Goal: Task Accomplishment & Management: Manage account settings

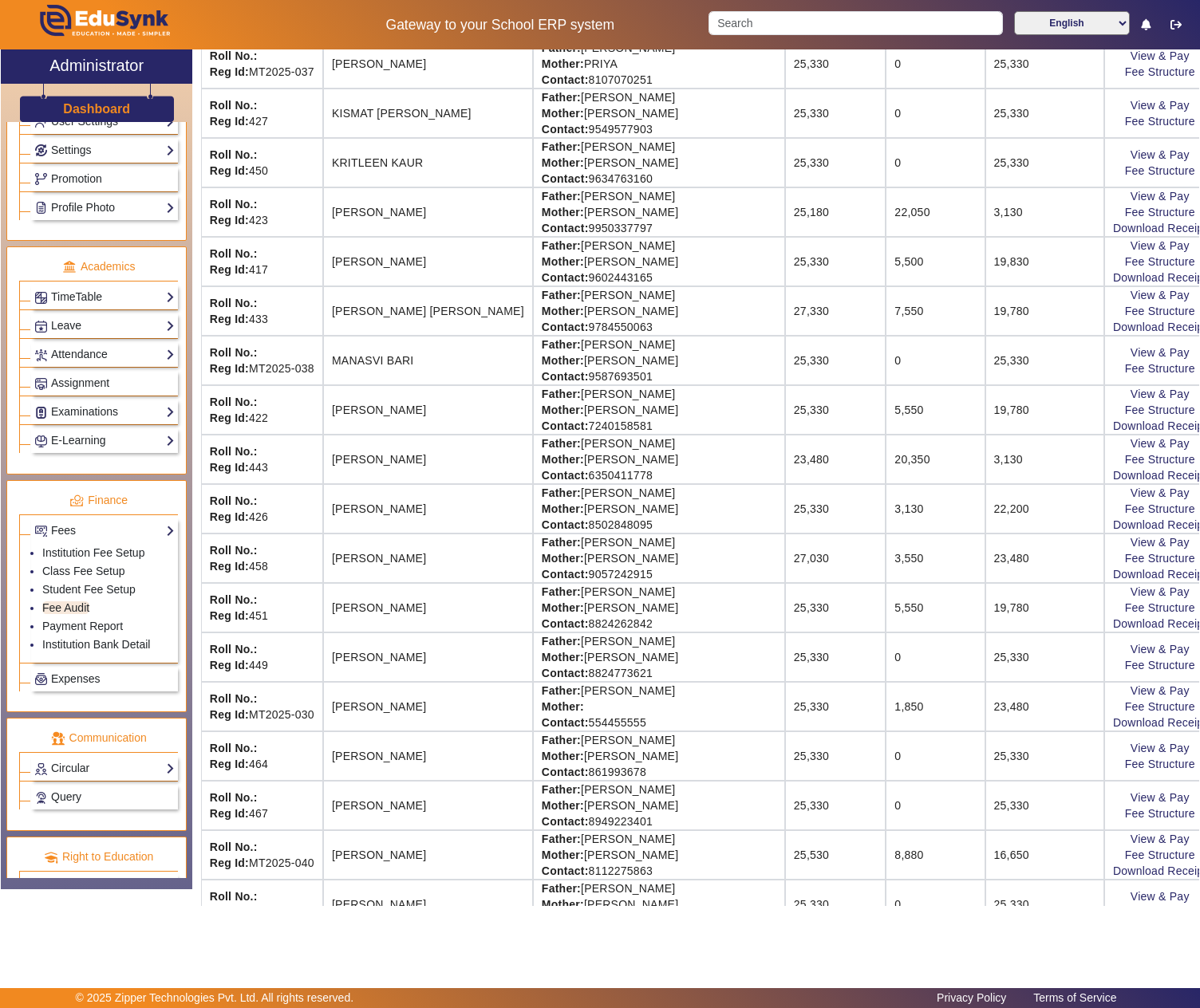
scroll to position [1329, 0]
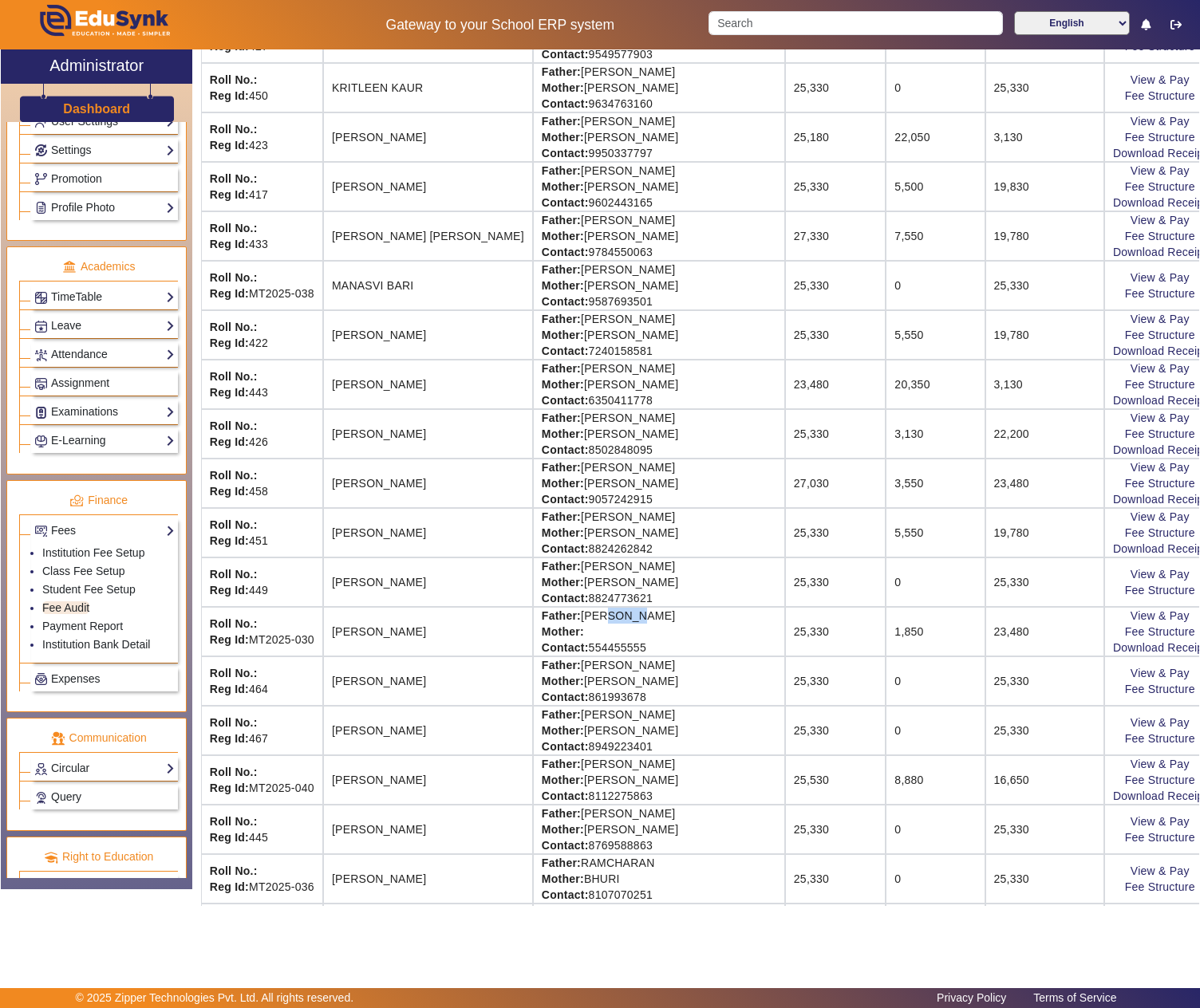
drag, startPoint x: 559, startPoint y: 672, endPoint x: 627, endPoint y: 673, distance: 68.0
click at [627, 657] on td "Father: Mr. Mehra Mother: Contact: 554455555" at bounding box center [659, 631] width 252 height 50
click at [1113, 654] on link "Download Receipt" at bounding box center [1159, 648] width 94 height 13
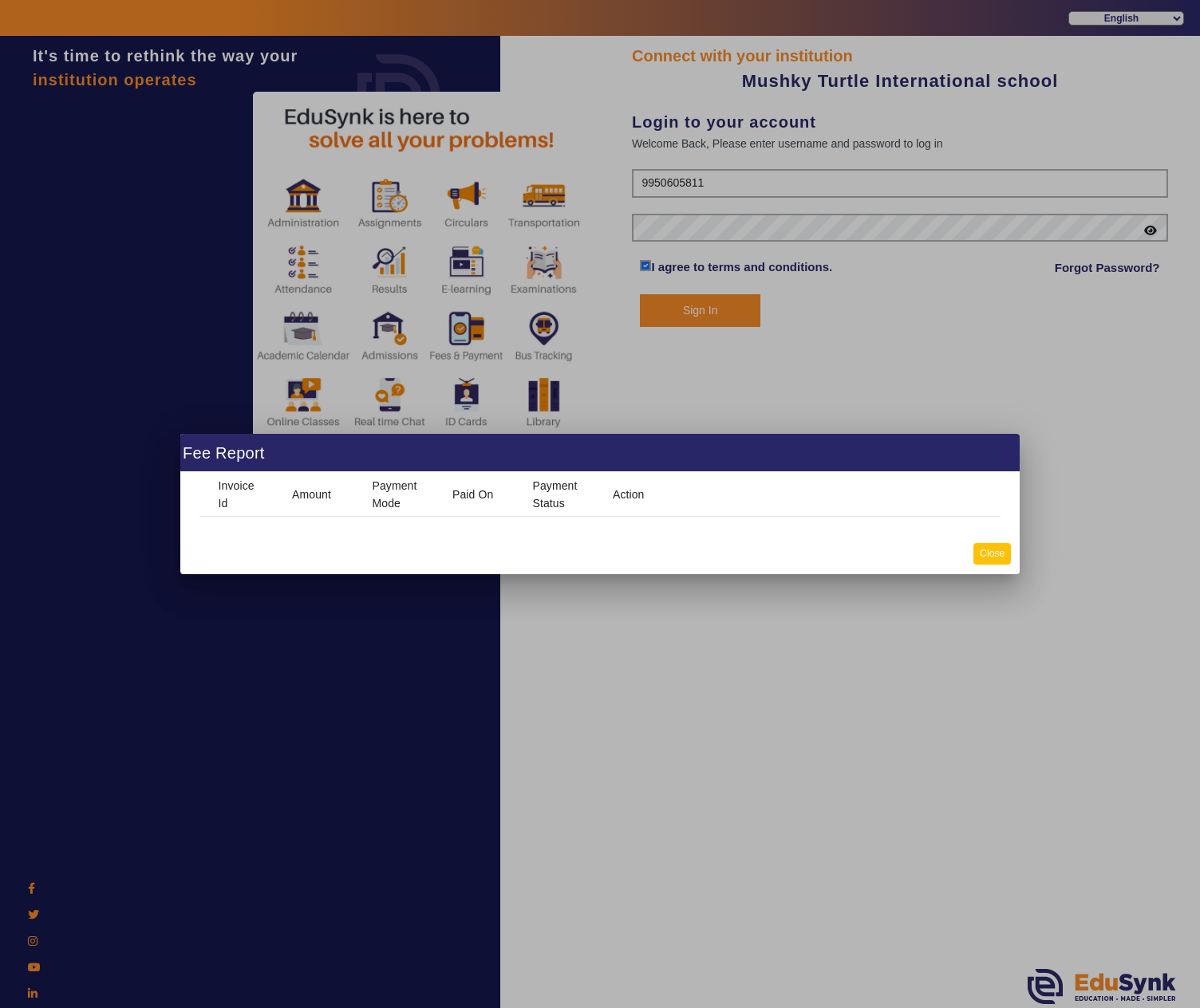
click at [978, 554] on button "Close" at bounding box center [992, 554] width 38 height 22
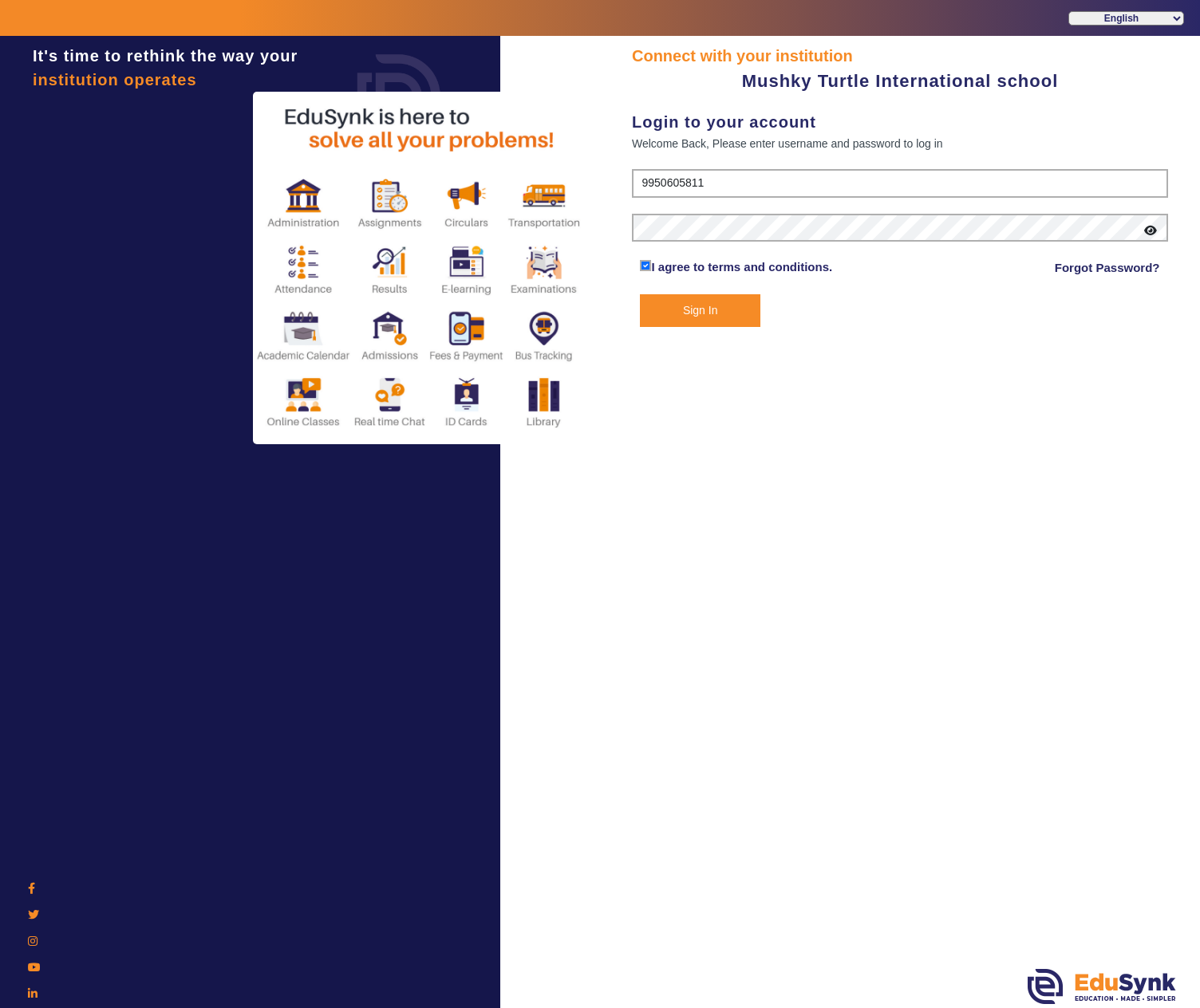
click at [681, 325] on button "Sign In" at bounding box center [699, 311] width 120 height 32
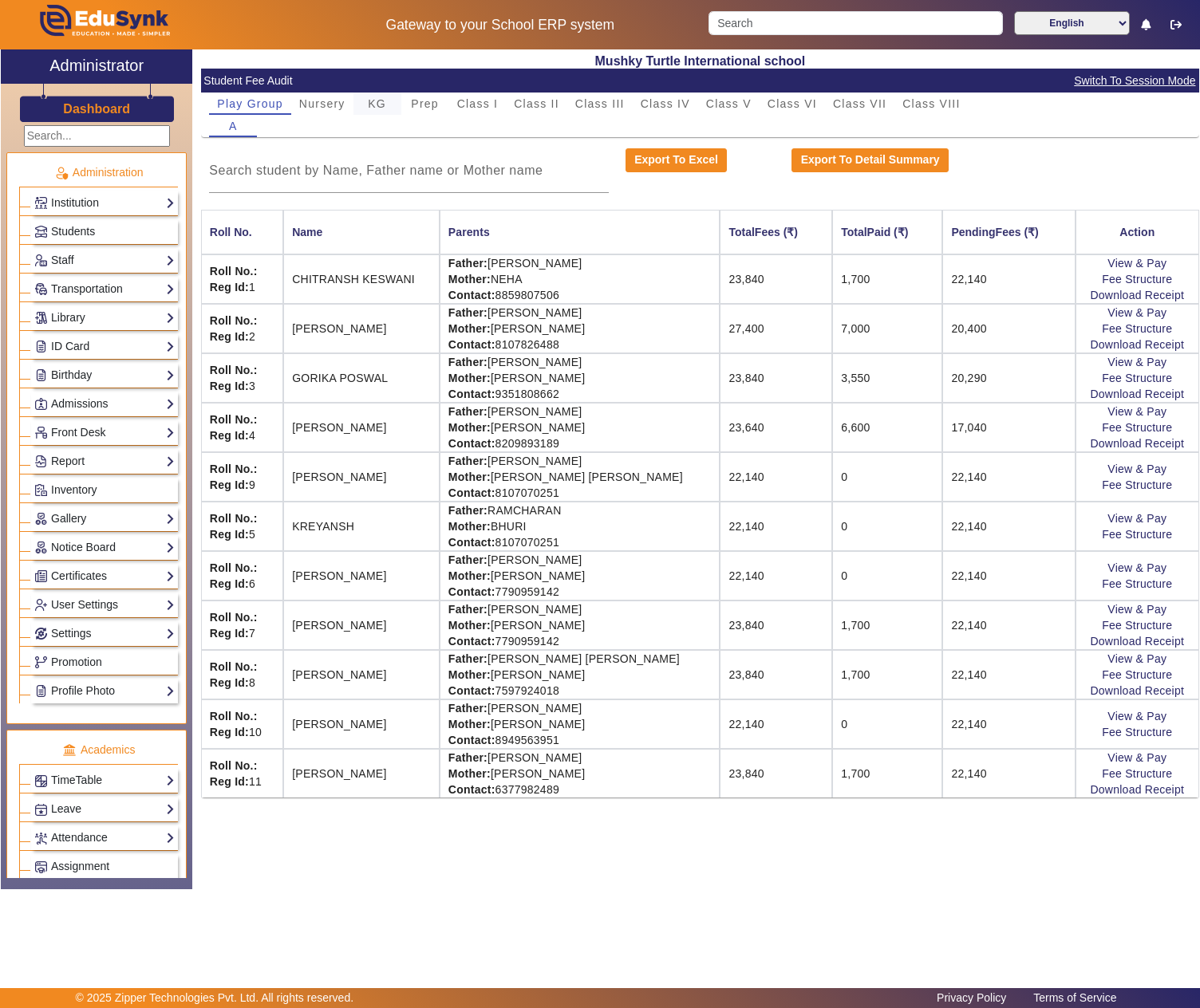
click at [380, 104] on span "KG" at bounding box center [377, 104] width 18 height 11
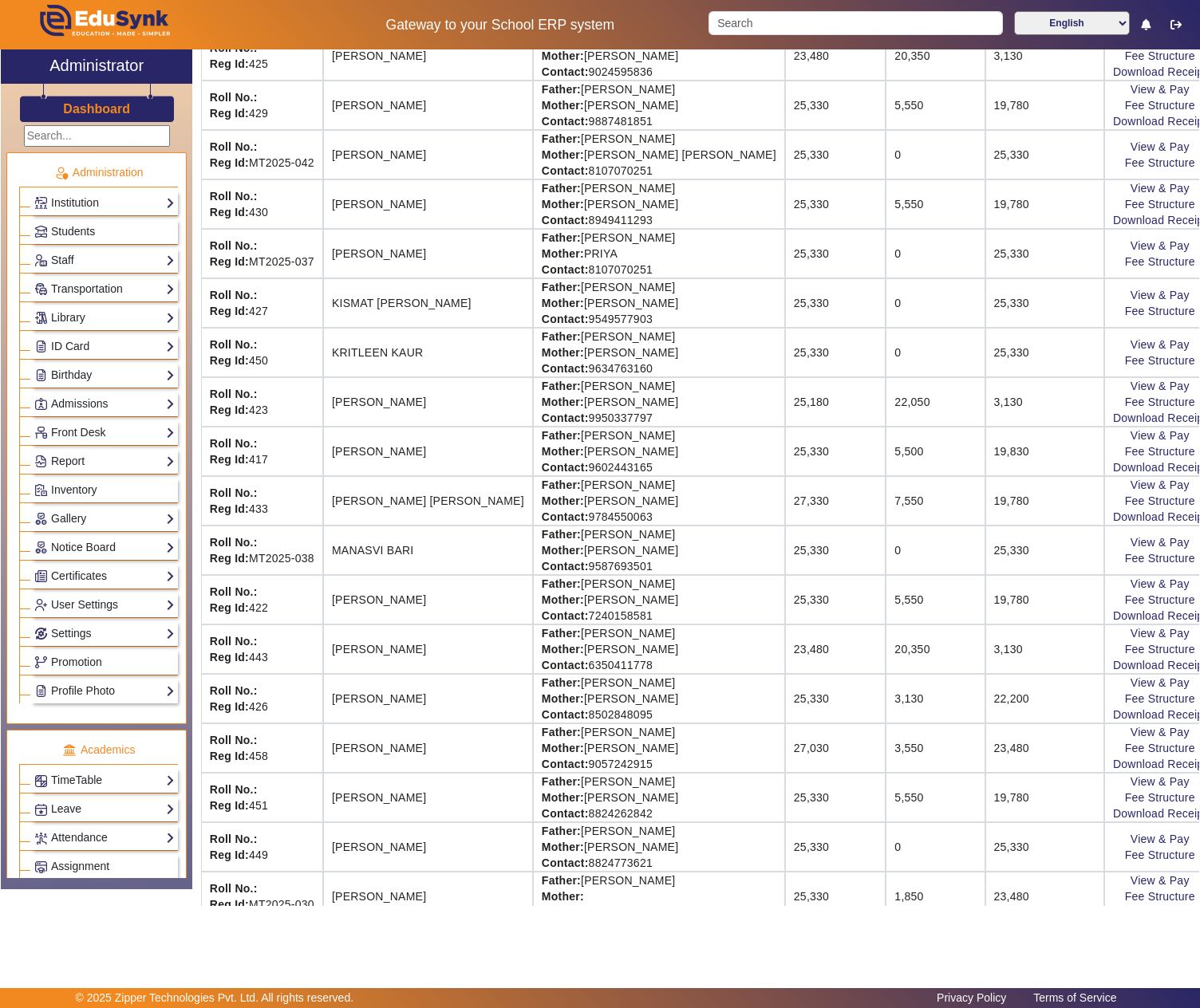
scroll to position [1329, 0]
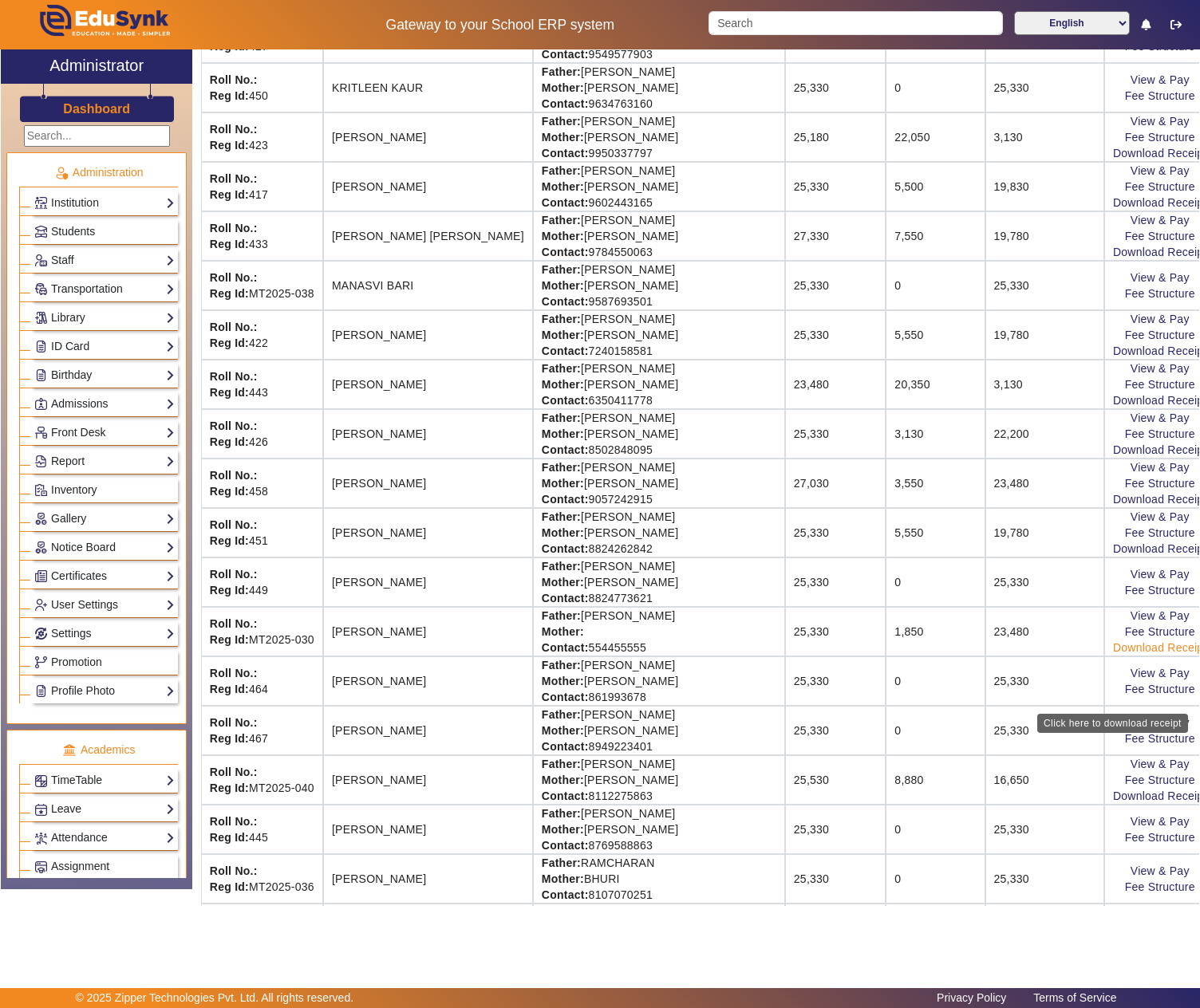
click at [1113, 654] on link "Download Receipt" at bounding box center [1159, 648] width 94 height 13
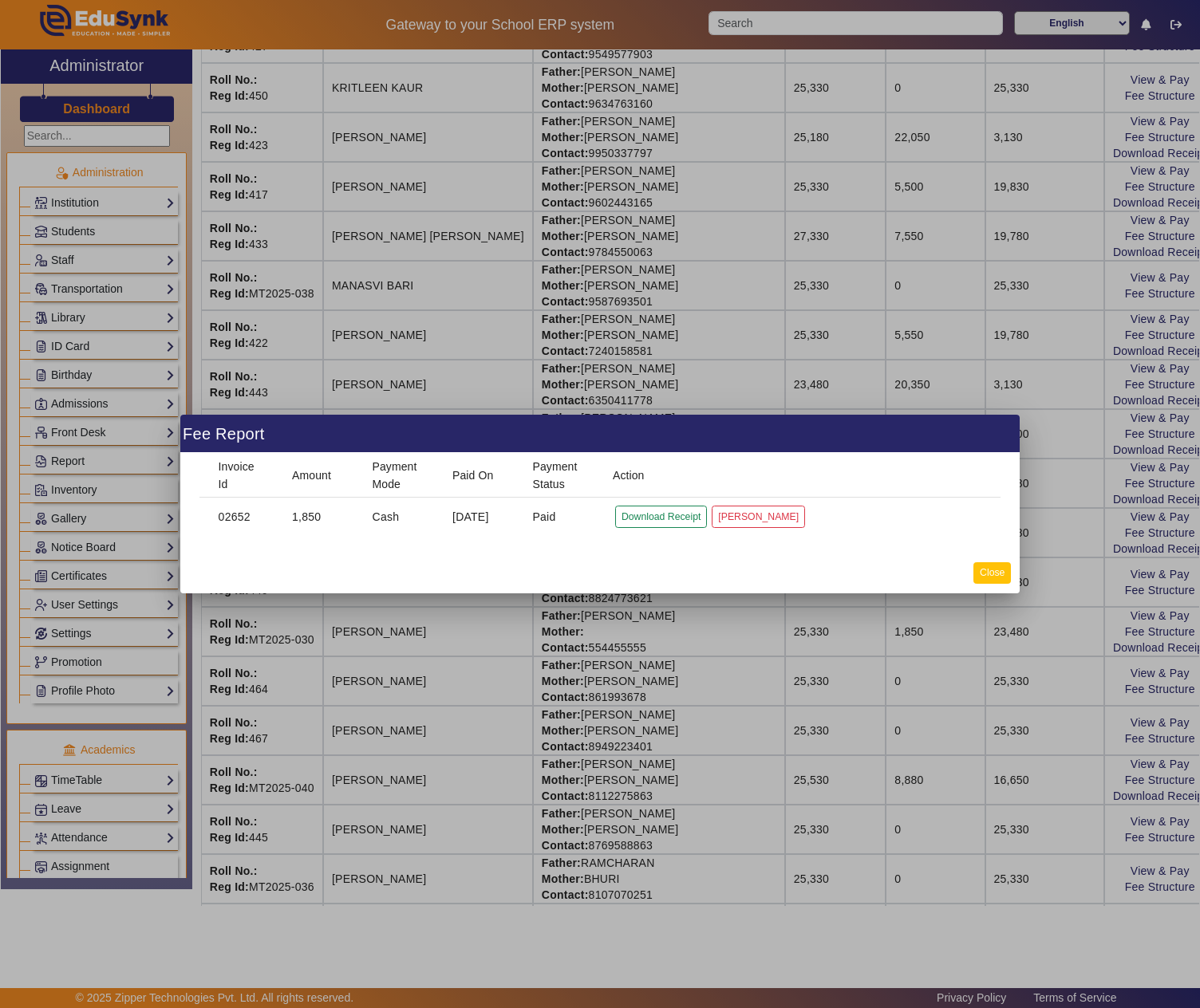
click at [991, 573] on button "Close" at bounding box center [992, 573] width 38 height 22
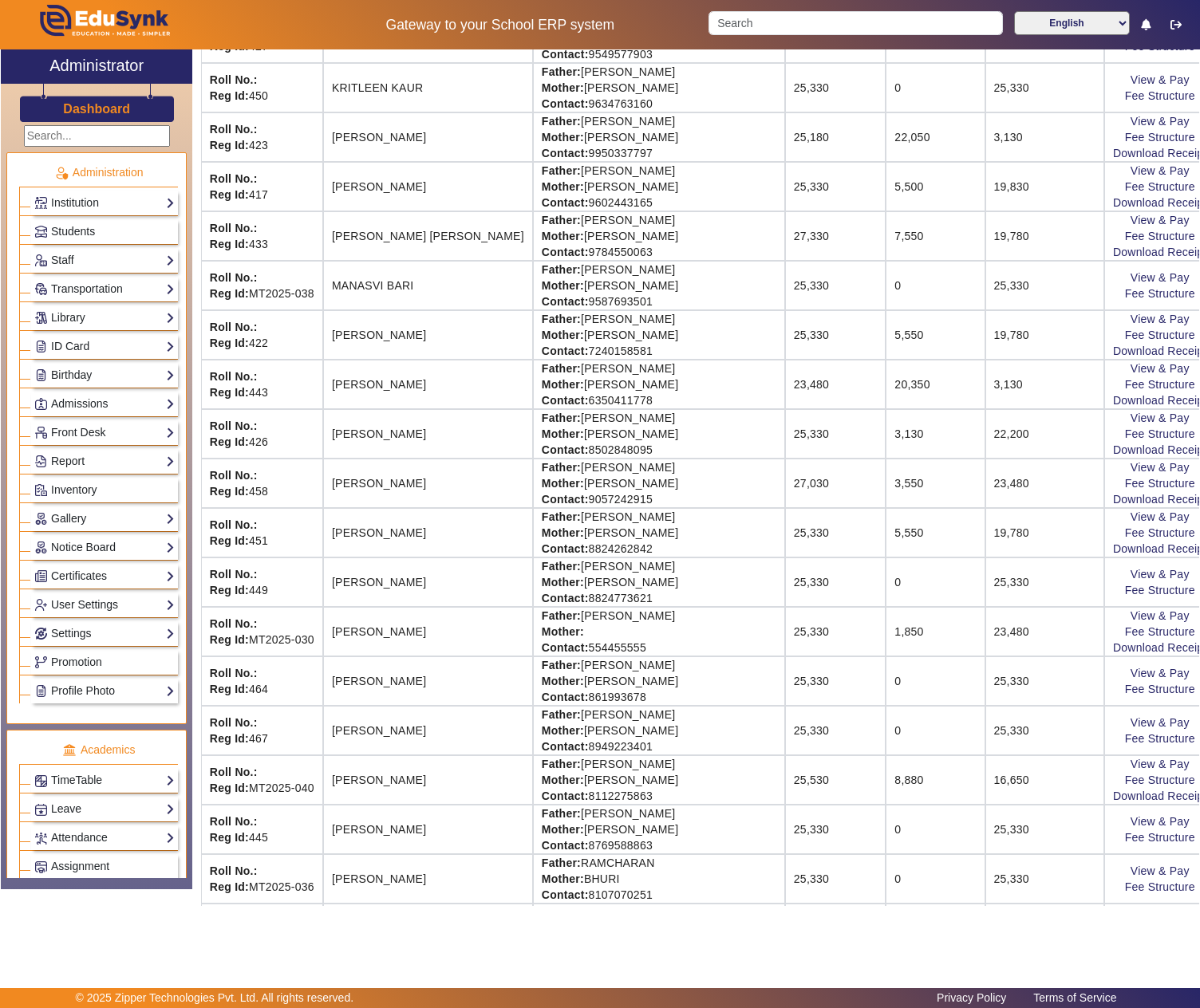
drag, startPoint x: 538, startPoint y: 776, endPoint x: 697, endPoint y: 770, distance: 159.1
click at [697, 756] on td "Father: TARUN LAL DHINGRA Mother: SHIKHA ARORA Contact: 8949223401" at bounding box center [659, 731] width 252 height 50
copy td "TARUN LAL DHINGRA"
click at [1131, 729] on link "View & Pay" at bounding box center [1160, 722] width 59 height 13
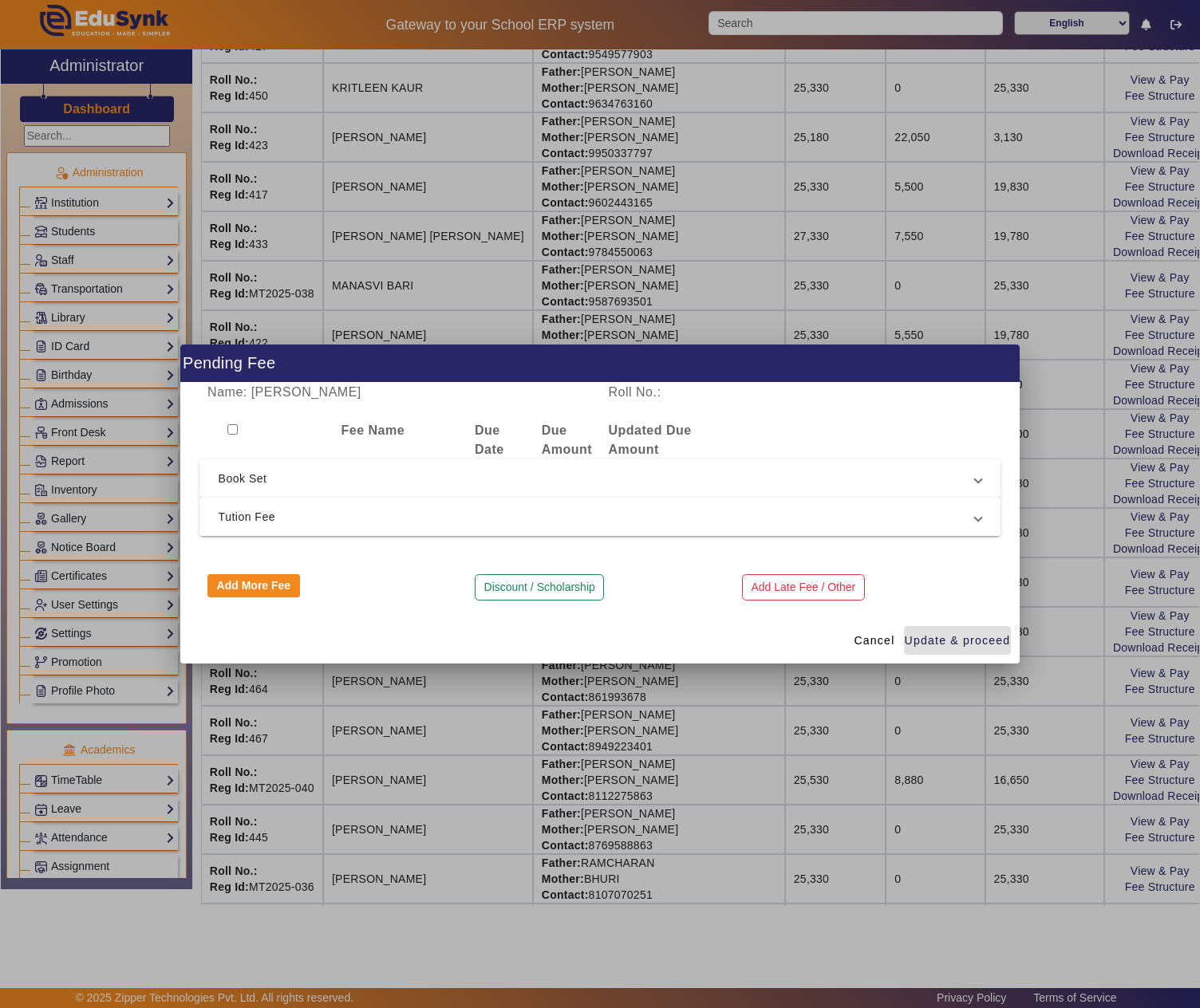
click at [313, 513] on span "Tution Fee" at bounding box center [597, 516] width 757 height 19
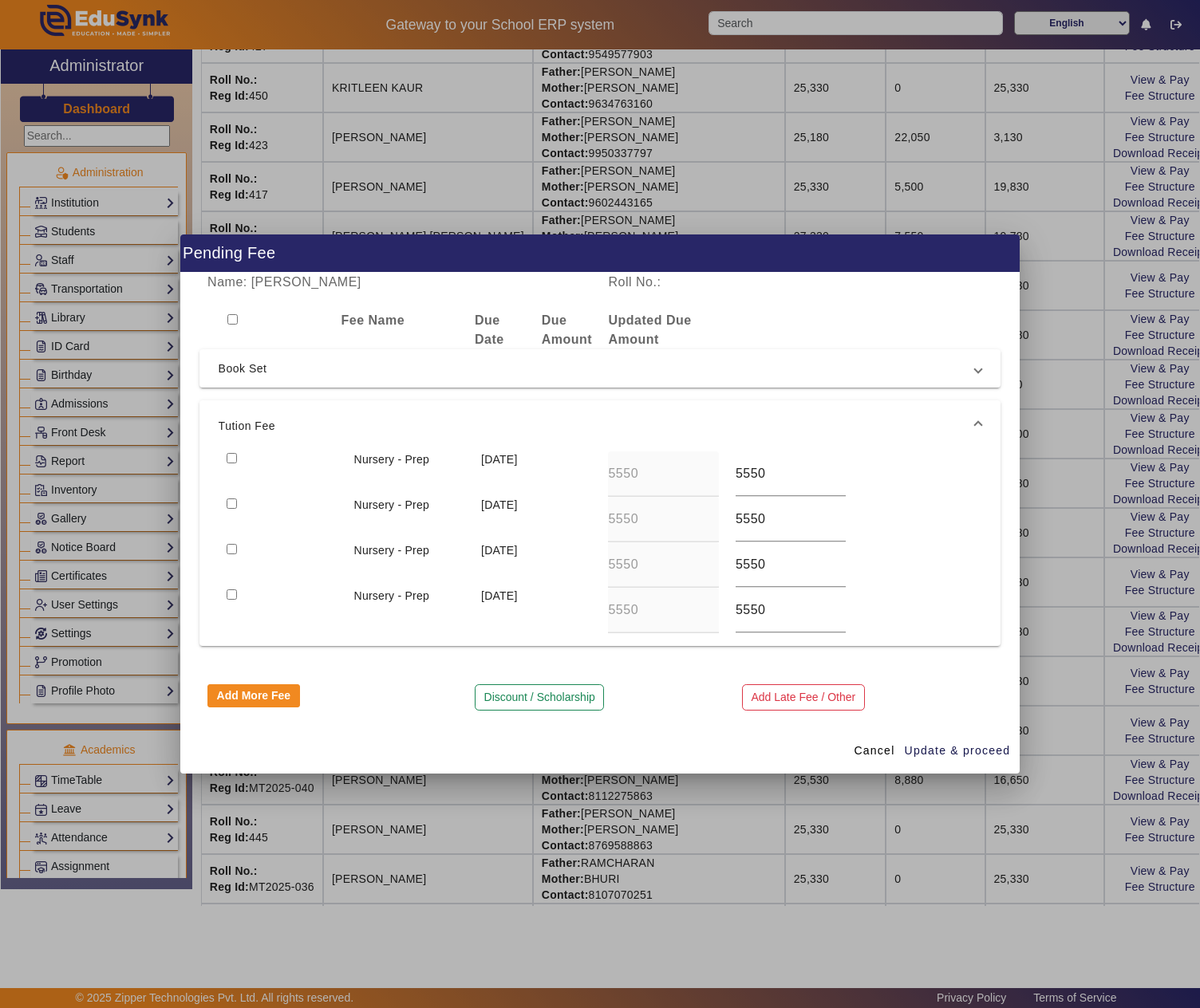
click at [232, 457] on input "checkbox" at bounding box center [232, 459] width 11 height 11
checkbox input "true"
click at [927, 745] on span "Update & proceed" at bounding box center [958, 750] width 106 height 17
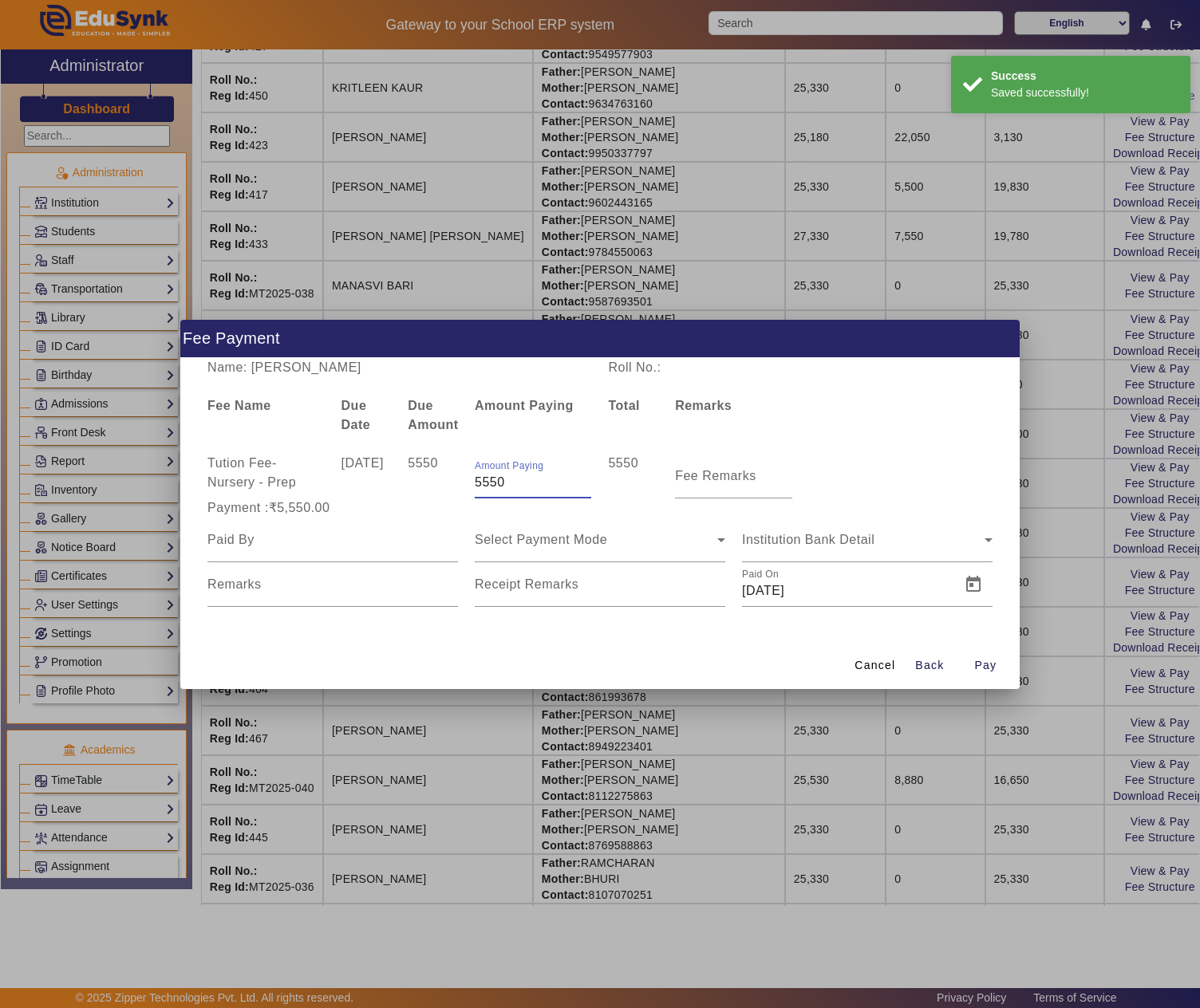
drag, startPoint x: 520, startPoint y: 476, endPoint x: 439, endPoint y: 472, distance: 81.1
click at [439, 476] on div "Tution Fee - Nursery - Prep 10 Apr 2025 5550 Amount Paying 5550 5550 Fee Remarks" at bounding box center [600, 477] width 802 height 45
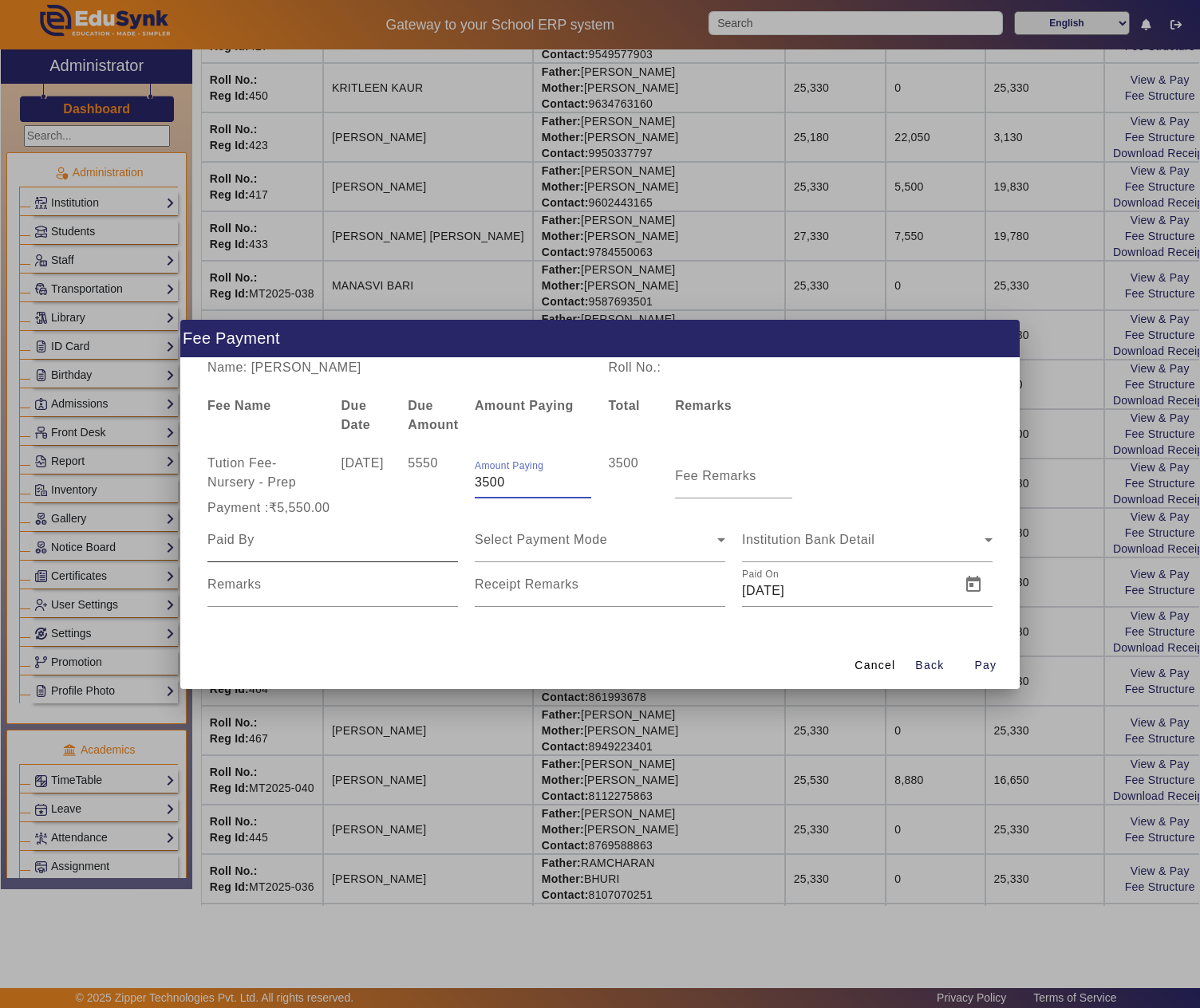
type input "3500"
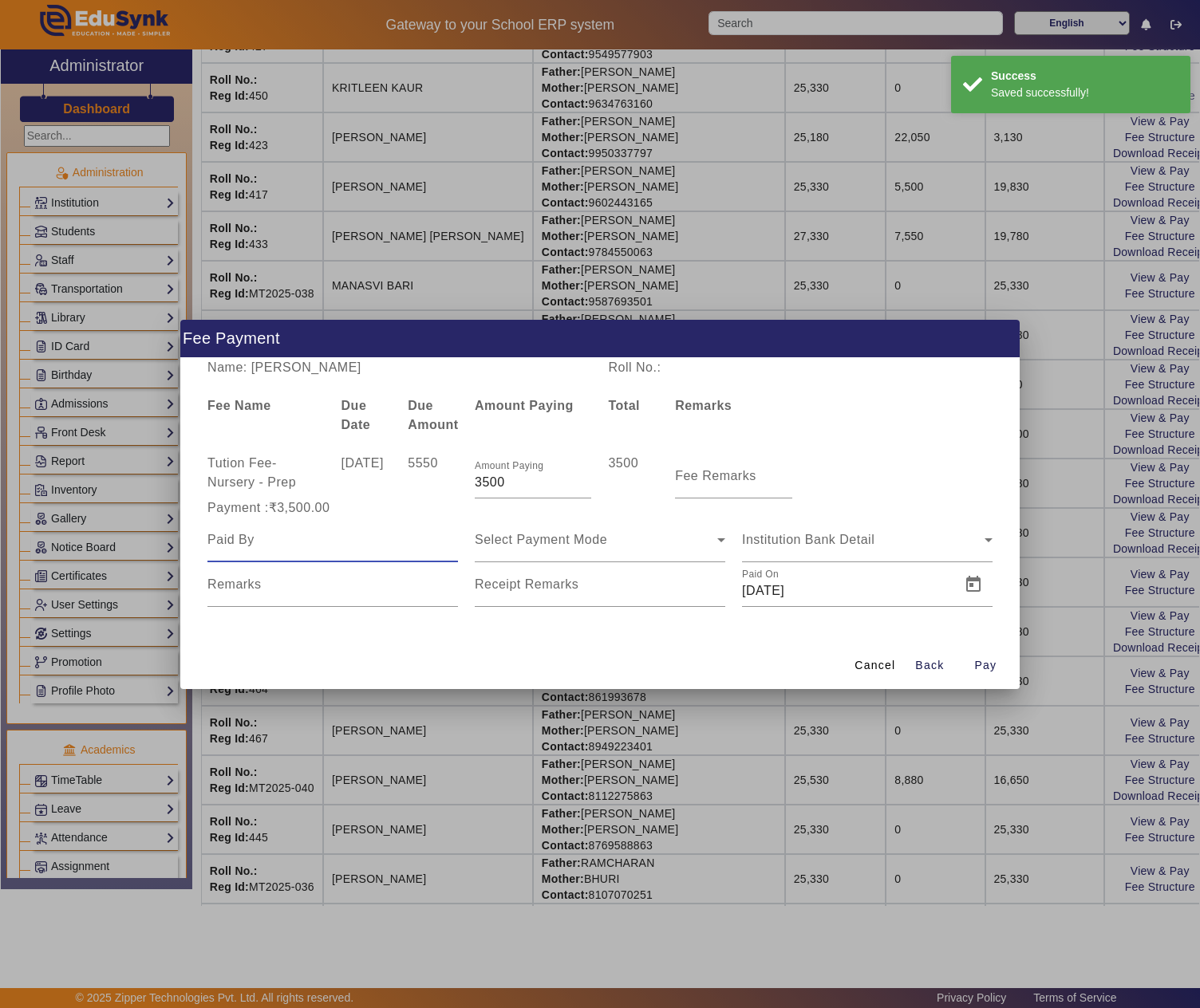
click at [305, 540] on input at bounding box center [332, 540] width 250 height 19
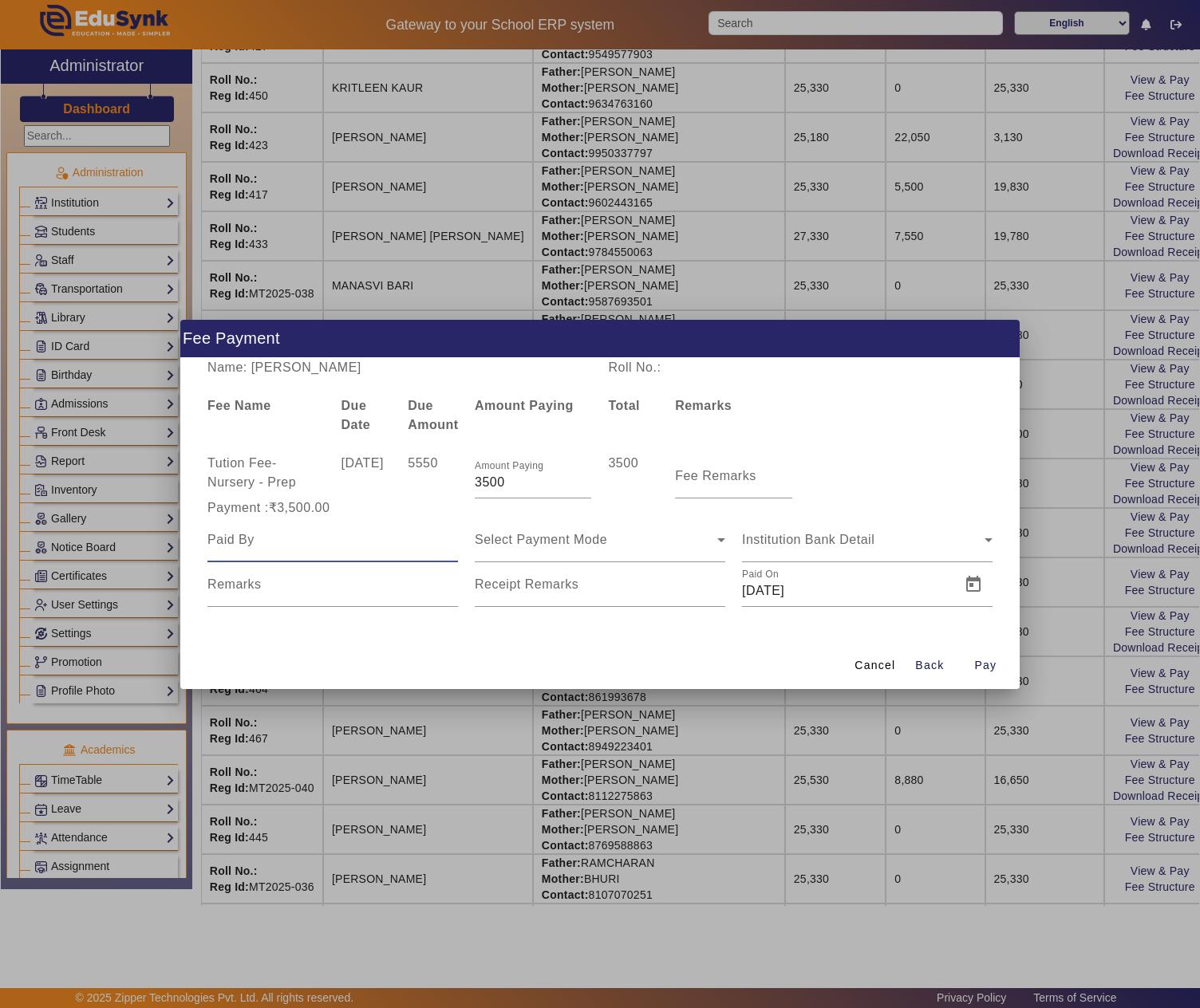
paste input "TARUN LAL DHINGRA"
type input "TARUN LAL DHINGRA"
click at [509, 540] on span "Select Payment Mode" at bounding box center [541, 540] width 132 height 14
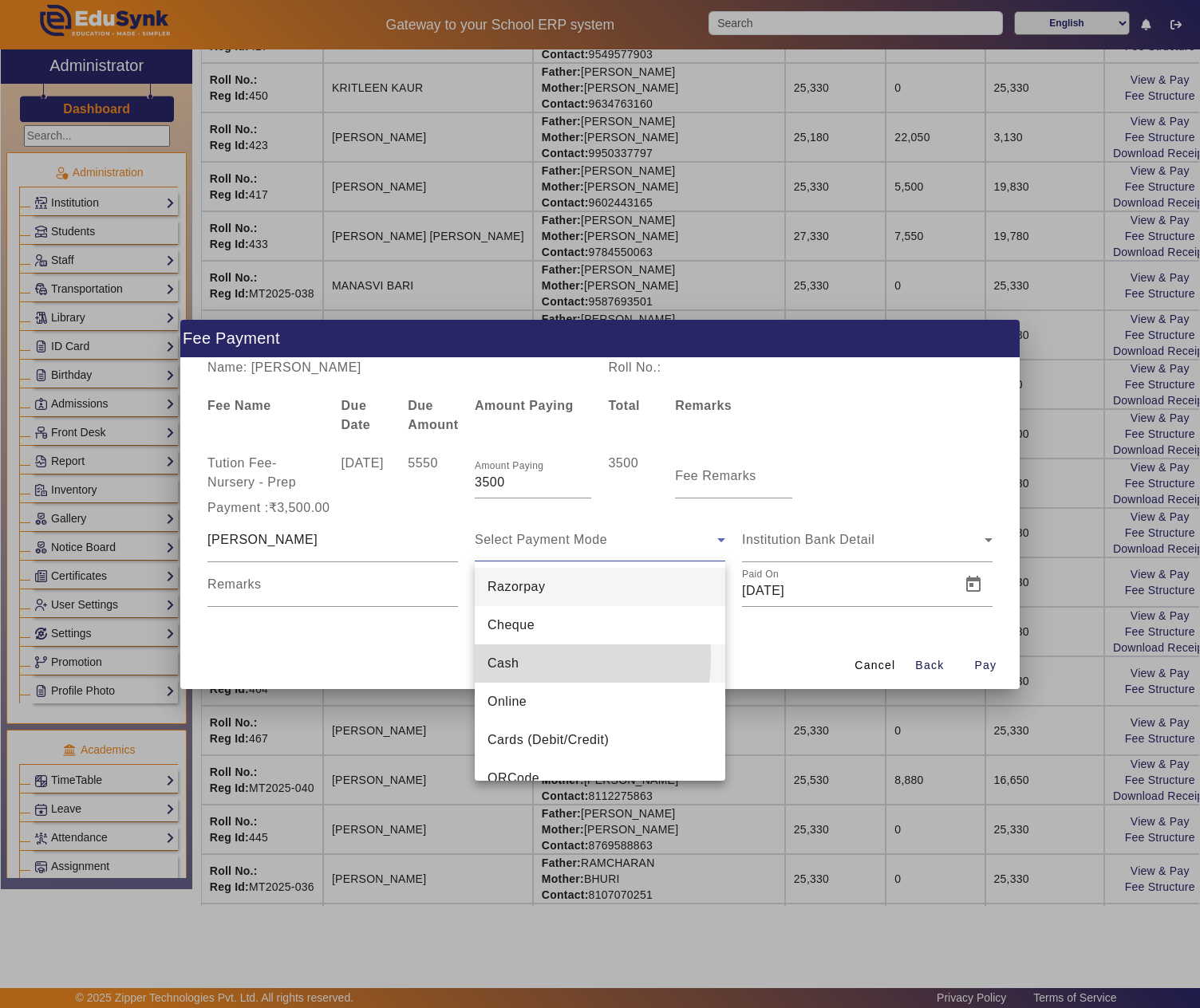
click at [501, 658] on span "Cash" at bounding box center [503, 663] width 32 height 19
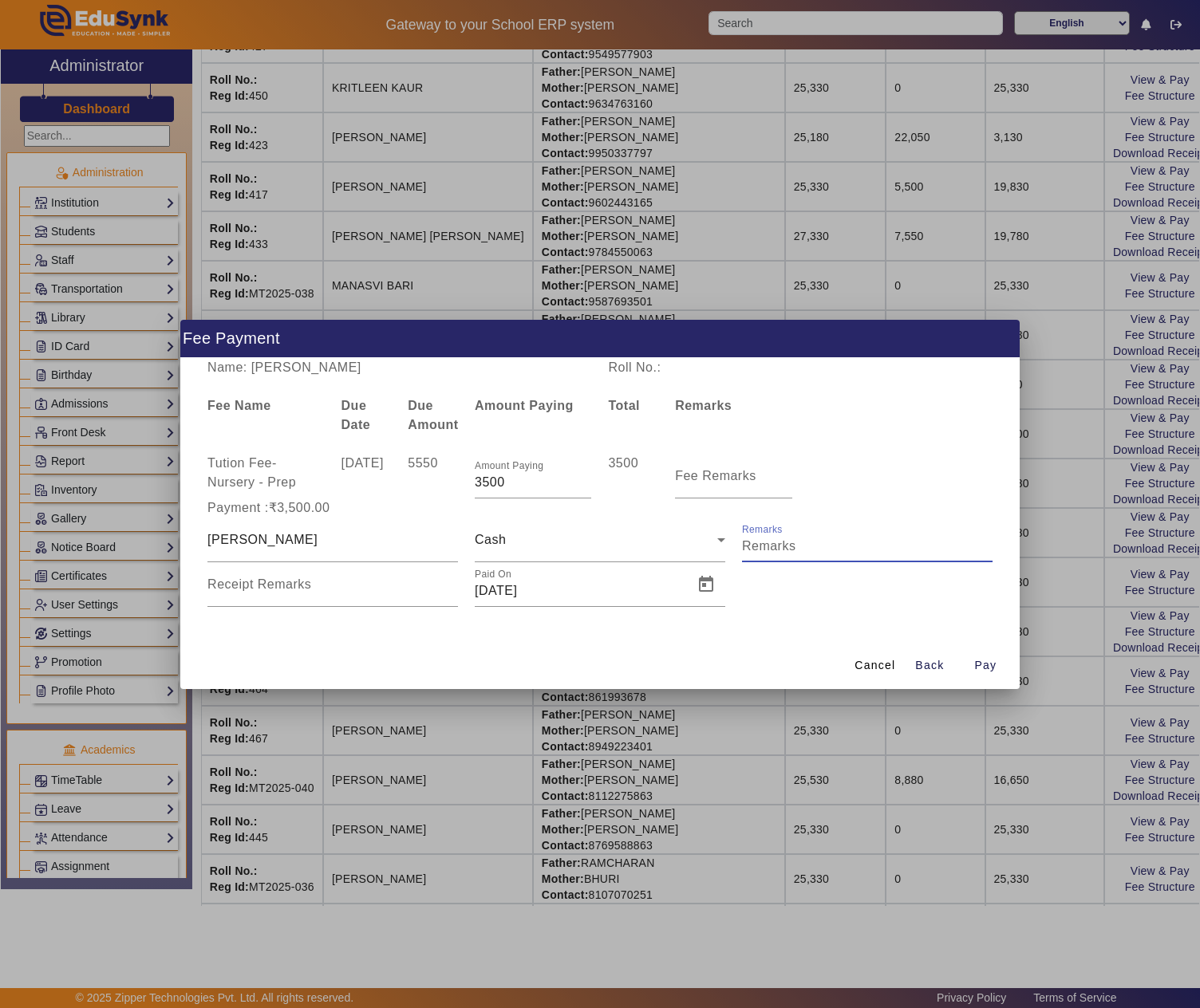
click at [807, 540] on input "Remarks" at bounding box center [868, 546] width 250 height 19
type input "Partial payment for Q1 tution fee"
click at [702, 586] on span "Open calendar" at bounding box center [705, 585] width 39 height 39
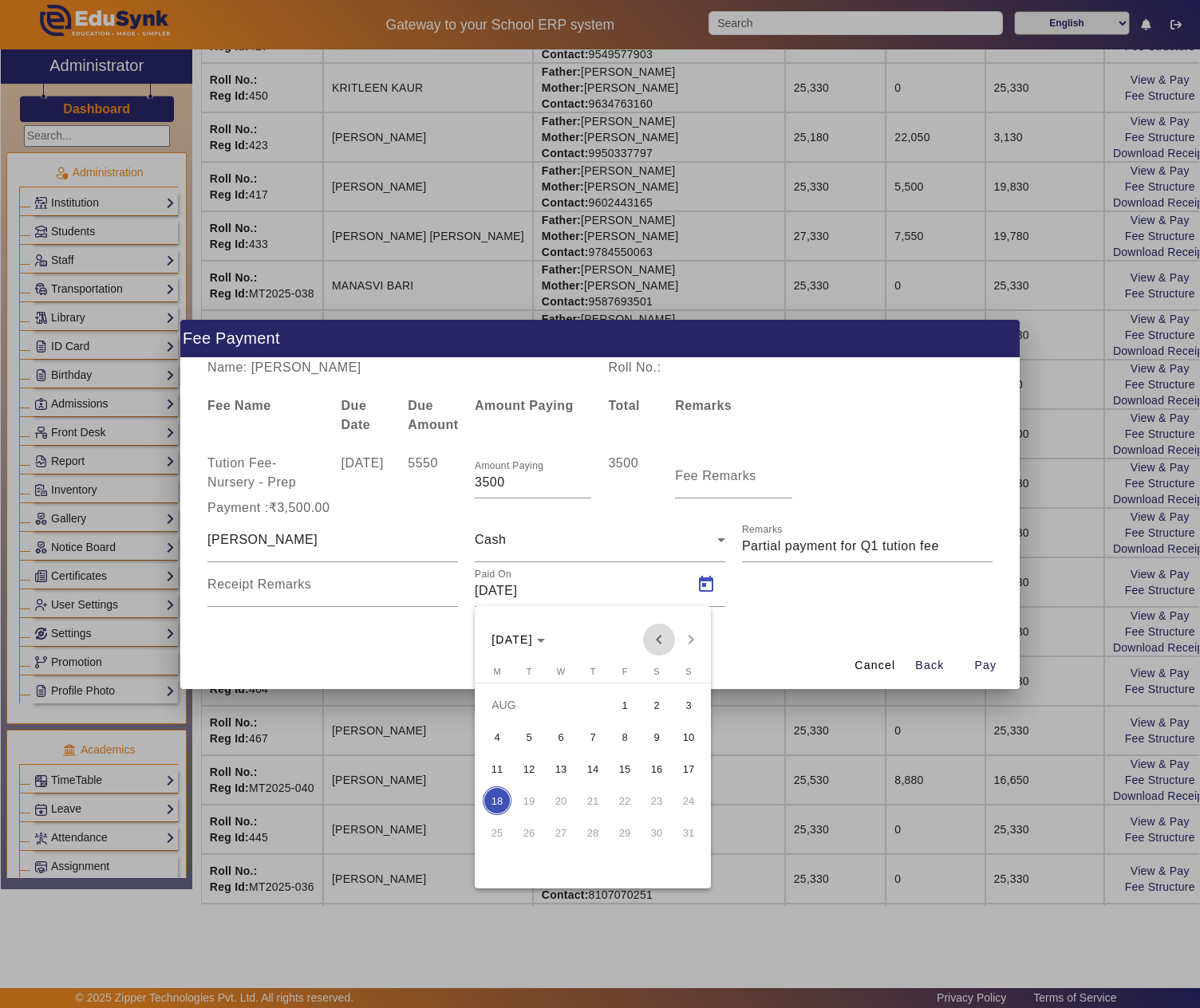
click at [660, 637] on span "Previous month" at bounding box center [659, 640] width 32 height 32
click at [552, 770] on span "9" at bounding box center [561, 769] width 29 height 29
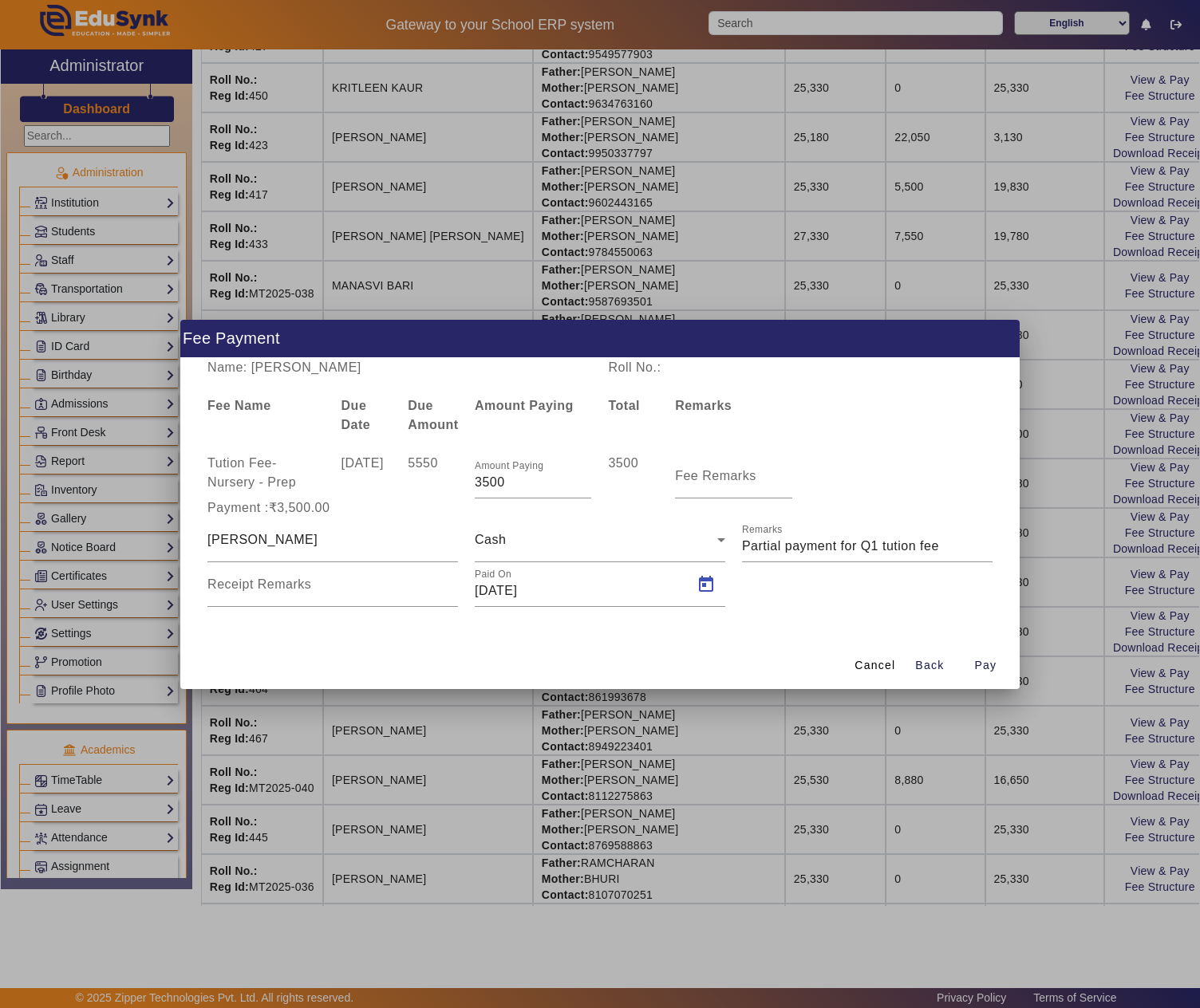
type input "09/07/2025"
click at [983, 668] on span "Pay" at bounding box center [985, 666] width 23 height 17
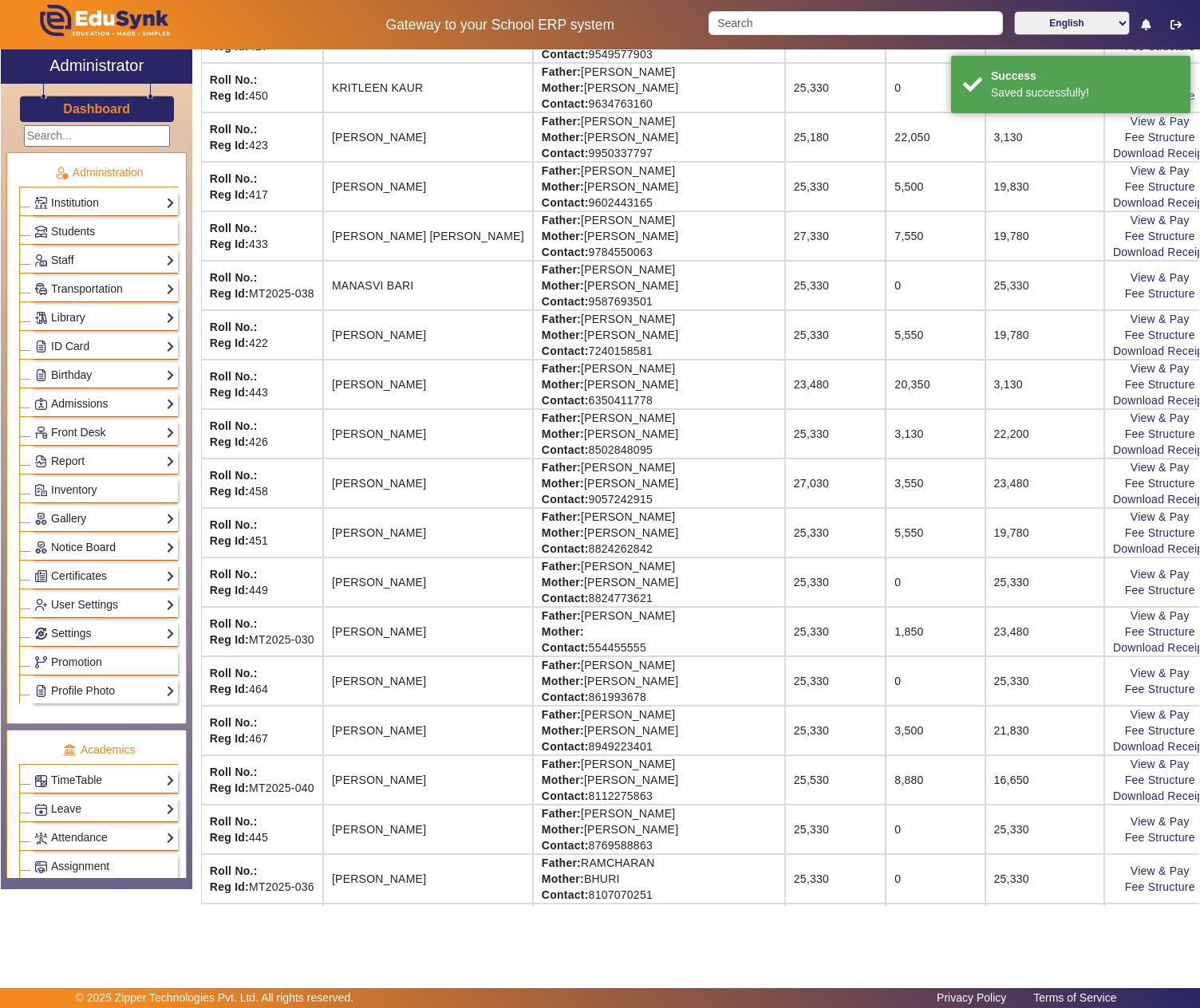
scroll to position [0, 0]
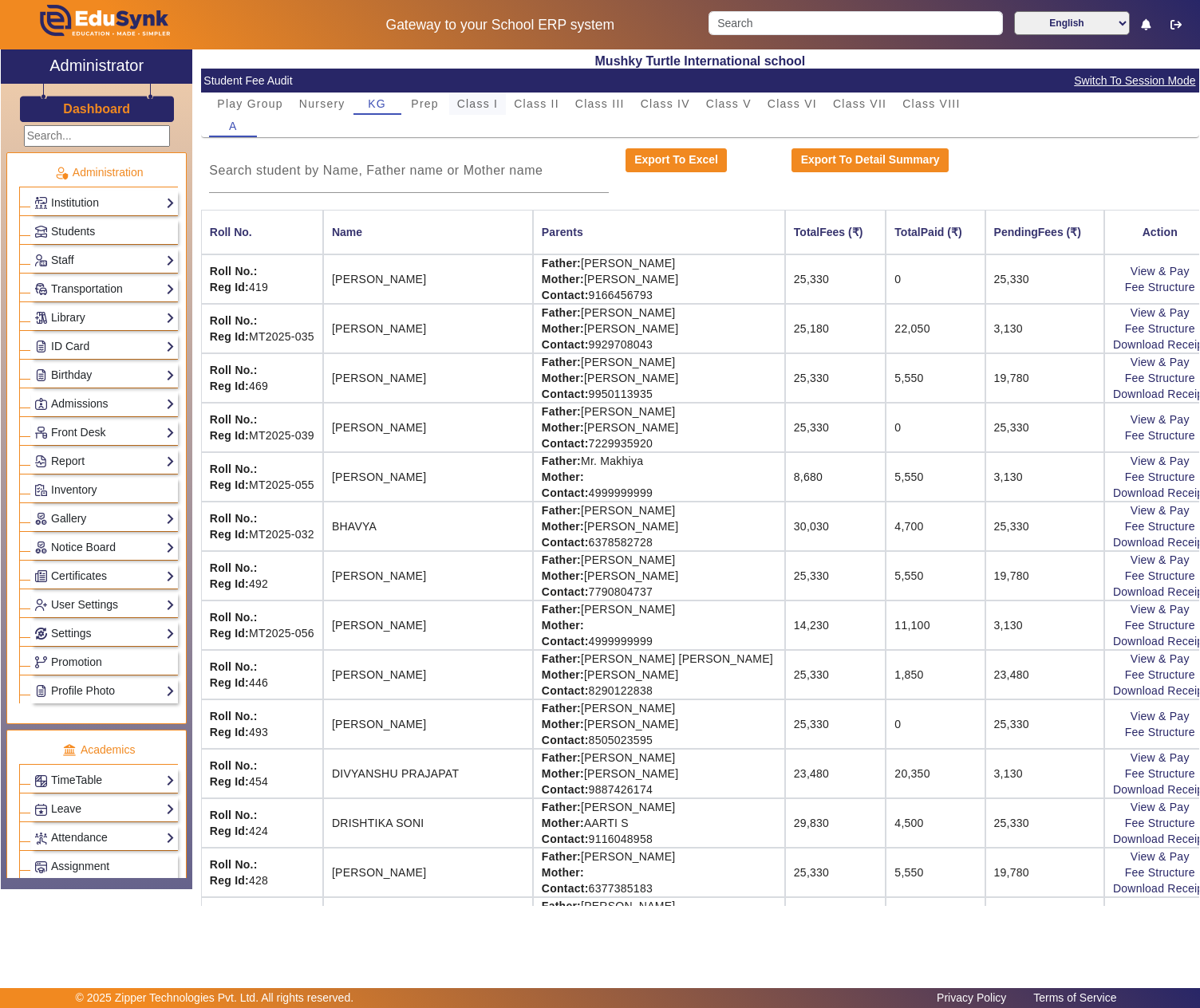
click at [472, 104] on span "Class I" at bounding box center [477, 104] width 41 height 11
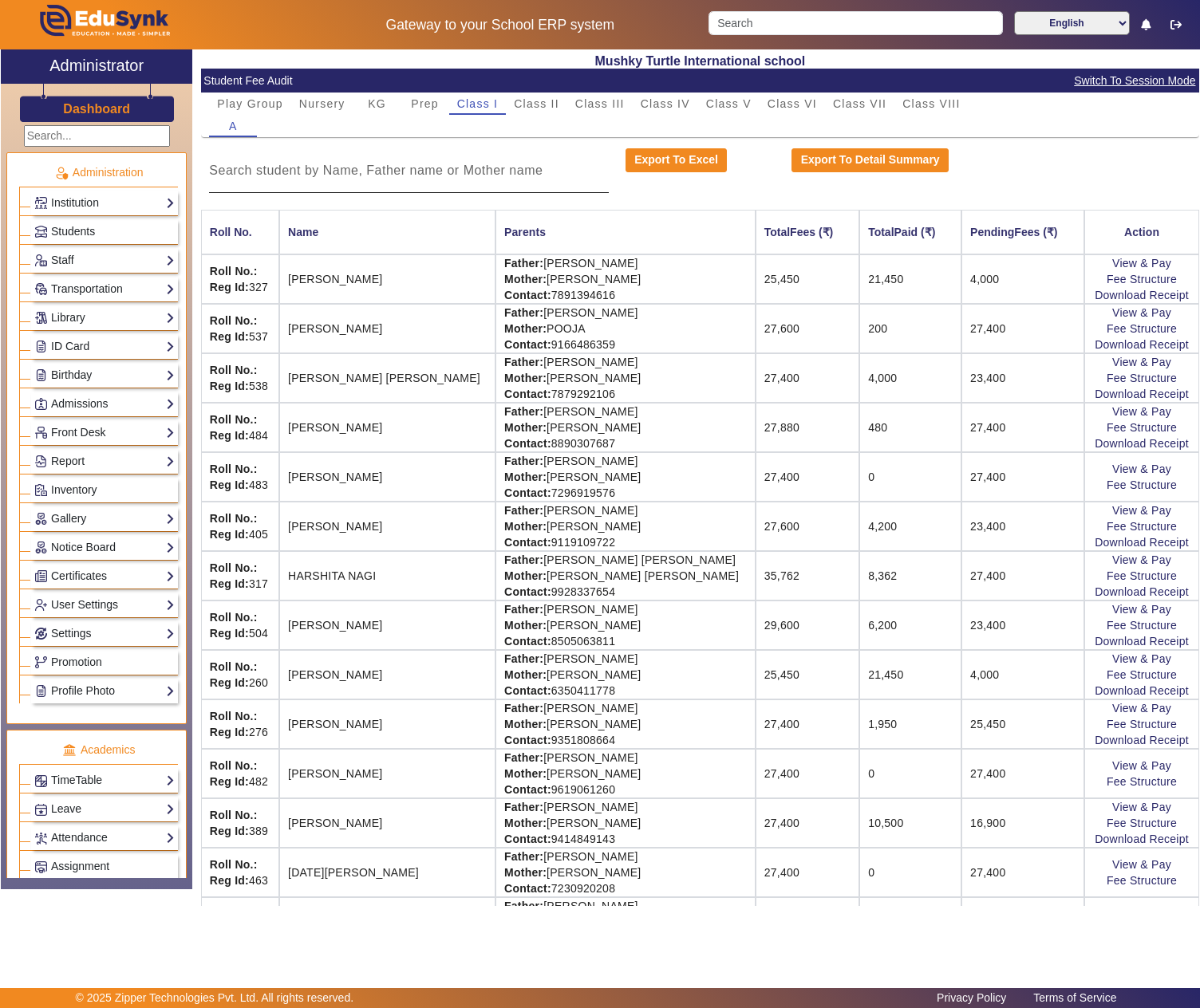
click at [428, 176] on input at bounding box center [408, 170] width 399 height 19
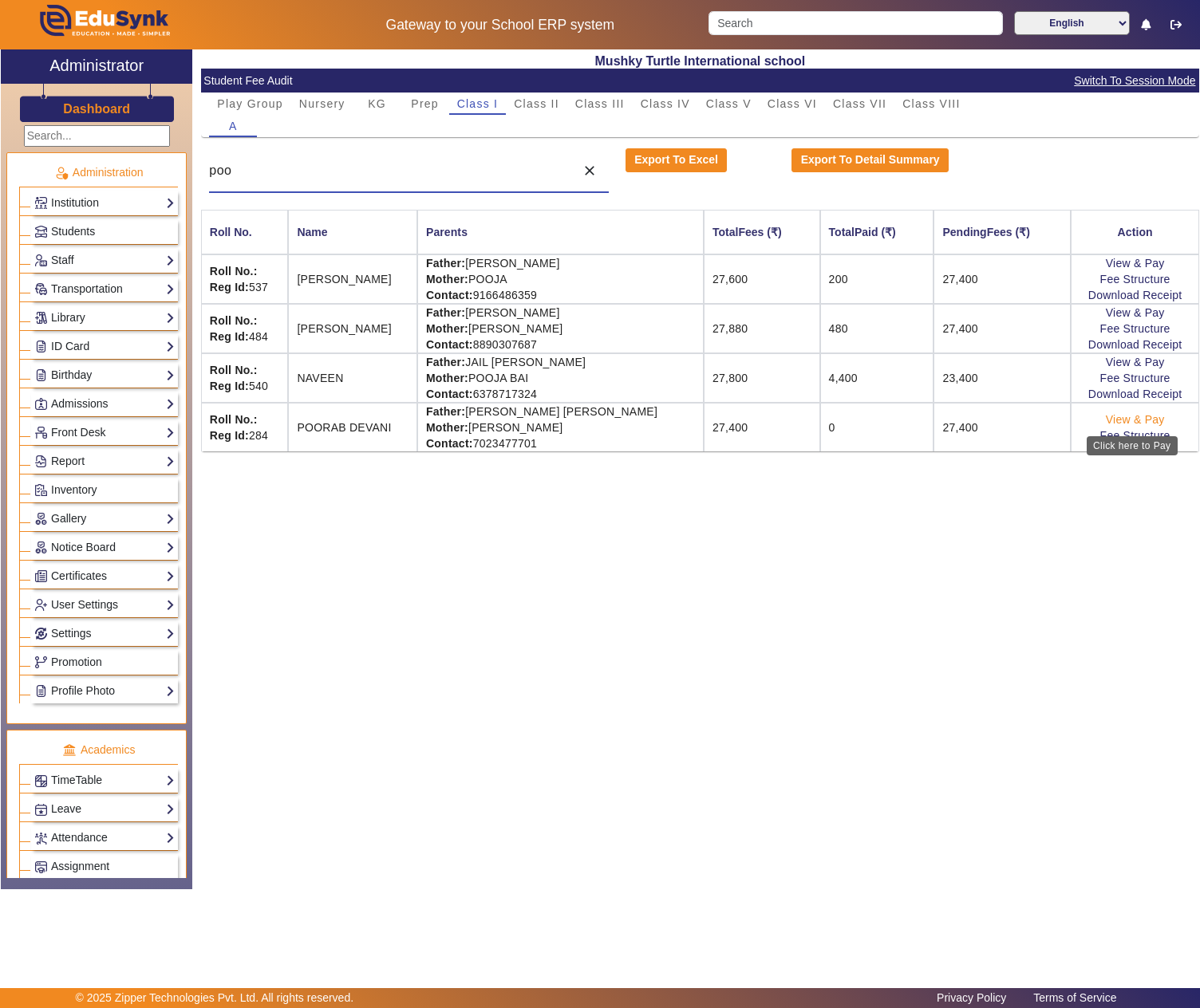
type input "poo"
click at [1130, 422] on link "View & Pay" at bounding box center [1135, 420] width 59 height 13
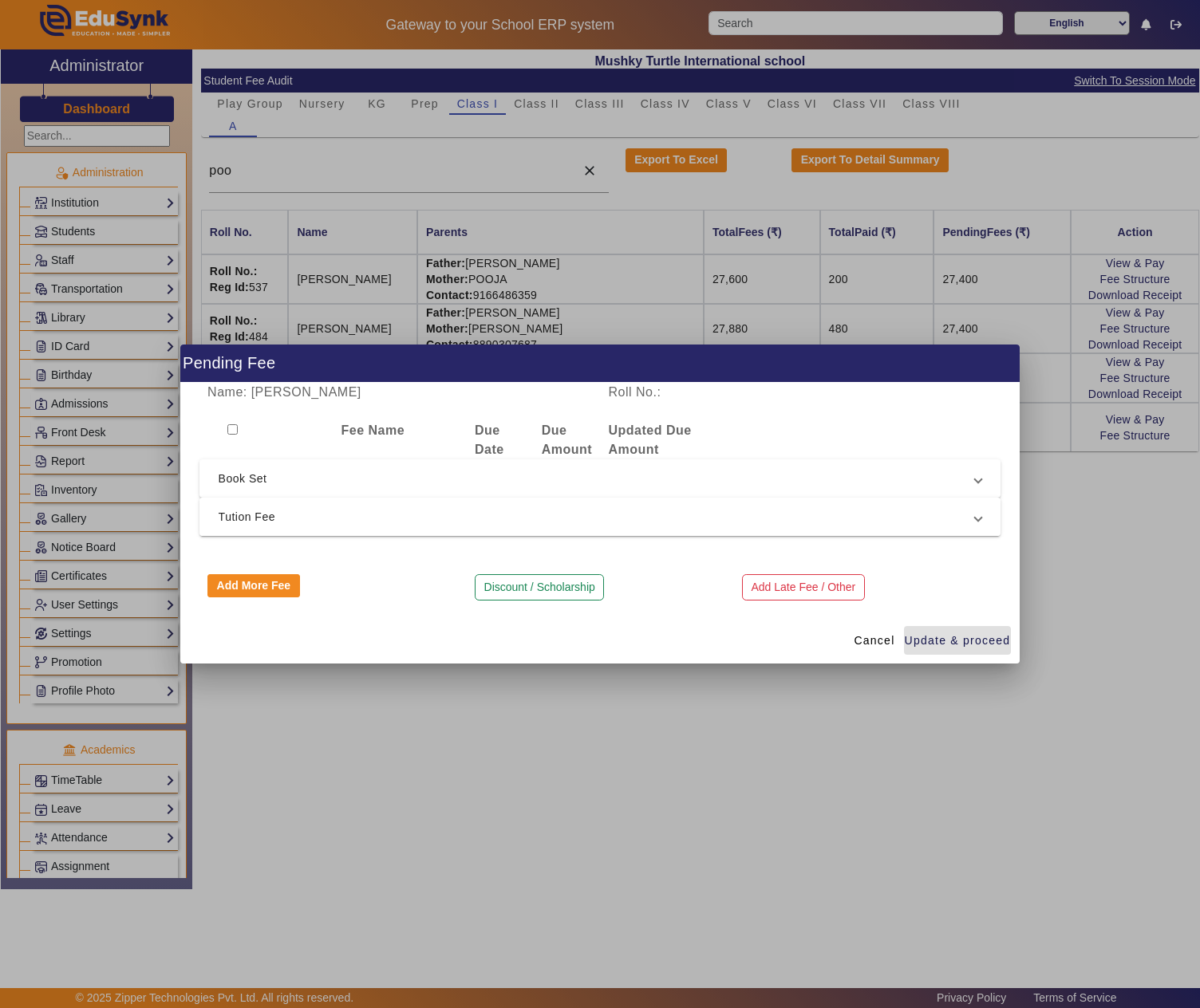
click at [265, 498] on mat-expansion-panel-header "Tution Fee" at bounding box center [600, 517] width 802 height 39
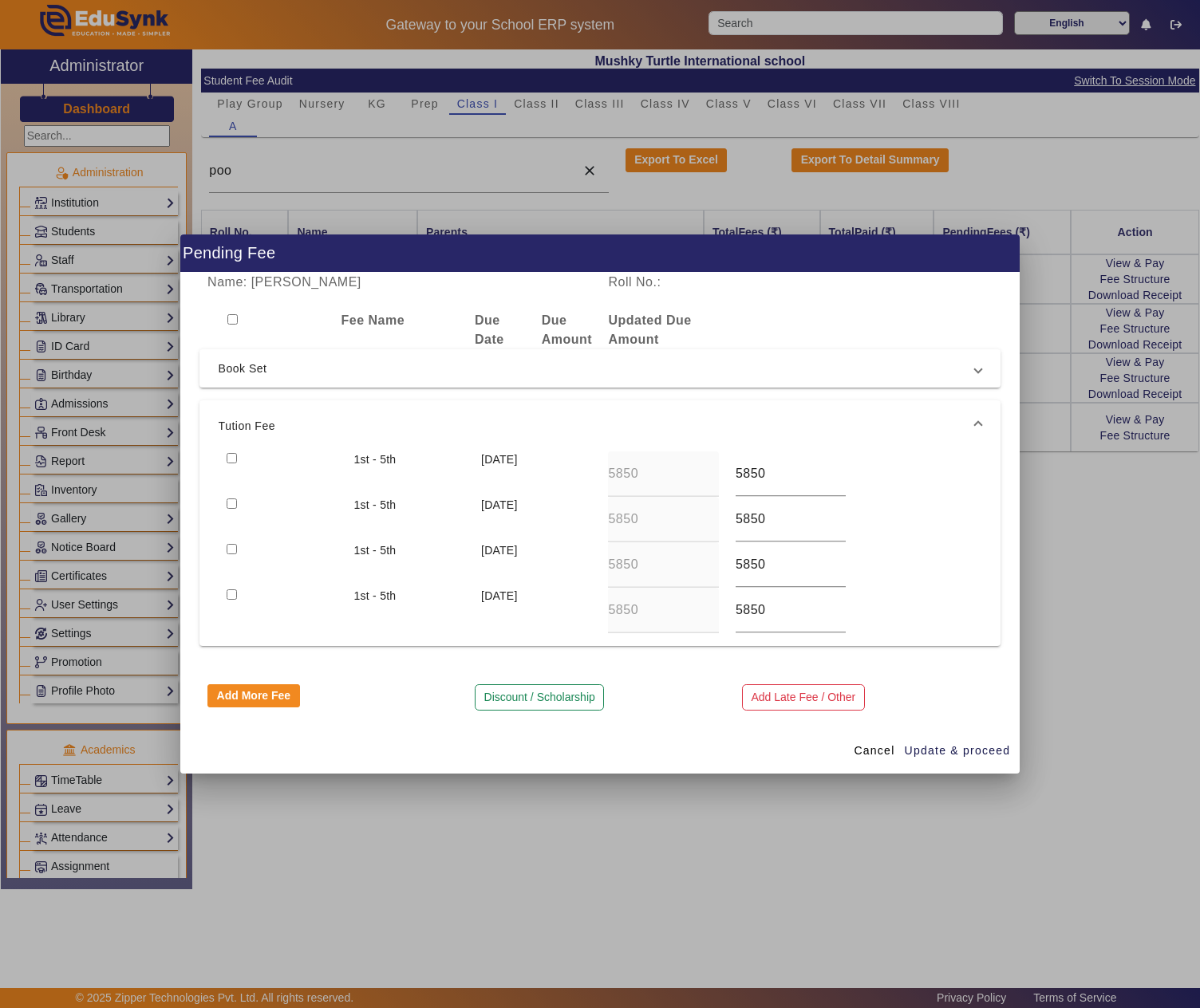
click at [230, 455] on input "checkbox" at bounding box center [232, 459] width 11 height 11
checkbox input "true"
click at [941, 747] on span "Update & proceed" at bounding box center [958, 750] width 106 height 17
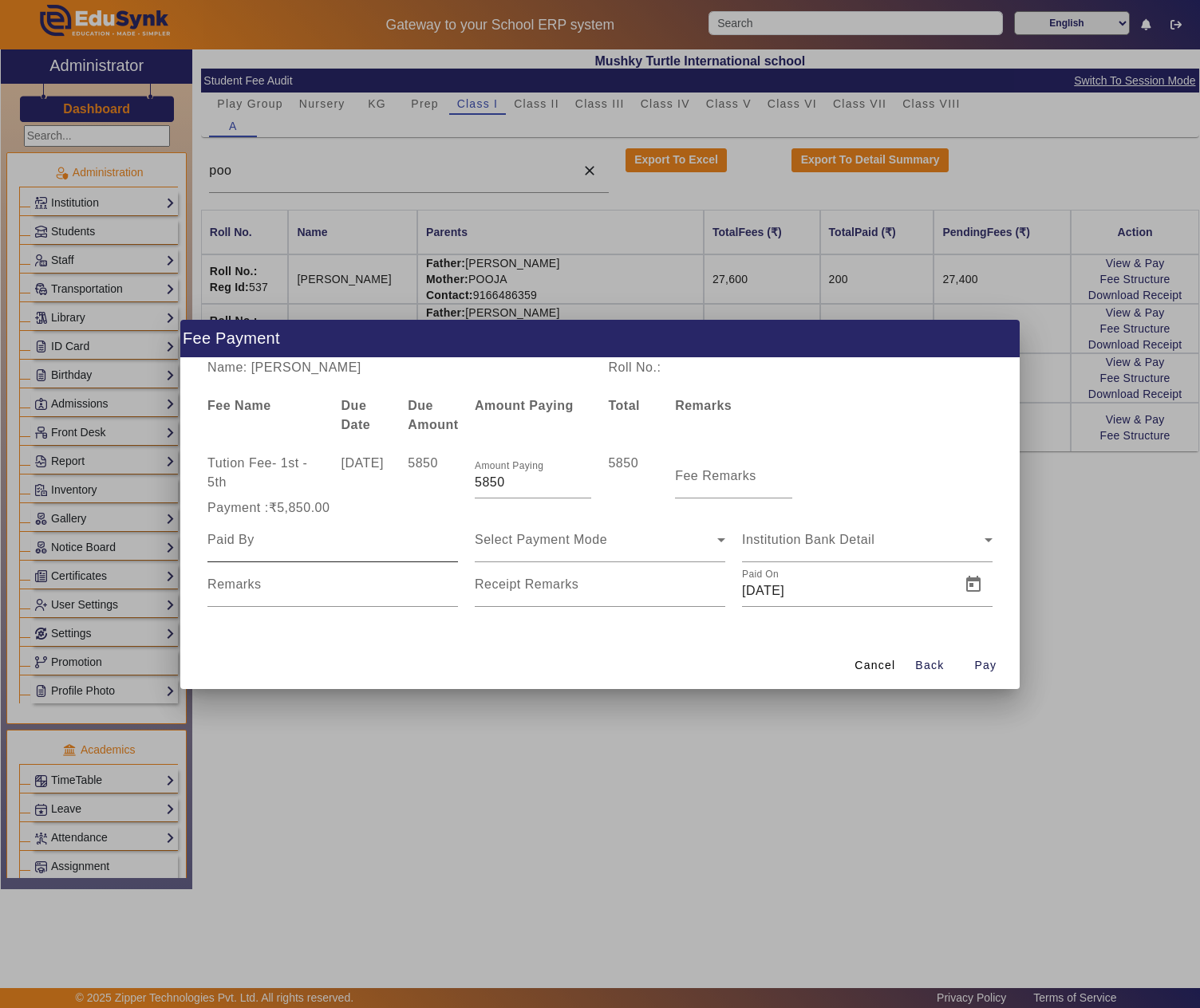
click at [286, 540] on input at bounding box center [332, 540] width 250 height 19
paste input "JAY PRAKSH DEVANI"
type input "JAY PRAKSH DEVANI"
click at [563, 534] on span "Select Payment Mode" at bounding box center [541, 540] width 132 height 14
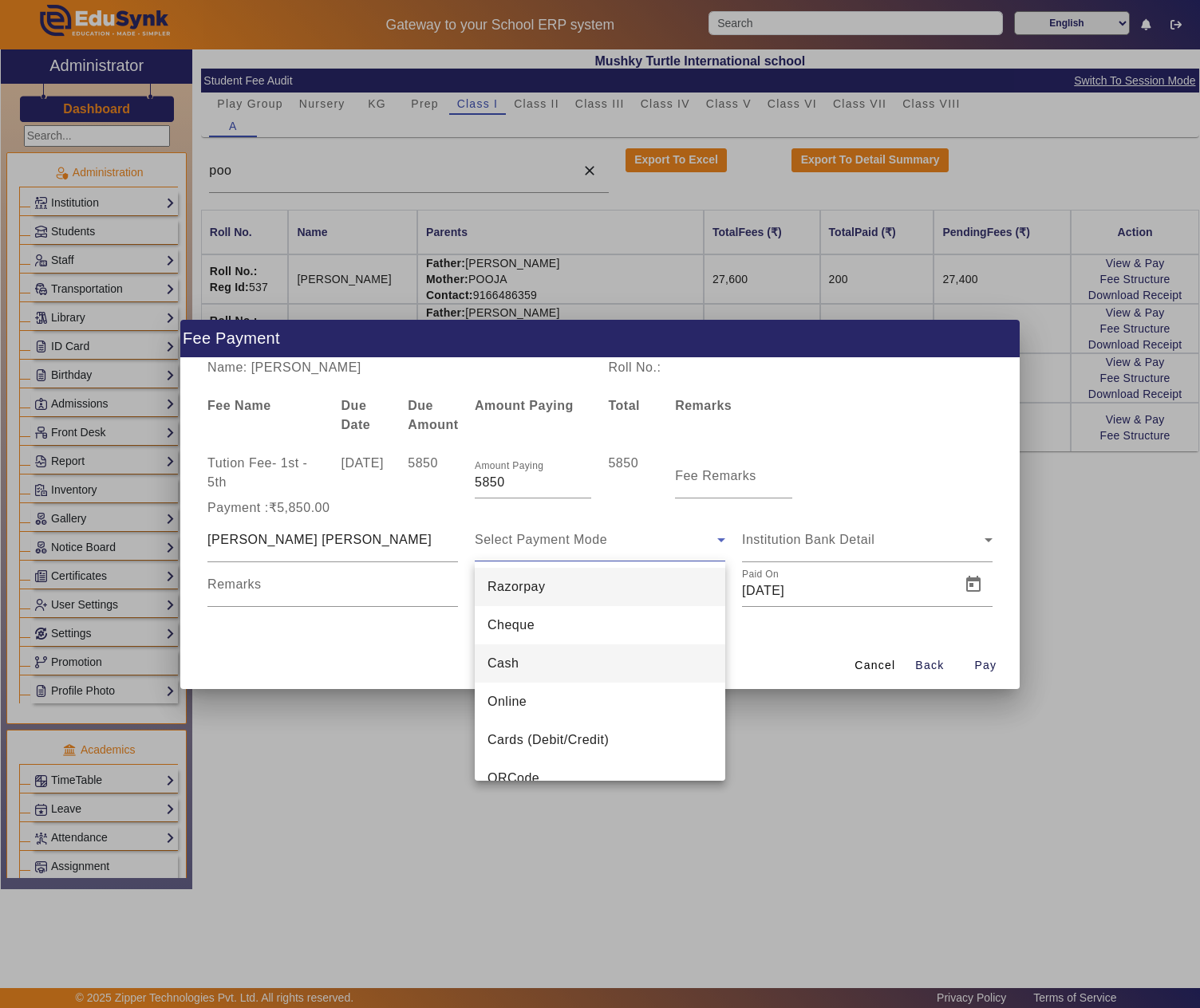
click at [530, 672] on mat-option "Cash" at bounding box center [600, 664] width 250 height 39
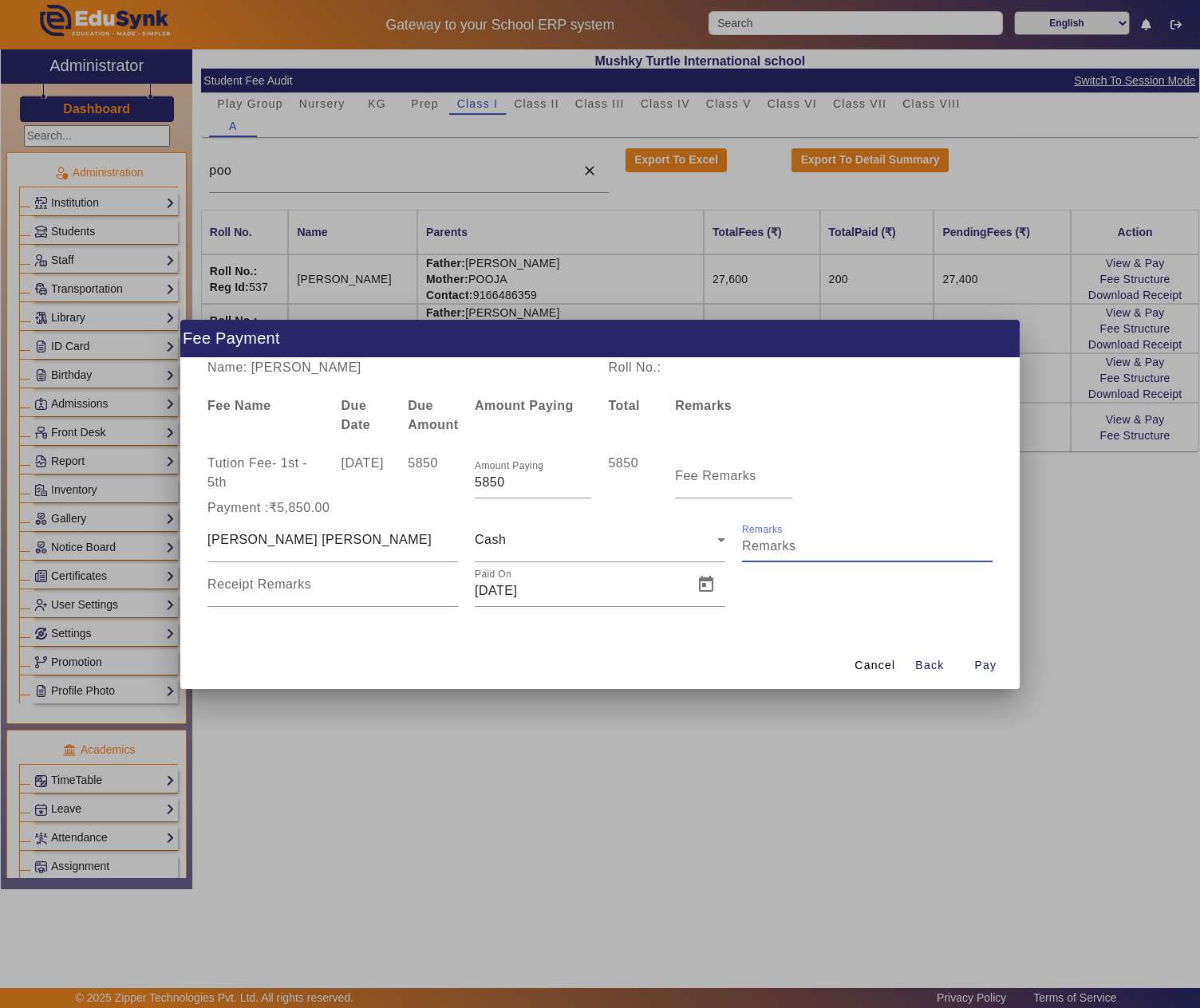
click at [937, 548] on input "Remarks" at bounding box center [868, 546] width 250 height 19
paste input "JAY PRAKSH DEVANI"
type input "JAY PRAKSH DEVANI"
type input "Q1 tution fee"
click at [381, 595] on input "Receipt Remarks" at bounding box center [332, 591] width 250 height 19
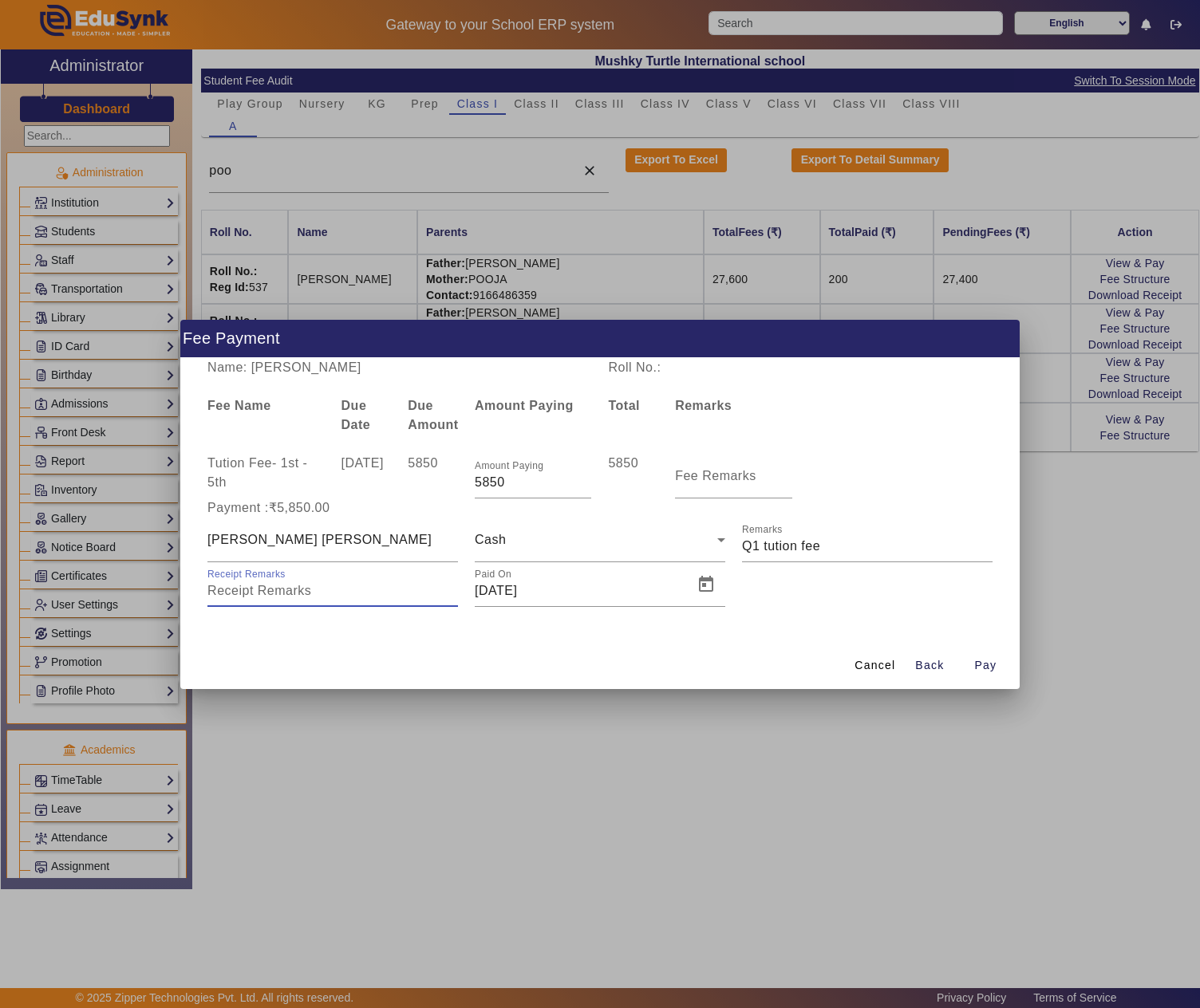
paste input "JAY PRAKSH DEVANI"
type input "JAY PRAKSH DEVANI"
click at [708, 586] on span "Open calendar" at bounding box center [705, 585] width 39 height 39
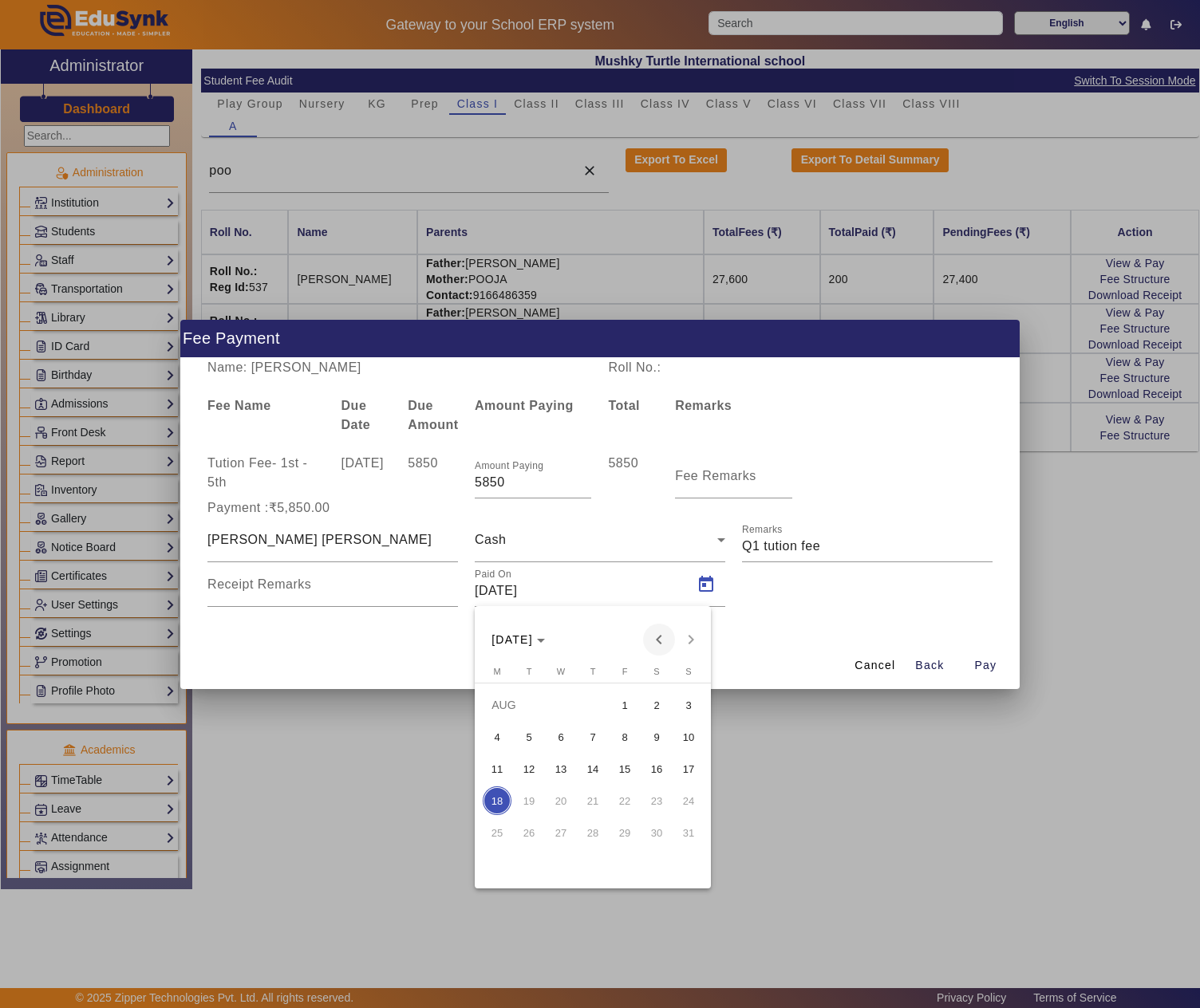
click at [660, 643] on span "Previous month" at bounding box center [659, 640] width 32 height 32
click at [563, 770] on span "9" at bounding box center [561, 769] width 29 height 29
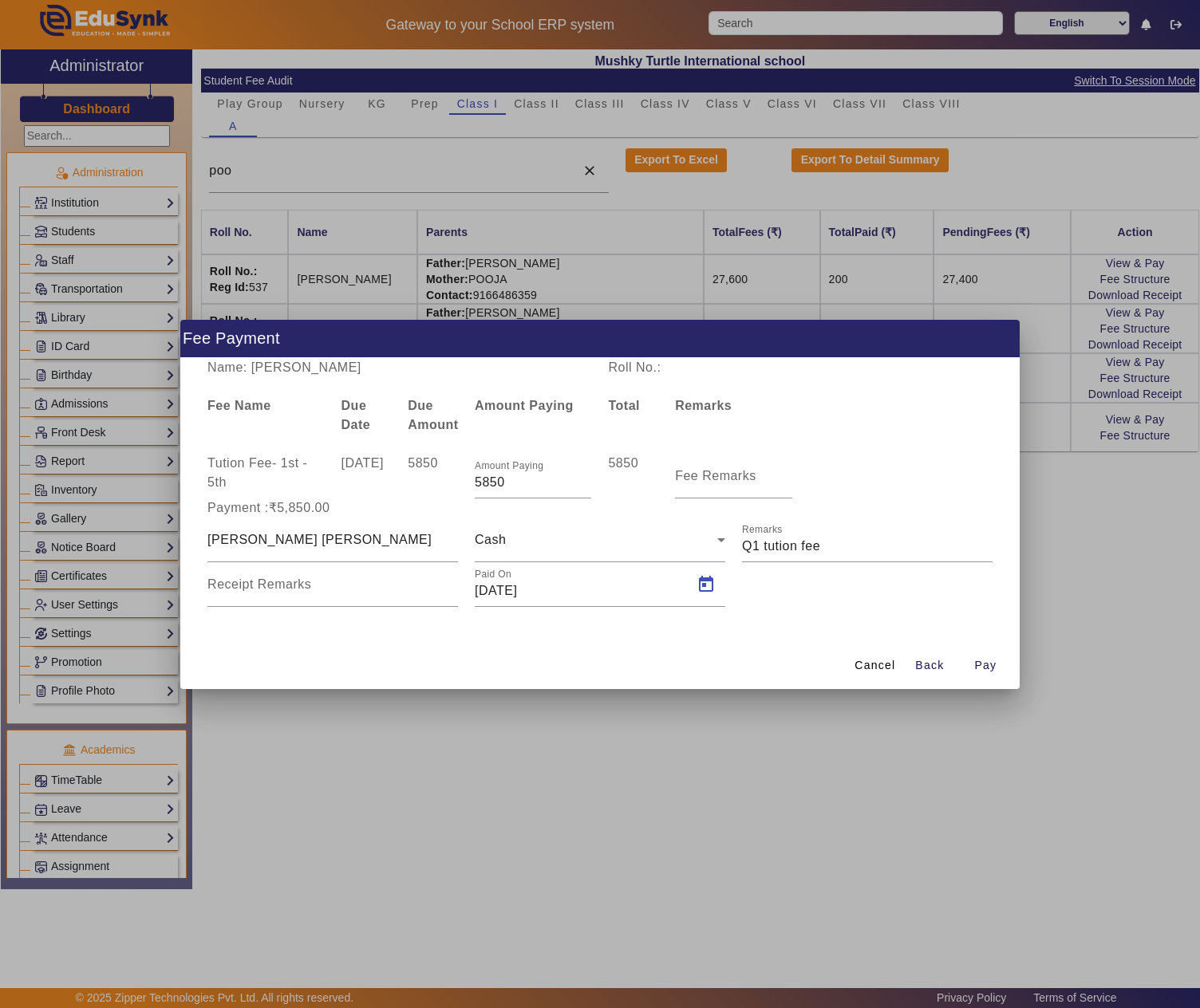
type input "09/07/2025"
click at [975, 660] on span "Pay" at bounding box center [985, 666] width 23 height 17
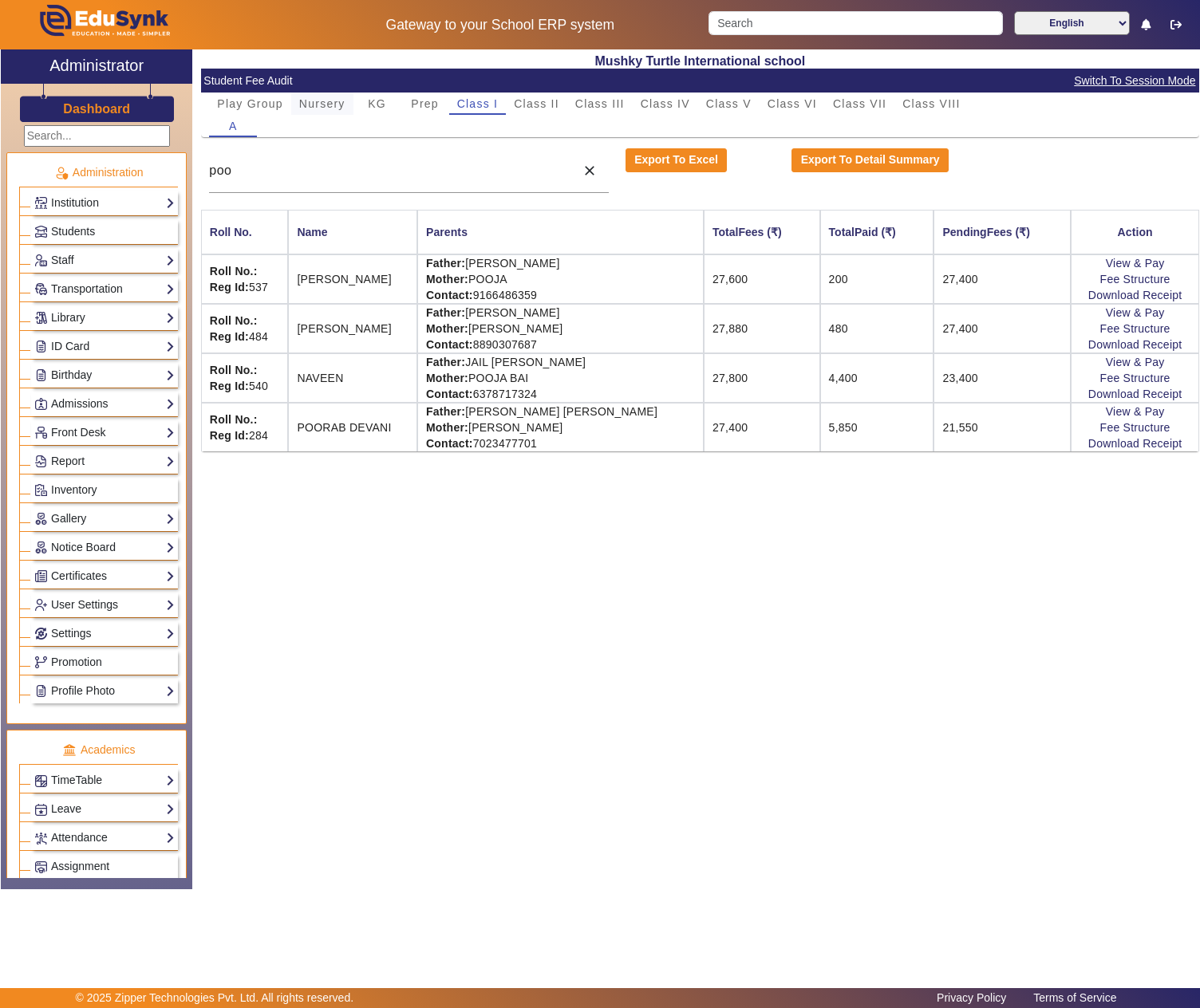
click at [325, 101] on span "Nursery" at bounding box center [322, 104] width 46 height 11
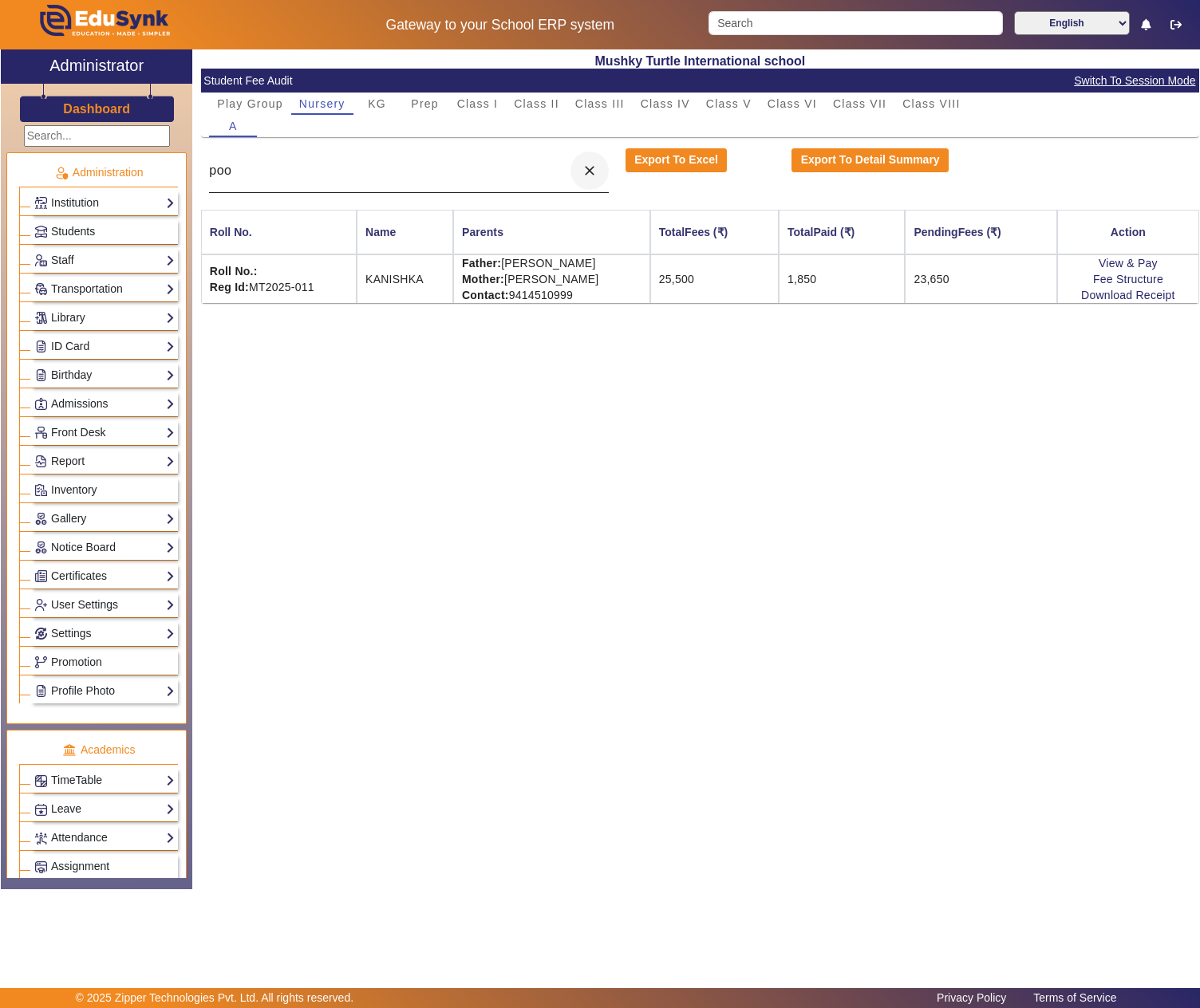
click at [589, 172] on mat-icon "close" at bounding box center [590, 171] width 16 height 16
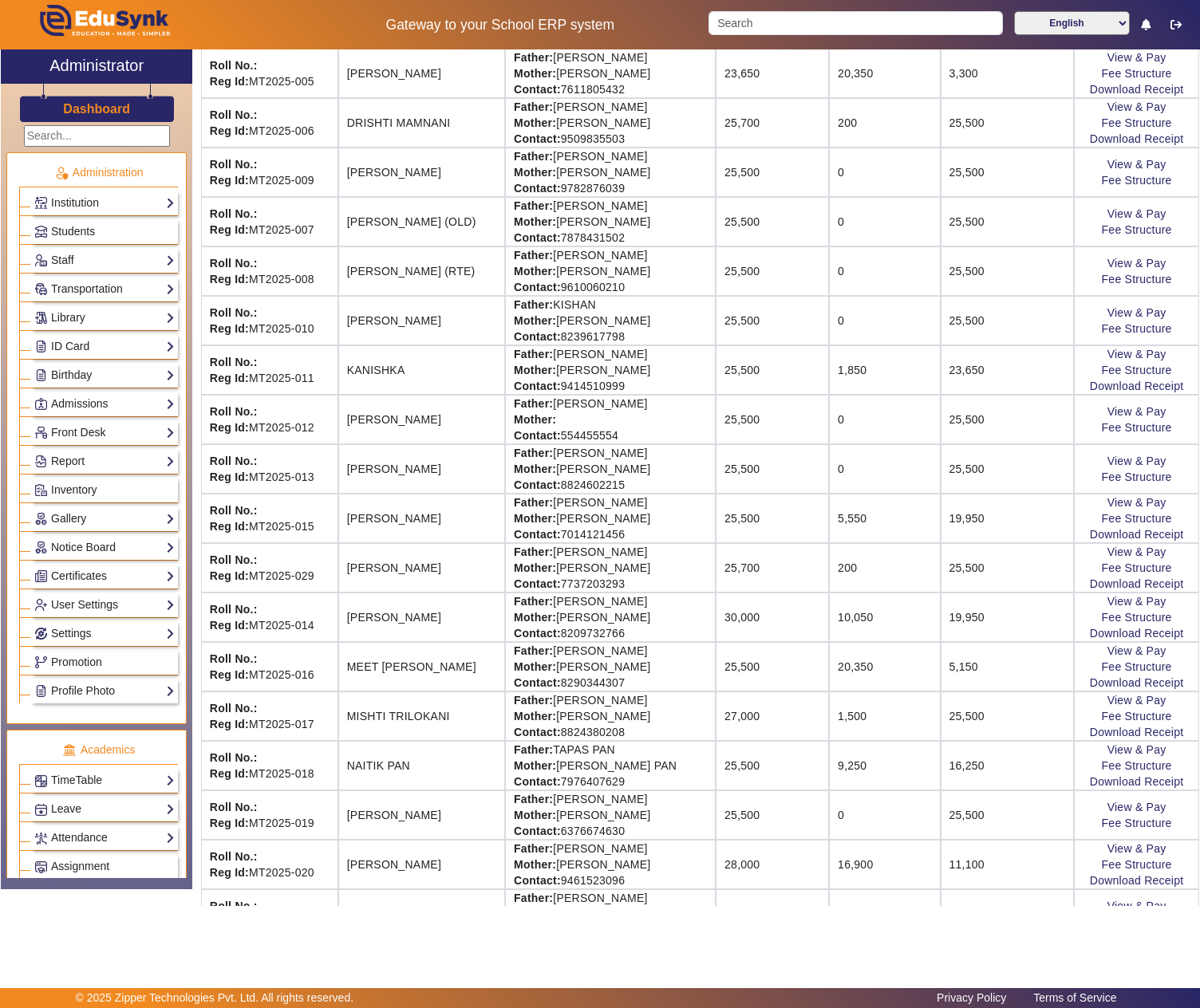
scroll to position [840, 0]
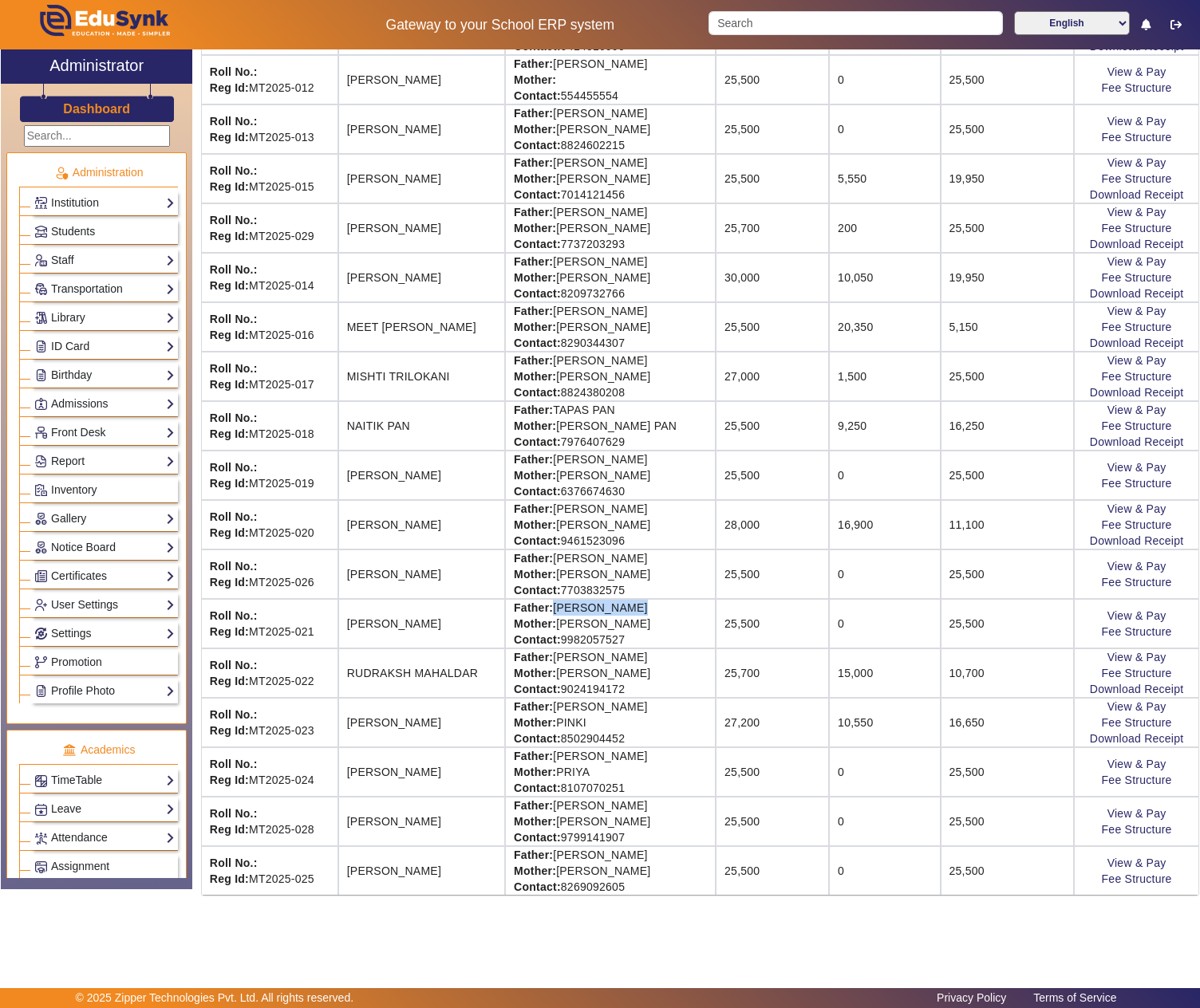
drag, startPoint x: 538, startPoint y: 603, endPoint x: 651, endPoint y: 595, distance: 113.3
click at [651, 599] on td "Father: RAGHUNATH DEY Mother: MAMATA DEY Contact: 9982057527" at bounding box center [611, 623] width 211 height 50
copy td "RAGHUNATH DEY"
click at [1111, 610] on link "View & Pay" at bounding box center [1137, 616] width 59 height 13
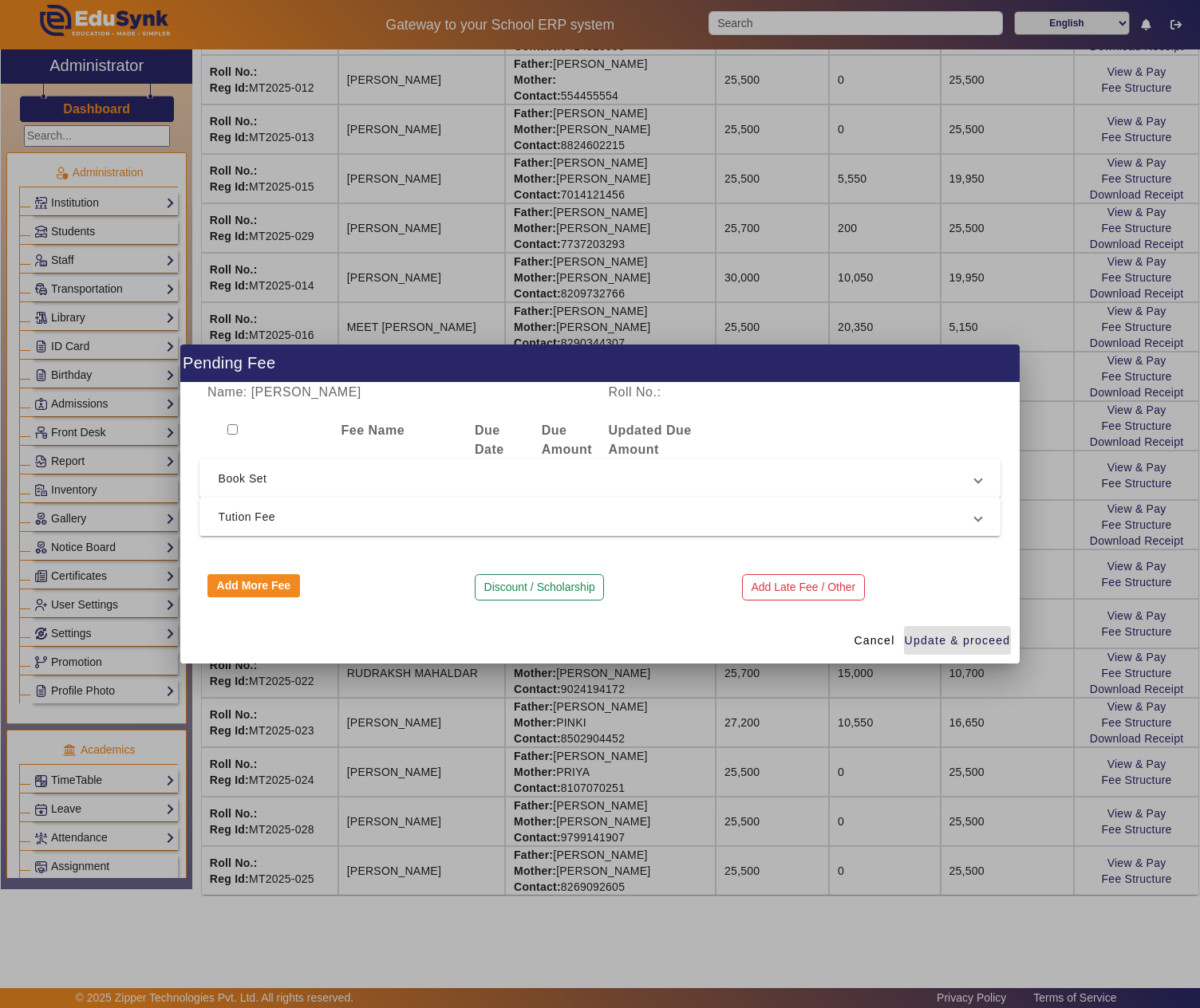
click at [428, 517] on span "Tution Fee" at bounding box center [597, 516] width 757 height 19
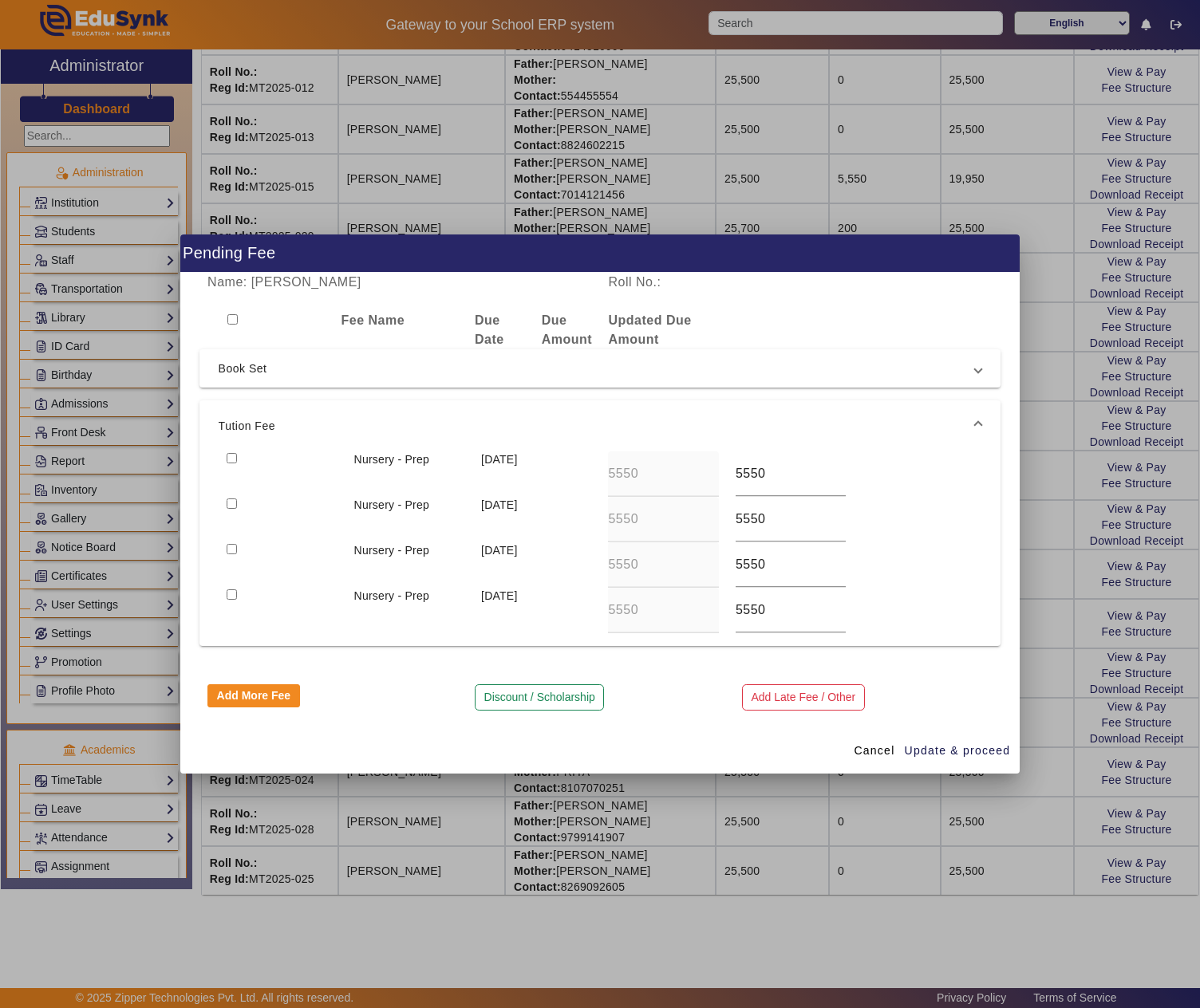
click at [232, 453] on input "checkbox" at bounding box center [232, 459] width 11 height 11
checkbox input "false"
click at [234, 501] on input "checkbox" at bounding box center [232, 504] width 11 height 11
checkbox input "true"
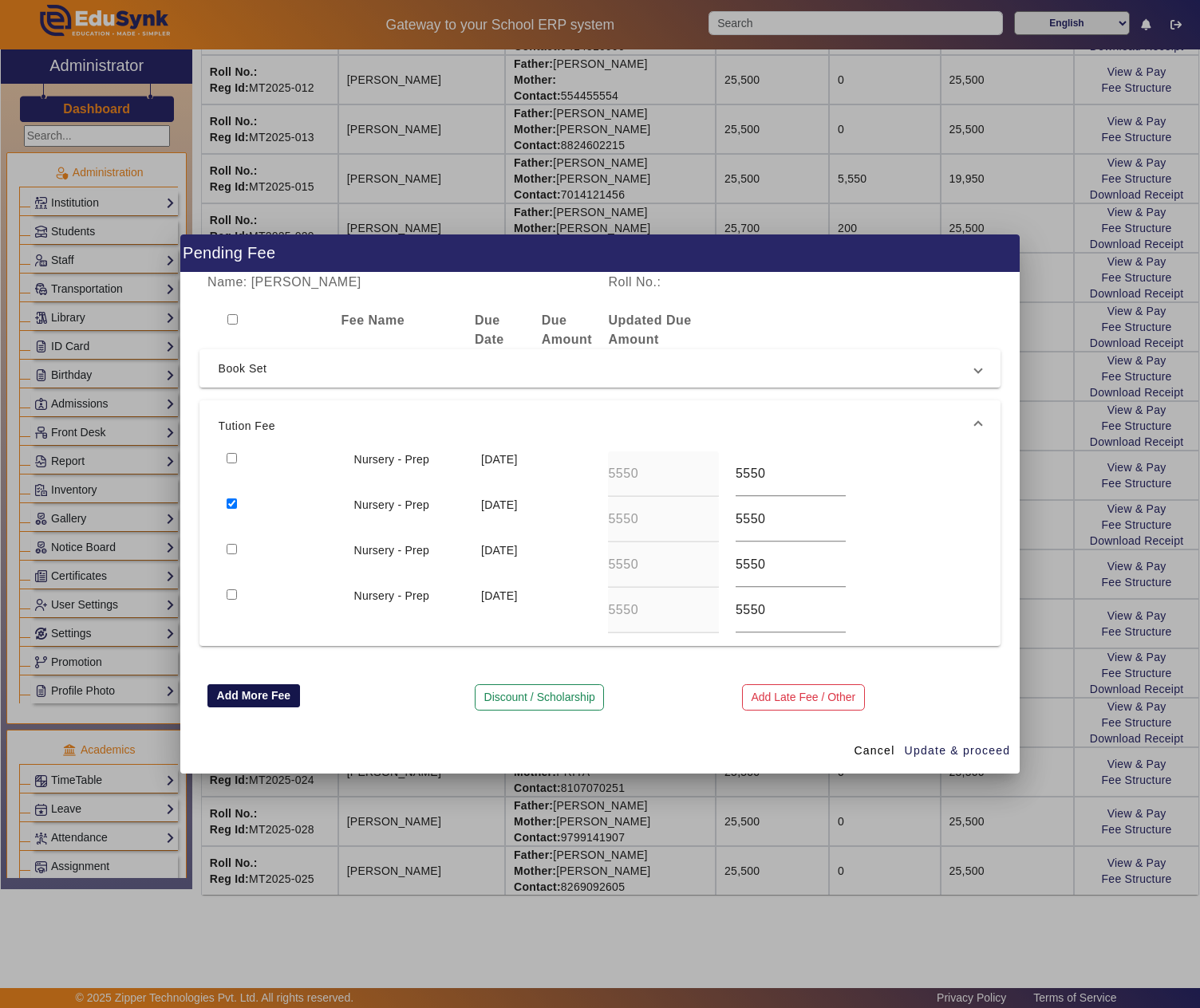
click at [269, 693] on button "Add More Fee" at bounding box center [253, 696] width 93 height 24
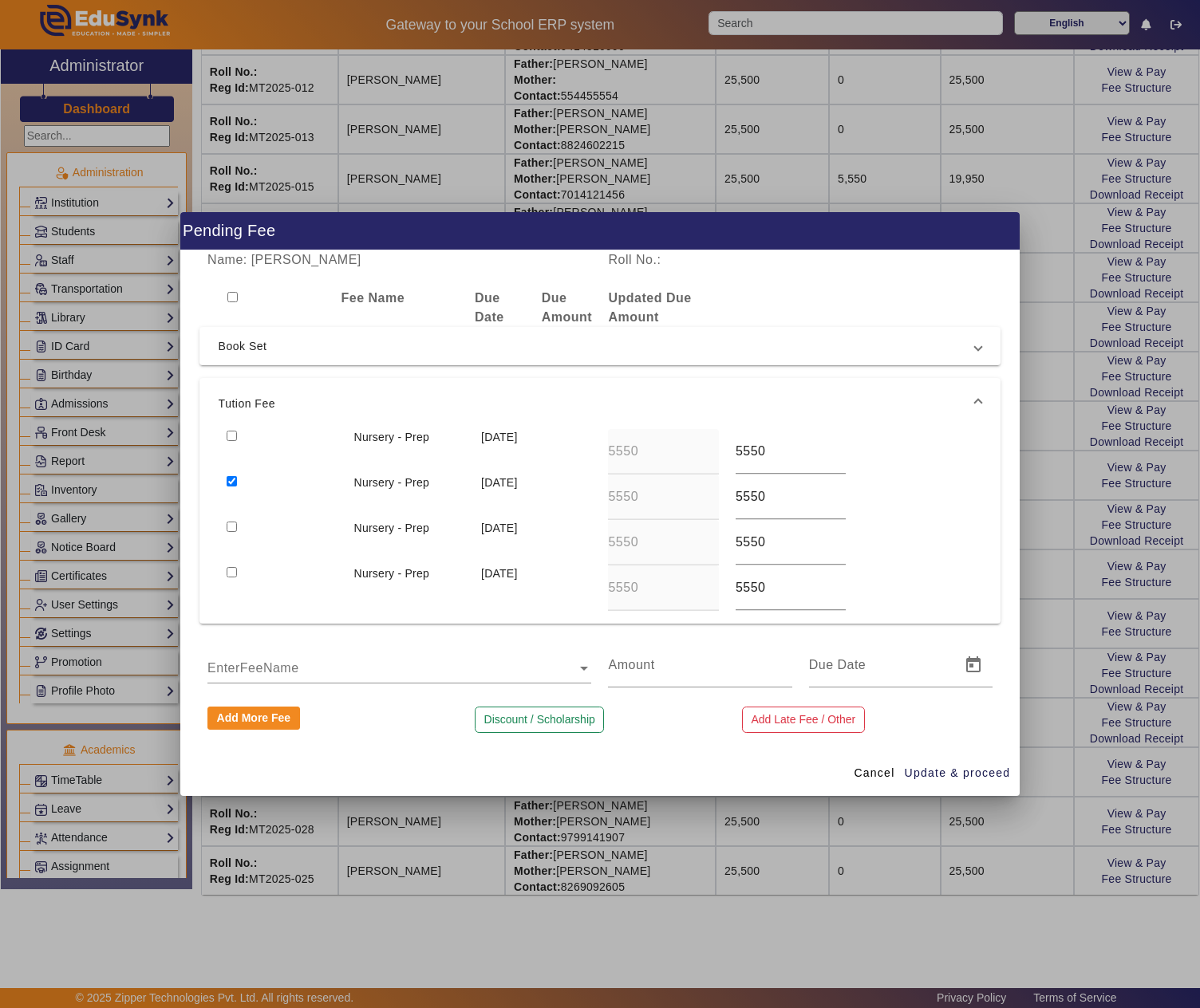
click at [267, 667] on input "text" at bounding box center [399, 667] width 384 height 19
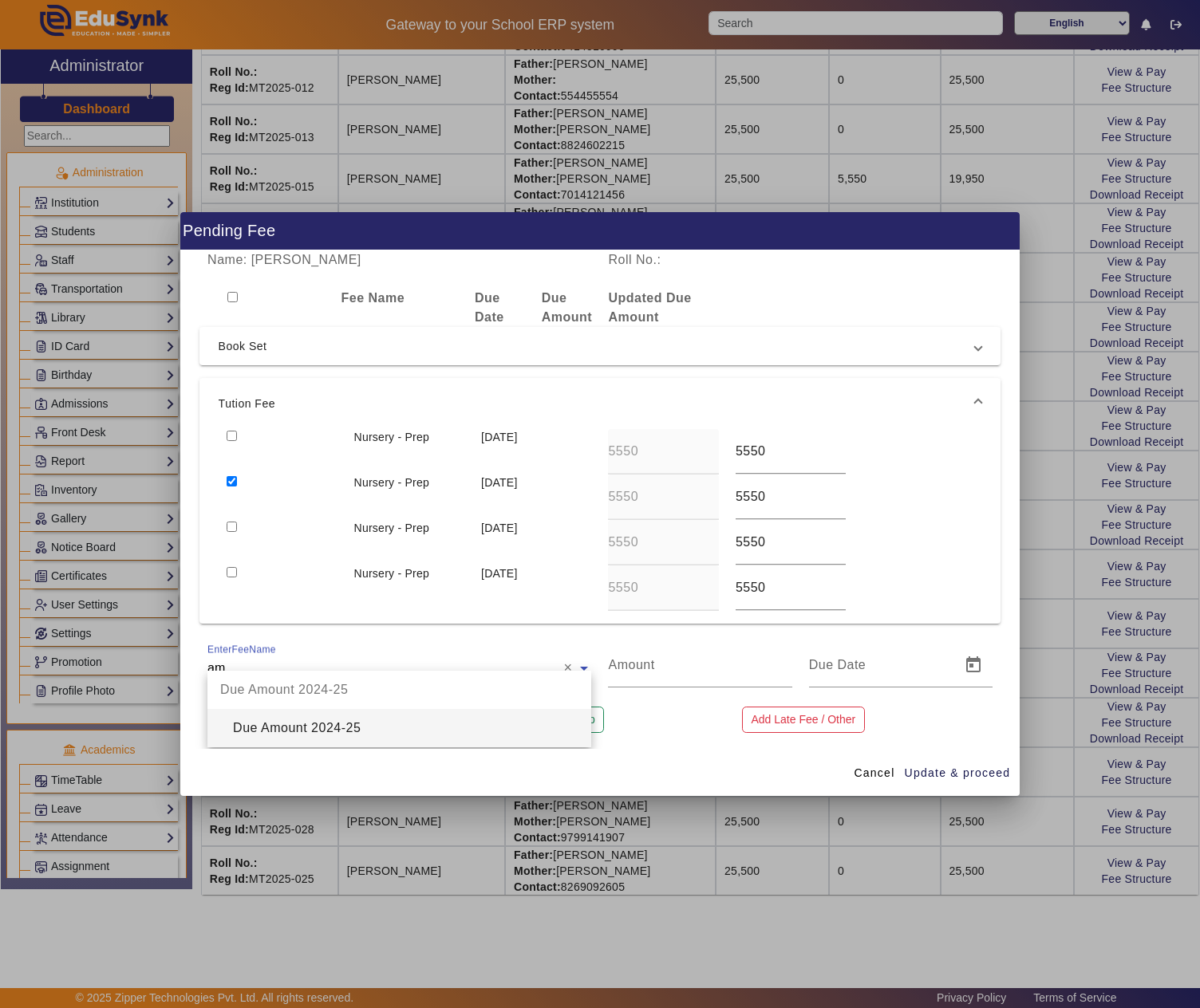
type input "amo"
click at [469, 724] on div "Due Amount 2024-25" at bounding box center [399, 728] width 384 height 39
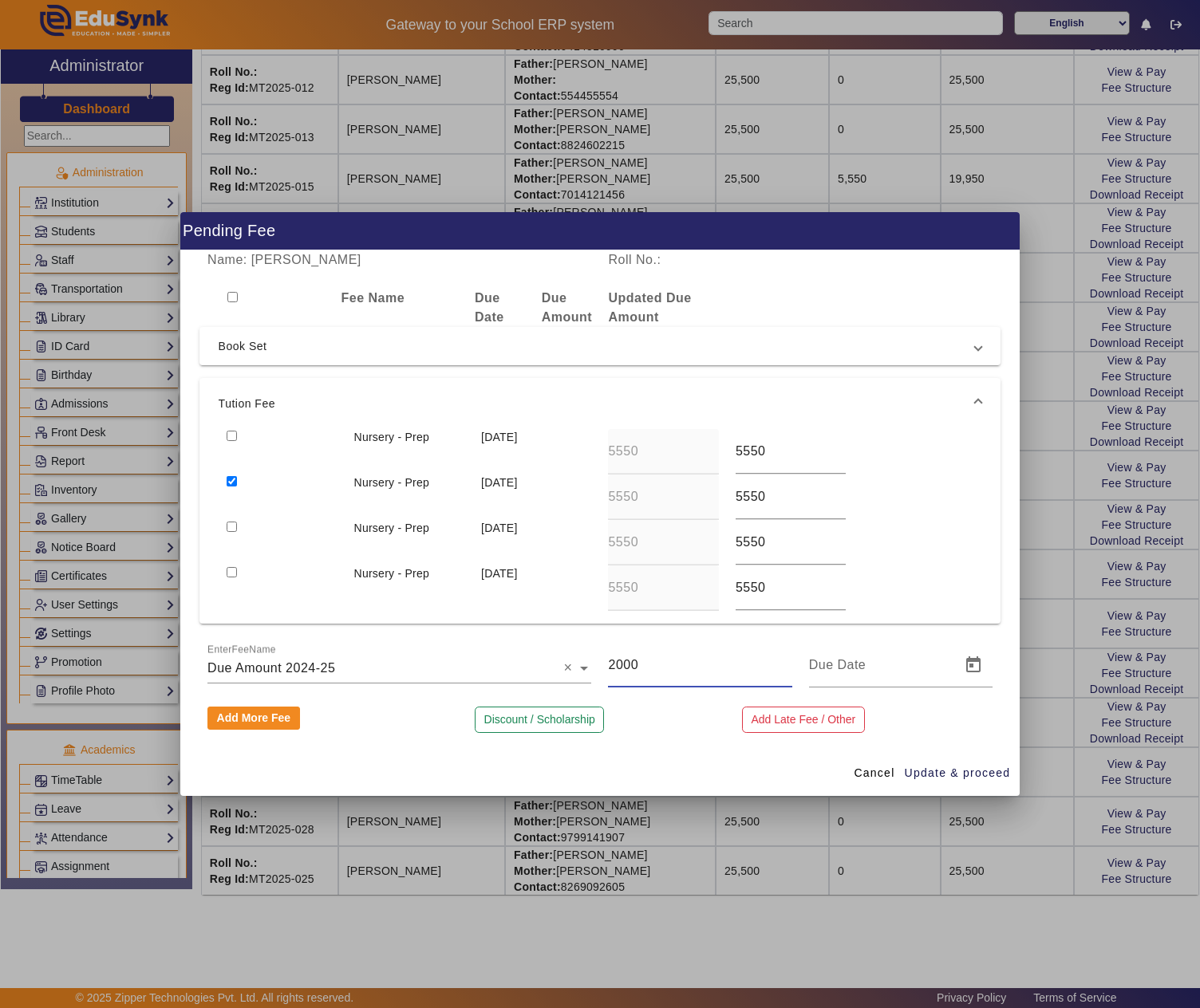
drag, startPoint x: 667, startPoint y: 672, endPoint x: 555, endPoint y: 672, distance: 112.0
click at [555, 672] on div "EnterFeeName × Due Amount 2024-25 × 2000" at bounding box center [600, 666] width 802 height 45
type input "1500"
click at [951, 780] on span "Update & proceed" at bounding box center [958, 773] width 106 height 17
type input "18/08/2025"
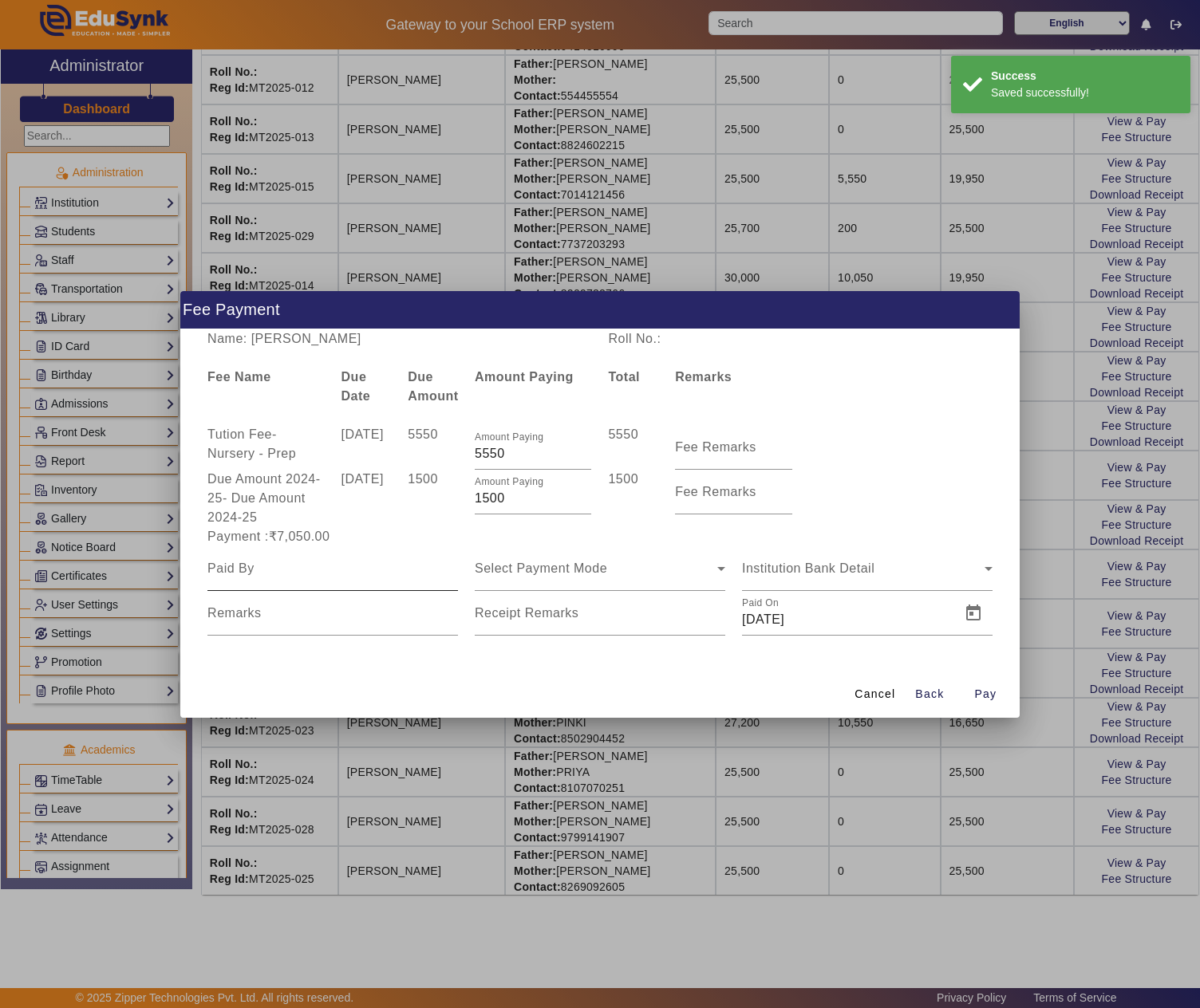
click at [360, 575] on input at bounding box center [332, 568] width 250 height 19
paste input "RAGHUNATH DEY"
type input "RAGHUNATH DEY"
click at [595, 568] on span "Select Payment Mode" at bounding box center [541, 568] width 132 height 14
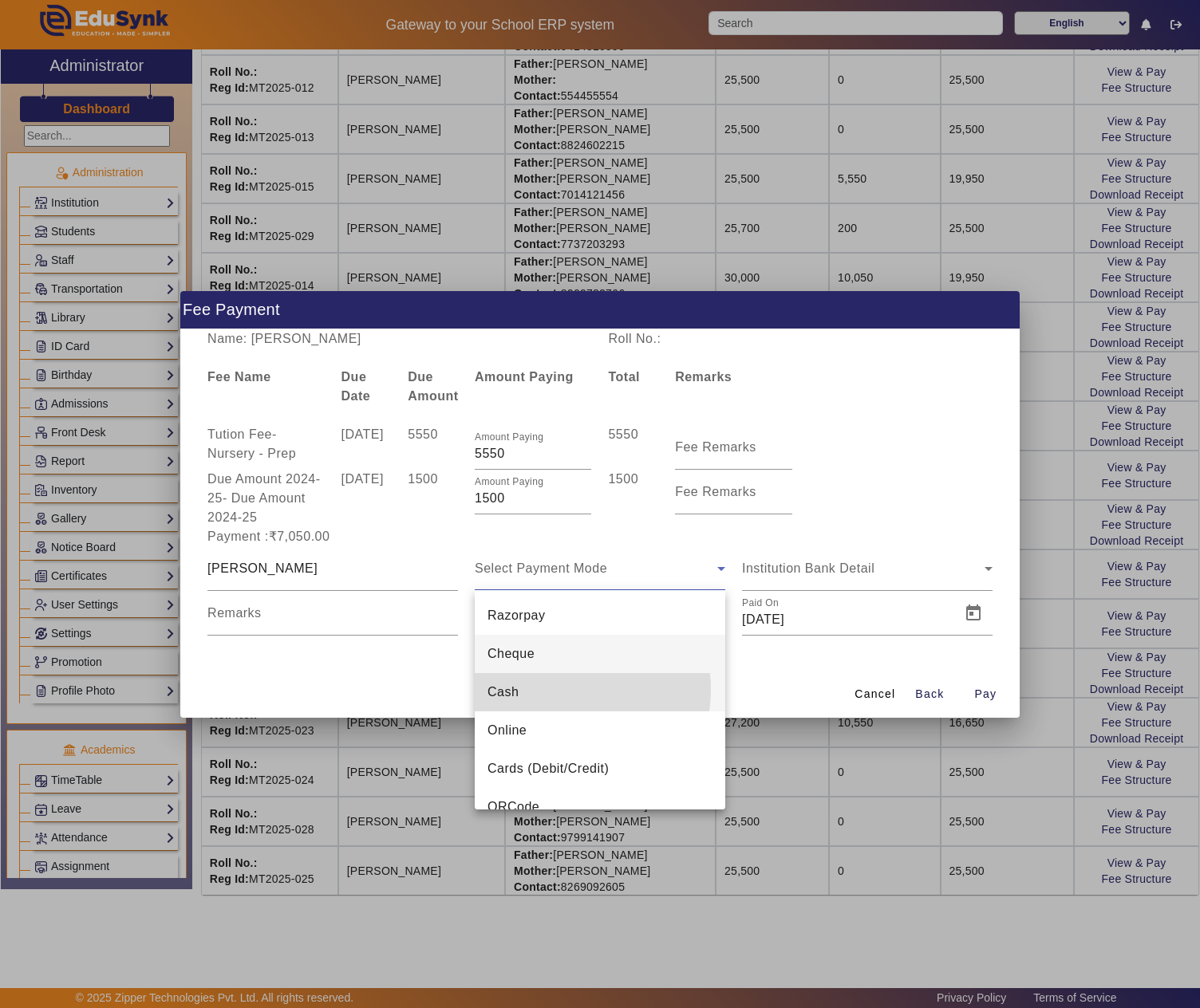
click at [560, 689] on mat-option "Cash" at bounding box center [600, 692] width 250 height 39
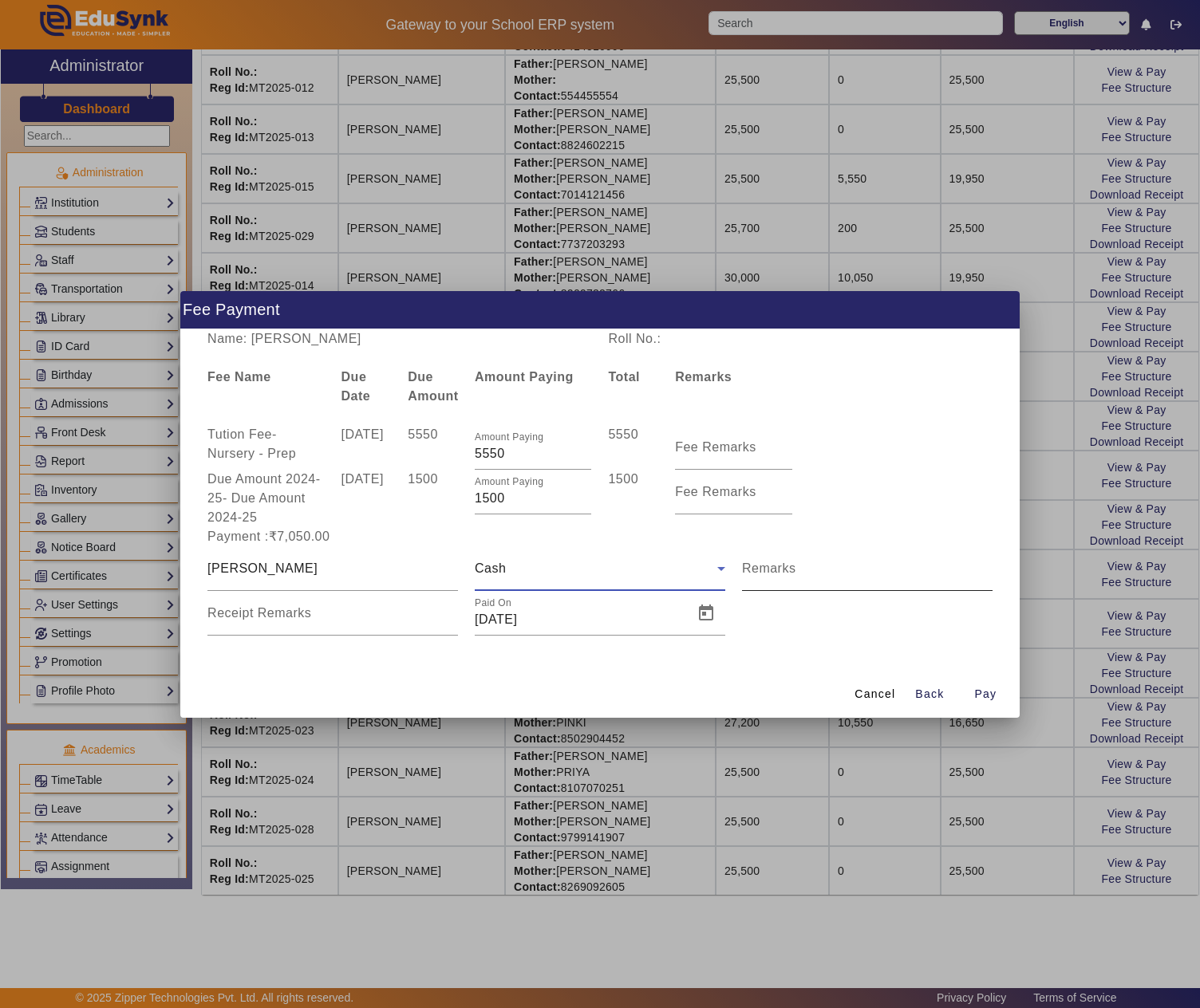
click at [790, 571] on mat-label "Remarks" at bounding box center [769, 568] width 54 height 14
click at [790, 571] on input "Remarks" at bounding box center [868, 575] width 250 height 19
type input "Q2 tution fee + Due amount"
click at [694, 617] on span "Open calendar" at bounding box center [705, 613] width 39 height 39
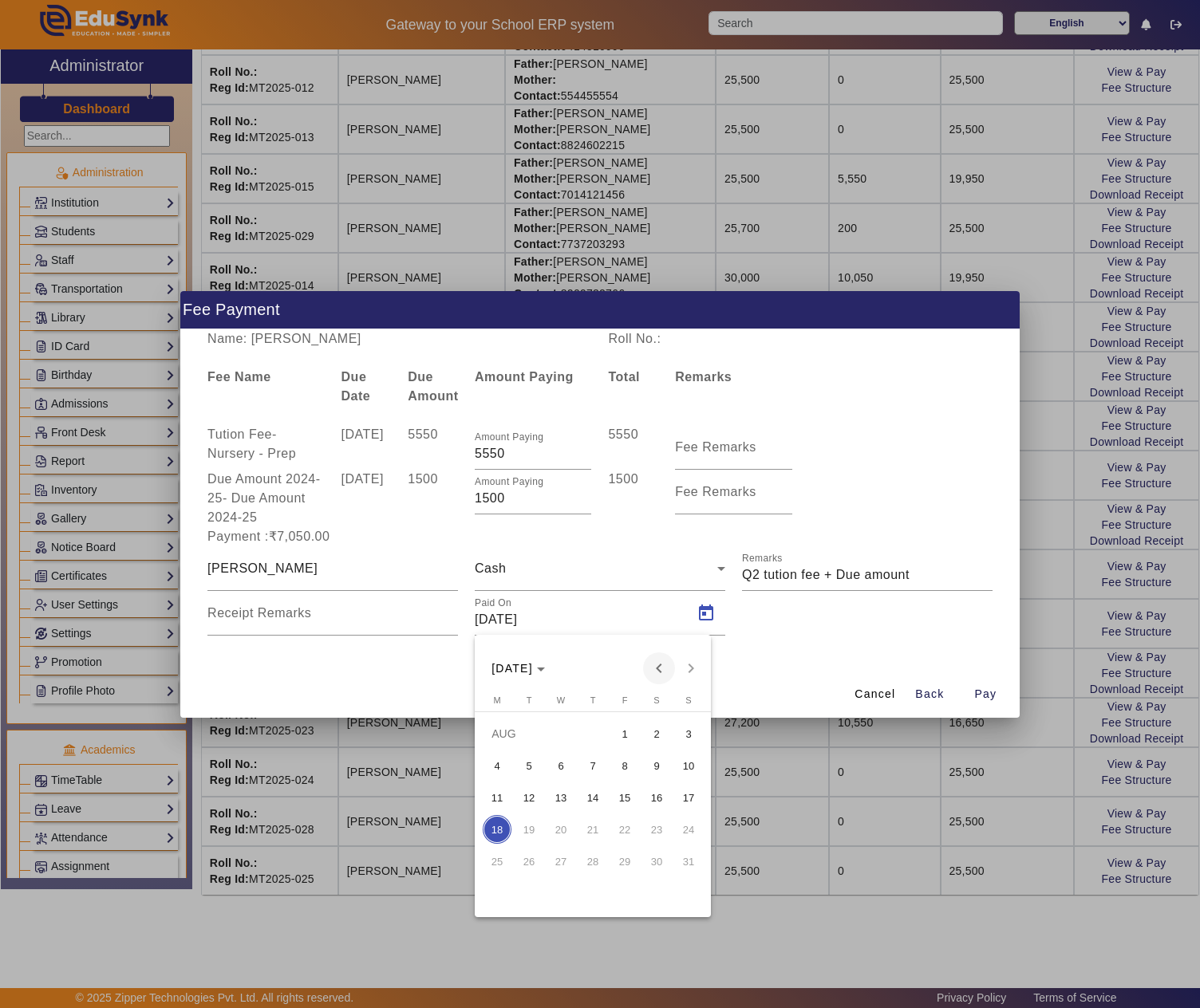
click at [658, 658] on span "Previous month" at bounding box center [659, 667] width 32 height 32
click at [559, 798] on span "9" at bounding box center [561, 798] width 29 height 29
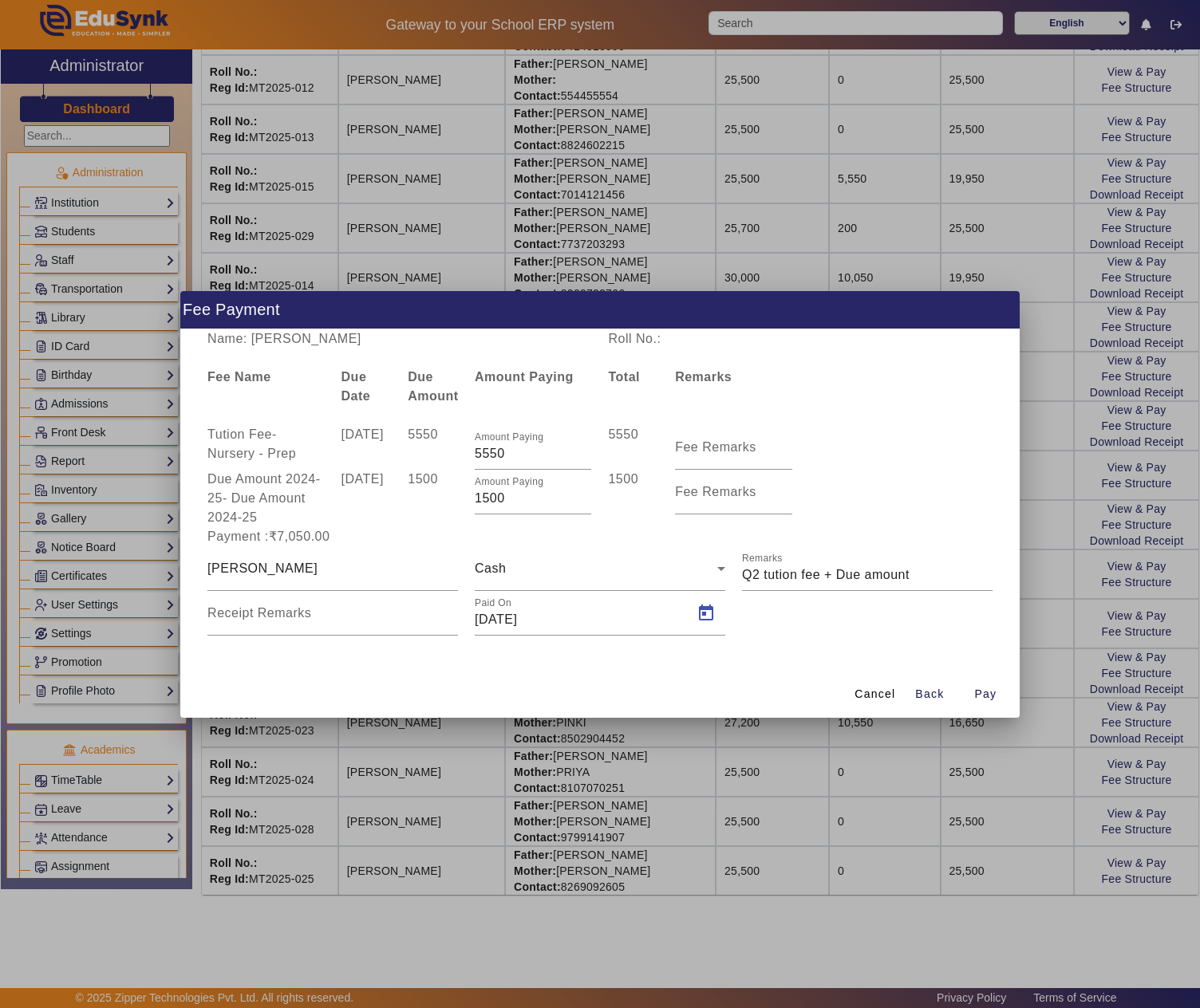
type input "09/07/2025"
click at [967, 693] on span "button" at bounding box center [985, 695] width 51 height 39
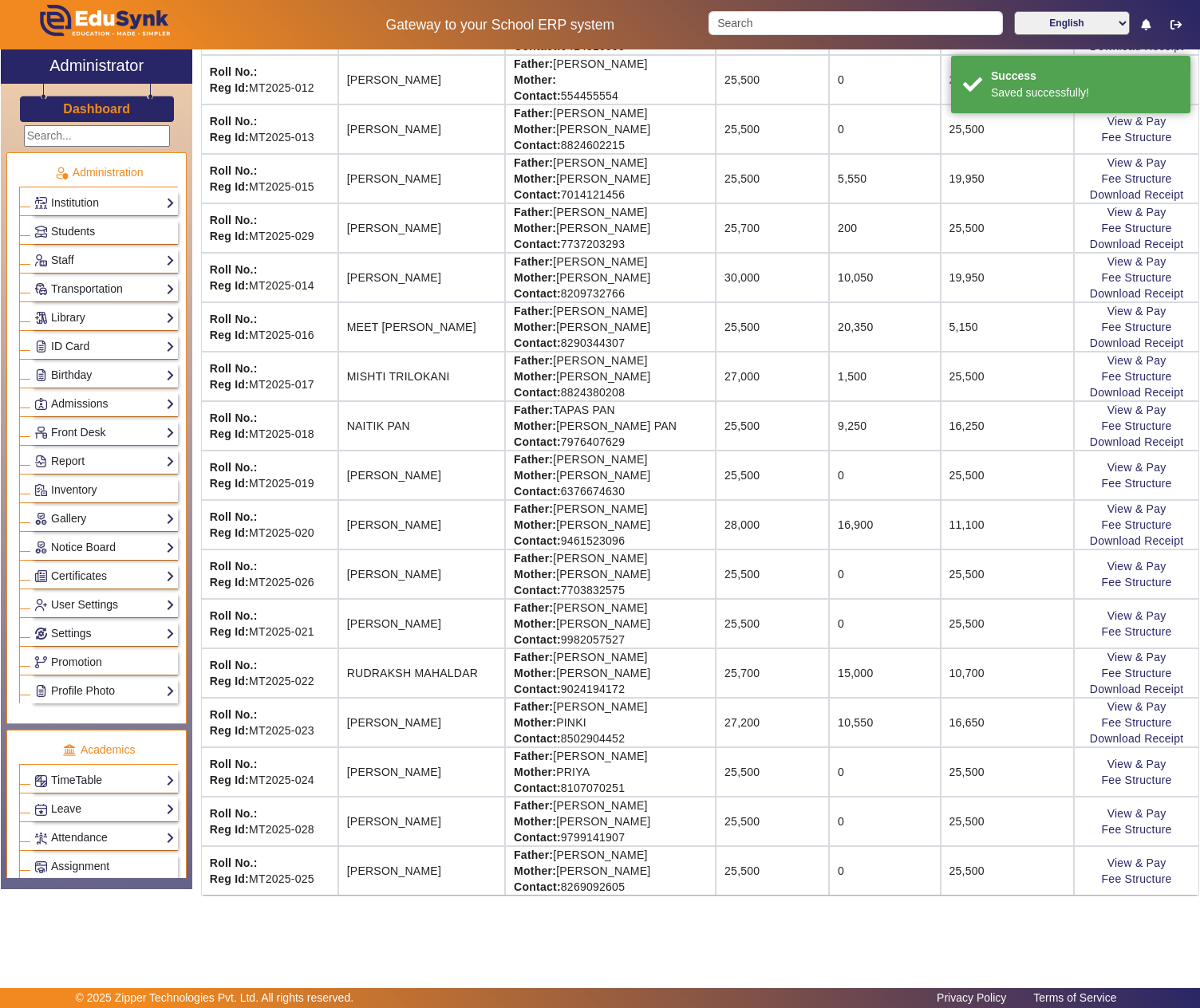
scroll to position [0, 0]
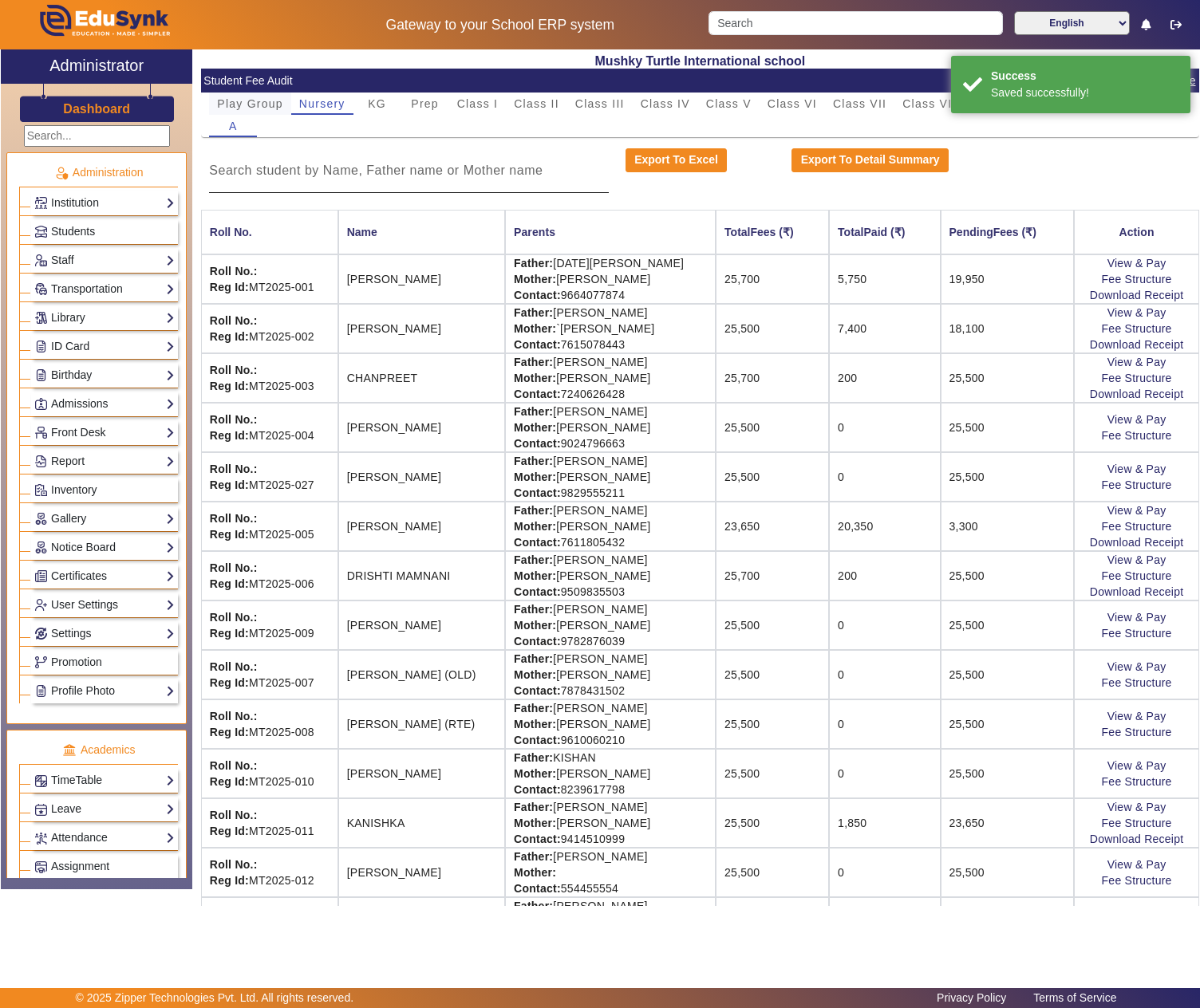
click at [248, 95] on span "Play Group" at bounding box center [250, 104] width 67 height 23
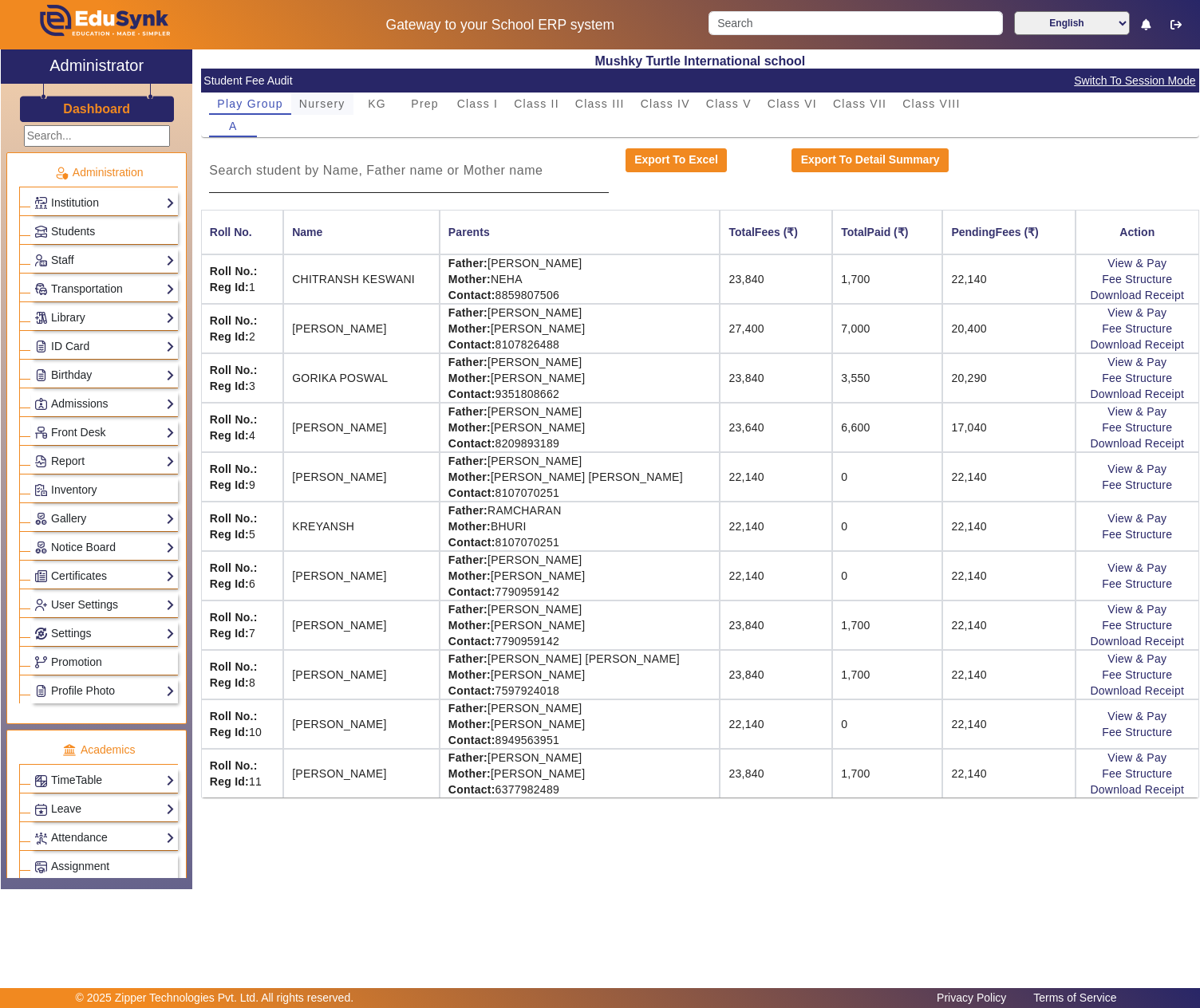
click at [337, 105] on span "Nursery" at bounding box center [322, 104] width 46 height 11
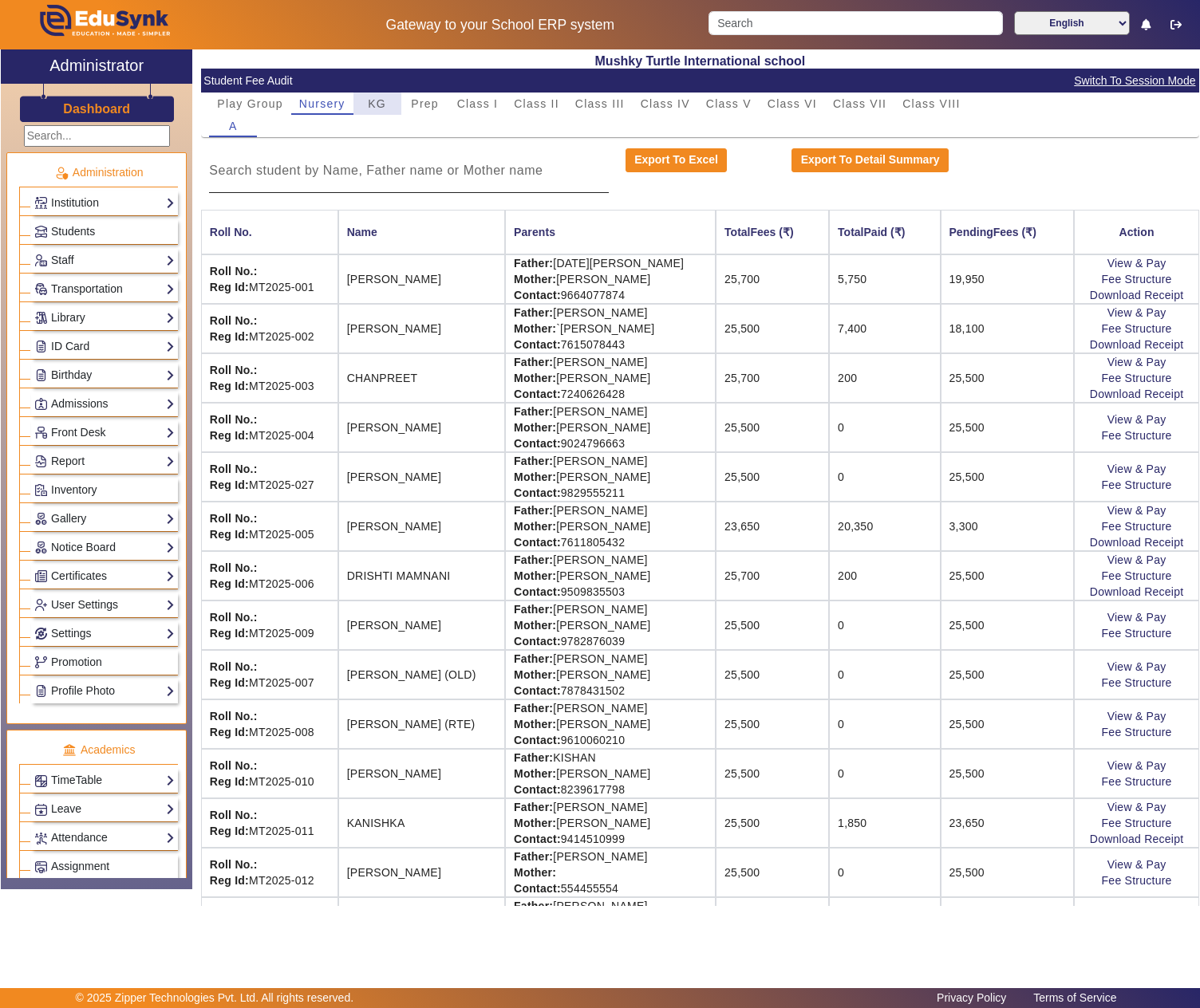
click at [368, 112] on span "KG" at bounding box center [377, 104] width 18 height 23
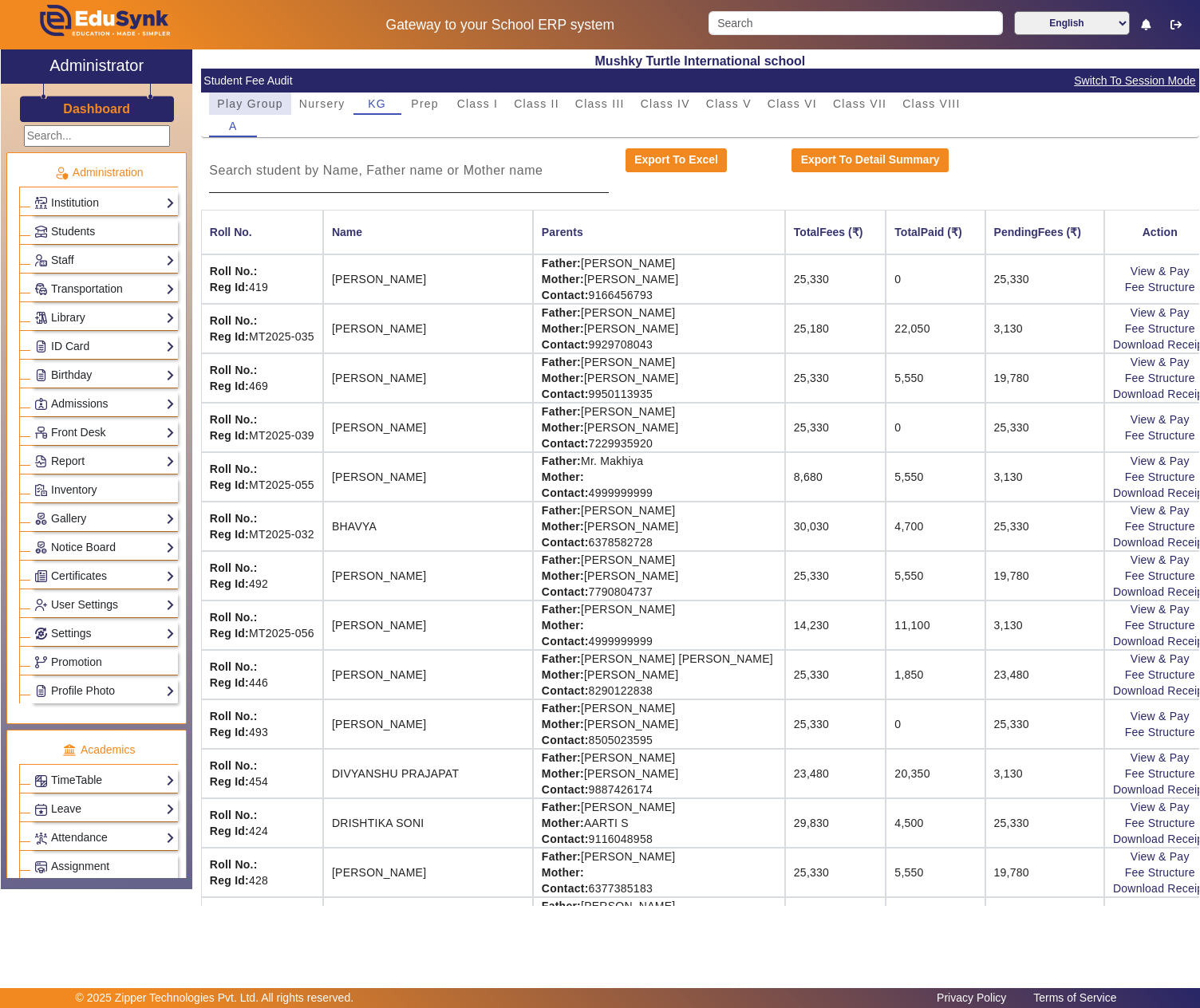
drag, startPoint x: 236, startPoint y: 104, endPoint x: 677, endPoint y: 29, distance: 447.3
click at [240, 102] on span "Play Group" at bounding box center [250, 104] width 67 height 11
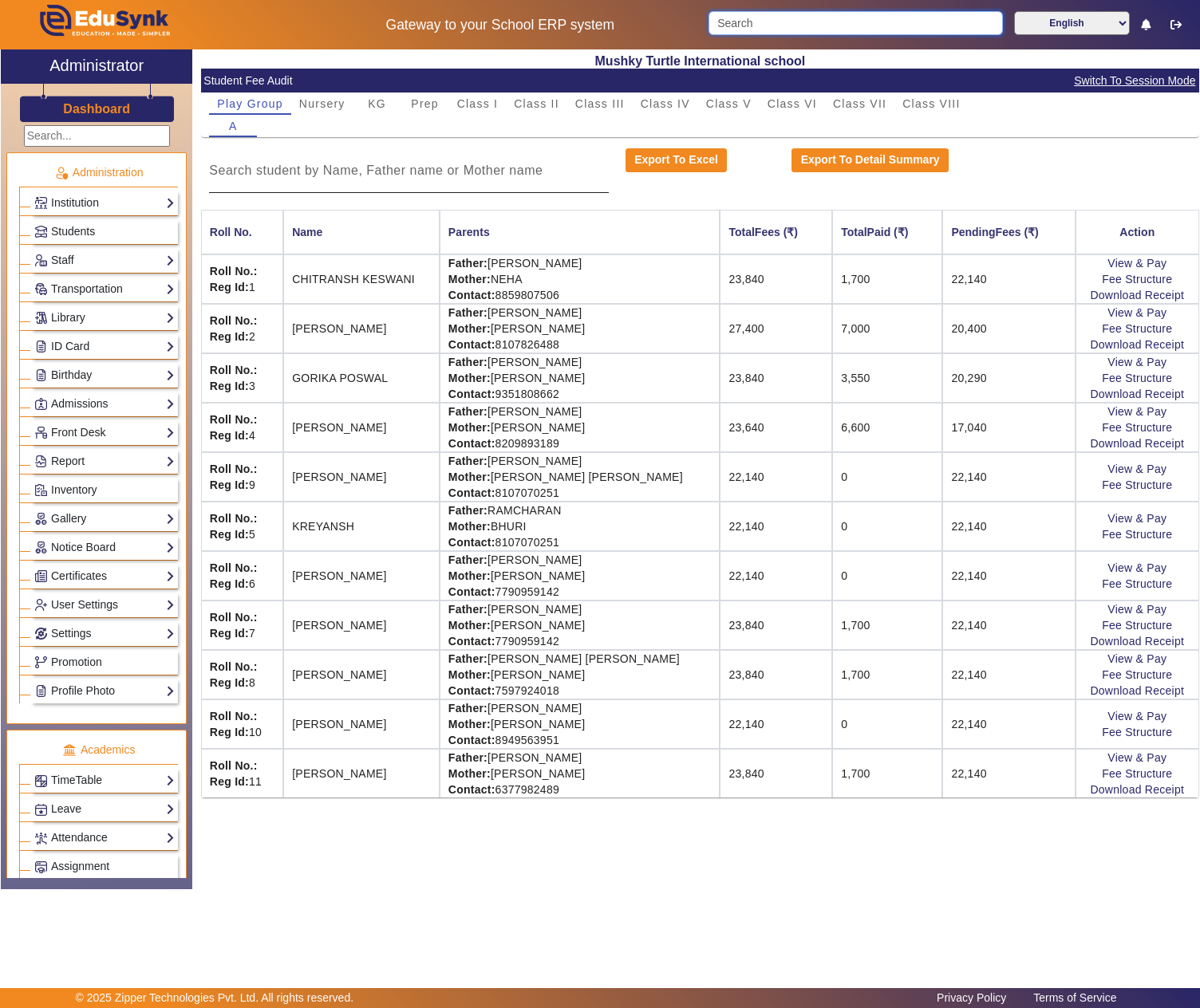
click at [749, 29] on input "Search" at bounding box center [855, 23] width 295 height 24
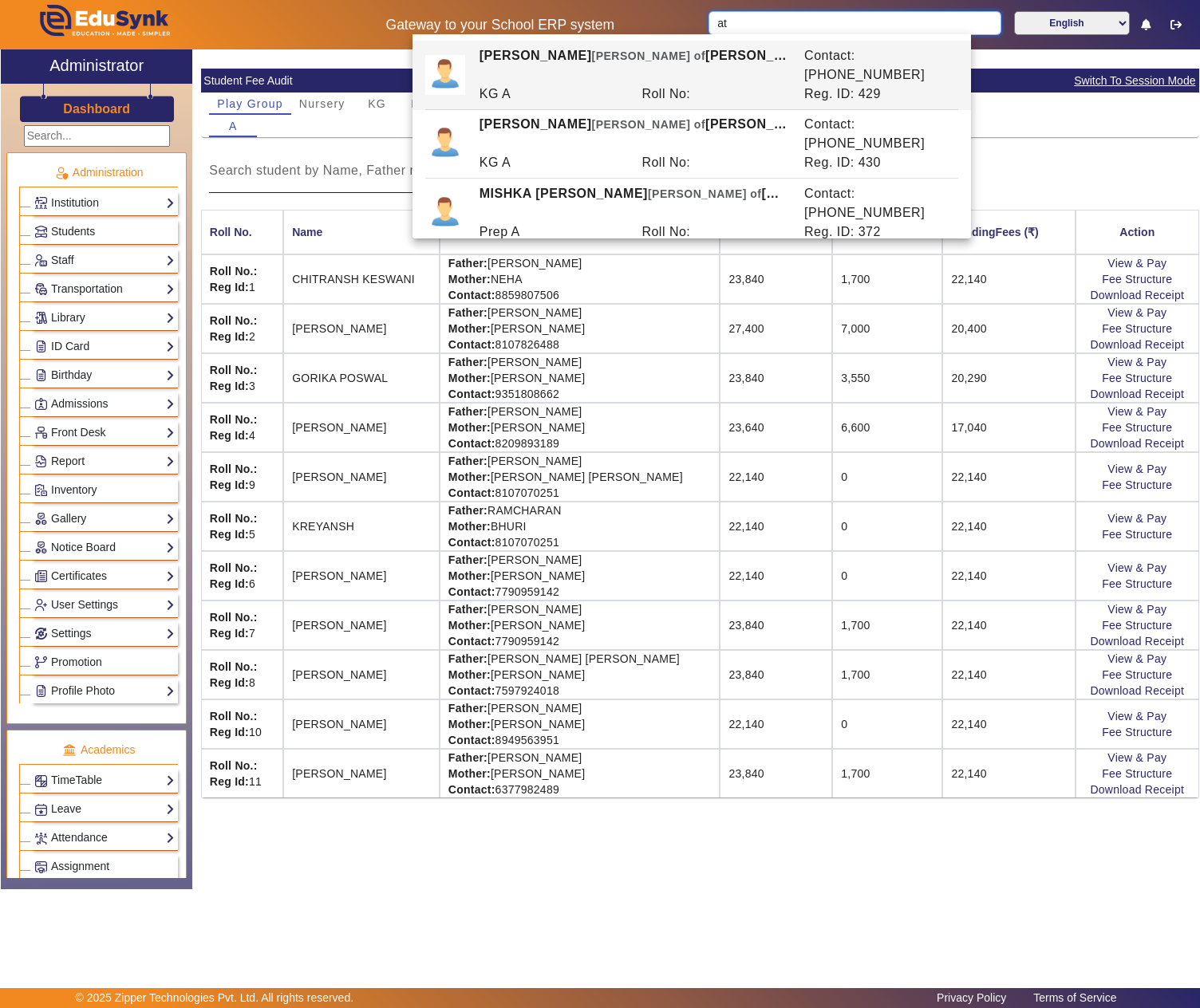
type input "a"
click at [66, 413] on link "Admissions" at bounding box center [105, 404] width 141 height 18
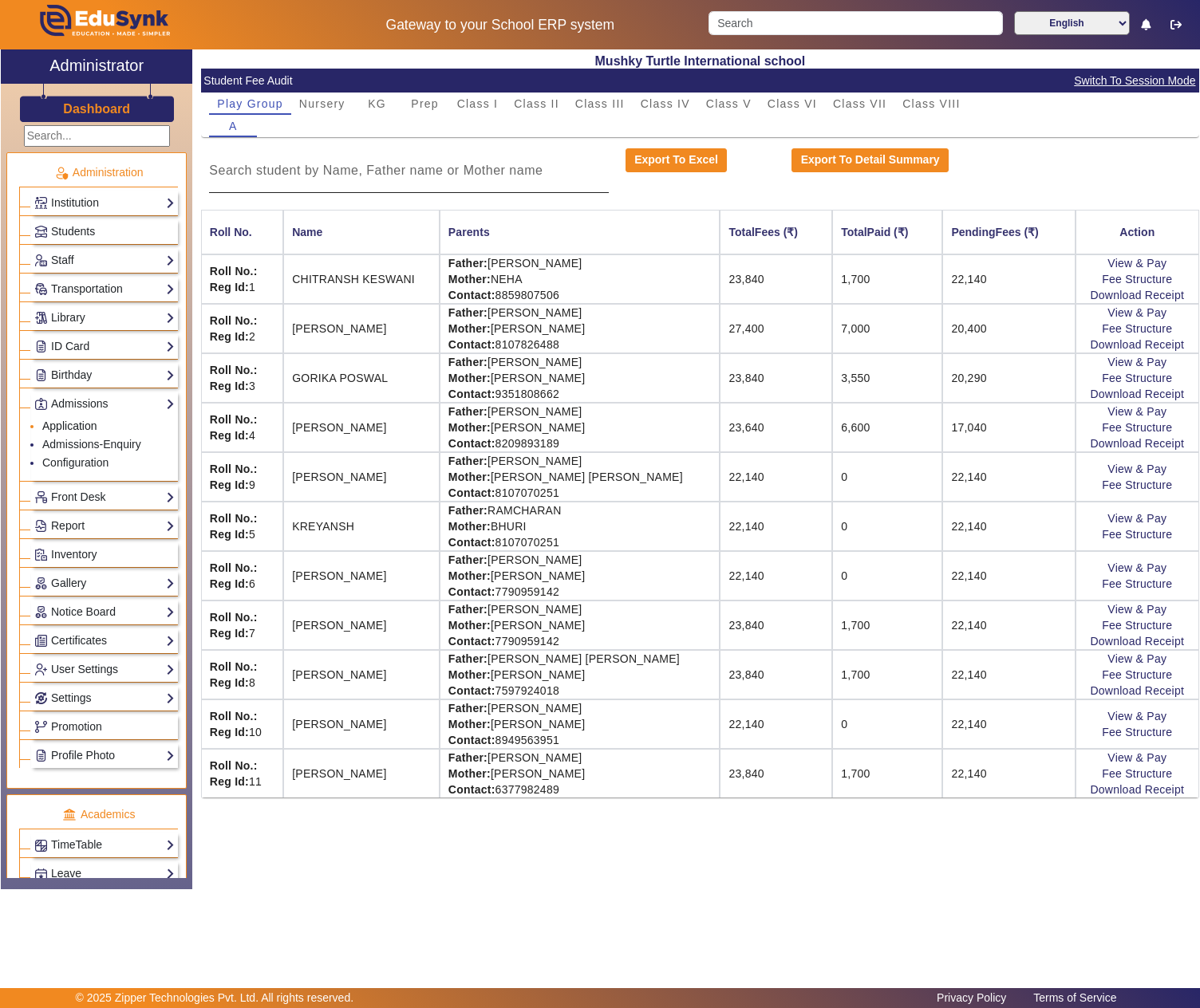
click at [73, 432] on link "Application" at bounding box center [69, 426] width 55 height 13
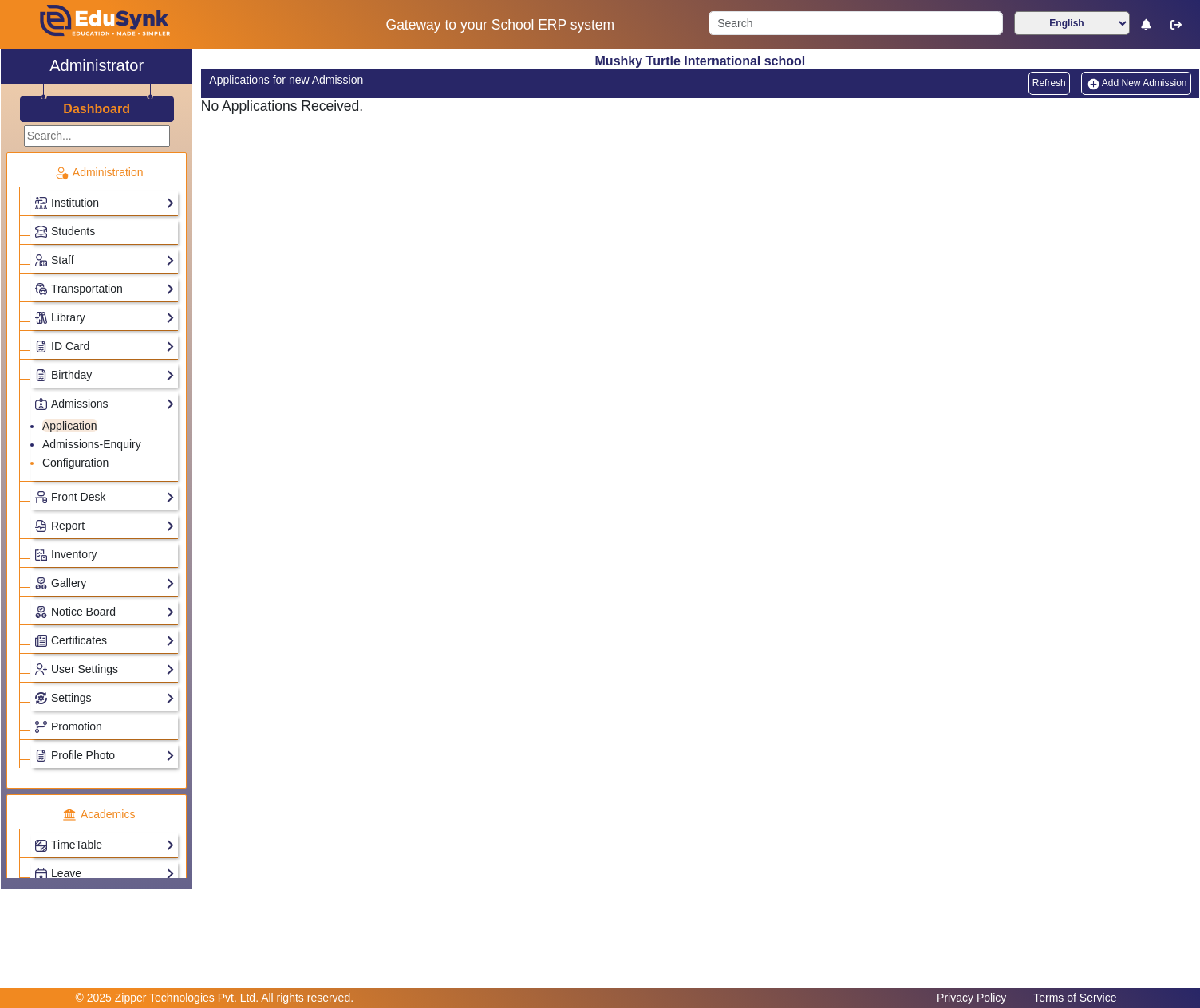
click at [72, 469] on link "Configuration" at bounding box center [76, 463] width 67 height 13
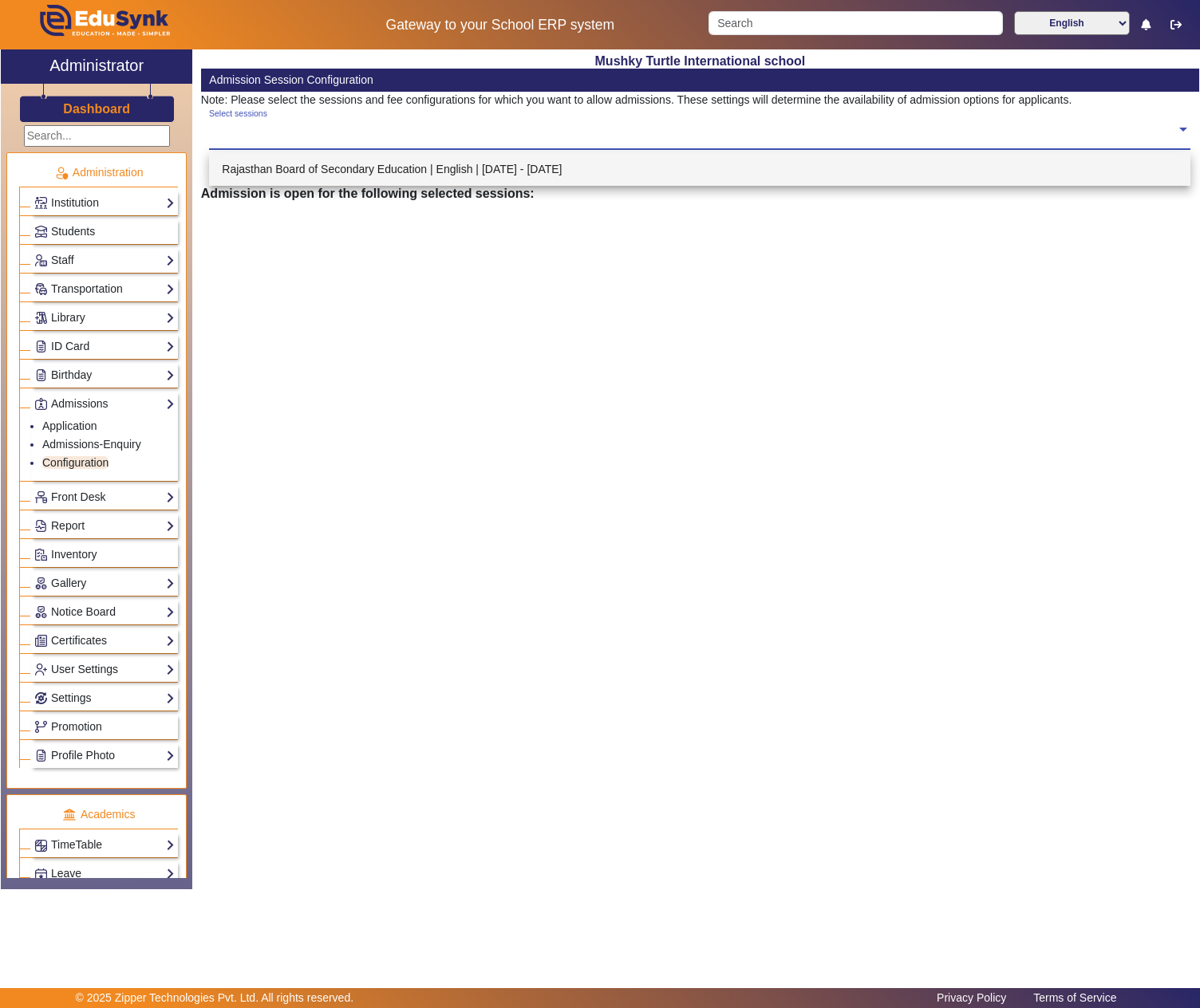
click at [304, 124] on input "text" at bounding box center [692, 129] width 967 height 15
click at [294, 172] on div "Rajasthan Board of Secondary Education | English | Apr 2025 - Mar 2026" at bounding box center [699, 168] width 981 height 33
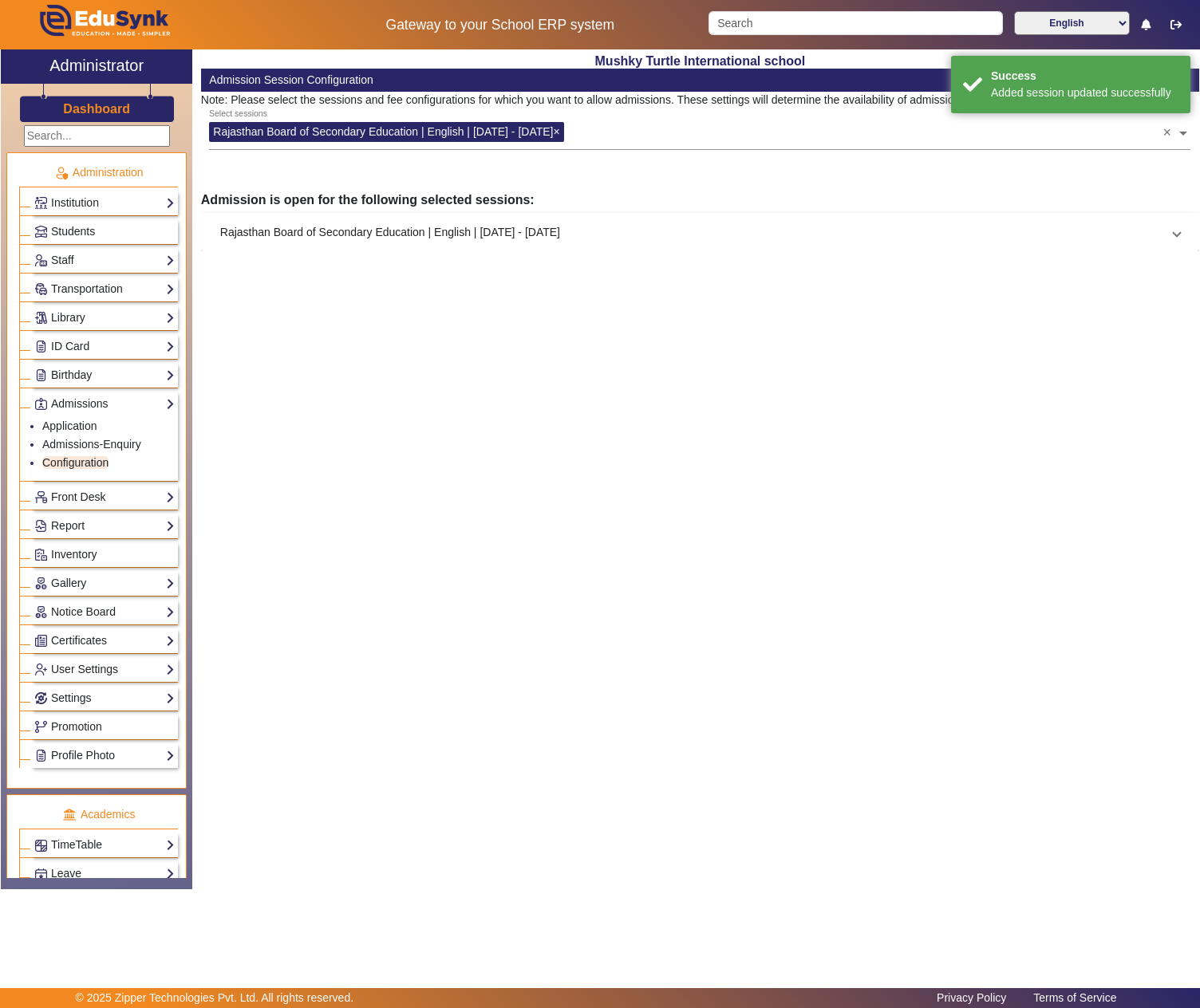
click at [498, 227] on mat-panel-title "Rajasthan Board of Secondary Education | English | Apr 2025 - Mar 2026" at bounding box center [690, 232] width 941 height 17
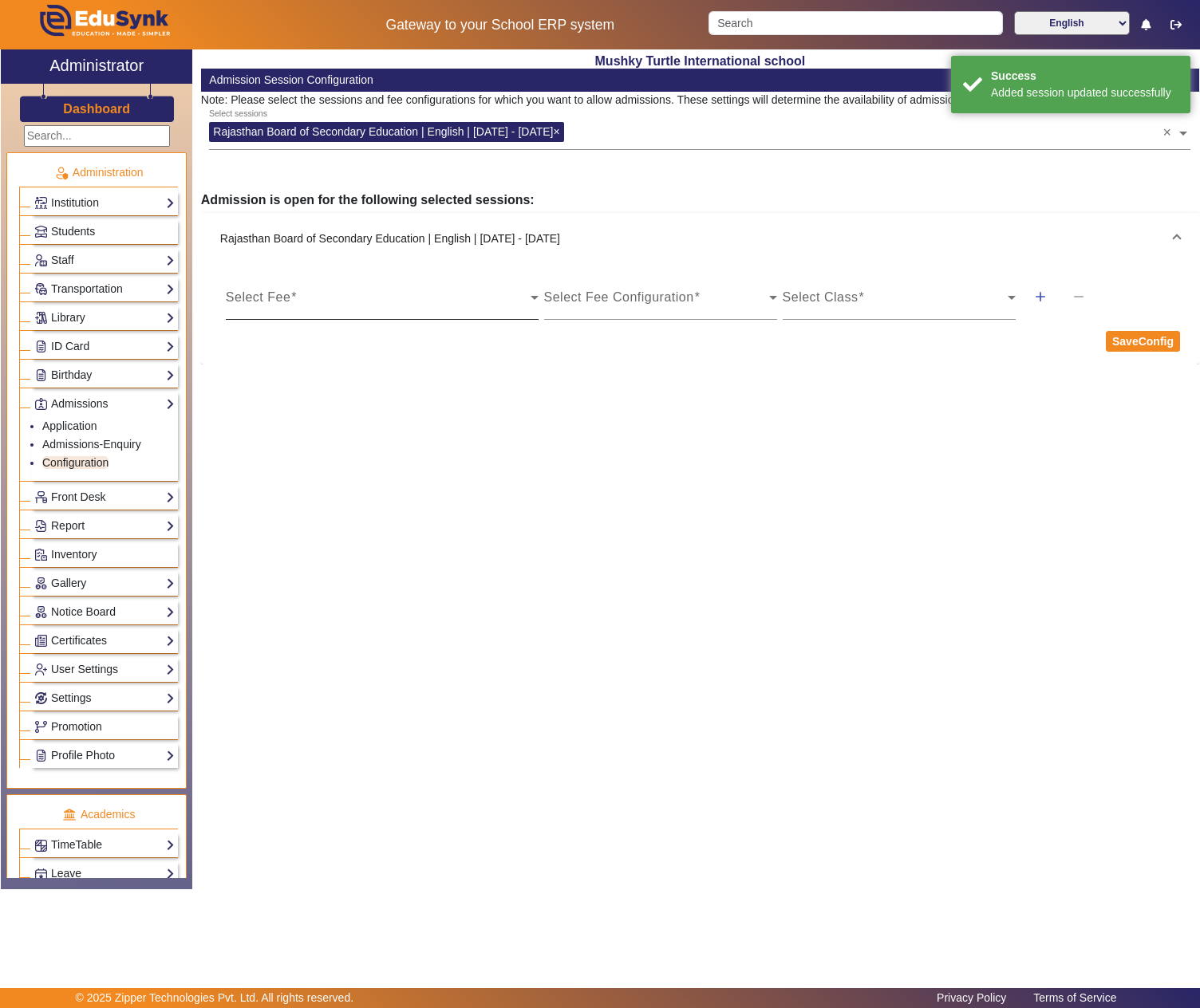
click at [431, 296] on span at bounding box center [378, 304] width 305 height 19
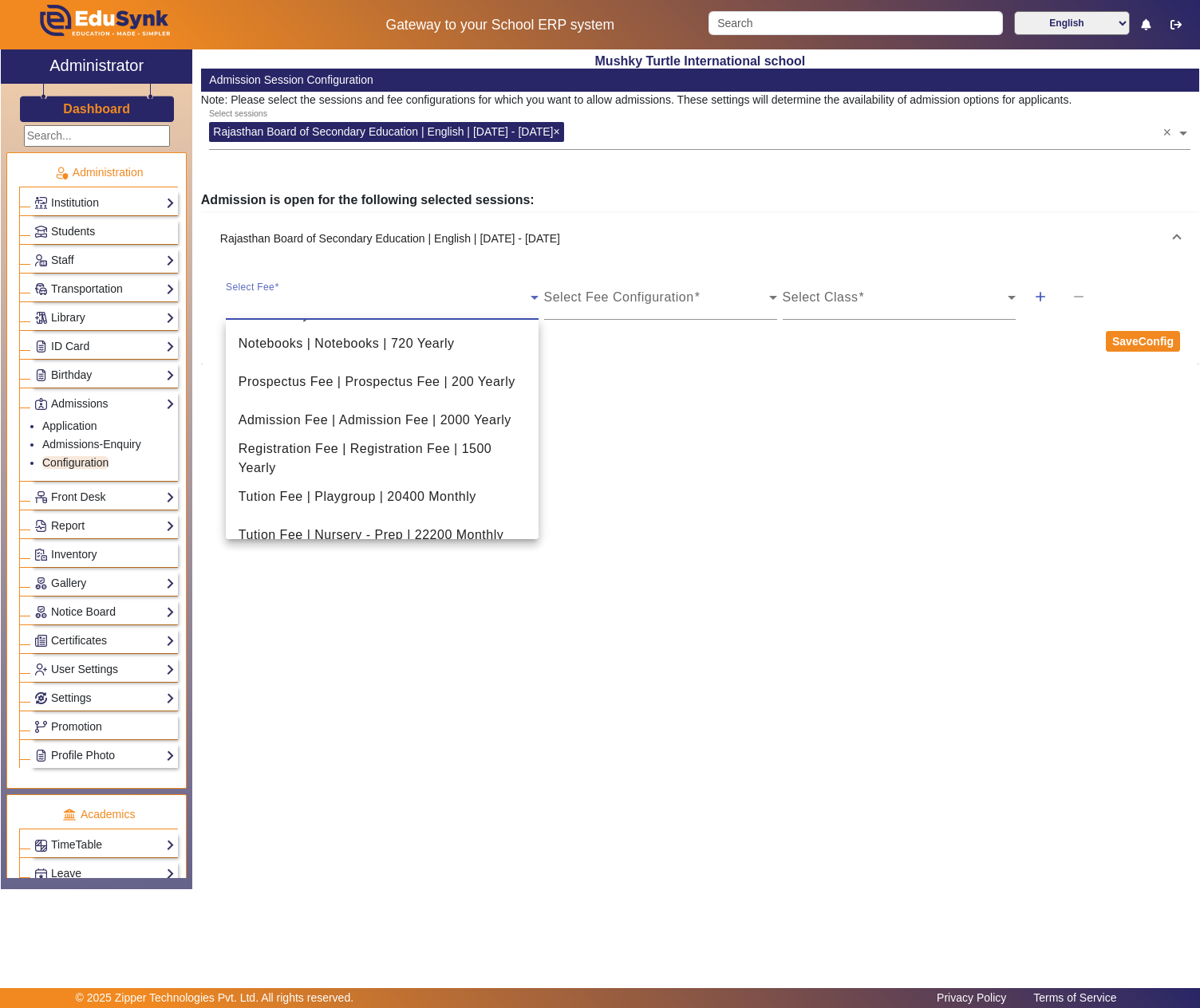
scroll to position [474, 0]
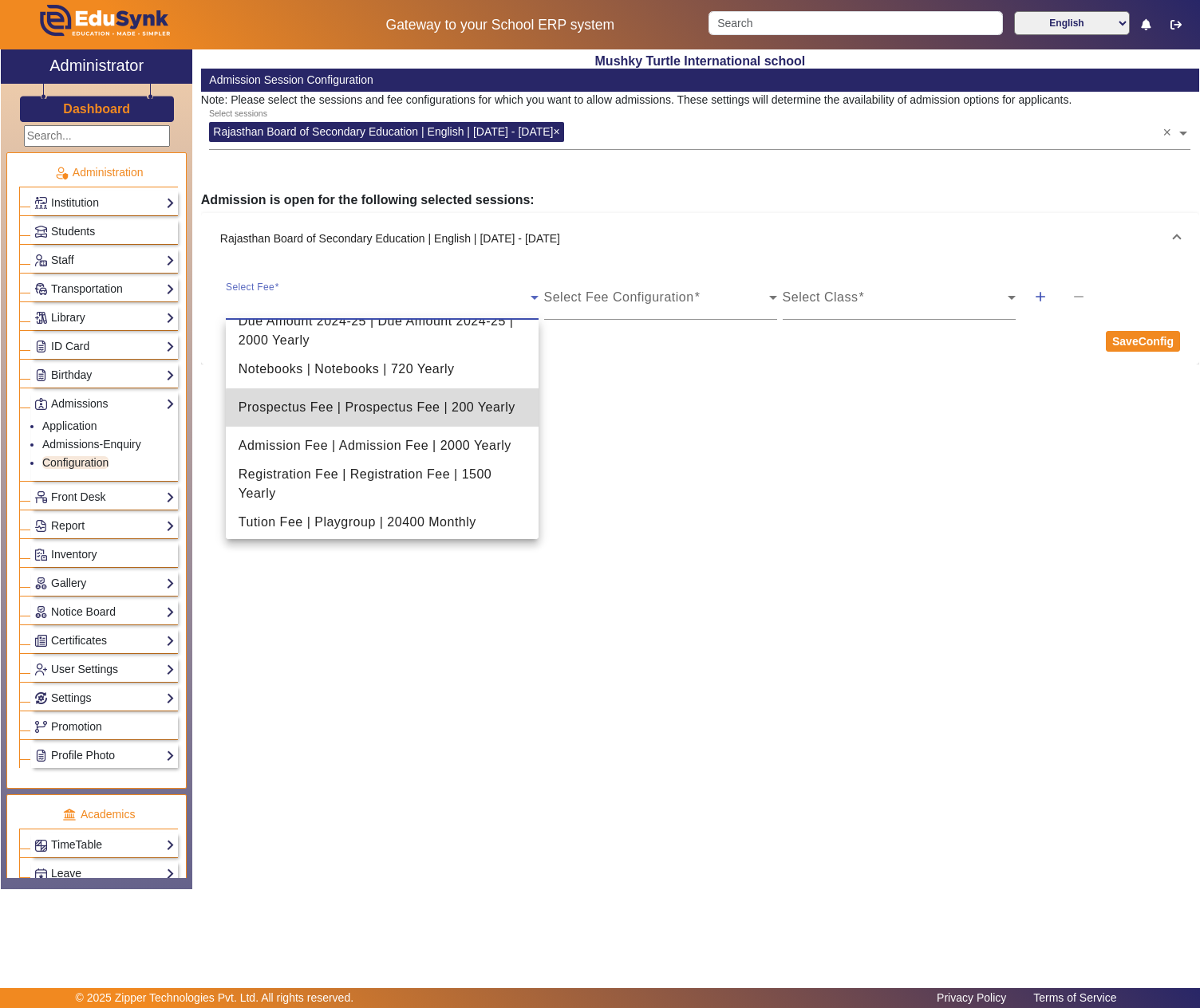
click at [459, 410] on span "Prospectus Fee | Prospectus Fee | 200 Yearly" at bounding box center [377, 407] width 277 height 19
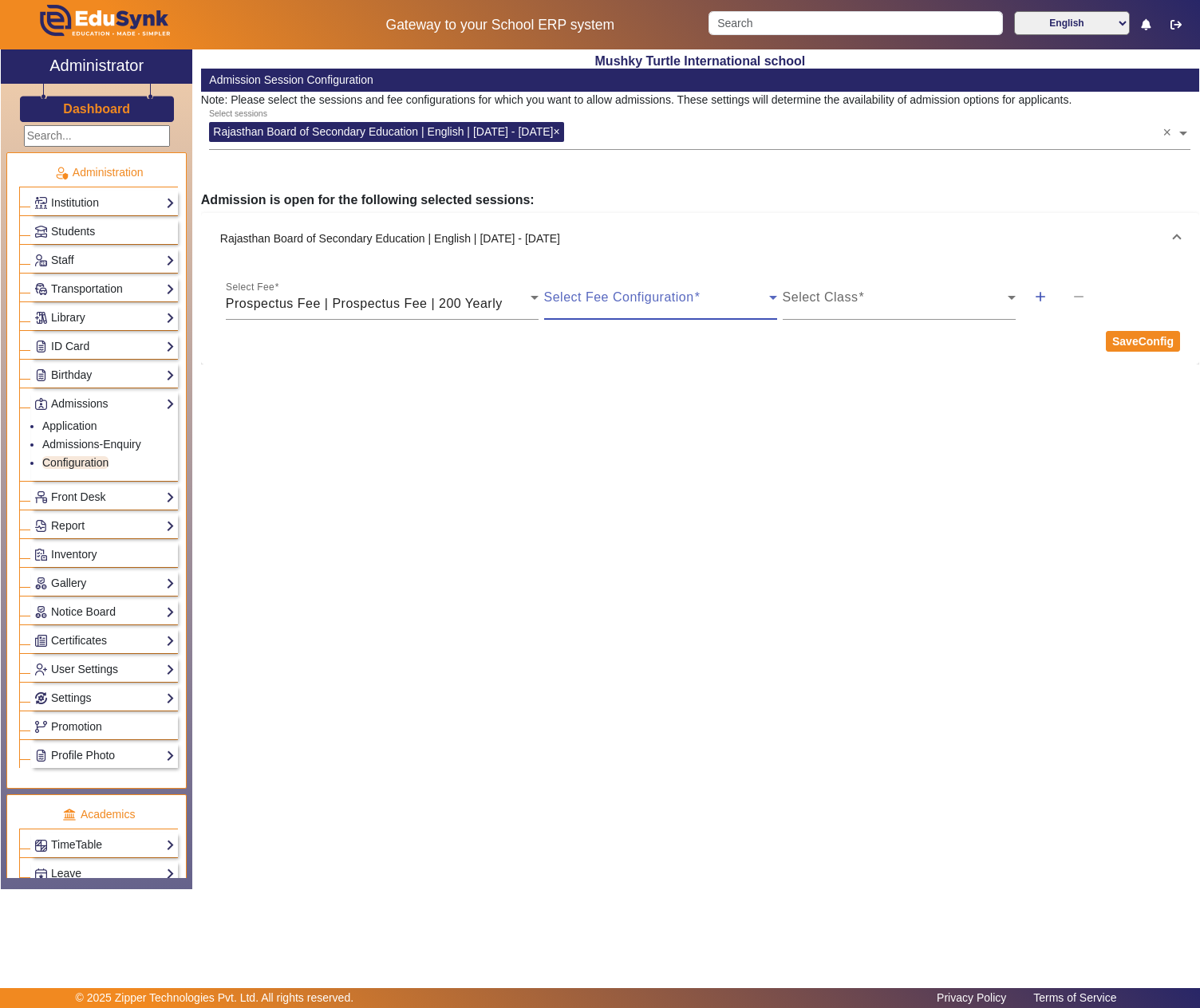
click at [687, 295] on span at bounding box center [657, 304] width 225 height 19
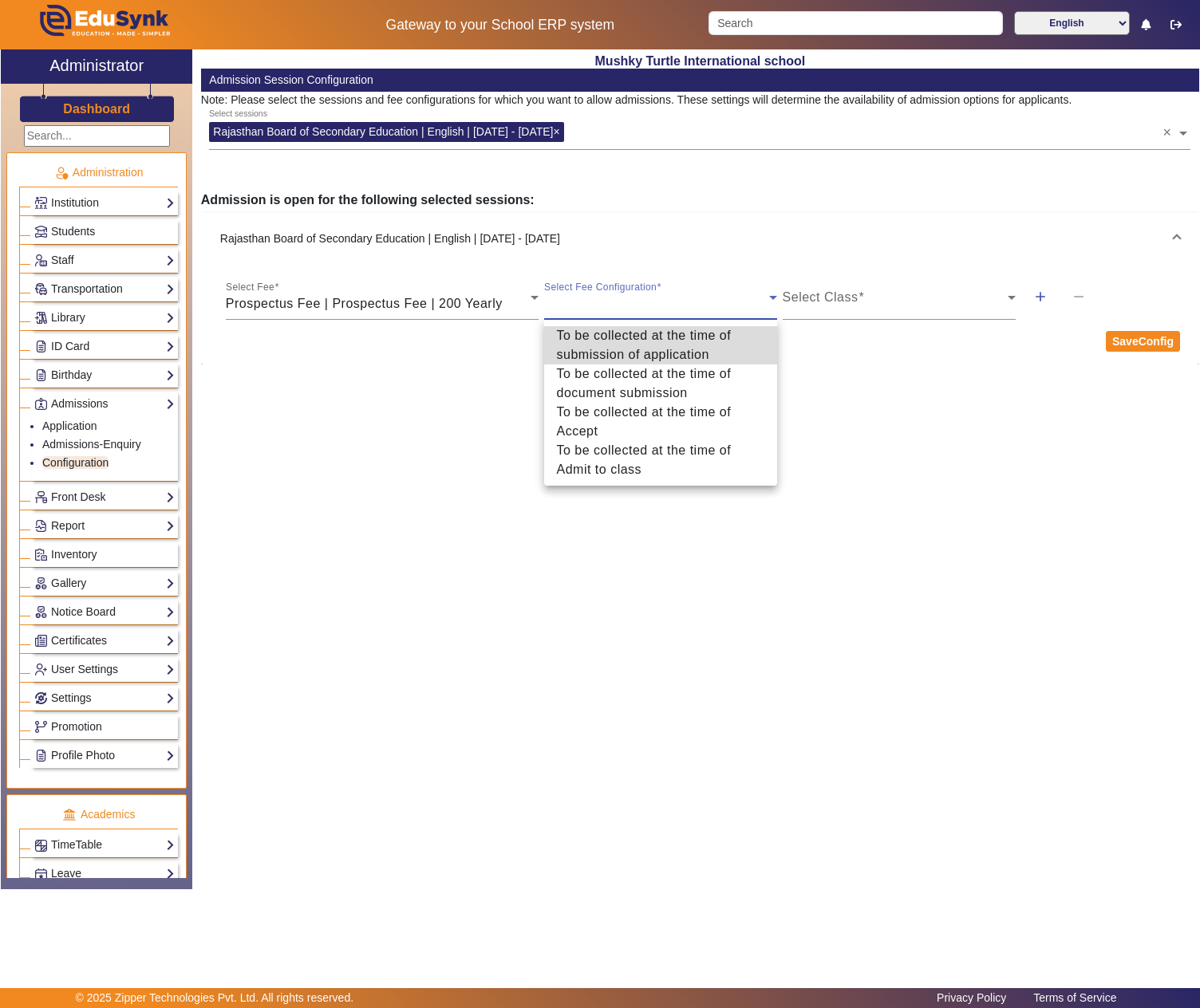
click at [770, 356] on mat-option "To be collected at the time of submission of application" at bounding box center [660, 345] width 233 height 39
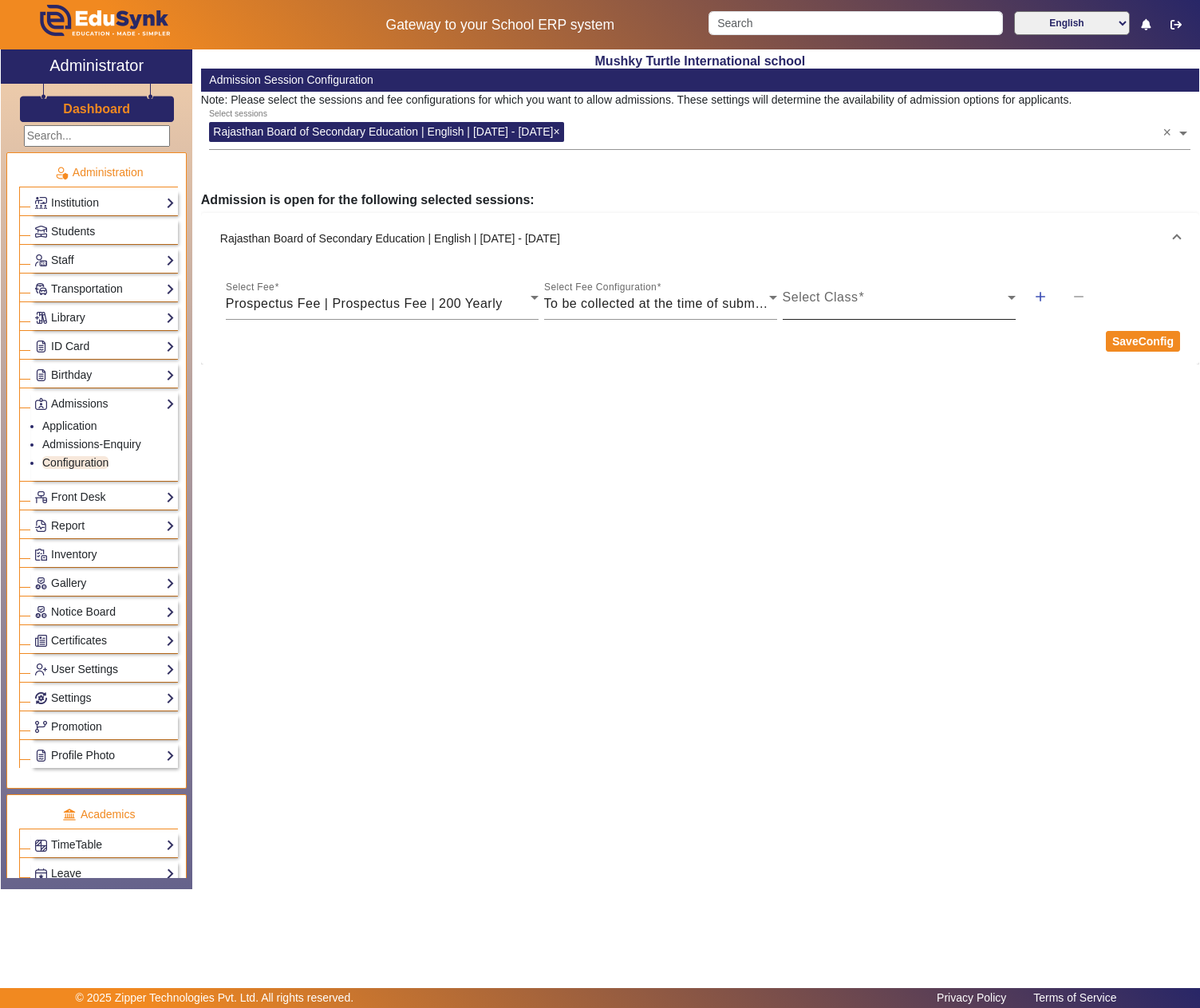
click at [1015, 308] on div at bounding box center [1015, 308] width 0 height 0
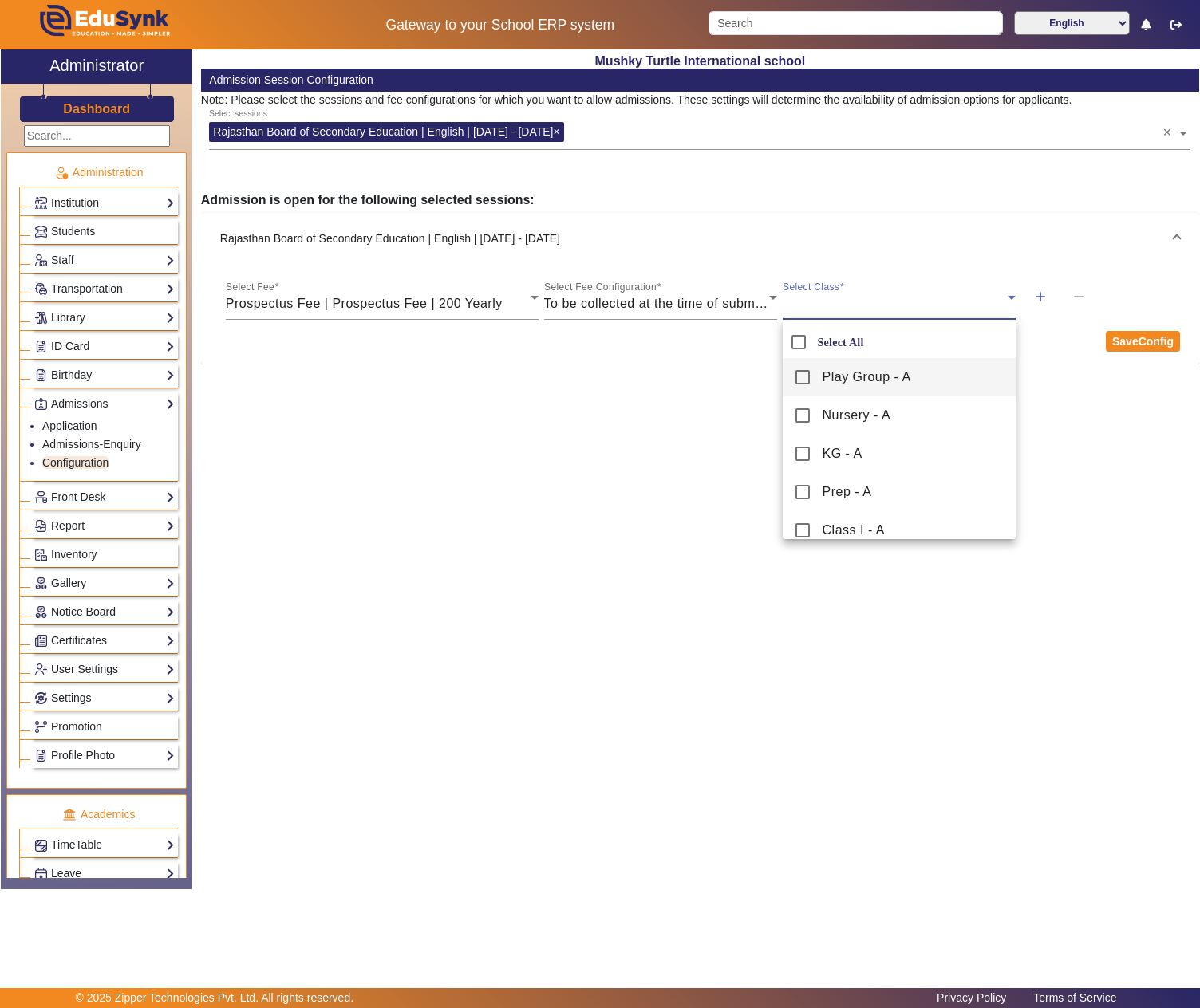
click at [923, 372] on mat-option "Play Group - A" at bounding box center [899, 377] width 233 height 39
click at [798, 341] on input "Select All" at bounding box center [798, 341] width 32 height 32
checkbox input "true"
click at [1147, 343] on div at bounding box center [600, 504] width 1200 height 1008
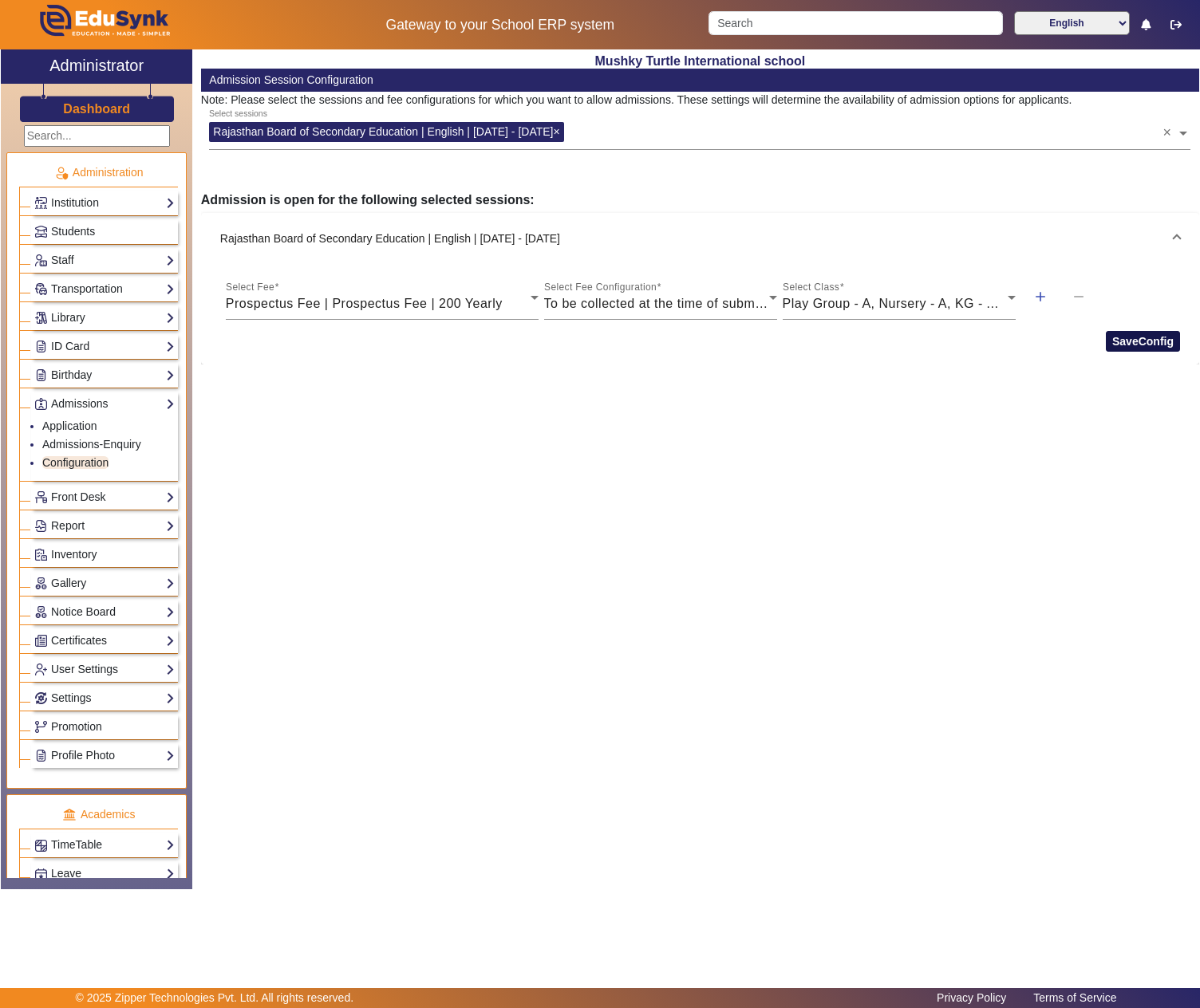
click at [1134, 335] on button "SaveConfig" at bounding box center [1142, 341] width 74 height 21
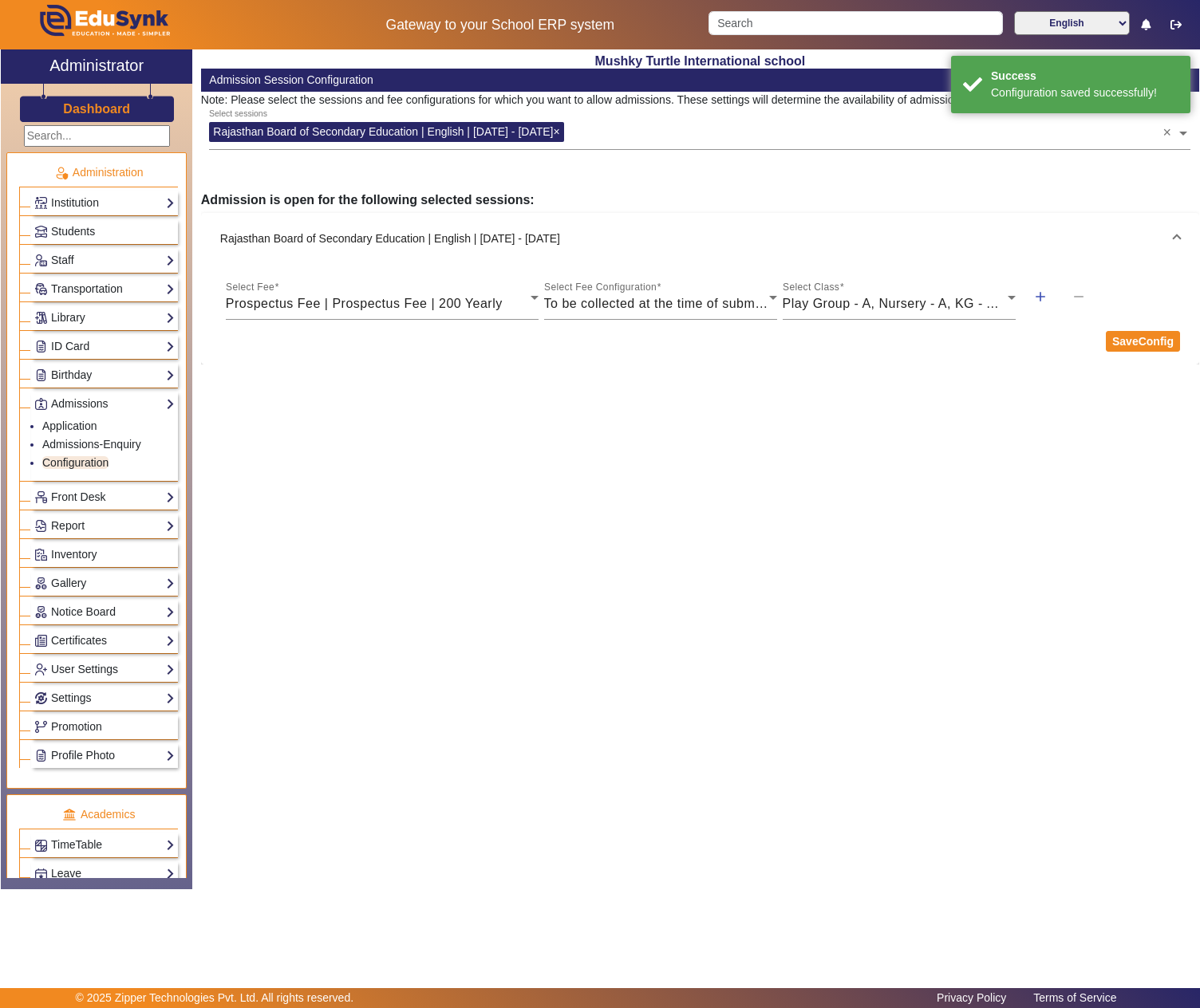
click at [686, 598] on div "Mushky Turtle International school Admission Session Configuration Note: Please…" at bounding box center [695, 461] width 1007 height 823
click at [73, 432] on link "Application" at bounding box center [69, 426] width 55 height 13
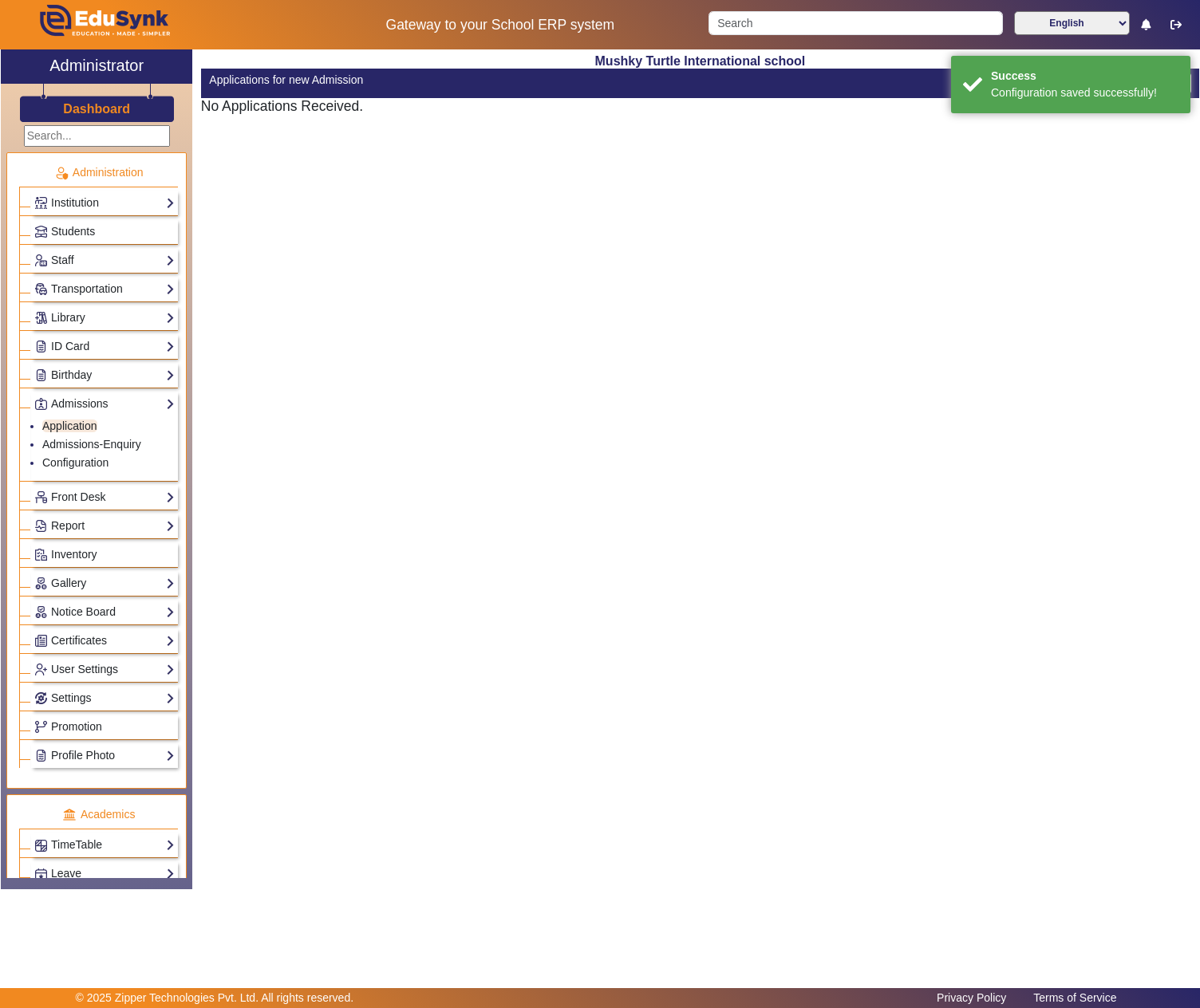
click at [359, 201] on div "Mushky Turtle International school Applications for new Admission Refresh Add N…" at bounding box center [695, 461] width 1007 height 823
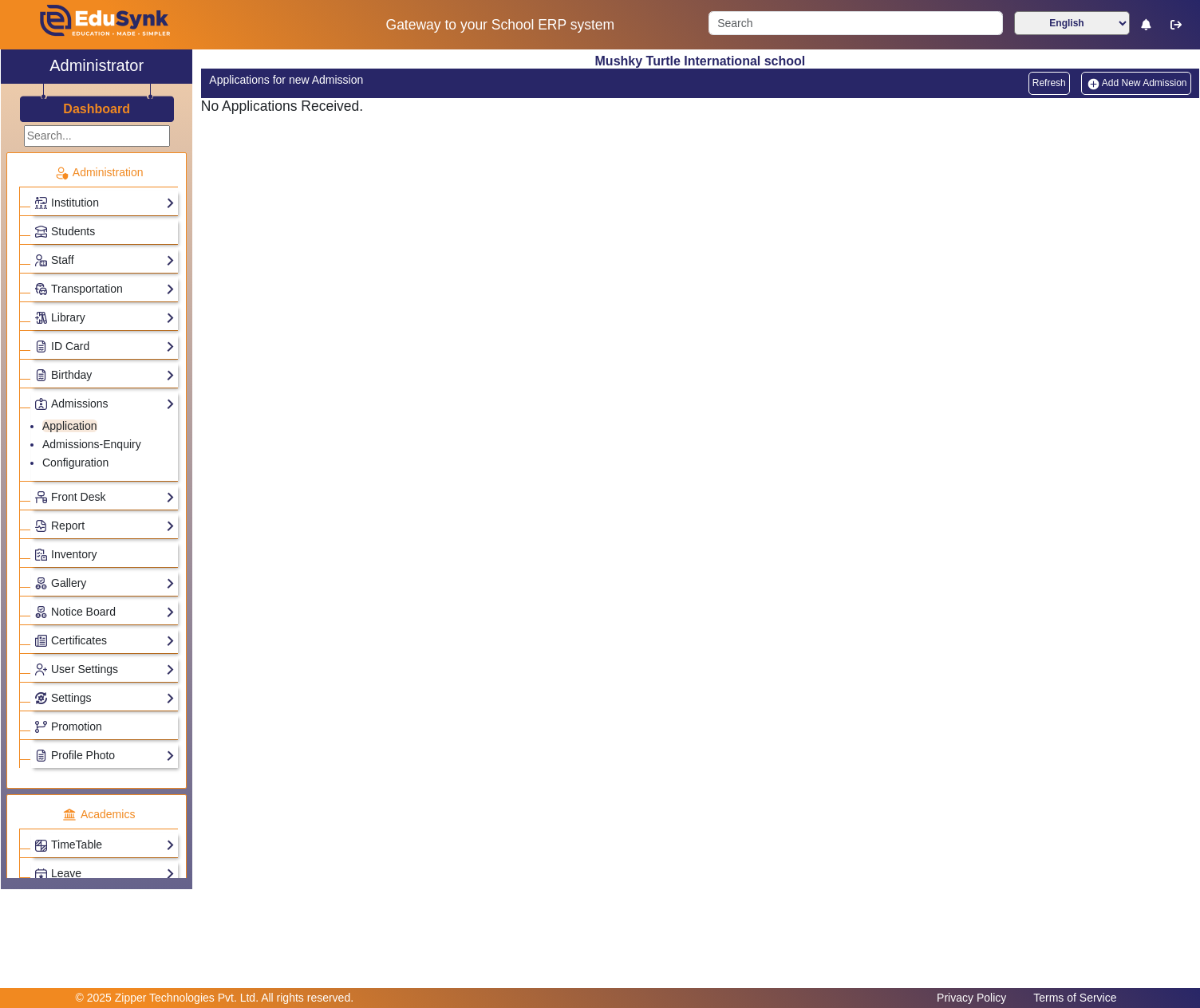
click at [1136, 81] on link "Add New Admission" at bounding box center [1136, 83] width 110 height 23
click at [78, 432] on link "Application" at bounding box center [69, 426] width 55 height 13
click at [1041, 85] on link "Refresh" at bounding box center [1050, 83] width 41 height 23
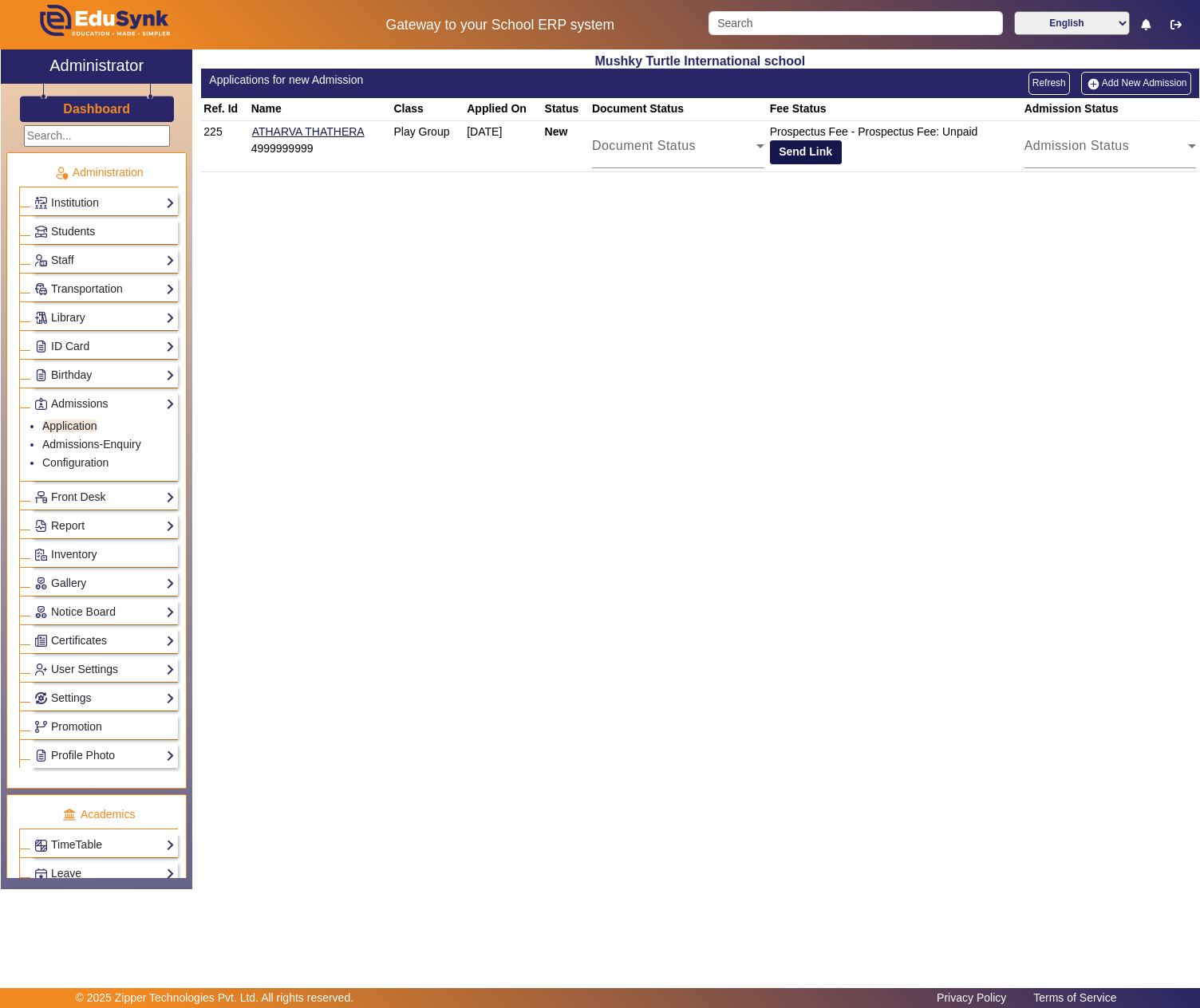
click at [815, 149] on button "Send Link" at bounding box center [806, 152] width 72 height 24
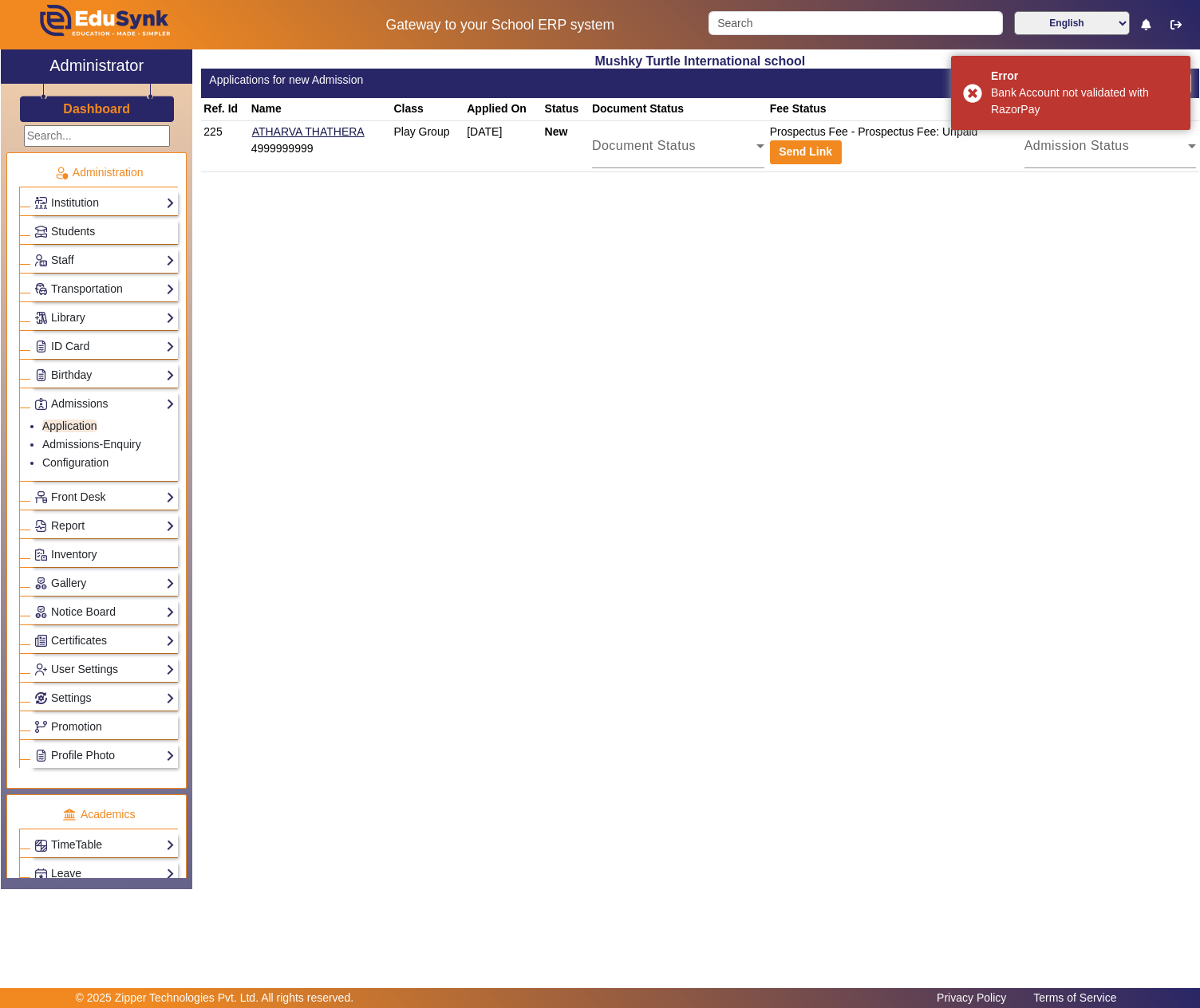
click at [1112, 440] on div "Mushky Turtle International school Applications for new Admission Refresh Add N…" at bounding box center [695, 461] width 1007 height 823
click at [337, 134] on link "ATHARVA THATHERA" at bounding box center [308, 132] width 114 height 14
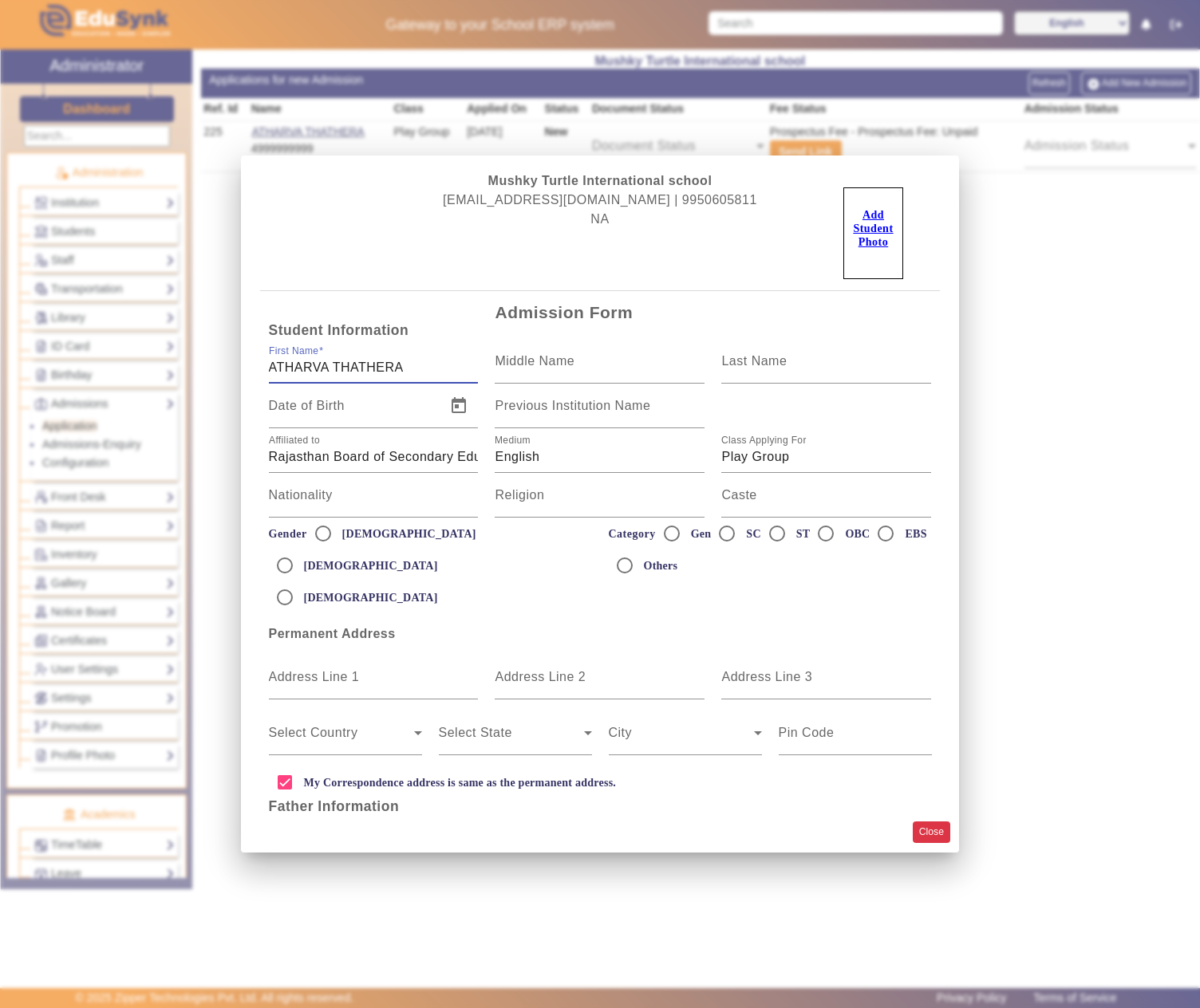
click at [932, 826] on button "Close" at bounding box center [932, 832] width 38 height 22
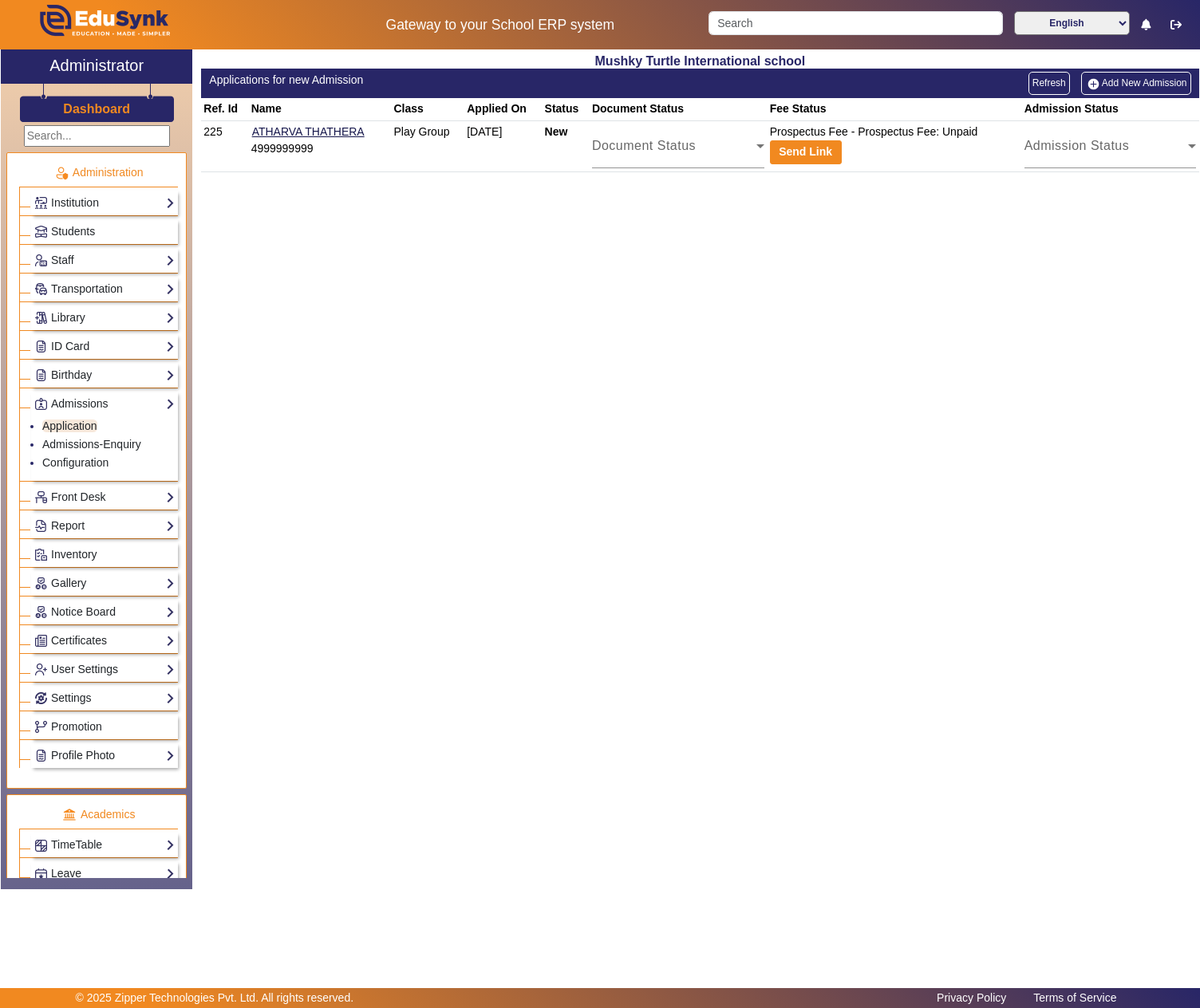
click at [887, 142] on td "Prospectus Fee - Prospectus Fee: Unpaid Send Link" at bounding box center [894, 146] width 254 height 51
click at [64, 230] on span "Students" at bounding box center [73, 232] width 44 height 13
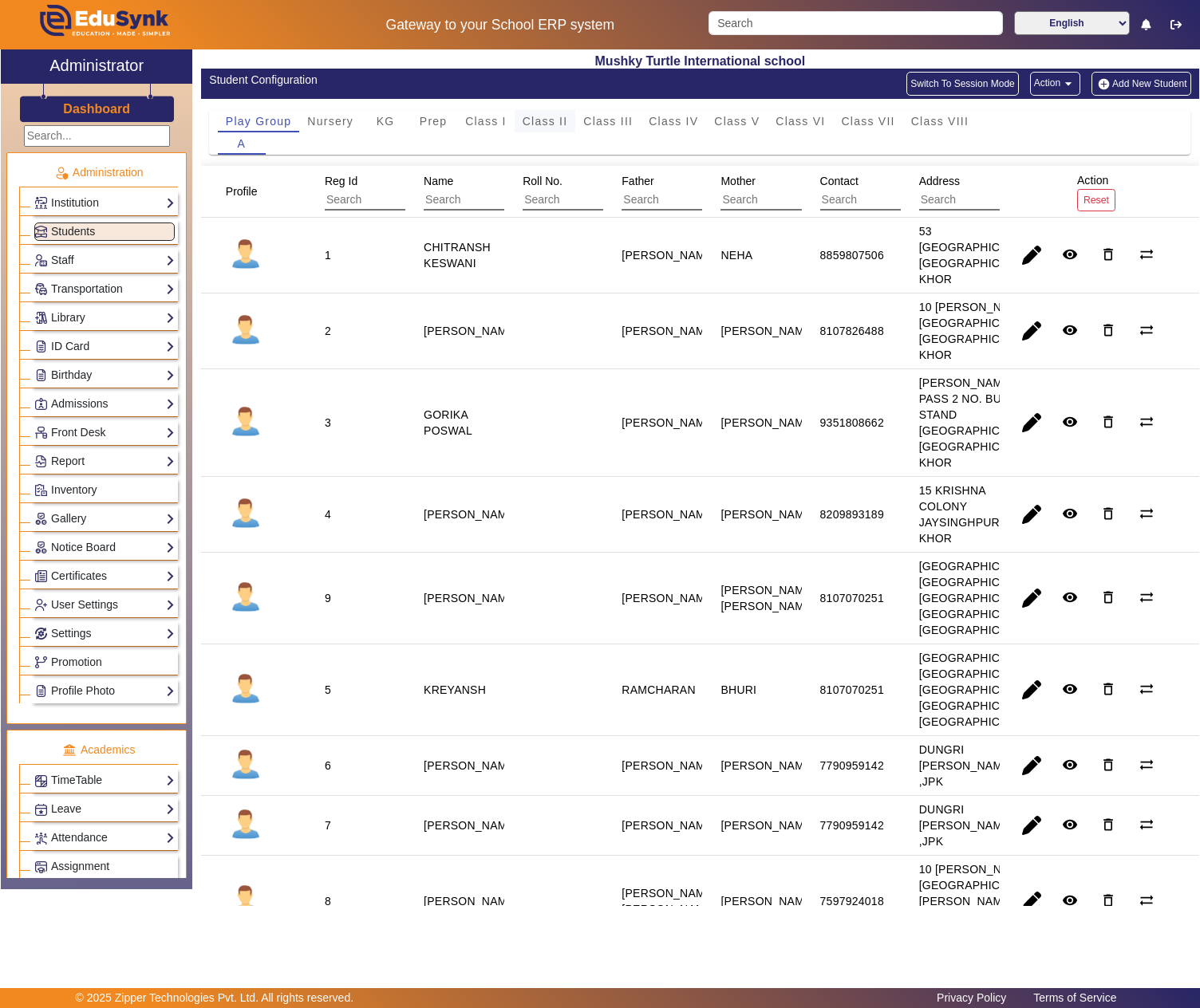
click at [528, 116] on span "Class II" at bounding box center [545, 121] width 45 height 11
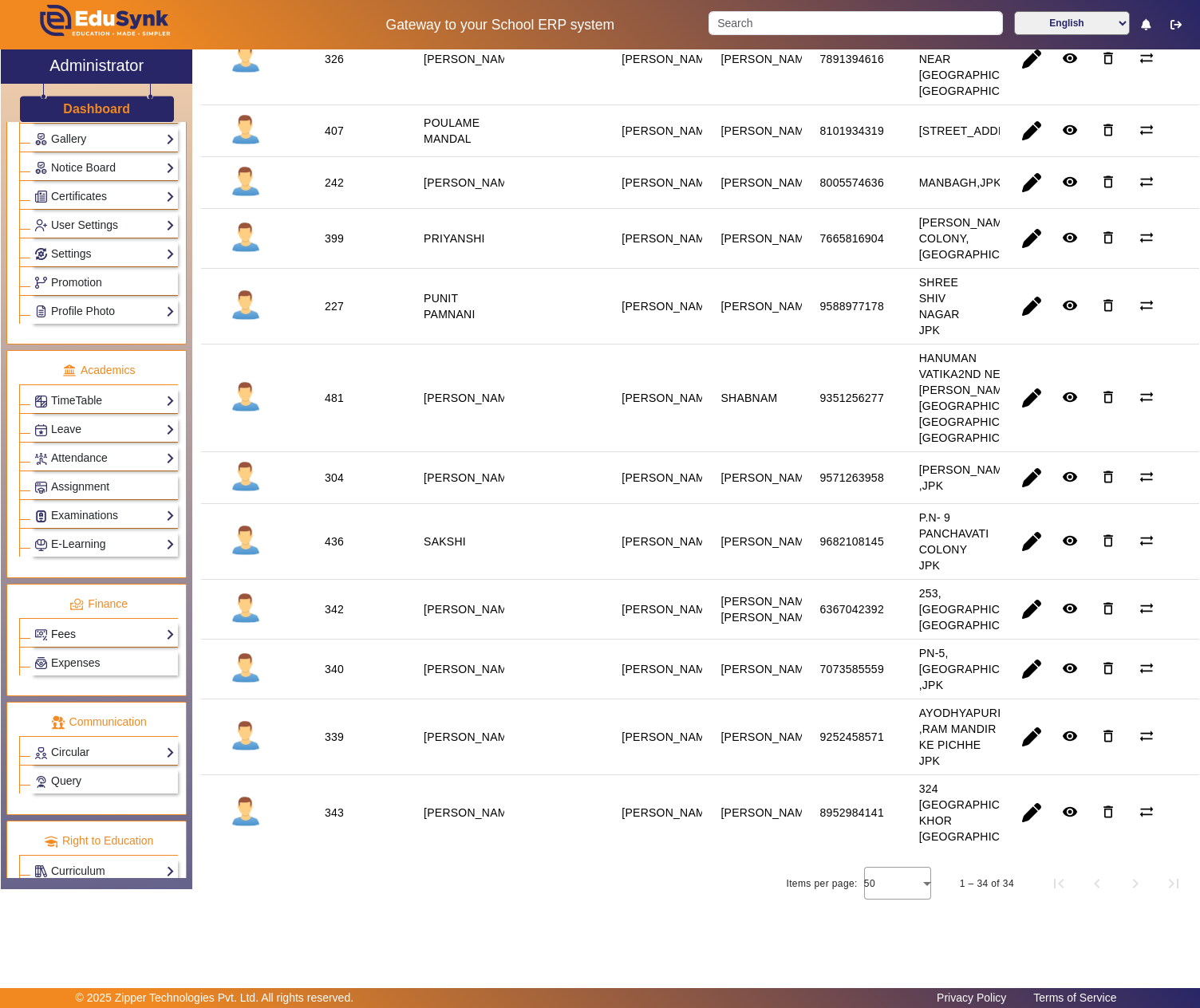
scroll to position [484, 0]
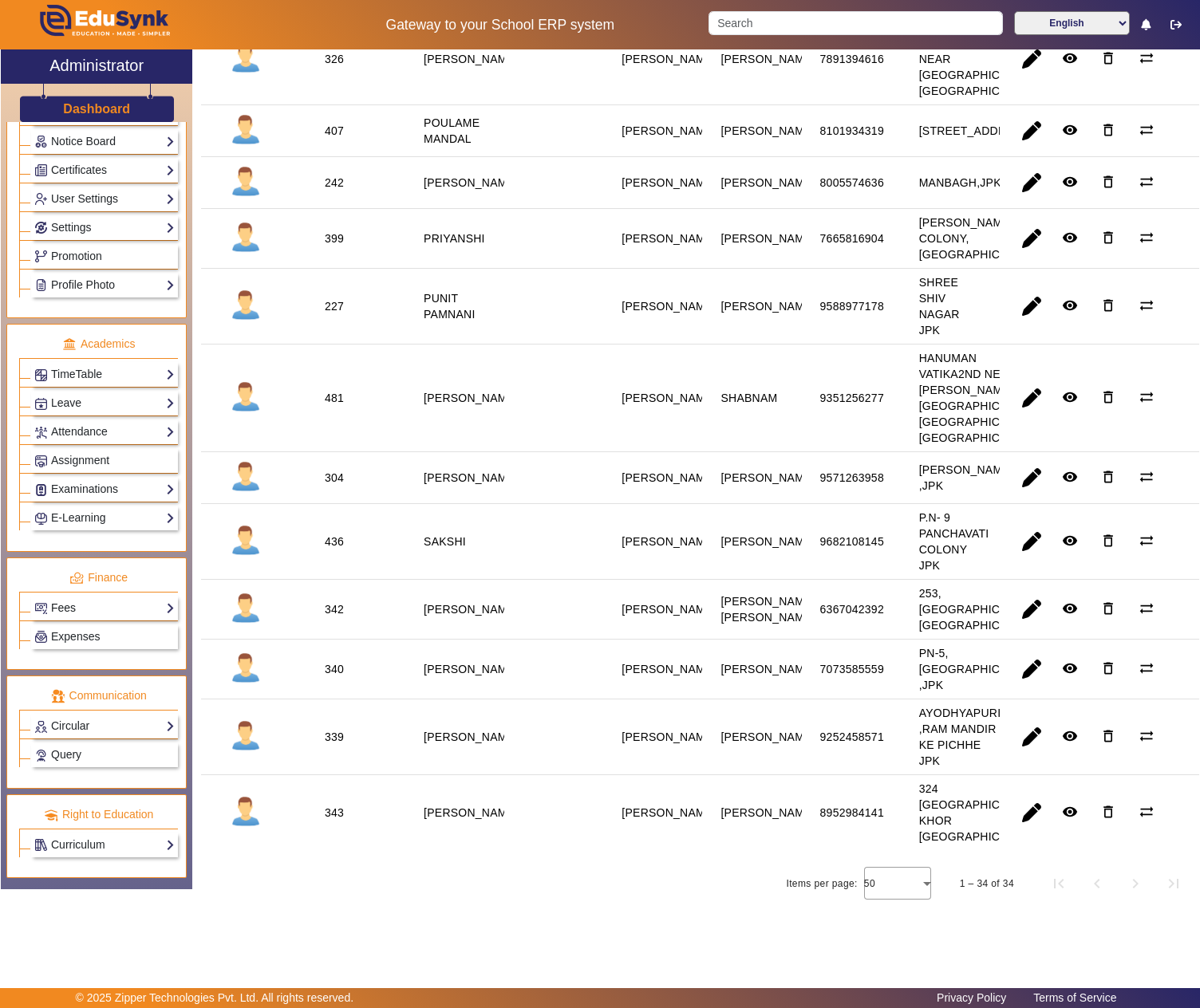
click at [102, 599] on link "Fees" at bounding box center [105, 608] width 141 height 18
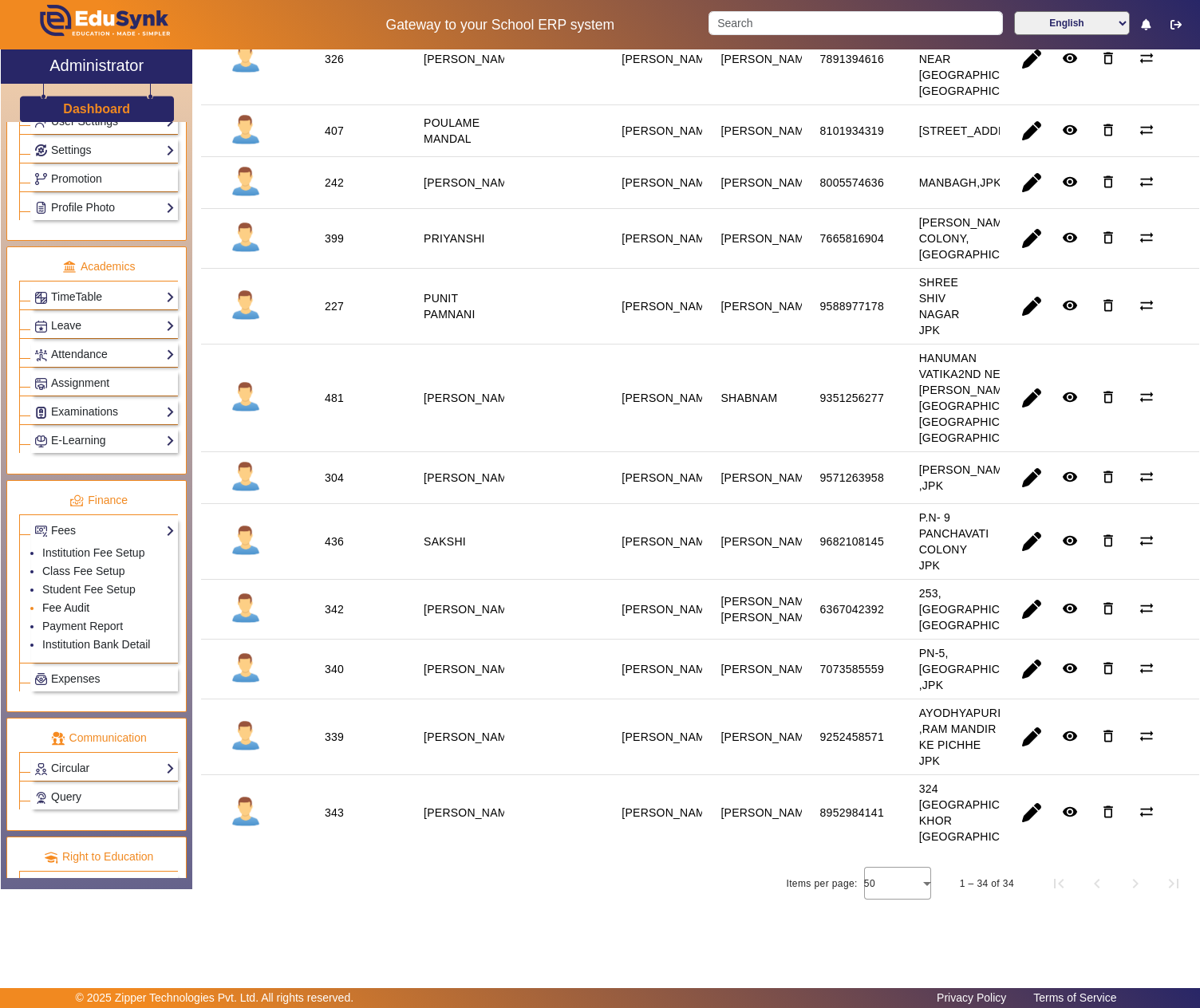
click at [70, 614] on link "Fee Audit" at bounding box center [66, 608] width 47 height 13
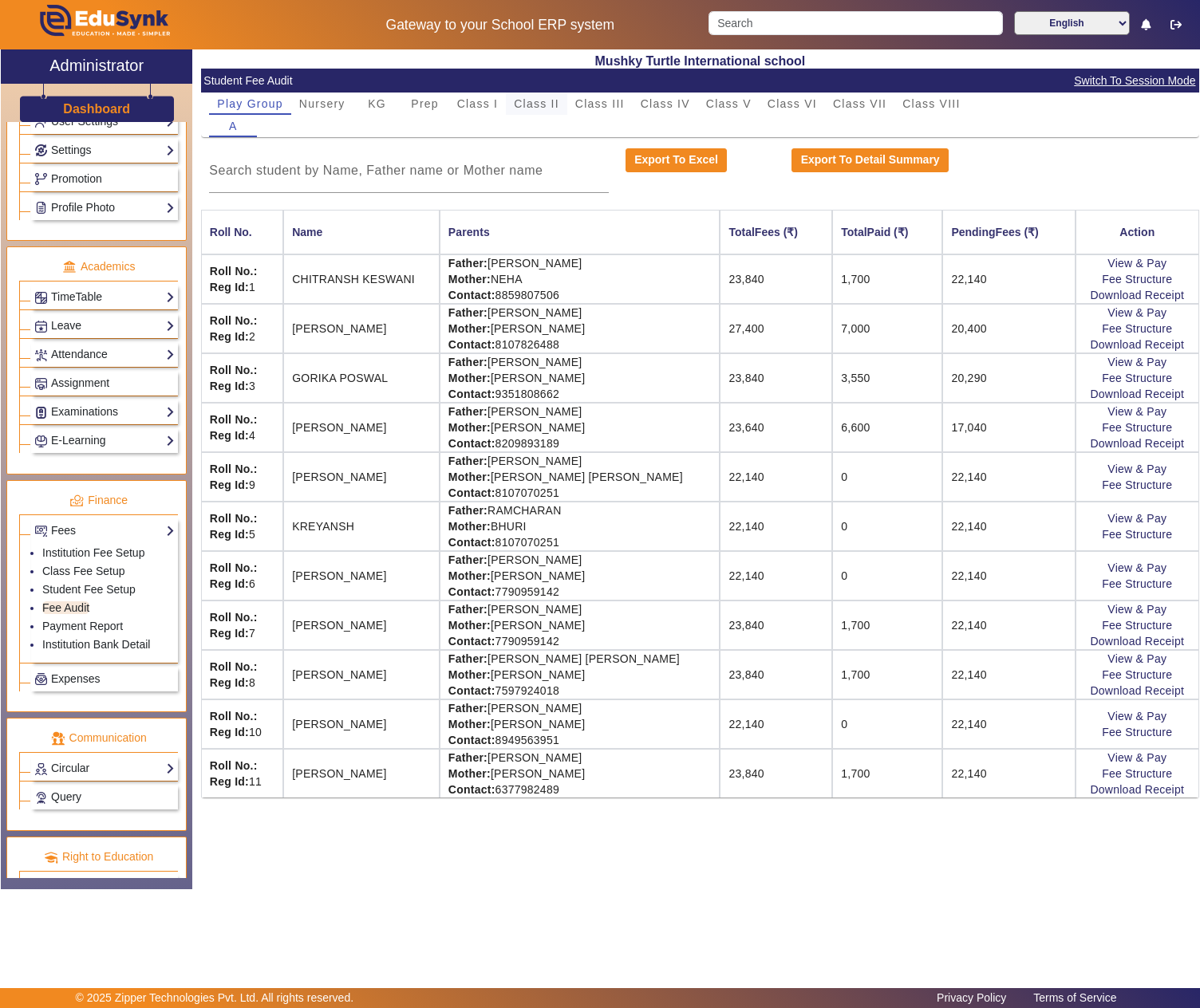
click at [552, 110] on span "Class II" at bounding box center [536, 104] width 45 height 23
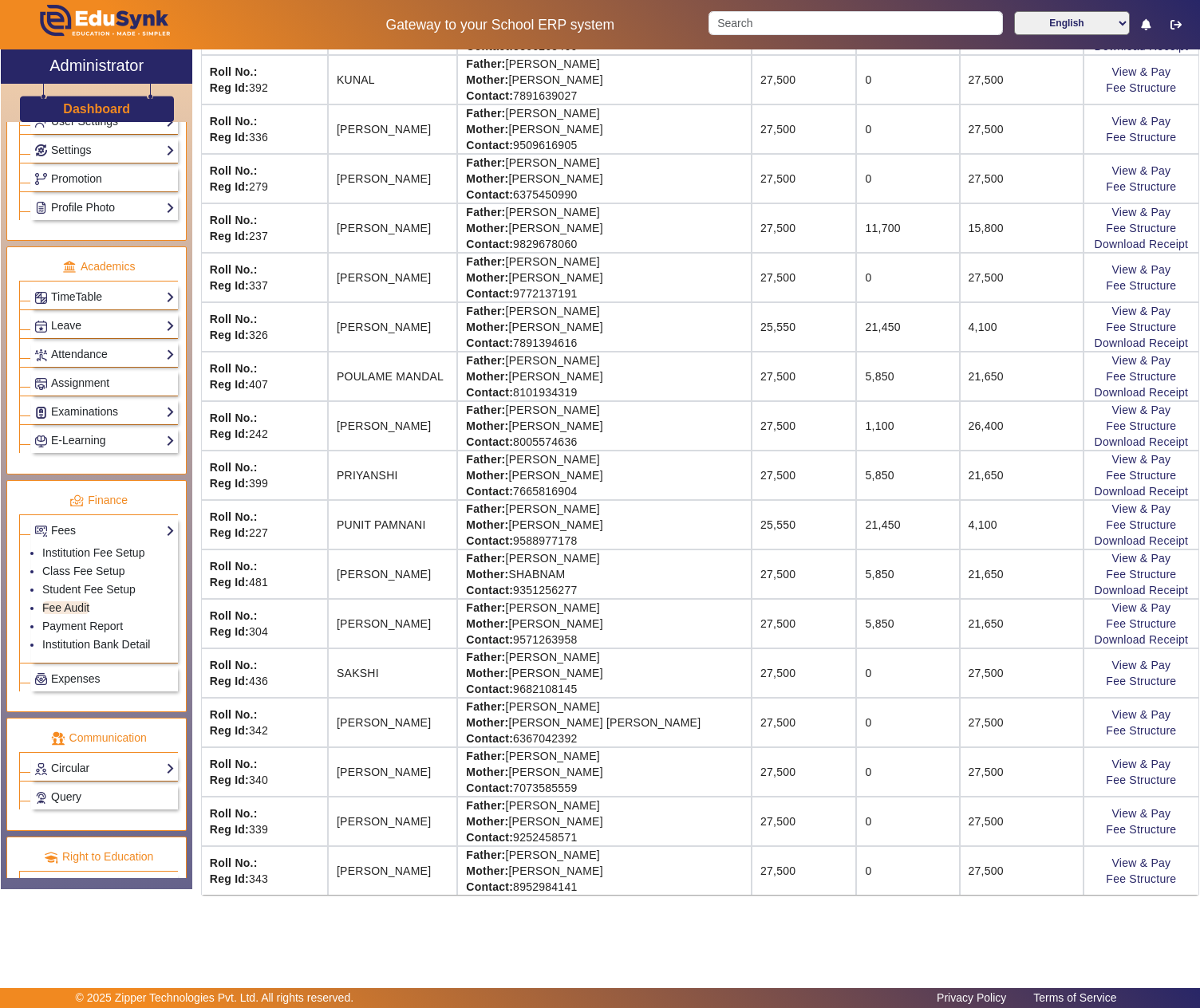
scroll to position [1094, 0]
click at [1114, 354] on link "View & Pay" at bounding box center [1141, 360] width 59 height 13
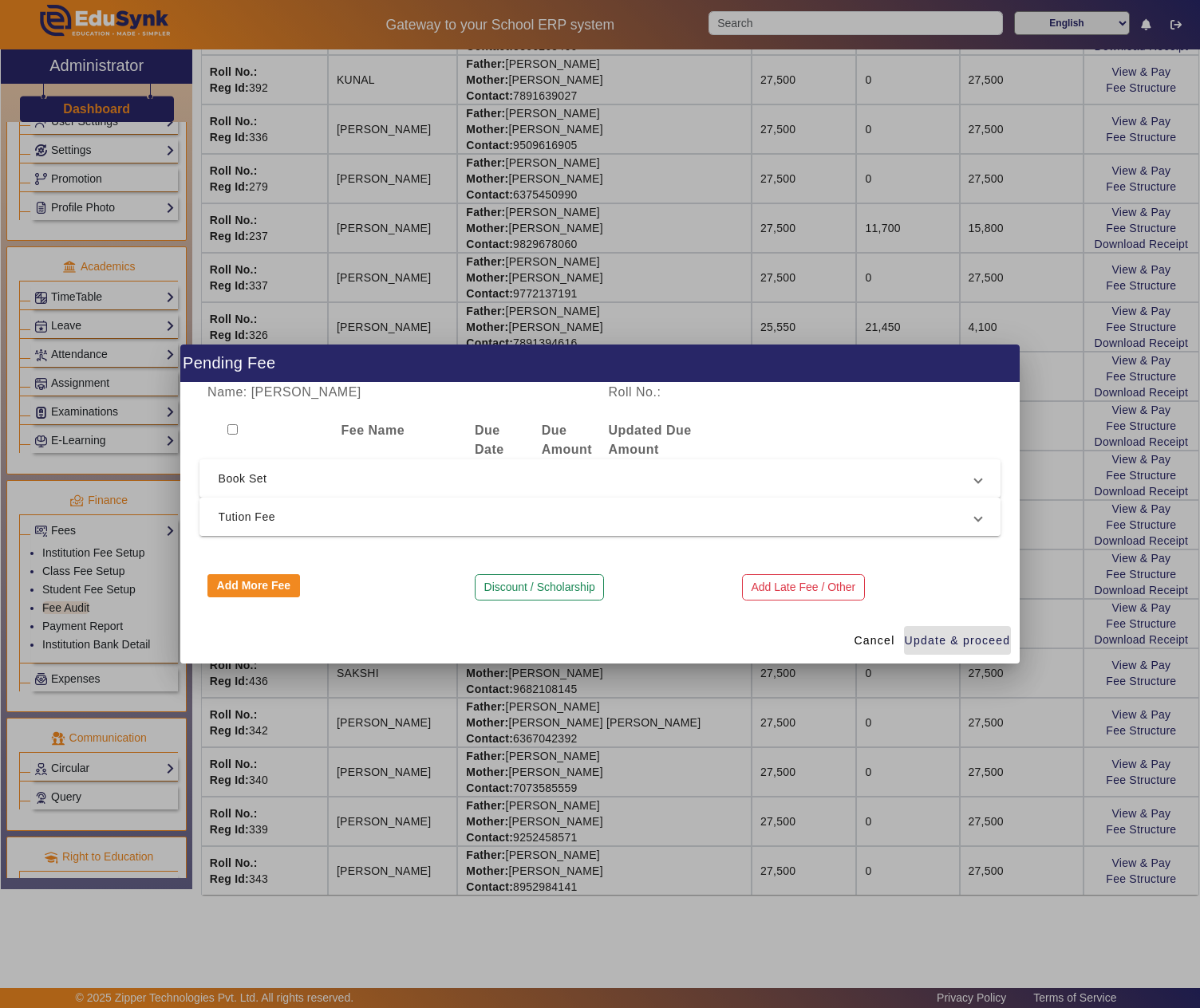
click at [345, 525] on span "Tution Fee" at bounding box center [597, 516] width 757 height 19
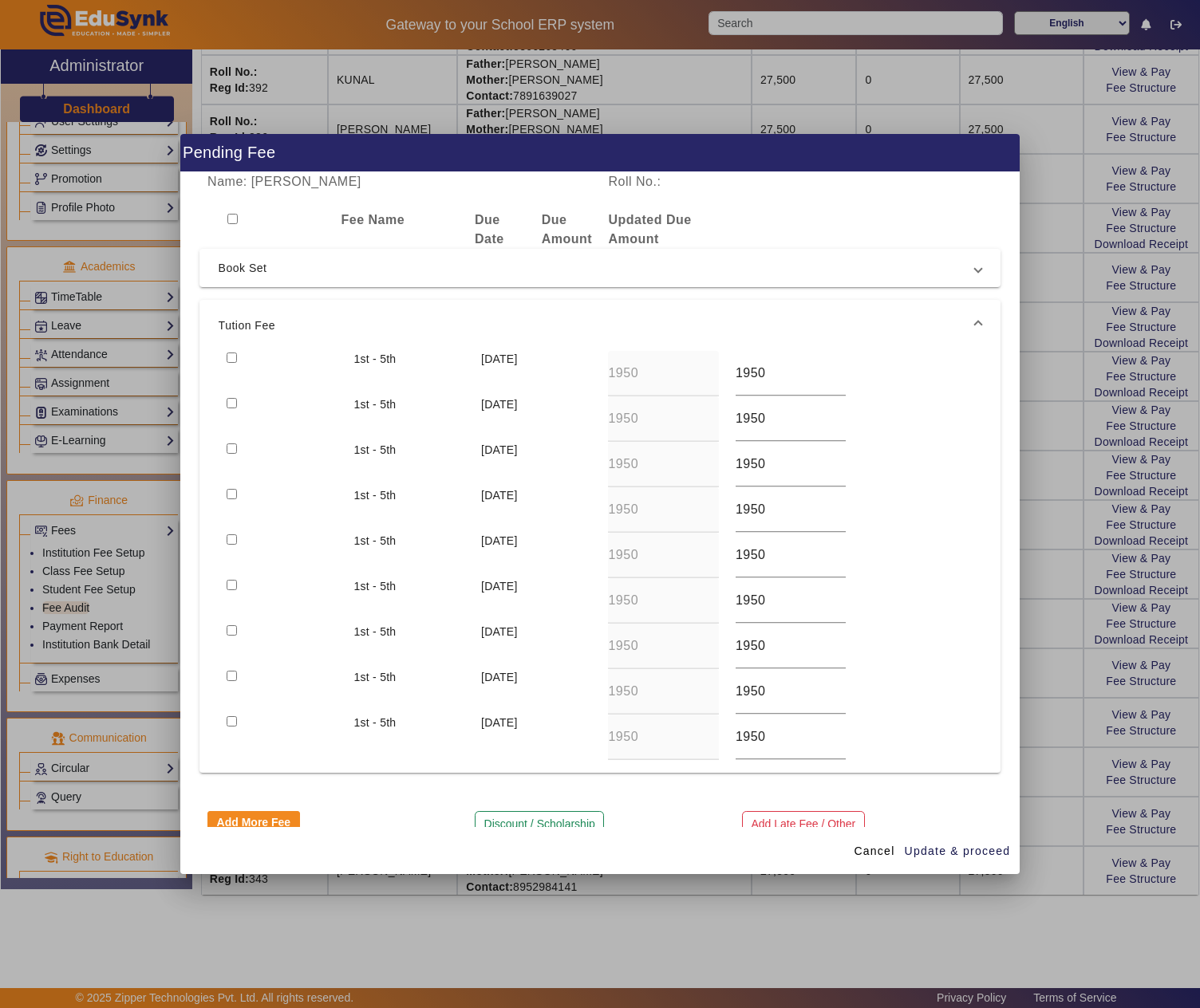
click at [232, 356] on input "checkbox" at bounding box center [232, 358] width 11 height 11
checkbox input "true"
click at [940, 847] on span "Update & proceed" at bounding box center [958, 851] width 106 height 17
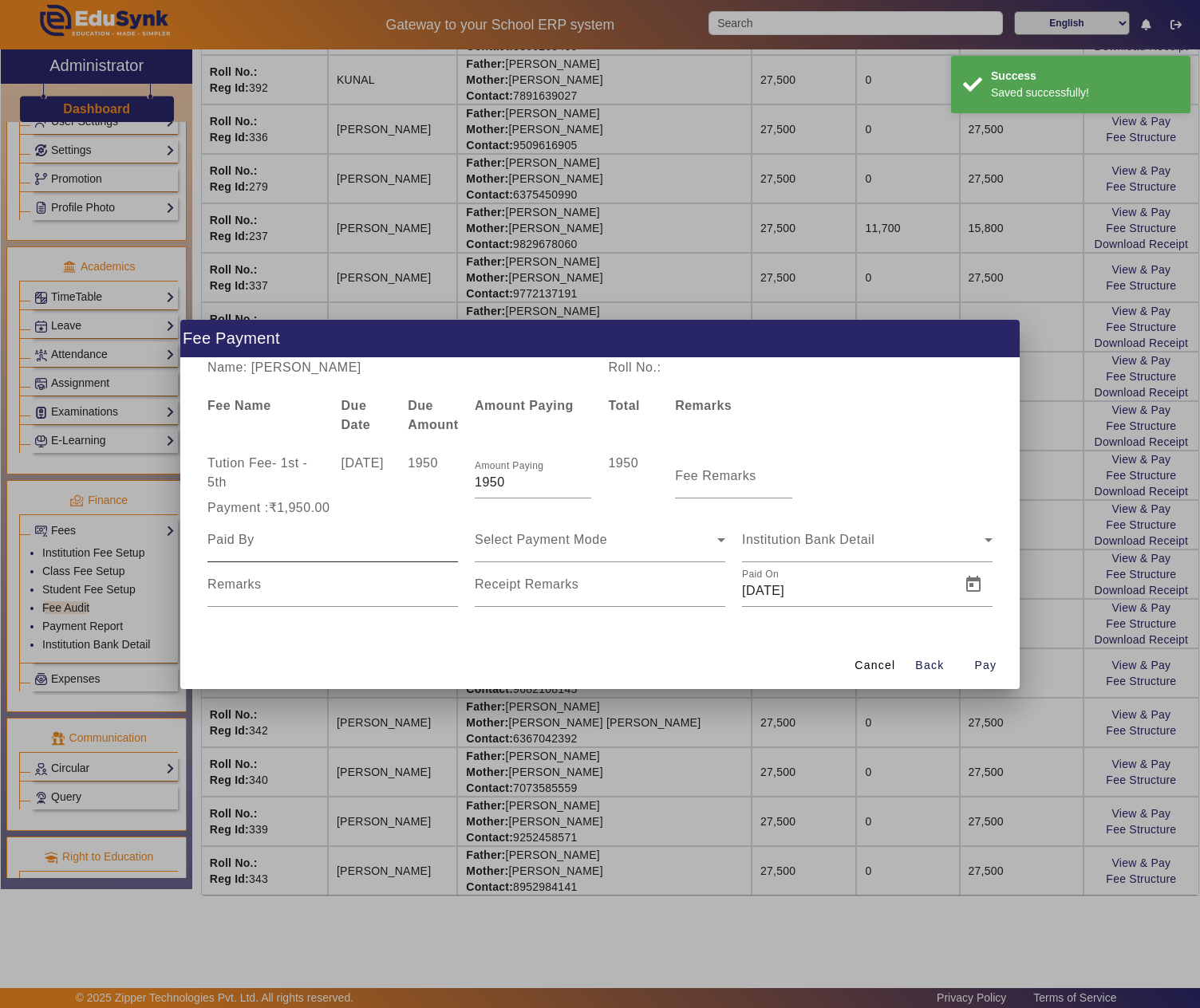
click at [311, 536] on input at bounding box center [332, 540] width 250 height 19
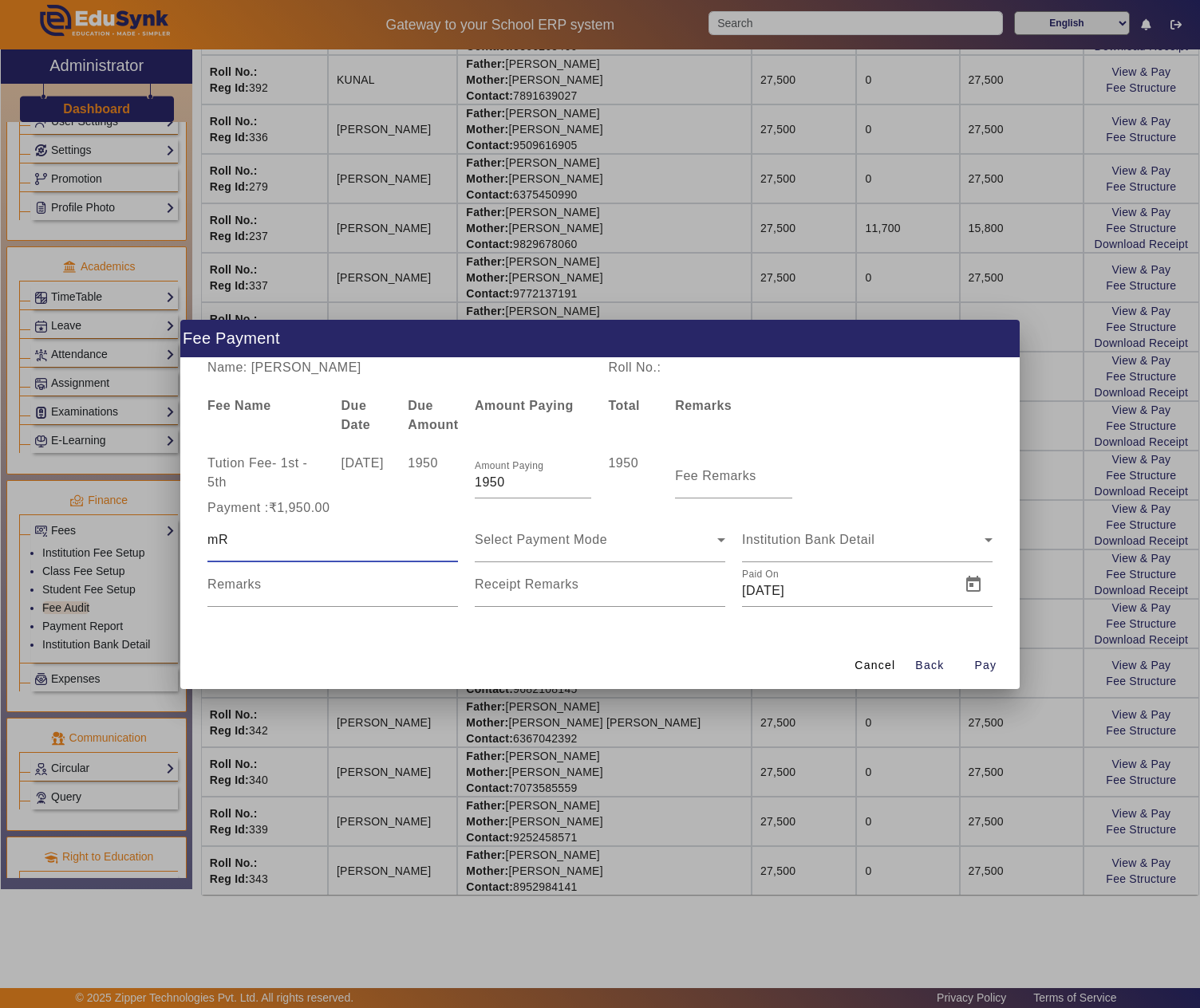
type input "m"
type input "Samir Mandal"
click at [625, 523] on div "Select Payment Mode" at bounding box center [600, 540] width 250 height 45
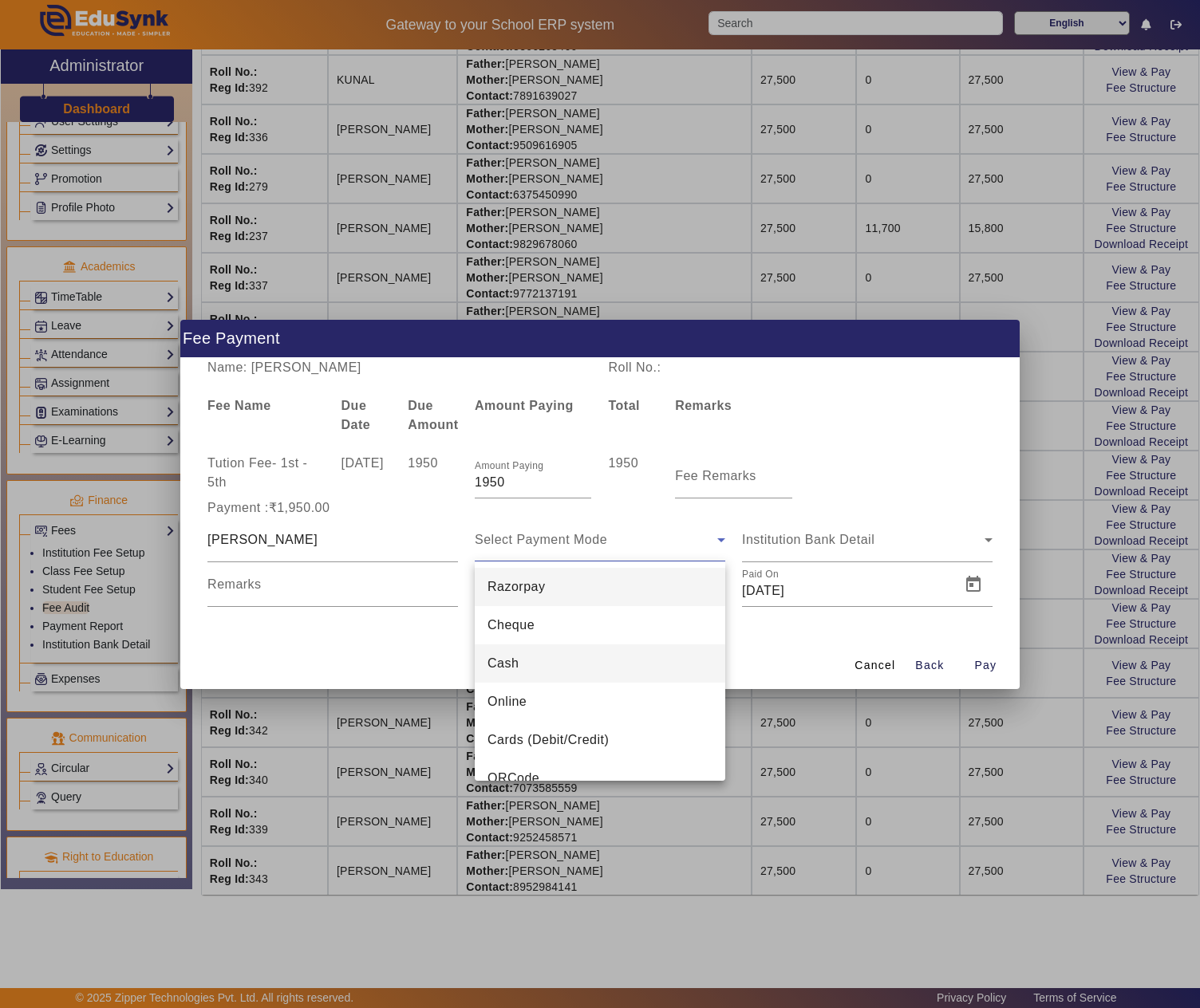
click at [532, 656] on mat-option "Cash" at bounding box center [600, 664] width 250 height 39
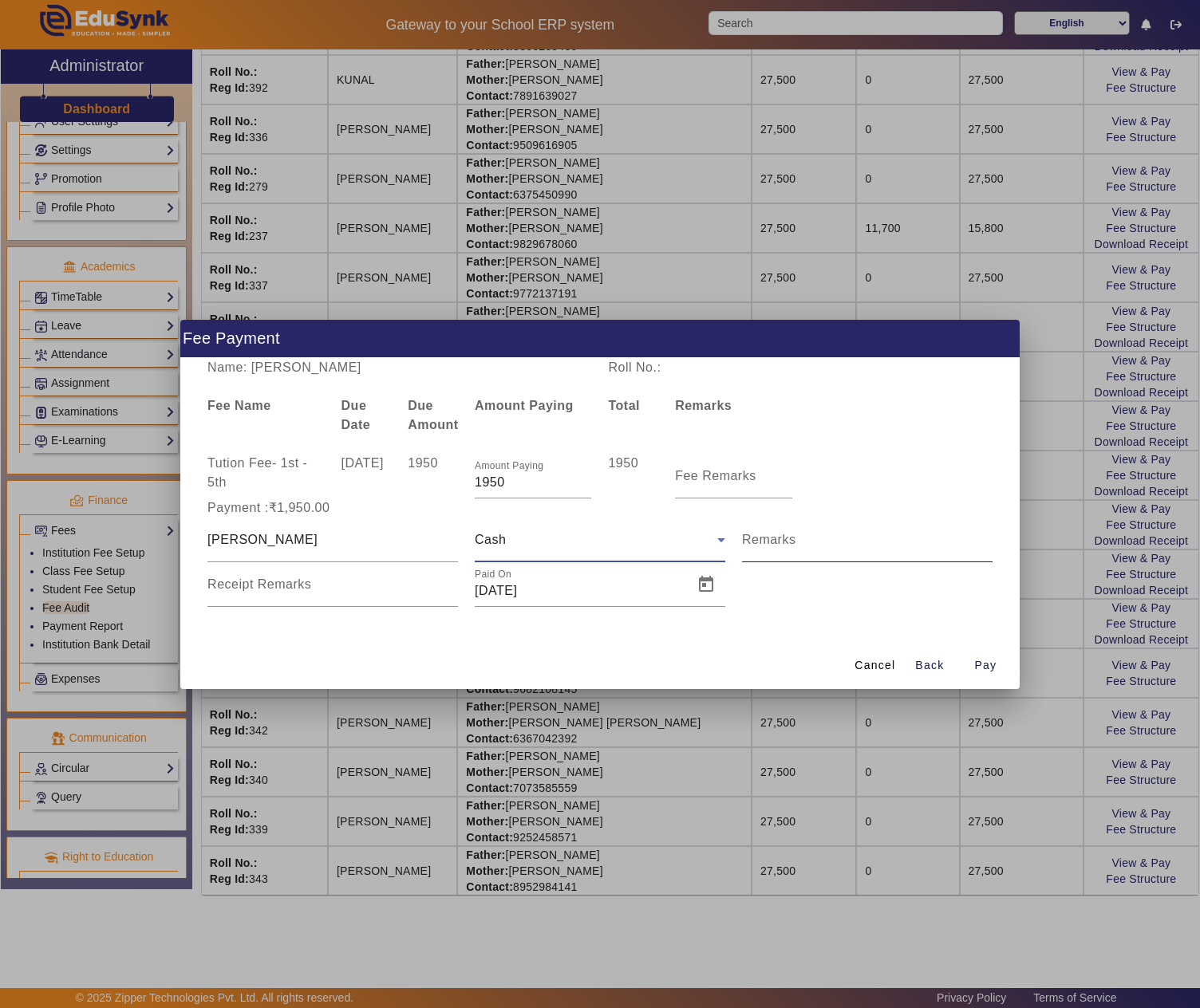
click at [805, 537] on input "Remarks" at bounding box center [868, 546] width 250 height 19
click at [707, 469] on mat-label "Fee Remarks" at bounding box center [715, 476] width 81 height 14
click at [707, 473] on input "Fee Remarks" at bounding box center [732, 482] width 116 height 19
type input "July"
click at [704, 577] on span "Open calendar" at bounding box center [705, 585] width 39 height 39
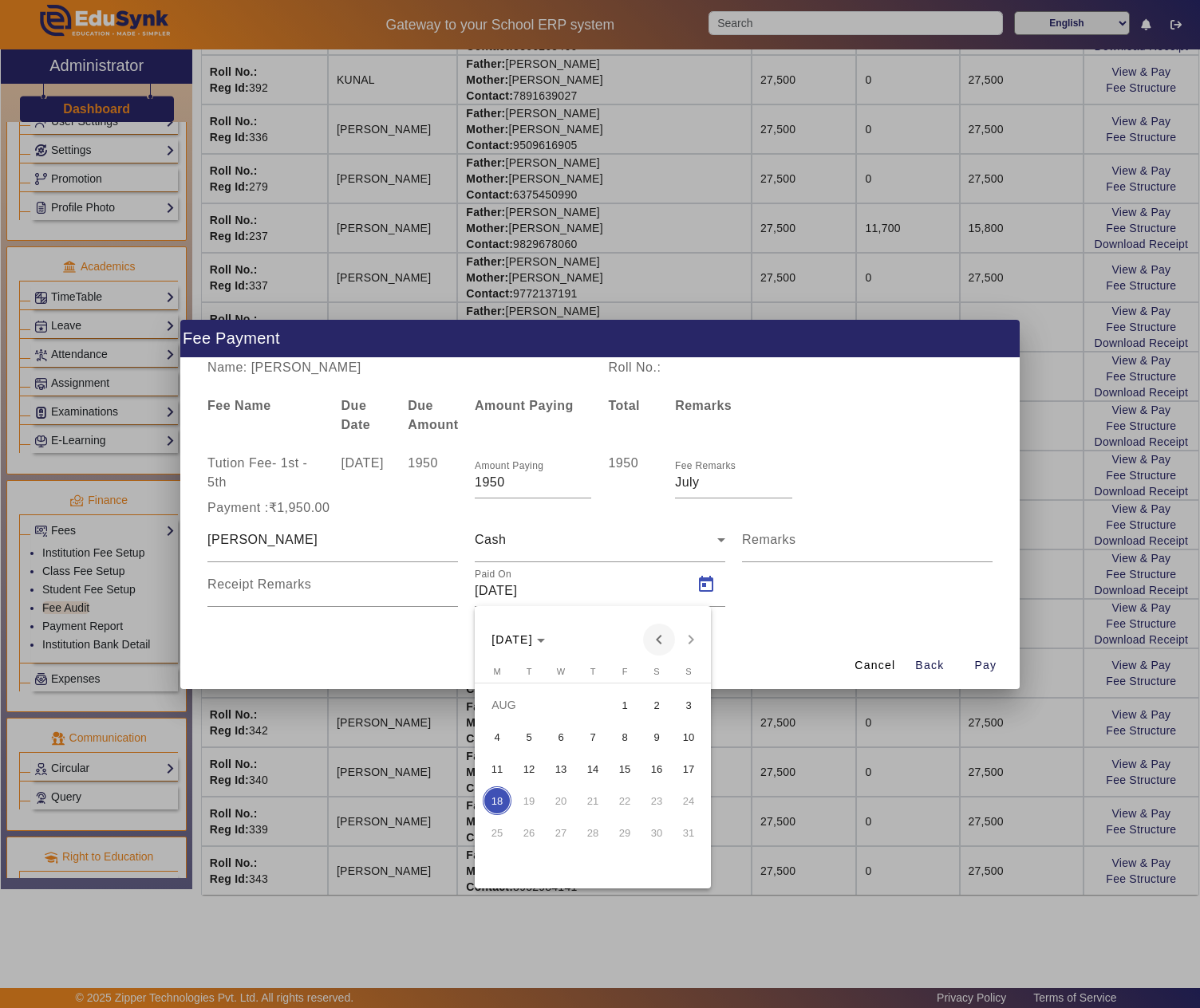
click at [656, 640] on span "Previous month" at bounding box center [659, 640] width 32 height 32
click at [552, 770] on span "9" at bounding box center [561, 769] width 29 height 29
type input "09/07/2025"
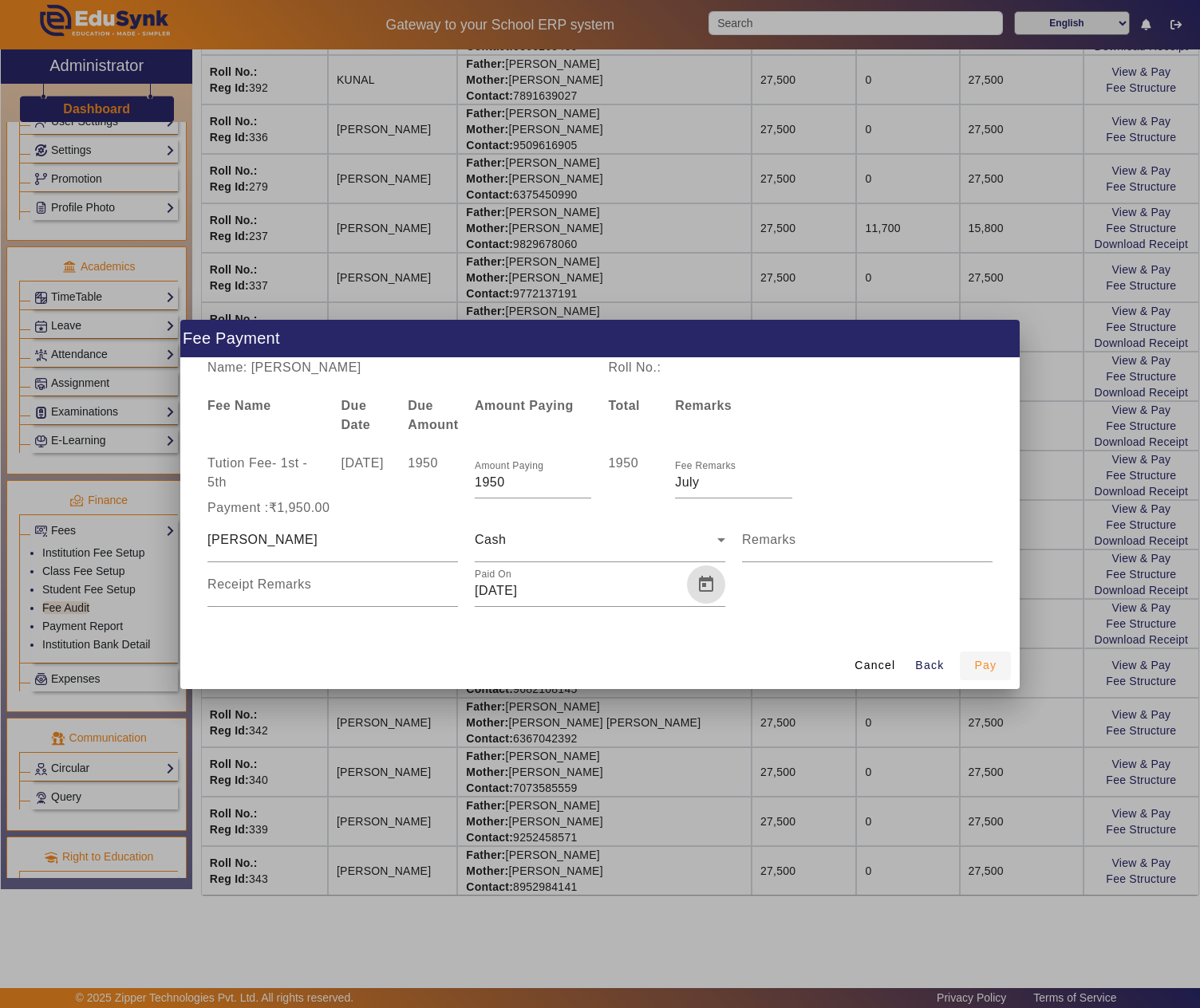
click at [981, 666] on span "Pay" at bounding box center [985, 666] width 23 height 17
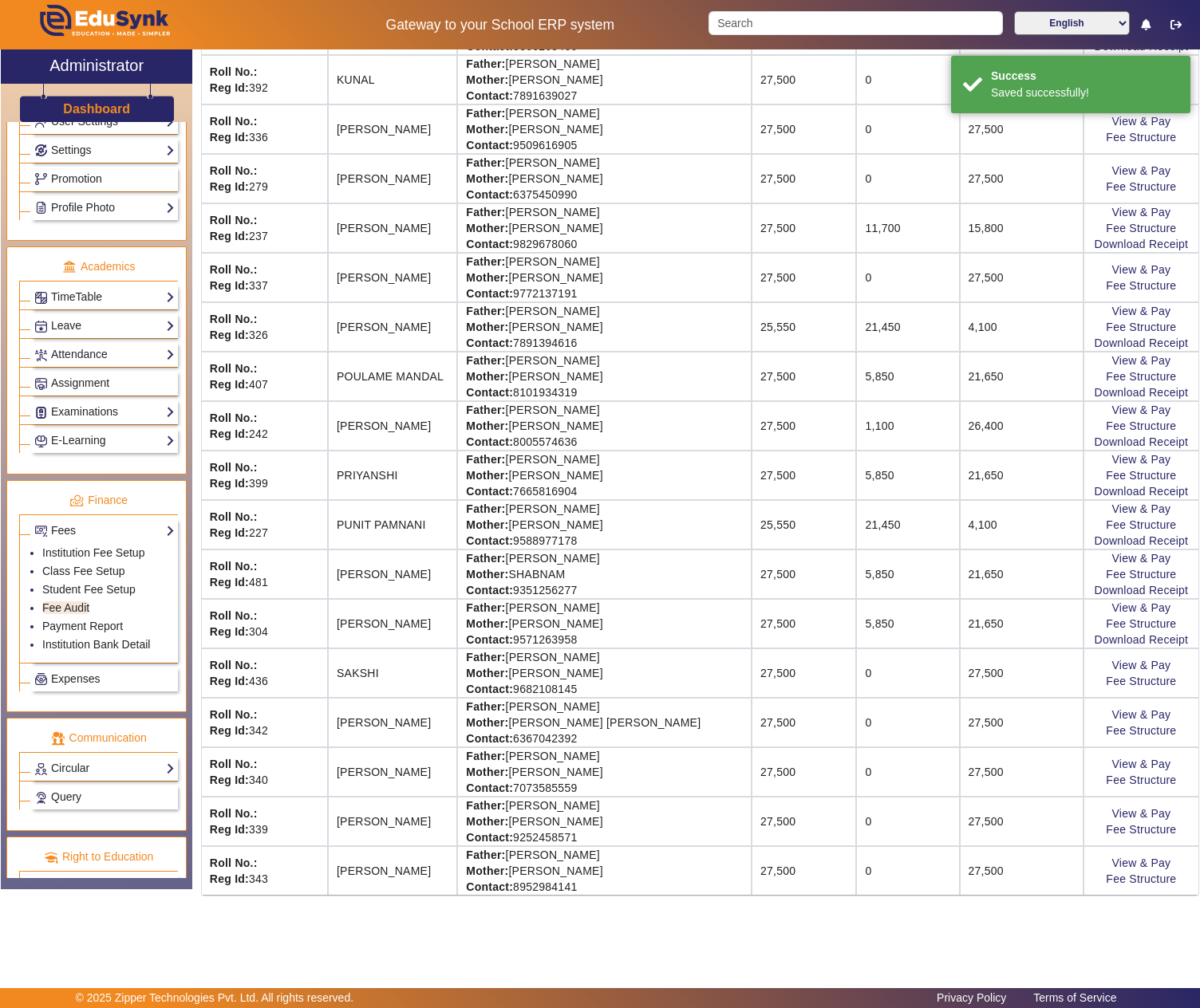
scroll to position [0, 0]
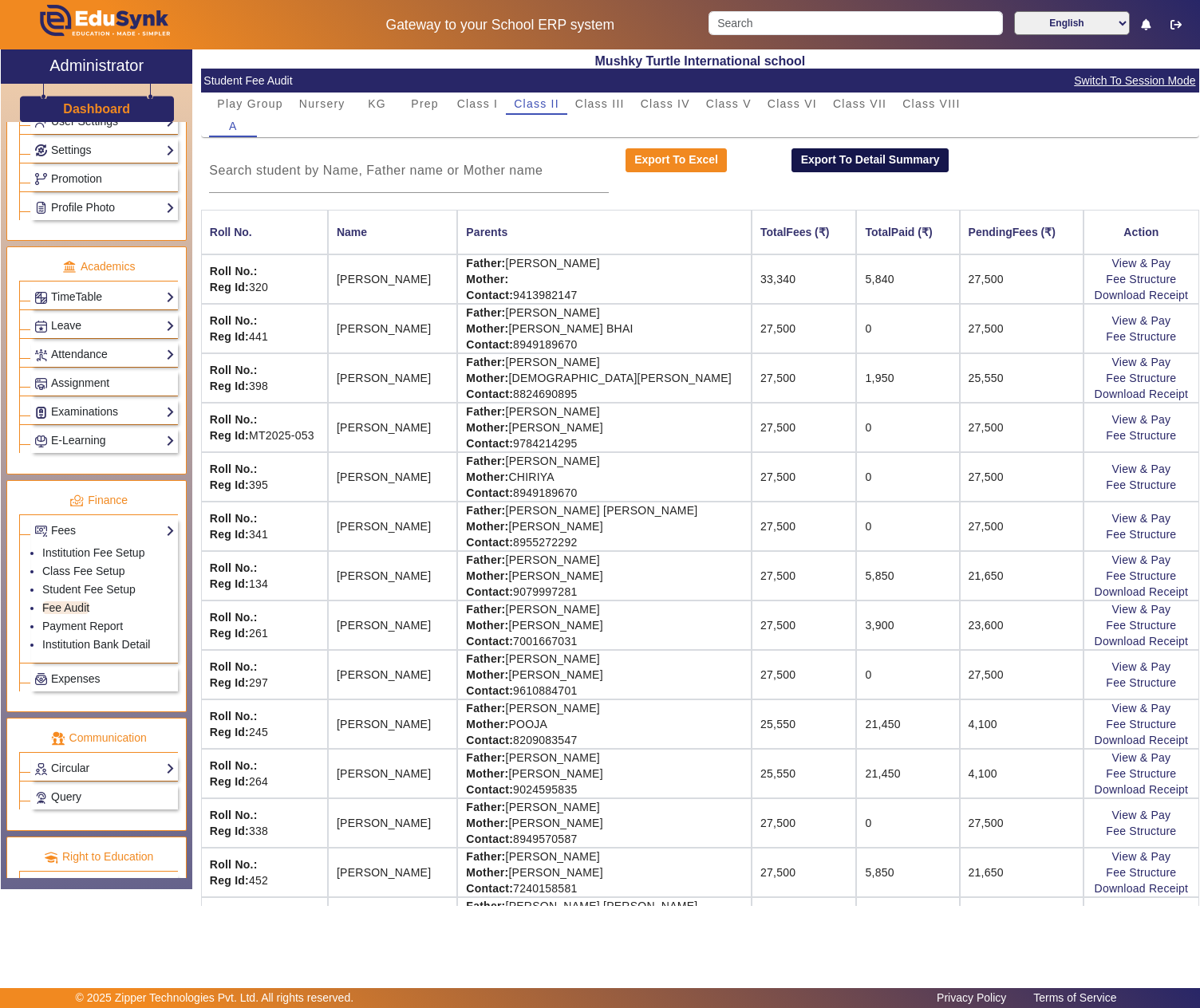
drag, startPoint x: 1101, startPoint y: 78, endPoint x: 1055, endPoint y: 94, distance: 48.7
click at [1101, 78] on span "Switch To Session Mode" at bounding box center [1134, 81] width 123 height 18
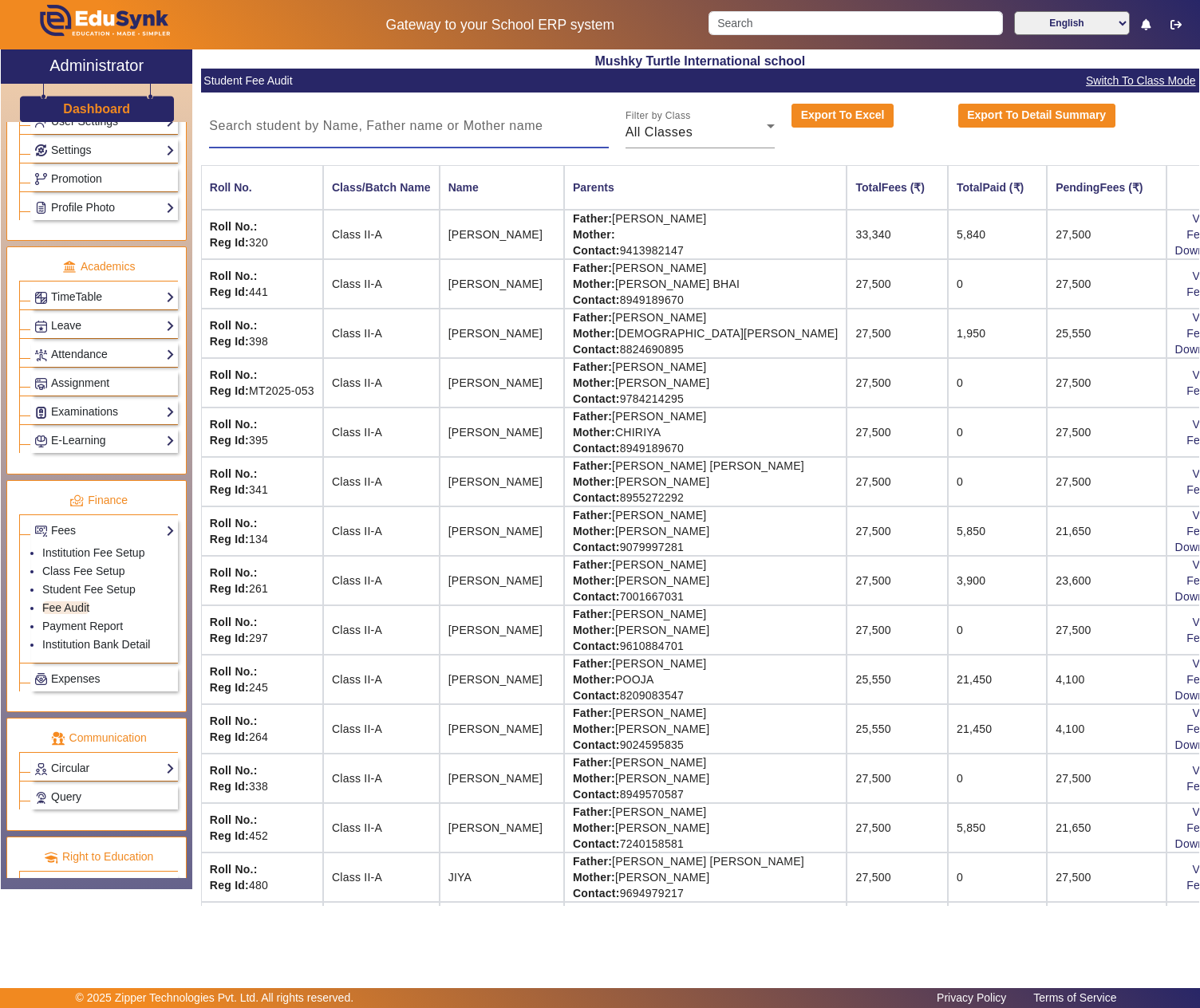
click at [399, 128] on input at bounding box center [408, 125] width 399 height 19
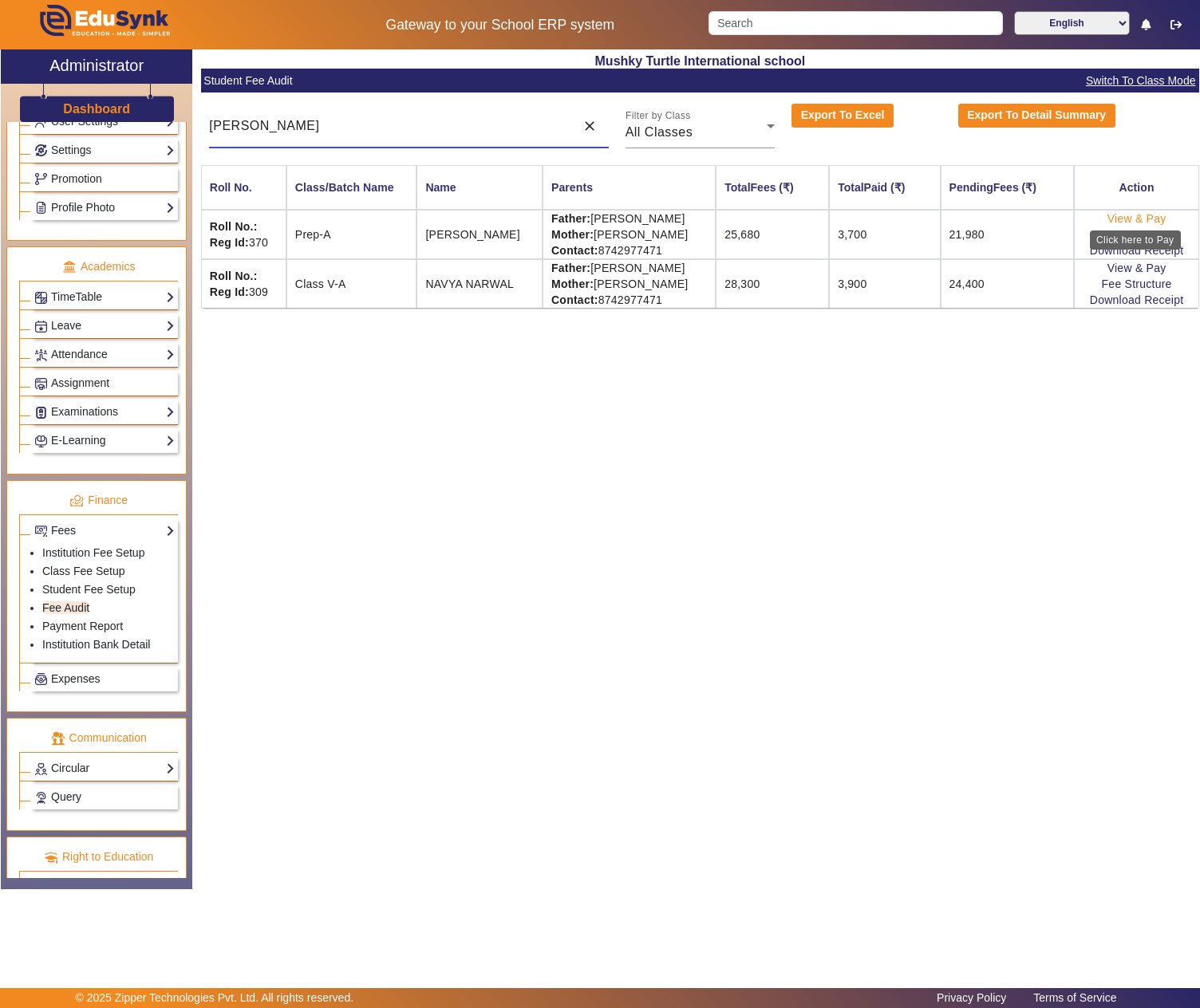
type input "narwal"
click at [1138, 219] on link "View & Pay" at bounding box center [1137, 219] width 59 height 13
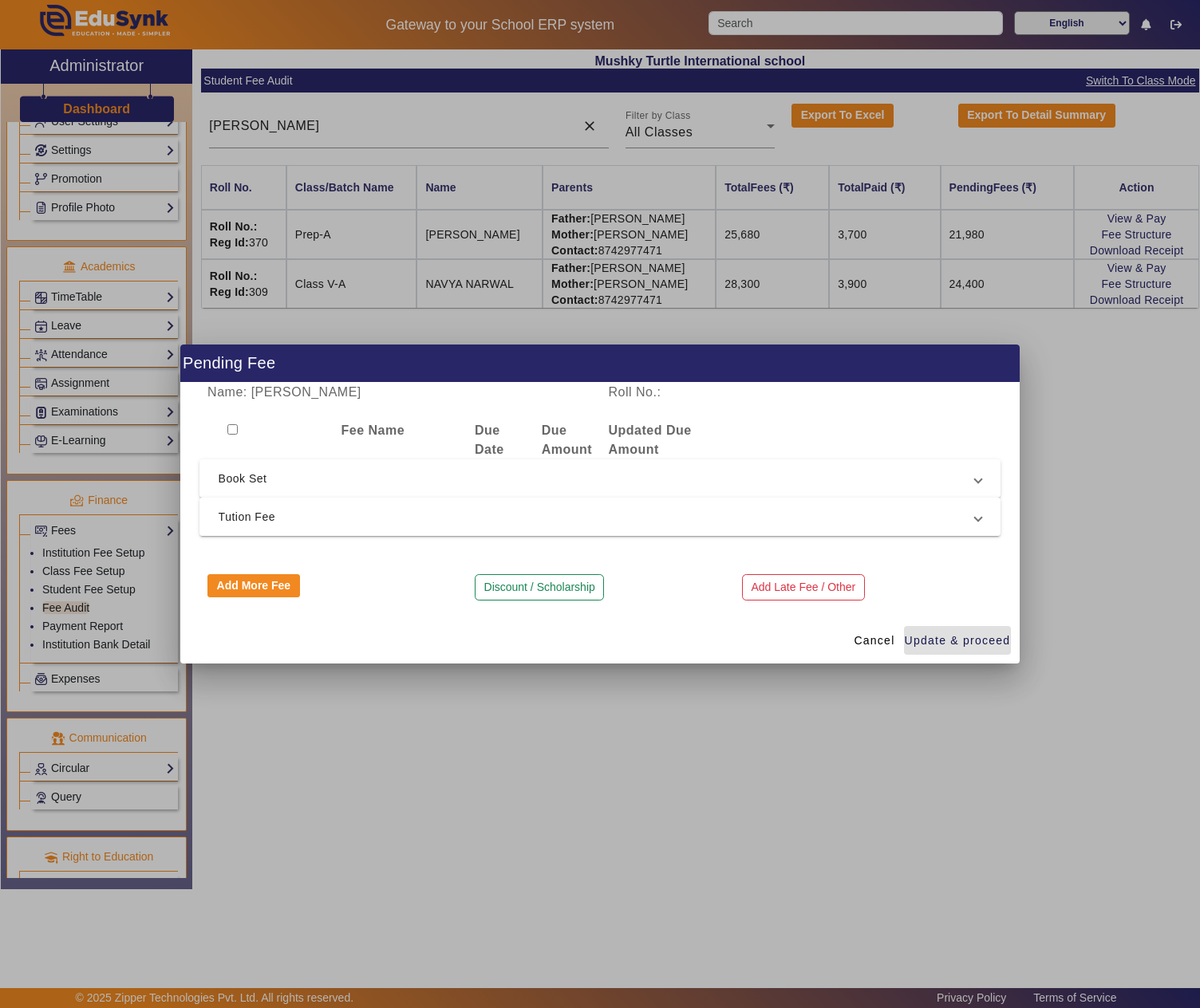
click at [255, 513] on span "Tution Fee" at bounding box center [597, 516] width 757 height 19
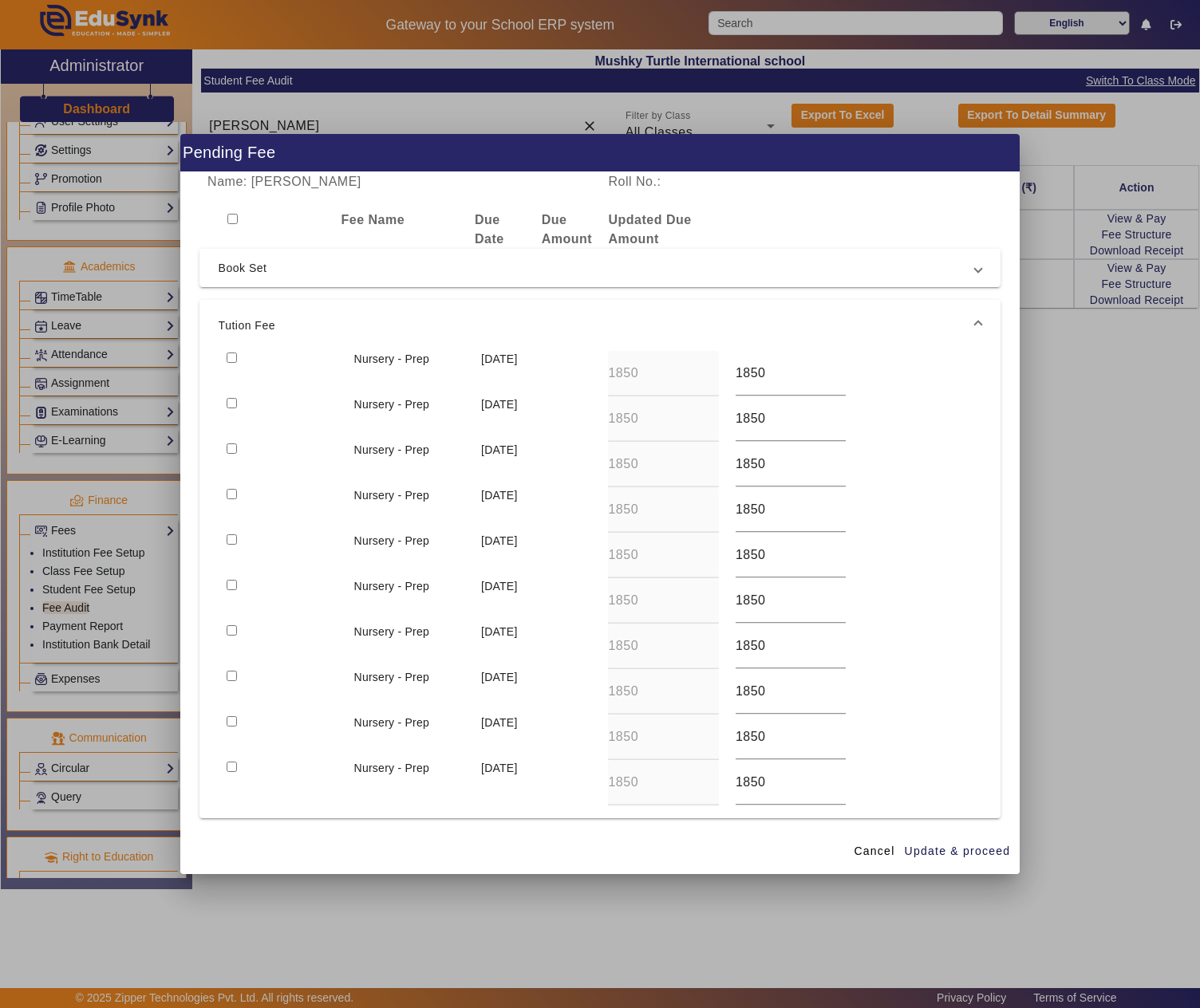
click at [230, 358] on input "checkbox" at bounding box center [232, 358] width 11 height 11
checkbox input "true"
click at [865, 849] on span "Cancel" at bounding box center [874, 851] width 41 height 17
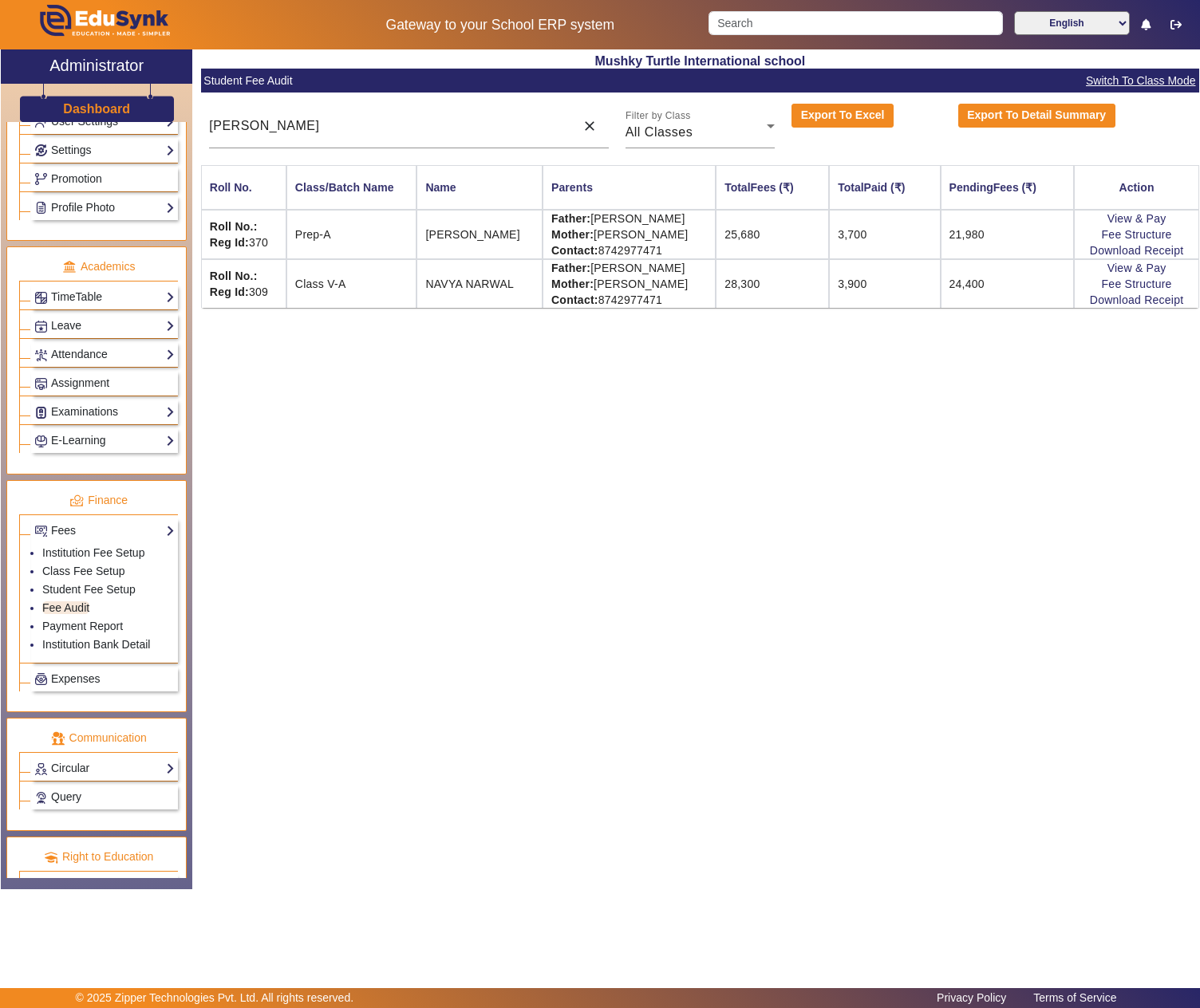
drag, startPoint x: 602, startPoint y: 222, endPoint x: 691, endPoint y: 225, distance: 89.1
click at [691, 225] on td "Father: RINKU VERMA Mother: KRIPA VERMA Contact: 8742977471" at bounding box center [629, 234] width 173 height 50
copy td "RINKU VERMA"
click at [1160, 215] on link "View & Pay" at bounding box center [1137, 219] width 59 height 13
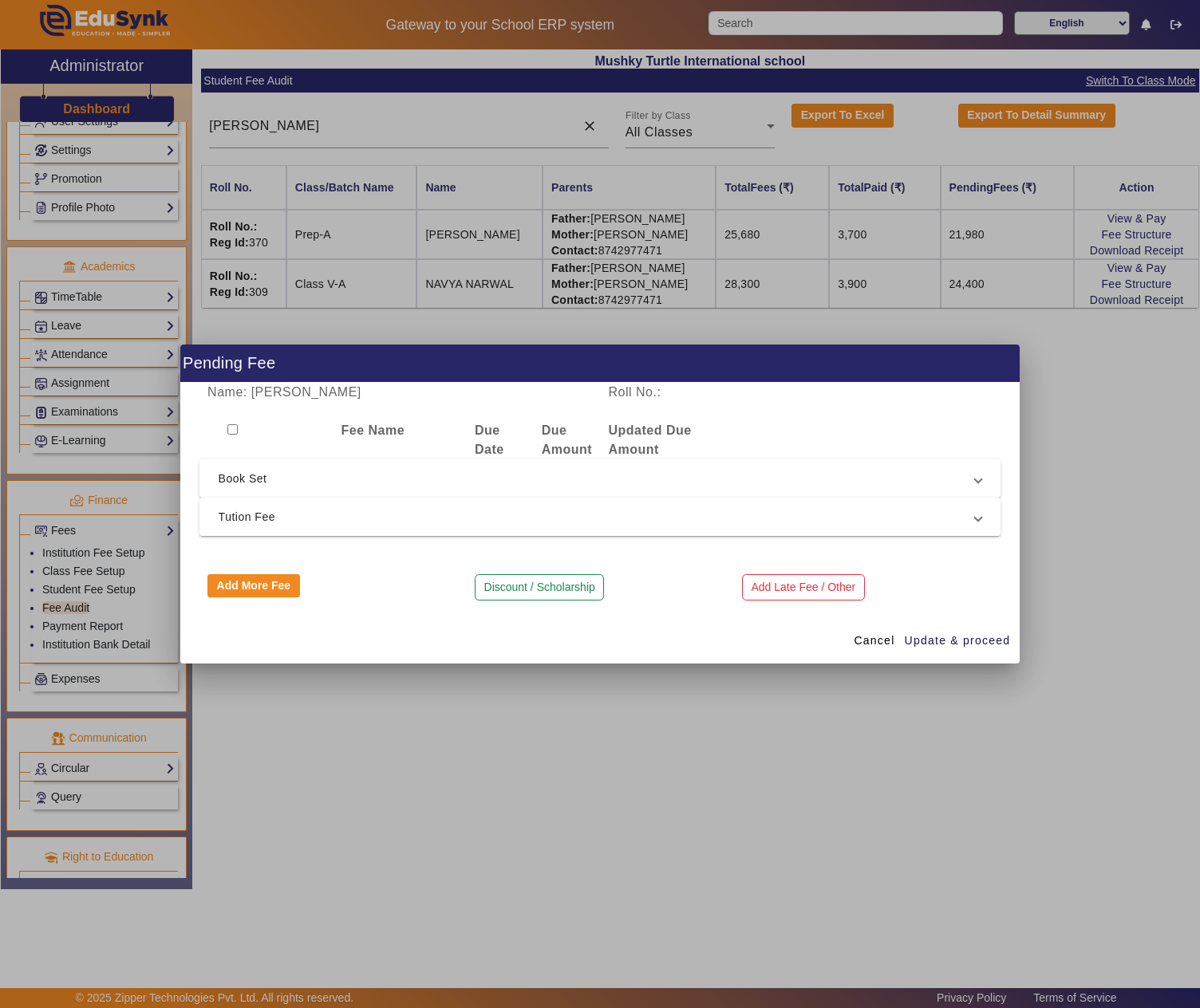
click at [480, 522] on span "Tution Fee" at bounding box center [597, 516] width 757 height 19
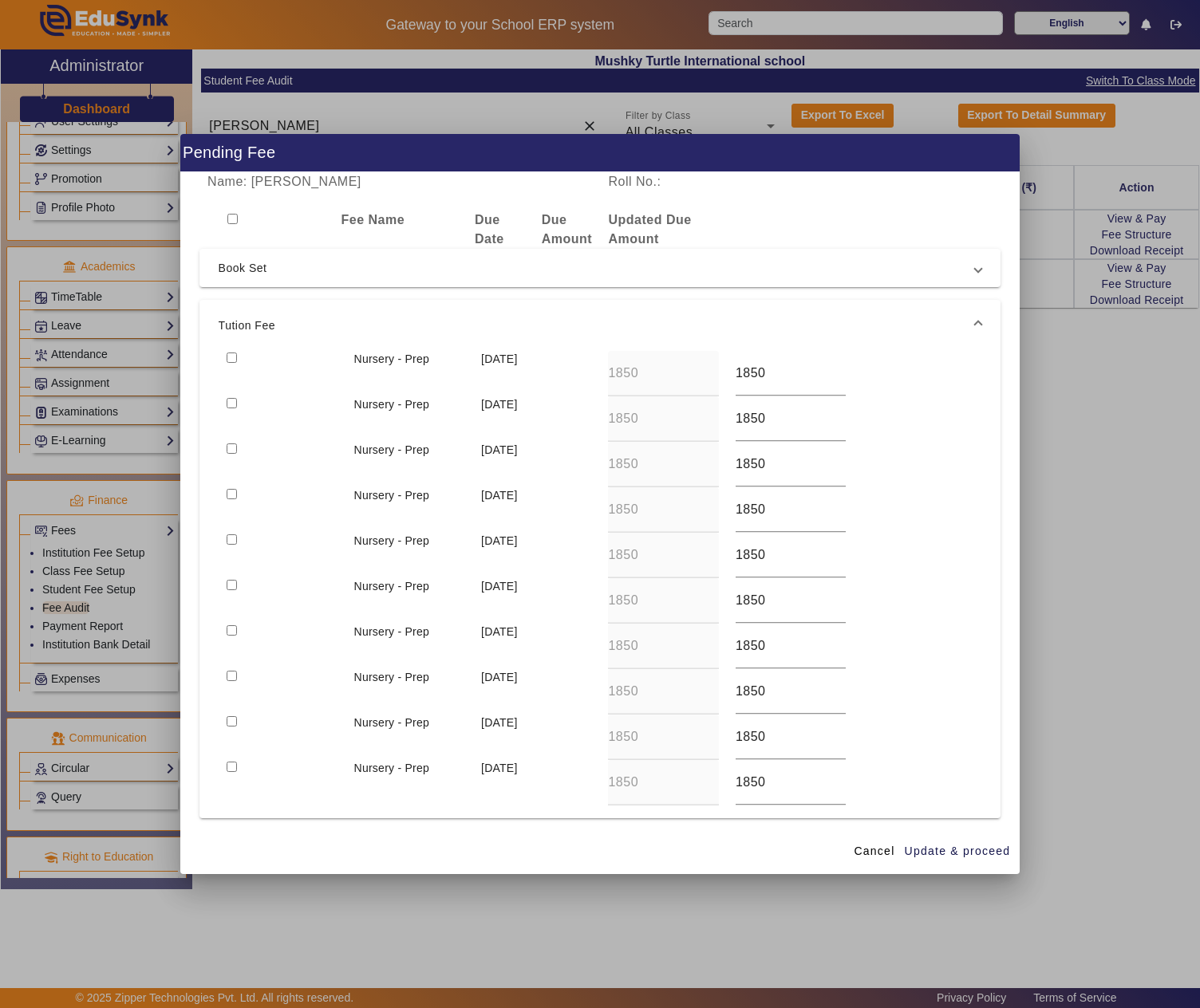
click at [233, 352] on input "checkbox" at bounding box center [232, 358] width 11 height 11
checkbox input "true"
click at [981, 850] on span "Update & proceed" at bounding box center [958, 851] width 106 height 17
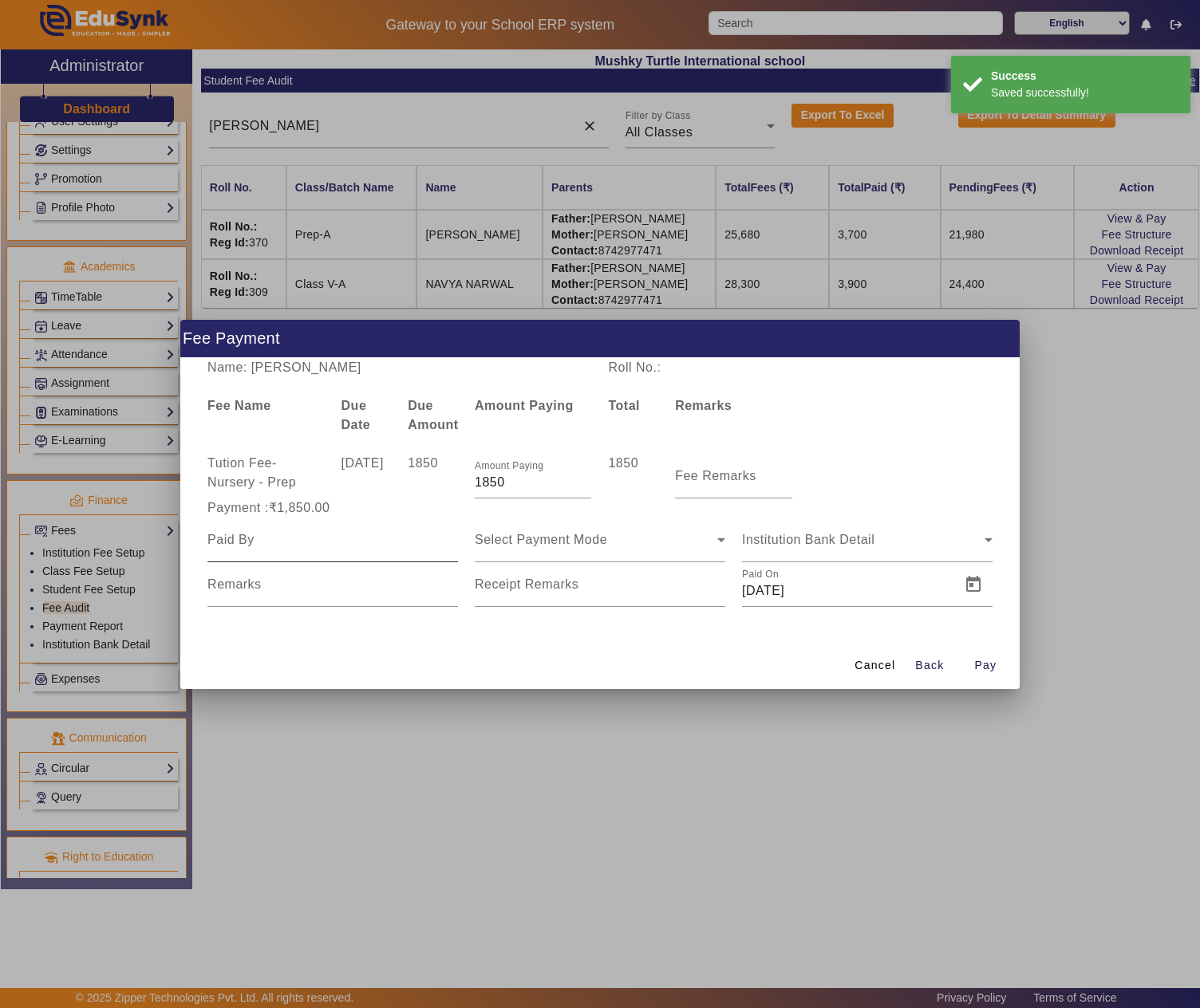
click at [275, 552] on div at bounding box center [332, 540] width 250 height 45
paste input "RINKU VERMA"
type input "RINKU VERMA"
click at [584, 546] on div "Select Payment Mode" at bounding box center [595, 540] width 242 height 19
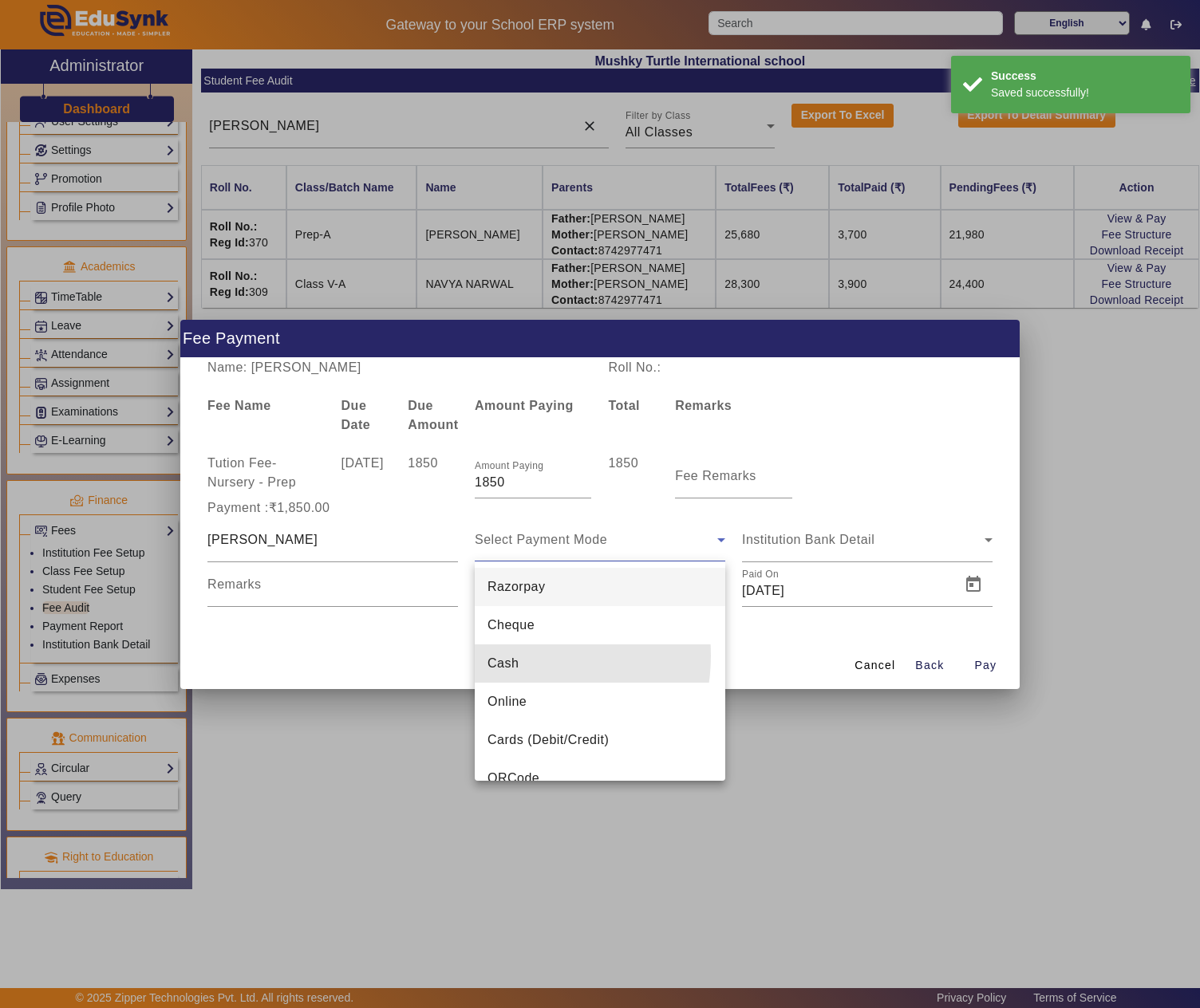
drag, startPoint x: 511, startPoint y: 656, endPoint x: 724, endPoint y: 558, distance: 234.5
click at [522, 651] on mat-option "Cash" at bounding box center [600, 664] width 250 height 39
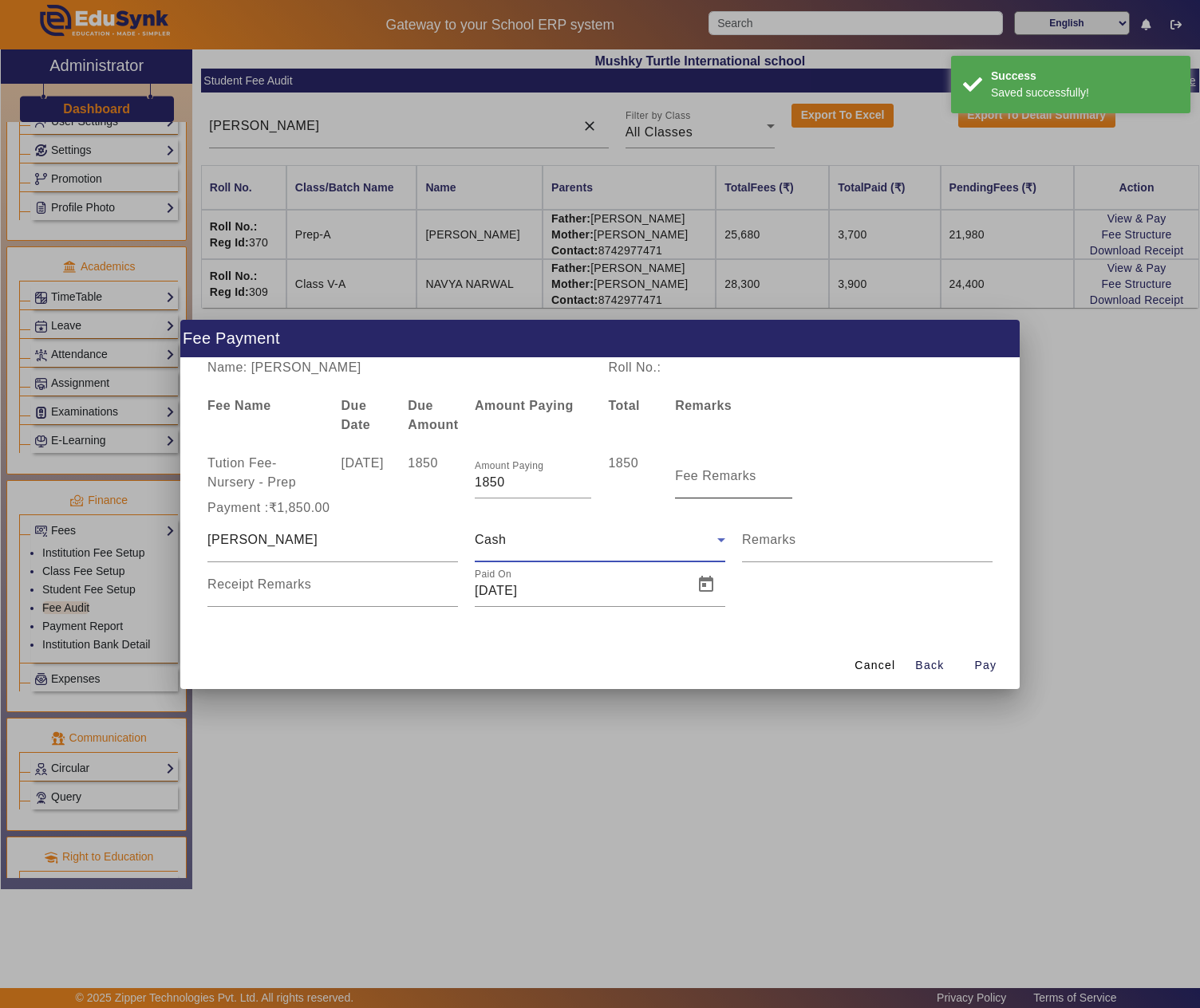
click at [749, 480] on mat-label "Fee Remarks" at bounding box center [715, 476] width 81 height 14
click at [749, 480] on input "Fee Remarks" at bounding box center [732, 482] width 116 height 19
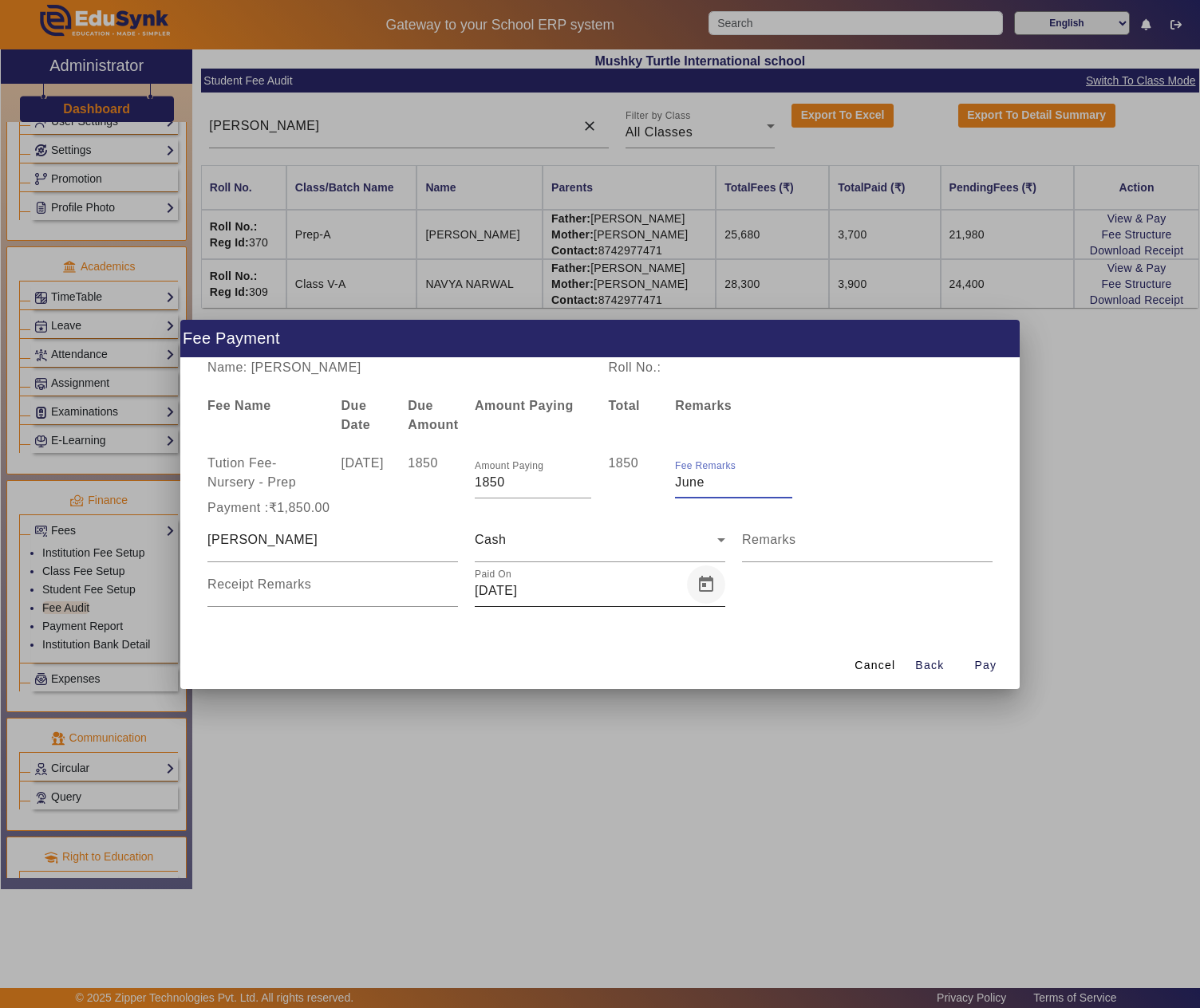
type input "June"
click at [705, 577] on span "Open calendar" at bounding box center [705, 585] width 39 height 39
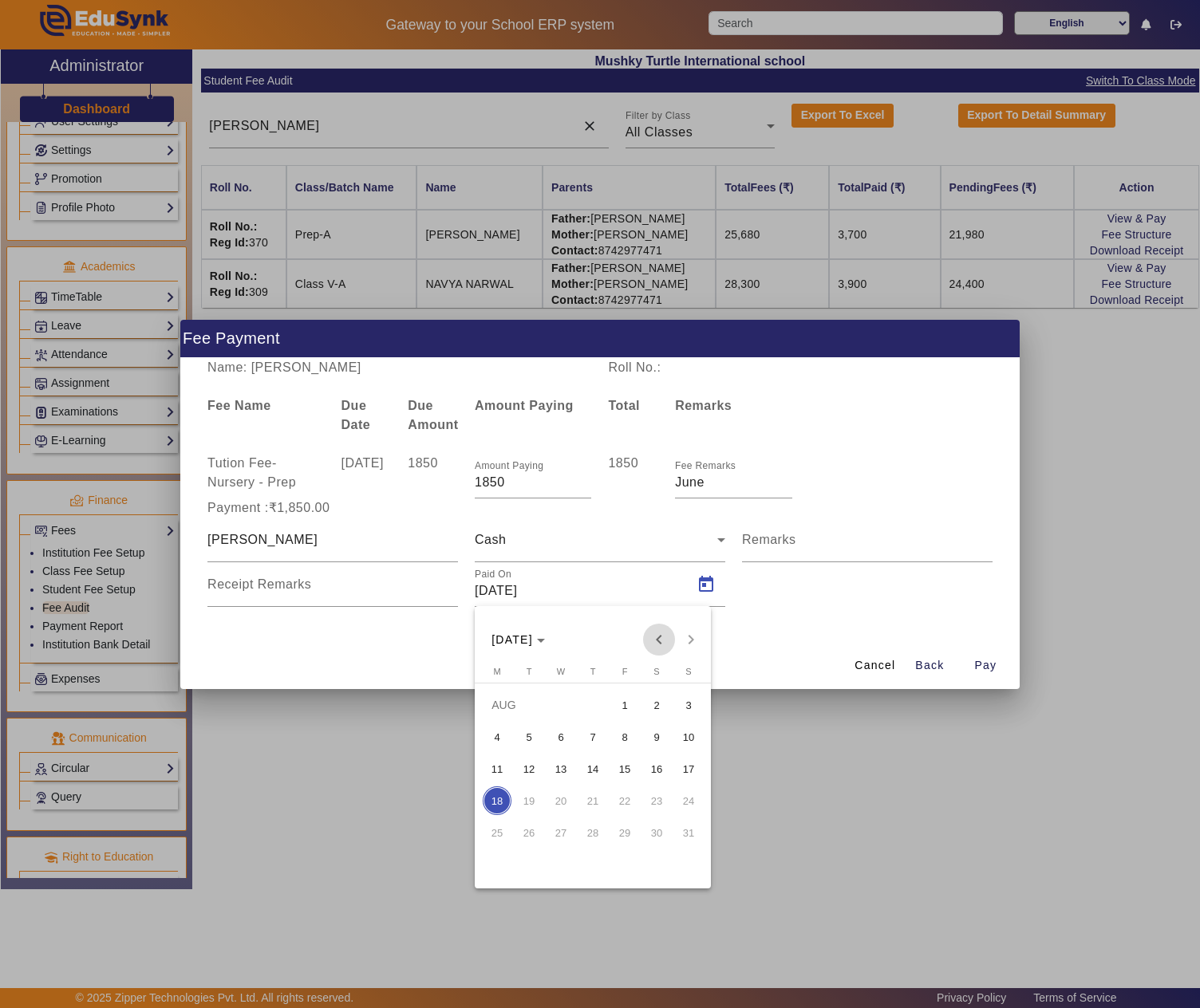
click at [650, 627] on span "Previous month" at bounding box center [659, 640] width 32 height 32
drag, startPoint x: 557, startPoint y: 767, endPoint x: 646, endPoint y: 759, distance: 89.4
click at [559, 767] on span "9" at bounding box center [561, 769] width 29 height 29
type input "09/07/2025"
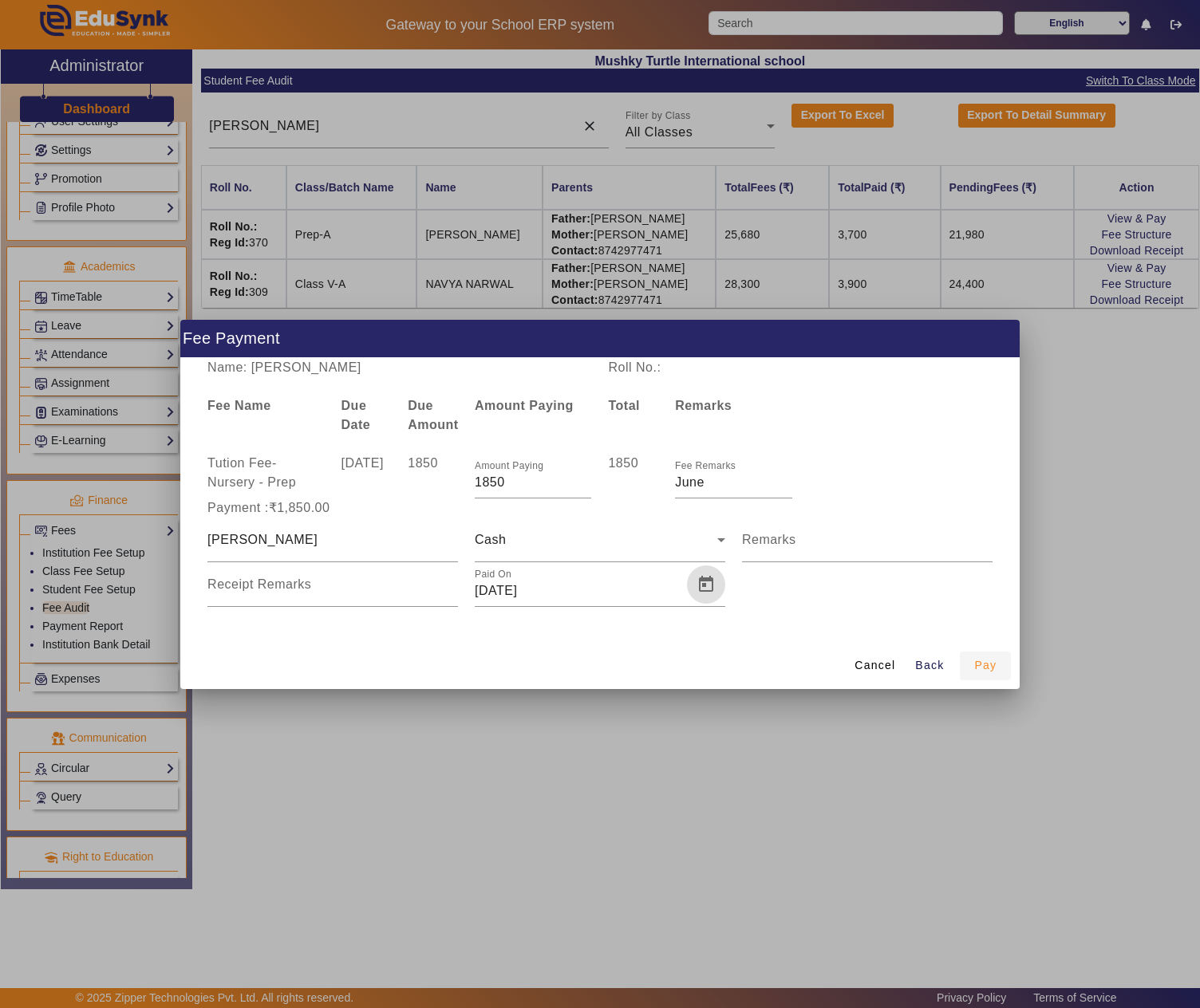
click at [991, 658] on span "Pay" at bounding box center [985, 666] width 23 height 17
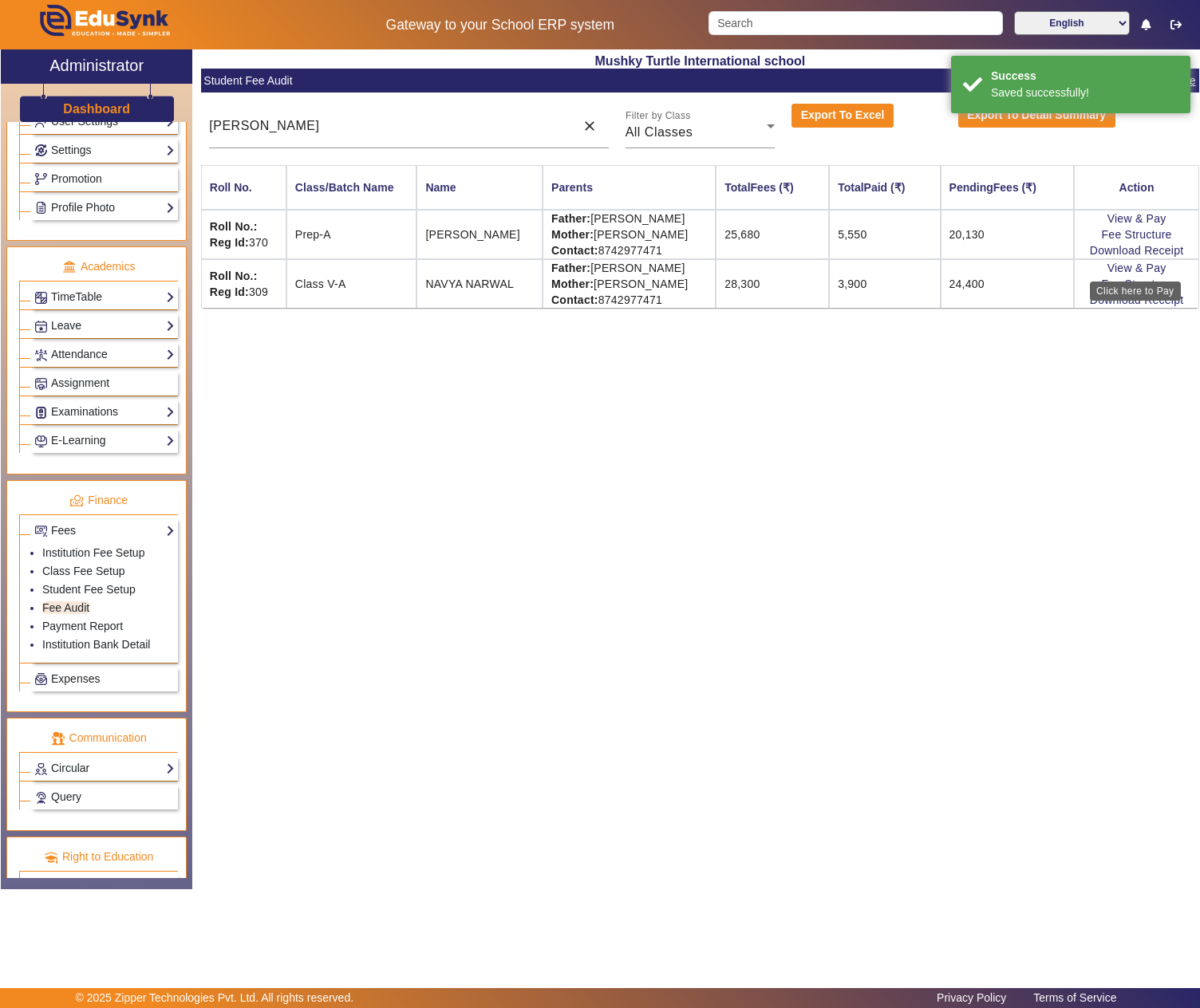
click at [1133, 263] on link "View & Pay" at bounding box center [1137, 268] width 59 height 13
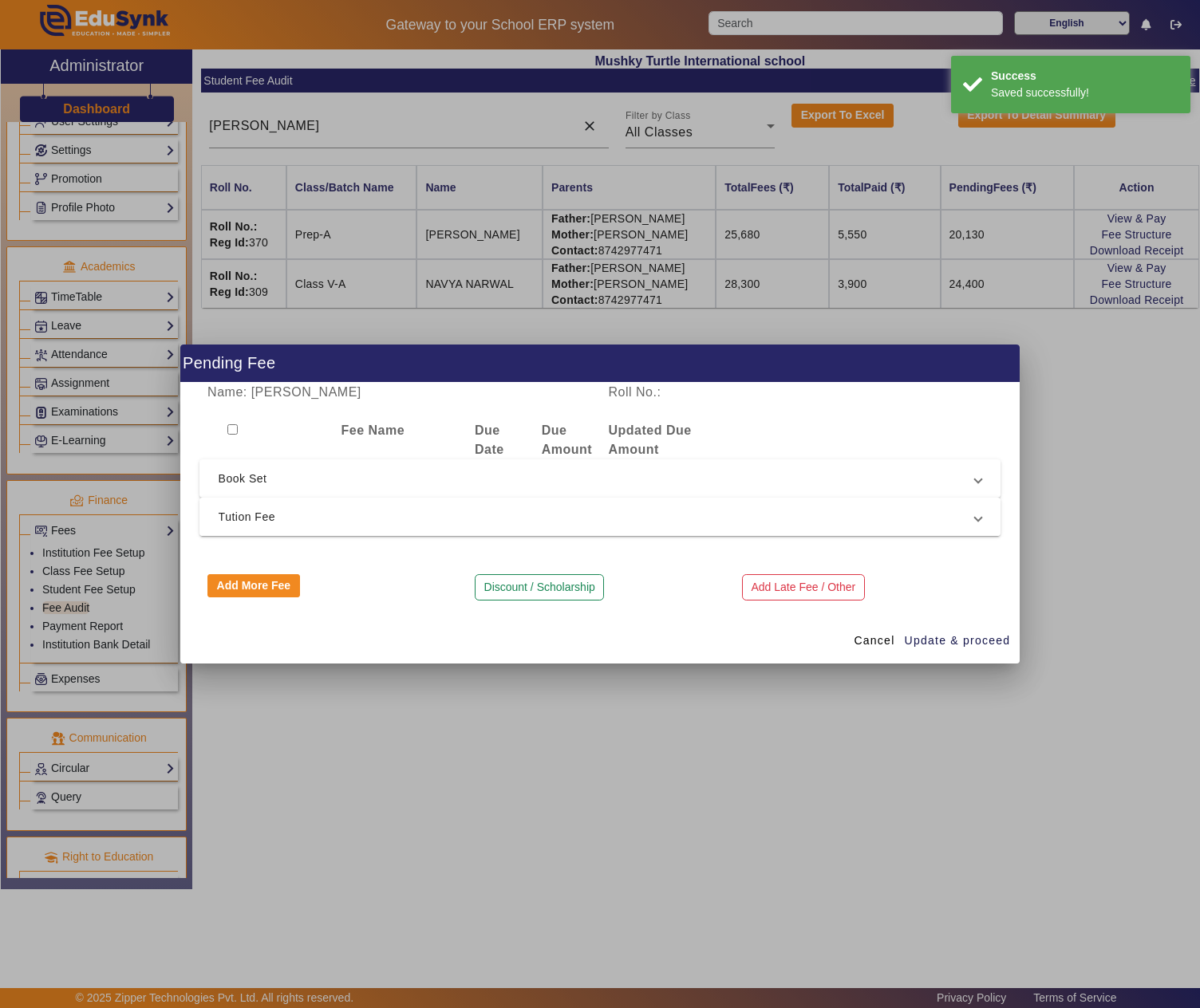
click at [492, 517] on span "Tution Fee" at bounding box center [597, 516] width 757 height 19
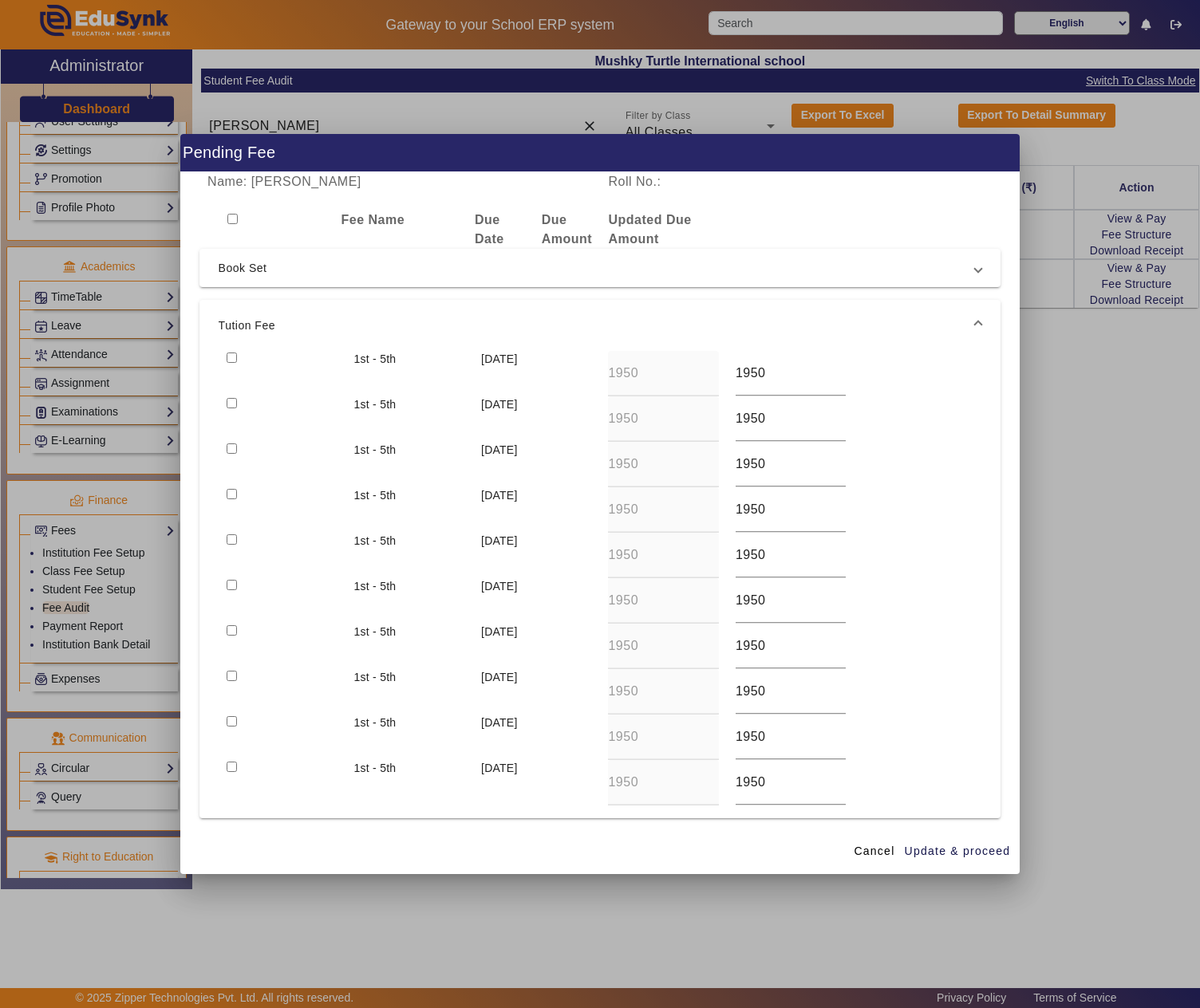
click at [225, 352] on div at bounding box center [282, 374] width 127 height 45
click at [233, 358] on input "checkbox" at bounding box center [232, 358] width 11 height 11
checkbox input "true"
click at [966, 843] on span "Update & proceed" at bounding box center [958, 851] width 106 height 17
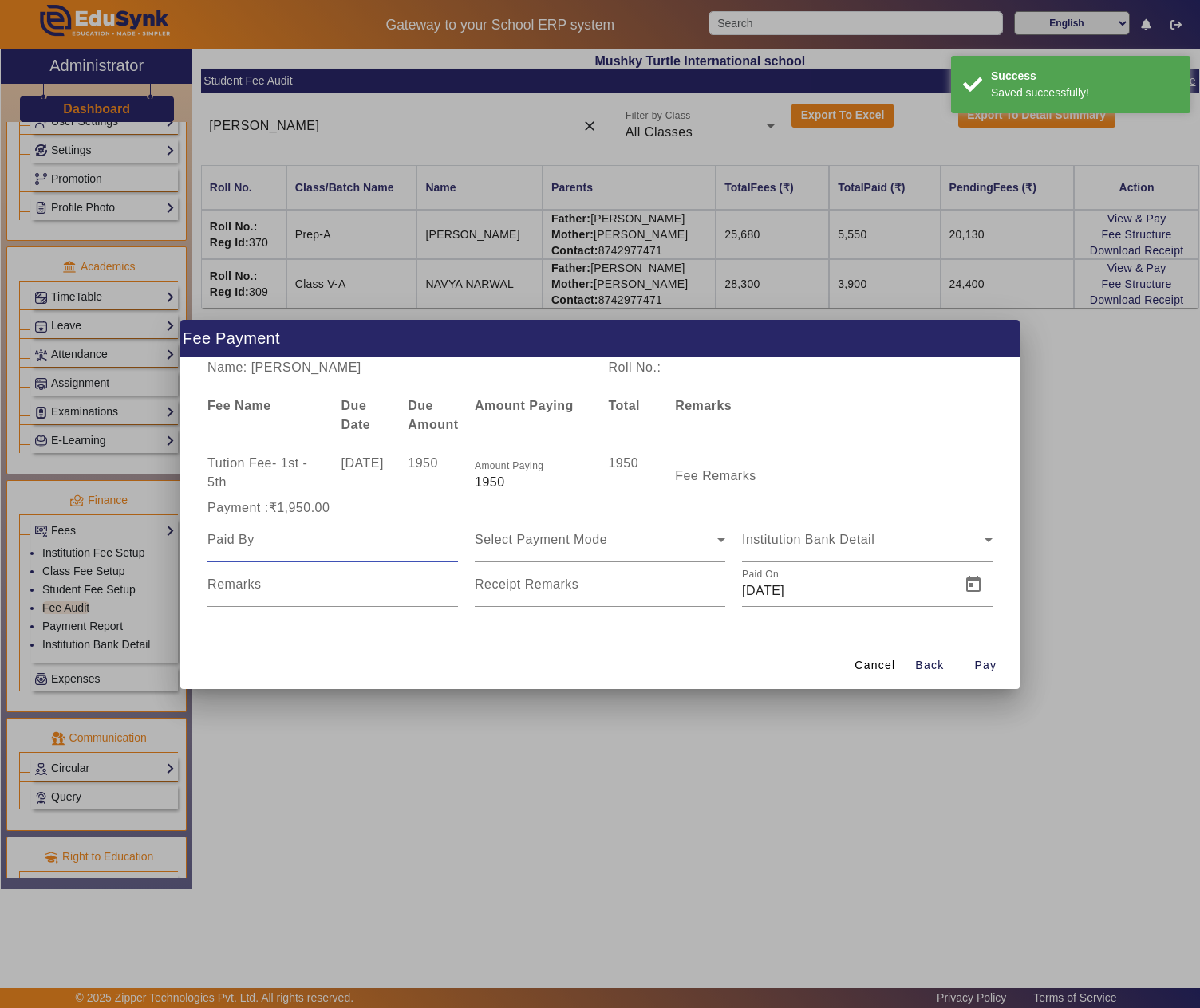
click at [350, 536] on input at bounding box center [332, 540] width 250 height 19
paste input "RINKU VERMA"
type input "RINKU VERMA"
click at [632, 549] on div "Select Payment Mode" at bounding box center [600, 540] width 250 height 45
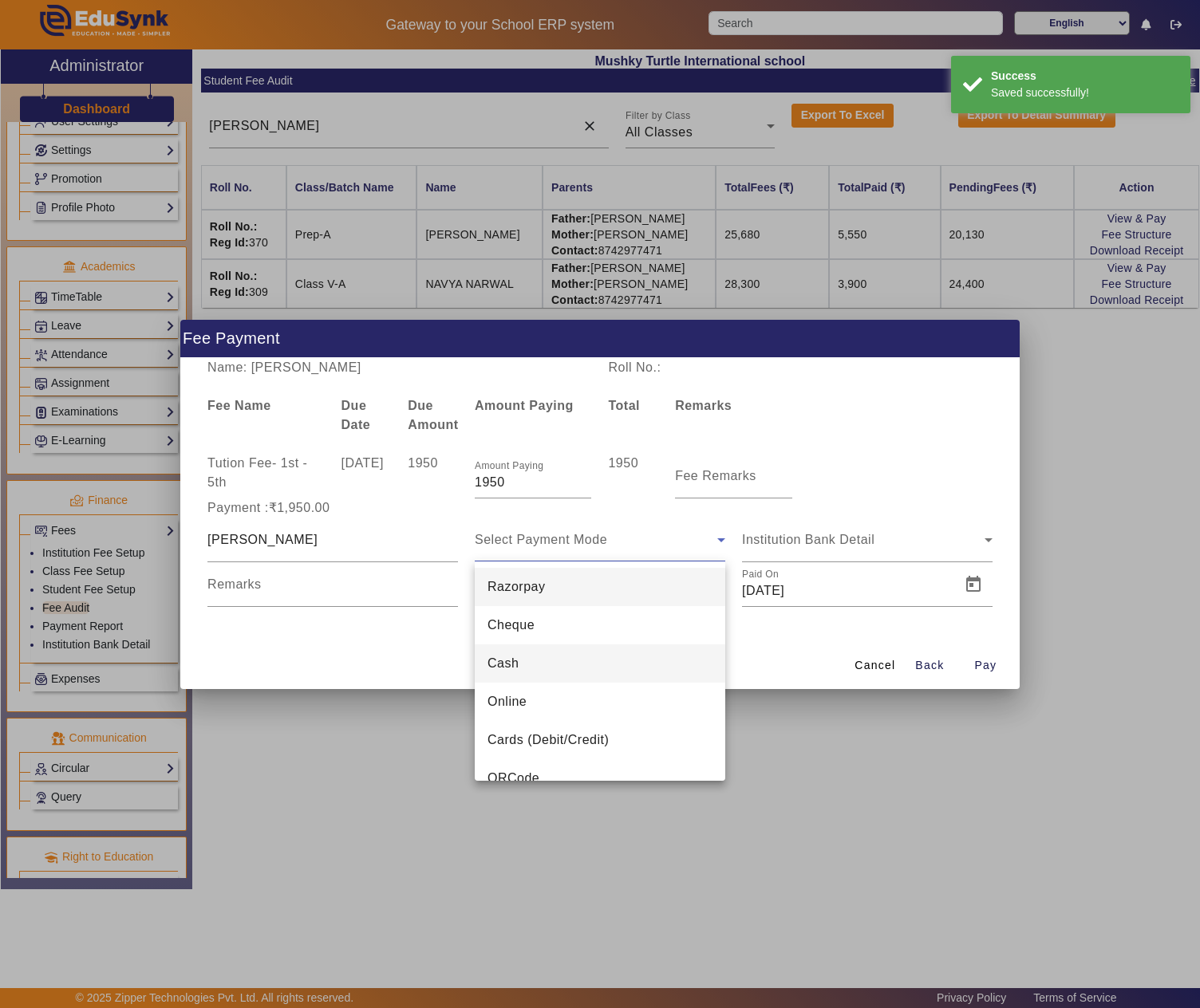
drag, startPoint x: 594, startPoint y: 654, endPoint x: 697, endPoint y: 596, distance: 118.2
click at [594, 652] on mat-option "Cash" at bounding box center [600, 664] width 250 height 39
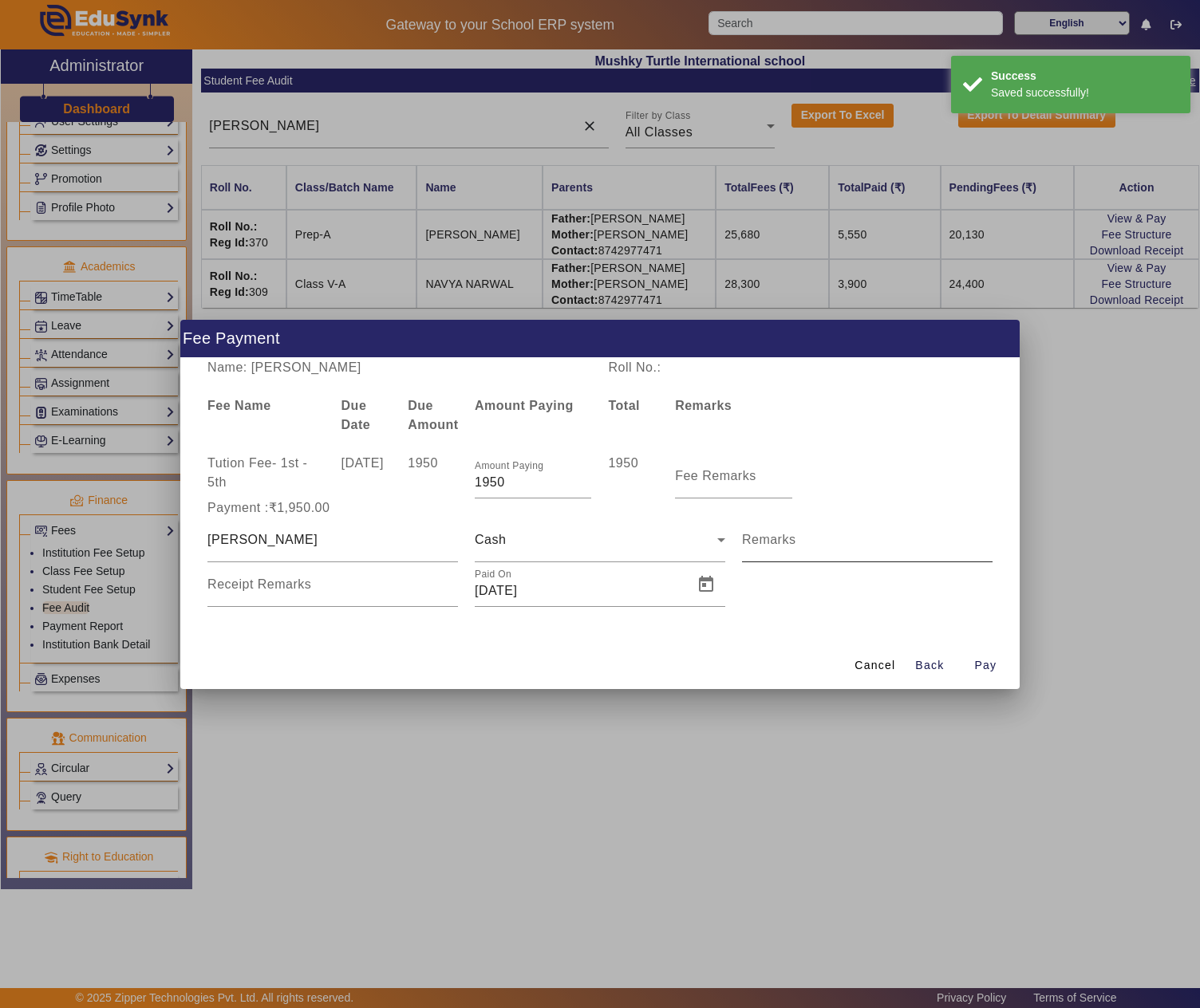
click at [786, 533] on mat-label "Remarks" at bounding box center [769, 540] width 54 height 14
click at [786, 537] on input "Remarks" at bounding box center [868, 546] width 250 height 19
click at [714, 478] on mat-label "Fee Remarks" at bounding box center [715, 476] width 81 height 14
click at [714, 478] on input "Fee Remarks" at bounding box center [732, 482] width 116 height 19
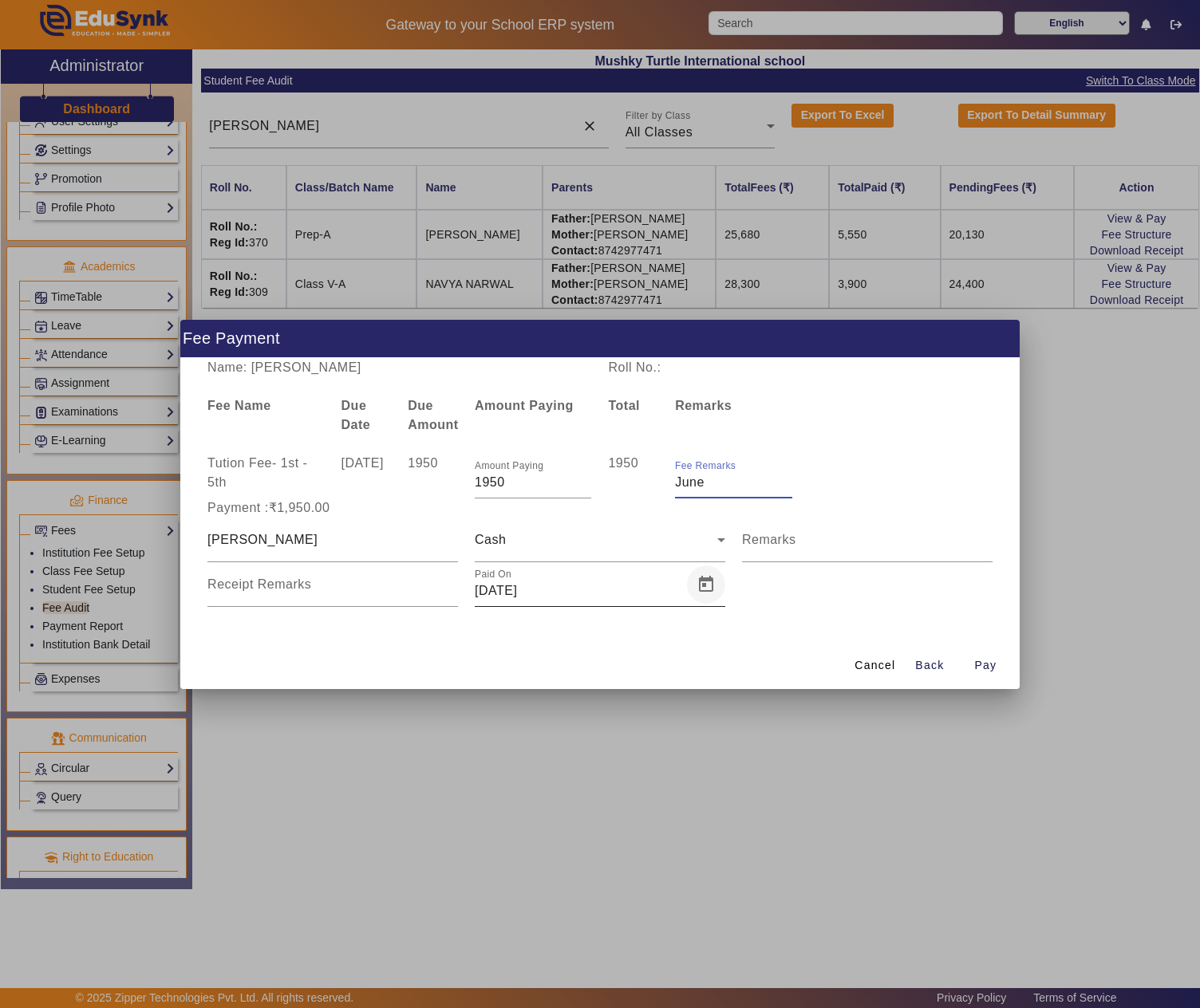
type input "June"
click at [714, 586] on span "Open calendar" at bounding box center [705, 585] width 39 height 39
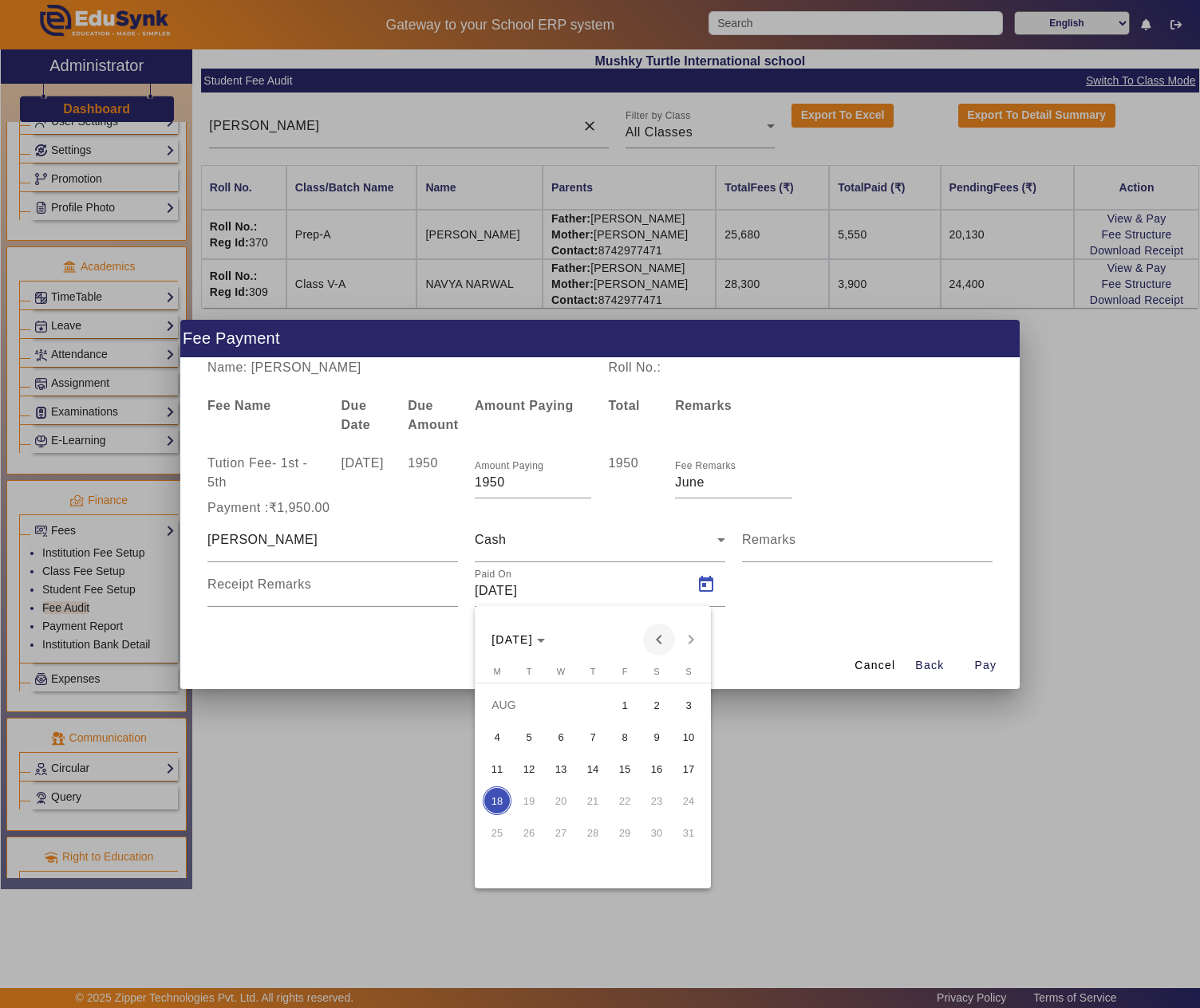
click at [664, 637] on span "Previous month" at bounding box center [659, 640] width 32 height 32
click at [567, 763] on span "9" at bounding box center [561, 769] width 29 height 29
type input "09/07/2025"
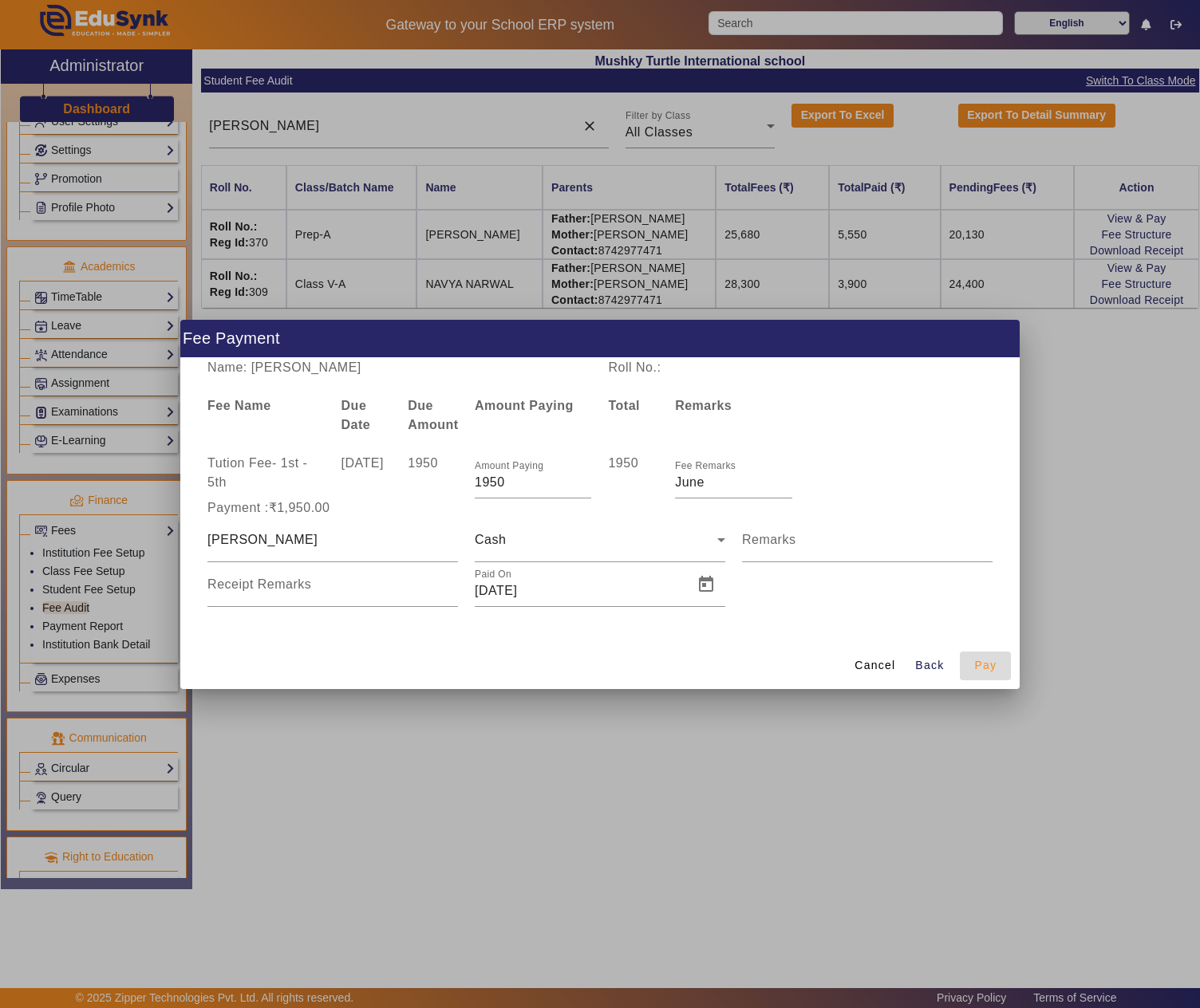
click at [986, 660] on span "Pay" at bounding box center [985, 666] width 23 height 17
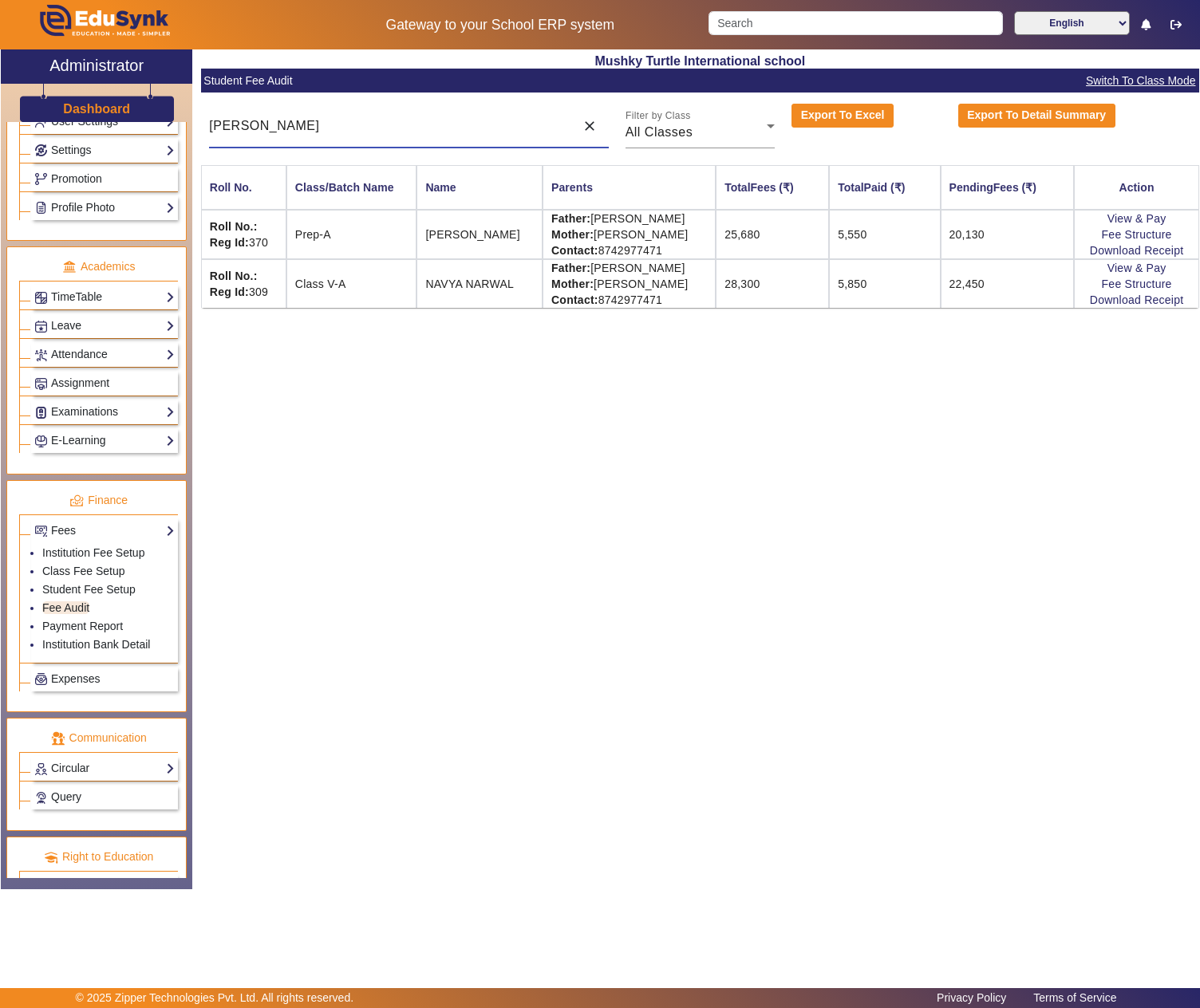
drag, startPoint x: 350, startPoint y: 126, endPoint x: 153, endPoint y: 126, distance: 197.0
click at [153, 126] on div "X Administrator Dashboard Administration Institution Institution Details Sessio…" at bounding box center [600, 469] width 1198 height 840
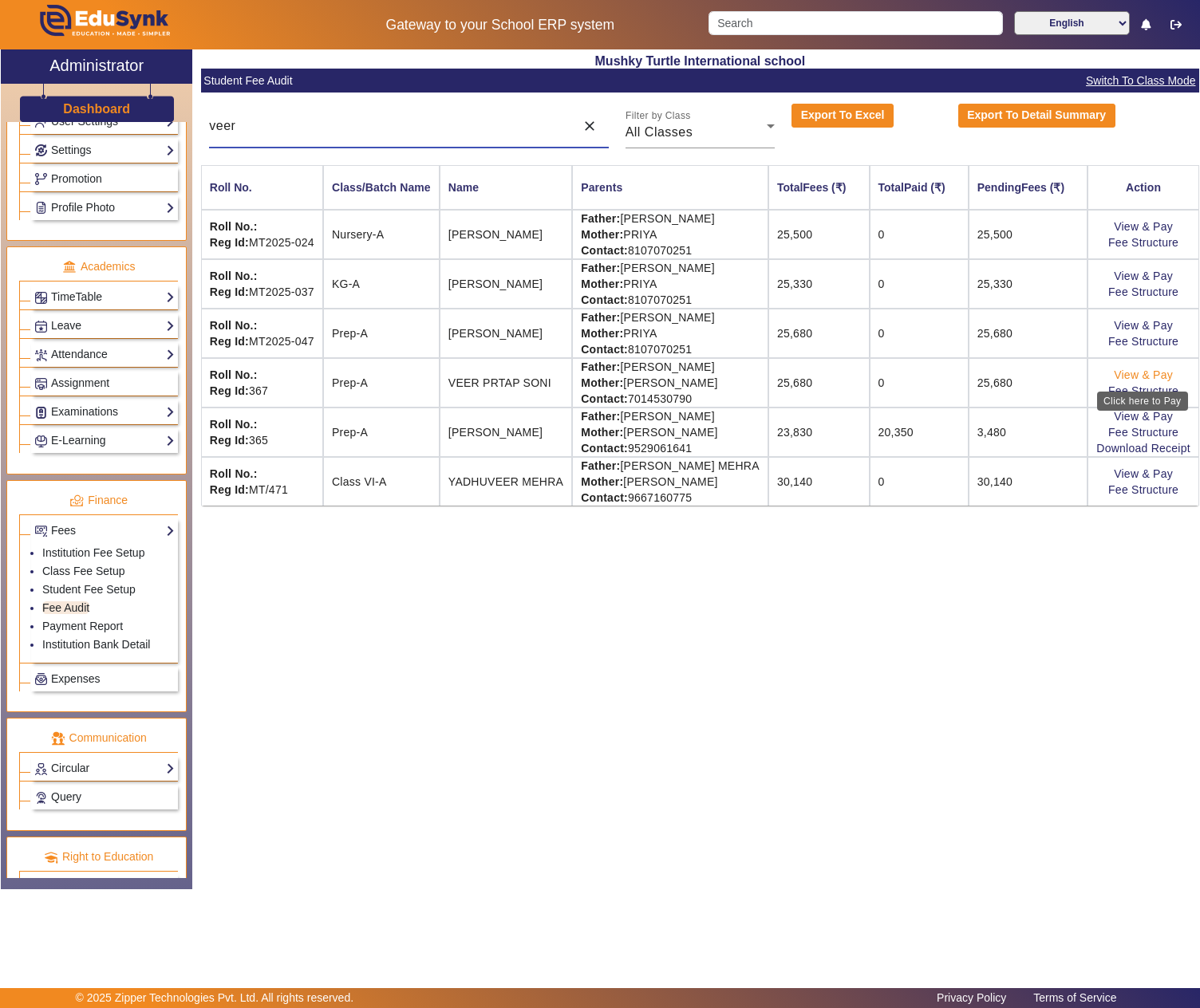
type input "veer"
click at [1152, 377] on link "View & Pay" at bounding box center [1143, 375] width 59 height 13
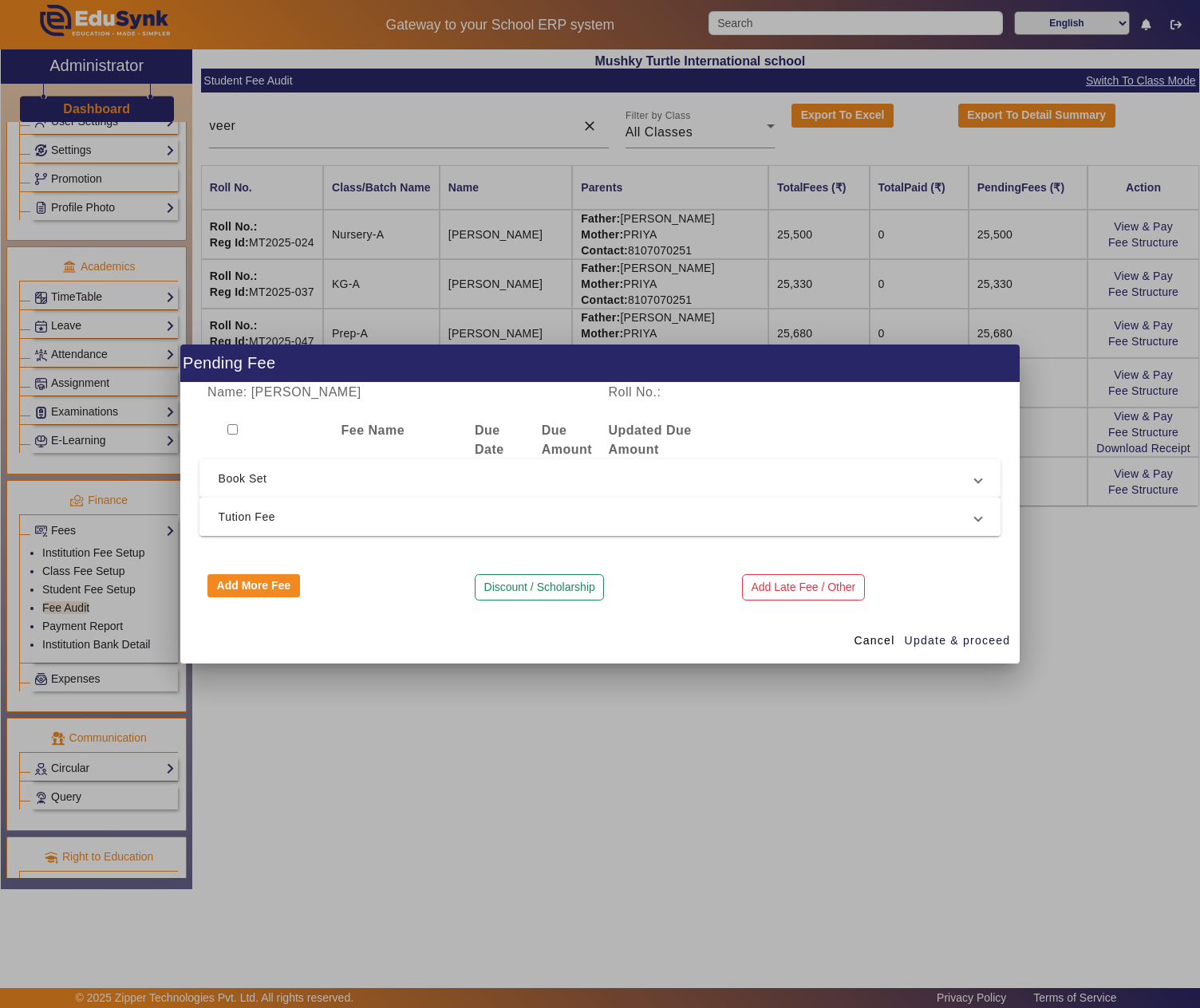
click at [377, 523] on span "Tution Fee" at bounding box center [597, 516] width 757 height 19
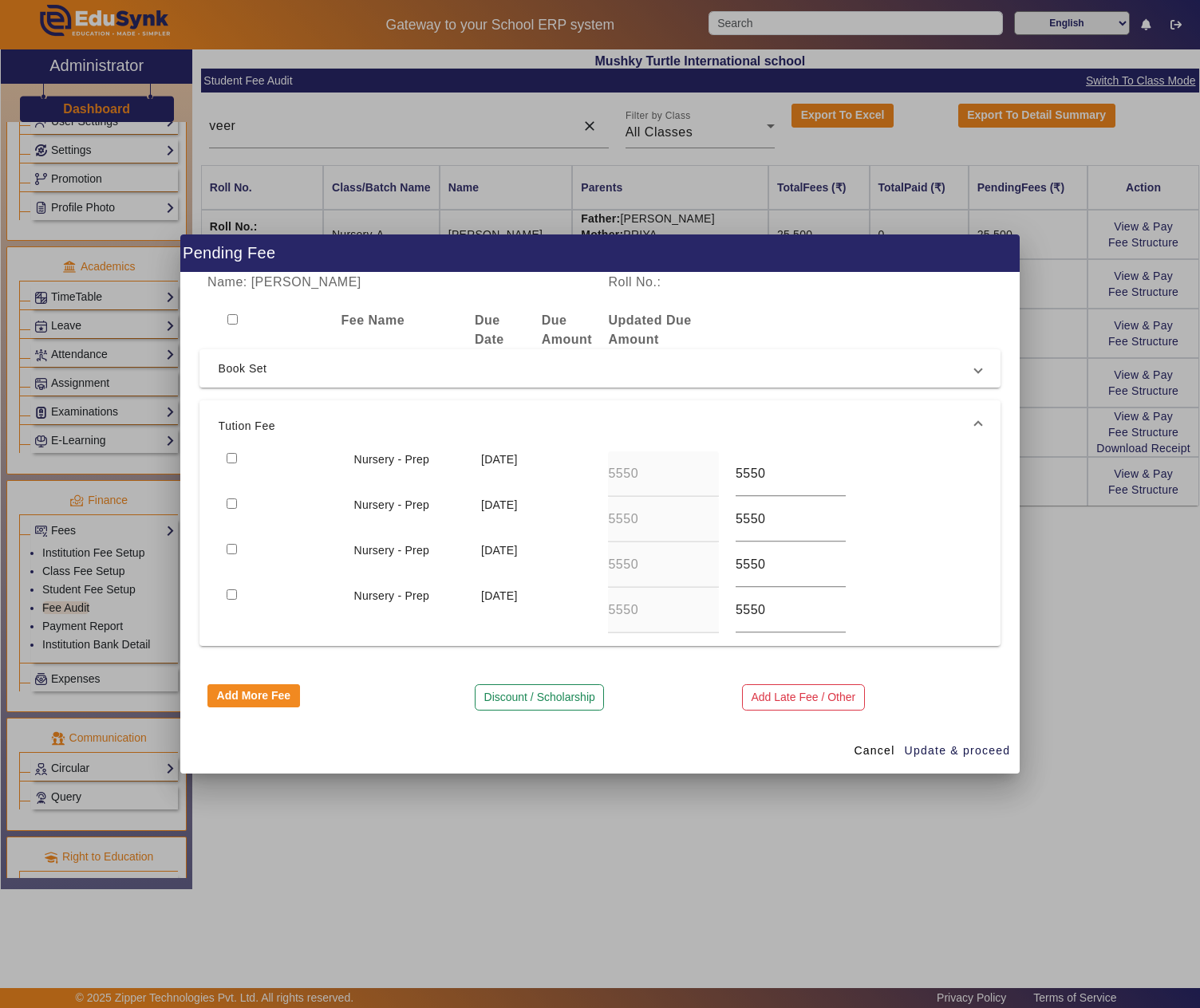
click at [232, 453] on input "checkbox" at bounding box center [232, 459] width 11 height 11
checkbox input "true"
click at [234, 503] on input "checkbox" at bounding box center [232, 504] width 11 height 11
checkbox input "true"
drag, startPoint x: 232, startPoint y: 546, endPoint x: 238, endPoint y: 576, distance: 30.6
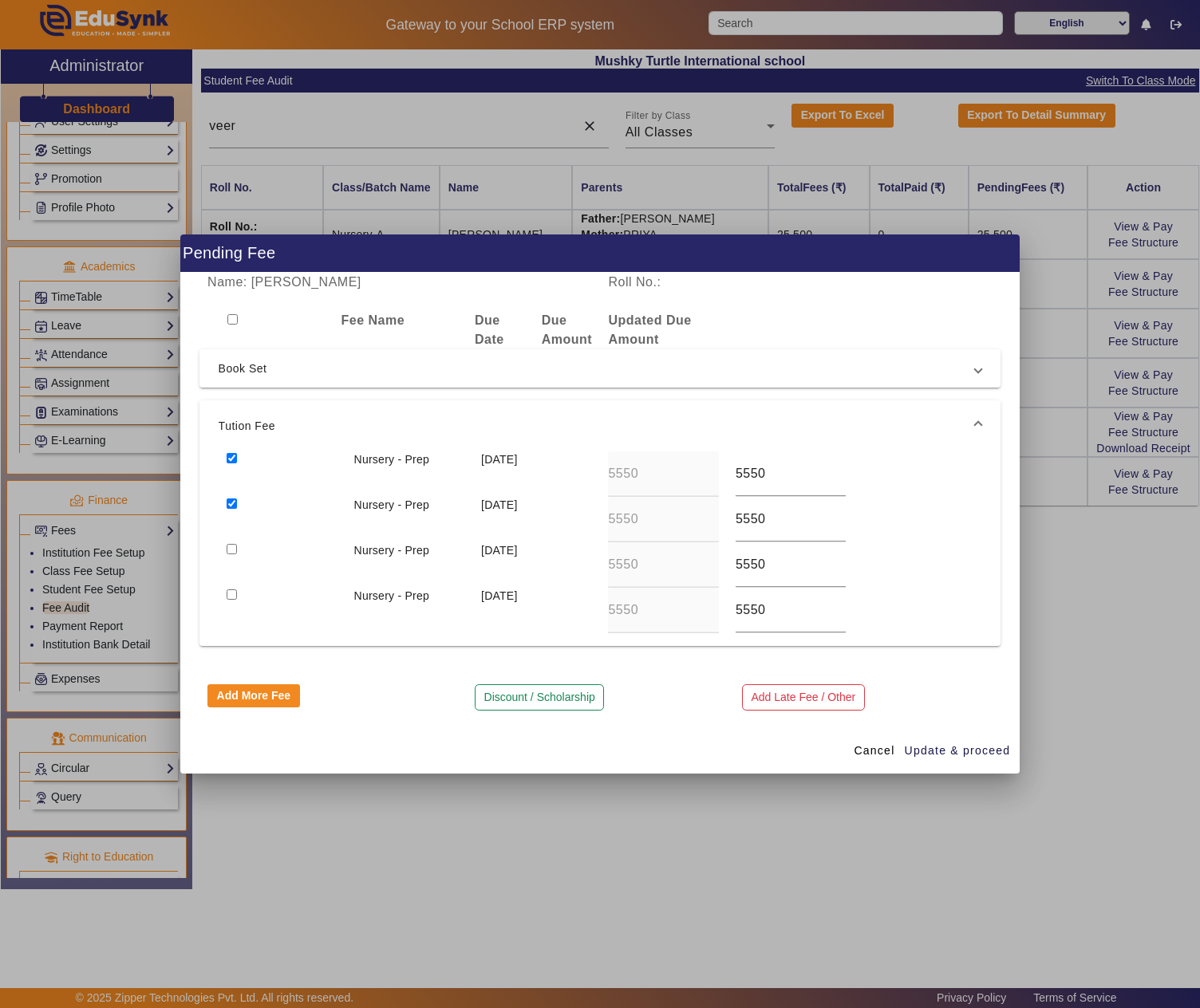
click at [232, 548] on input "checkbox" at bounding box center [232, 549] width 11 height 11
checkbox input "true"
click at [230, 589] on input "checkbox" at bounding box center [232, 595] width 11 height 11
checkbox input "true"
click at [522, 694] on button "Discount / Scholarship" at bounding box center [539, 698] width 129 height 27
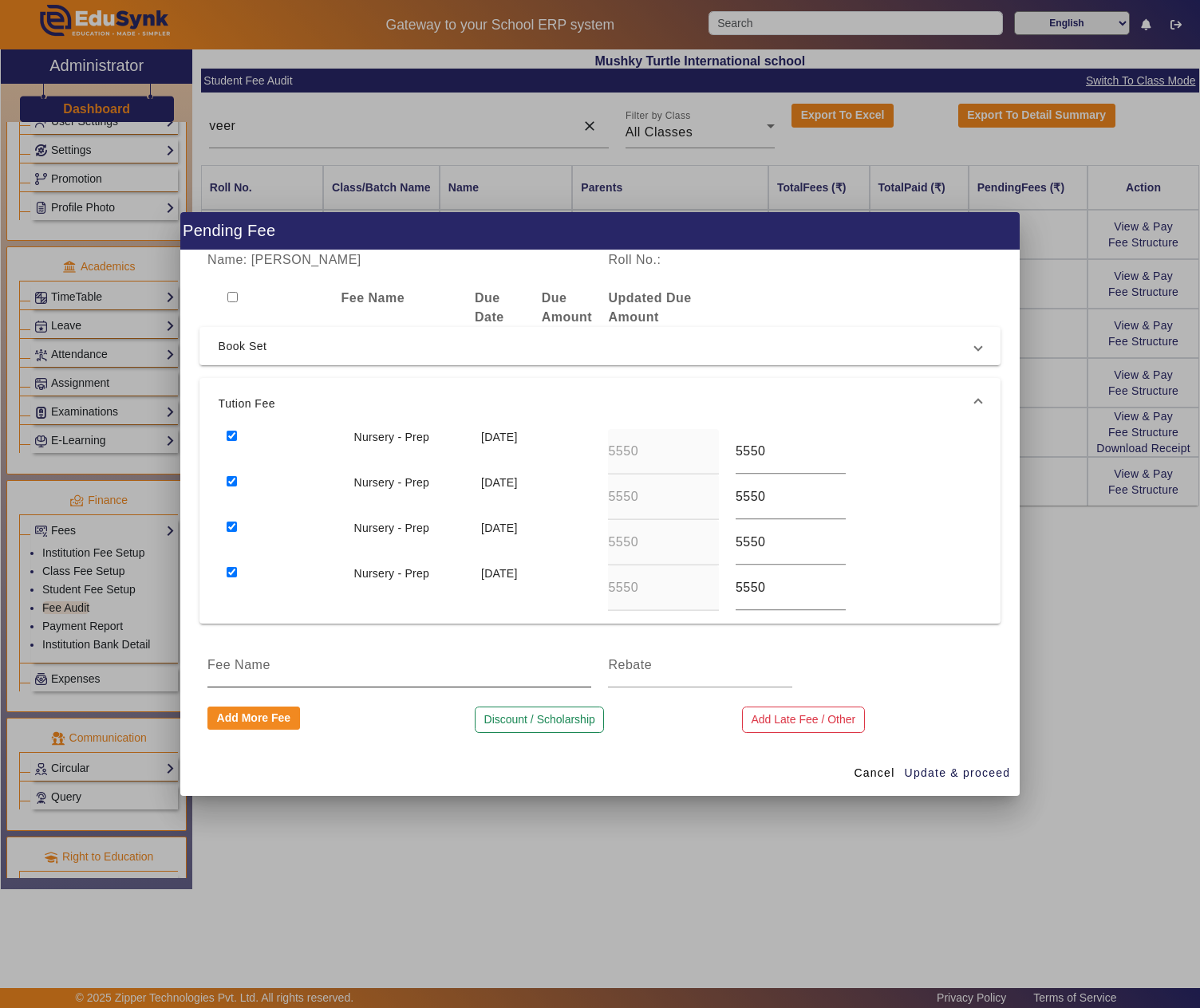
click at [340, 652] on div at bounding box center [399, 666] width 384 height 45
type input "1 month discount"
type input "1850"
click at [948, 778] on span "Update & proceed" at bounding box center [958, 773] width 106 height 17
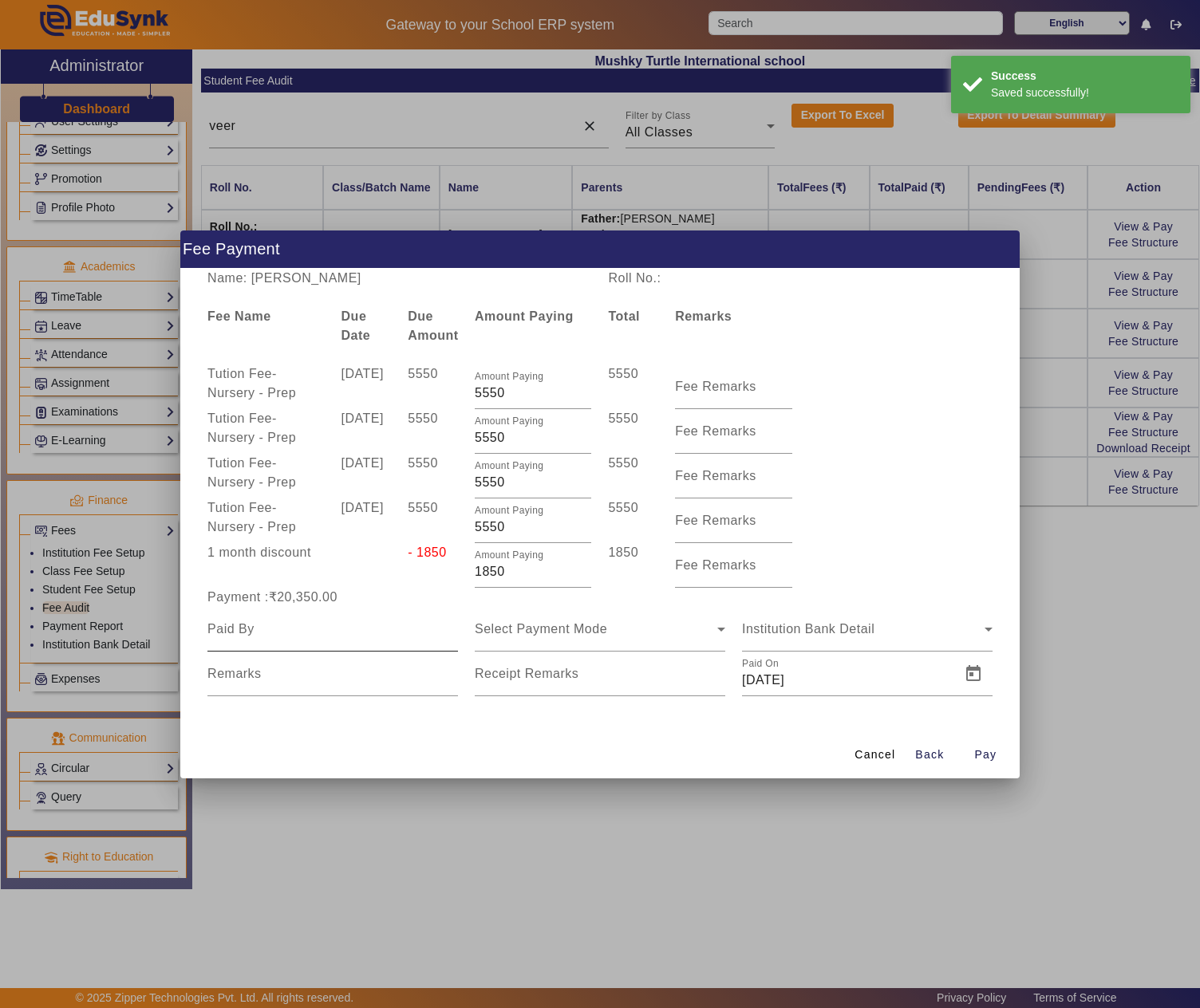
click at [316, 622] on input at bounding box center [332, 629] width 250 height 19
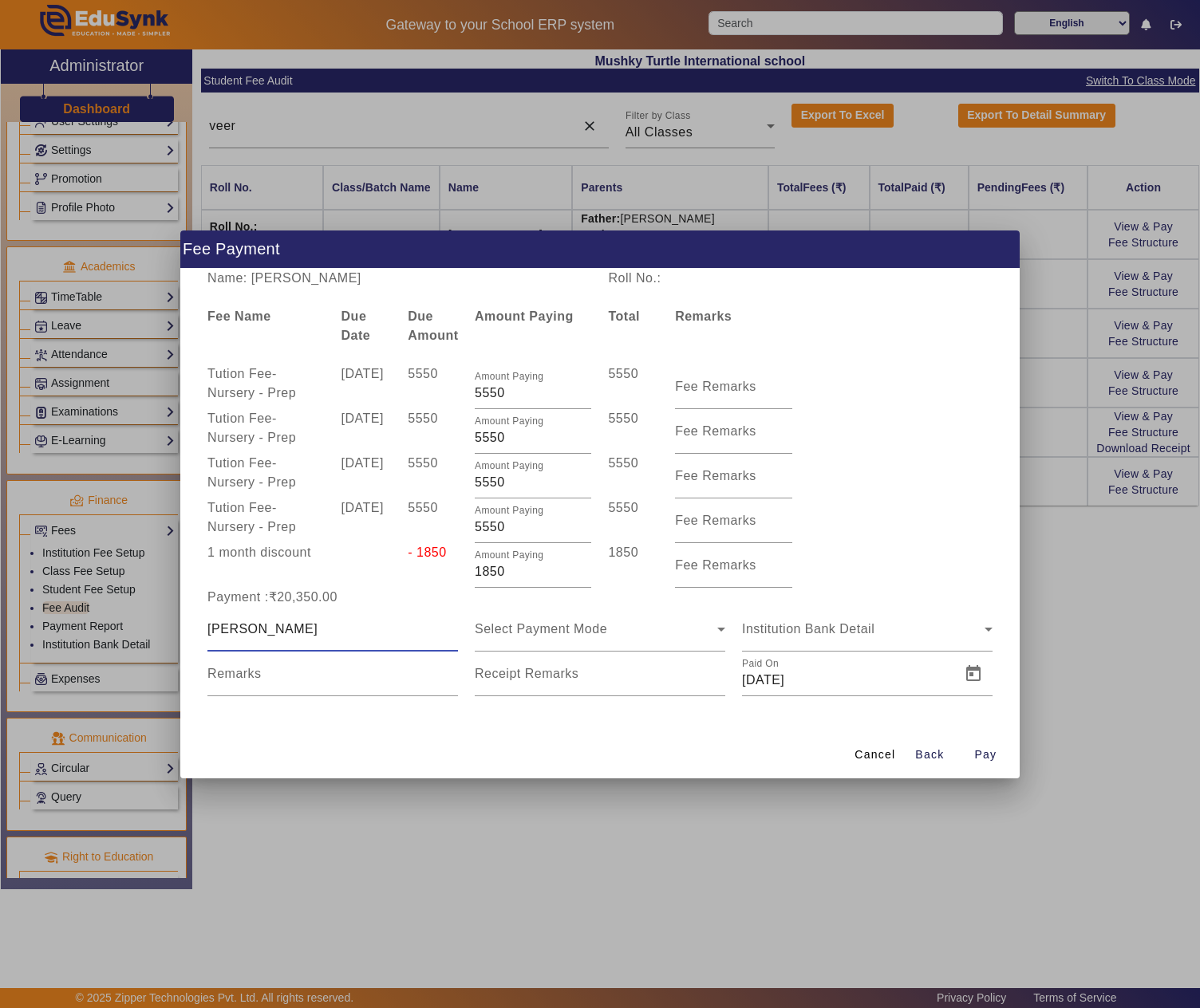
type input "Vinay Kumar Soni"
click at [687, 640] on mat-form-field "Select Payment Mode" at bounding box center [600, 630] width 250 height 45
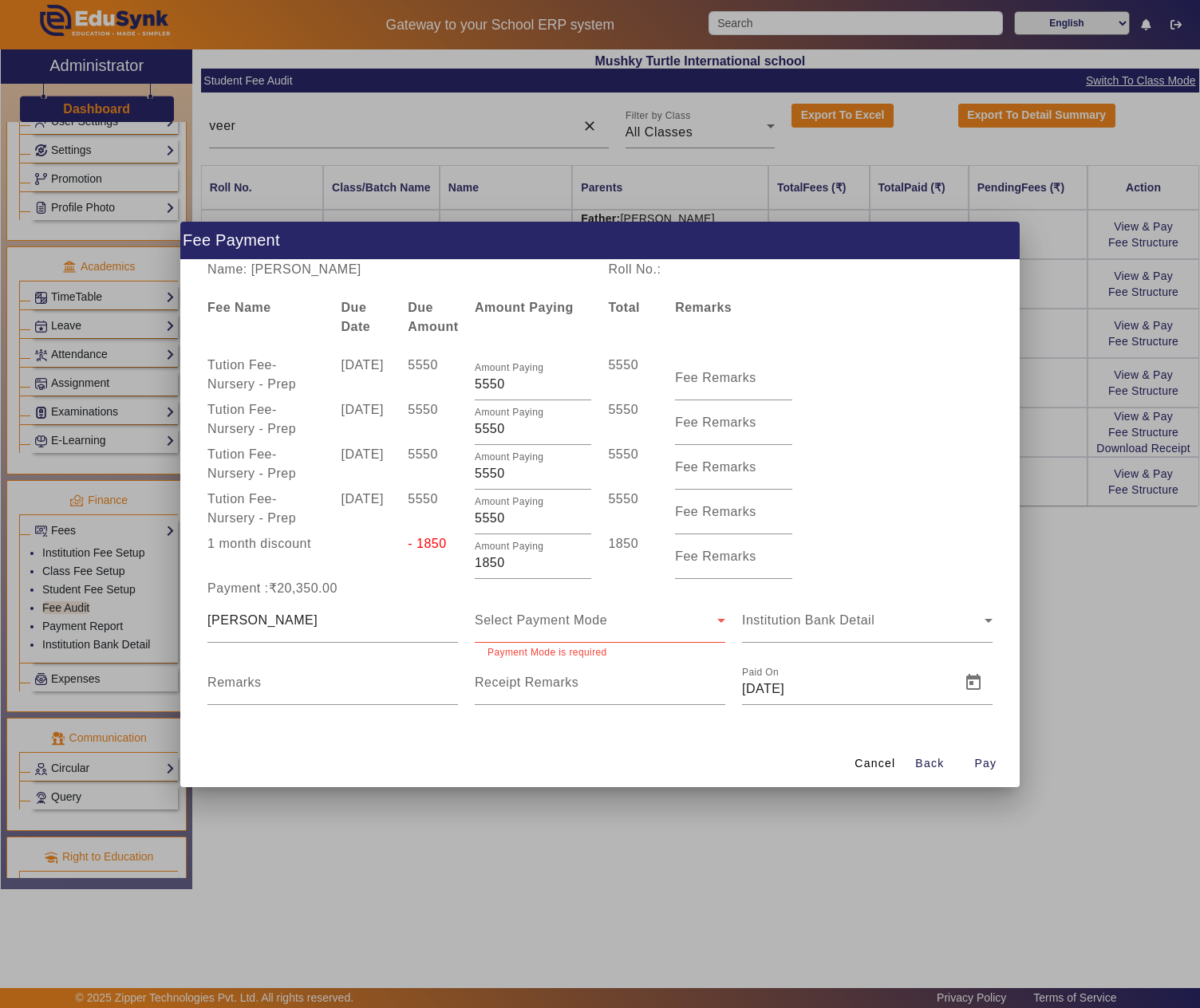
click at [550, 631] on div "Select Payment Mode" at bounding box center [600, 621] width 250 height 45
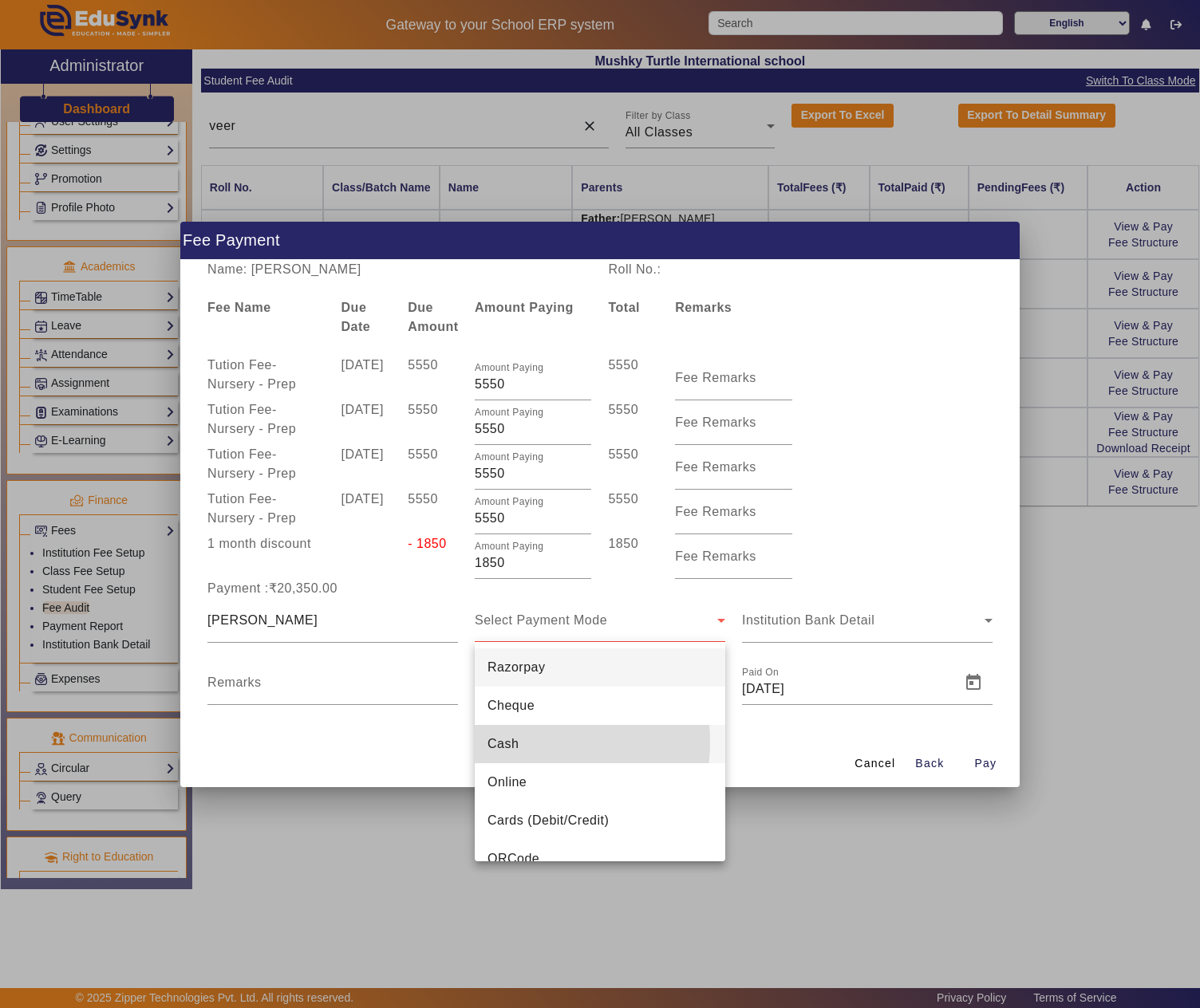
click at [514, 742] on span "Cash" at bounding box center [503, 744] width 32 height 19
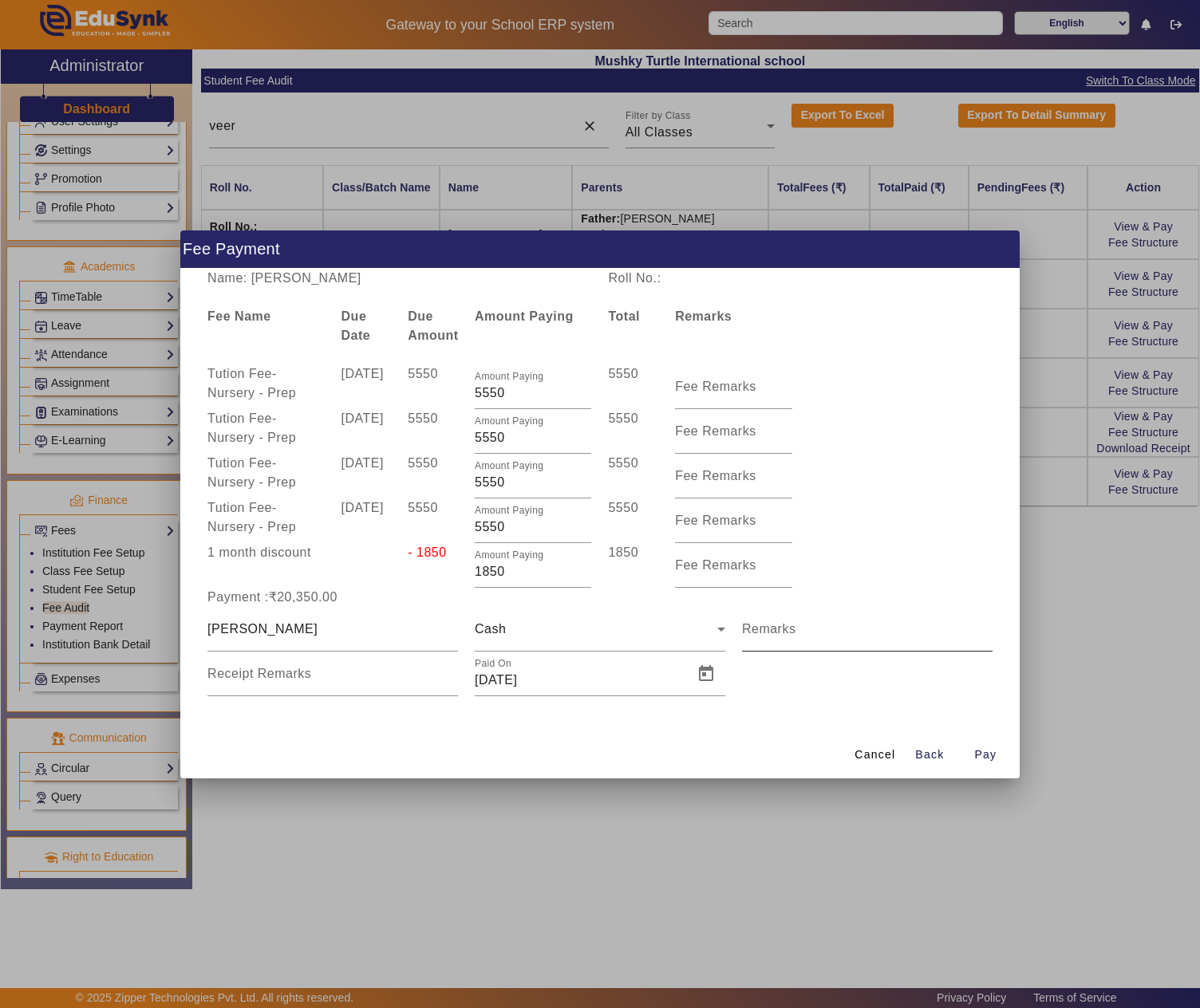
click at [791, 629] on mat-label "Remarks" at bounding box center [769, 629] width 54 height 14
click at [791, 629] on input "Remarks" at bounding box center [868, 635] width 250 height 19
type input "1 year fee"
click at [705, 668] on span "Open calendar" at bounding box center [705, 674] width 39 height 39
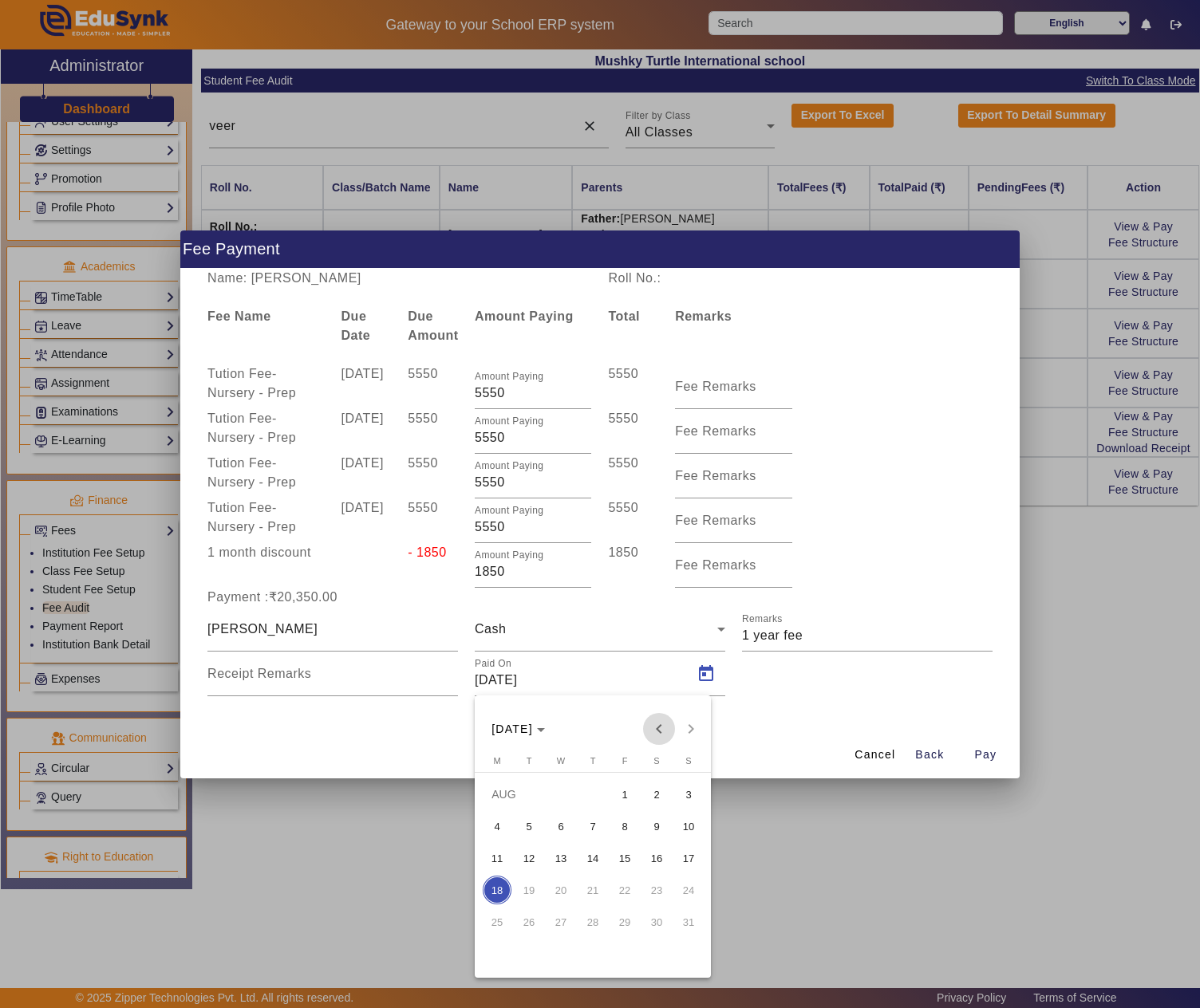
click at [666, 720] on span "Previous month" at bounding box center [659, 729] width 32 height 32
click at [567, 861] on span "9" at bounding box center [561, 858] width 29 height 29
type input "09/07/2025"
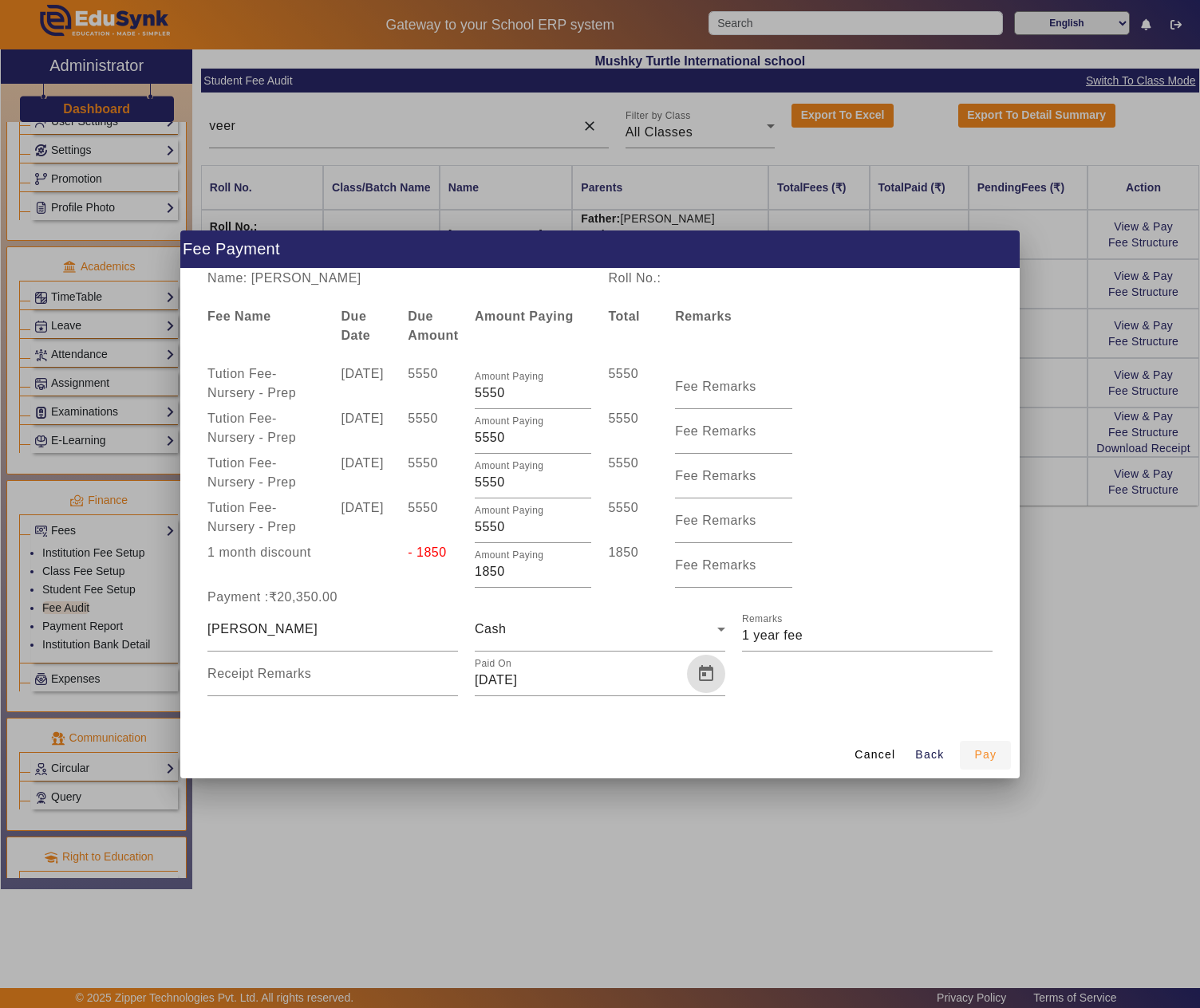
click at [974, 755] on span "Pay" at bounding box center [985, 755] width 23 height 17
type input "0"
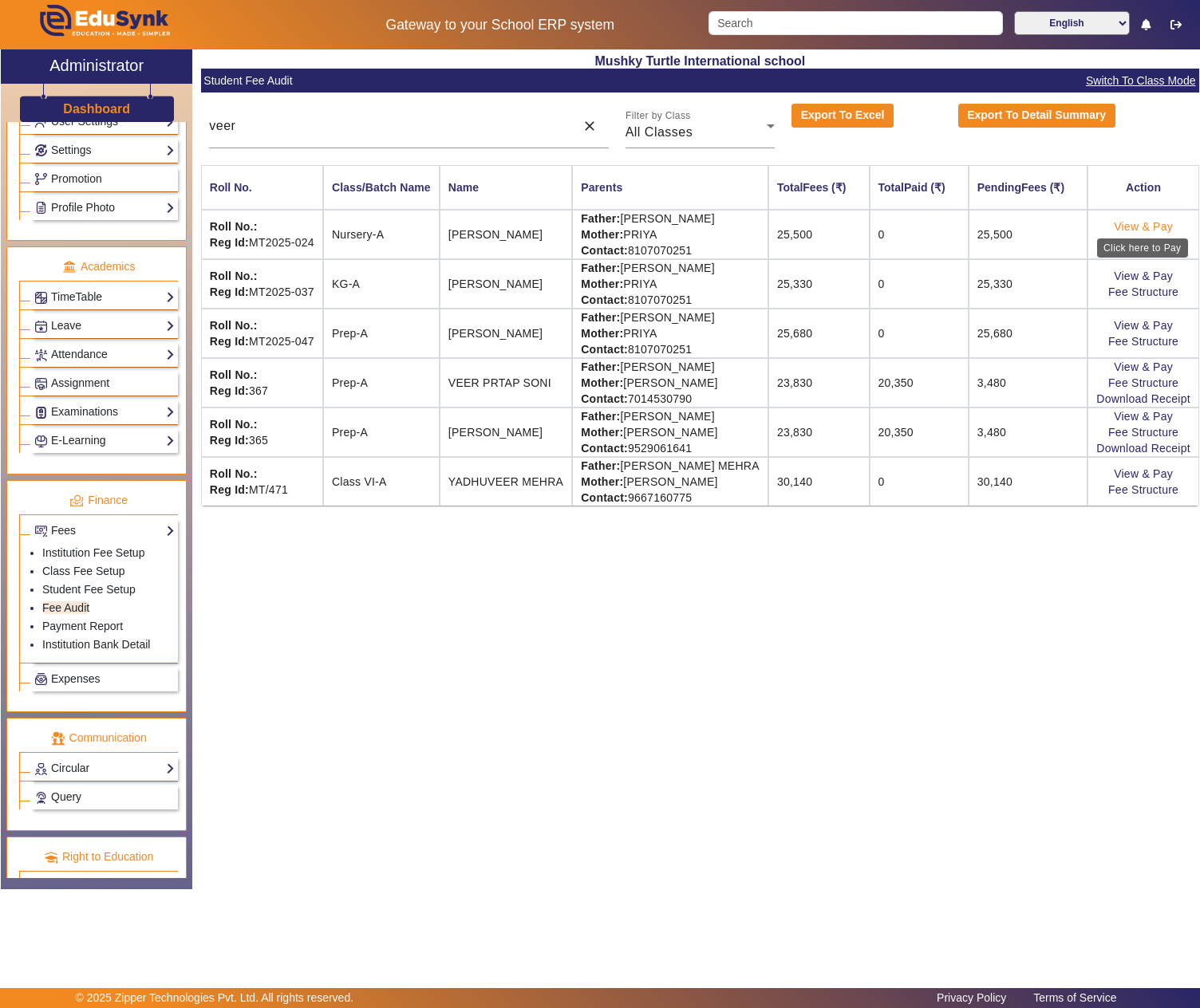
click at [1160, 222] on link "View & Pay" at bounding box center [1143, 226] width 59 height 13
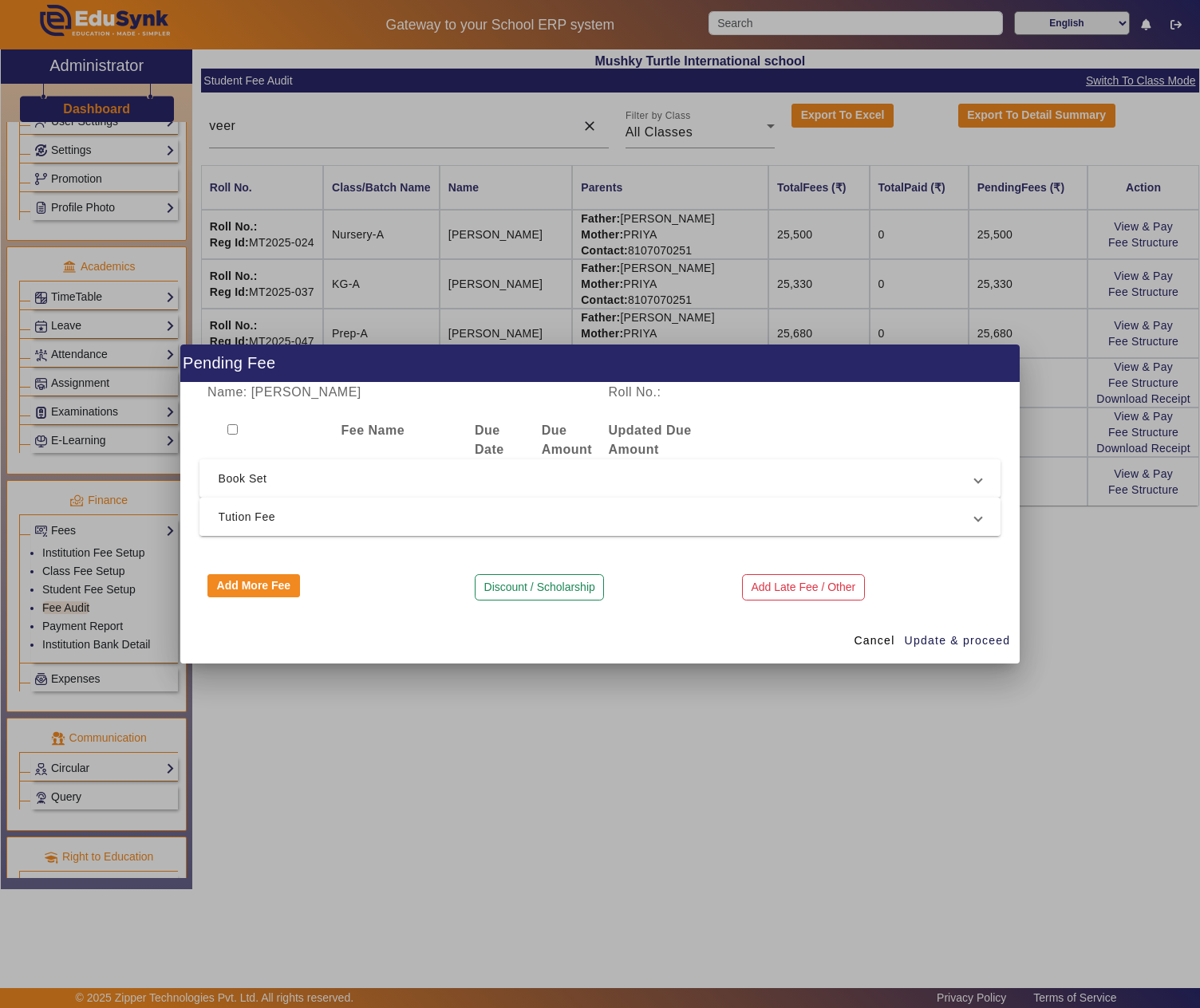
click at [296, 526] on mat-expansion-panel-header "Tution Fee" at bounding box center [600, 517] width 802 height 39
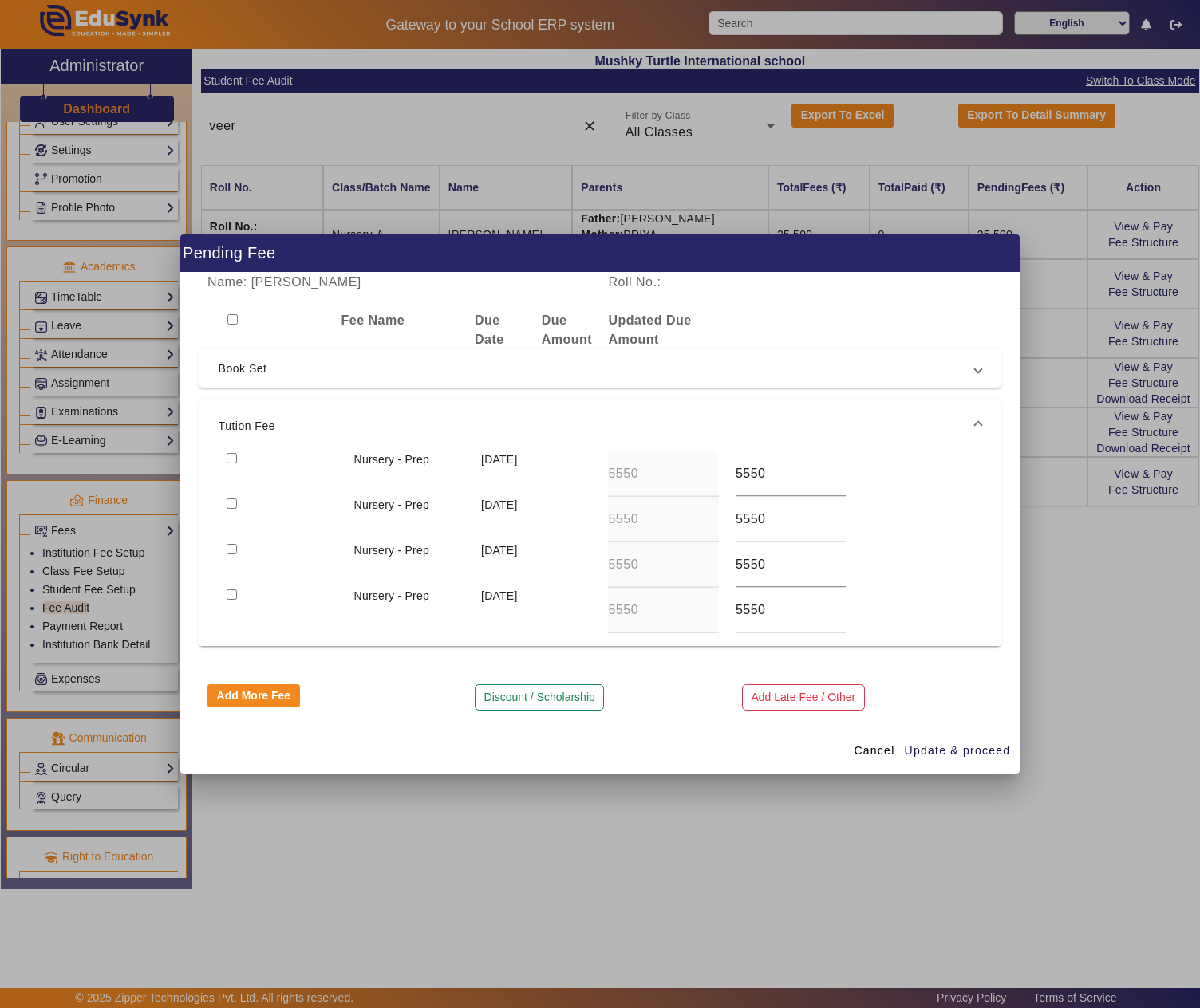
click at [233, 453] on input "checkbox" at bounding box center [232, 459] width 11 height 11
checkbox input "true"
click at [937, 745] on span "Update & proceed" at bounding box center [958, 750] width 106 height 17
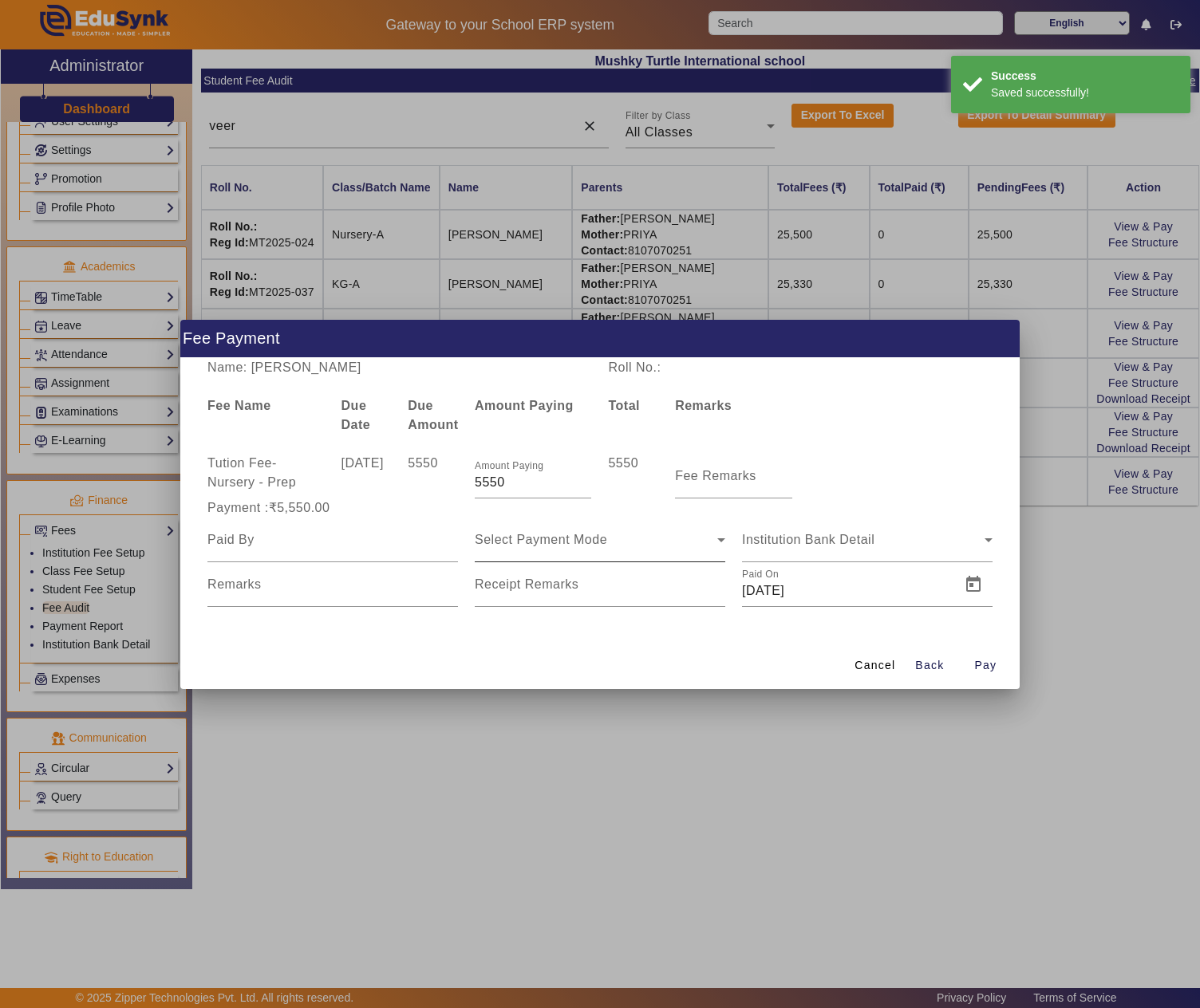
click at [550, 538] on span "Select Payment Mode" at bounding box center [541, 540] width 132 height 14
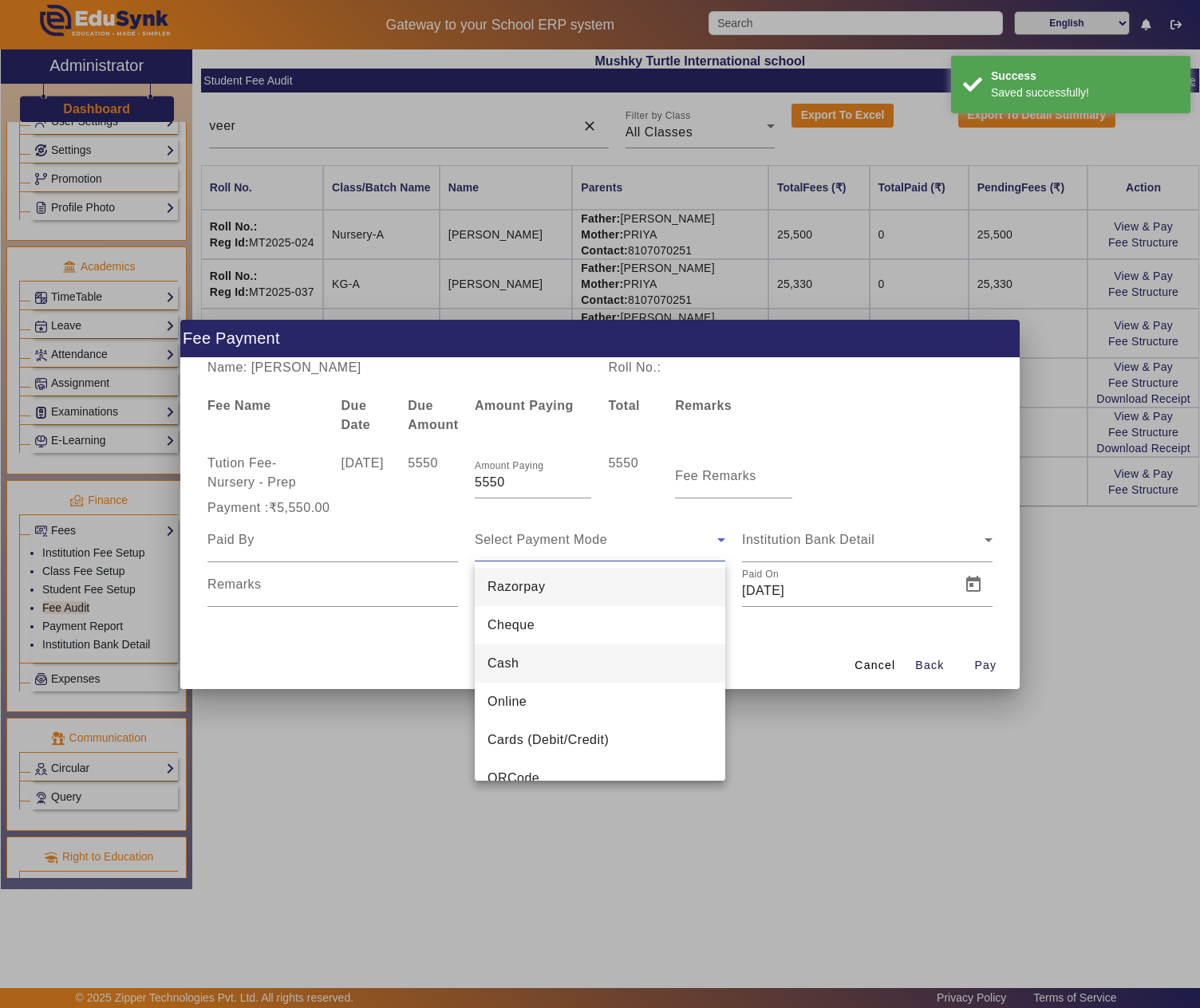
click at [511, 654] on span "Cash" at bounding box center [503, 663] width 32 height 19
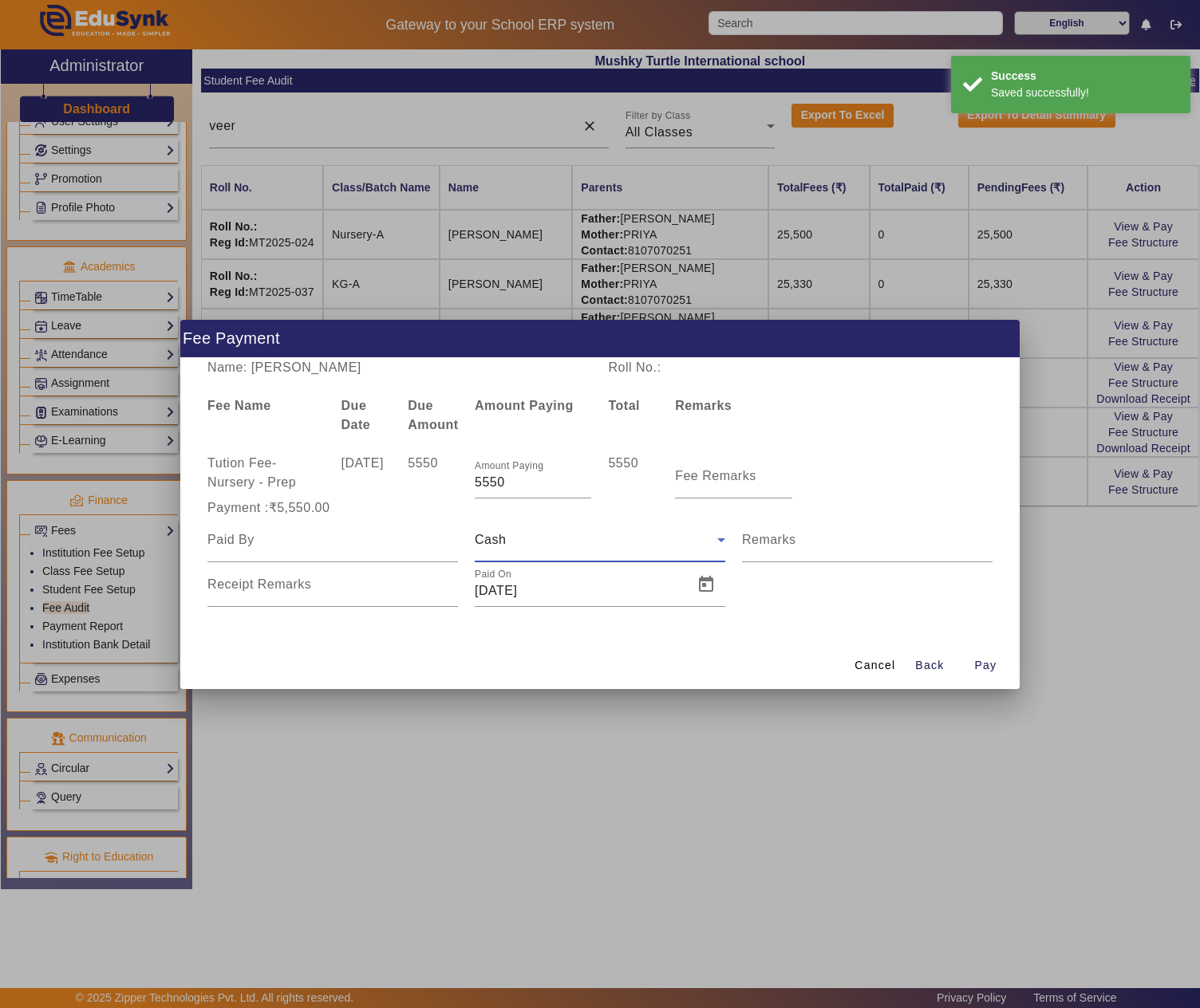
click at [606, 538] on div "Cash" at bounding box center [595, 540] width 242 height 19
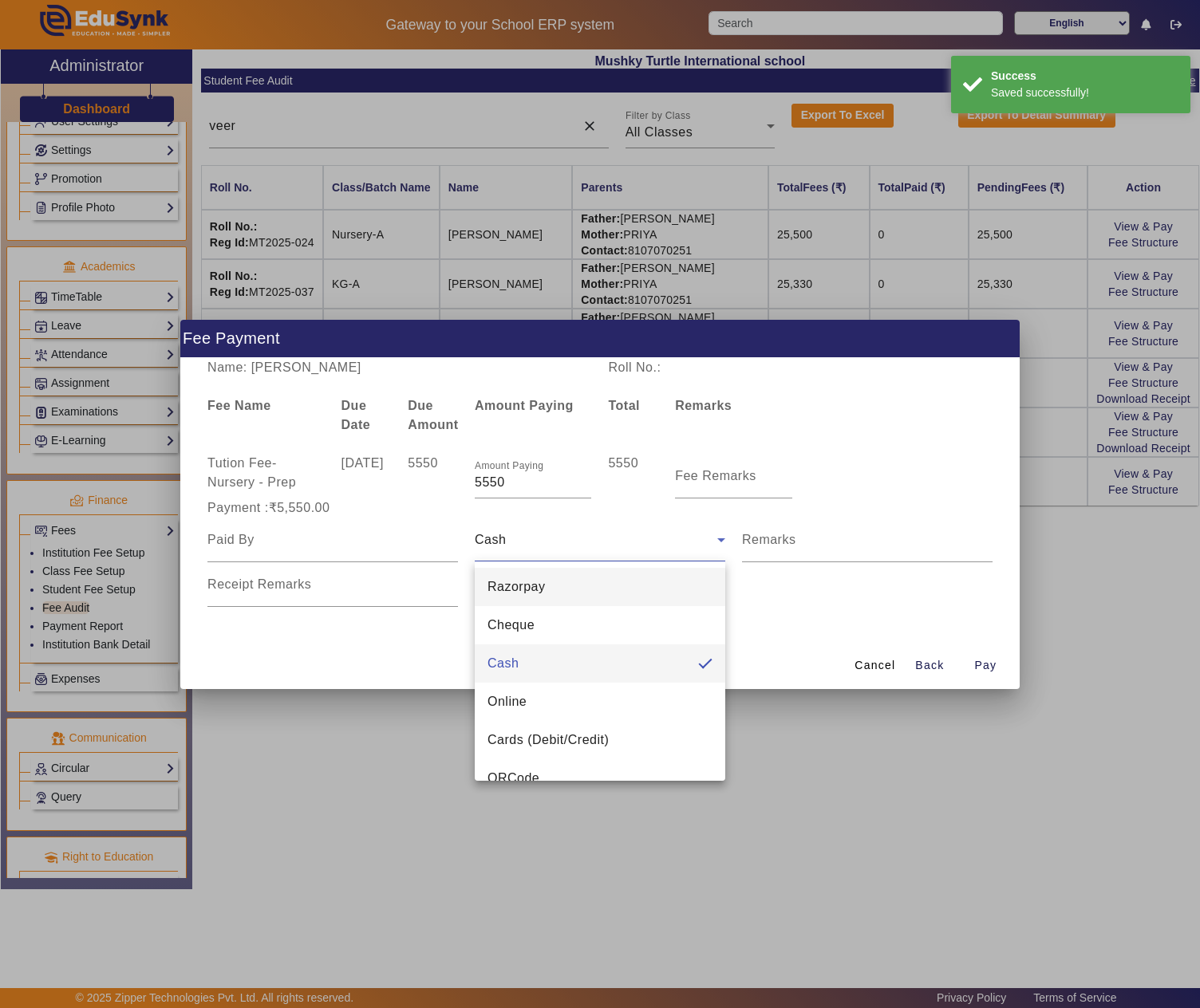
click at [568, 577] on mat-option "Razorpay" at bounding box center [600, 587] width 250 height 39
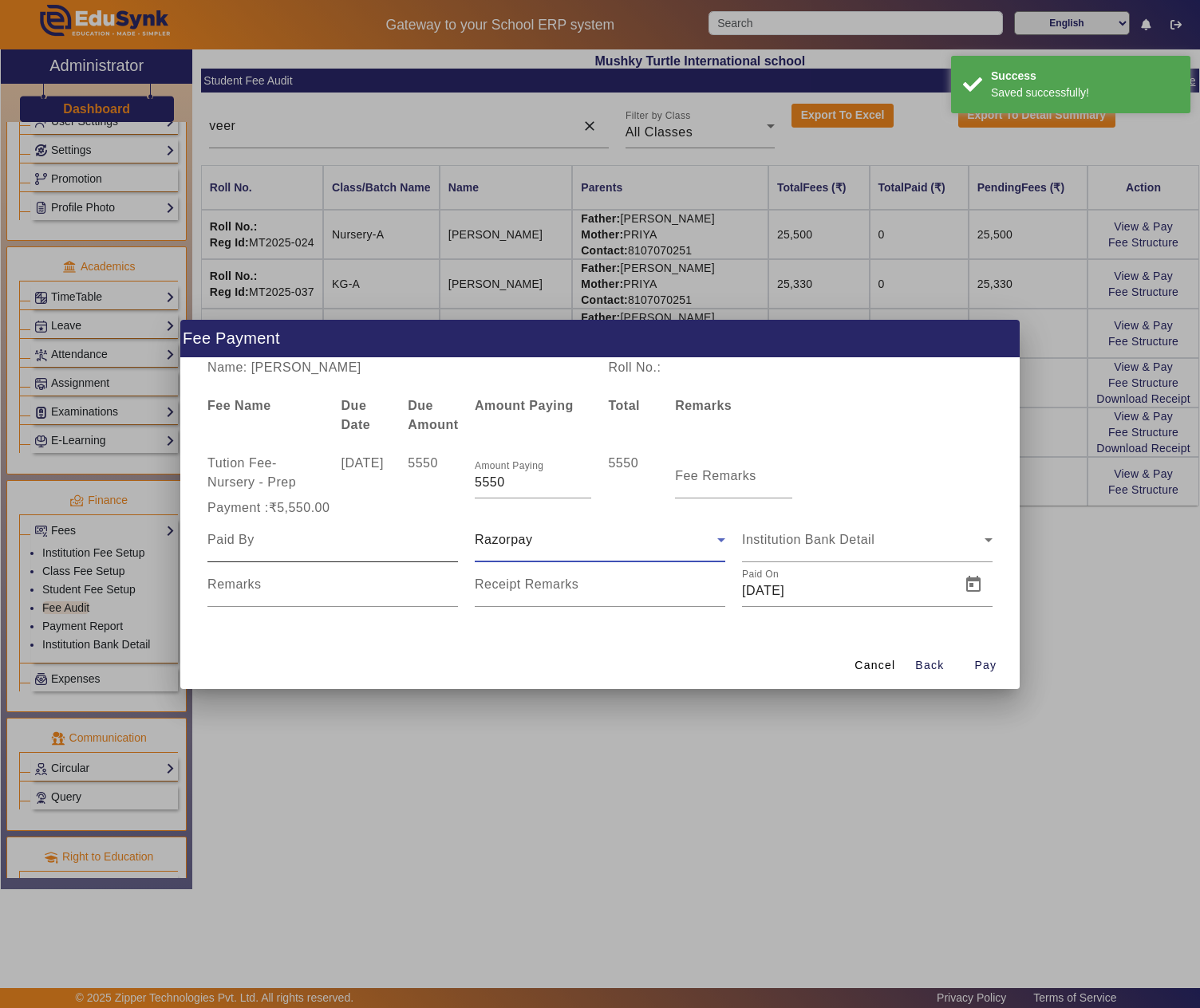
click at [329, 544] on input at bounding box center [332, 540] width 250 height 19
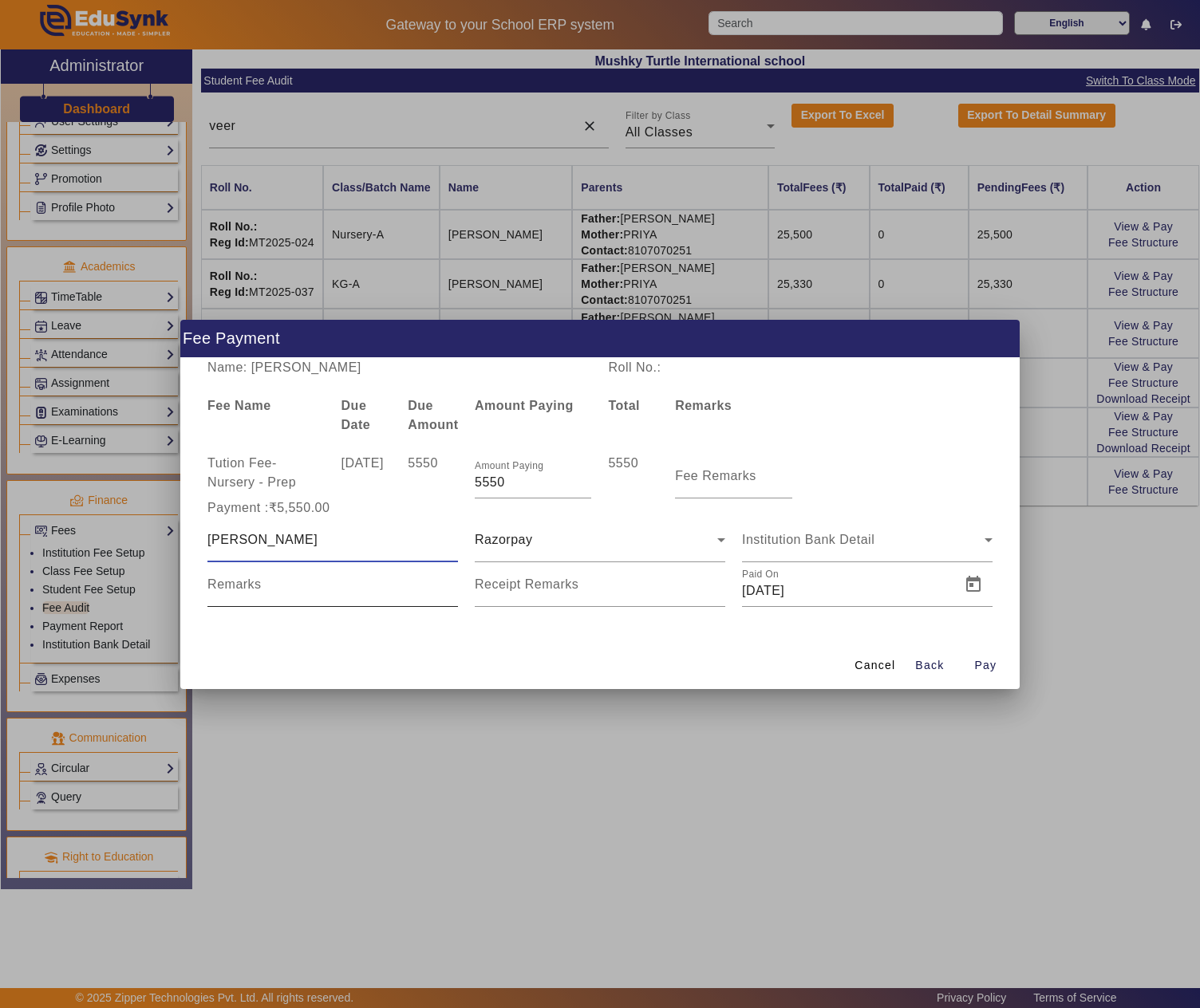
type input "Pratik"
click at [345, 587] on input "Remarks" at bounding box center [332, 591] width 250 height 19
type input "to be cancelled"
click at [989, 667] on span "Pay" at bounding box center [985, 666] width 23 height 17
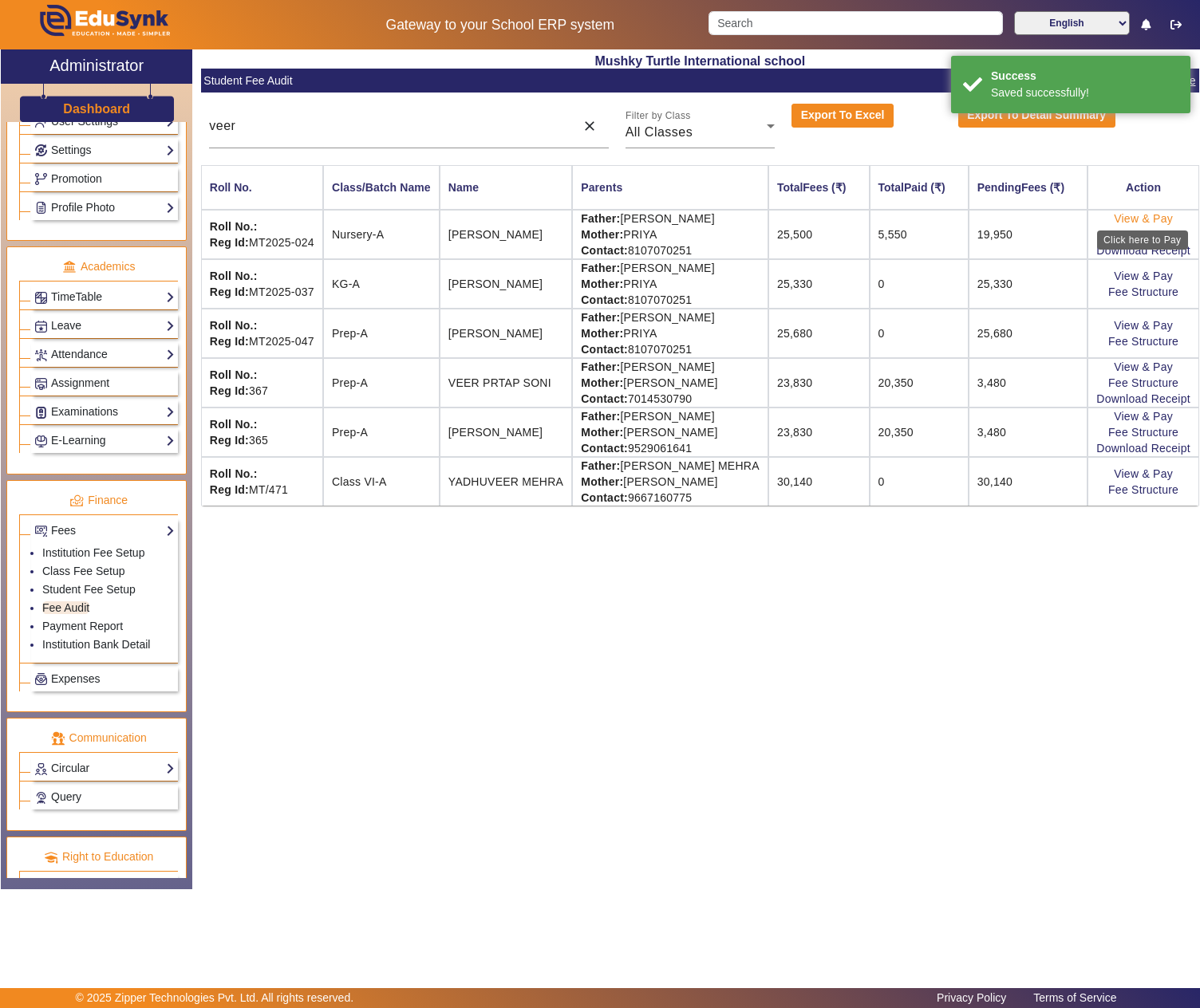
click at [1144, 222] on link "View & Pay" at bounding box center [1143, 219] width 59 height 13
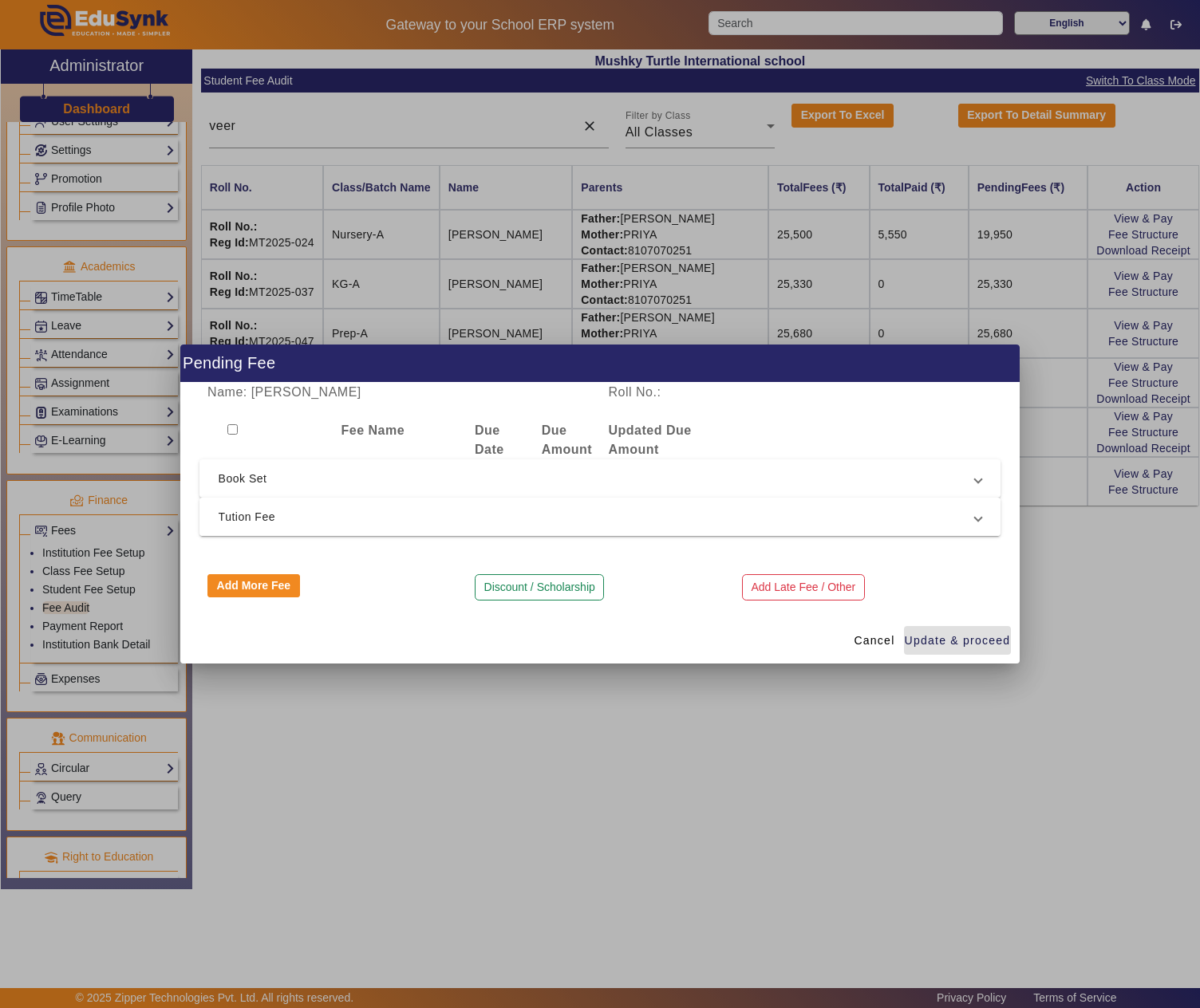
click at [325, 513] on span "Tution Fee" at bounding box center [597, 516] width 757 height 19
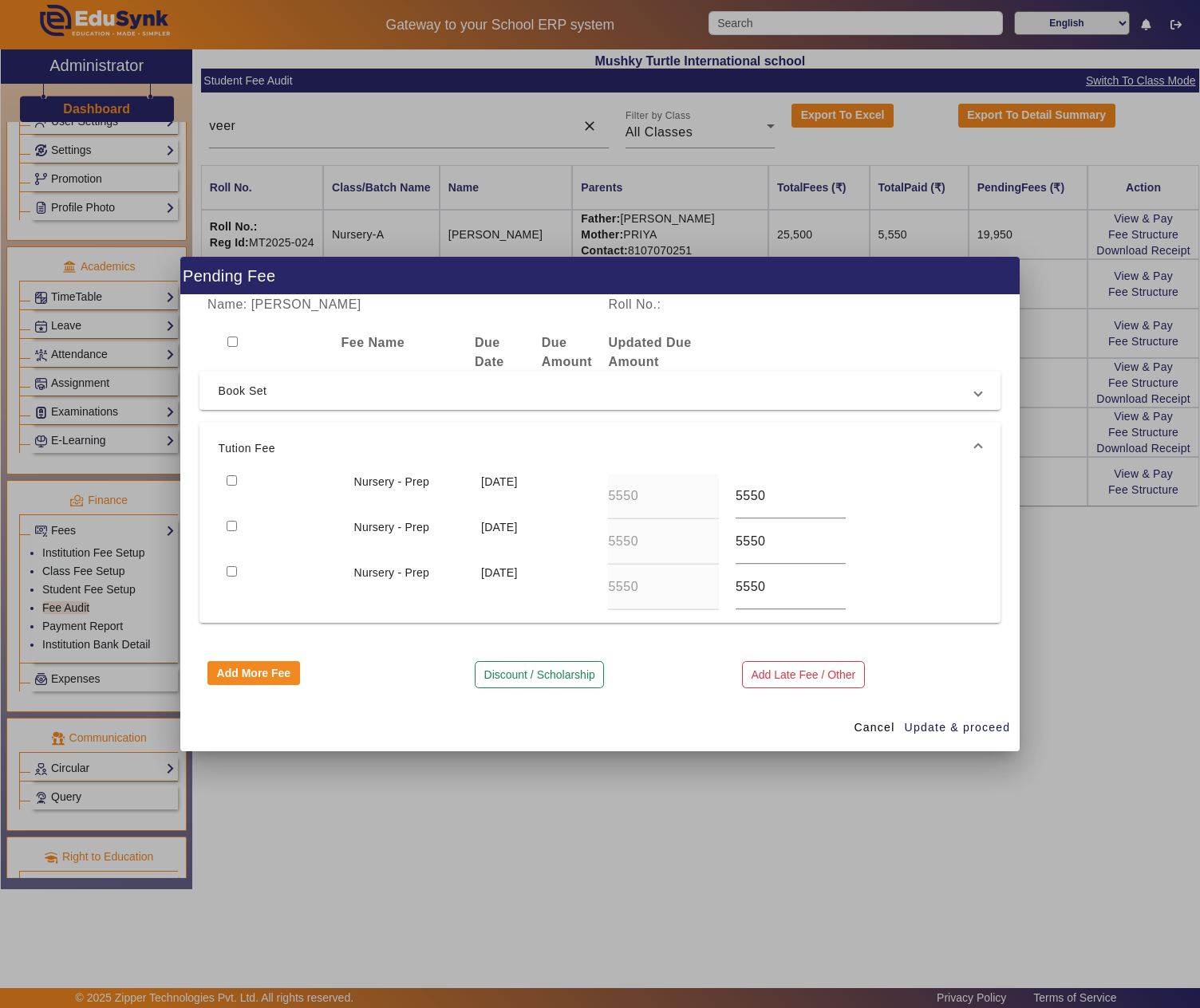
click at [230, 477] on input "checkbox" at bounding box center [232, 481] width 11 height 11
checkbox input "true"
click at [960, 736] on span "Update & proceed" at bounding box center [958, 728] width 106 height 17
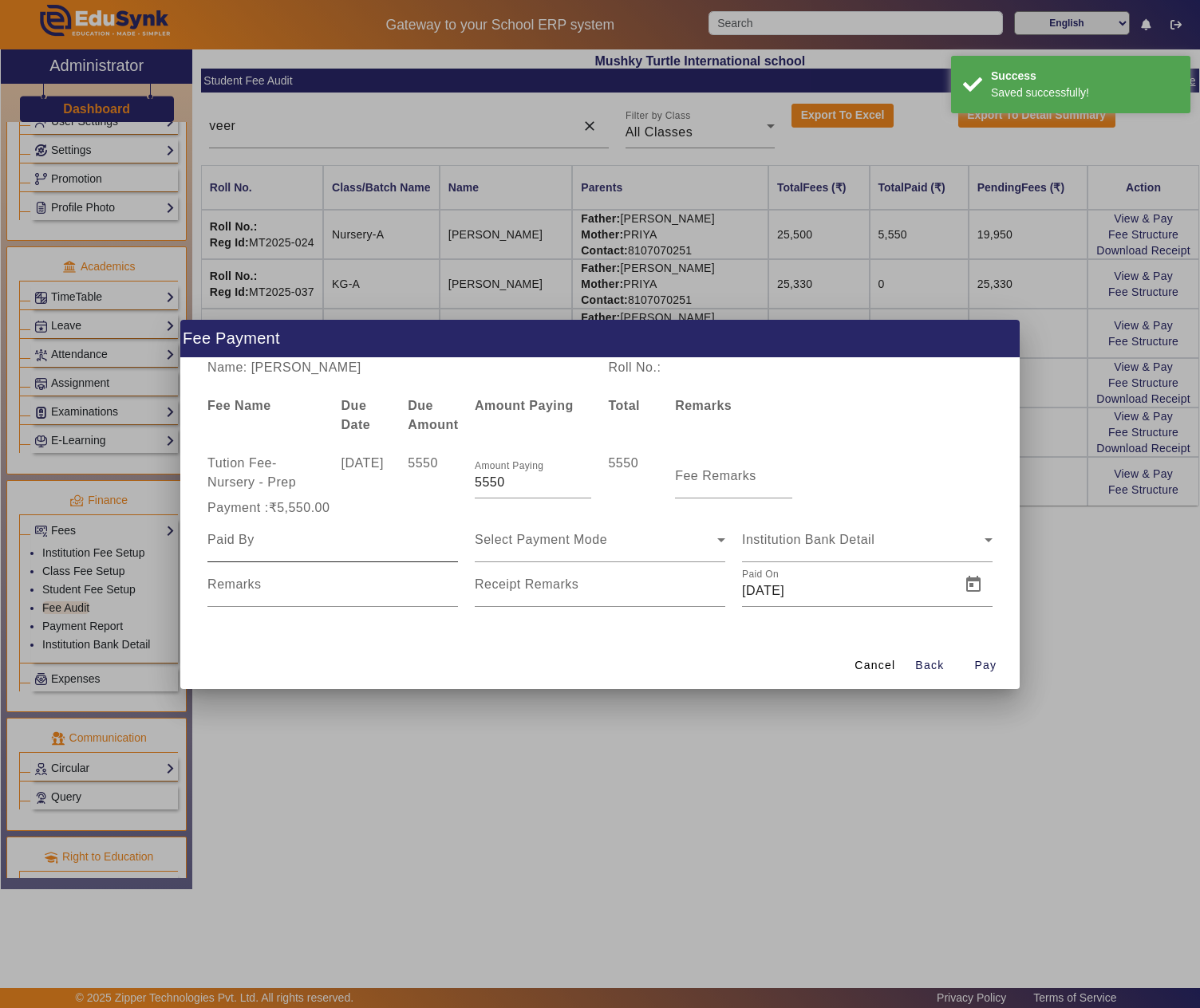
click at [352, 540] on input at bounding box center [332, 540] width 250 height 19
type input "pratik"
click at [246, 571] on div "Remarks" at bounding box center [332, 585] width 250 height 45
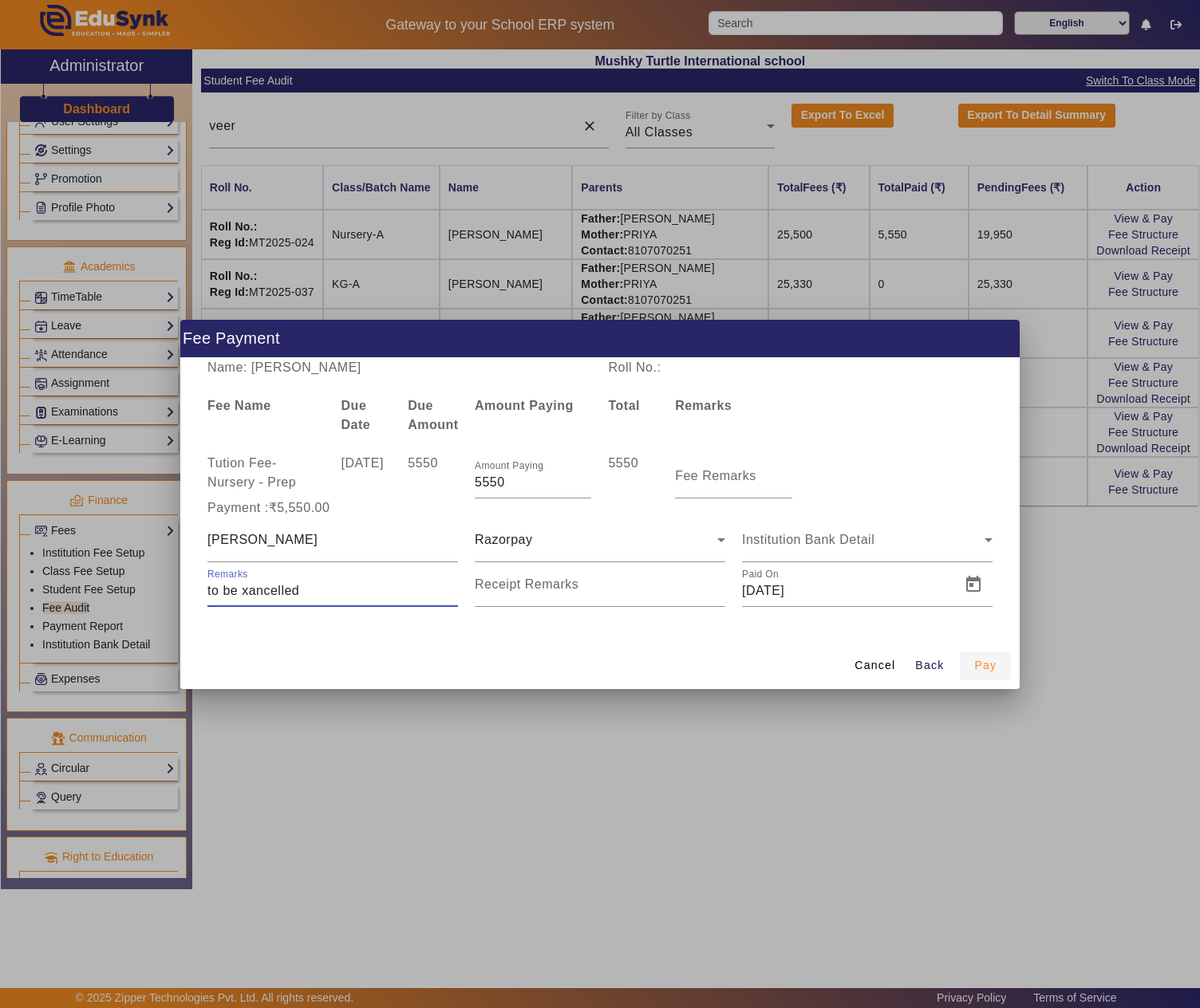
type input "to be xancelled"
click at [993, 658] on span "Pay" at bounding box center [985, 666] width 23 height 17
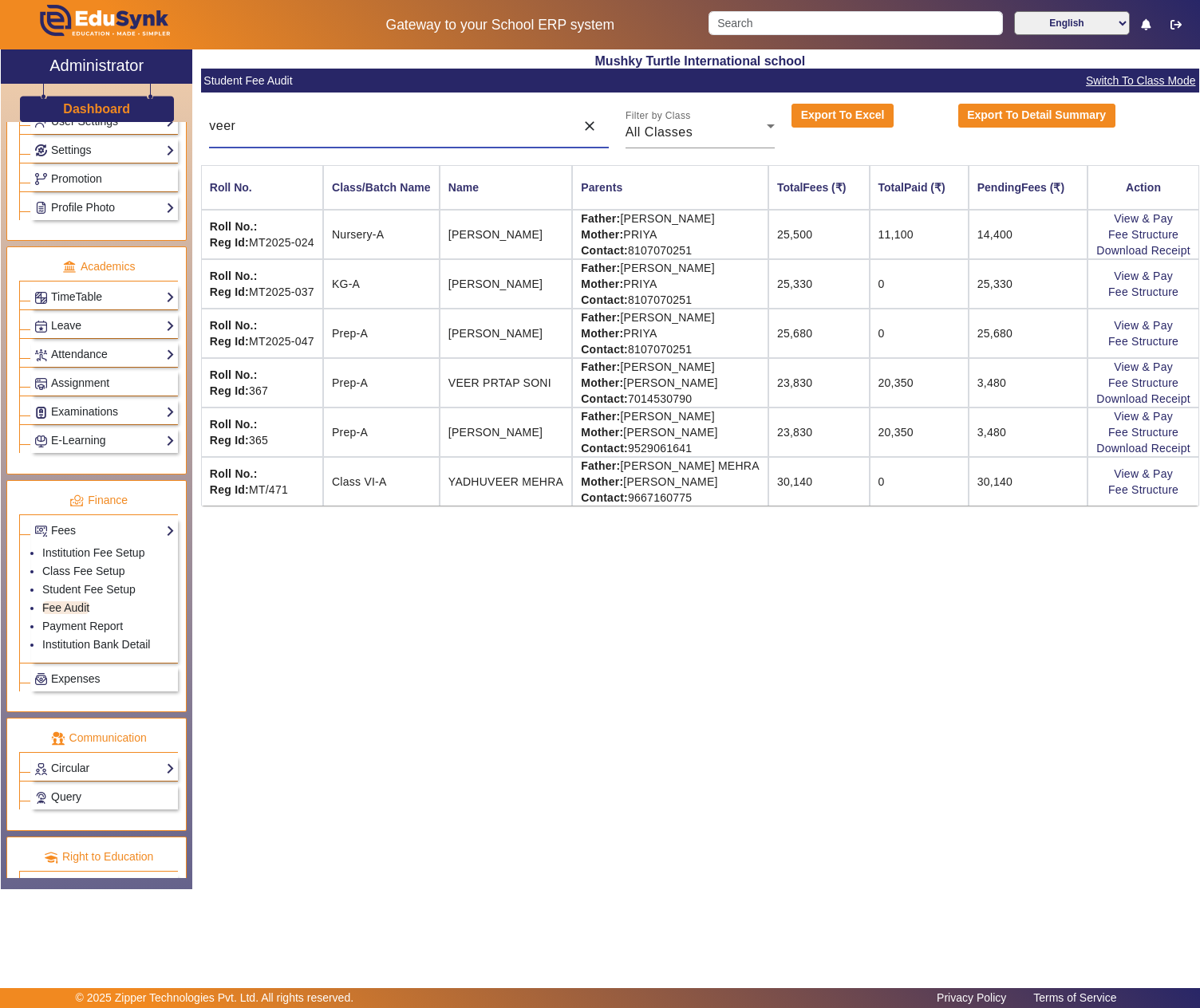
drag, startPoint x: 300, startPoint y: 129, endPoint x: 169, endPoint y: 118, distance: 131.5
click at [178, 124] on div "X Administrator Dashboard Administration Institution Institution Details Sessio…" at bounding box center [600, 469] width 1198 height 840
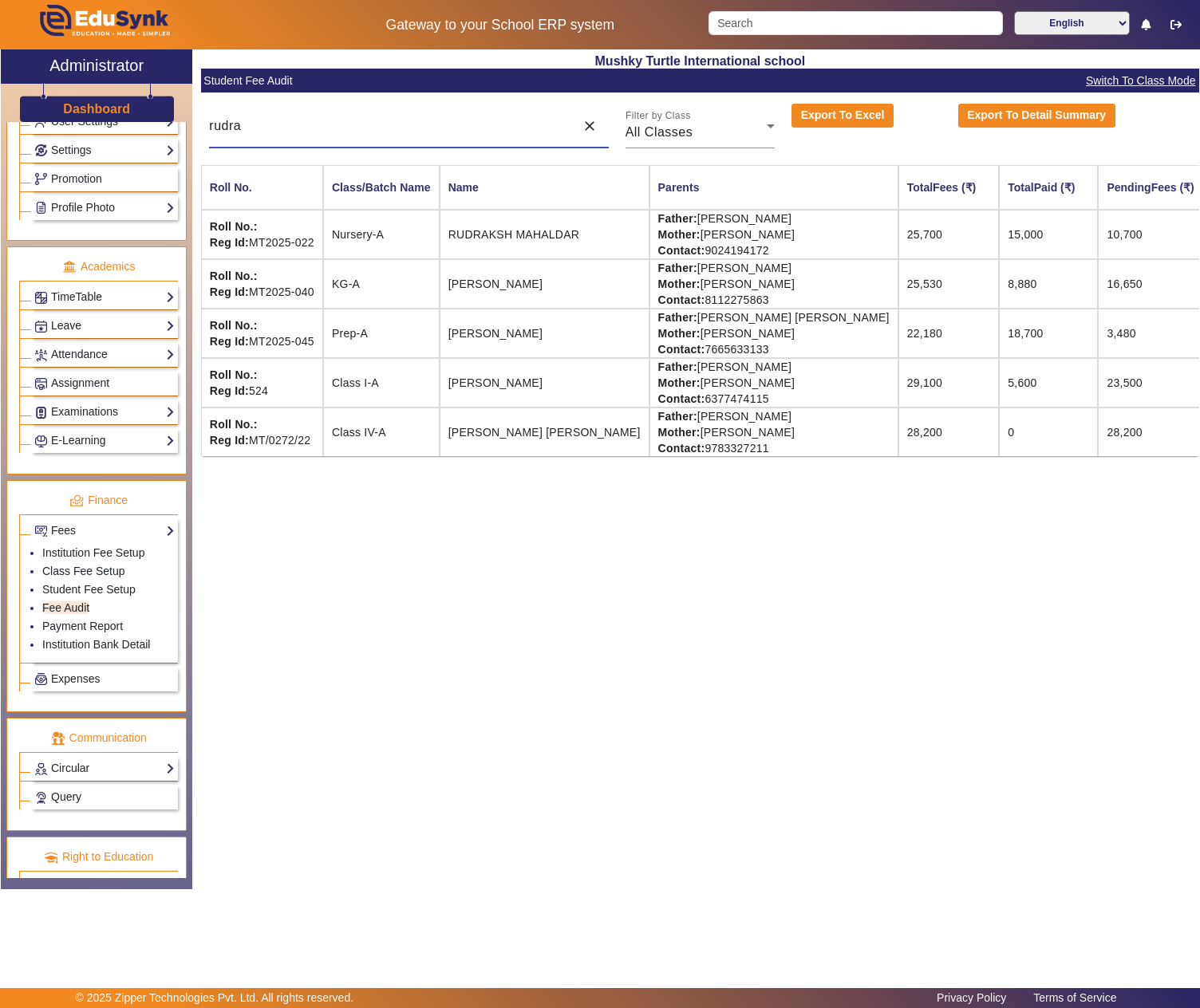
scroll to position [0, 101]
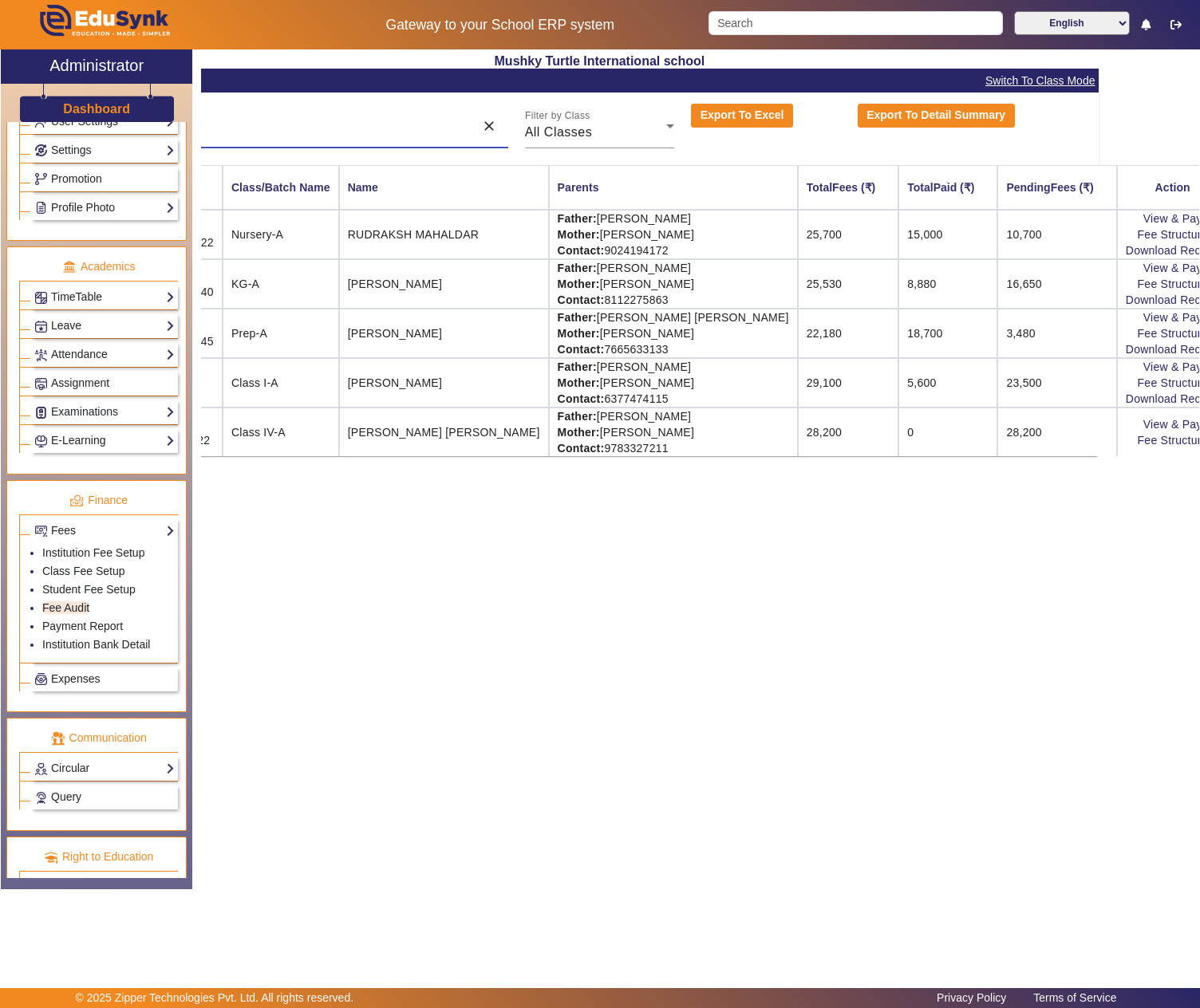
type input "rudra"
drag, startPoint x: 587, startPoint y: 375, endPoint x: 685, endPoint y: 375, distance: 98.0
click at [685, 375] on td "Father: NARENDRA SINGH CHOUCHAN Mother: CHANDANI RATHORE Contact: 6377474115" at bounding box center [673, 383] width 249 height 50
copy td "NARENDRA SINGH"
click at [1143, 368] on link "View & Pay" at bounding box center [1173, 367] width 59 height 13
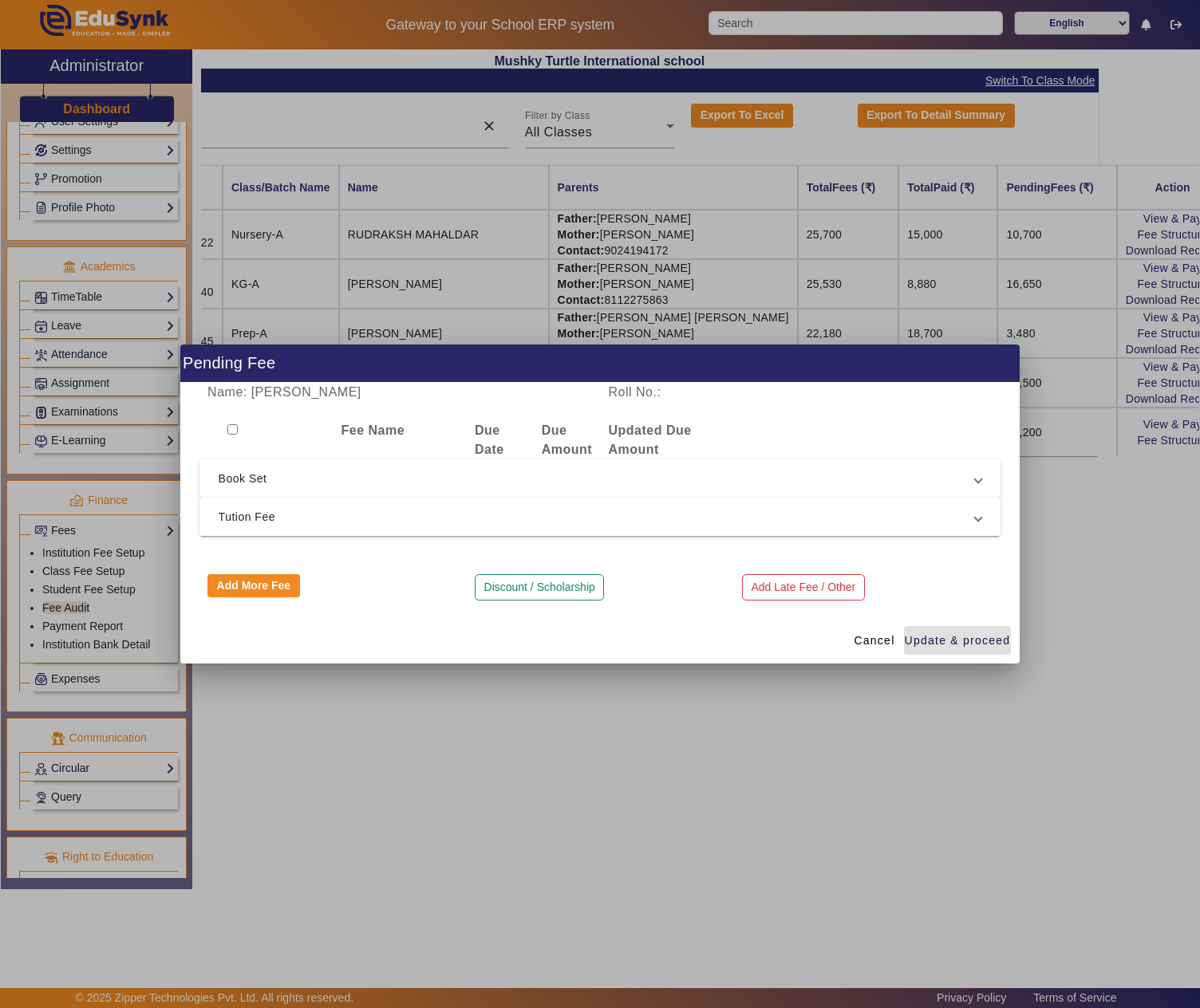
click at [319, 513] on span "Tution Fee" at bounding box center [597, 516] width 757 height 19
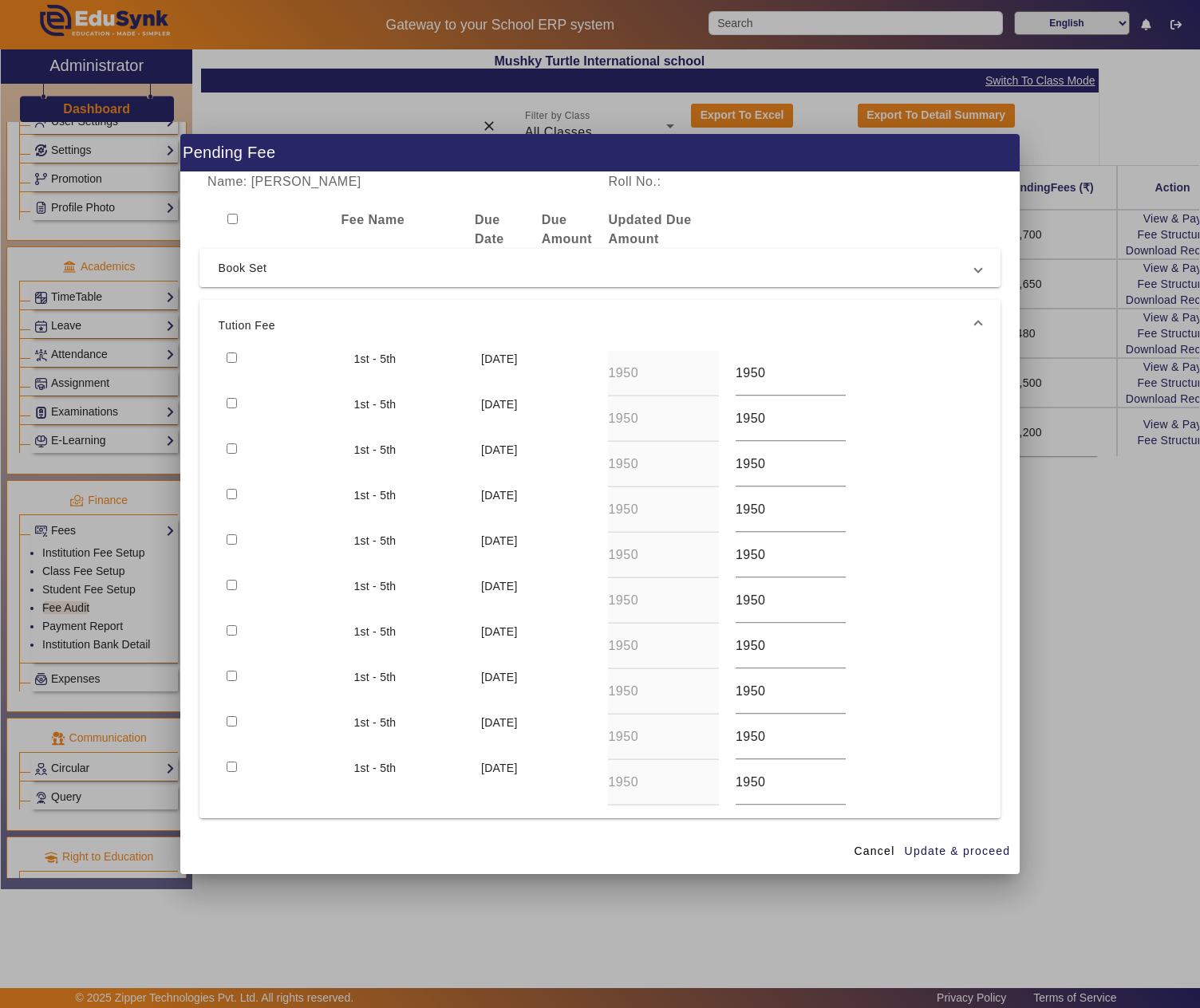
click at [230, 354] on input "checkbox" at bounding box center [232, 358] width 11 height 11
checkbox input "true"
click at [233, 402] on input "checkbox" at bounding box center [232, 404] width 11 height 11
checkbox input "true"
click at [952, 846] on span "Update & proceed" at bounding box center [958, 851] width 106 height 17
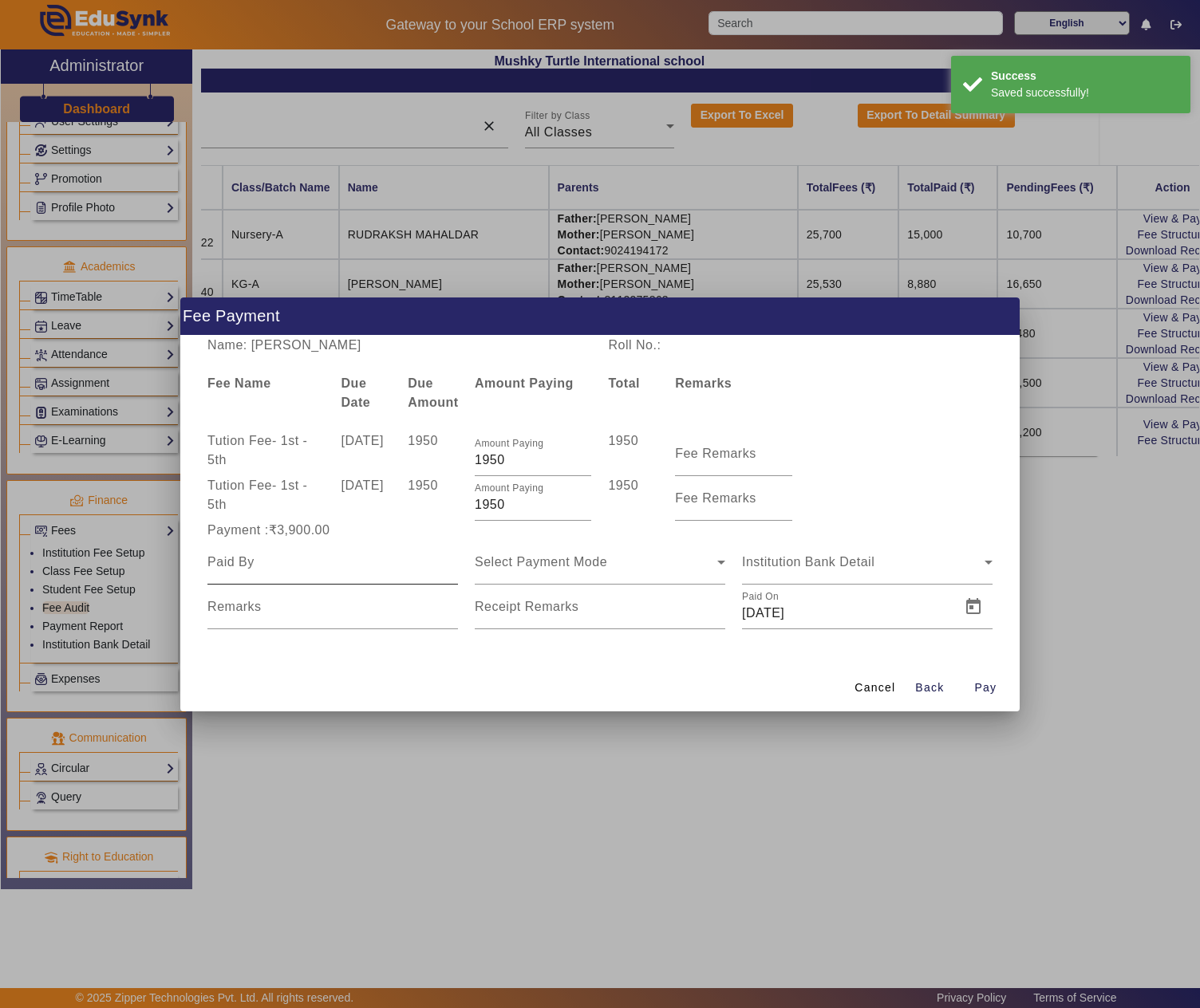
click at [358, 557] on input at bounding box center [332, 562] width 250 height 19
paste input "NARENDRA SINGH"
type input "NARENDRA SINGH"
click at [555, 560] on span "Select Payment Mode" at bounding box center [541, 561] width 132 height 14
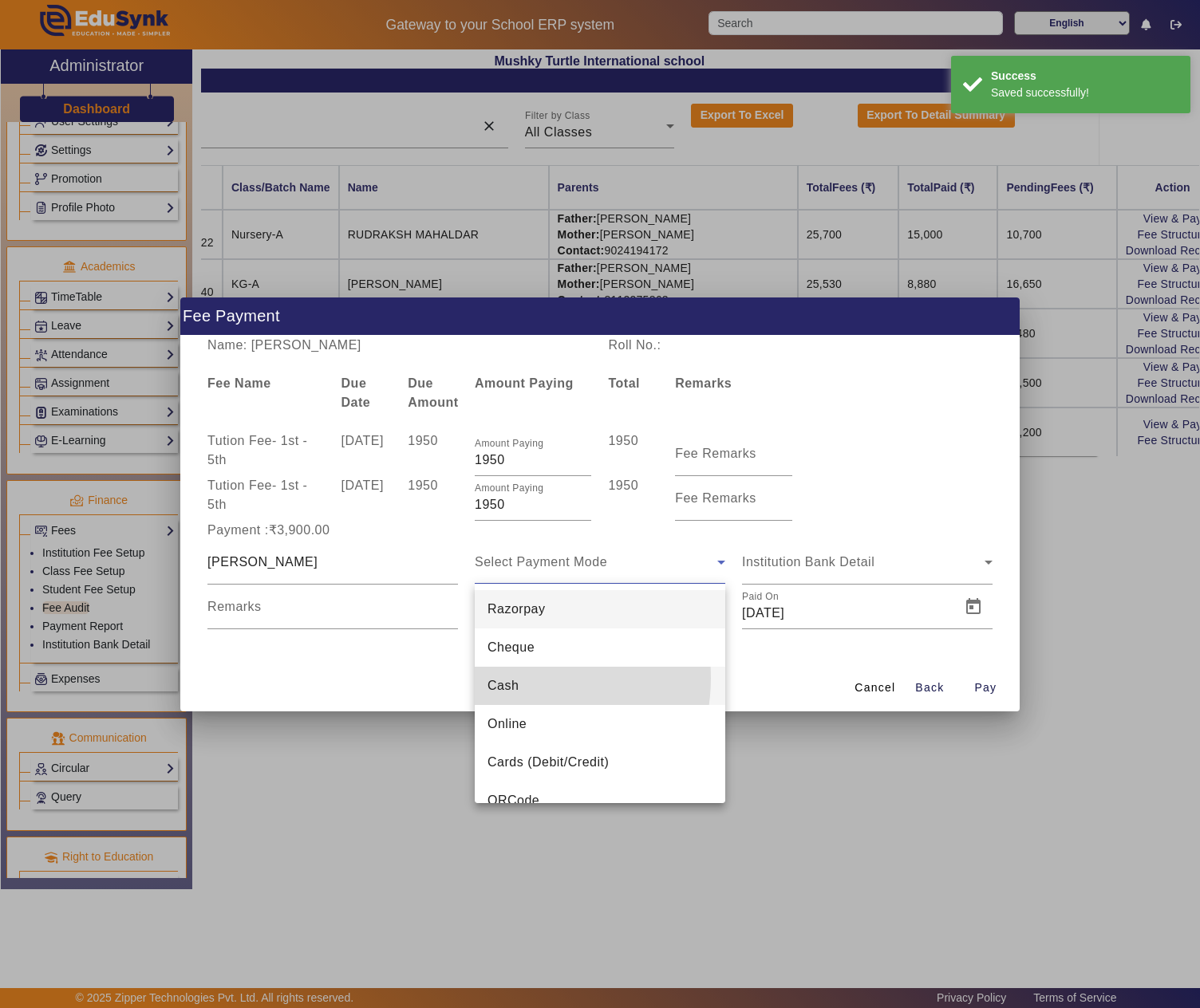
click at [513, 678] on span "Cash" at bounding box center [503, 686] width 32 height 19
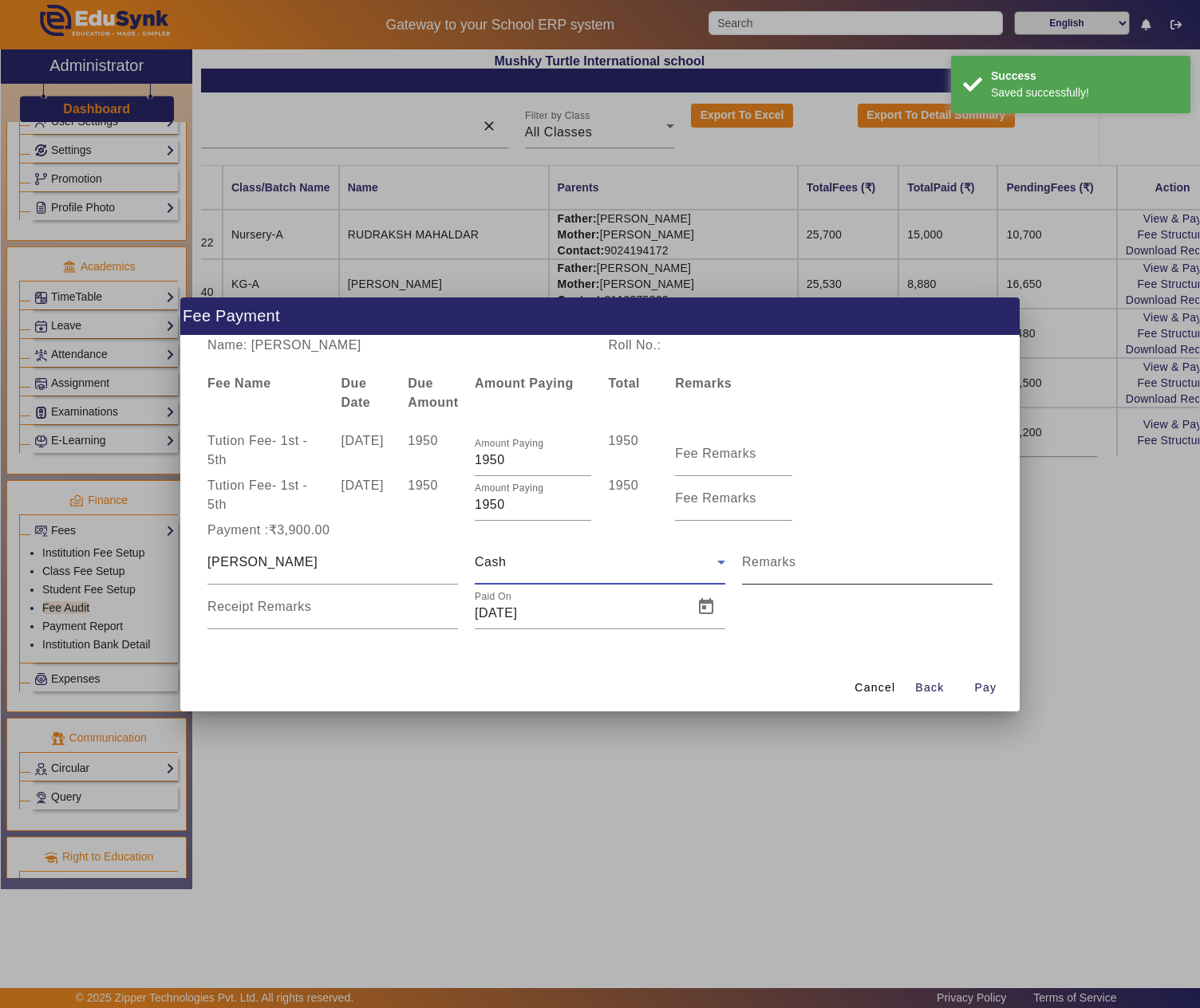
click at [825, 552] on div "Remarks" at bounding box center [868, 563] width 250 height 45
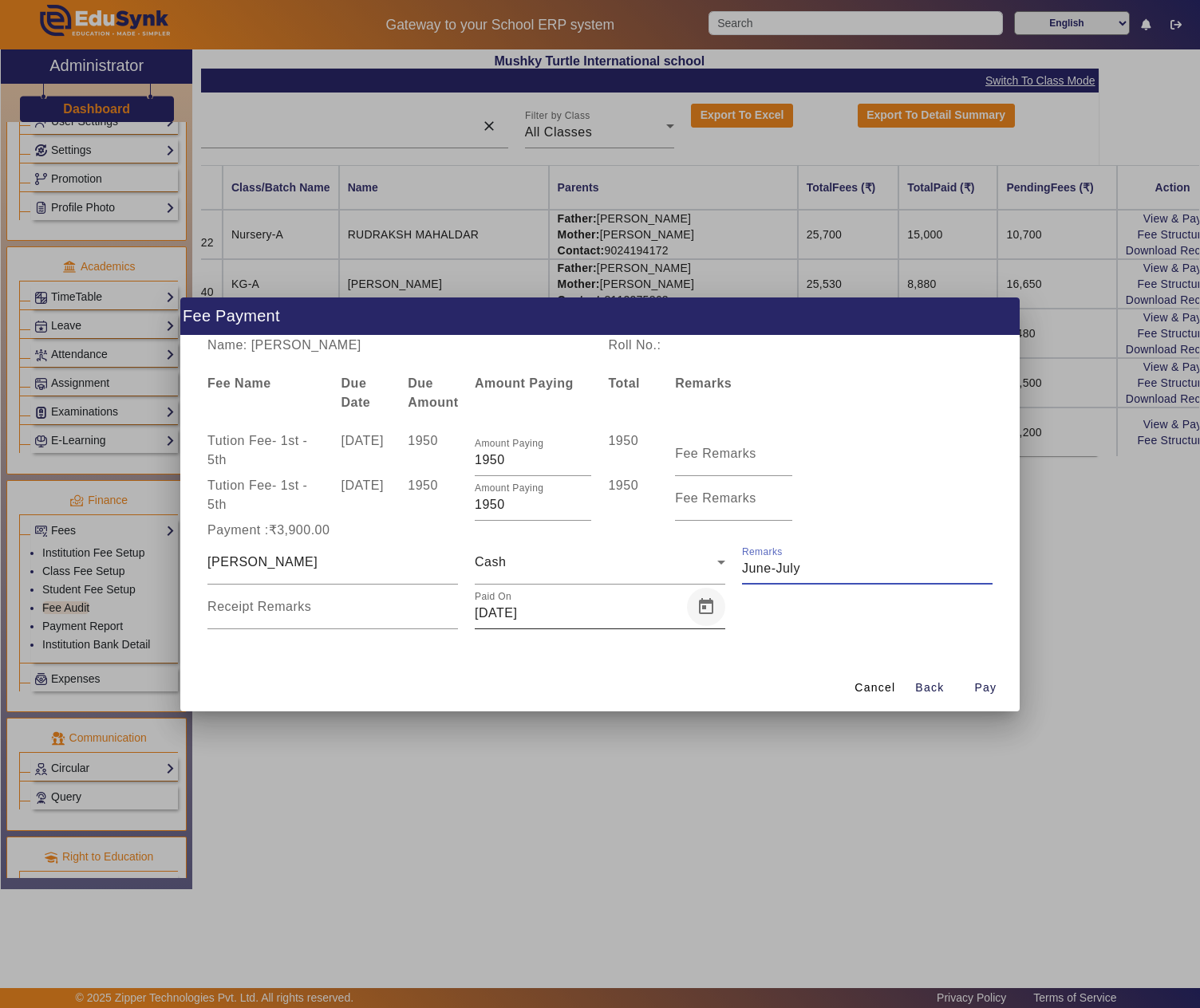
type input "June-July"
click at [694, 603] on span "Open calendar" at bounding box center [705, 607] width 39 height 39
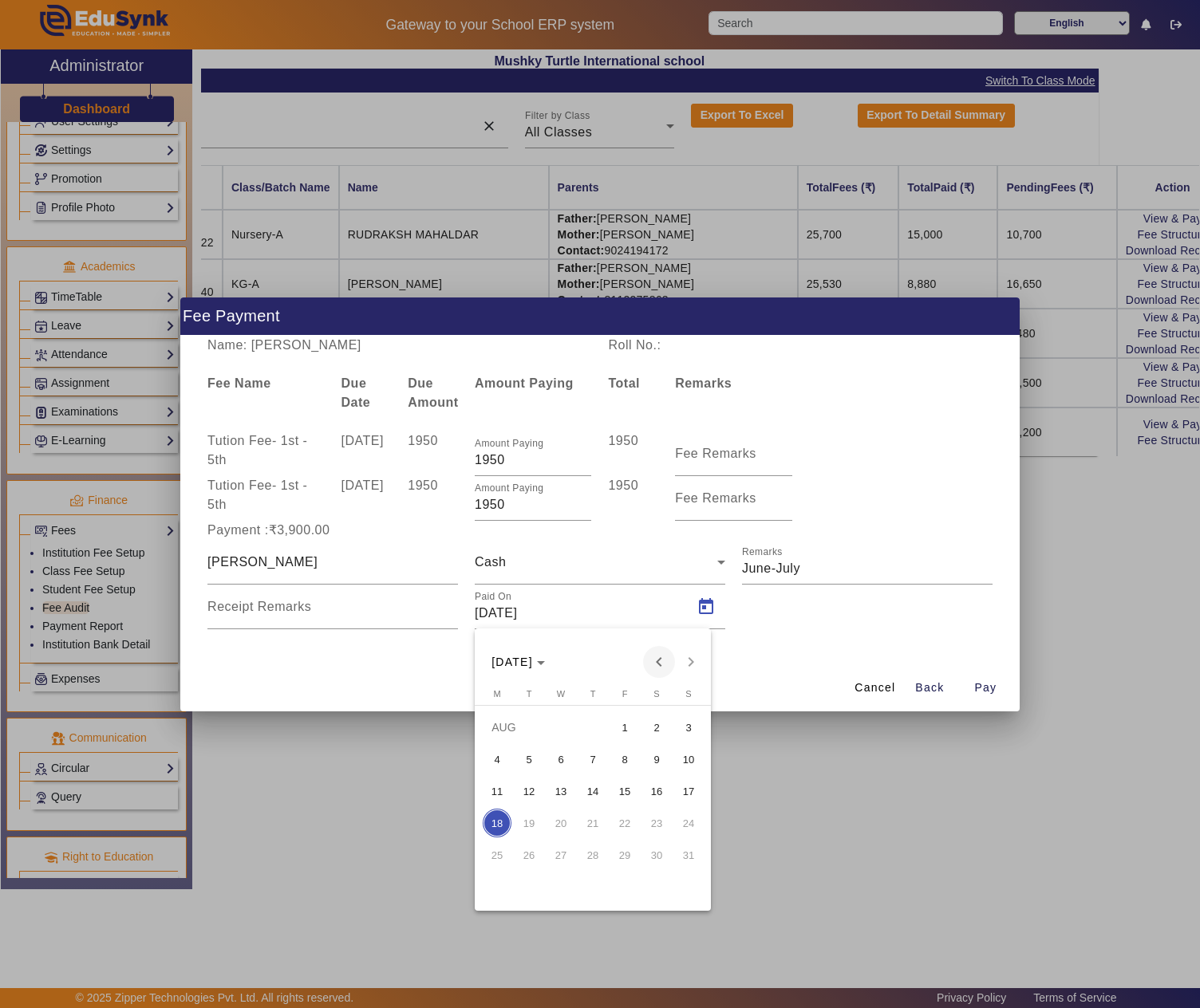
click at [654, 670] on span "Previous month" at bounding box center [659, 661] width 32 height 32
click at [569, 785] on span "9" at bounding box center [561, 792] width 29 height 29
type input "09/07/2025"
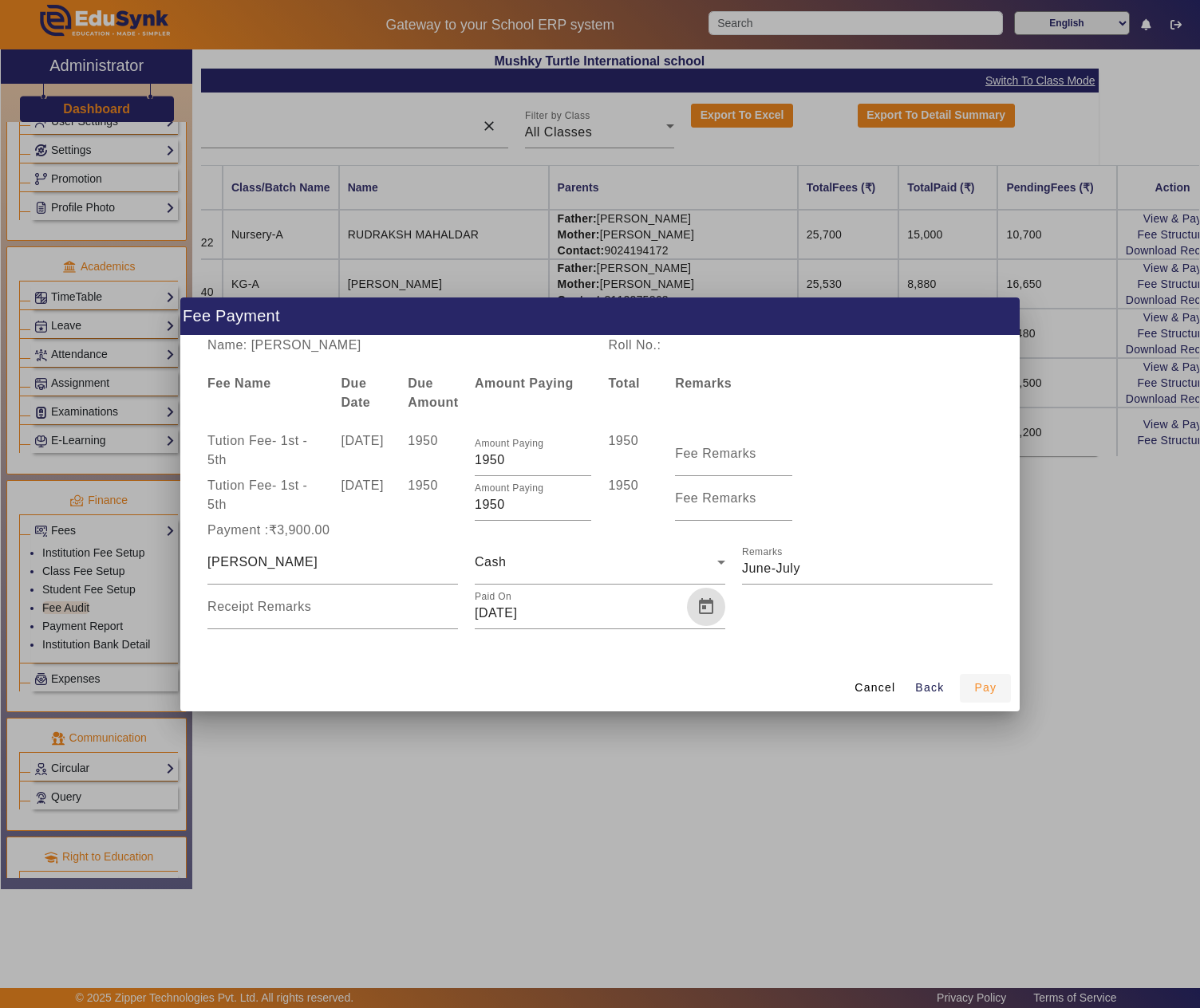
click at [995, 678] on span "button" at bounding box center [985, 688] width 51 height 39
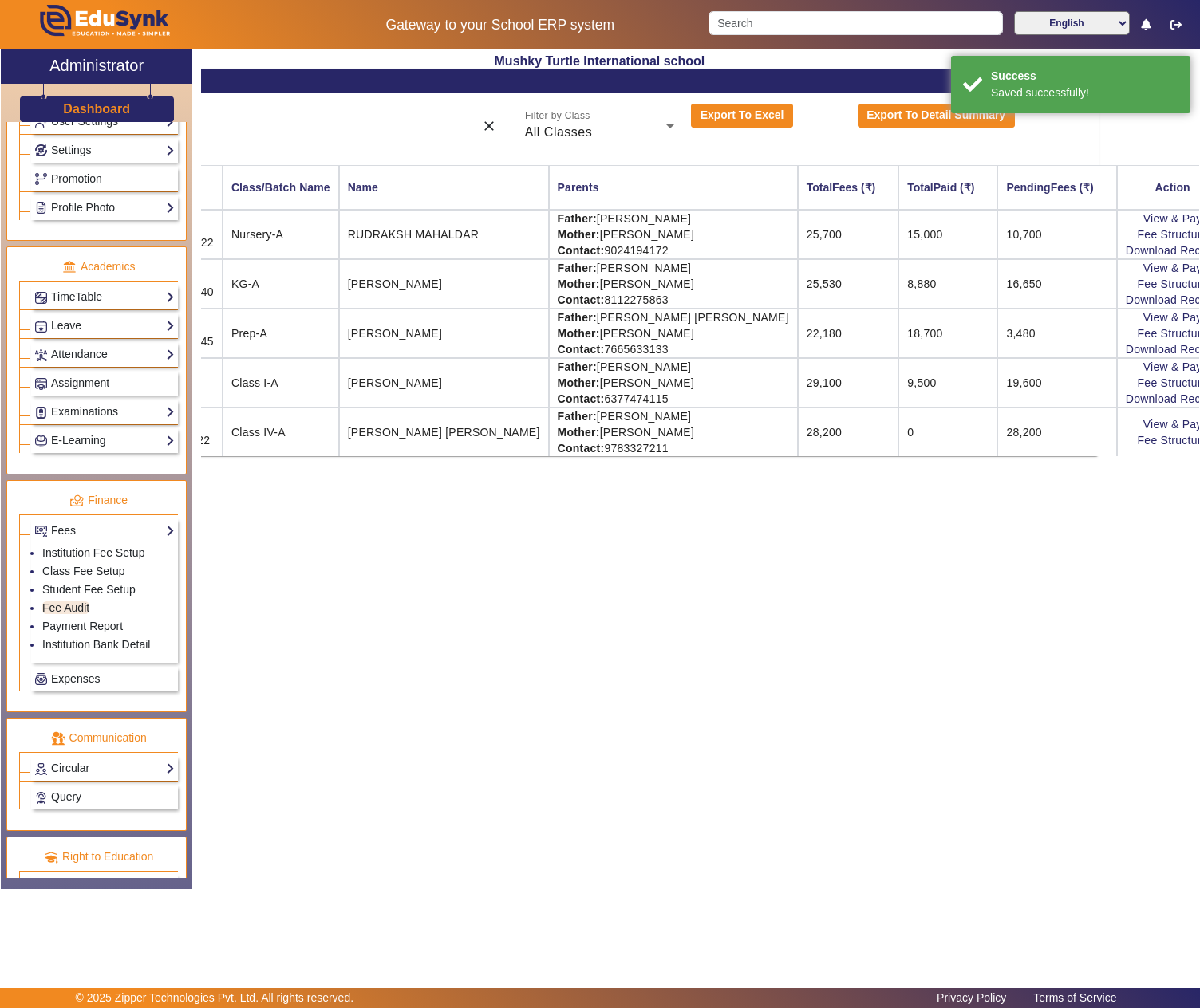
click at [381, 128] on input "rudra" at bounding box center [286, 125] width 358 height 19
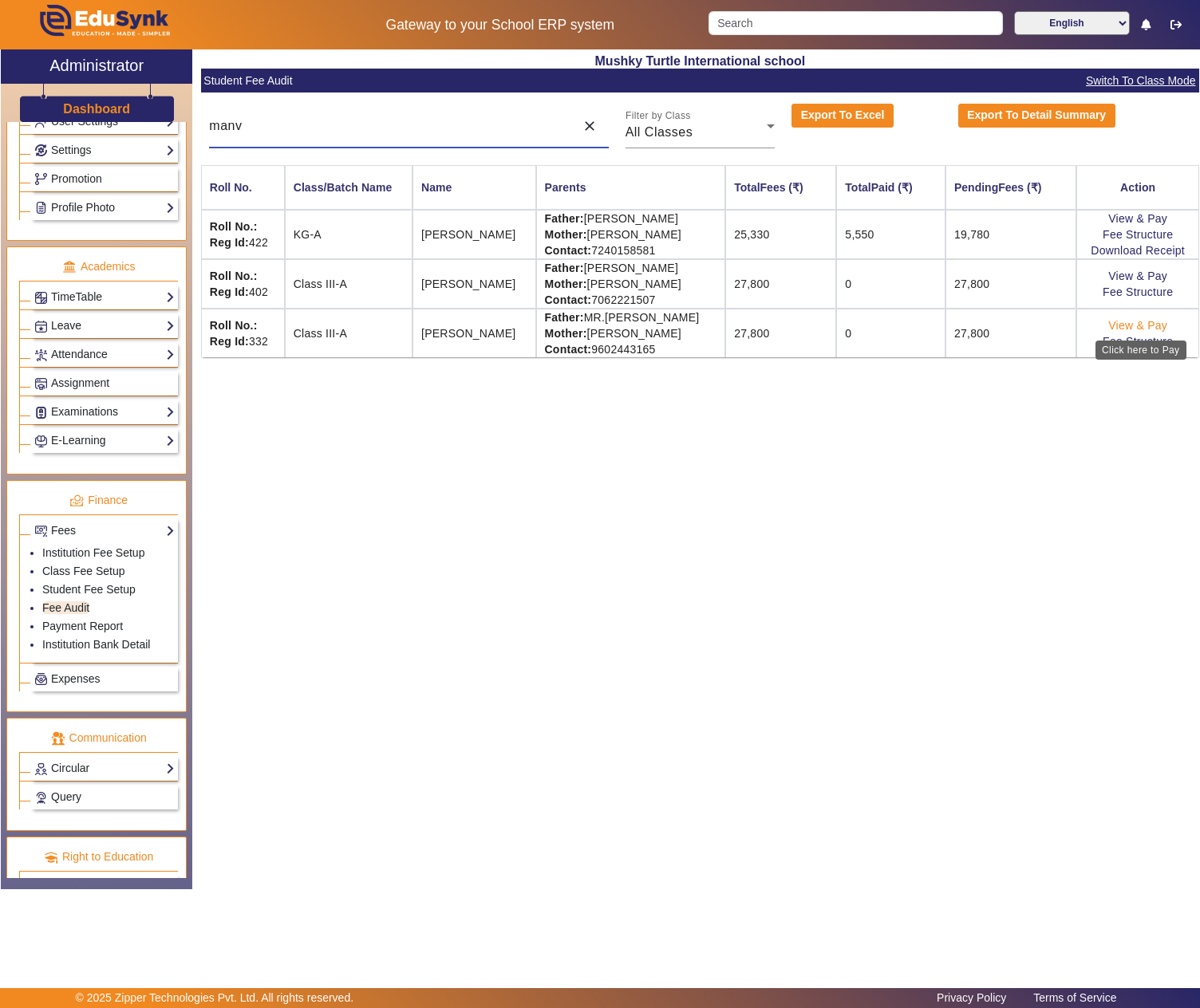
type input "manv"
click at [1152, 327] on link "View & Pay" at bounding box center [1138, 325] width 59 height 13
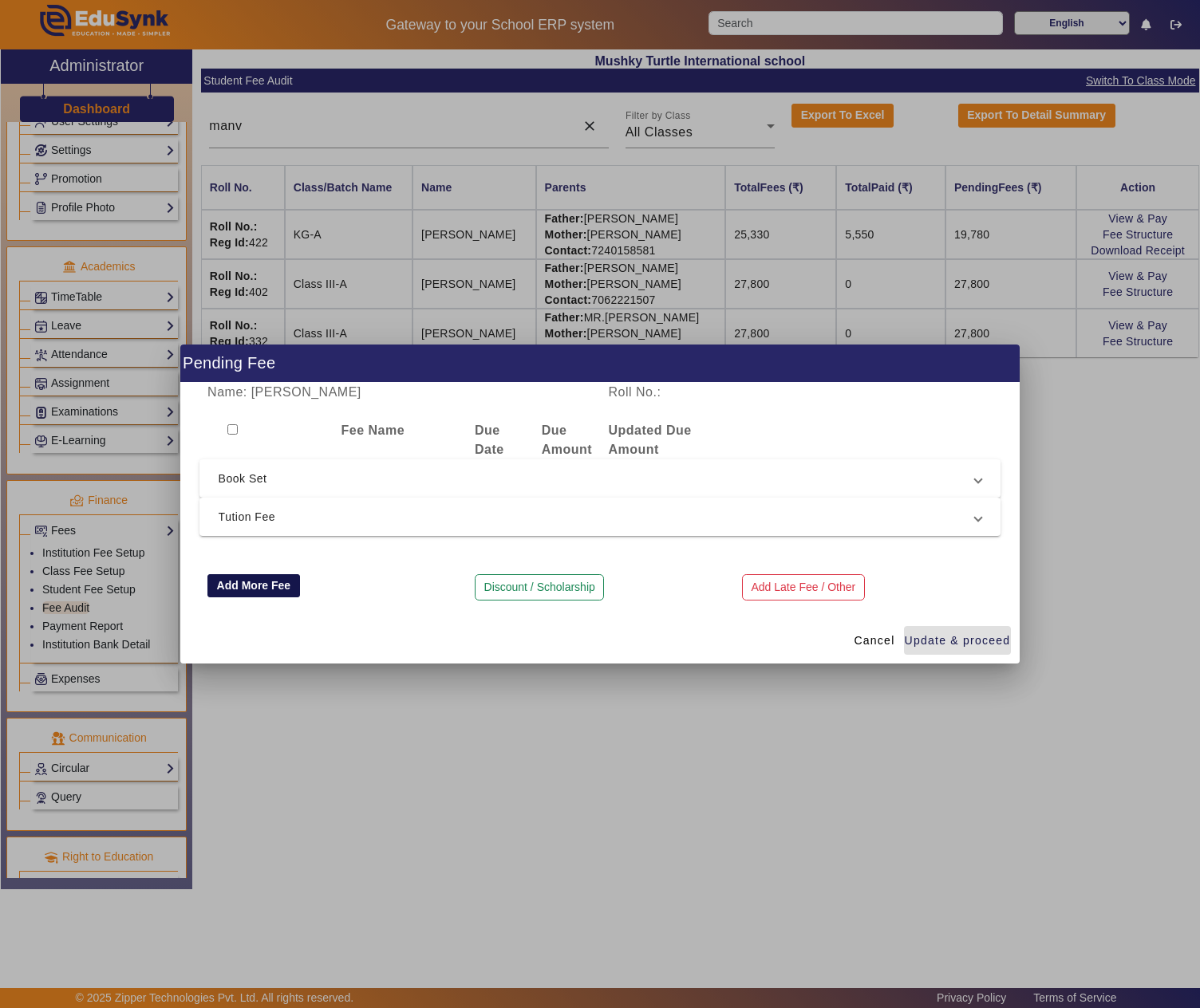
click at [248, 576] on button "Add More Fee" at bounding box center [253, 586] width 93 height 24
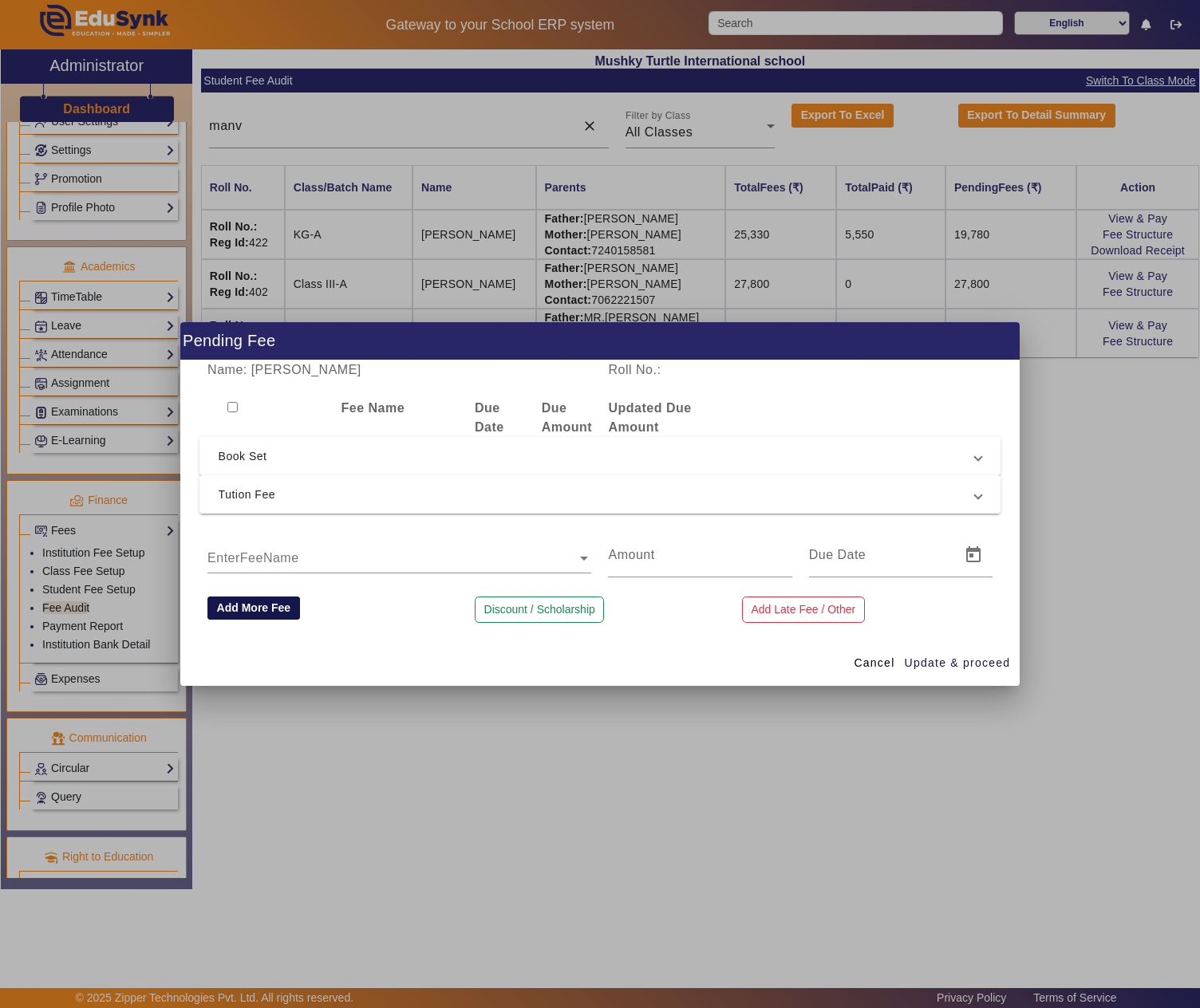
click at [246, 610] on button "Add More Fee" at bounding box center [253, 608] width 93 height 24
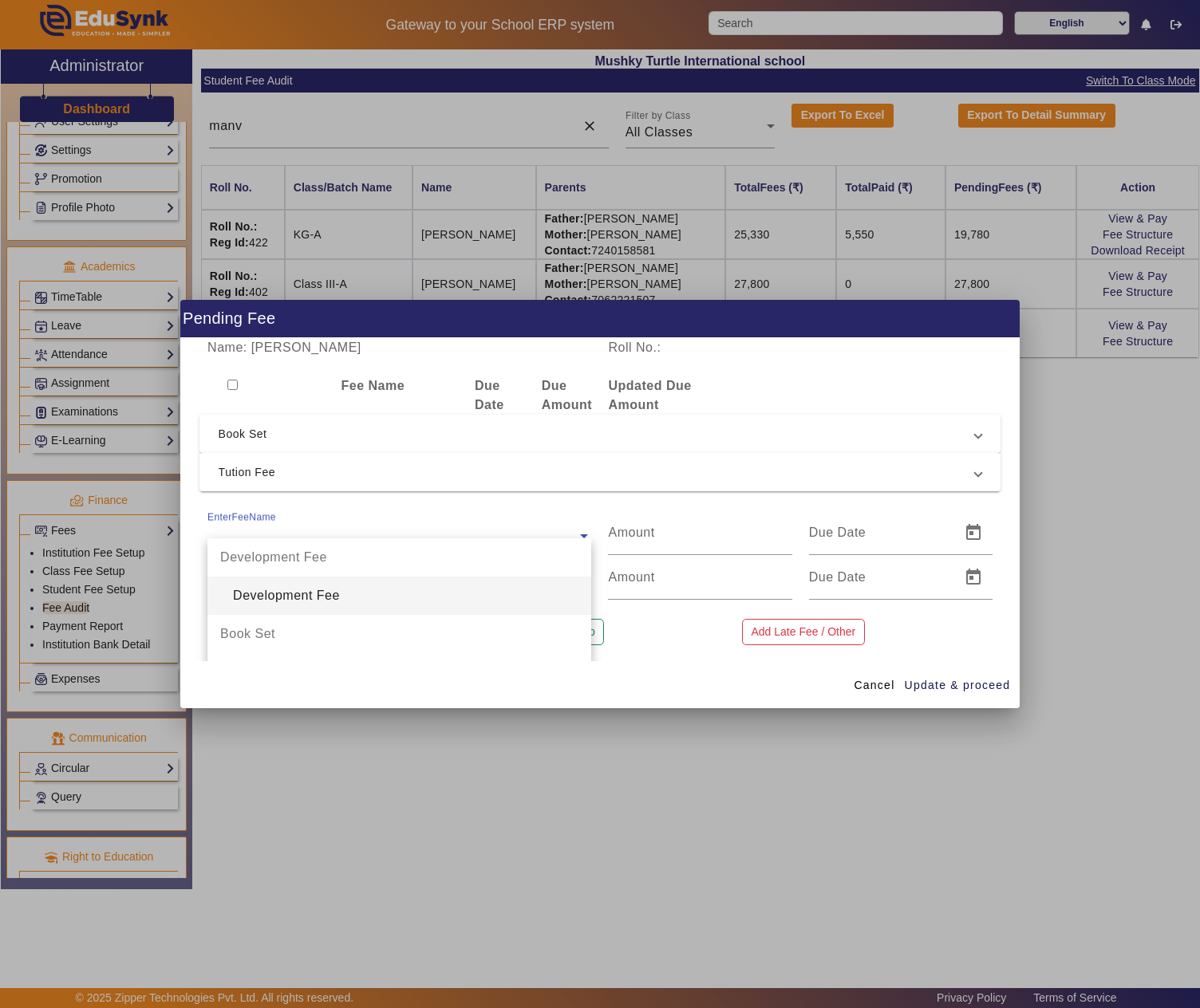
click at [271, 526] on input "text" at bounding box center [399, 535] width 384 height 19
type input "admi"
click at [284, 581] on div "Admission Fee" at bounding box center [399, 595] width 384 height 39
type input "2000"
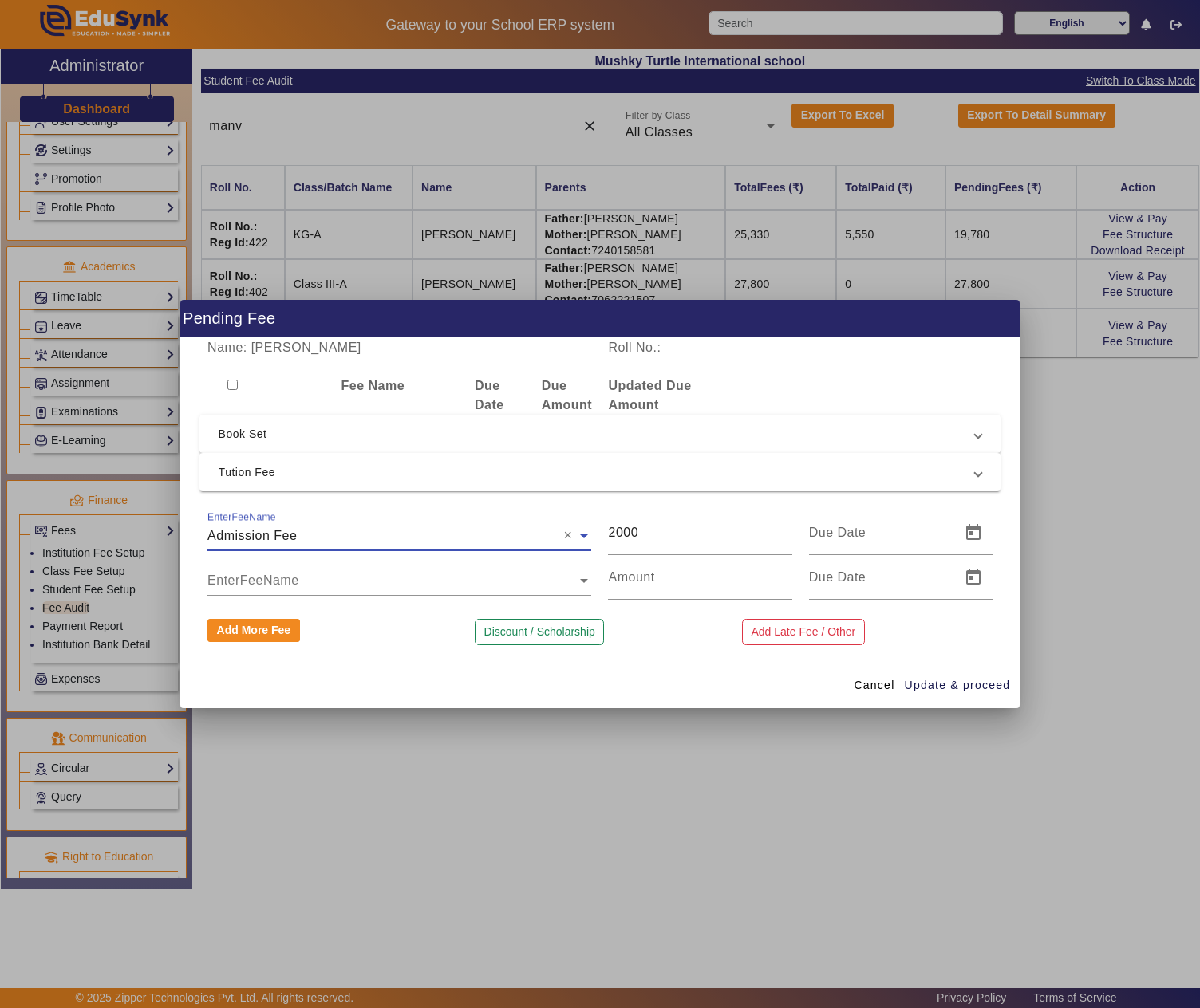
click at [287, 575] on input "text" at bounding box center [399, 580] width 384 height 19
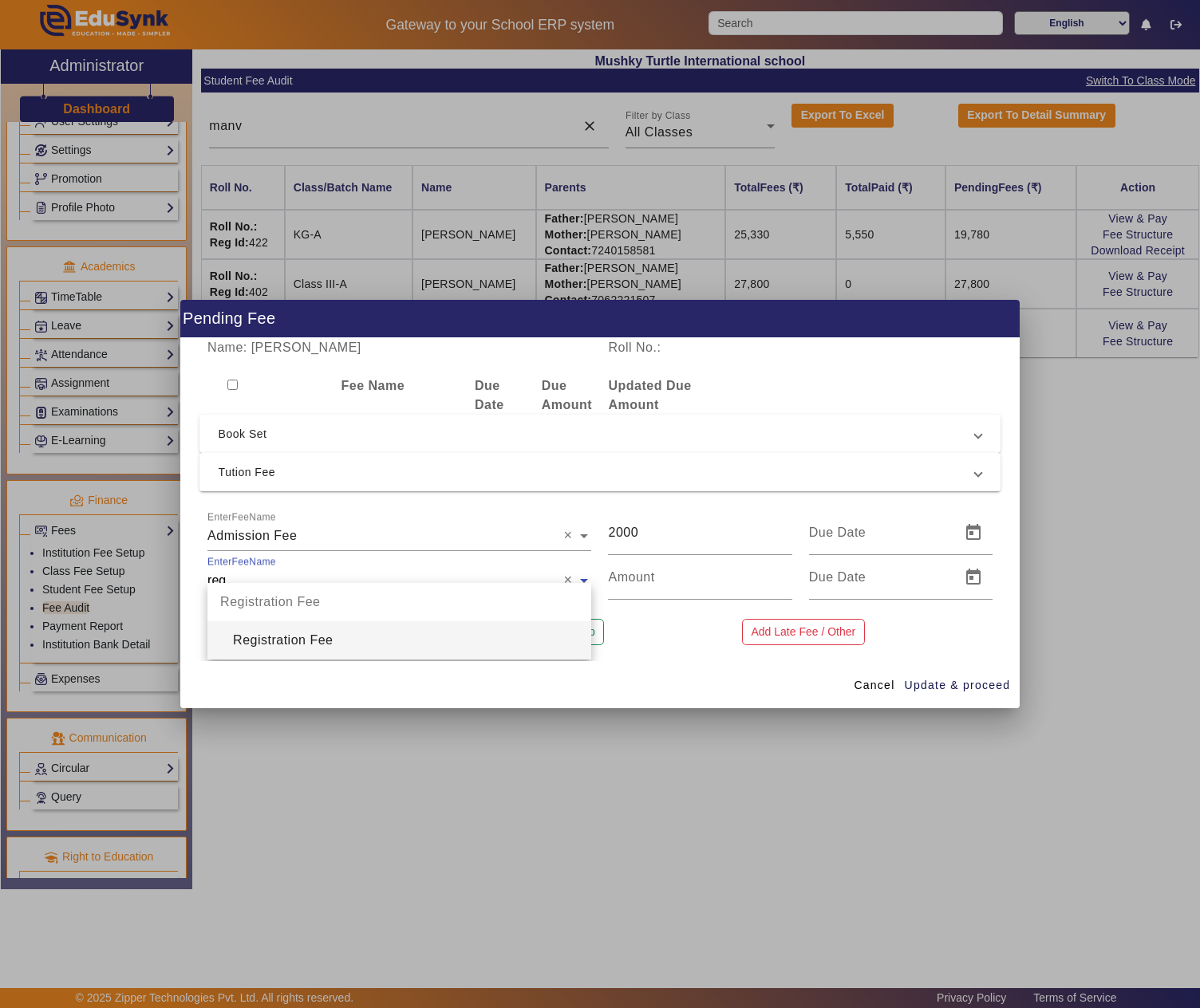
type input "regi"
click at [271, 641] on div "Registration Fee" at bounding box center [399, 640] width 384 height 39
type input "1500"
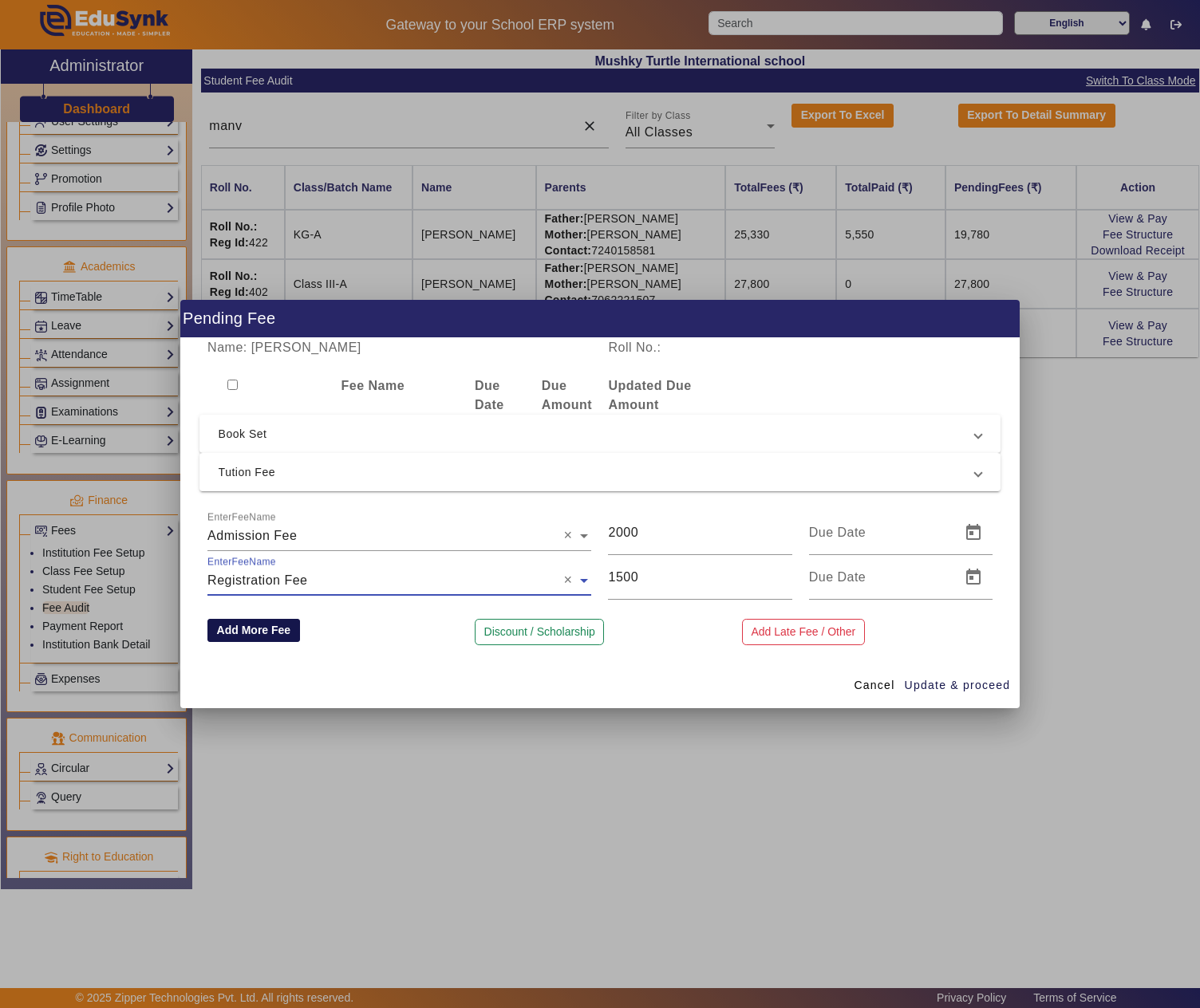
click at [275, 622] on button "Add More Fee" at bounding box center [253, 631] width 93 height 24
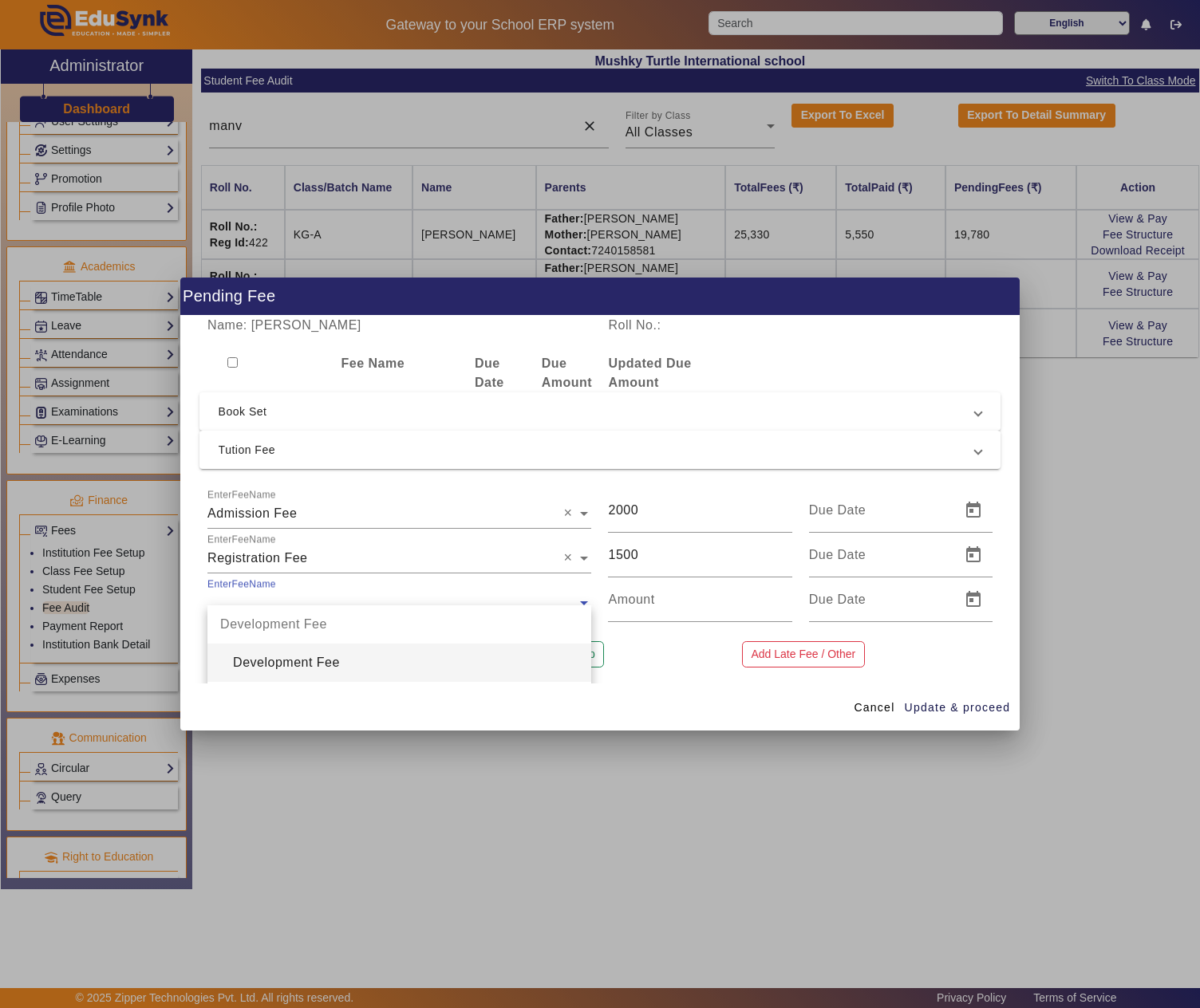
click at [284, 596] on input "text" at bounding box center [399, 603] width 384 height 19
type input "pros"
click at [308, 658] on div "Prospectus Fee" at bounding box center [399, 663] width 384 height 39
type input "200"
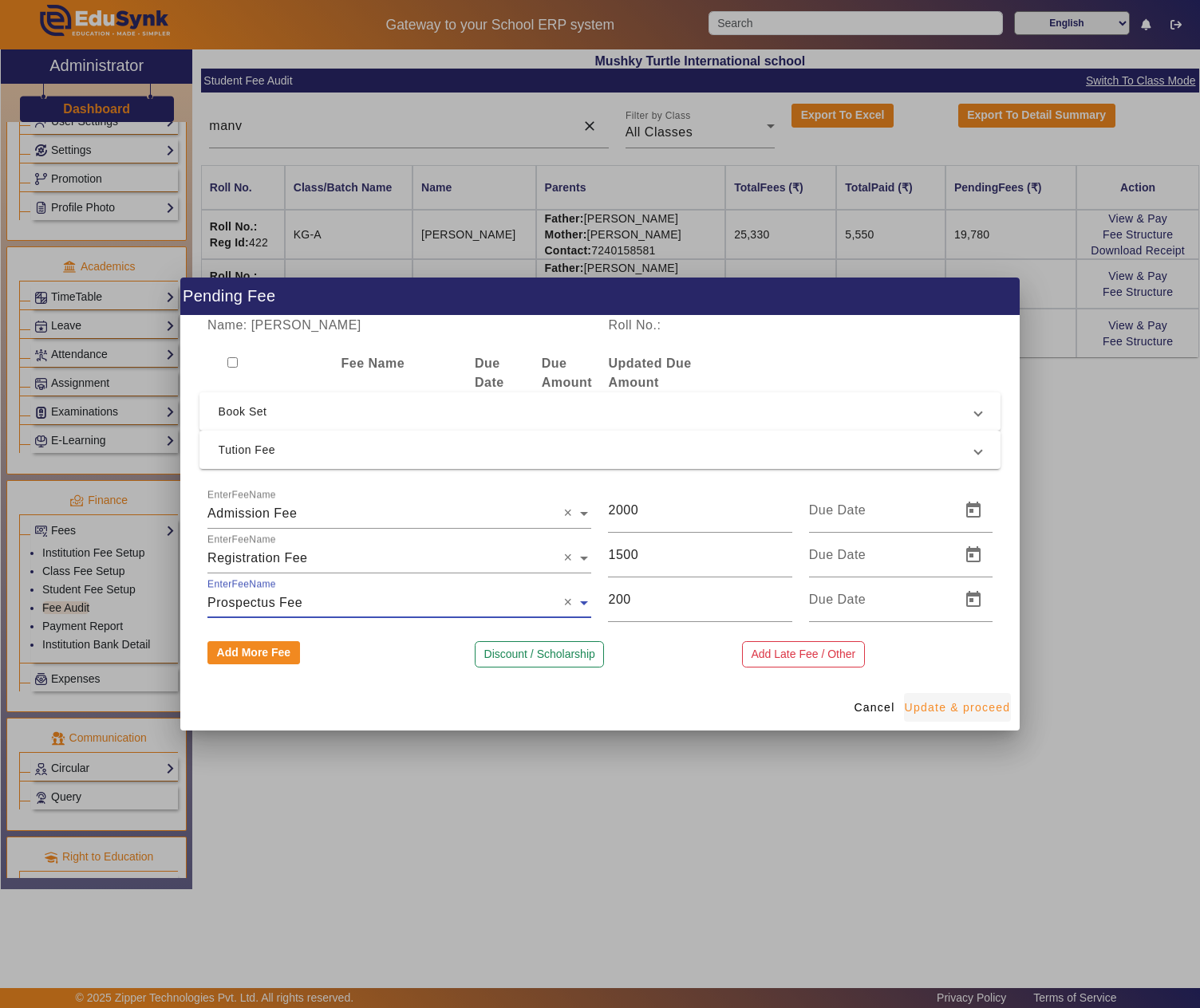
click at [997, 708] on span "Update & proceed" at bounding box center [958, 708] width 106 height 17
type input "18/08/2025"
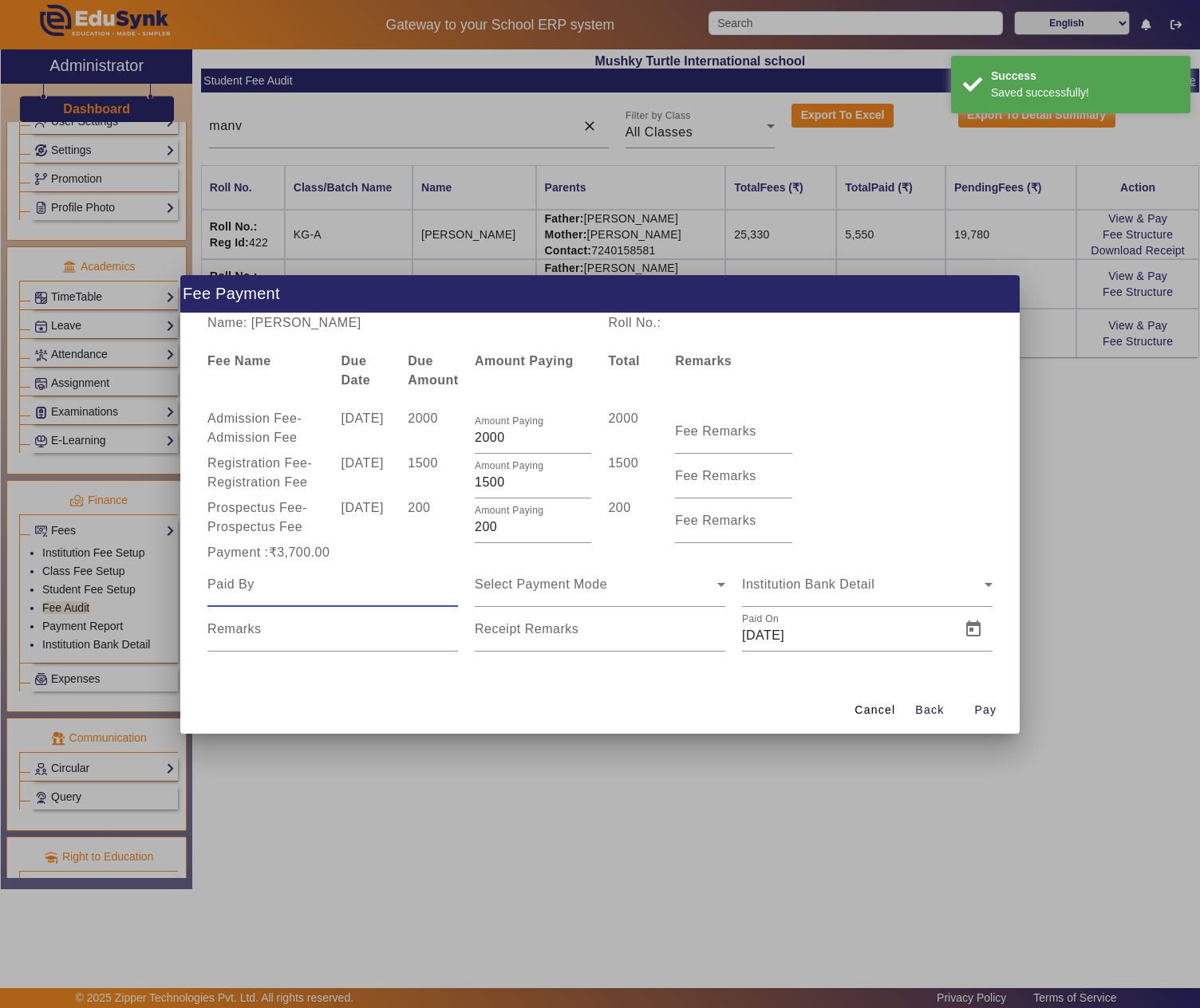
click at [331, 589] on input at bounding box center [332, 585] width 250 height 19
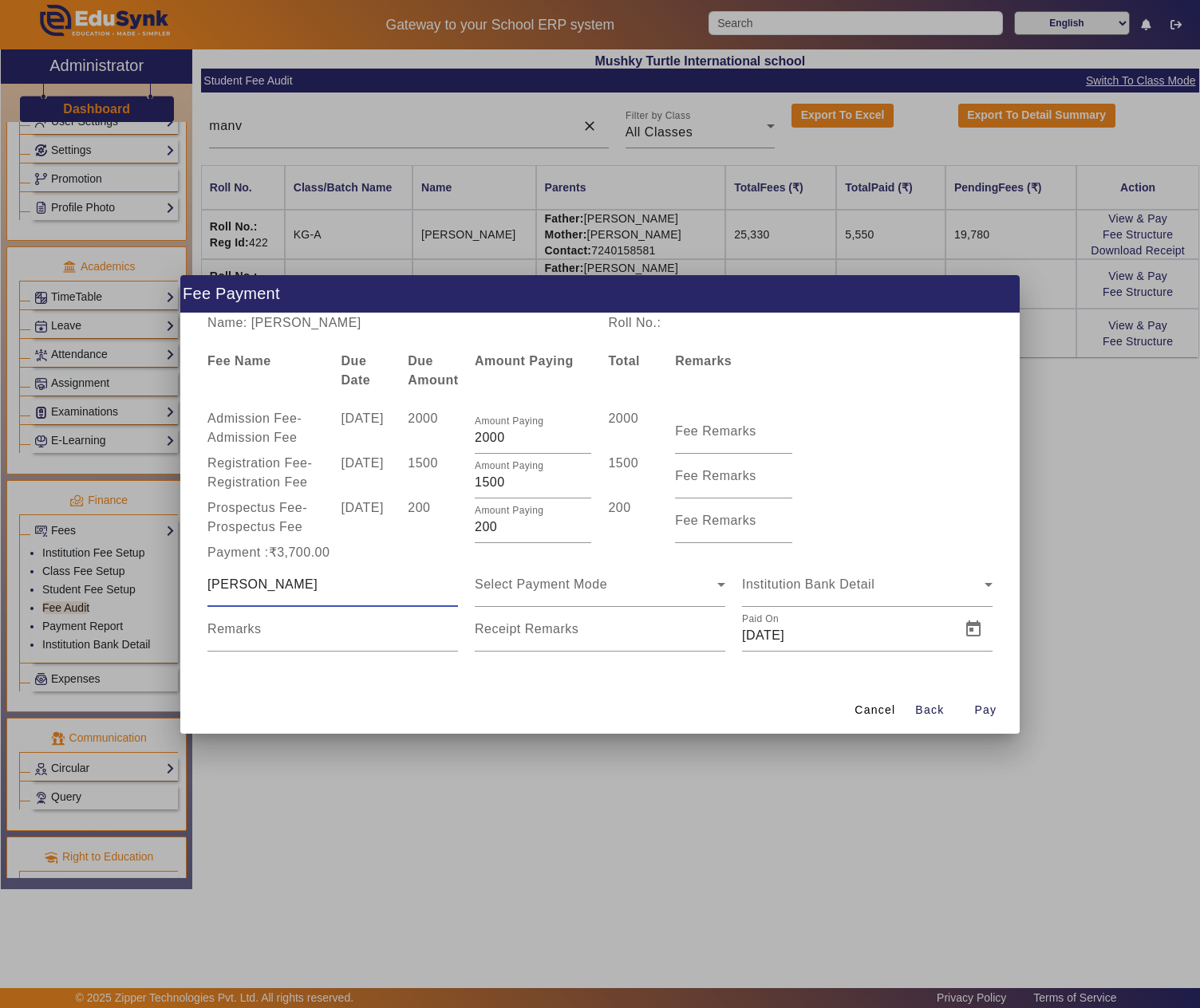
type input "Ram Prakash Saini"
click at [534, 595] on mat-form-field "Select Payment Mode" at bounding box center [600, 585] width 250 height 45
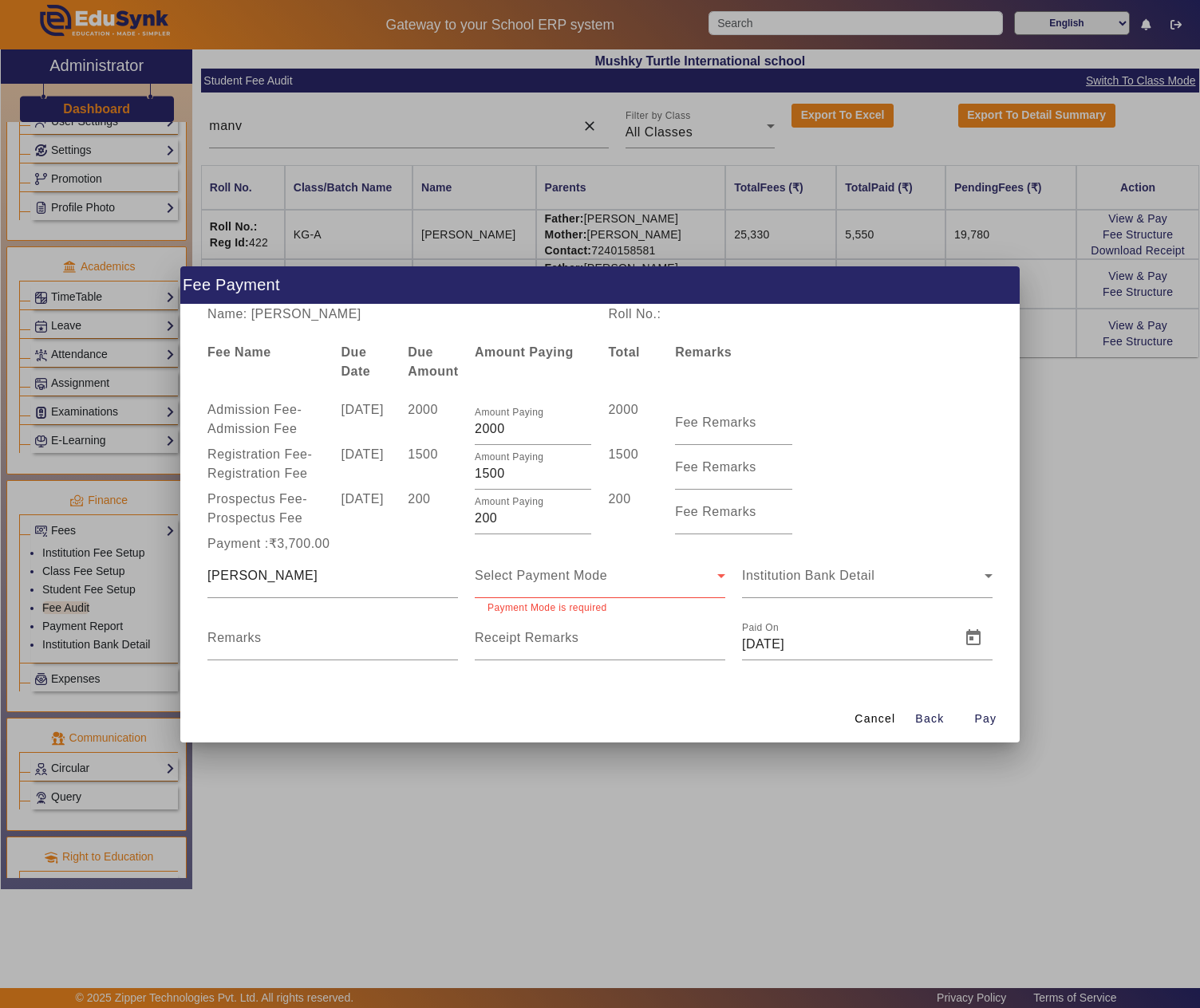
click at [576, 568] on span "Select Payment Mode" at bounding box center [541, 575] width 132 height 14
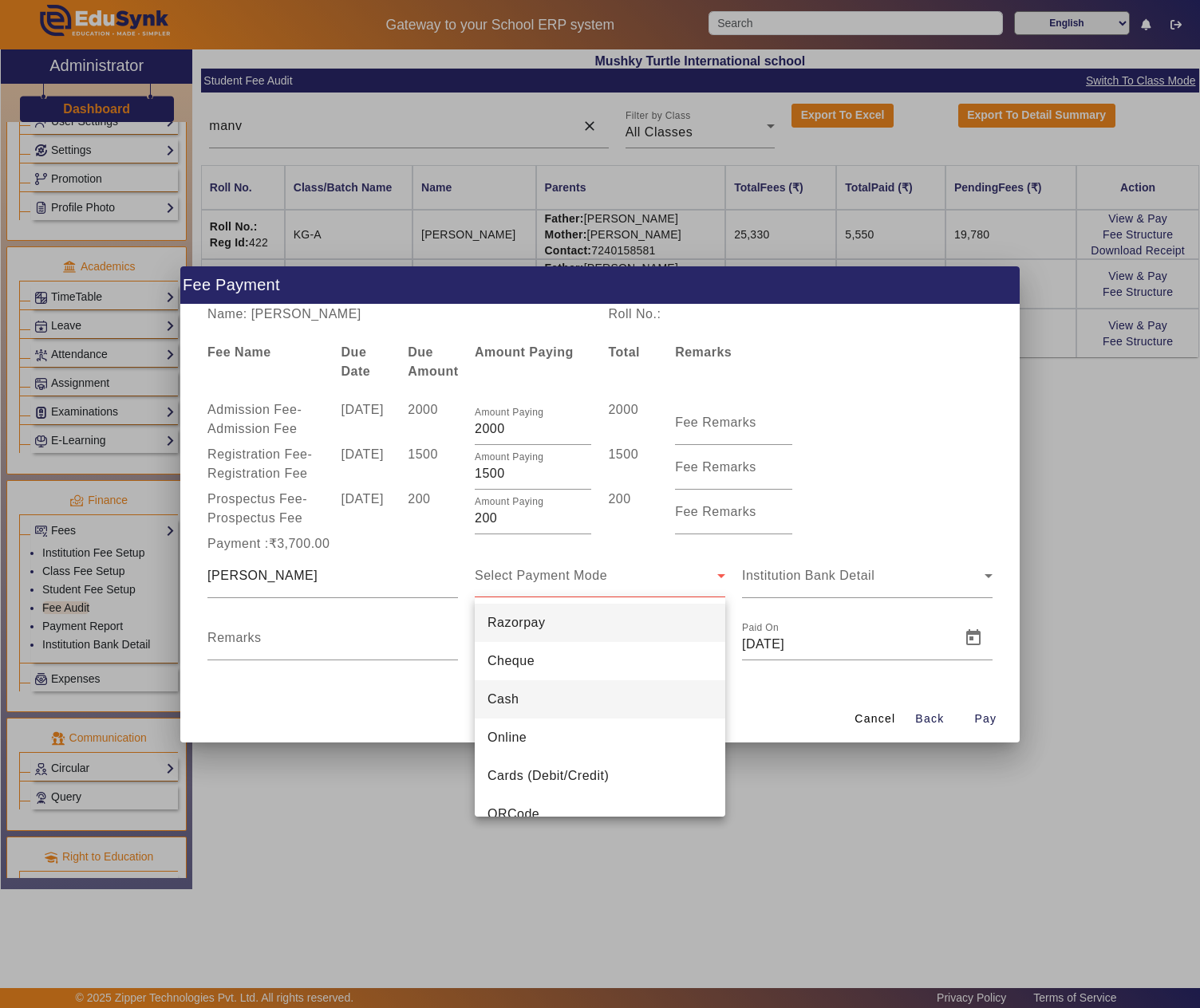
click at [525, 701] on mat-option "Cash" at bounding box center [600, 699] width 250 height 39
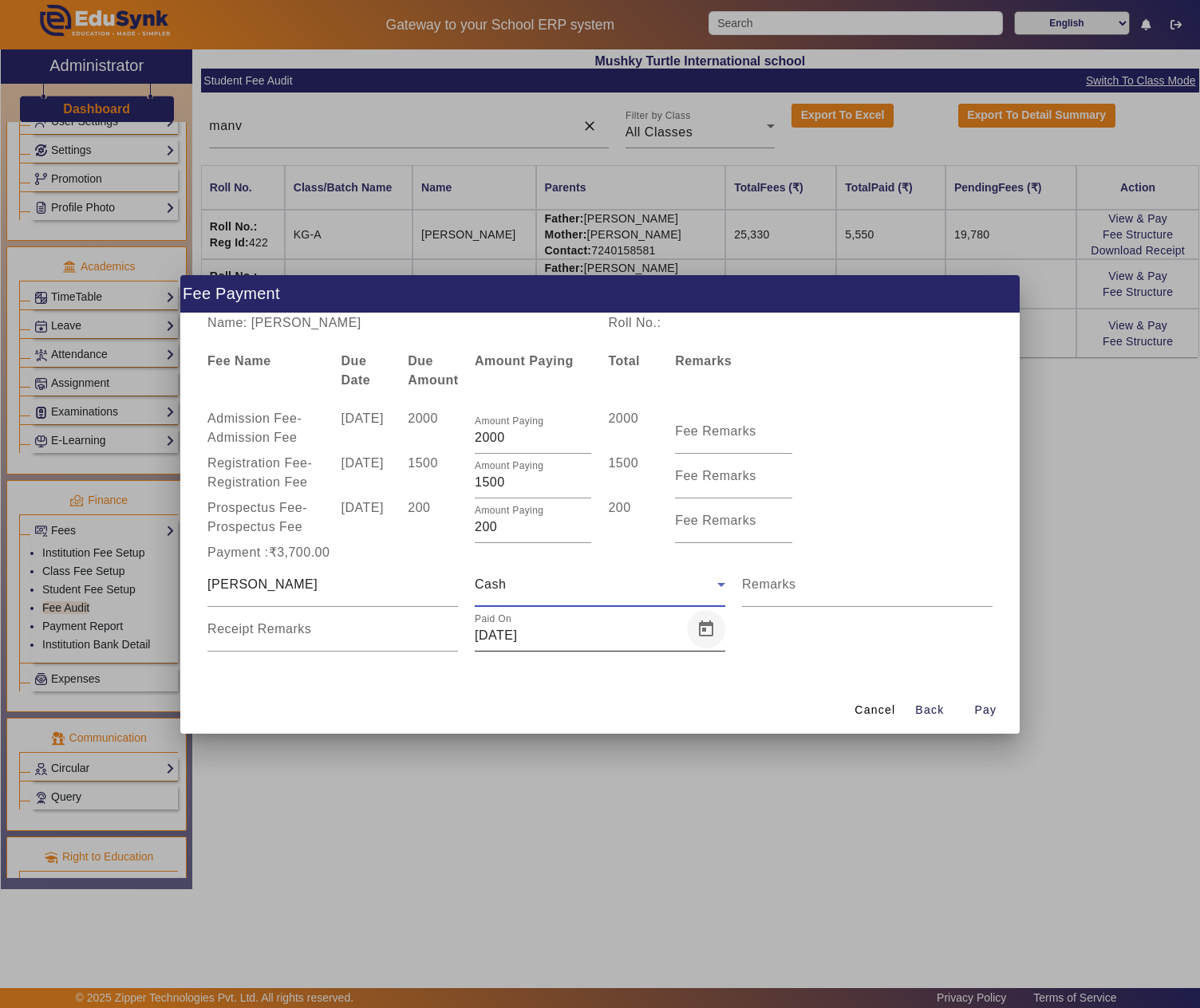
click at [699, 635] on span "Open calendar" at bounding box center [705, 629] width 39 height 39
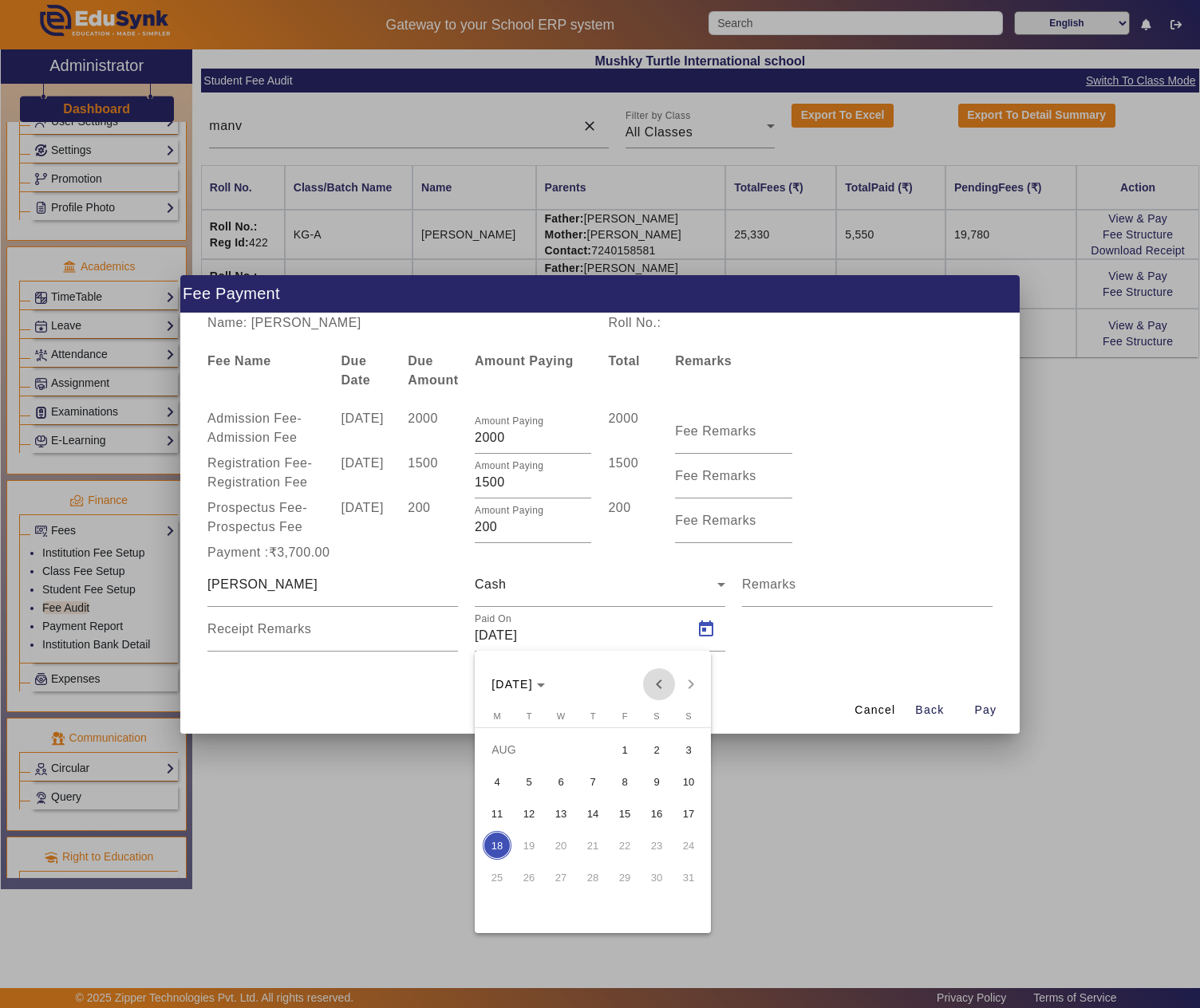
click at [656, 683] on span "Previous month" at bounding box center [659, 684] width 32 height 32
click at [559, 805] on span "9" at bounding box center [561, 813] width 29 height 29
type input "09/07/2025"
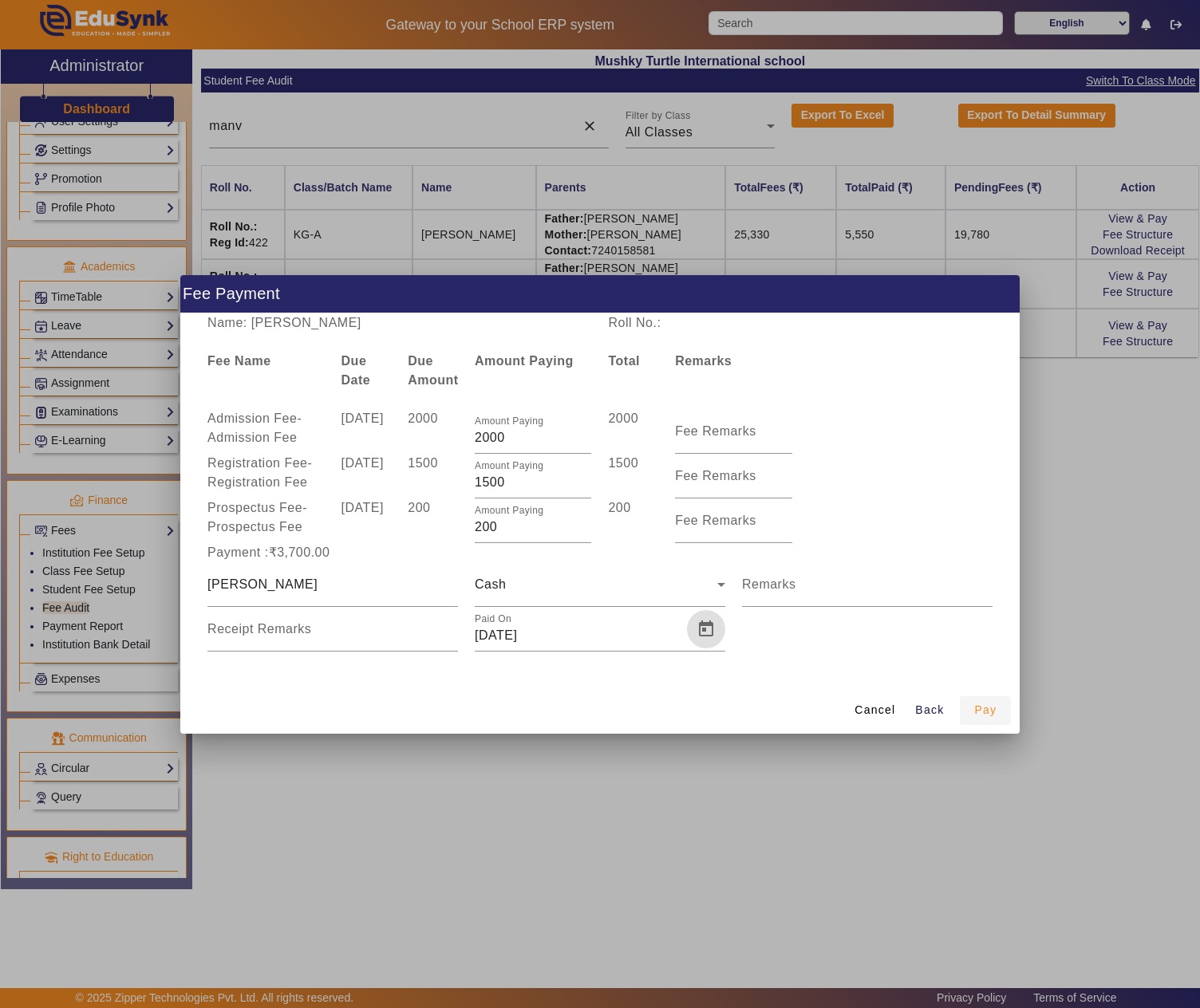
click at [993, 708] on span "Pay" at bounding box center [985, 710] width 23 height 17
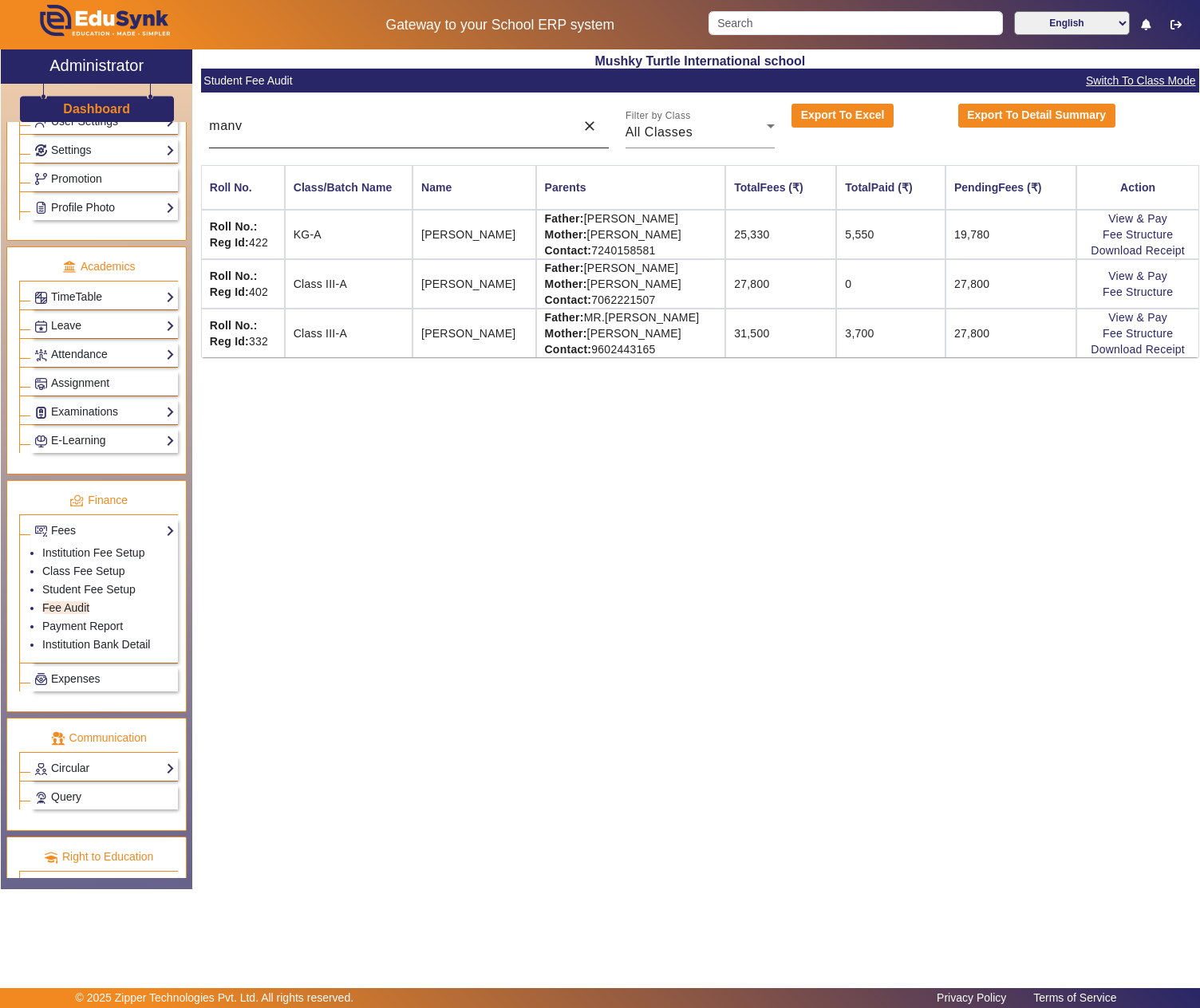
click at [420, 115] on div "manv" at bounding box center [387, 126] width 358 height 45
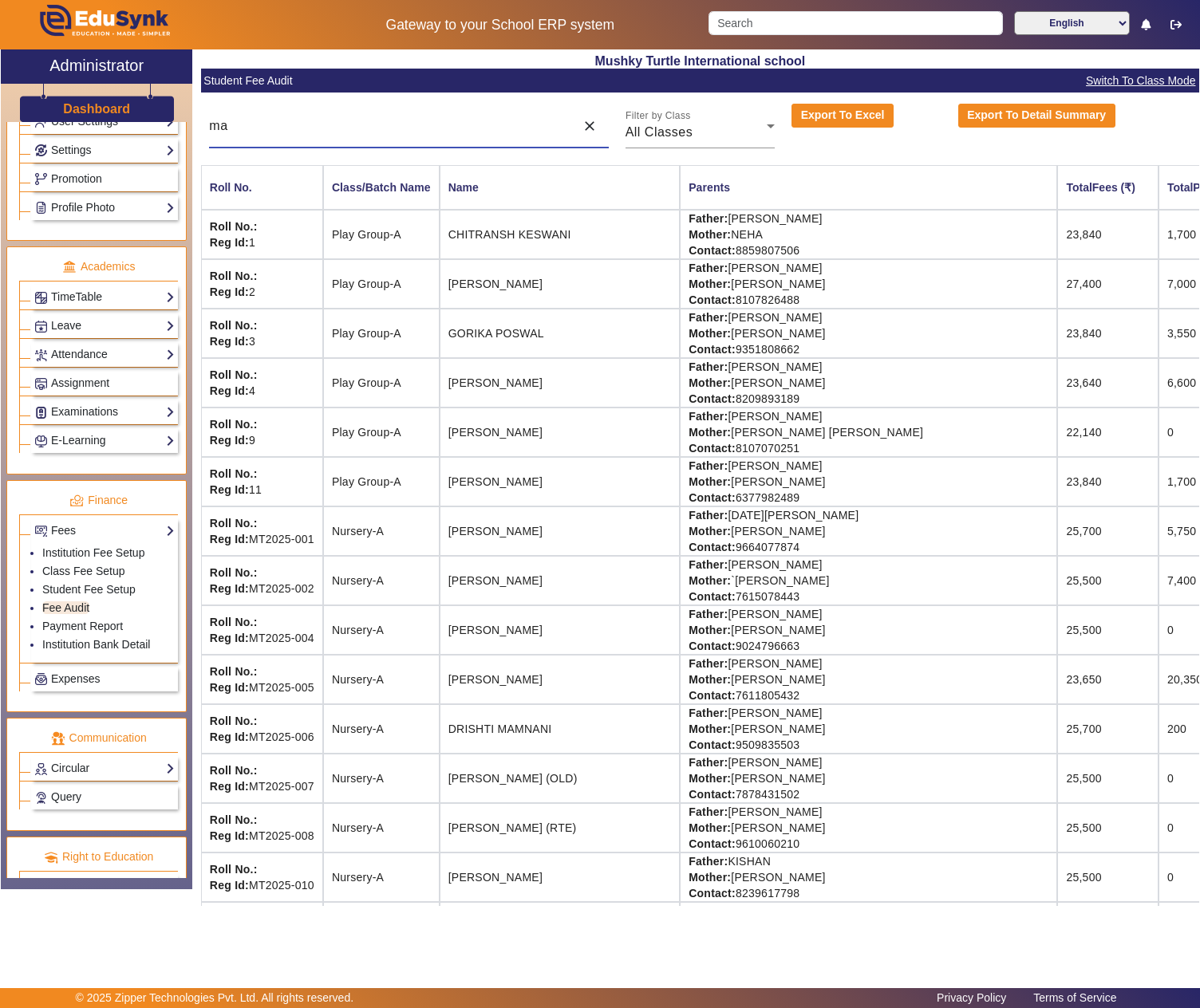
type input "m"
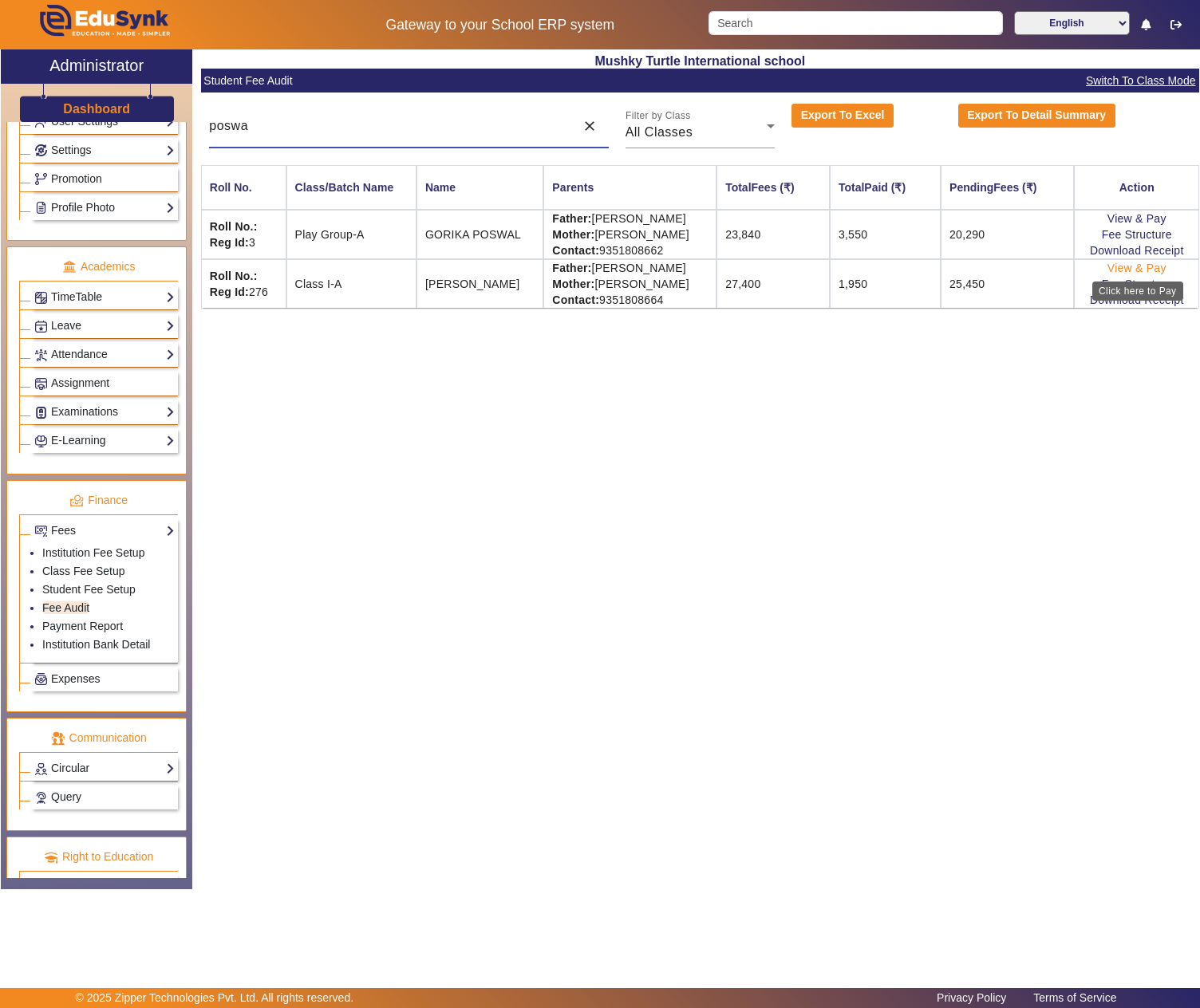
type input "poswa"
click at [1149, 269] on link "View & Pay" at bounding box center [1137, 268] width 59 height 13
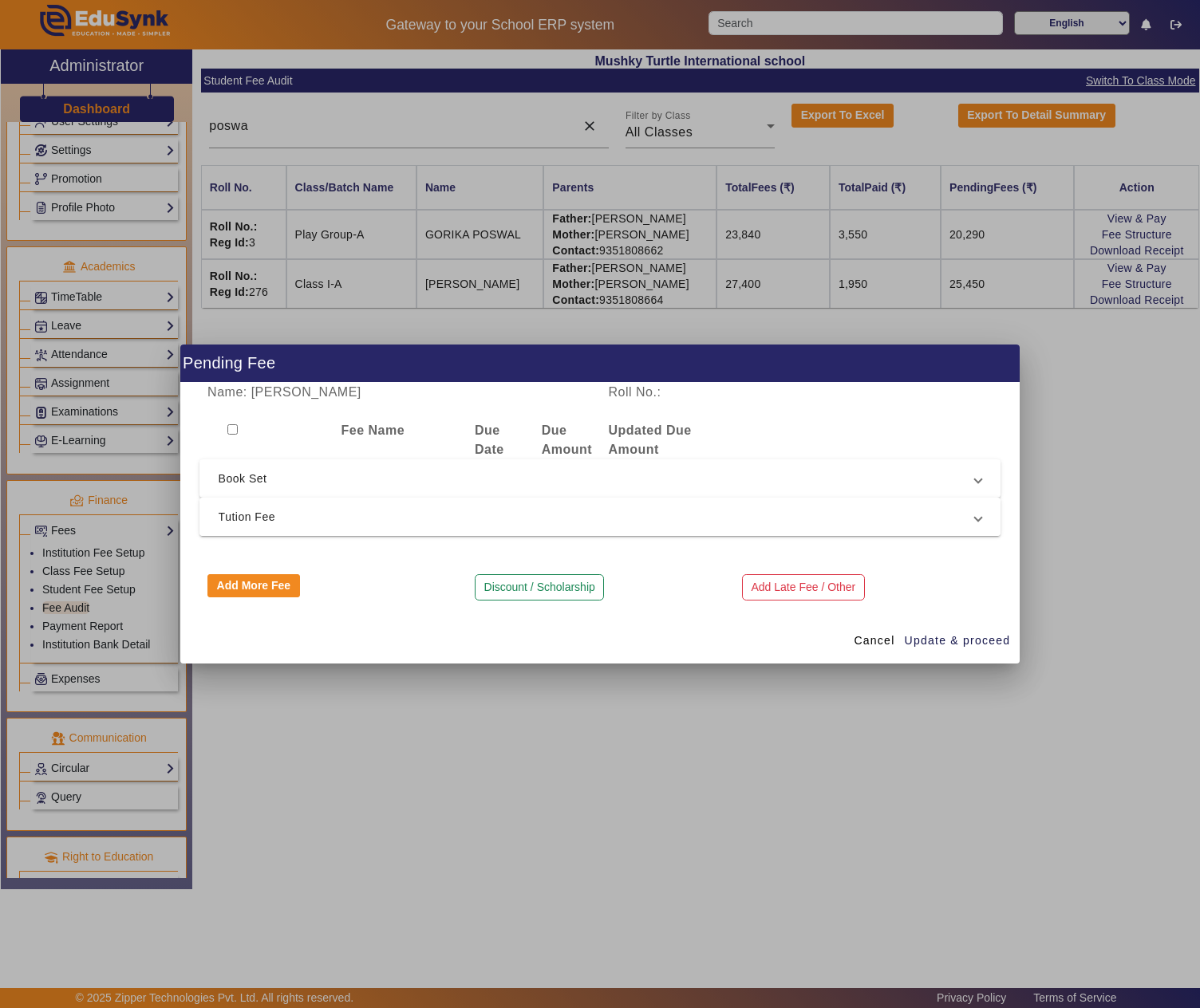
click at [296, 522] on span "Tution Fee" at bounding box center [597, 516] width 757 height 19
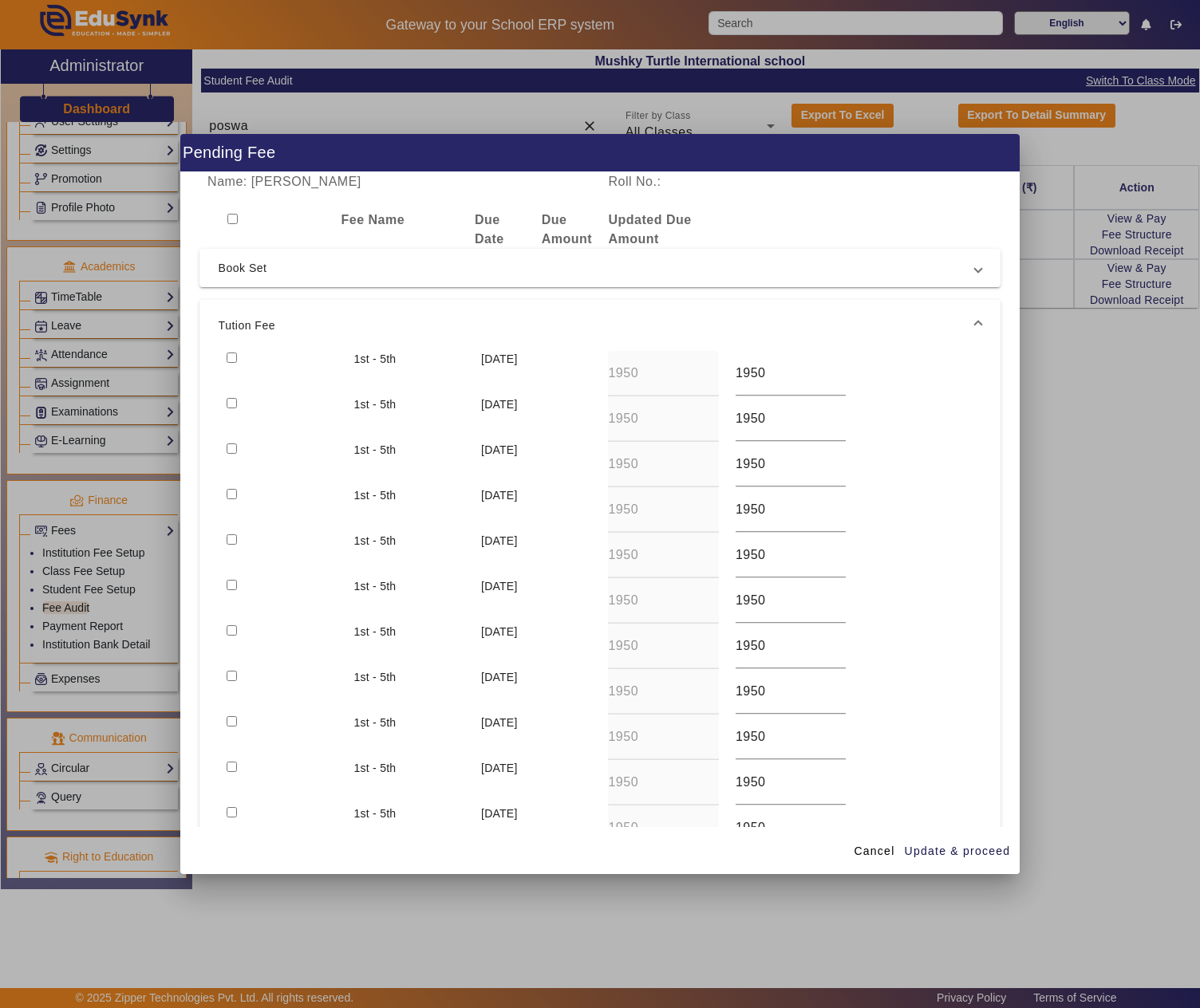
click at [232, 359] on input "checkbox" at bounding box center [232, 358] width 11 height 11
checkbox input "true"
click at [960, 854] on span "Update & proceed" at bounding box center [958, 851] width 106 height 17
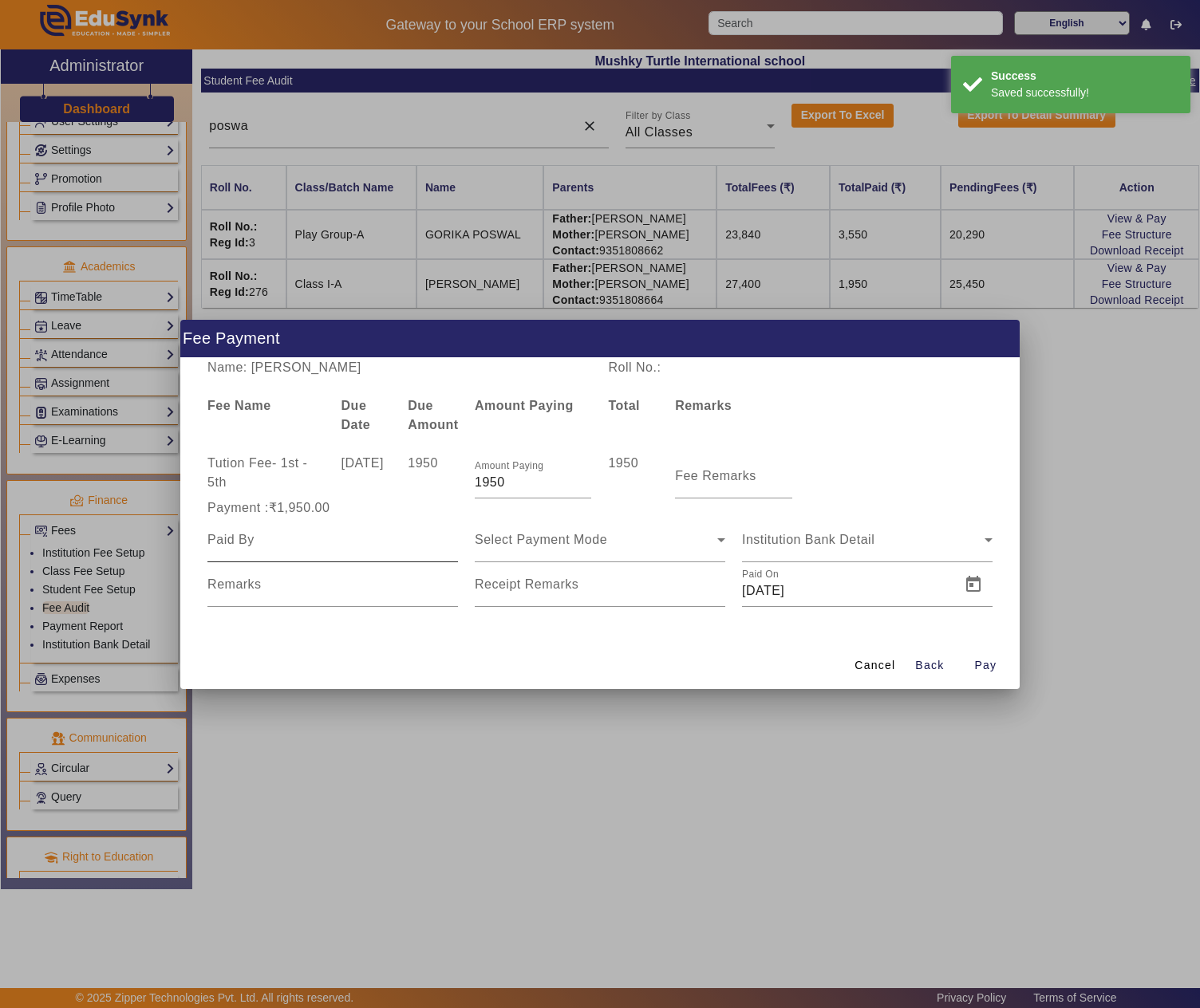
click at [287, 540] on input at bounding box center [332, 540] width 250 height 19
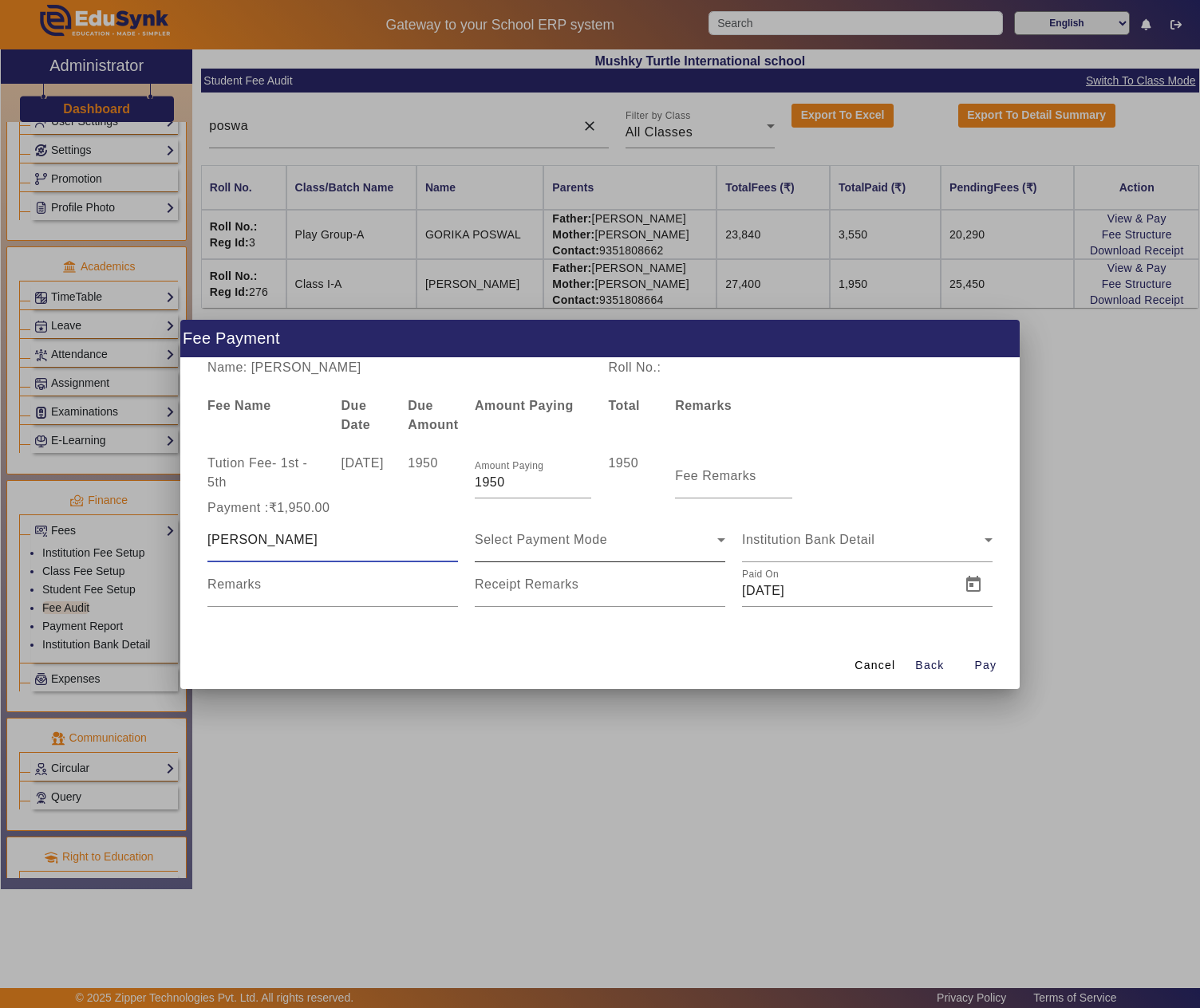
type input "Kamal Gurjar"
click at [685, 548] on div "Select Payment Mode" at bounding box center [595, 540] width 242 height 19
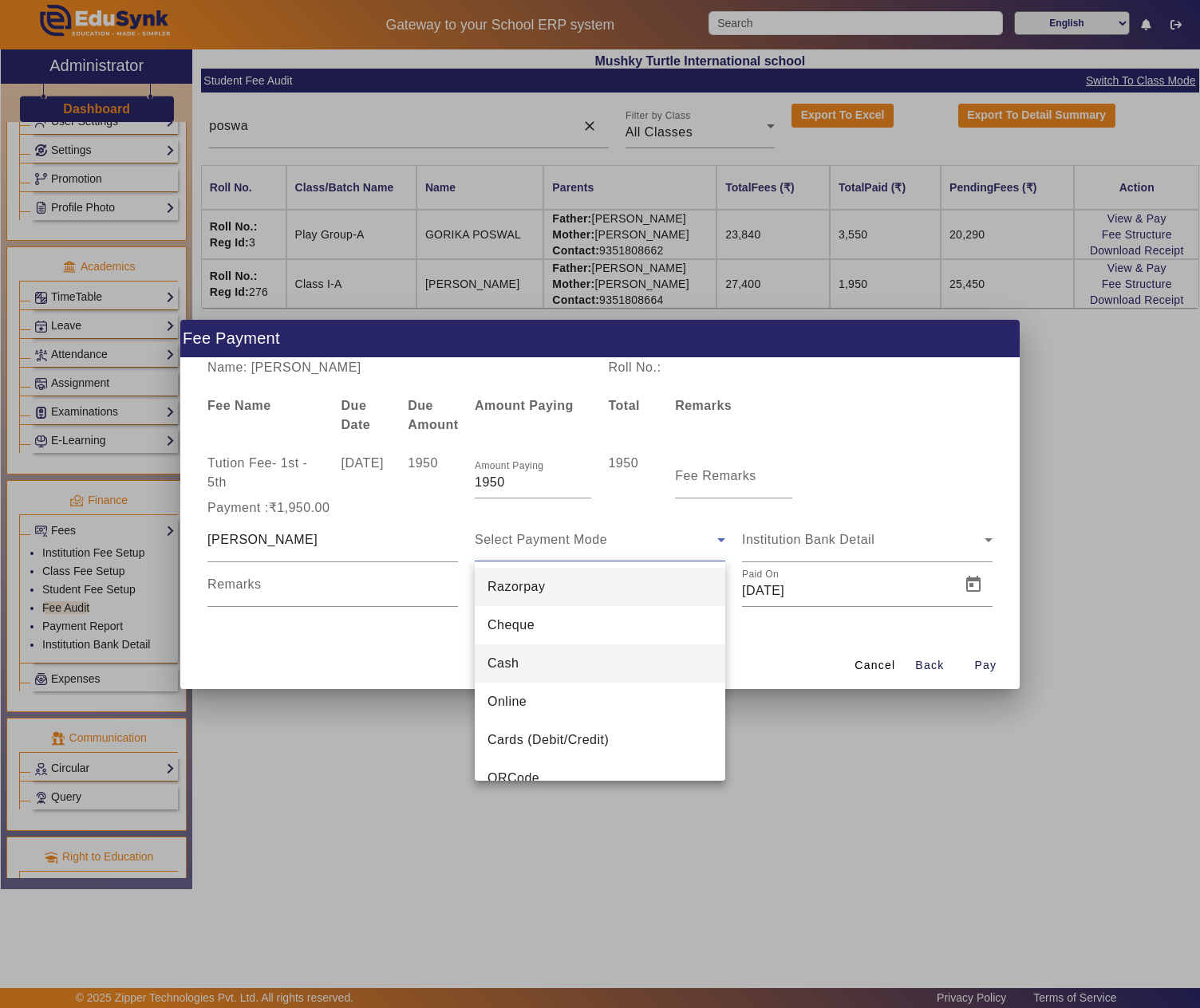
click at [568, 664] on mat-option "Cash" at bounding box center [600, 664] width 250 height 39
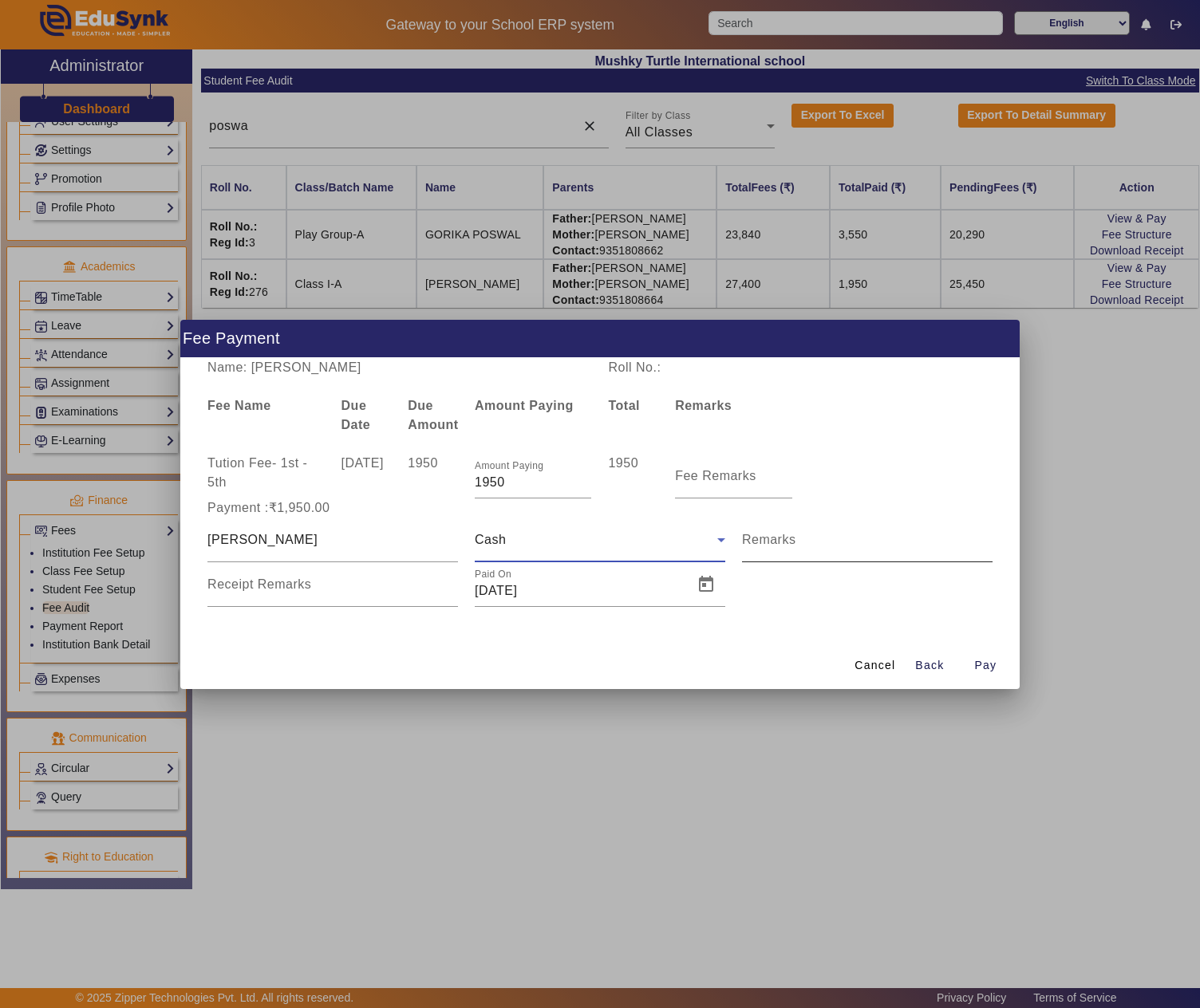
click at [833, 540] on input "Remarks" at bounding box center [868, 546] width 250 height 19
type input "1 month fee"
click at [716, 472] on mat-label "Fee Remarks" at bounding box center [715, 476] width 81 height 14
click at [716, 473] on input "Fee Remarks" at bounding box center [732, 482] width 116 height 19
type input "May"
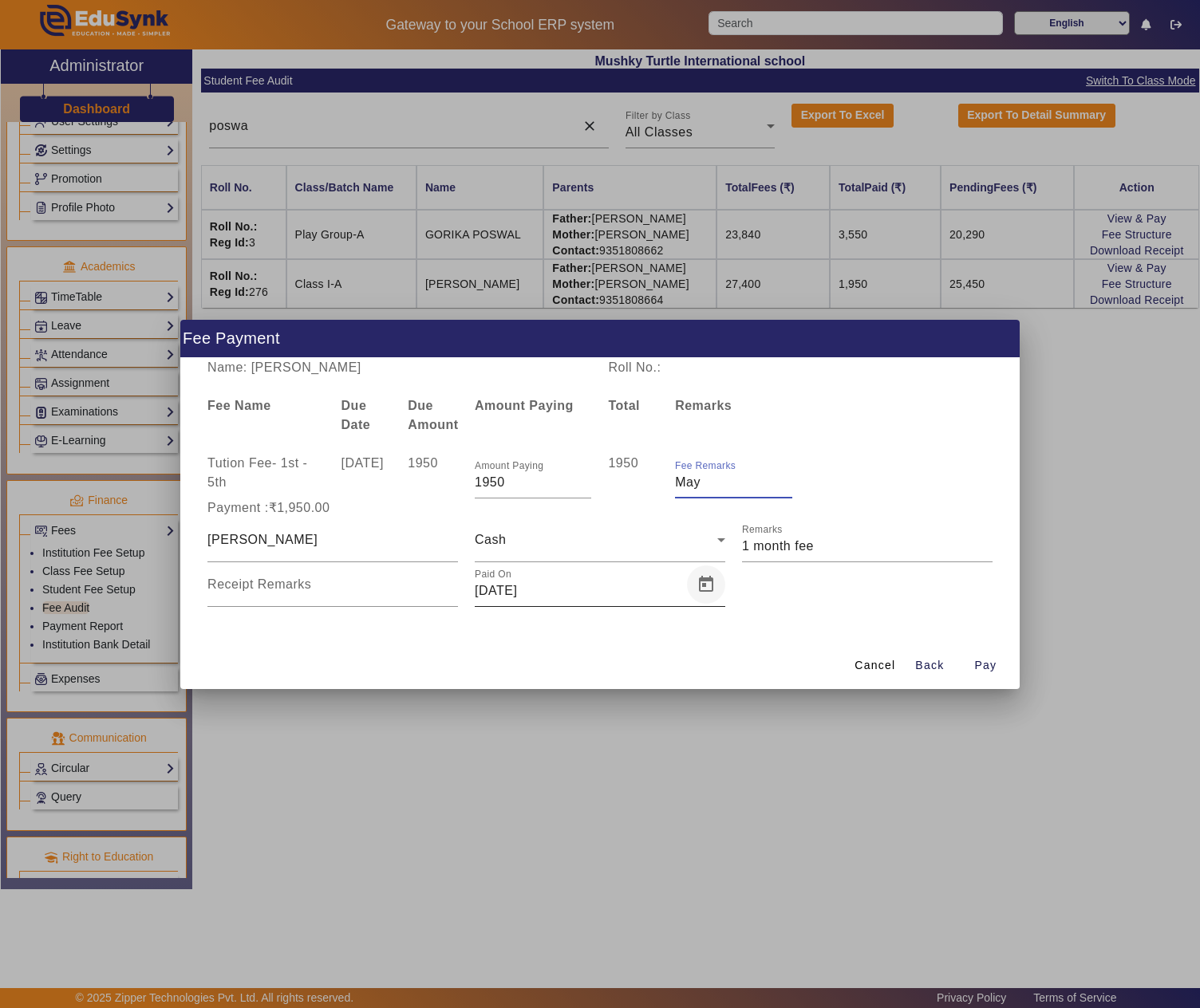
click at [716, 581] on span "Open calendar" at bounding box center [705, 585] width 39 height 39
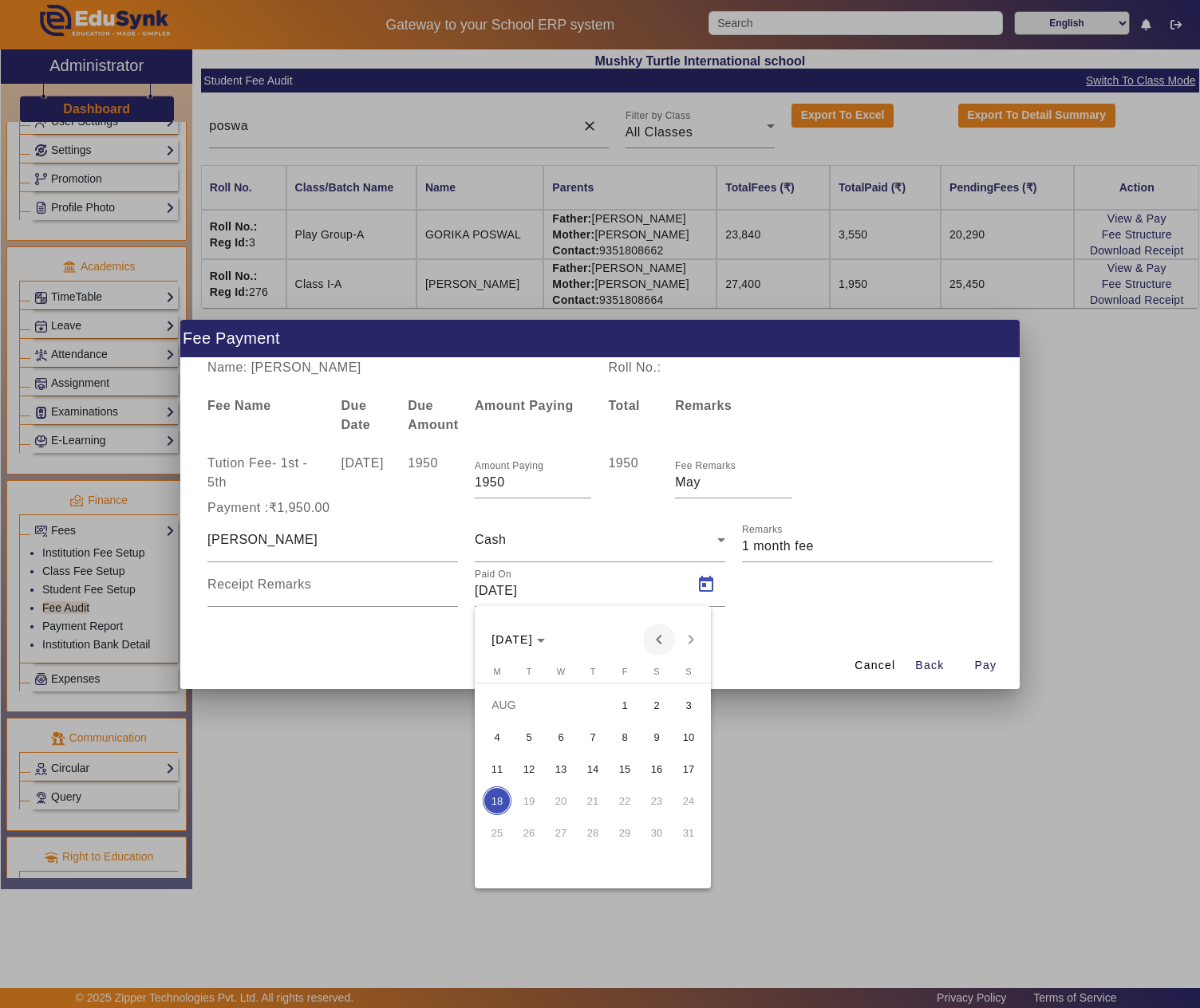
click at [652, 631] on span "Previous month" at bounding box center [659, 640] width 32 height 32
click at [567, 770] on span "9" at bounding box center [561, 769] width 29 height 29
type input "09/07/2025"
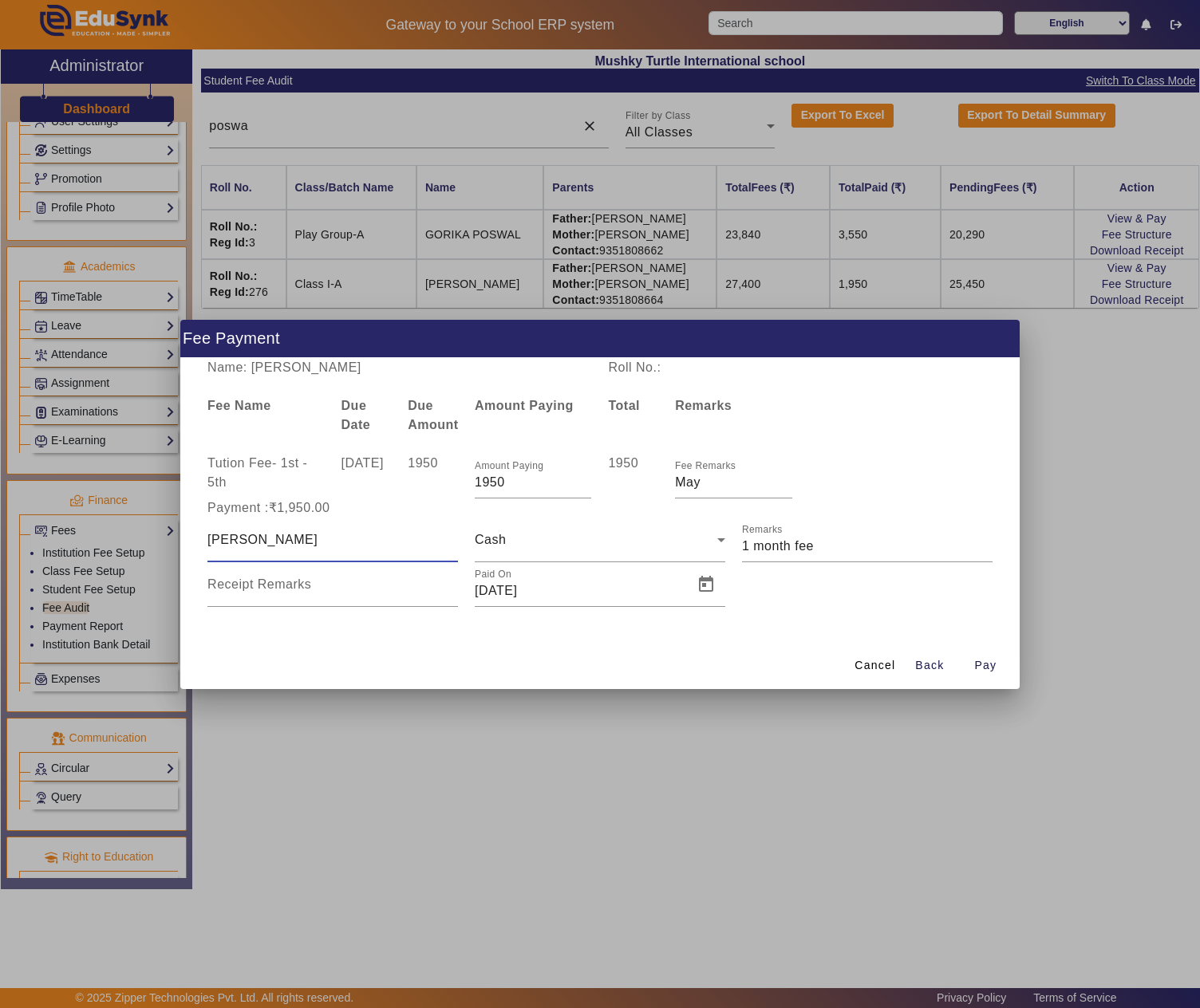
drag, startPoint x: 292, startPoint y: 536, endPoint x: 128, endPoint y: 531, distance: 164.1
click at [128, 531] on div "Fee Payment Name: HIYANSH POSWAL Roll No.: Fee Name Due Date Due Amount Amount …" at bounding box center [600, 504] width 1200 height 1008
click at [983, 662] on span "Pay" at bounding box center [985, 666] width 23 height 17
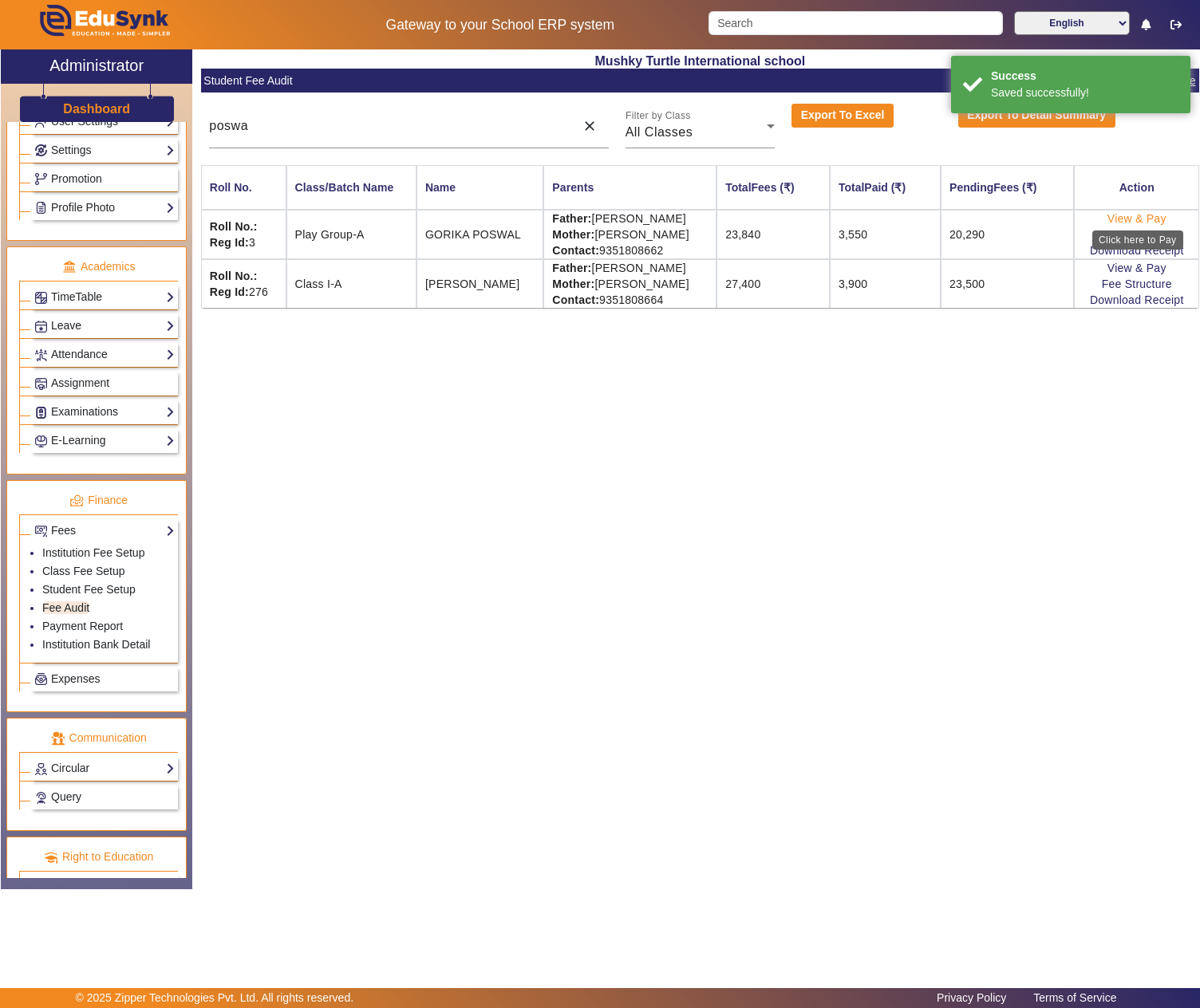
click at [1130, 217] on link "View & Pay" at bounding box center [1137, 219] width 59 height 13
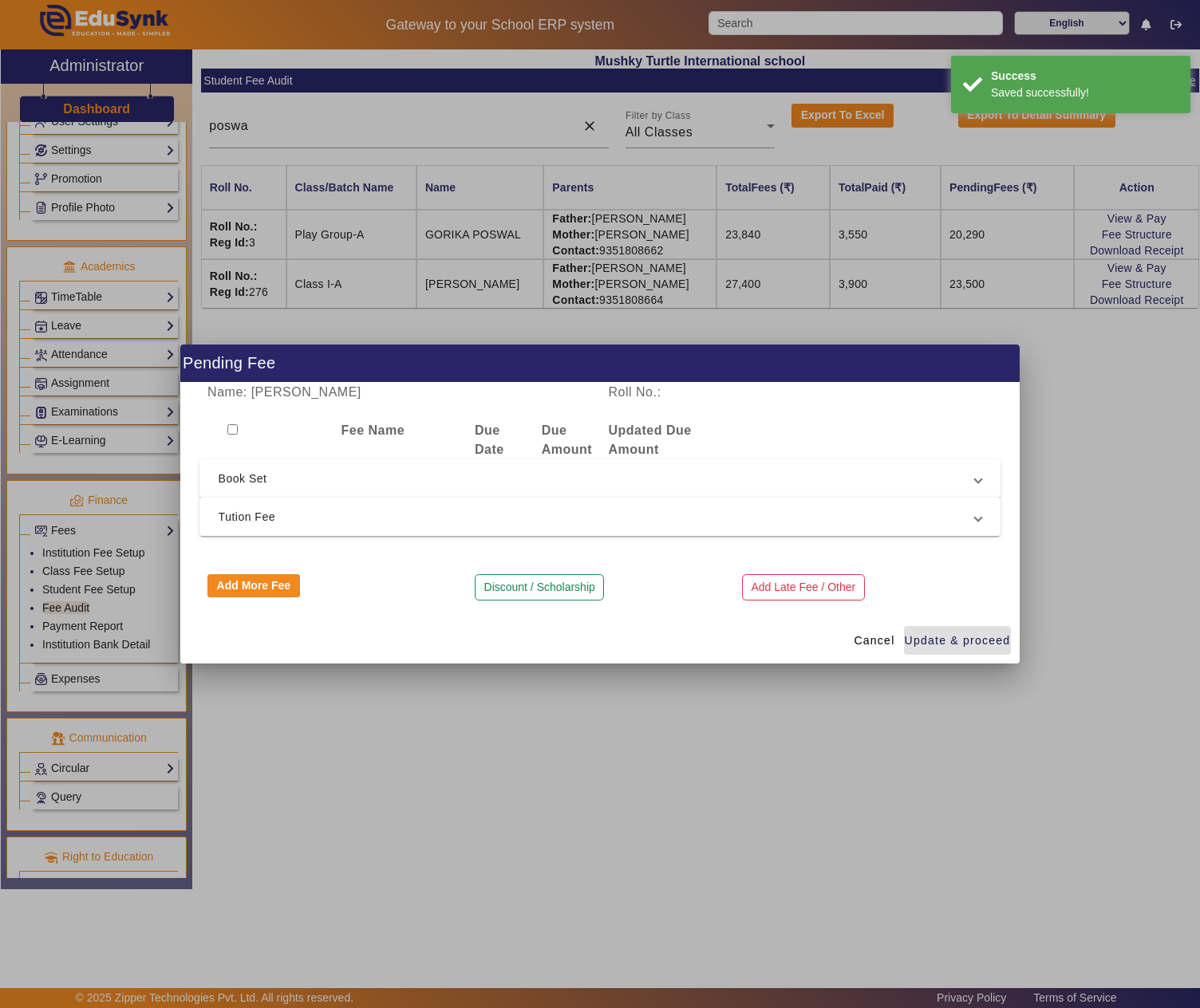
click at [407, 515] on span "Tution Fee" at bounding box center [597, 516] width 757 height 19
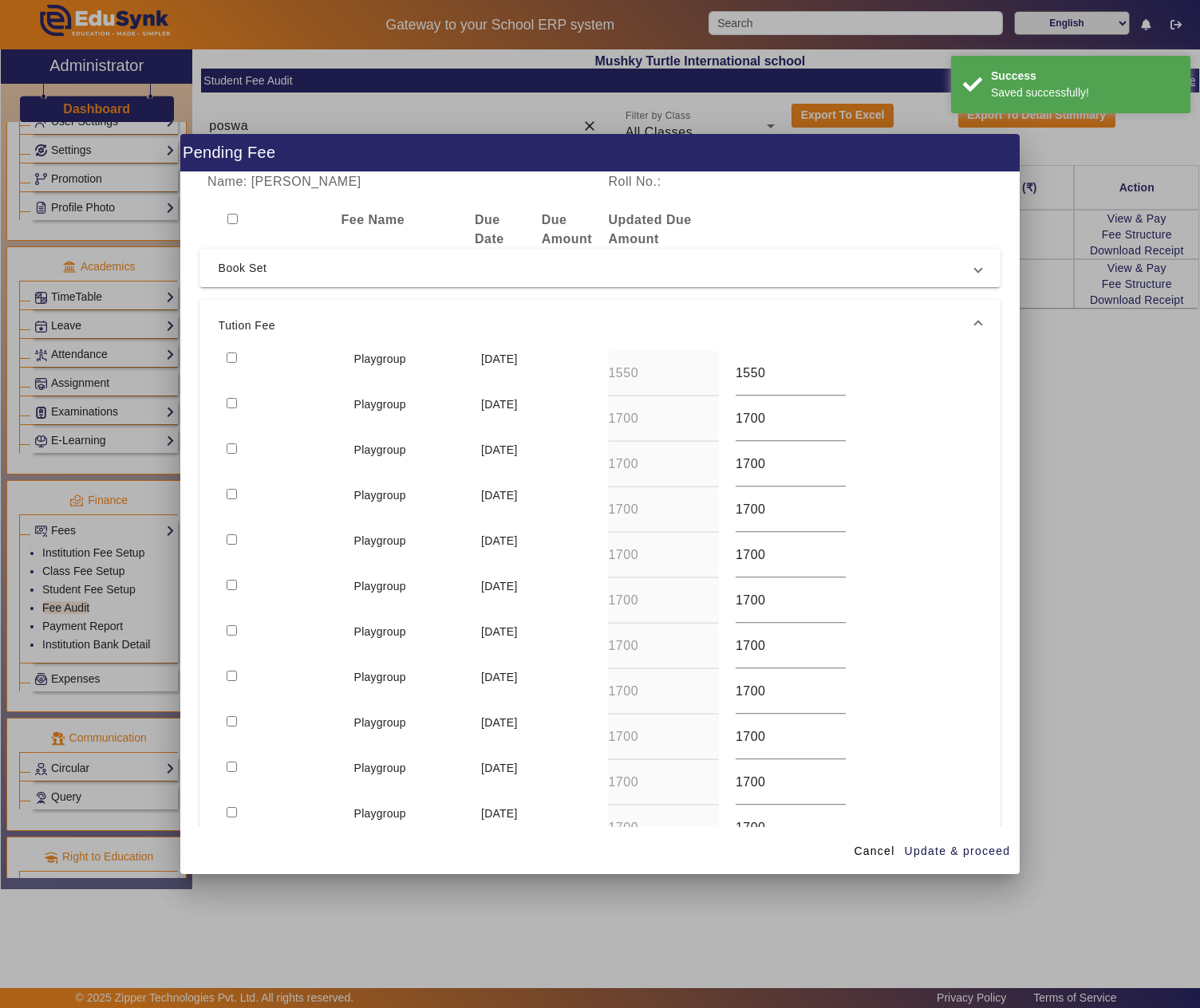
click at [233, 352] on input "checkbox" at bounding box center [232, 358] width 11 height 11
checkbox input "true"
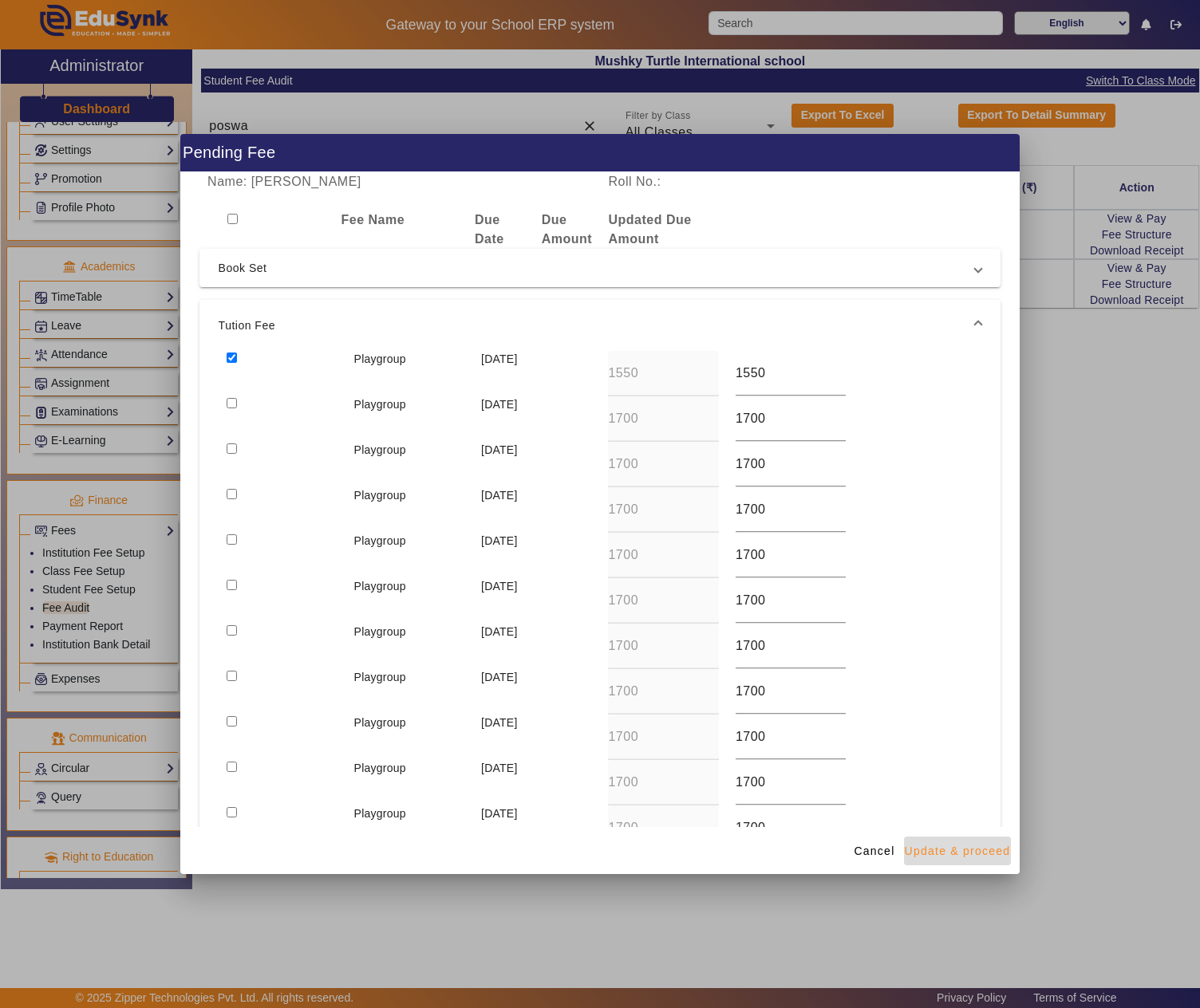
click at [973, 854] on span "Update & proceed" at bounding box center [958, 851] width 106 height 17
type input "1700"
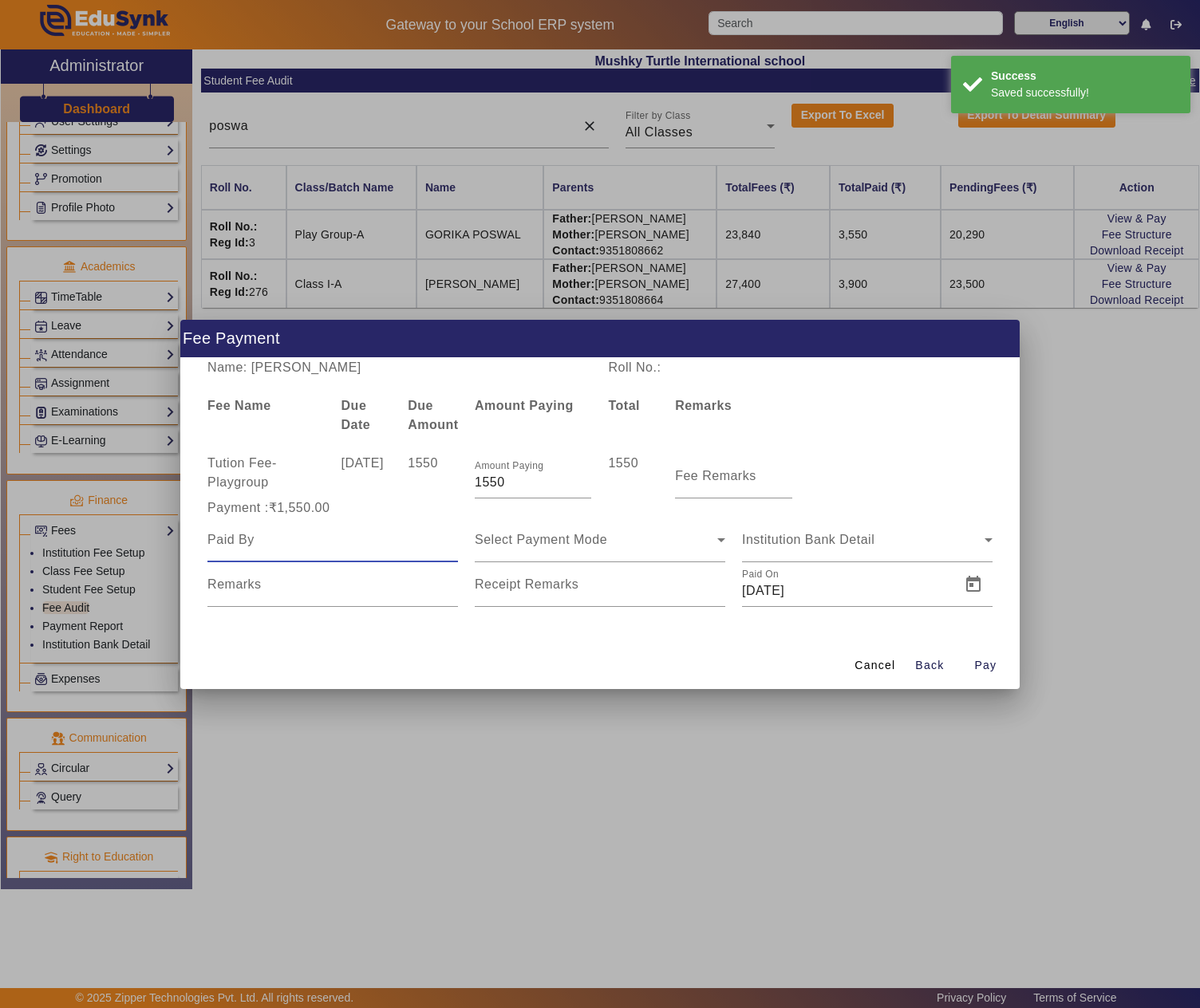
click at [367, 538] on input at bounding box center [332, 540] width 250 height 19
paste input "Kamal Gurjar"
type input "Kamal Gurjar"
click at [550, 534] on span "Select Payment Mode" at bounding box center [541, 540] width 132 height 14
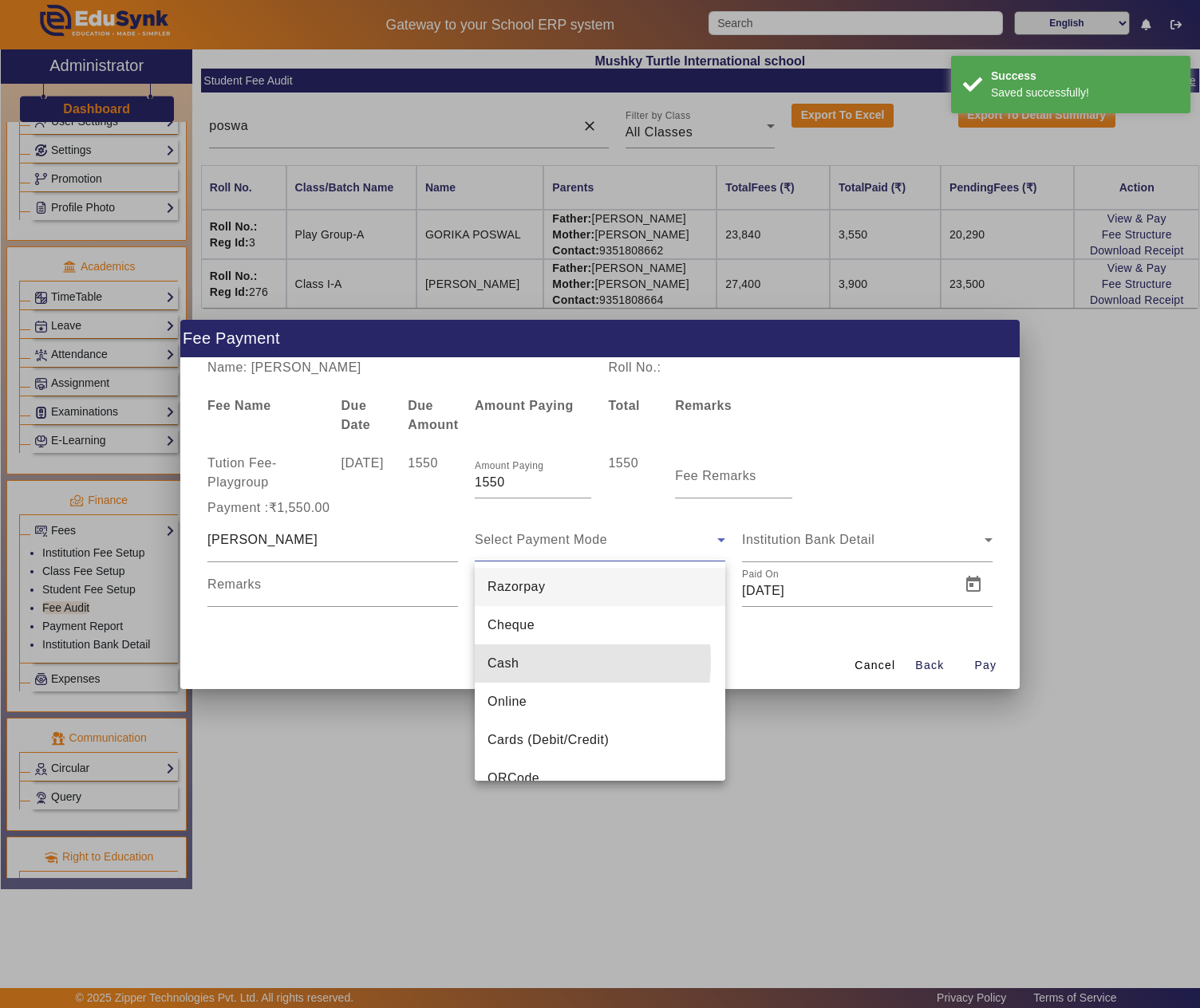
drag, startPoint x: 525, startPoint y: 660, endPoint x: 805, endPoint y: 567, distance: 295.0
click at [530, 658] on mat-option "Cash" at bounding box center [600, 664] width 250 height 39
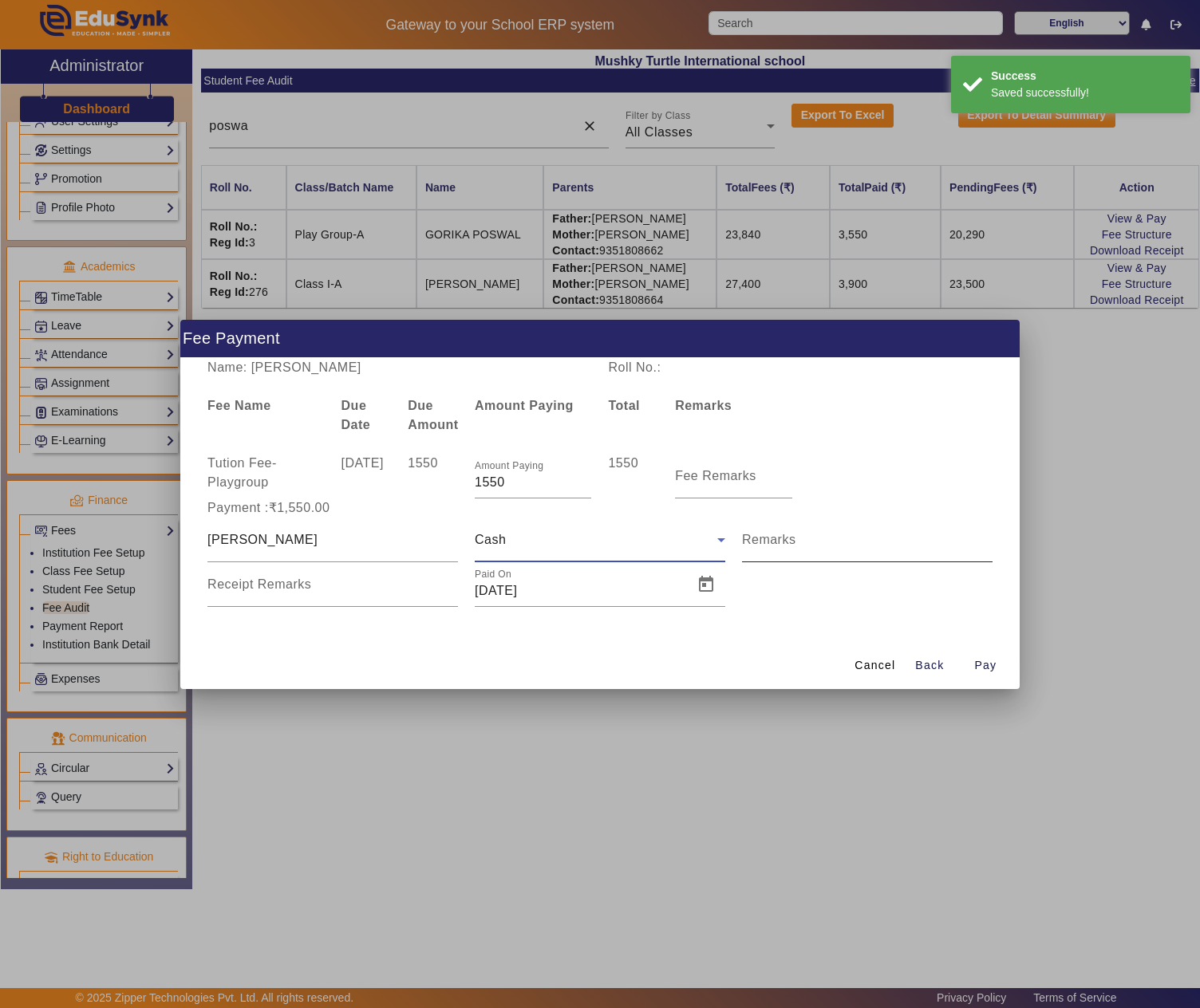
click at [830, 550] on input "Remarks" at bounding box center [868, 546] width 250 height 19
click at [685, 474] on mat-label "Fee Remarks" at bounding box center [715, 476] width 81 height 14
click at [685, 474] on input "Fee Remarks" at bounding box center [732, 482] width 116 height 19
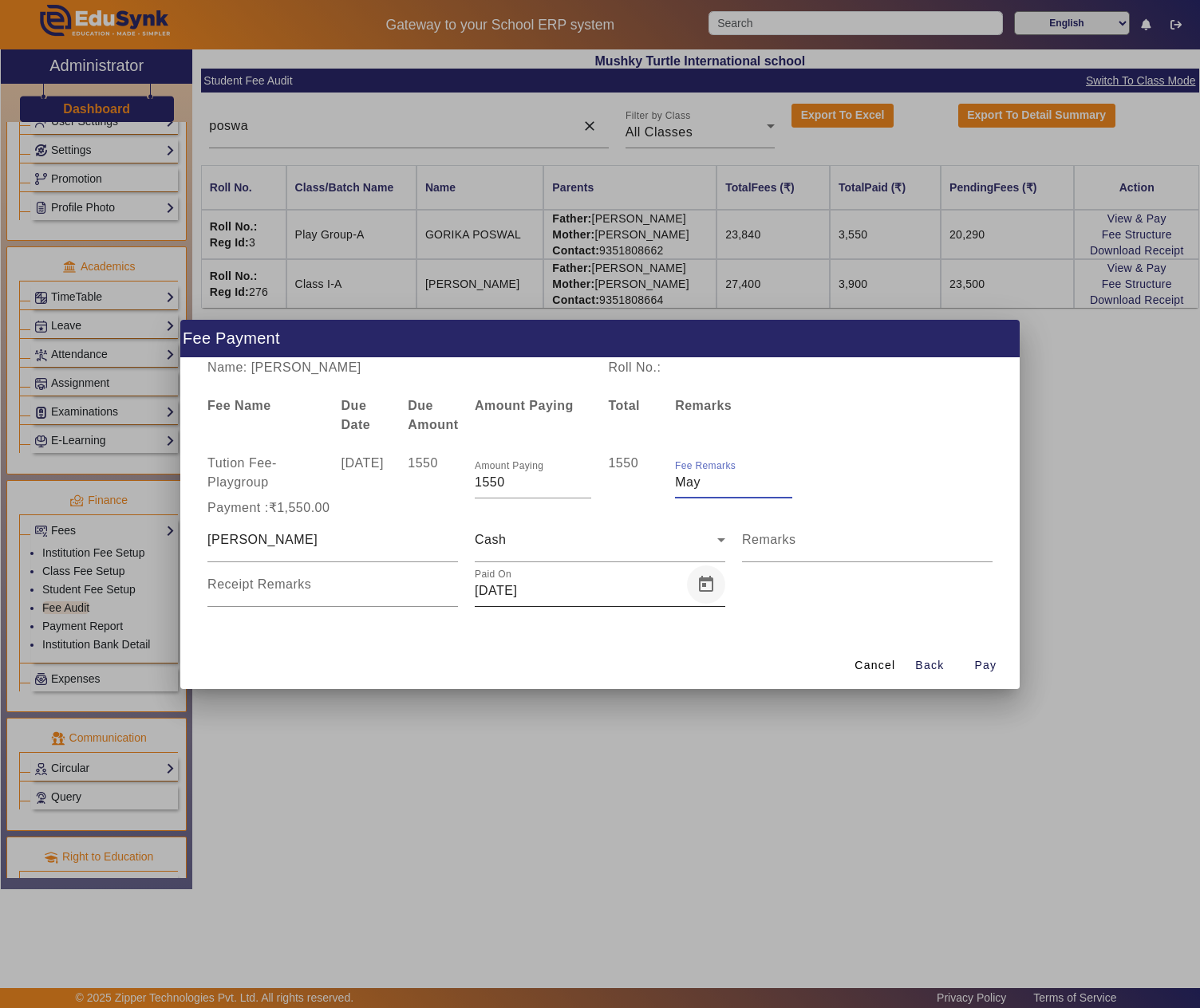
type input "May"
click at [705, 586] on span "Open calendar" at bounding box center [705, 585] width 39 height 39
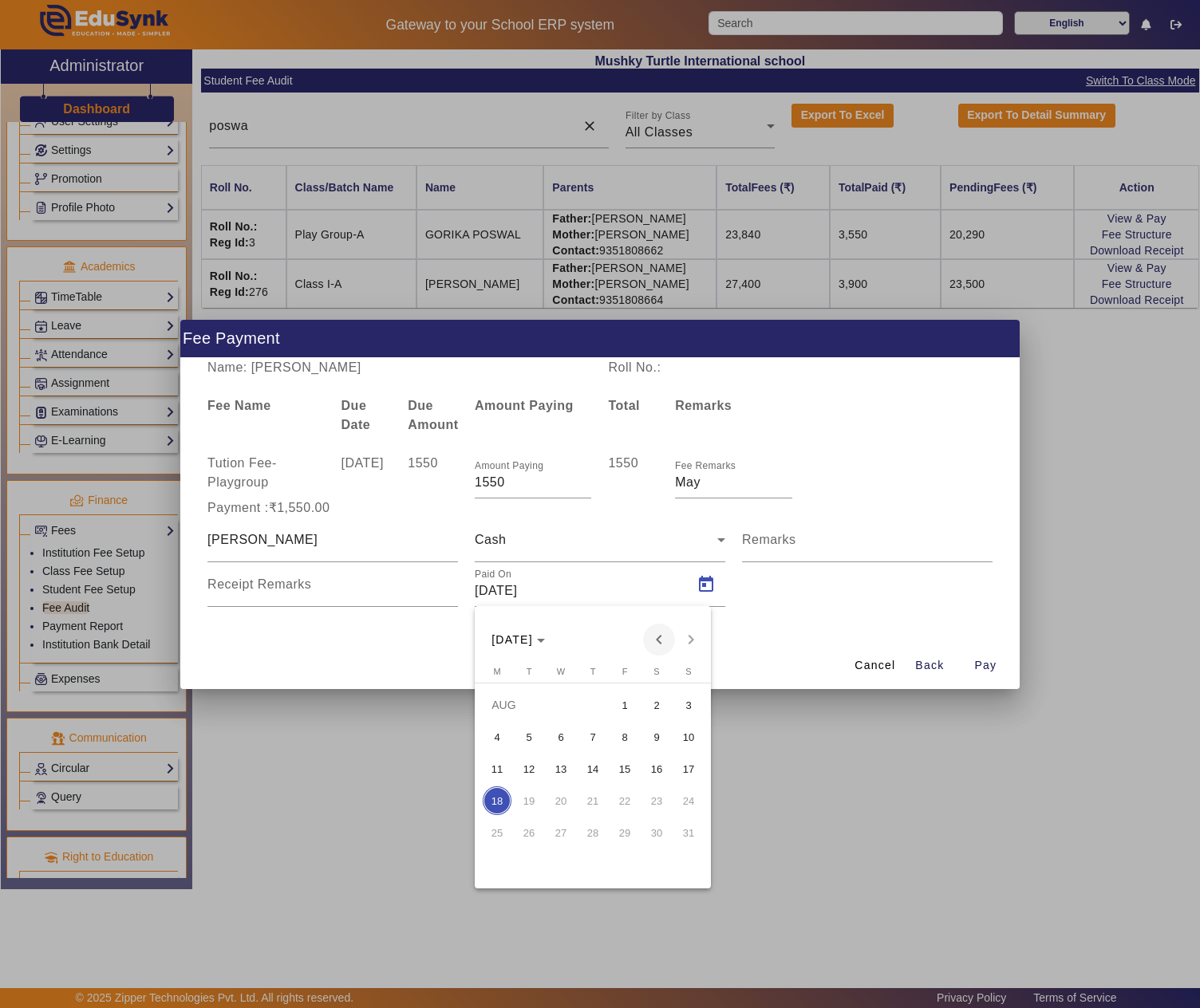
drag, startPoint x: 654, startPoint y: 637, endPoint x: 643, endPoint y: 651, distance: 17.8
click at [656, 637] on span "Previous month" at bounding box center [659, 640] width 32 height 32
click at [559, 766] on span "9" at bounding box center [561, 769] width 29 height 29
type input "09/07/2025"
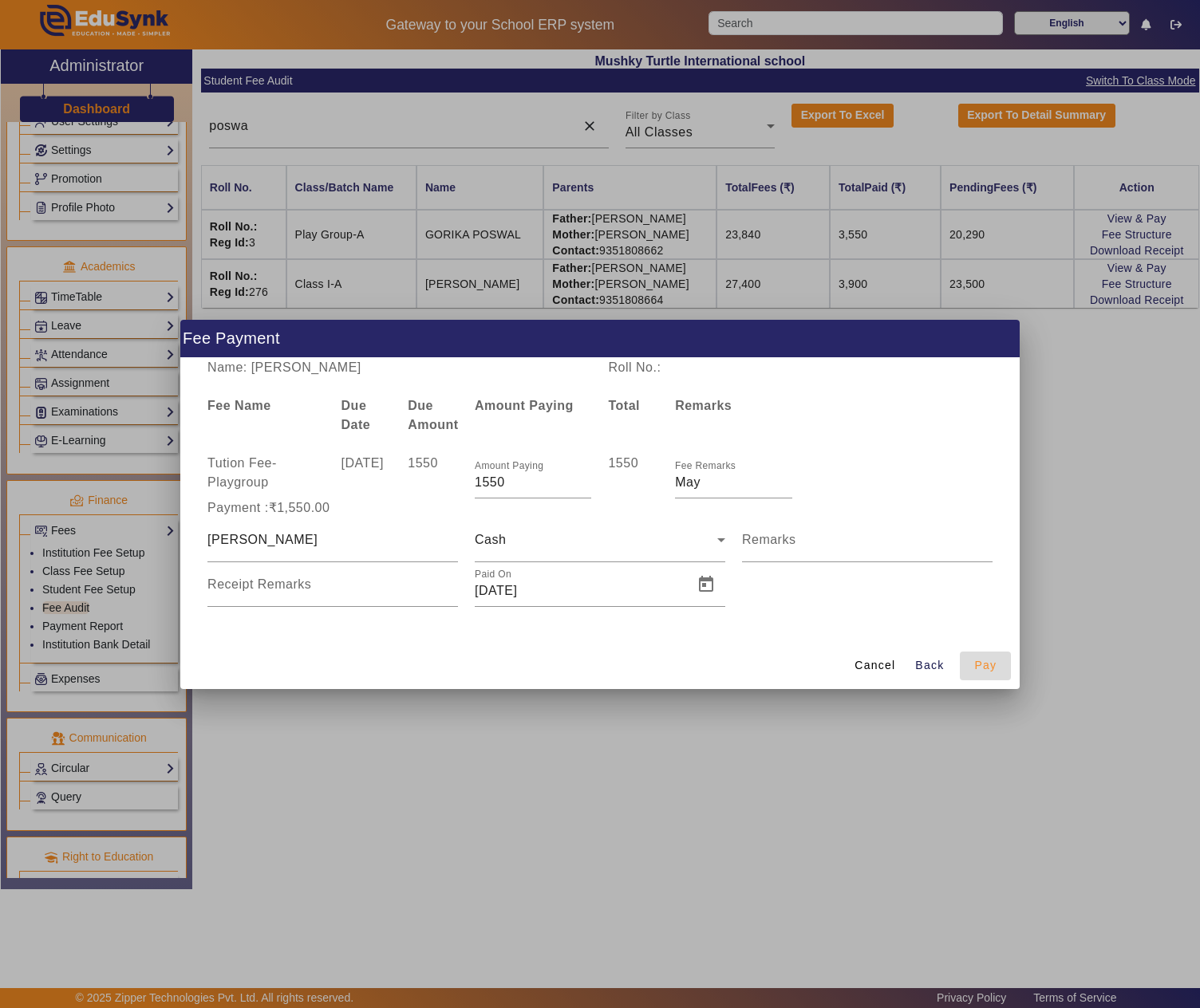
click at [979, 658] on span "Pay" at bounding box center [985, 666] width 23 height 17
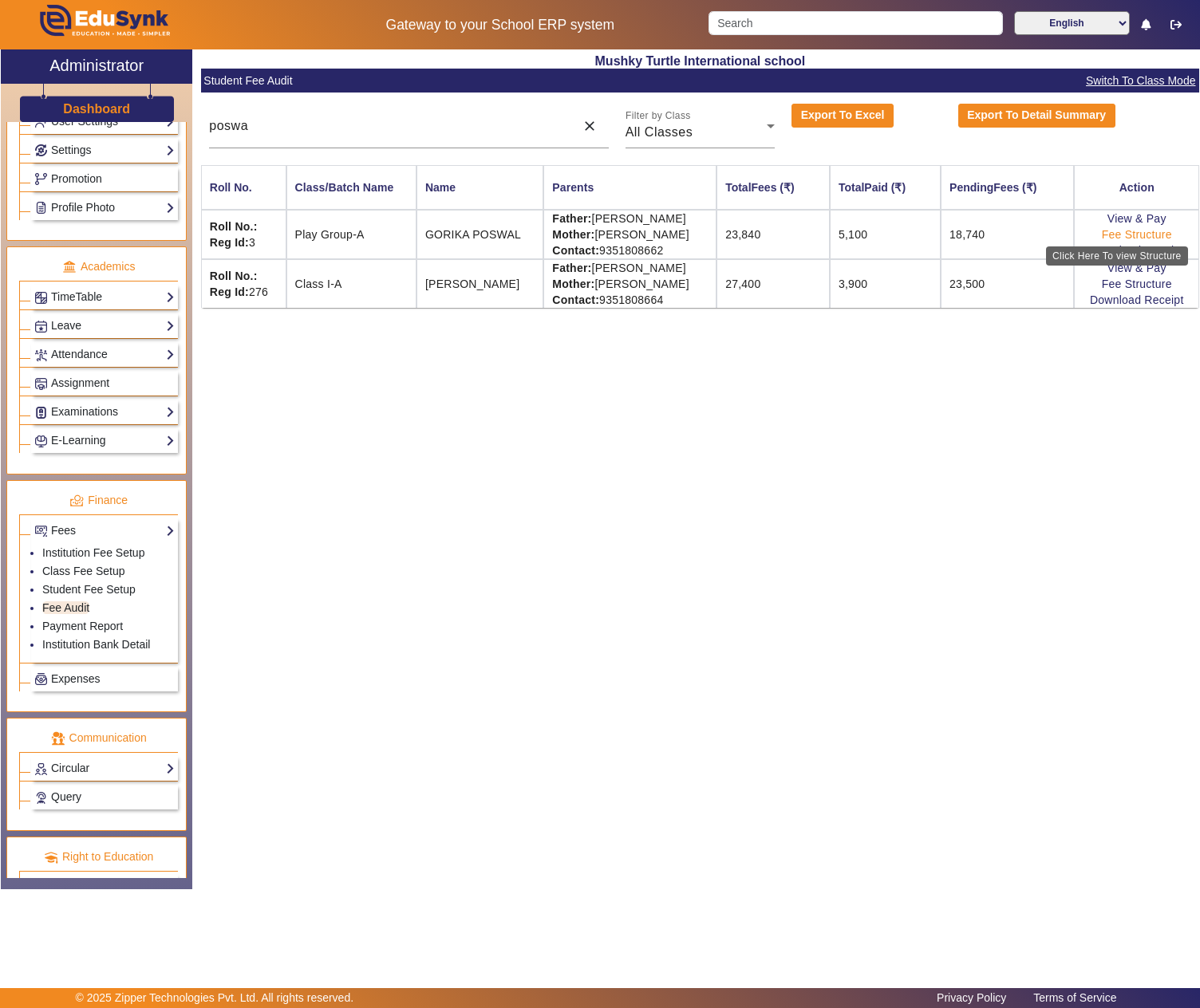
click at [1136, 236] on link "Fee Structure" at bounding box center [1137, 234] width 70 height 13
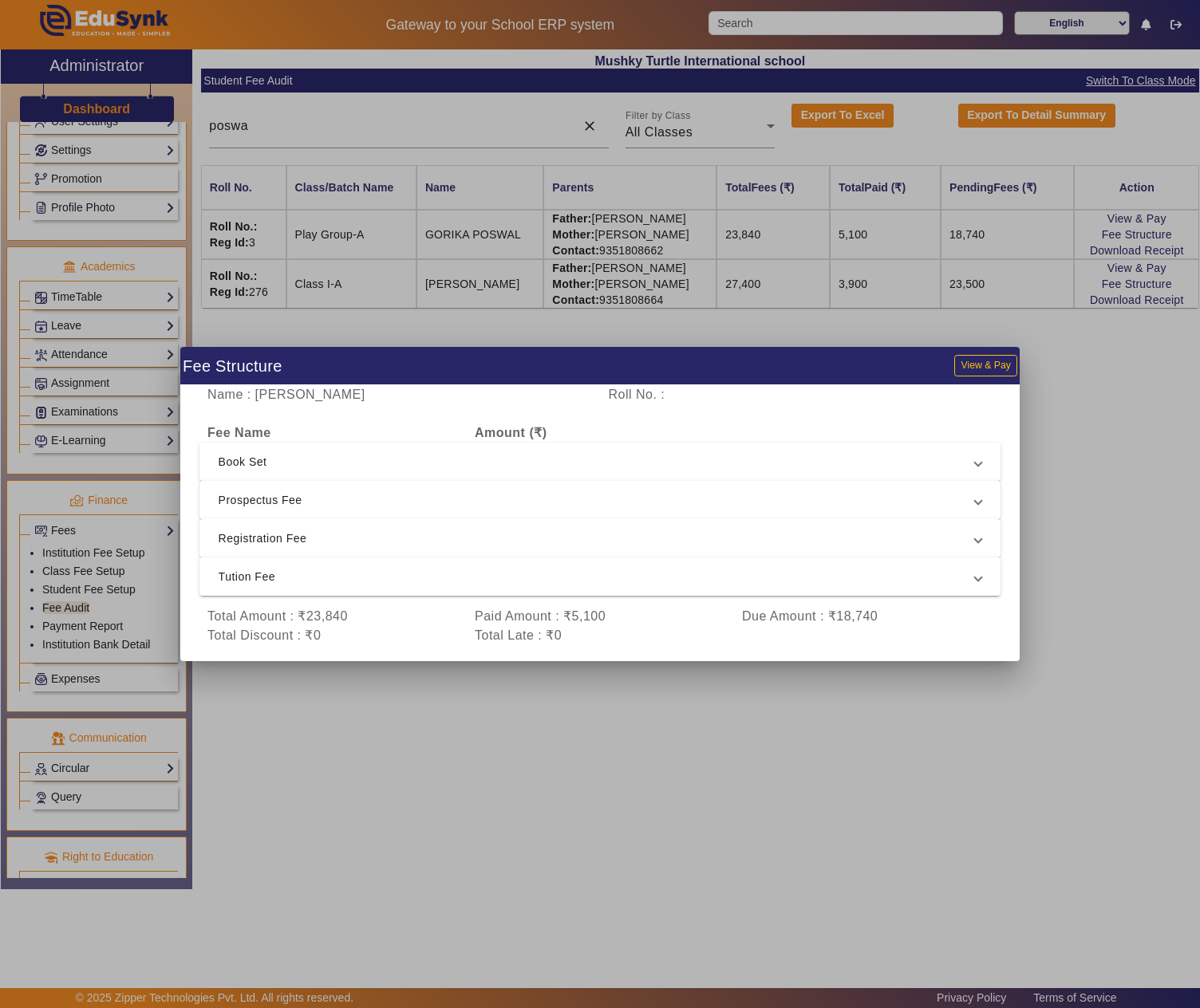
click at [358, 573] on span "Tution Fee" at bounding box center [597, 577] width 757 height 19
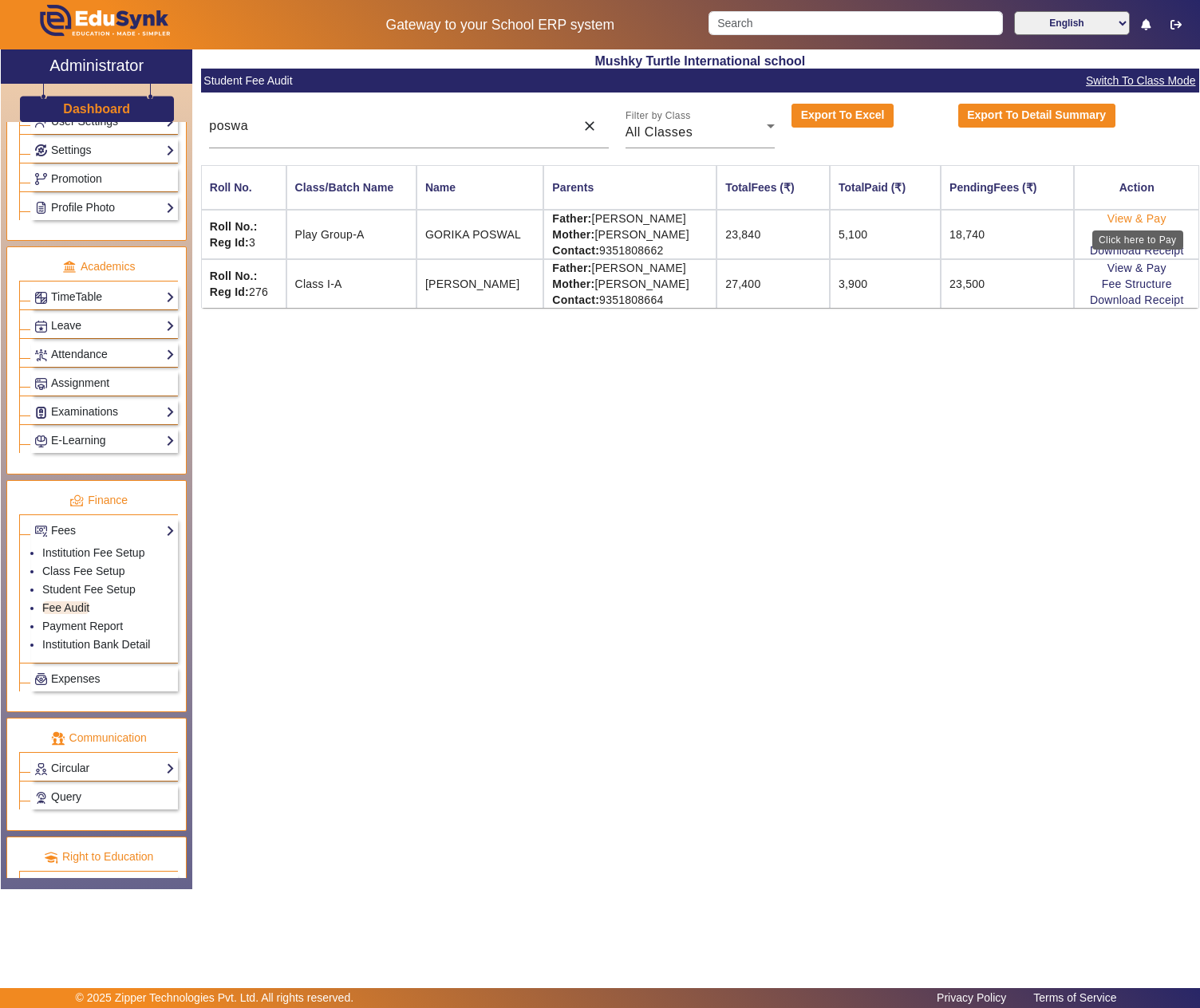
click at [1138, 219] on link "View & Pay" at bounding box center [1137, 219] width 59 height 13
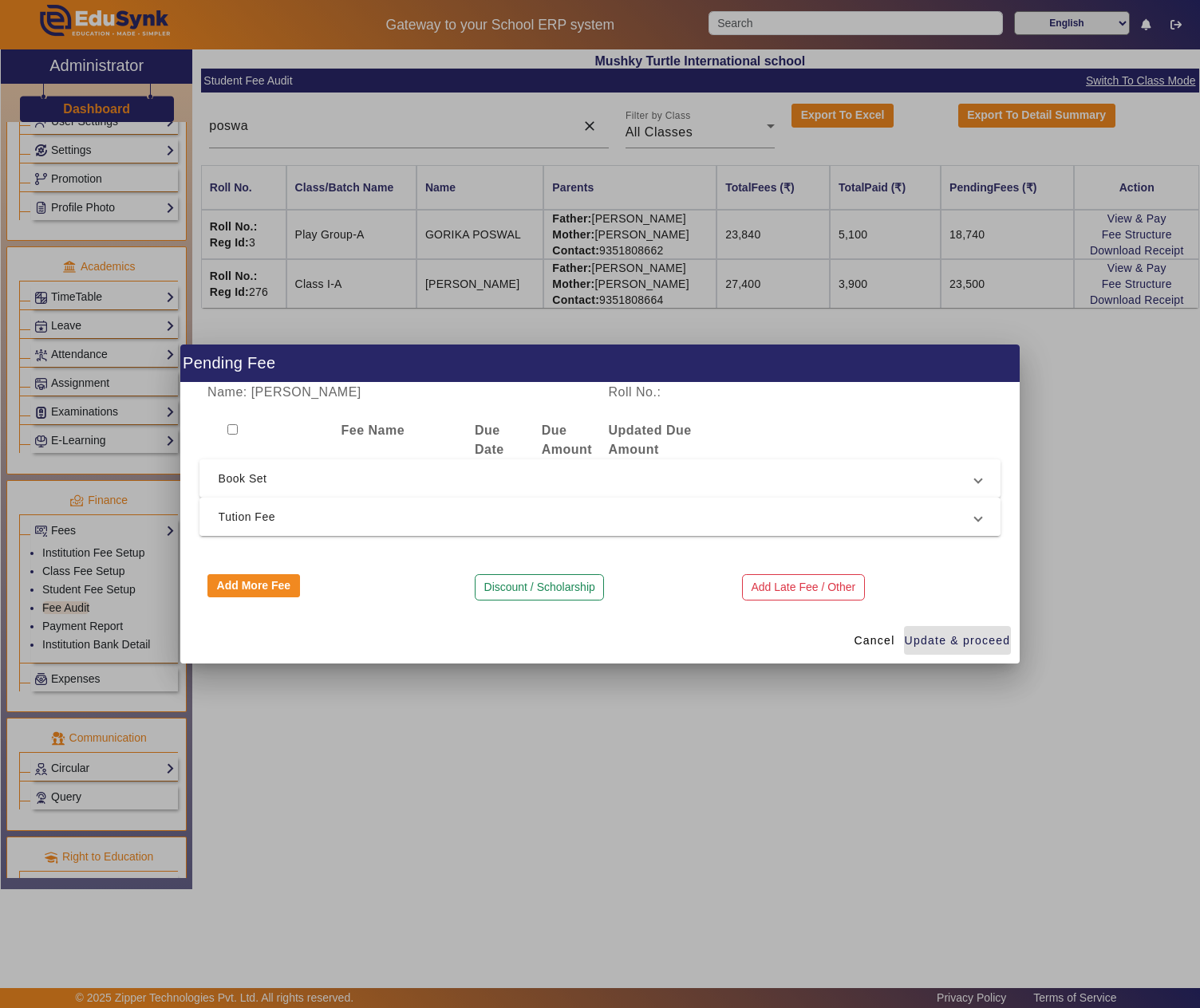
click at [451, 523] on span "Tution Fee" at bounding box center [597, 516] width 757 height 19
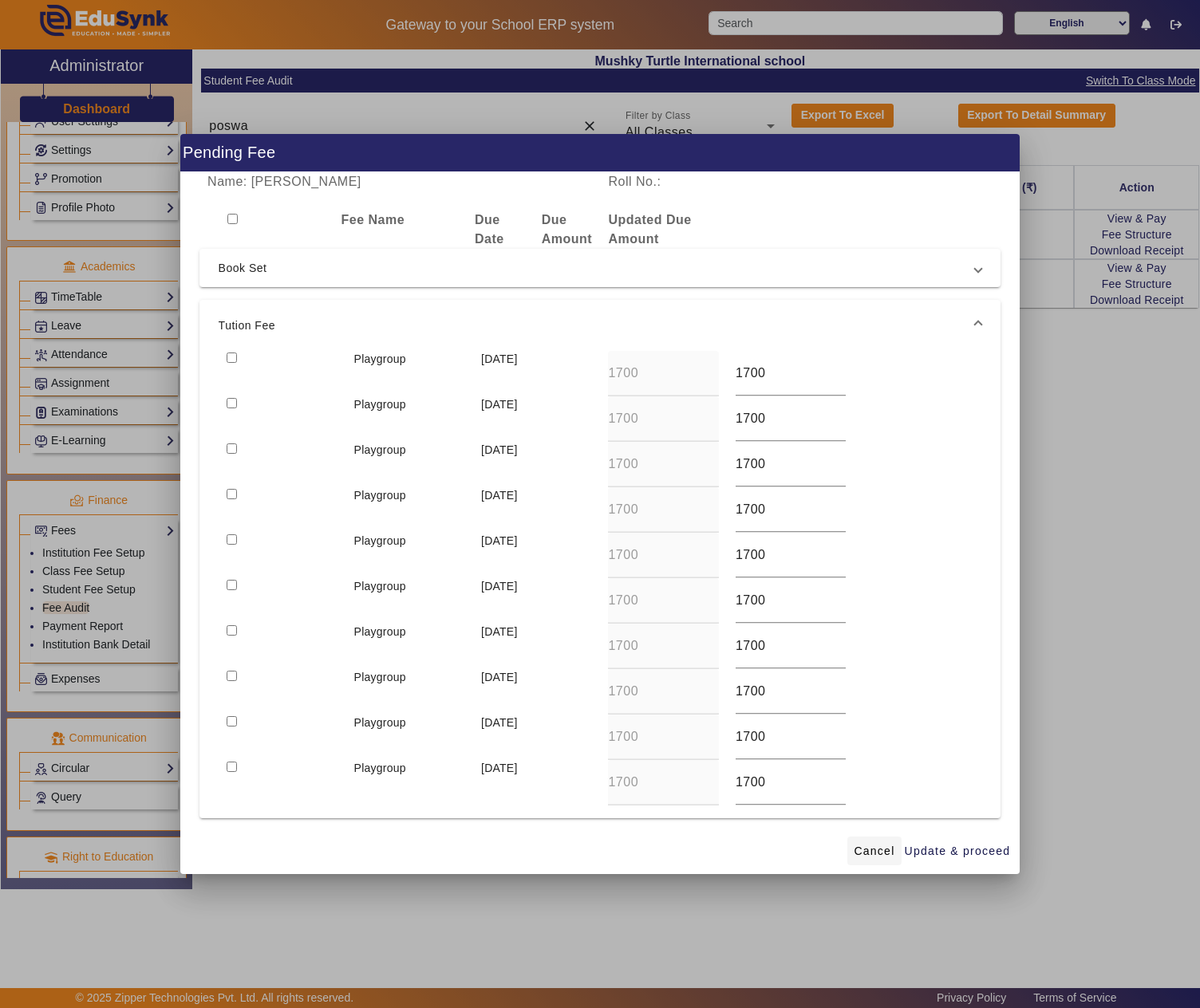
click at [871, 844] on span "Cancel" at bounding box center [874, 851] width 41 height 17
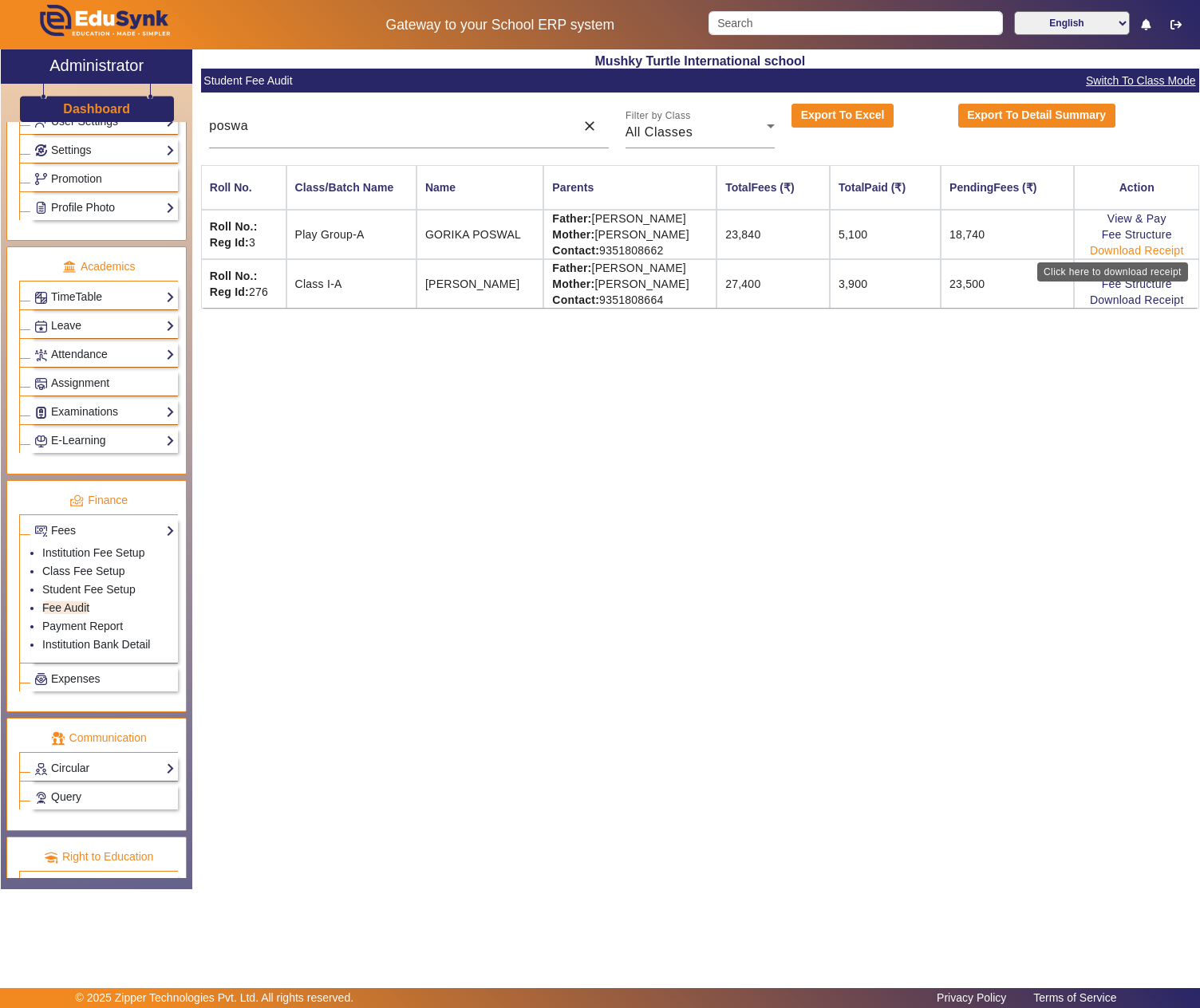
click at [1105, 249] on link "Download Receipt" at bounding box center [1137, 250] width 94 height 13
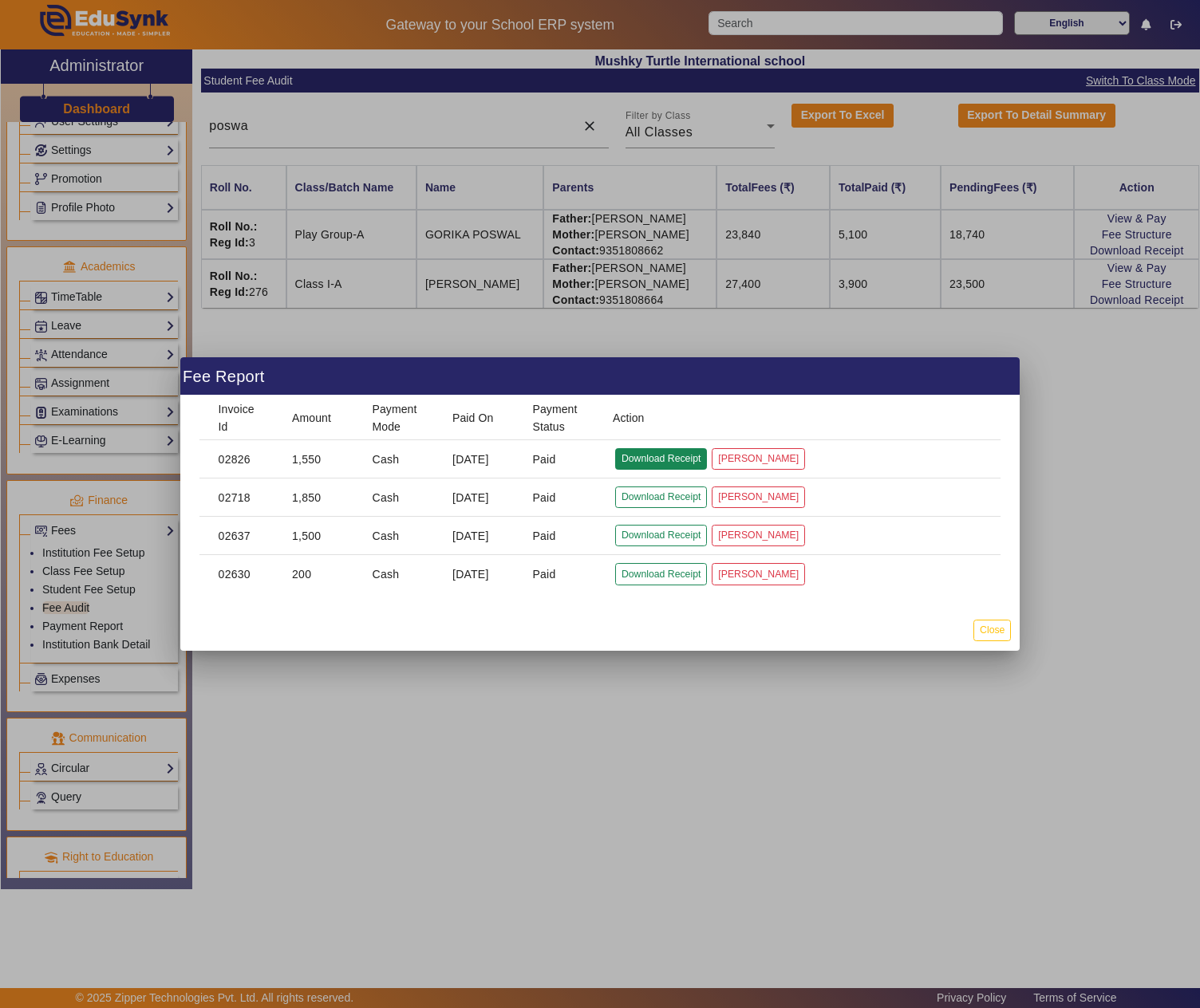
click at [673, 453] on button "Download Receipt" at bounding box center [661, 459] width 92 height 22
click at [981, 638] on button "Close" at bounding box center [992, 631] width 38 height 22
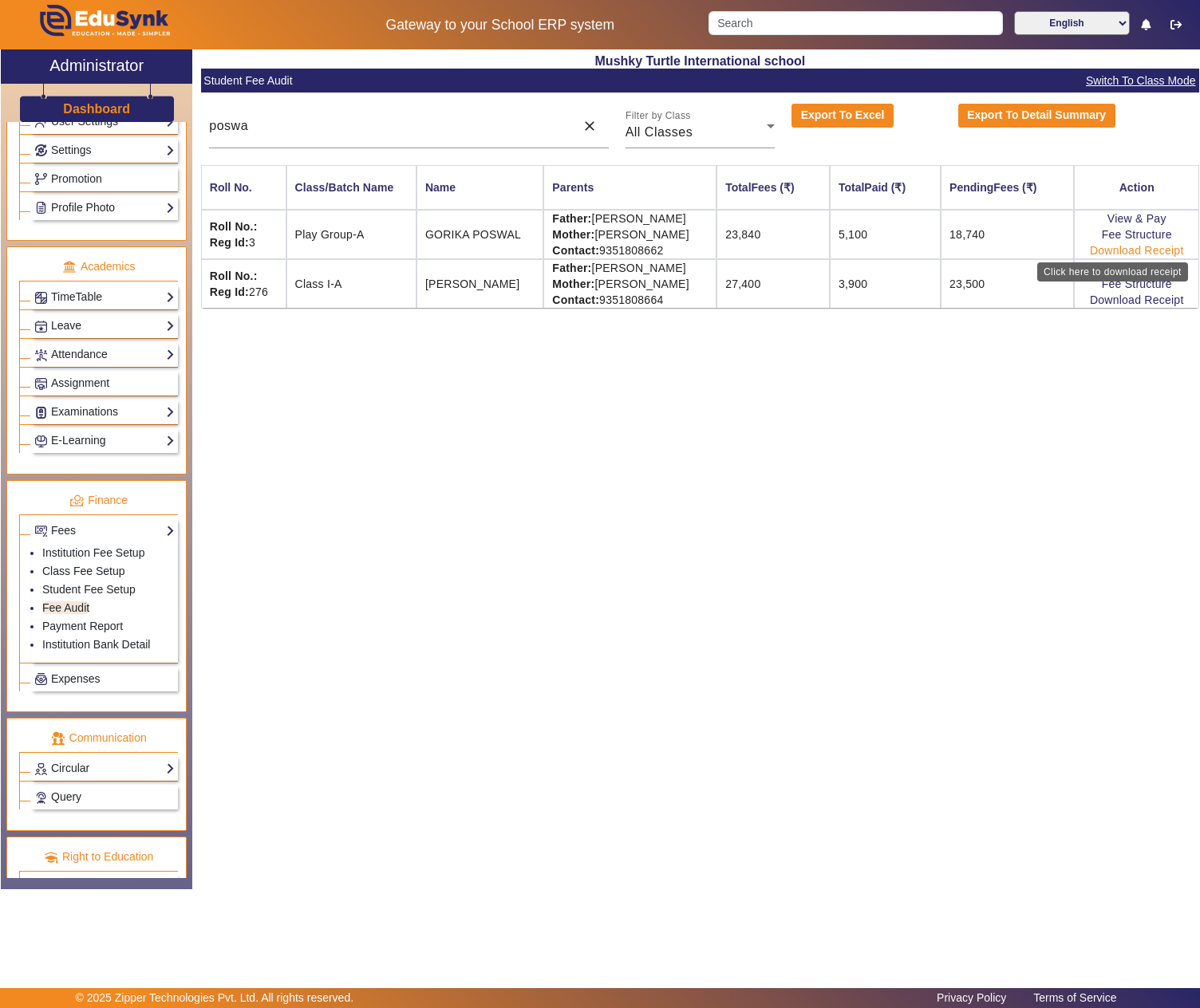
click at [1169, 252] on link "Download Receipt" at bounding box center [1137, 250] width 94 height 13
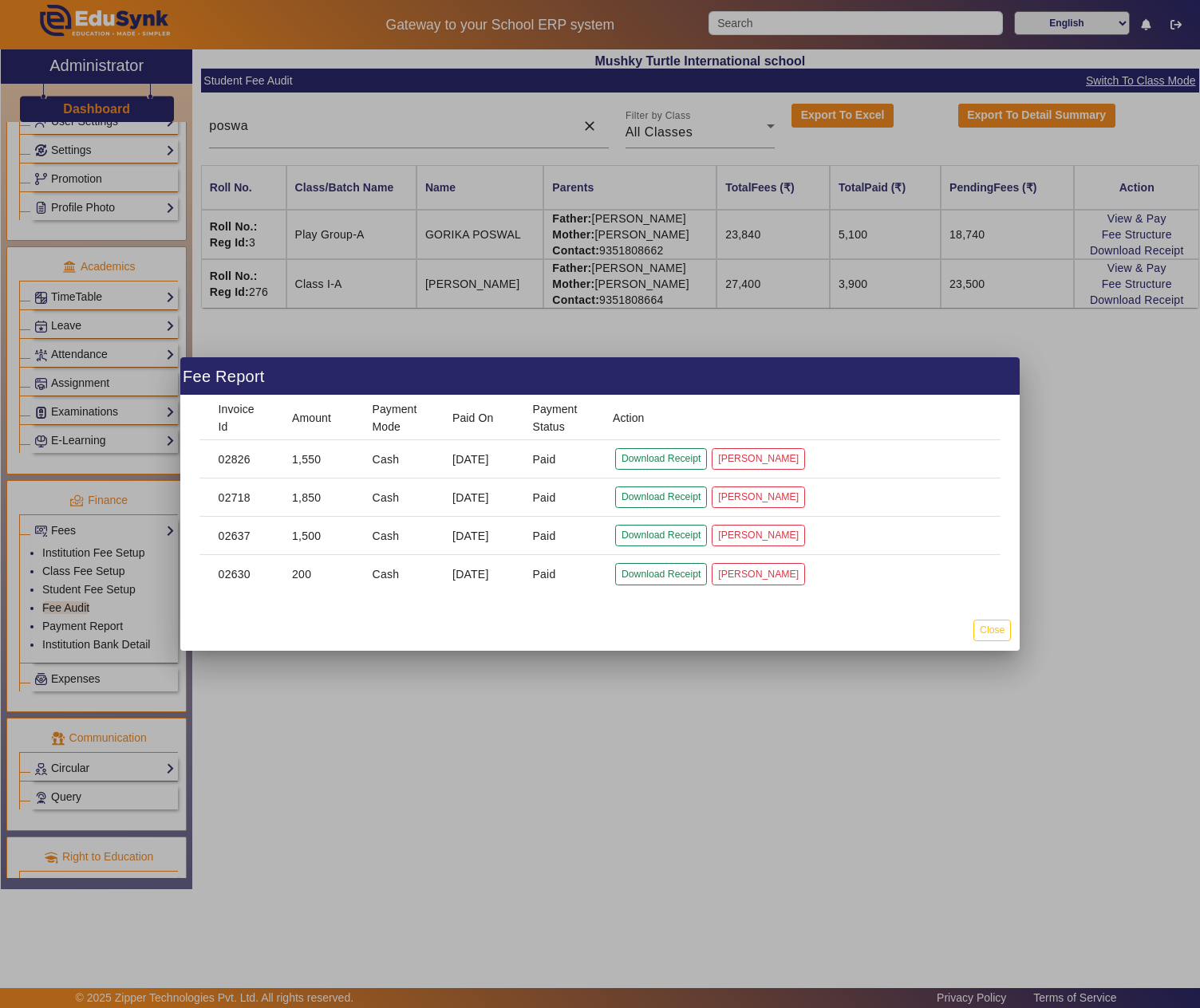
drag, startPoint x: 269, startPoint y: 499, endPoint x: 434, endPoint y: 498, distance: 165.0
click at [434, 498] on mat-row "02718 1,850 Cash 5 May 2025 Paid Download Receipt Mark Cancelled" at bounding box center [600, 497] width 802 height 39
drag, startPoint x: 1007, startPoint y: 635, endPoint x: 1055, endPoint y: 627, distance: 48.7
click at [1007, 635] on button "Close" at bounding box center [992, 631] width 38 height 22
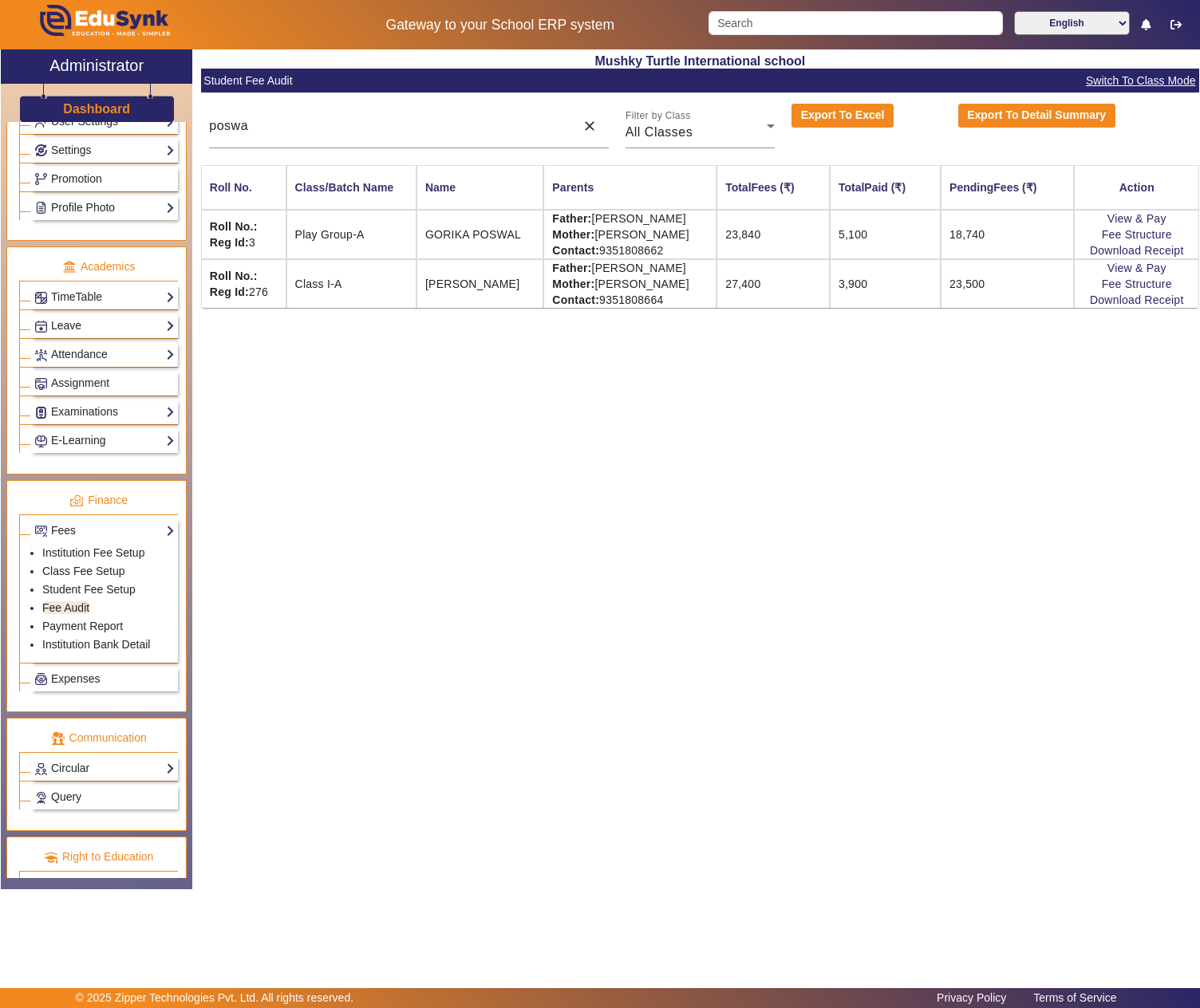
click at [1061, 602] on div "Mushky Turtle International school Student Fee Audit Switch To Class Mode poswa…" at bounding box center [695, 461] width 1007 height 823
drag, startPoint x: 954, startPoint y: 501, endPoint x: 755, endPoint y: 472, distance: 201.1
click at [952, 501] on div "Mushky Turtle International school Student Fee Audit Switch To Class Mode poswa…" at bounding box center [695, 461] width 1007 height 823
click at [296, 131] on input "poswa" at bounding box center [387, 125] width 358 height 19
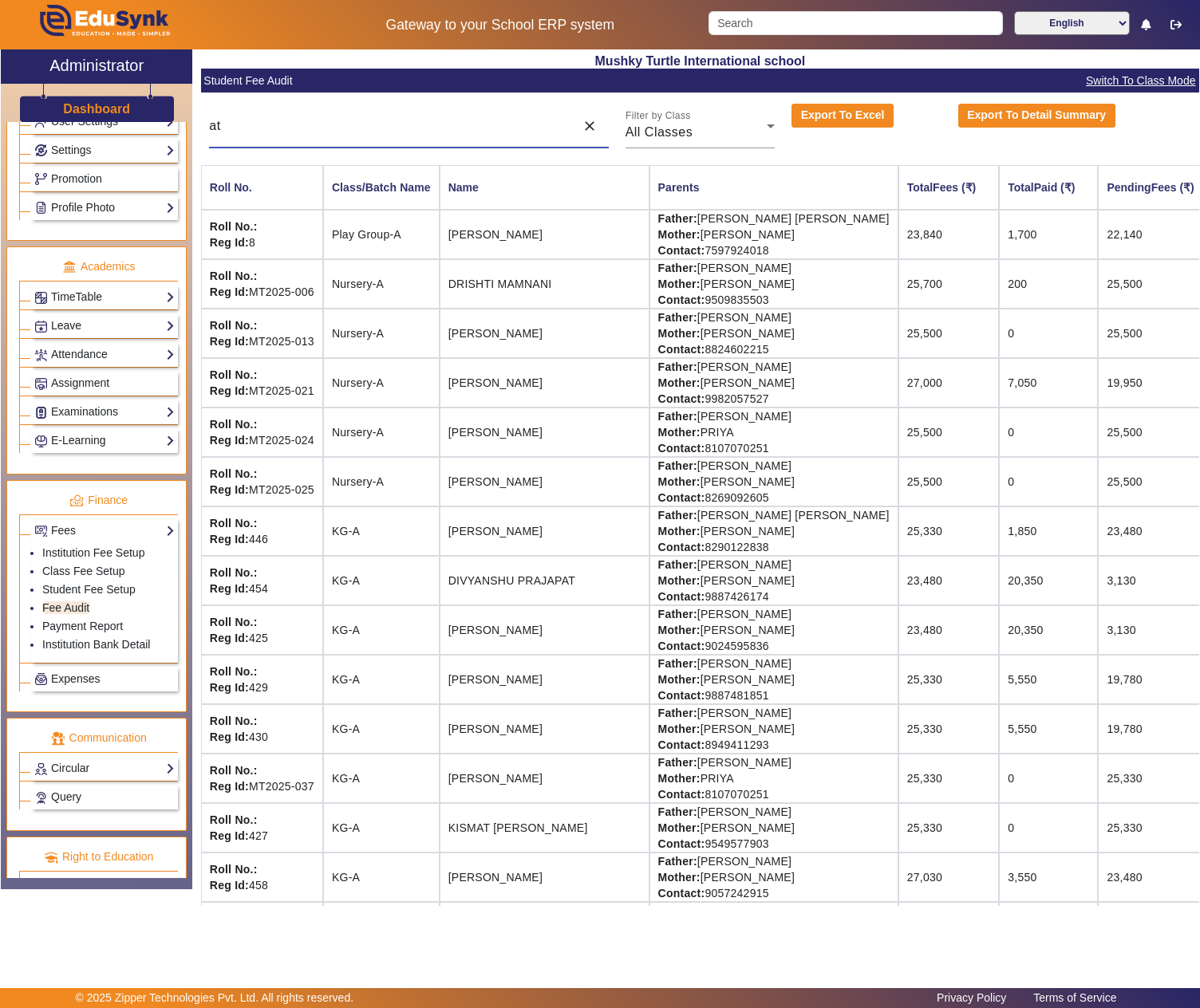
type input "a"
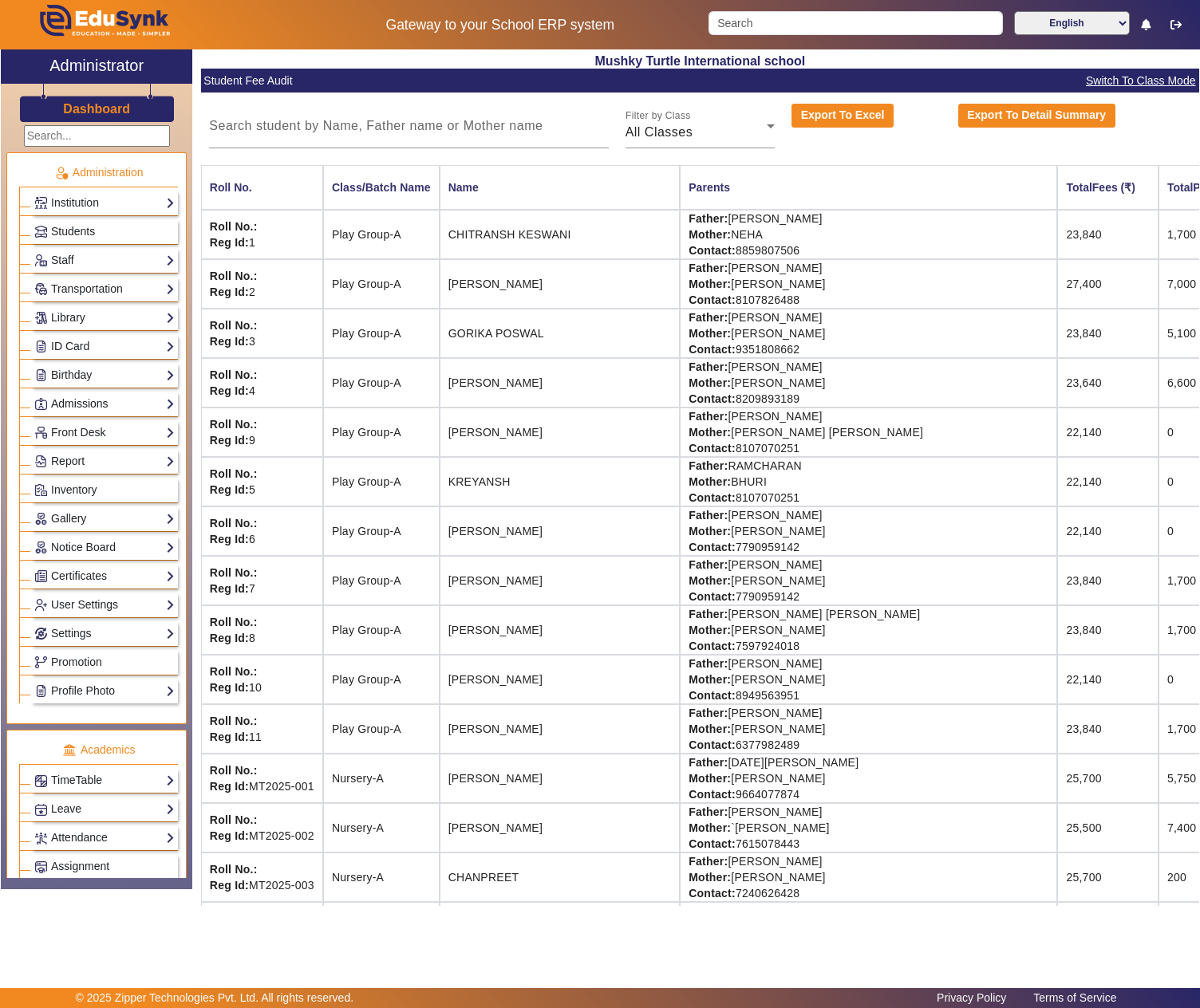
click at [93, 413] on link "Admissions" at bounding box center [105, 404] width 141 height 18
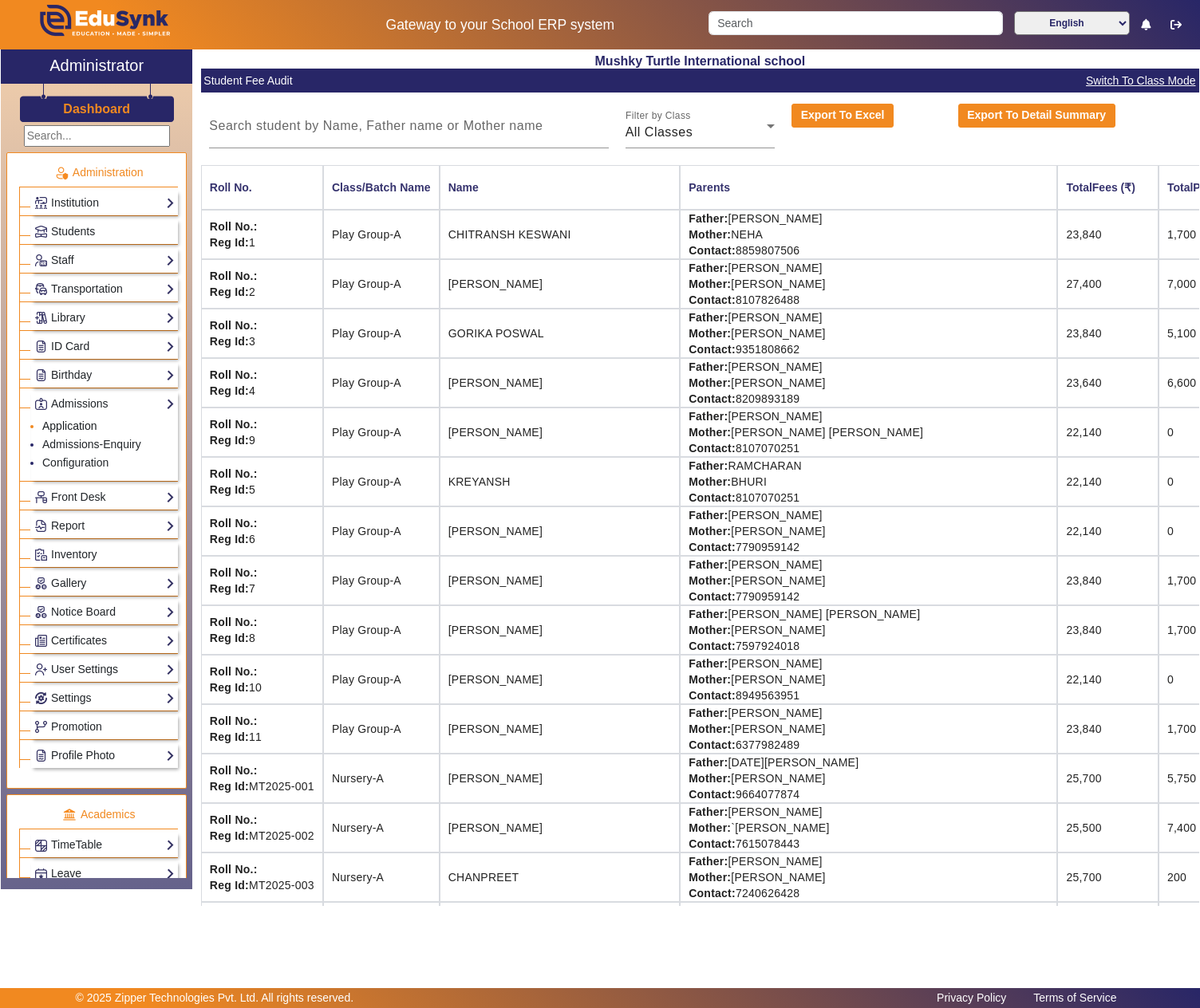
click at [85, 432] on link "Application" at bounding box center [69, 426] width 55 height 13
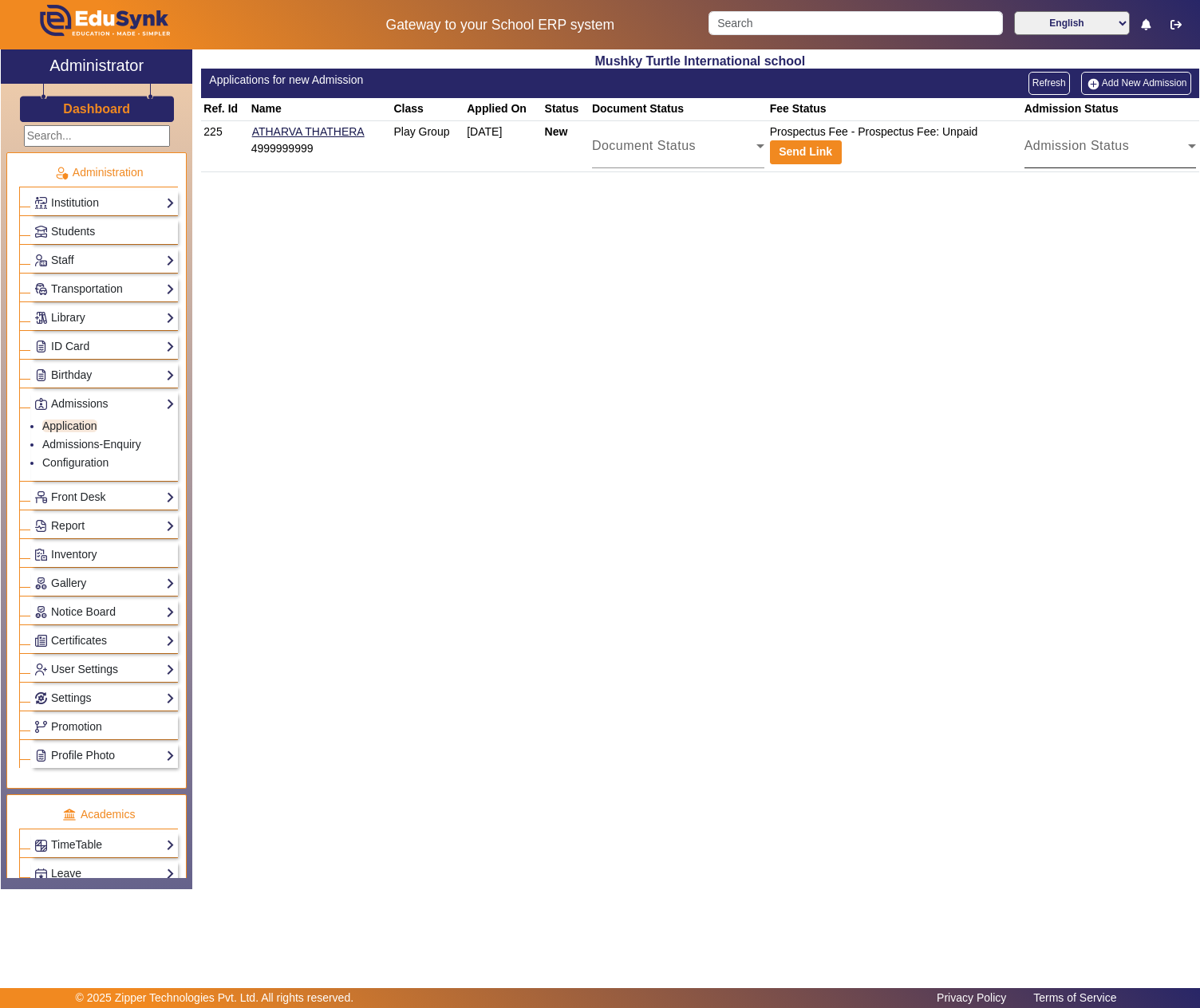
click at [1144, 149] on div "Admission Status" at bounding box center [1106, 152] width 164 height 19
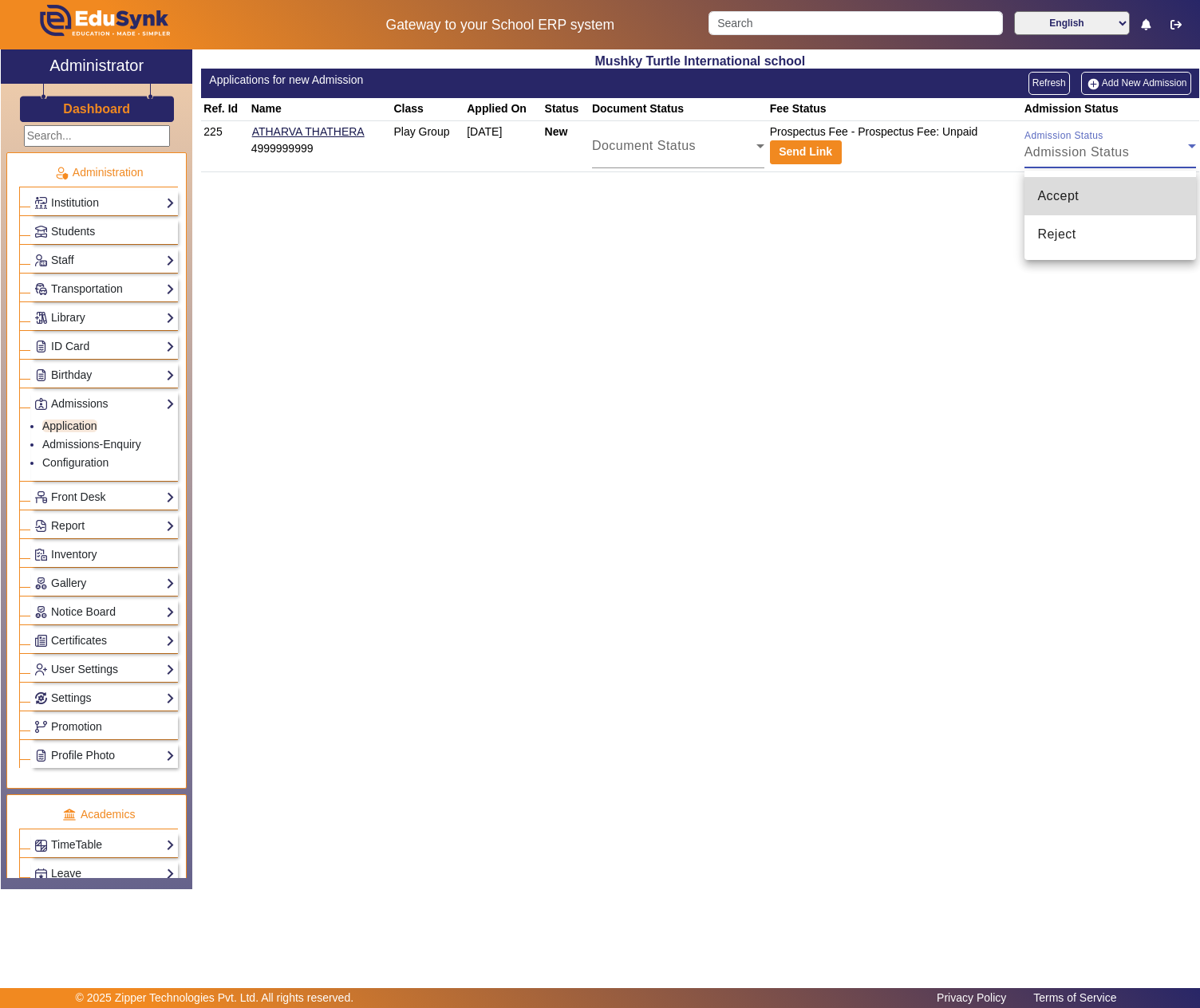
click at [1103, 190] on mat-option "Accept" at bounding box center [1110, 196] width 171 height 39
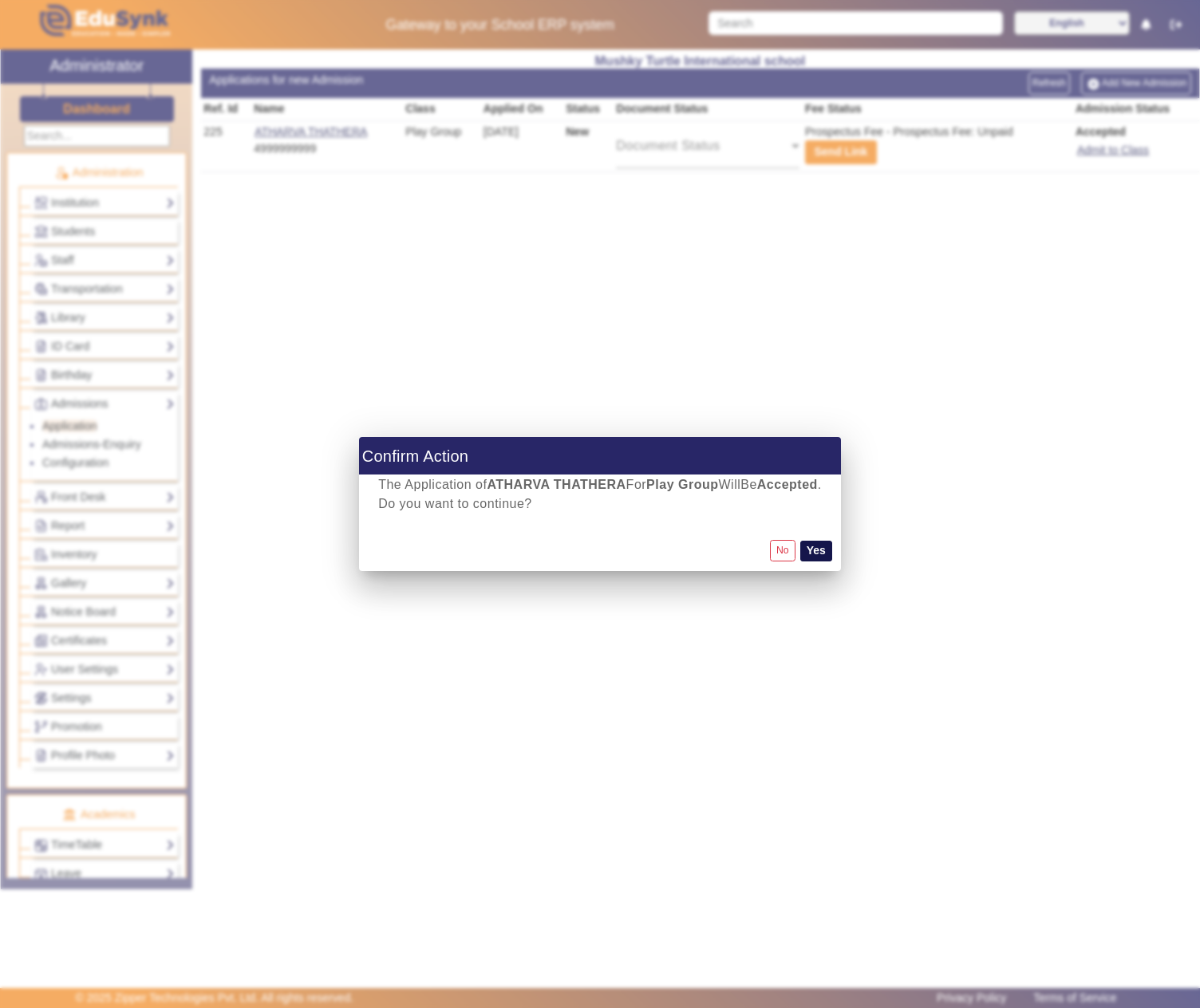
click at [830, 546] on button "Yes" at bounding box center [815, 550] width 32 height 21
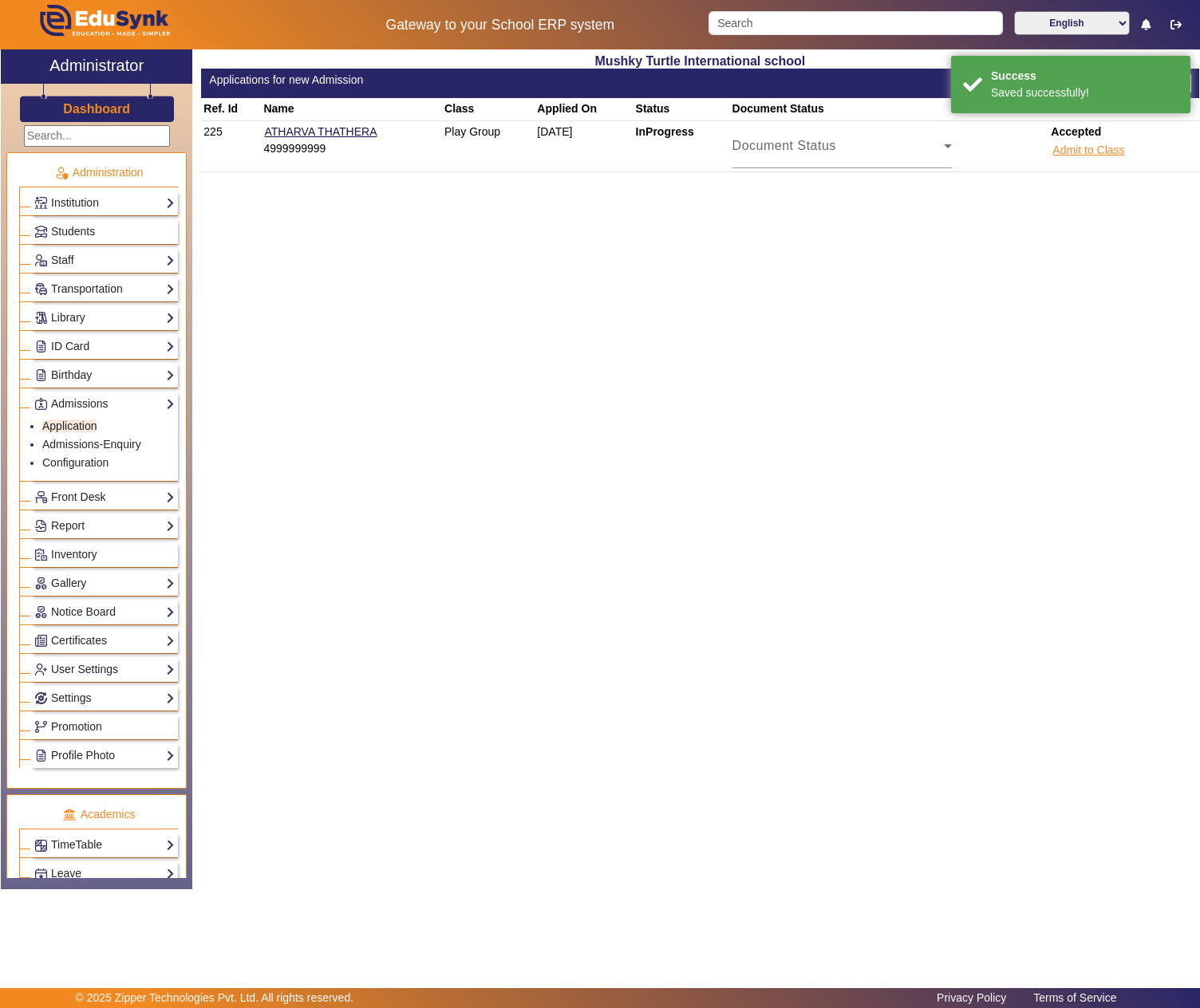
click at [1093, 150] on button "Admit to Class" at bounding box center [1087, 150] width 75 height 20
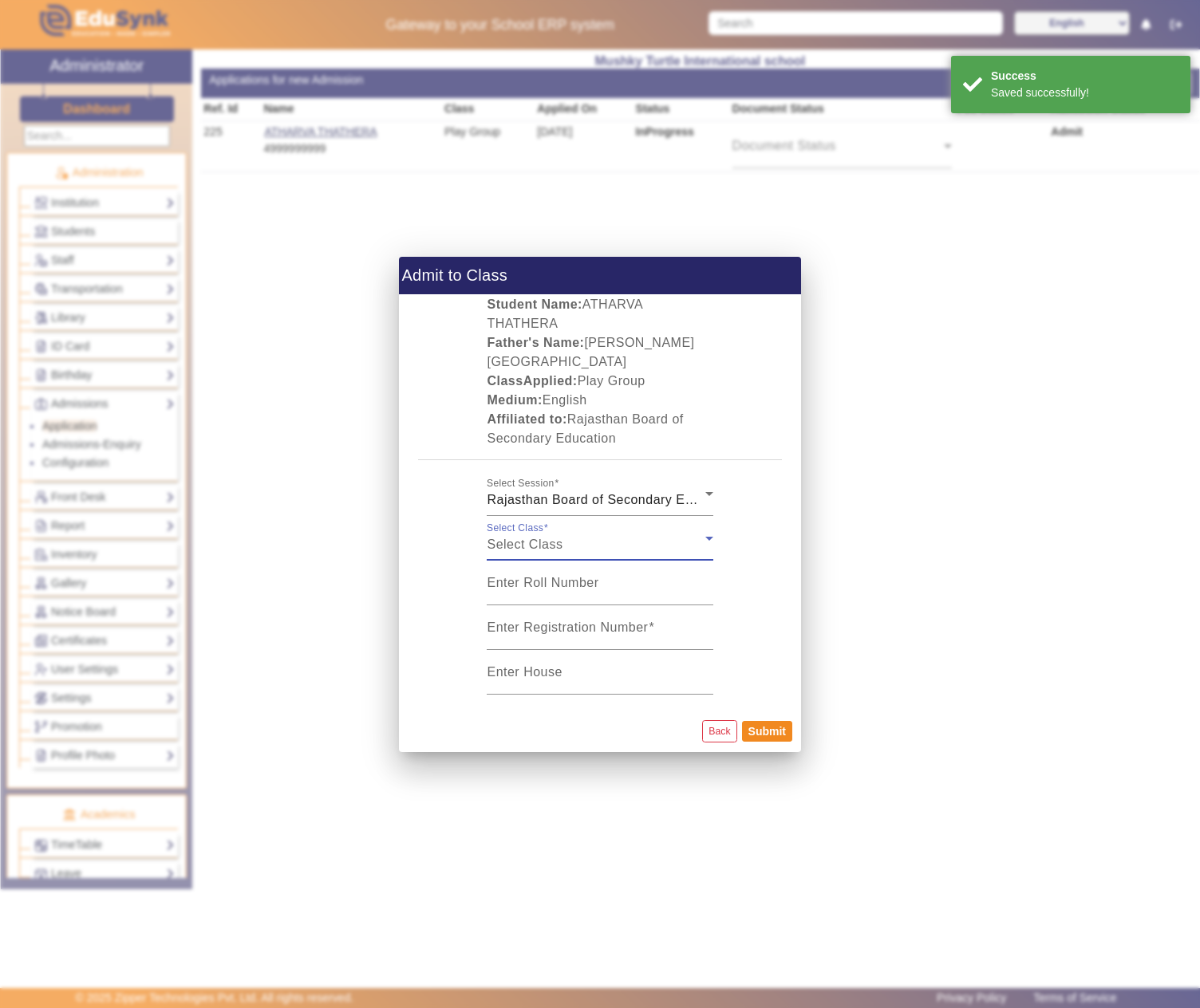
click at [600, 540] on div "Select Class" at bounding box center [595, 544] width 218 height 19
click at [562, 538] on span "Select Class" at bounding box center [524, 544] width 76 height 14
click at [577, 493] on span "Rajasthan Board of Secondary Education | English | Apr 2025 - Mar 2026" at bounding box center [694, 499] width 414 height 14
click at [544, 523] on span "Rajasthan Board of Secondary Education | English | Apr 2025 - Mar 2026" at bounding box center [586, 541] width 164 height 58
click at [546, 531] on mat-label "Select Class" at bounding box center [524, 538] width 76 height 14
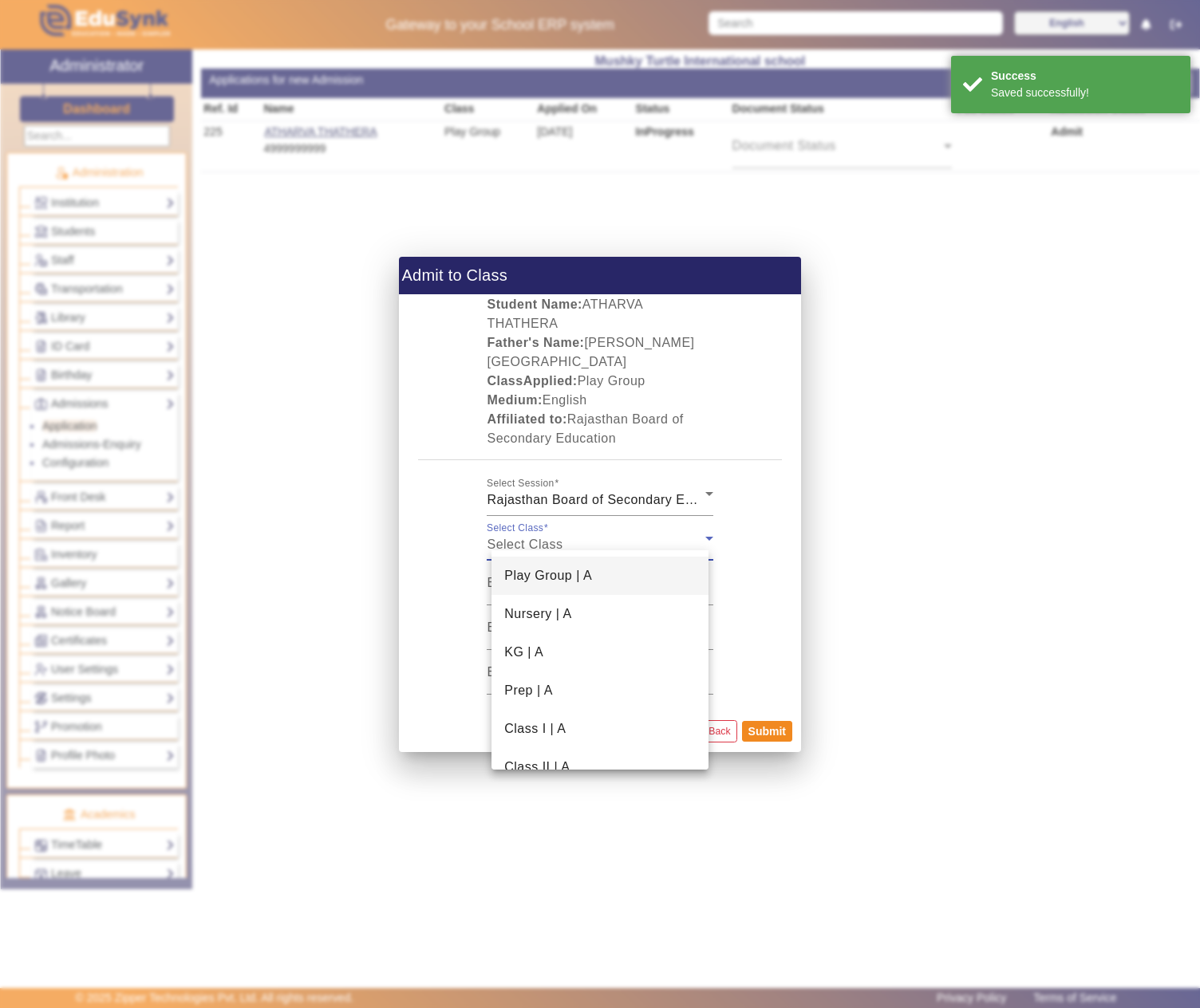
click at [532, 576] on span "Play Group | A" at bounding box center [548, 576] width 87 height 19
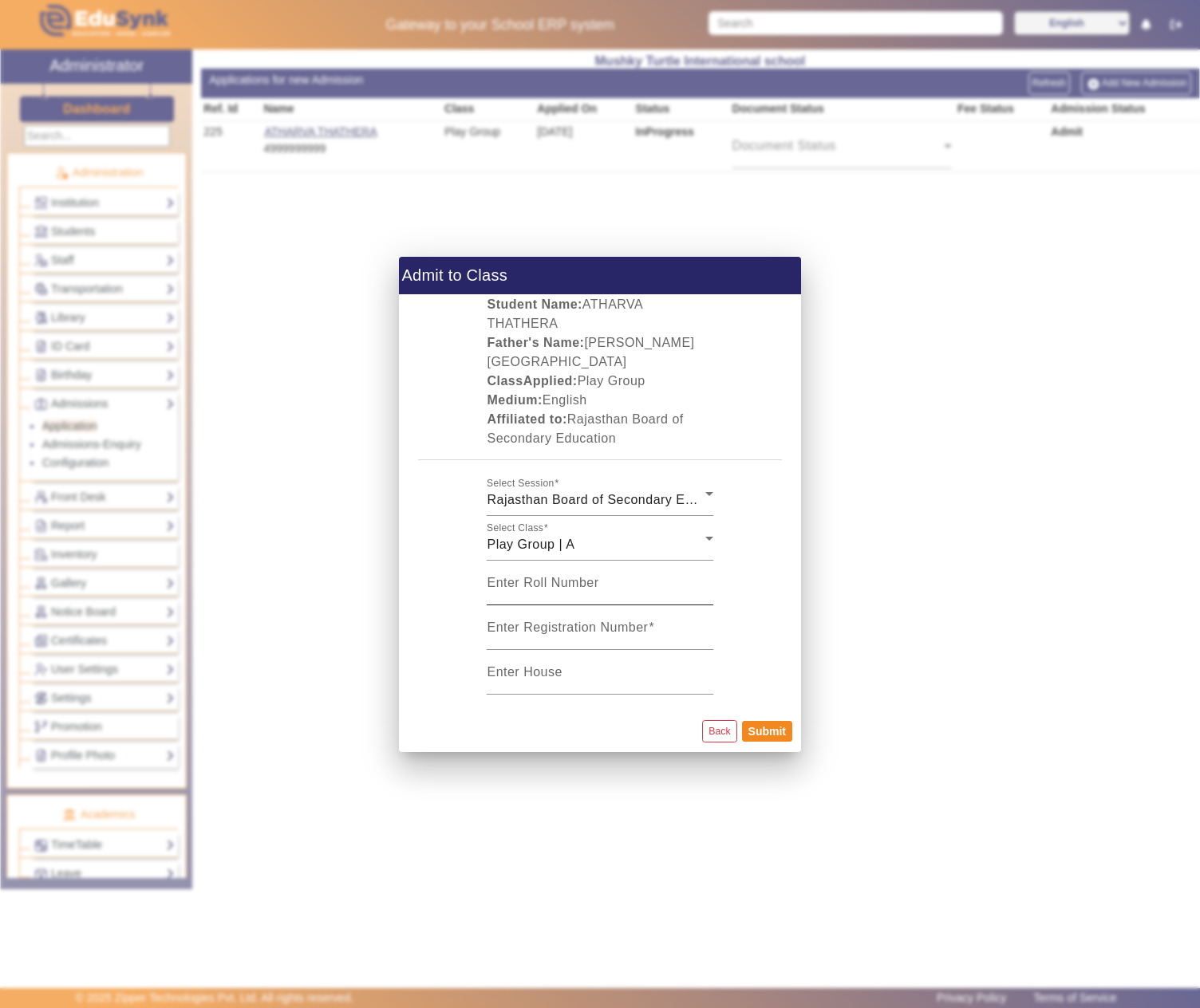
click at [538, 577] on mat-label "Enter Roll Number" at bounding box center [542, 582] width 112 height 14
click at [538, 580] on input "Enter Roll Number" at bounding box center [599, 589] width 226 height 19
click at [536, 631] on input "Enter Registration Number" at bounding box center [599, 633] width 226 height 19
click at [587, 621] on mat-label "Enter Registration Number" at bounding box center [567, 627] width 161 height 14
click at [587, 624] on input "Enter Registration Number" at bounding box center [599, 633] width 226 height 19
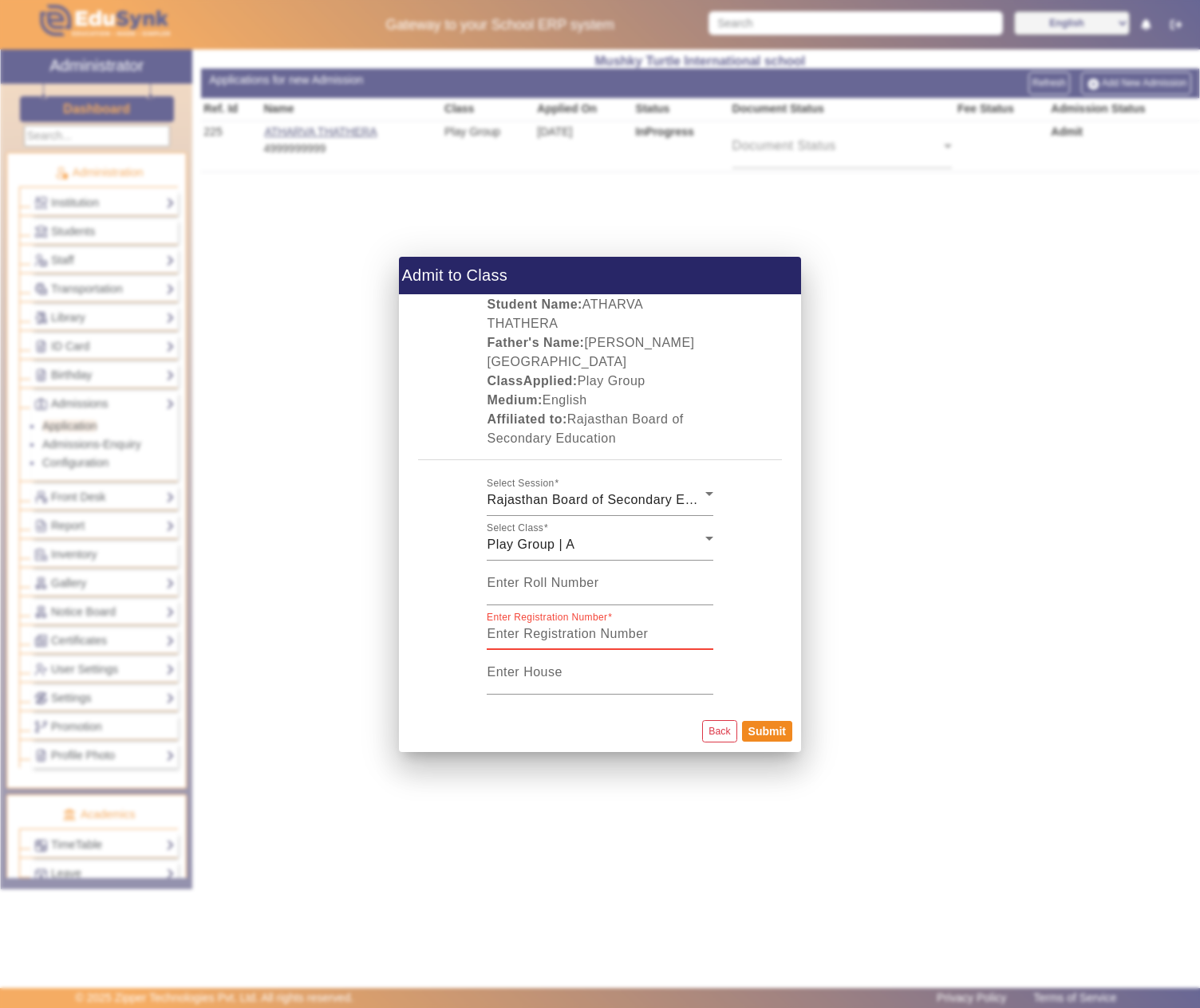
paste input "MT2025-058"
type input "MT2025-059"
click at [759, 722] on button "Submit" at bounding box center [768, 731] width 50 height 21
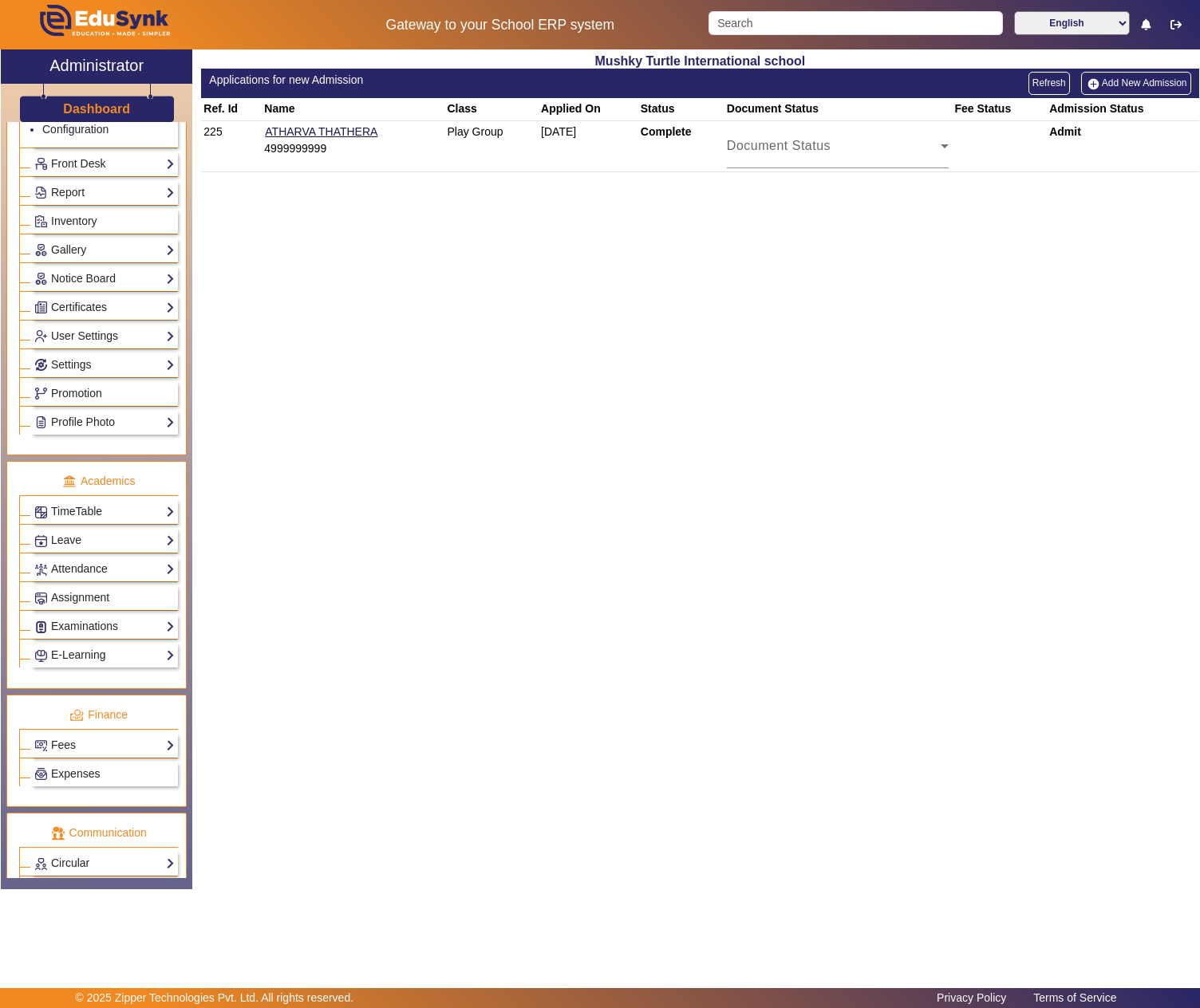
scroll to position [531, 0]
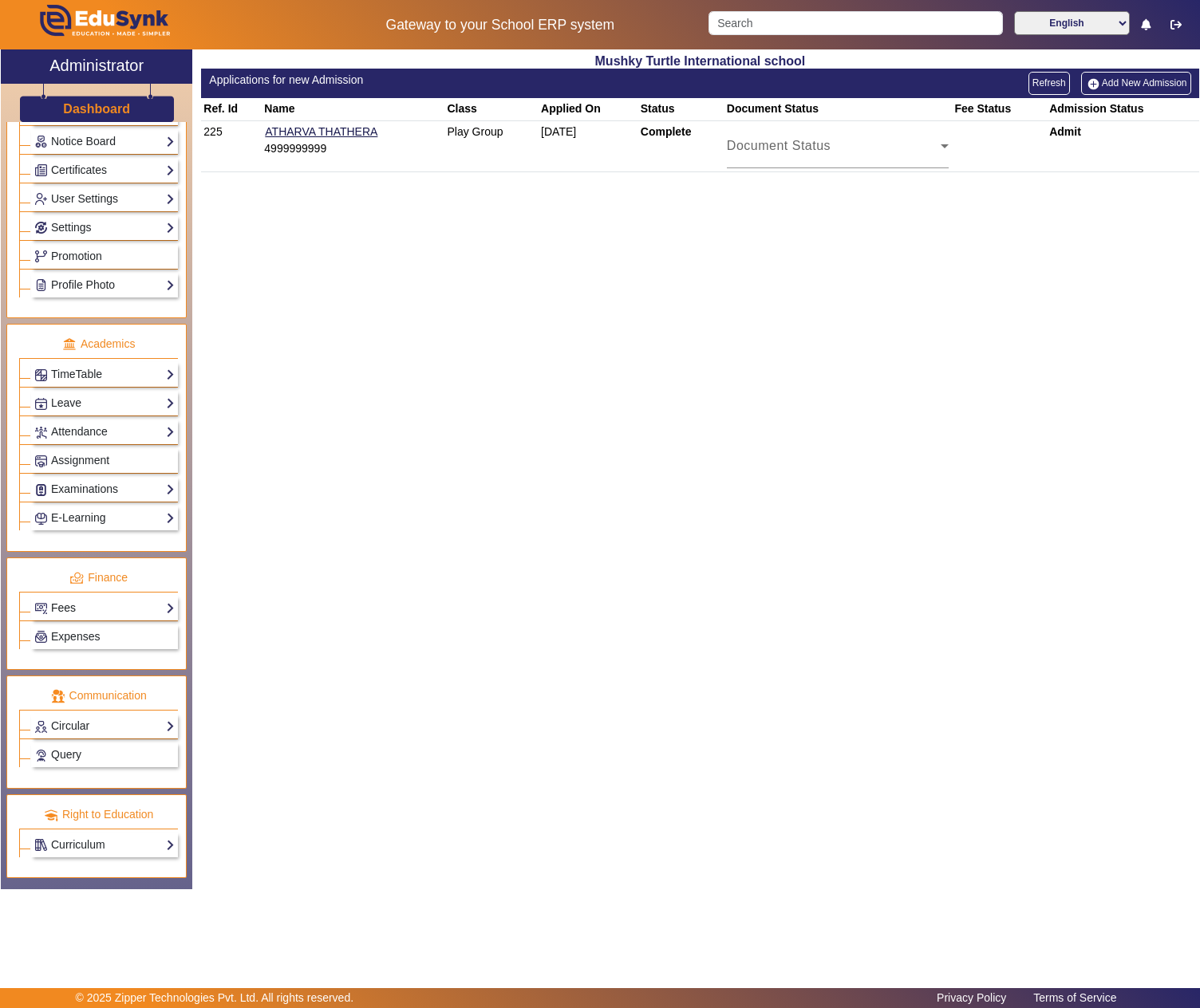
click at [95, 608] on link "Fees" at bounding box center [105, 608] width 141 height 18
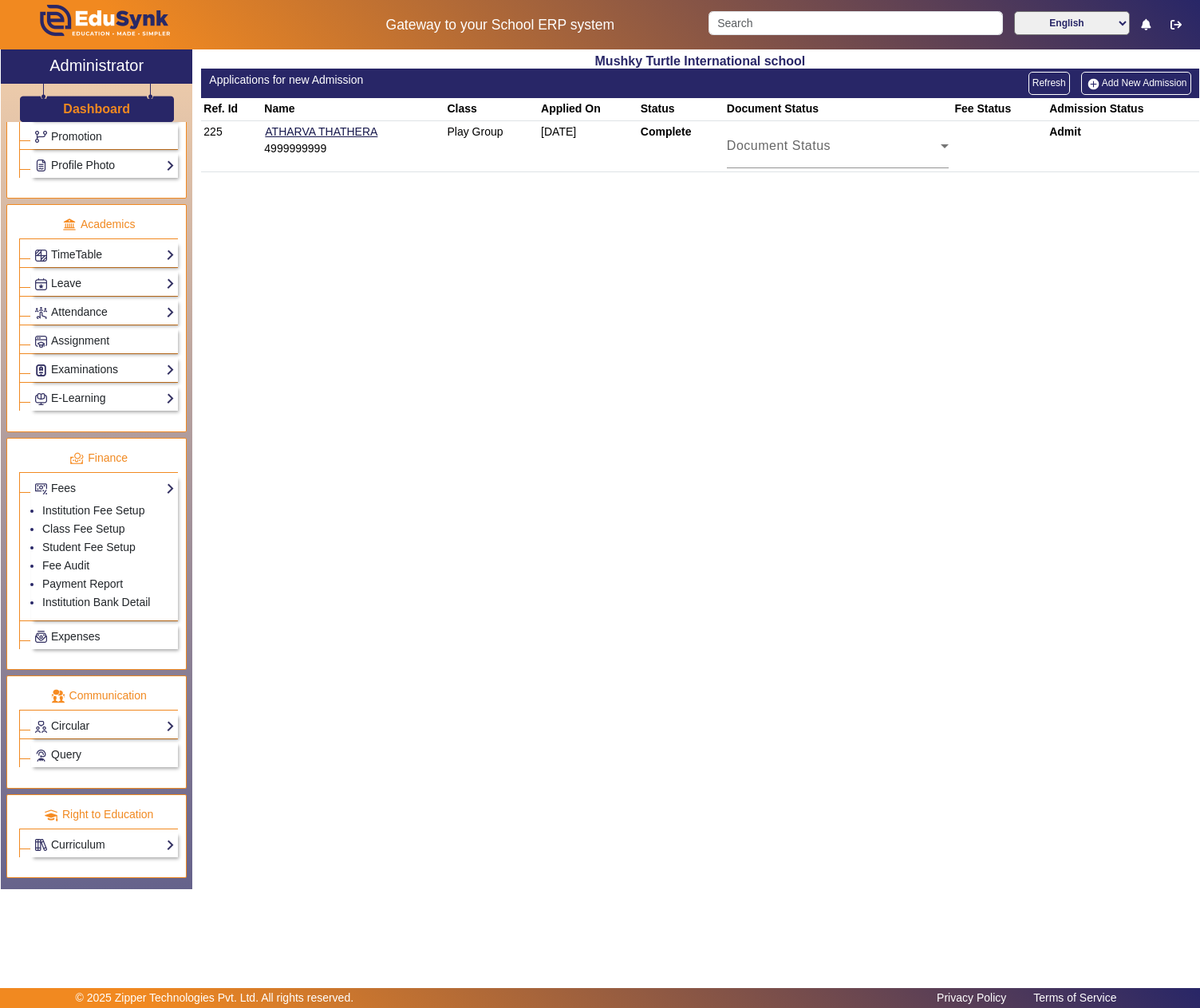
scroll to position [468, 0]
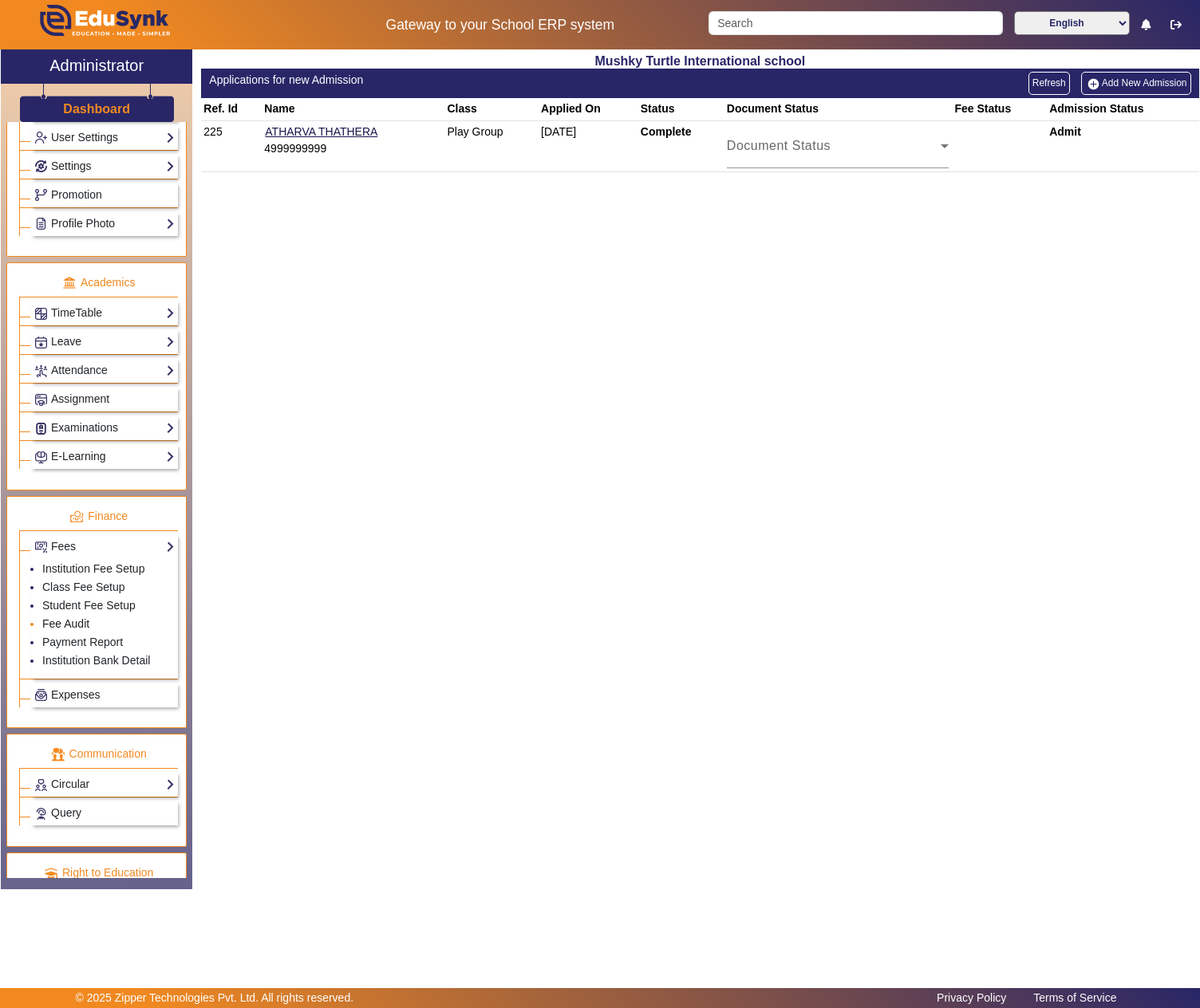
click at [70, 631] on link "Fee Audit" at bounding box center [66, 623] width 47 height 13
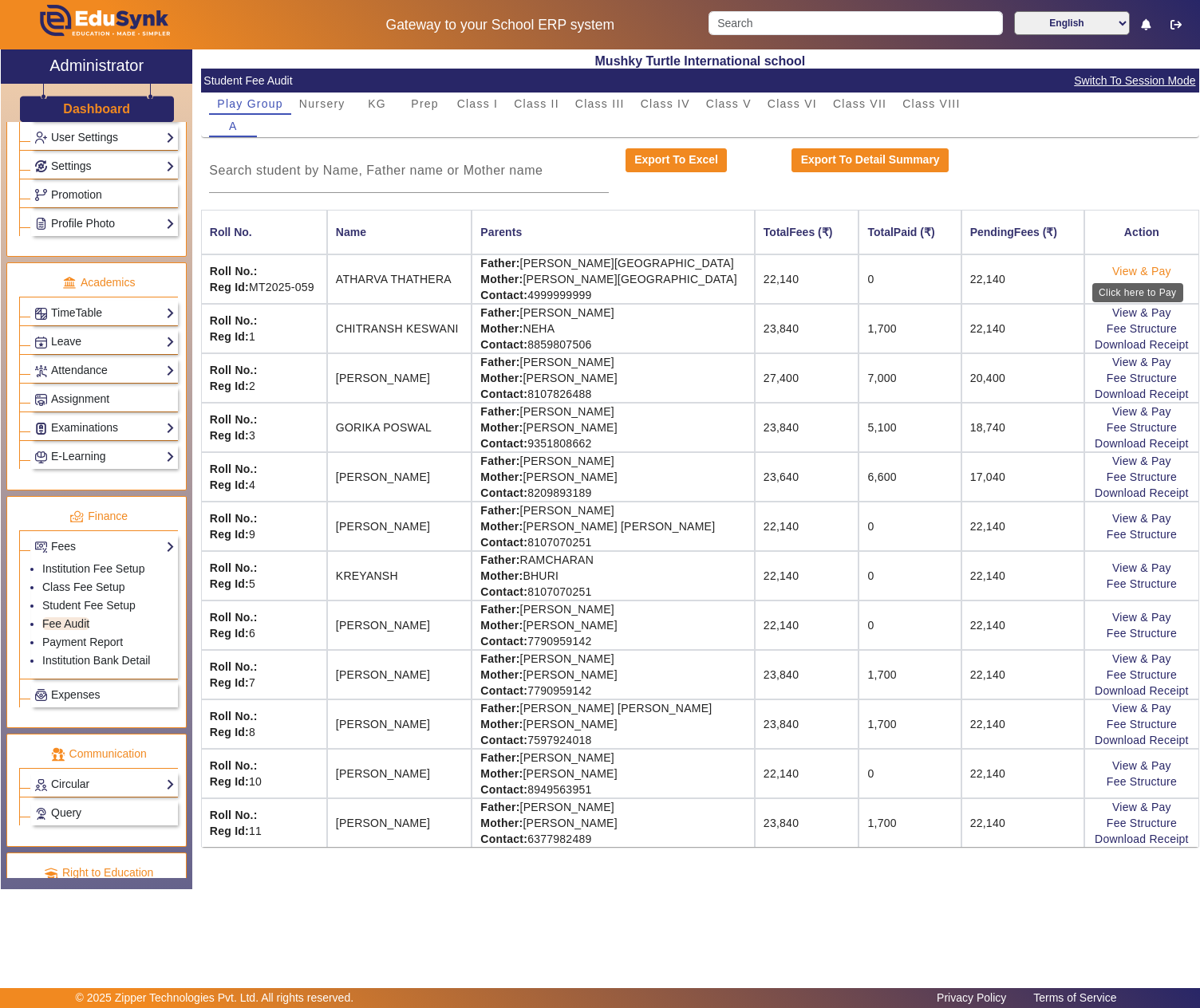
click at [1140, 268] on link "View & Pay" at bounding box center [1141, 271] width 59 height 13
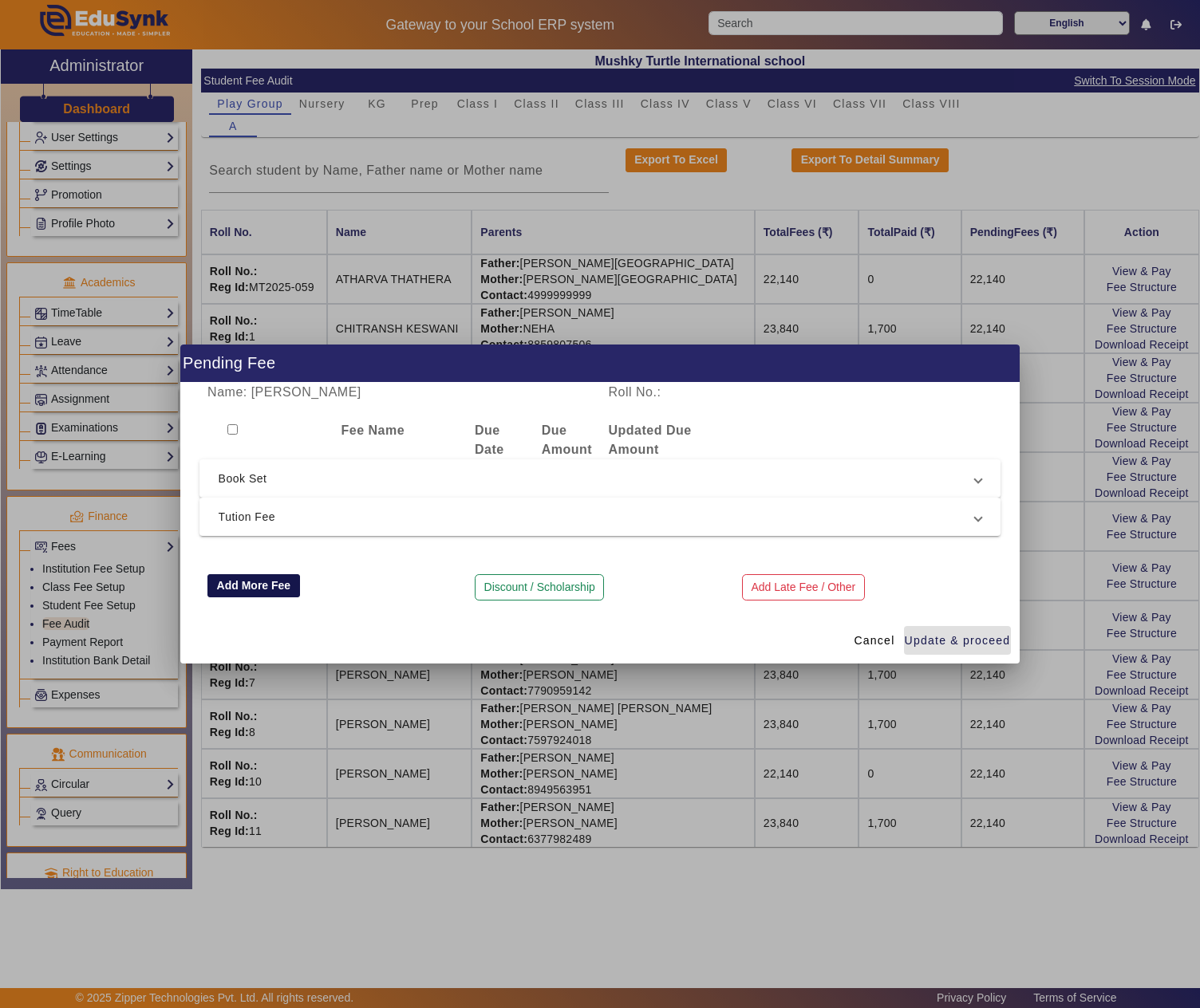
click at [252, 579] on button "Add More Fee" at bounding box center [253, 586] width 93 height 24
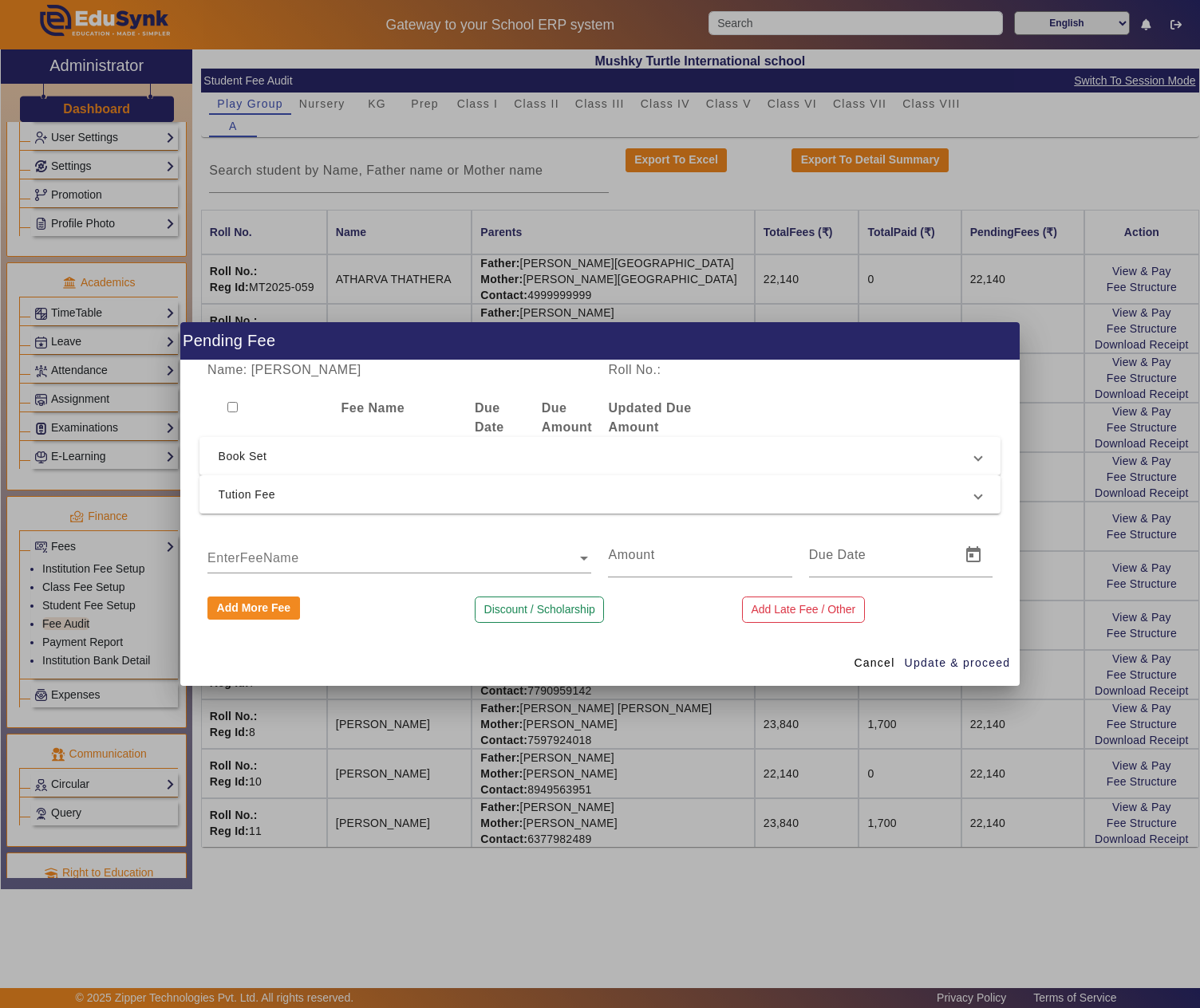
click at [263, 558] on ng-select "EnterFeeName" at bounding box center [399, 556] width 384 height 45
type input "pro"
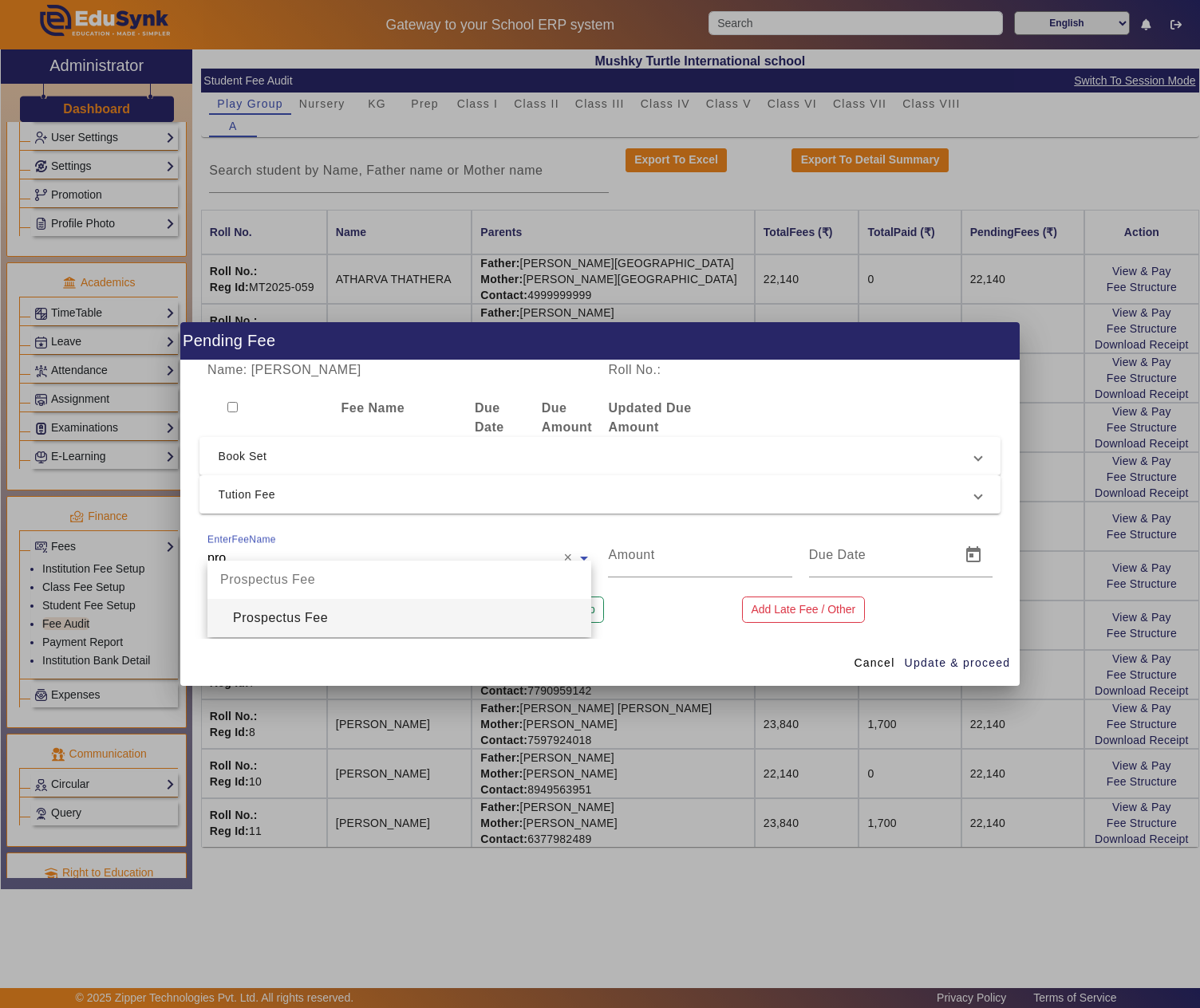
click at [296, 606] on div "Prospectus Fee" at bounding box center [399, 618] width 384 height 39
type input "200"
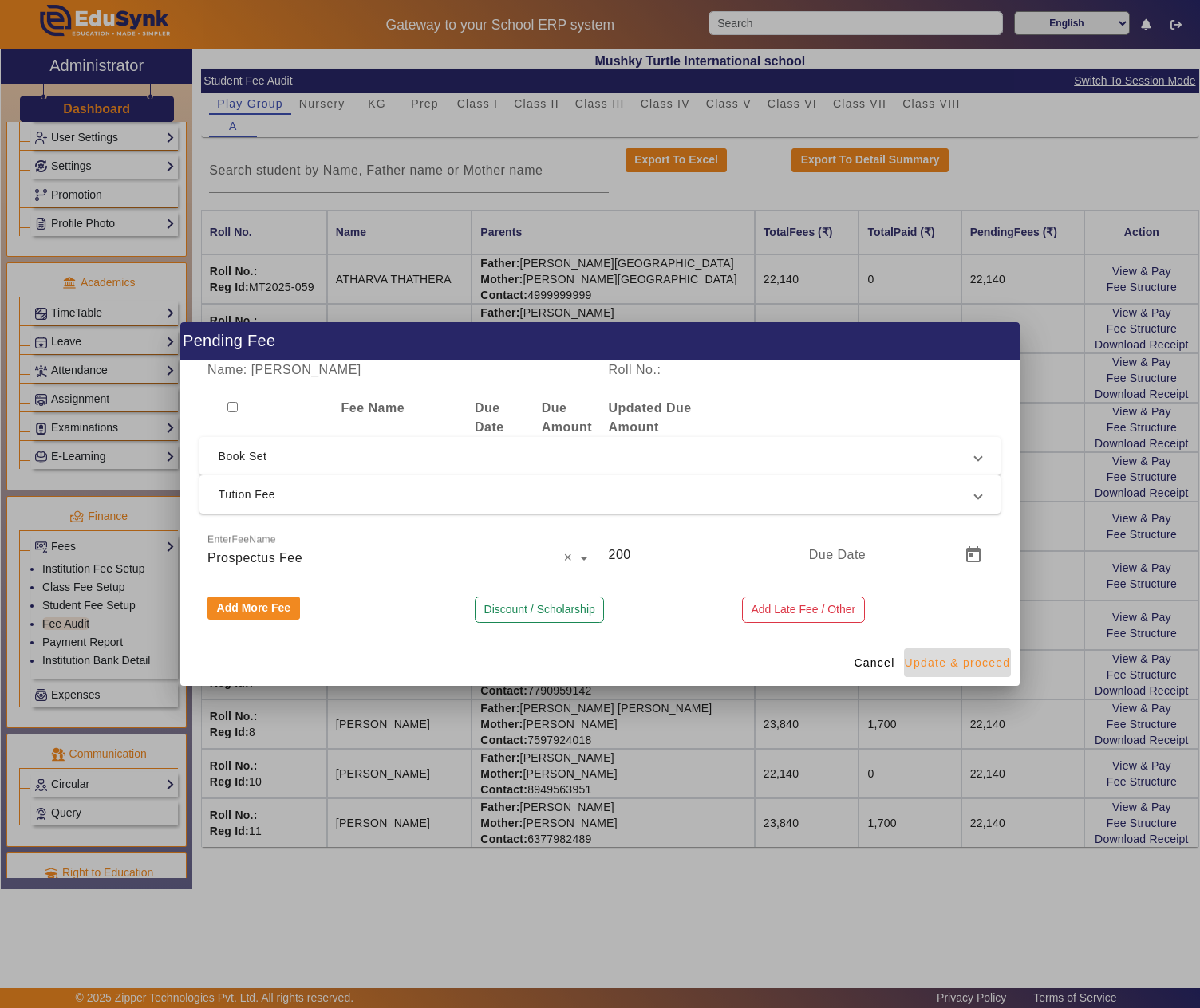
click at [978, 664] on span "Update & proceed" at bounding box center [958, 663] width 106 height 17
type input "18/08/2025"
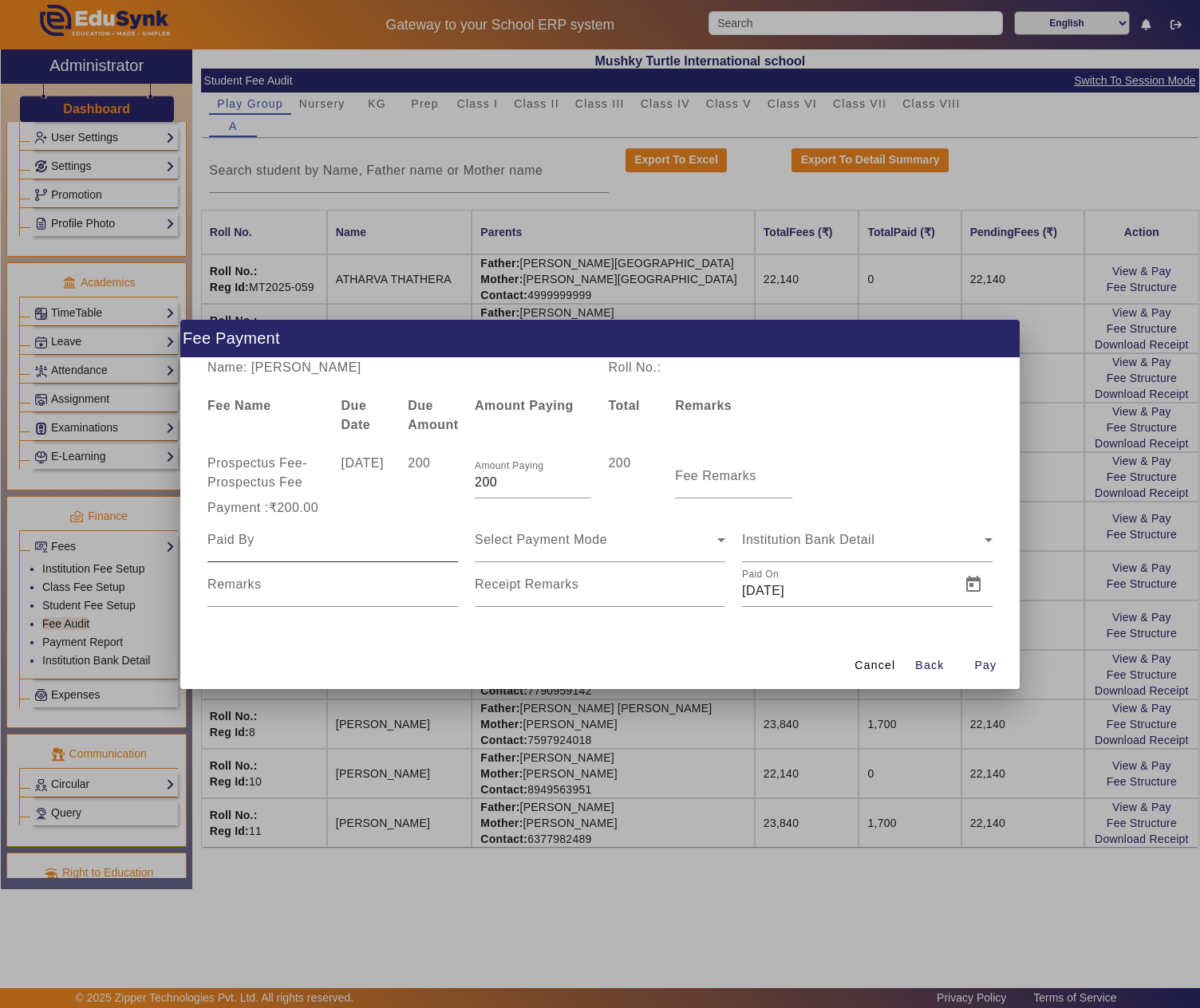
click at [348, 538] on input at bounding box center [332, 540] width 250 height 19
type input "Father"
click at [557, 528] on div "Select Payment Mode" at bounding box center [600, 540] width 250 height 45
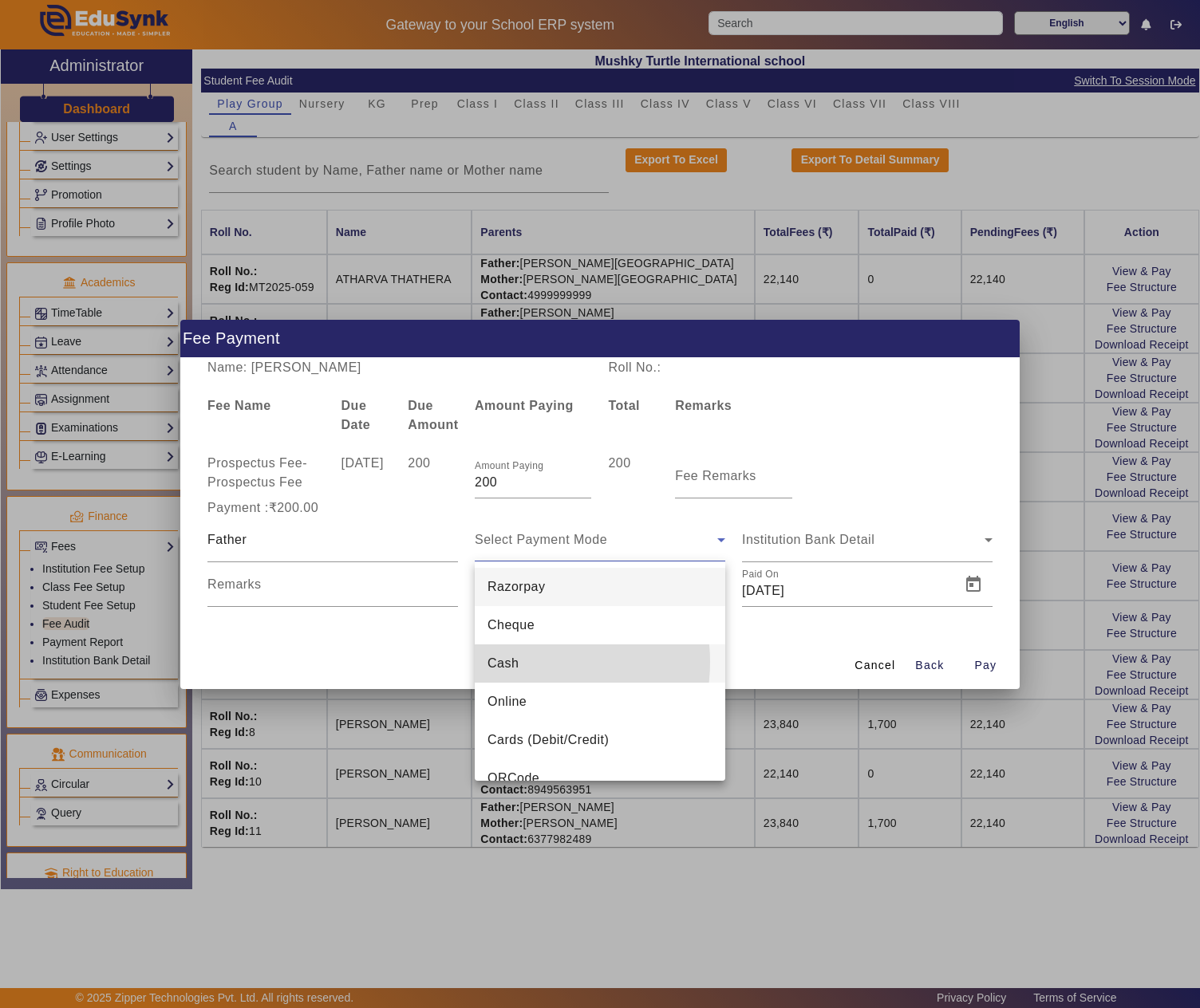
click at [525, 662] on mat-option "Cash" at bounding box center [600, 664] width 250 height 39
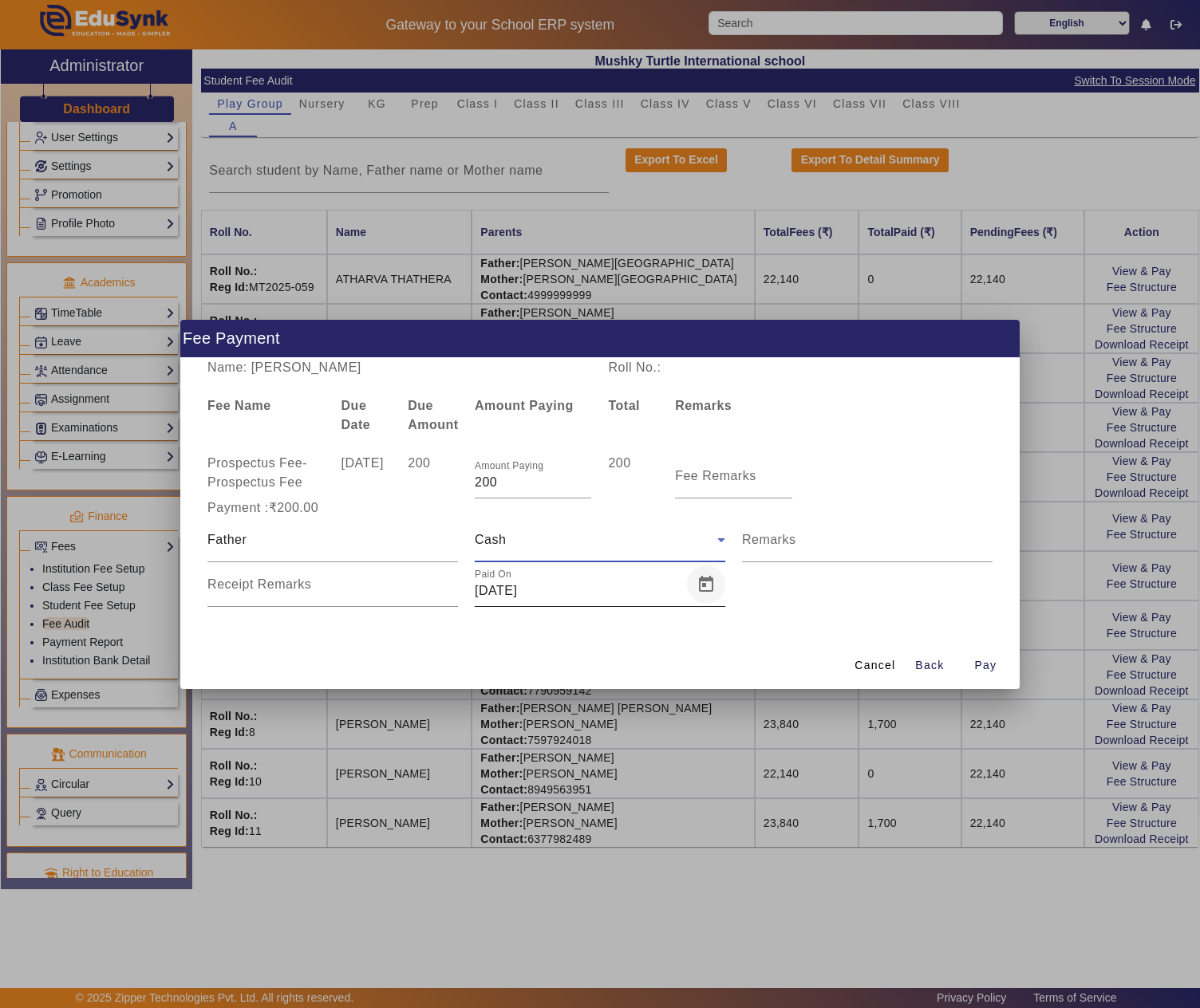
click at [702, 584] on span "Open calendar" at bounding box center [705, 585] width 39 height 39
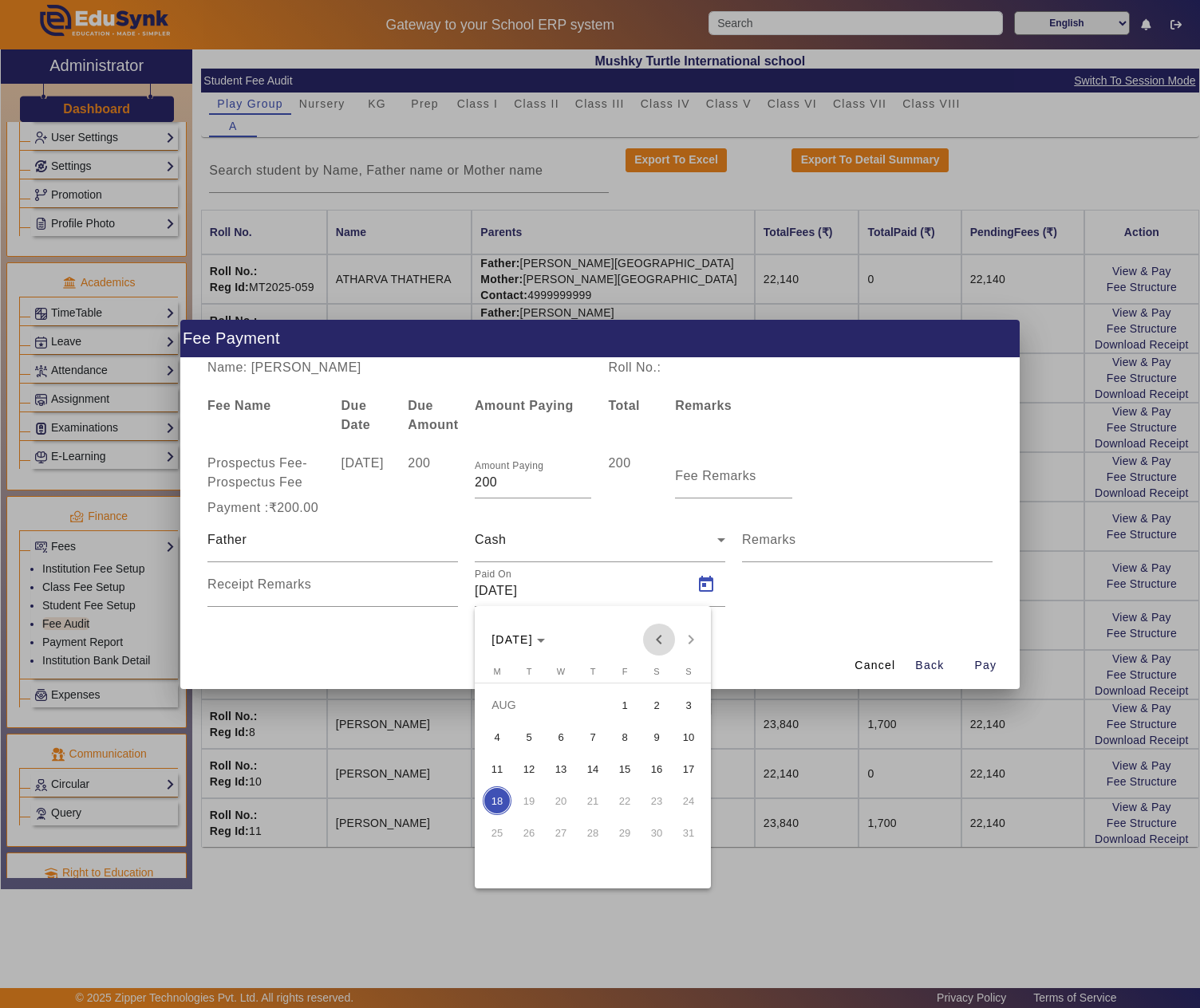
click at [651, 641] on span "Previous month" at bounding box center [659, 640] width 32 height 32
click at [555, 769] on span "9" at bounding box center [561, 769] width 29 height 29
type input "09/07/2025"
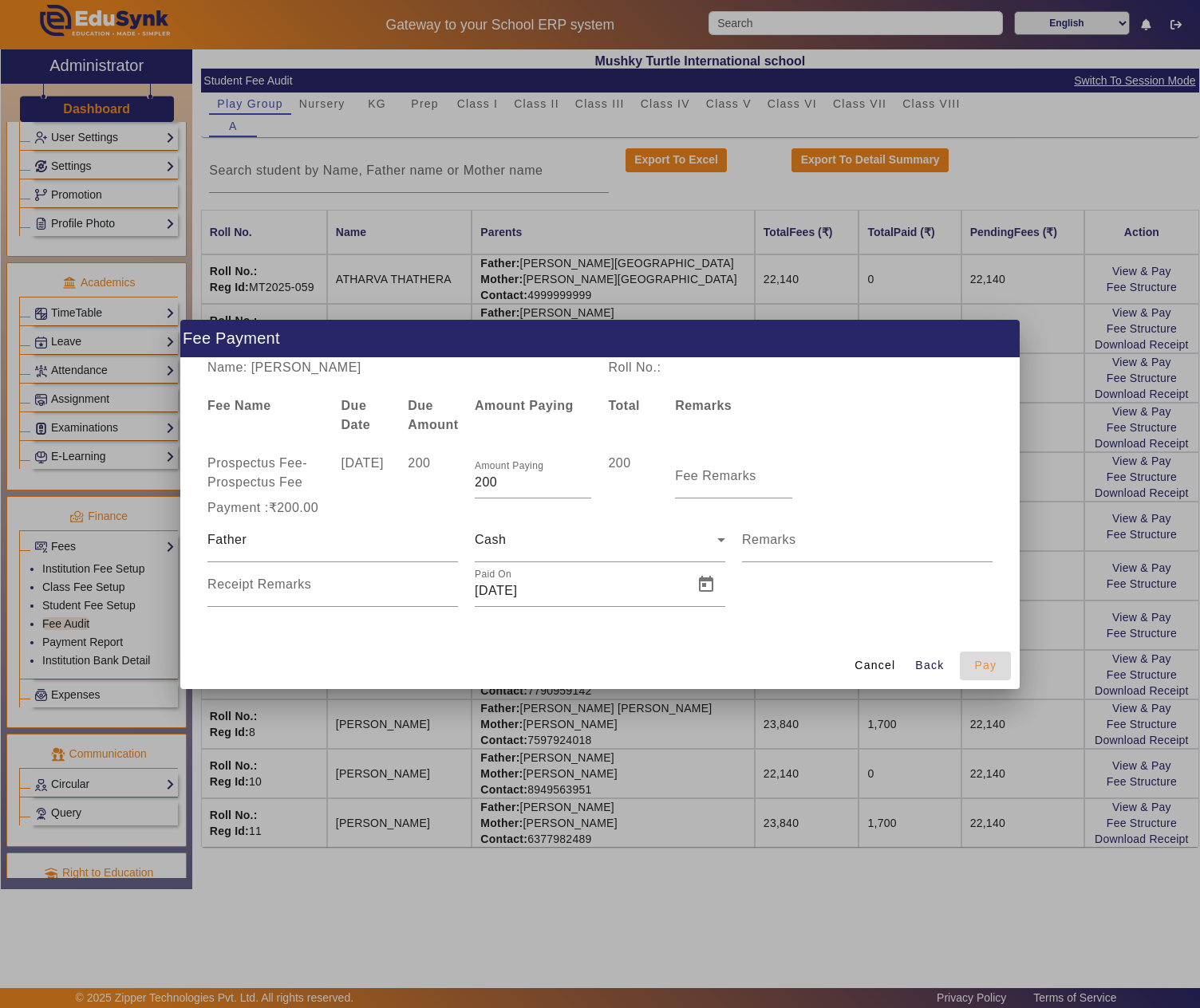
click at [993, 658] on span "Pay" at bounding box center [985, 666] width 23 height 17
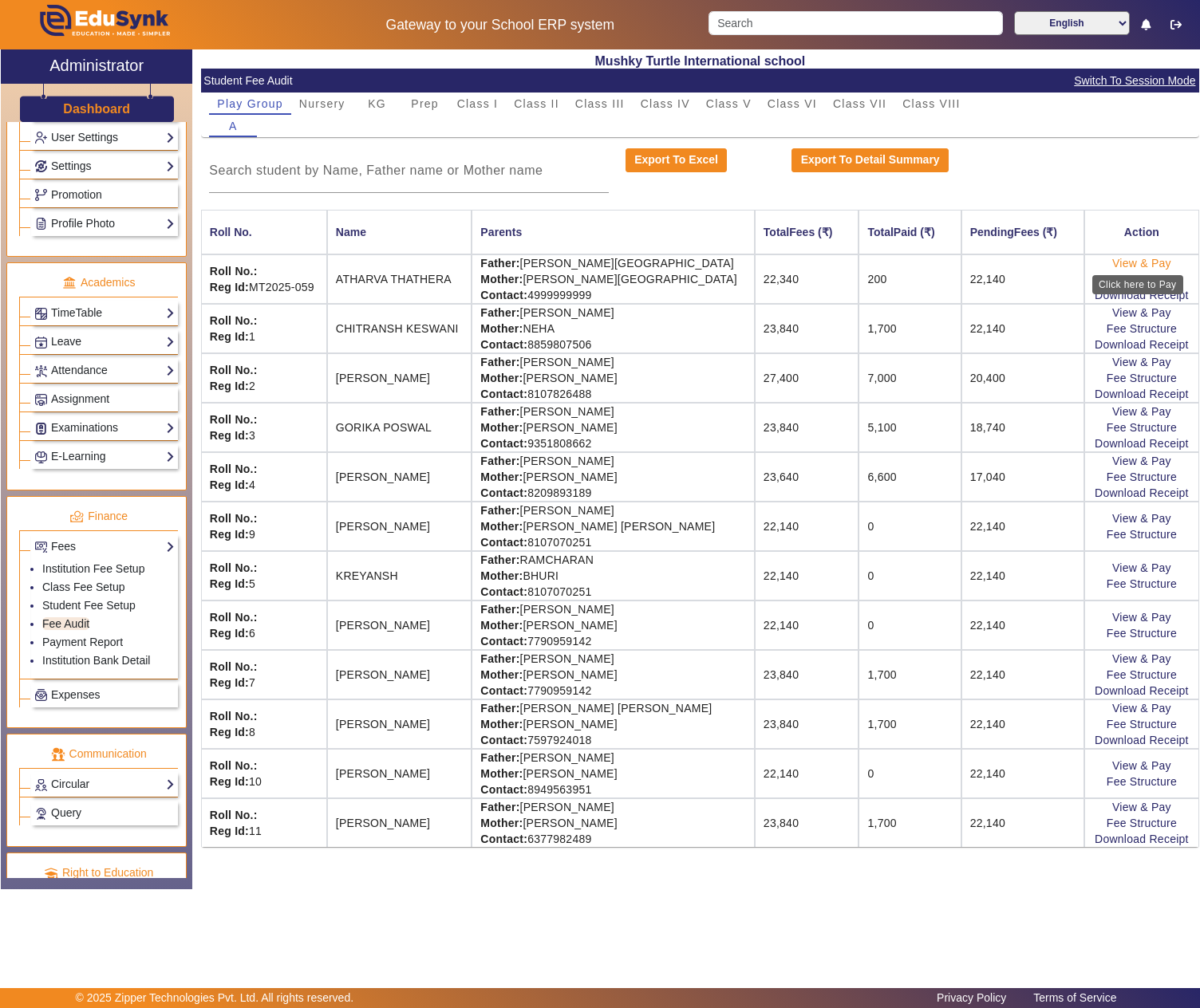
click at [1132, 260] on link "View & Pay" at bounding box center [1141, 263] width 59 height 13
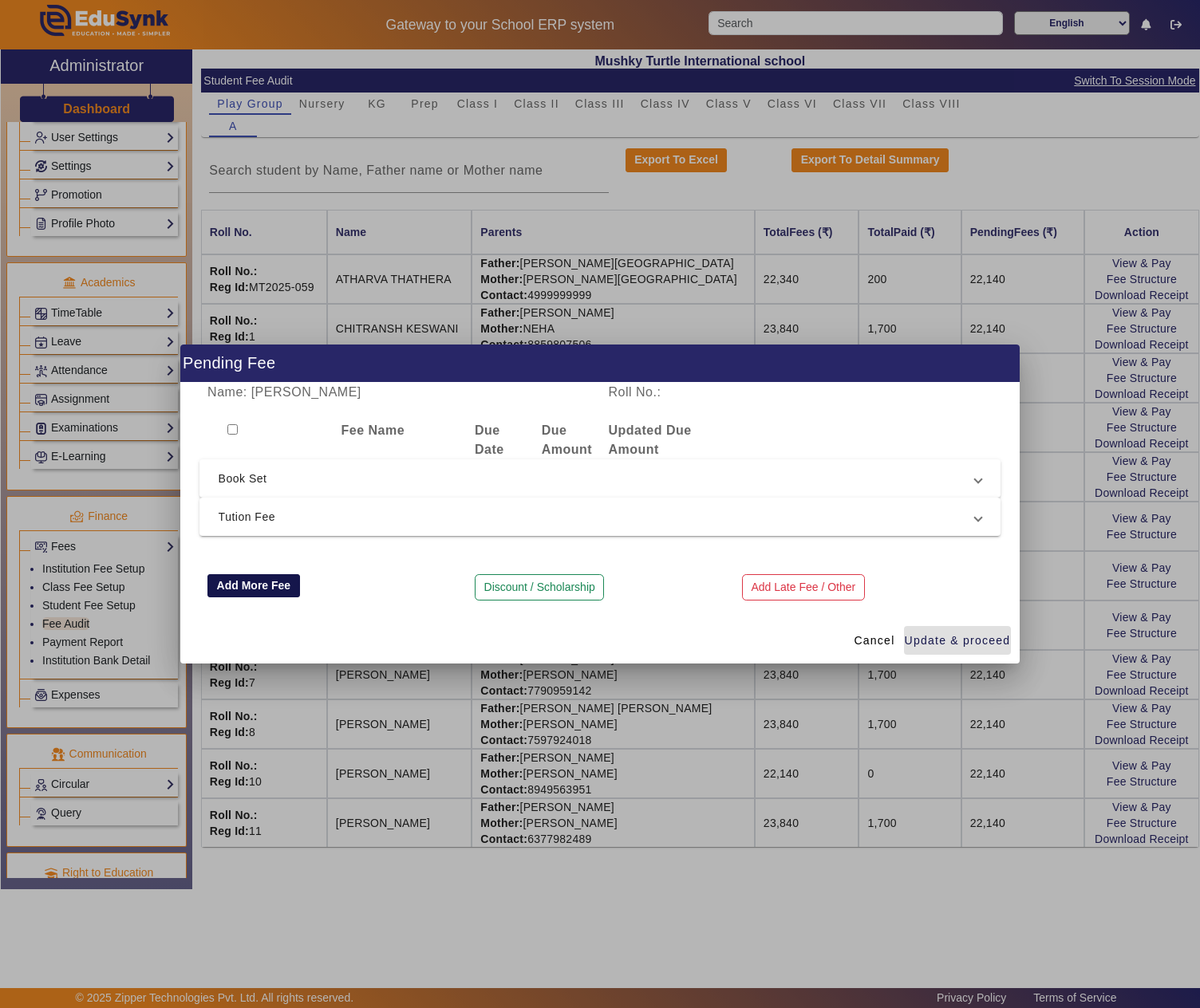
click at [271, 589] on button "Add More Fee" at bounding box center [253, 586] width 93 height 24
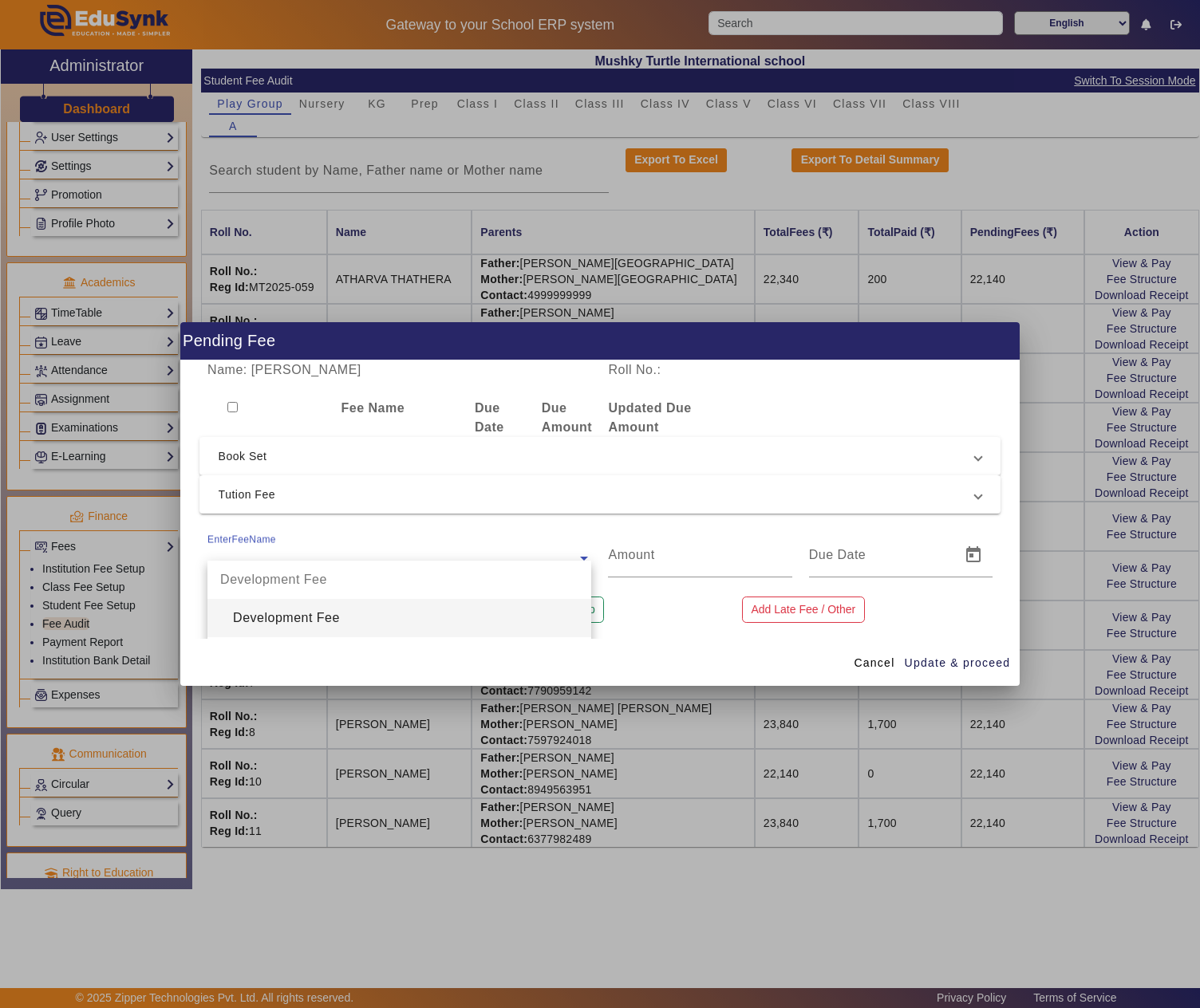
click at [308, 544] on div "EnterFeeName" at bounding box center [392, 544] width 369 height 22
type input "reg"
click at [281, 613] on div "Registration Fee" at bounding box center [399, 618] width 384 height 39
type input "1500"
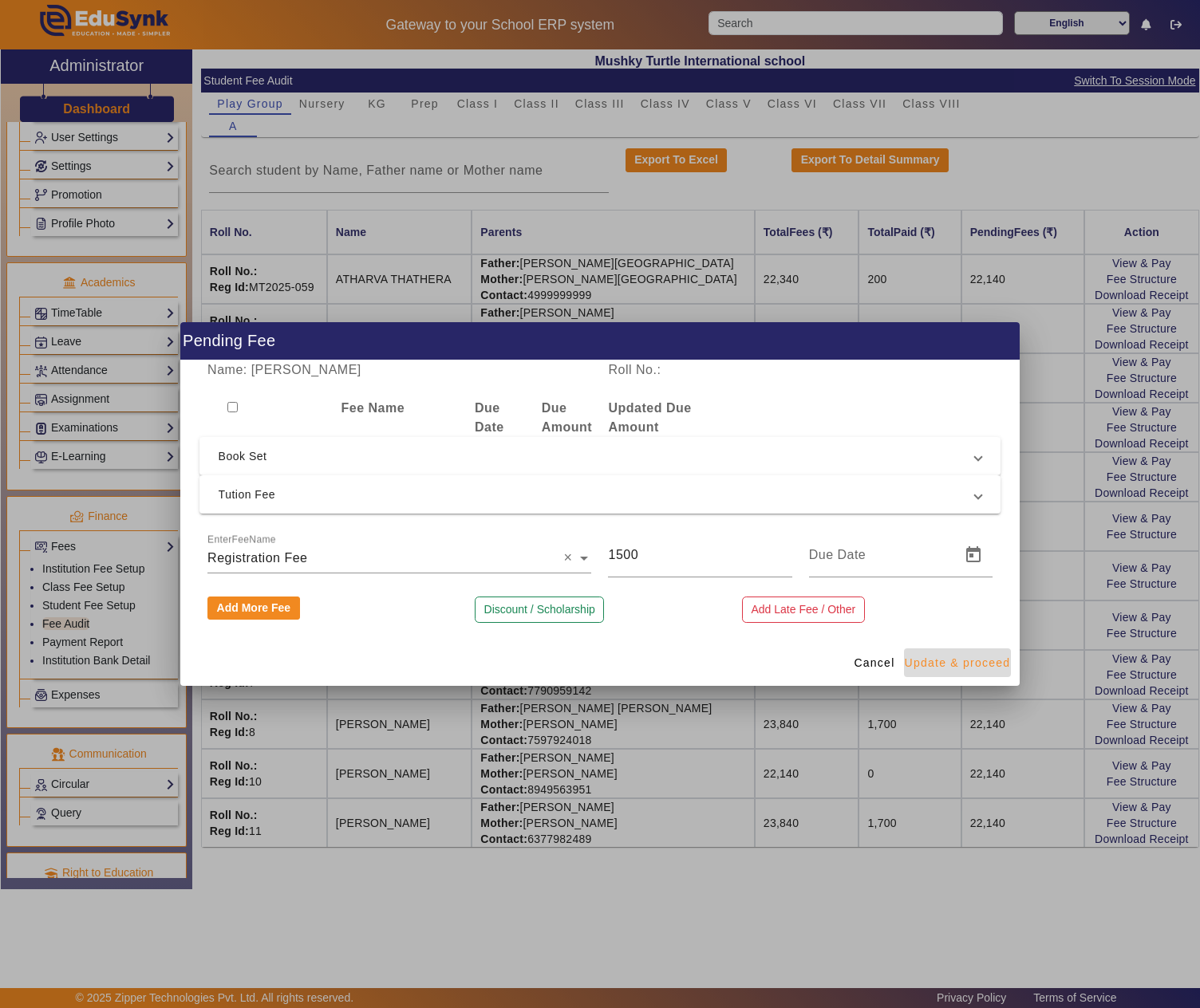
click at [970, 666] on span "Update & proceed" at bounding box center [958, 663] width 106 height 17
type input "18/08/2025"
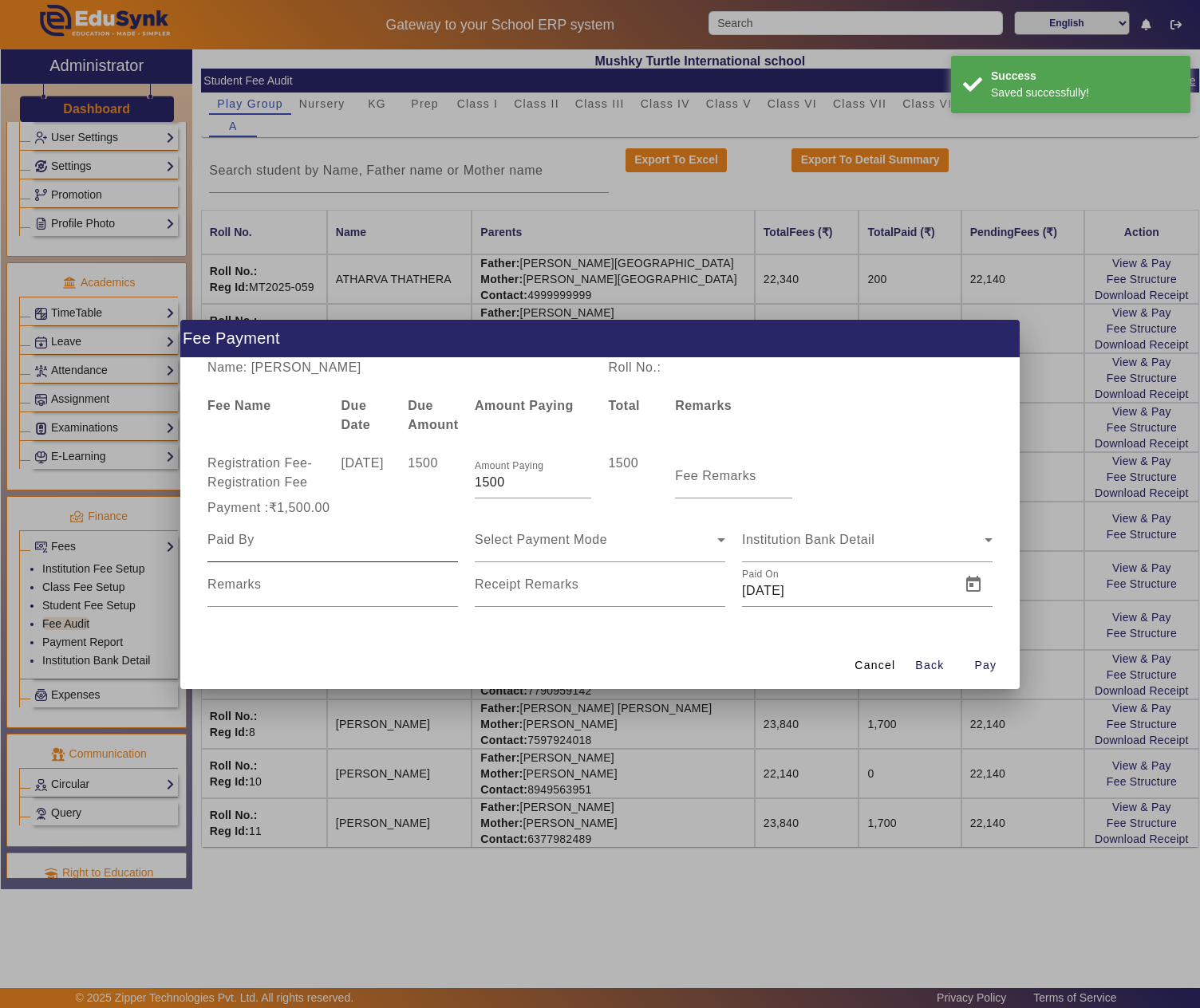
click at [348, 544] on input at bounding box center [332, 540] width 250 height 19
type input "Father"
click at [970, 590] on span "Open calendar" at bounding box center [973, 585] width 39 height 39
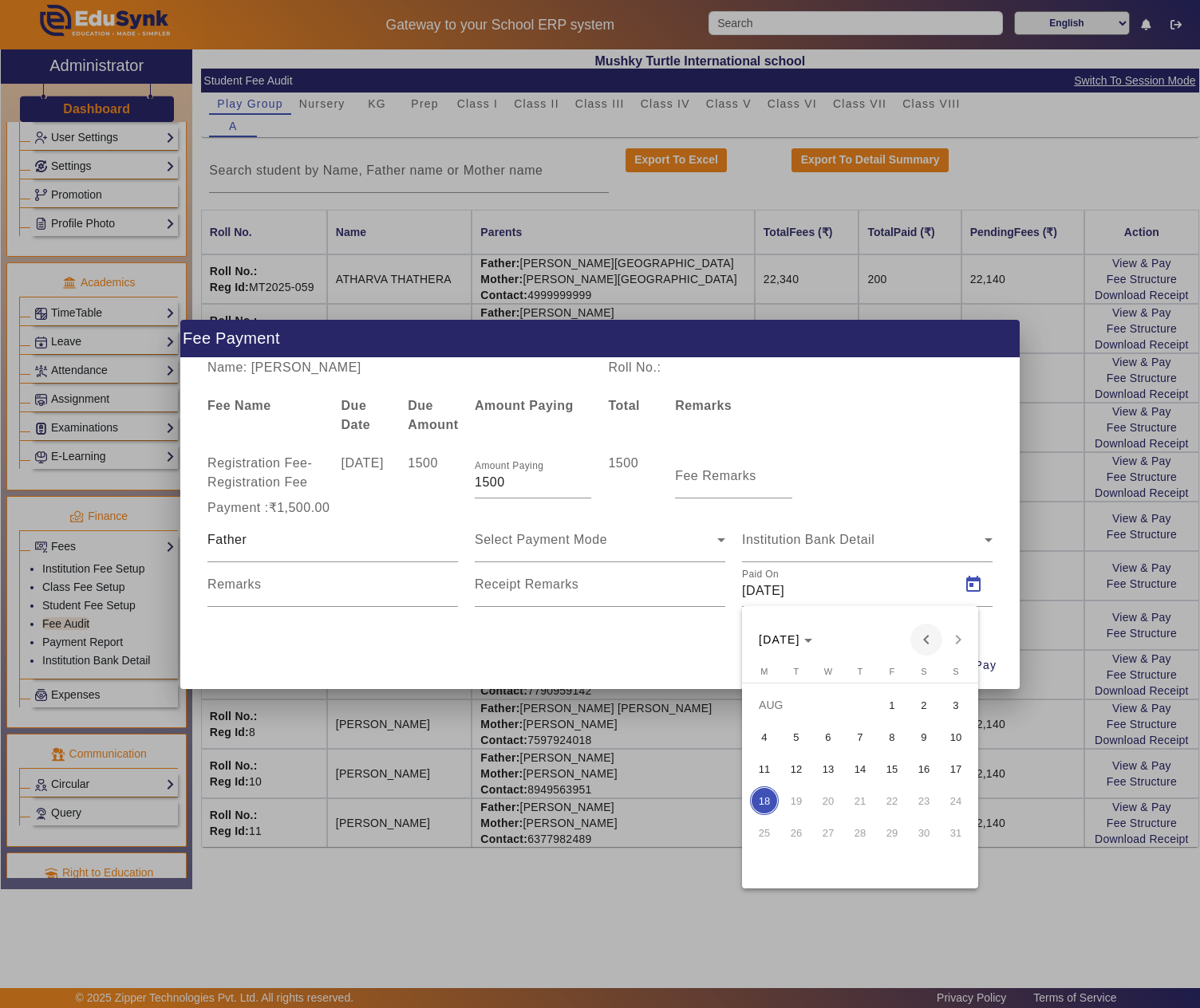
click at [921, 641] on span "Previous month" at bounding box center [925, 640] width 32 height 32
click at [830, 764] on span "9" at bounding box center [828, 769] width 29 height 29
type input "09/07/2025"
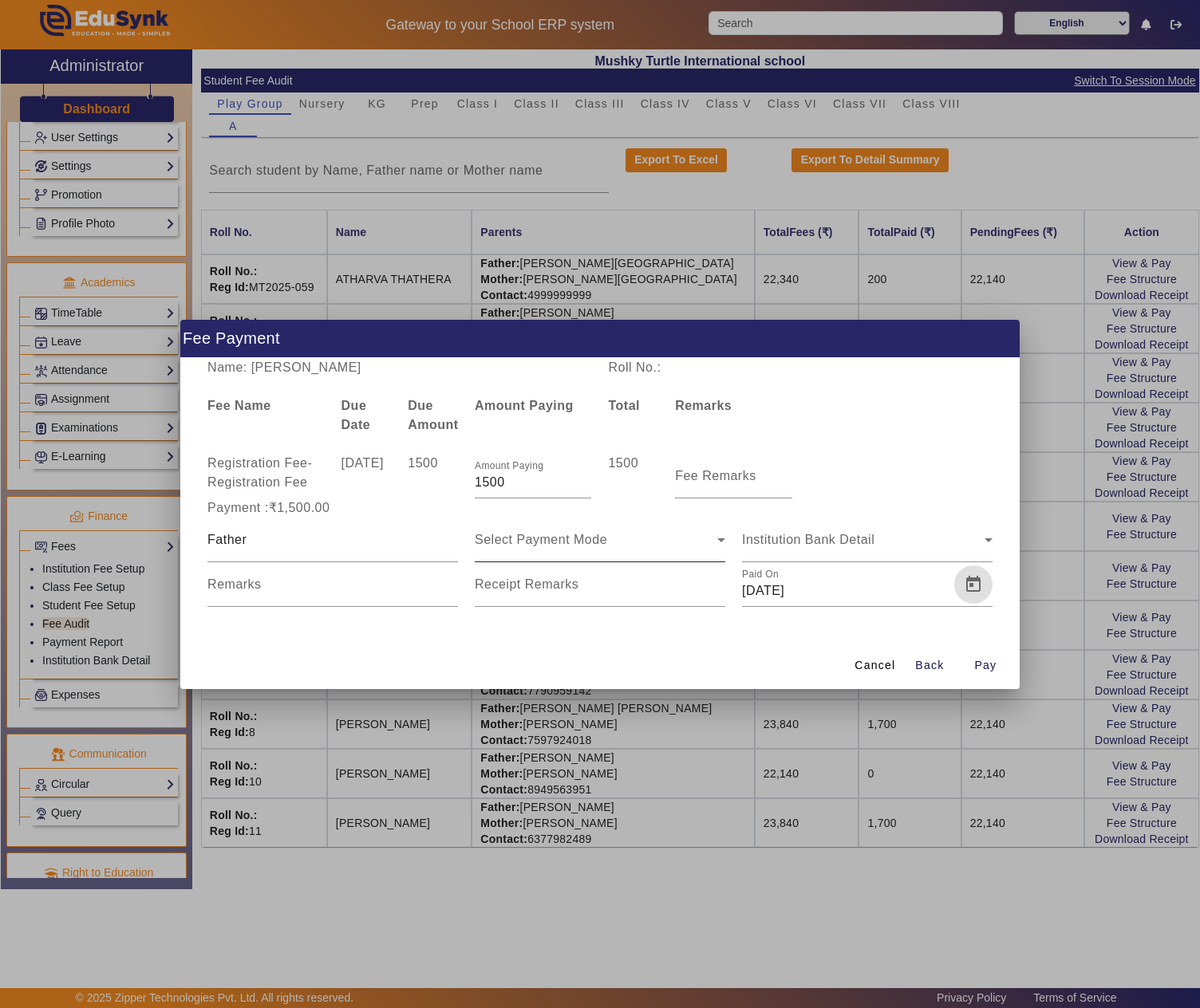
click at [619, 540] on div "Select Payment Mode" at bounding box center [595, 540] width 242 height 19
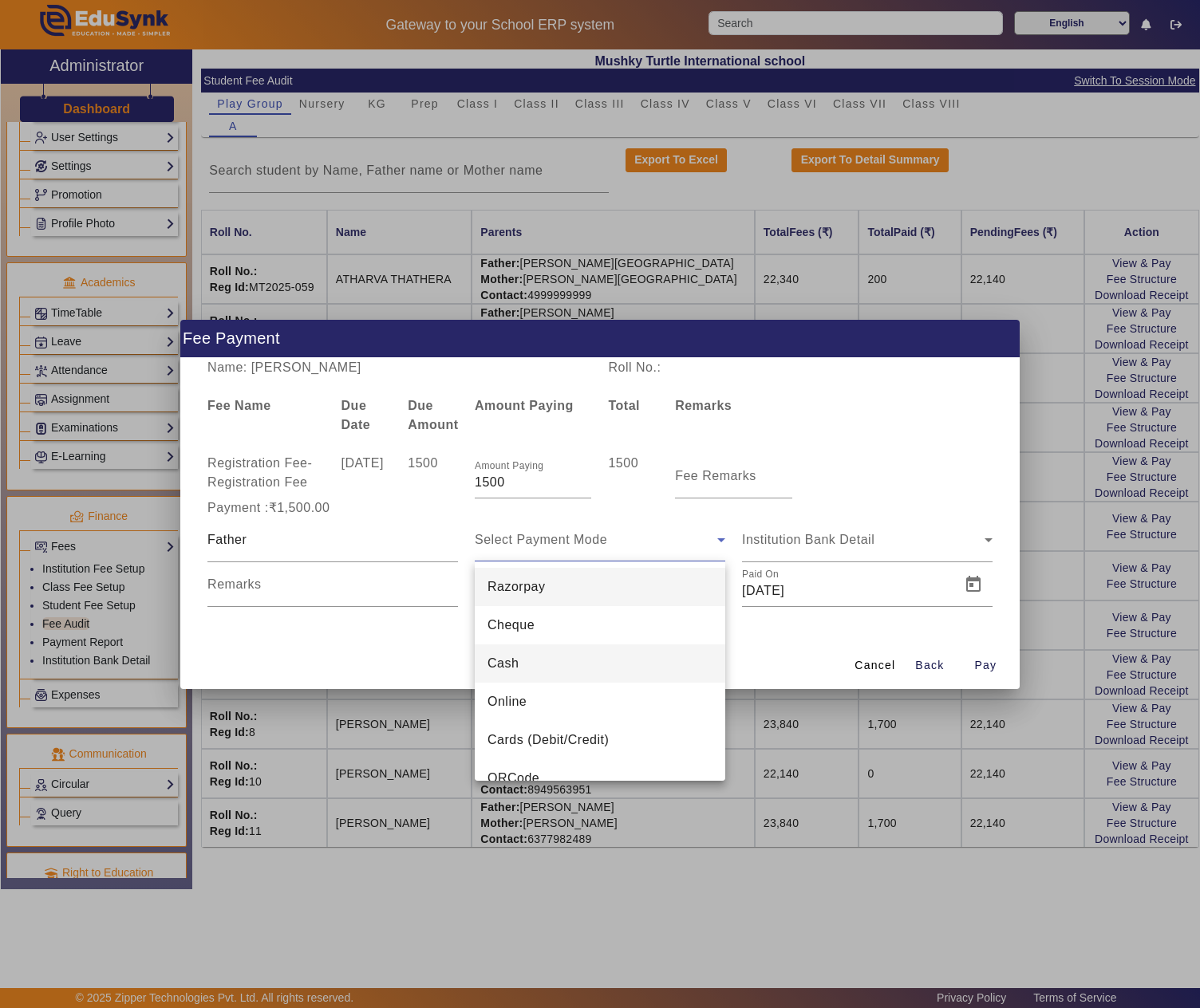
click at [519, 664] on span "Cash" at bounding box center [503, 663] width 32 height 19
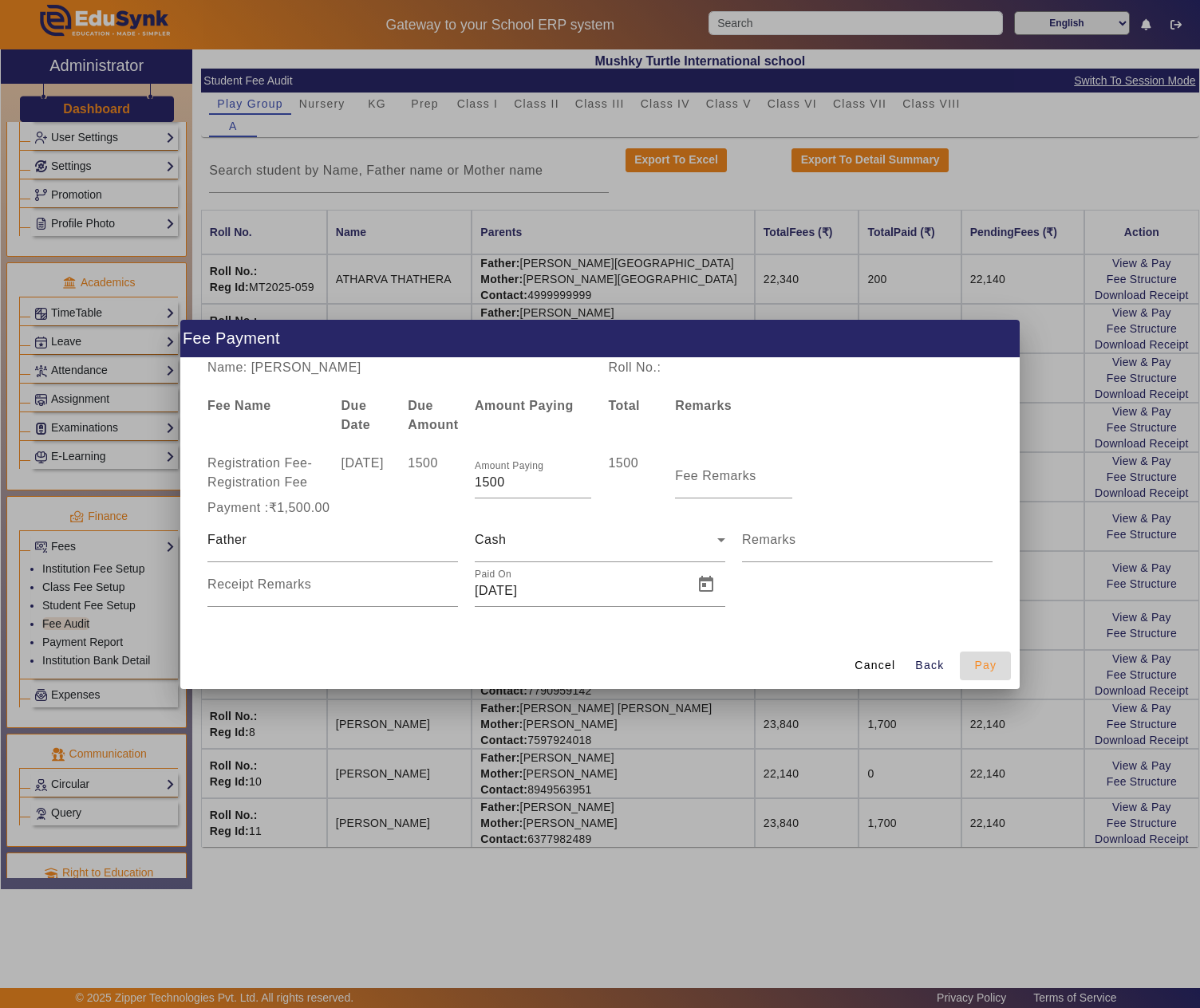
click at [993, 667] on span "Pay" at bounding box center [985, 666] width 23 height 17
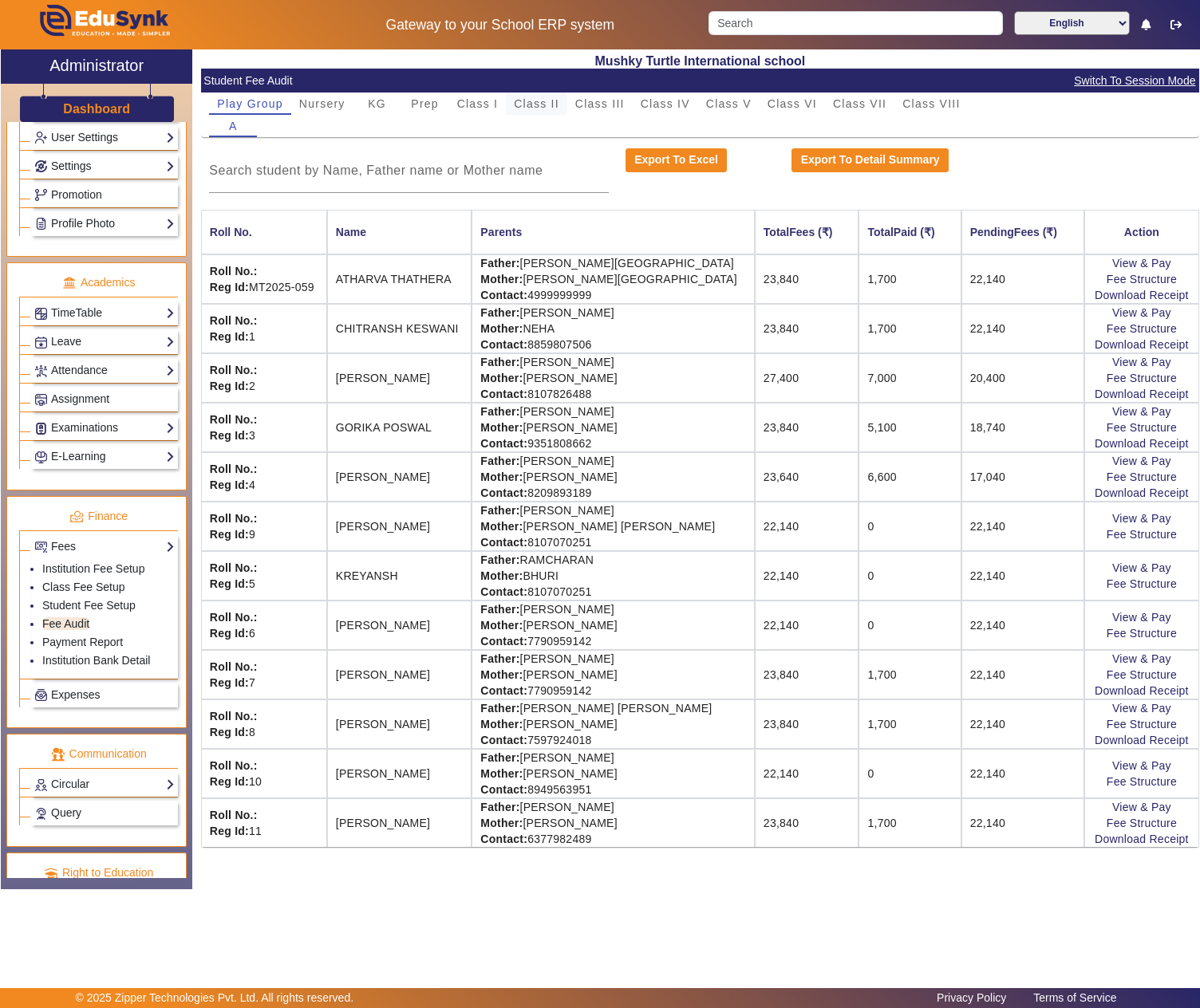
click at [541, 95] on span "Class II" at bounding box center [536, 104] width 45 height 23
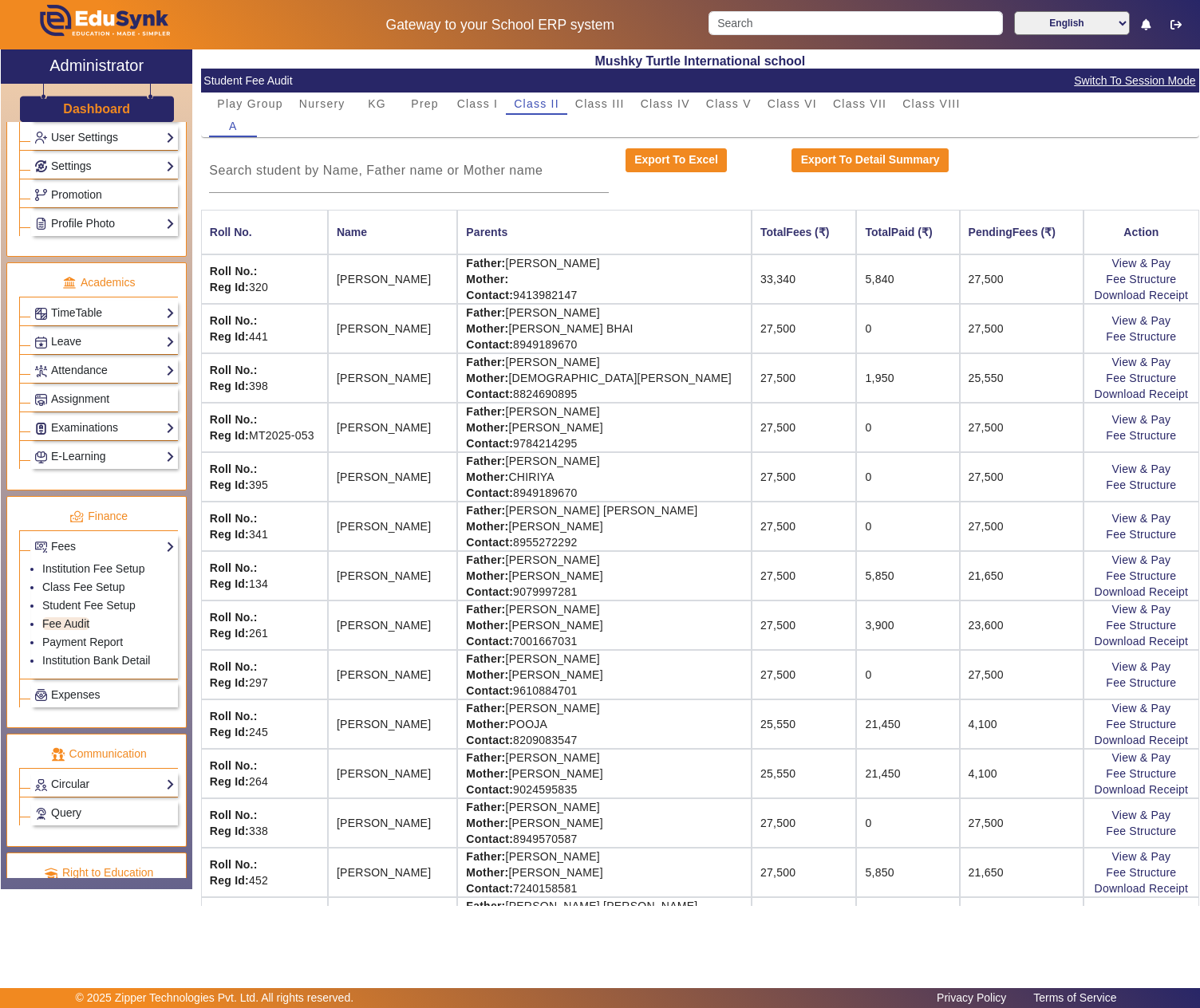
drag, startPoint x: 550, startPoint y: 571, endPoint x: 677, endPoint y: 560, distance: 127.5
click at [677, 560] on td "Father: VINOD KHANDELWAL Mother: MONIKA KHANDELWAL Contact: 9079997281" at bounding box center [604, 576] width 295 height 50
copy td "VINOD KHANDELWAL"
click at [1119, 567] on link "View & Pay" at bounding box center [1141, 560] width 59 height 13
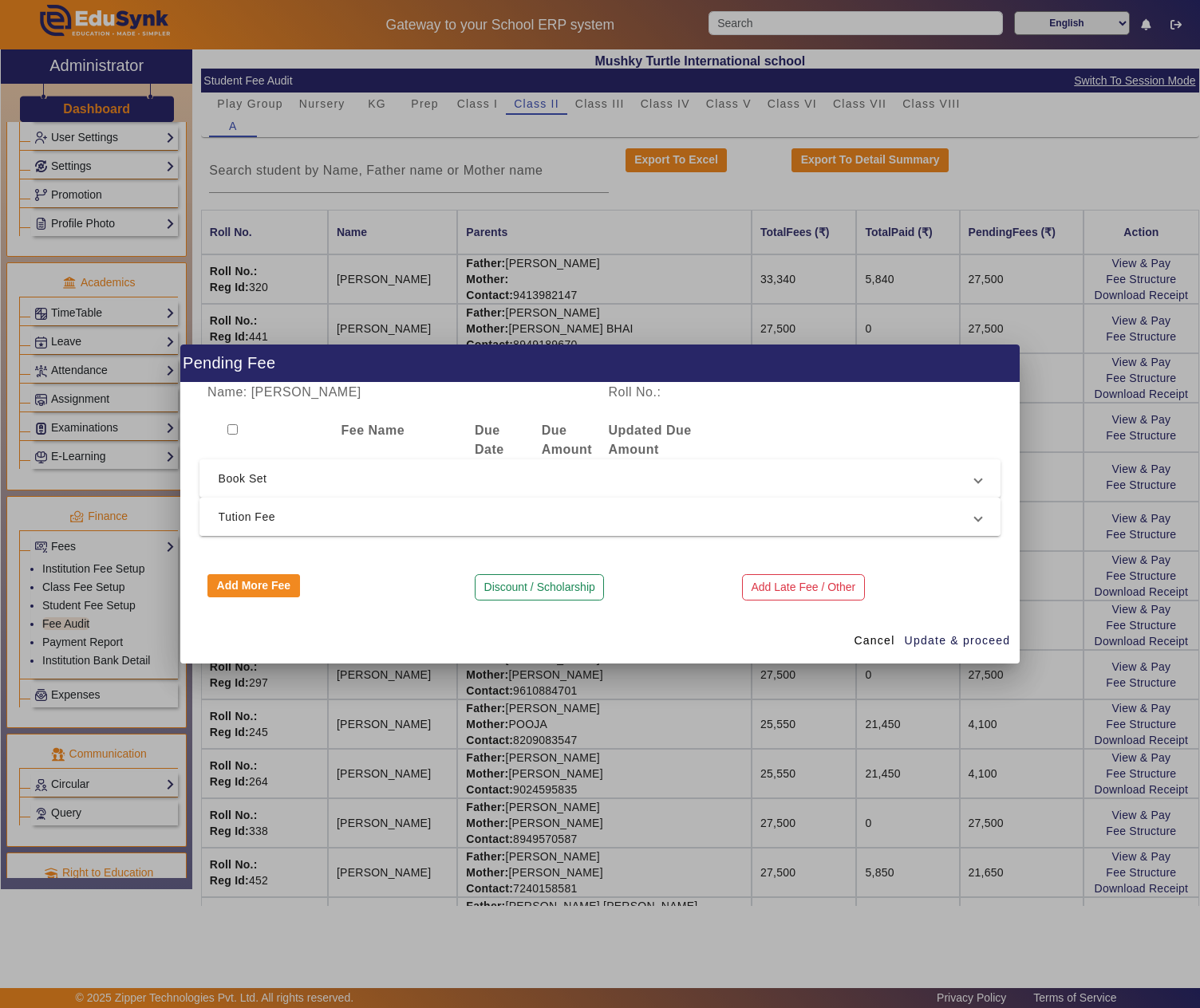
click at [356, 513] on span "Tution Fee" at bounding box center [597, 516] width 757 height 19
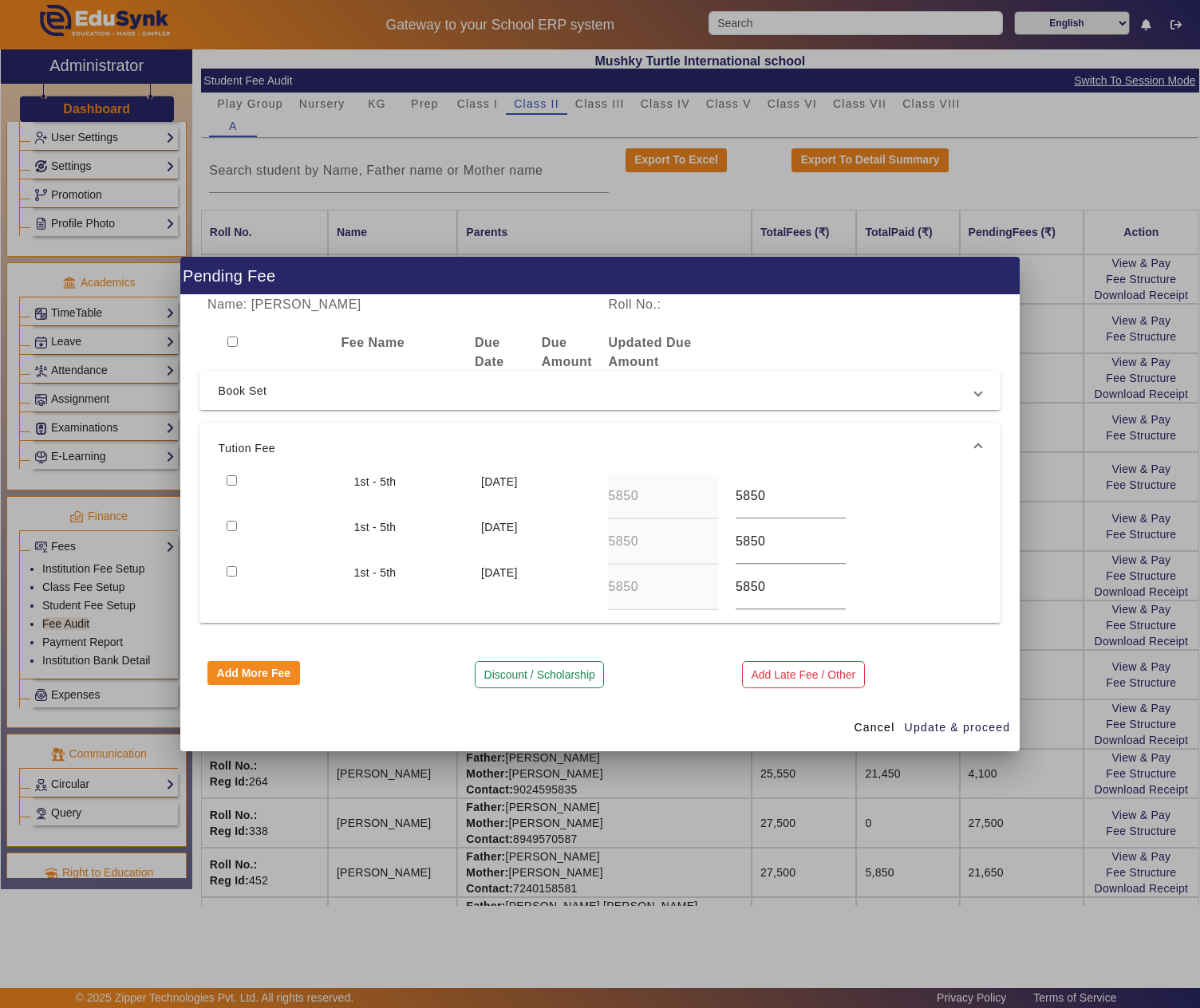
click at [232, 476] on input "checkbox" at bounding box center [232, 481] width 11 height 11
checkbox input "true"
click at [968, 734] on span "Update & proceed" at bounding box center [958, 728] width 106 height 17
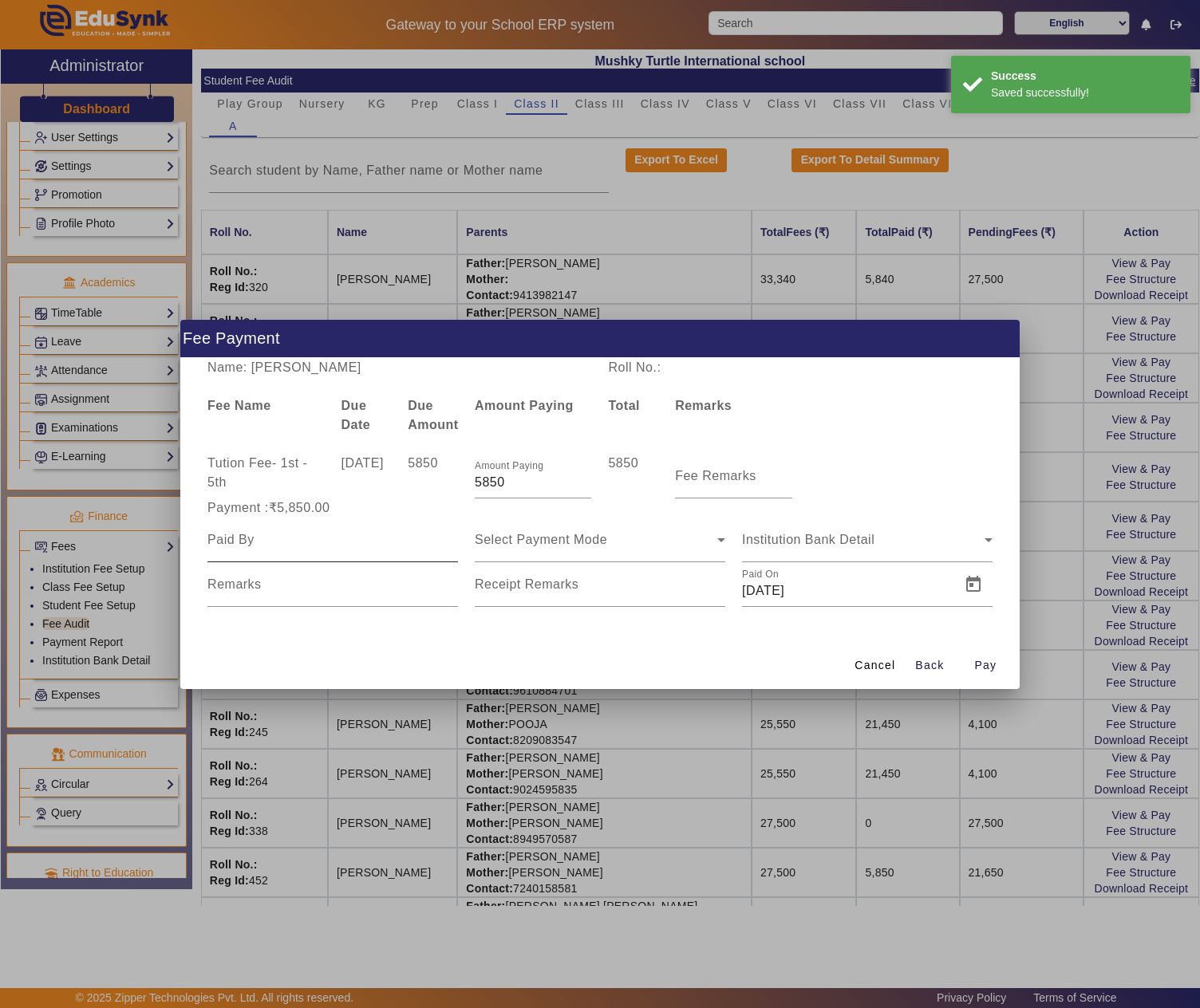
click at [323, 540] on input at bounding box center [332, 540] width 250 height 19
paste input "VINOD KHANDELWAL"
type input "VINOD KHANDELWAL"
click at [550, 533] on span "Select Payment Mode" at bounding box center [541, 540] width 132 height 14
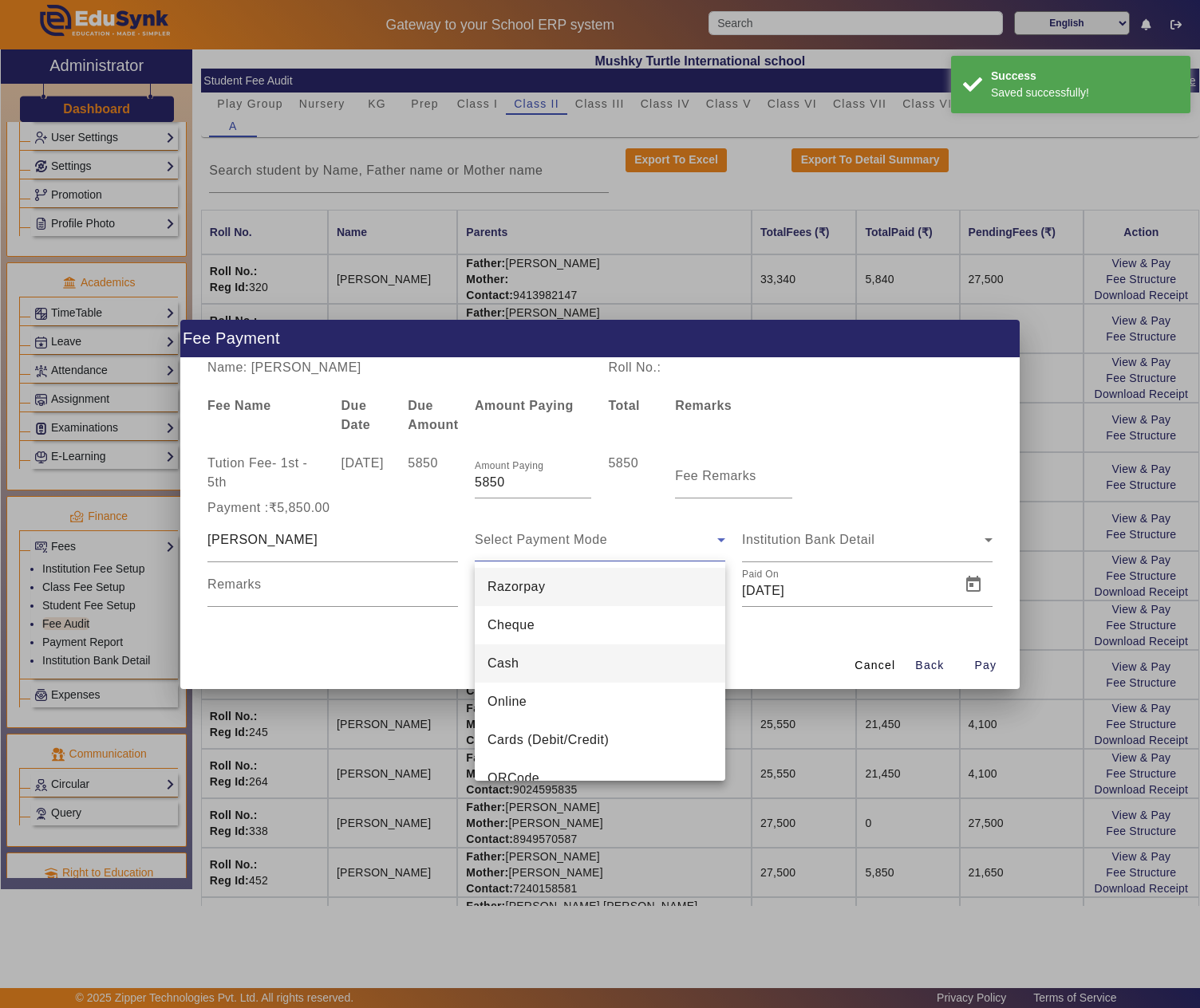
click at [528, 660] on mat-option "Cash" at bounding box center [600, 664] width 250 height 39
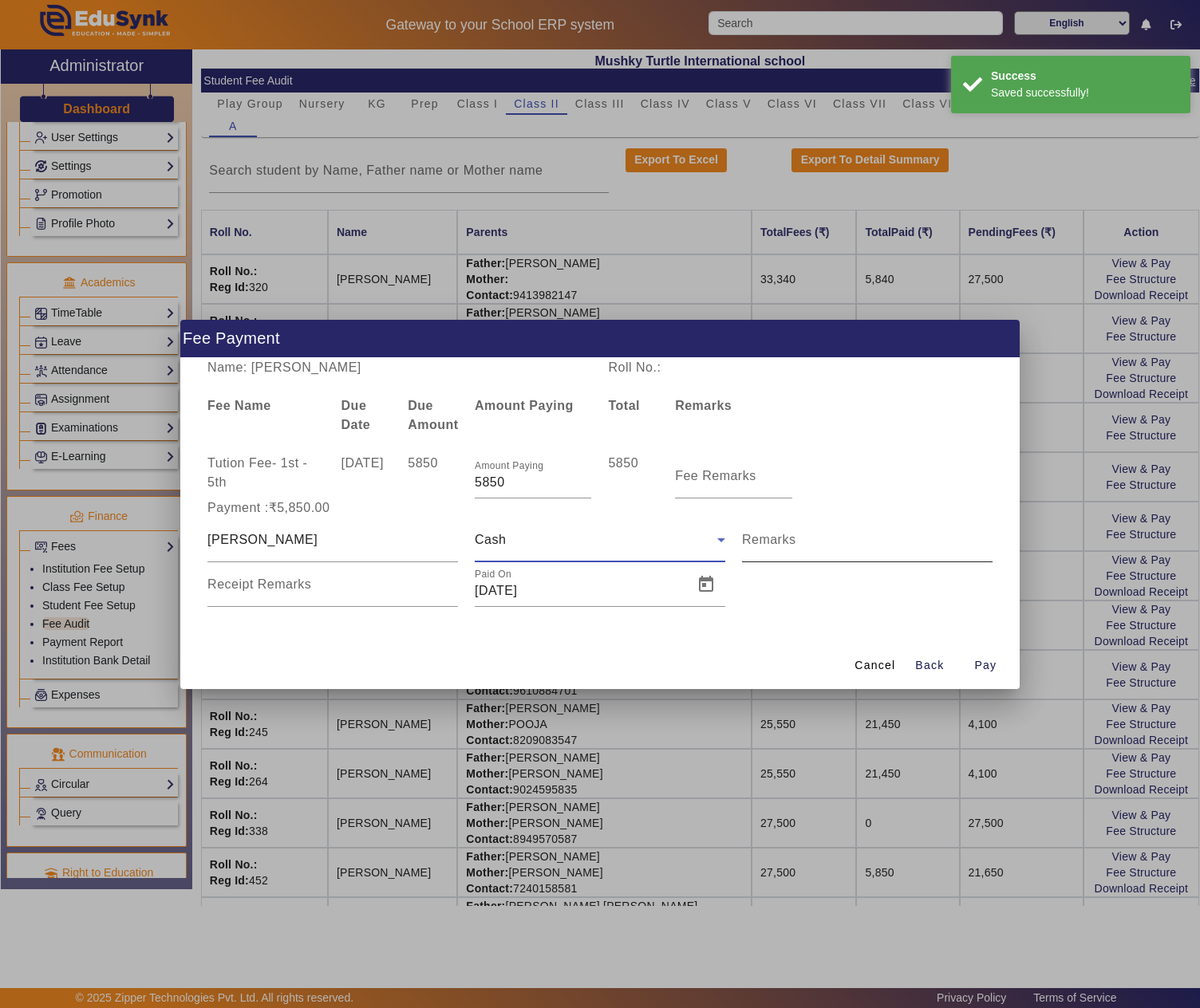
click at [865, 542] on input "Remarks" at bounding box center [868, 546] width 250 height 19
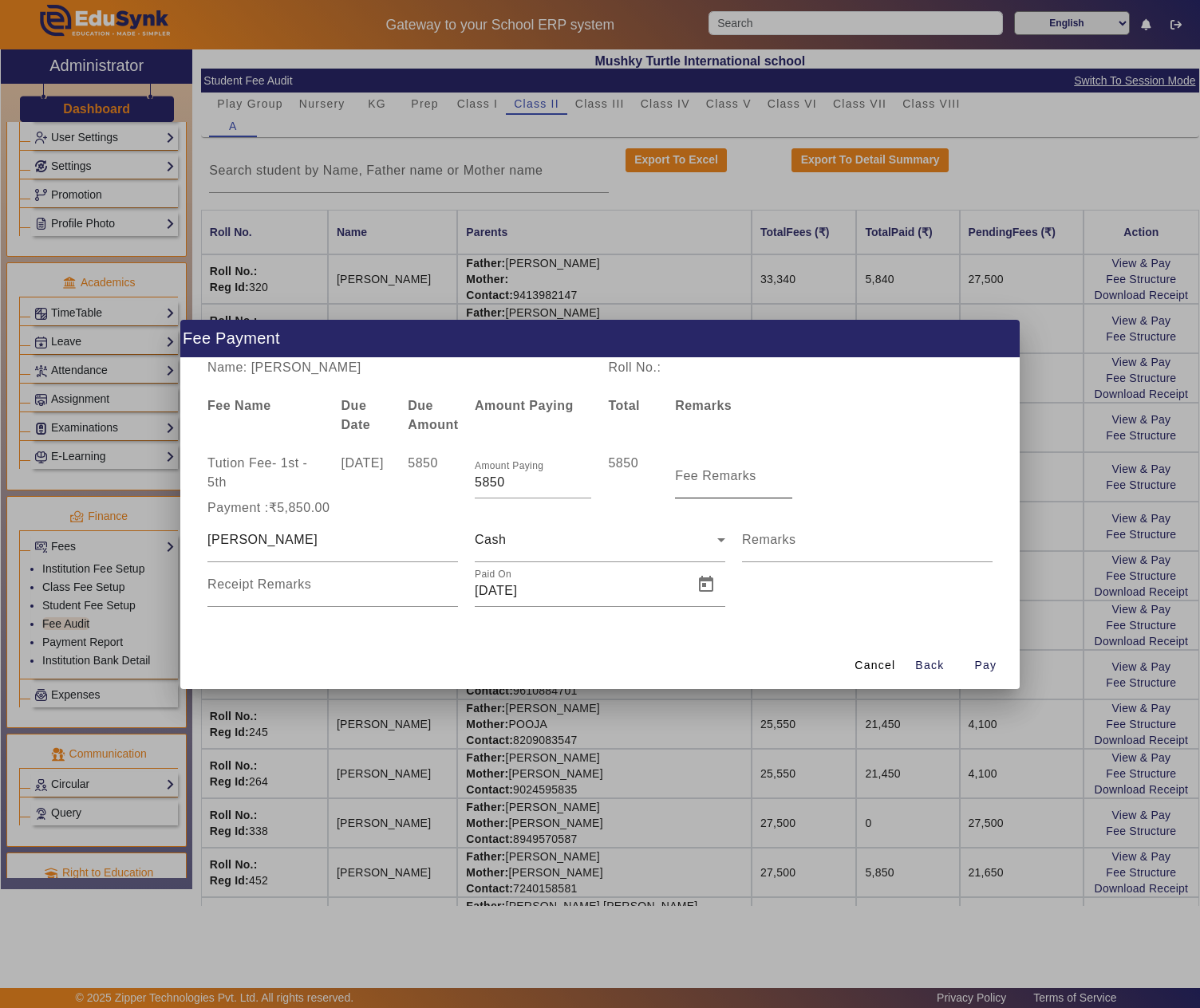
click at [701, 477] on mat-label "Fee Remarks" at bounding box center [715, 476] width 81 height 14
click at [701, 477] on input "Fee Remarks" at bounding box center [732, 482] width 116 height 19
type input "Q2"
click at [708, 579] on span "Open calendar" at bounding box center [705, 585] width 39 height 39
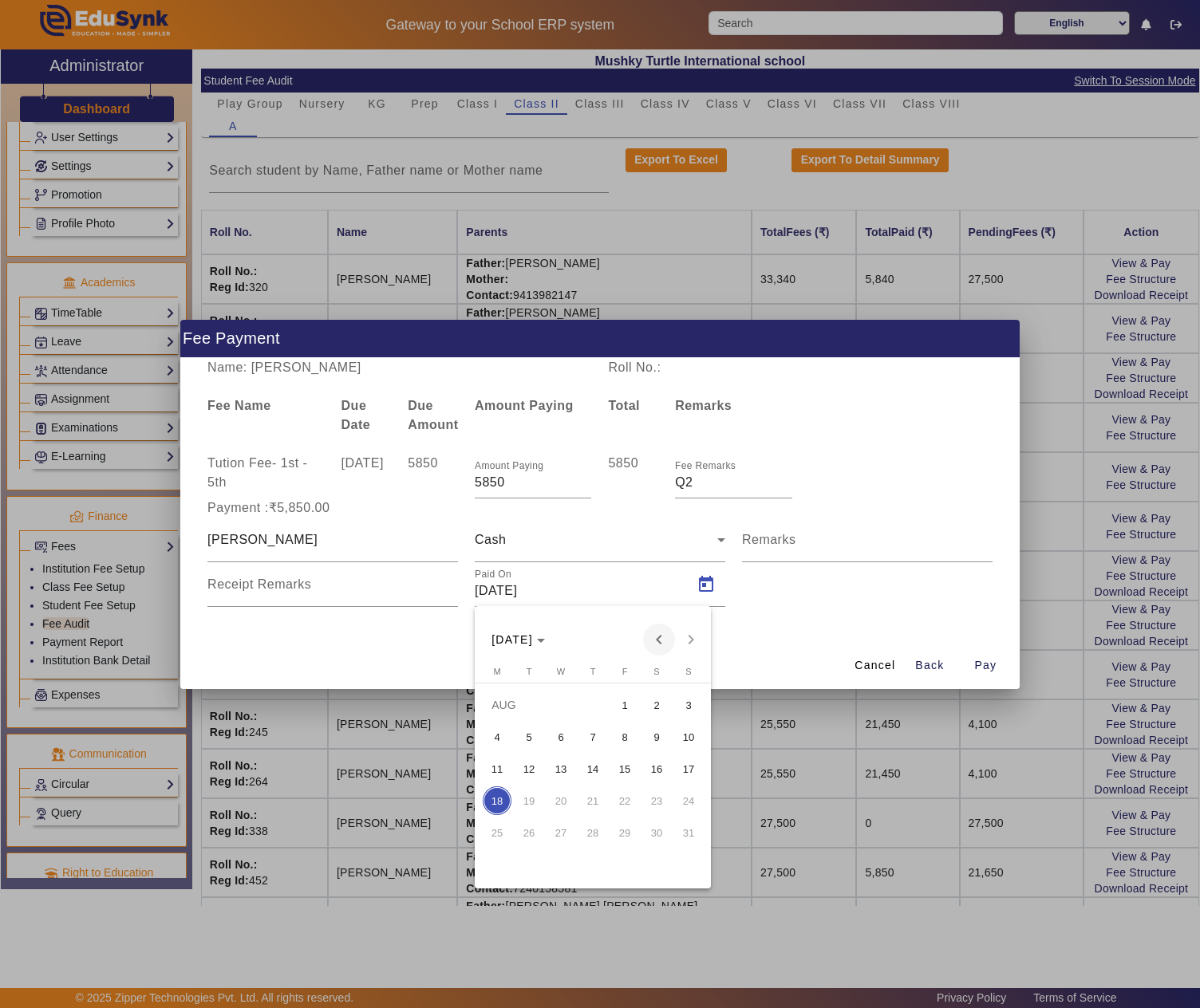
click at [660, 643] on span "Previous month" at bounding box center [659, 640] width 32 height 32
click at [595, 769] on span "10" at bounding box center [593, 769] width 29 height 29
type input "10/07/2025"
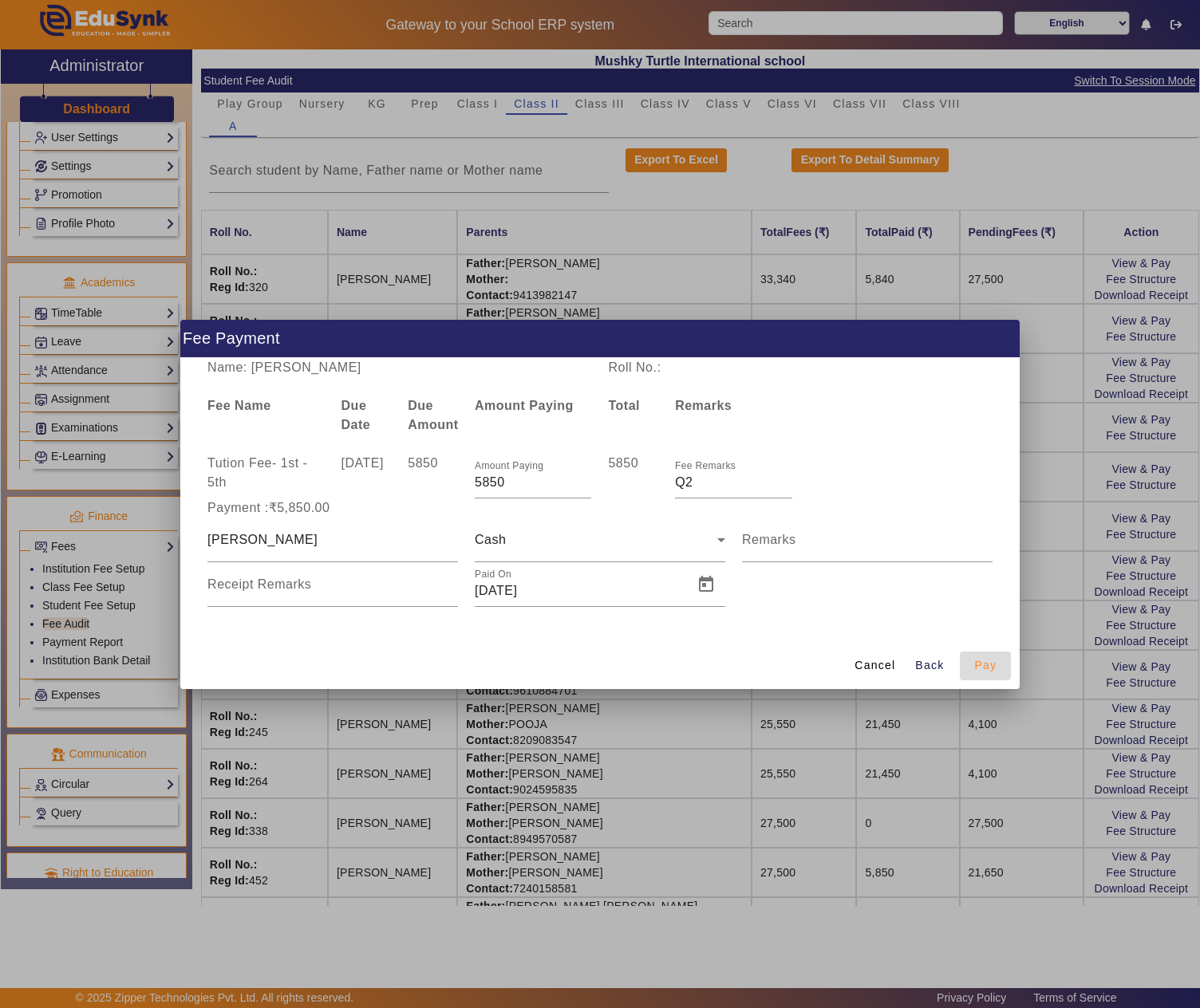
click at [987, 666] on span "Pay" at bounding box center [985, 666] width 23 height 17
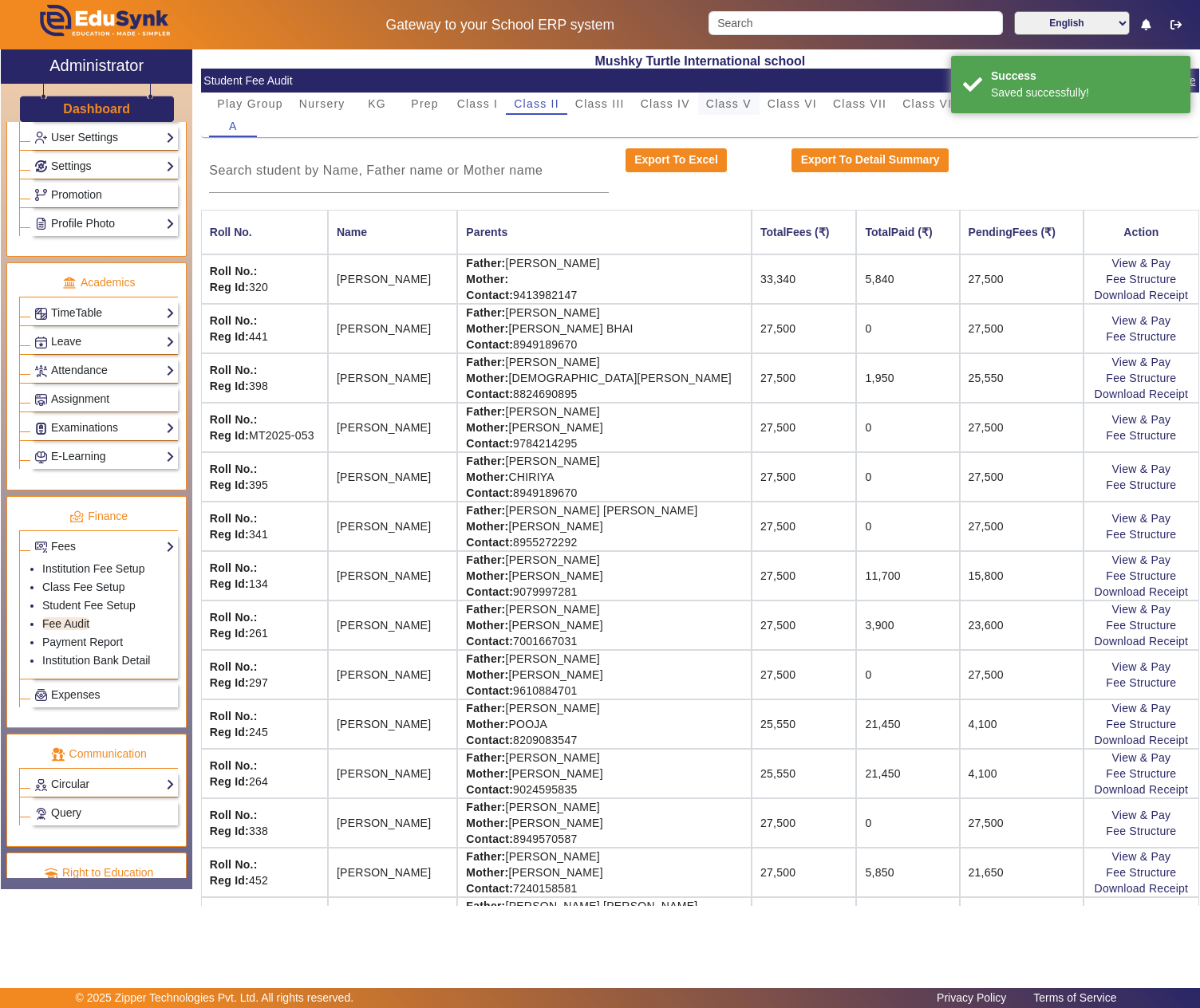
click at [734, 99] on span "Class V" at bounding box center [729, 104] width 45 height 11
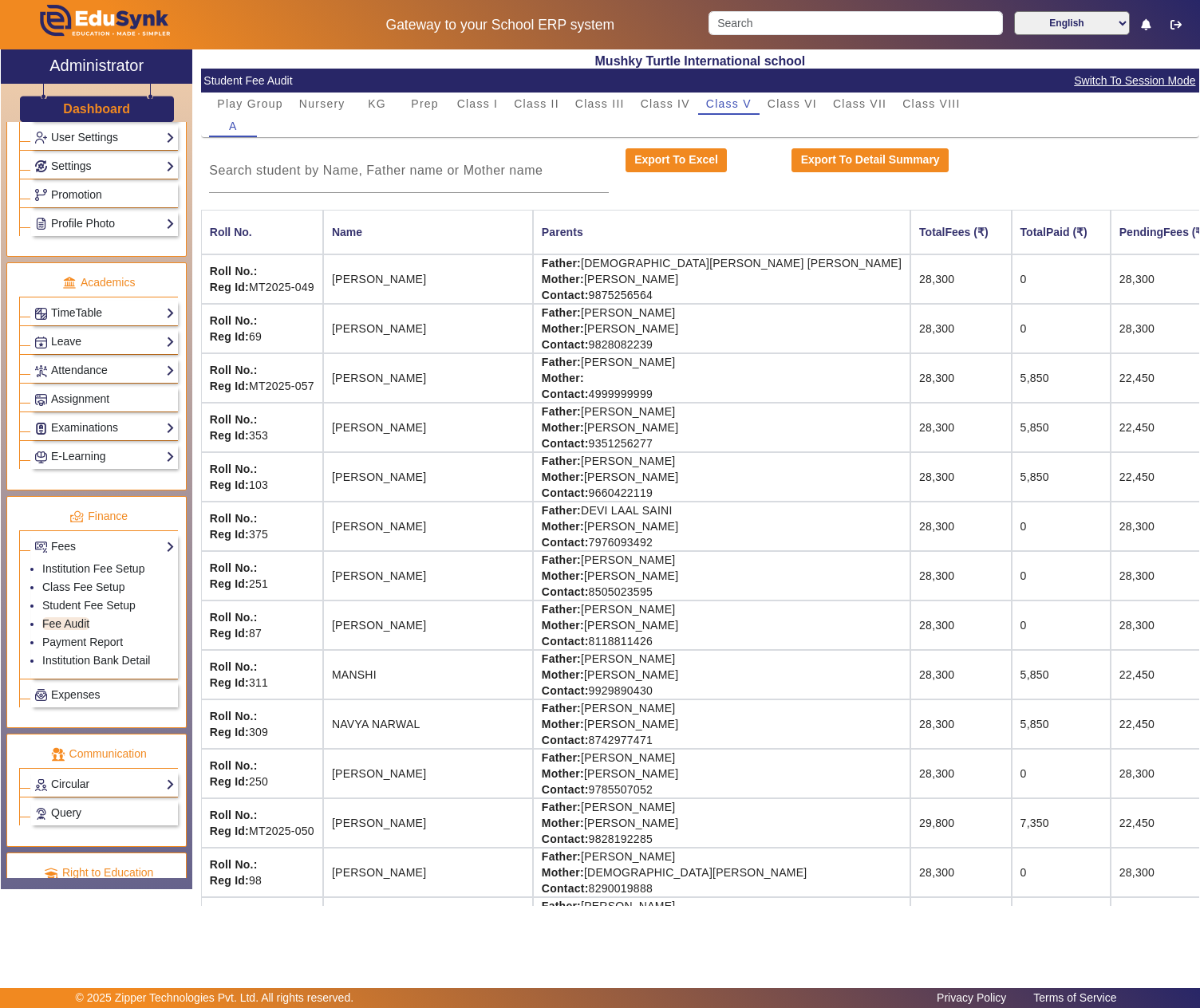
drag, startPoint x: 546, startPoint y: 469, endPoint x: 629, endPoint y: 469, distance: 83.0
click at [629, 469] on td "Father: TARUN SONI Mother: BEENA SONI Contact: 9660422119" at bounding box center [722, 477] width 377 height 50
copy td "TARUN SONI"
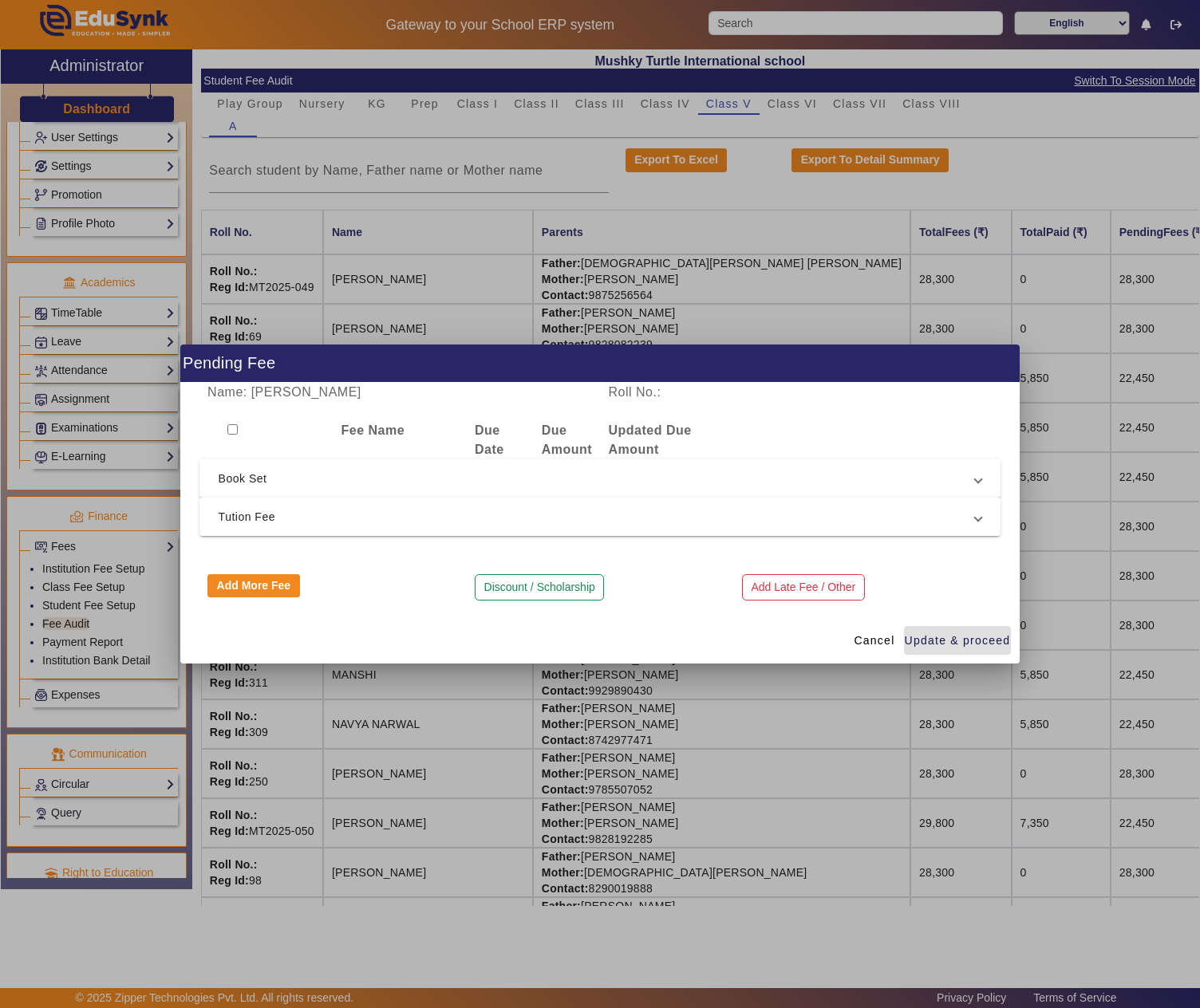
click at [402, 513] on span "Tution Fee" at bounding box center [597, 516] width 757 height 19
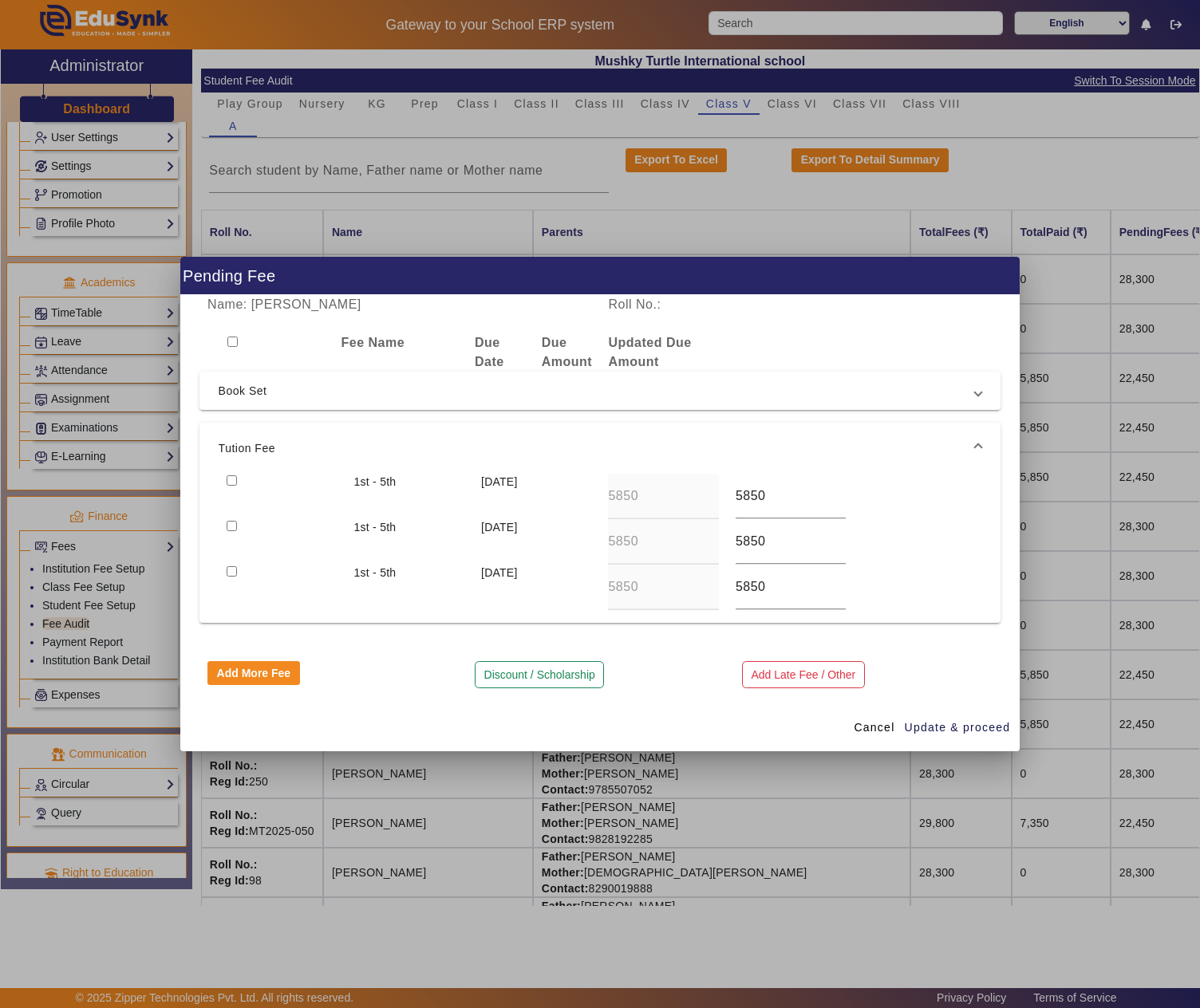
click at [232, 480] on input "checkbox" at bounding box center [232, 481] width 11 height 11
checkbox input "true"
click at [972, 736] on span "Update & proceed" at bounding box center [958, 728] width 106 height 17
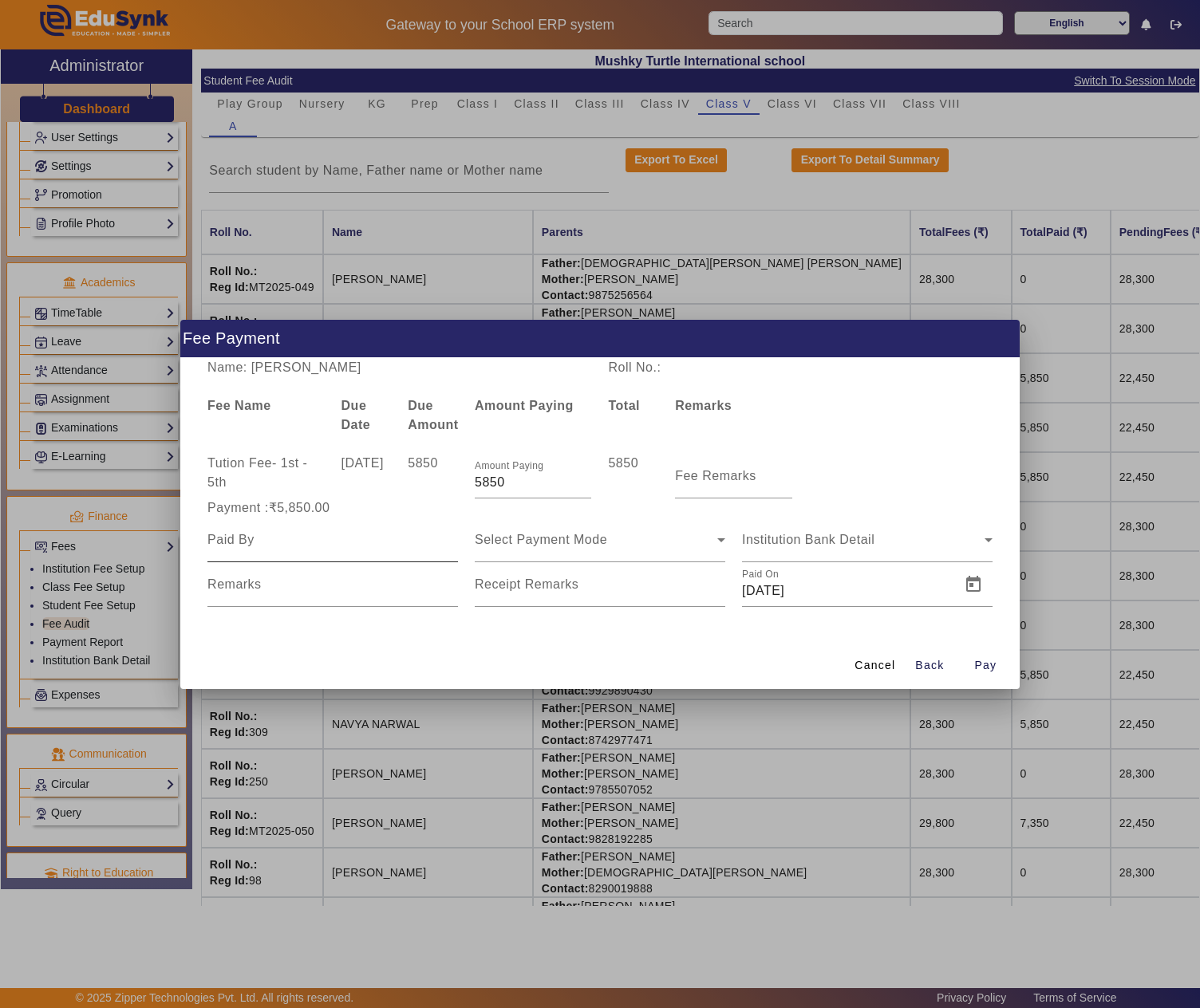
click at [321, 536] on input at bounding box center [332, 540] width 250 height 19
paste input "TARUN SONI"
type input "TARUN SONI"
click at [694, 474] on mat-label "Fee Remarks" at bounding box center [715, 476] width 81 height 14
click at [694, 474] on input "Fee Remarks" at bounding box center [732, 482] width 116 height 19
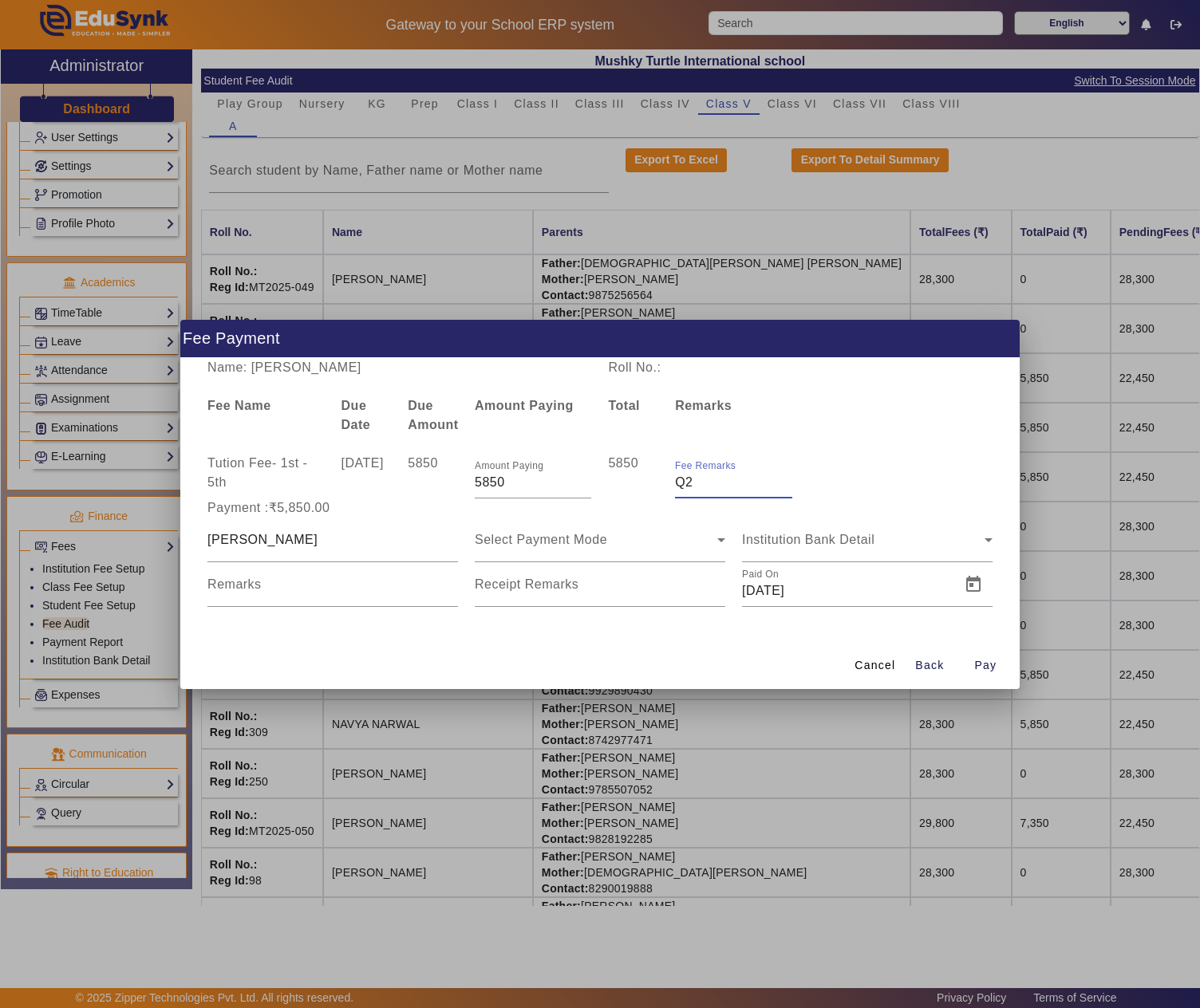
type input "Q2"
click at [614, 540] on div "Select Payment Mode" at bounding box center [595, 540] width 242 height 19
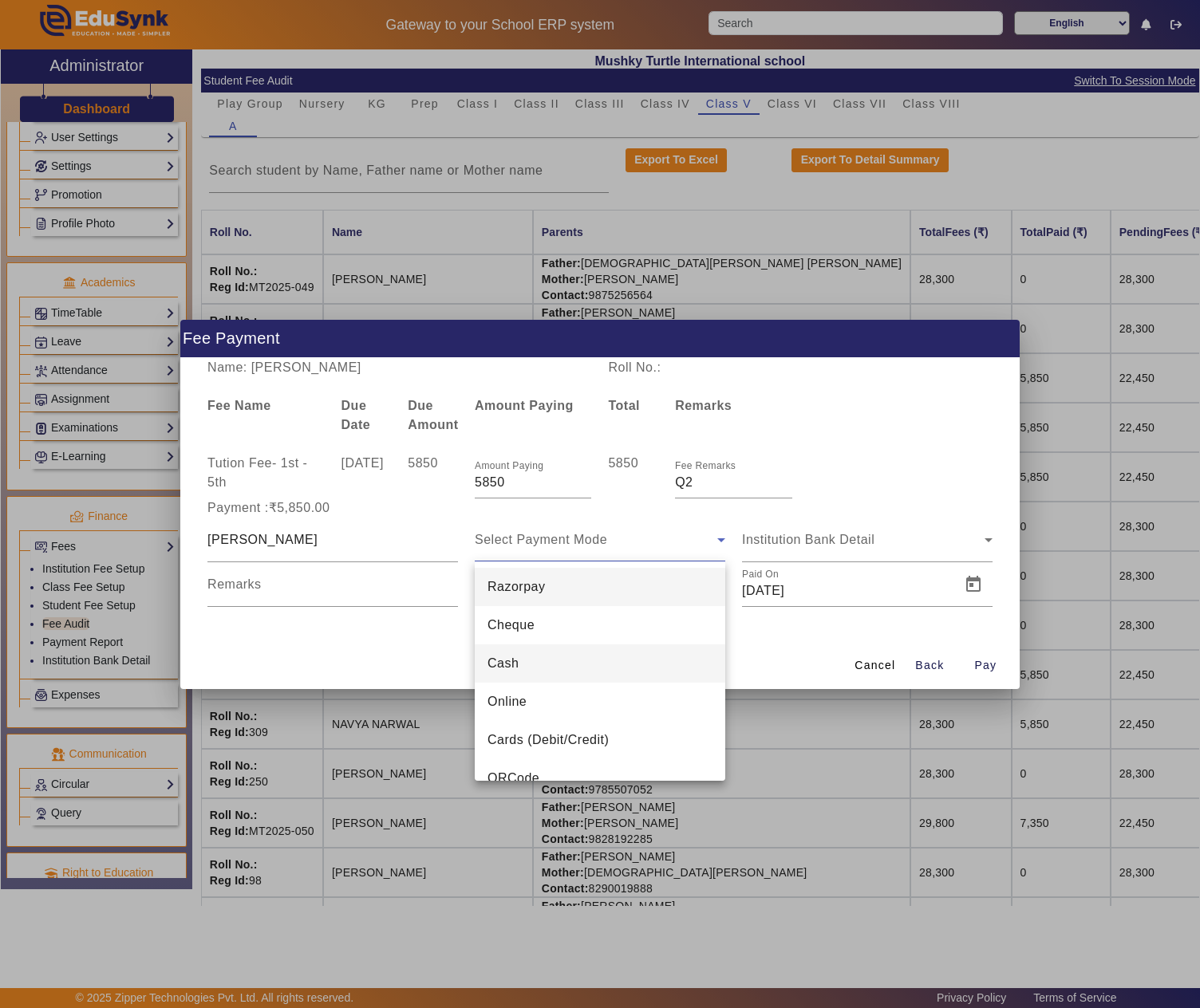
click at [542, 649] on mat-option "Cash" at bounding box center [600, 664] width 250 height 39
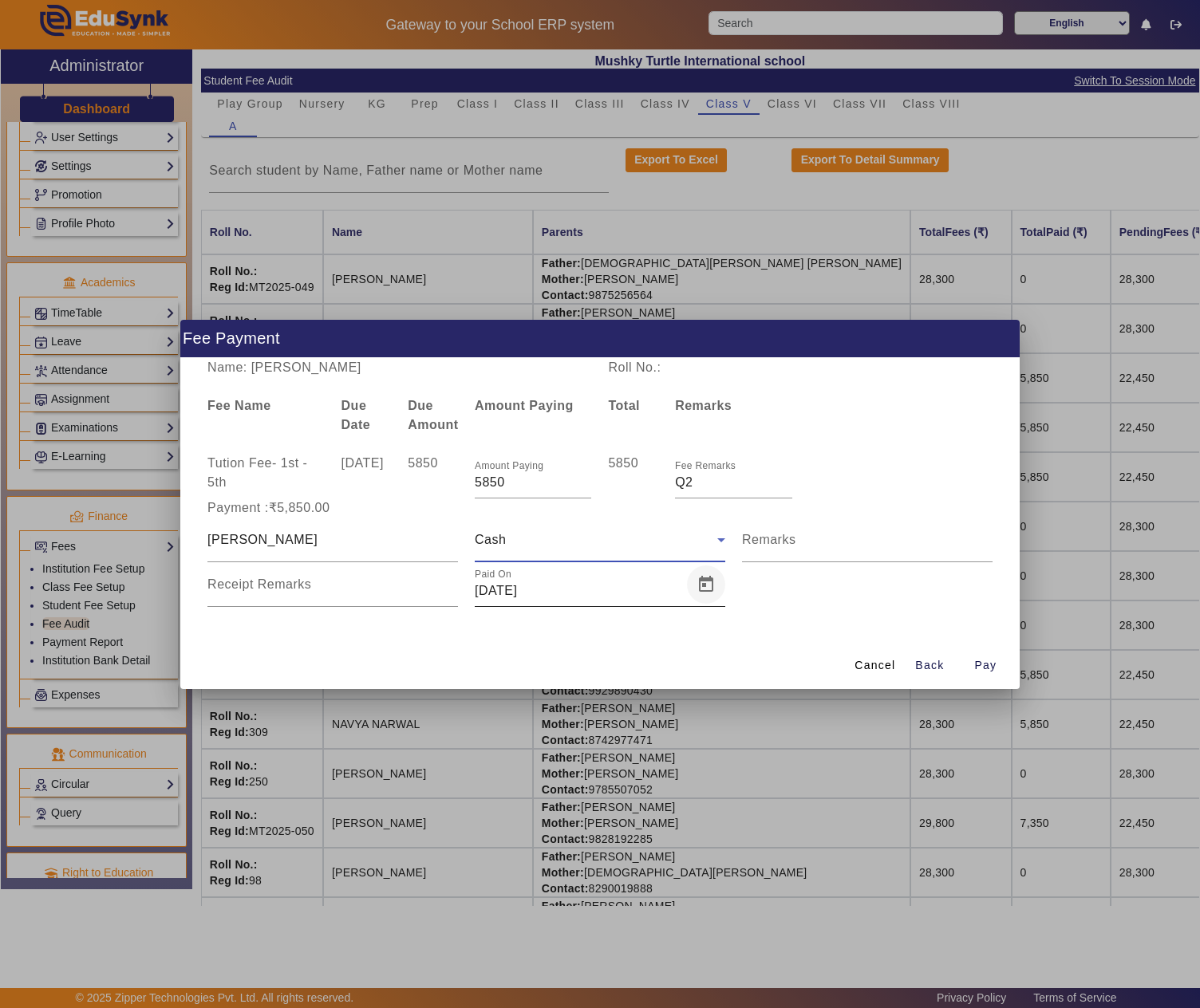
click at [701, 589] on span "Open calendar" at bounding box center [705, 585] width 39 height 39
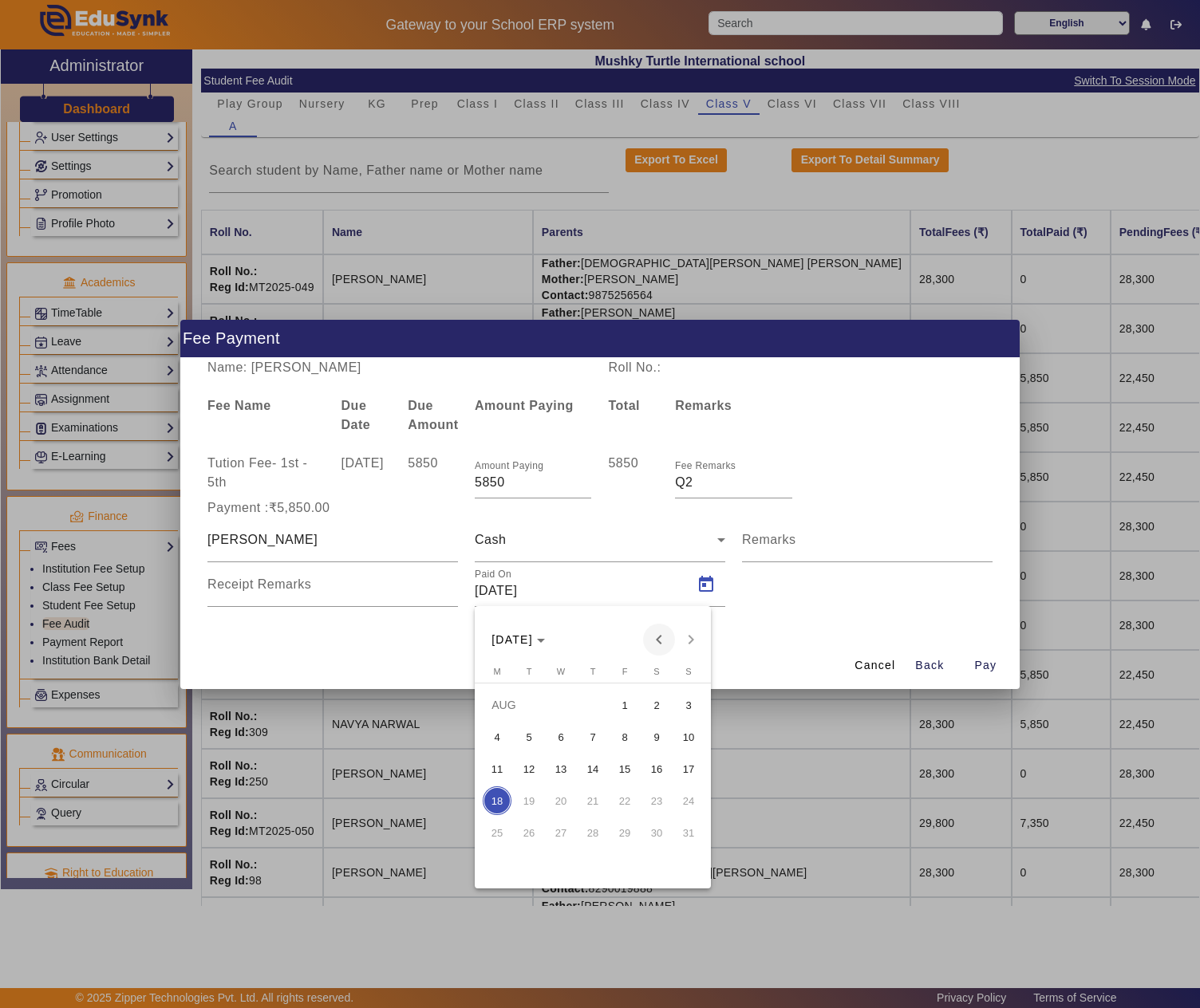
click at [659, 638] on span "Previous month" at bounding box center [659, 640] width 32 height 32
click at [584, 759] on span "10" at bounding box center [593, 769] width 29 height 29
type input "10/07/2025"
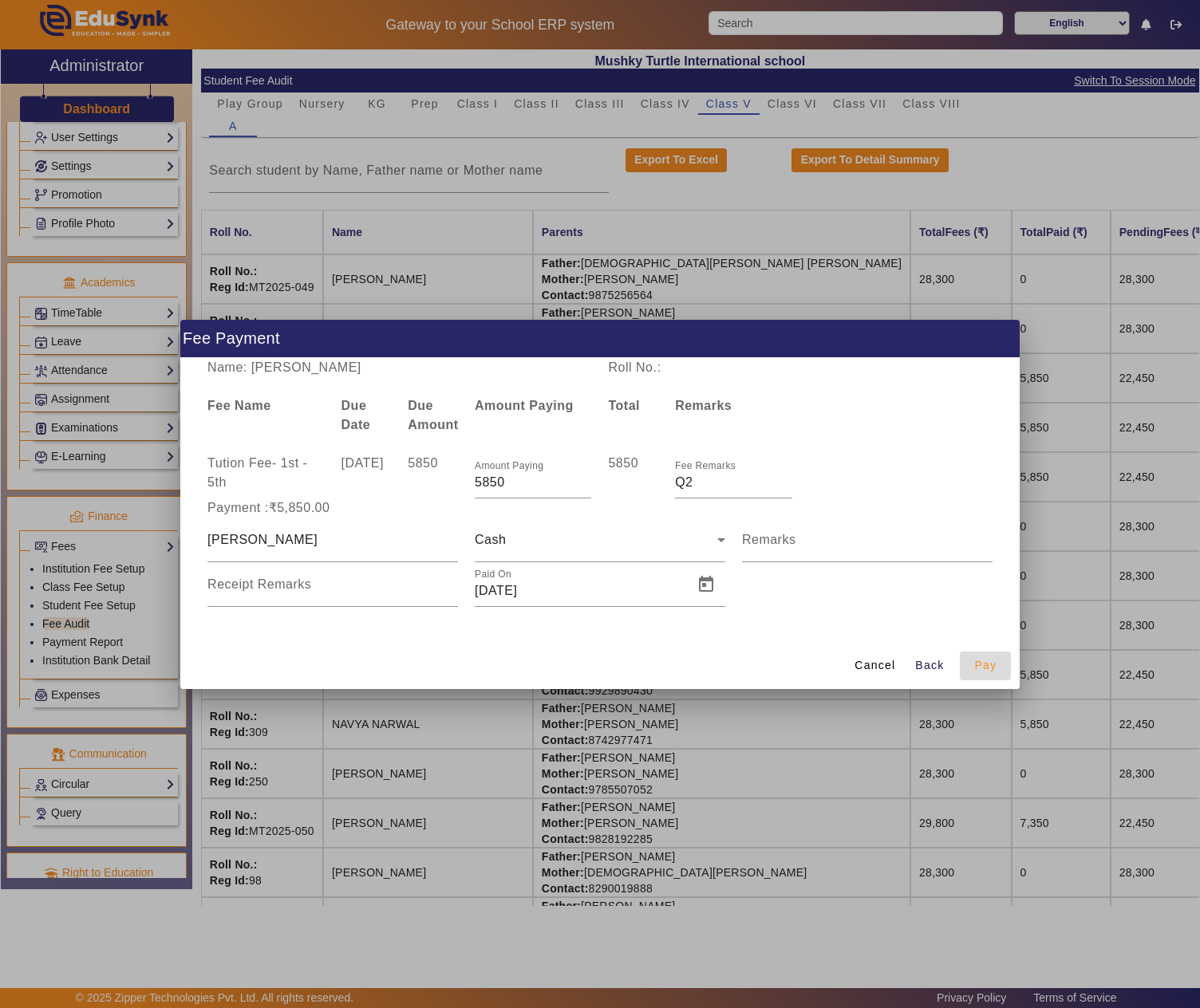
click at [979, 656] on span "button" at bounding box center [985, 666] width 51 height 39
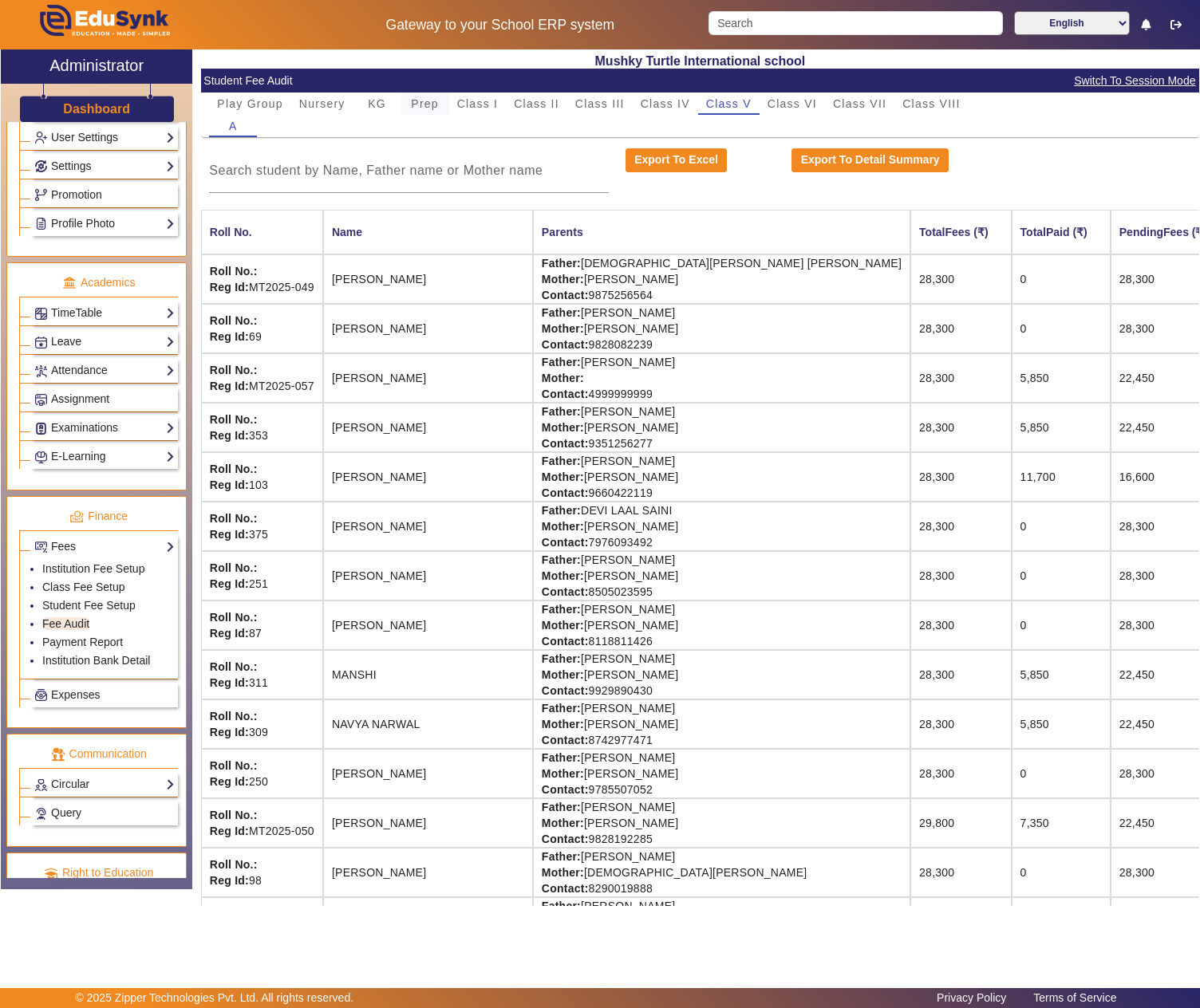
click at [431, 99] on span "Prep" at bounding box center [424, 104] width 28 height 11
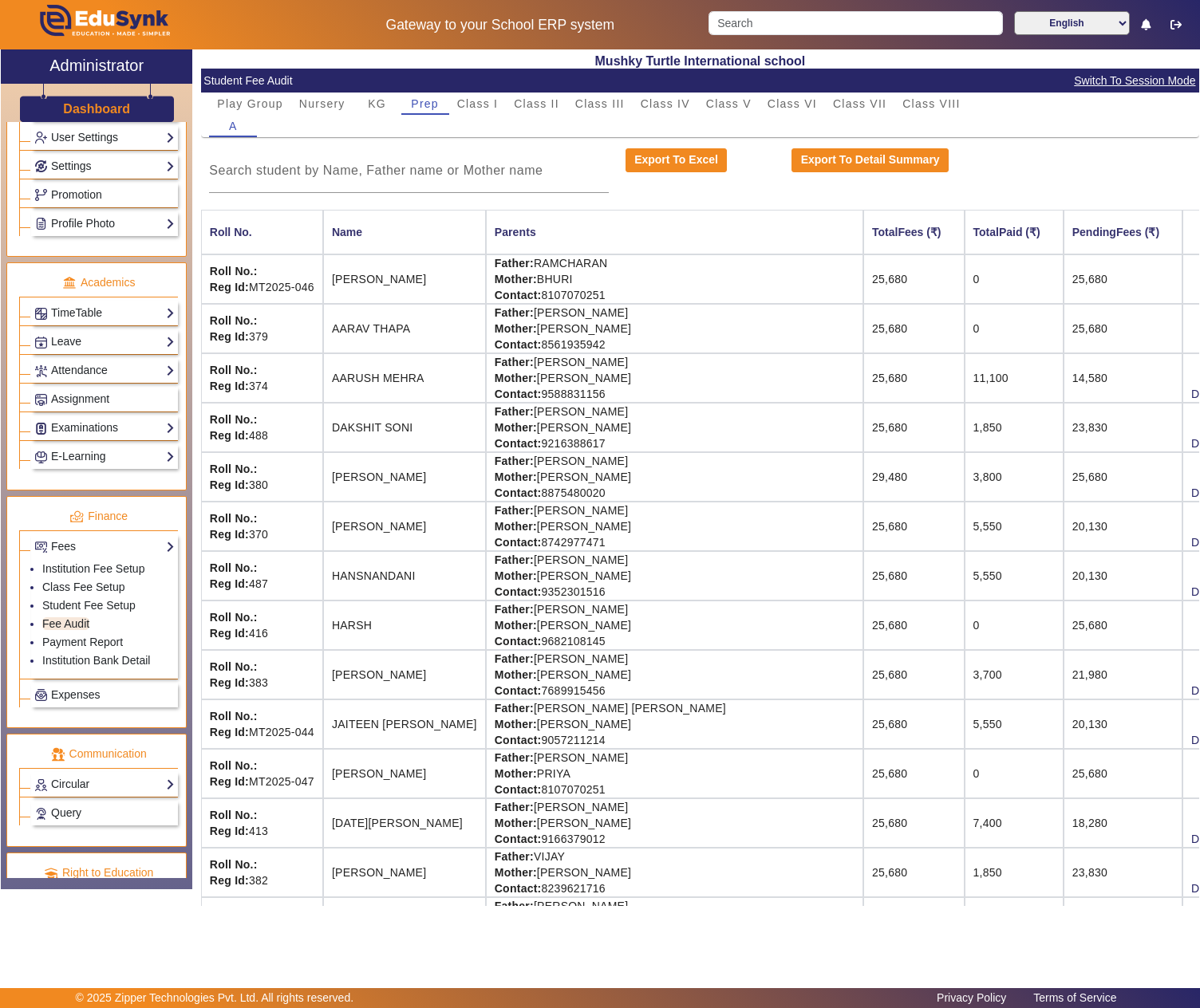
scroll to position [267, 0]
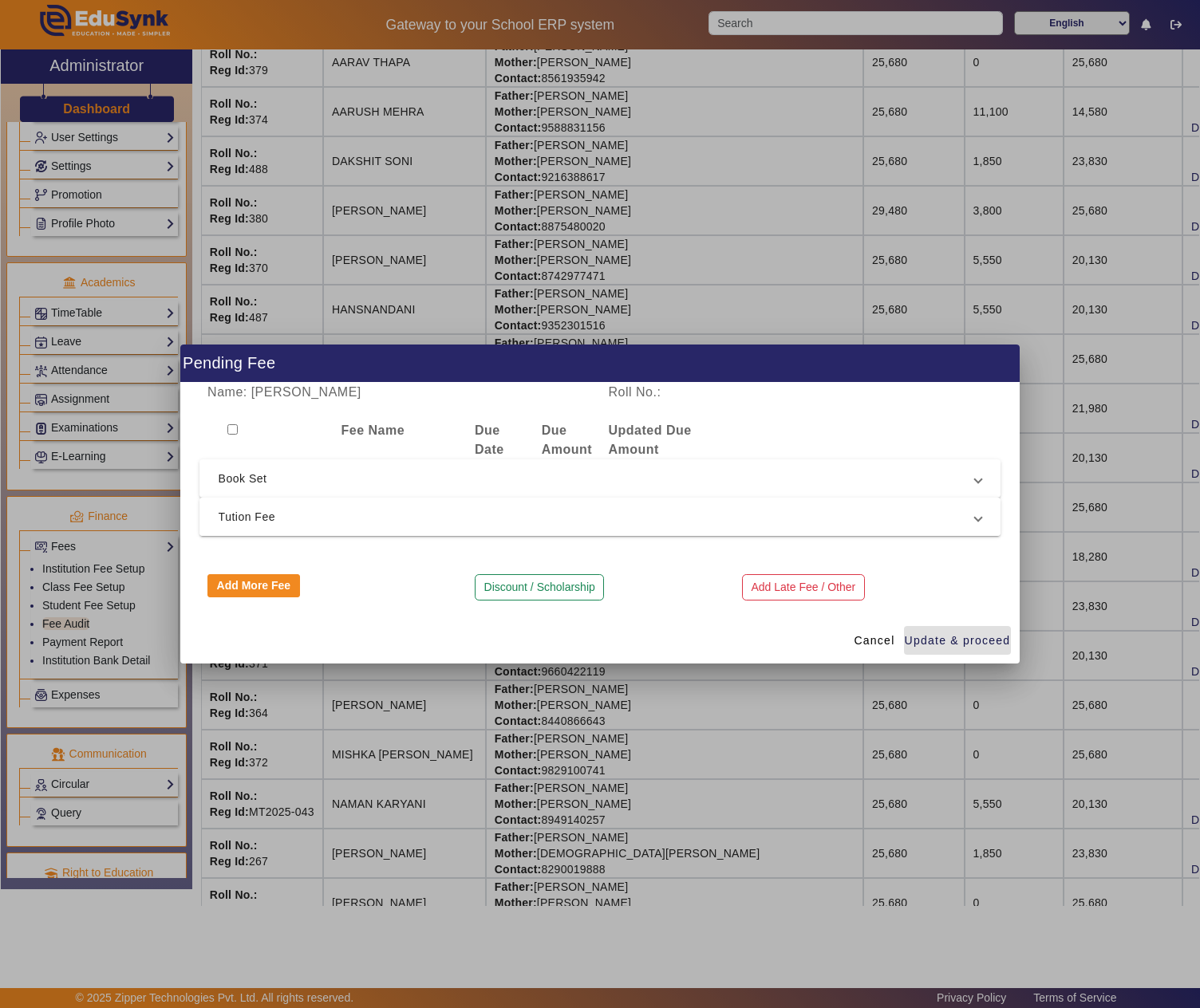
click at [560, 513] on span "Tution Fee" at bounding box center [597, 516] width 757 height 19
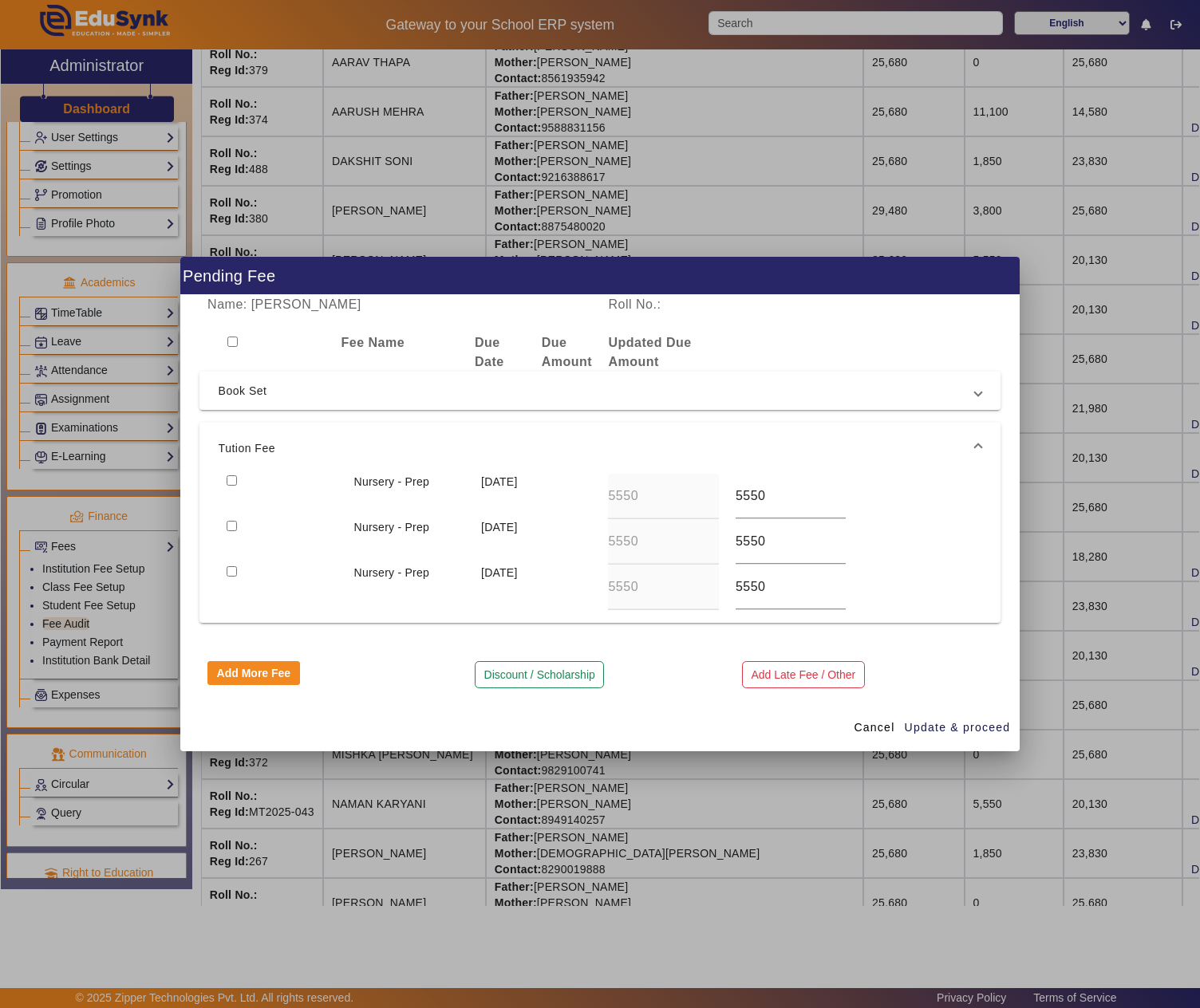
click at [232, 482] on input "checkbox" at bounding box center [232, 481] width 11 height 11
checkbox input "true"
click at [960, 724] on span "Update & proceed" at bounding box center [958, 728] width 106 height 17
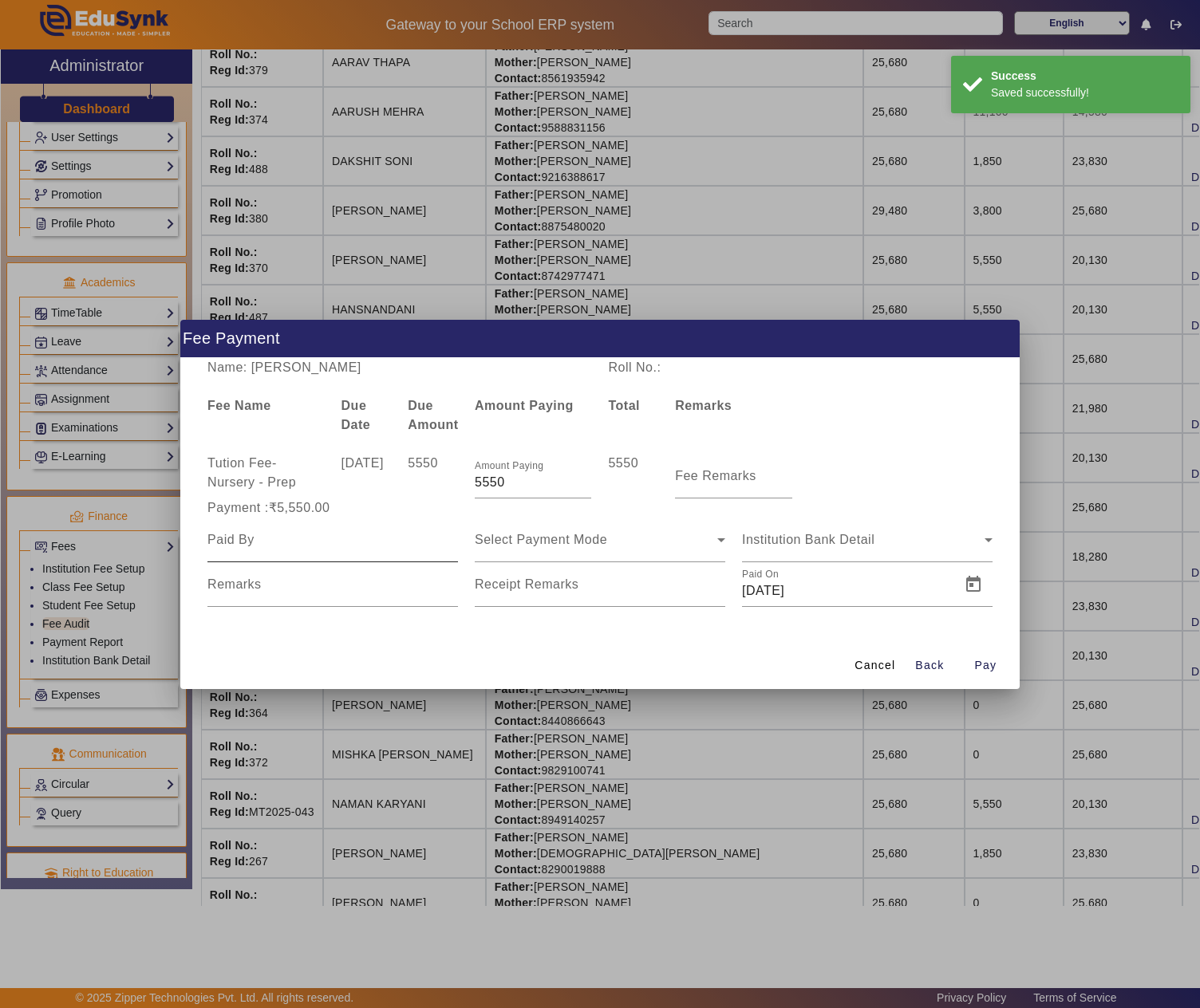
click at [323, 544] on input at bounding box center [332, 540] width 250 height 19
paste input "TARUN SONI"
type input "TARUN SONI"
click at [732, 477] on mat-label "Fee Remarks" at bounding box center [715, 476] width 81 height 14
click at [732, 477] on input "Fee Remarks" at bounding box center [732, 482] width 116 height 19
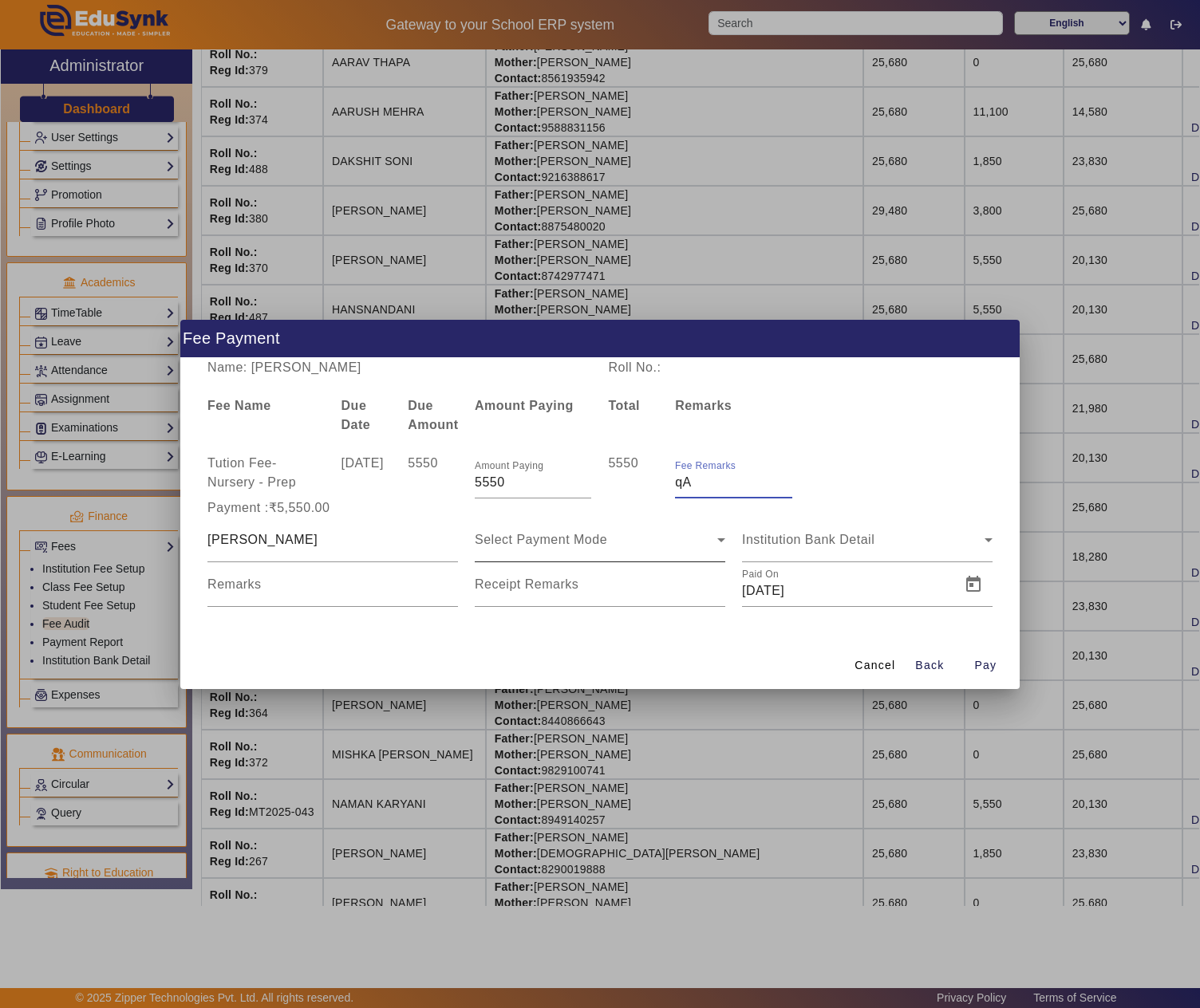
type input "q"
type input "Q2"
click at [544, 540] on span "Select Payment Mode" at bounding box center [541, 540] width 132 height 14
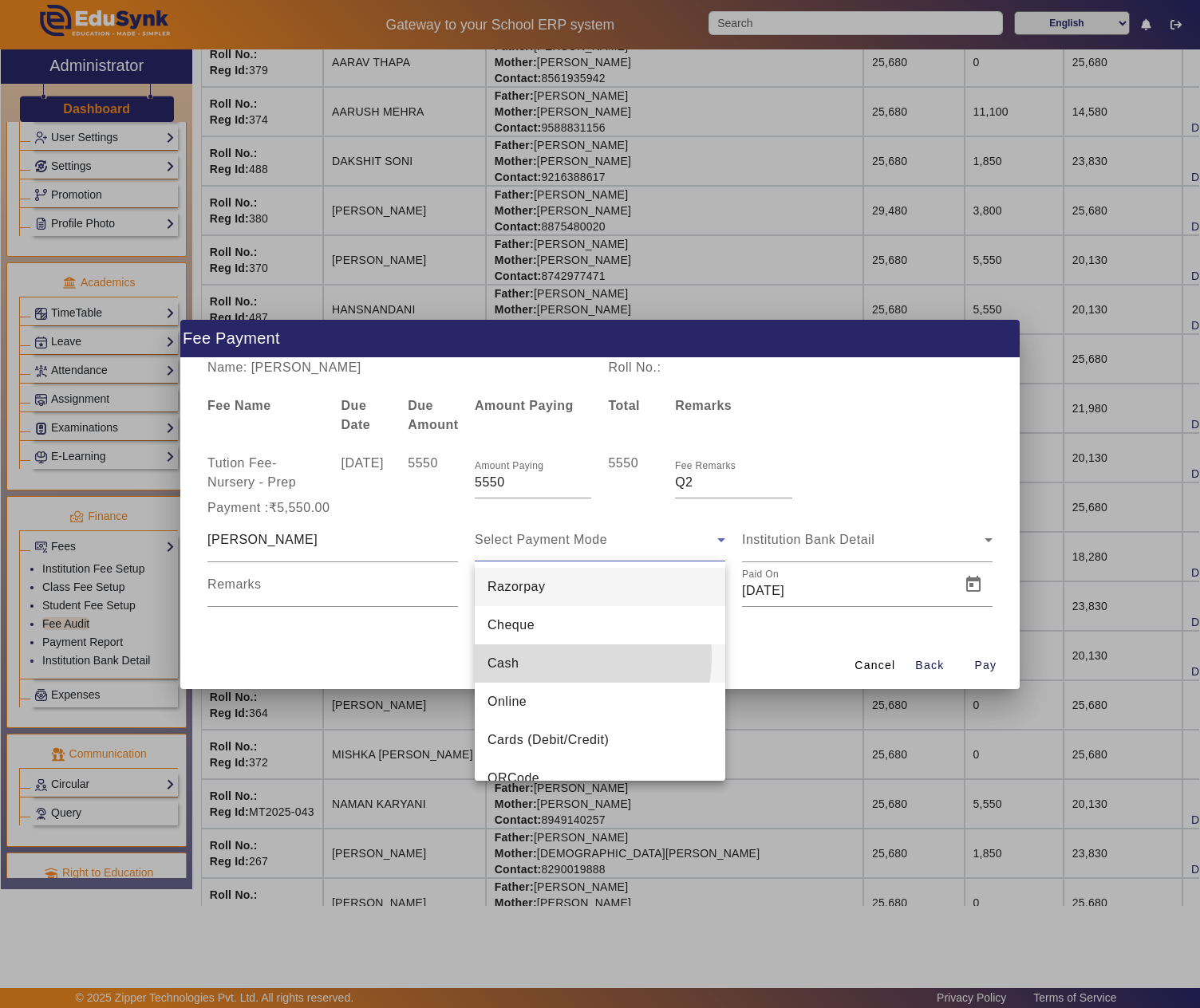
click at [538, 656] on mat-option "Cash" at bounding box center [600, 664] width 250 height 39
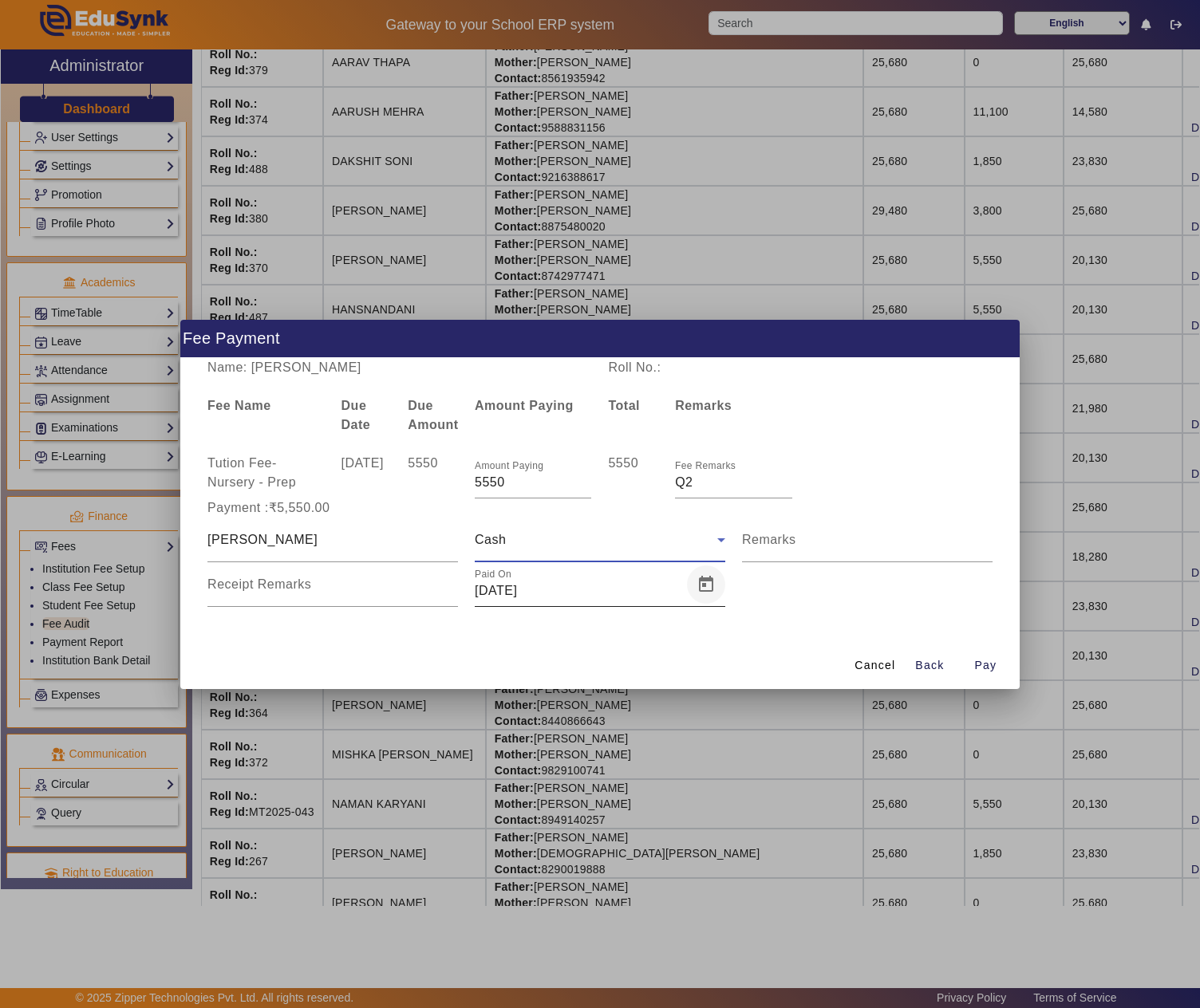
click at [693, 589] on span "Open calendar" at bounding box center [705, 585] width 39 height 39
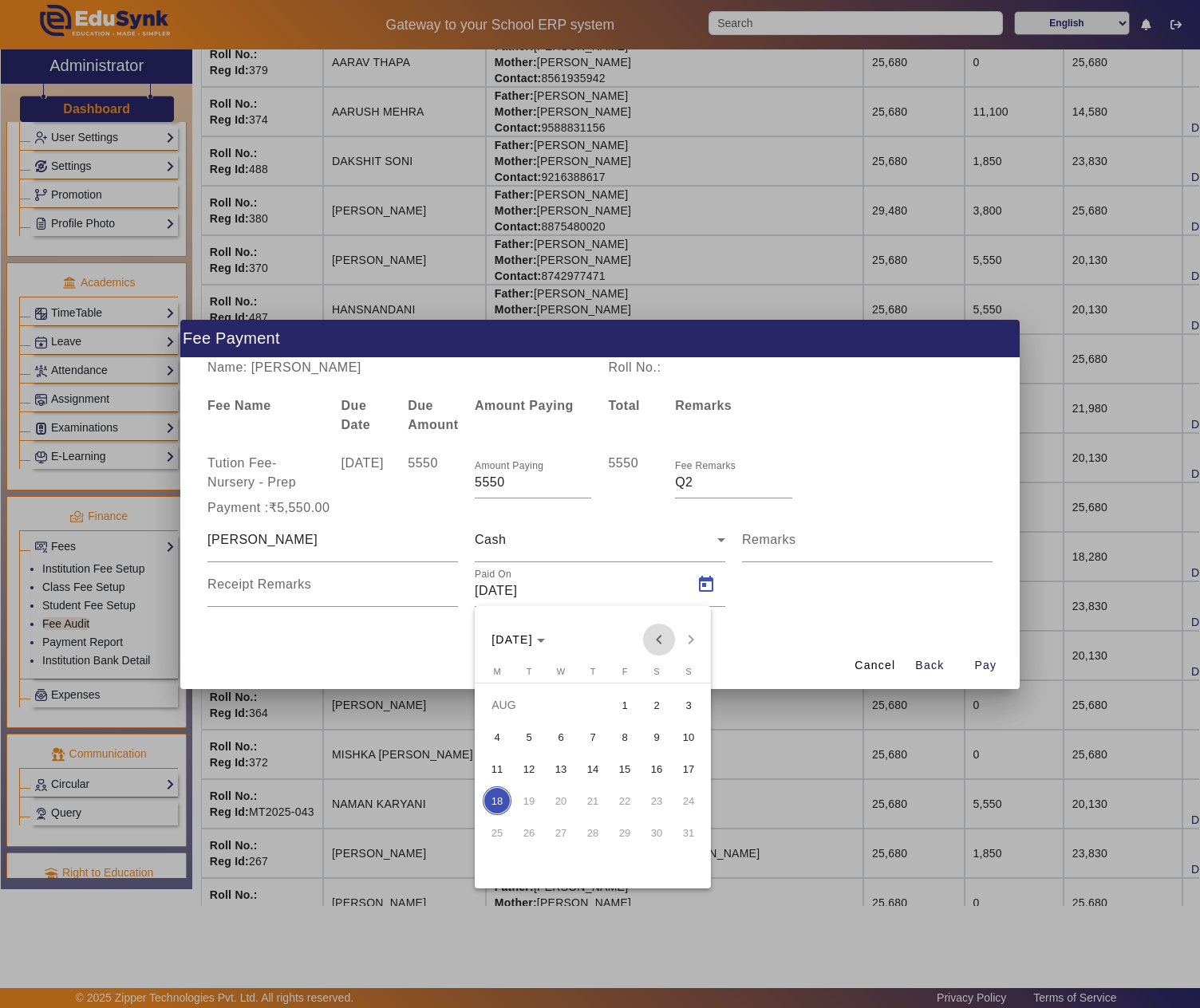
click at [651, 633] on span "Previous month" at bounding box center [659, 640] width 32 height 32
click at [598, 770] on span "10" at bounding box center [593, 769] width 29 height 29
type input "10/07/2025"
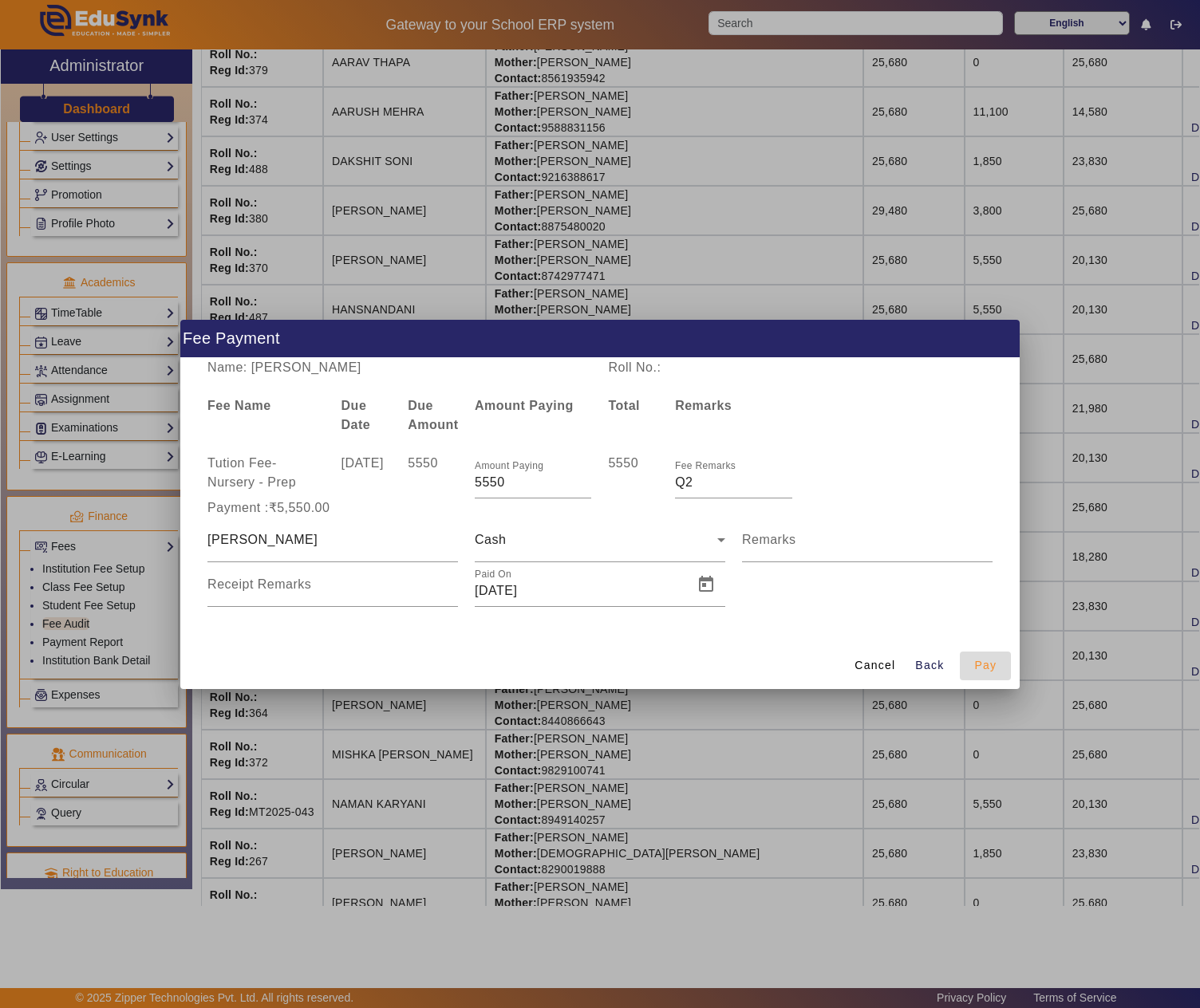
click at [987, 662] on span "Pay" at bounding box center [985, 666] width 23 height 17
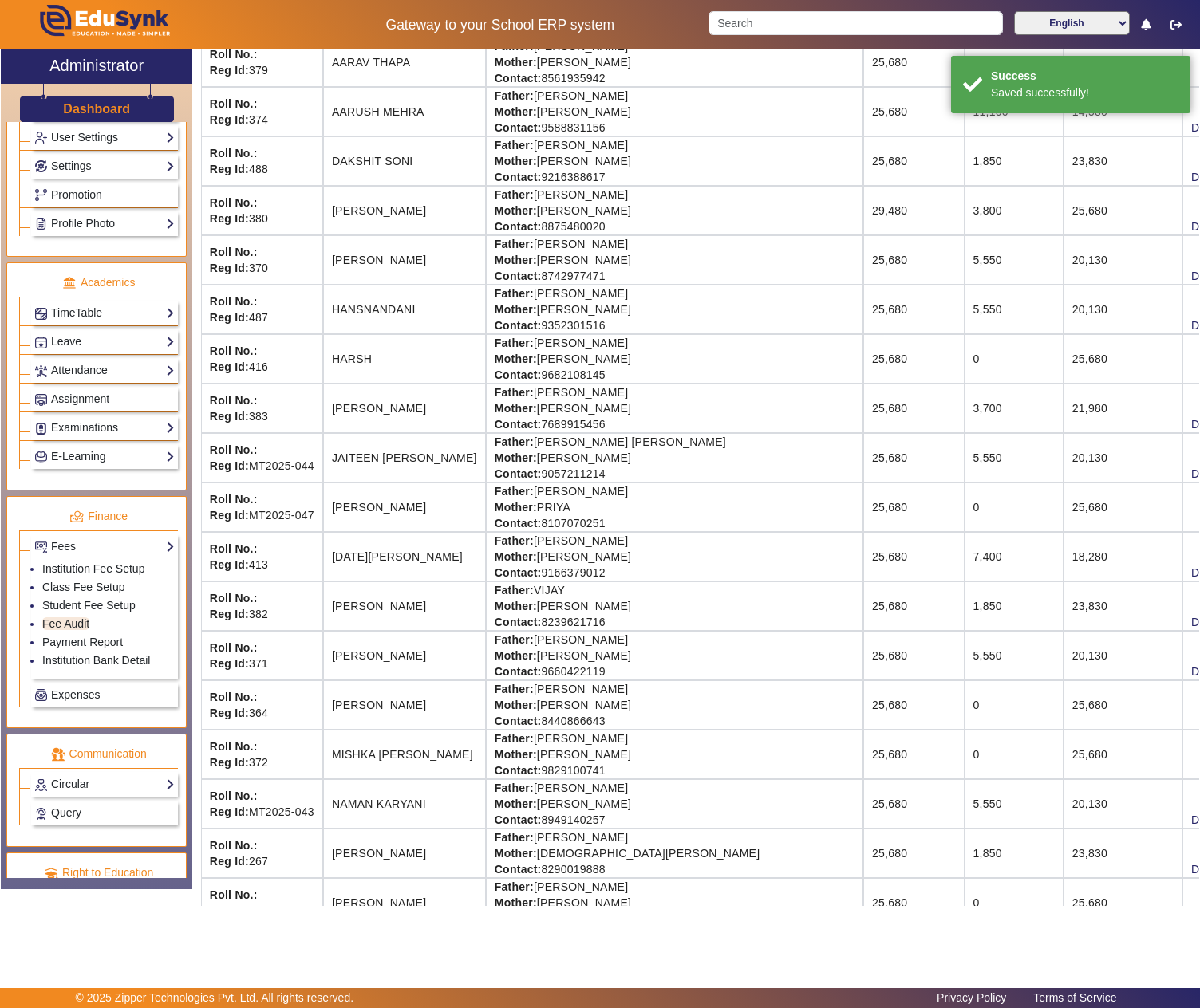
scroll to position [0, 0]
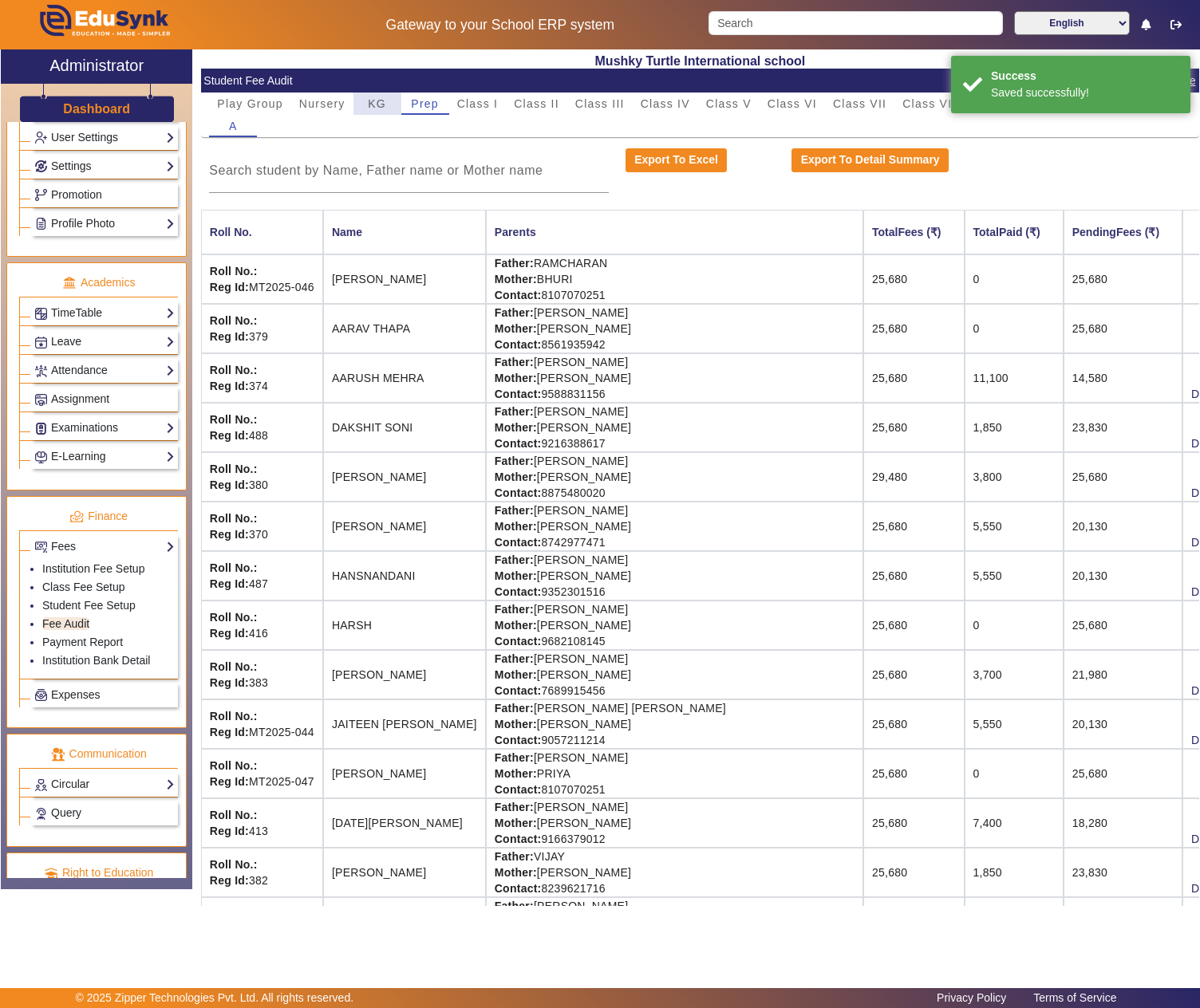
click at [368, 99] on span "KG" at bounding box center [377, 104] width 18 height 11
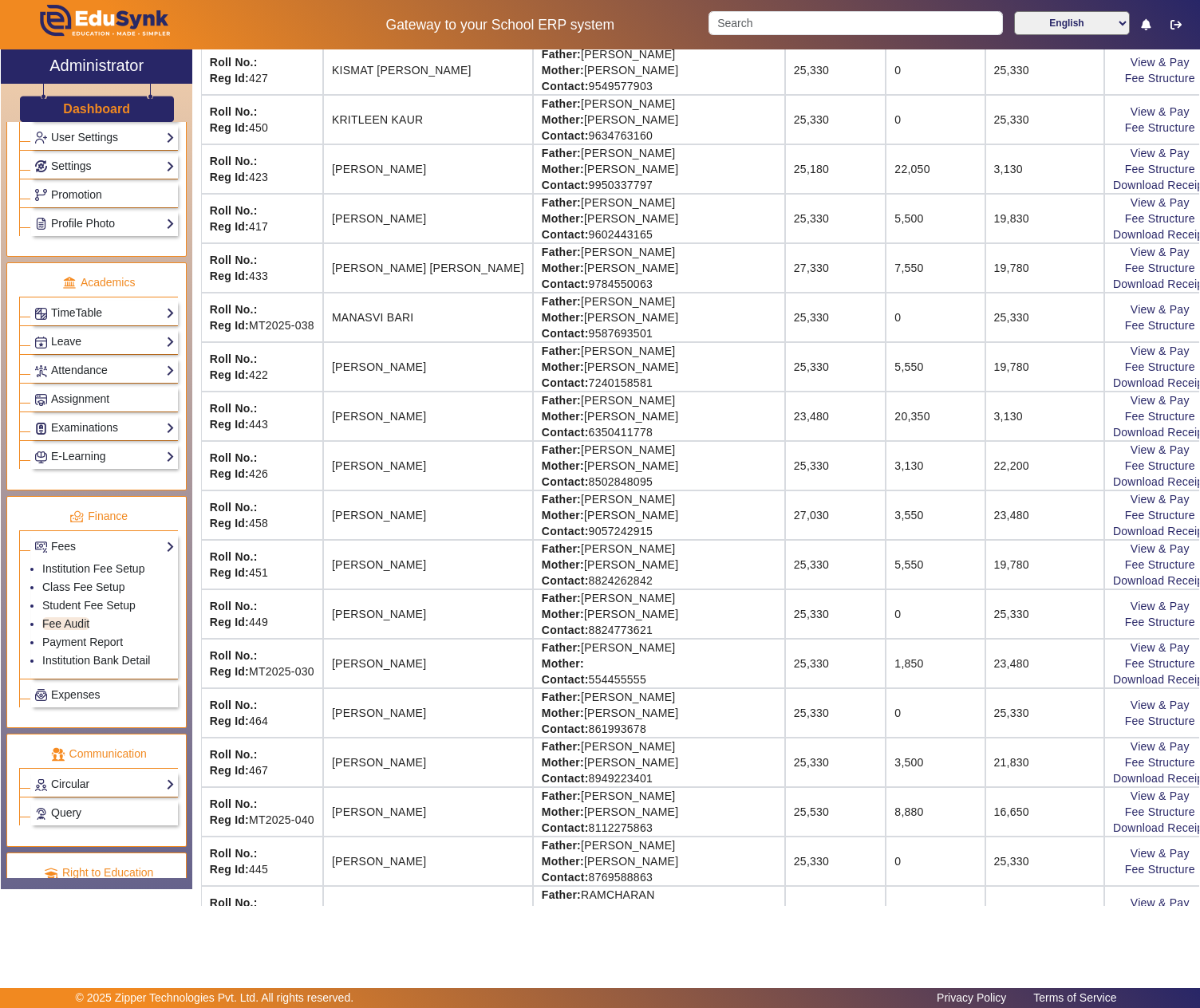
scroll to position [1329, 0]
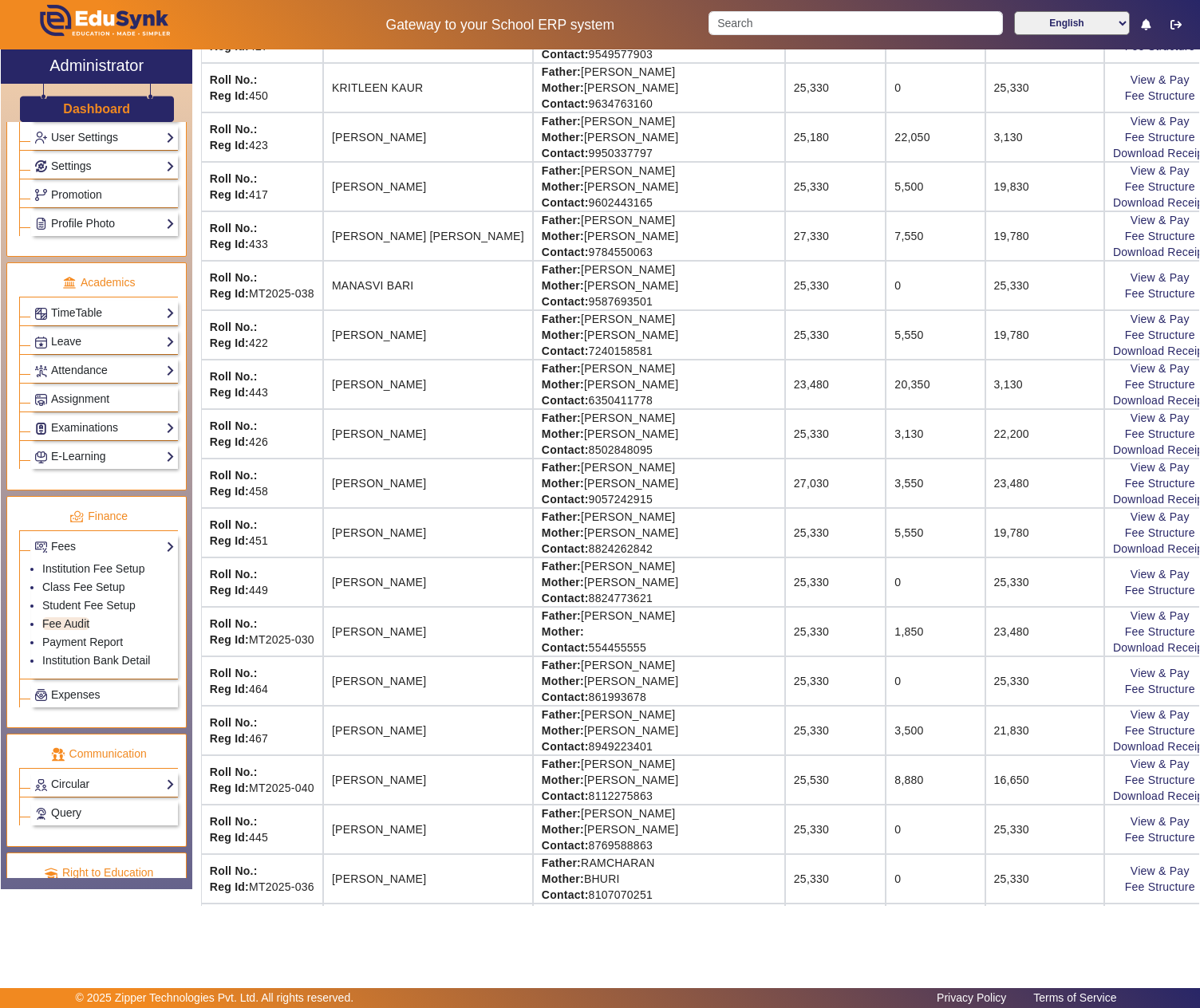
drag, startPoint x: 536, startPoint y: 722, endPoint x: 677, endPoint y: 718, distance: 141.1
click at [677, 706] on td "Father: LOKENDRA SINGH Mother: BHAVNA KANWAR Contact: 861993678" at bounding box center [659, 681] width 252 height 50
drag, startPoint x: 645, startPoint y: 718, endPoint x: 540, endPoint y: 716, distance: 105.0
click at [540, 706] on td "Father: LOKENDRA SINGH Mother: BHAVNA KANWAR Contact: 861993678" at bounding box center [659, 681] width 252 height 50
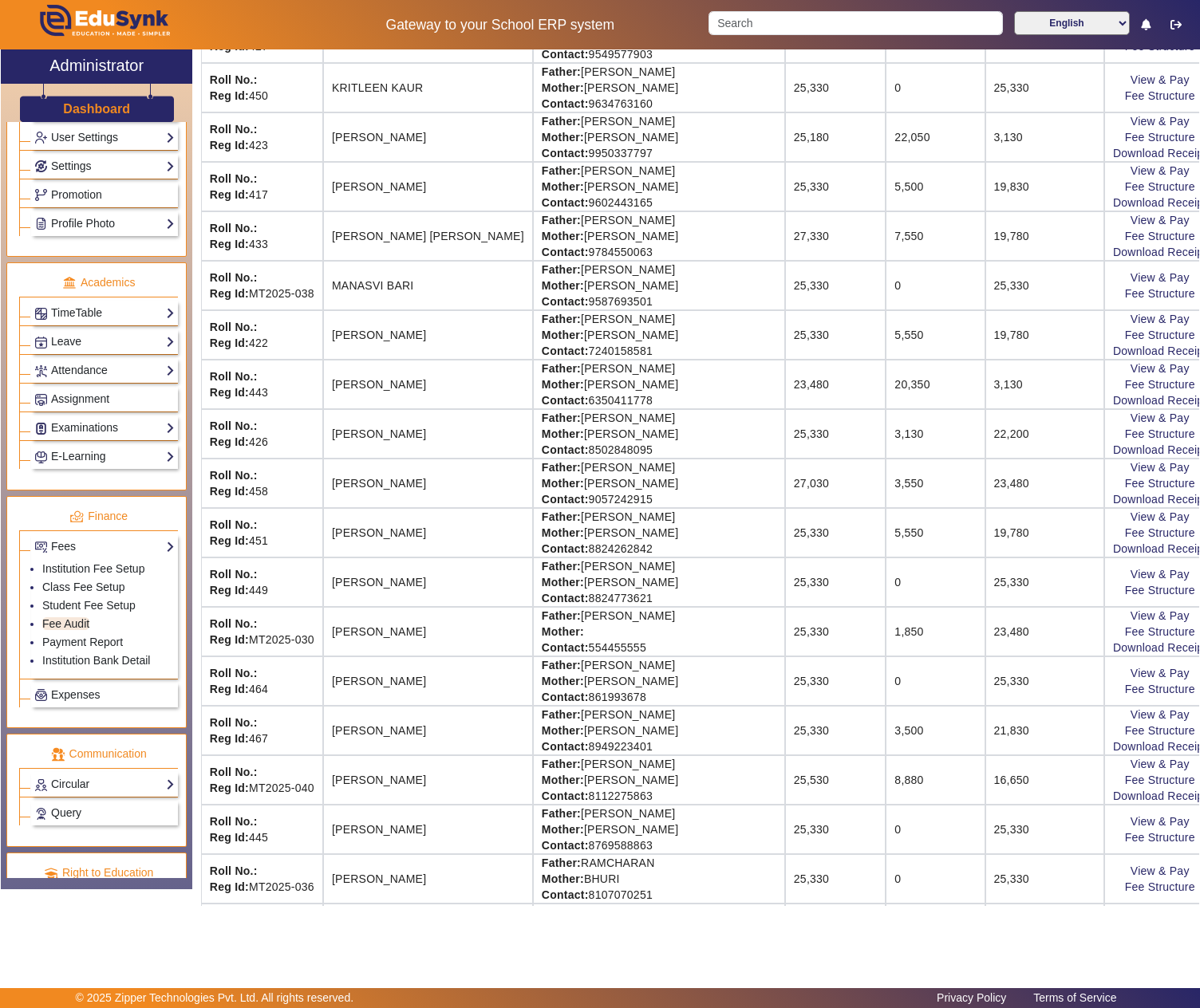
copy td "LOKENDRA SINGH"
click at [1131, 680] on link "View & Pay" at bounding box center [1160, 673] width 59 height 13
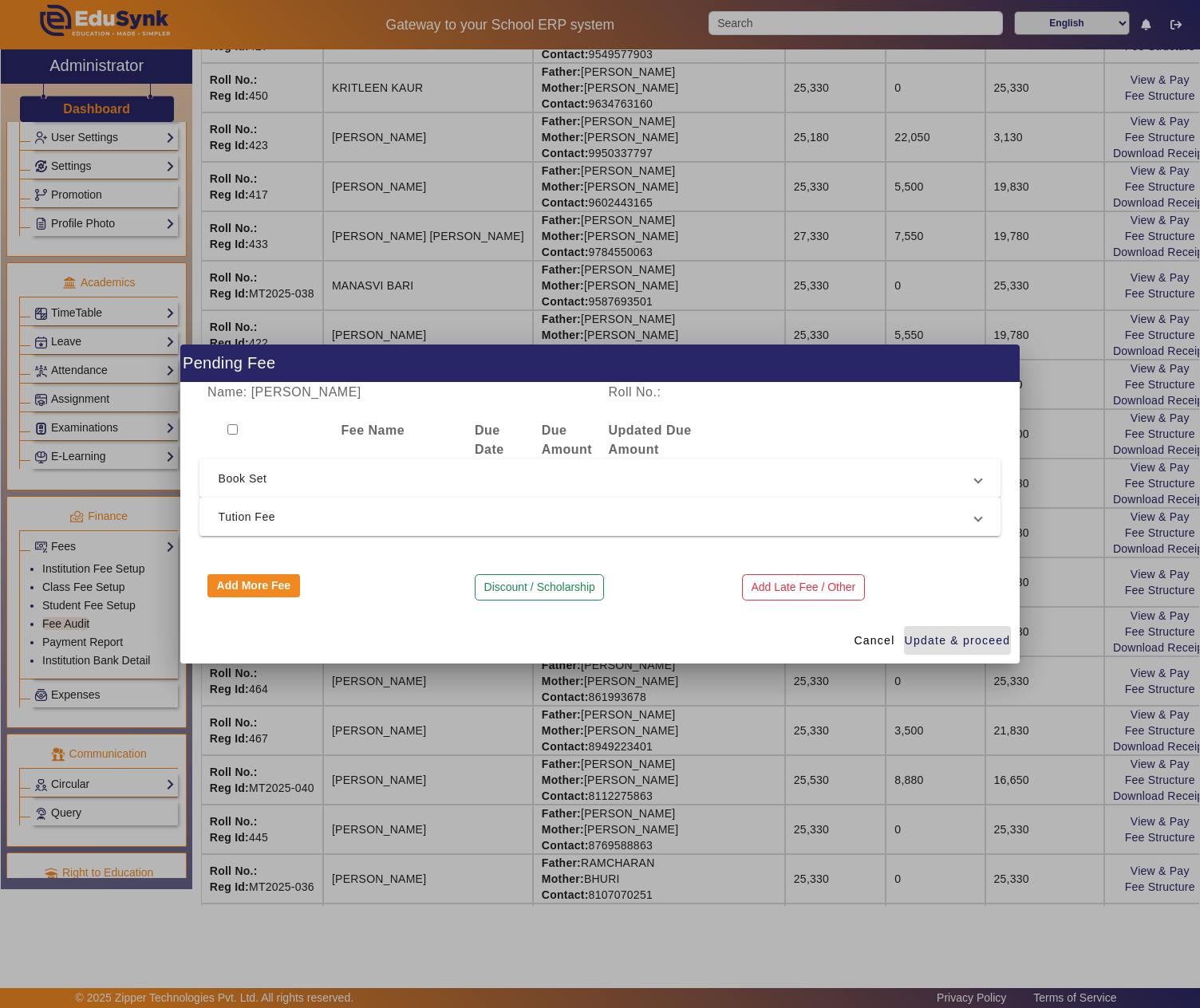
click at [362, 504] on mat-expansion-panel-header "Tution Fee" at bounding box center [600, 517] width 802 height 39
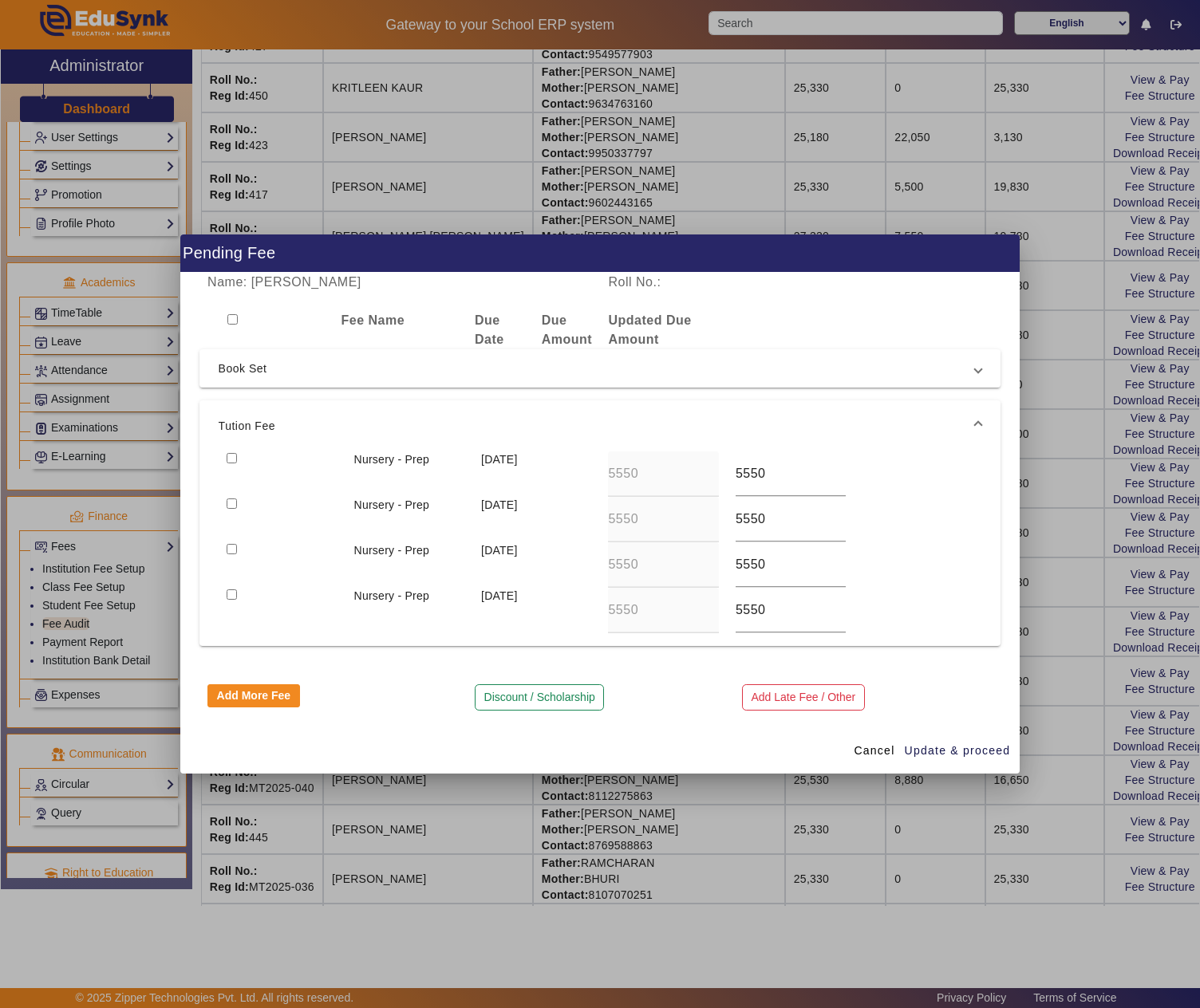
click at [232, 457] on input "checkbox" at bounding box center [232, 459] width 11 height 11
checkbox input "true"
drag, startPoint x: 233, startPoint y: 501, endPoint x: 238, endPoint y: 534, distance: 33.4
click at [238, 511] on div at bounding box center [282, 520] width 127 height 45
click at [233, 503] on input "checkbox" at bounding box center [232, 504] width 11 height 11
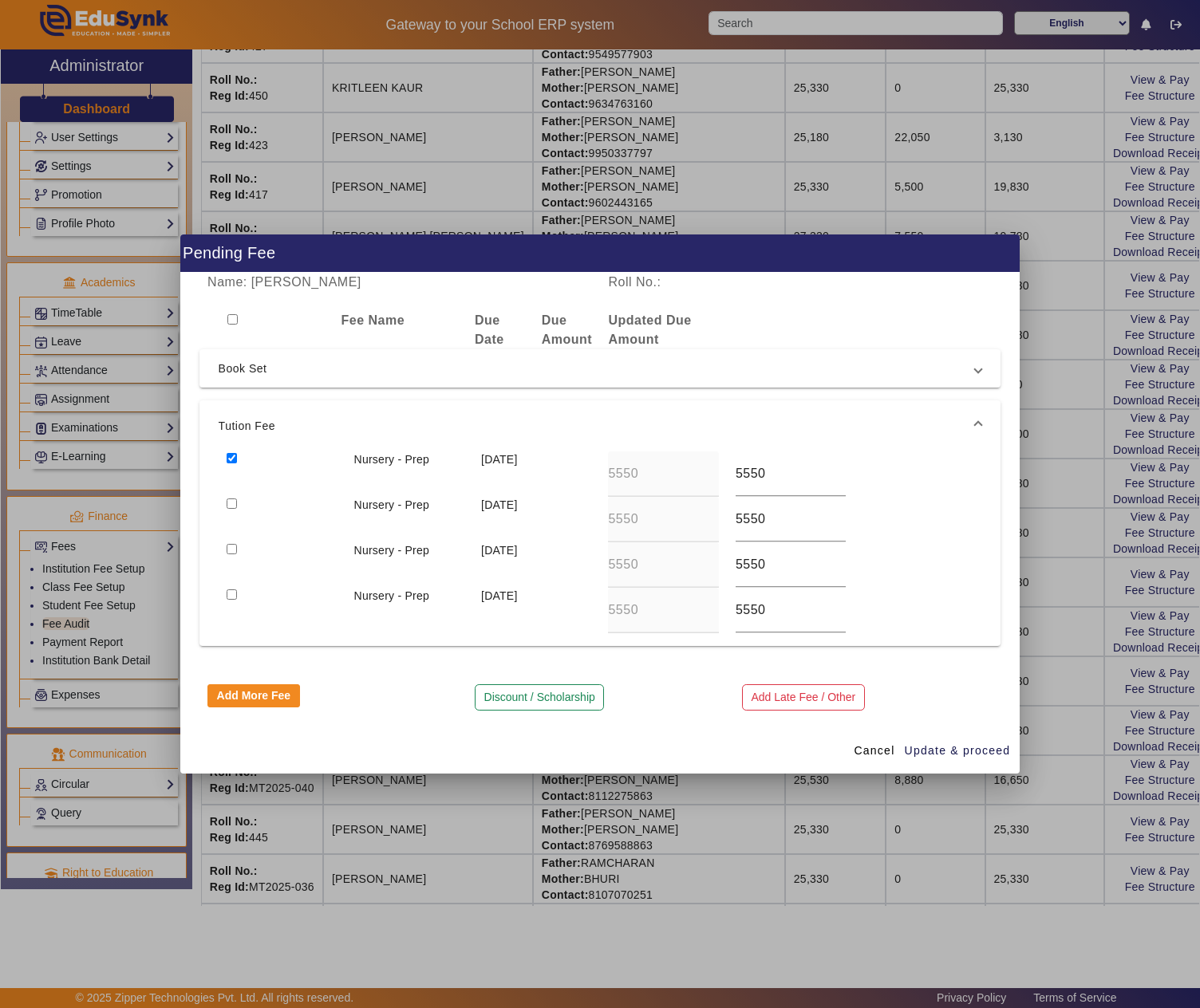
checkbox input "true"
click at [233, 540] on div at bounding box center [282, 520] width 127 height 45
click at [232, 546] on input "checkbox" at bounding box center [232, 549] width 11 height 11
checkbox input "true"
click at [232, 592] on input "checkbox" at bounding box center [232, 595] width 11 height 11
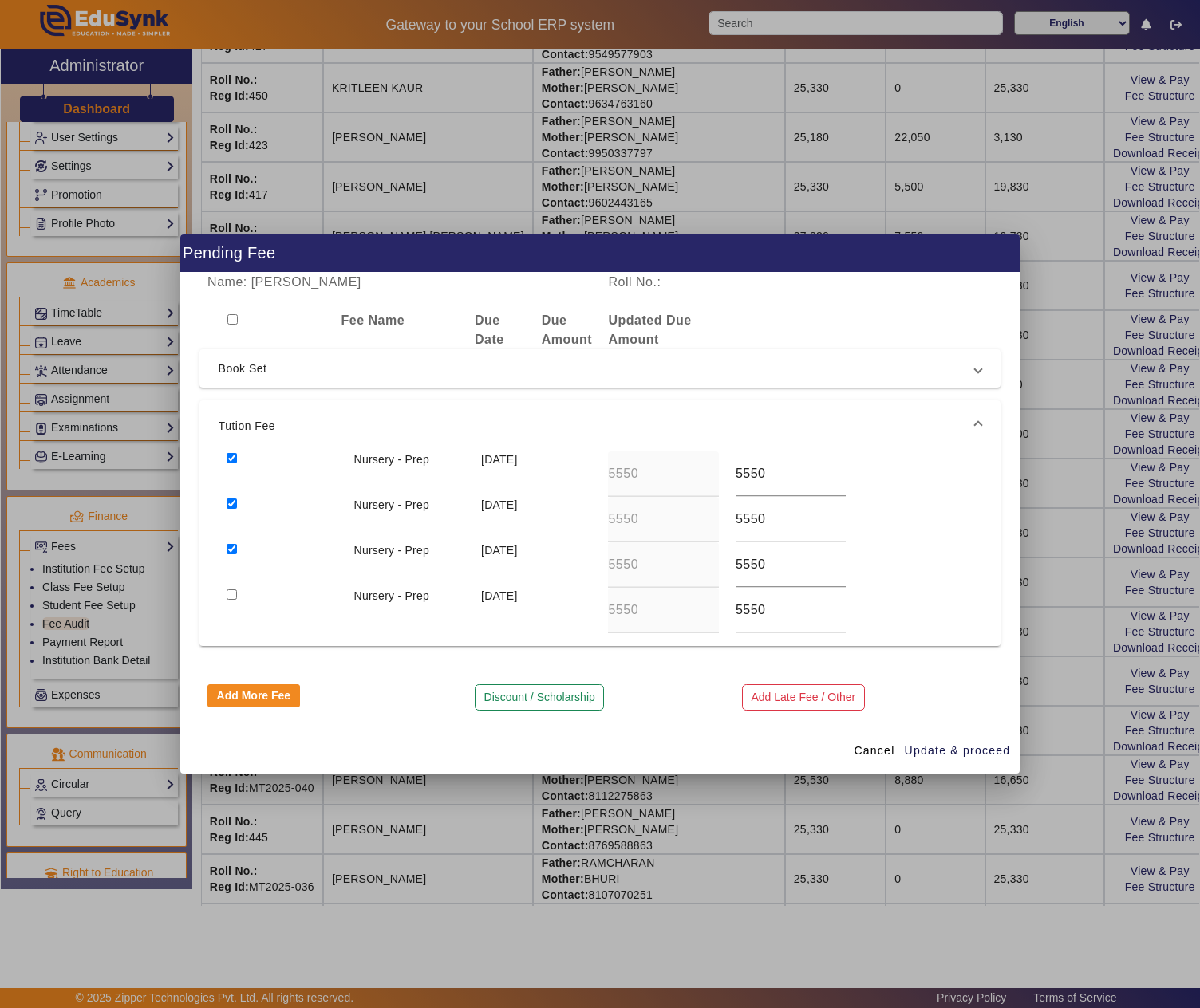
checkbox input "true"
click at [513, 695] on button "Discount / Scholarship" at bounding box center [539, 698] width 129 height 27
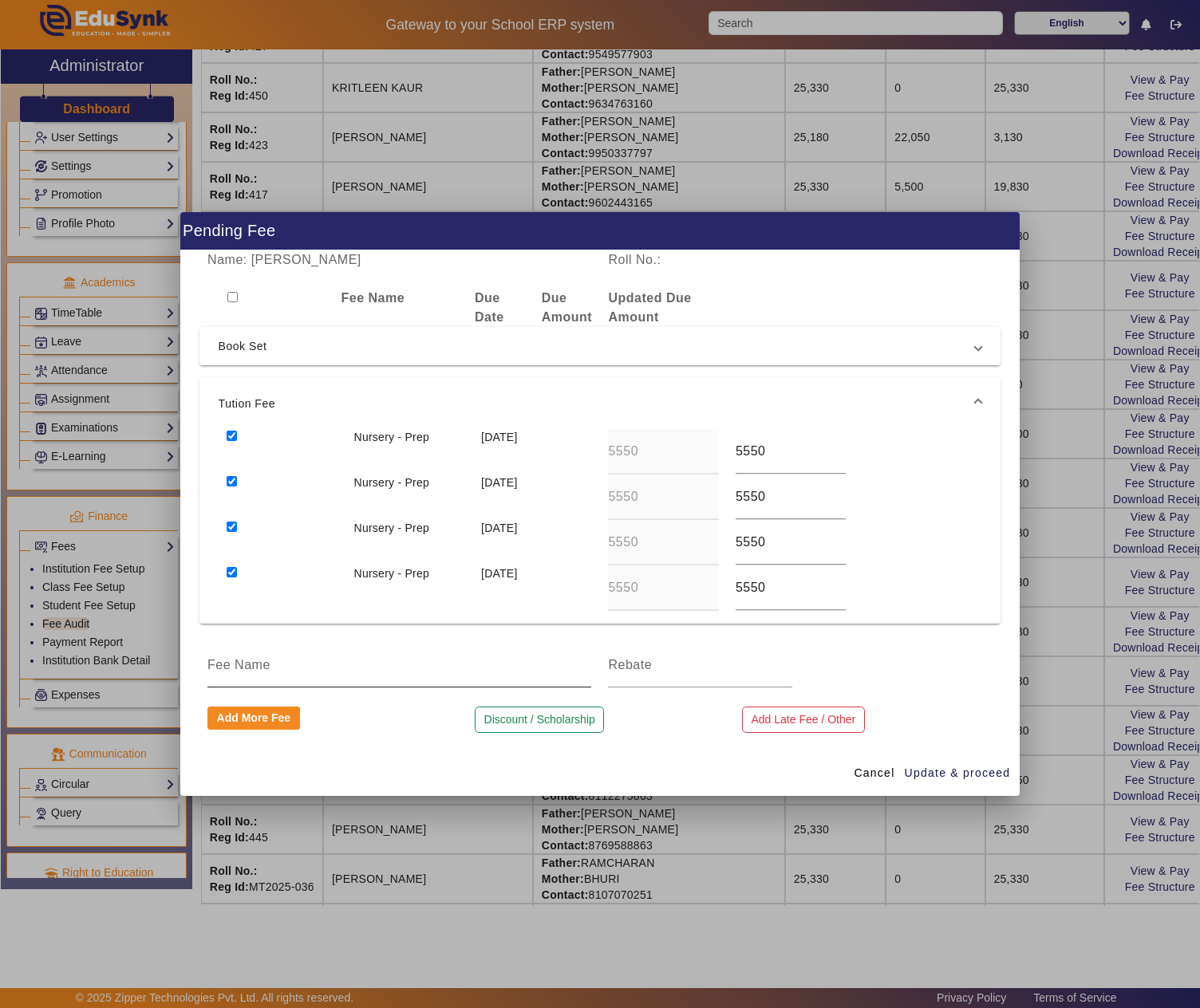
click at [311, 658] on input at bounding box center [399, 665] width 384 height 19
type input "1 MONTH DISCOUNT"
type input "1850"
click at [964, 769] on span "Update & proceed" at bounding box center [958, 773] width 106 height 17
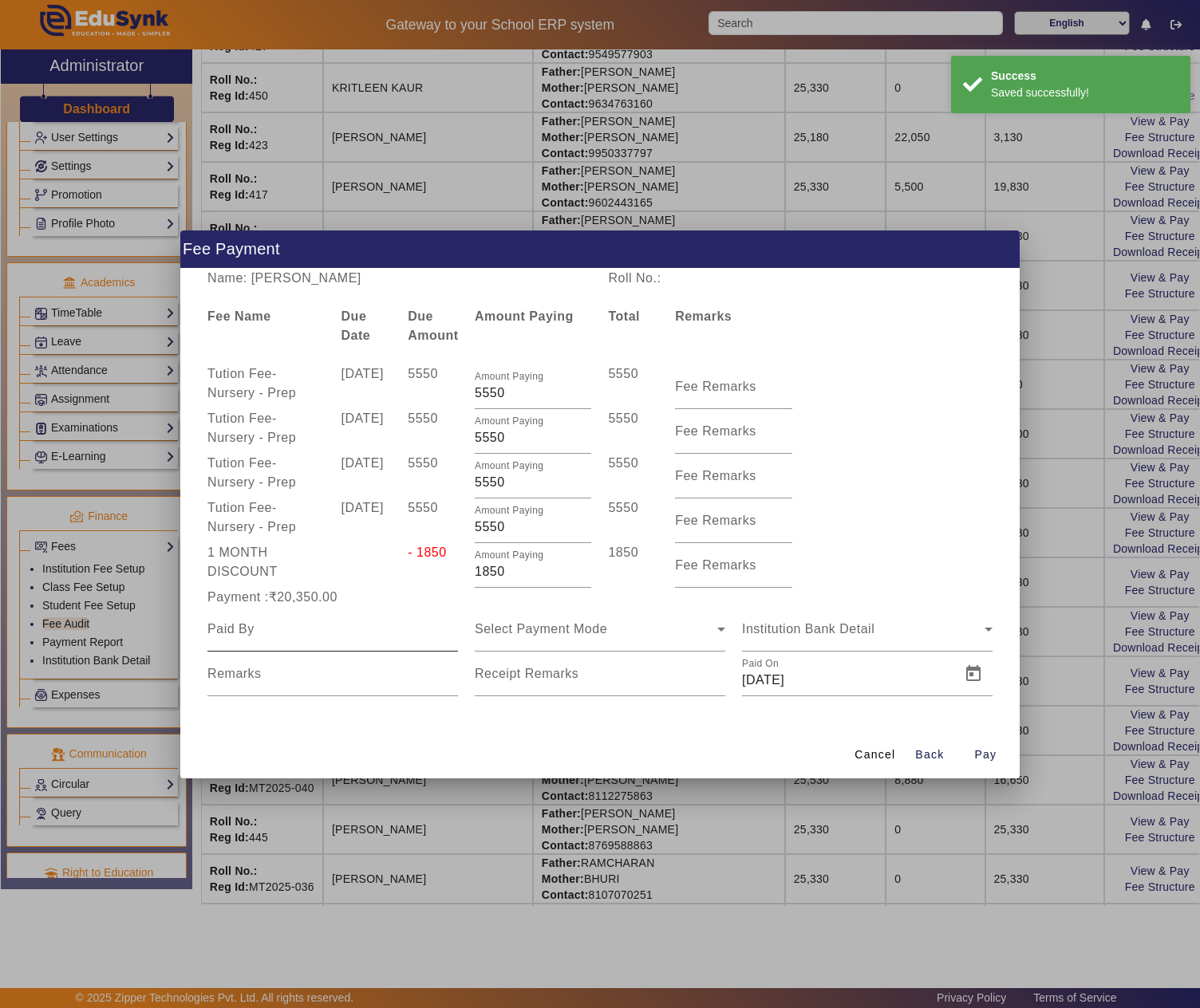
click at [302, 624] on input at bounding box center [332, 629] width 250 height 19
paste input "LOKENDRA SINGH"
type input "LOKENDRA SINGH"
click at [686, 622] on div "Select Payment Mode" at bounding box center [595, 629] width 242 height 19
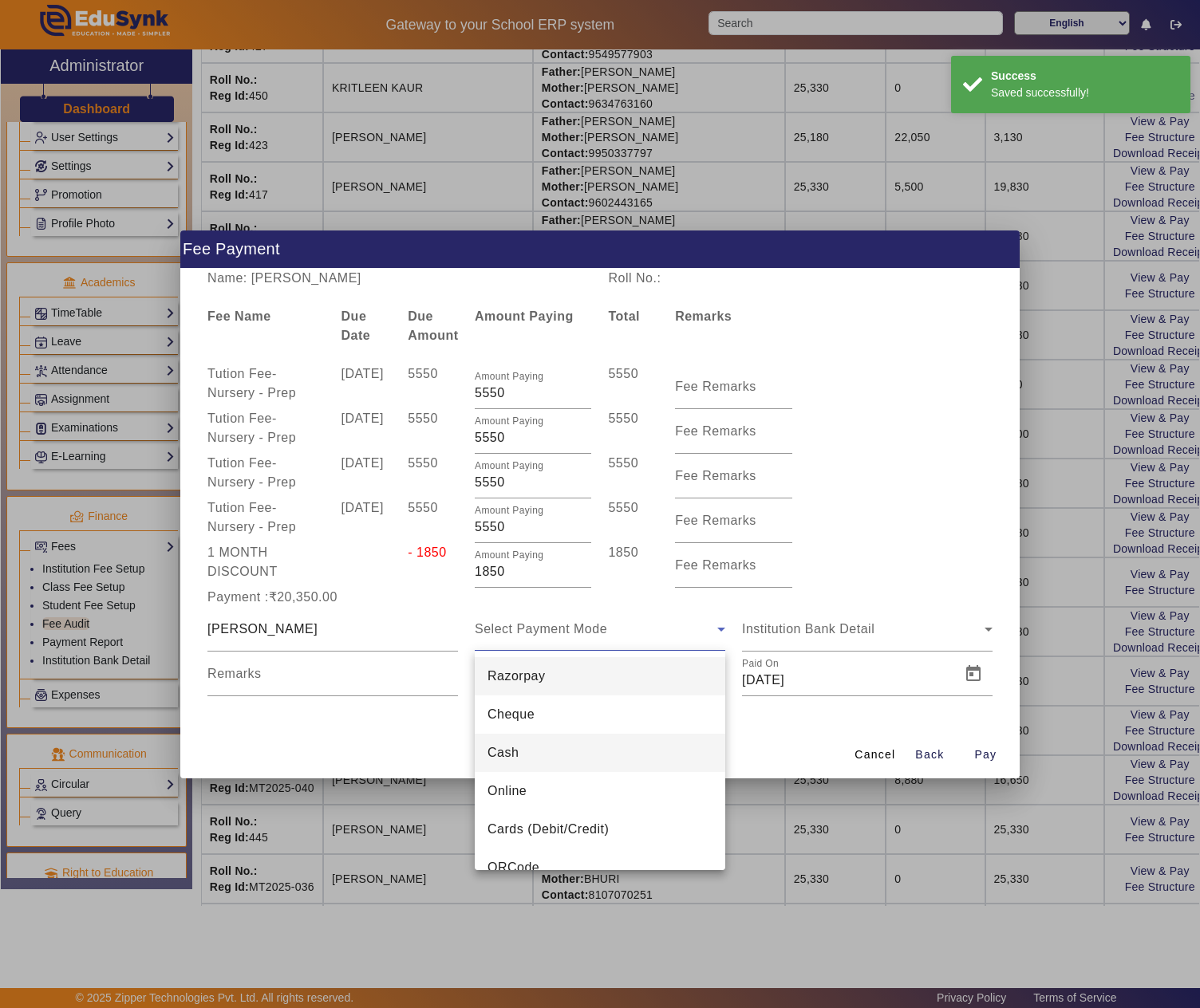
click at [530, 758] on mat-option "Cash" at bounding box center [600, 753] width 250 height 39
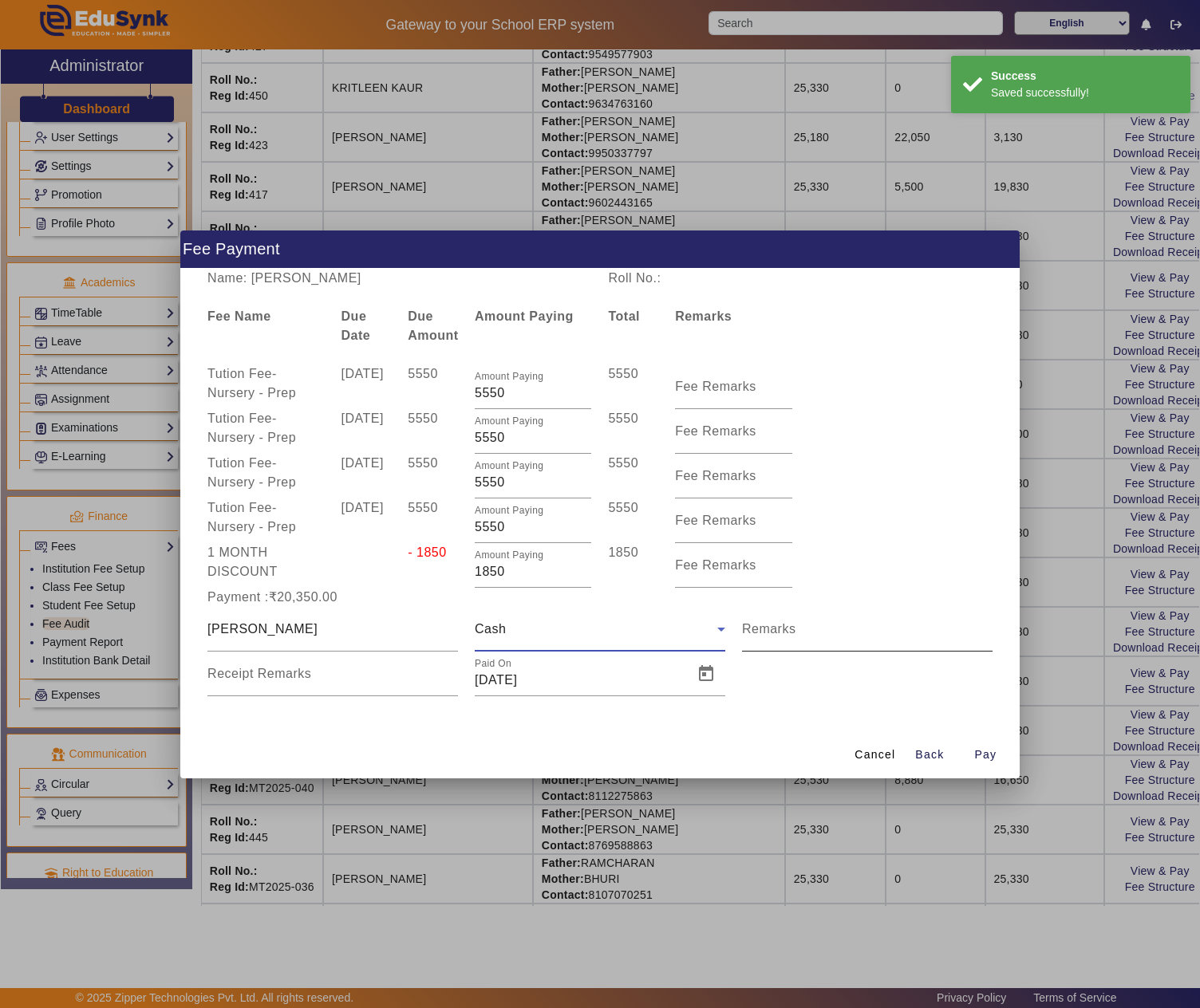
click at [777, 631] on mat-label "Remarks" at bounding box center [769, 629] width 54 height 14
click at [777, 631] on input "Remarks" at bounding box center [868, 635] width 250 height 19
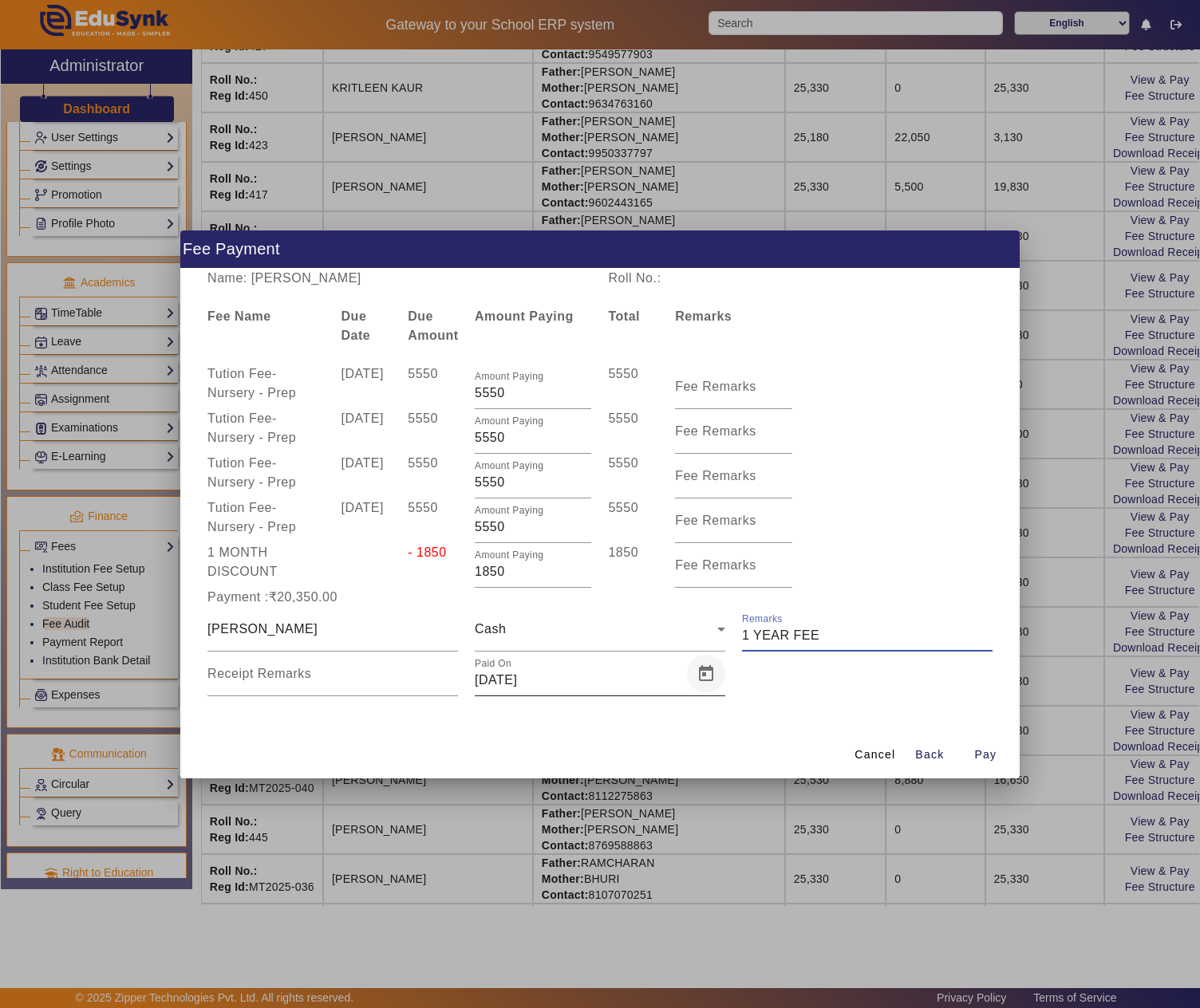
type input "1 YEAR FEE"
click at [707, 672] on span "Open calendar" at bounding box center [705, 674] width 39 height 39
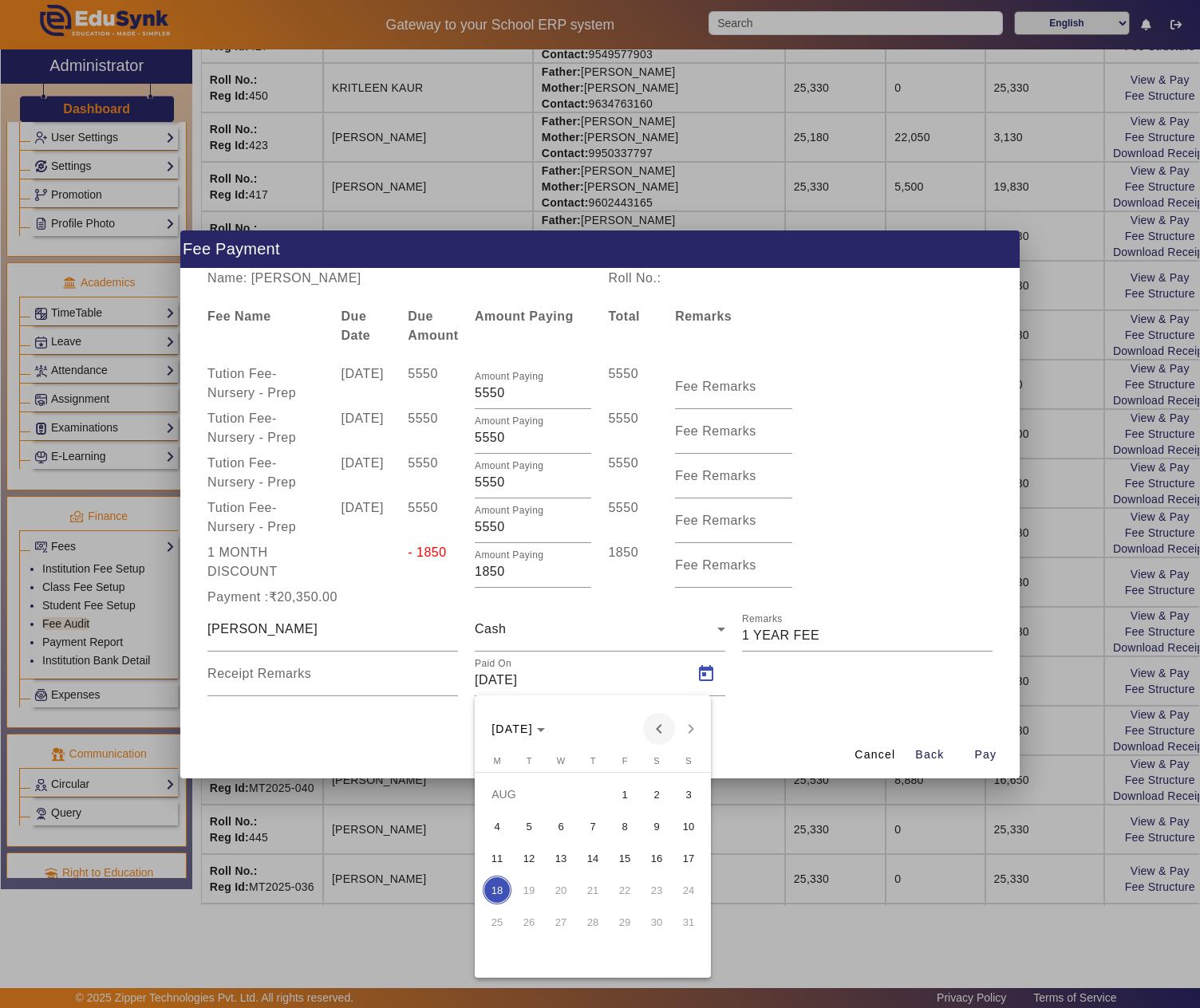
click at [660, 729] on span "Previous month" at bounding box center [659, 729] width 32 height 32
click at [587, 854] on span "10" at bounding box center [593, 858] width 29 height 29
type input "10/07/2025"
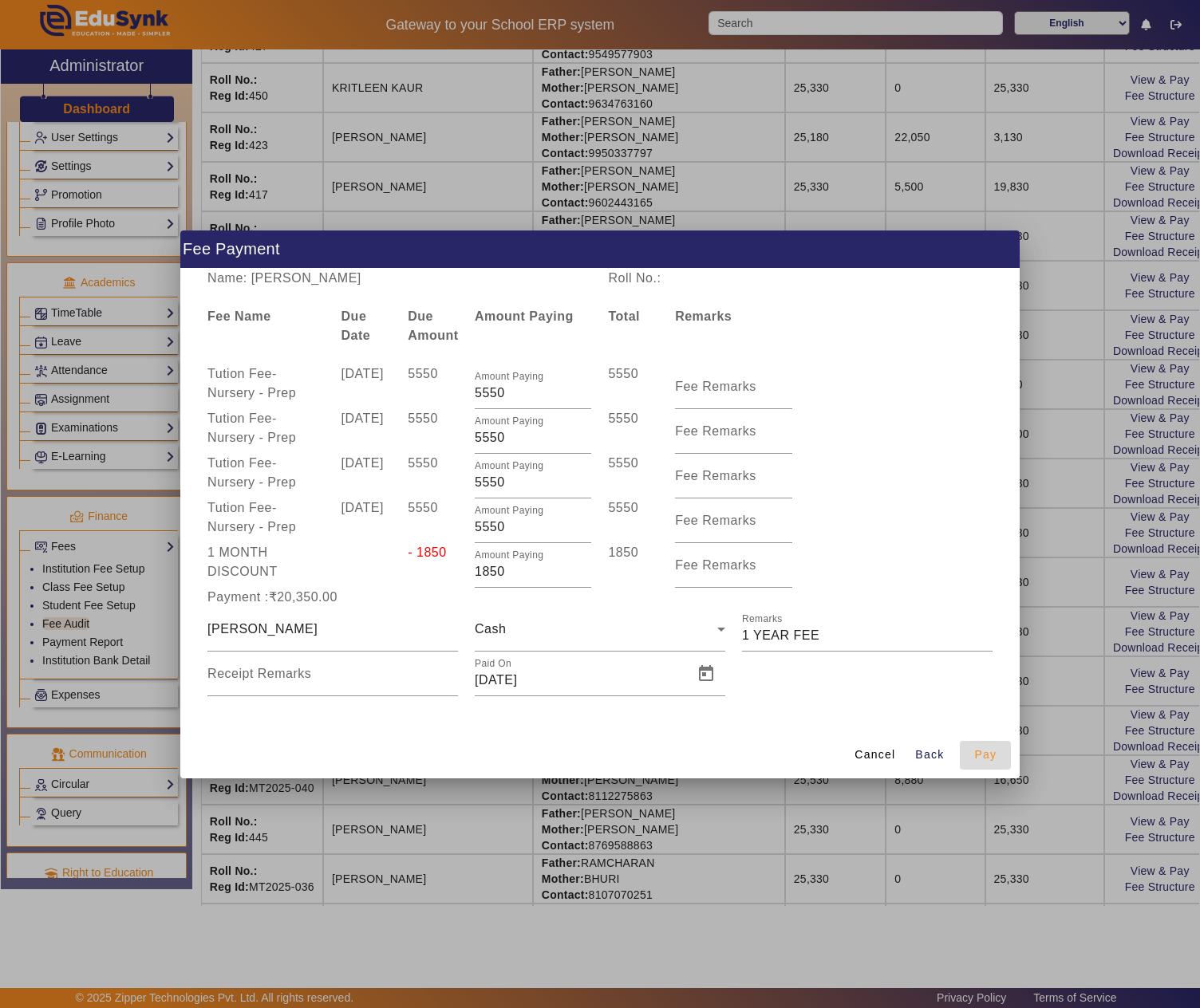
click at [989, 751] on span "Pay" at bounding box center [985, 755] width 23 height 17
type input "0"
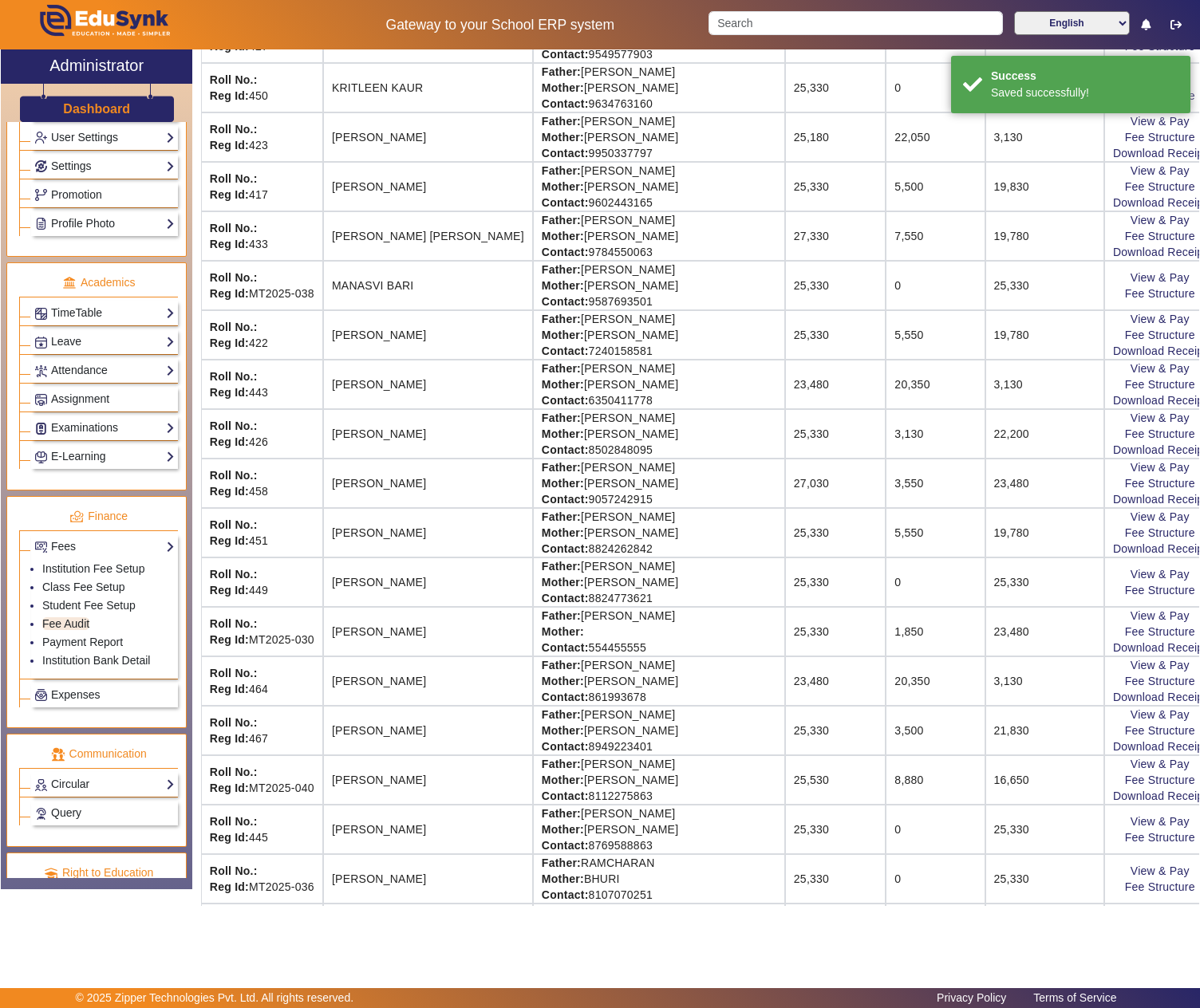
scroll to position [0, 0]
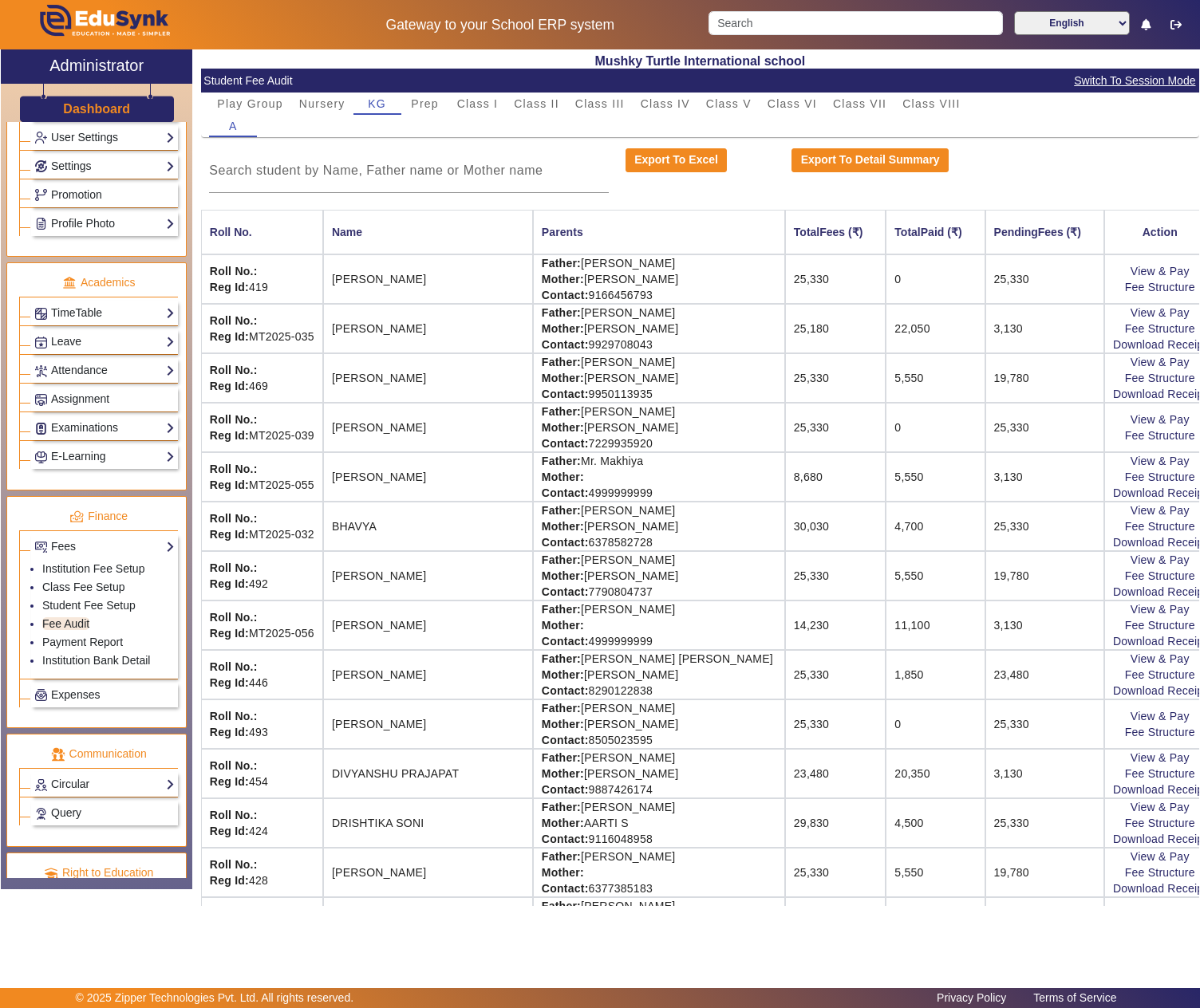
drag, startPoint x: 540, startPoint y: 873, endPoint x: 662, endPoint y: 873, distance: 122.0
click at [662, 873] on td "Father: RAVI ADWANI Mother: Contact: 6377385183" at bounding box center [659, 872] width 252 height 50
copy td "RAVI ADWANI"
click at [1134, 863] on link "View & Pay" at bounding box center [1160, 857] width 59 height 13
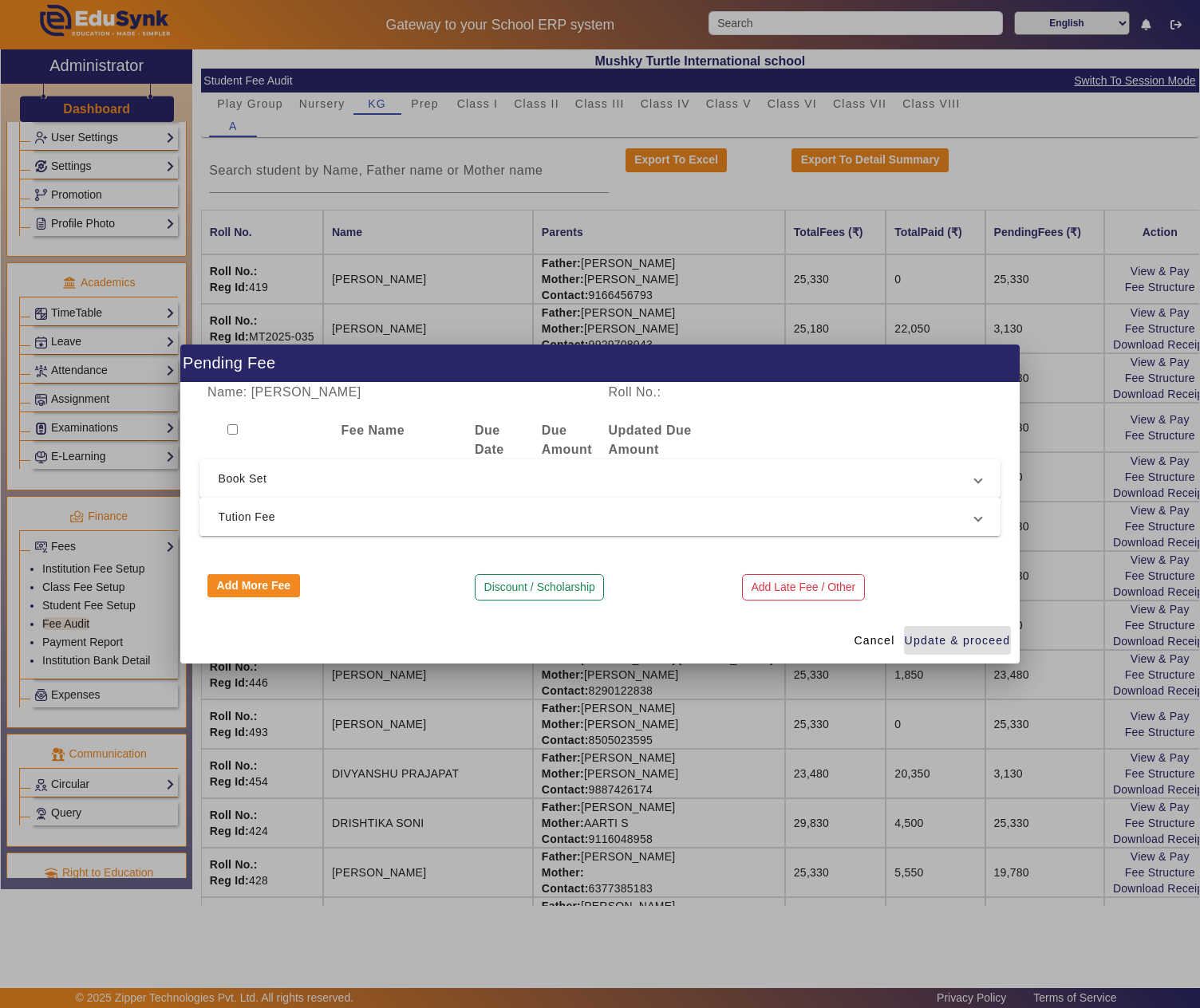
click at [323, 509] on span "Tution Fee" at bounding box center [597, 516] width 757 height 19
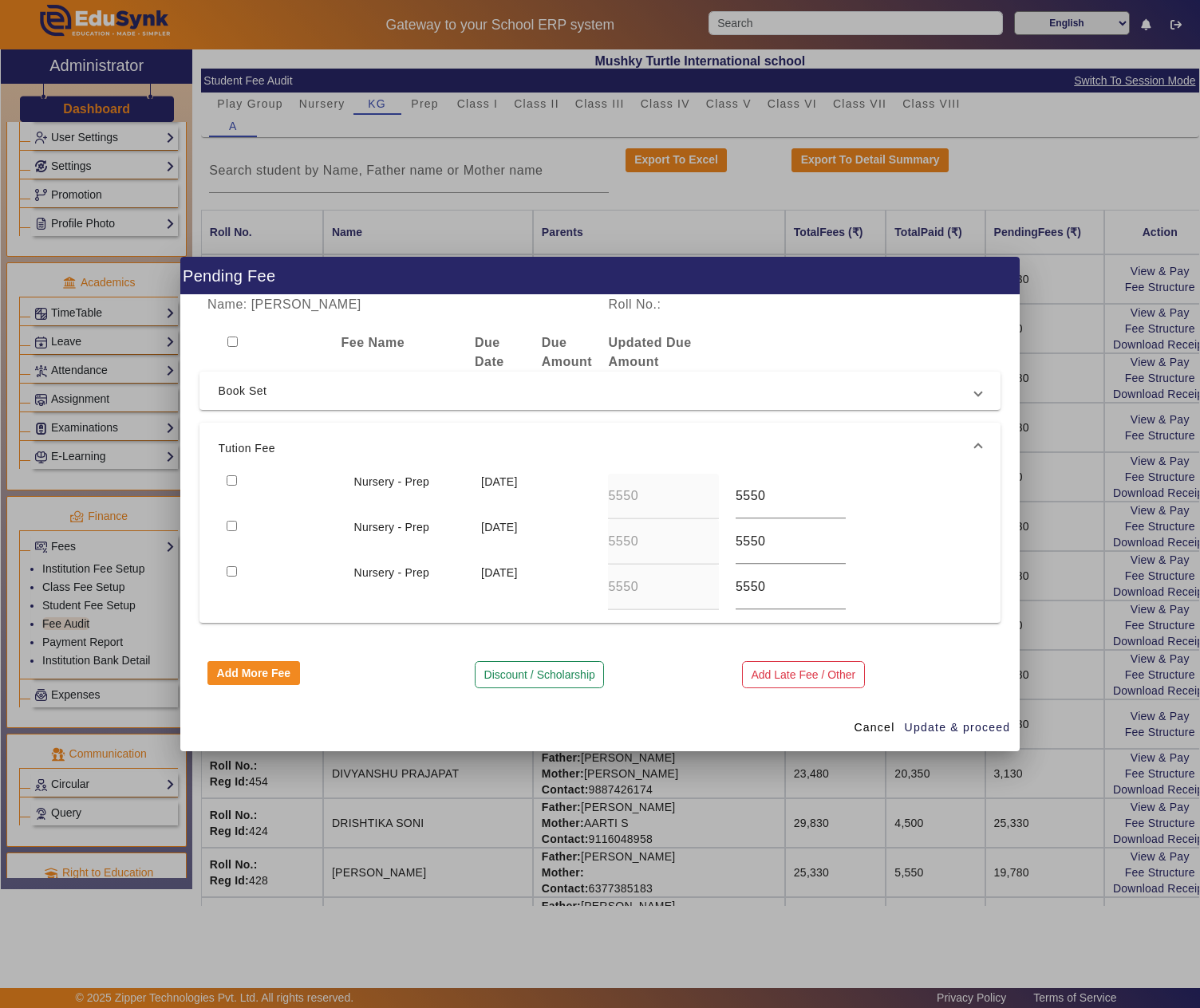
click at [234, 478] on input "checkbox" at bounding box center [232, 481] width 11 height 11
checkbox input "true"
click at [948, 732] on span "Update & proceed" at bounding box center [958, 728] width 106 height 17
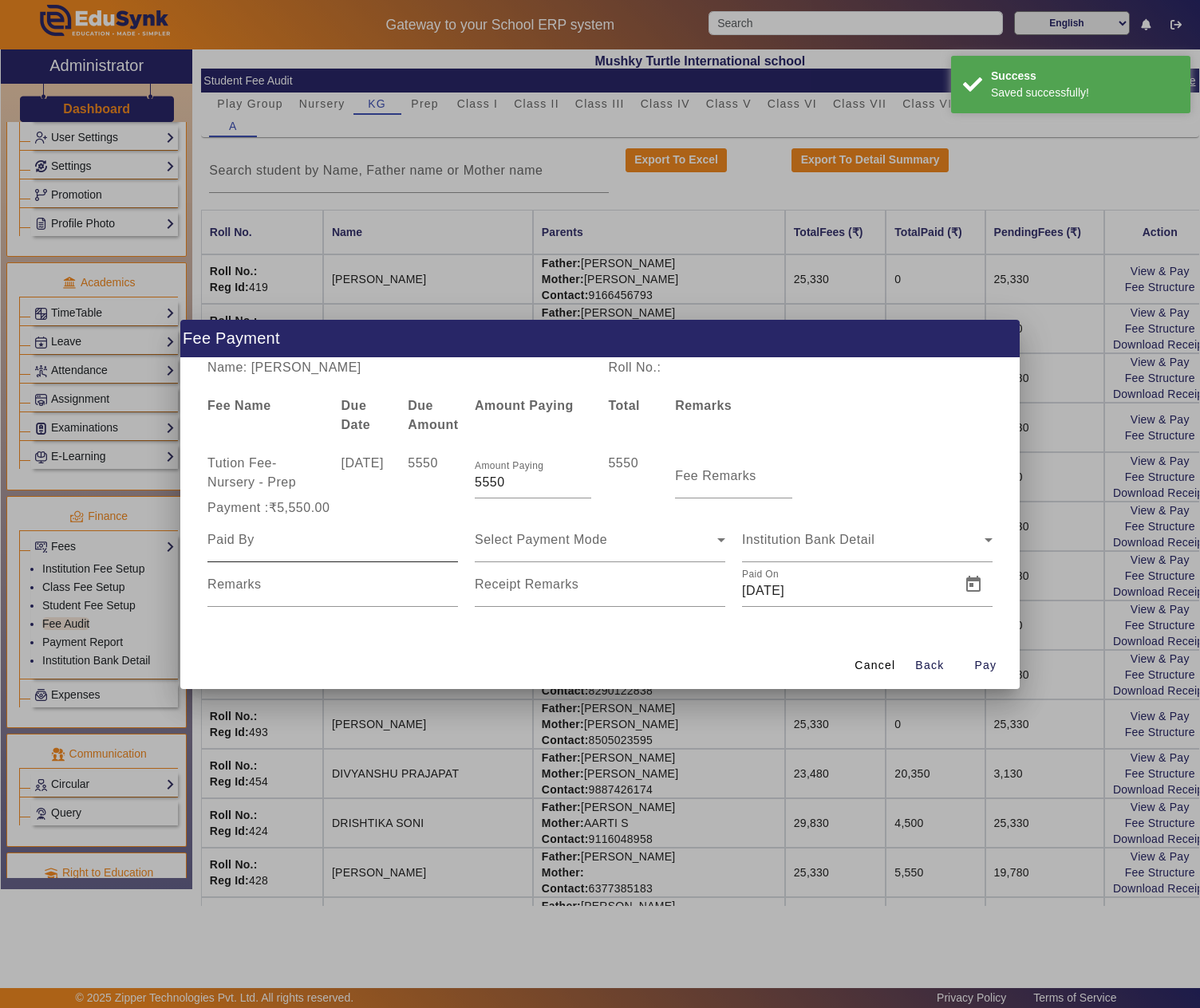
click at [340, 523] on div at bounding box center [332, 540] width 250 height 45
paste input "RAVI ADWANI"
type input "RAVI ADWANI"
click at [729, 464] on div "Fee Remarks" at bounding box center [732, 477] width 116 height 45
type input "Q2"
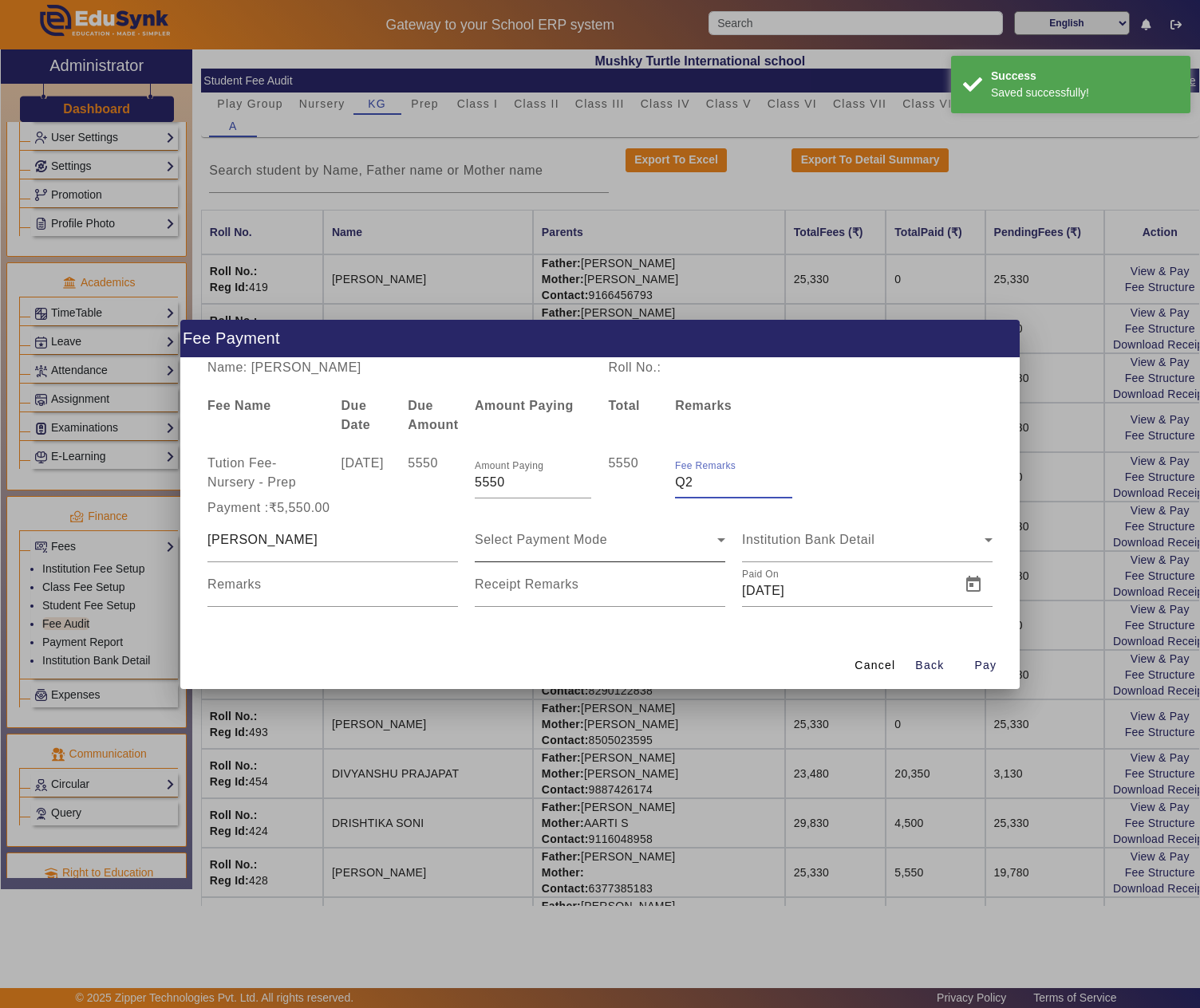
click at [651, 538] on div "Select Payment Mode" at bounding box center [595, 540] width 242 height 19
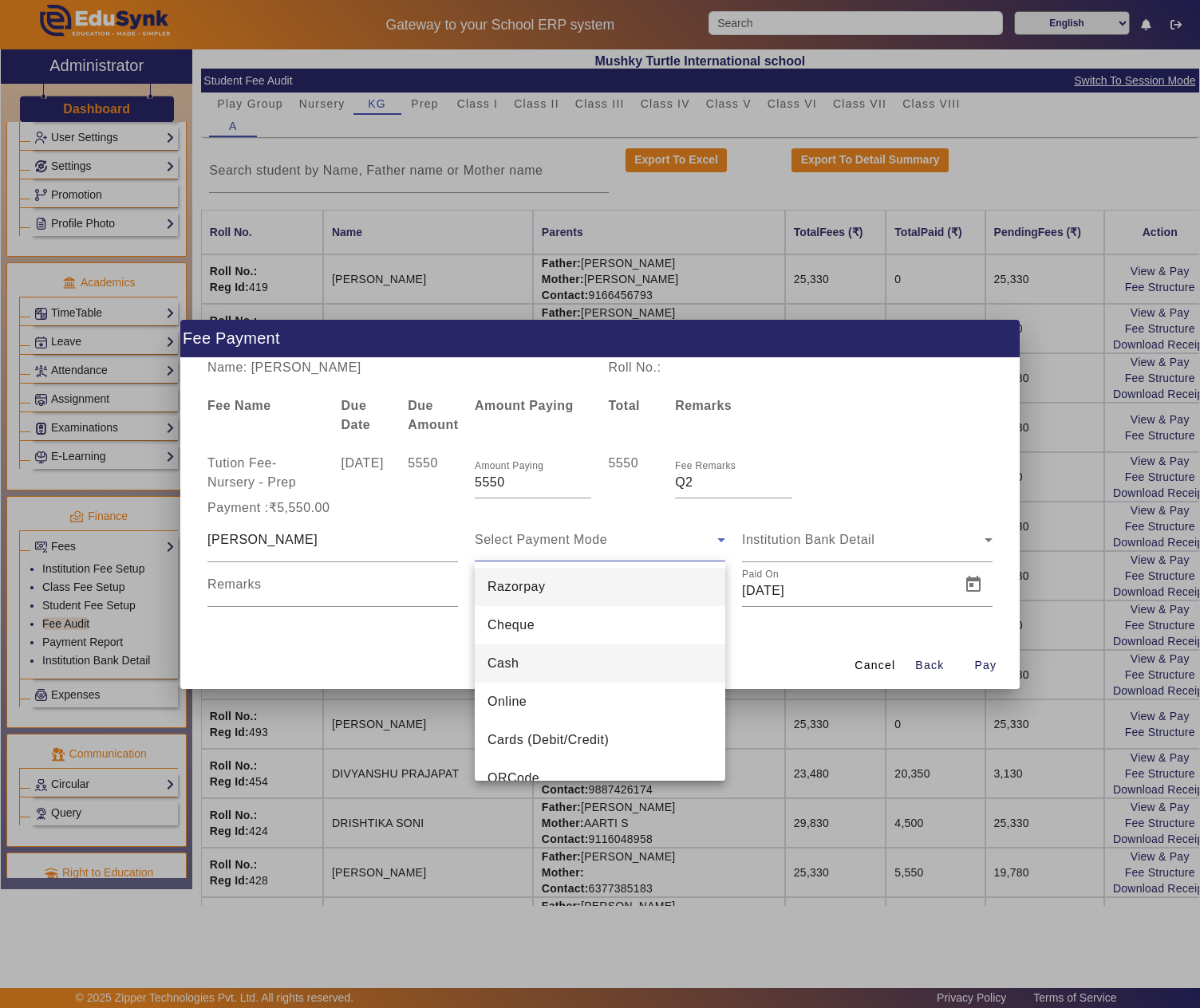
click at [550, 651] on mat-option "Cash" at bounding box center [600, 664] width 250 height 39
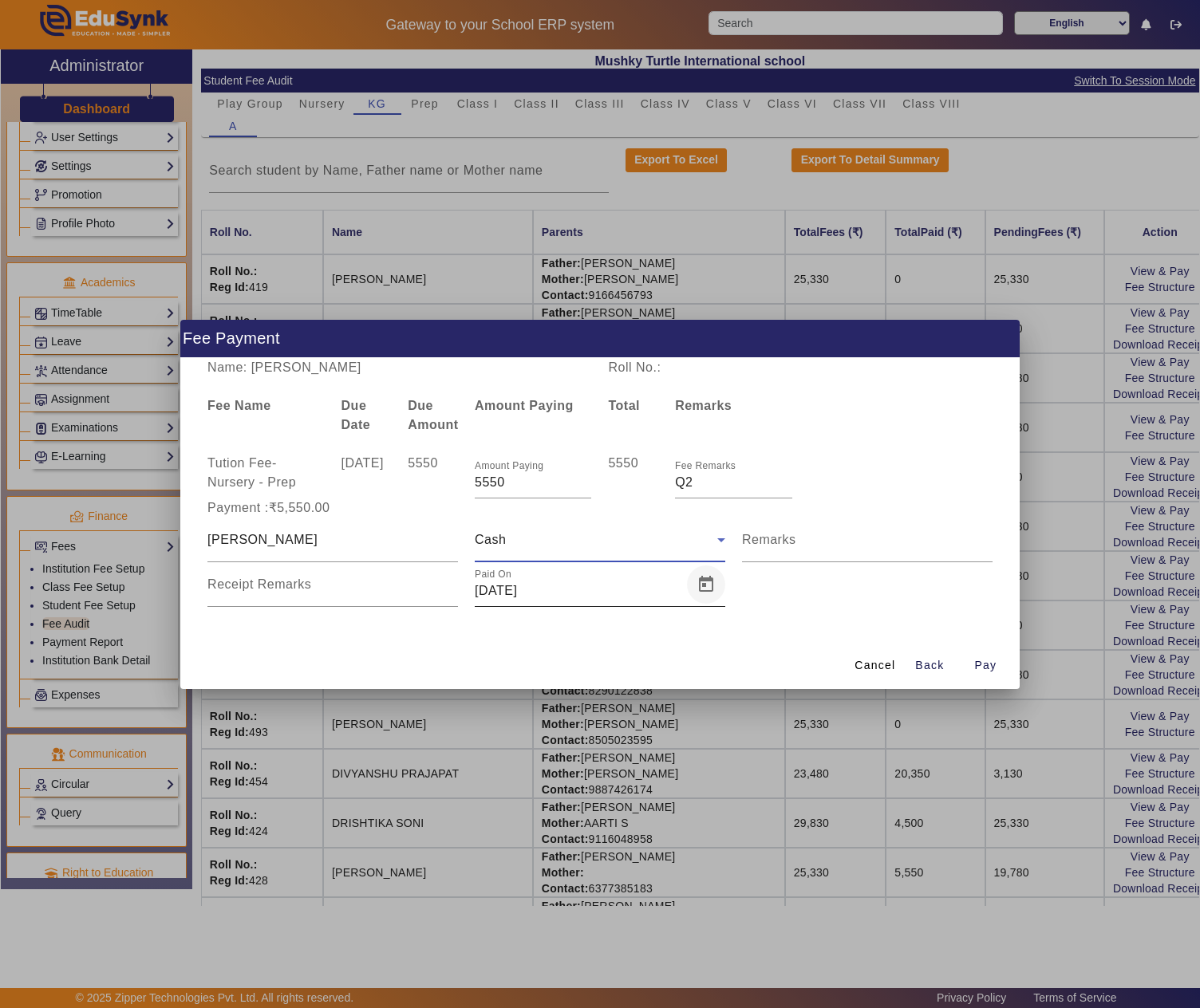
click at [702, 584] on span "Open calendar" at bounding box center [705, 585] width 39 height 39
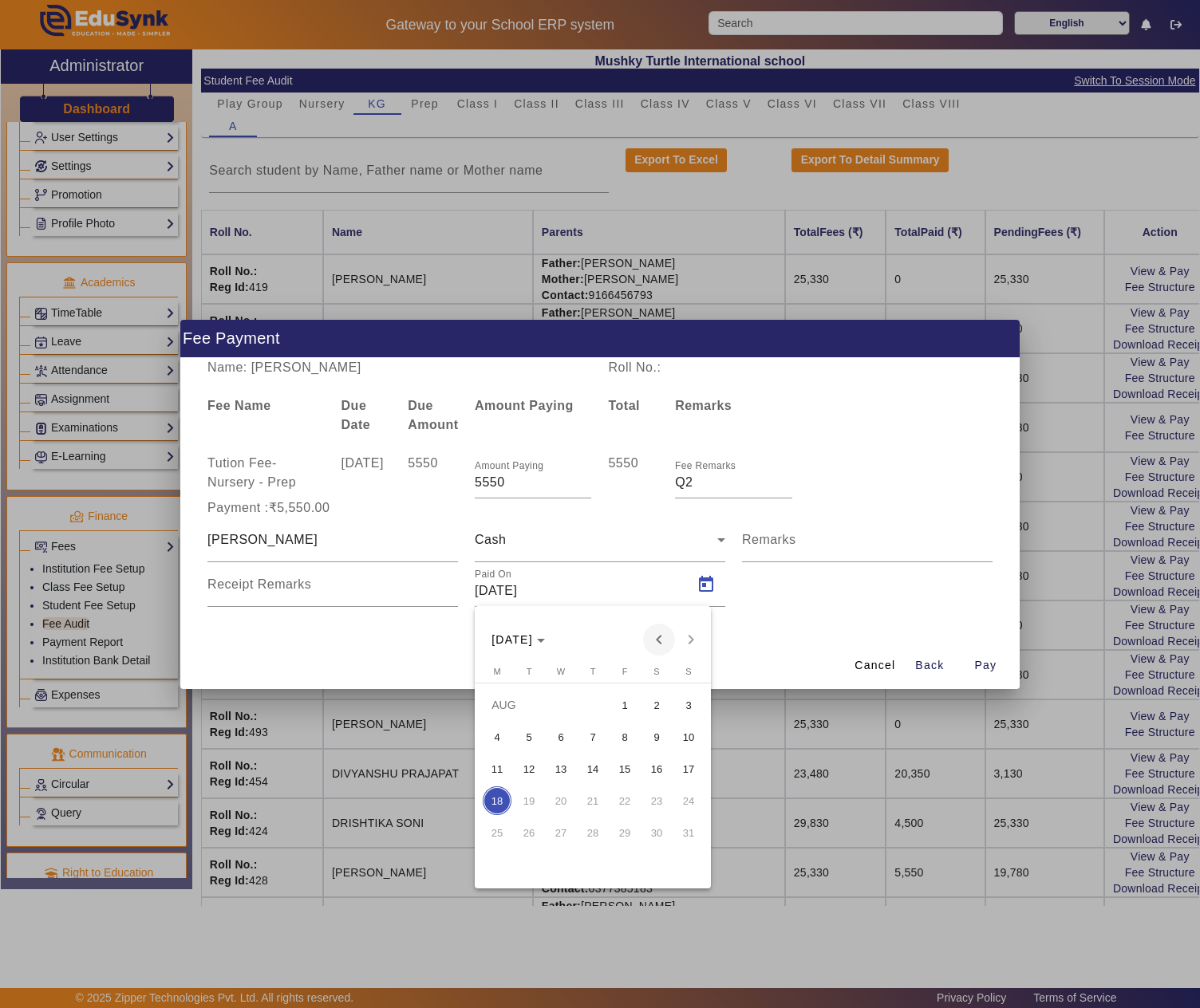
click at [643, 631] on span "Previous month" at bounding box center [659, 640] width 32 height 32
click at [587, 770] on span "10" at bounding box center [593, 769] width 29 height 29
type input "10/07/2025"
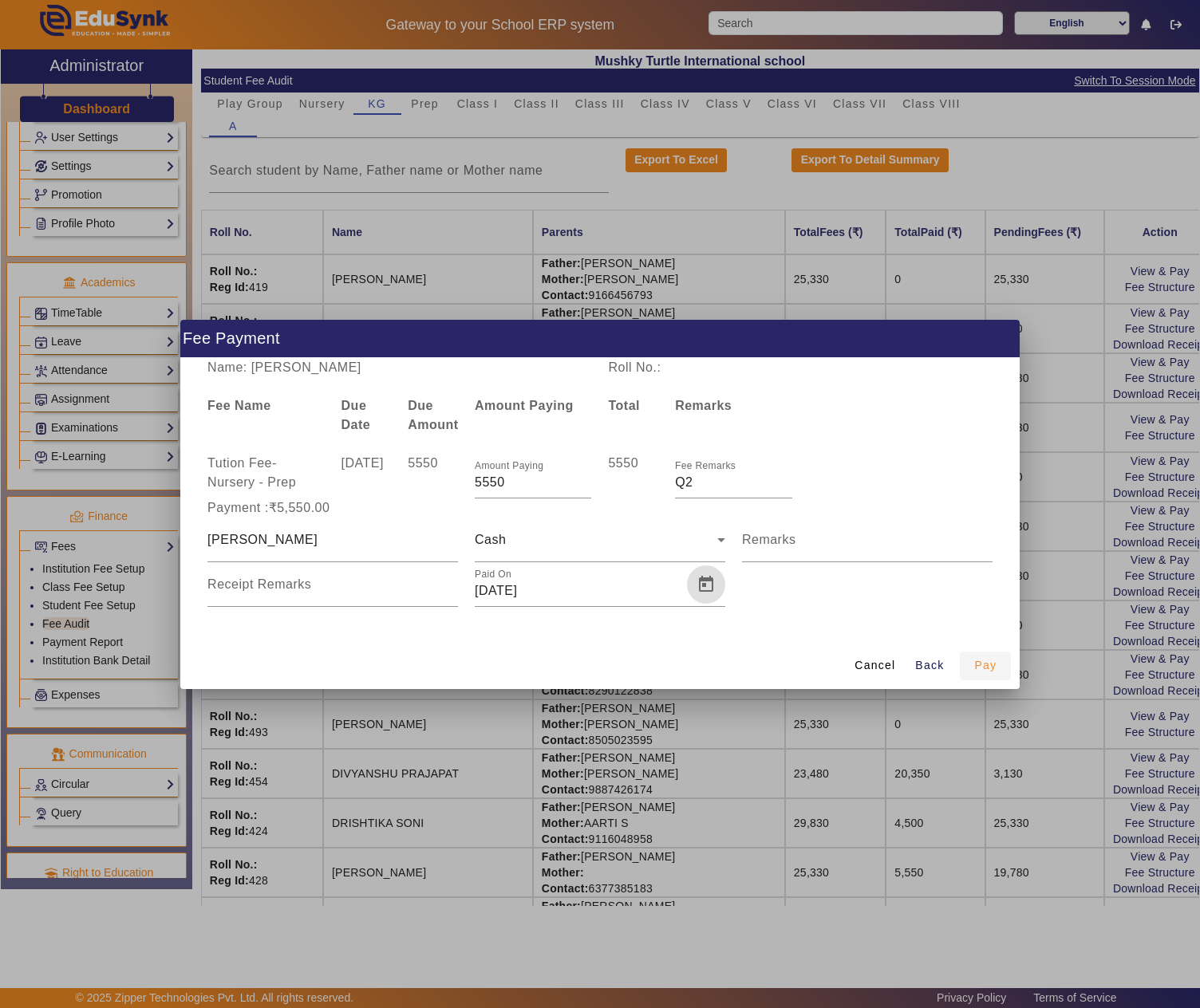
click at [999, 658] on span "button" at bounding box center [985, 666] width 51 height 39
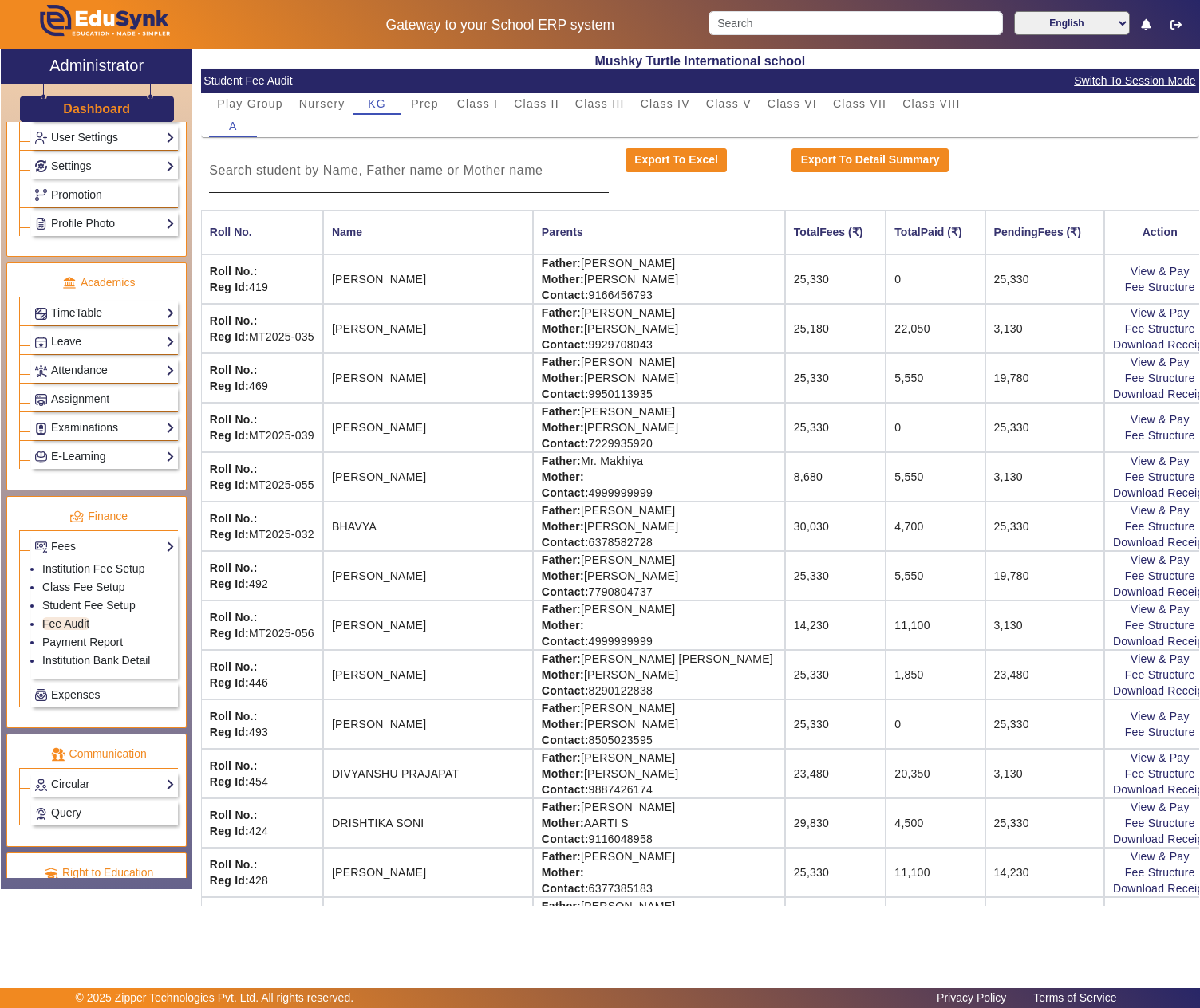
drag, startPoint x: 538, startPoint y: 101, endPoint x: 466, endPoint y: 178, distance: 105.4
click at [538, 101] on span "Class II" at bounding box center [536, 104] width 45 height 11
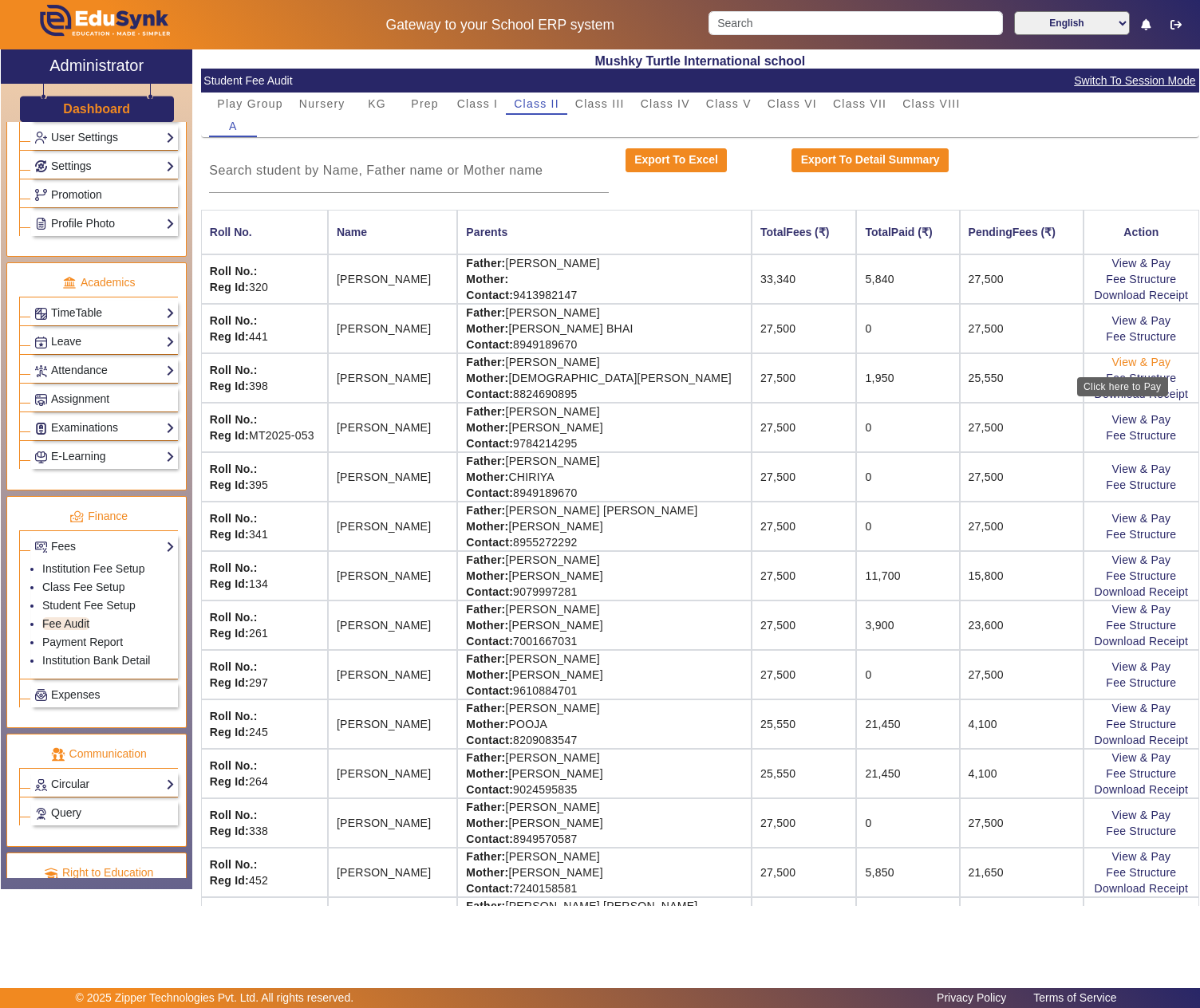
click at [1130, 367] on link "View & Pay" at bounding box center [1141, 362] width 59 height 13
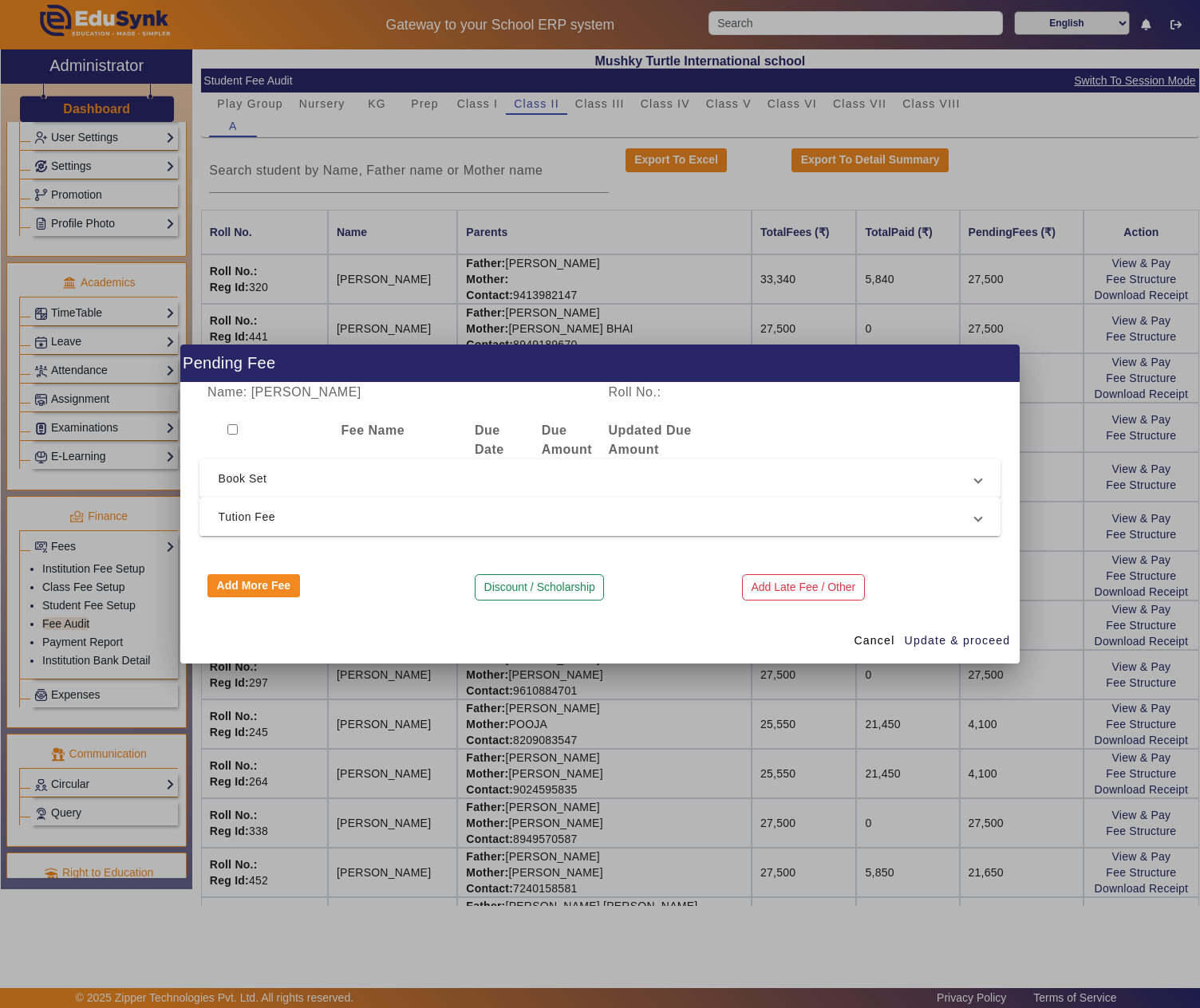
click at [260, 507] on span "Tution Fee" at bounding box center [597, 516] width 757 height 19
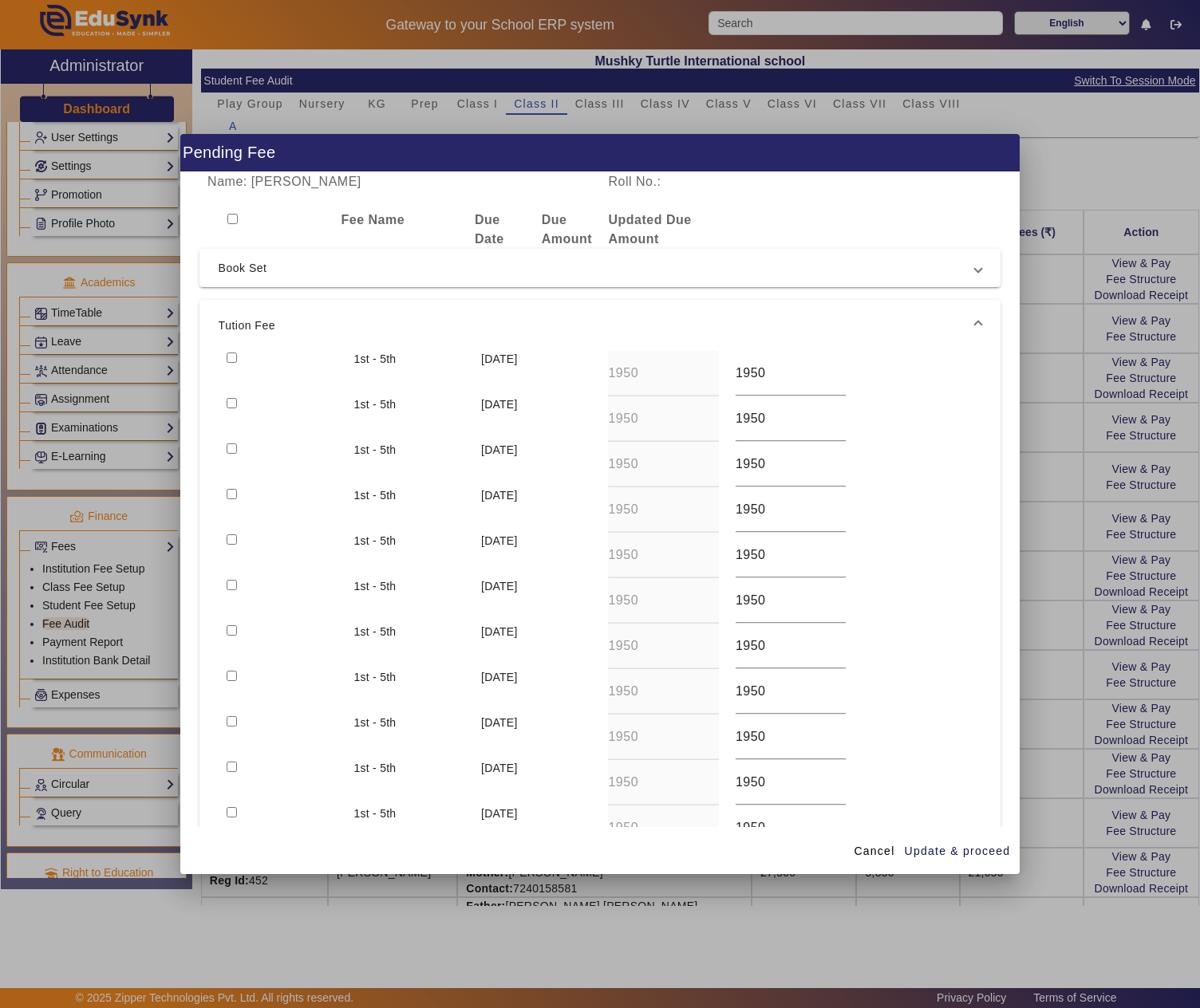
click at [230, 356] on input "checkbox" at bounding box center [232, 358] width 11 height 11
checkbox input "true"
click at [234, 404] on input "checkbox" at bounding box center [232, 404] width 11 height 11
checkbox input "true"
click at [227, 450] on input "checkbox" at bounding box center [232, 449] width 11 height 11
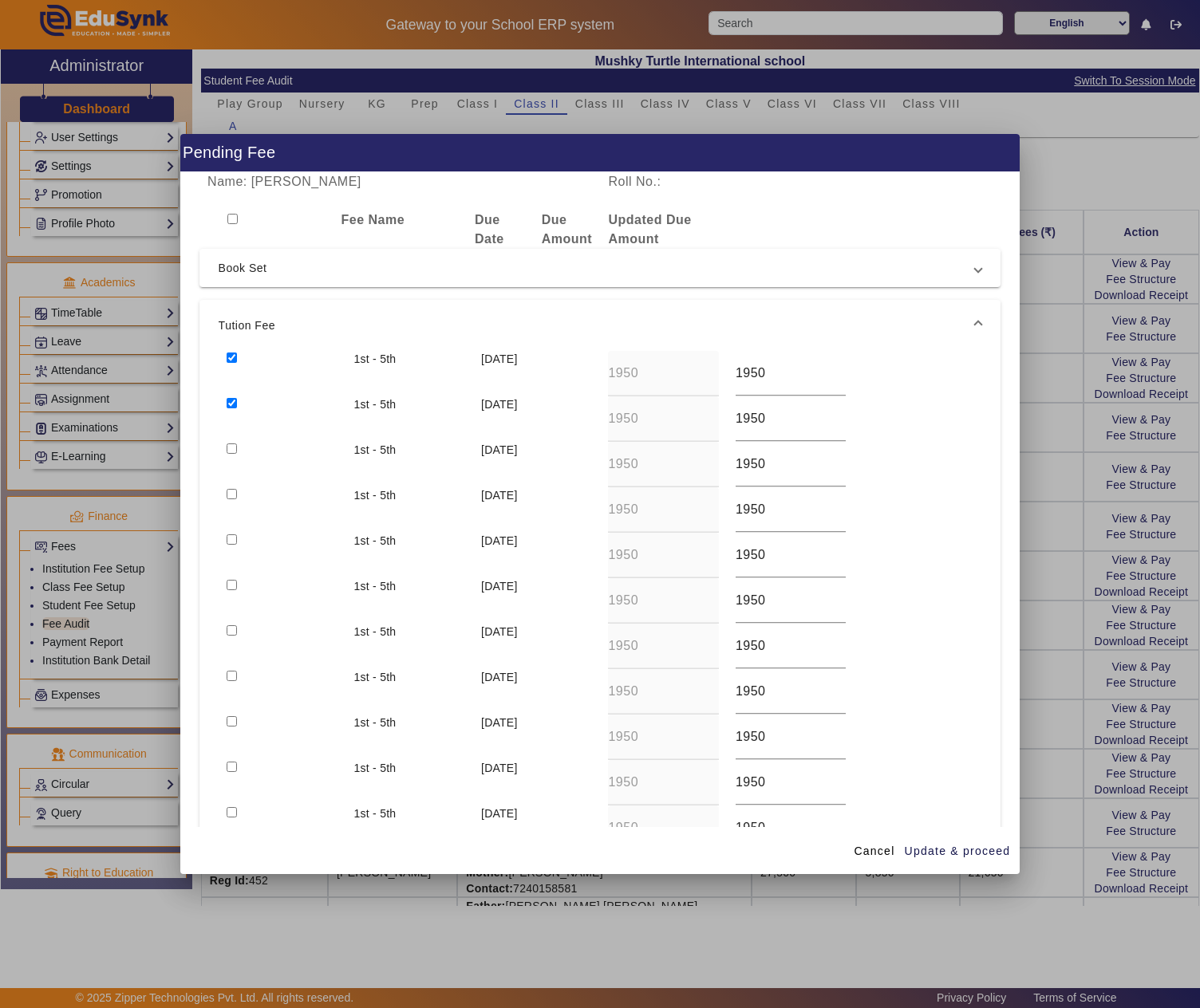
checkbox input "true"
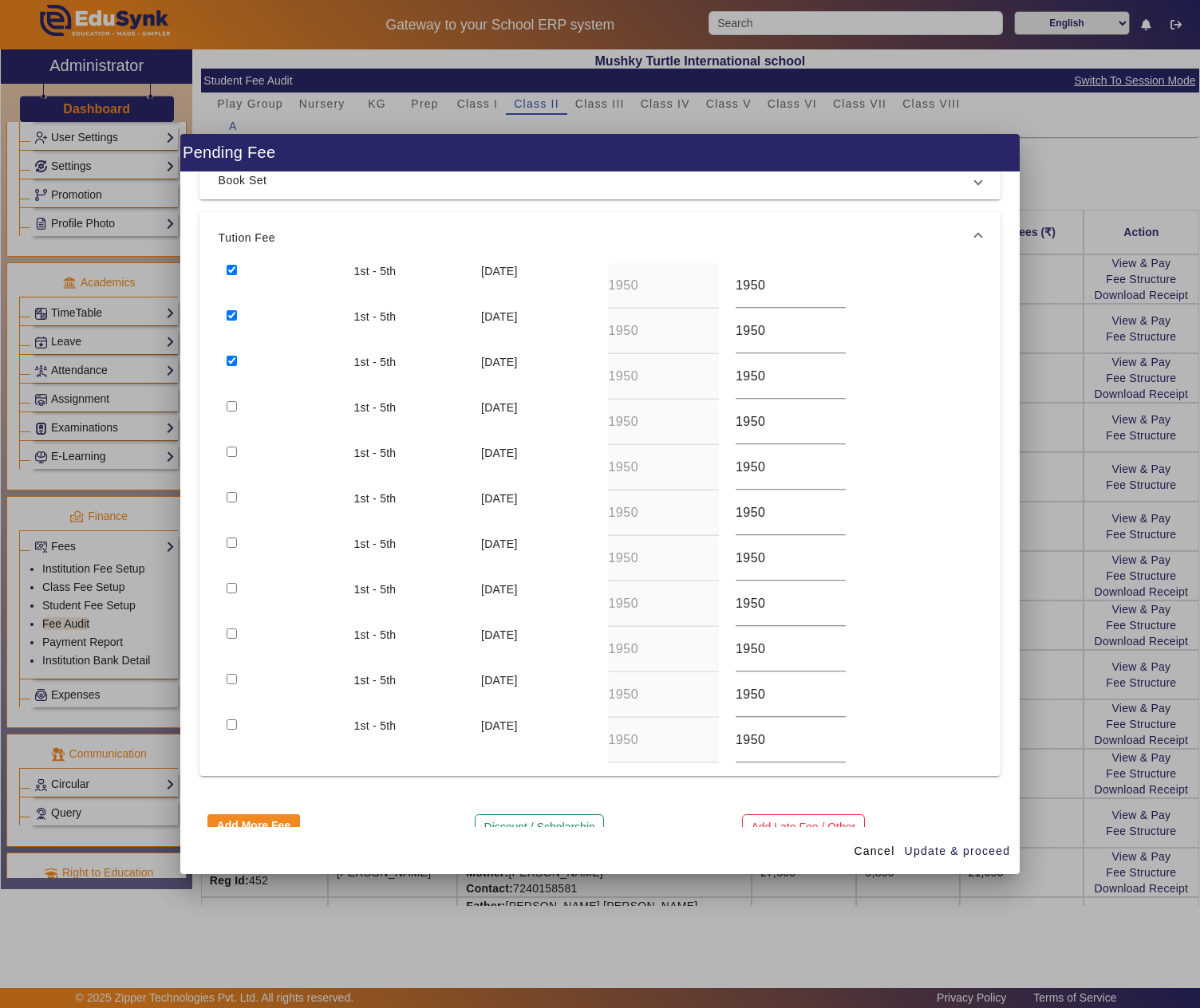
scroll to position [128, 0]
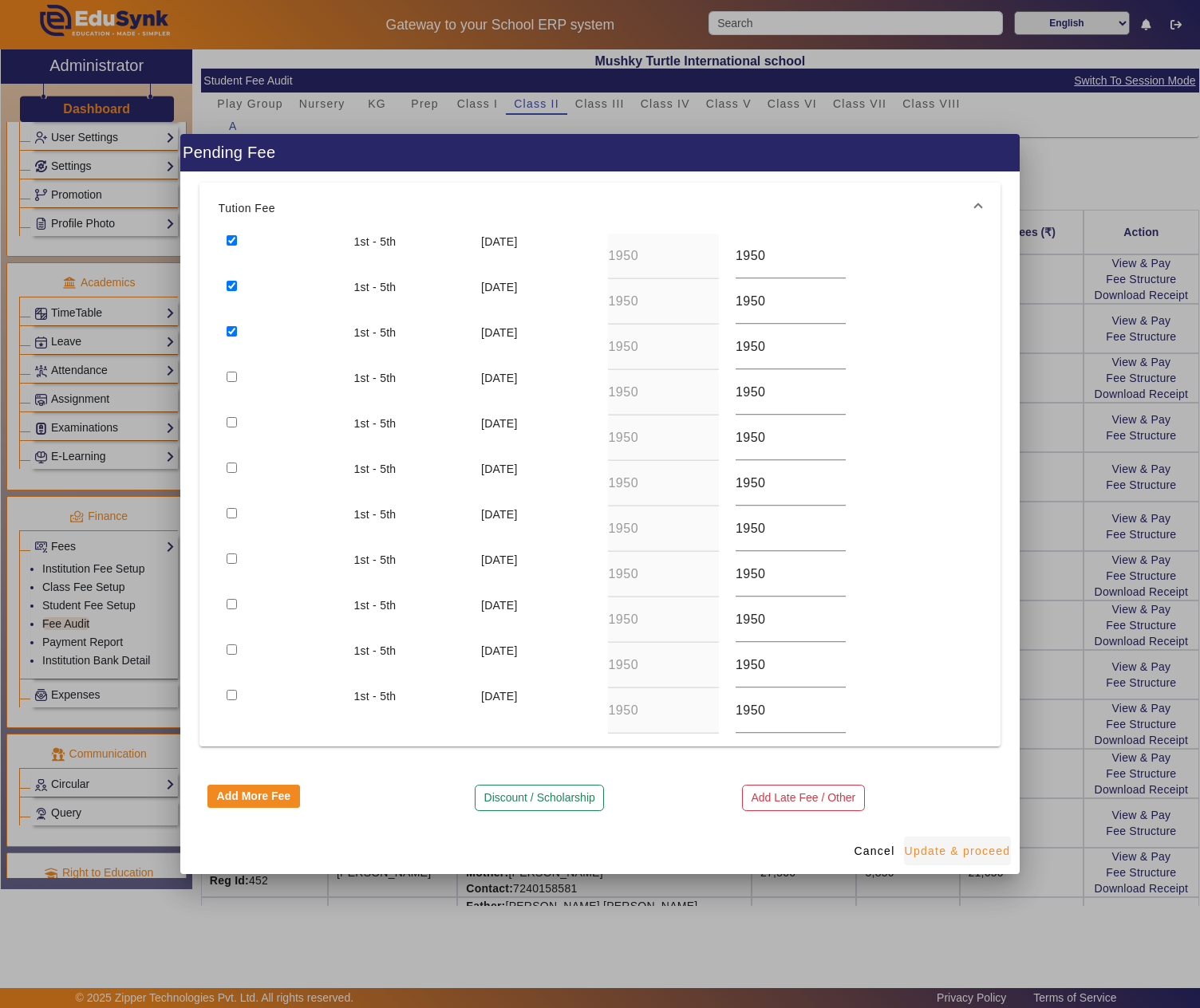
click at [952, 846] on span "Update & proceed" at bounding box center [958, 851] width 106 height 17
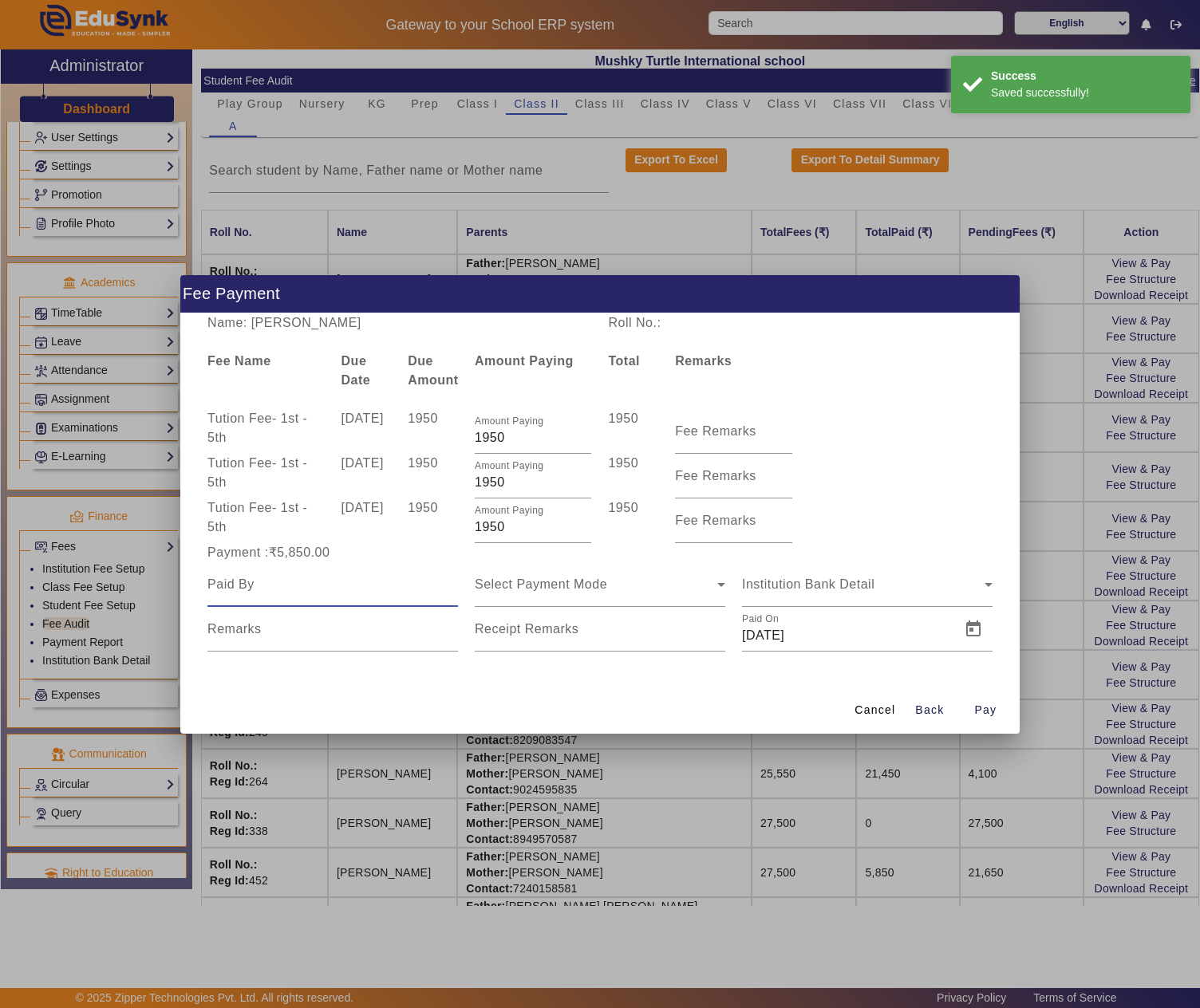
click at [275, 582] on input at bounding box center [332, 585] width 250 height 19
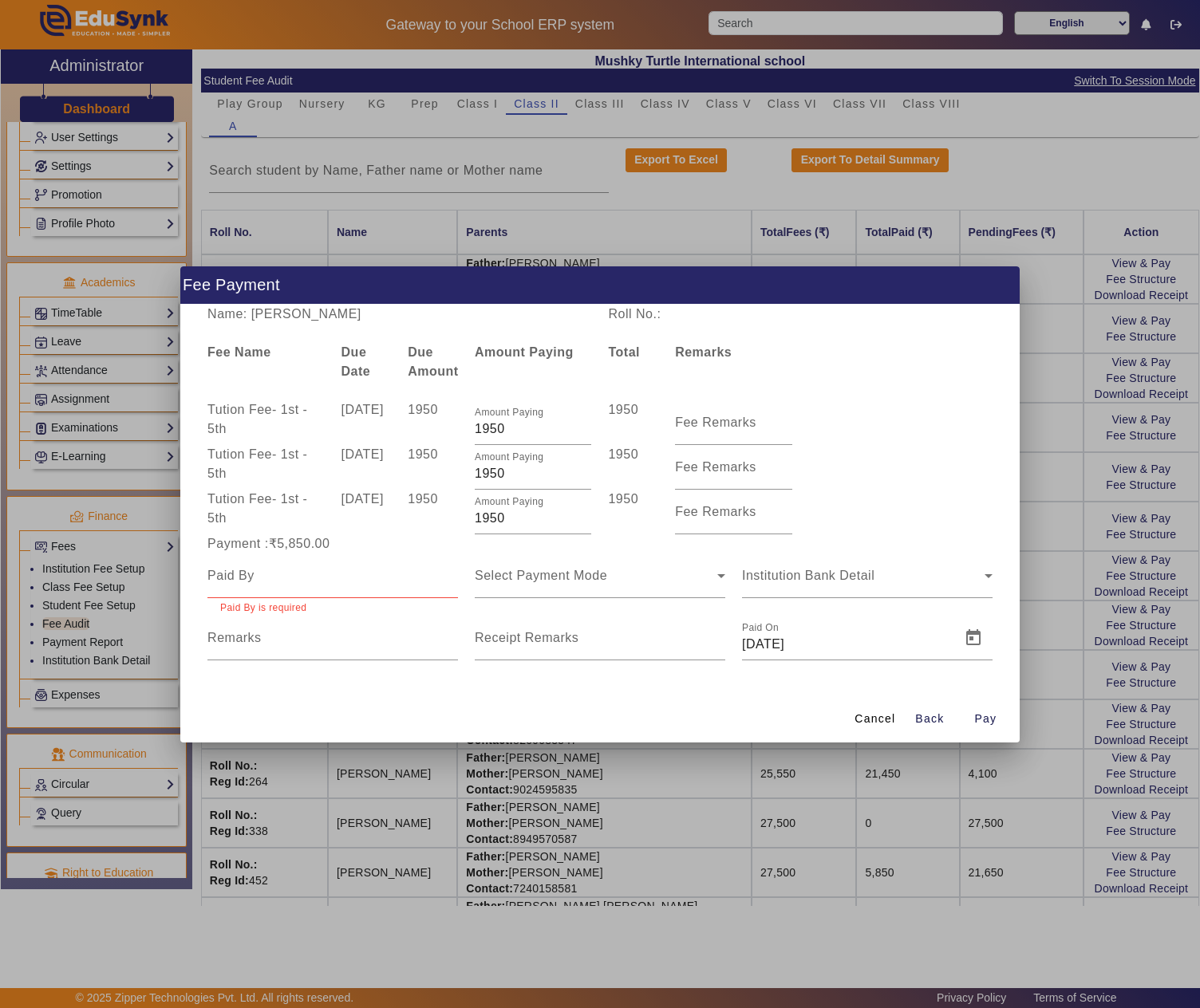
click at [351, 560] on div at bounding box center [332, 577] width 250 height 45
paste input "ASIM DEY"
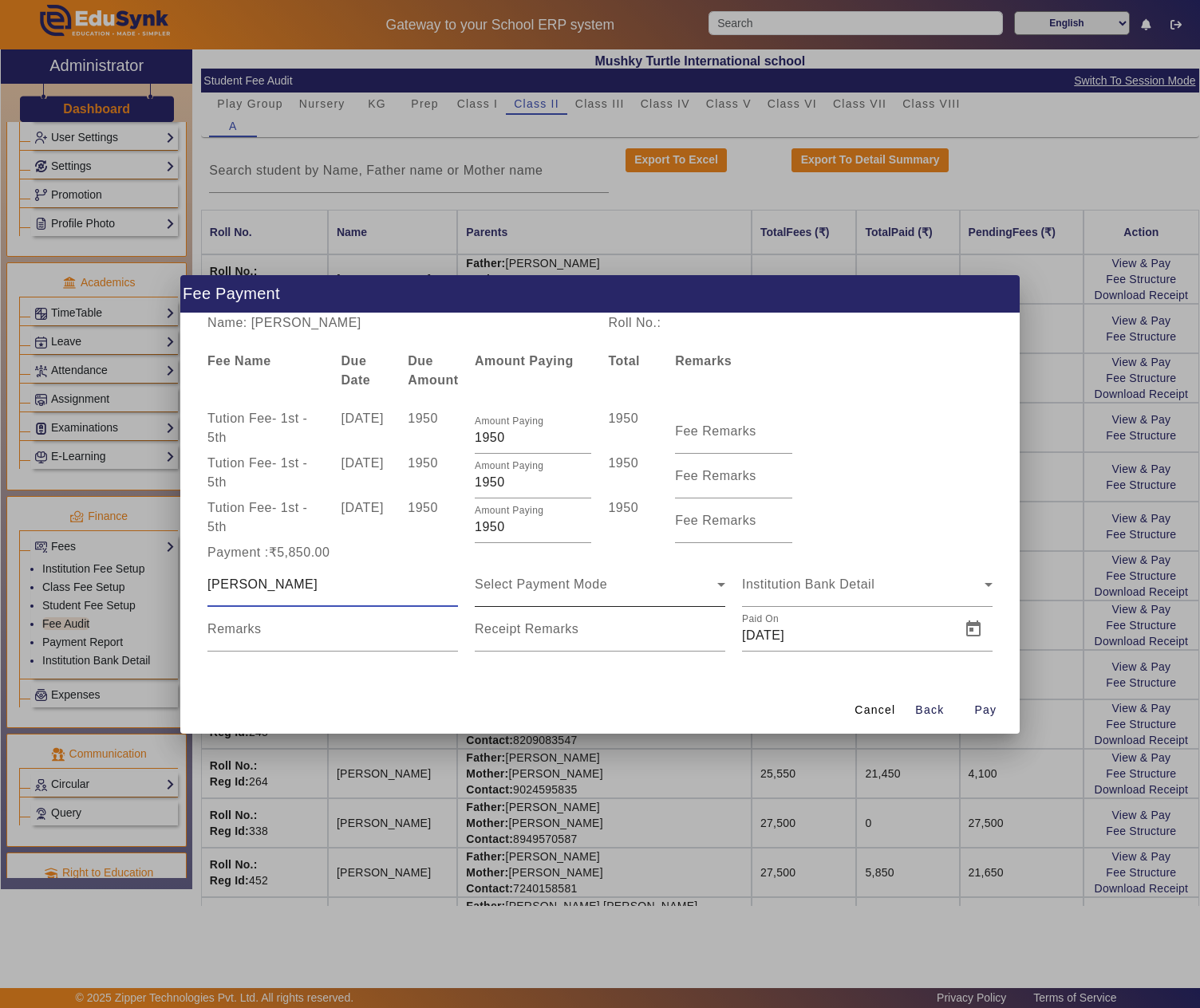
type input "ASIM DEY"
click at [573, 577] on span "Select Payment Mode" at bounding box center [541, 584] width 132 height 14
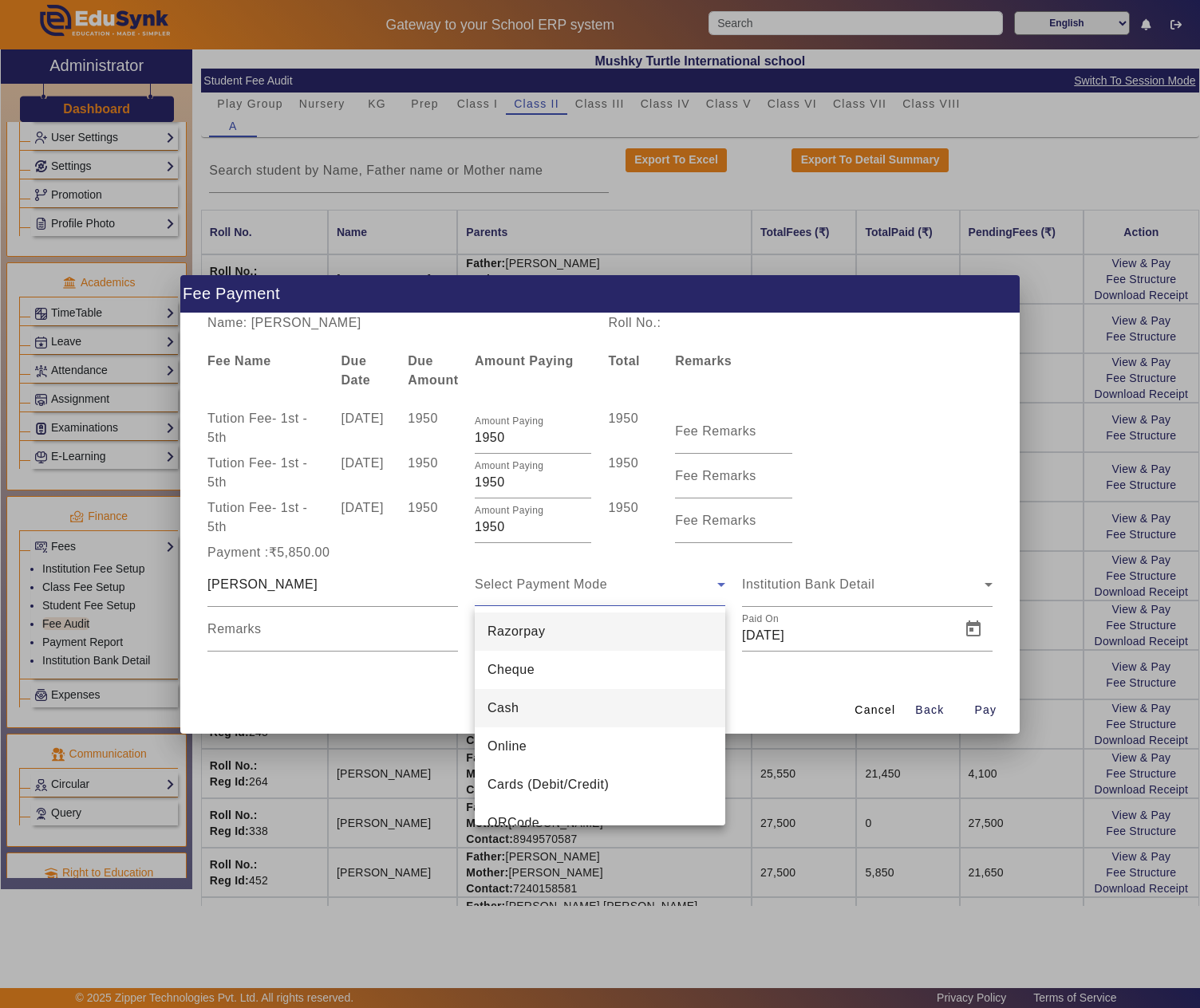
click at [511, 704] on span "Cash" at bounding box center [503, 708] width 32 height 19
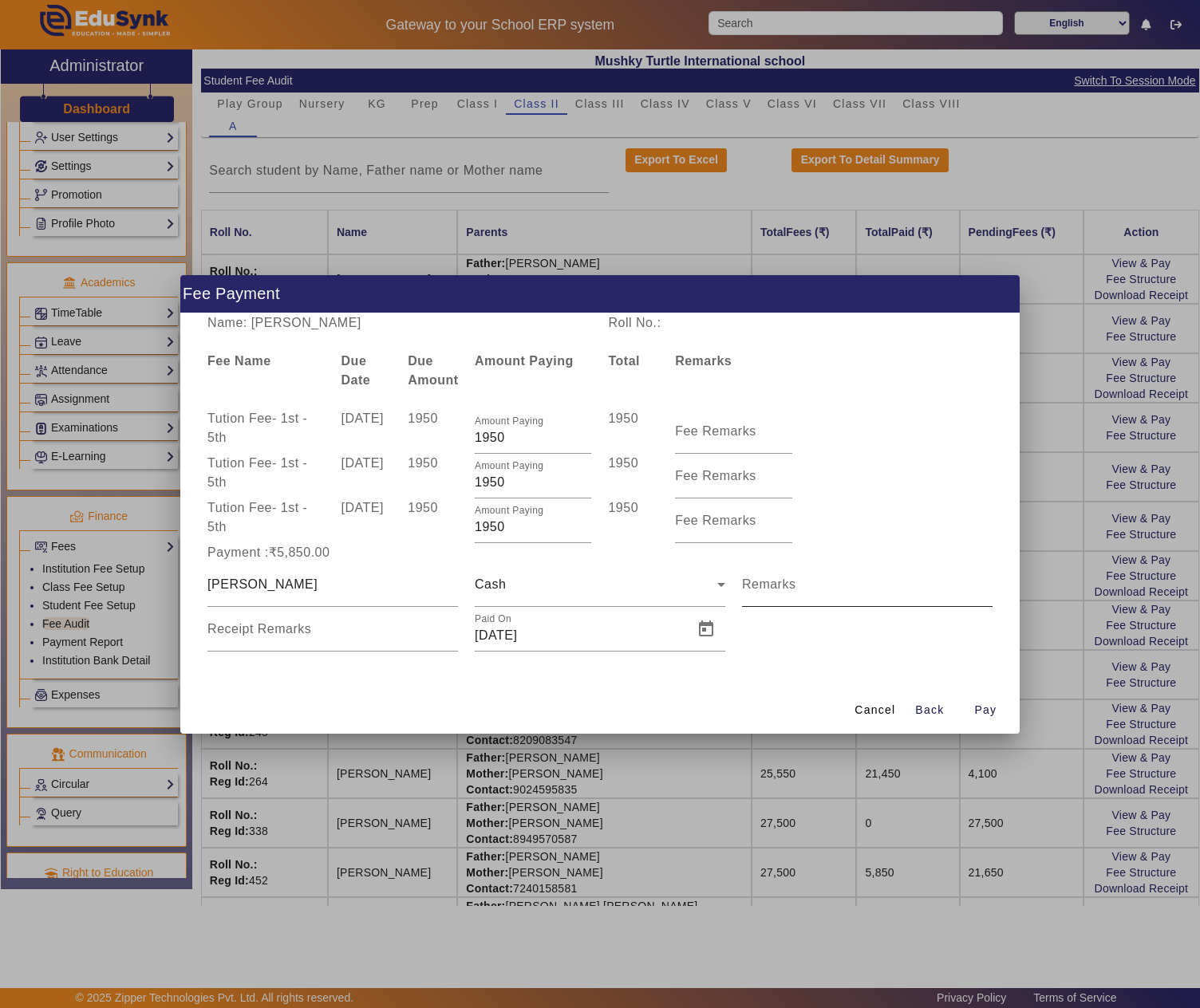
click at [772, 589] on mat-label "Remarks" at bounding box center [769, 584] width 54 height 14
click at [772, 589] on input "Remarks" at bounding box center [868, 591] width 250 height 19
type input "m"
type input "MAY-JUNE-JULY"
click at [707, 625] on span "Open calendar" at bounding box center [705, 629] width 39 height 39
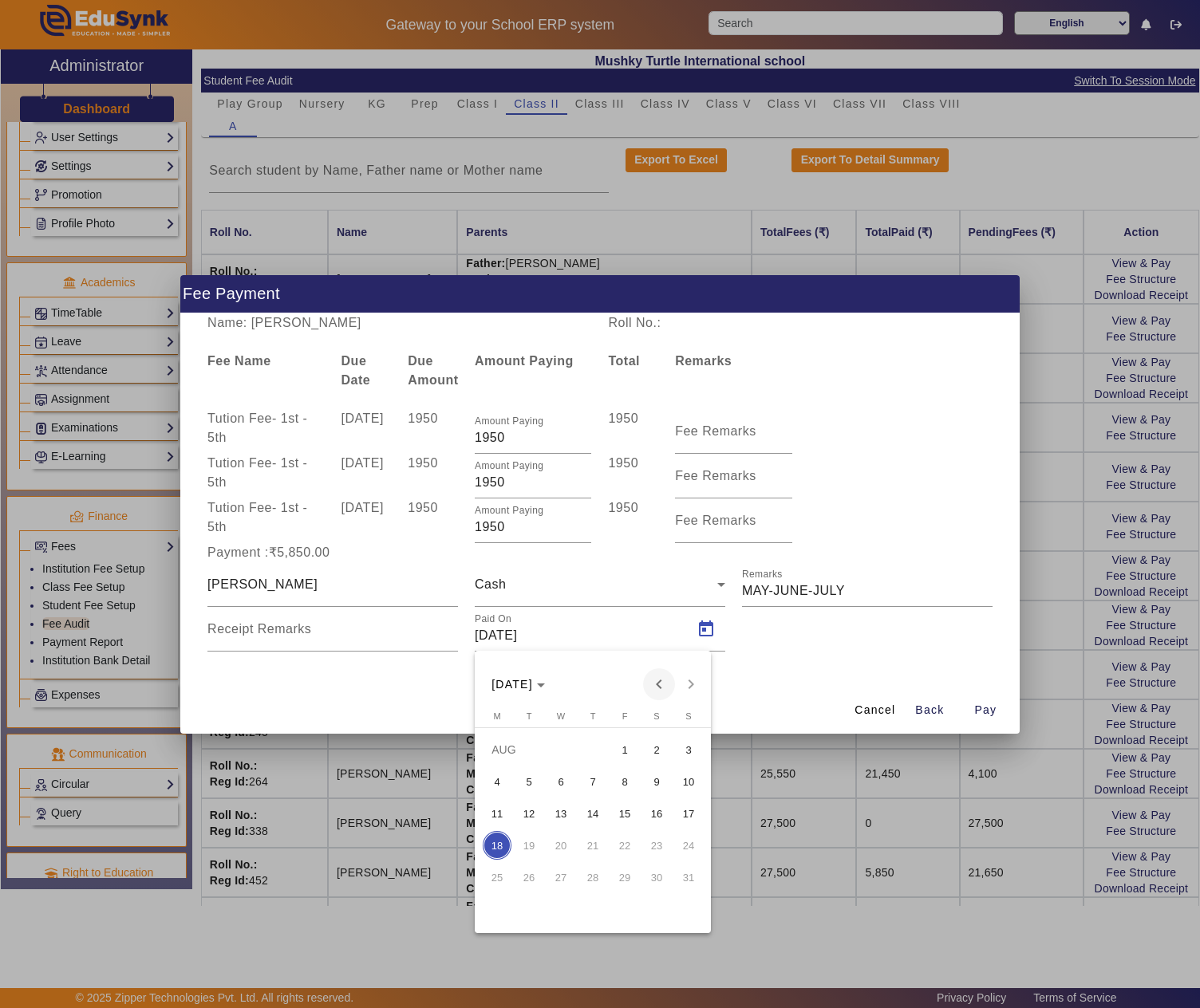
click at [666, 680] on span "Previous month" at bounding box center [659, 684] width 32 height 32
click at [598, 815] on span "10" at bounding box center [593, 813] width 29 height 29
type input "10/07/2025"
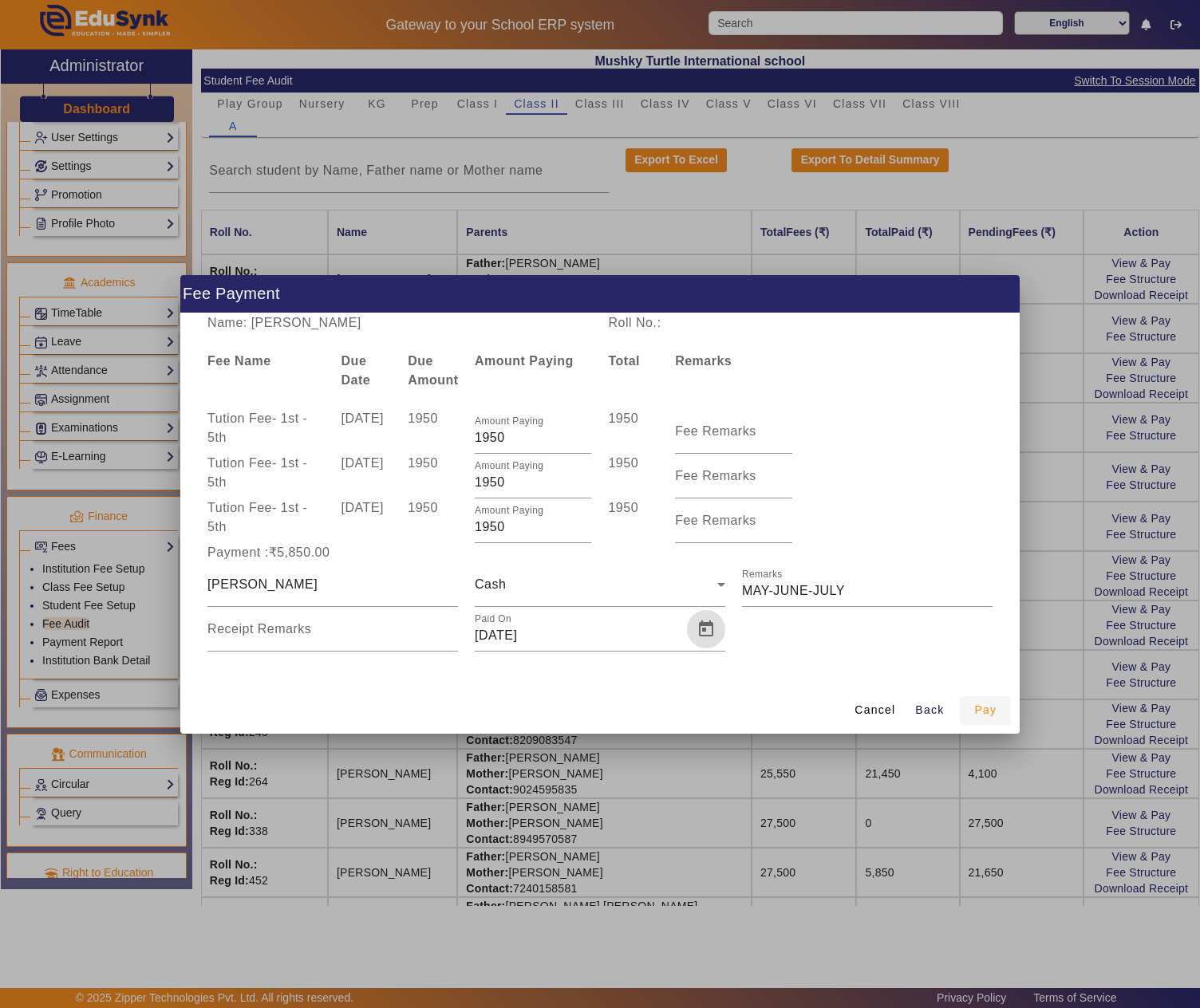
click at [986, 705] on span "Pay" at bounding box center [985, 710] width 23 height 17
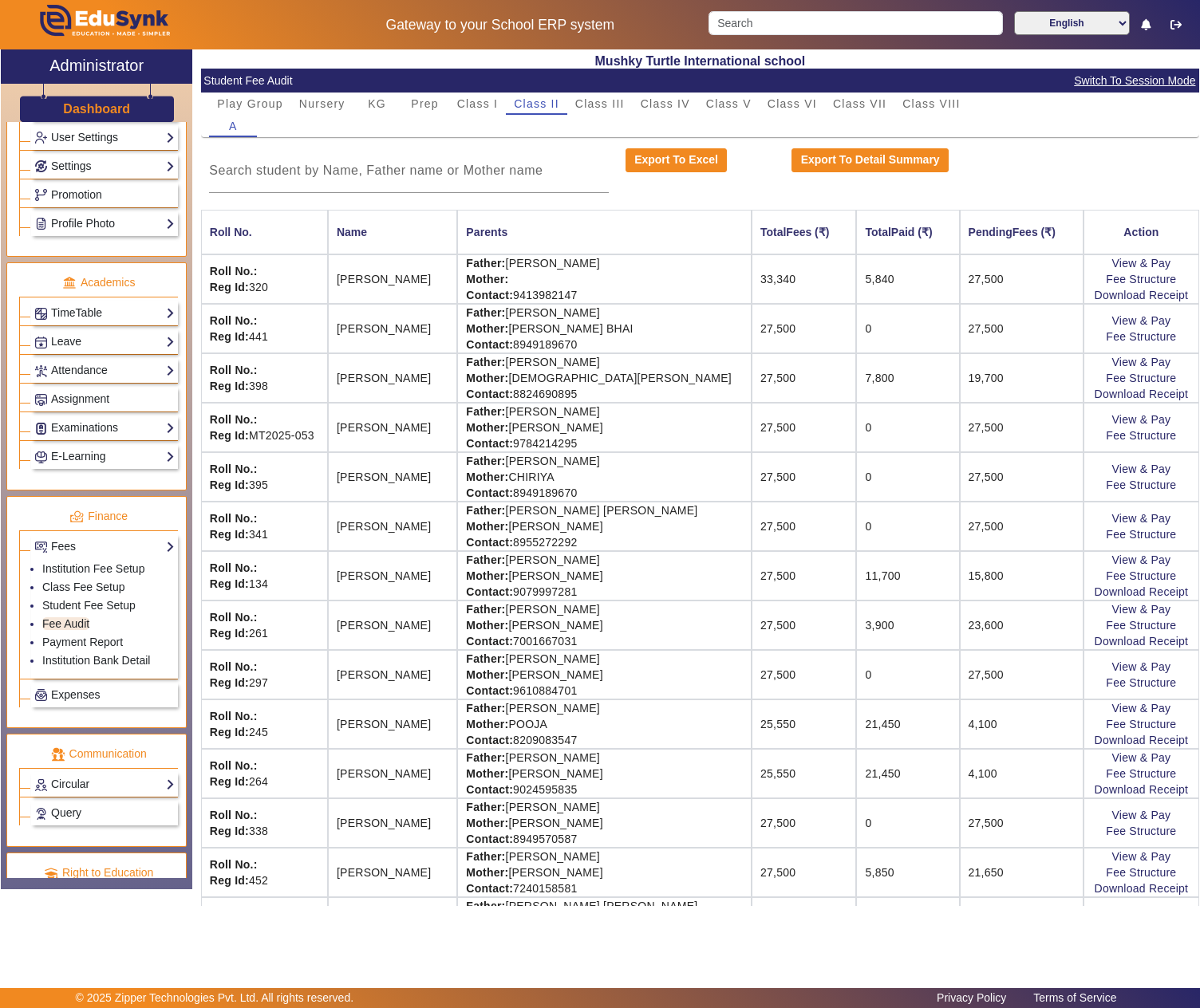
click at [550, 619] on td "Father: SUBRATA SINGHA Mother: MINA SINGHA Contact: 7001667031" at bounding box center [604, 625] width 295 height 50
click at [659, 622] on td "Father: SUBRATA SINGHA Mother: MINA SINGHA Contact: 7001667031" at bounding box center [604, 625] width 295 height 50
copy td "SUBRATA SINGHA"
click at [1112, 616] on link "View & Pay" at bounding box center [1141, 609] width 59 height 13
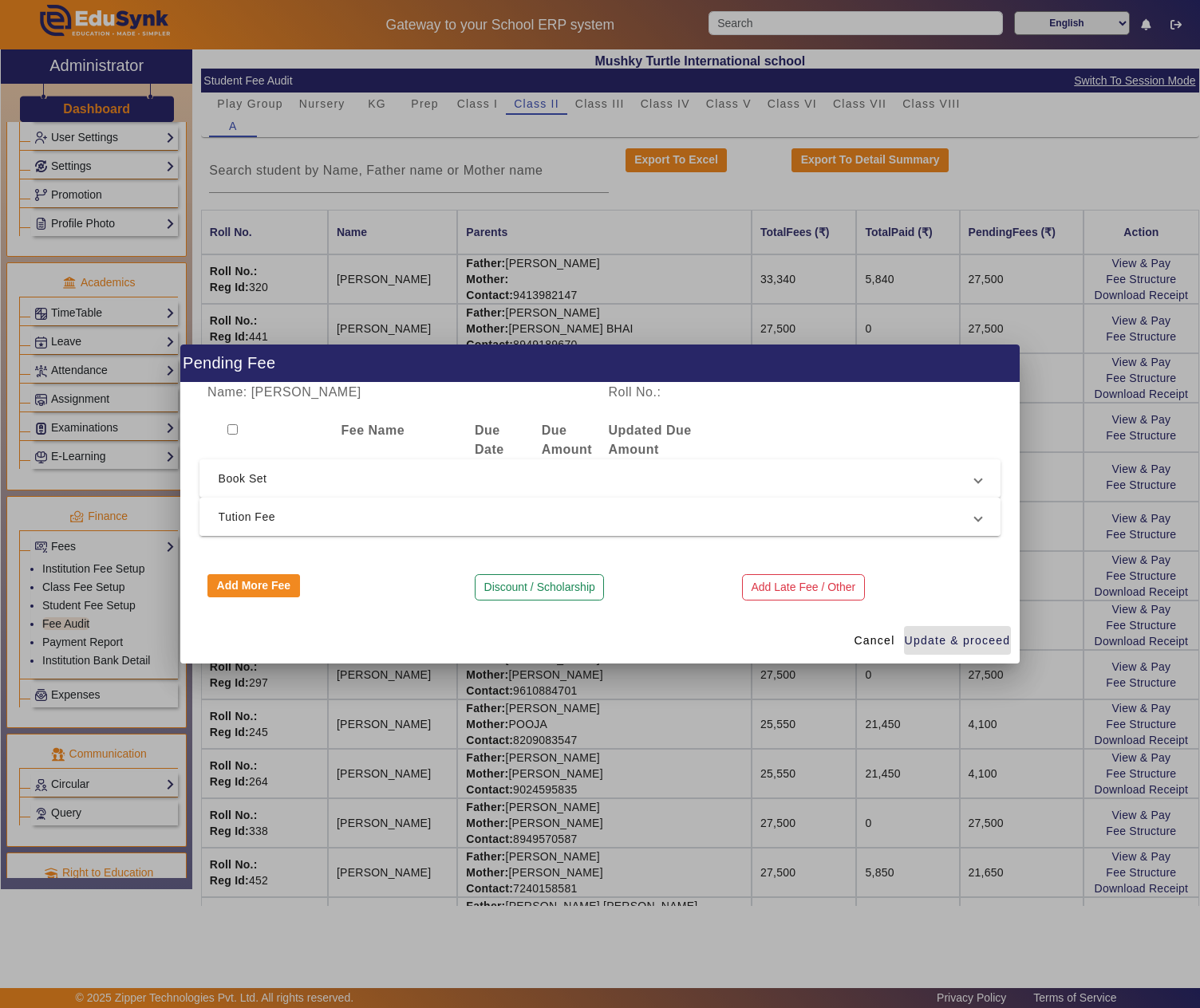
click at [380, 525] on span "Tution Fee" at bounding box center [597, 516] width 757 height 19
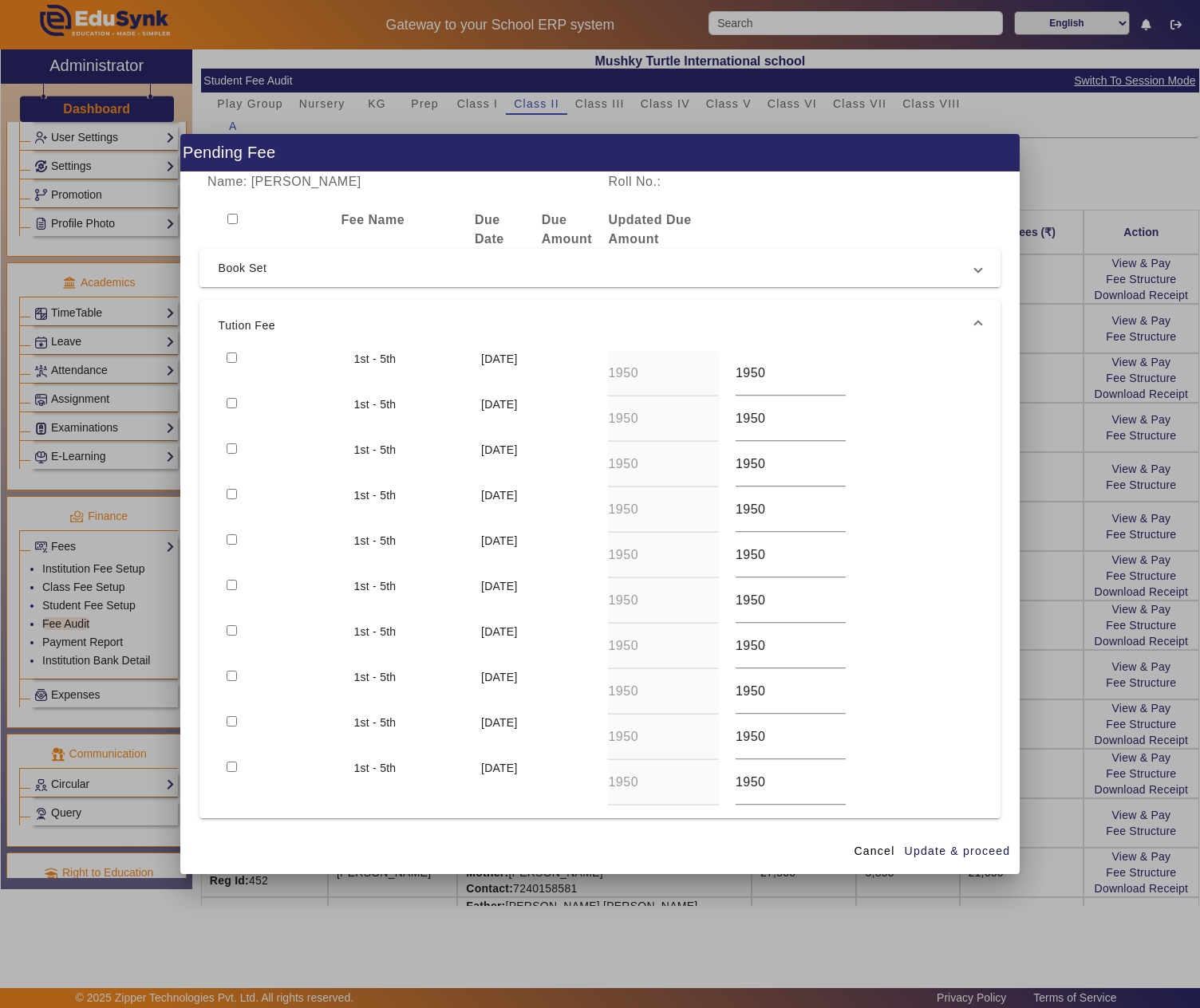
click at [233, 362] on div at bounding box center [282, 374] width 127 height 45
drag, startPoint x: 228, startPoint y: 397, endPoint x: 234, endPoint y: 380, distance: 18.0
click at [228, 394] on div "1st - 5th 10 Jun 2025 1950 1950 1st - 5th 10 Jul 2025 1950 1950 1st - 5th 10 Au…" at bounding box center [600, 585] width 802 height 468
click at [236, 354] on input "checkbox" at bounding box center [232, 358] width 11 height 11
checkbox input "true"
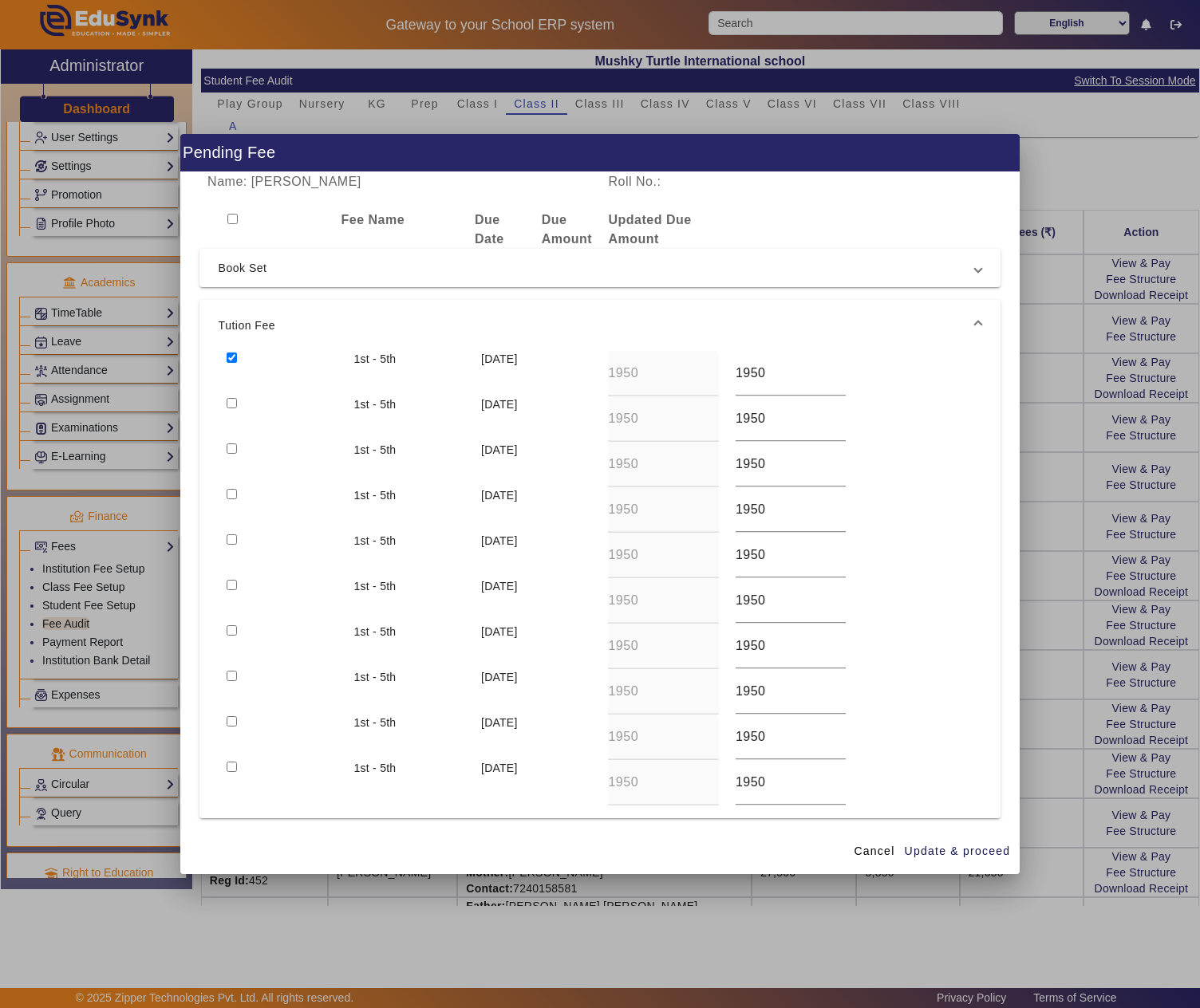
click at [234, 401] on input "checkbox" at bounding box center [232, 404] width 11 height 11
checkbox input "true"
click at [943, 840] on span "button" at bounding box center [958, 851] width 108 height 39
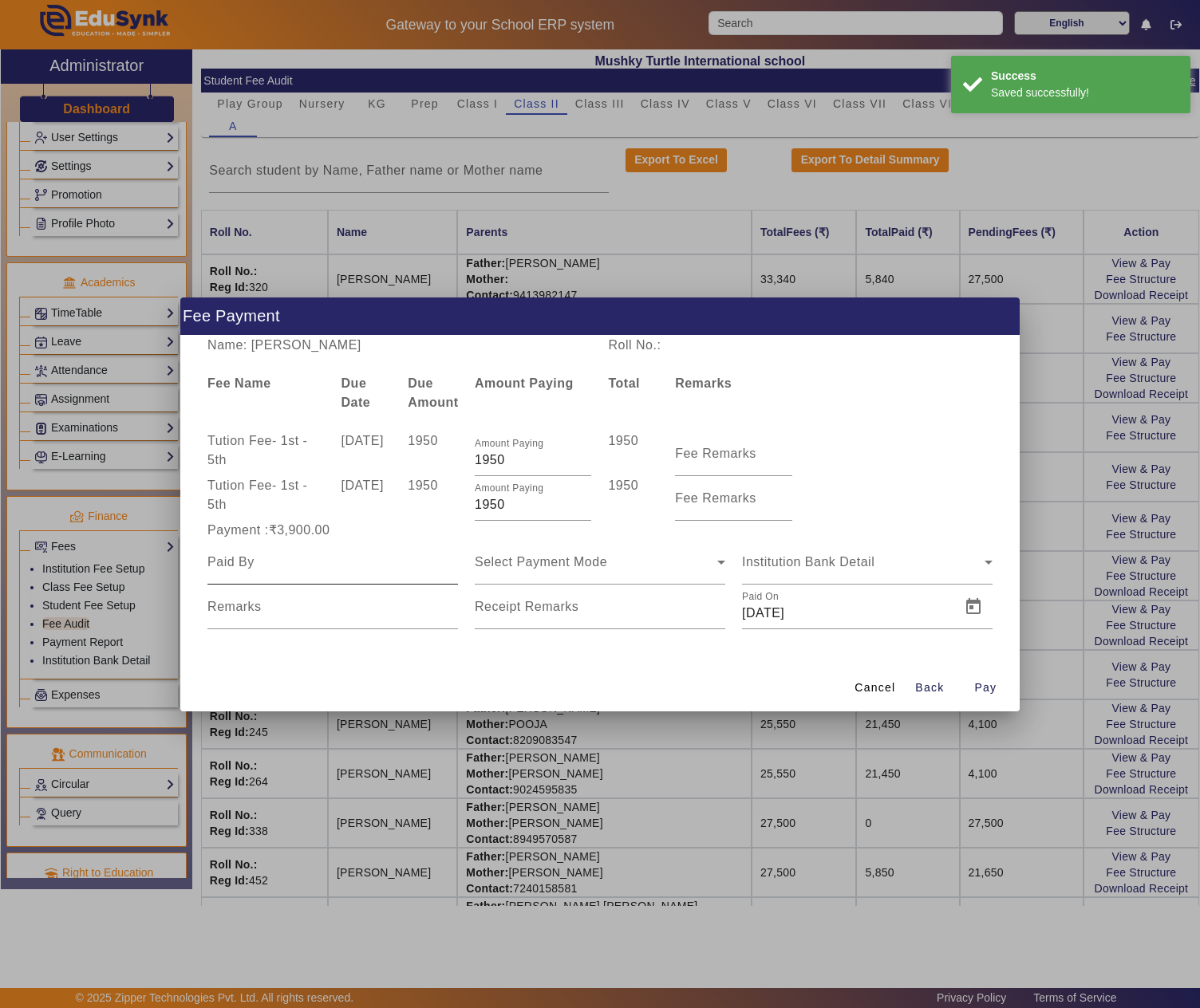
click at [317, 567] on input at bounding box center [332, 562] width 250 height 19
paste input "SUBRATA SINGHA"
type input "SUBRATA SINGHA"
click at [584, 567] on span "Select Payment Mode" at bounding box center [541, 561] width 132 height 14
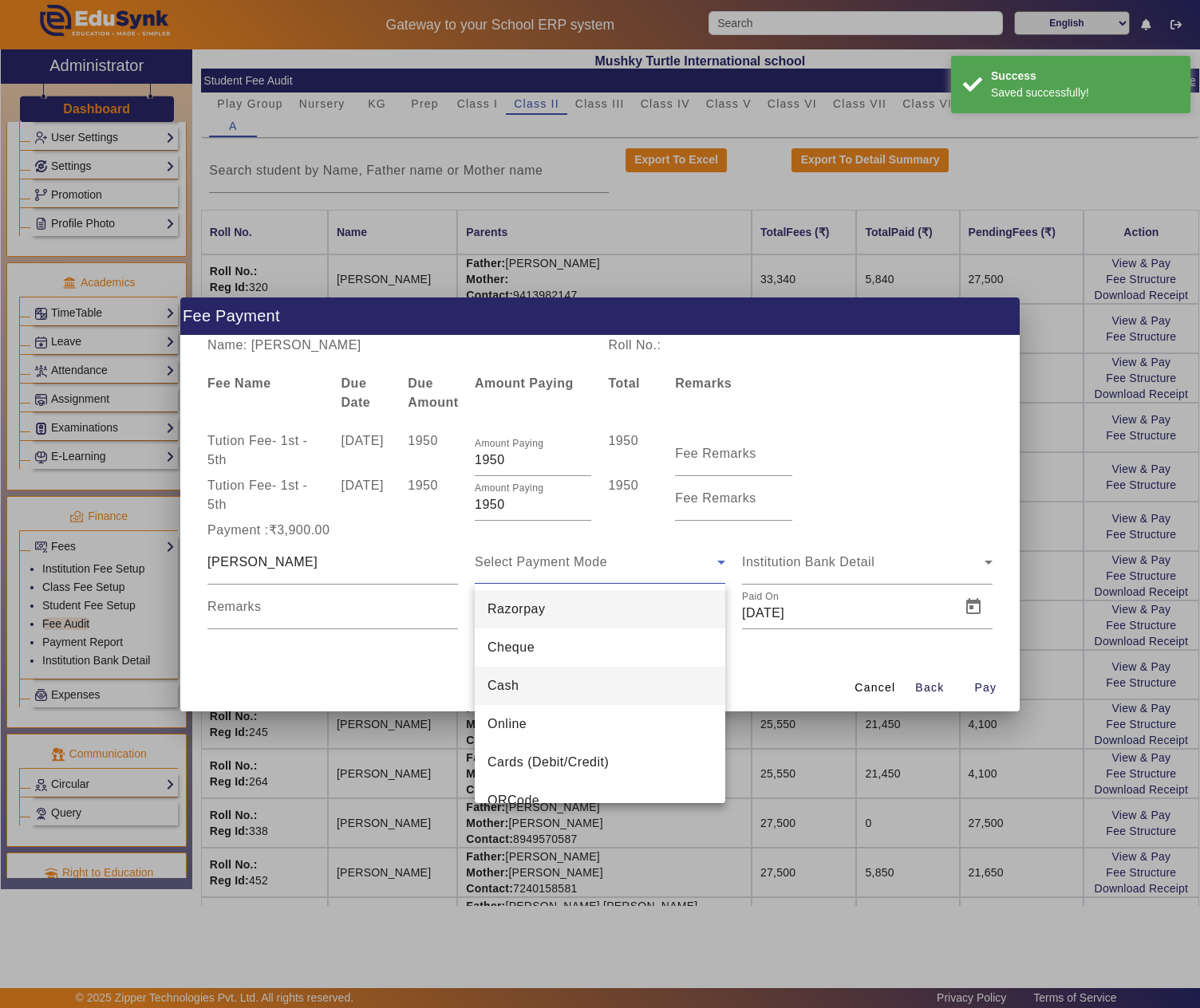
click at [534, 677] on mat-option "Cash" at bounding box center [600, 686] width 250 height 39
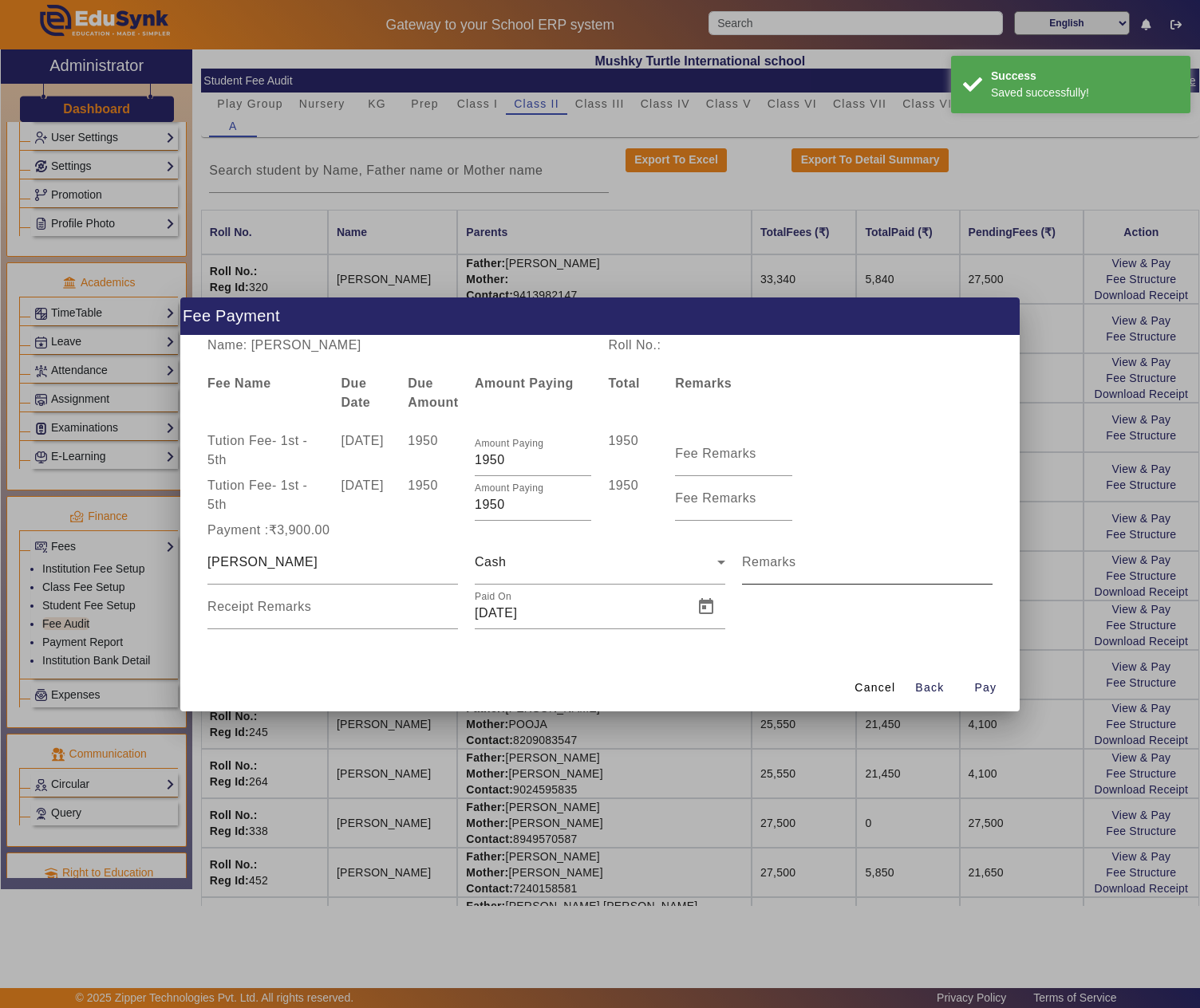
click at [763, 560] on mat-label "Remarks" at bounding box center [769, 561] width 54 height 14
click at [763, 560] on input "Remarks" at bounding box center [868, 568] width 250 height 19
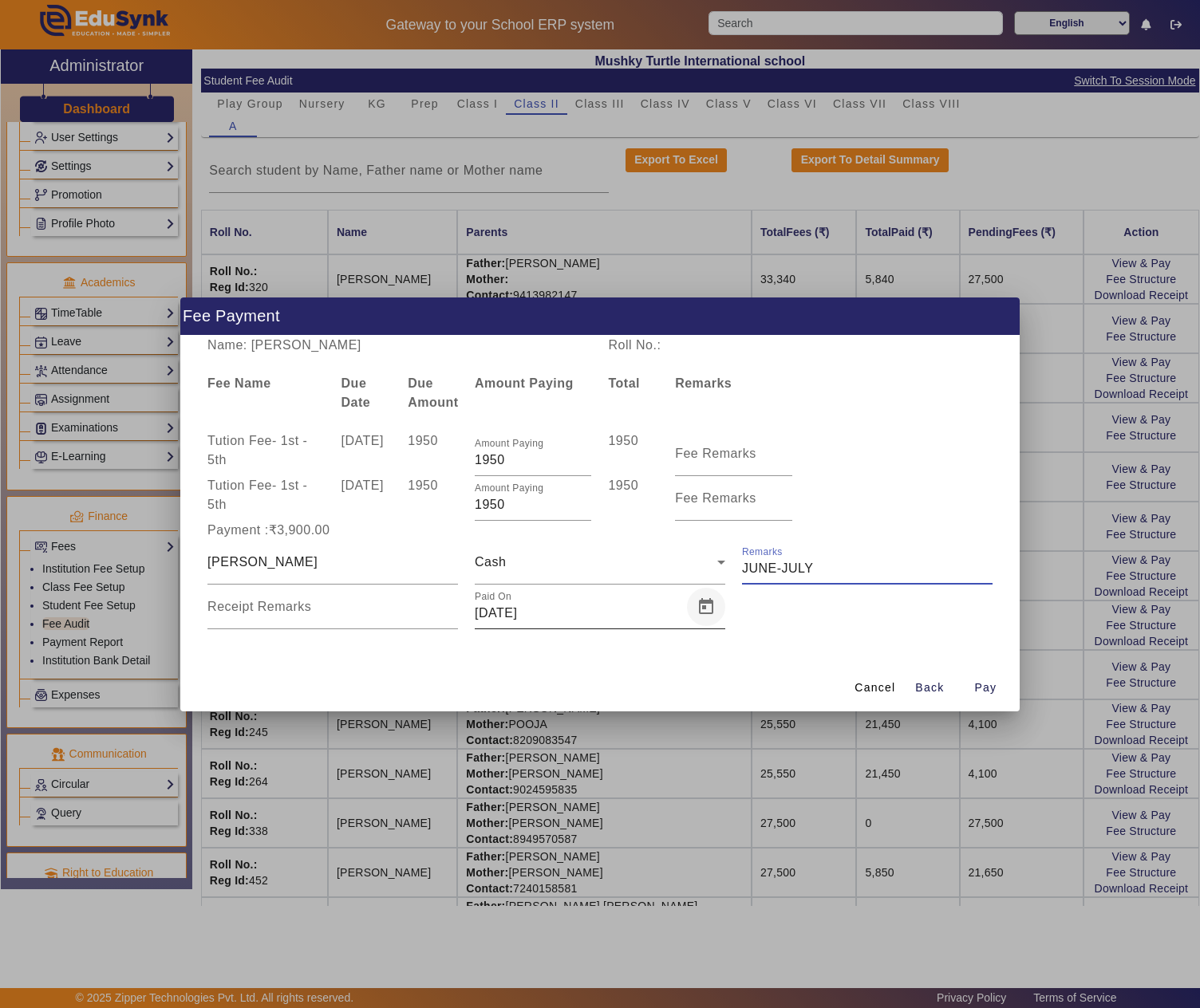
type input "JUNE-JULY"
click at [705, 604] on span "Open calendar" at bounding box center [705, 607] width 39 height 39
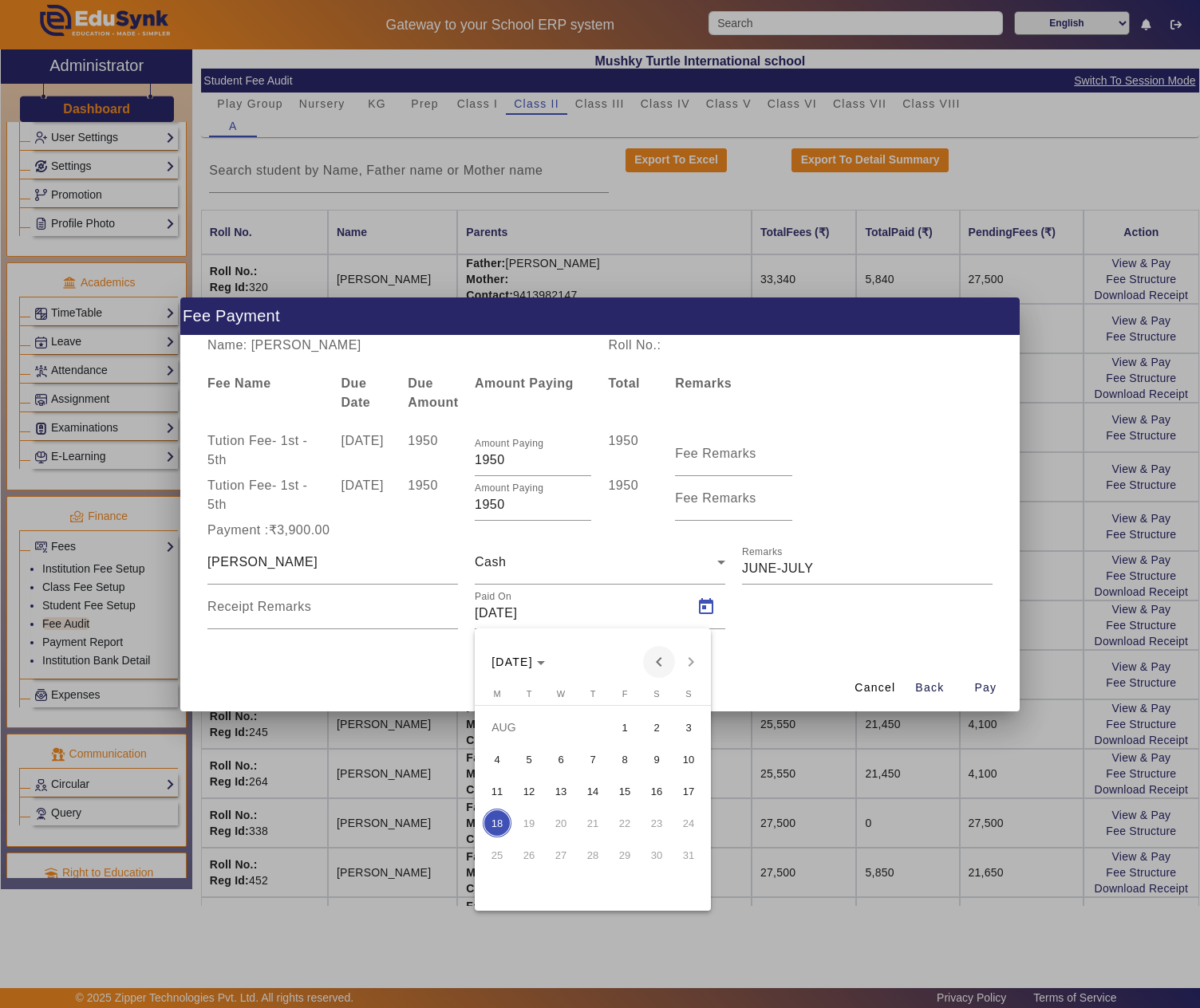
click at [658, 658] on span "Previous month" at bounding box center [659, 661] width 32 height 32
click at [592, 790] on span "10" at bounding box center [593, 792] width 29 height 29
type input "10/07/2025"
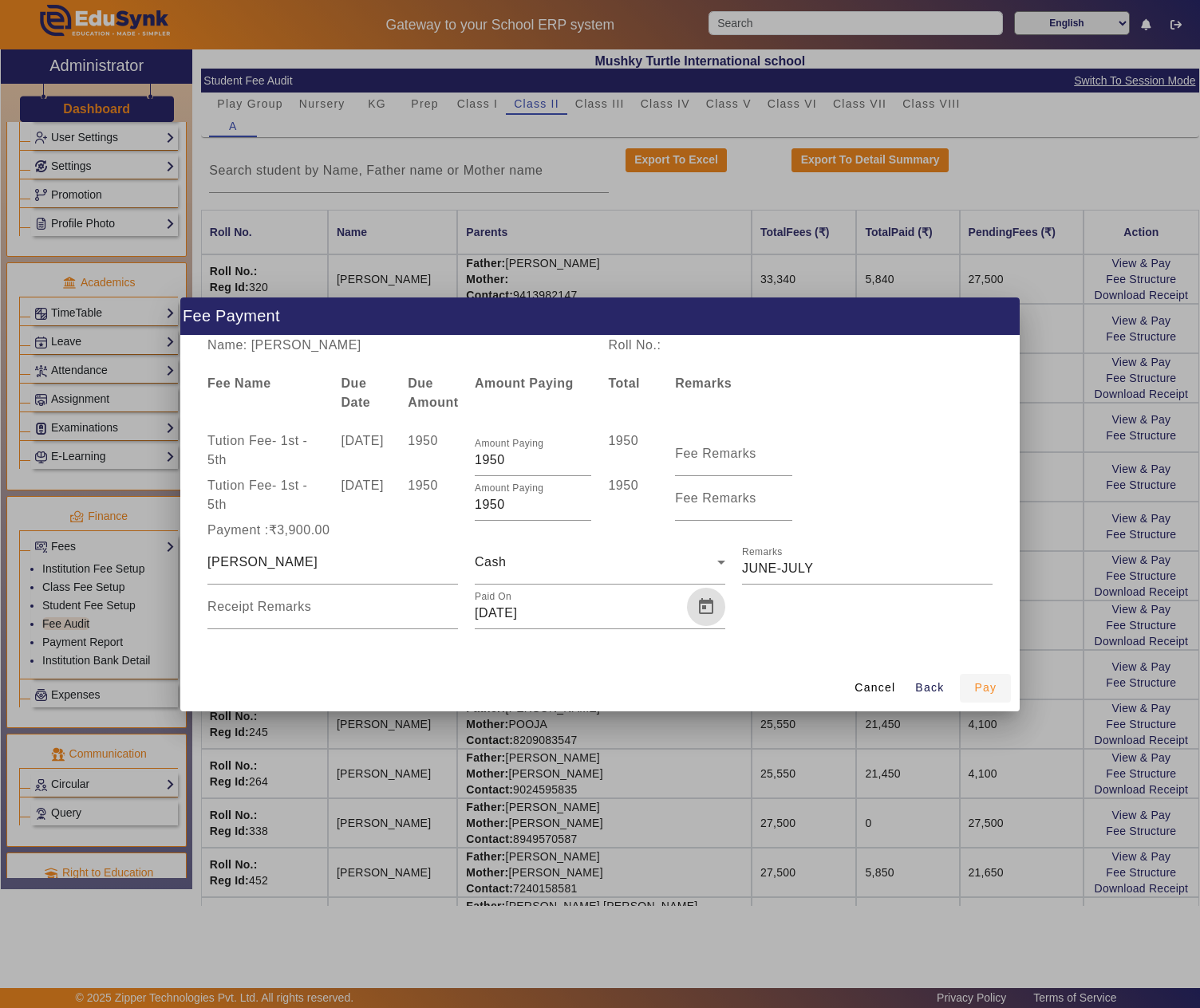
click at [994, 686] on span "Pay" at bounding box center [985, 688] width 23 height 17
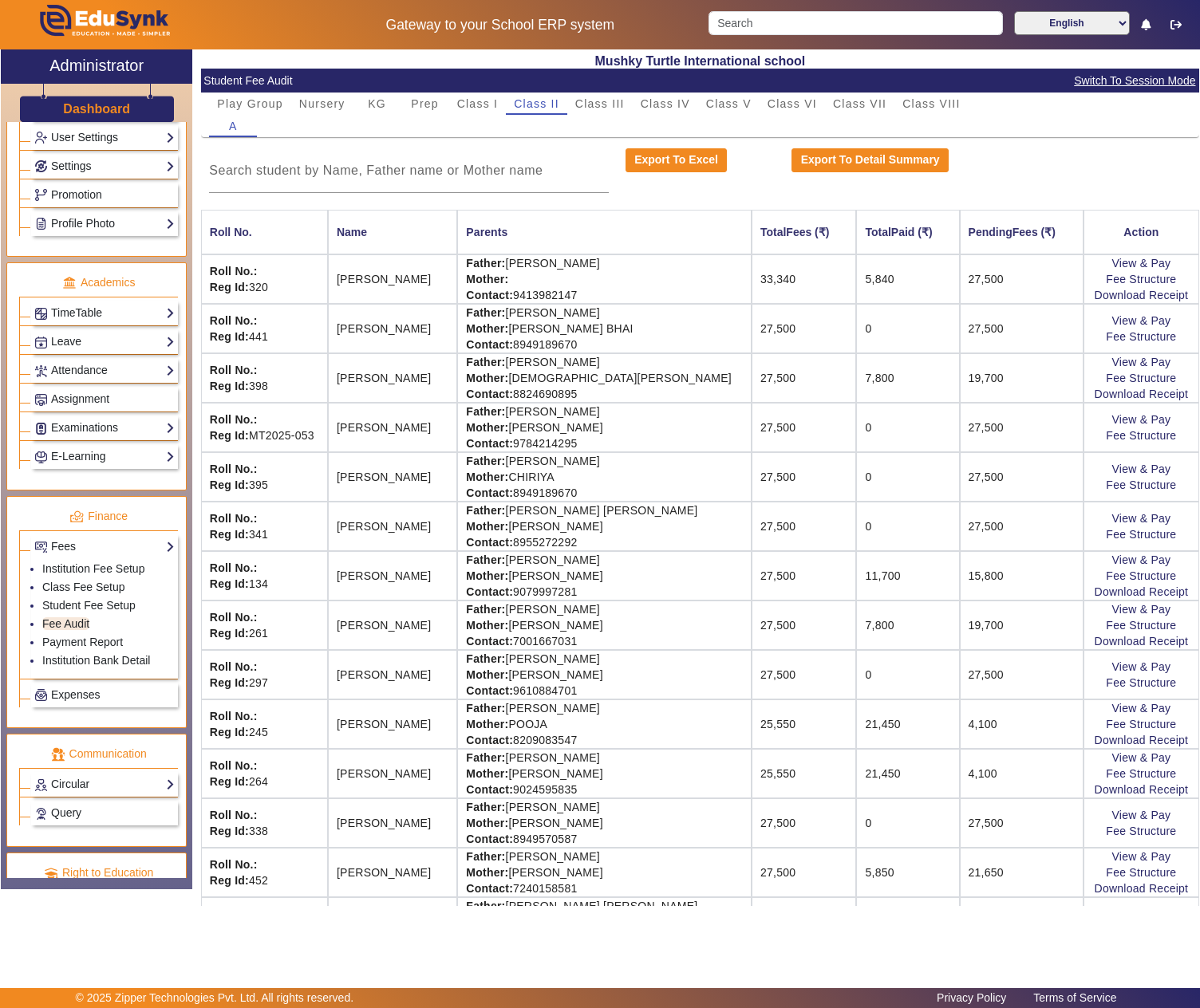
click at [656, 91] on mat-card-header "Student Fee Audit Switch To Session Mode" at bounding box center [700, 80] width 998 height 24
click at [666, 105] on span "Class IV" at bounding box center [665, 104] width 50 height 11
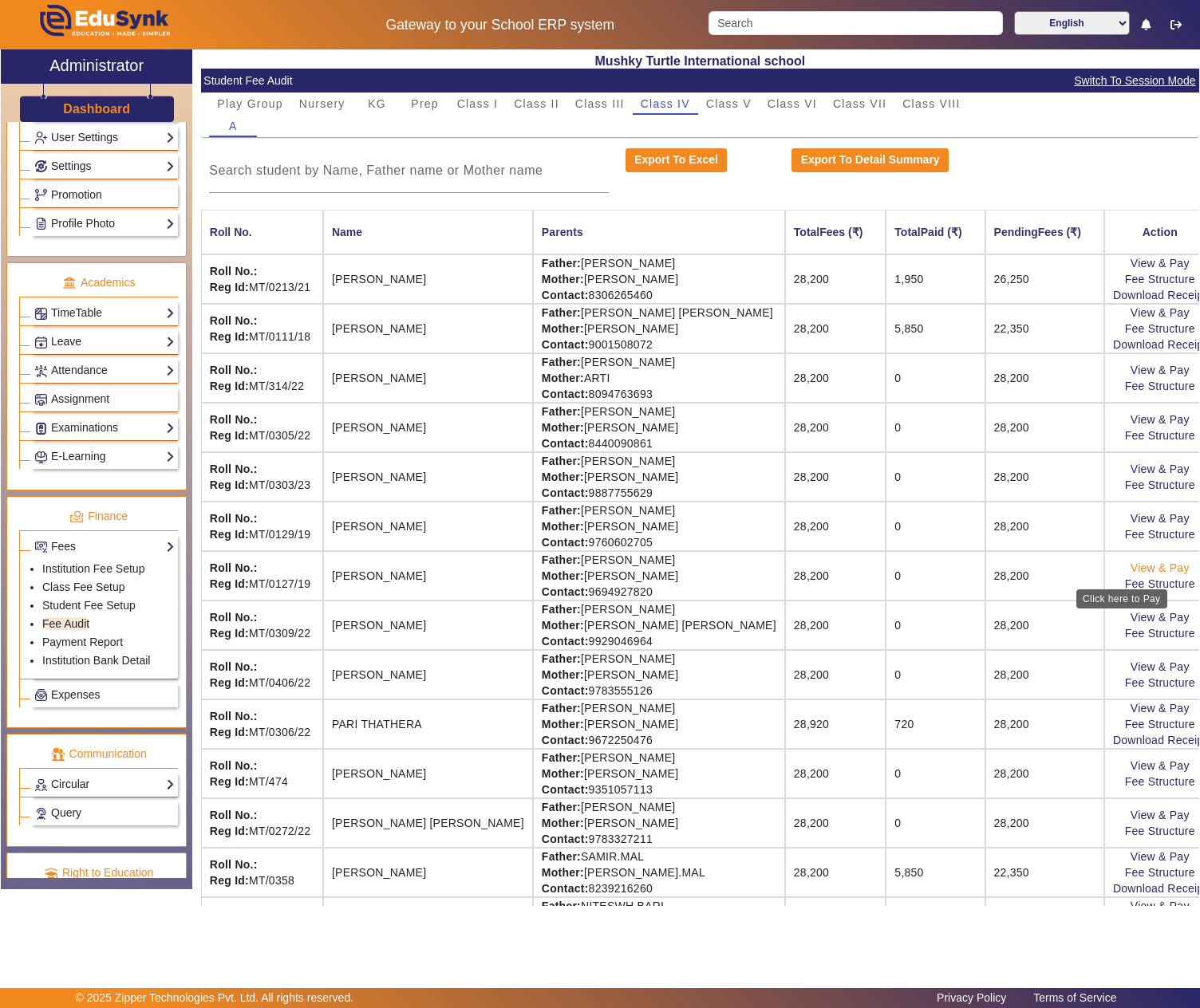
click at [1131, 573] on link "View & Pay" at bounding box center [1160, 568] width 59 height 13
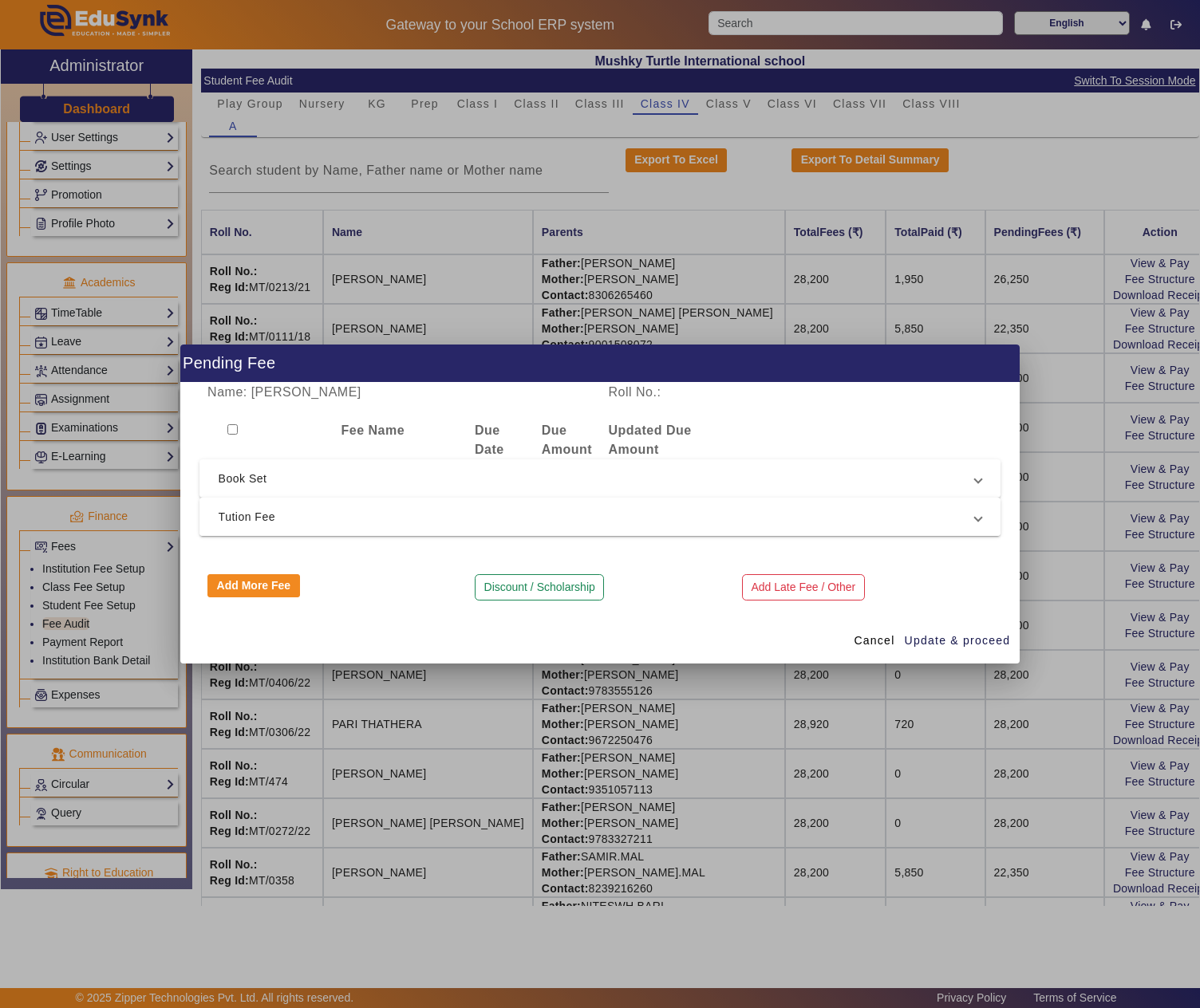
click at [351, 522] on span "Tution Fee" at bounding box center [597, 516] width 757 height 19
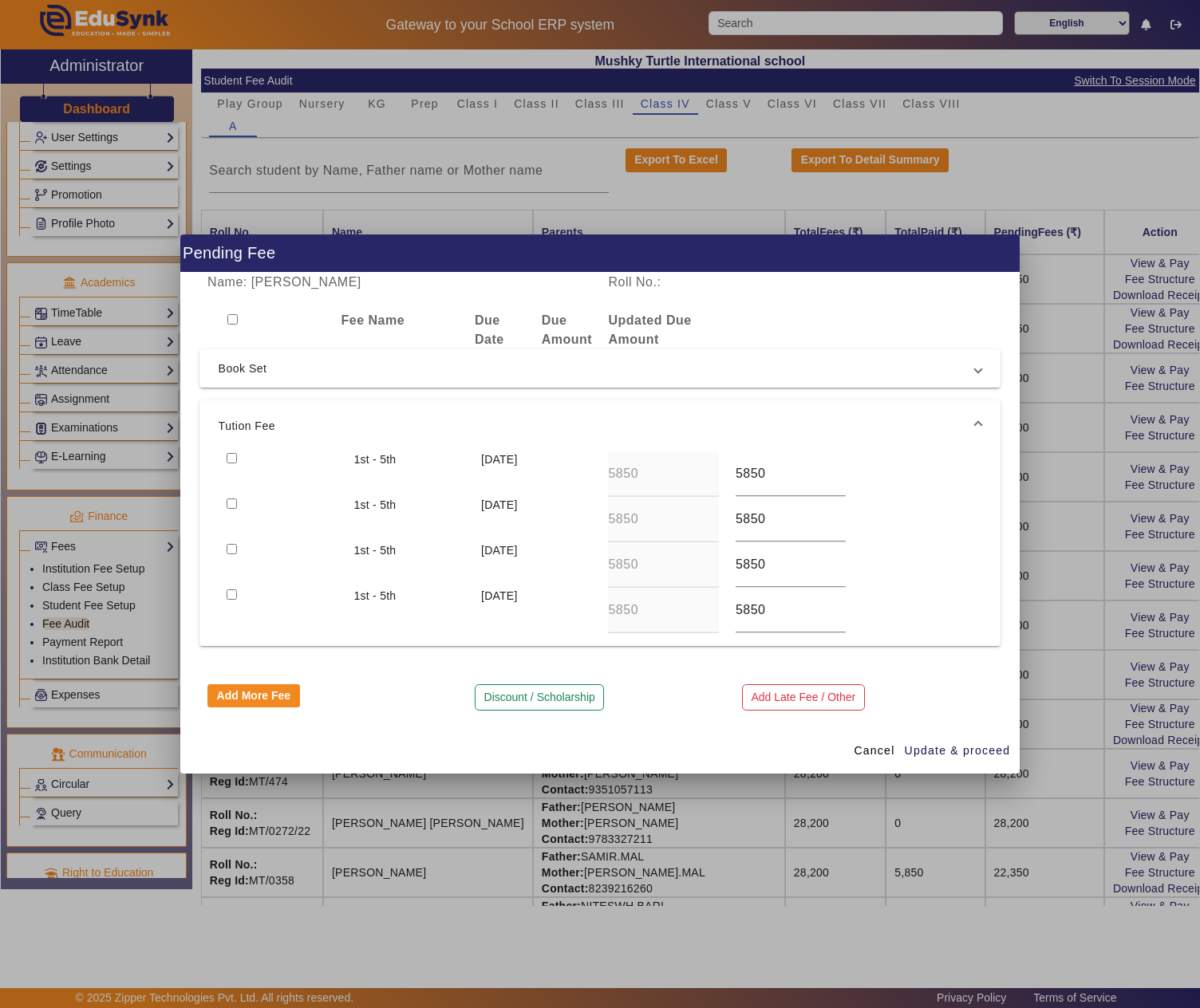
click at [236, 453] on input "checkbox" at bounding box center [232, 459] width 11 height 11
checkbox input "true"
click at [958, 747] on span "Update & proceed" at bounding box center [958, 750] width 106 height 17
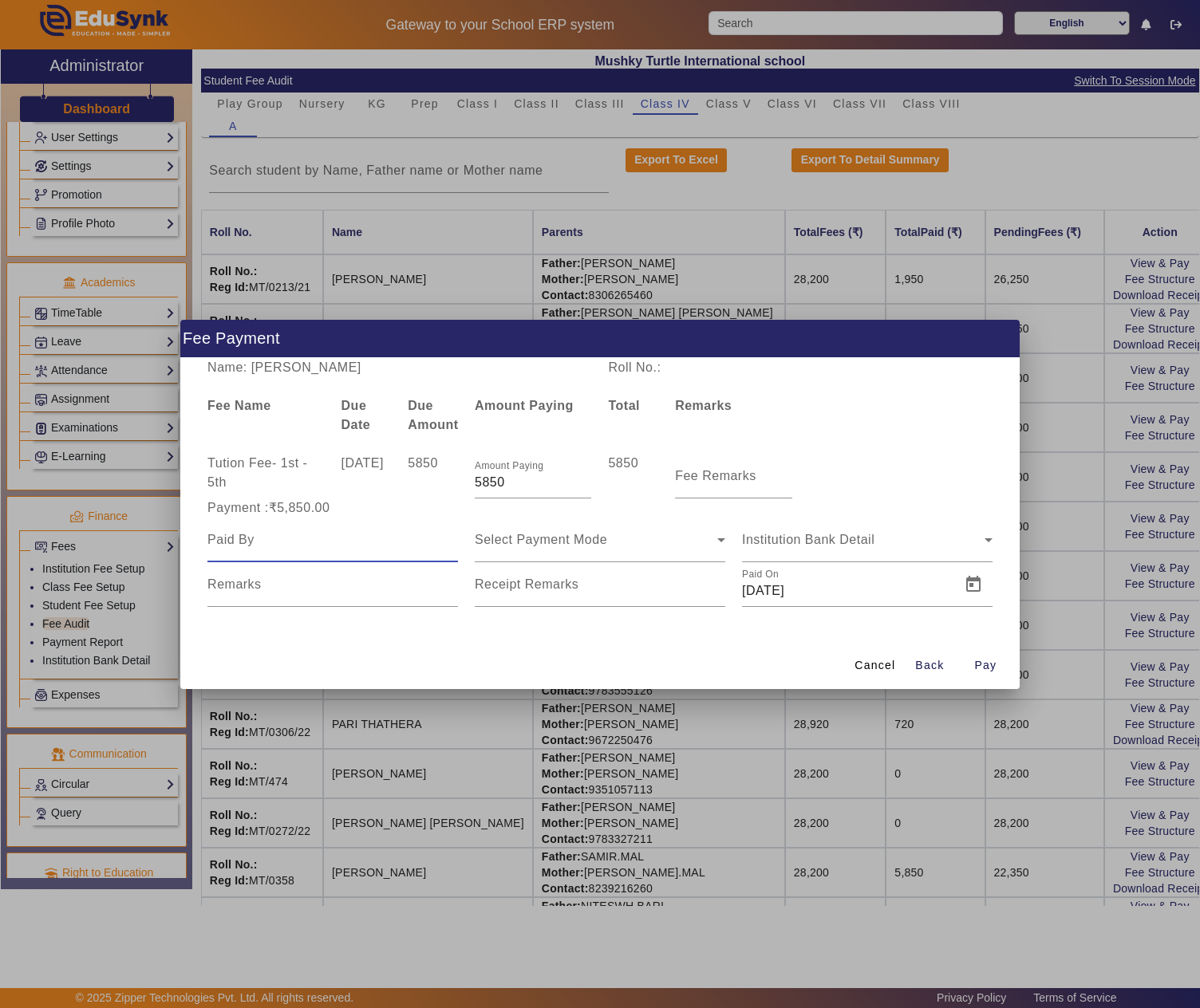
click at [310, 538] on input at bounding box center [332, 540] width 250 height 19
paste input "BUNTY WATWANI"
type input "BUNTY WATWANI"
click at [511, 548] on div "Select Payment Mode" at bounding box center [595, 540] width 242 height 19
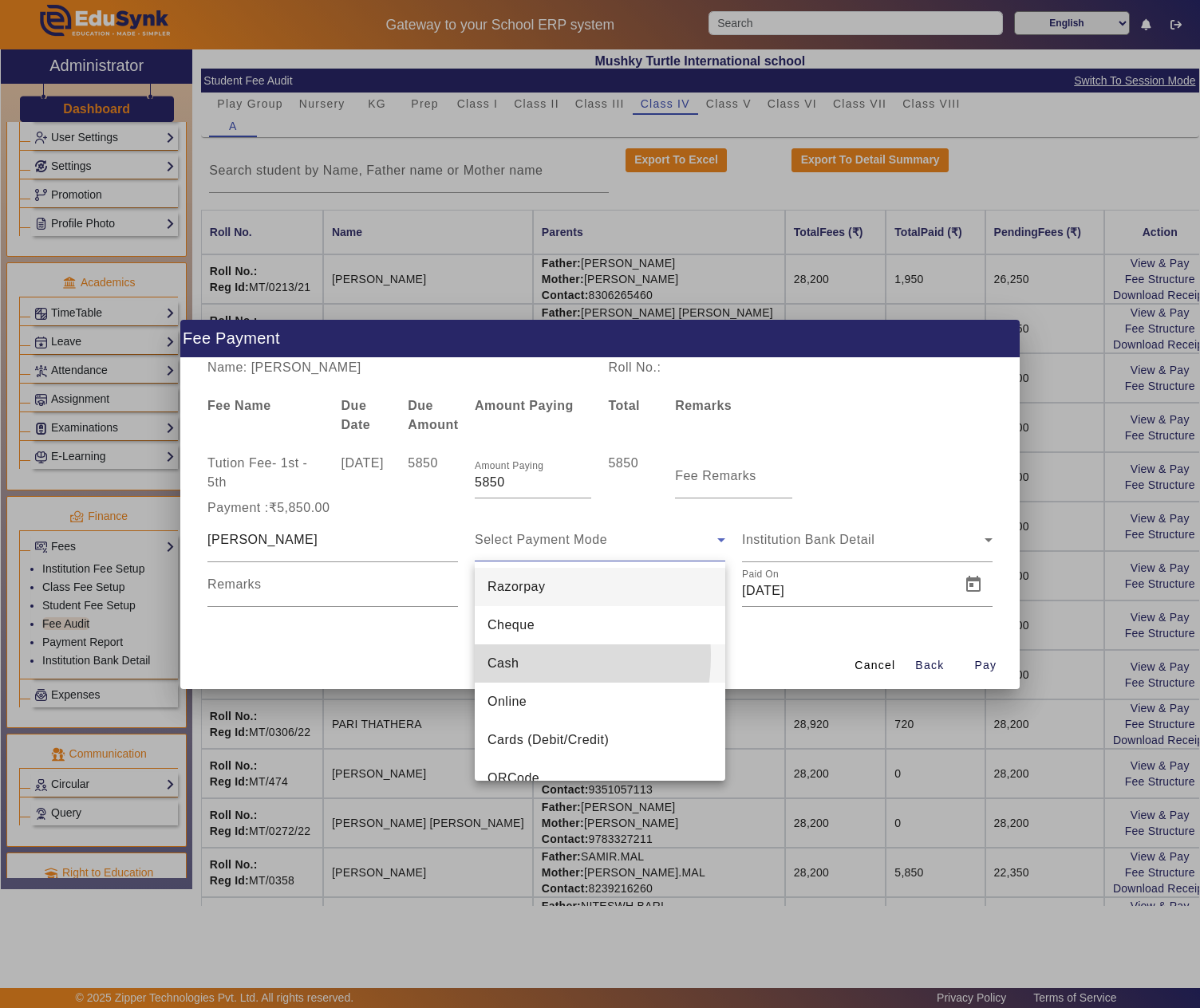
click at [503, 656] on span "Cash" at bounding box center [503, 663] width 32 height 19
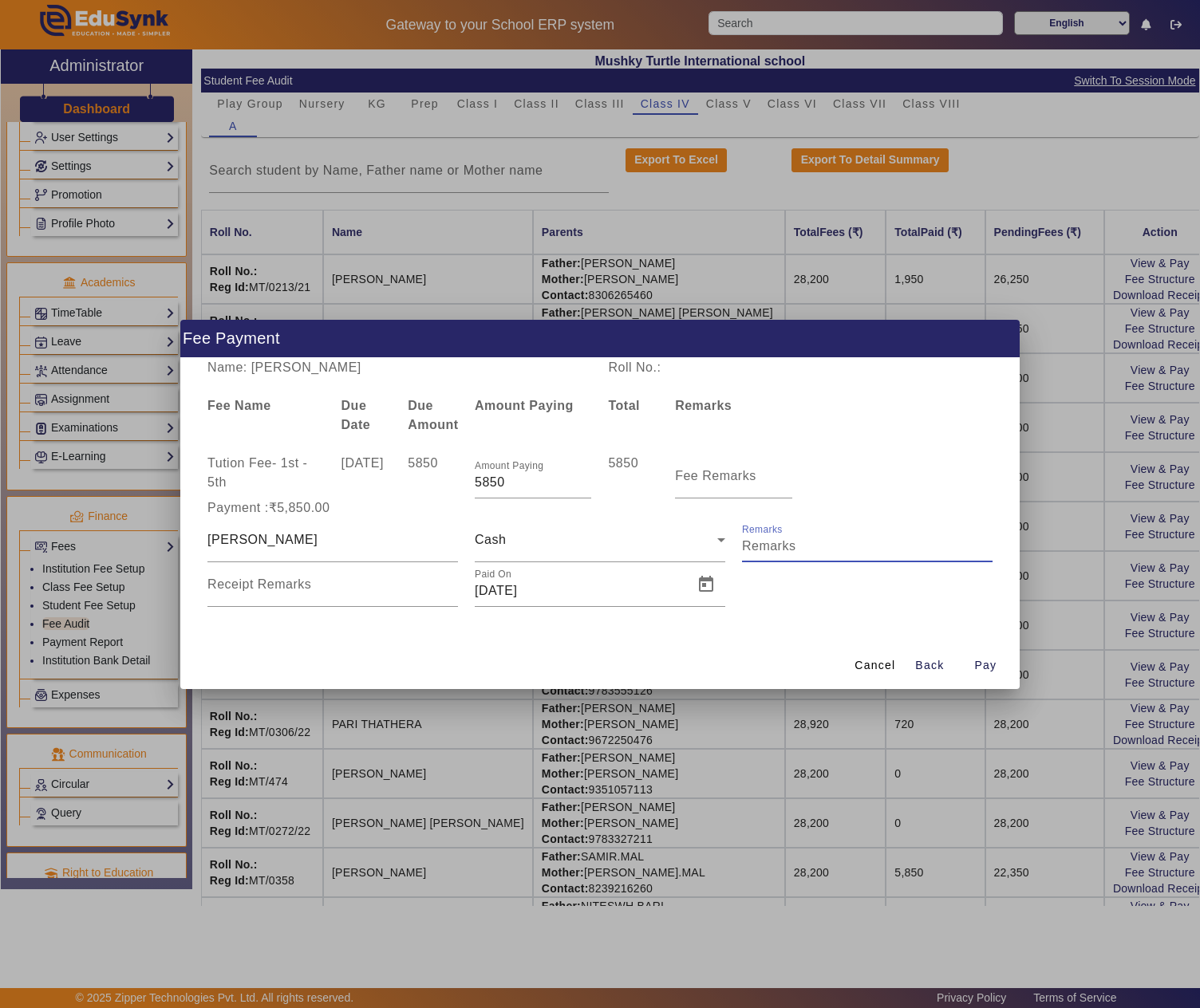
click at [826, 537] on input "Remarks" at bounding box center [868, 546] width 250 height 19
type input "q"
type input "Q1"
click at [691, 577] on span "Open calendar" at bounding box center [705, 585] width 39 height 39
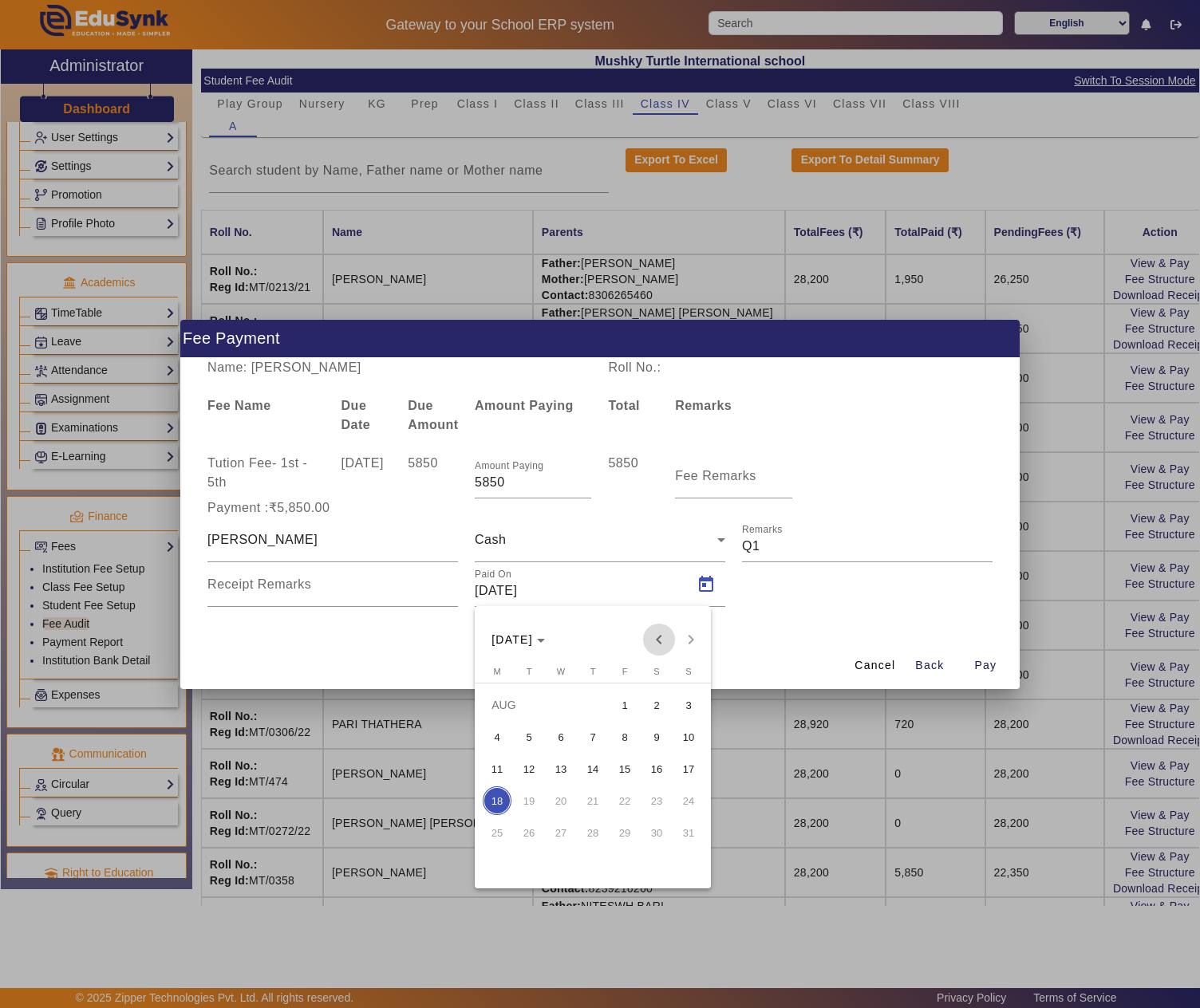
click at [656, 633] on span "Previous month" at bounding box center [659, 640] width 32 height 32
click at [623, 769] on span "11" at bounding box center [624, 769] width 29 height 29
type input "11/07/2025"
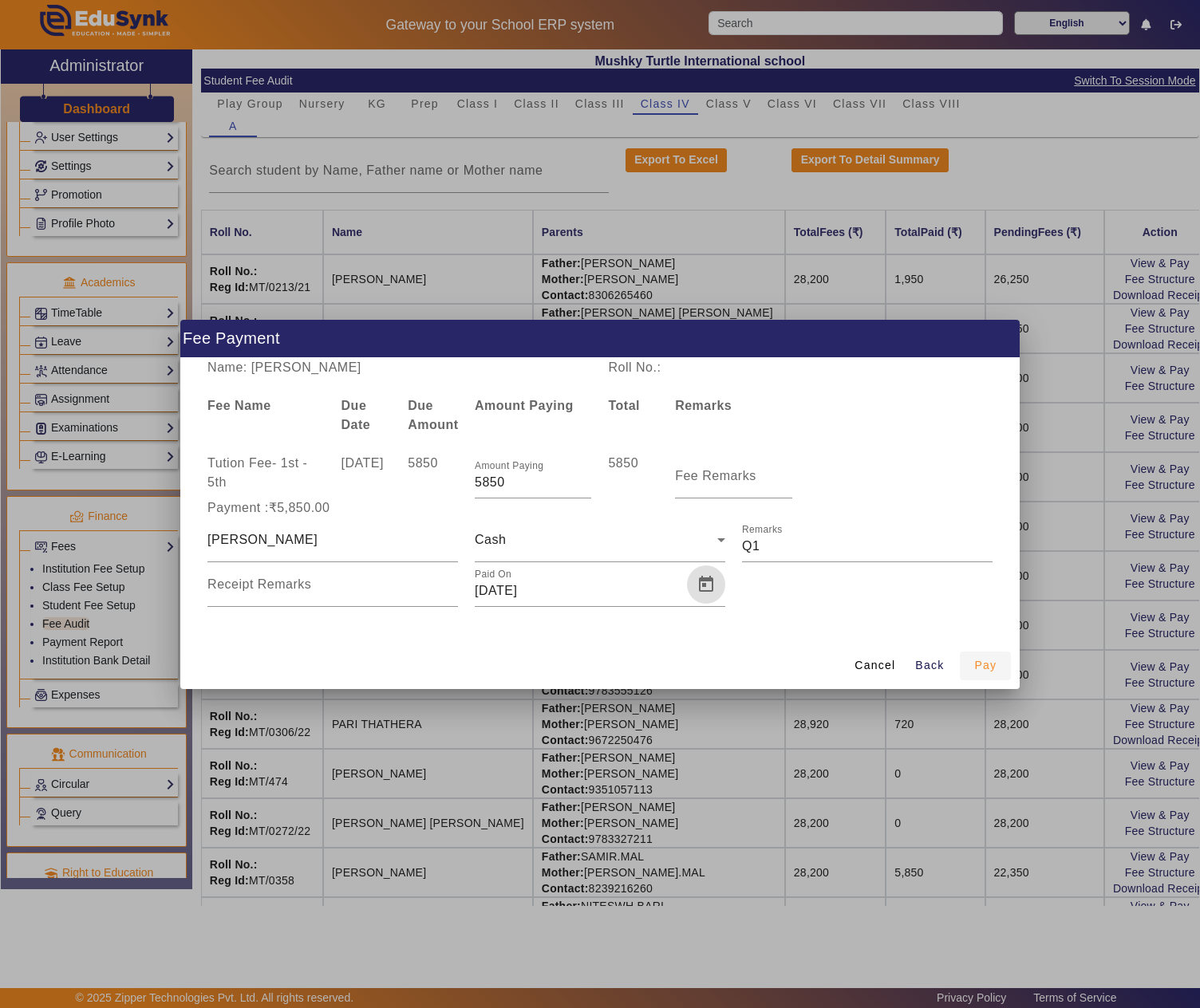
click at [1004, 662] on span "button" at bounding box center [985, 666] width 51 height 39
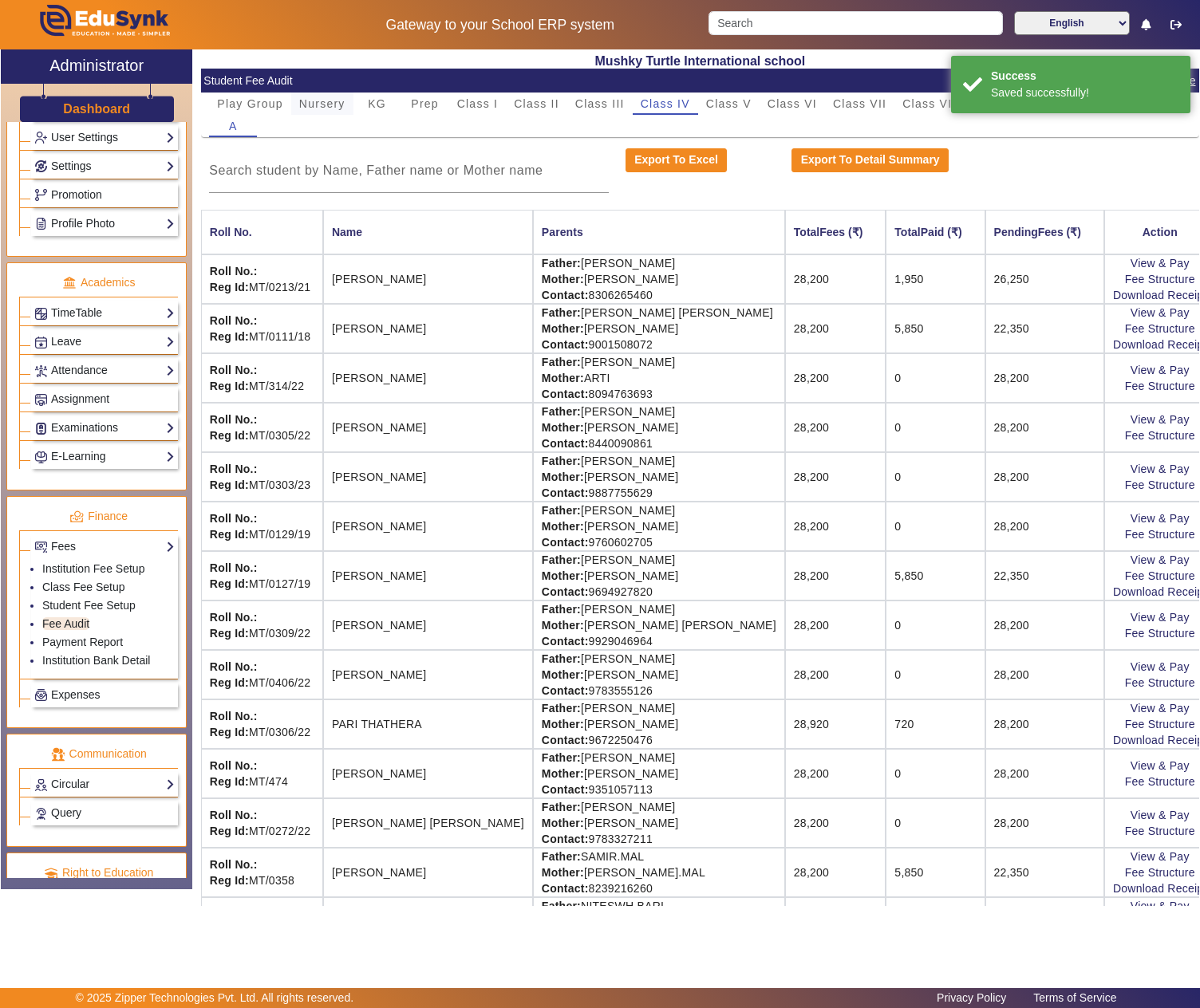
click at [341, 105] on span "Nursery" at bounding box center [322, 104] width 46 height 11
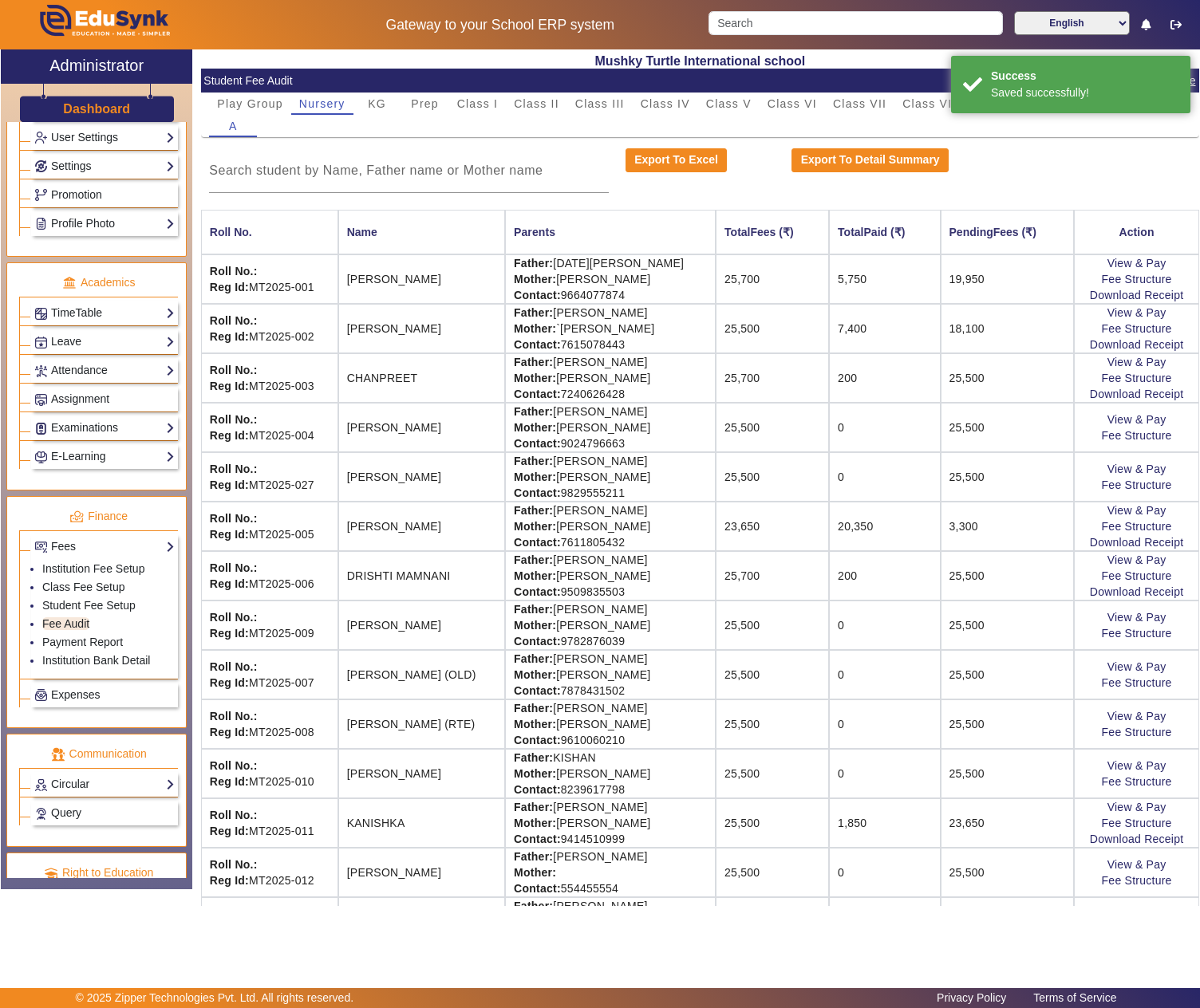
scroll to position [267, 0]
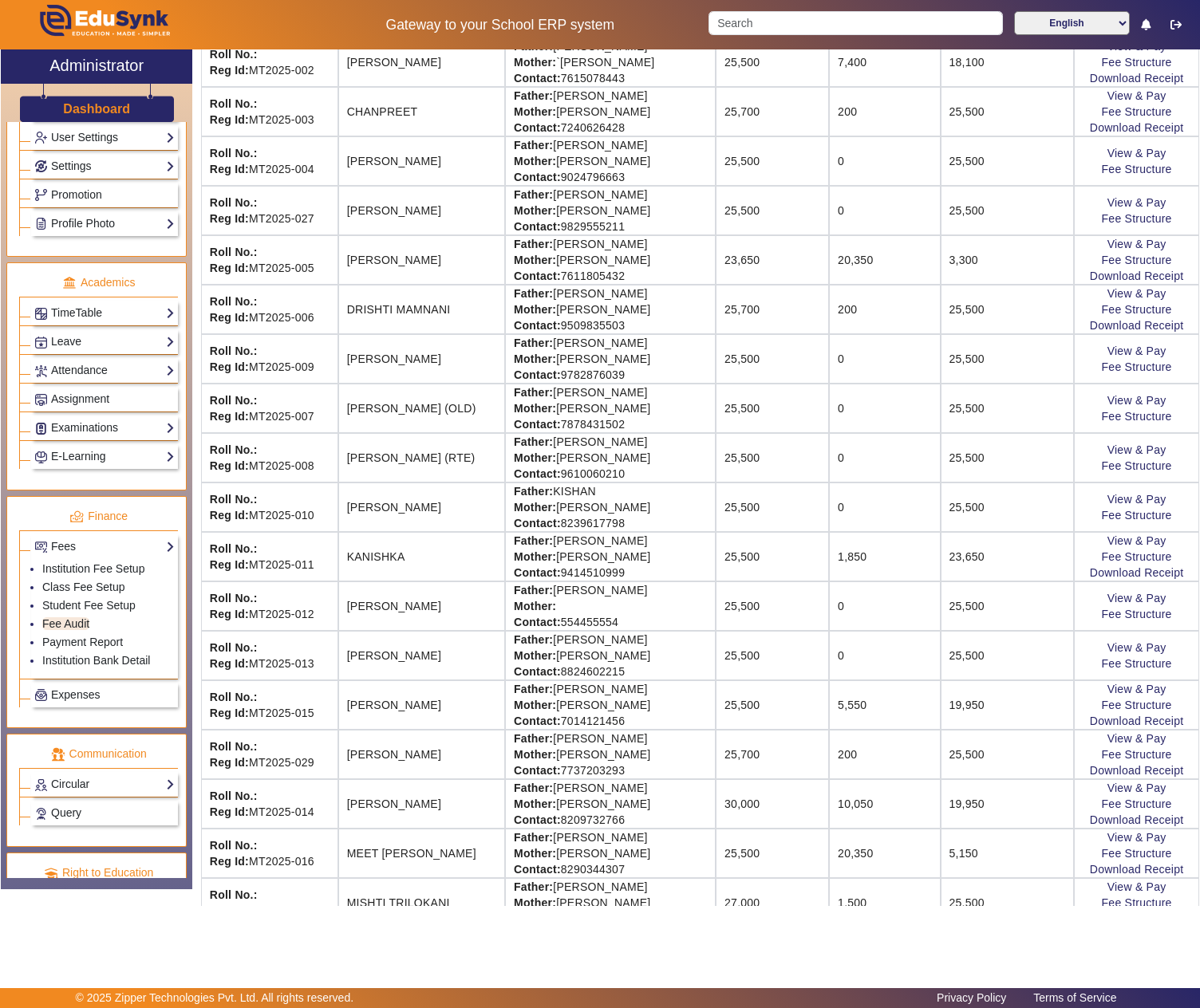
drag, startPoint x: 542, startPoint y: 713, endPoint x: 641, endPoint y: 714, distance: 99.0
click at [641, 714] on td "Father: SURESH KHOTANI Mother: MONIKA METHANI Contact: 7014121456" at bounding box center [611, 704] width 211 height 50
drag, startPoint x: 538, startPoint y: 716, endPoint x: 658, endPoint y: 716, distance: 120.0
click at [658, 716] on td "Father: SURESH KHOTANI Mother: MONIKA METHANI Contact: 7014121456" at bounding box center [611, 704] width 211 height 50
copy td "SURESH KHOTANI"
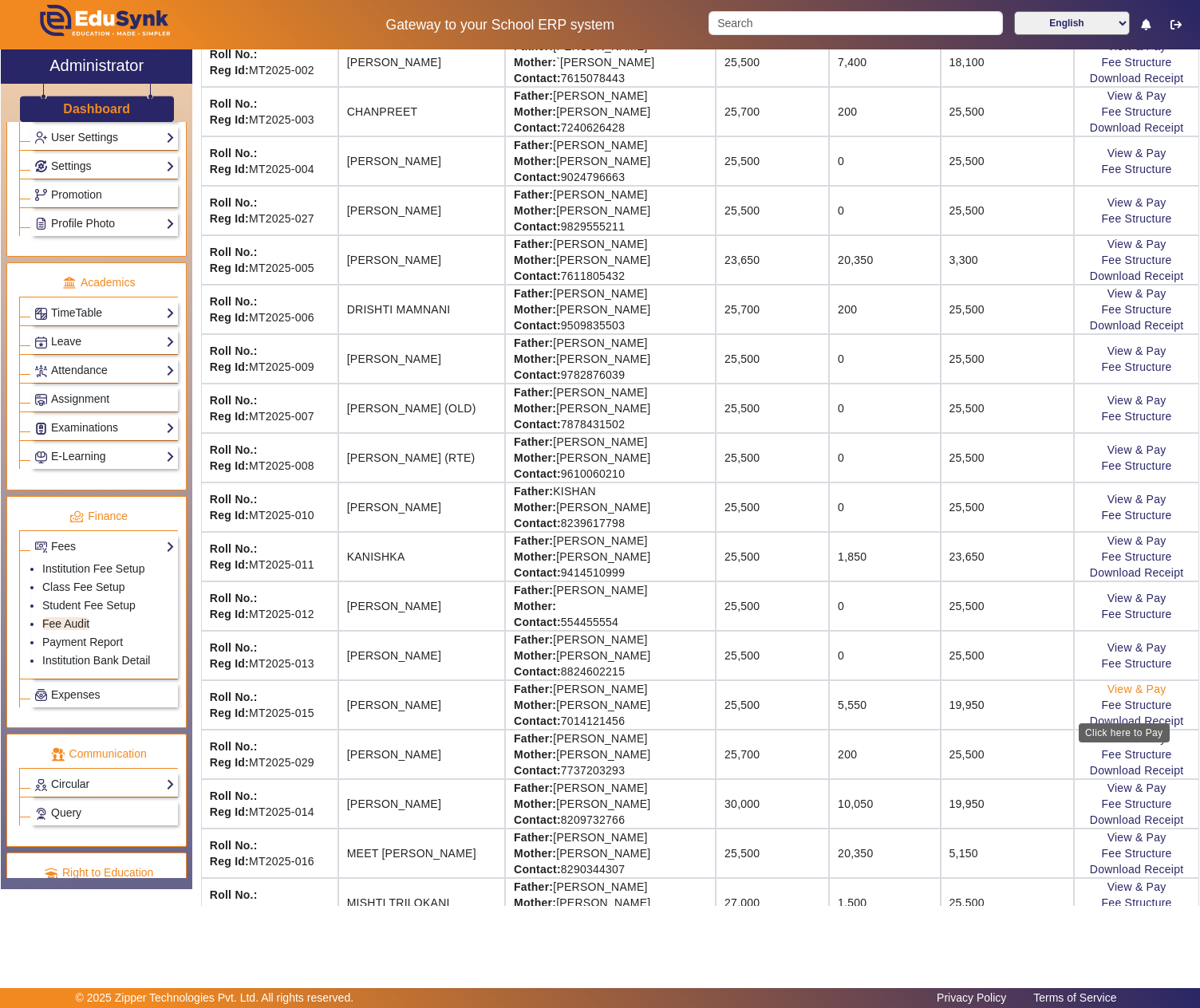
click at [1119, 695] on link "View & Pay" at bounding box center [1137, 689] width 59 height 13
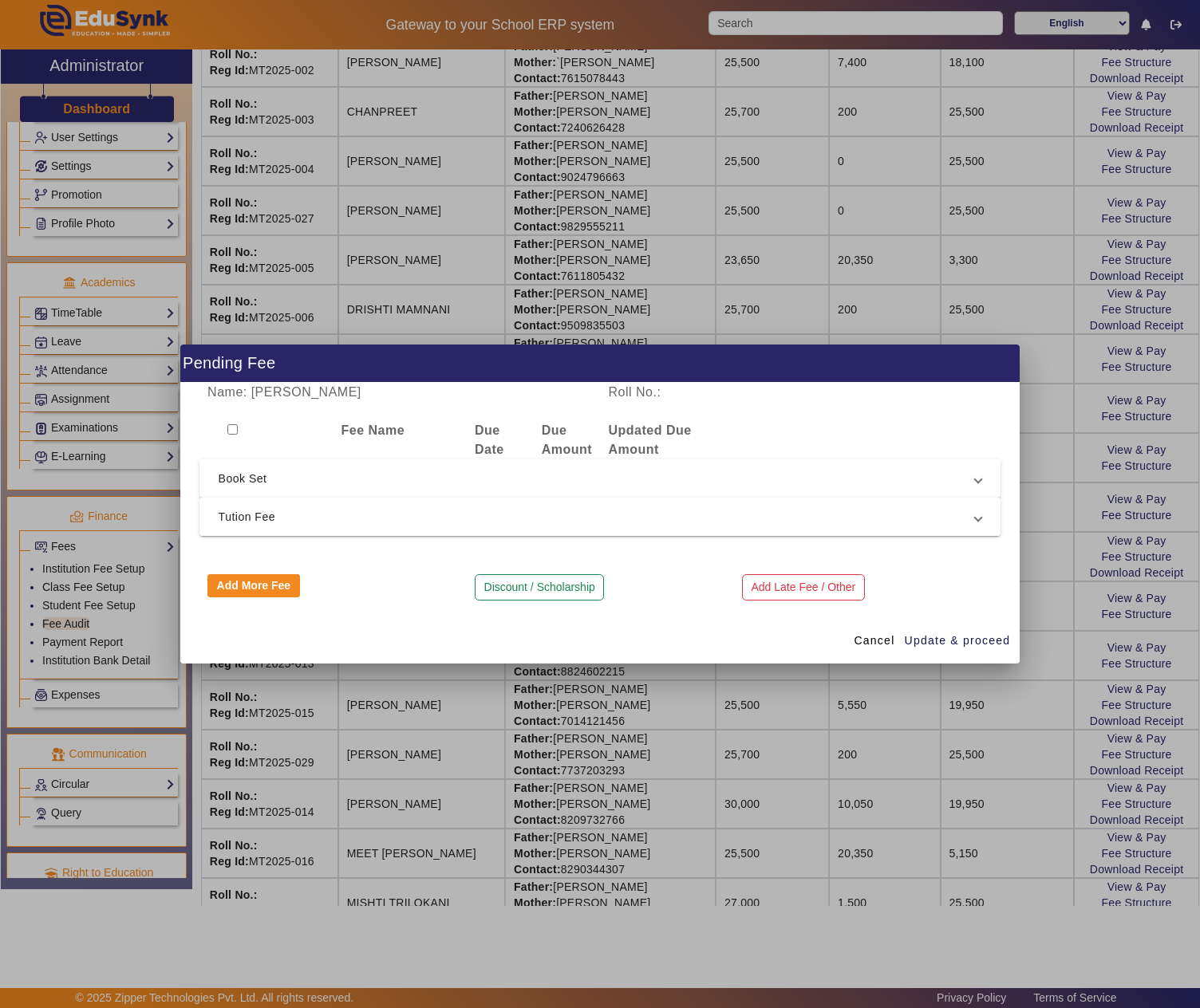
click at [431, 513] on span "Tution Fee" at bounding box center [597, 516] width 757 height 19
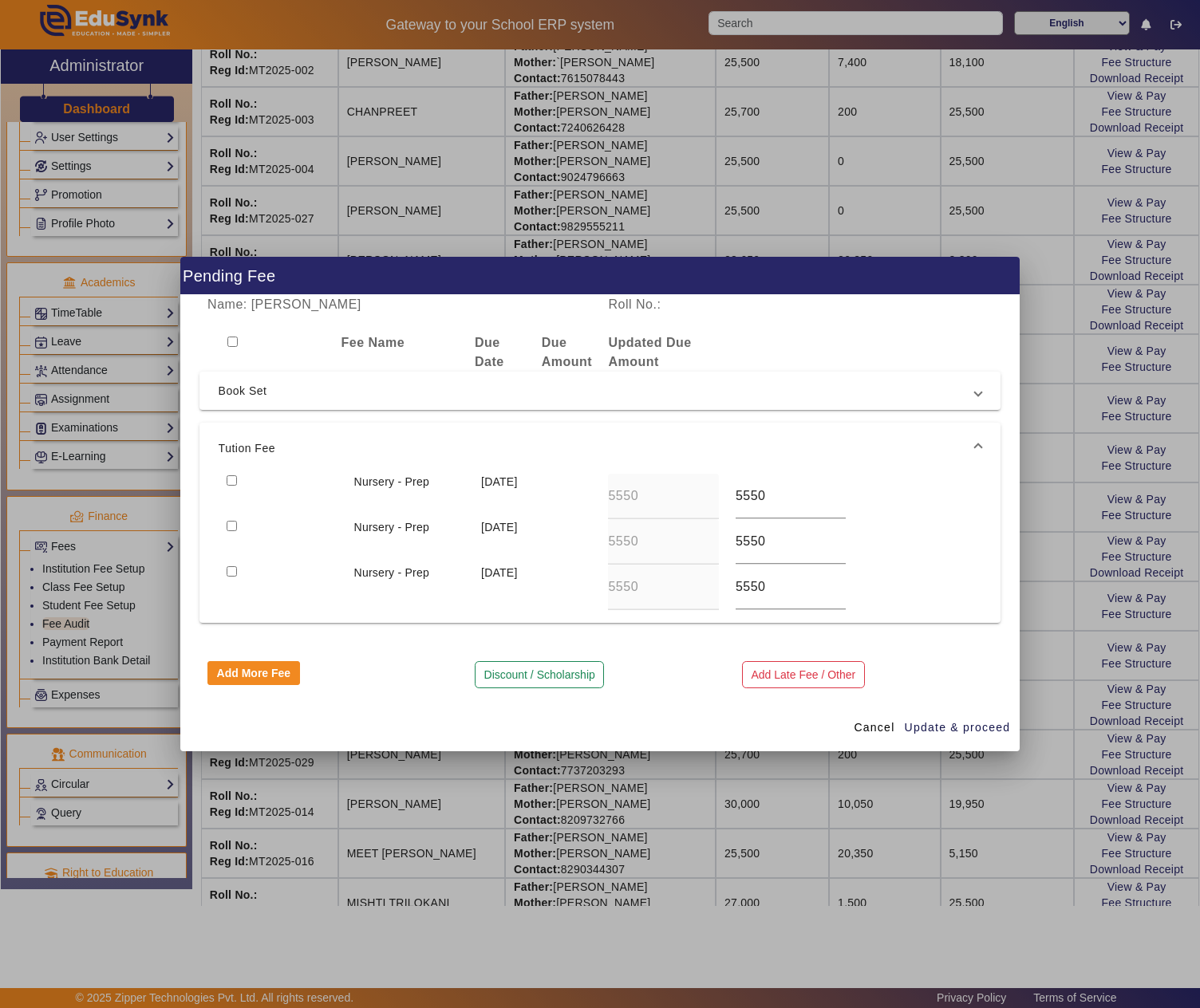
click at [230, 476] on input "checkbox" at bounding box center [232, 481] width 11 height 11
checkbox input "true"
click at [970, 732] on span "Update & proceed" at bounding box center [958, 728] width 106 height 17
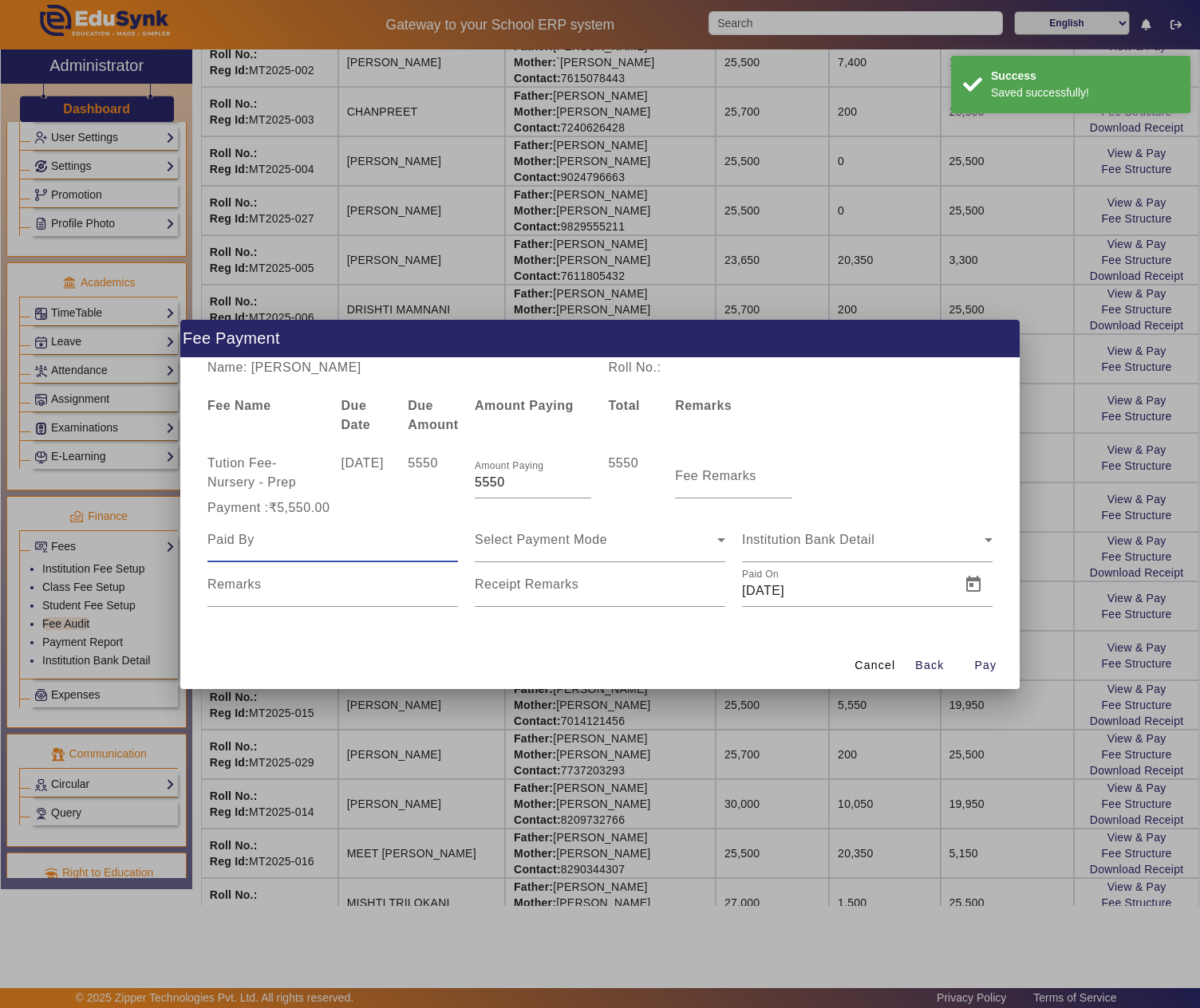
click at [284, 546] on input at bounding box center [332, 540] width 250 height 19
paste input "SURESH KHOTANI"
type input "SURESH KHOTANI"
click at [742, 472] on mat-label "Fee Remarks" at bounding box center [715, 476] width 81 height 14
click at [742, 473] on input "Fee Remarks" at bounding box center [732, 482] width 116 height 19
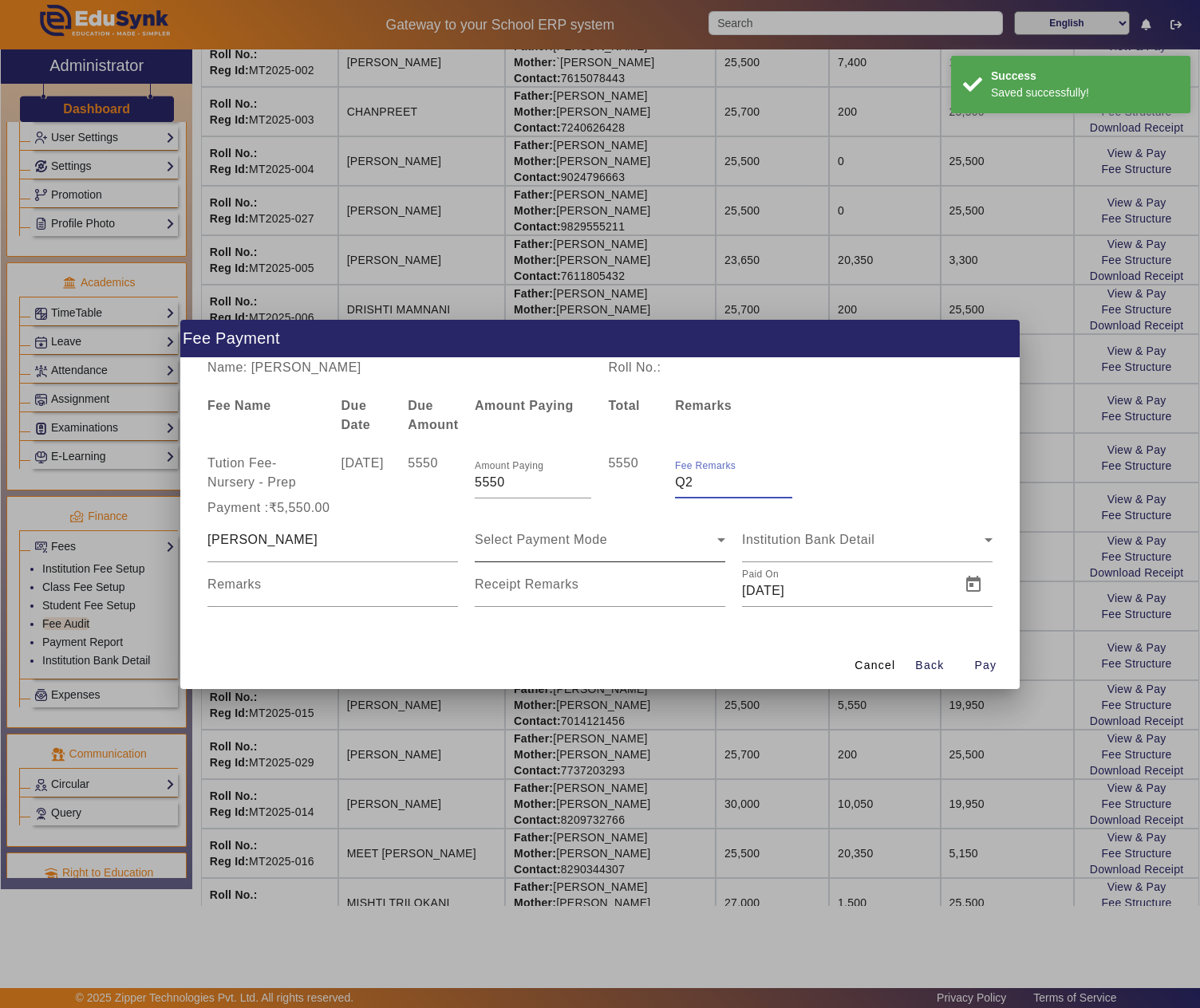
type input "Q2"
click at [631, 554] on div "Select Payment Mode" at bounding box center [600, 540] width 250 height 45
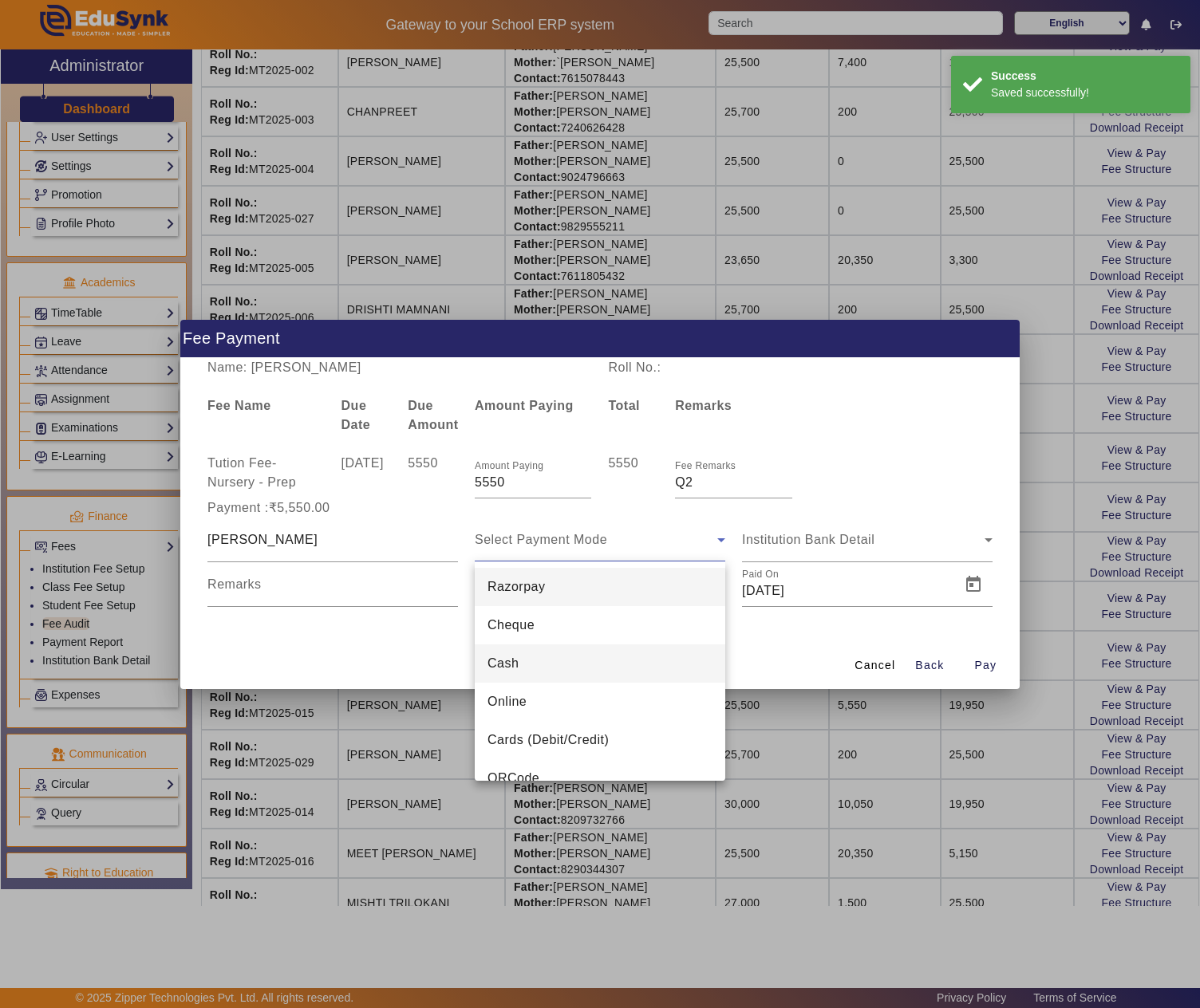
click at [499, 656] on span "Cash" at bounding box center [503, 663] width 32 height 19
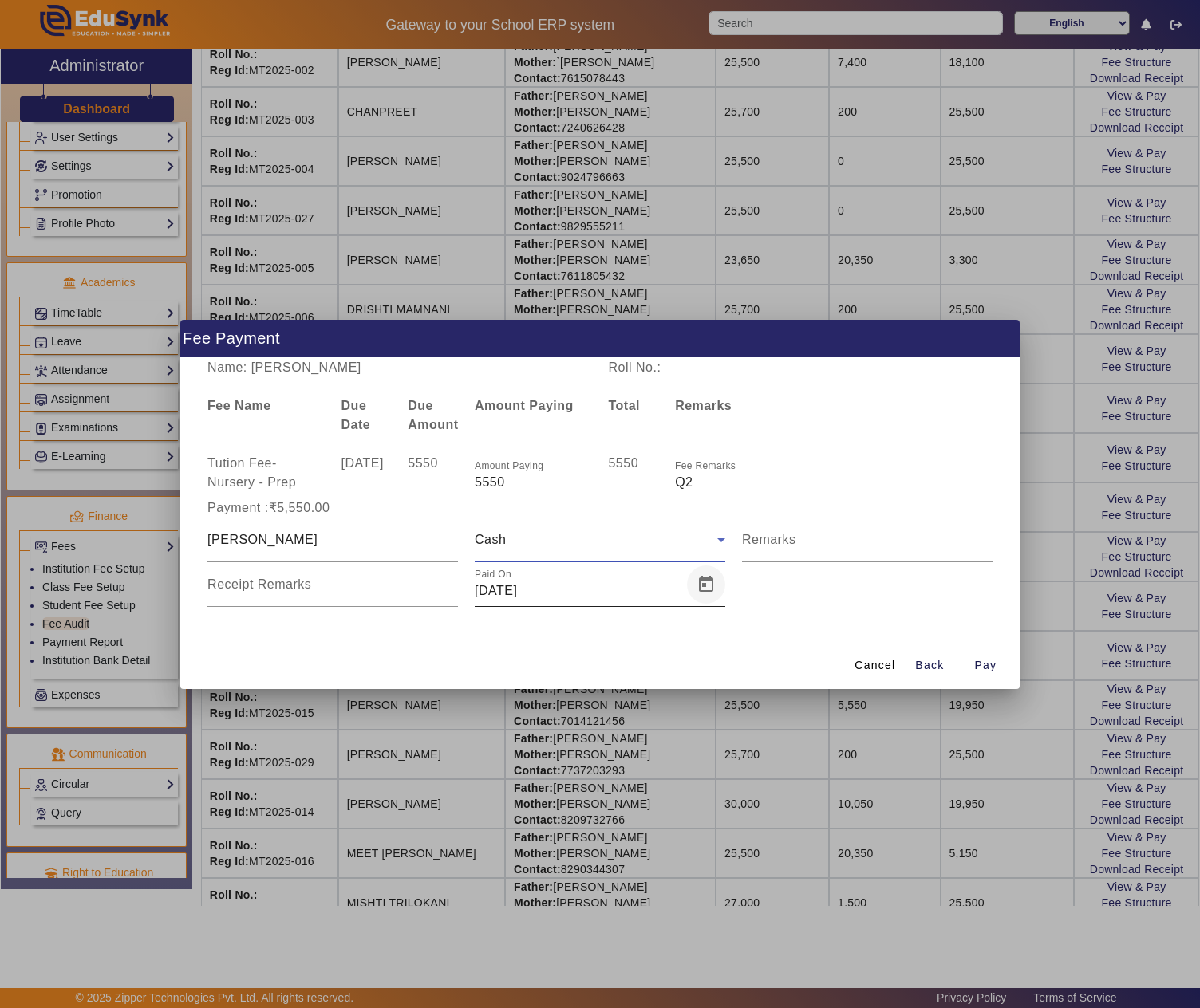
click at [702, 581] on span "Open calendar" at bounding box center [705, 585] width 39 height 39
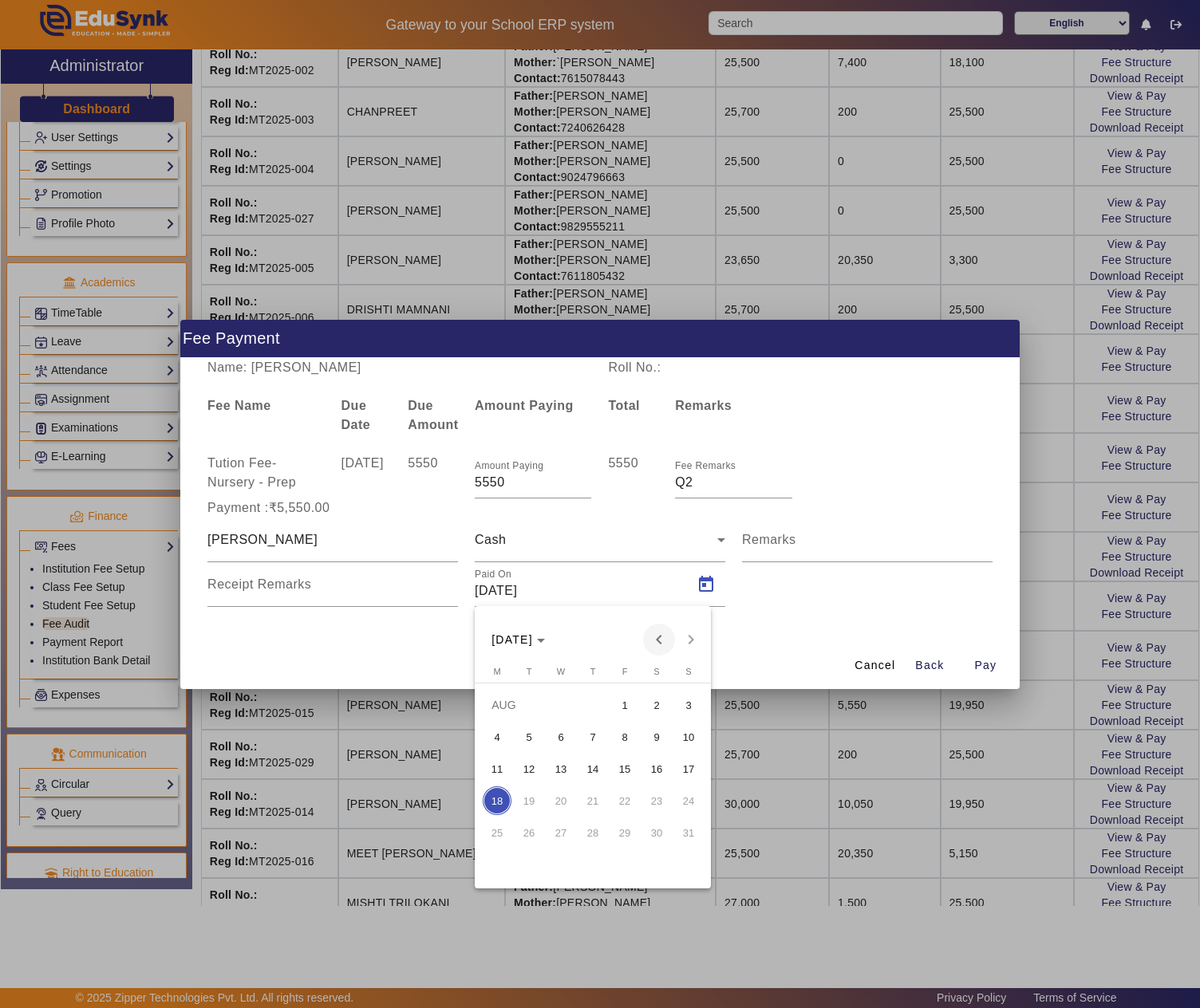
click at [652, 640] on span "Previous month" at bounding box center [659, 640] width 32 height 32
click at [616, 764] on span "11" at bounding box center [624, 769] width 29 height 29
type input "11/07/2025"
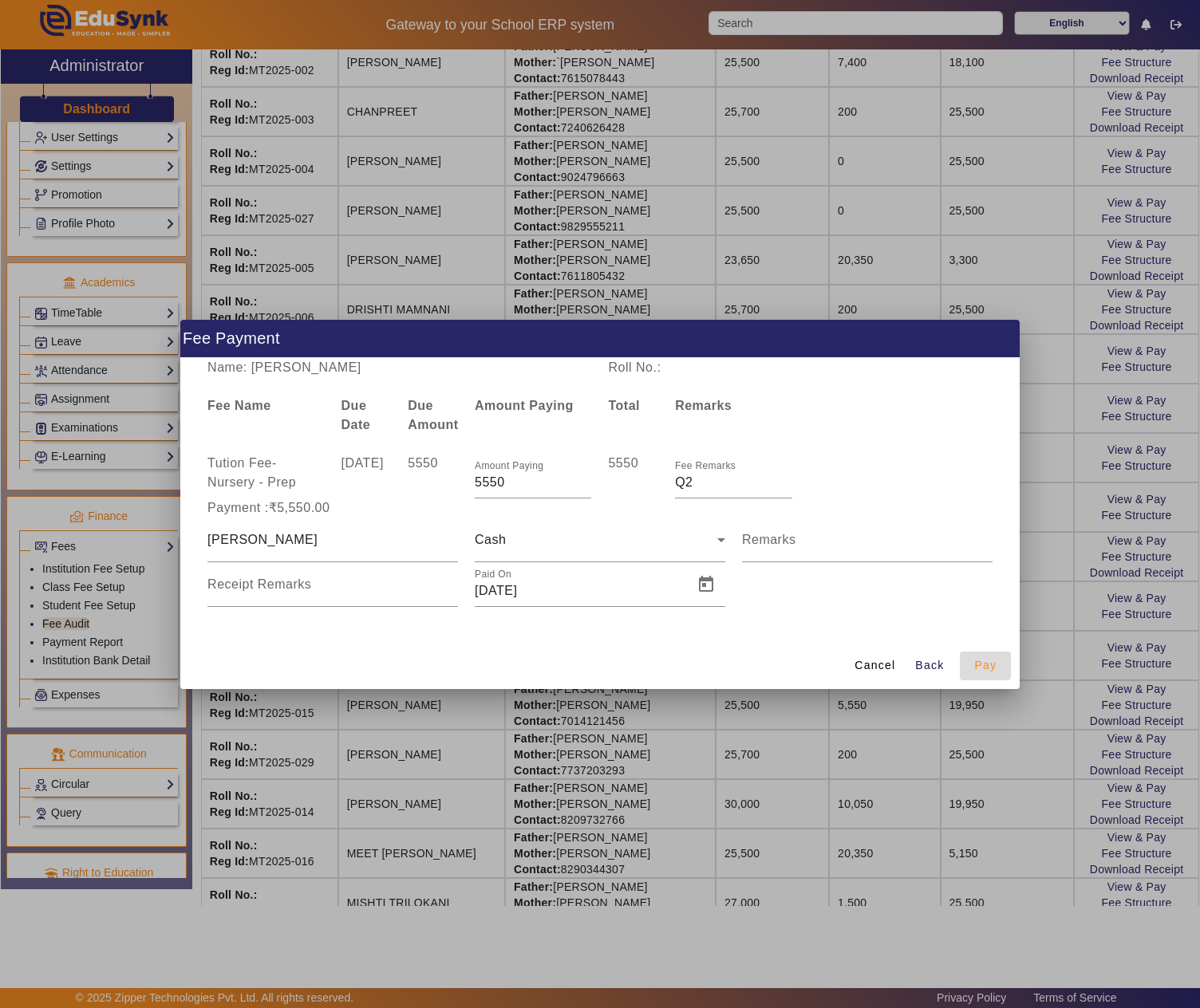
click at [985, 658] on span "Pay" at bounding box center [985, 666] width 23 height 17
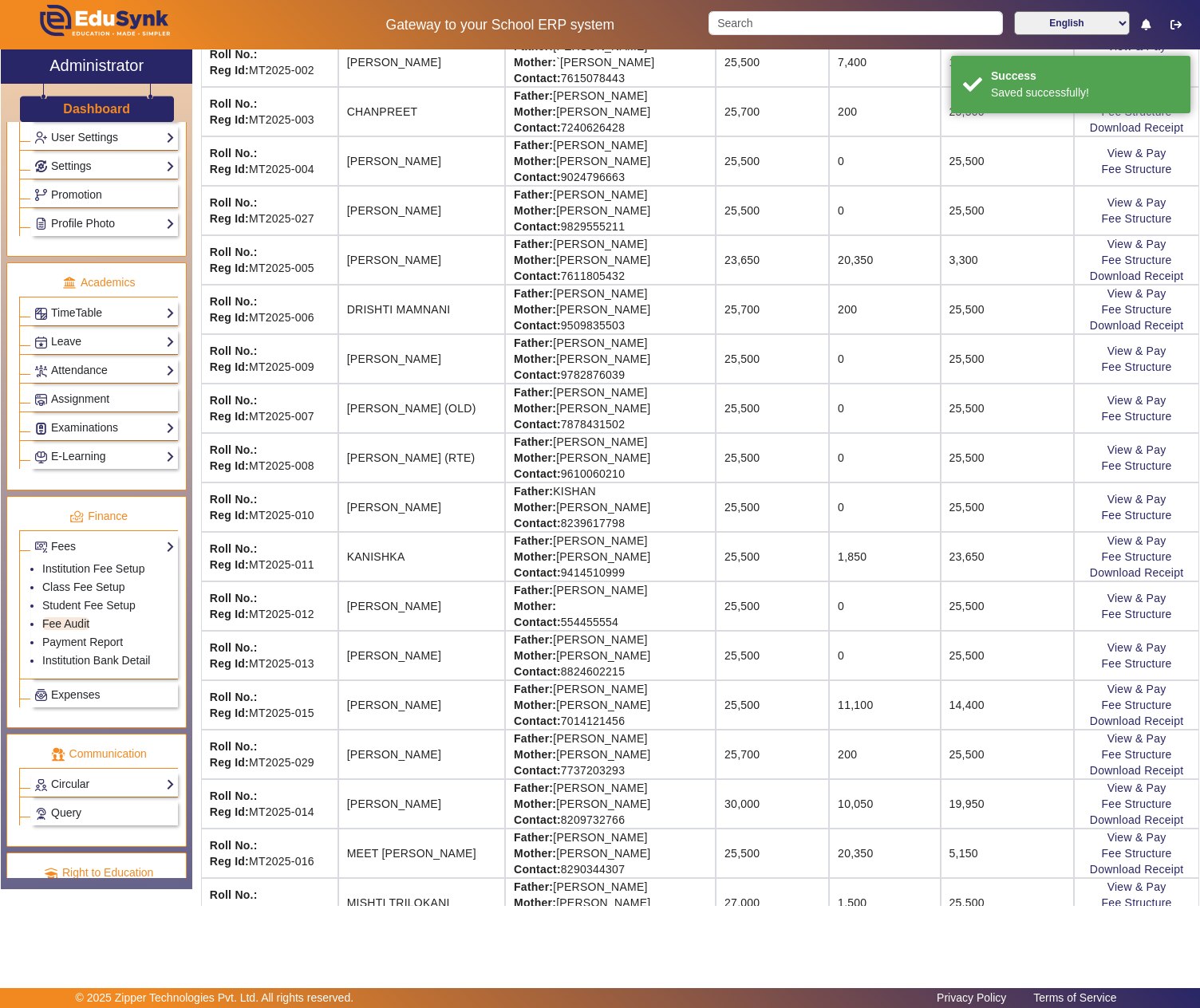
scroll to position [0, 0]
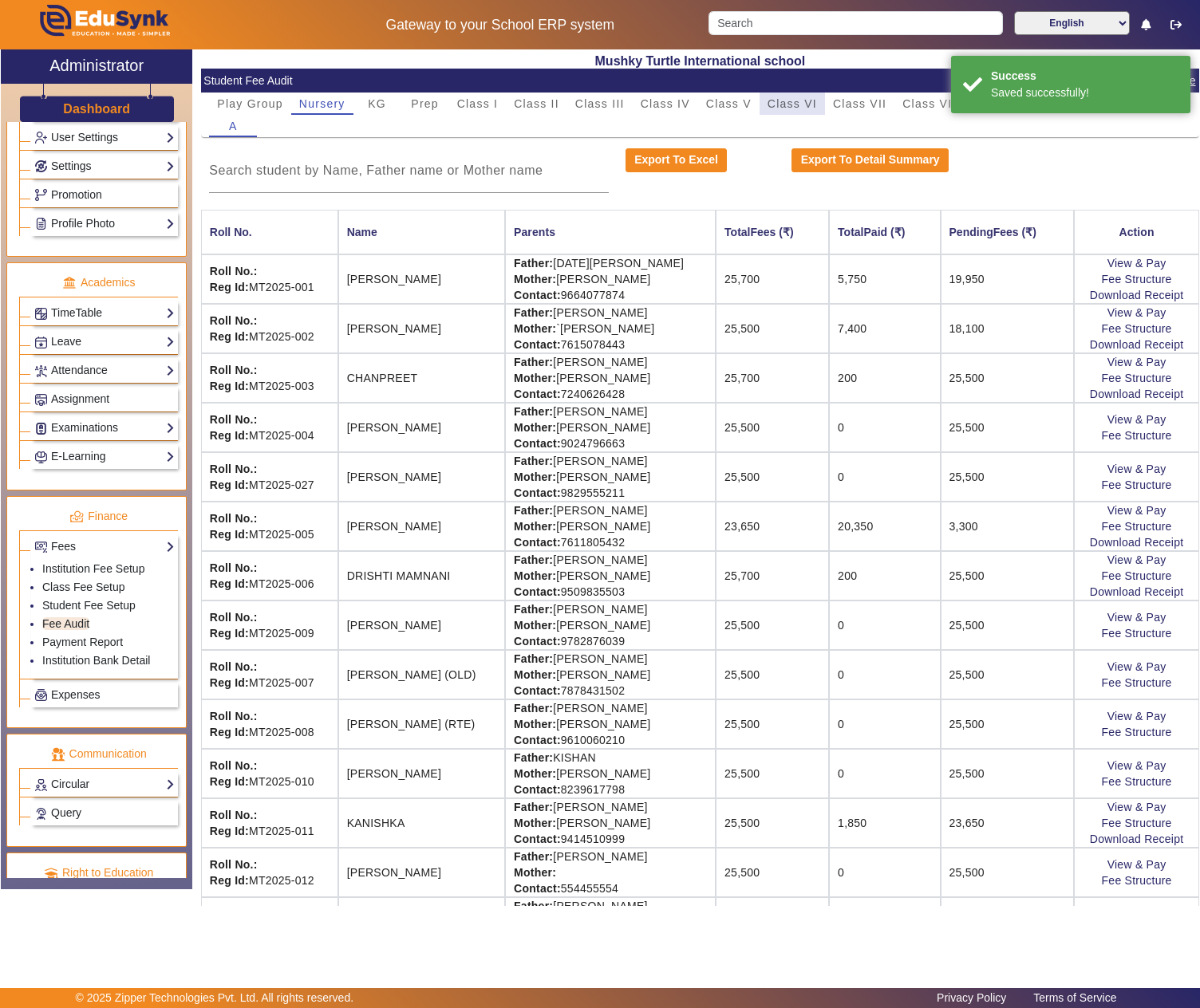
click at [803, 99] on span "Class VI" at bounding box center [792, 104] width 50 height 11
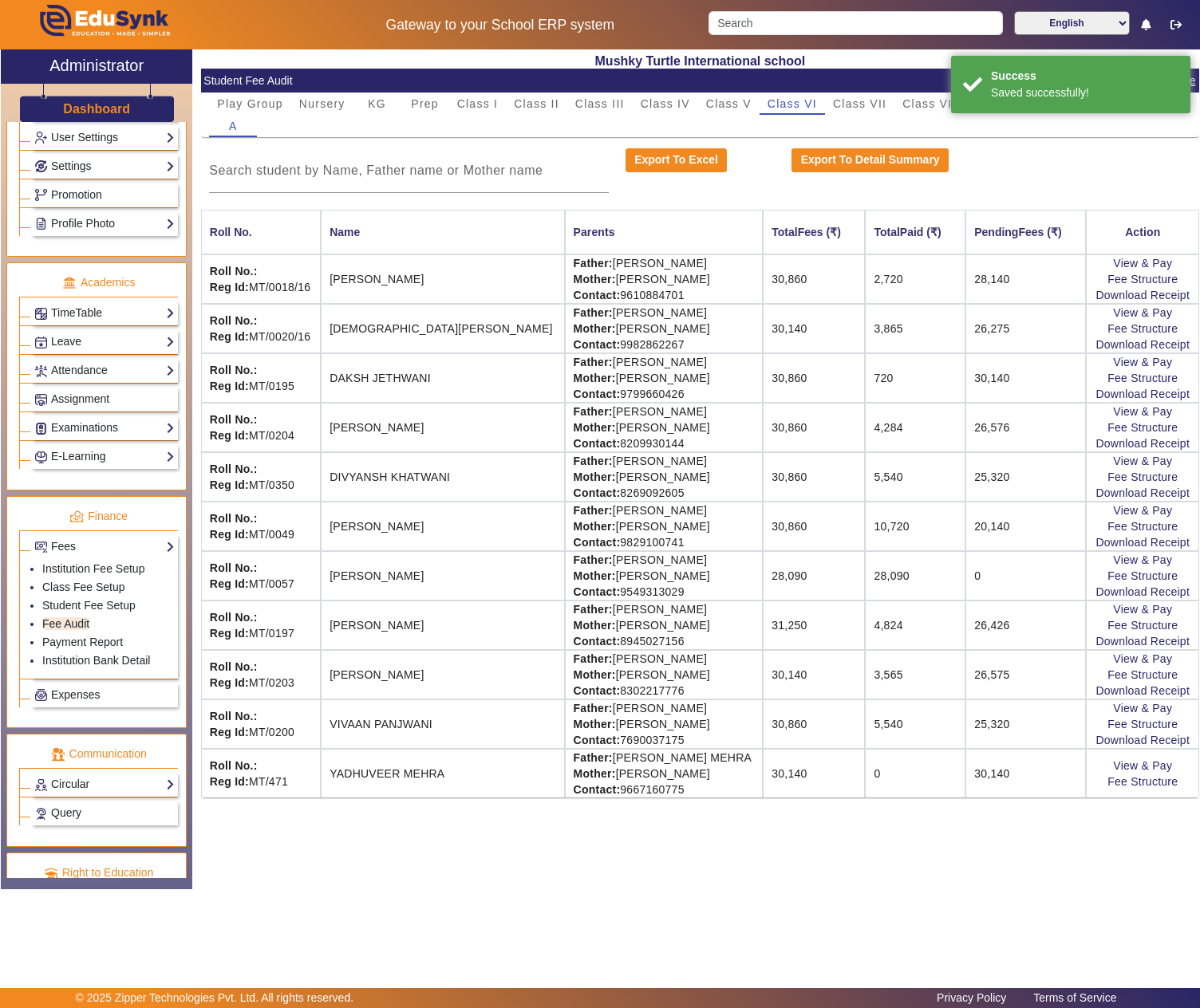
drag, startPoint x: 554, startPoint y: 774, endPoint x: 689, endPoint y: 770, distance: 135.1
click at [689, 770] on td "Father: PREM CHAND MEHRA Mother: MAMTA MEHRA Contact: 9667160775" at bounding box center [664, 774] width 199 height 49
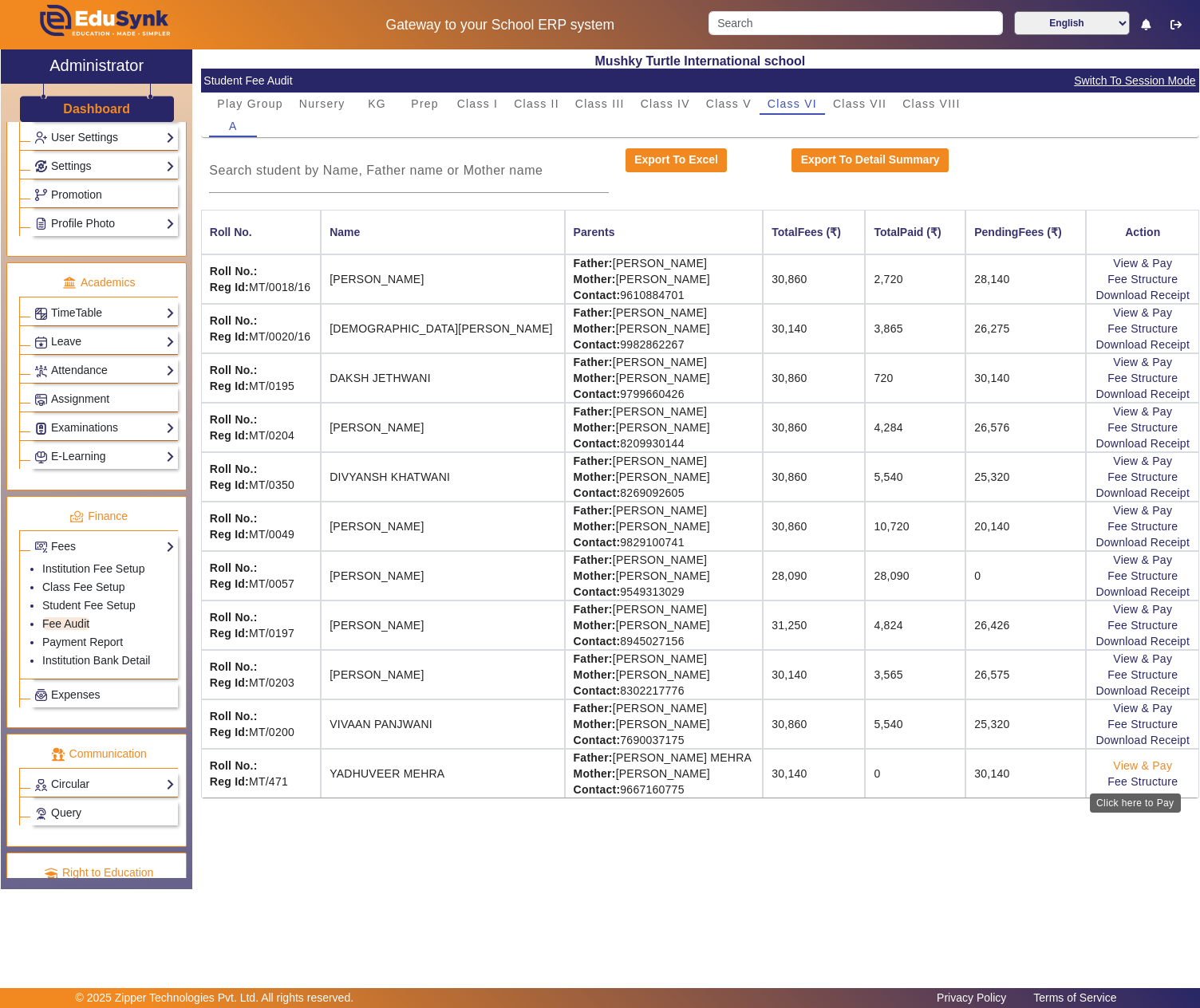
click at [1141, 772] on link "View & Pay" at bounding box center [1142, 766] width 59 height 13
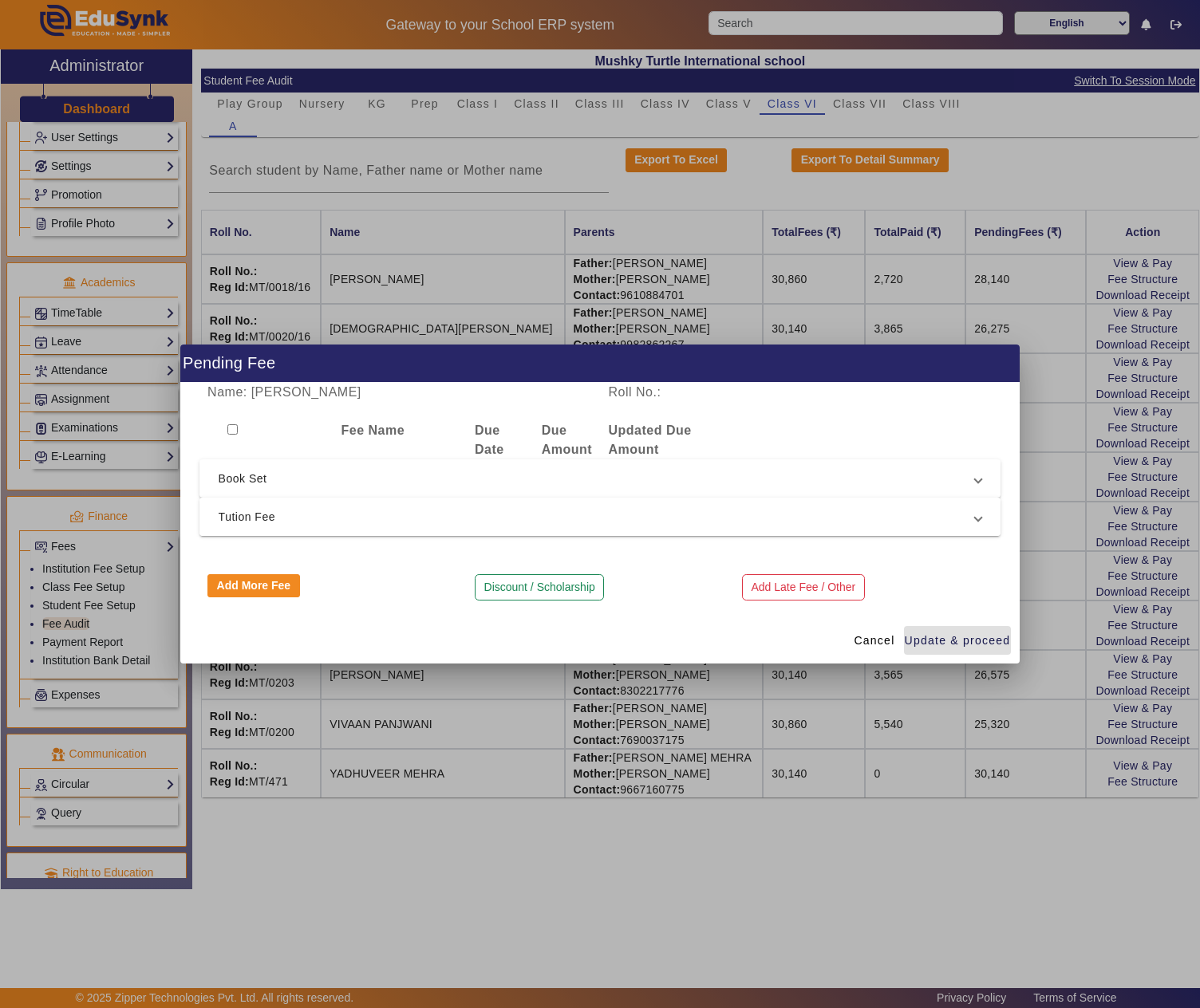
click at [459, 515] on span "Tution Fee" at bounding box center [597, 516] width 757 height 19
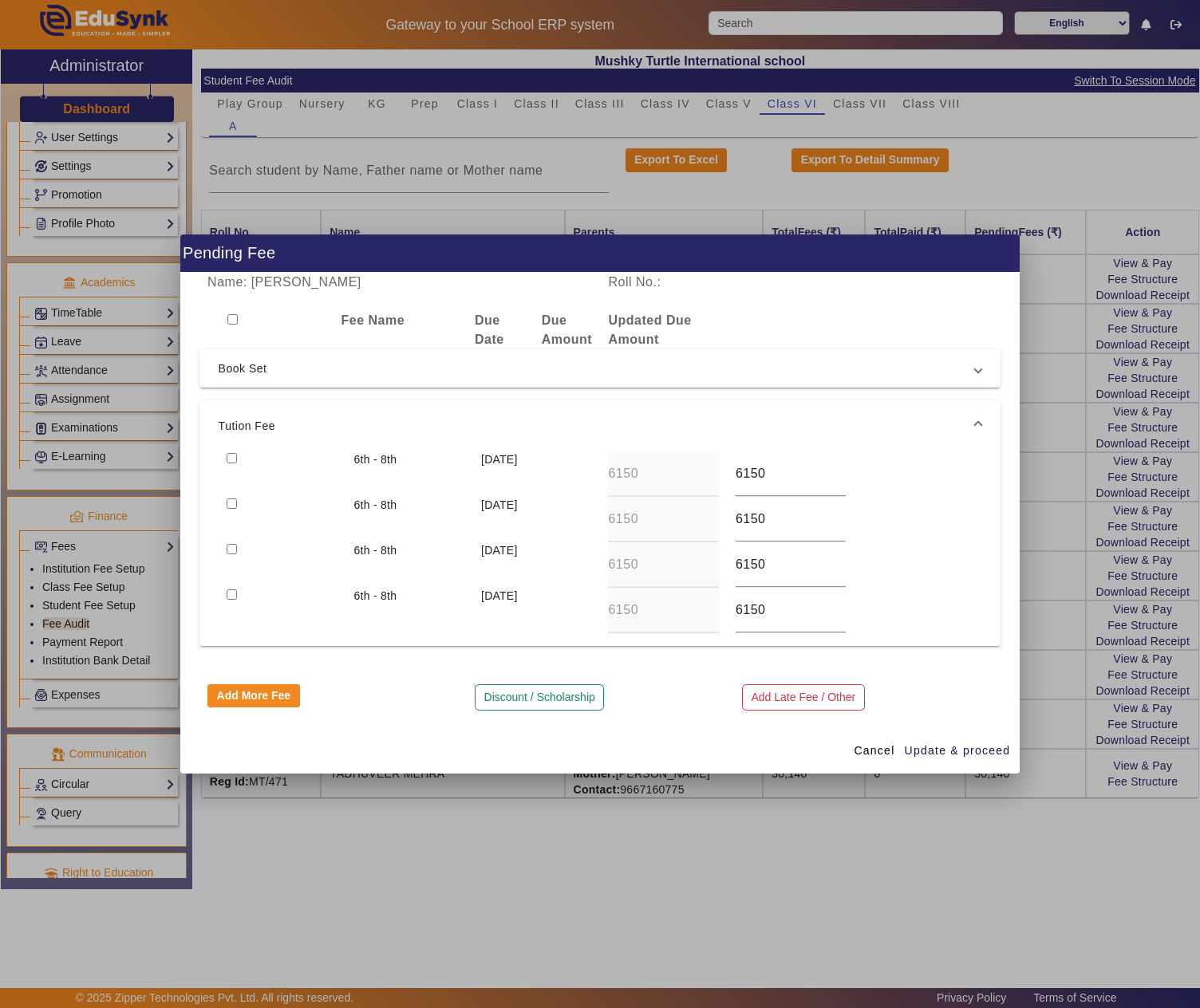
click at [232, 453] on input "checkbox" at bounding box center [232, 459] width 11 height 11
checkbox input "true"
click at [232, 501] on input "checkbox" at bounding box center [232, 504] width 11 height 11
checkbox input "true"
click at [954, 753] on span "Update & proceed" at bounding box center [958, 750] width 106 height 17
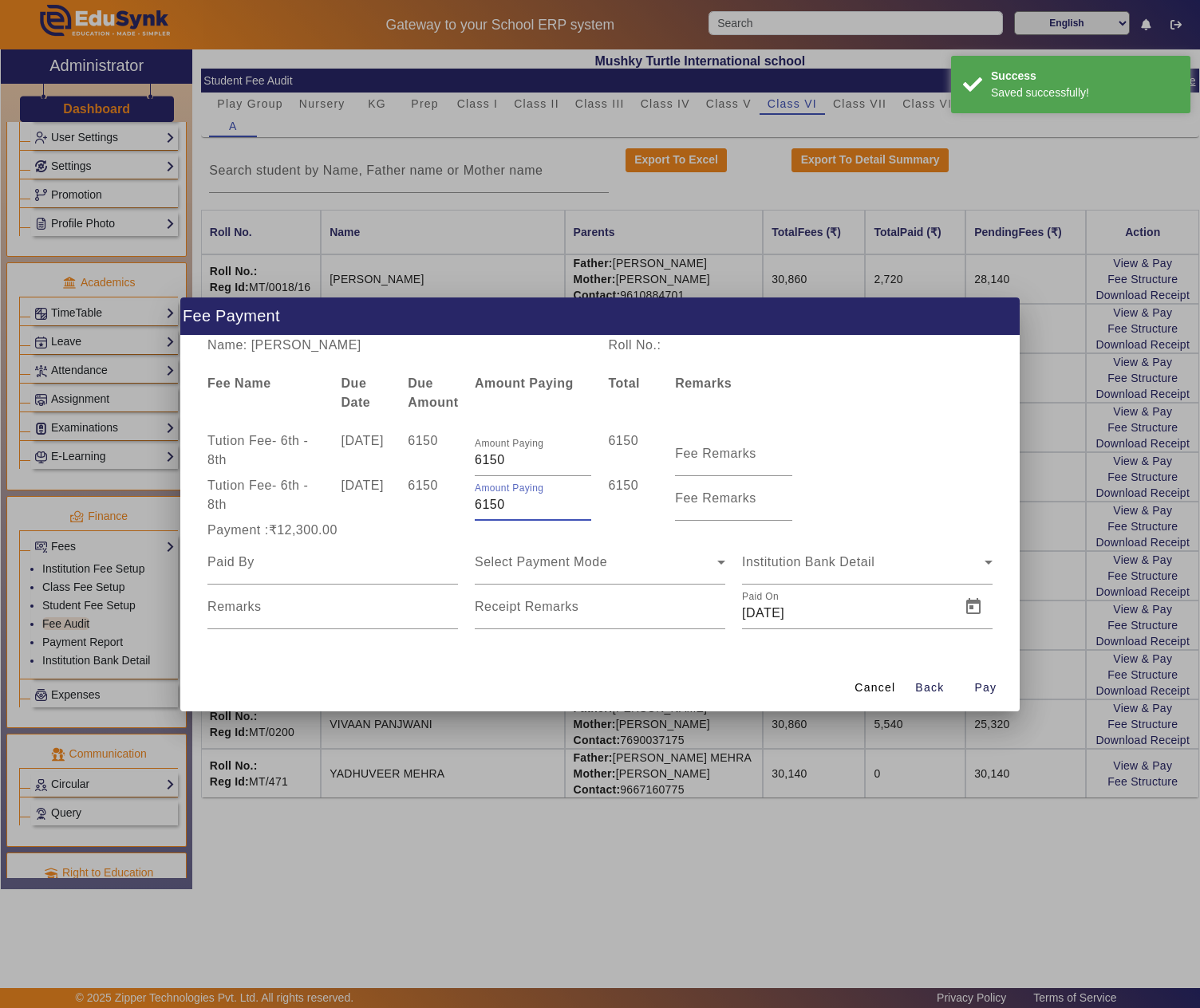
drag, startPoint x: 432, startPoint y: 501, endPoint x: 422, endPoint y: 499, distance: 10.2
click at [422, 499] on div "Tution Fee - 6th - 8th 10 Jul 2025 6150 Amount Paying 6150 6150 Fee Remarks" at bounding box center [600, 499] width 802 height 45
type input "3850"
click at [952, 480] on div "Tution Fee - 6th - 8th 10 Jul 2025 6150 Amount Paying 3850 3850 Fee Remarks" at bounding box center [600, 499] width 802 height 45
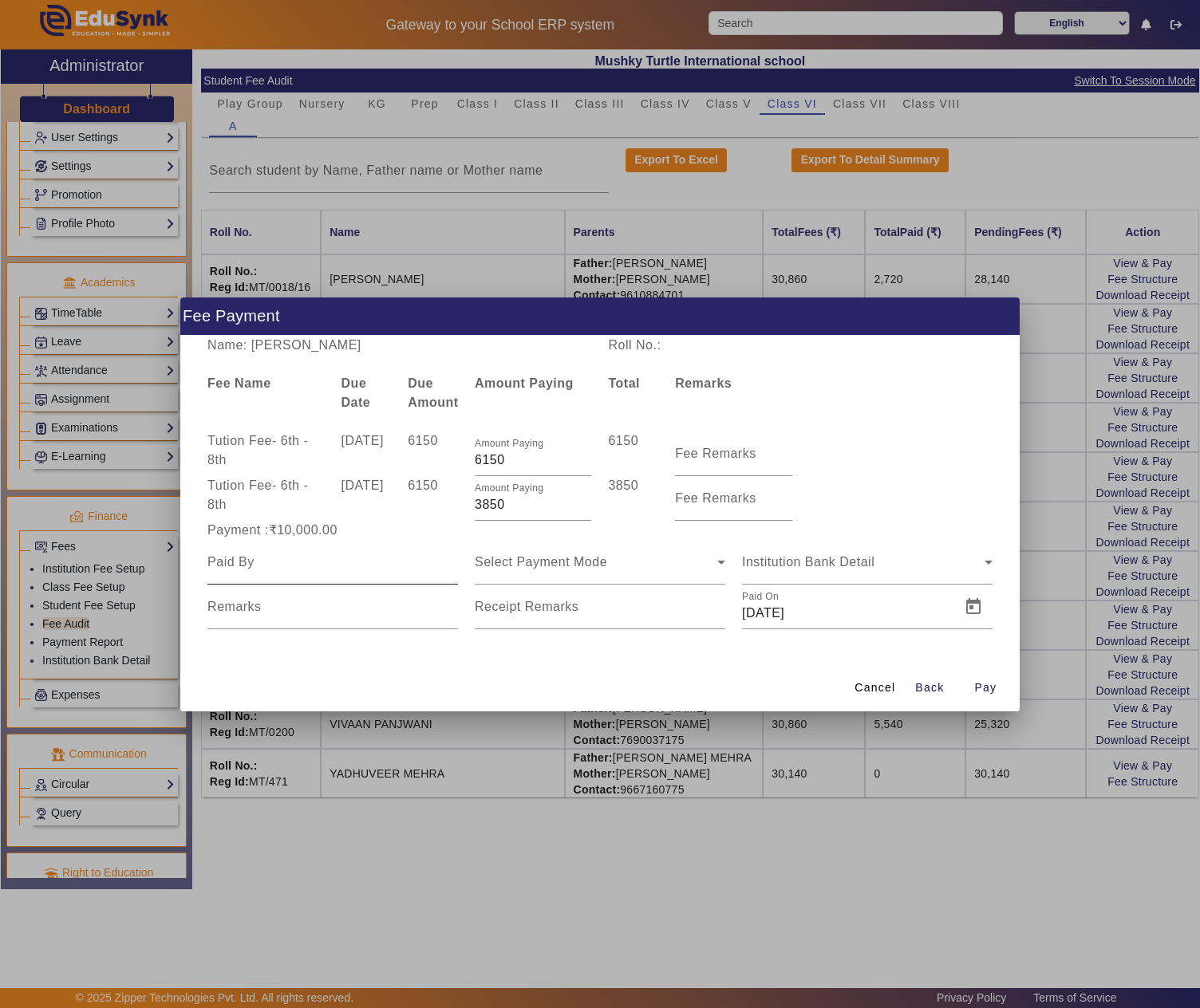
click at [397, 555] on input at bounding box center [332, 562] width 250 height 19
paste input "PREM CHAND MEHRA"
type input "PREM CHAND MEHRA"
click at [576, 560] on span "Select Payment Mode" at bounding box center [541, 561] width 132 height 14
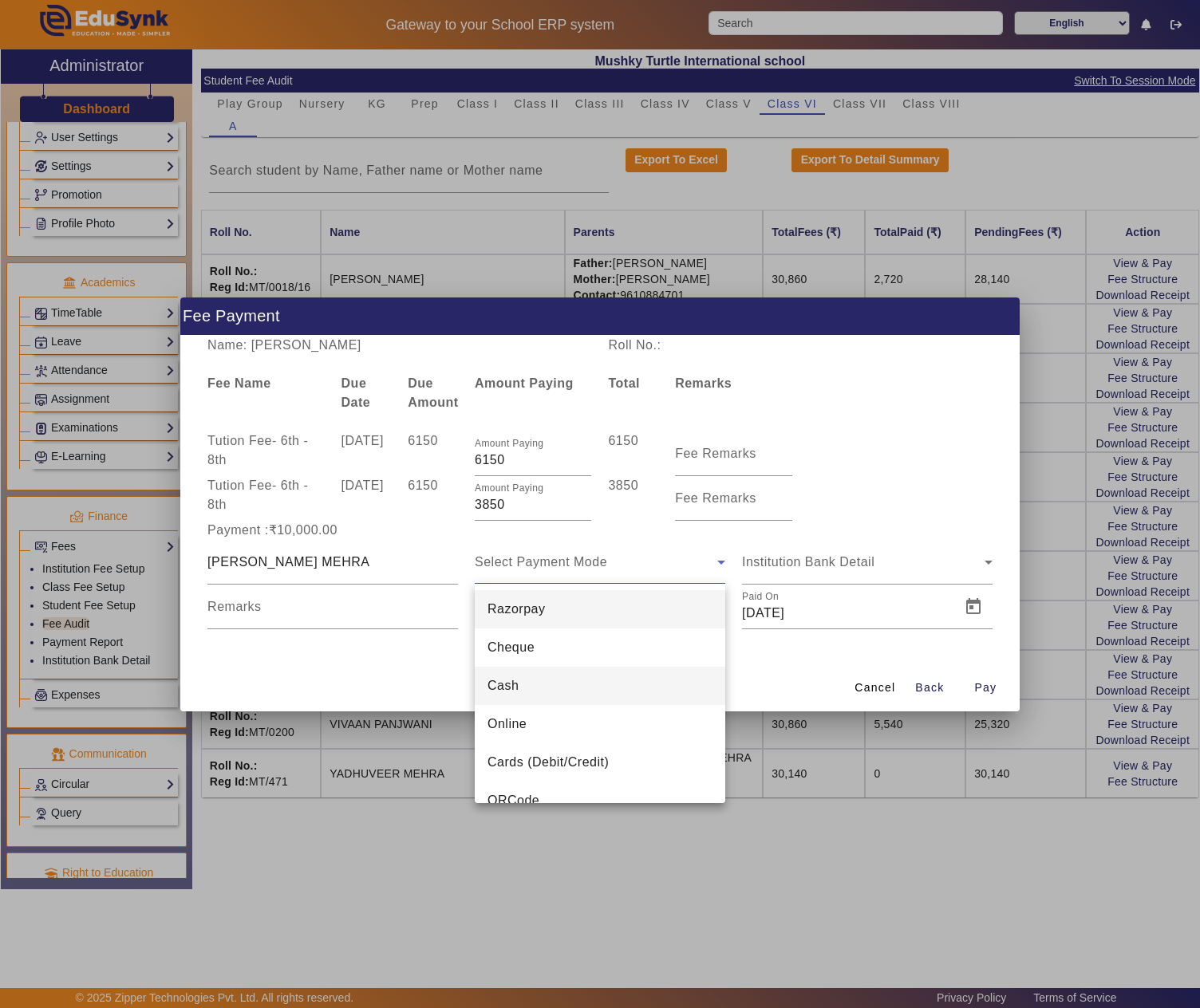
click at [534, 681] on mat-option "Cash" at bounding box center [600, 686] width 250 height 39
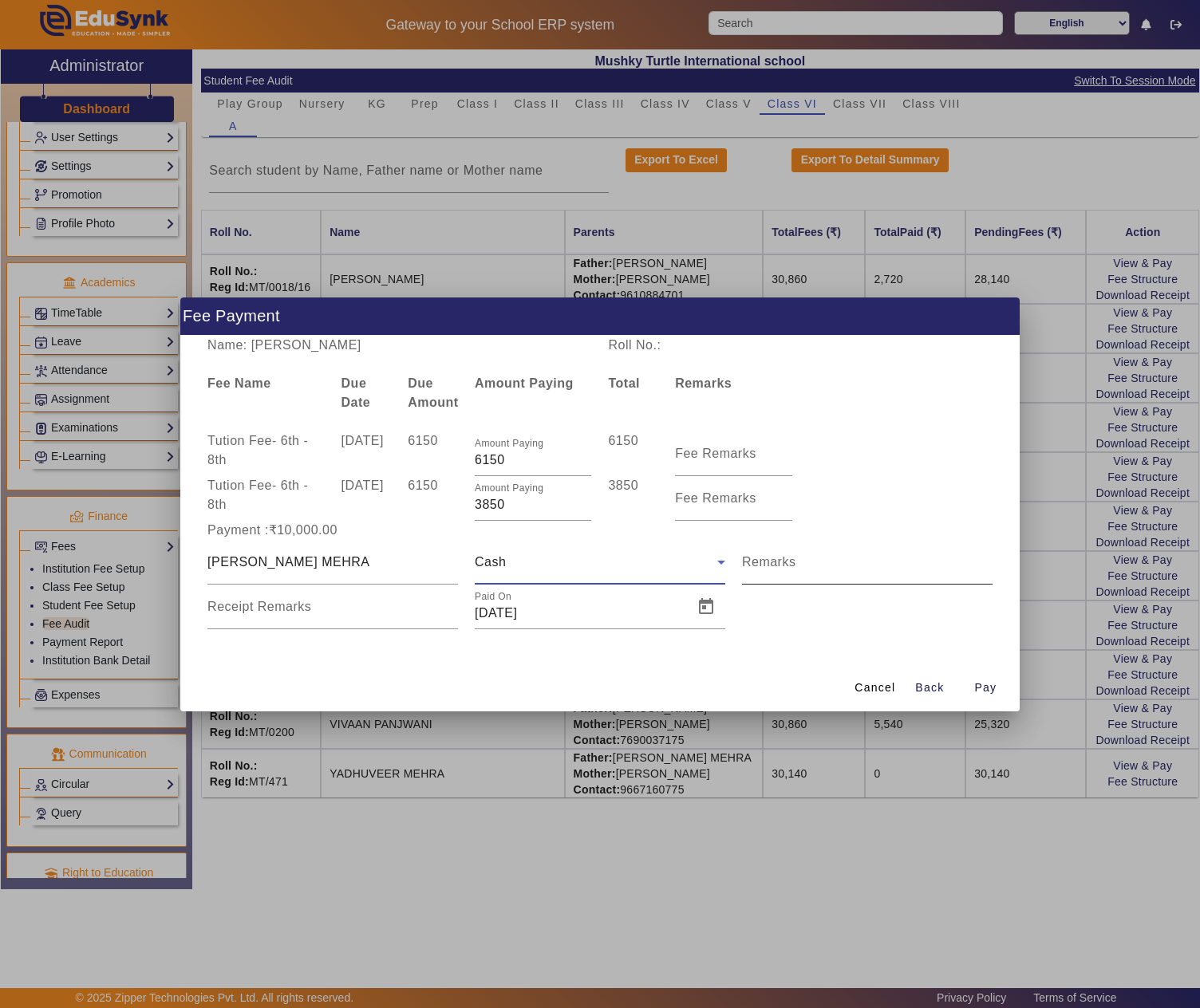
click at [764, 558] on mat-label "Remarks" at bounding box center [769, 561] width 54 height 14
click at [764, 559] on input "Remarks" at bounding box center [868, 568] width 250 height 19
type input "PAID 10000/-"
click at [707, 602] on span "Open calendar" at bounding box center [705, 607] width 39 height 39
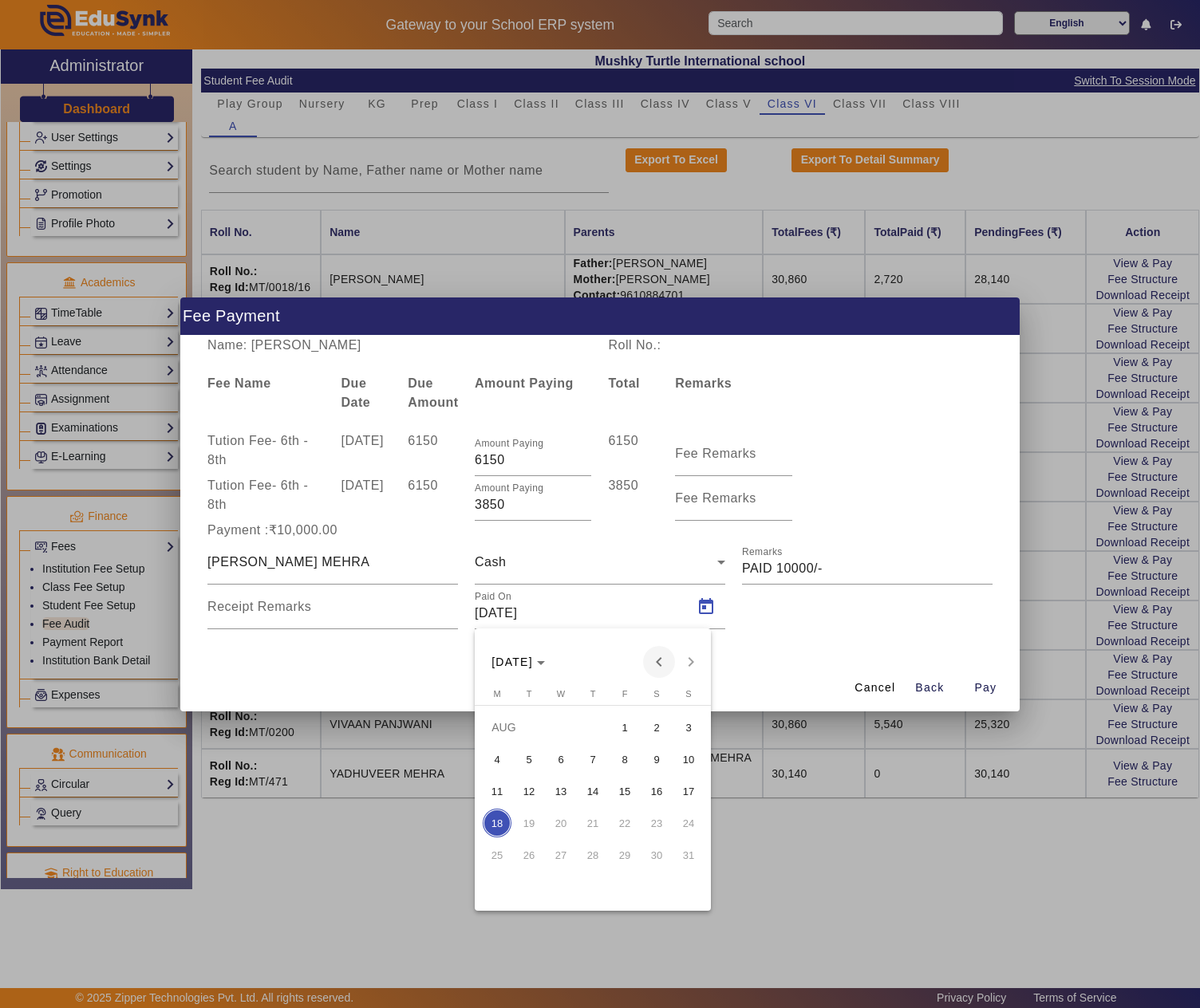
click at [658, 656] on span "Previous month" at bounding box center [659, 661] width 32 height 32
click at [632, 782] on span "11" at bounding box center [624, 792] width 29 height 29
type input "11/07/2025"
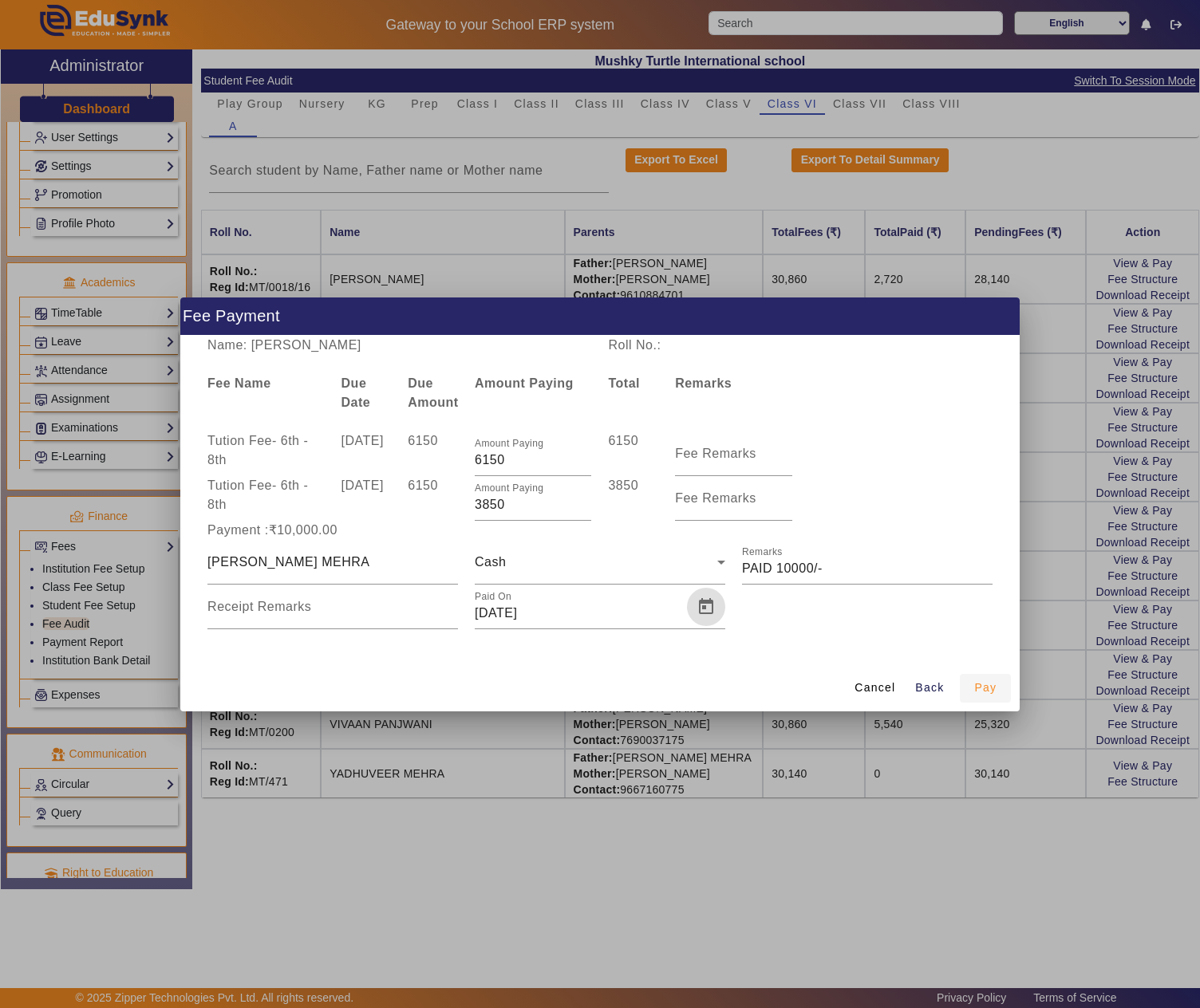
click at [985, 687] on span "Pay" at bounding box center [985, 688] width 23 height 17
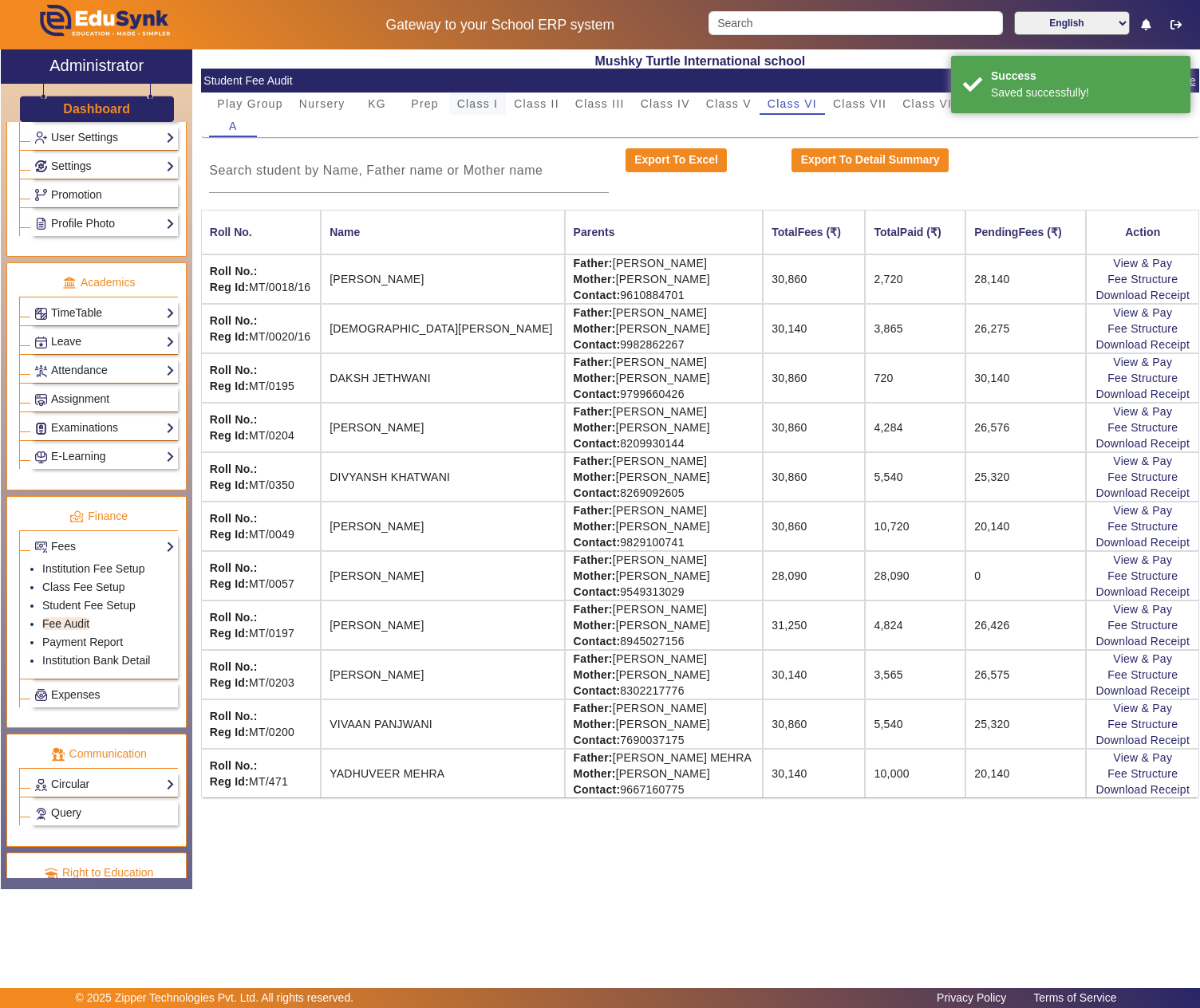
click at [505, 104] on div "Class I" at bounding box center [478, 104] width 58 height 23
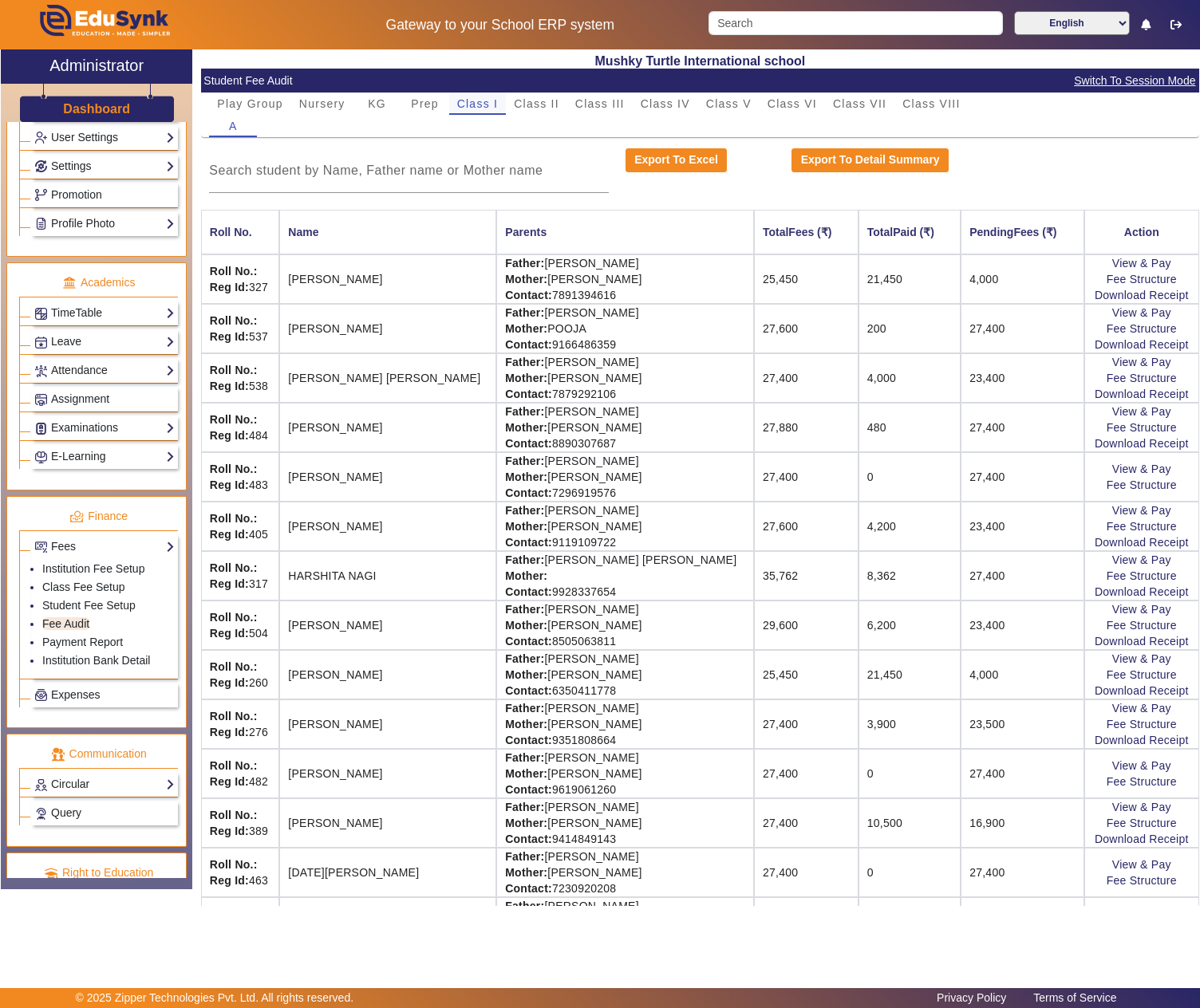
drag, startPoint x: 405, startPoint y: 104, endPoint x: 458, endPoint y: 105, distance: 53.0
click at [408, 102] on div "Prep" at bounding box center [424, 104] width 48 height 23
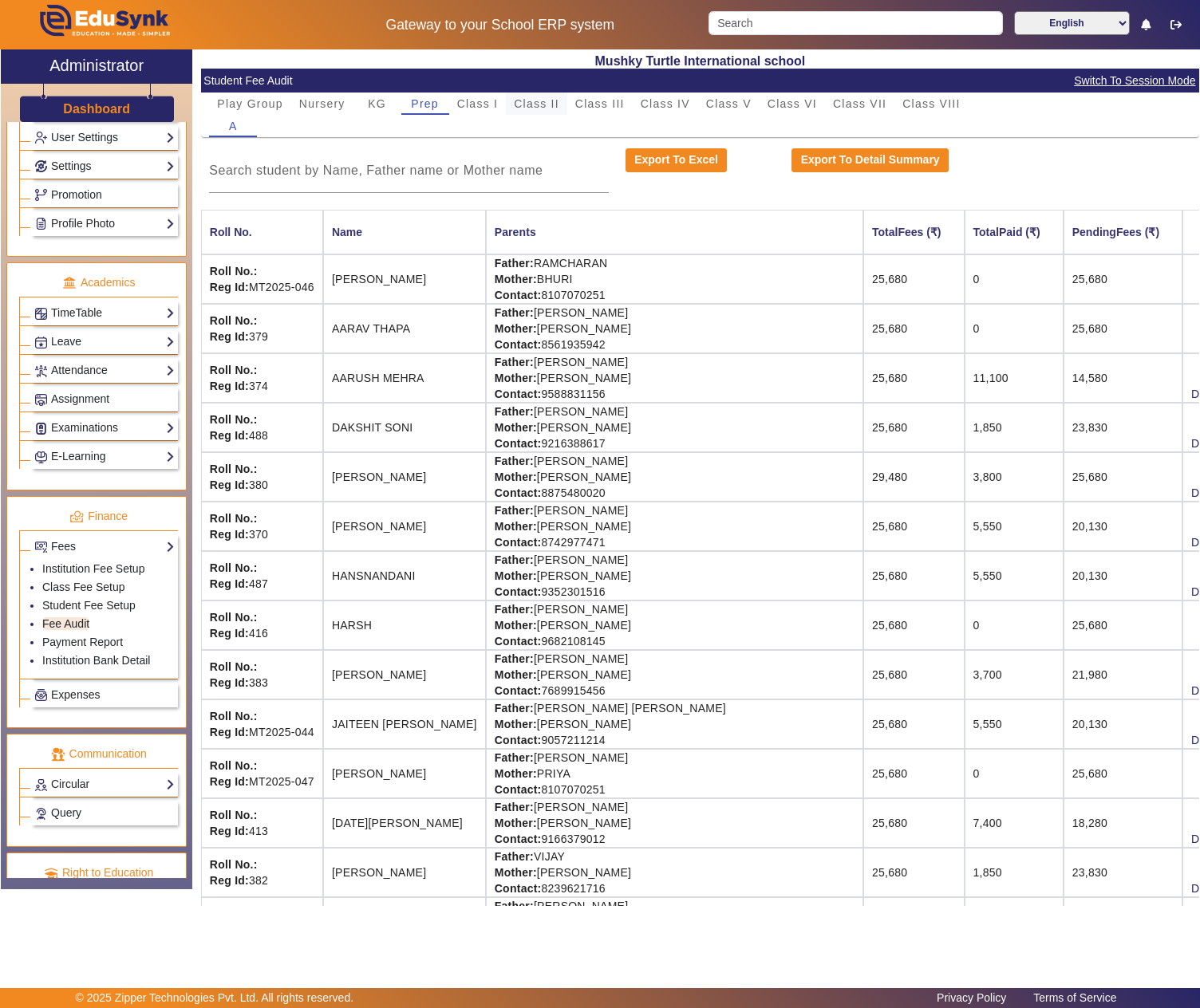
click at [540, 105] on span "Class II" at bounding box center [536, 104] width 45 height 11
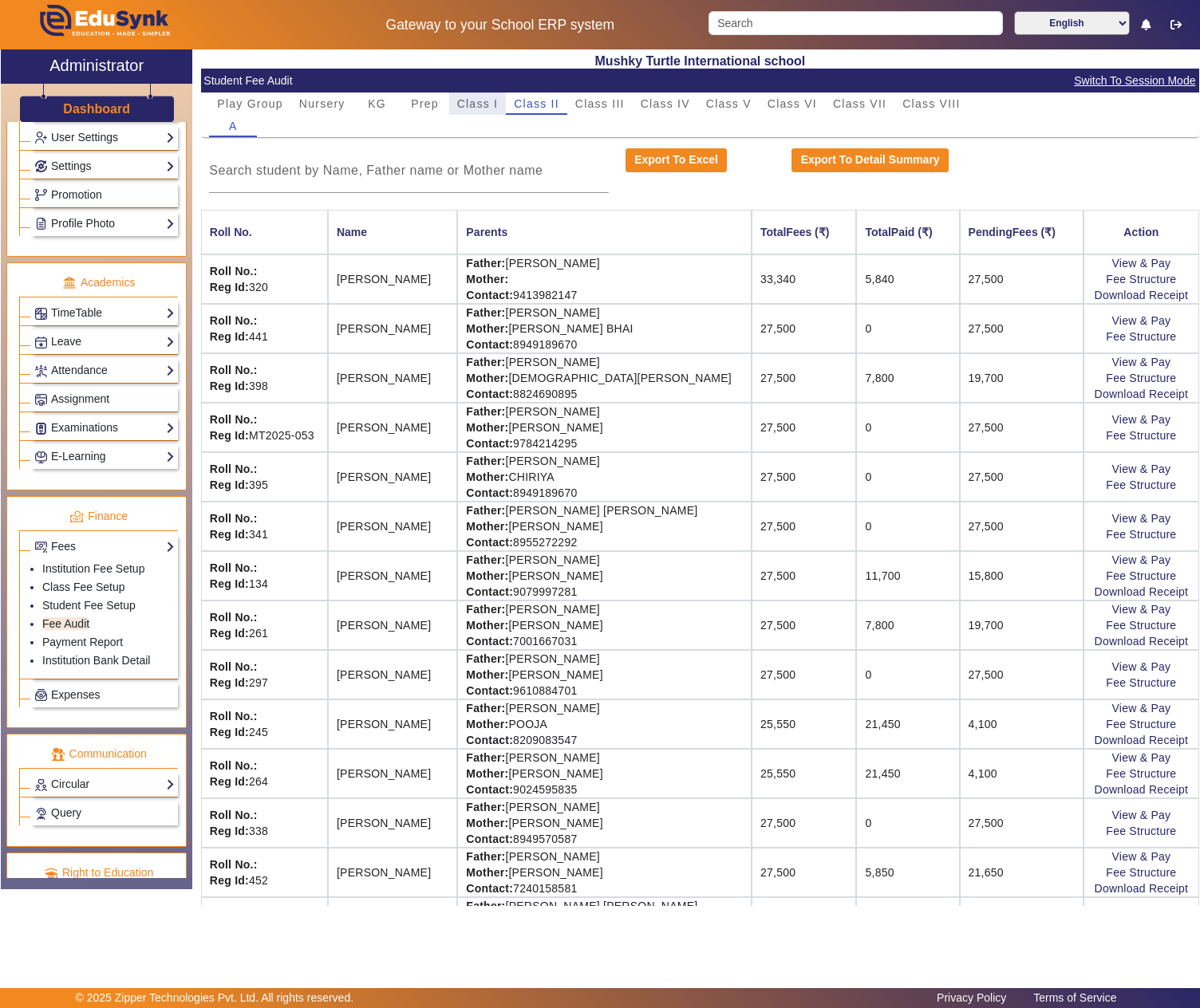
drag, startPoint x: 472, startPoint y: 107, endPoint x: 470, endPoint y: 122, distance: 15.1
click at [472, 107] on span "Class I" at bounding box center [477, 104] width 41 height 11
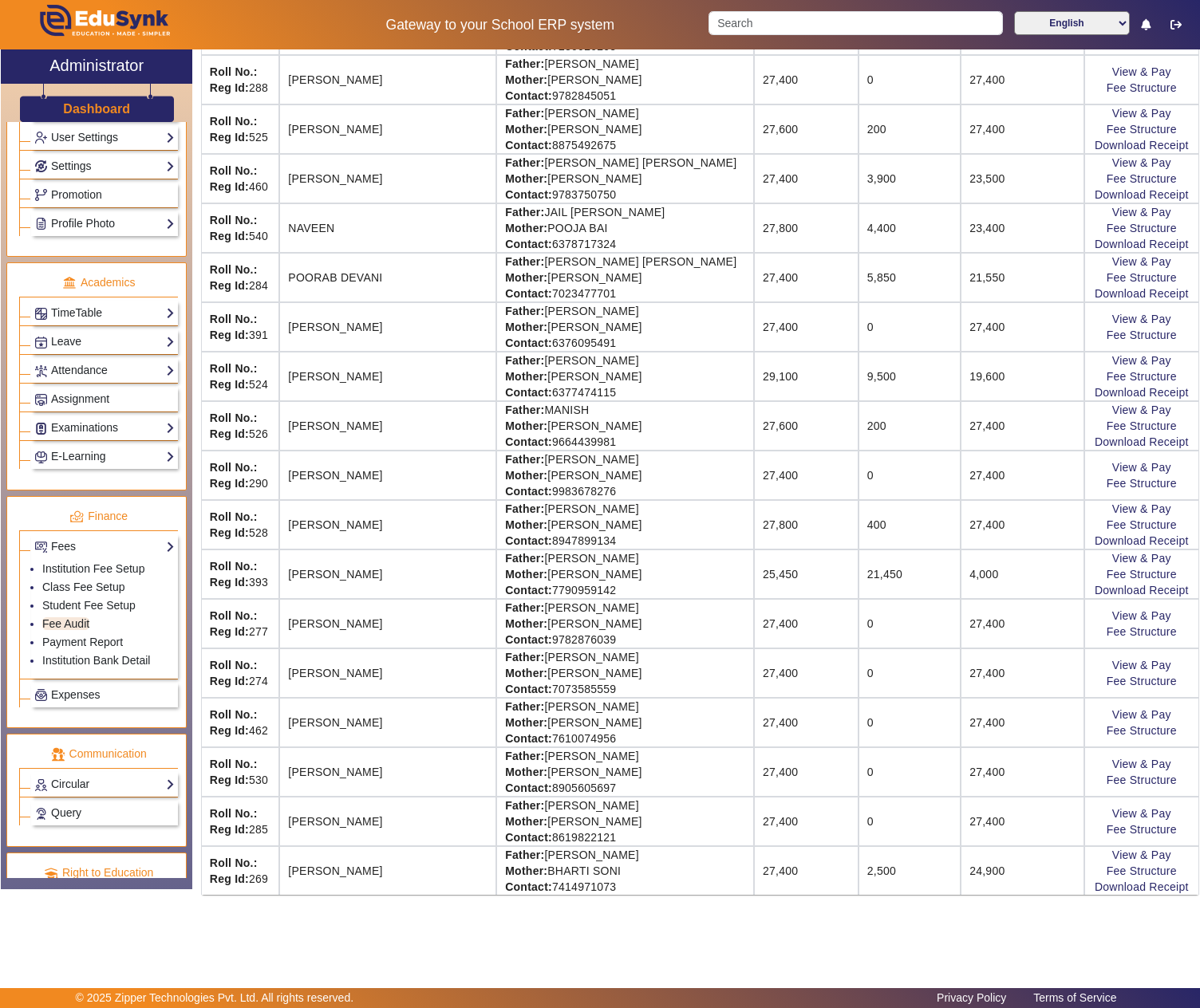
scroll to position [890, 0]
drag, startPoint x: 540, startPoint y: 702, endPoint x: 736, endPoint y: 701, distance: 196.0
click at [736, 701] on td "Father: MRCHANDRA PRAKASH KHANDELWAL Mother: MRS. MANISHA KHANDELWAL Contact: 7…" at bounding box center [625, 722] width 258 height 50
click at [1130, 708] on link "View & Pay" at bounding box center [1141, 714] width 59 height 13
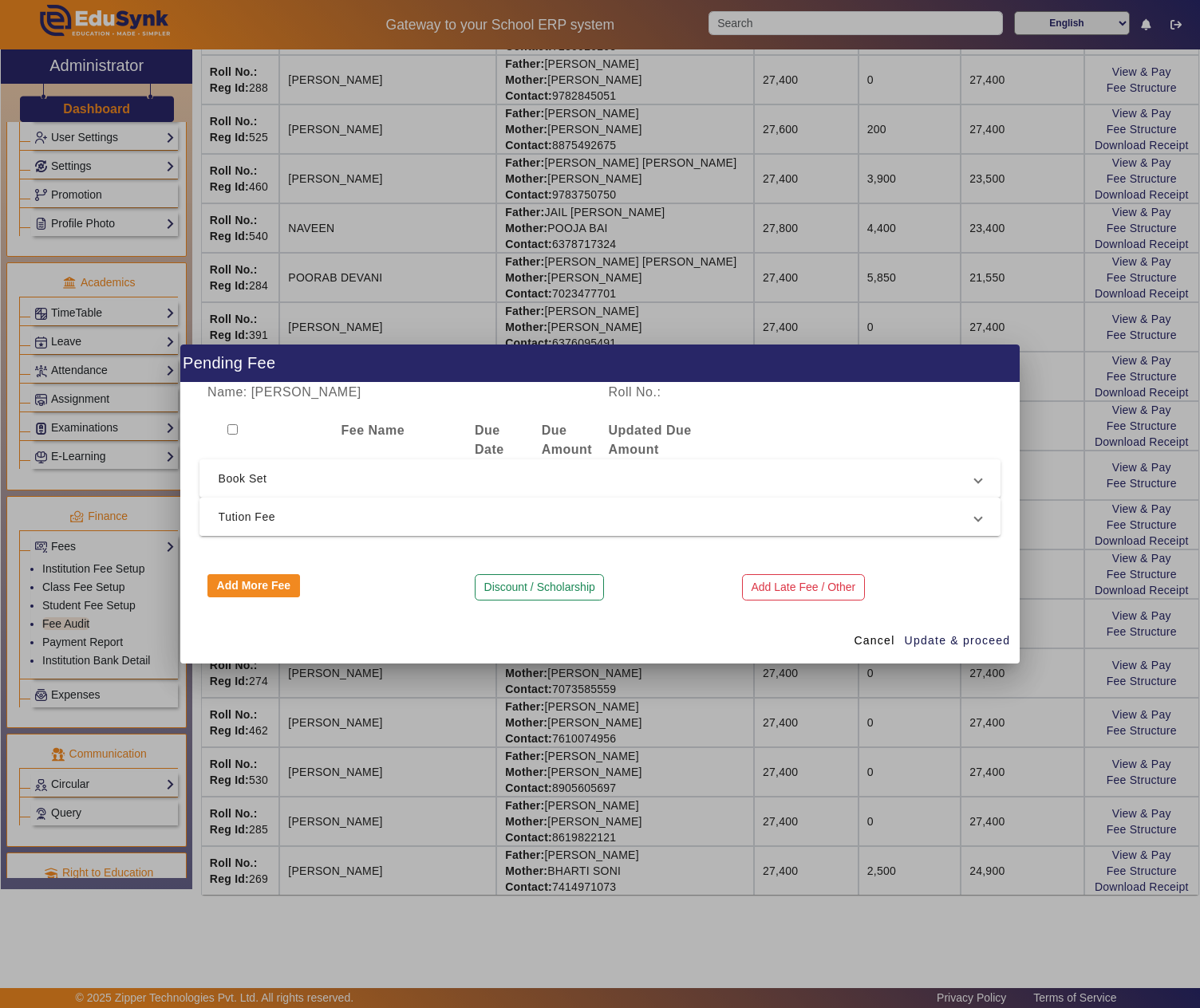
click at [317, 513] on span "Tution Fee" at bounding box center [597, 516] width 757 height 19
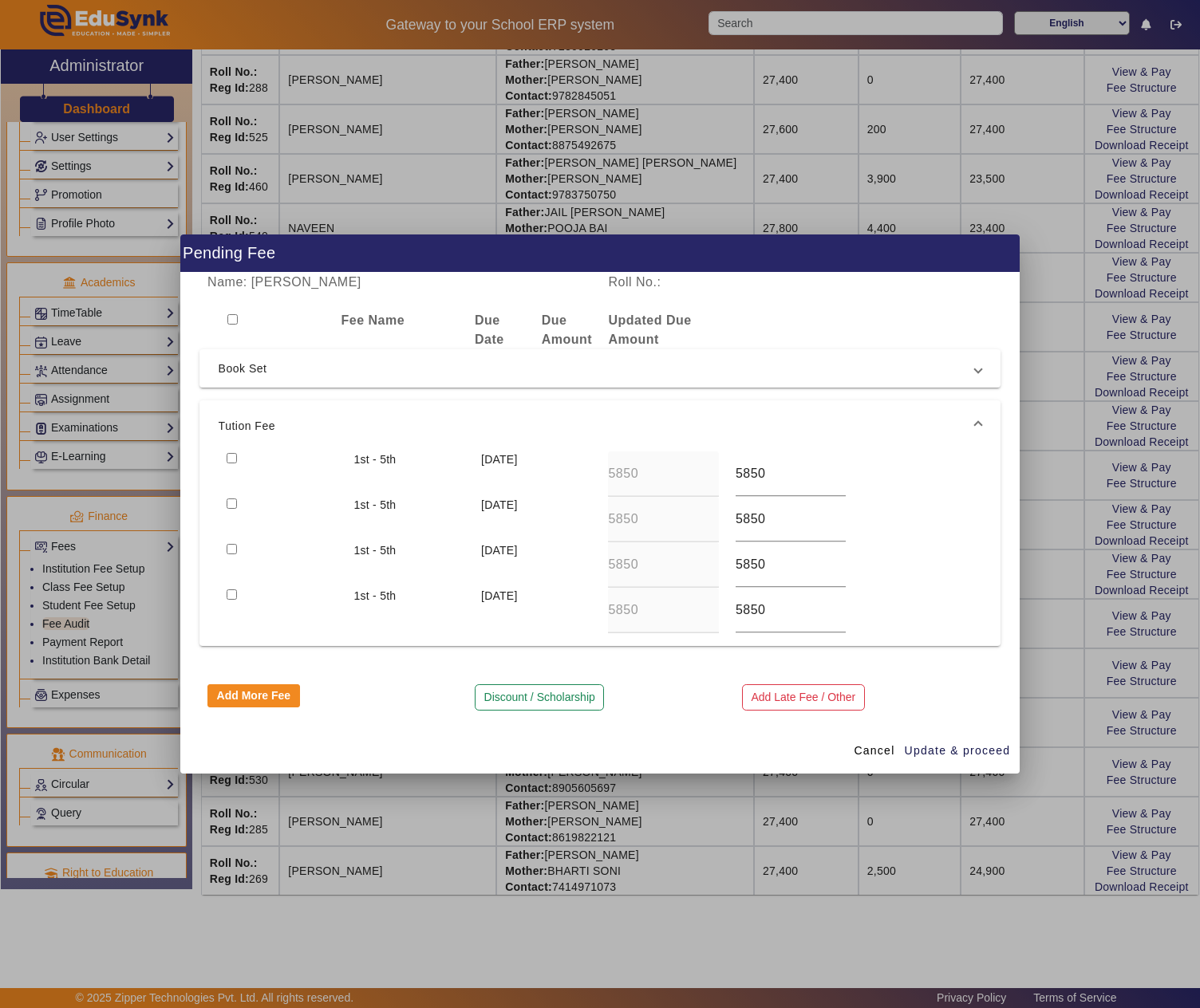
click at [227, 458] on input "checkbox" at bounding box center [232, 459] width 11 height 11
checkbox input "true"
click at [230, 499] on input "checkbox" at bounding box center [232, 504] width 11 height 11
checkbox input "true"
click at [956, 755] on span "Update & proceed" at bounding box center [958, 750] width 106 height 17
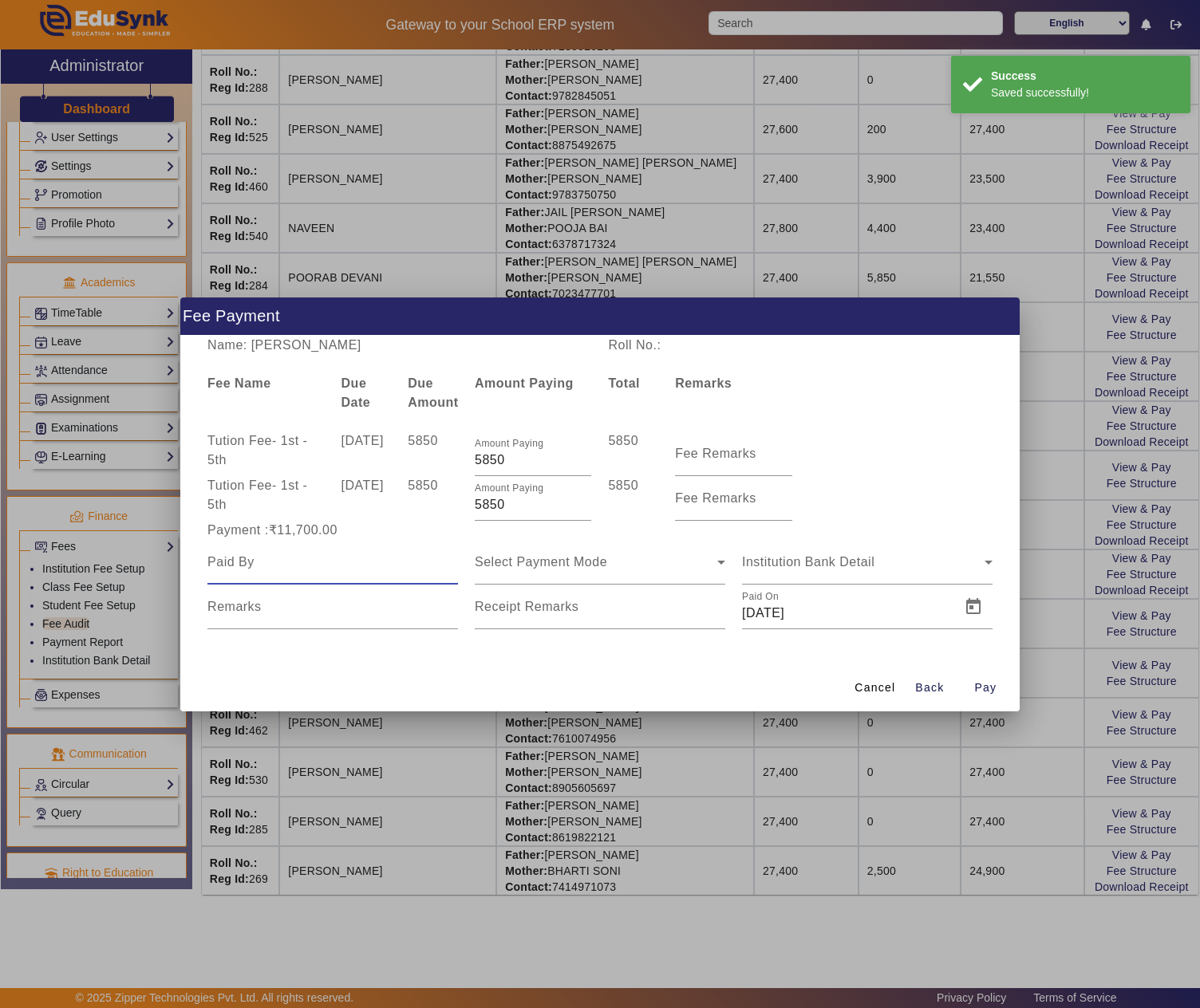
click at [241, 560] on input at bounding box center [332, 562] width 250 height 19
paste input "CHANDRA PRAKASH KHANDELWAL"
type input "CHANDRA PRAKASH KHANDELWAL"
drag, startPoint x: 520, startPoint y: 511, endPoint x: 463, endPoint y: 511, distance: 57.0
click at [463, 511] on div "Tution Fee - 1st - 5th 10 Jul 2025 5850 Amount Paying 5850 5850 Fee Remarks" at bounding box center [600, 499] width 802 height 45
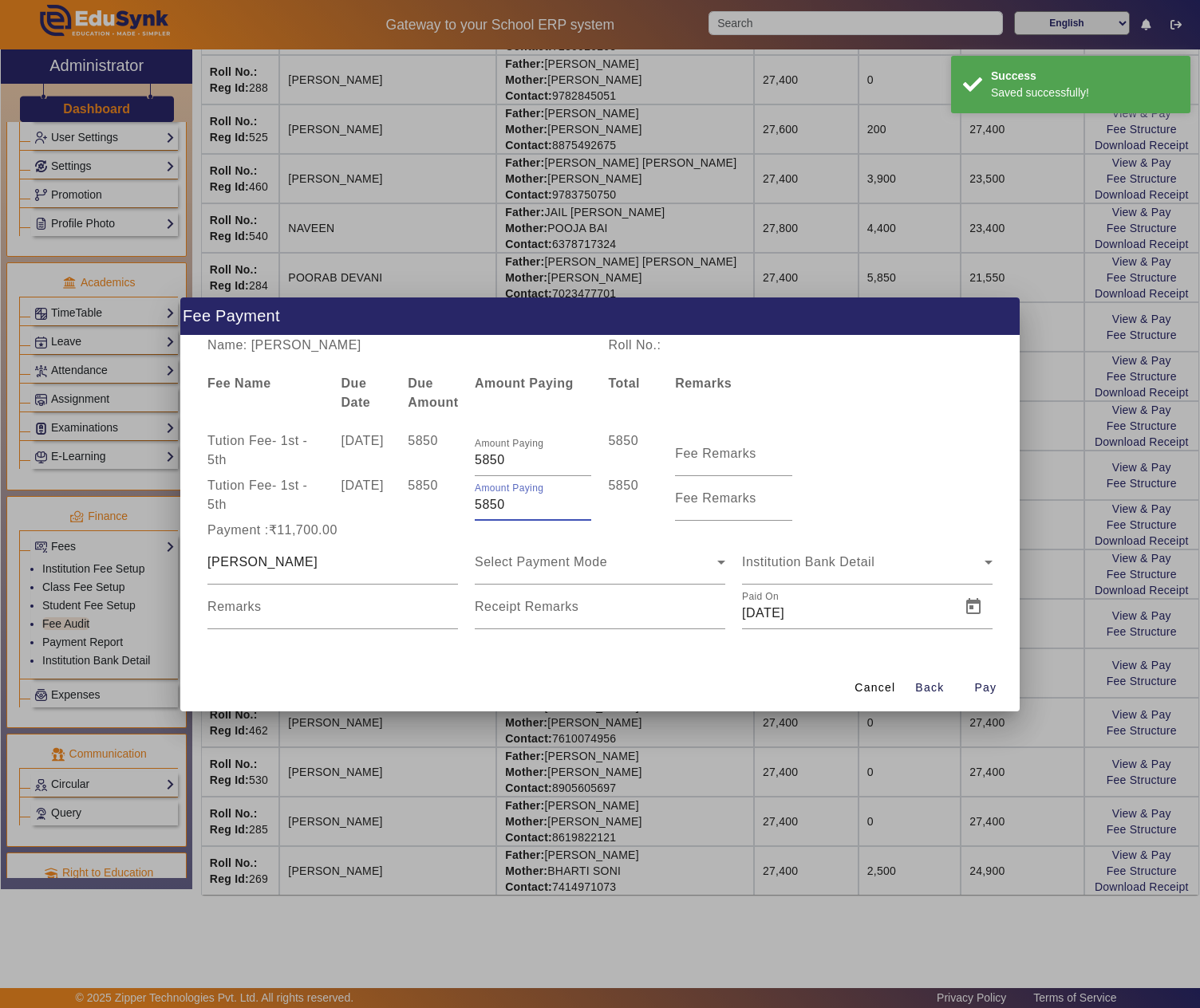
type input "1"
type input "4150"
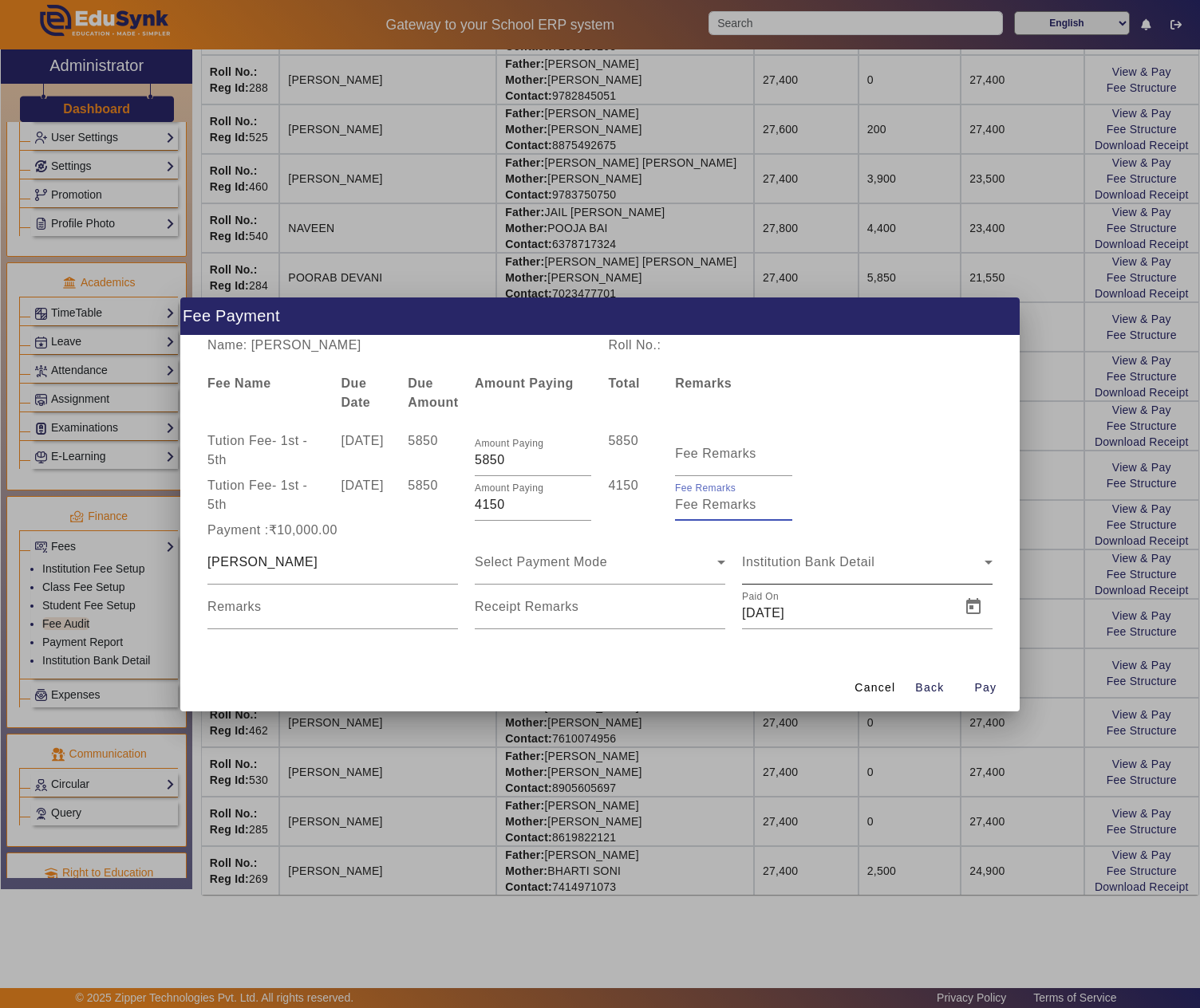
click at [777, 550] on div "Institution Bank Detail" at bounding box center [868, 563] width 250 height 45
click at [635, 555] on div "Select Payment Mode" at bounding box center [595, 562] width 242 height 19
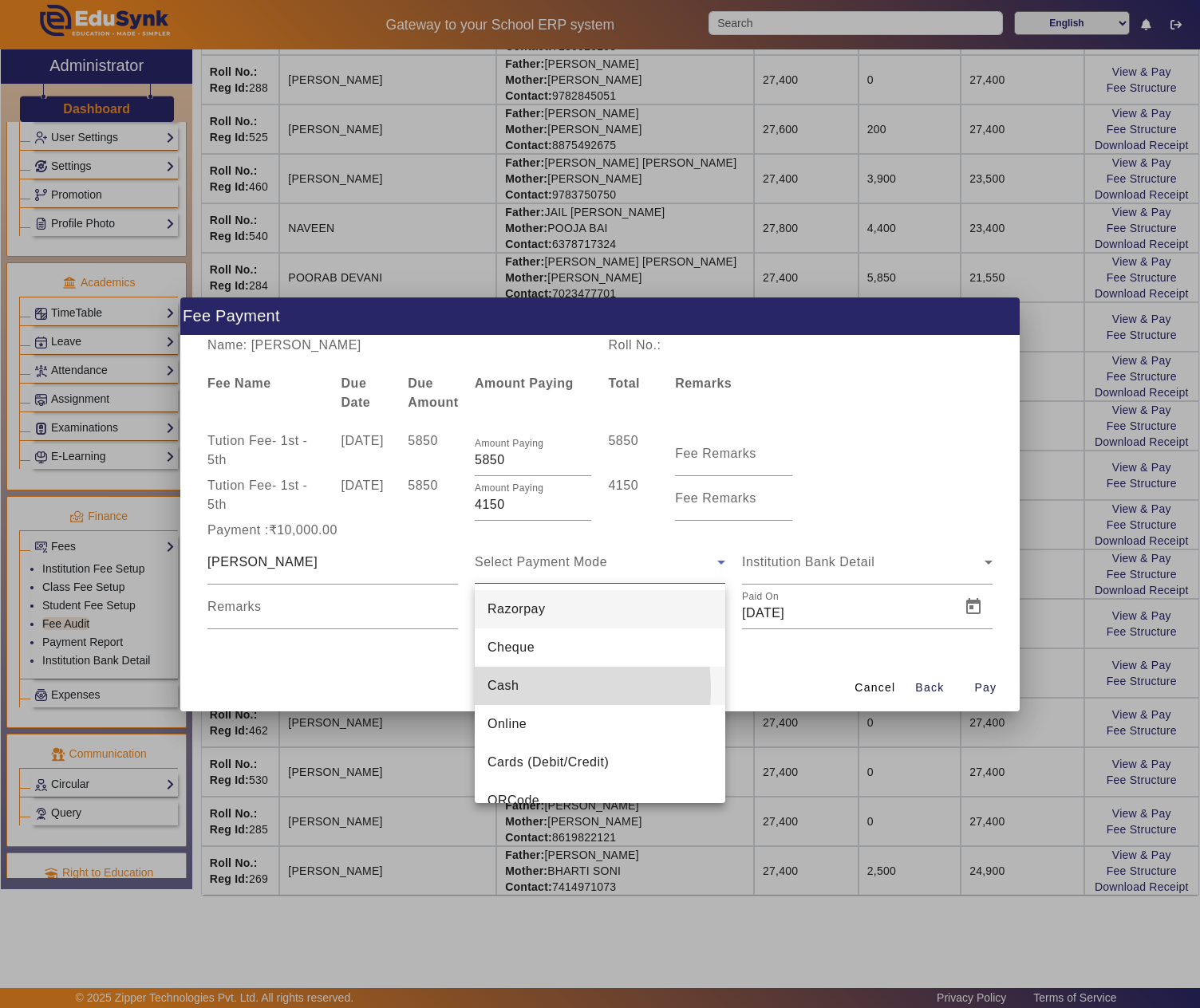
click at [519, 689] on span "Cash" at bounding box center [503, 686] width 32 height 19
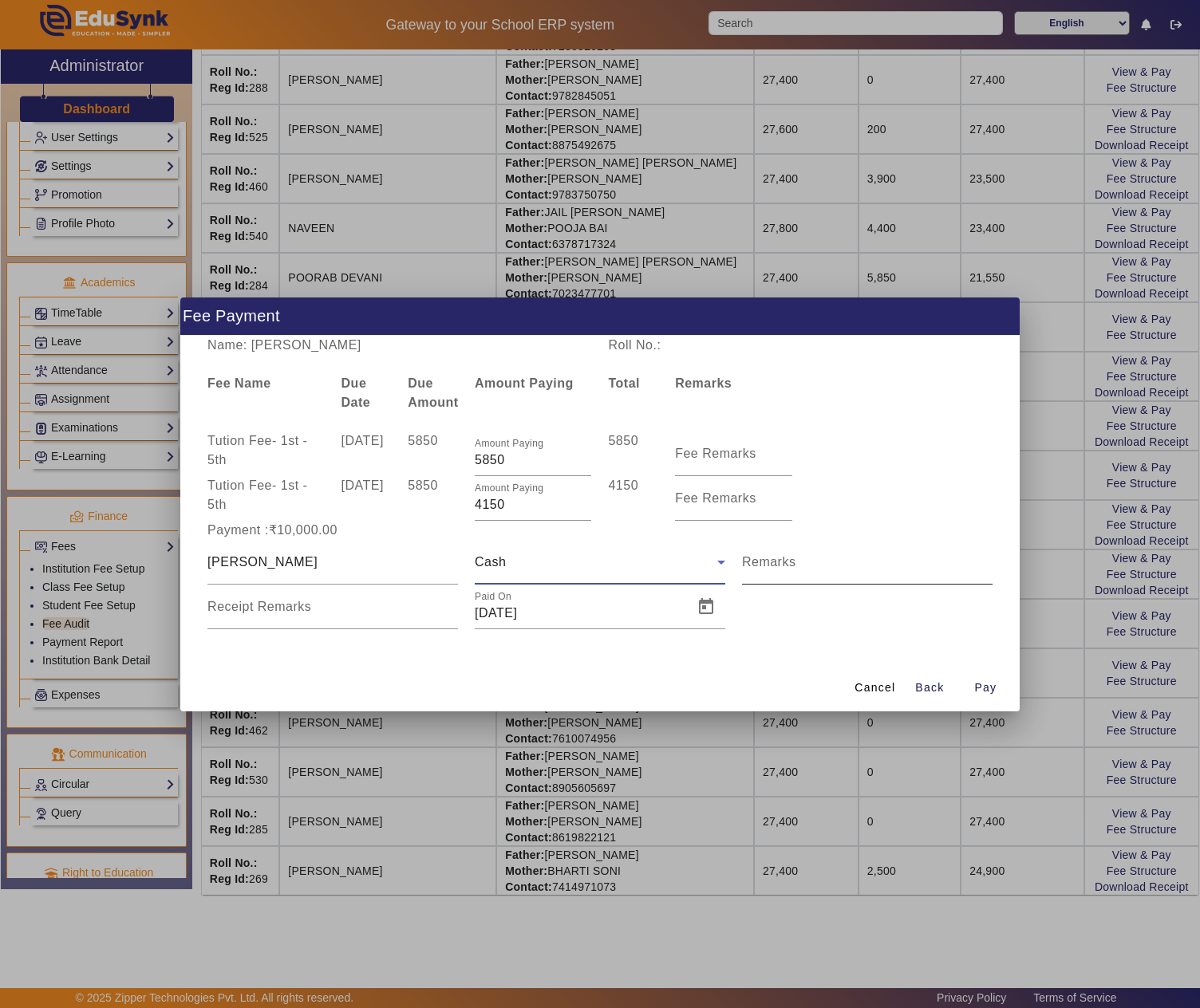
click at [815, 557] on div "Remarks" at bounding box center [868, 563] width 250 height 45
type input "PAID 10000/- ONLY"
click at [699, 608] on span "Open calendar" at bounding box center [705, 607] width 39 height 39
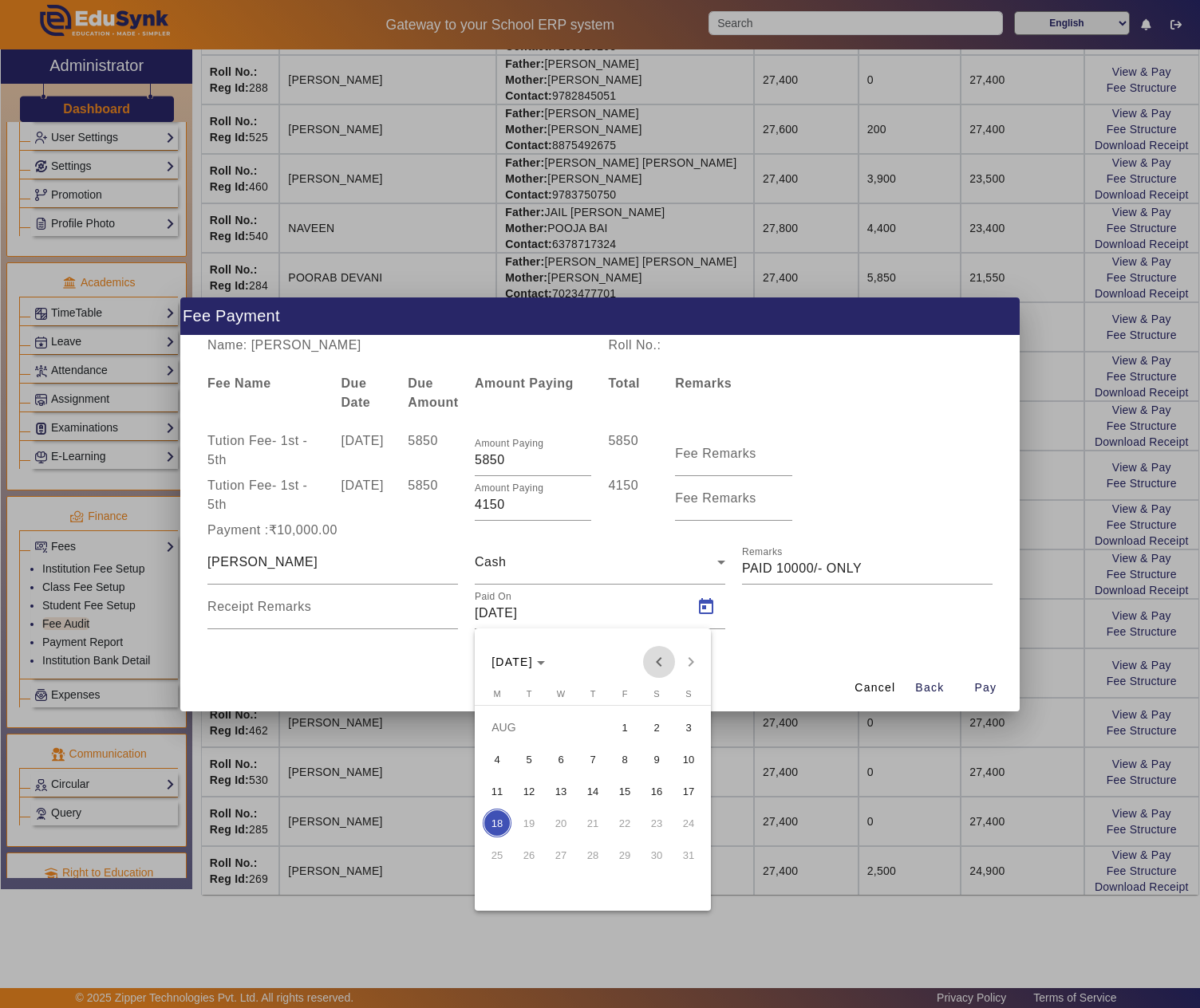
click at [656, 652] on span "Previous month" at bounding box center [659, 661] width 32 height 32
click at [629, 790] on span "11" at bounding box center [624, 792] width 29 height 29
type input "11/07/2025"
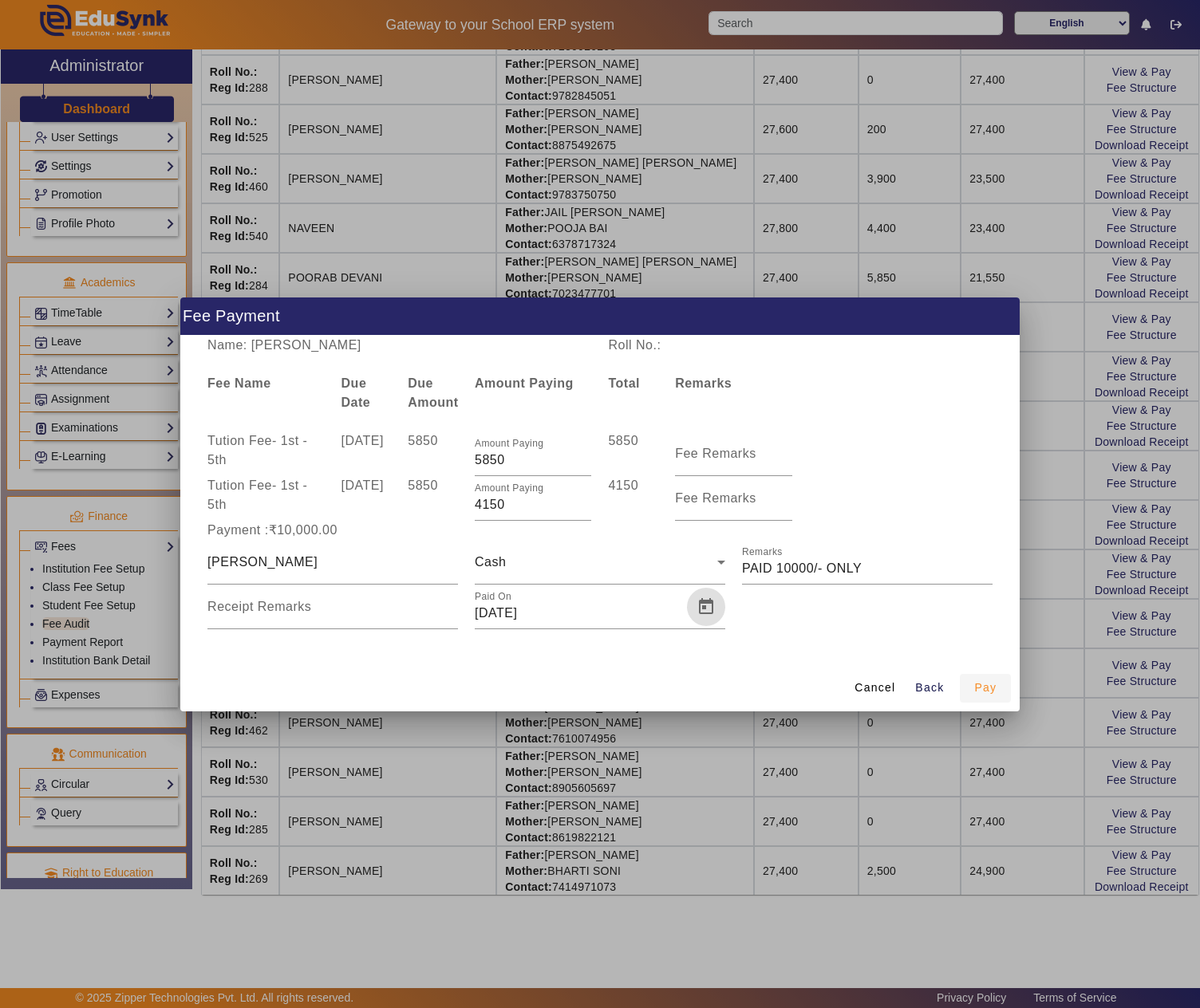
click at [975, 691] on span "Pay" at bounding box center [985, 688] width 23 height 17
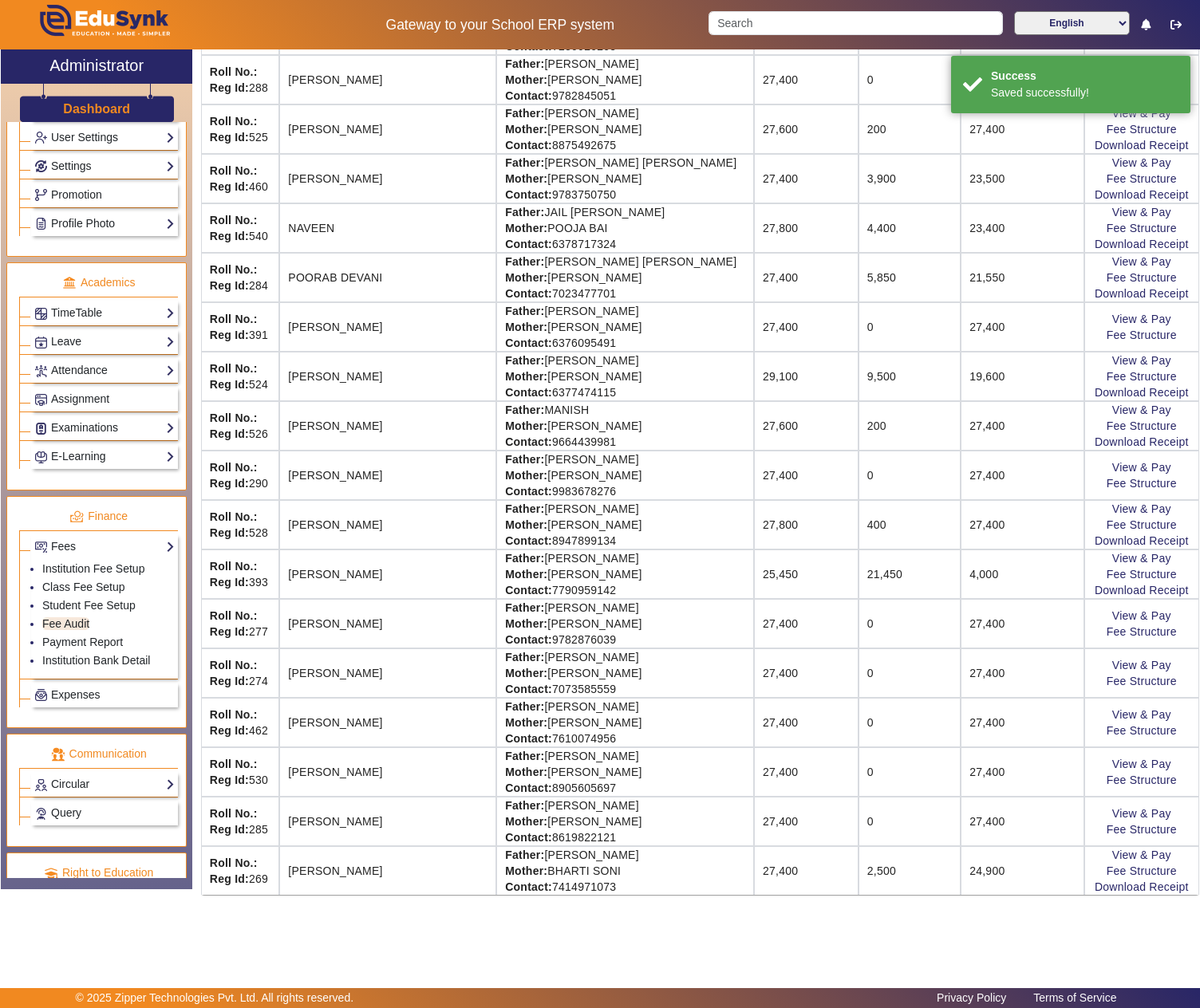
scroll to position [0, 0]
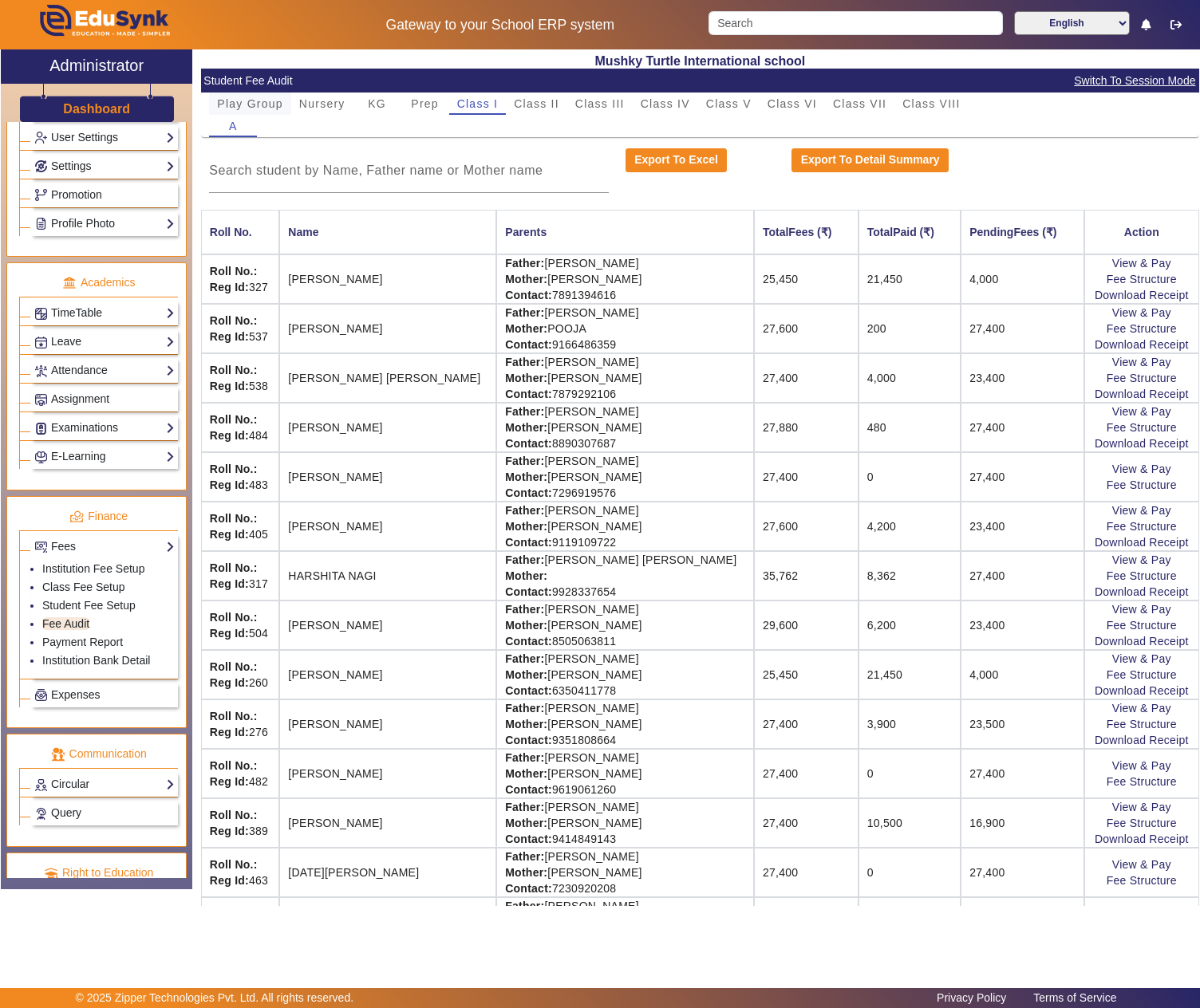
click at [249, 102] on span "Play Group" at bounding box center [250, 104] width 67 height 11
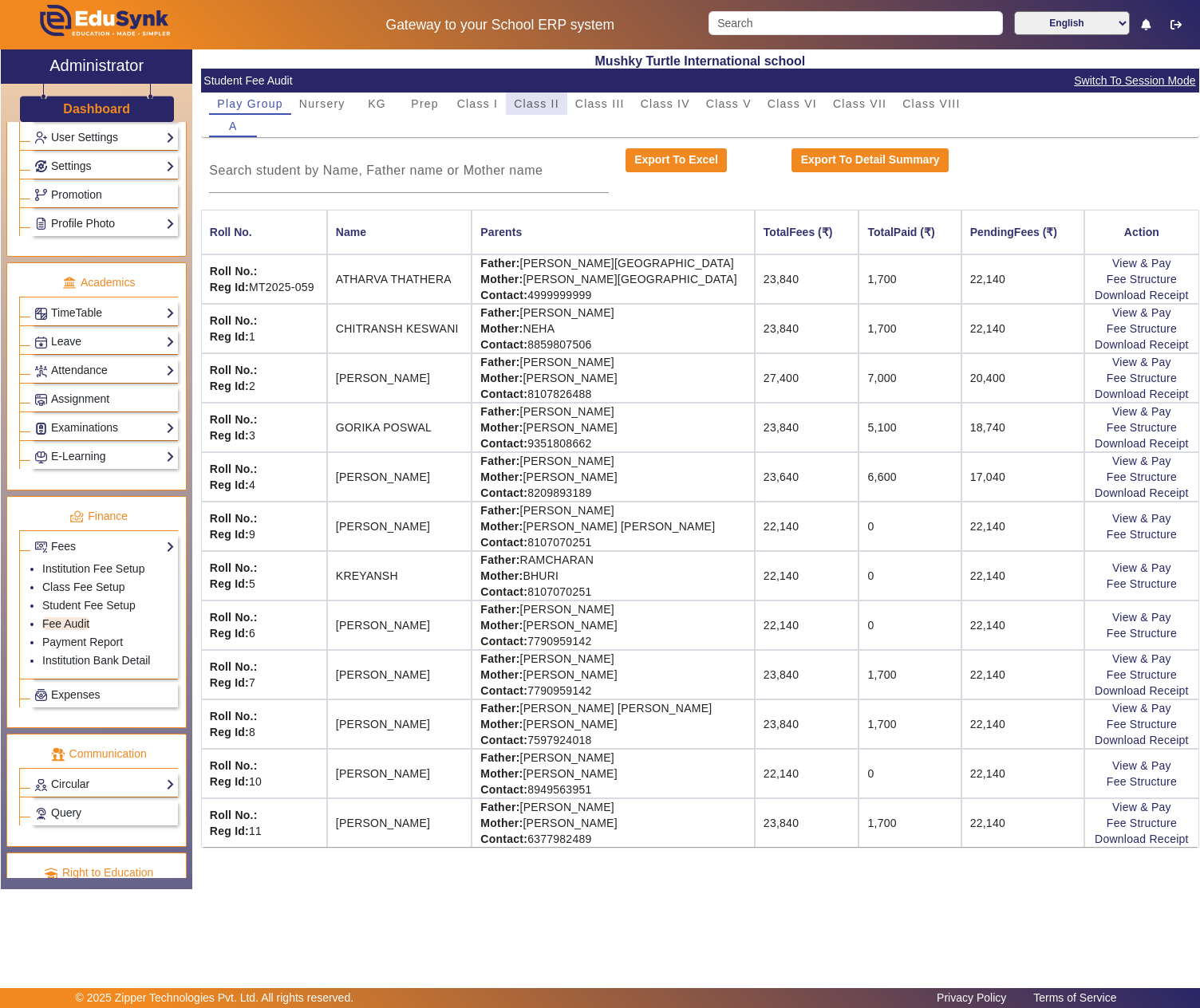
click at [541, 105] on span "Class II" at bounding box center [536, 104] width 45 height 11
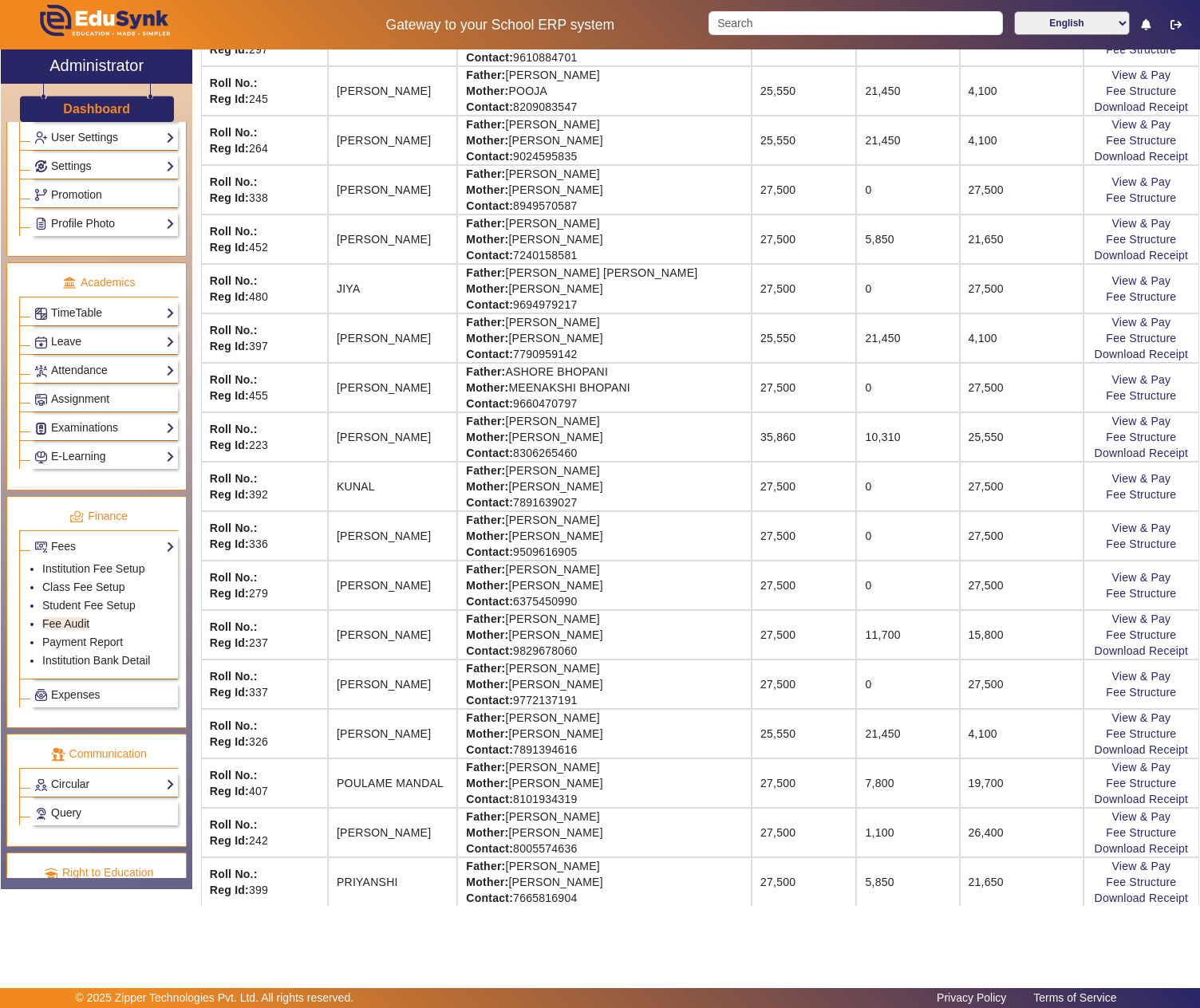
scroll to position [1064, 0]
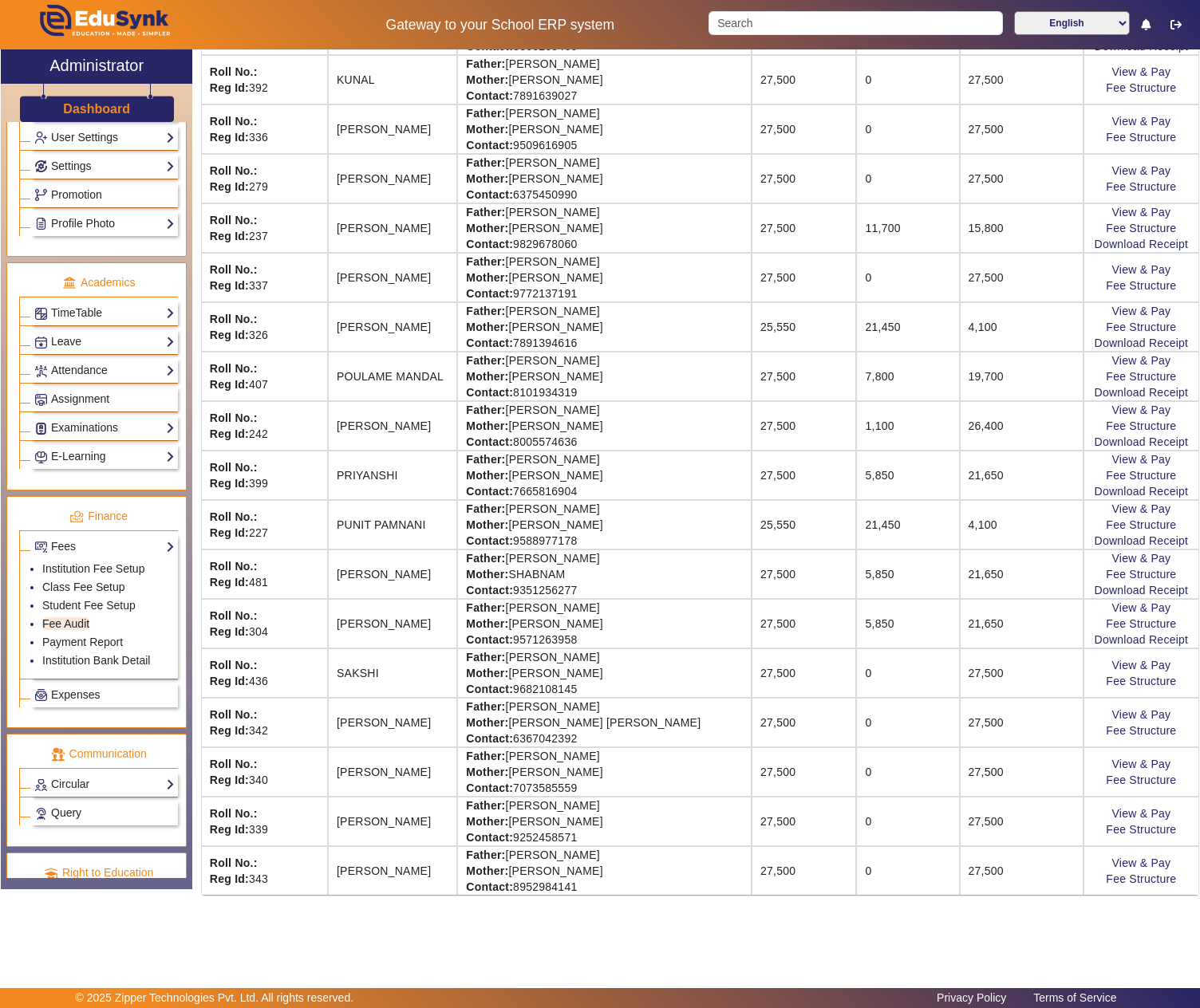
drag, startPoint x: 550, startPoint y: 680, endPoint x: 637, endPoint y: 680, distance: 87.0
click at [637, 680] on td "Father: SHIV KUMAR Mother: BALKESH KUMARI Contact: 9682108145" at bounding box center [604, 673] width 295 height 50
click at [1126, 672] on link "View & Pay" at bounding box center [1141, 665] width 59 height 13
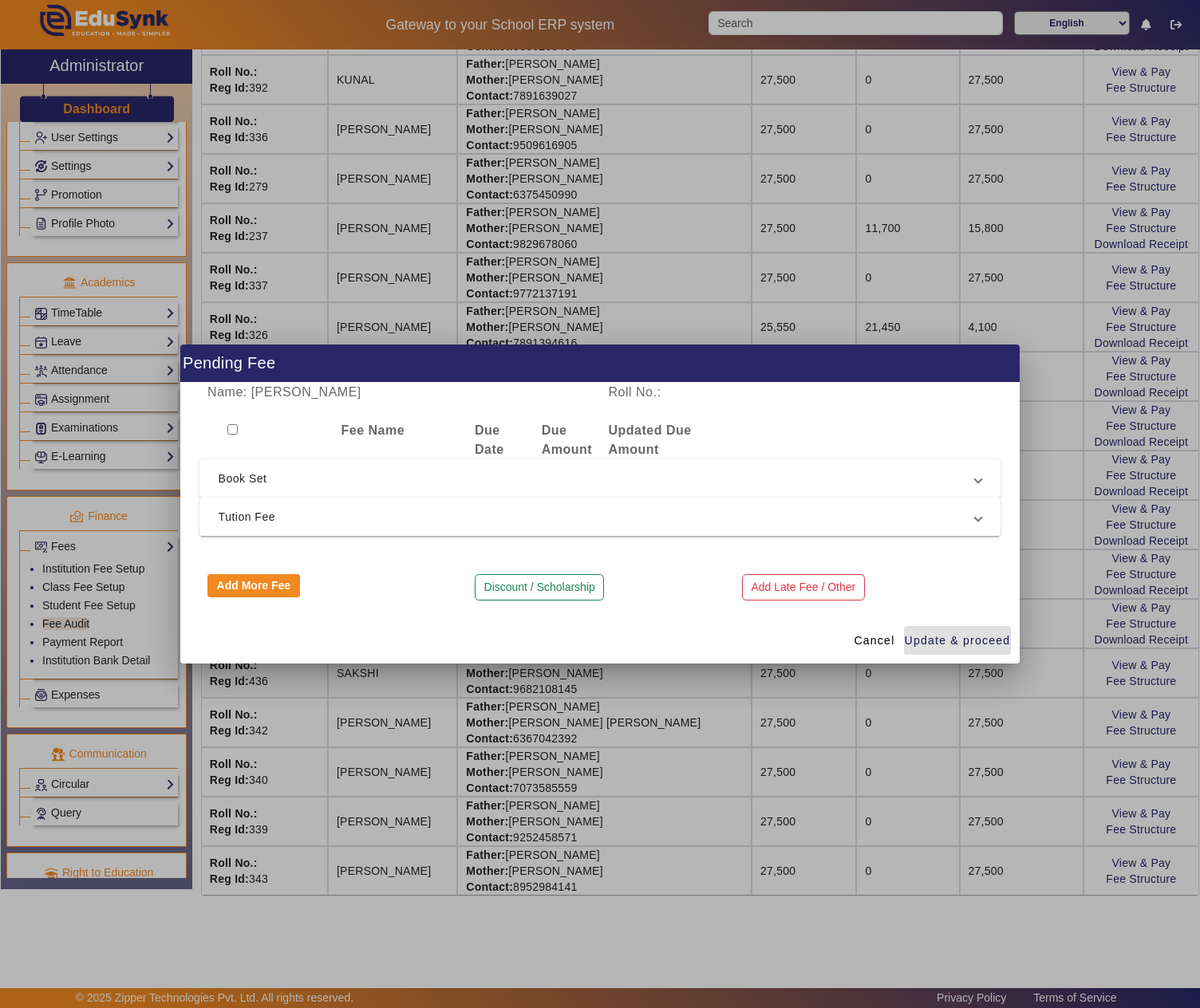
click at [340, 513] on span "Tution Fee" at bounding box center [597, 516] width 757 height 19
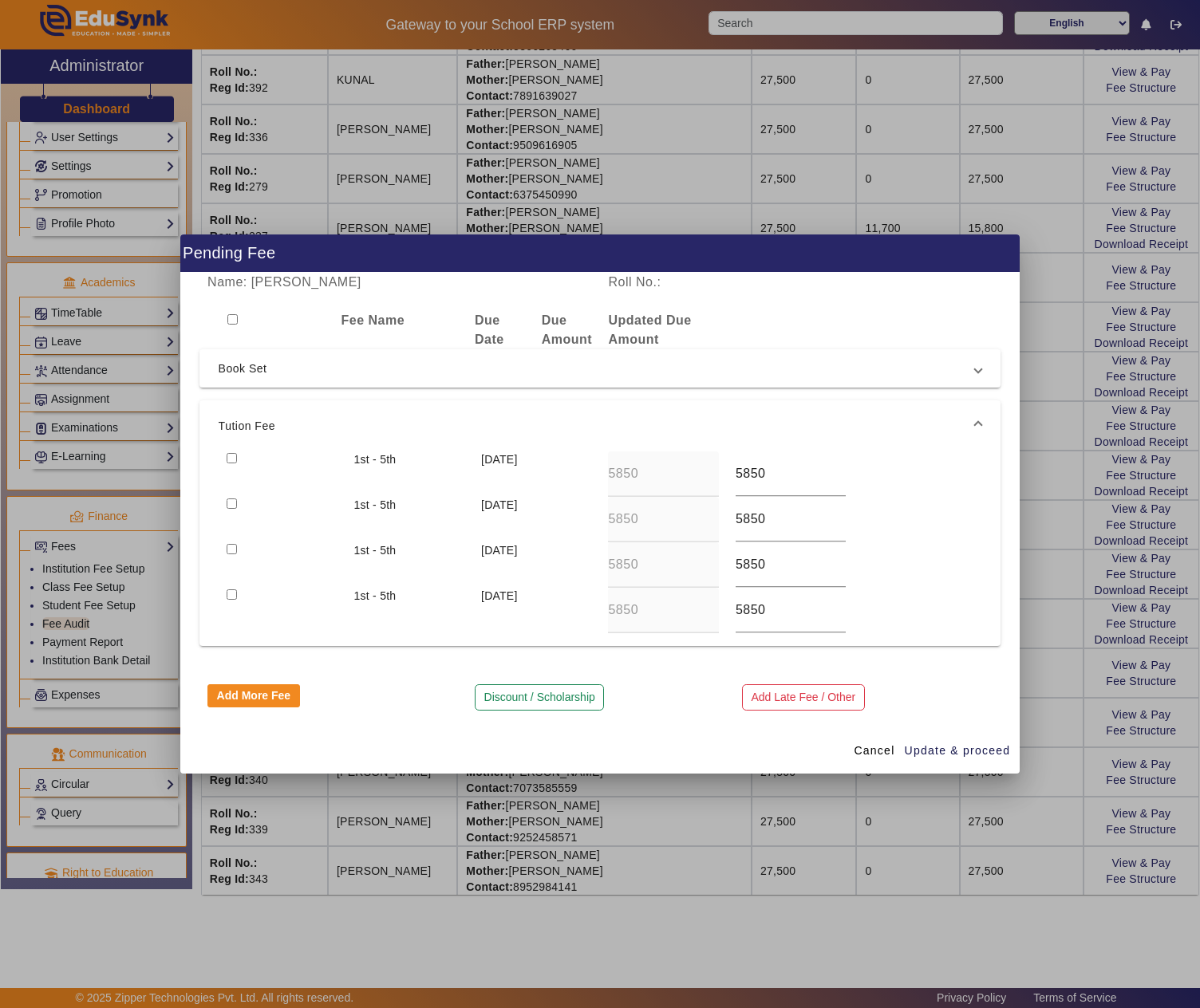
click at [230, 455] on input "checkbox" at bounding box center [232, 459] width 11 height 11
checkbox input "true"
click at [232, 501] on input "checkbox" at bounding box center [232, 504] width 11 height 11
checkbox input "true"
click at [232, 549] on input "checkbox" at bounding box center [232, 549] width 11 height 11
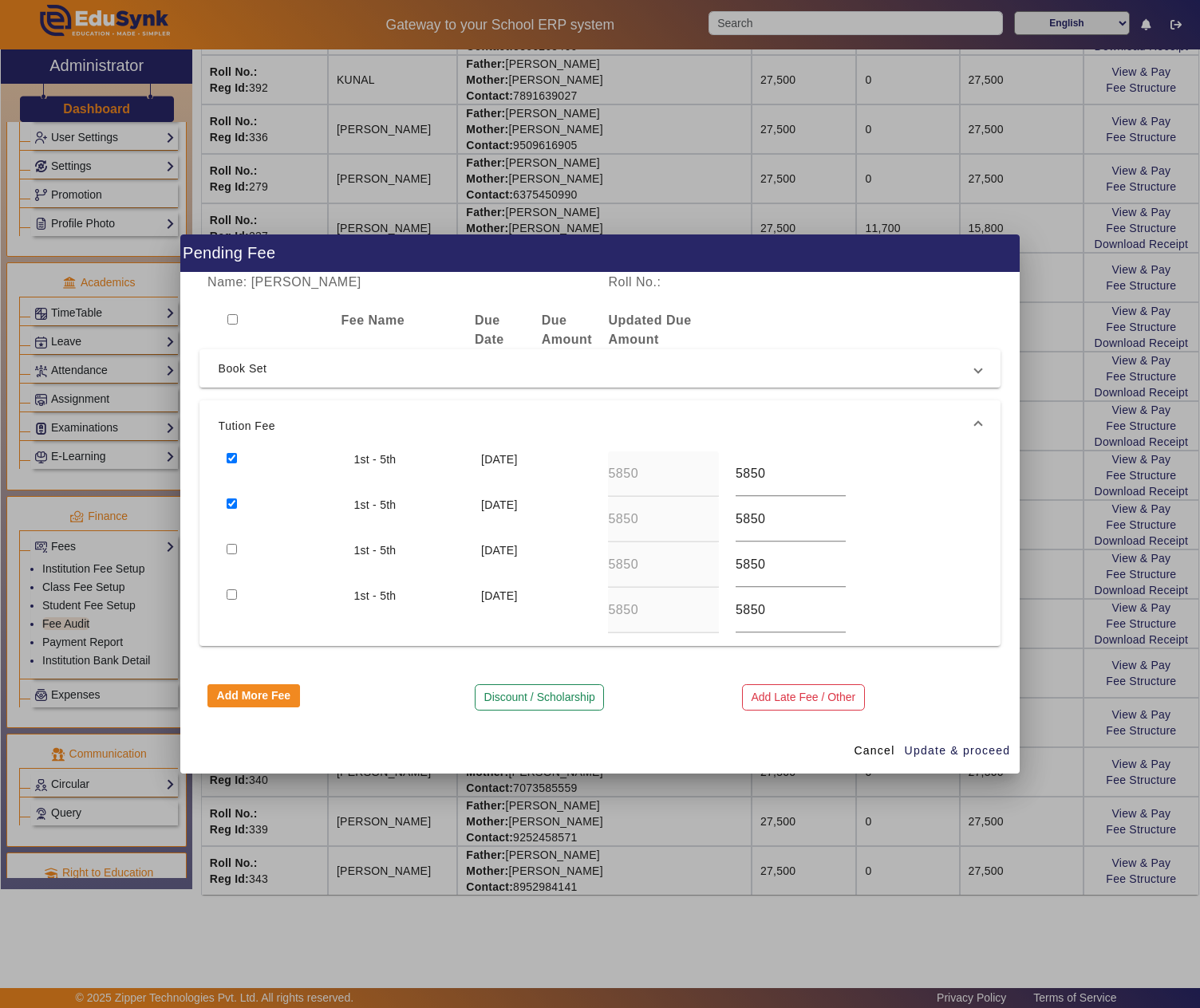
checkbox input "true"
click at [233, 594] on input "checkbox" at bounding box center [232, 595] width 11 height 11
checkbox input "true"
click at [526, 697] on button "Discount / Scholarship" at bounding box center [539, 698] width 129 height 27
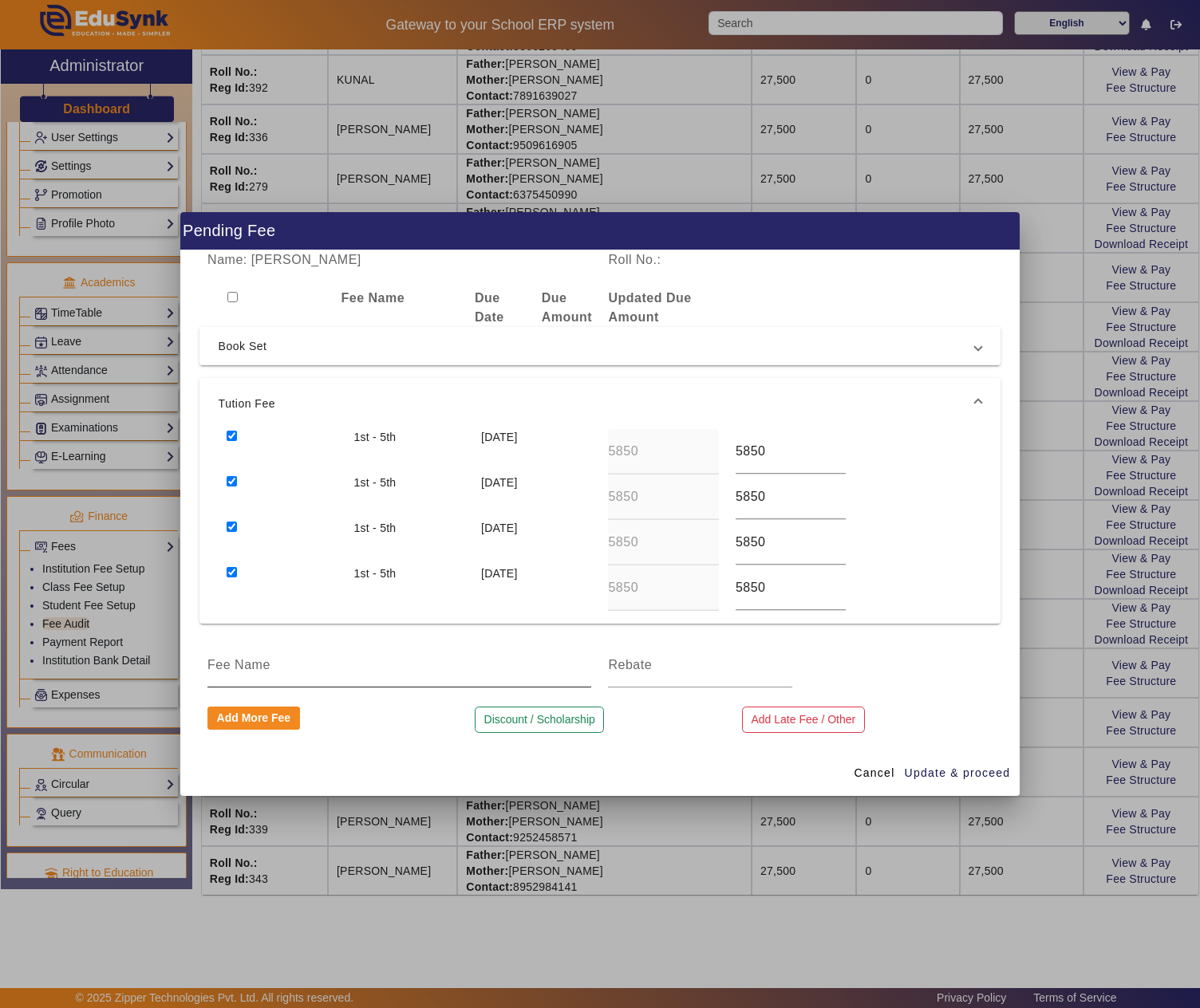
click at [275, 667] on input at bounding box center [399, 665] width 384 height 19
type input "1 MONTH DISCOUNT"
type input "1950"
click at [987, 772] on span "Update & proceed" at bounding box center [958, 773] width 106 height 17
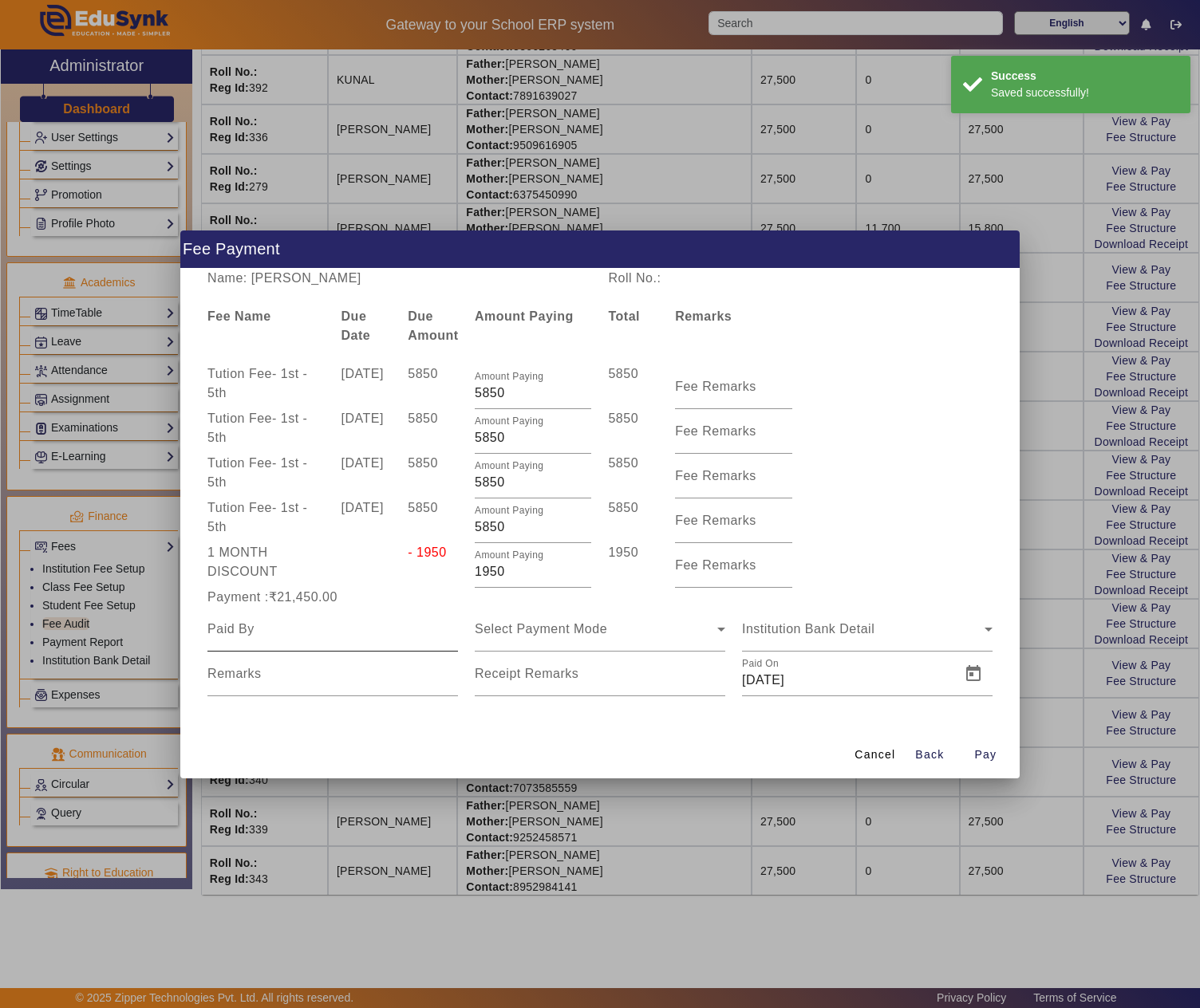
click at [296, 635] on input at bounding box center [332, 629] width 250 height 19
paste input "SHIV KUMAR"
type input "SHIV KUMAR"
click at [577, 631] on span "Select Payment Mode" at bounding box center [541, 629] width 132 height 14
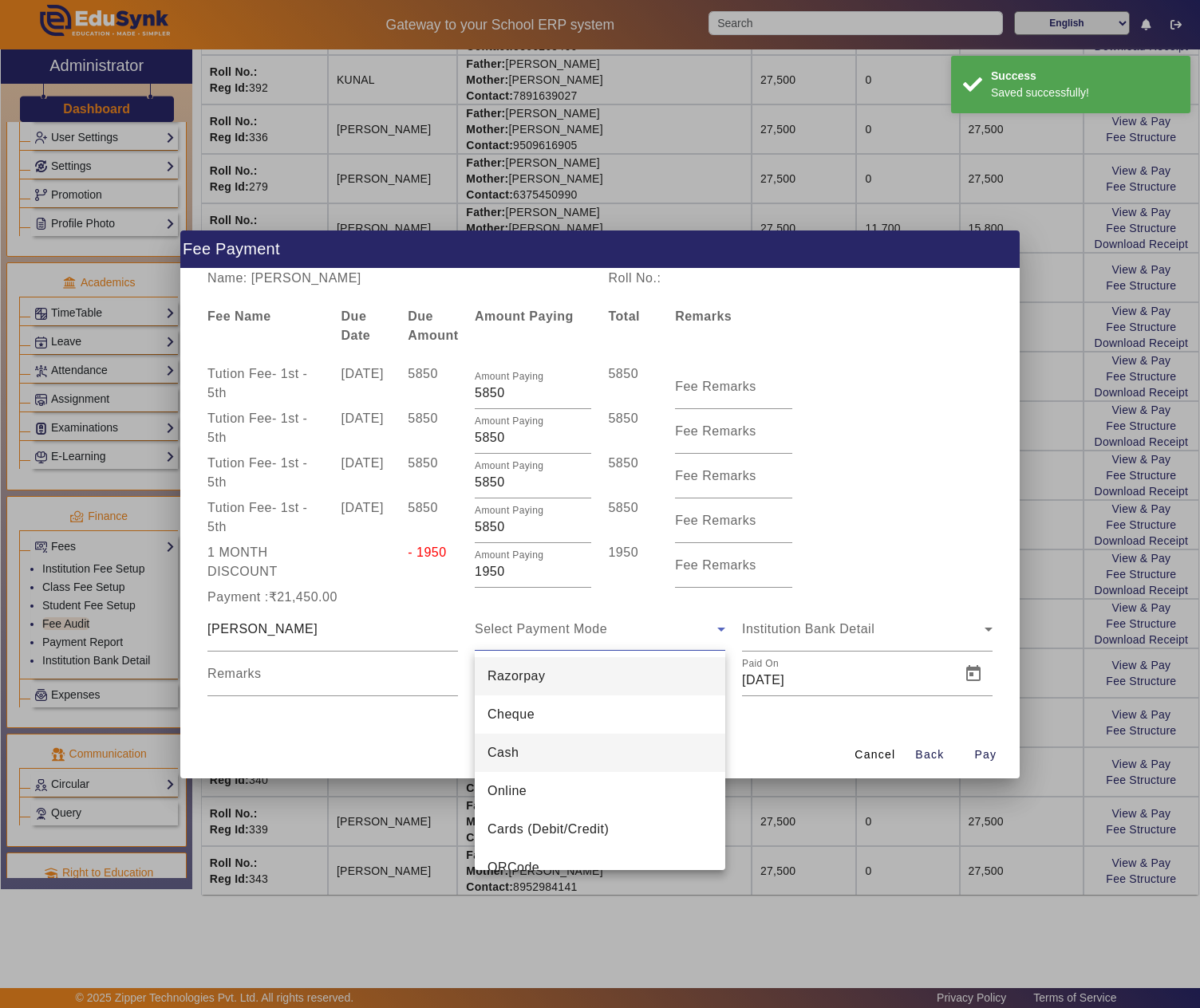
click at [517, 753] on span "Cash" at bounding box center [503, 752] width 32 height 19
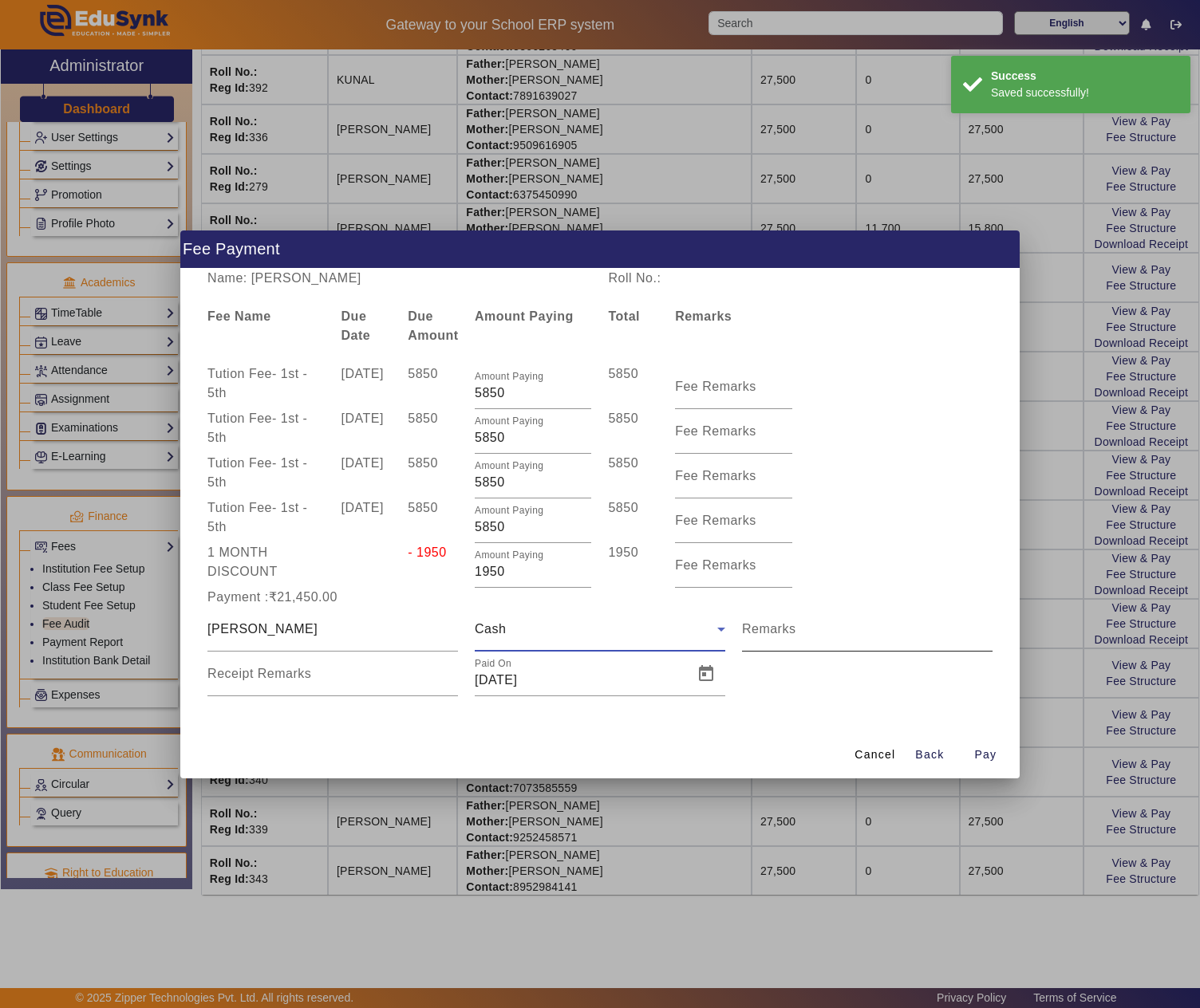
click at [793, 637] on input "Remarks" at bounding box center [868, 635] width 250 height 19
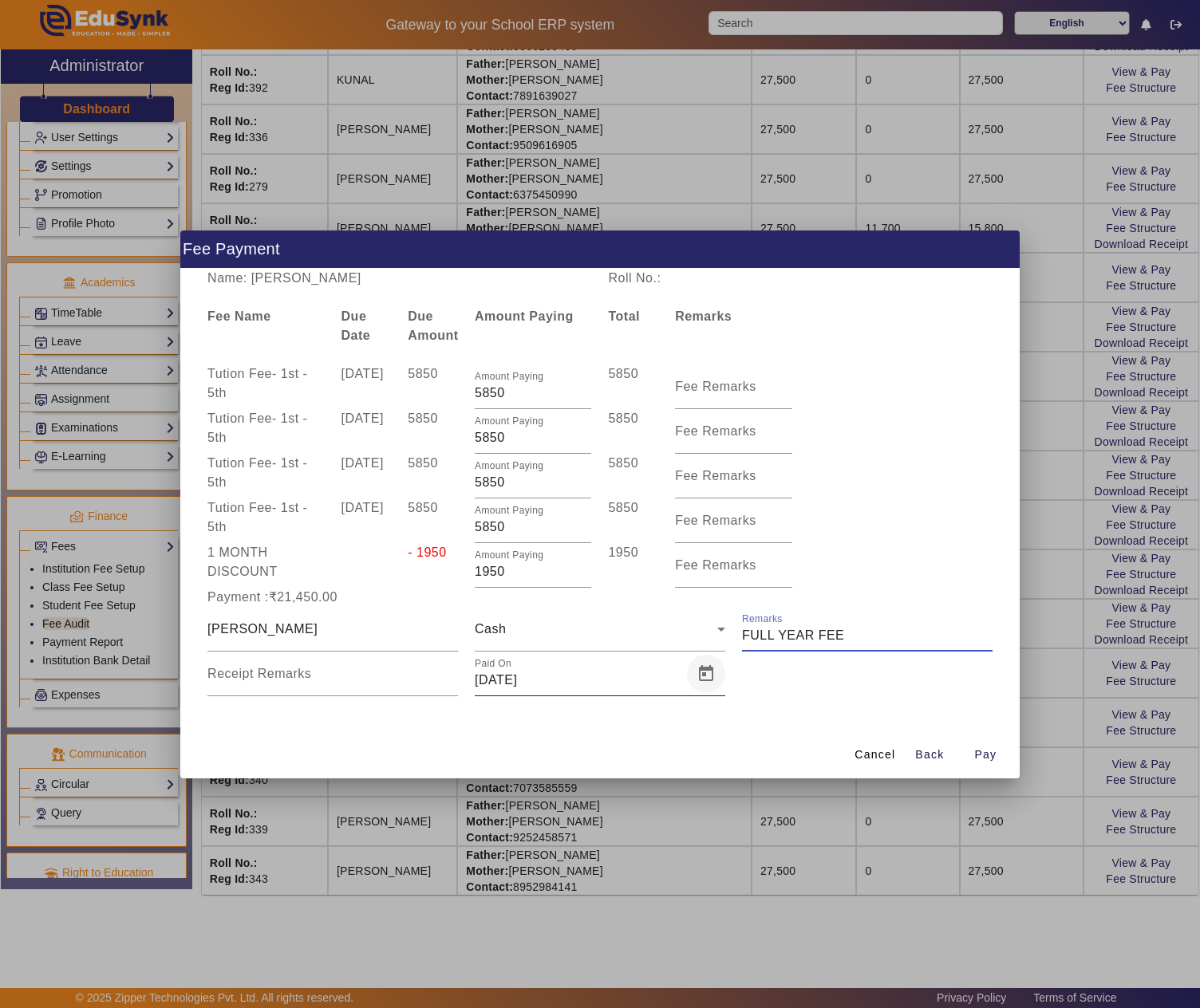
type input "FULL YEAR FEE"
click at [707, 667] on span "Open calendar" at bounding box center [705, 674] width 39 height 39
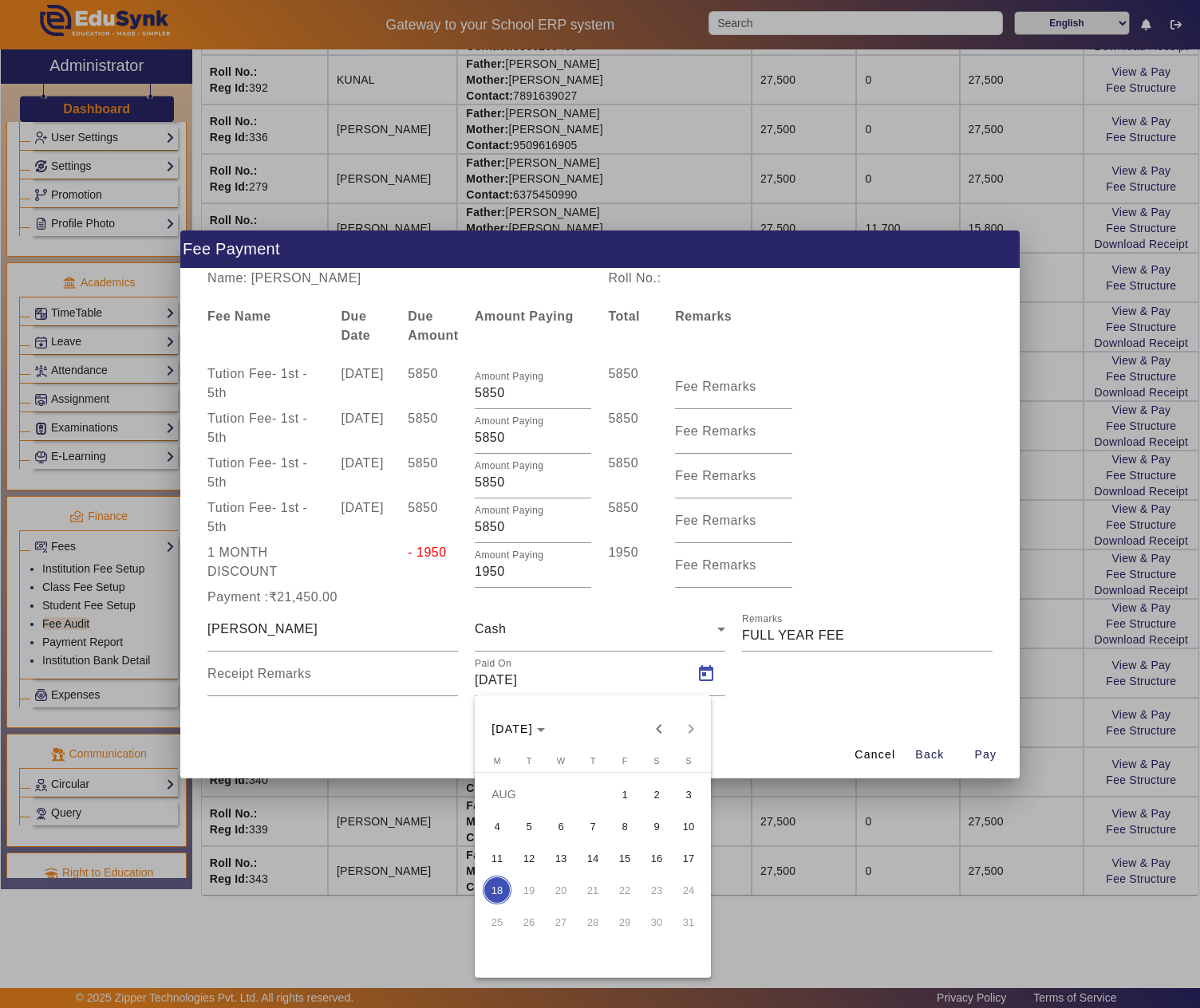
drag, startPoint x: 660, startPoint y: 734, endPoint x: 652, endPoint y: 753, distance: 20.6
click at [659, 734] on span "Previous month" at bounding box center [659, 729] width 32 height 32
click at [660, 854] on span "12" at bounding box center [657, 858] width 29 height 29
type input "12/07/2025"
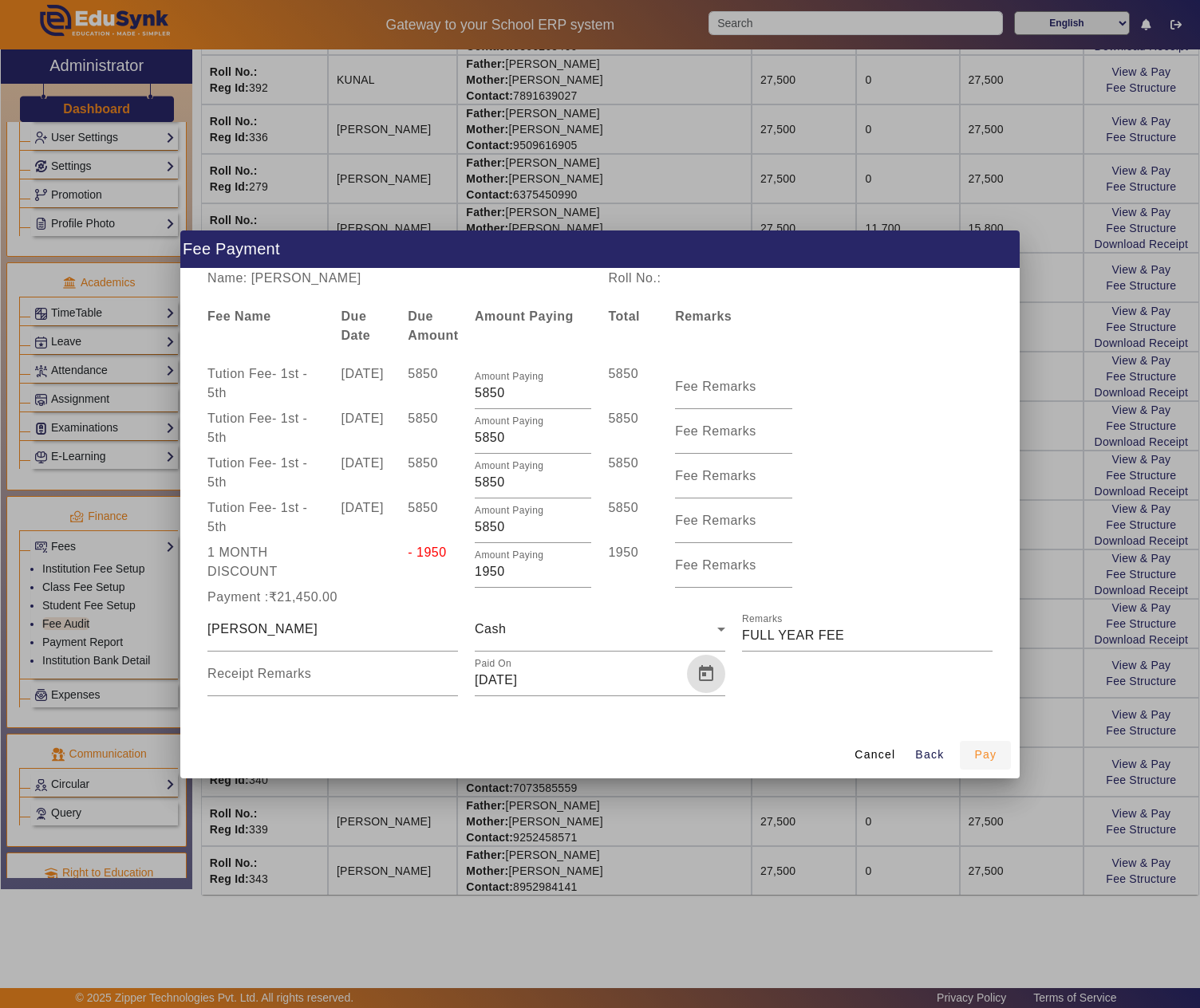
click at [979, 758] on span "Pay" at bounding box center [985, 755] width 23 height 17
type input "0"
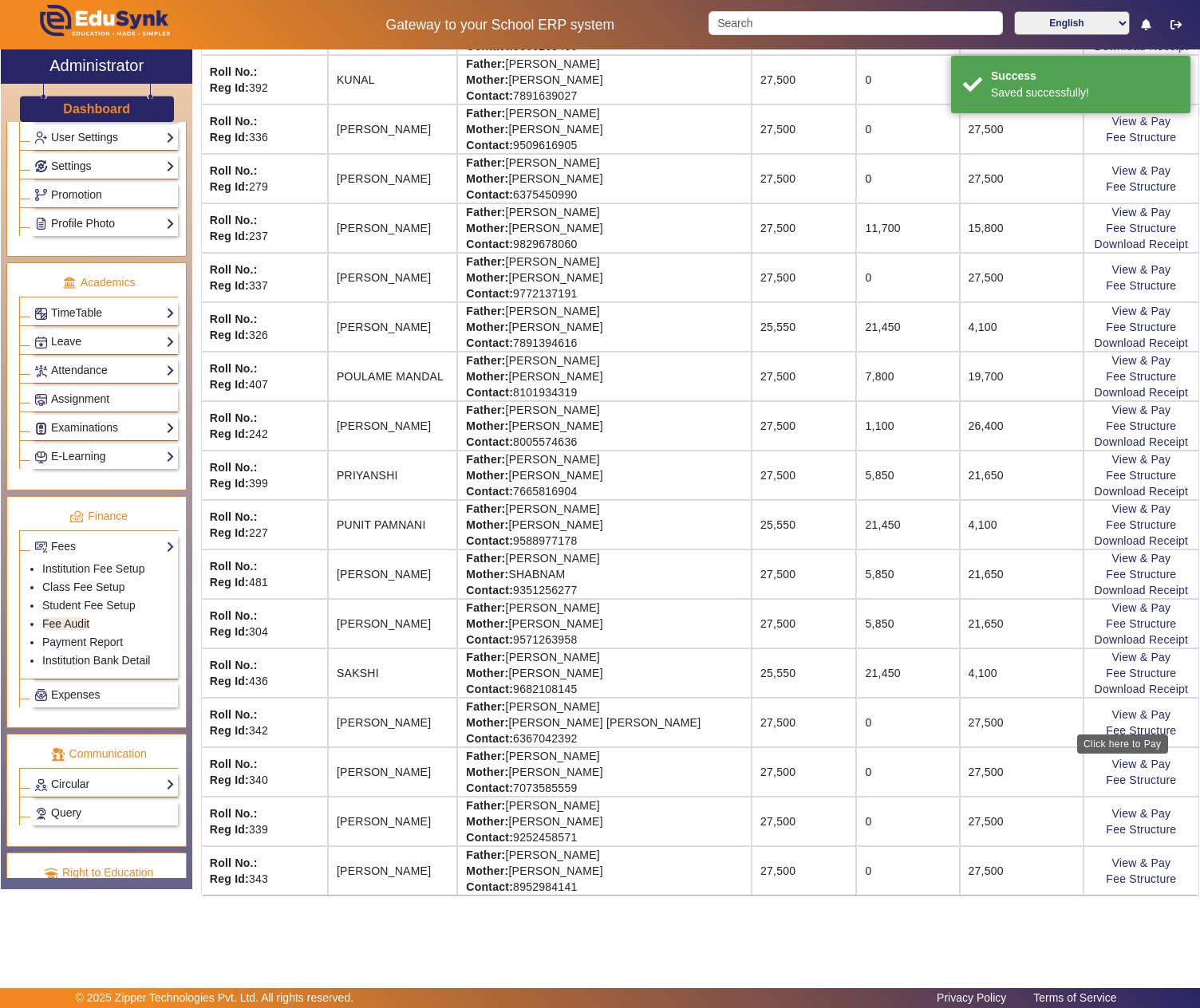
scroll to position [0, 0]
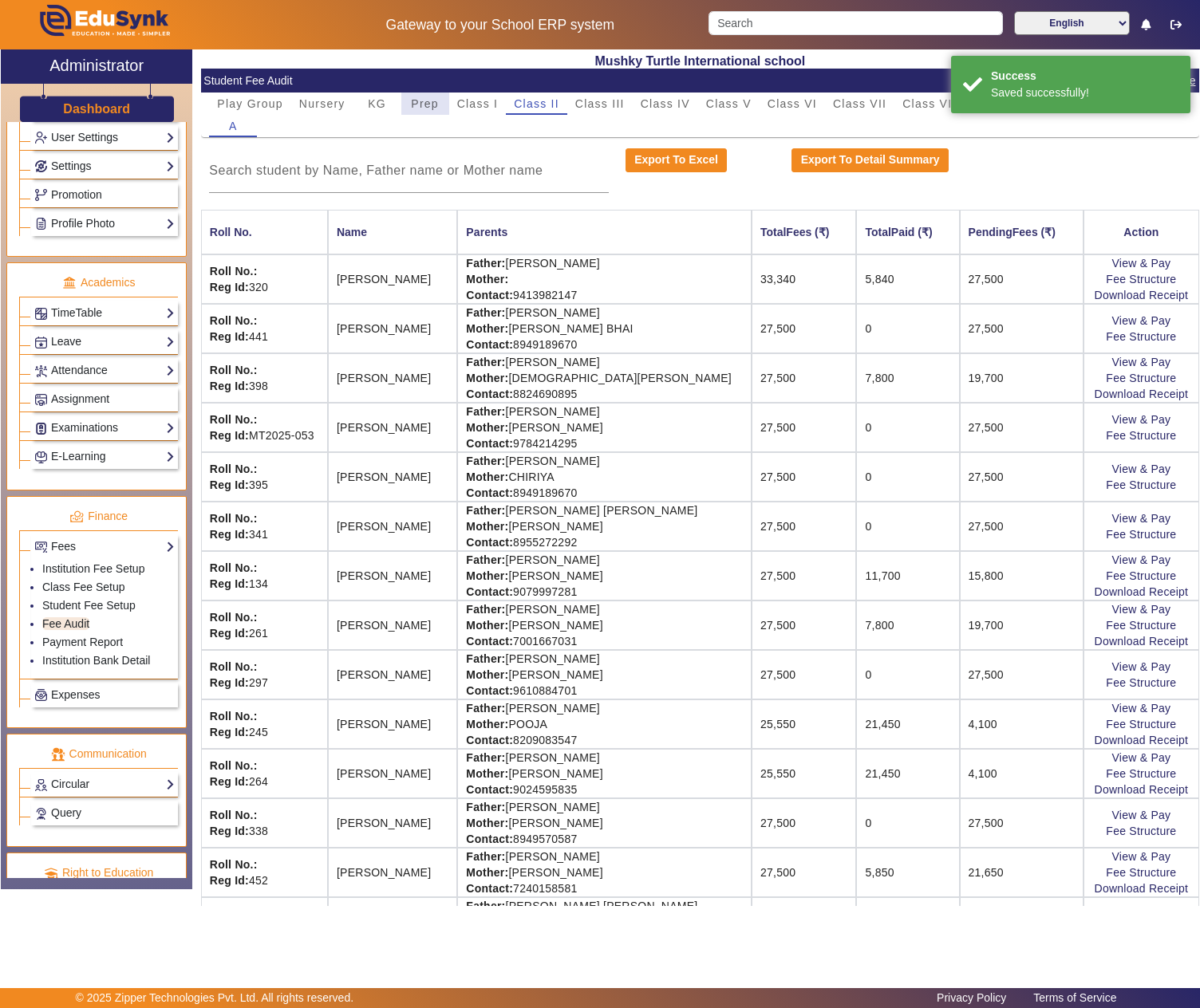
click at [429, 109] on span "Prep" at bounding box center [424, 104] width 28 height 11
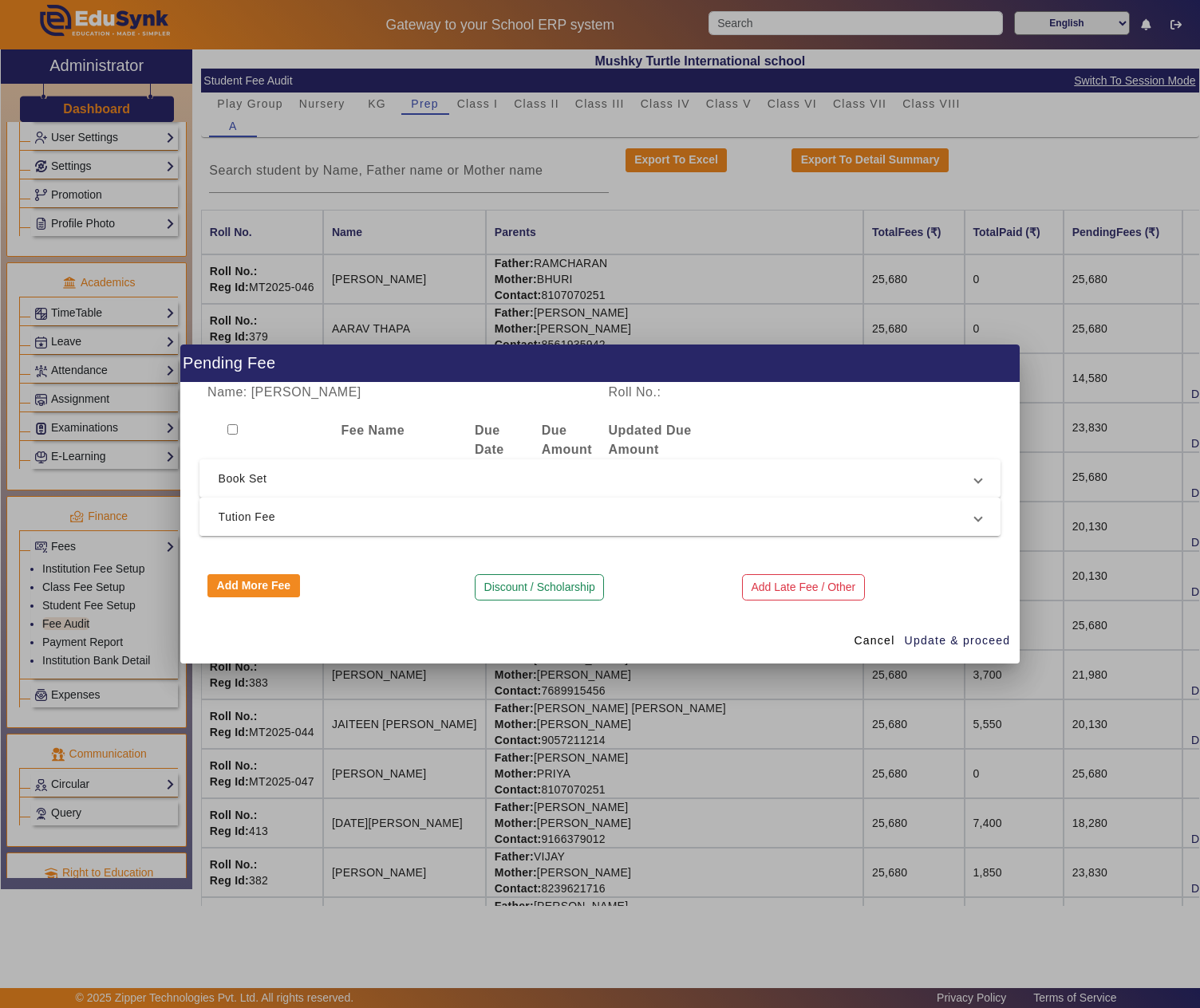
click at [292, 507] on span "Tution Fee" at bounding box center [597, 516] width 757 height 19
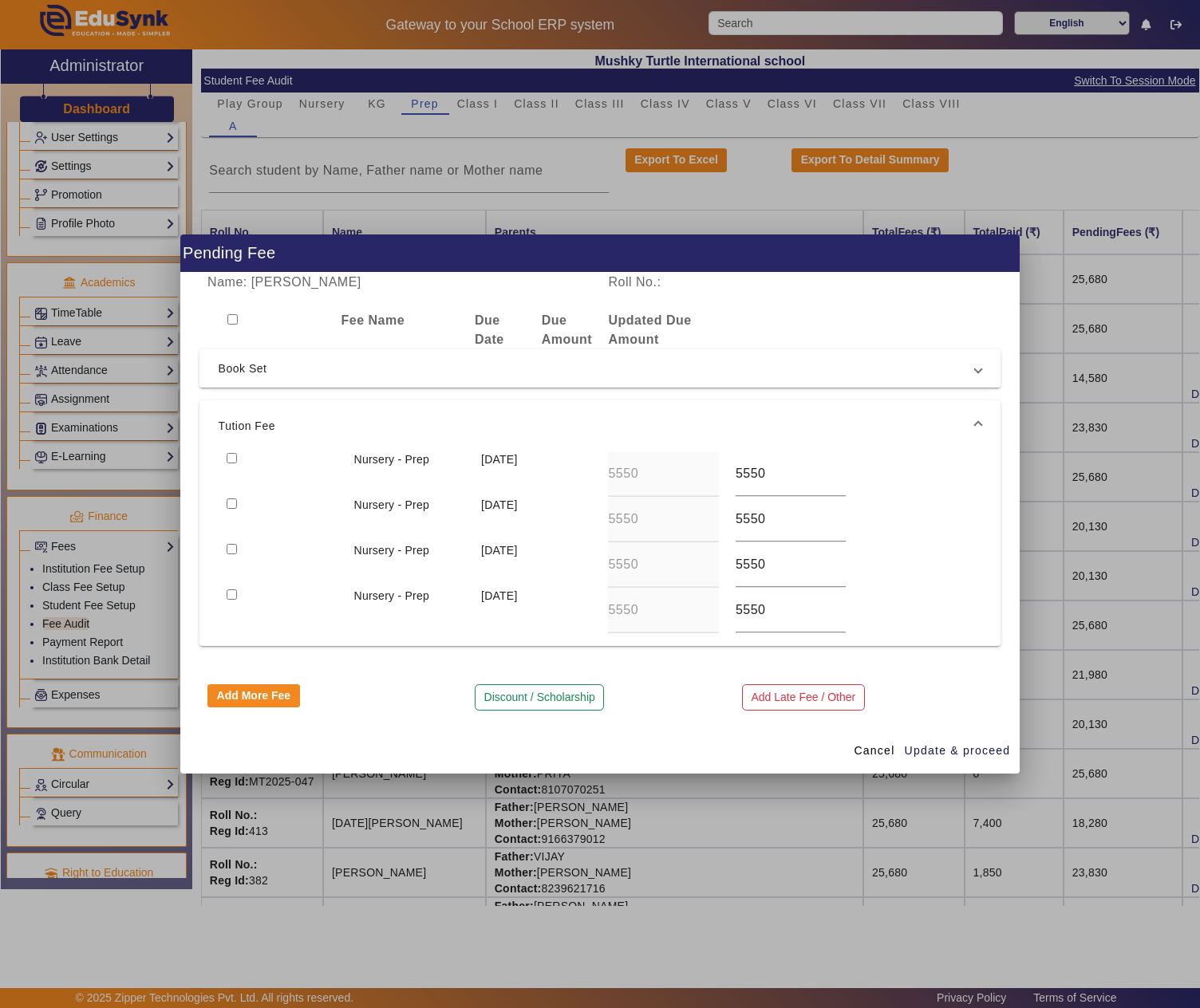
click at [233, 455] on input "checkbox" at bounding box center [232, 459] width 11 height 11
checkbox input "true"
click at [236, 504] on input "checkbox" at bounding box center [232, 504] width 11 height 11
checkbox input "true"
click at [236, 549] on input "checkbox" at bounding box center [232, 549] width 11 height 11
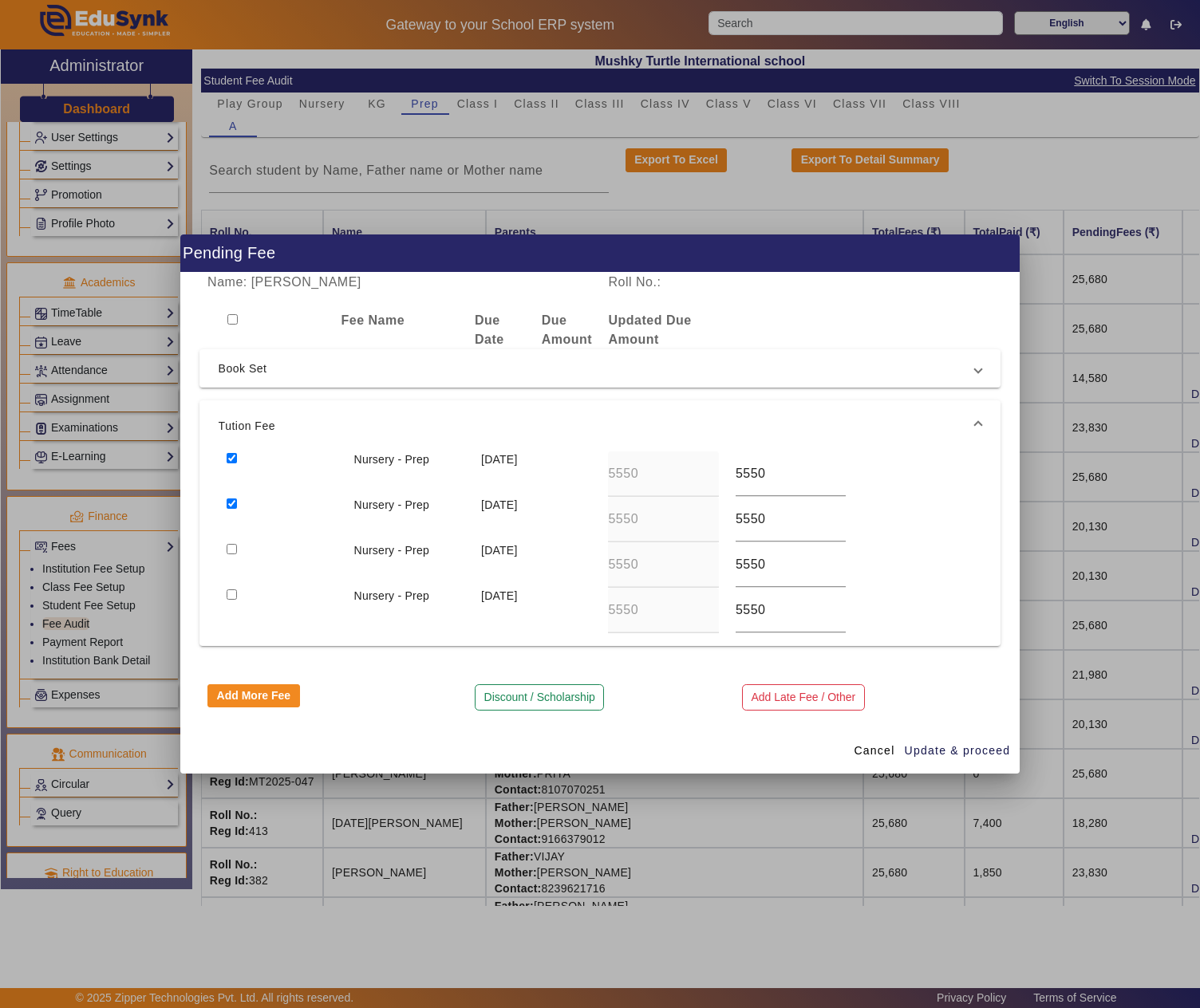
checkbox input "true"
click at [228, 592] on input "checkbox" at bounding box center [232, 595] width 11 height 11
checkbox input "true"
click at [519, 693] on button "Discount / Scholarship" at bounding box center [539, 698] width 129 height 27
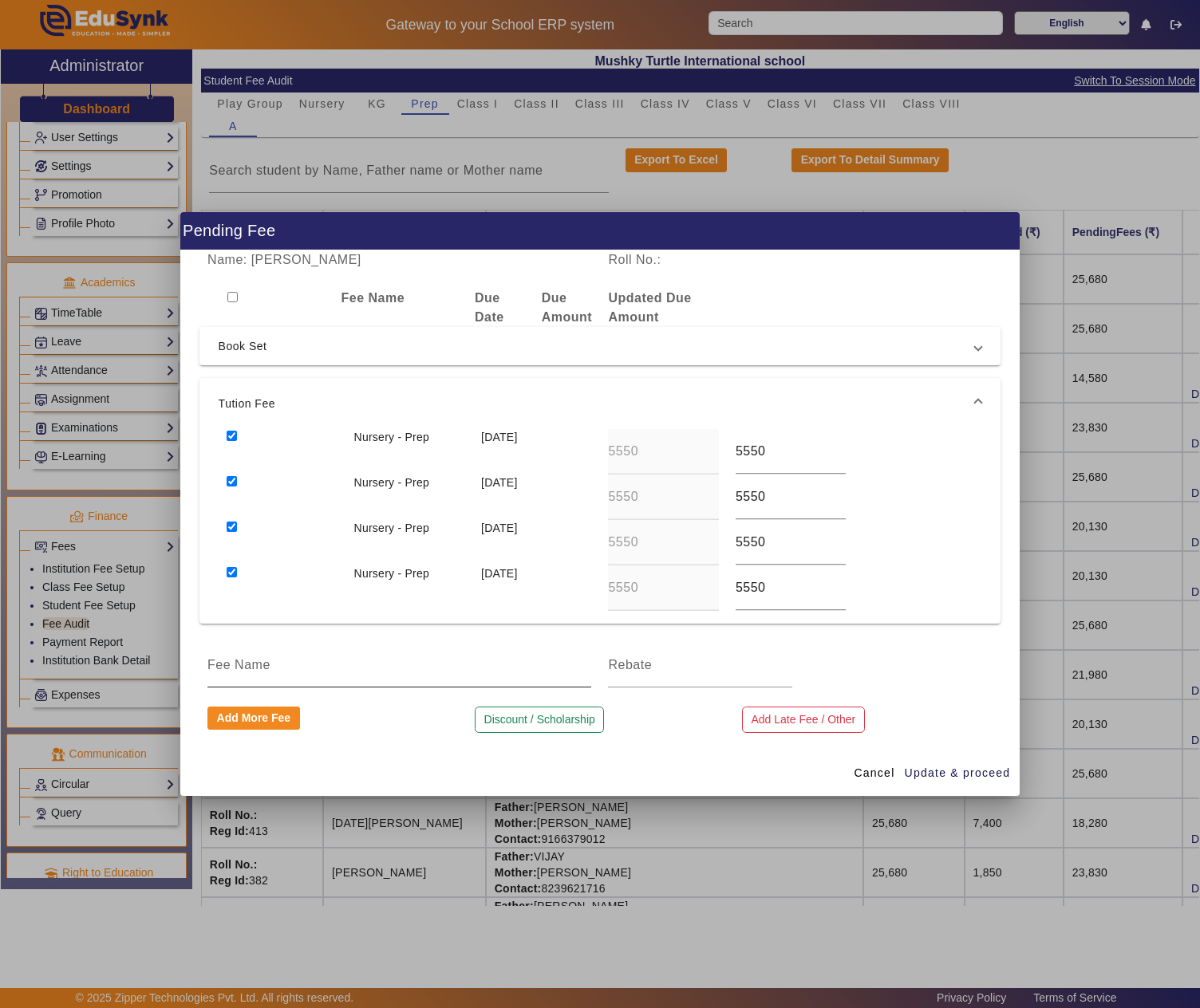
click at [302, 666] on input at bounding box center [399, 665] width 384 height 19
type input "1 MONTH DISCOUNT"
type input "1850"
click at [970, 777] on span "Update & proceed" at bounding box center [958, 773] width 106 height 17
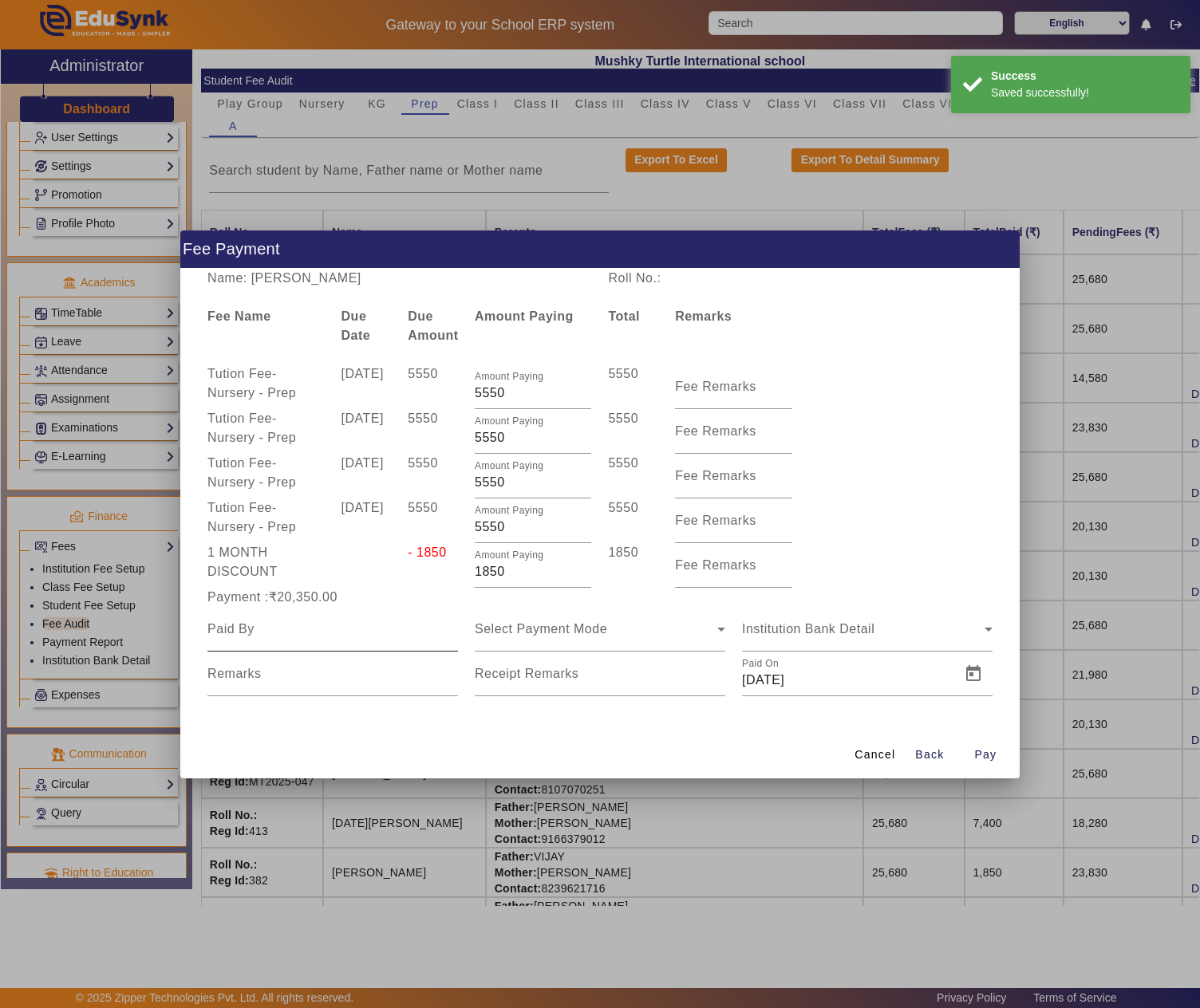
click at [281, 633] on input at bounding box center [332, 629] width 250 height 19
paste input "SHIV KUMAR"
type input "SHIV KUMAR"
click at [623, 629] on div "Select Payment Mode" at bounding box center [595, 629] width 242 height 19
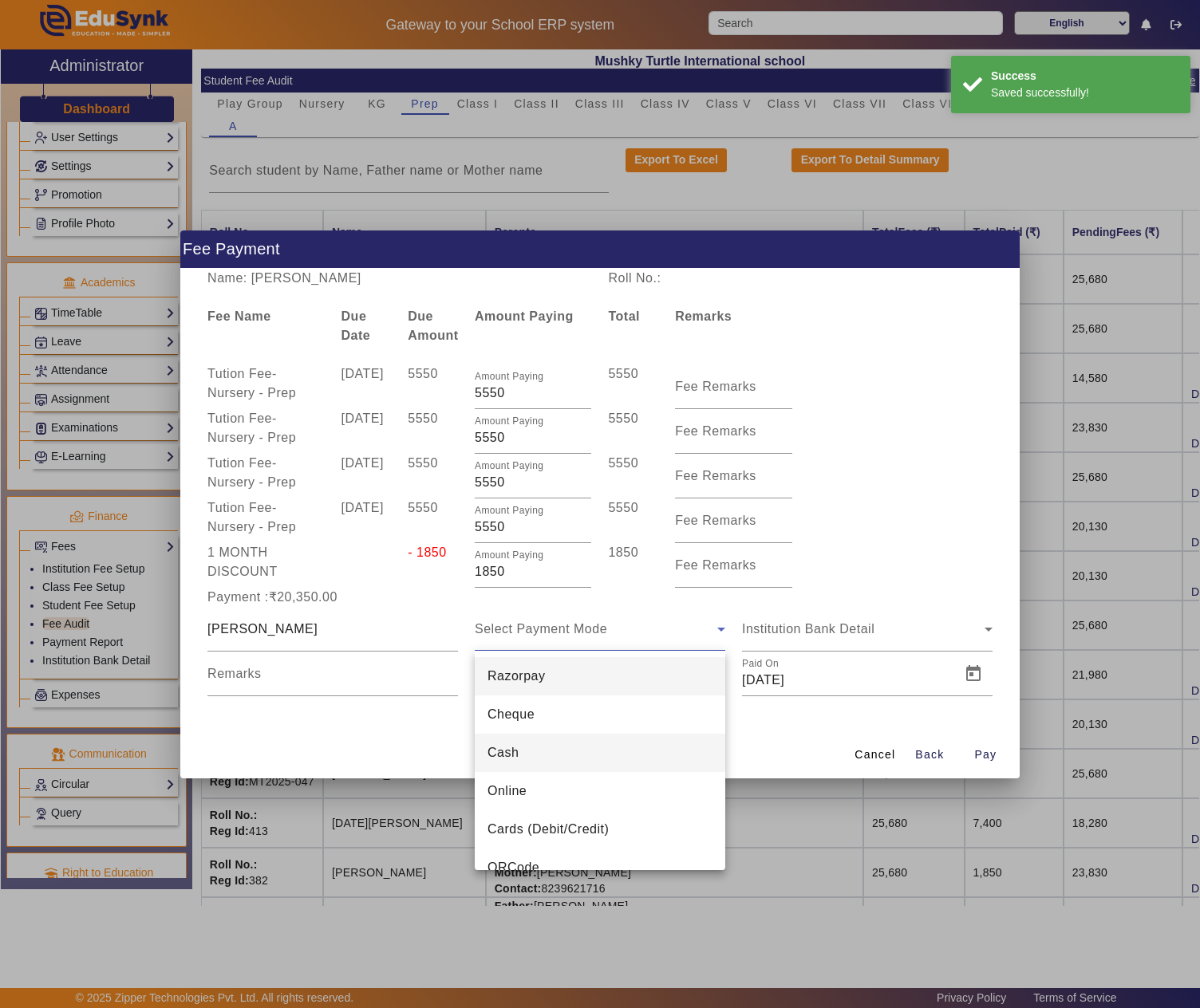
click at [542, 749] on mat-option "Cash" at bounding box center [600, 753] width 250 height 39
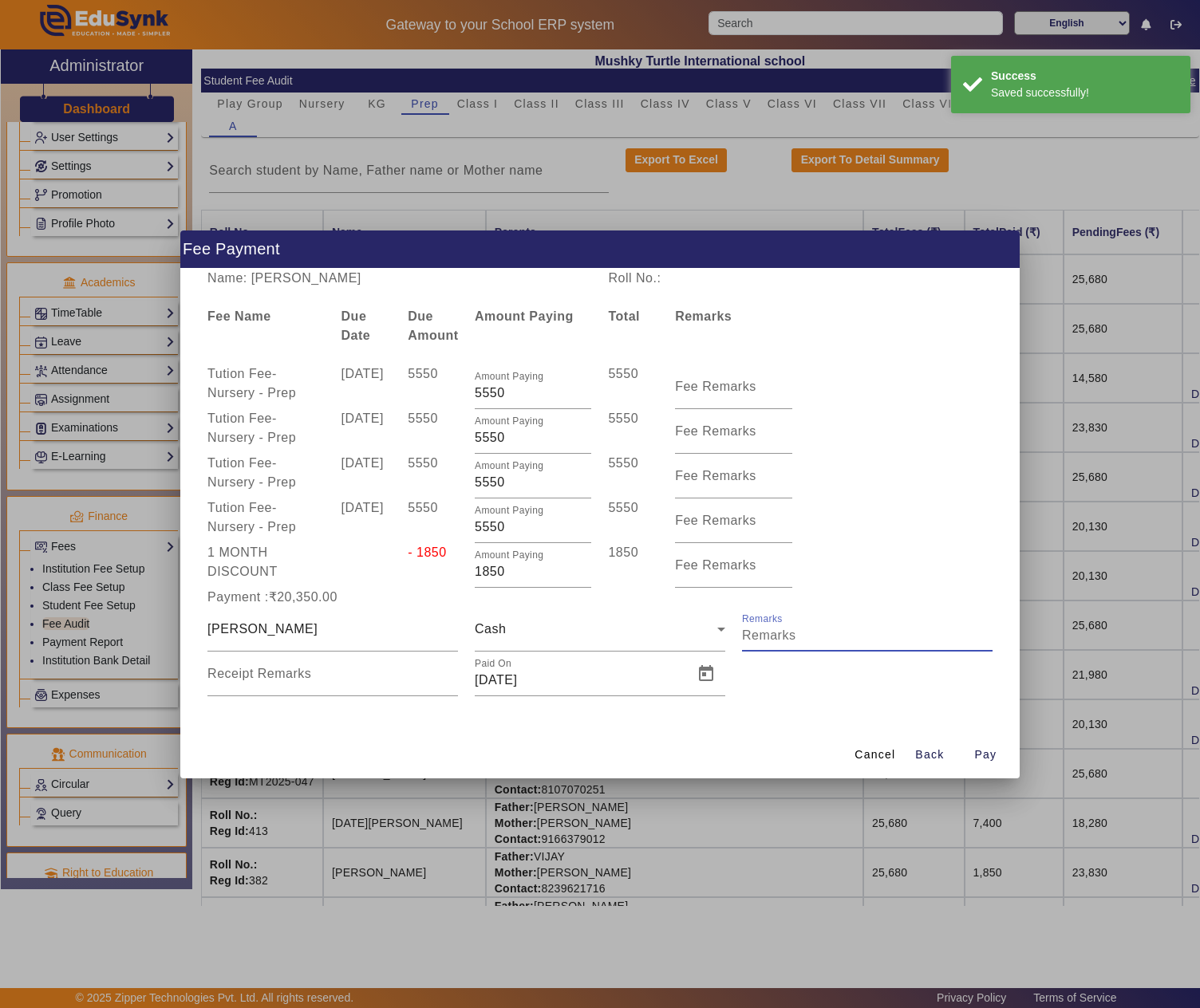
click at [807, 633] on input "Remarks" at bounding box center [868, 635] width 250 height 19
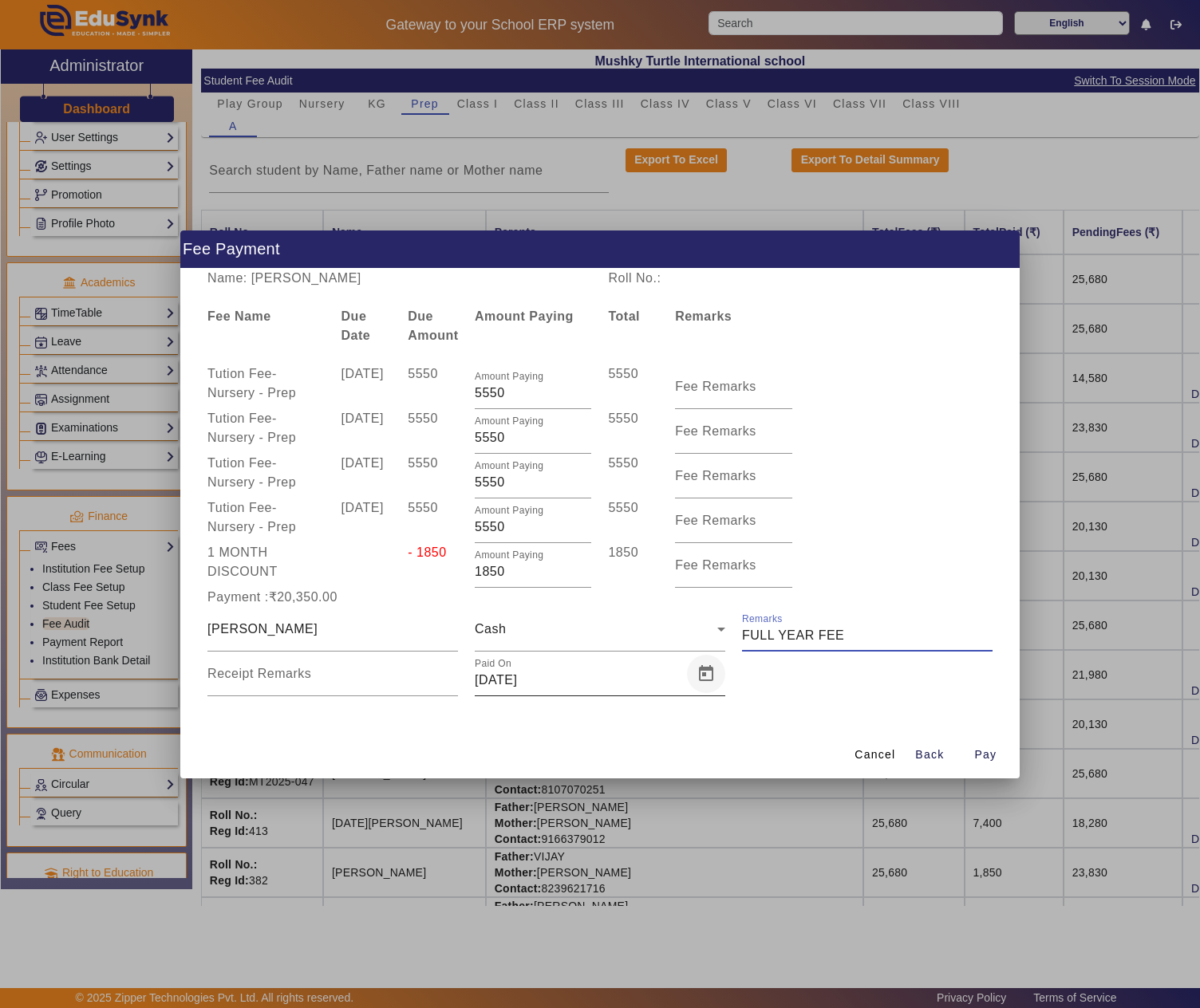
type input "FULL YEAR FEE"
click at [710, 678] on span "Open calendar" at bounding box center [705, 674] width 39 height 39
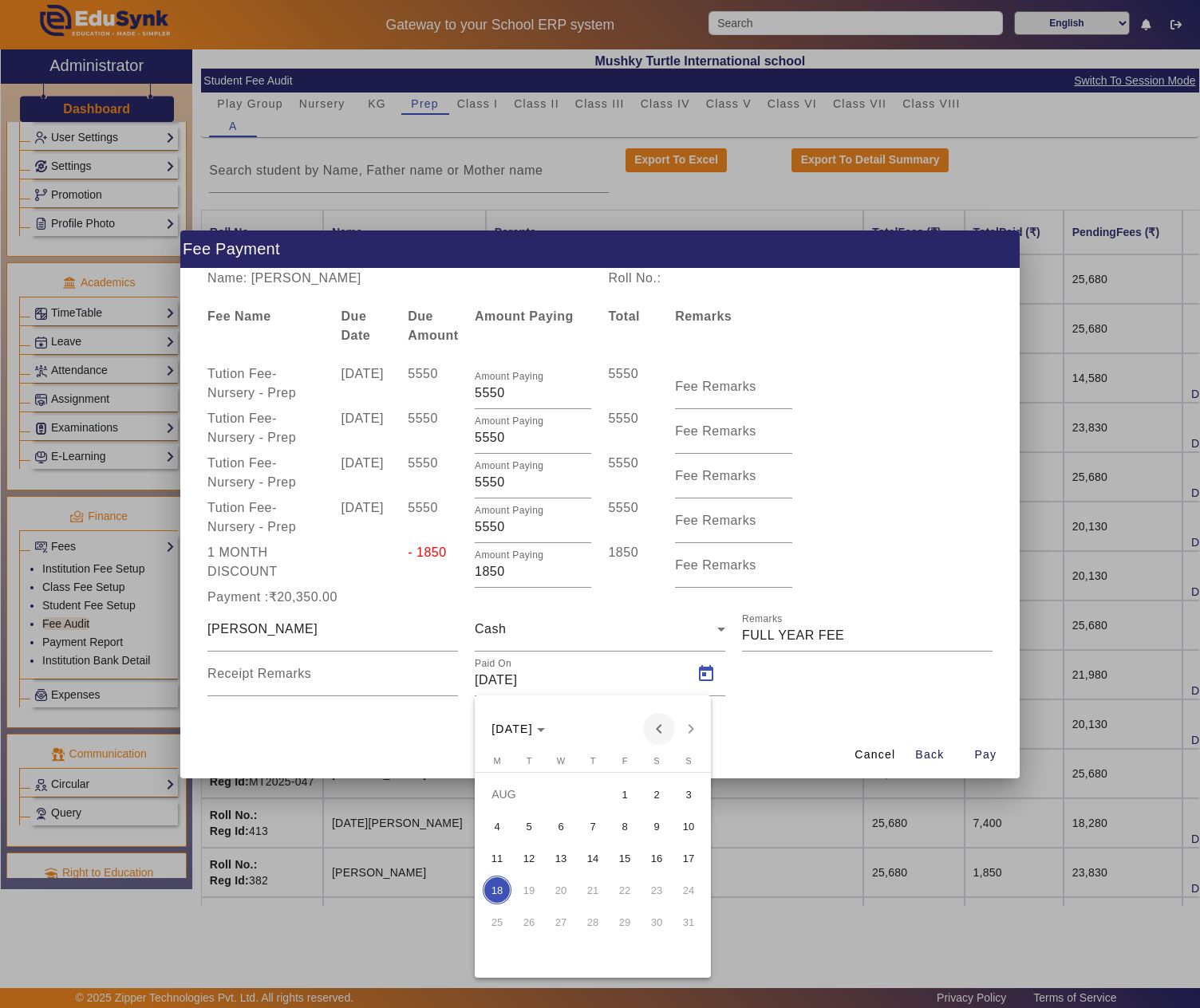
click at [668, 731] on span "Previous month" at bounding box center [659, 729] width 32 height 32
click at [664, 854] on span "12" at bounding box center [657, 858] width 29 height 29
type input "12/07/2025"
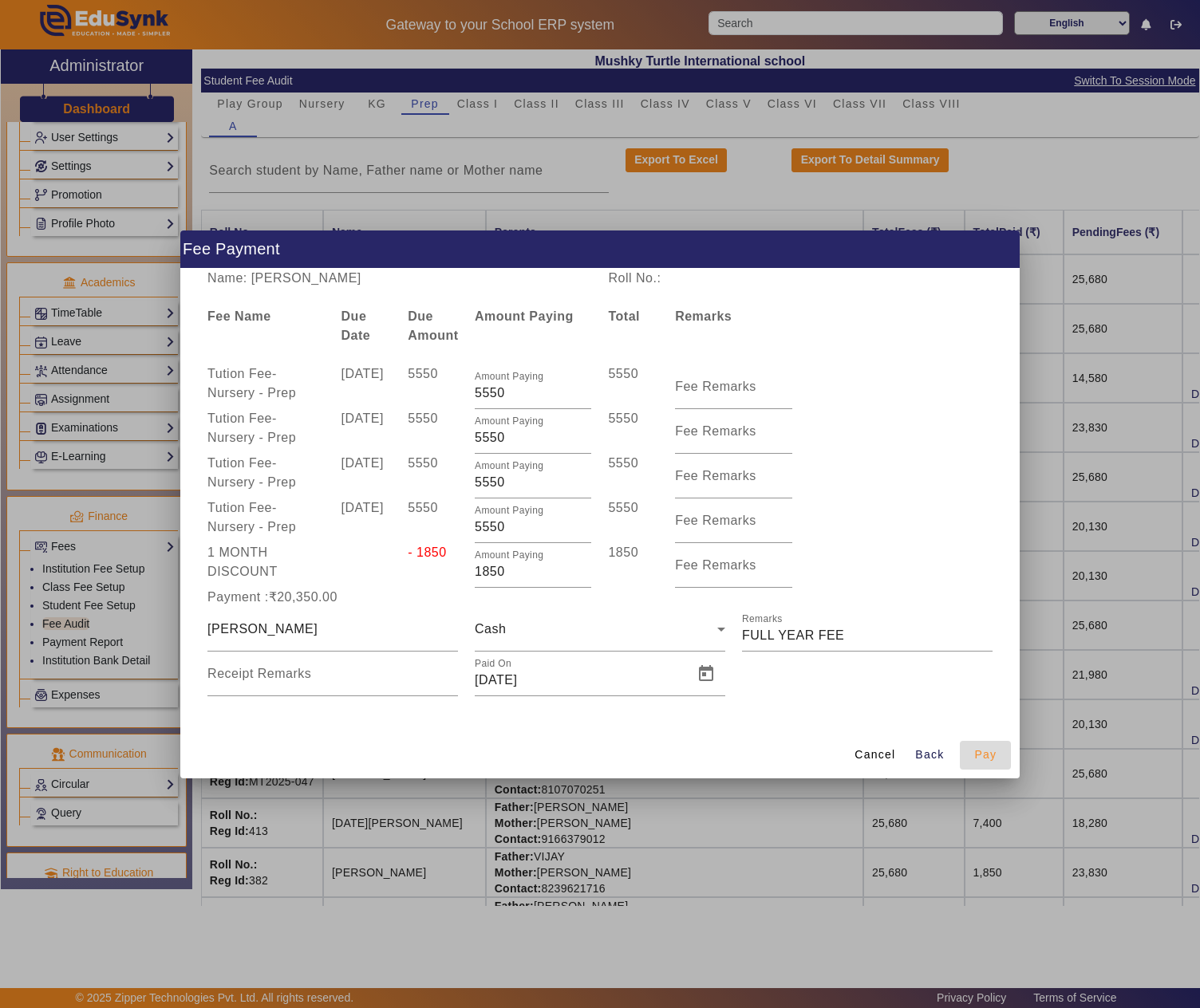
click at [989, 749] on span "Pay" at bounding box center [985, 755] width 23 height 17
type input "0"
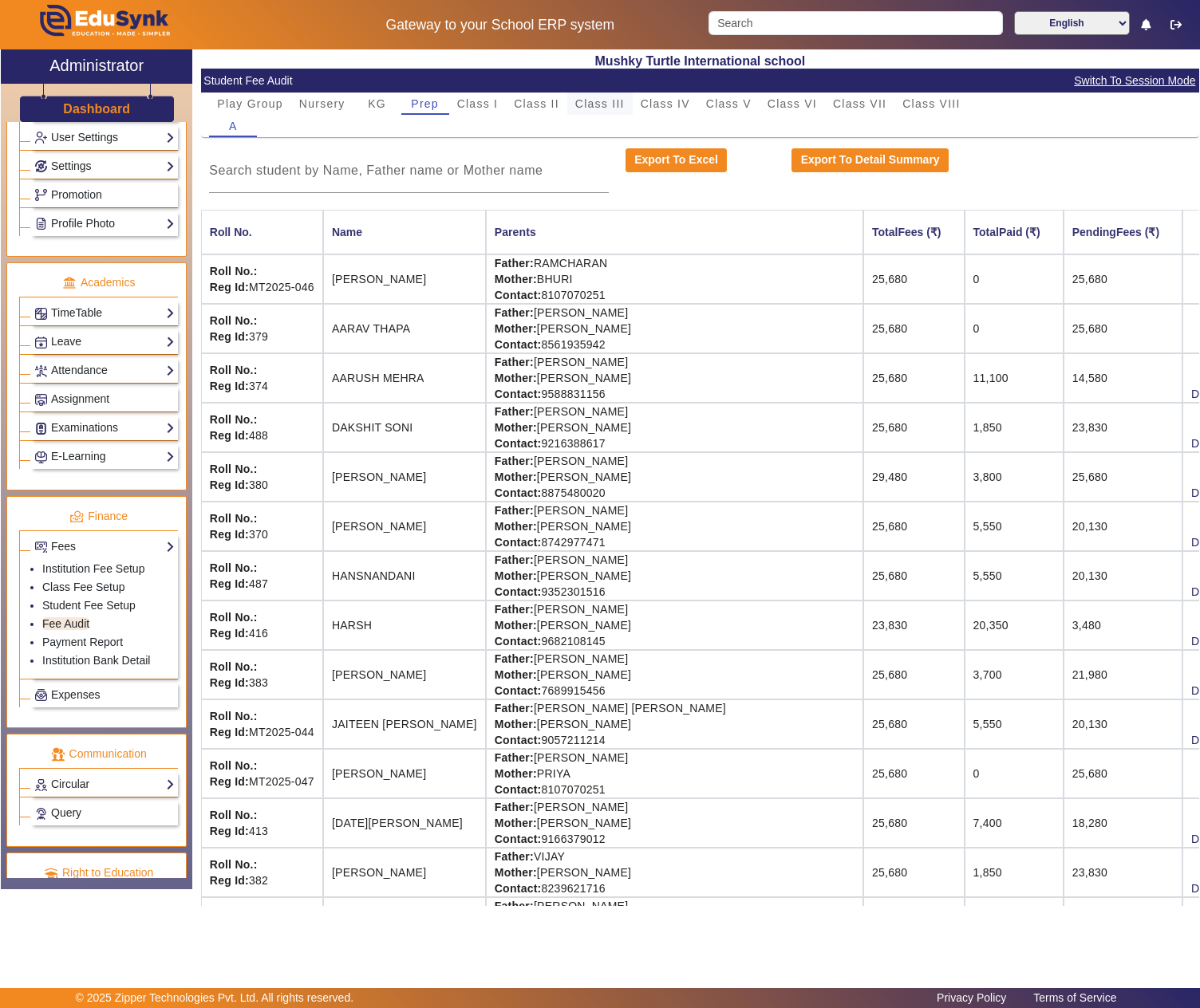
click at [573, 99] on div "Class III" at bounding box center [600, 104] width 66 height 23
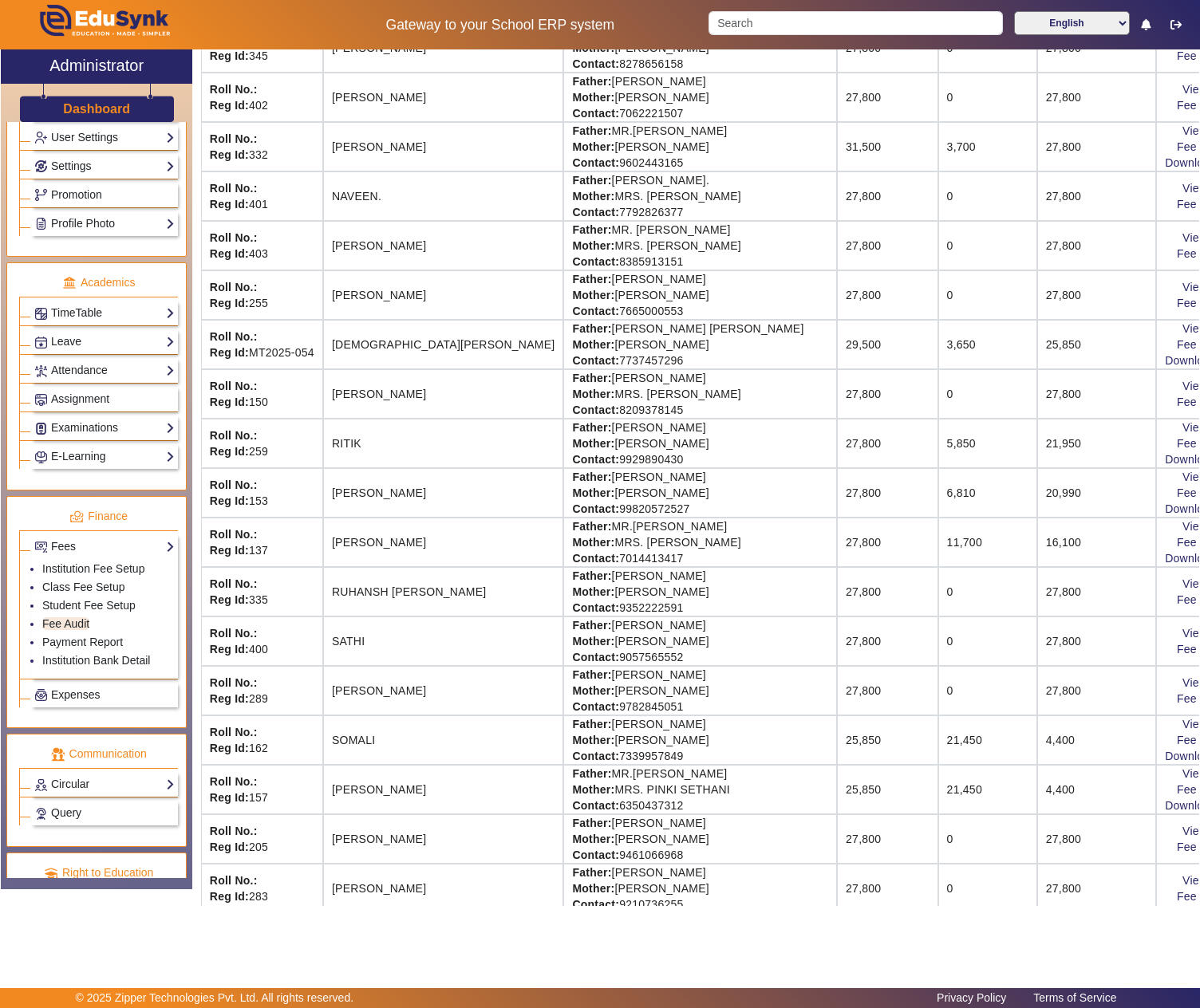
scroll to position [993, 0]
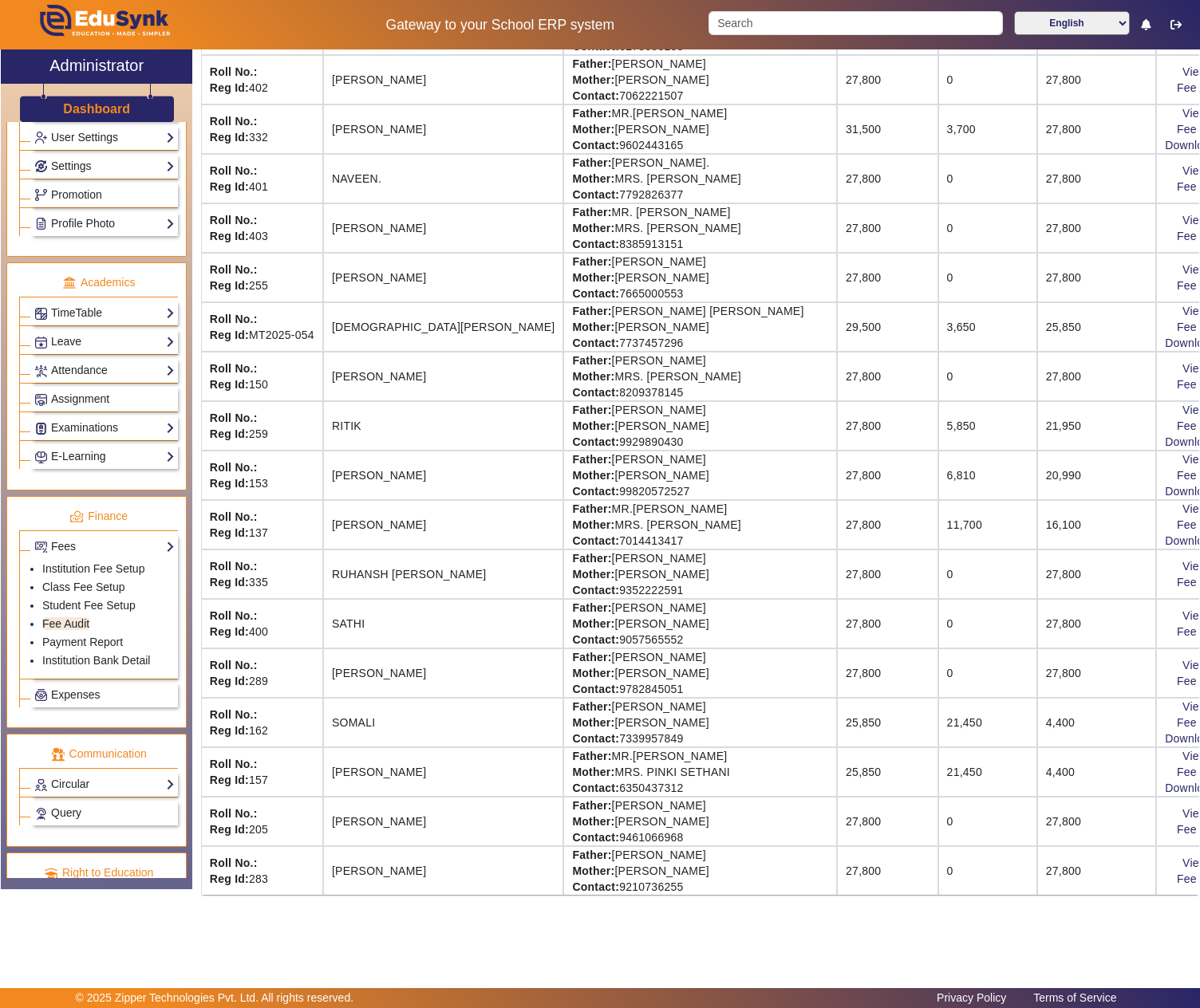
drag, startPoint x: 571, startPoint y: 801, endPoint x: 664, endPoint y: 804, distance: 93.0
click at [664, 804] on td "Father: MR.KAMAL GUPTA Mother: MRS. LAXMI GUPTA Contact: 9461066968" at bounding box center [700, 822] width 274 height 50
click at [1182, 809] on link "View & Pay" at bounding box center [1212, 813] width 59 height 13
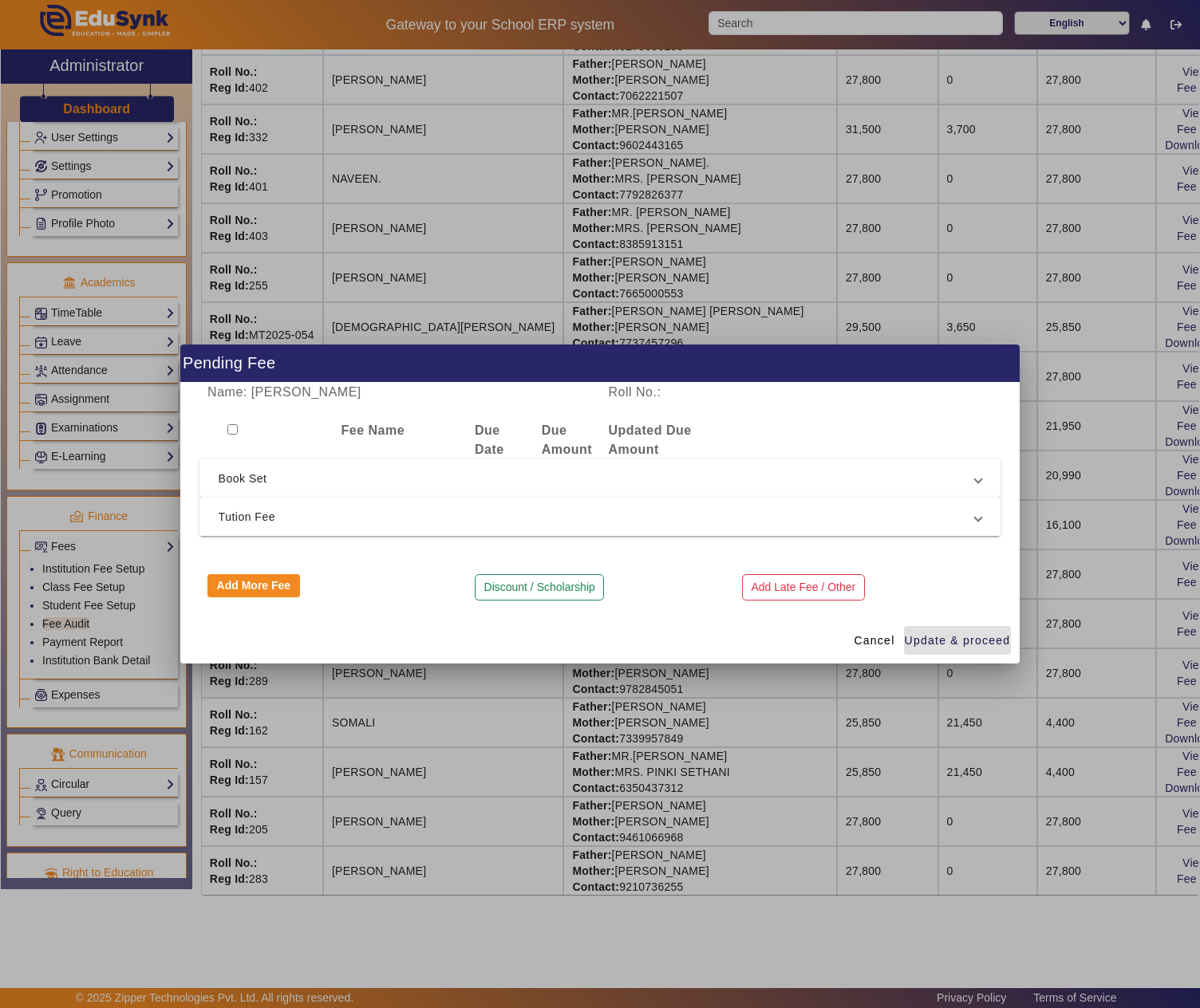
click at [474, 517] on span "Tution Fee" at bounding box center [597, 516] width 757 height 19
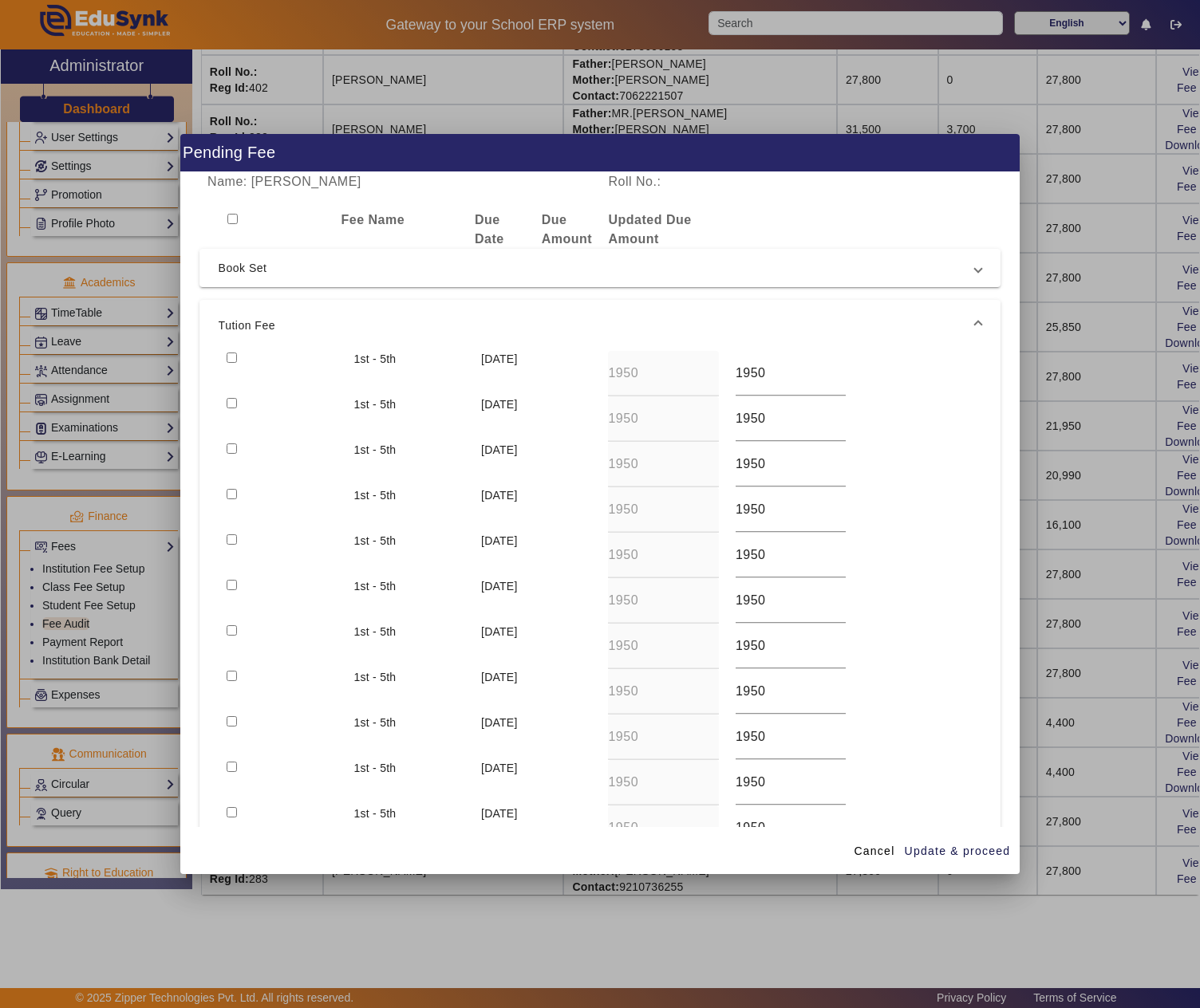
click at [232, 354] on input "checkbox" at bounding box center [232, 358] width 11 height 11
checkbox input "true"
click at [232, 405] on input "checkbox" at bounding box center [232, 404] width 11 height 11
checkbox input "true"
click at [230, 449] on input "checkbox" at bounding box center [232, 449] width 11 height 11
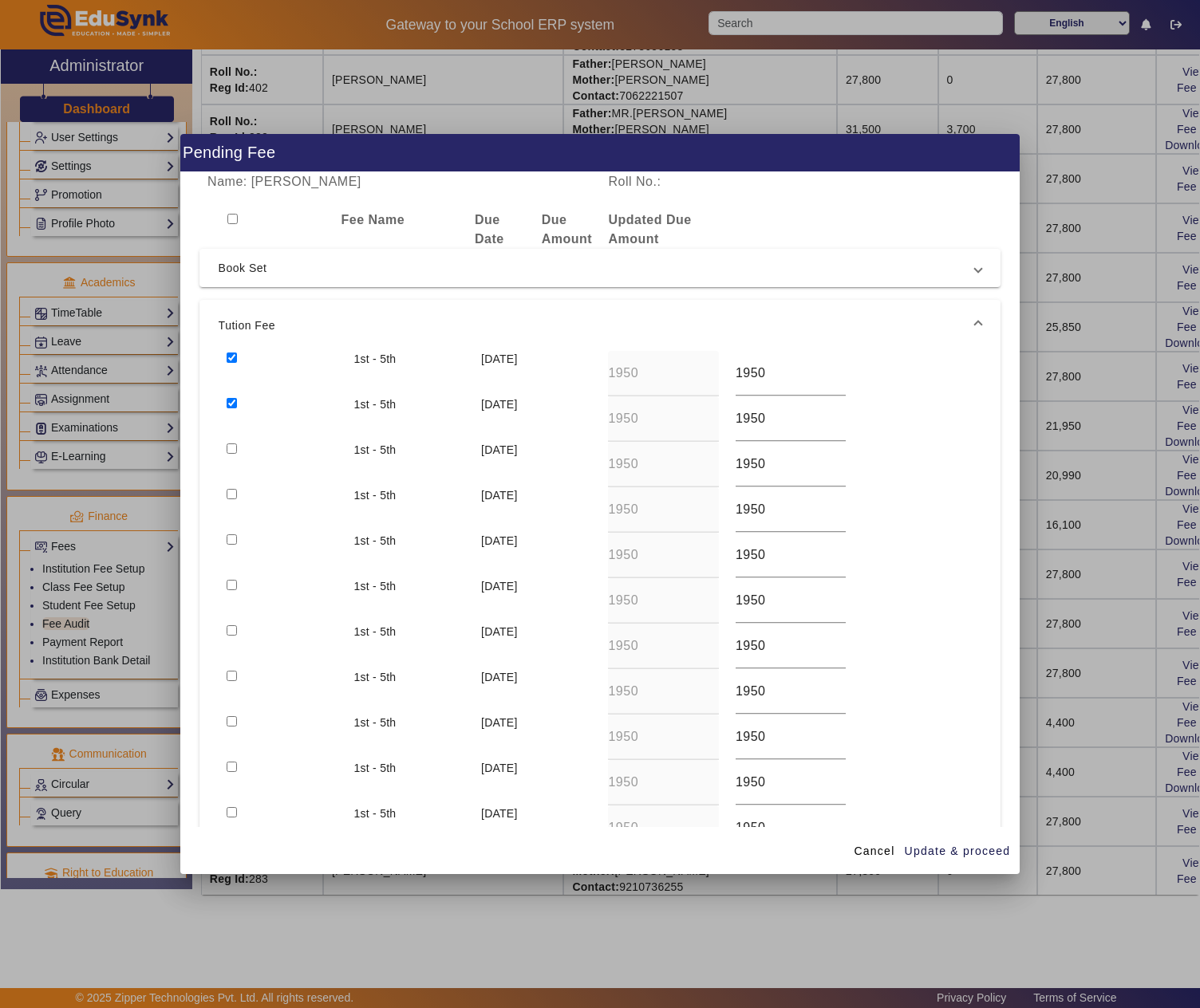
checkbox input "true"
click at [234, 492] on input "checkbox" at bounding box center [232, 495] width 11 height 11
checkbox input "true"
click at [960, 852] on span "Update & proceed" at bounding box center [958, 851] width 106 height 17
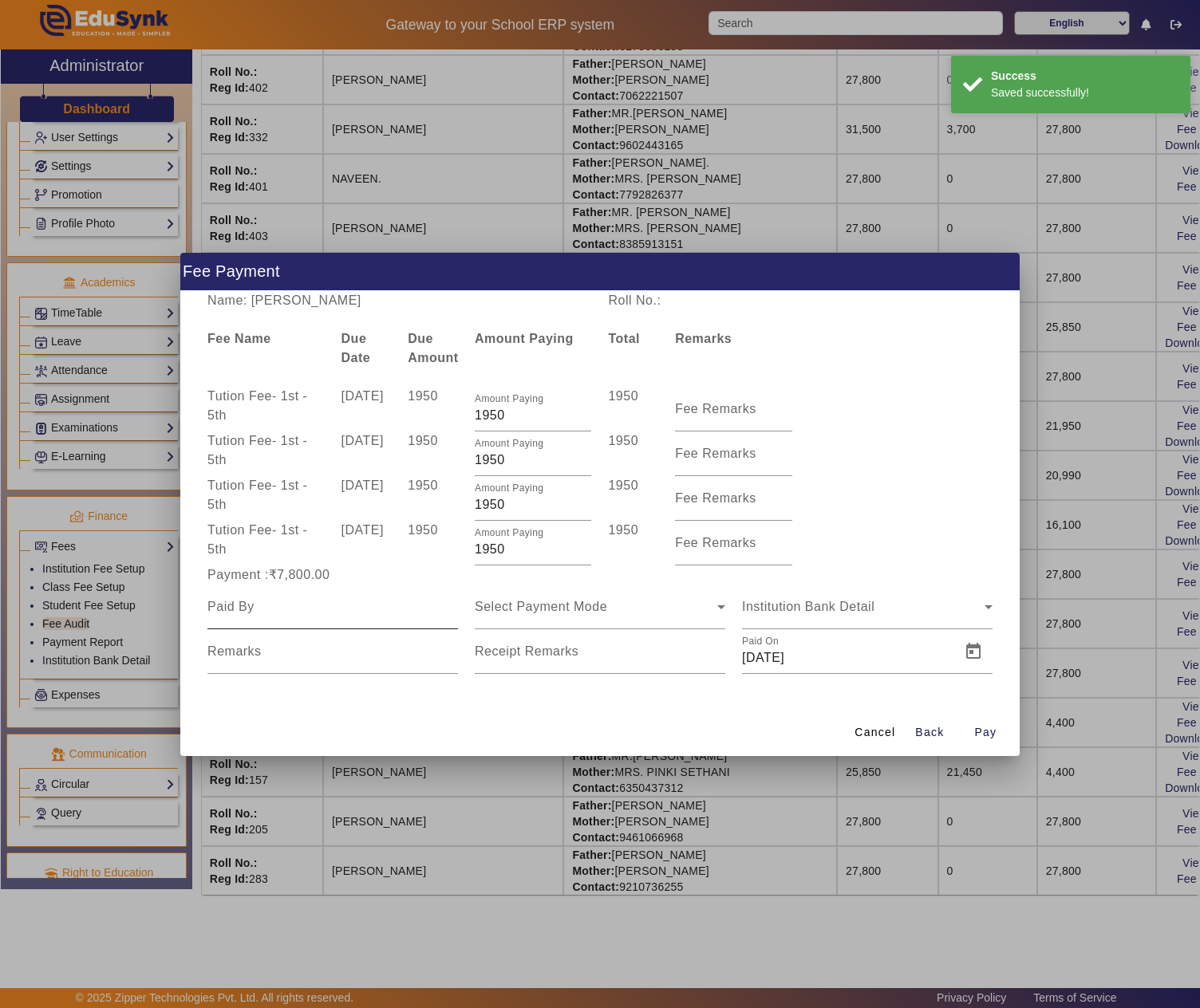
click at [300, 619] on div at bounding box center [332, 607] width 250 height 45
paste input "KAMAL GUPTA"
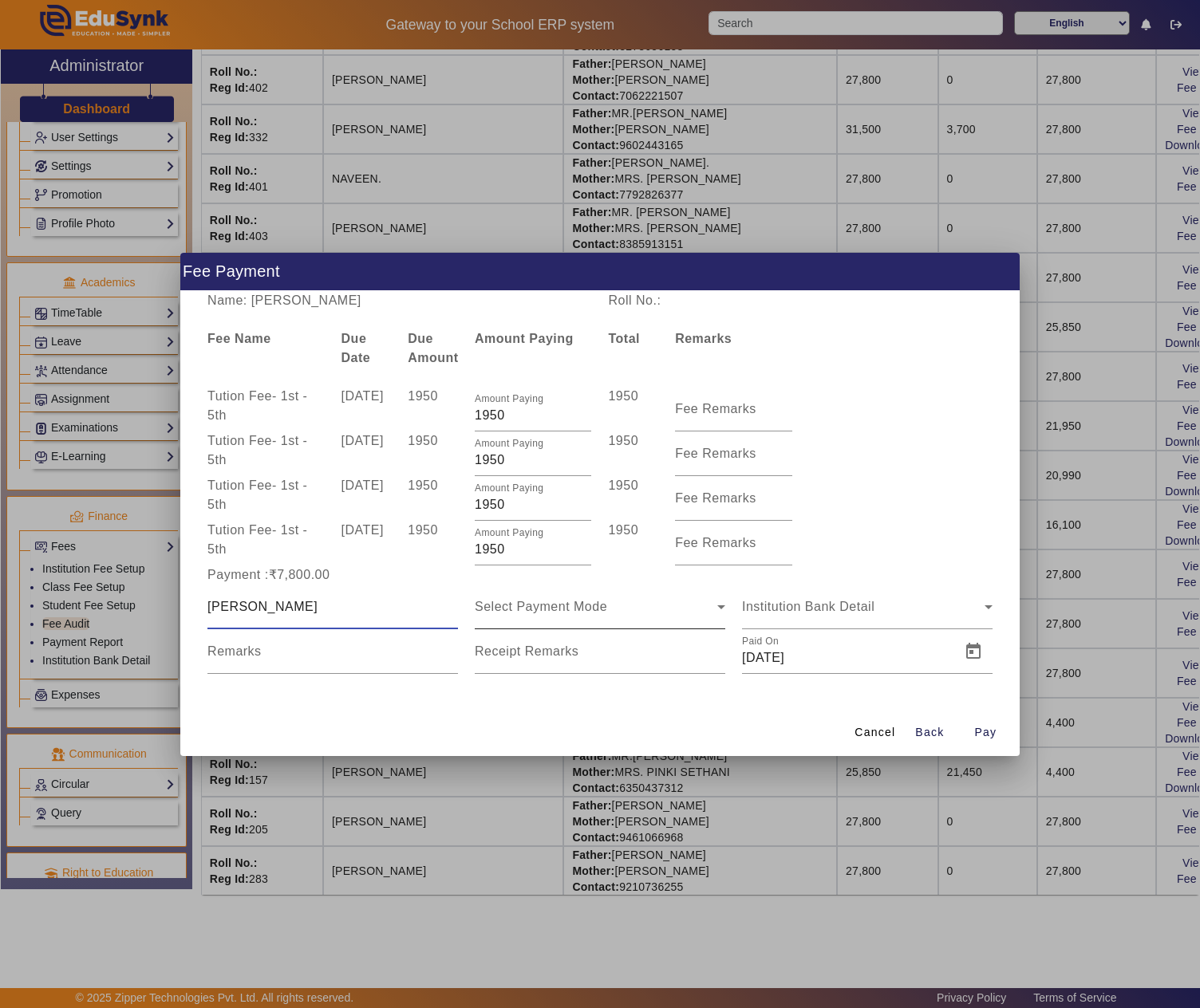
type input "KAMAL GUPTA"
click at [540, 600] on span "Select Payment Mode" at bounding box center [541, 606] width 132 height 14
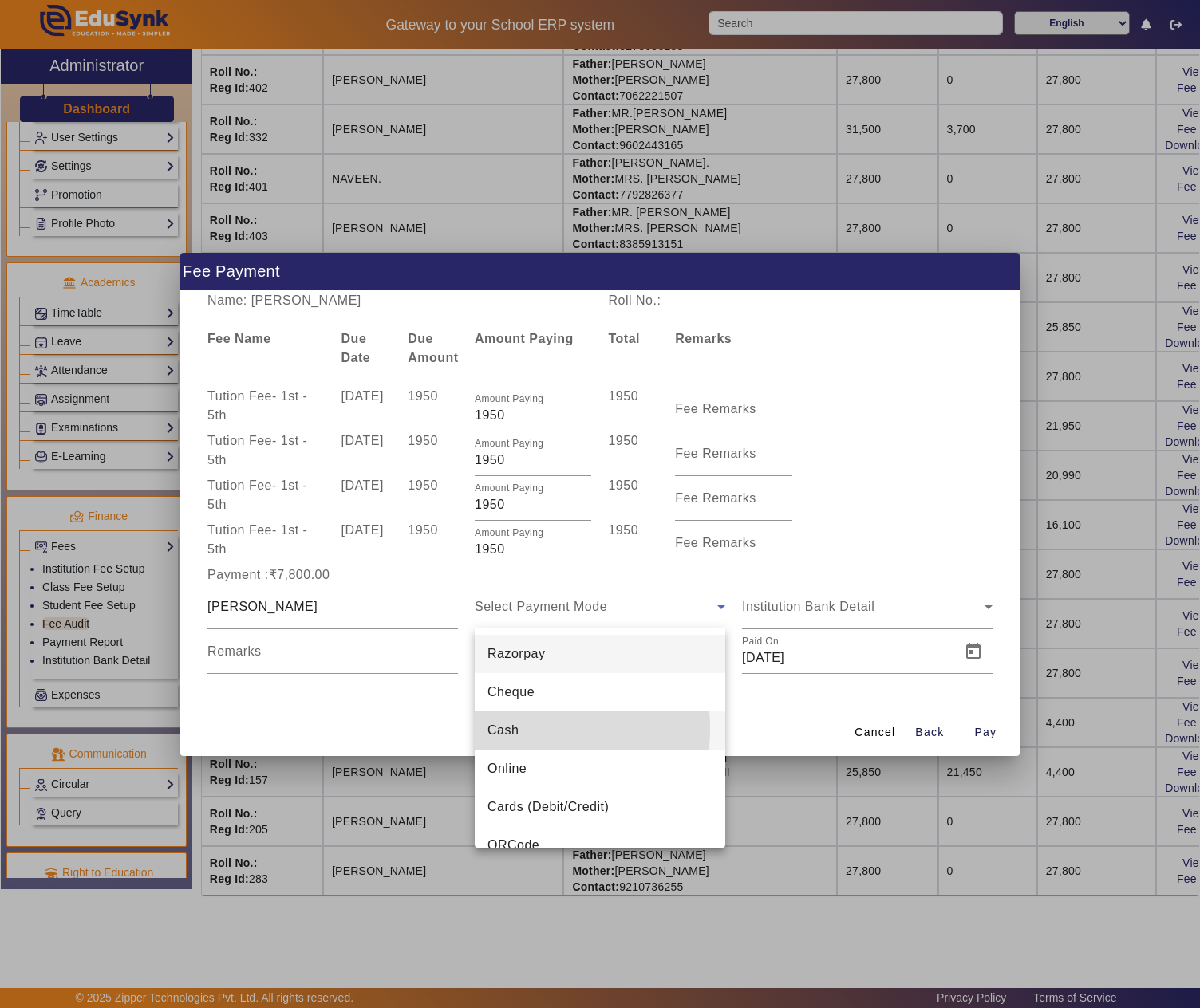
click at [507, 729] on span "Cash" at bounding box center [503, 731] width 32 height 19
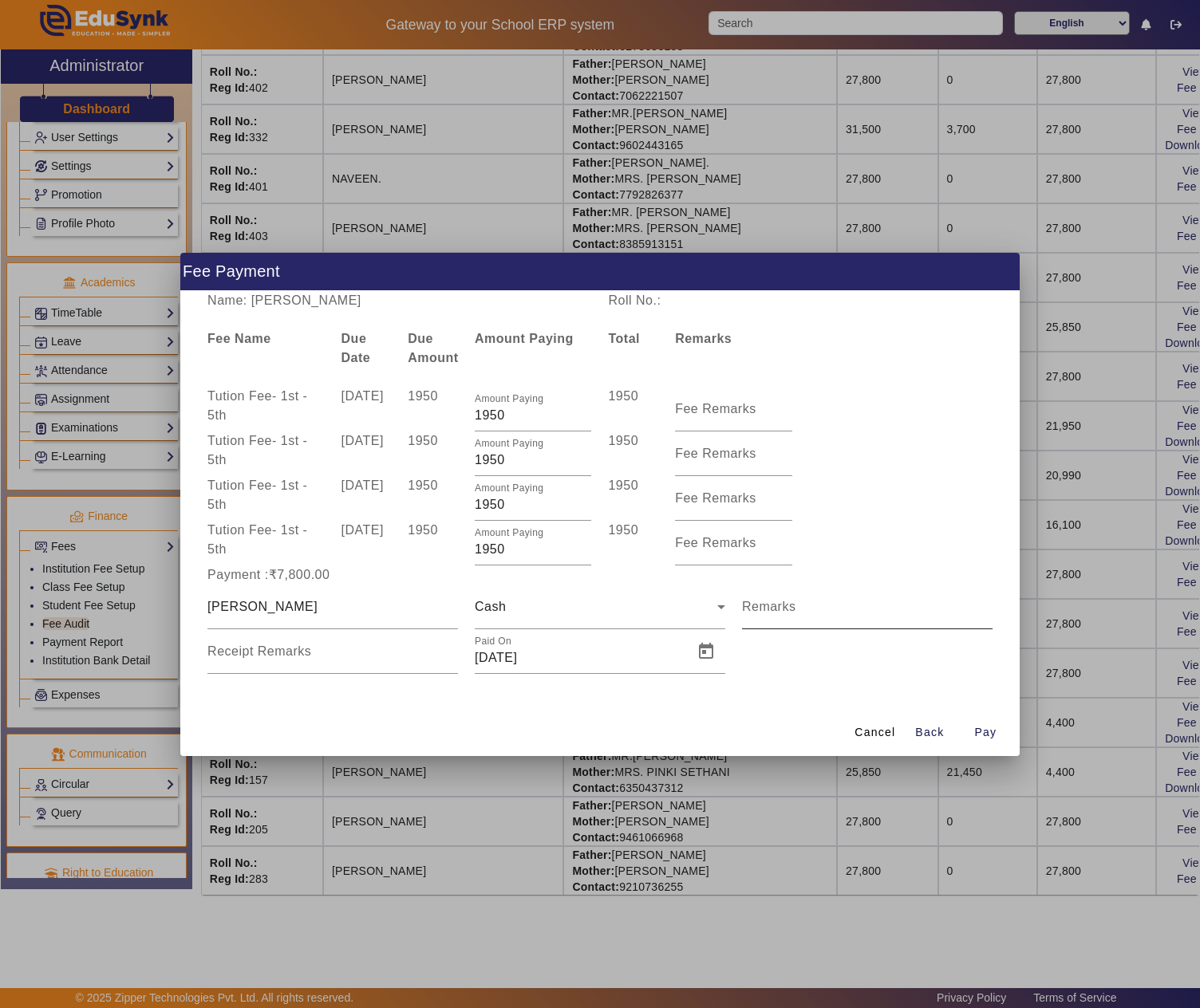
click at [809, 600] on div "Remarks" at bounding box center [868, 607] width 250 height 45
type input "APRIL TO JULY (4 MONTHS)"
click at [704, 656] on span "Open calendar" at bounding box center [705, 651] width 39 height 39
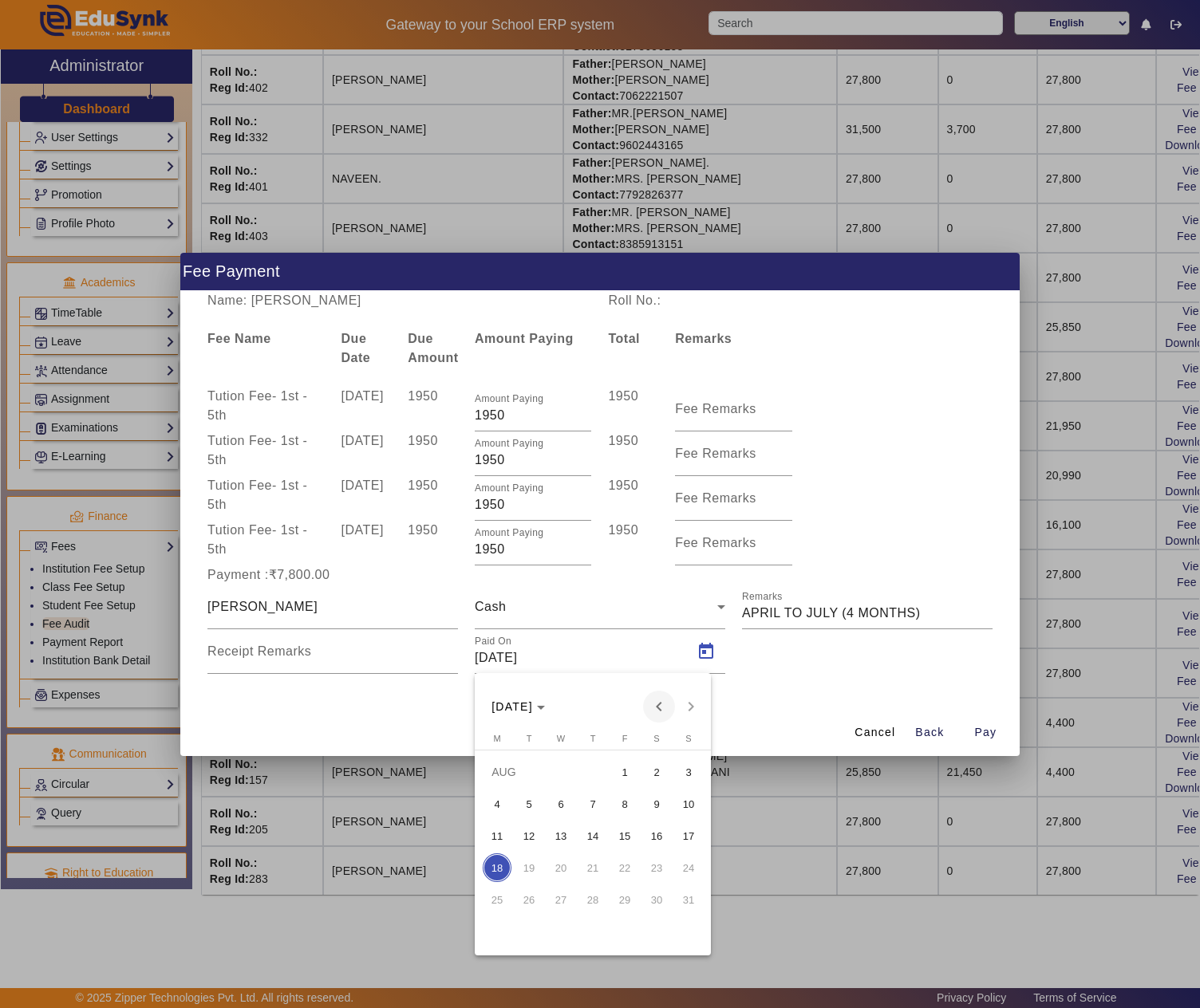
click at [656, 702] on span "Previous month" at bounding box center [659, 706] width 32 height 32
click at [656, 831] on span "12" at bounding box center [657, 836] width 29 height 29
type input "12/07/2025"
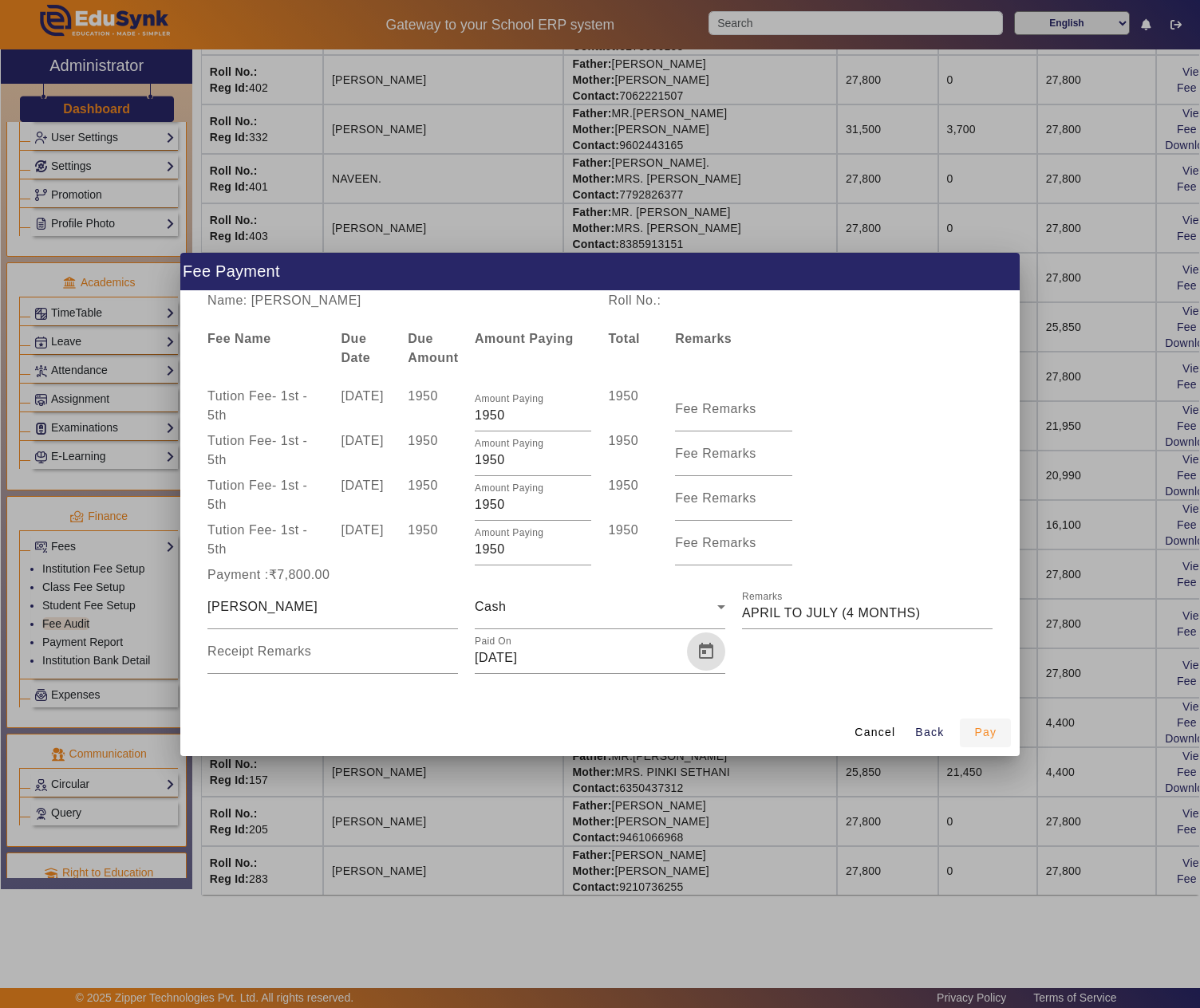
click at [987, 734] on span "Pay" at bounding box center [985, 732] width 23 height 17
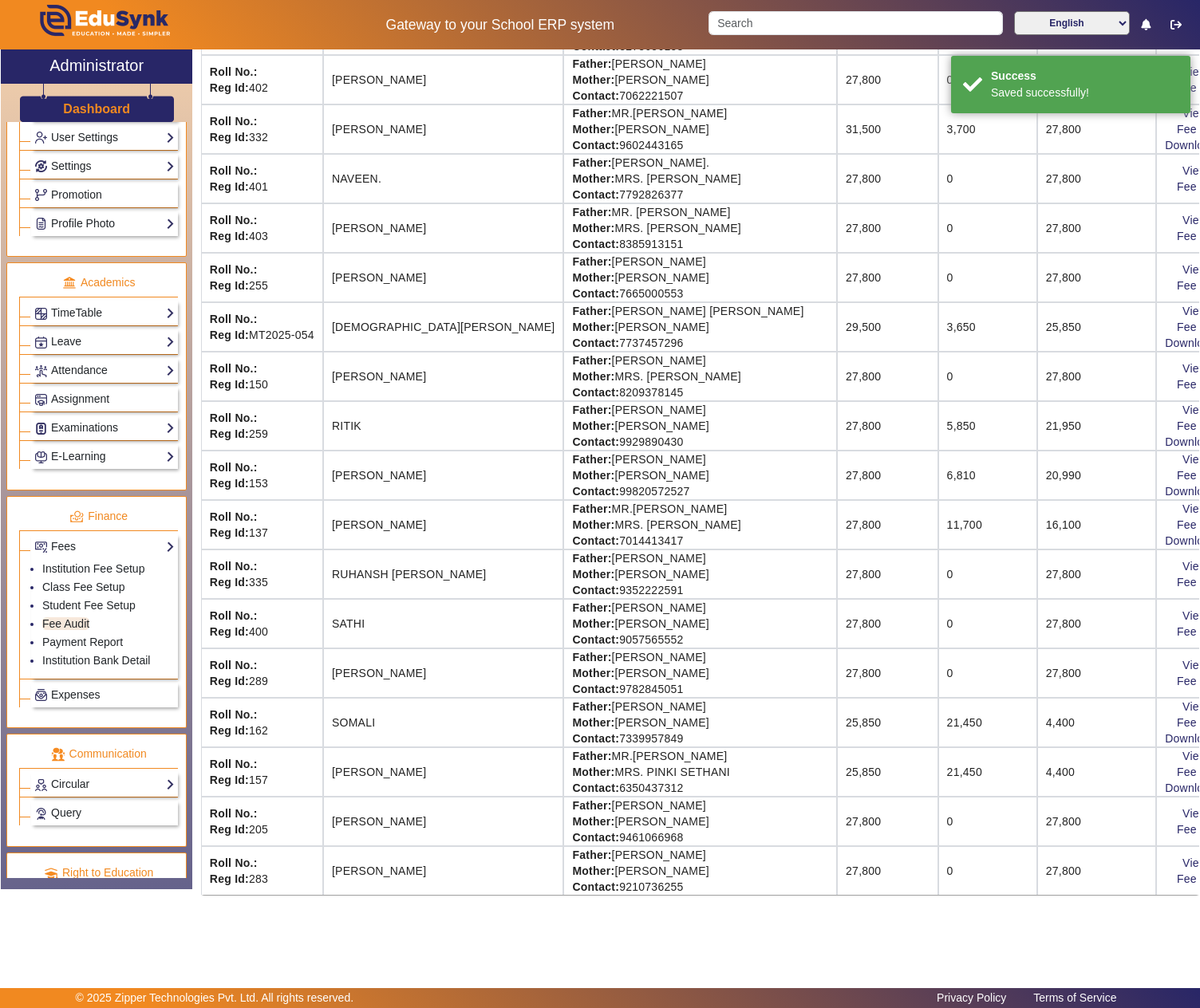
scroll to position [0, 0]
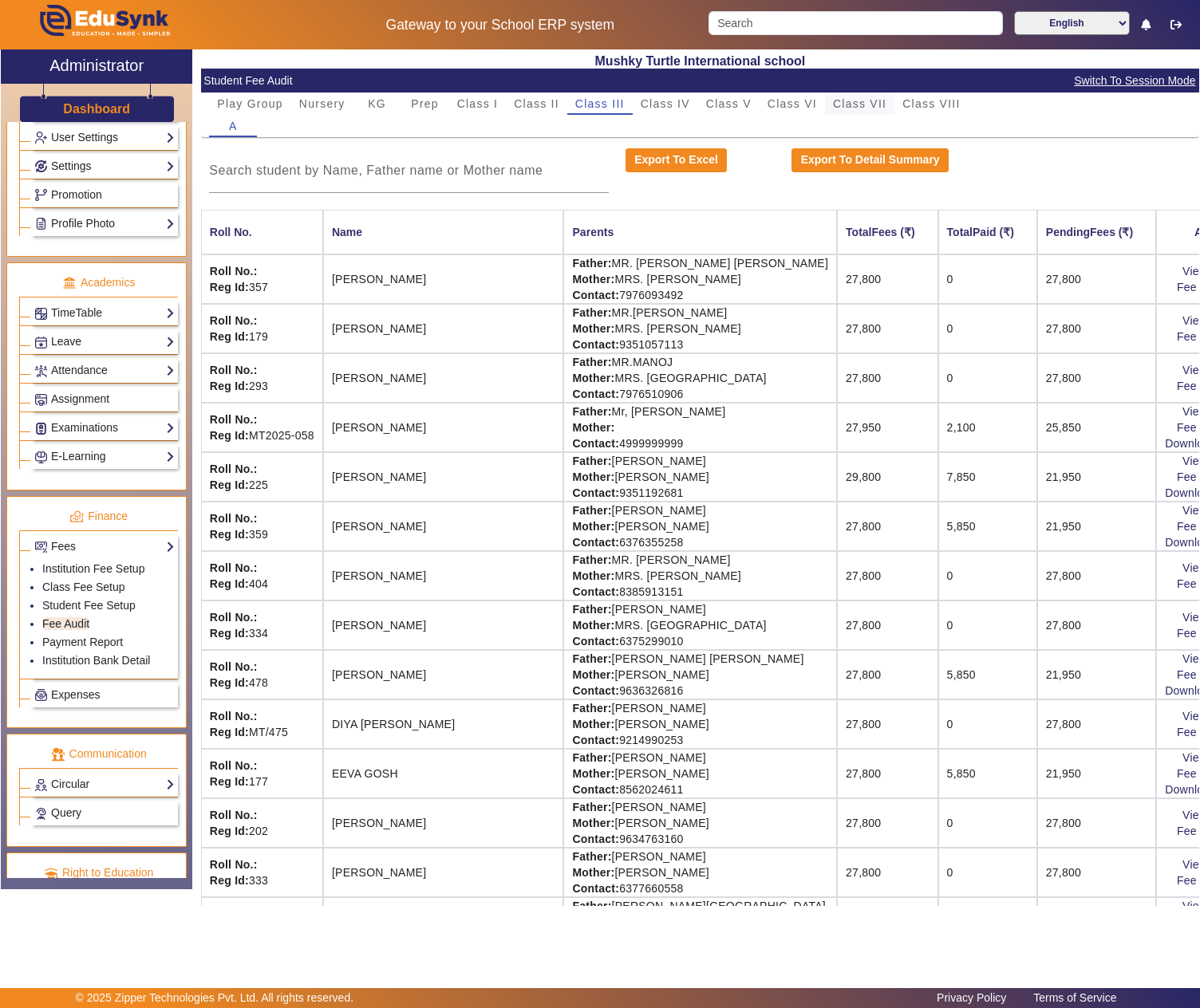
click at [867, 110] on span "Class VII" at bounding box center [859, 104] width 53 height 23
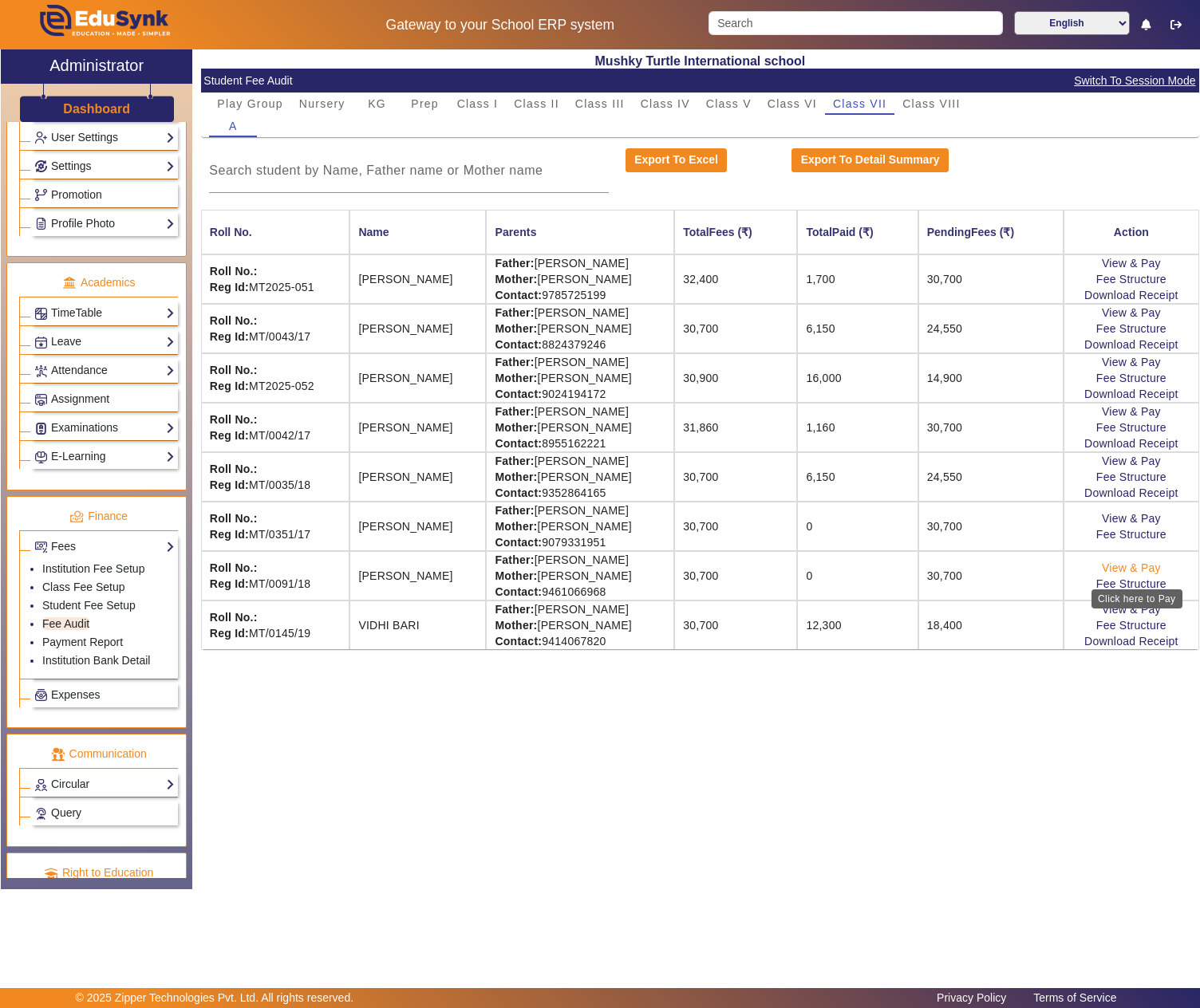
click at [1157, 575] on link "View & Pay" at bounding box center [1132, 568] width 59 height 13
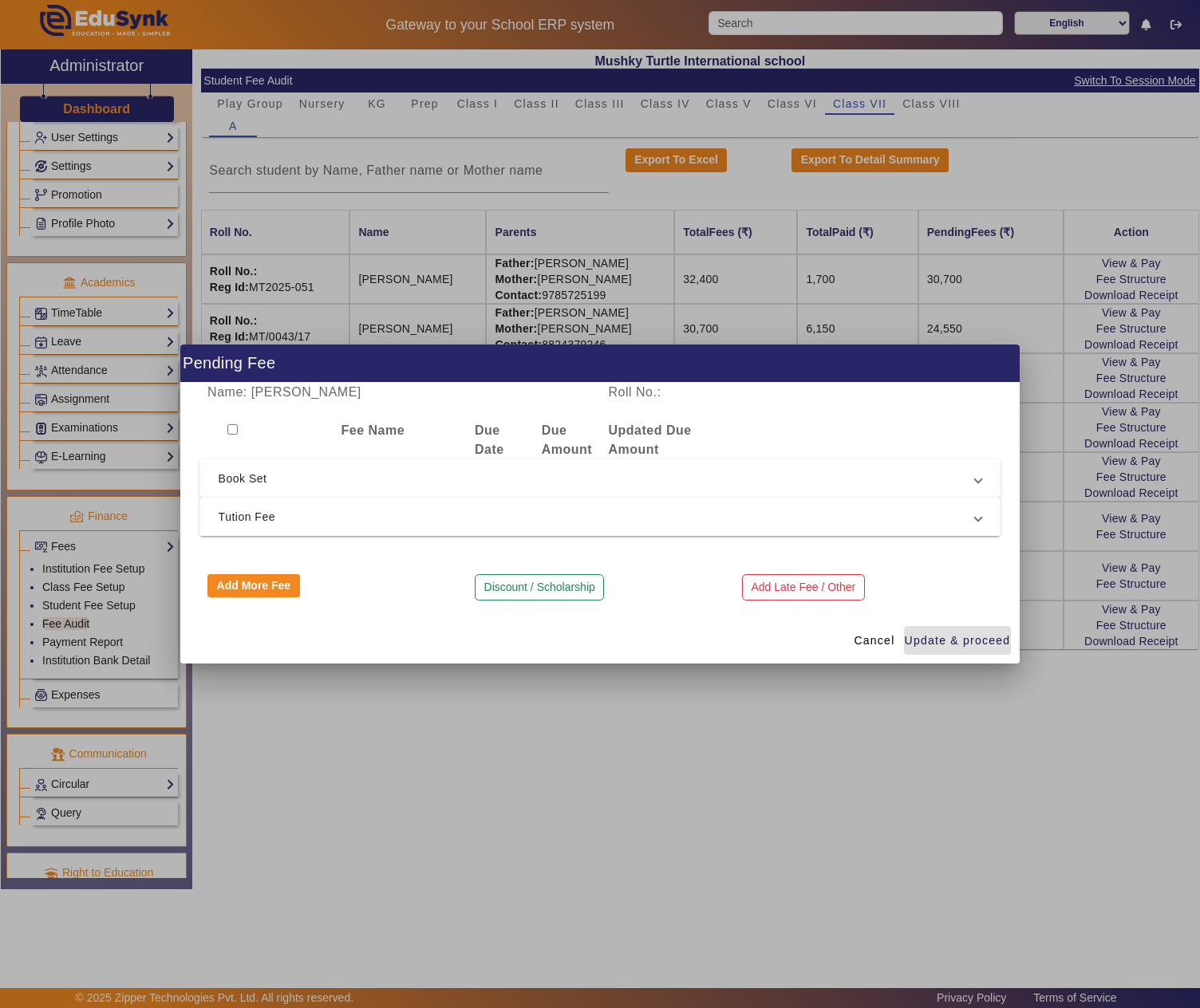
click at [434, 507] on span "Tution Fee" at bounding box center [597, 516] width 757 height 19
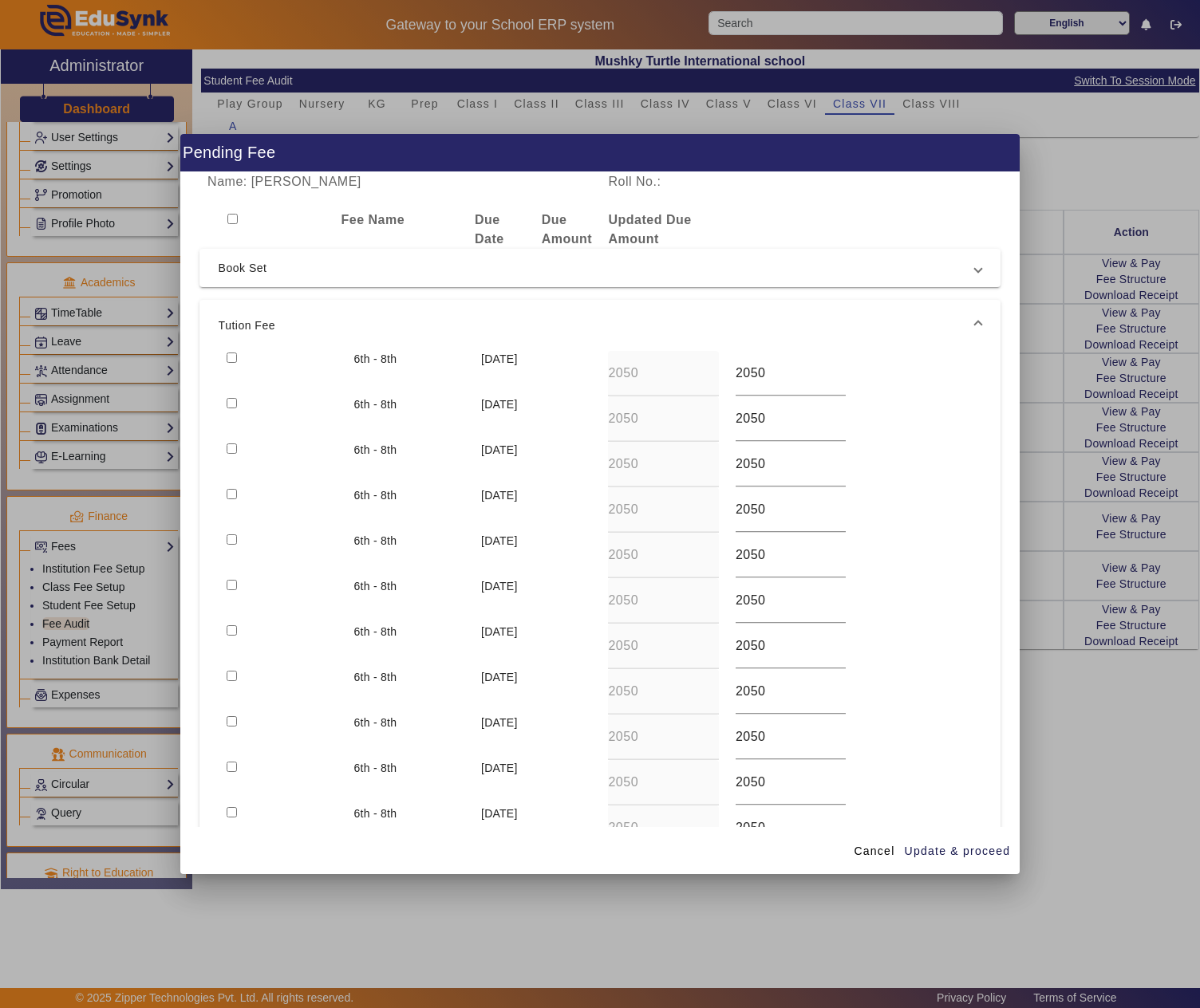
click at [232, 356] on input "checkbox" at bounding box center [232, 358] width 11 height 11
checkbox input "true"
click at [230, 405] on div at bounding box center [282, 419] width 127 height 45
click at [232, 398] on input "checkbox" at bounding box center [232, 404] width 11 height 11
checkbox input "true"
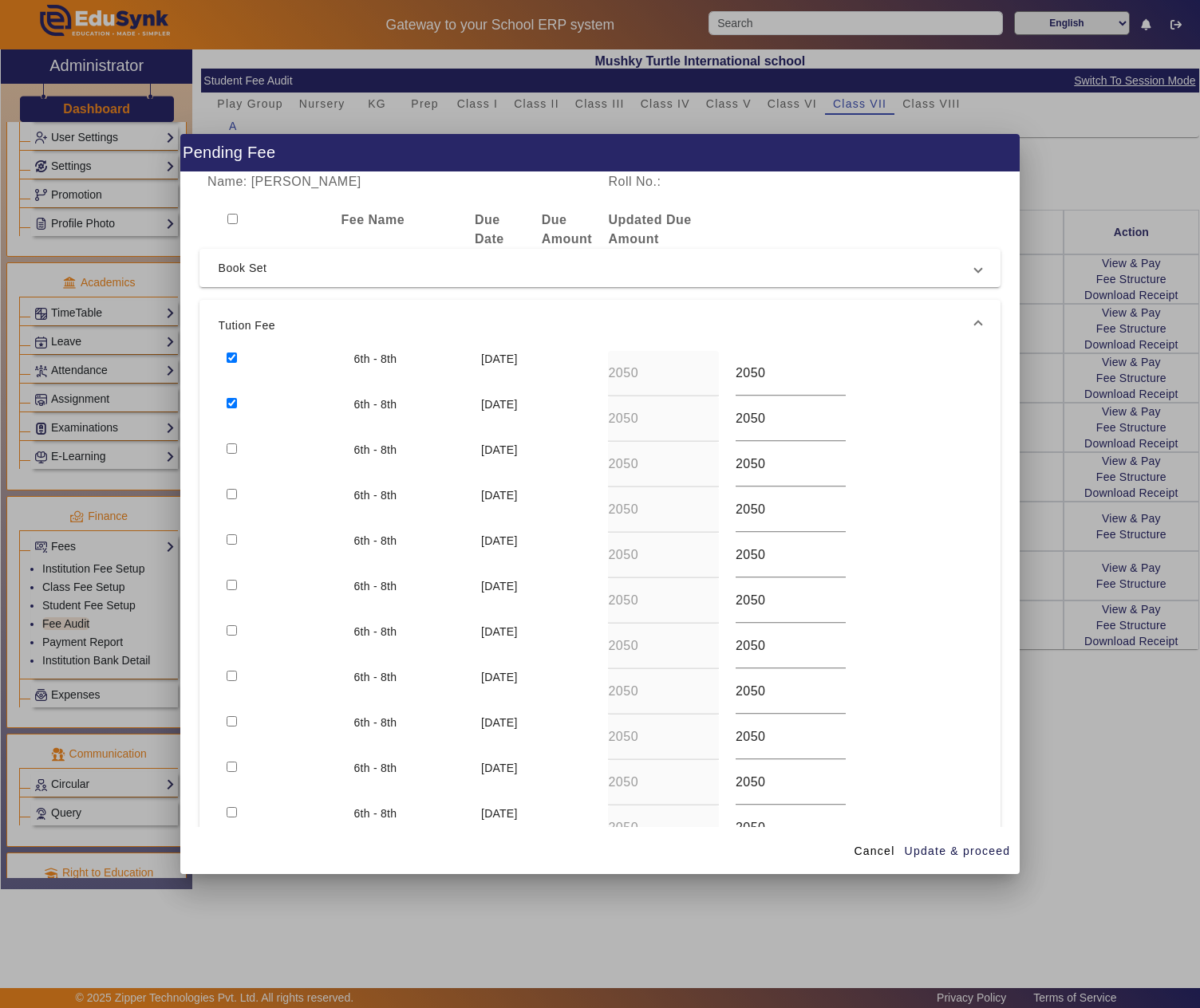
click at [228, 449] on input "checkbox" at bounding box center [232, 449] width 11 height 11
checkbox input "true"
click at [232, 498] on input "checkbox" at bounding box center [232, 495] width 11 height 11
click at [954, 849] on span "Update & proceed" at bounding box center [958, 851] width 106 height 17
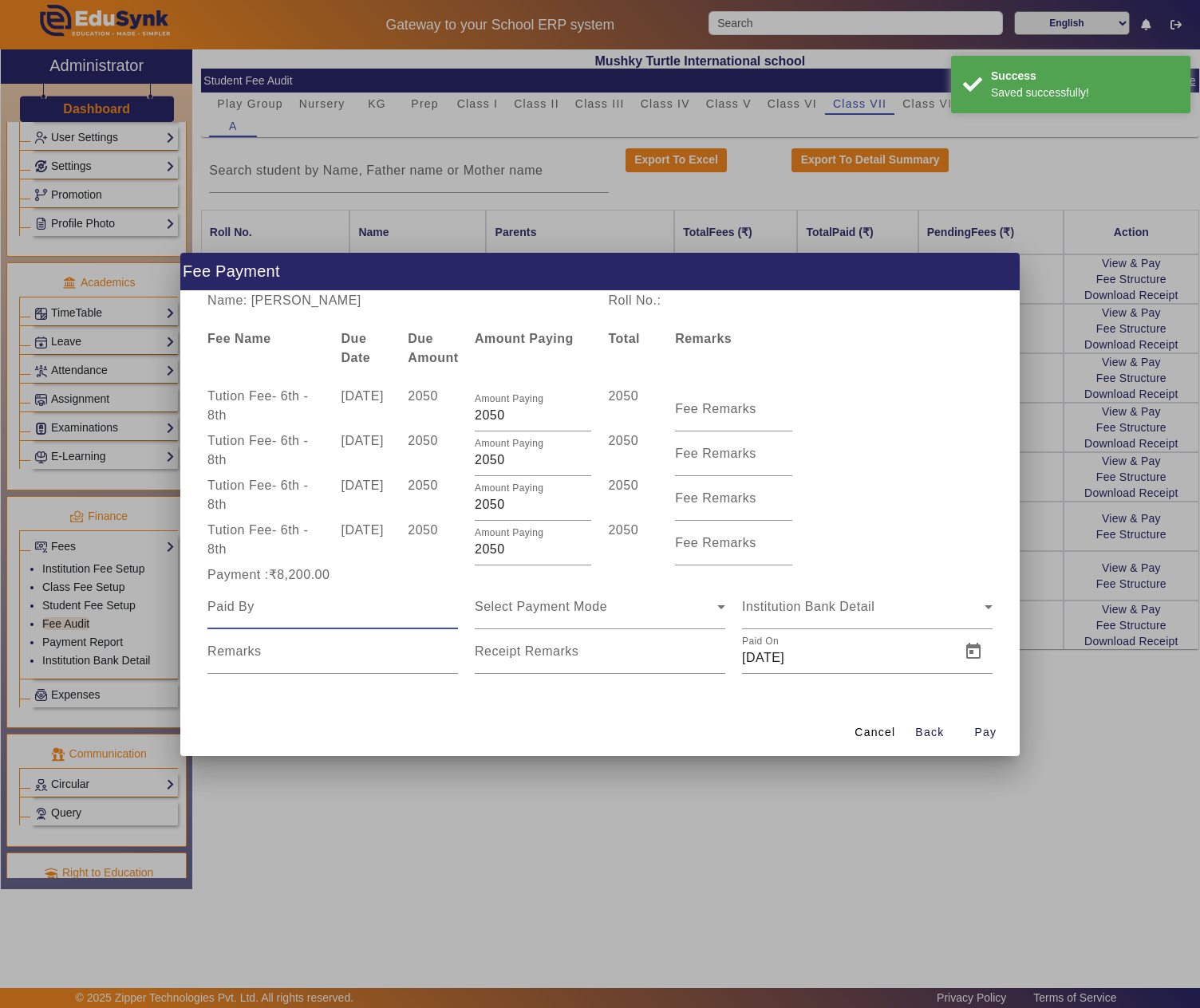
click at [350, 613] on input at bounding box center [332, 606] width 250 height 19
paste input "KAMAL GUPTA"
click at [565, 600] on span "Select Payment Mode" at bounding box center [541, 606] width 132 height 14
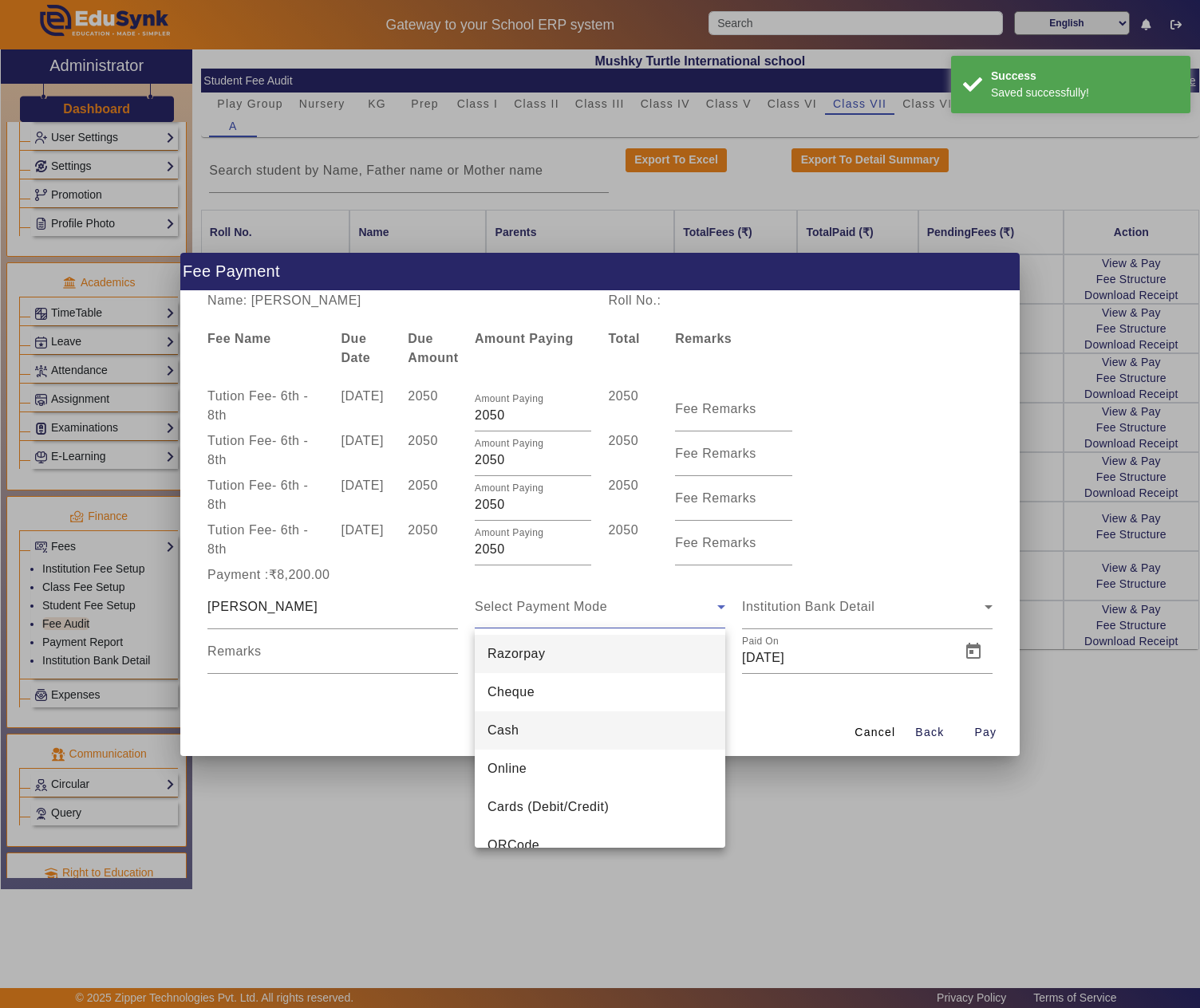
click at [541, 728] on mat-option "Cash" at bounding box center [600, 731] width 250 height 39
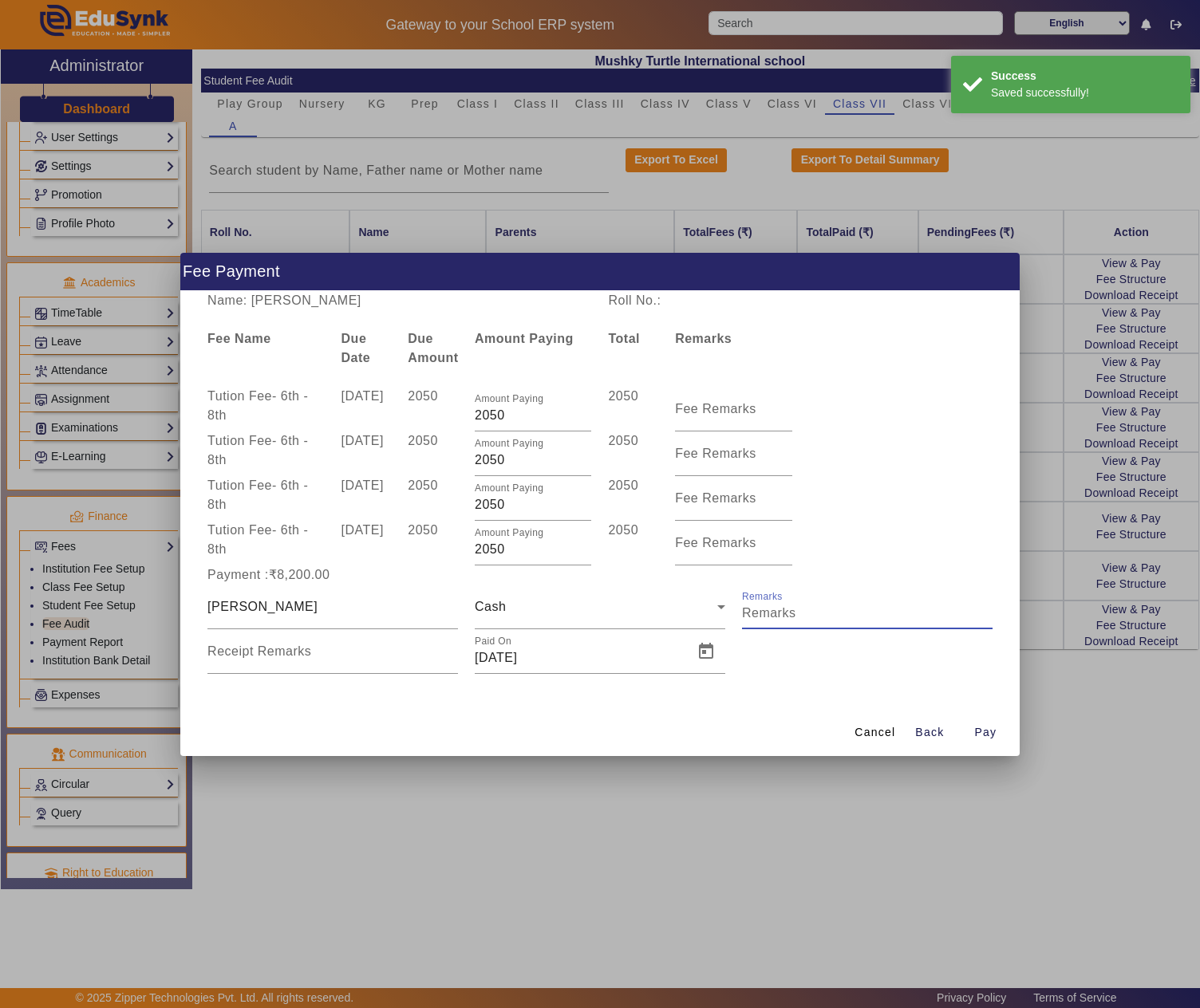
click at [805, 611] on input "Remarks" at bounding box center [868, 613] width 250 height 19
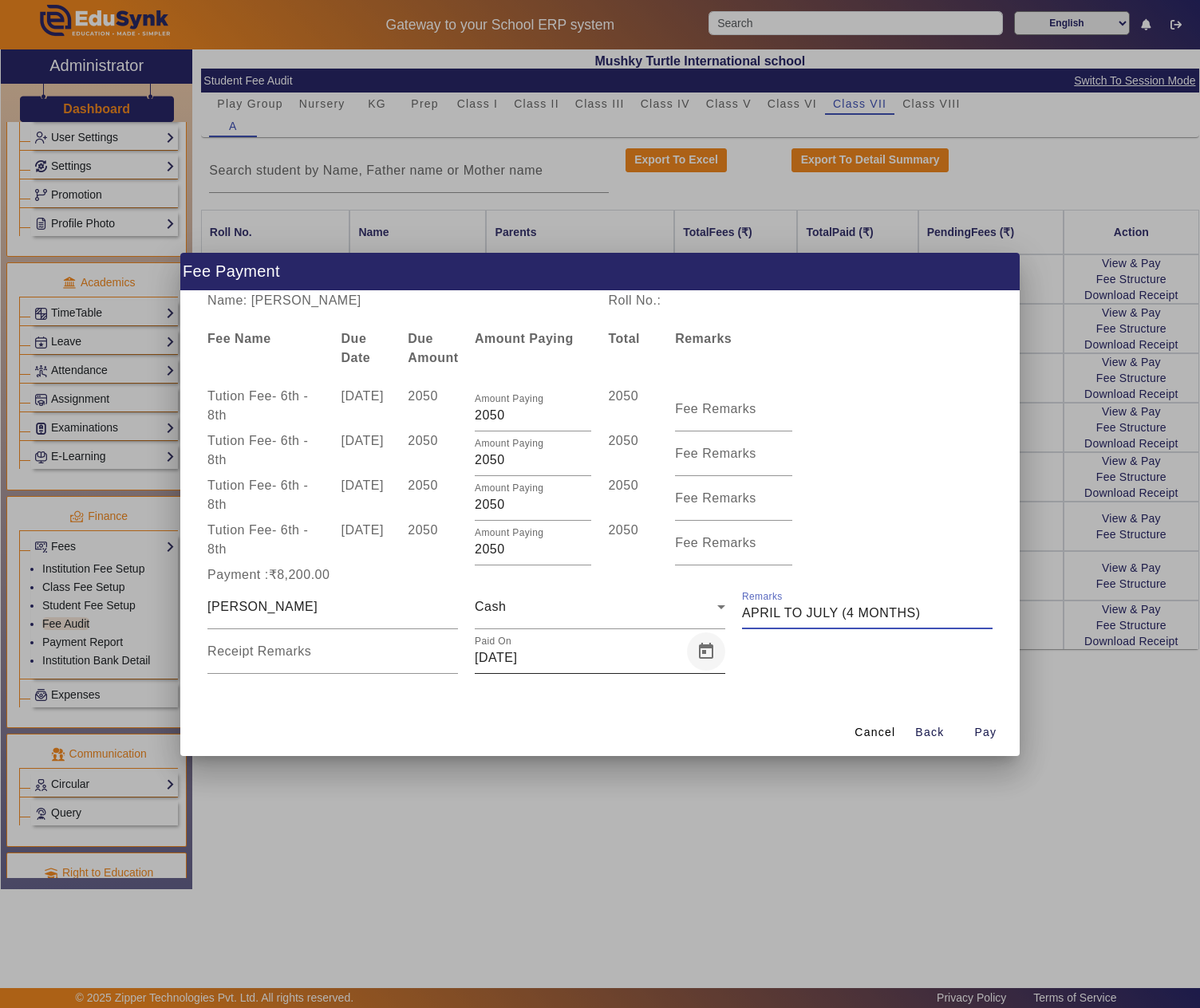
click at [708, 645] on span "Open calendar" at bounding box center [705, 651] width 39 height 39
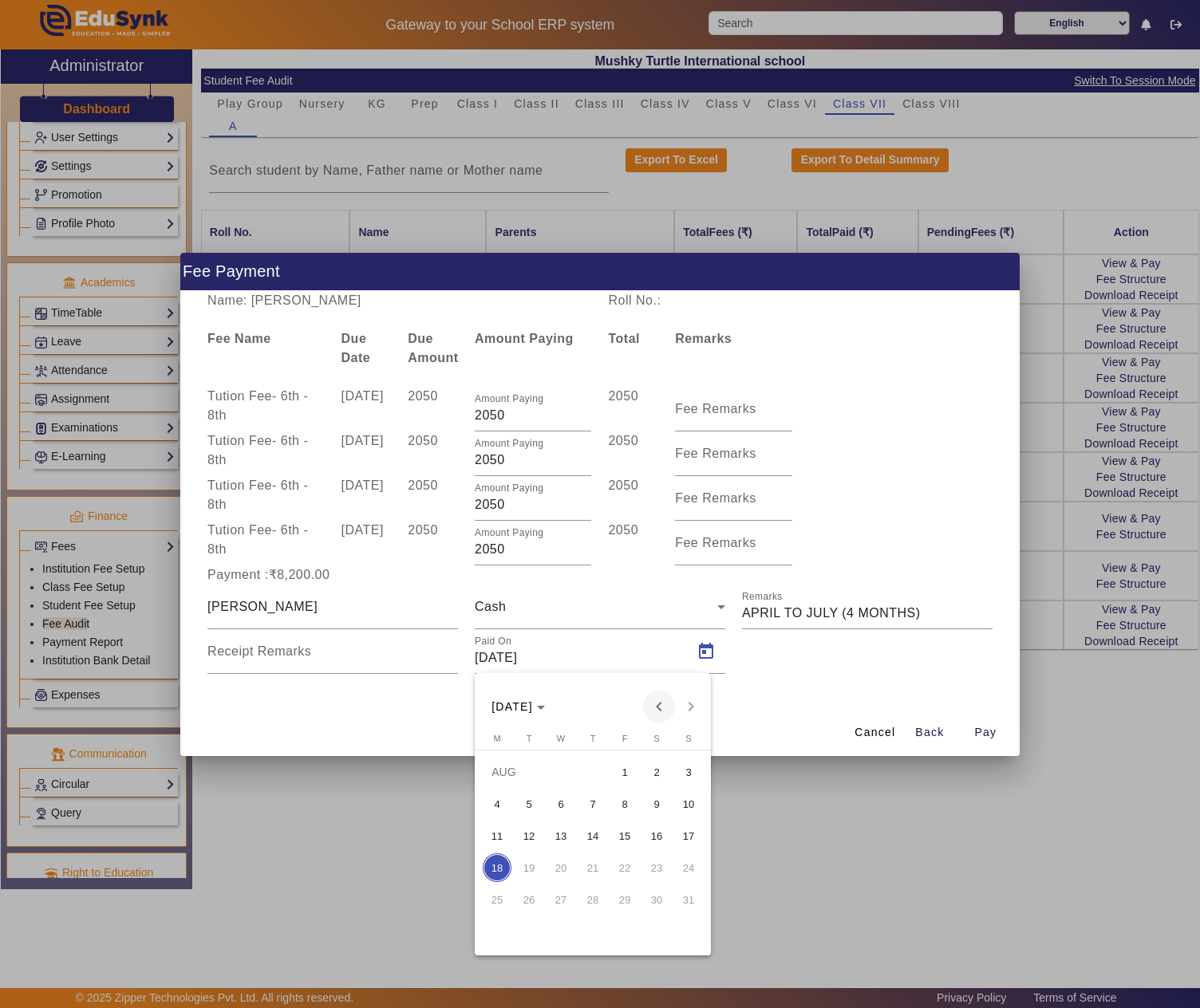
click at [660, 705] on span "Previous month" at bounding box center [659, 706] width 32 height 32
click at [659, 831] on span "12" at bounding box center [657, 836] width 29 height 29
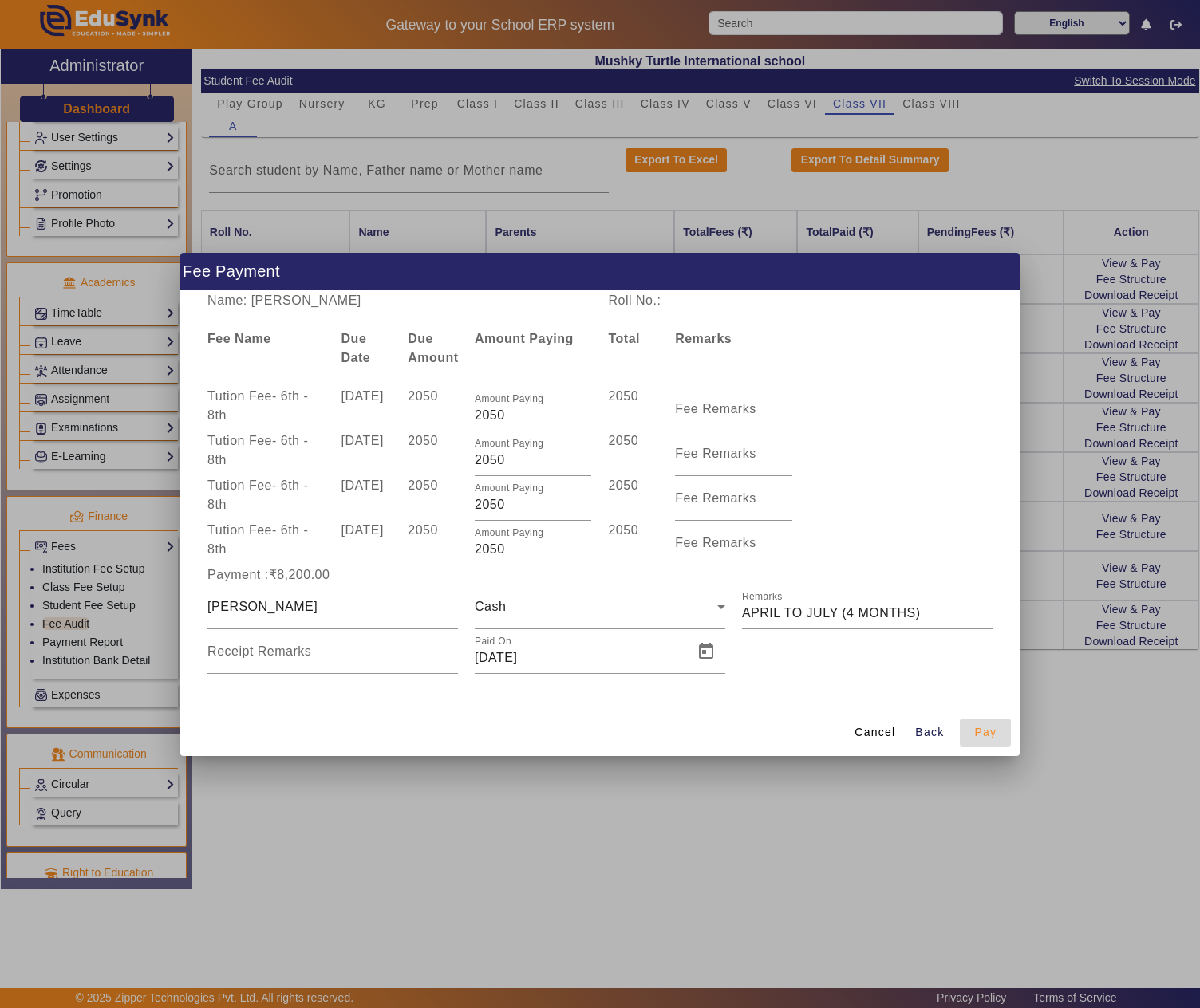
click at [991, 731] on span "Pay" at bounding box center [985, 732] width 23 height 17
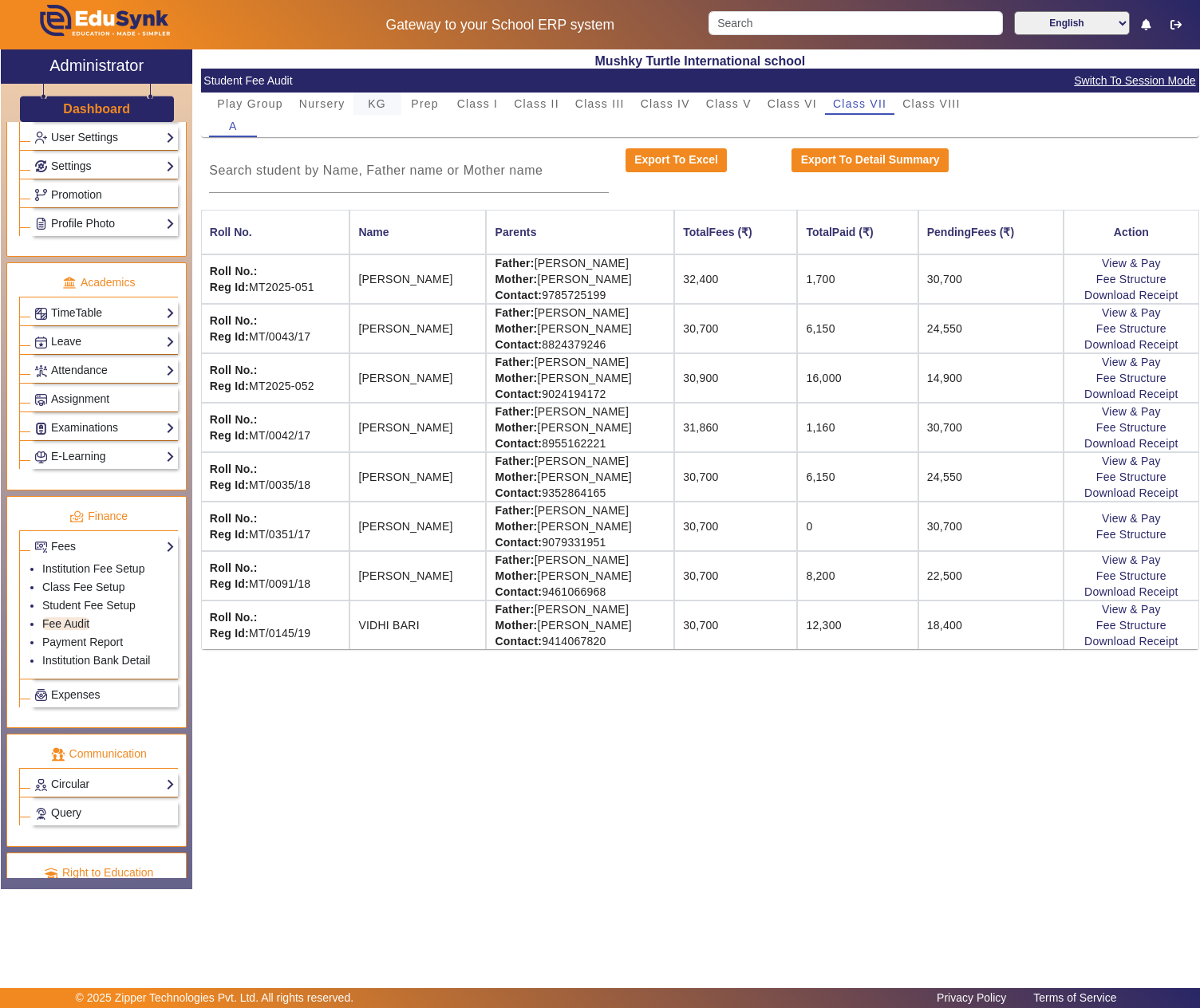
click at [380, 105] on span "KG" at bounding box center [377, 104] width 18 height 11
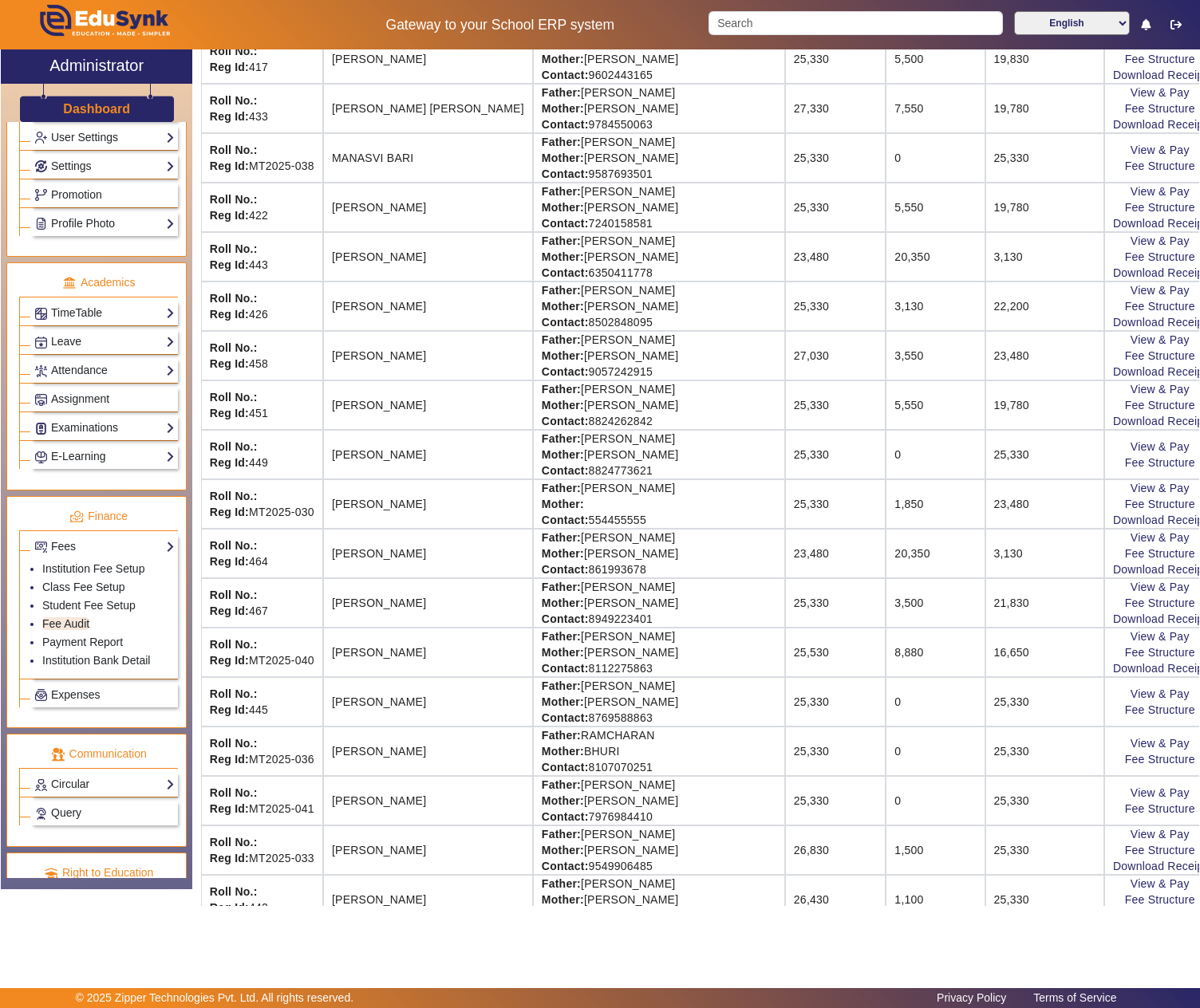
scroll to position [1554, 0]
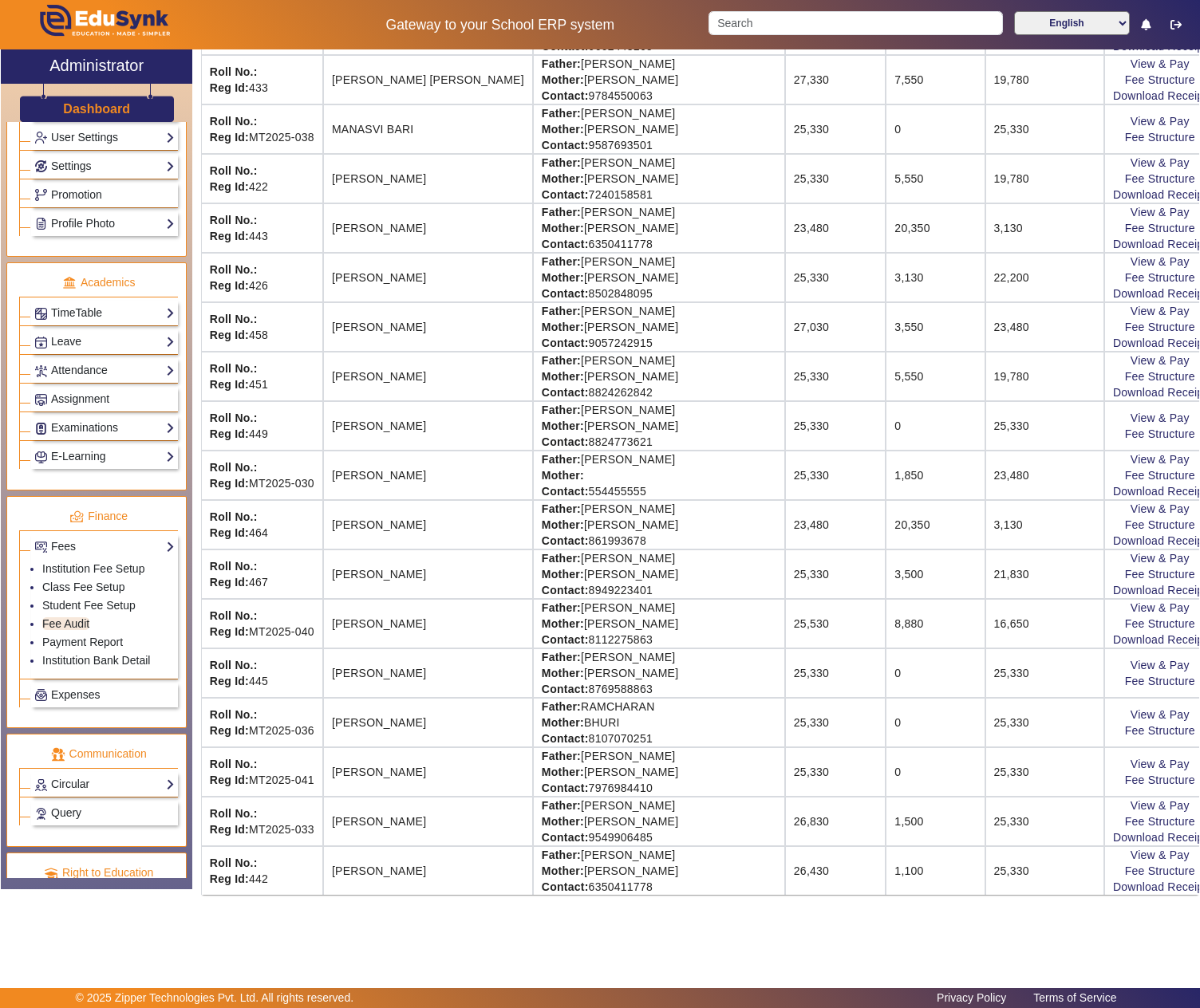
drag, startPoint x: 542, startPoint y: 552, endPoint x: 631, endPoint y: 542, distance: 89.6
click at [631, 549] on td "Father: TARUN LAL DHINGRA Mother: SHIKHA ARORA Contact: 8949223401" at bounding box center [659, 574] width 252 height 50
drag, startPoint x: 541, startPoint y: 544, endPoint x: 670, endPoint y: 544, distance: 129.0
click at [670, 549] on td "Father: TARUN LAL DHINGRA Mother: SHIKHA ARORA Contact: 8949223401" at bounding box center [659, 574] width 252 height 50
click at [1131, 552] on link "View & Pay" at bounding box center [1160, 558] width 59 height 13
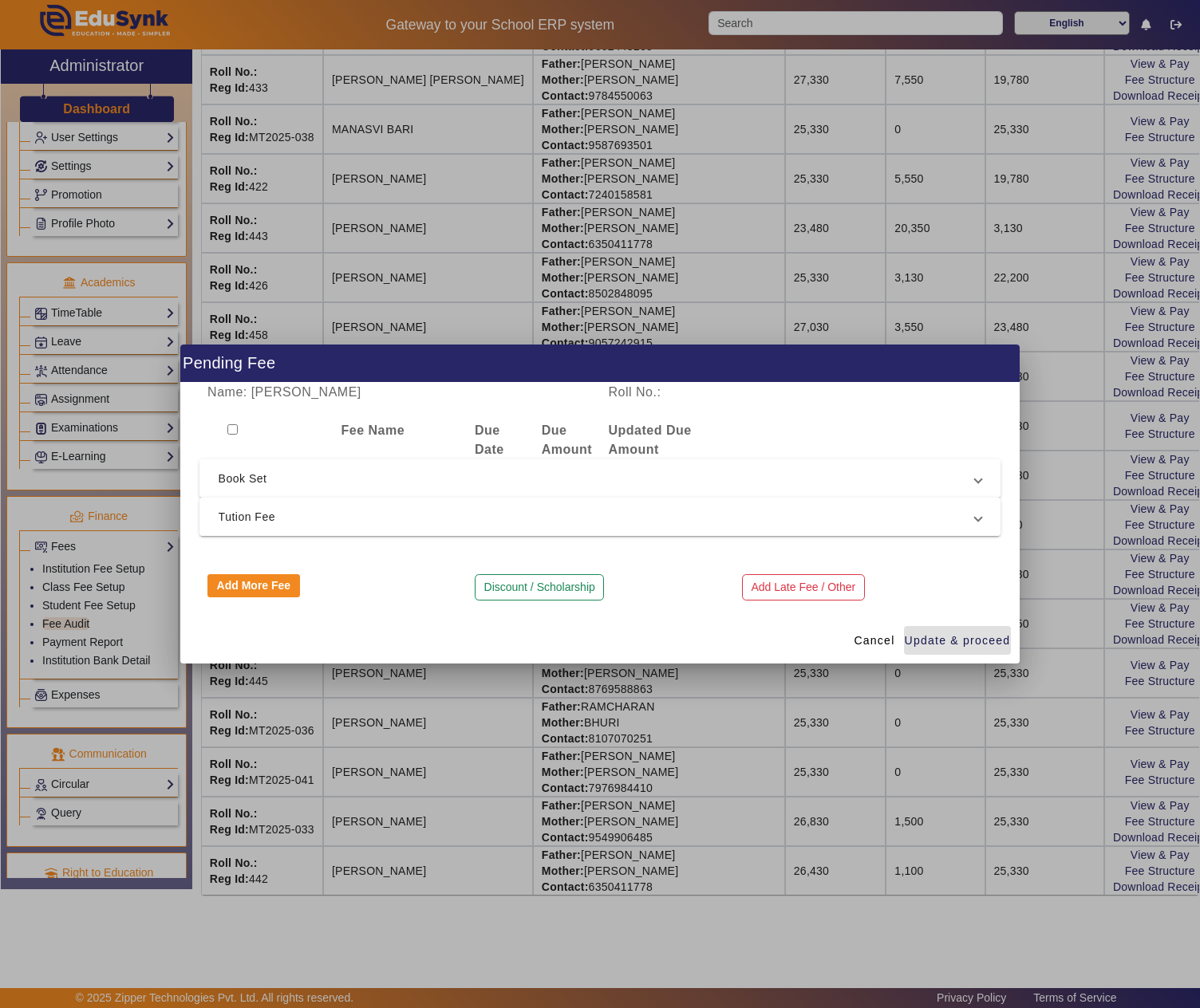
click at [348, 515] on span "Tution Fee" at bounding box center [597, 516] width 757 height 19
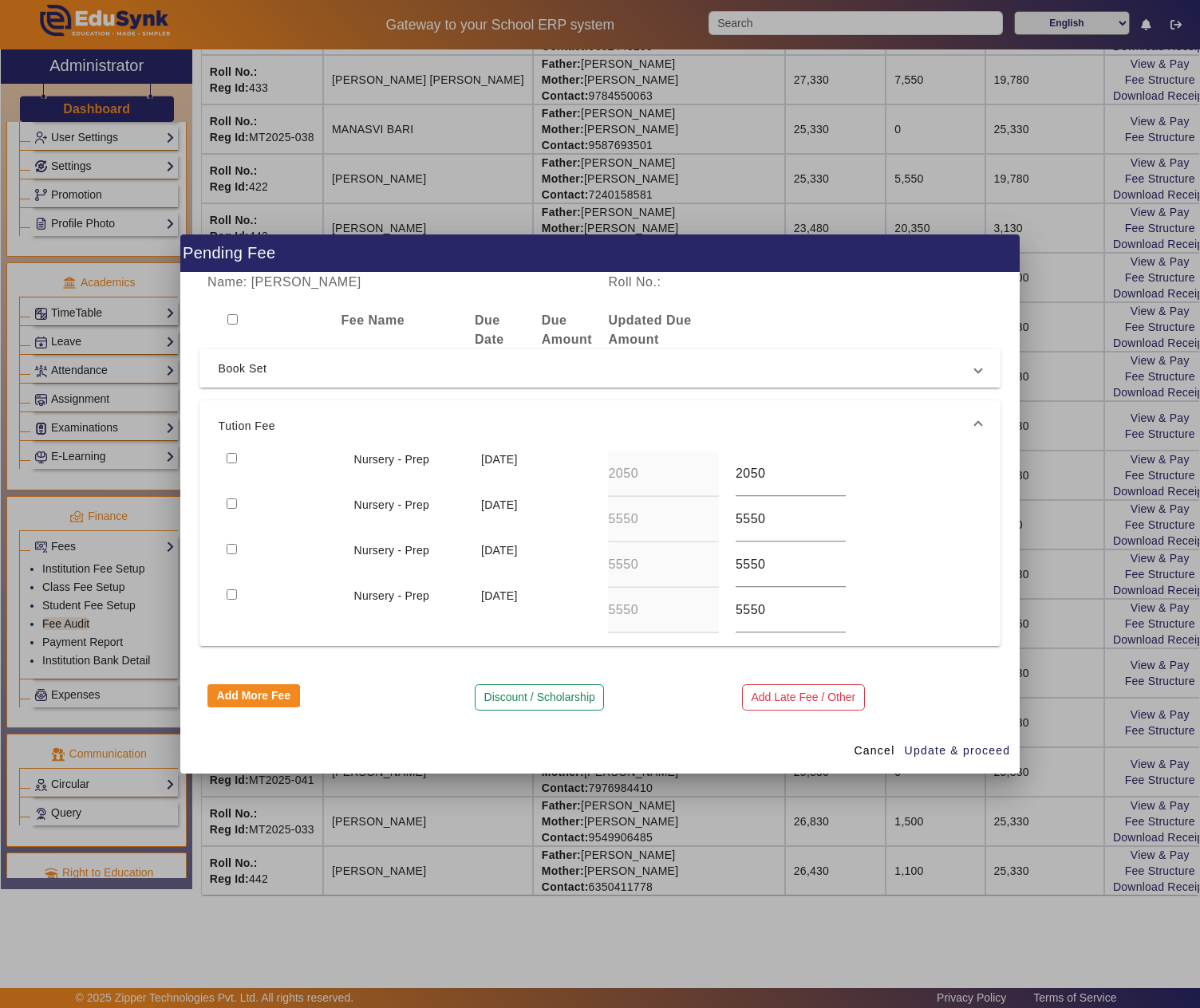
click at [230, 453] on input "checkbox" at bounding box center [232, 459] width 11 height 11
click at [945, 749] on span "Update & proceed" at bounding box center [958, 750] width 106 height 17
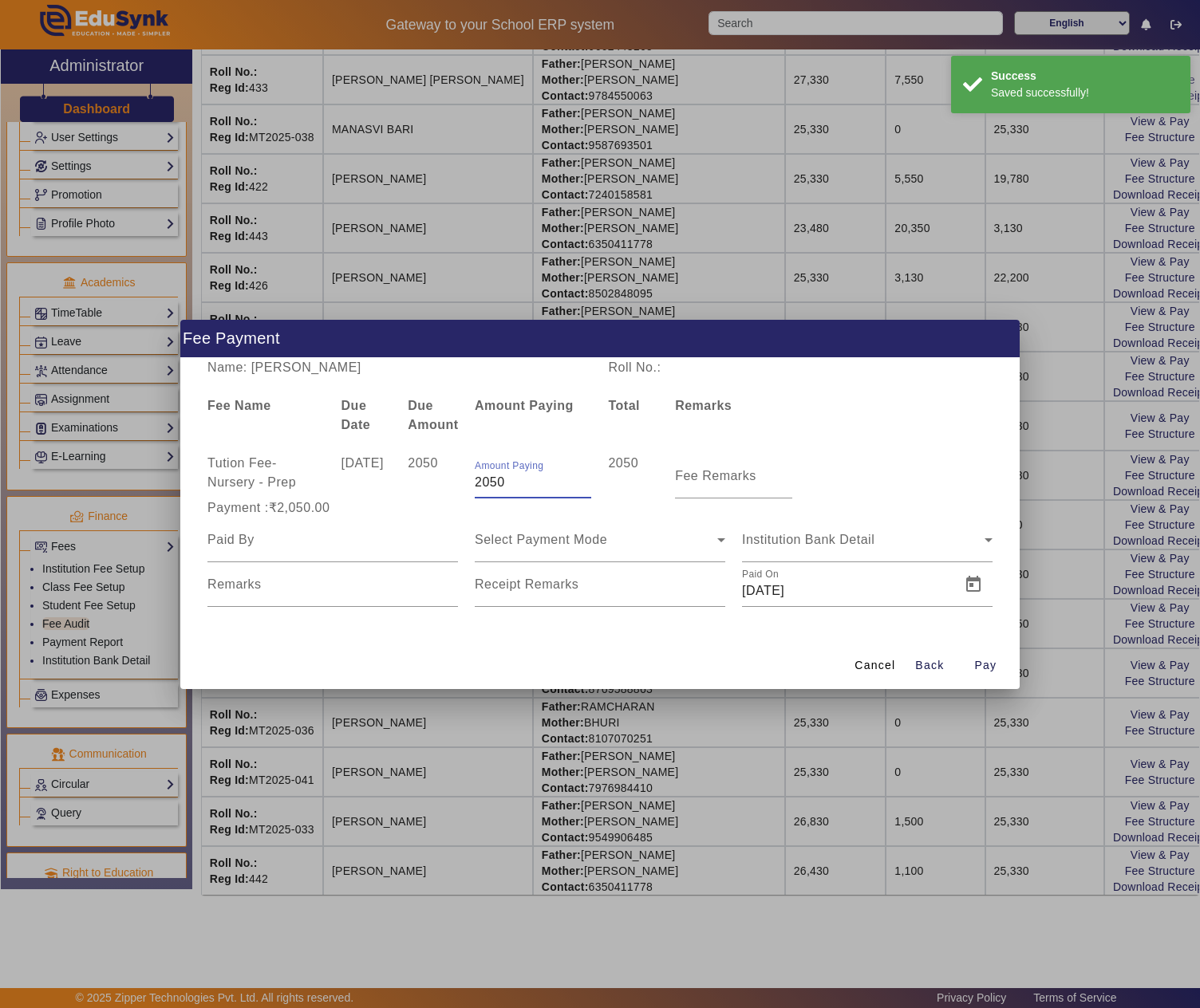
drag, startPoint x: 495, startPoint y: 477, endPoint x: 401, endPoint y: 474, distance: 94.0
click at [405, 474] on div "Tution Fee - Nursery - Prep 10 Apr 2025 2050 Amount Paying 2050 2050 Fee Remarks" at bounding box center [600, 477] width 802 height 45
click at [358, 544] on input at bounding box center [332, 540] width 250 height 19
paste input "TARUN LAL DHINGRA"
click at [559, 540] on span "Select Payment Mode" at bounding box center [541, 540] width 132 height 14
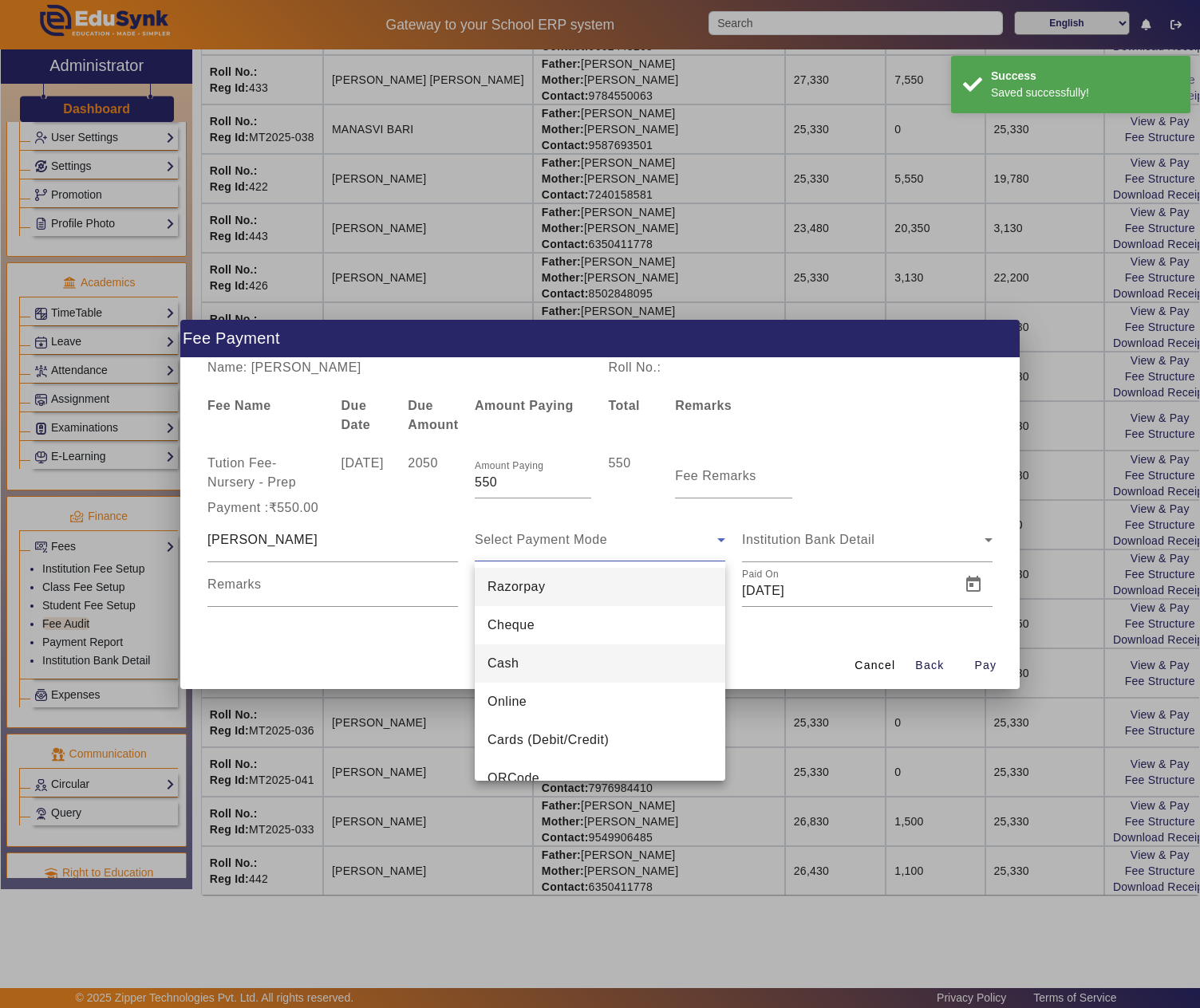
click at [514, 668] on span "Cash" at bounding box center [503, 663] width 32 height 19
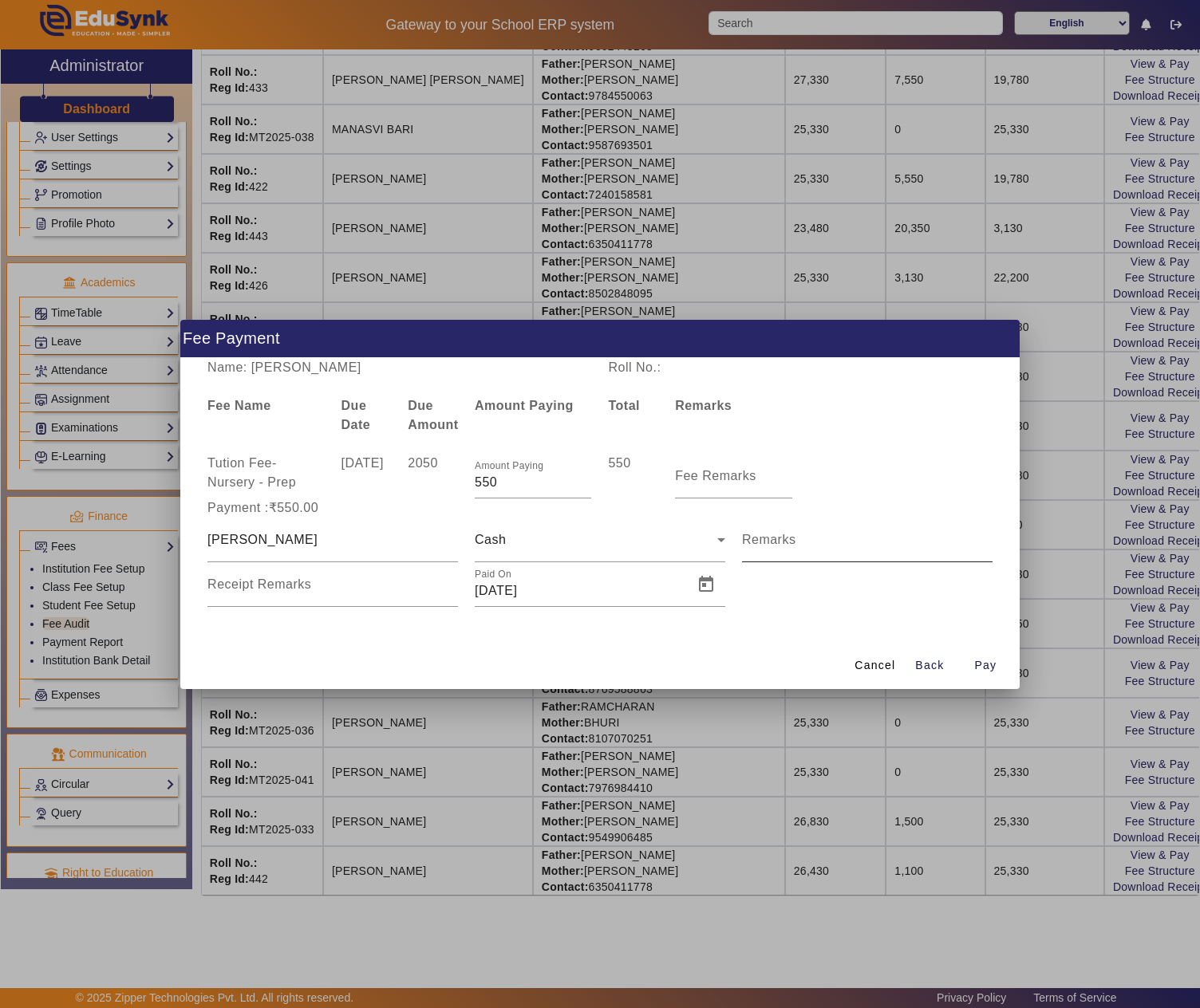
click at [795, 544] on mat-label "Remarks" at bounding box center [769, 540] width 54 height 14
click at [795, 544] on input "Remarks" at bounding box center [868, 546] width 250 height 19
click at [710, 577] on span "Open calendar" at bounding box center [705, 585] width 39 height 39
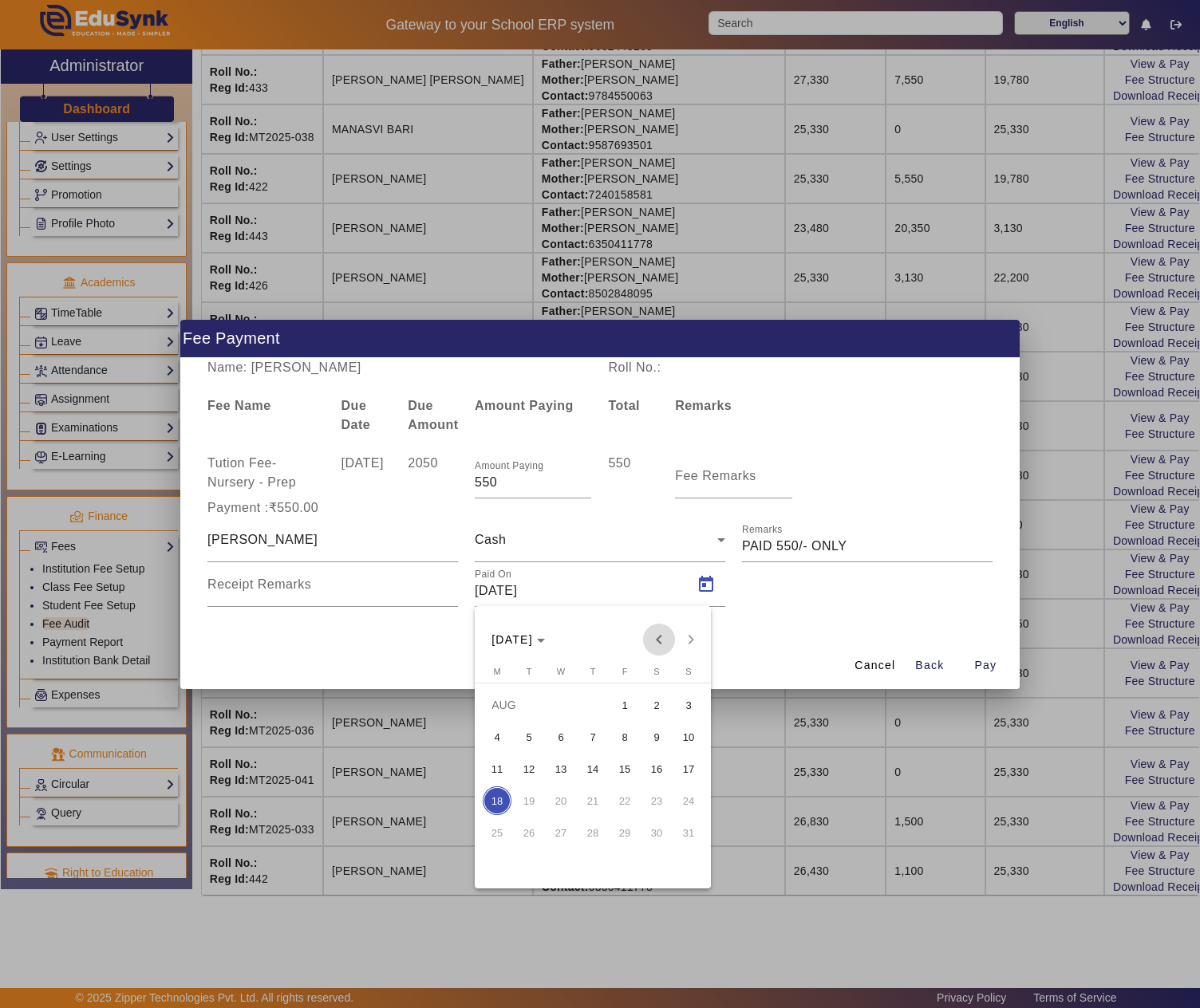
click at [656, 637] on span "Previous month" at bounding box center [659, 640] width 32 height 32
click at [667, 761] on span "12" at bounding box center [657, 769] width 29 height 29
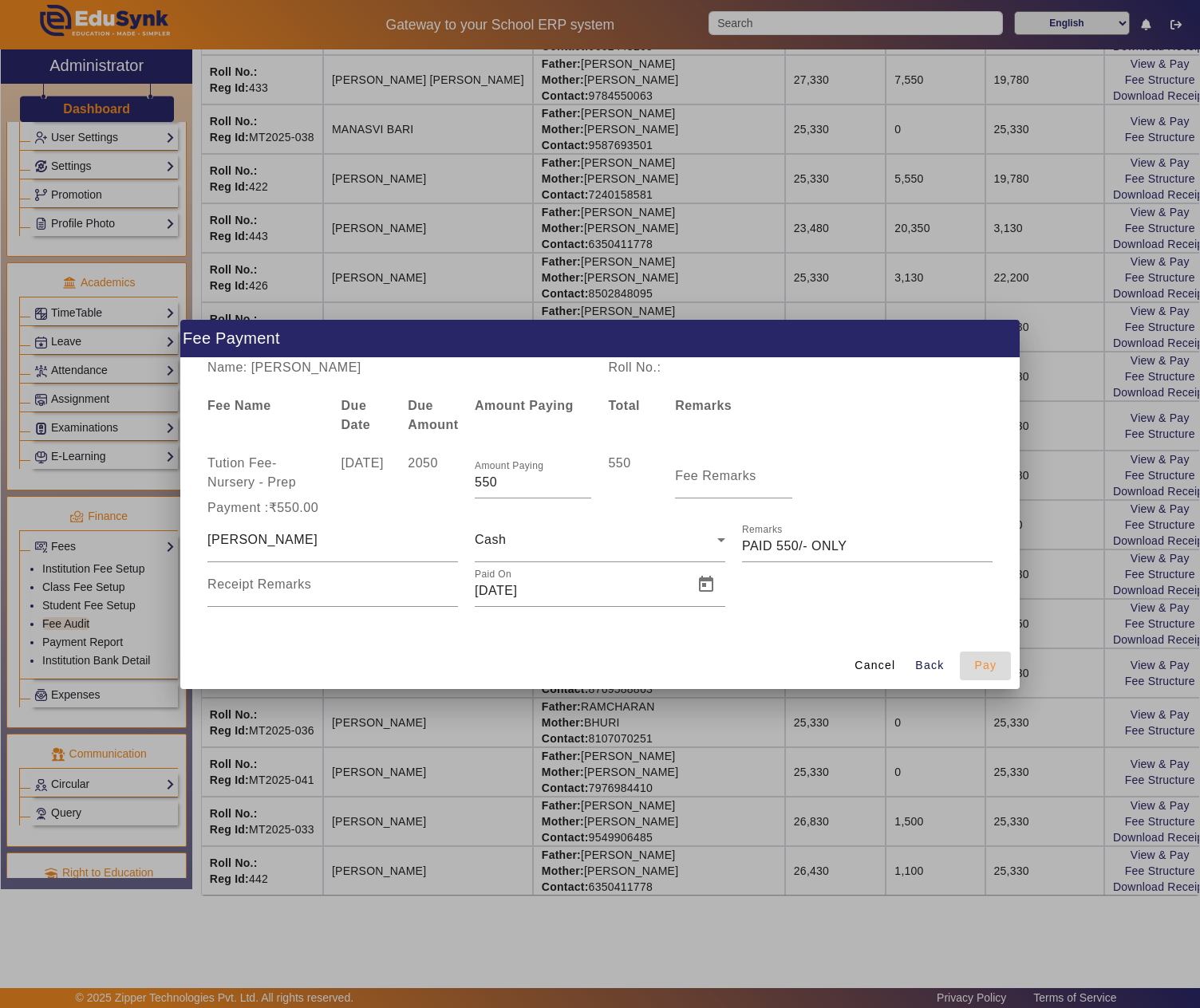
click at [989, 662] on span "Pay" at bounding box center [985, 666] width 23 height 17
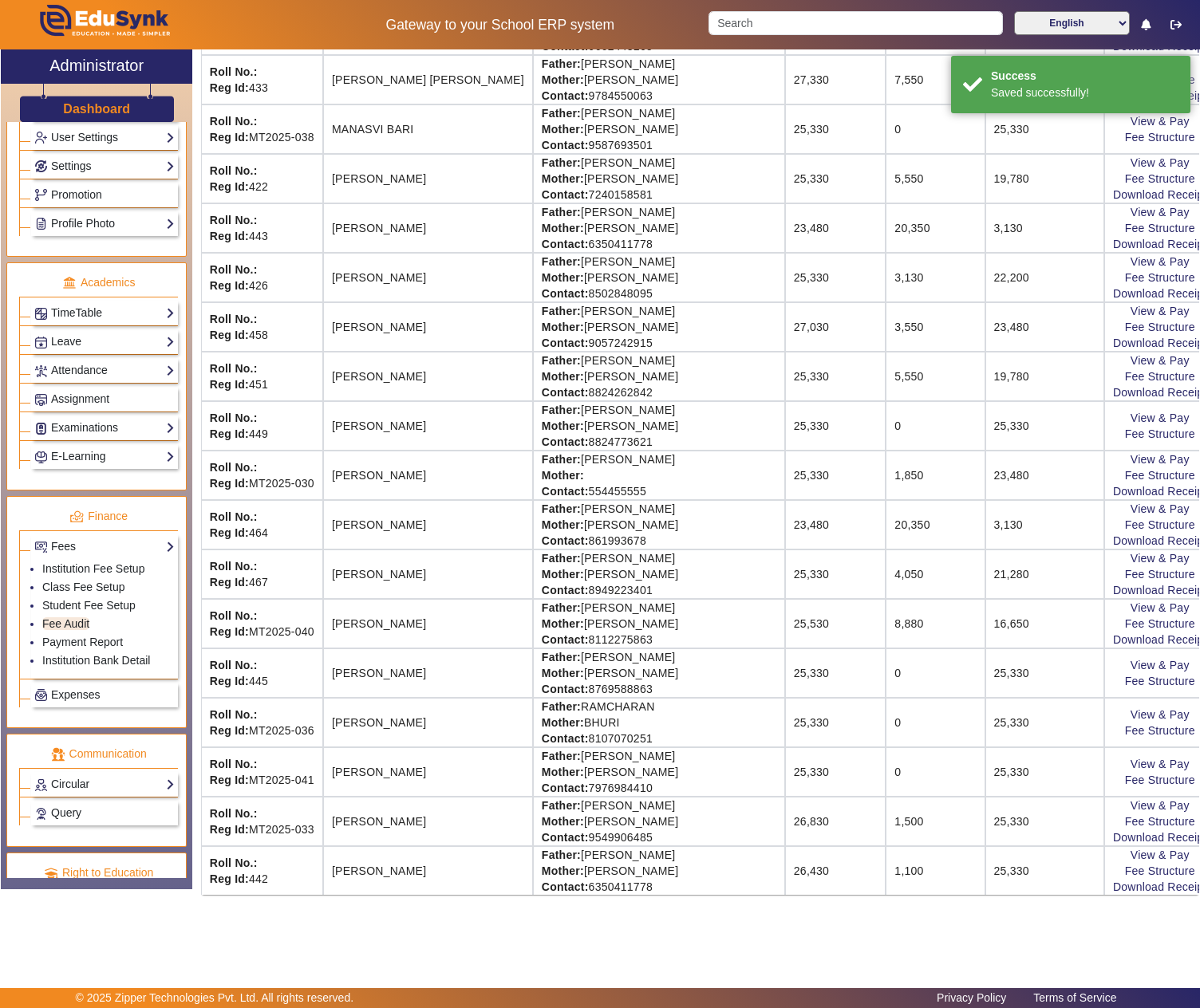
scroll to position [0, 0]
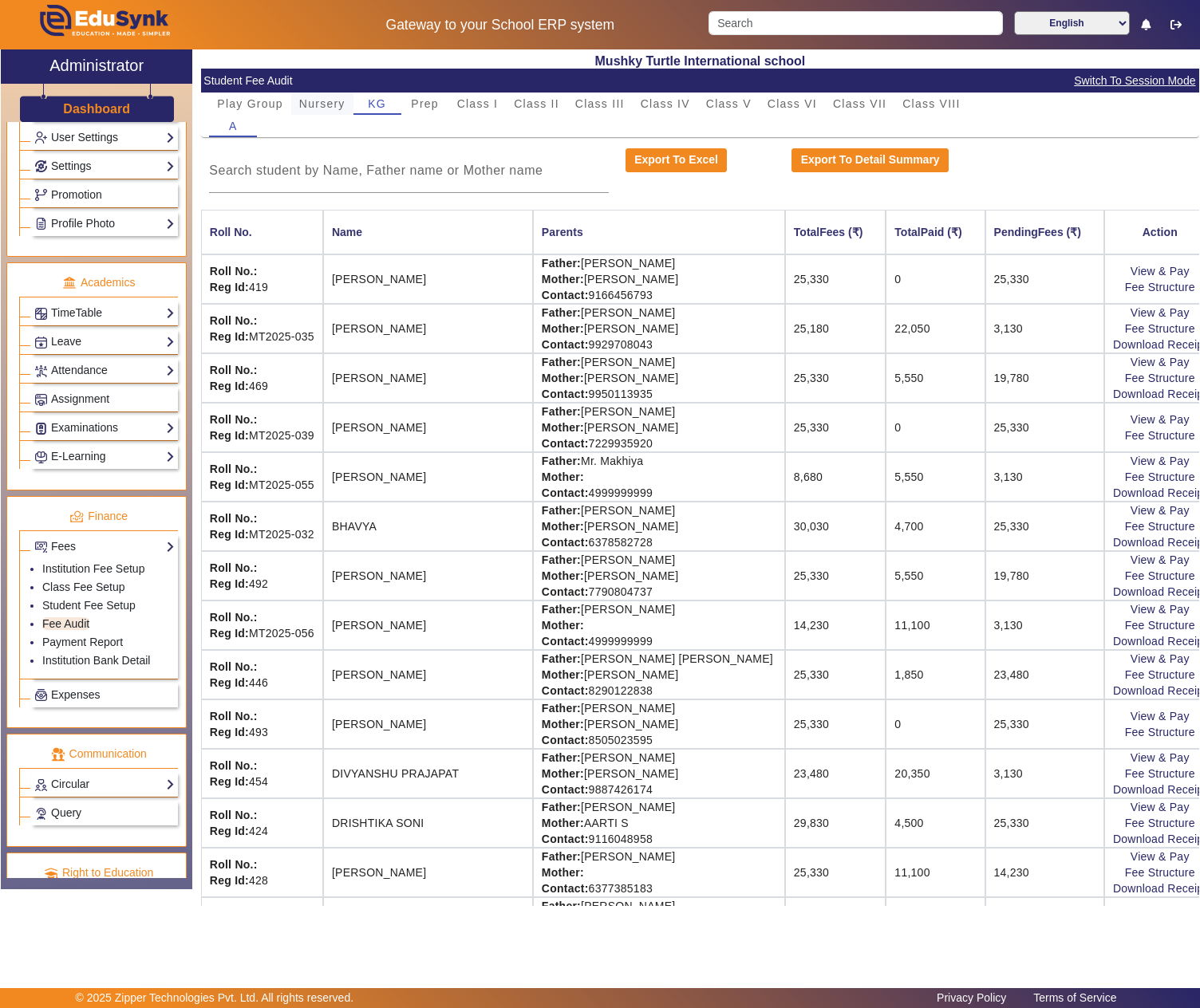
click at [323, 105] on span "Nursery" at bounding box center [322, 104] width 46 height 11
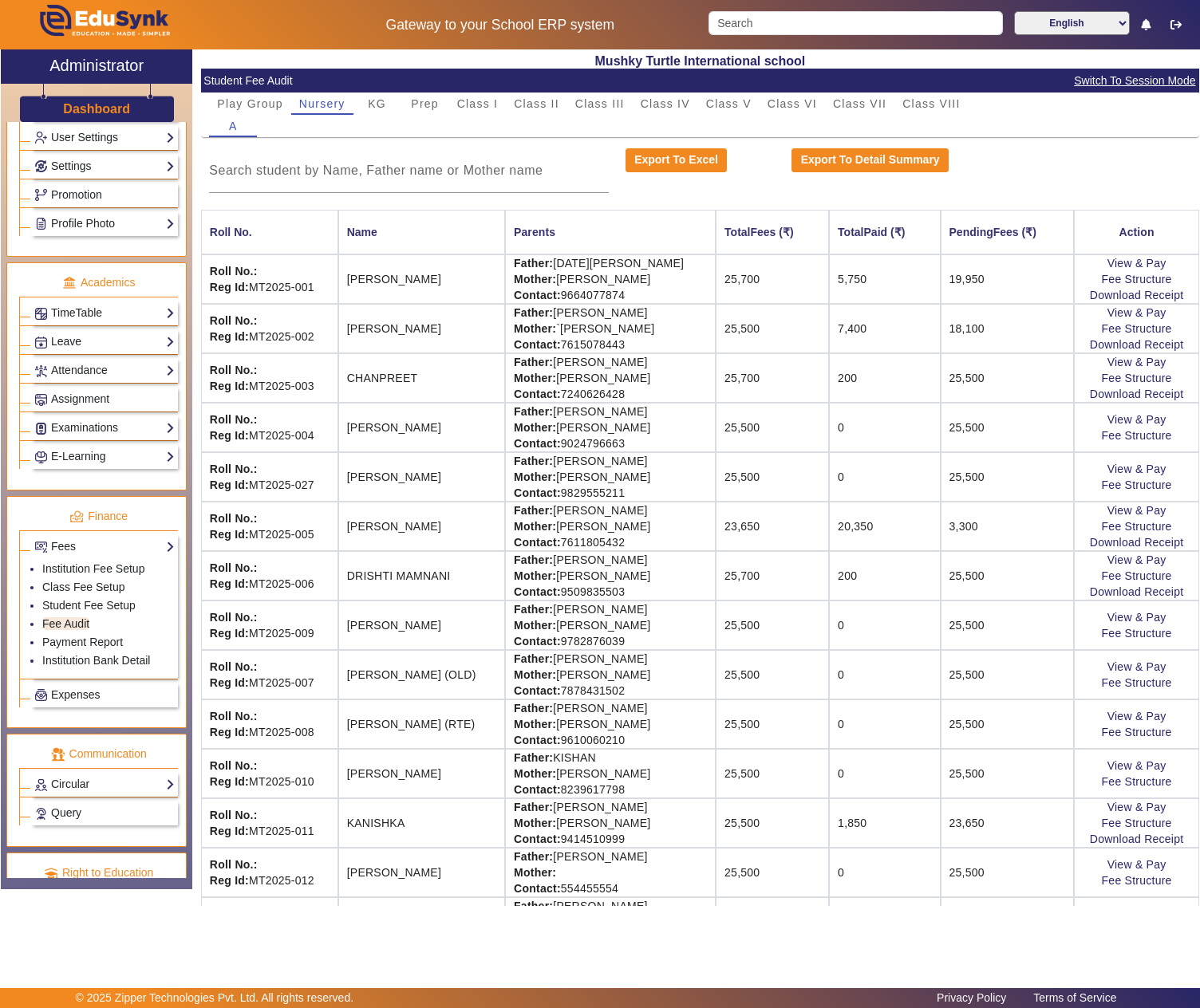
drag, startPoint x: 538, startPoint y: 466, endPoint x: 672, endPoint y: 470, distance: 134.1
click at [672, 470] on td "Father: BHUPESH KESWANI Mother: SONALI KESWANI Contact: 9829555211" at bounding box center [611, 477] width 211 height 50
click at [1115, 468] on td "View & Pay Fee Structure" at bounding box center [1136, 477] width 125 height 50
click at [1117, 476] on link "View & Pay" at bounding box center [1137, 469] width 59 height 13
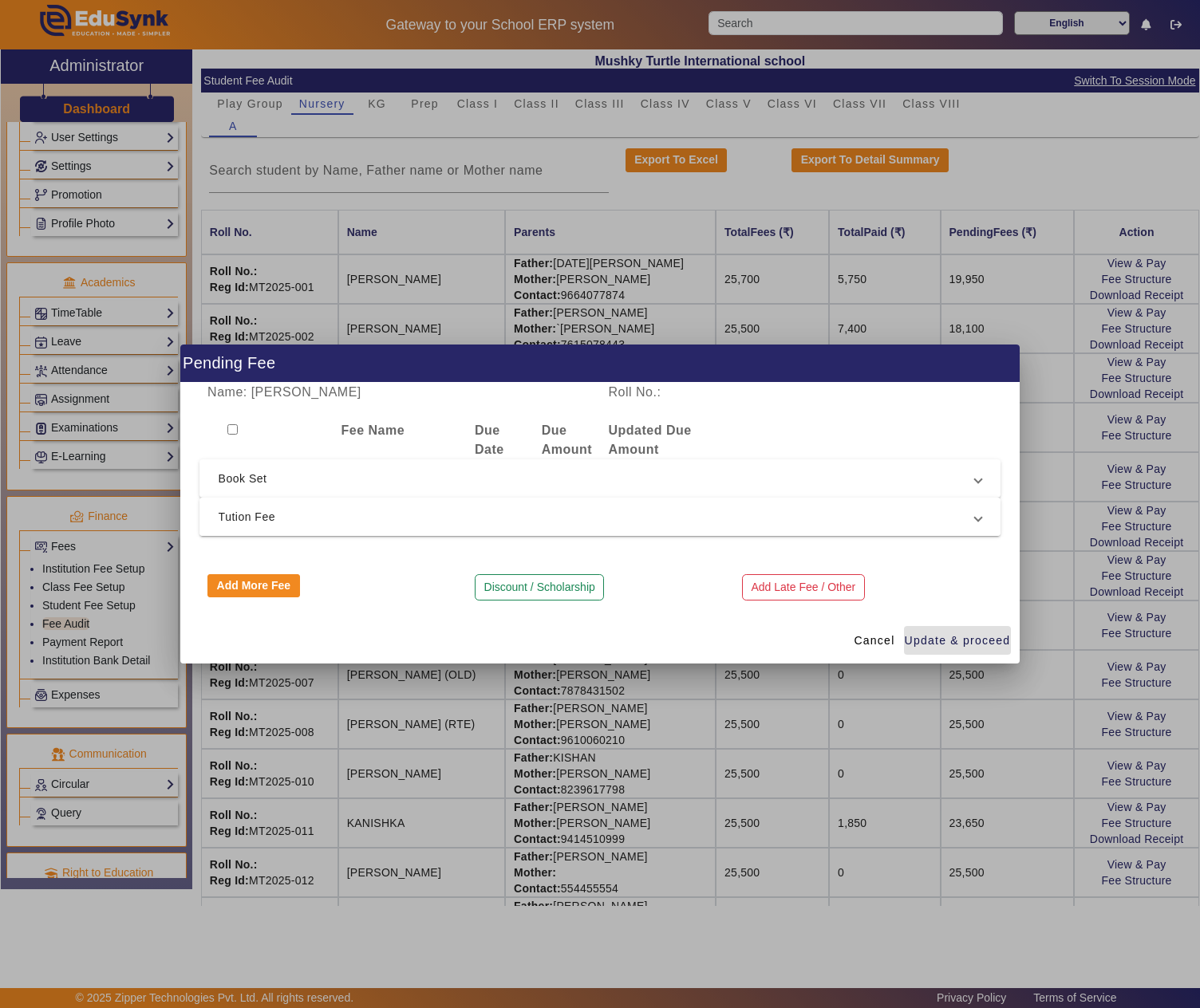
click at [304, 509] on span "Tution Fee" at bounding box center [597, 516] width 757 height 19
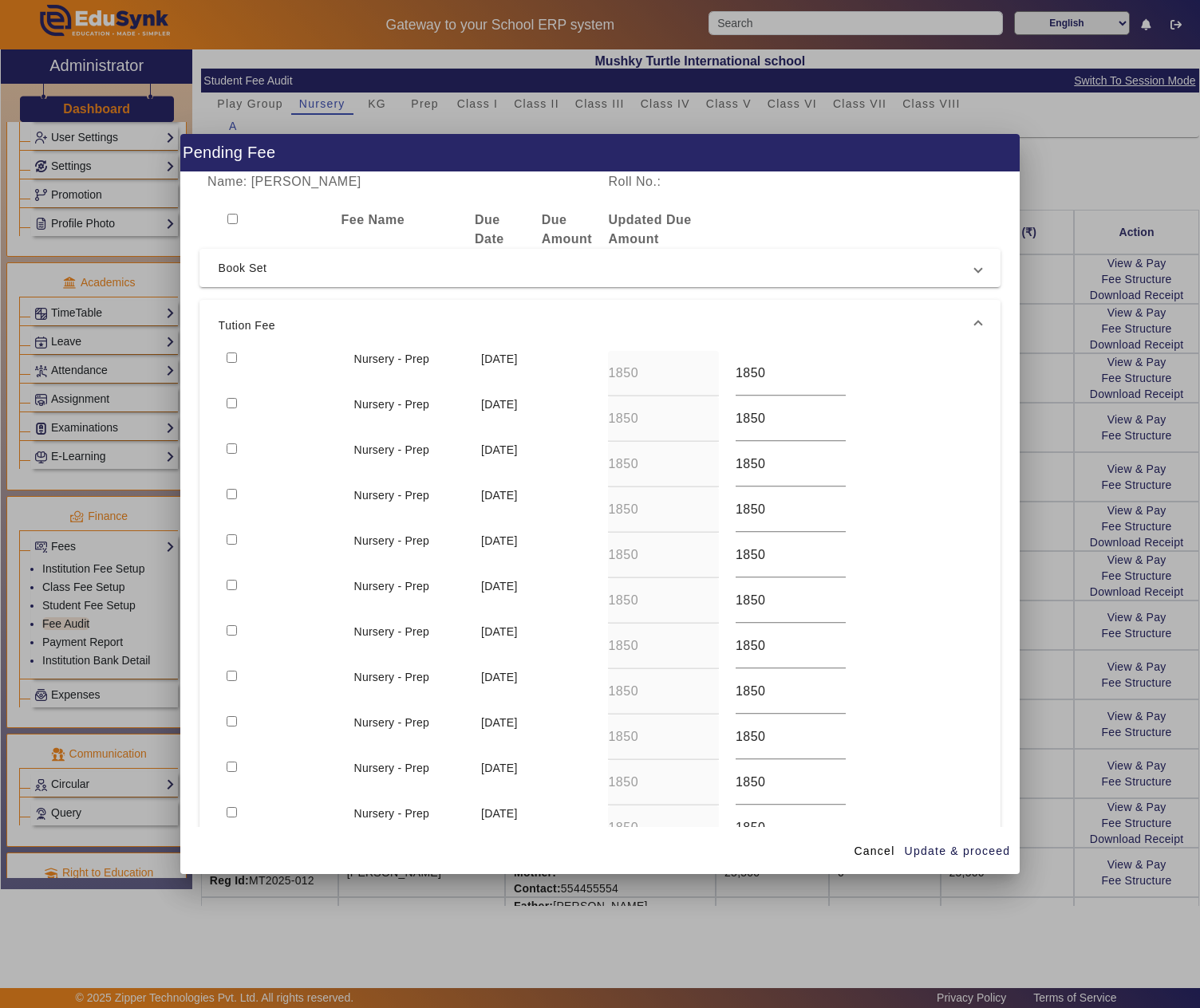
click at [234, 493] on input "checkbox" at bounding box center [232, 495] width 11 height 11
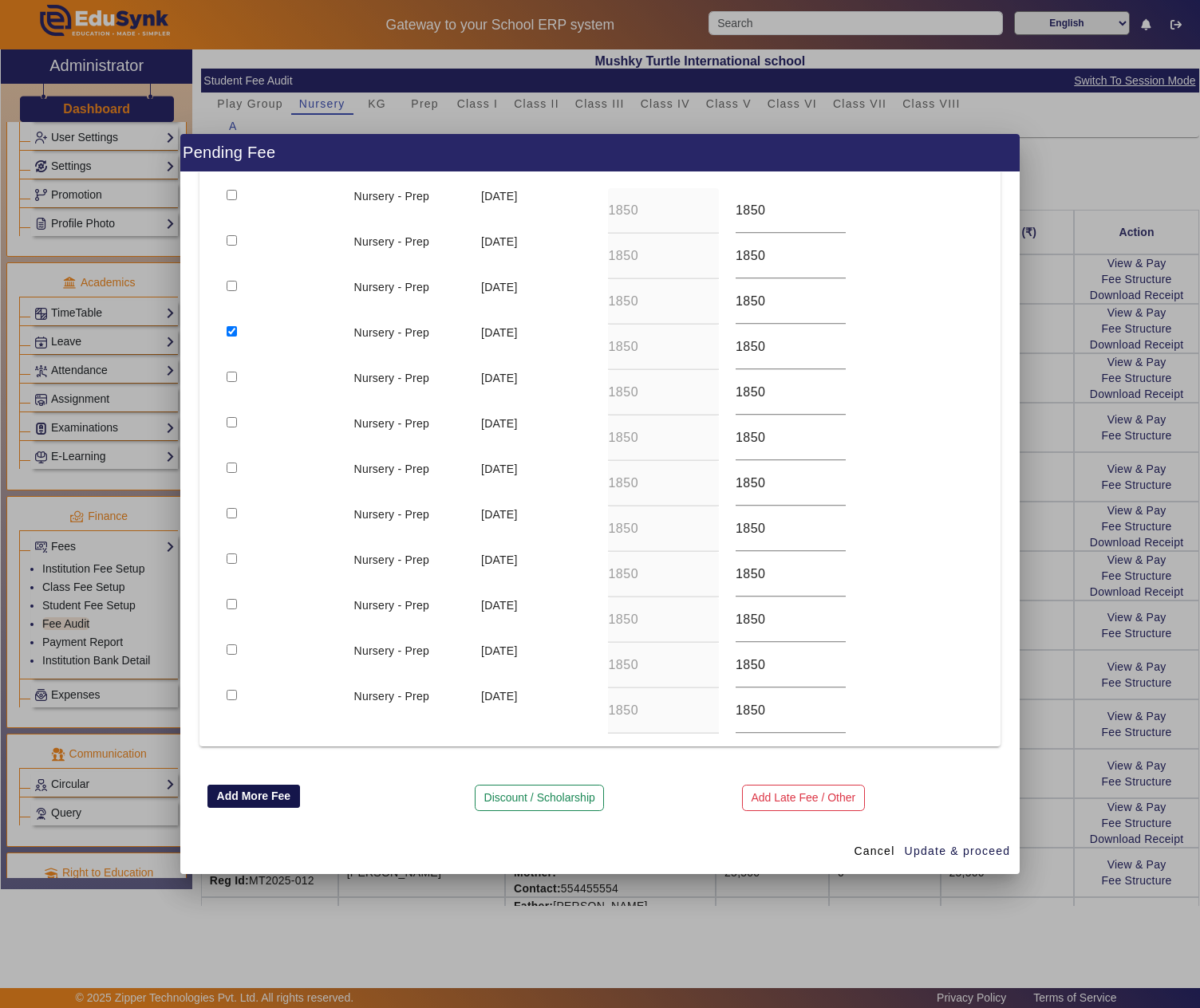
click at [228, 788] on button "Add More Fee" at bounding box center [253, 796] width 93 height 24
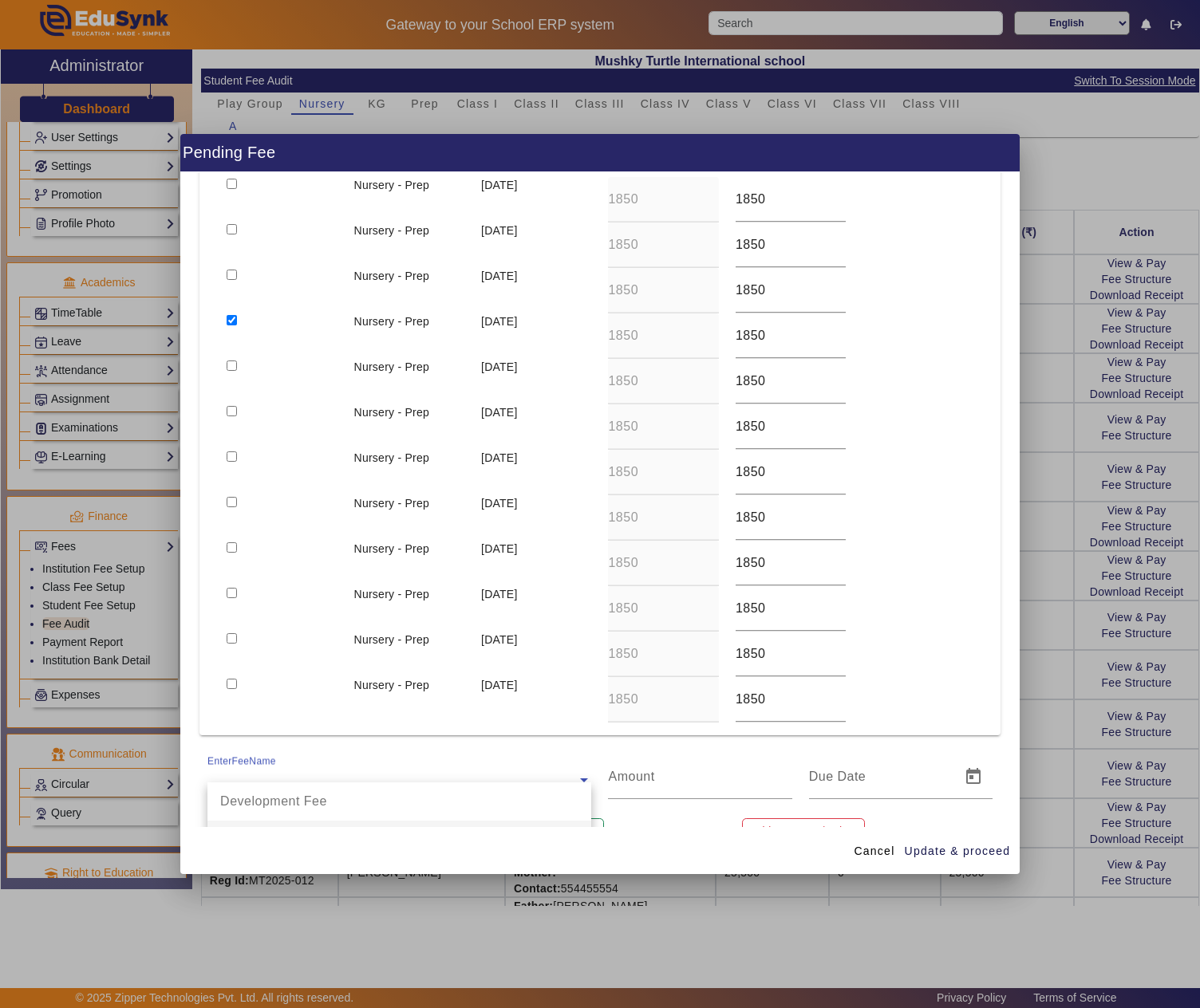
click at [255, 778] on input "text" at bounding box center [399, 779] width 384 height 19
click at [960, 840] on span "button" at bounding box center [958, 851] width 108 height 39
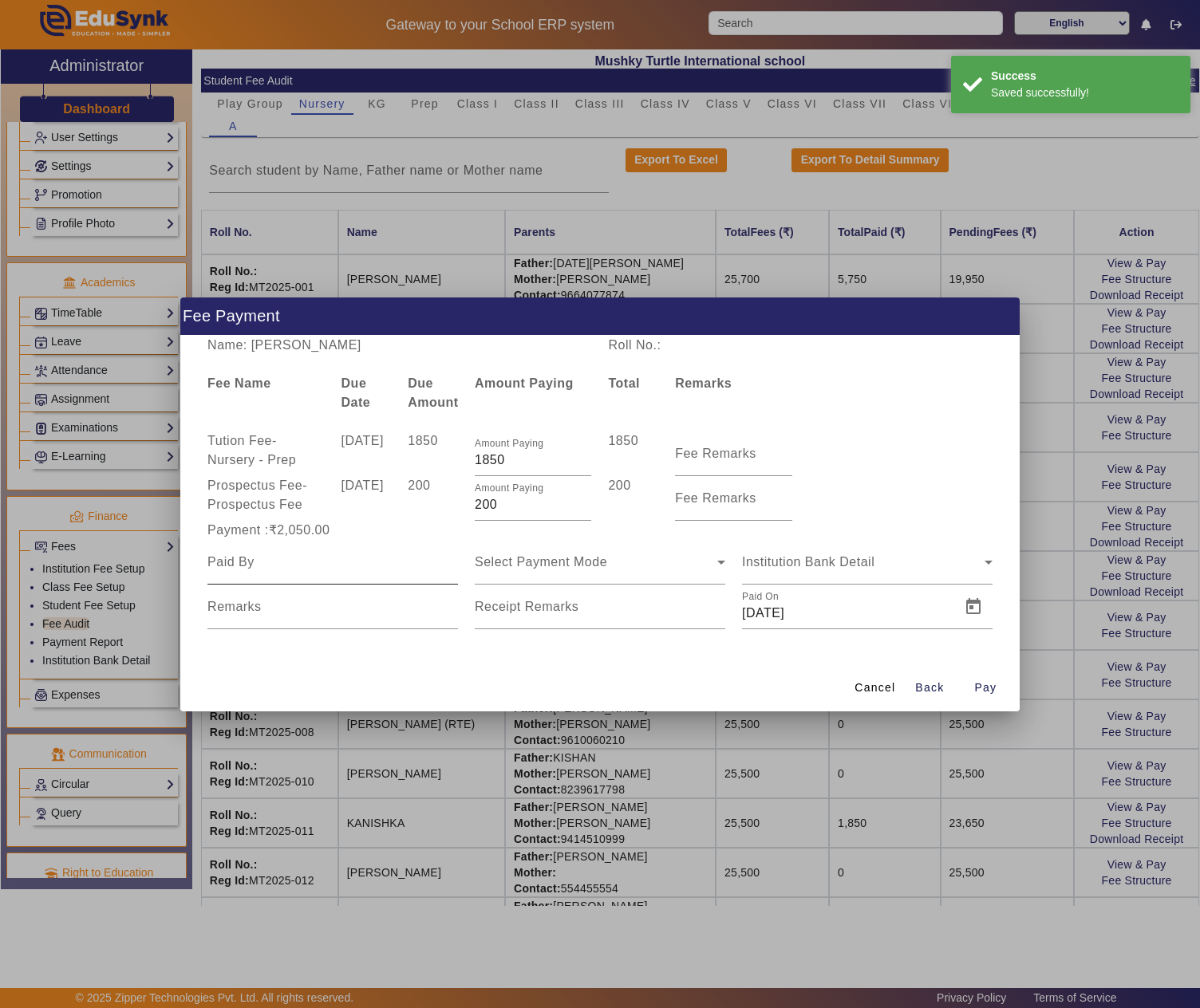
click at [359, 569] on input at bounding box center [332, 562] width 250 height 19
paste input "BHUPESH KESWANI"
click at [708, 447] on mat-label "Fee Remarks" at bounding box center [715, 453] width 81 height 14
click at [708, 450] on input "Fee Remarks" at bounding box center [732, 459] width 116 height 19
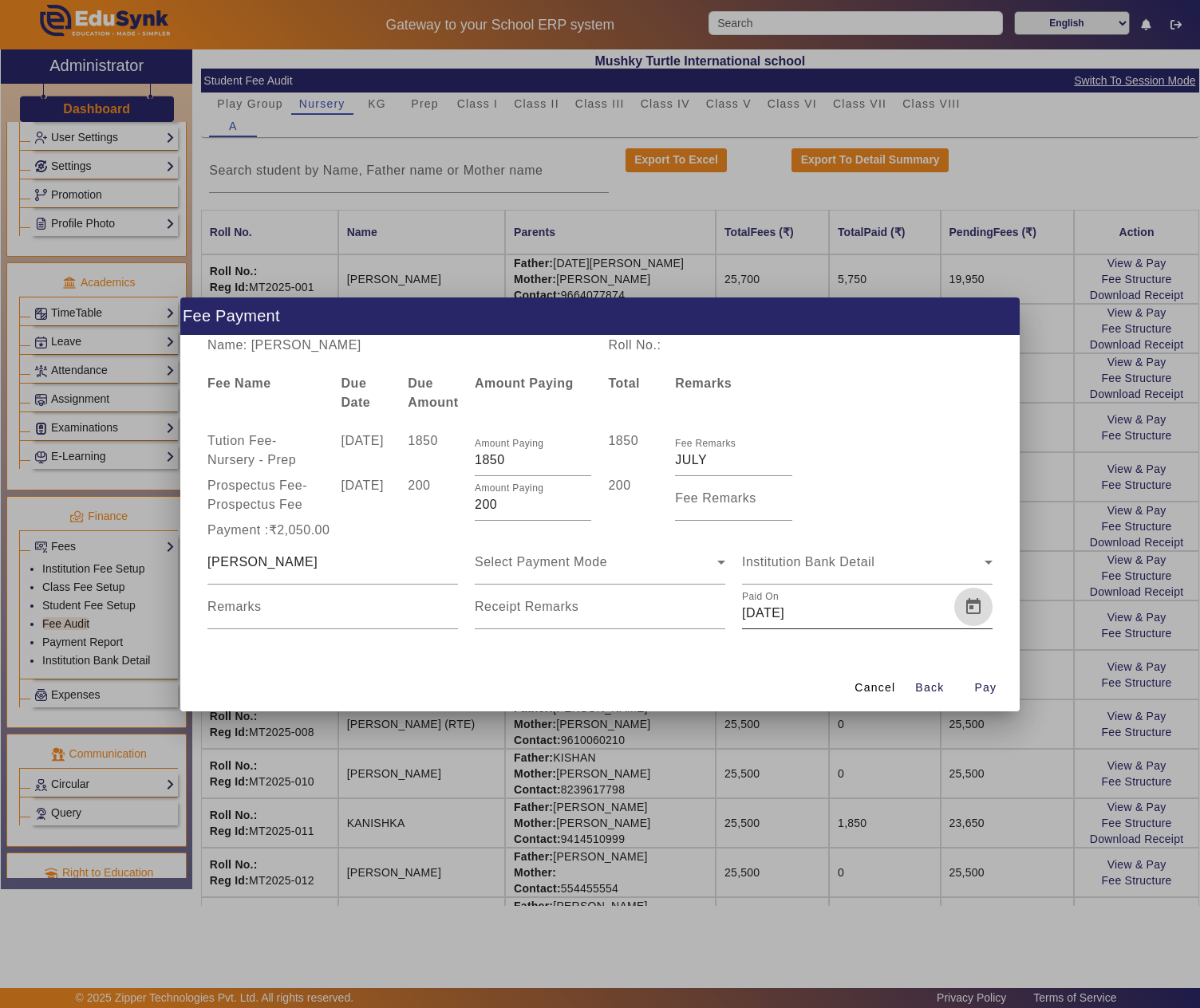
click at [966, 606] on span "Open calendar" at bounding box center [973, 607] width 39 height 39
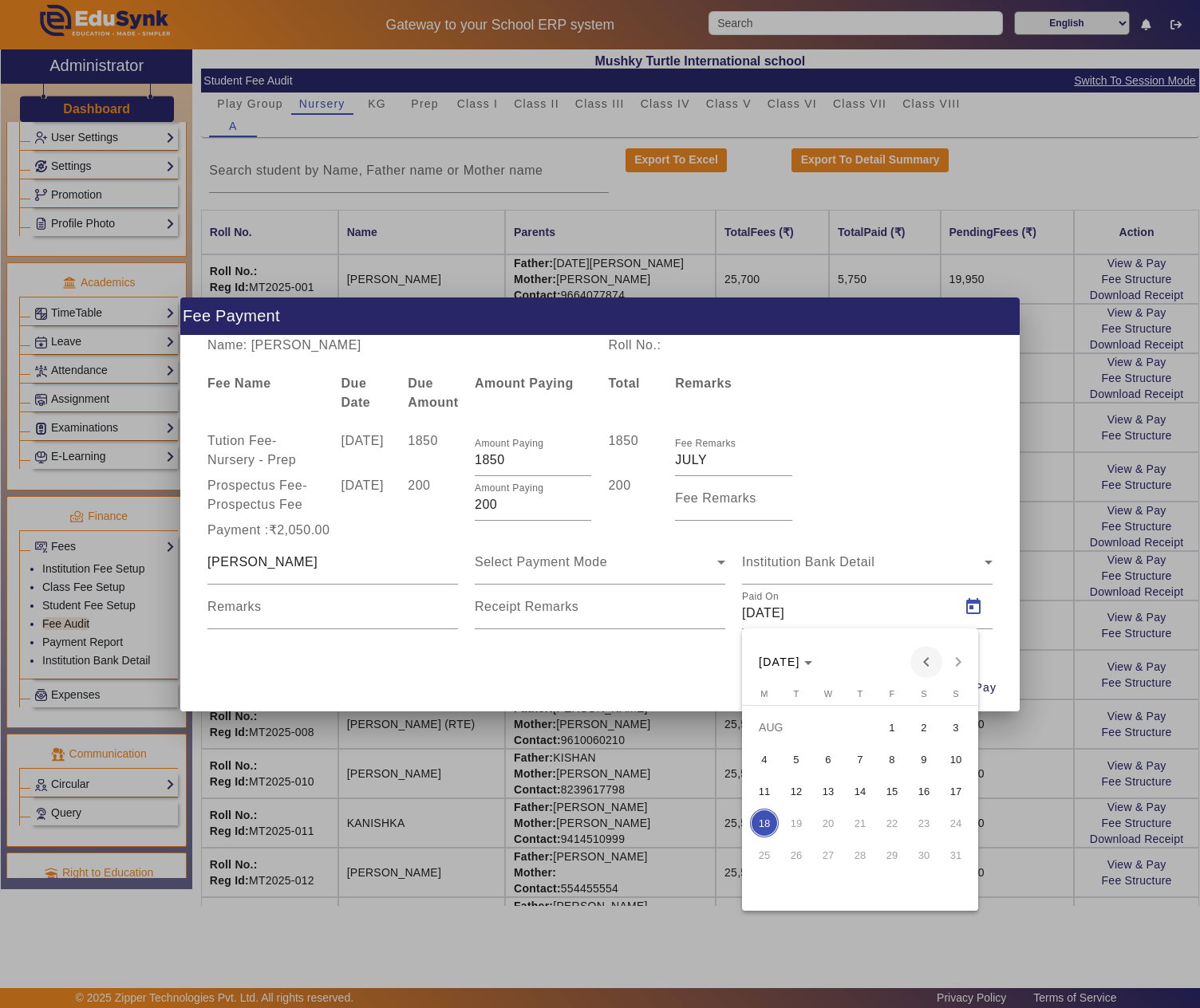
click at [927, 656] on span "Previous month" at bounding box center [925, 661] width 32 height 32
click at [925, 786] on span "12" at bounding box center [924, 792] width 29 height 29
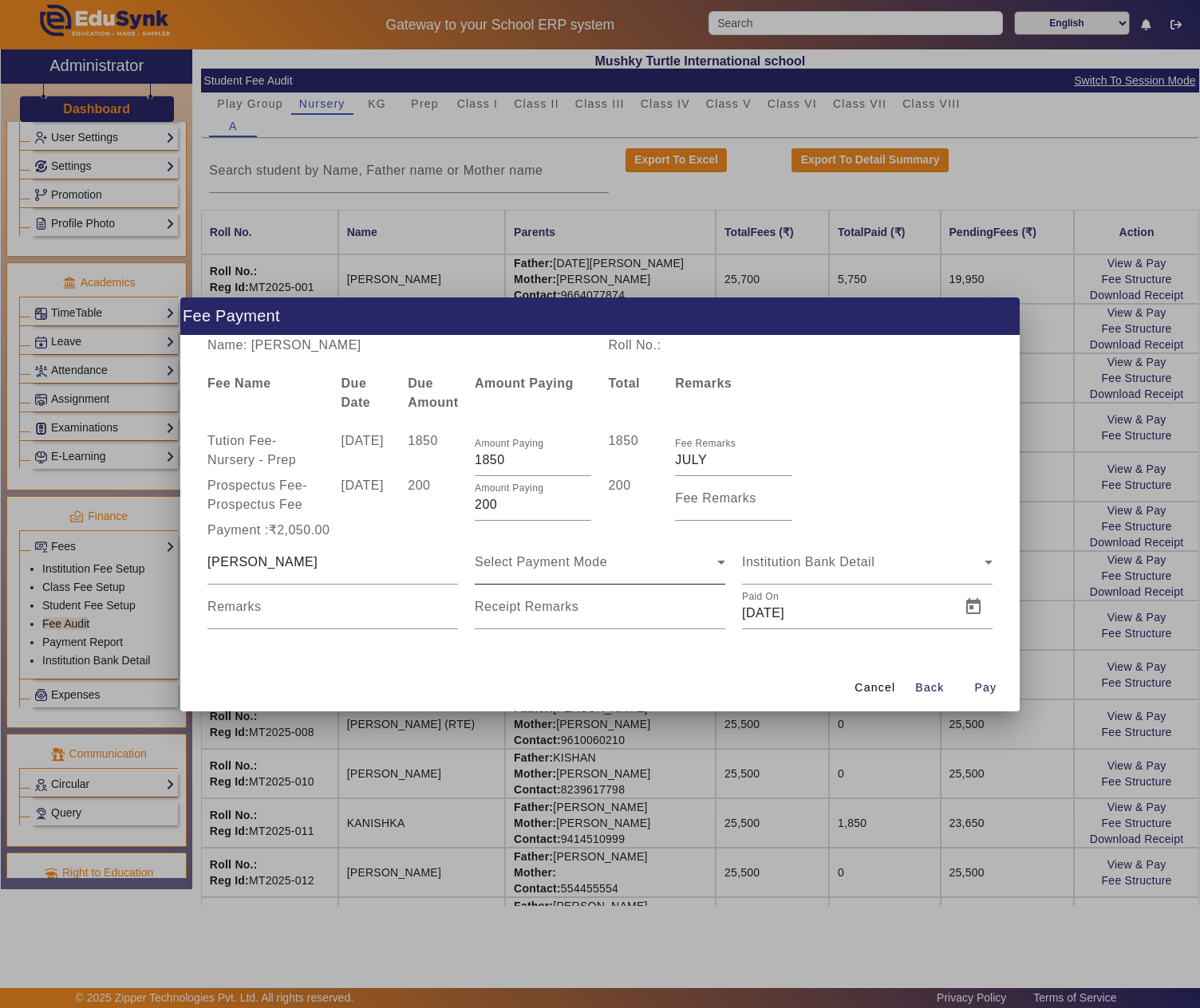
click at [641, 571] on div "Select Payment Mode" at bounding box center [600, 563] width 250 height 45
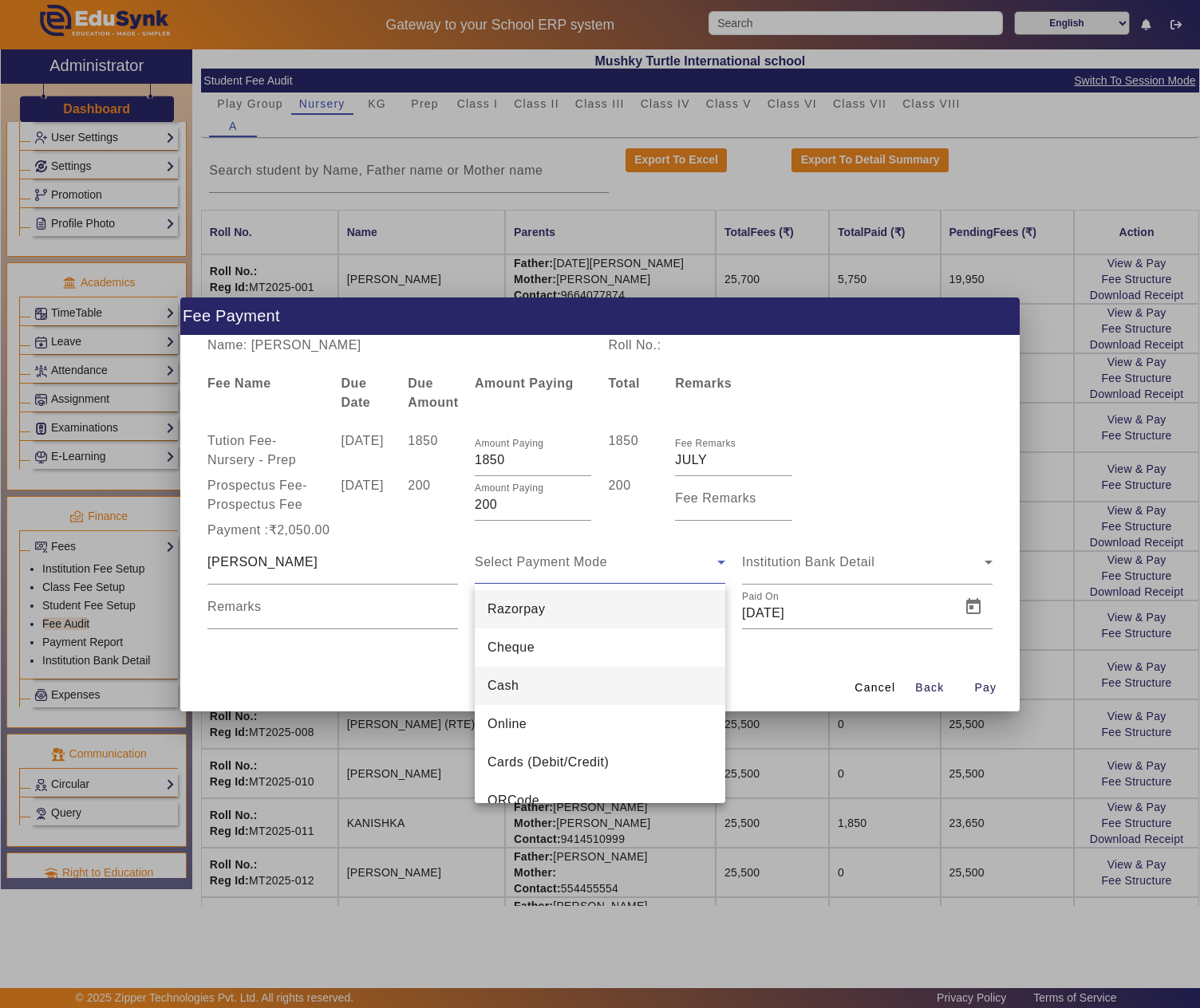
click at [568, 686] on mat-option "Cash" at bounding box center [600, 686] width 250 height 39
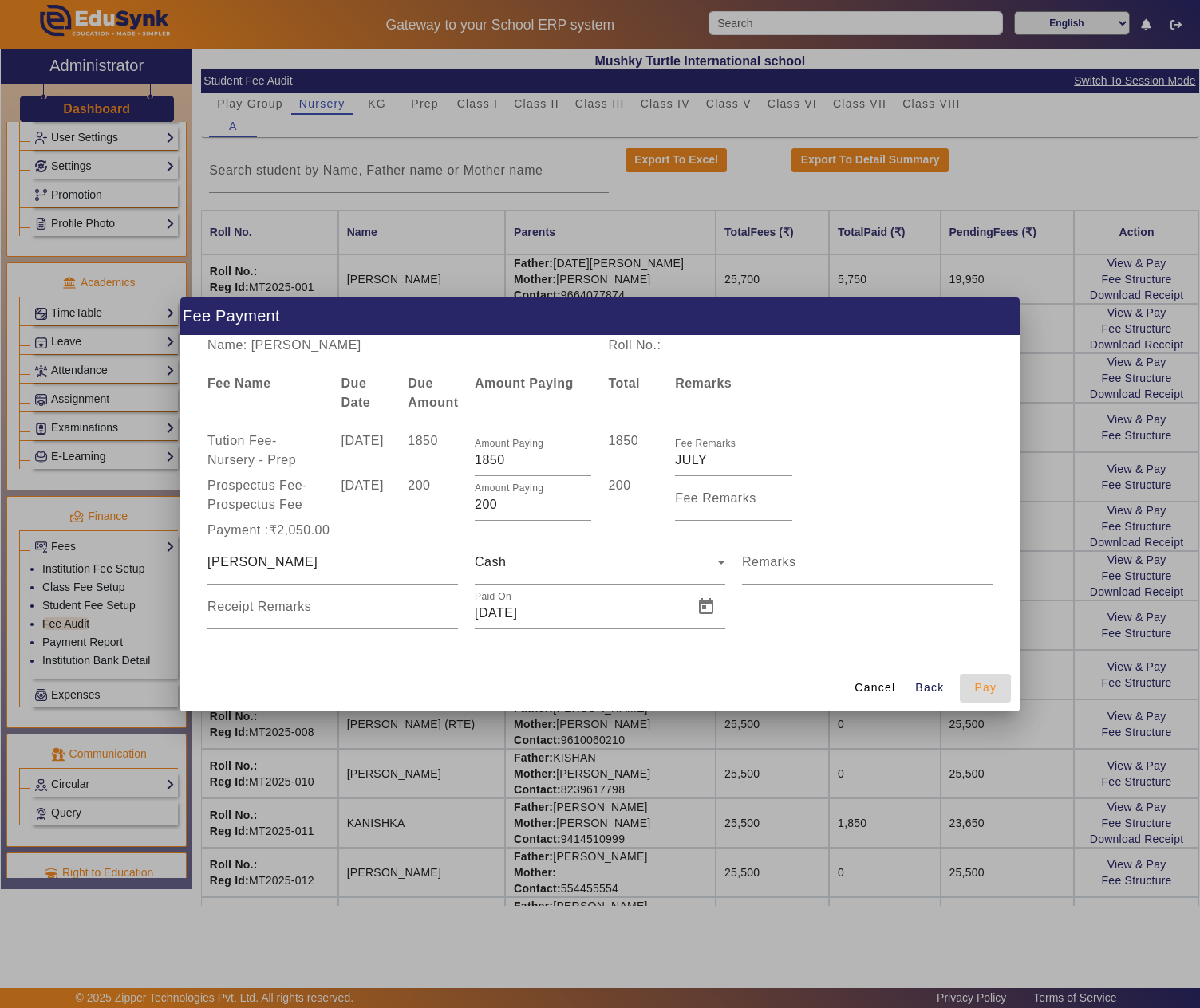
click at [983, 687] on span "Pay" at bounding box center [985, 688] width 23 height 17
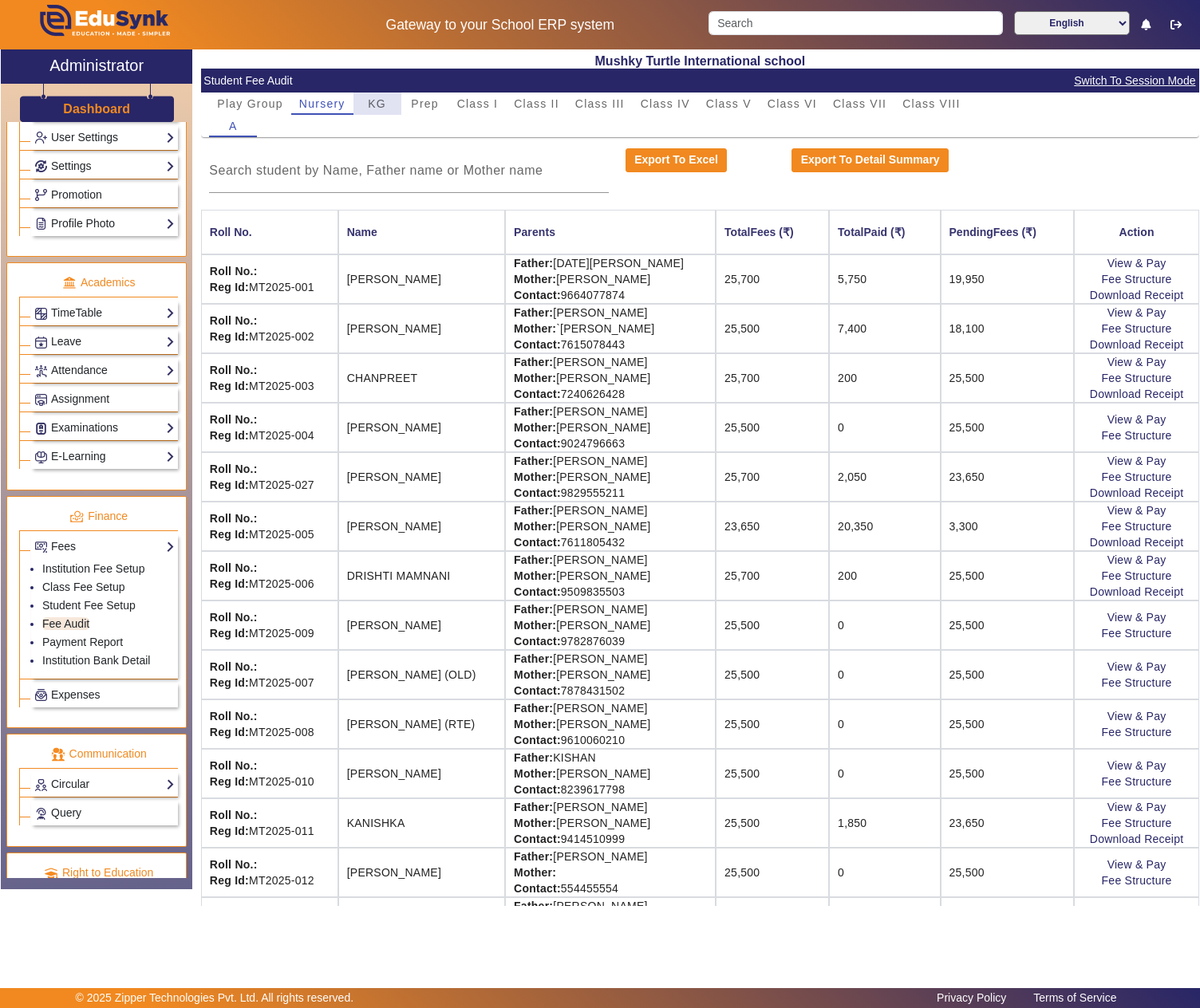
click at [391, 97] on div "KG" at bounding box center [377, 104] width 48 height 23
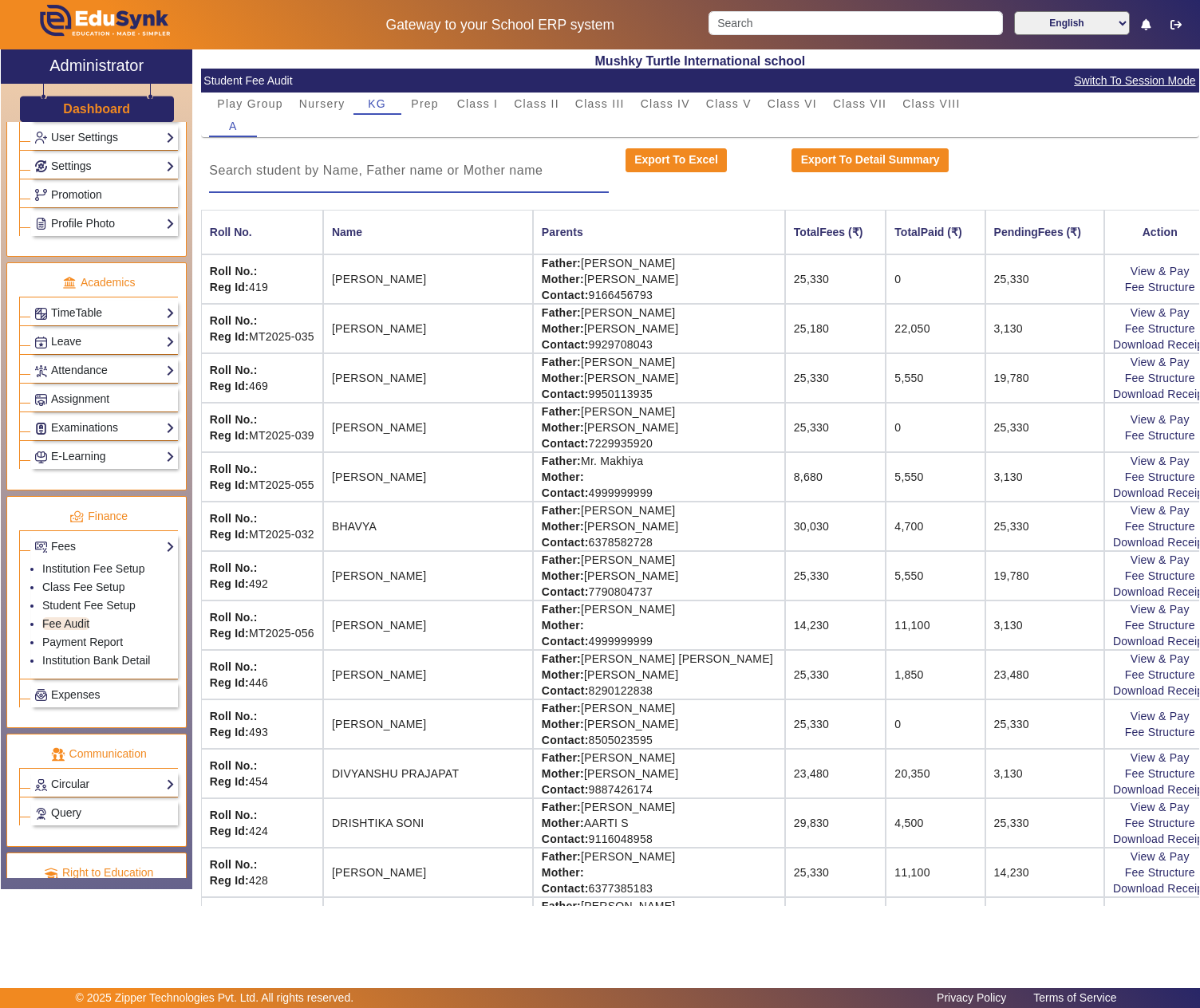
click at [378, 168] on input at bounding box center [408, 170] width 399 height 19
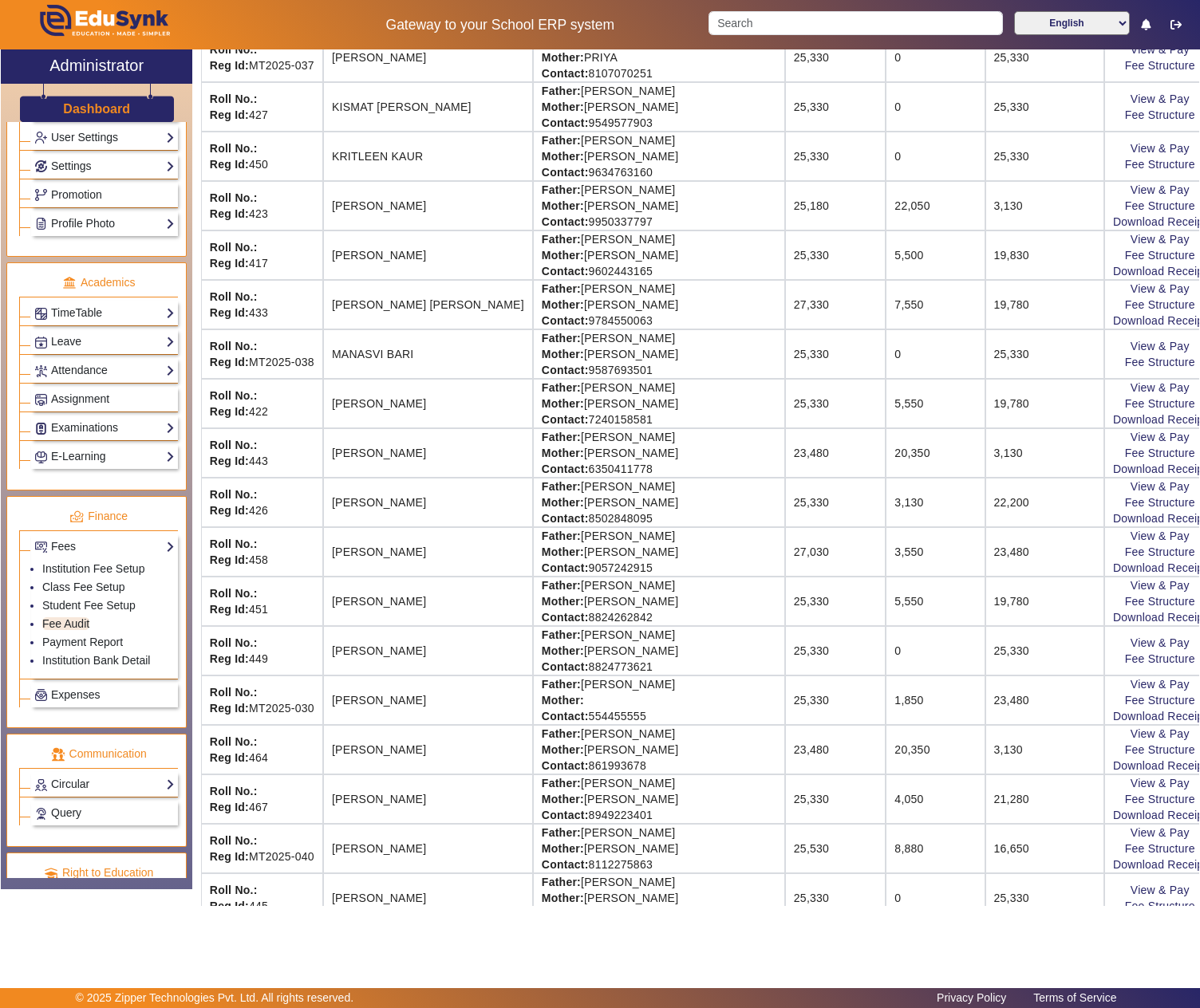
scroll to position [1329, 0]
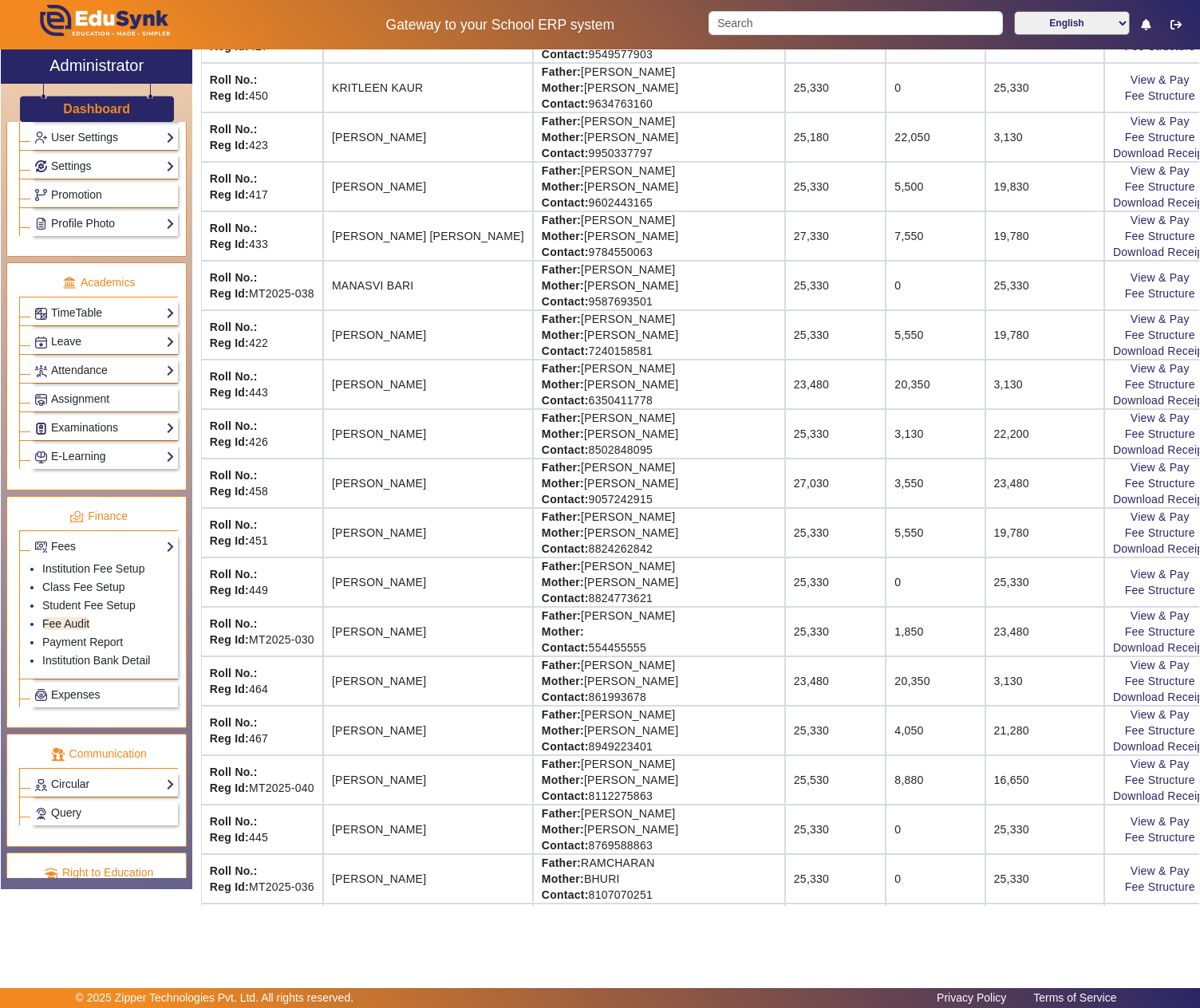
drag, startPoint x: 541, startPoint y: 308, endPoint x: 640, endPoint y: 304, distance: 99.1
click at [640, 304] on td "Father: JAGDISH BARI Mother: SAPNA BARI Contact: 9587693501" at bounding box center [659, 286] width 252 height 50
click at [1131, 284] on link "View & Pay" at bounding box center [1160, 277] width 59 height 13
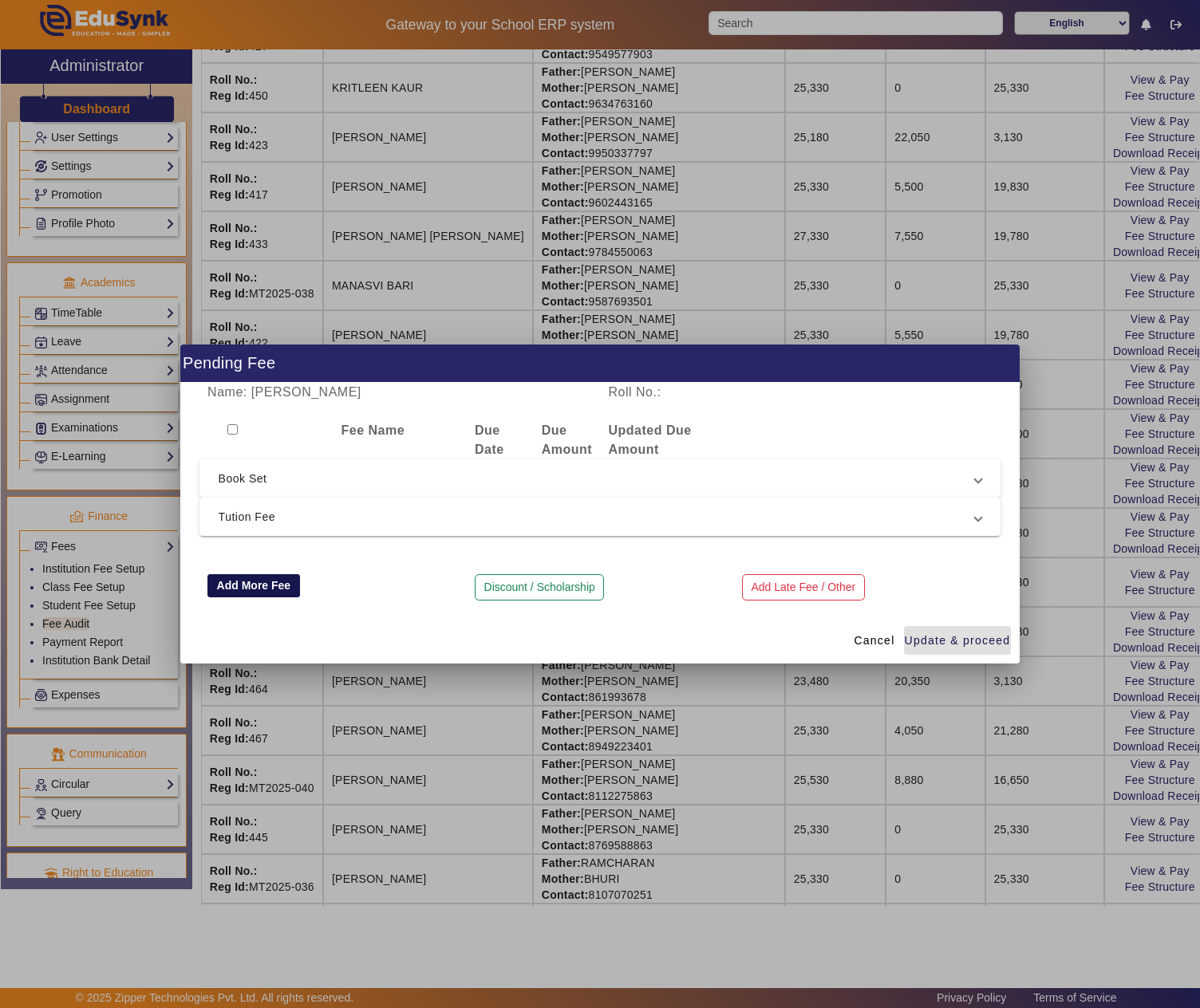
click at [259, 586] on button "Add More Fee" at bounding box center [253, 586] width 93 height 24
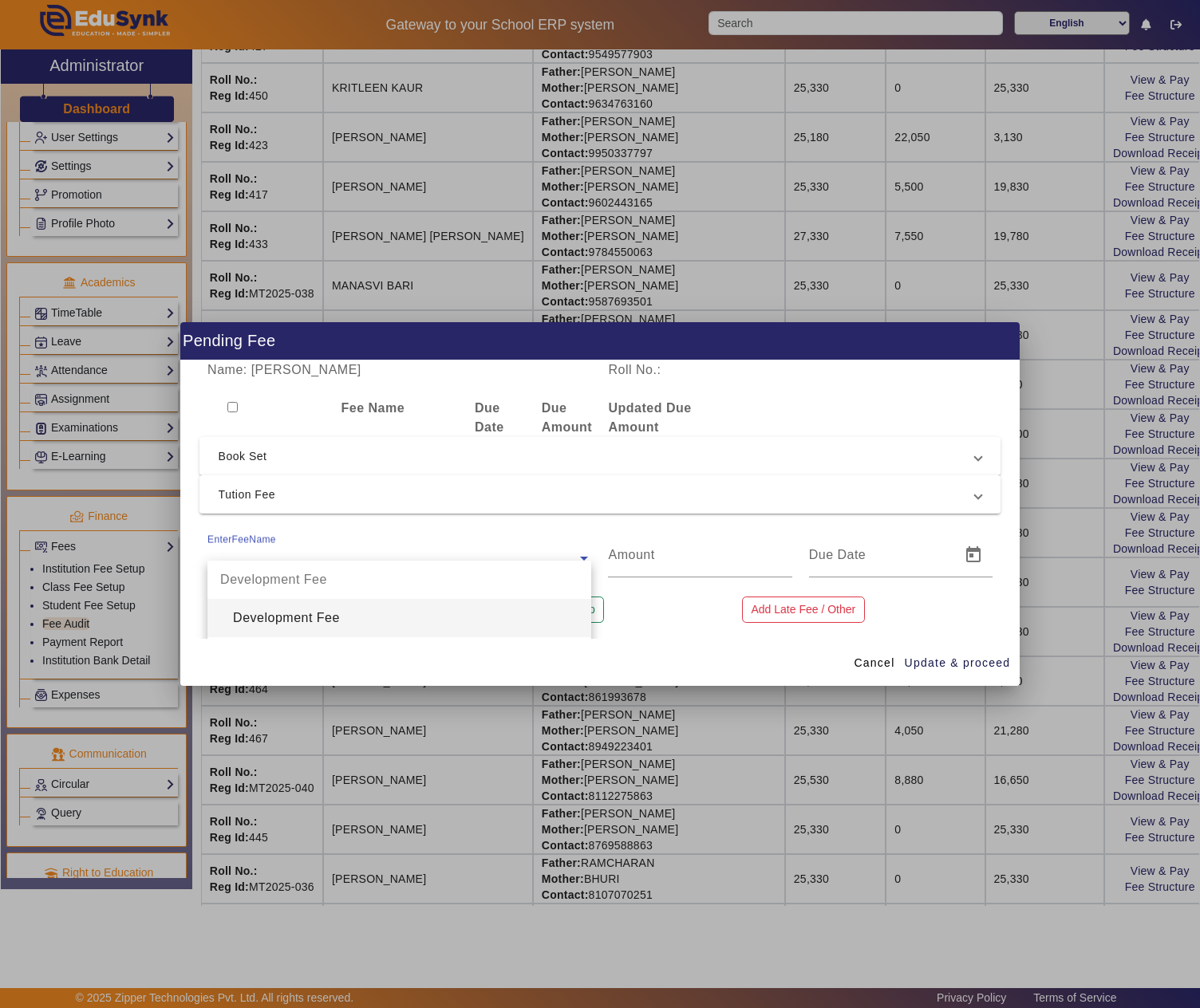
click at [257, 558] on ng-select "EnterFeeName Development Fee Development Fee Book Set PG Nursery KG Prep 1st 2n…" at bounding box center [399, 556] width 384 height 45
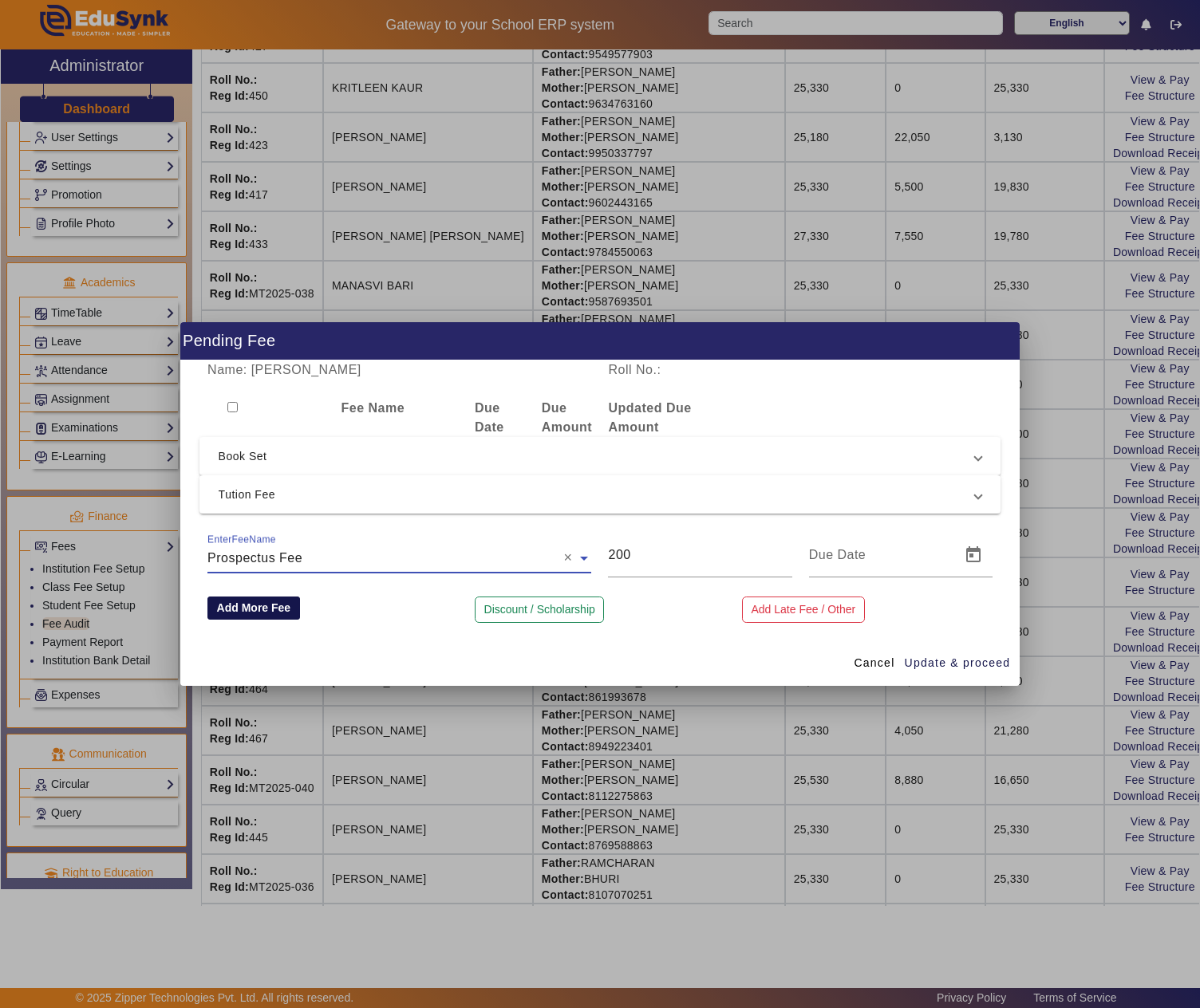
click at [277, 610] on button "Add More Fee" at bounding box center [253, 608] width 93 height 24
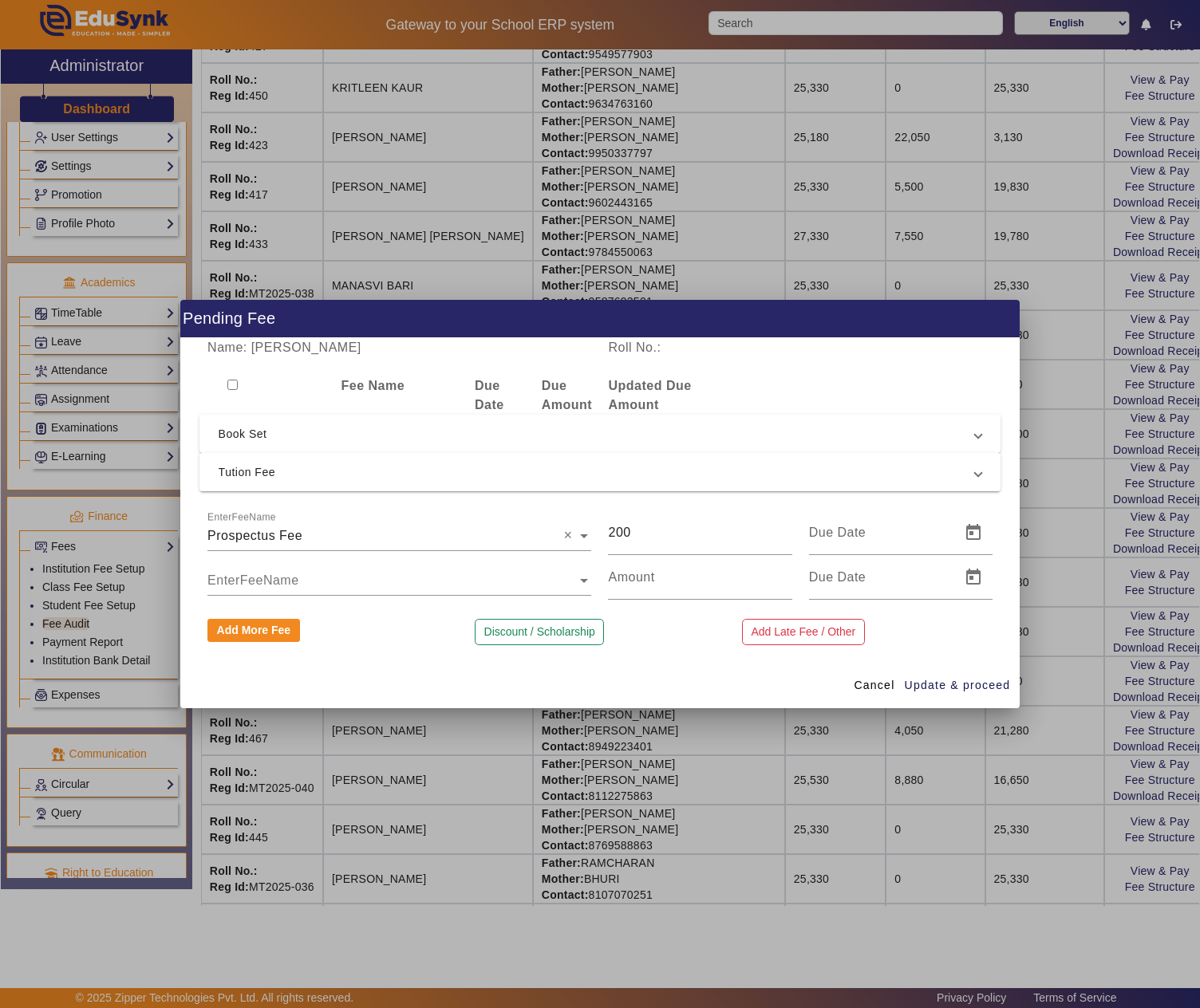
click at [269, 581] on ng-select "EnterFeeName" at bounding box center [399, 577] width 384 height 45
click at [960, 685] on span "Update & proceed" at bounding box center [958, 686] width 106 height 17
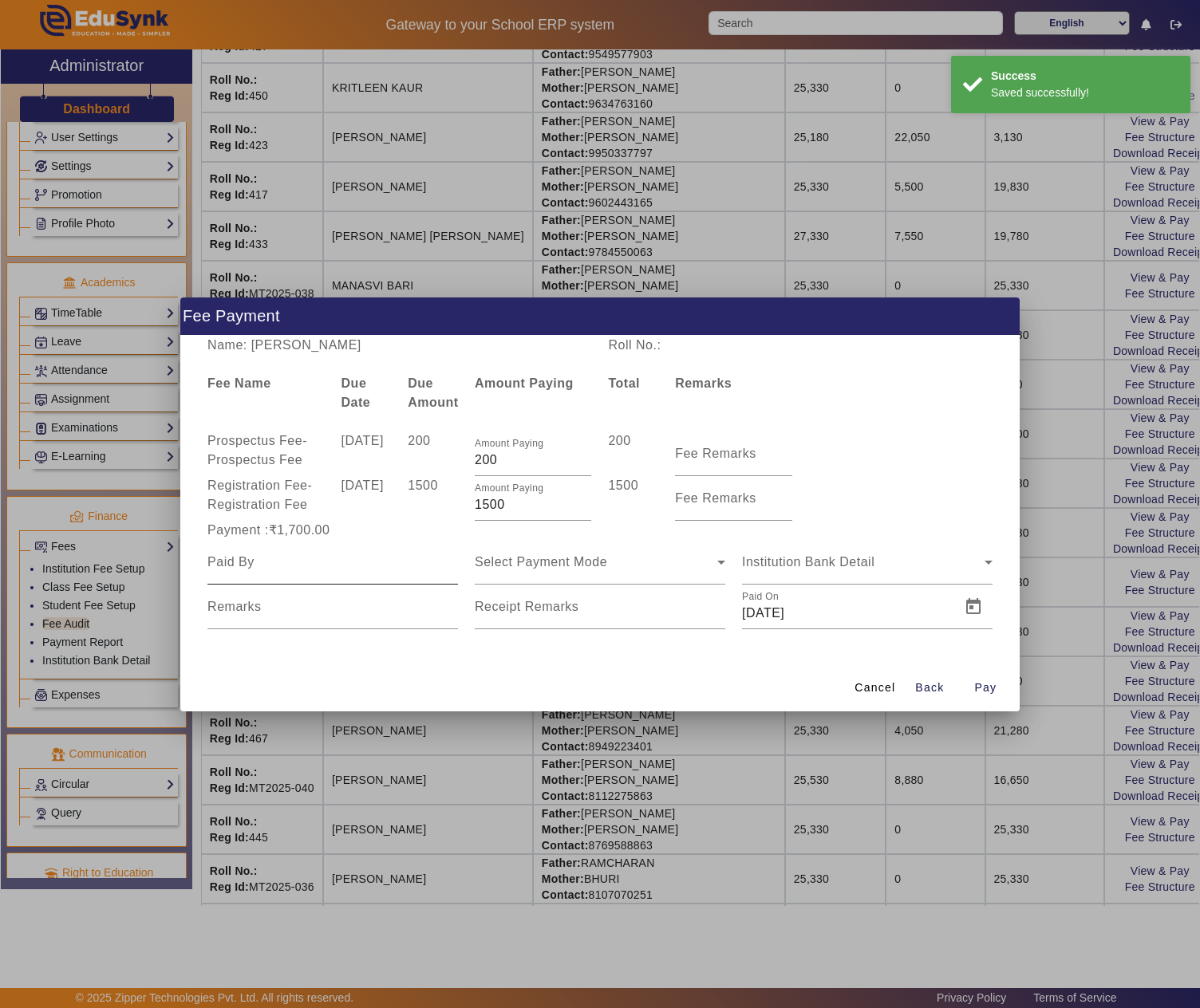
click at [324, 568] on input at bounding box center [332, 562] width 250 height 19
paste input "JAGDISH BARI"
click at [606, 561] on span "Select Payment Mode" at bounding box center [541, 561] width 132 height 14
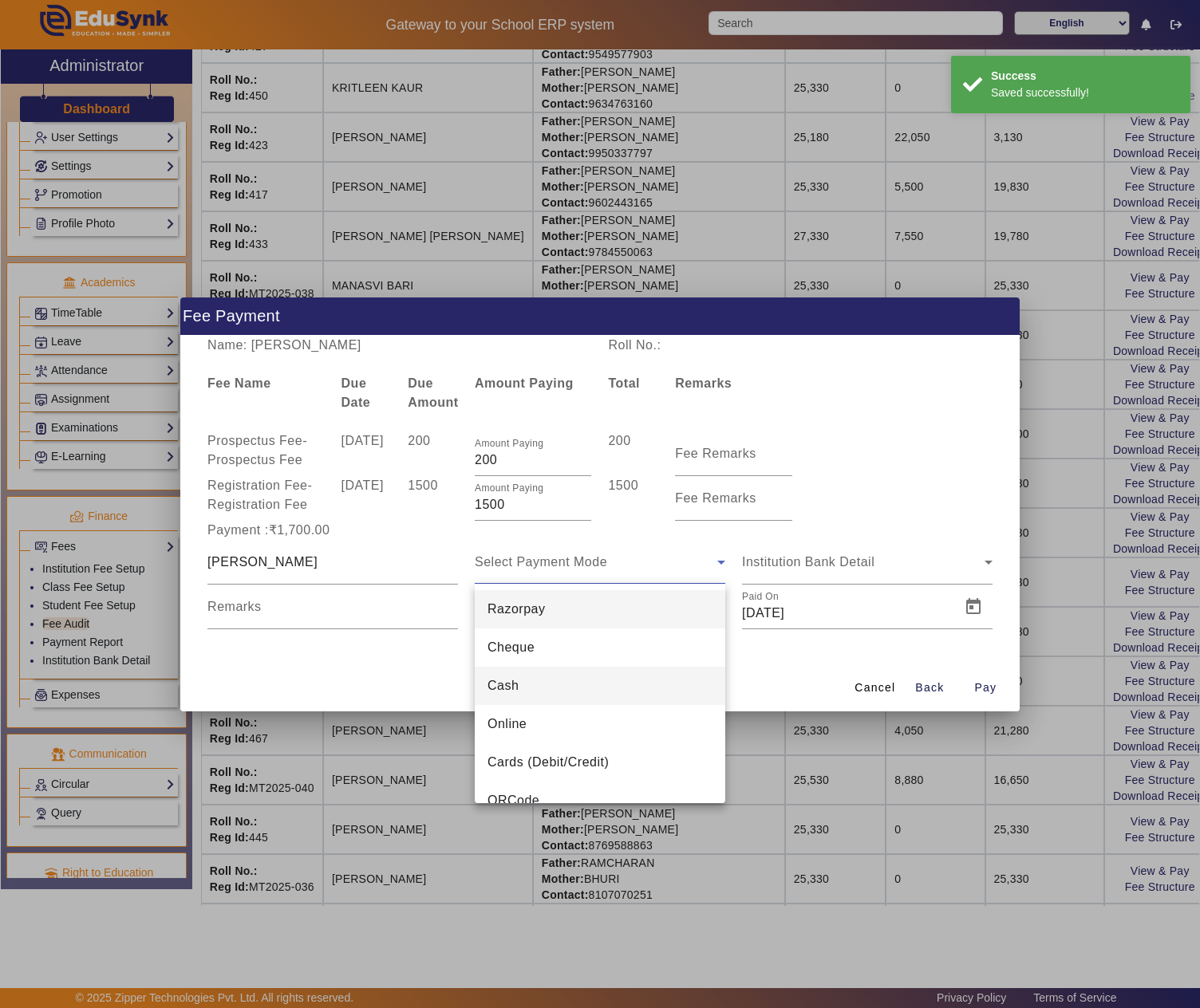
click at [550, 686] on mat-option "Cash" at bounding box center [600, 686] width 250 height 39
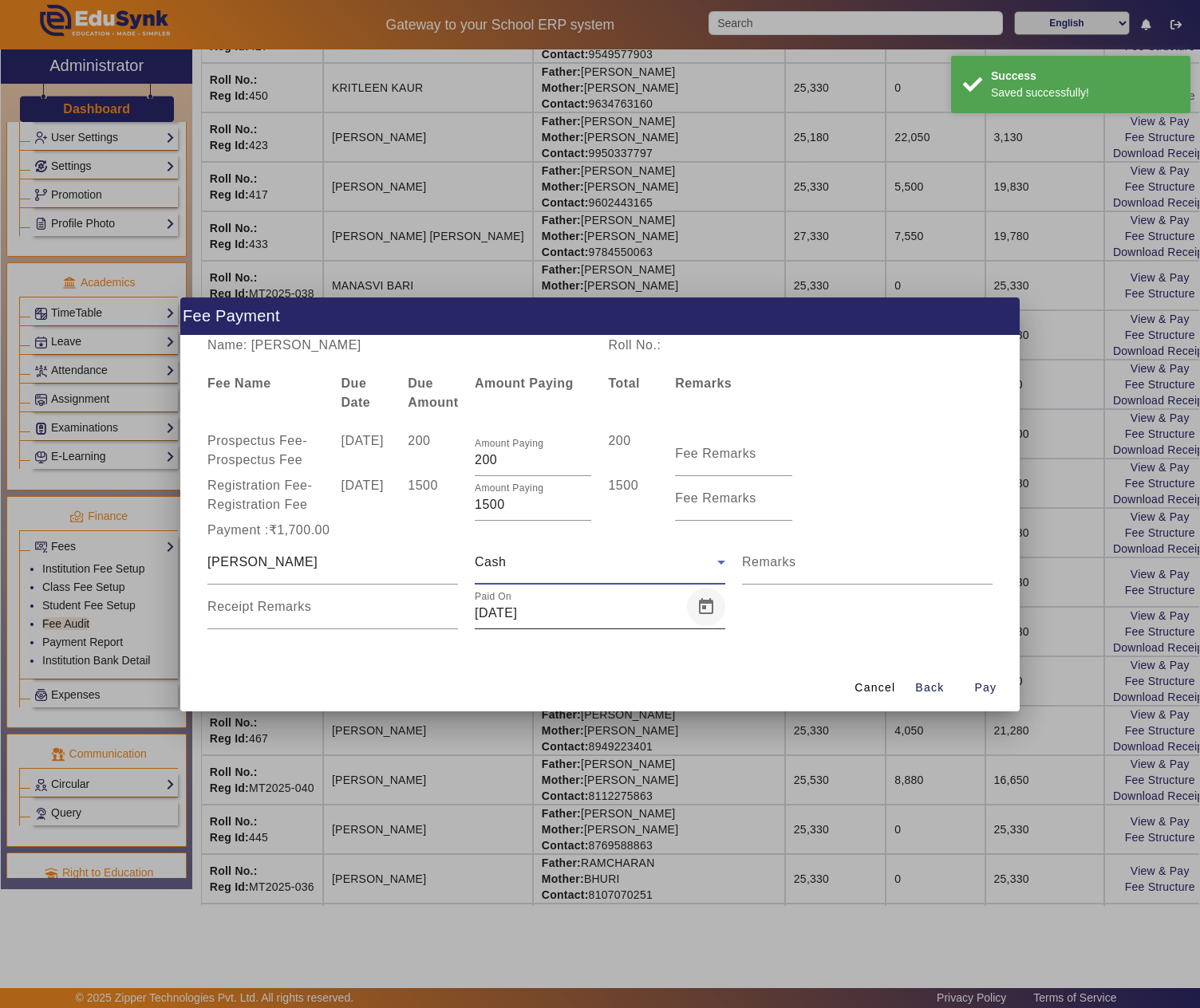
click at [695, 603] on span "Open calendar" at bounding box center [705, 607] width 39 height 39
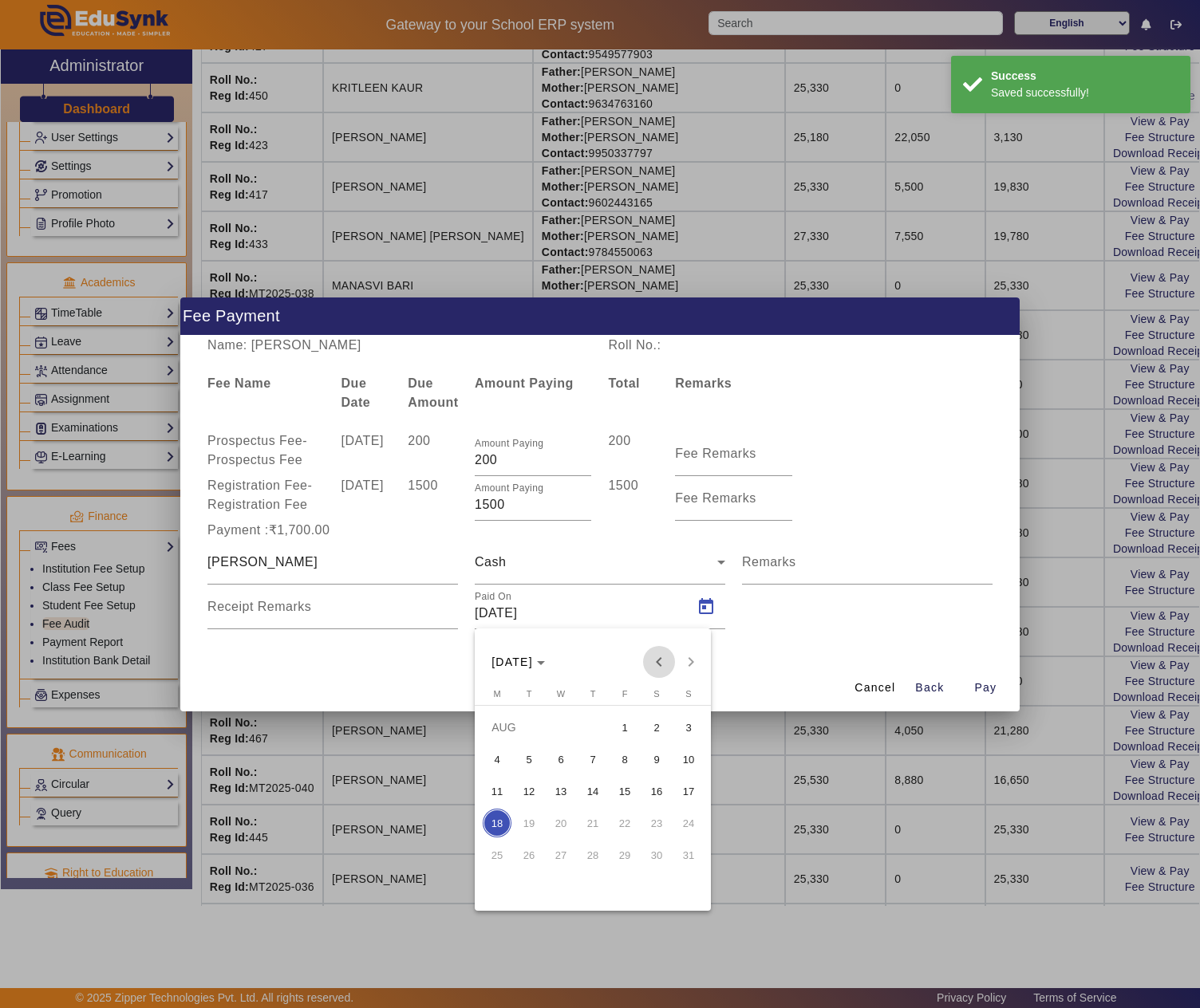
click at [656, 660] on span "Previous month" at bounding box center [659, 661] width 32 height 32
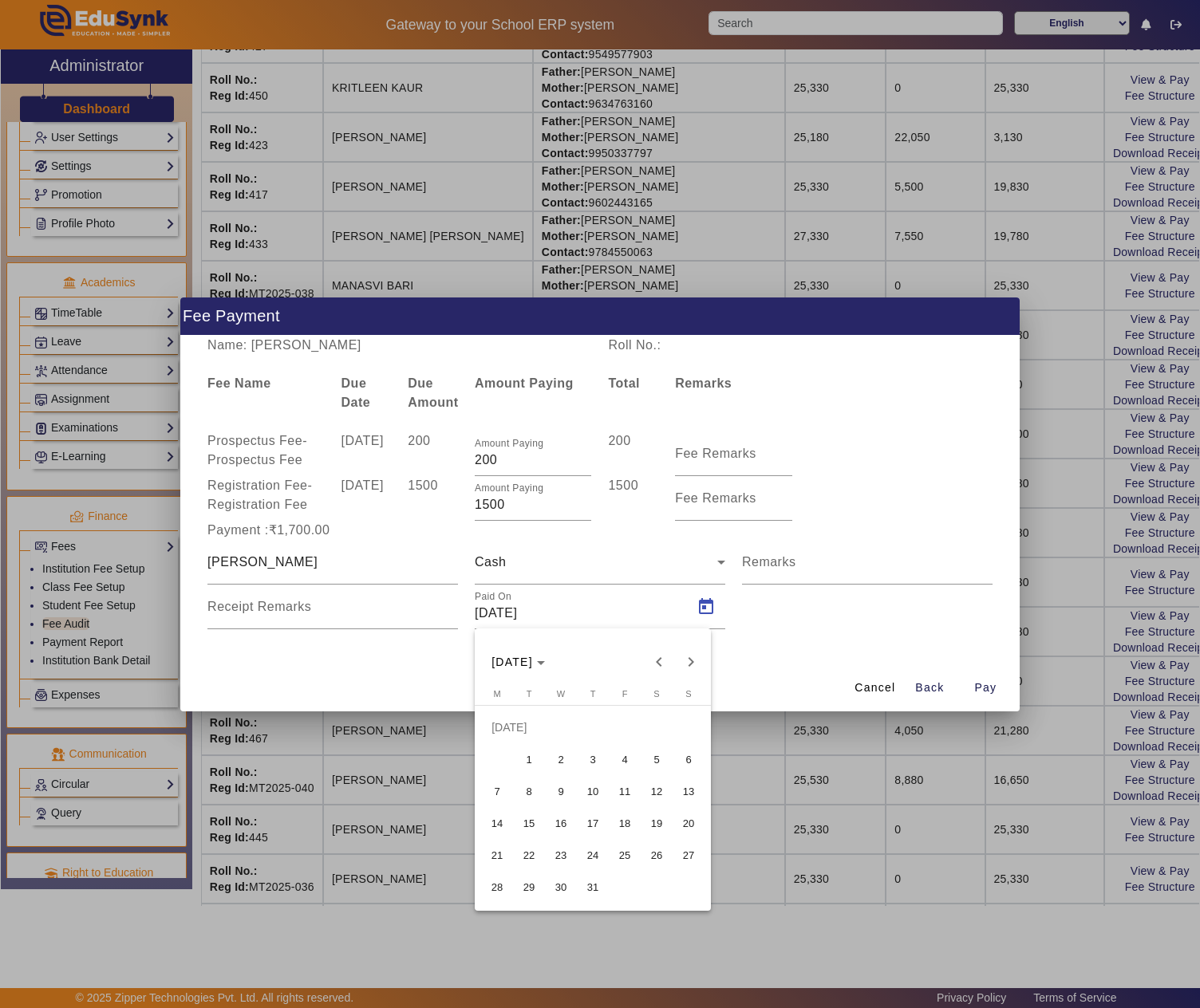
click at [483, 822] on span "14" at bounding box center [497, 823] width 29 height 29
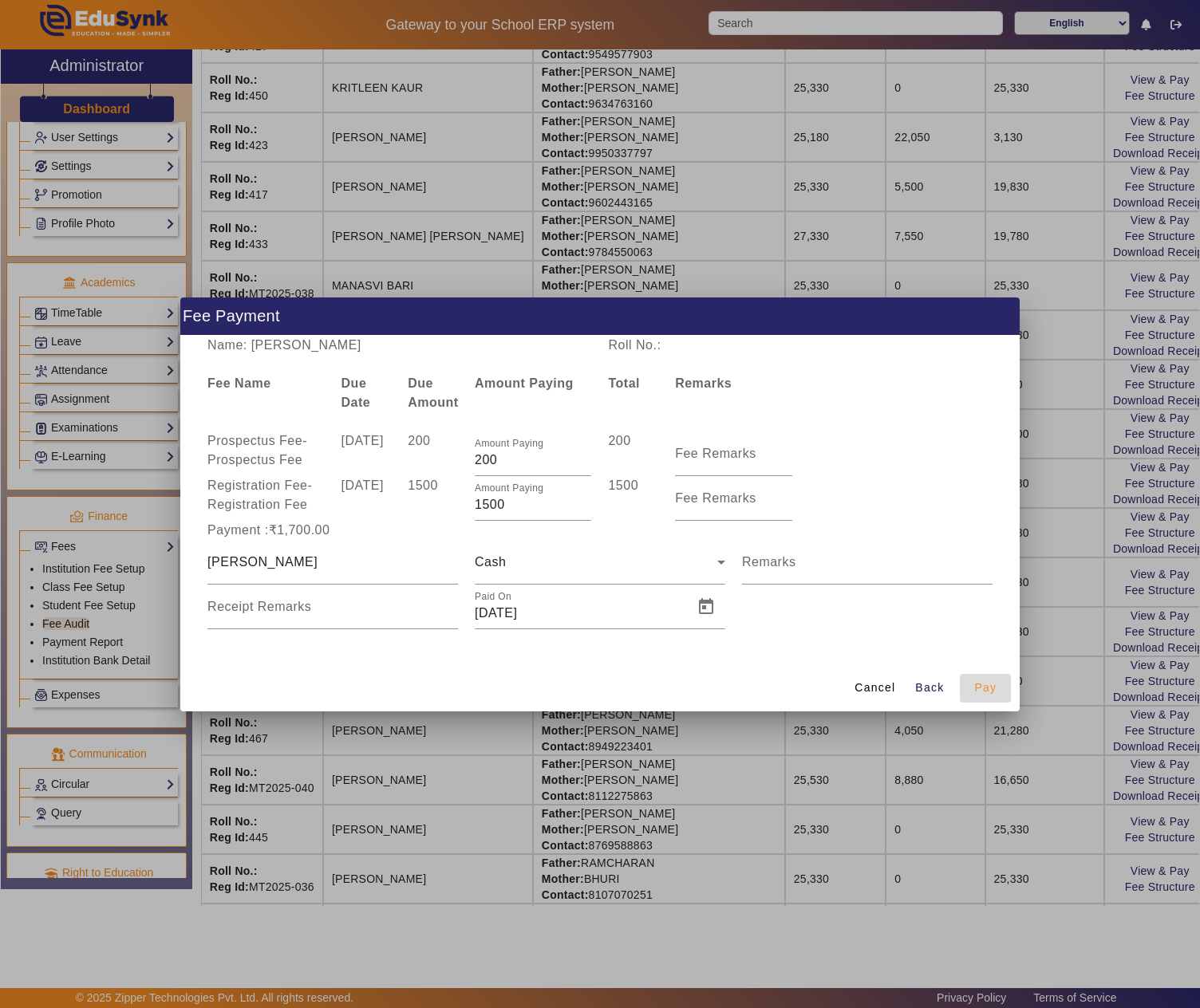
click at [987, 691] on span "Pay" at bounding box center [985, 688] width 23 height 17
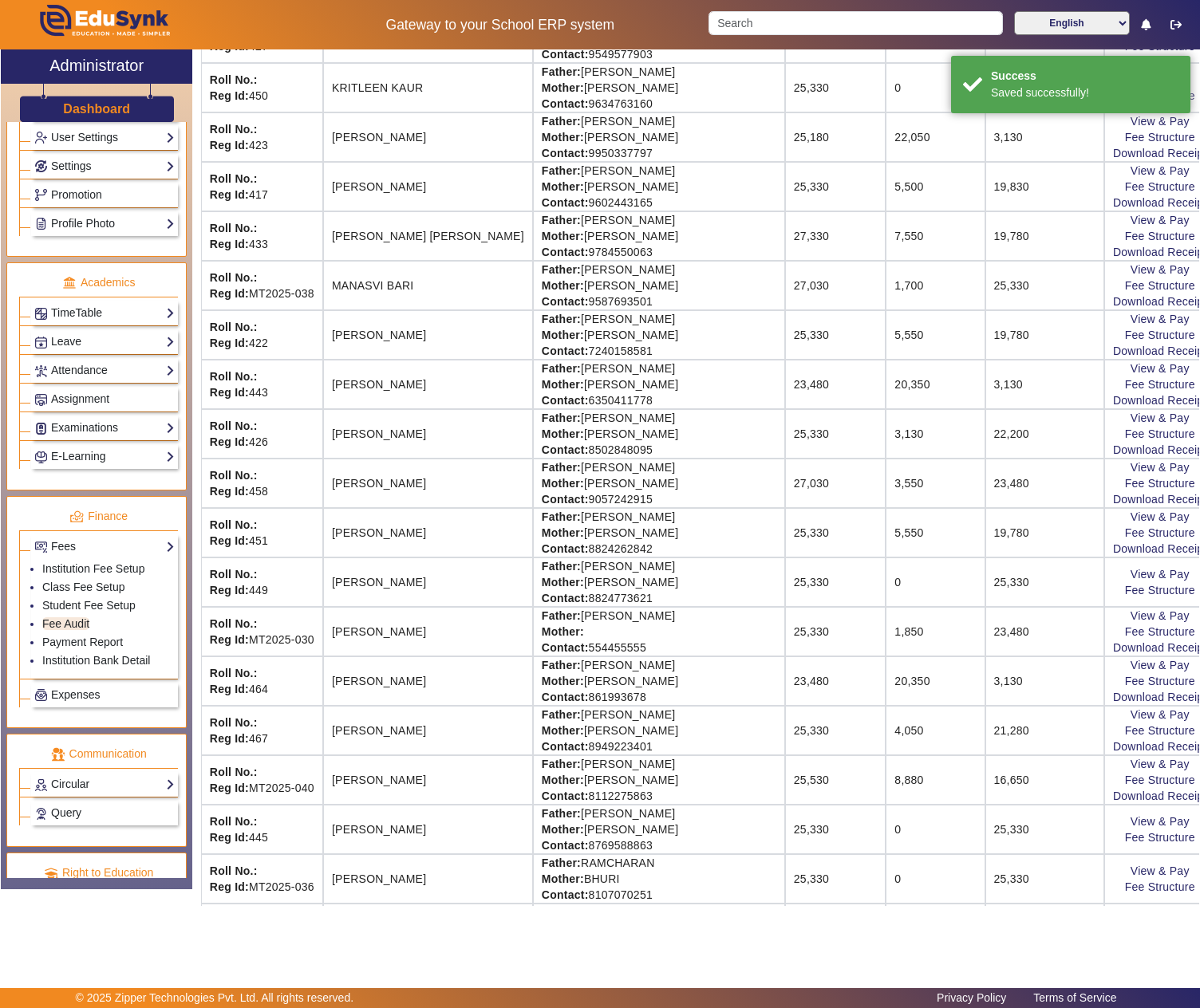
scroll to position [0, 0]
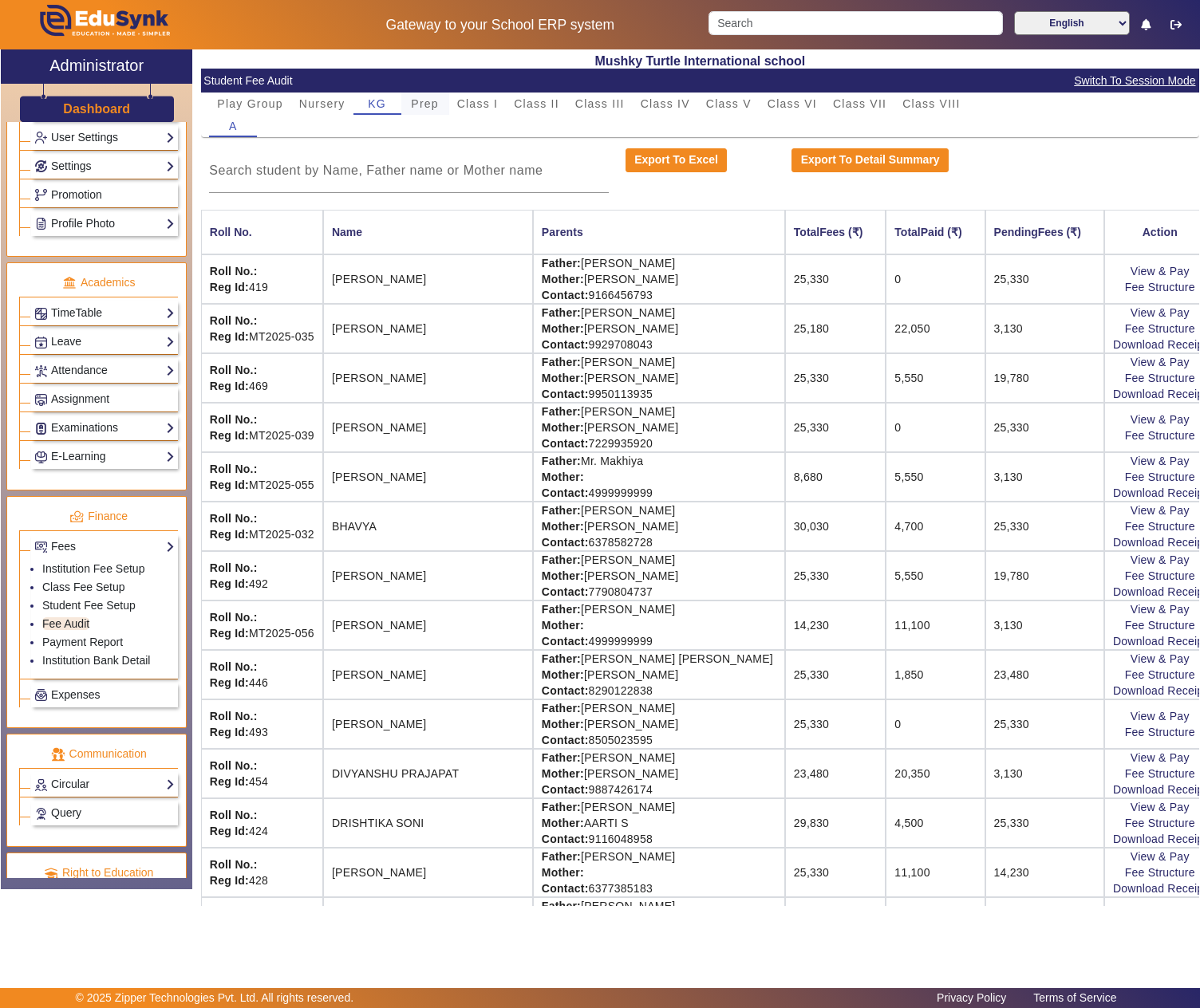
click at [416, 102] on span "Prep" at bounding box center [424, 104] width 28 height 11
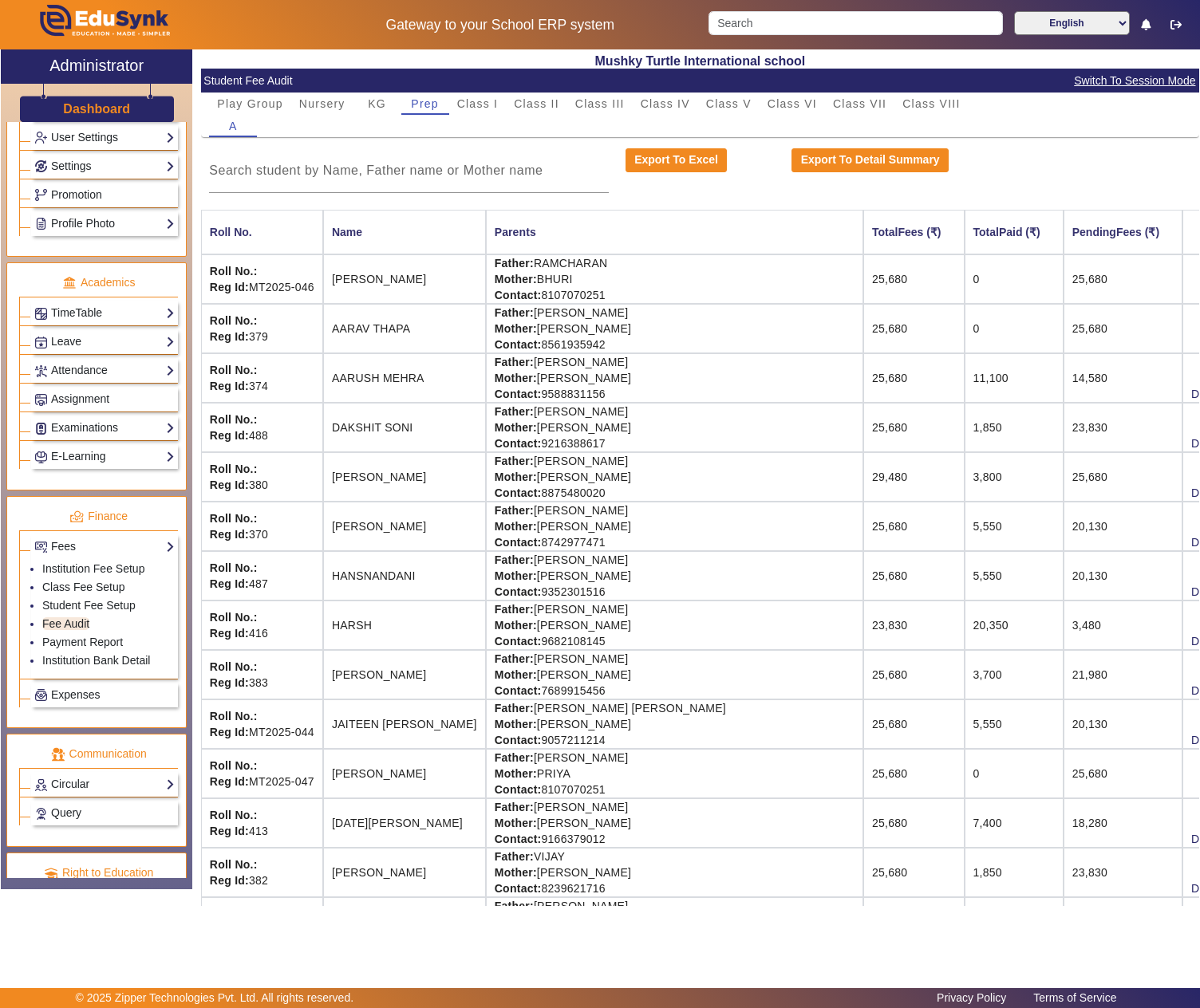
drag, startPoint x: 555, startPoint y: 670, endPoint x: 675, endPoint y: 667, distance: 120.0
click at [675, 667] on td "Father: VICKY KHANDELWAL Mother: ROMI KHANDELWAL Contact: 7689915456" at bounding box center [674, 675] width 377 height 50
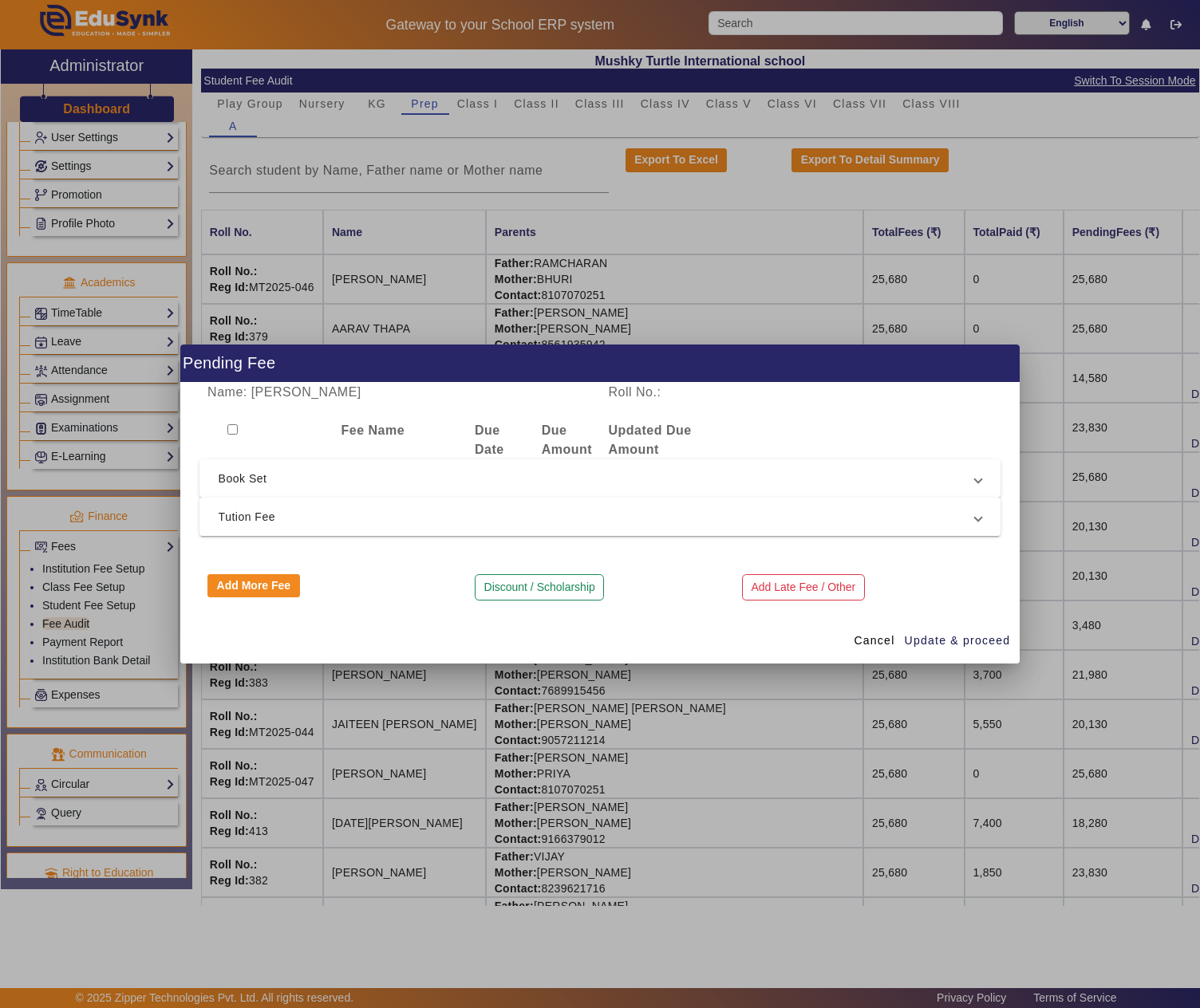
click at [333, 517] on span "Tution Fee" at bounding box center [597, 516] width 757 height 19
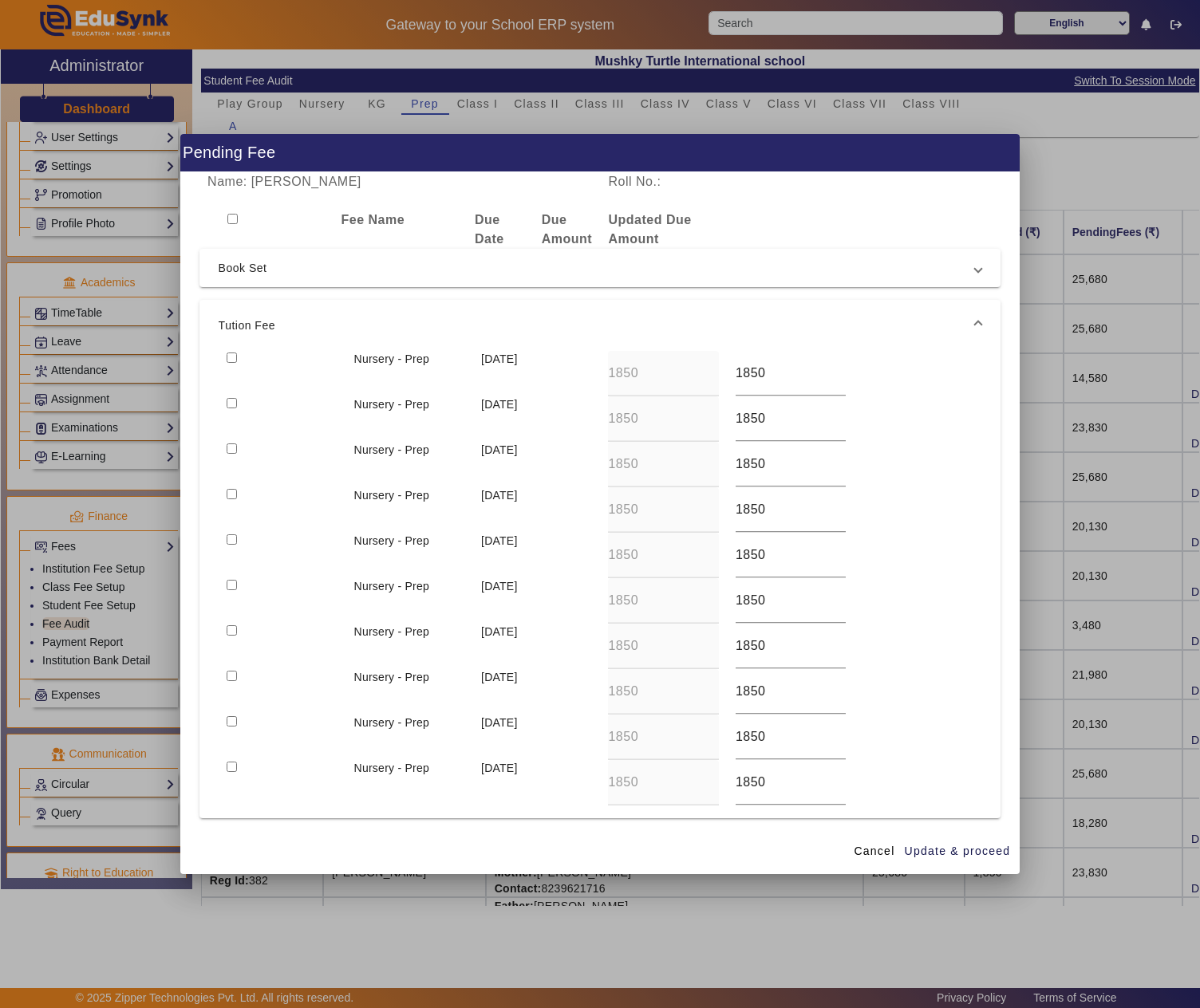
click at [230, 405] on input "checkbox" at bounding box center [232, 404] width 11 height 11
click at [954, 840] on span "button" at bounding box center [958, 851] width 108 height 39
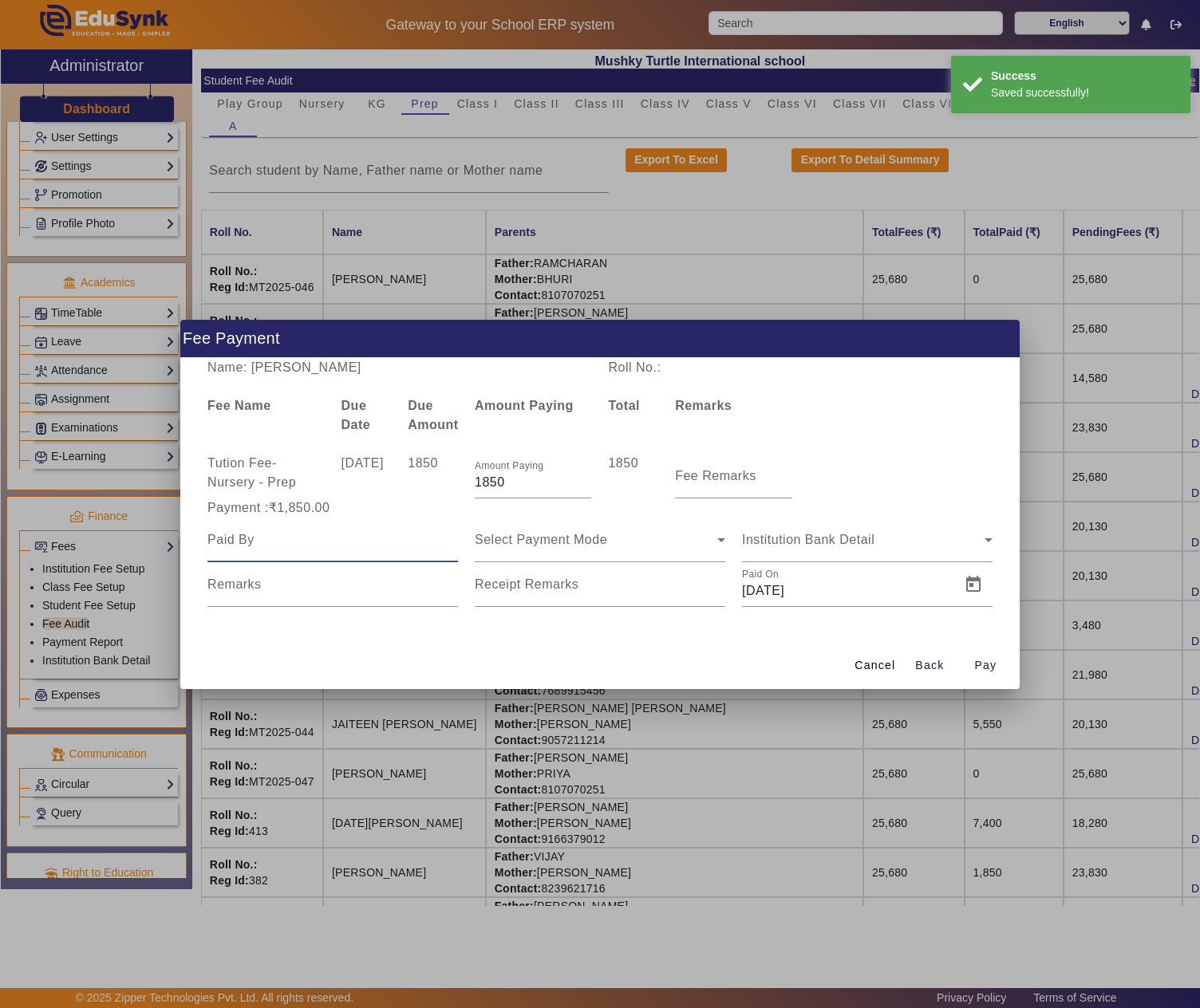
click at [325, 544] on input at bounding box center [332, 540] width 250 height 19
paste input "VICKY KHANDELWAL"
click at [705, 472] on mat-label "Fee Remarks" at bounding box center [715, 476] width 81 height 14
click at [705, 473] on input "Fee Remarks" at bounding box center [732, 482] width 116 height 19
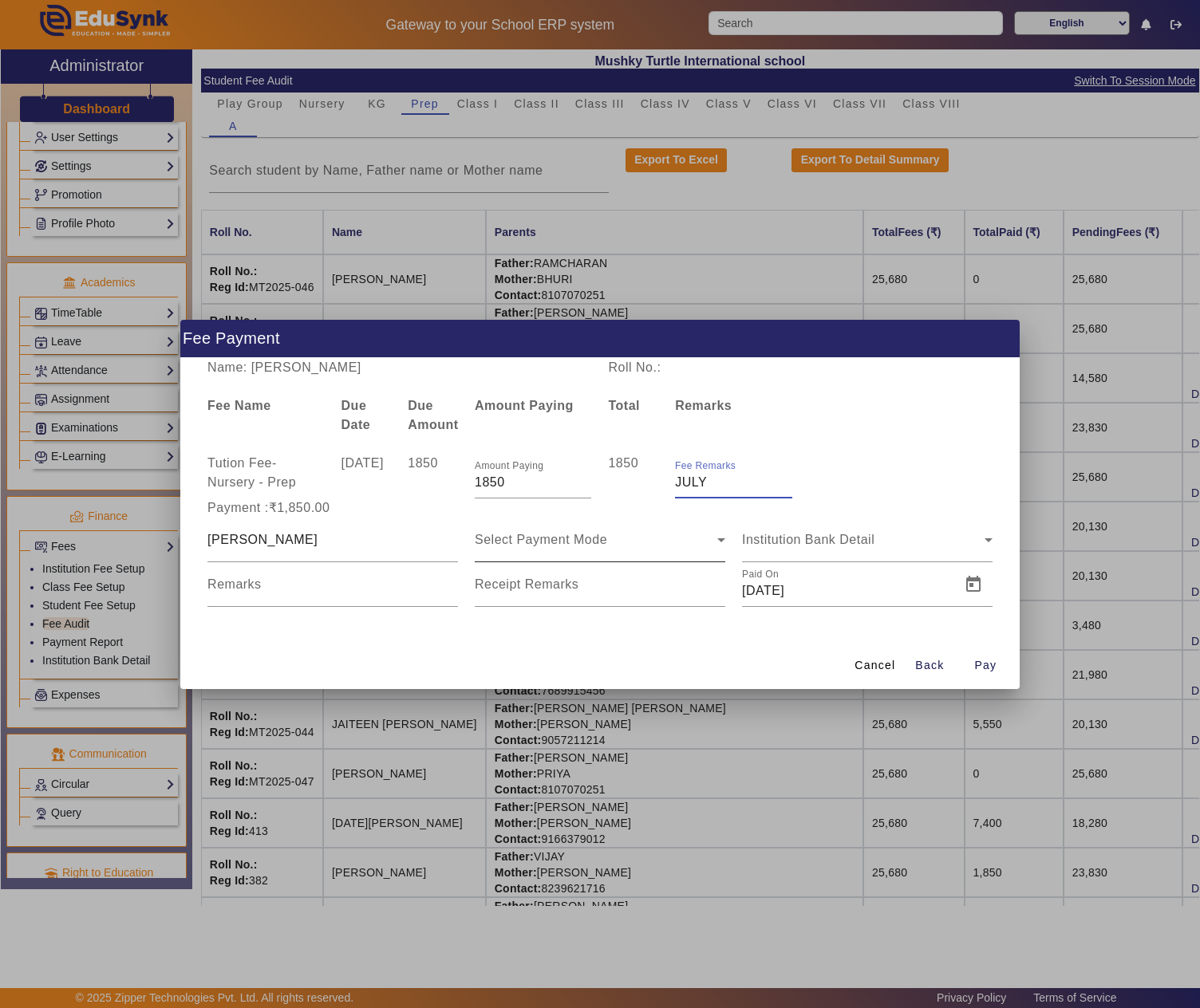
click at [641, 540] on div "Select Payment Mode" at bounding box center [595, 540] width 242 height 19
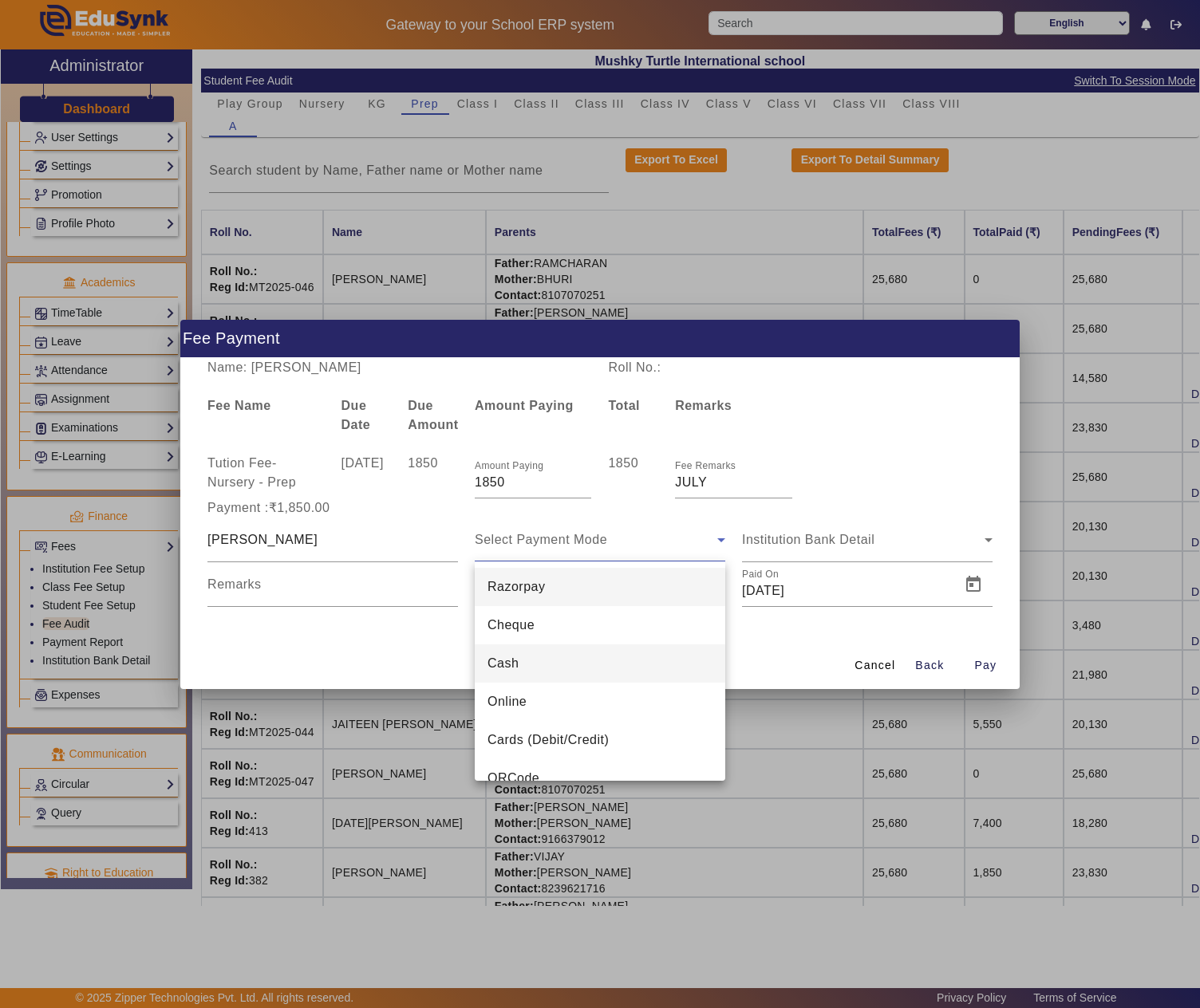
click at [522, 660] on mat-option "Cash" at bounding box center [600, 664] width 250 height 39
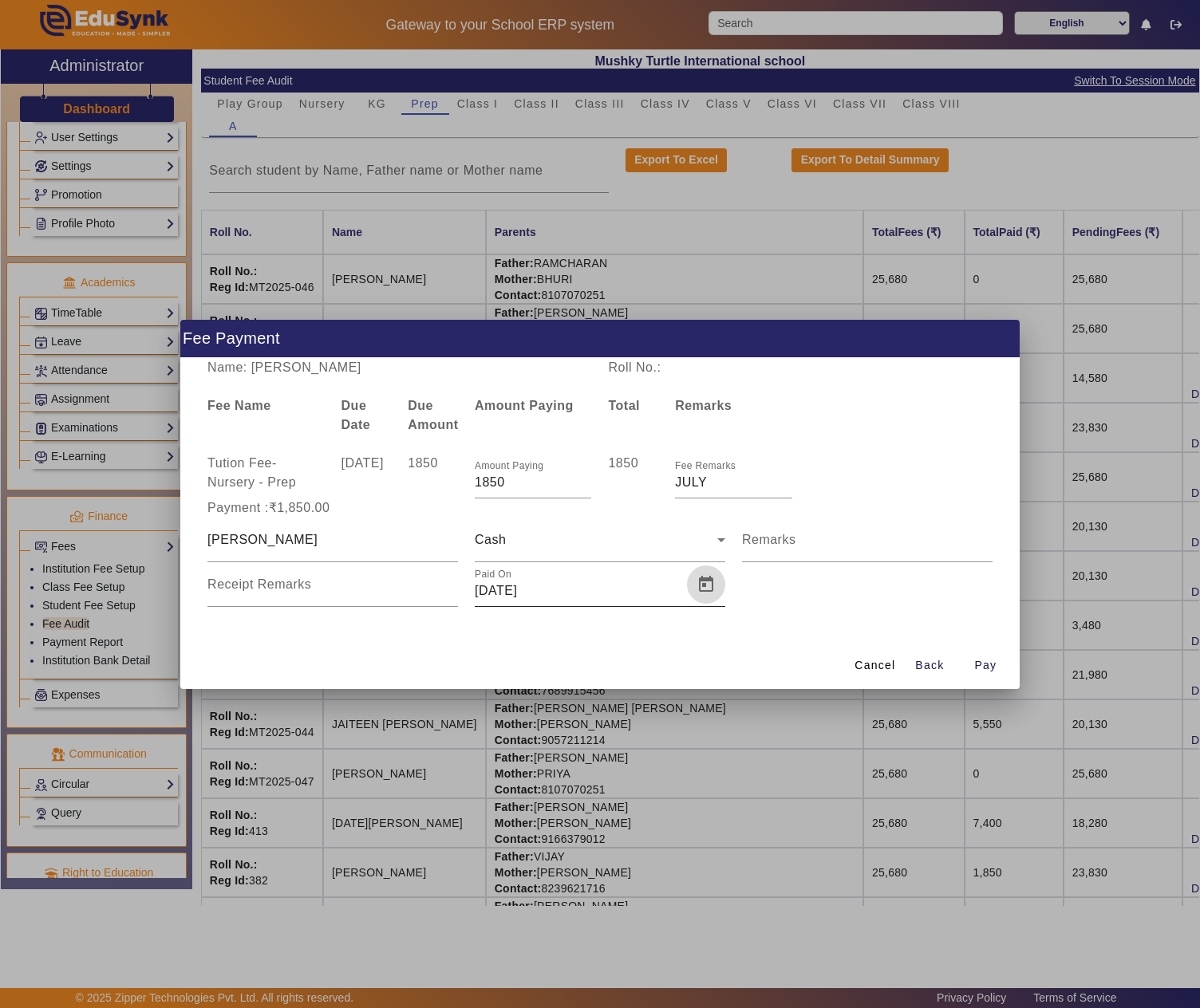
click at [707, 590] on span "Open calendar" at bounding box center [705, 585] width 39 height 39
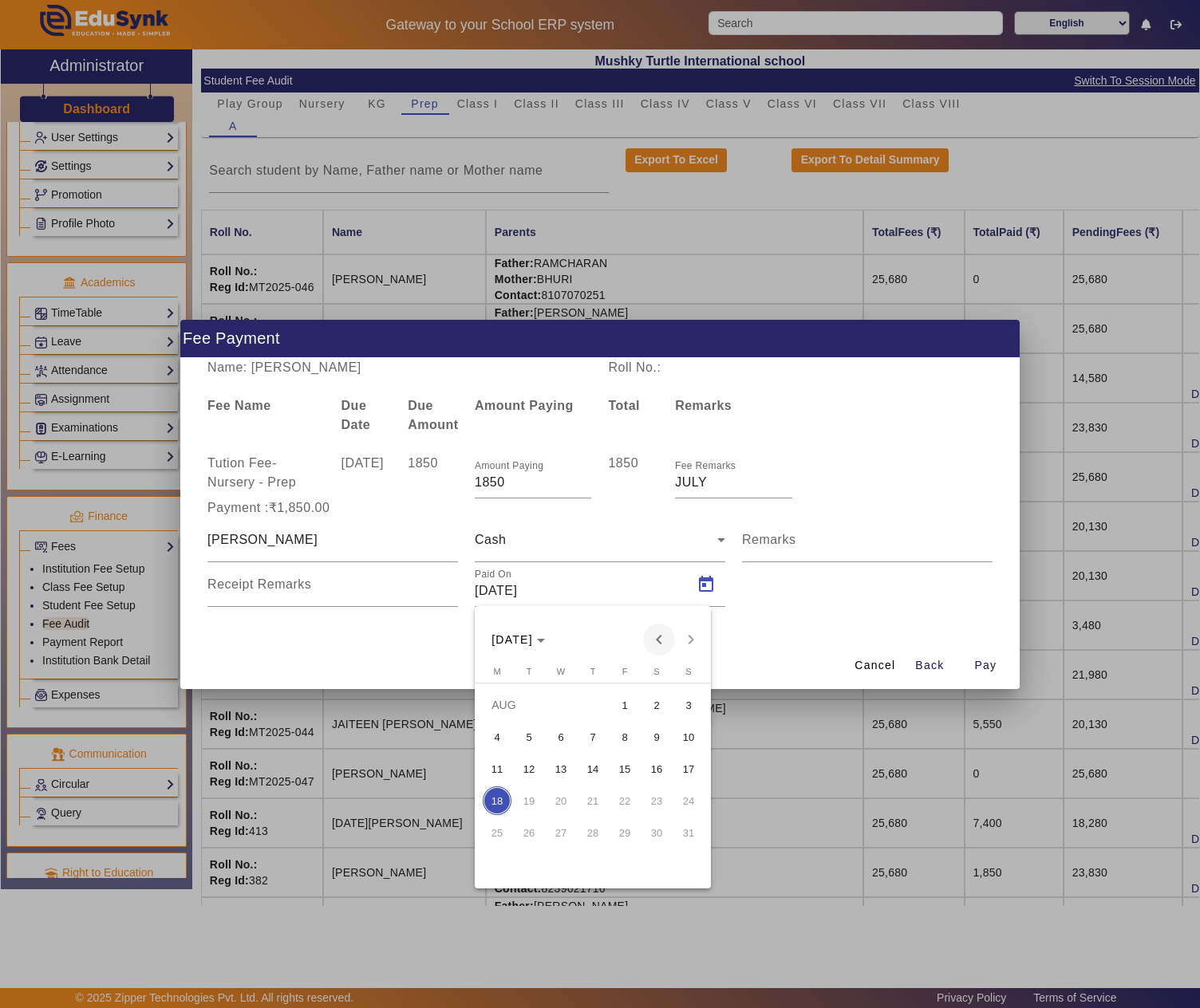
click at [662, 631] on span "Previous month" at bounding box center [659, 640] width 32 height 32
click at [499, 796] on span "14" at bounding box center [497, 801] width 29 height 29
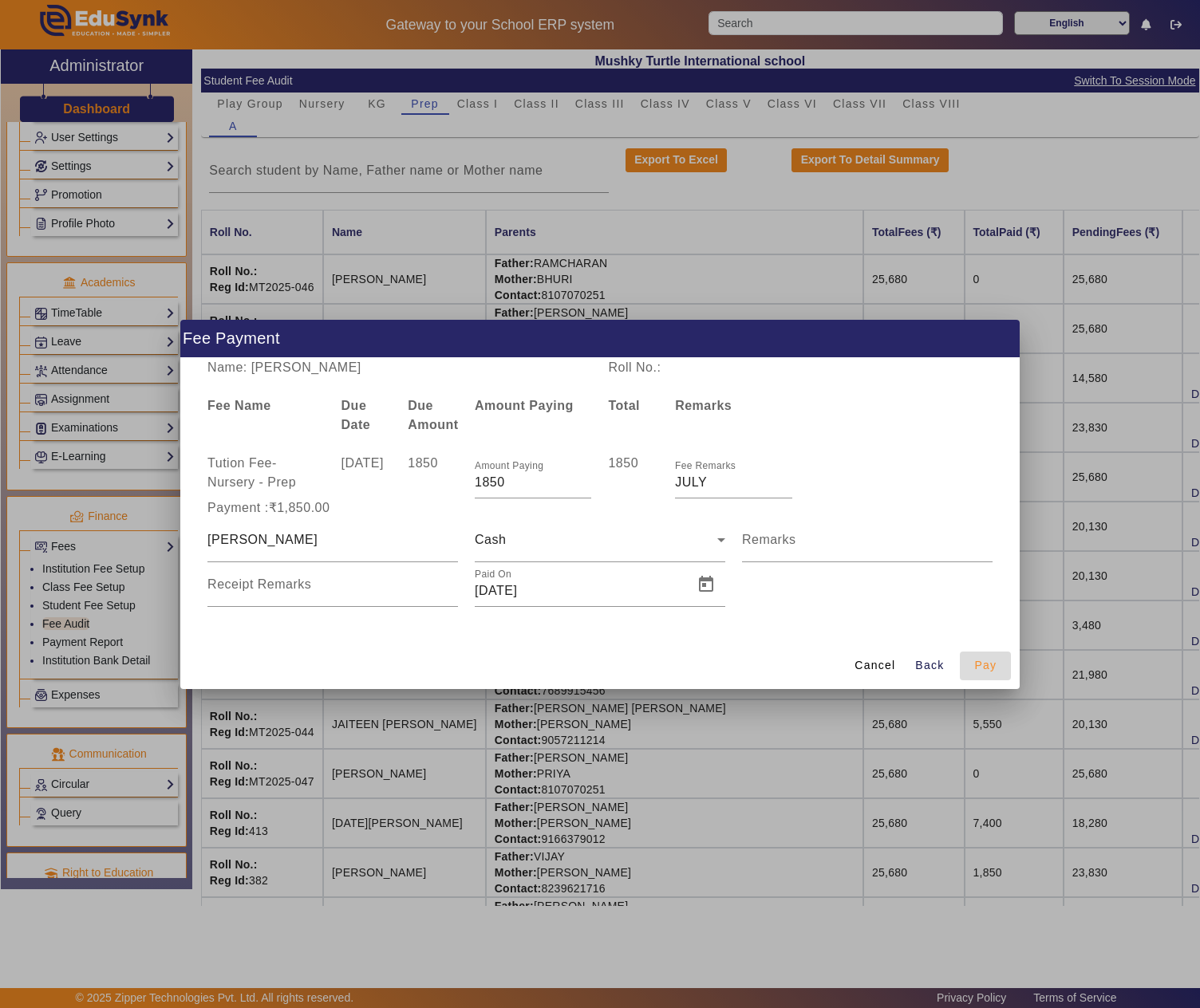
click at [987, 656] on span "button" at bounding box center [985, 666] width 51 height 39
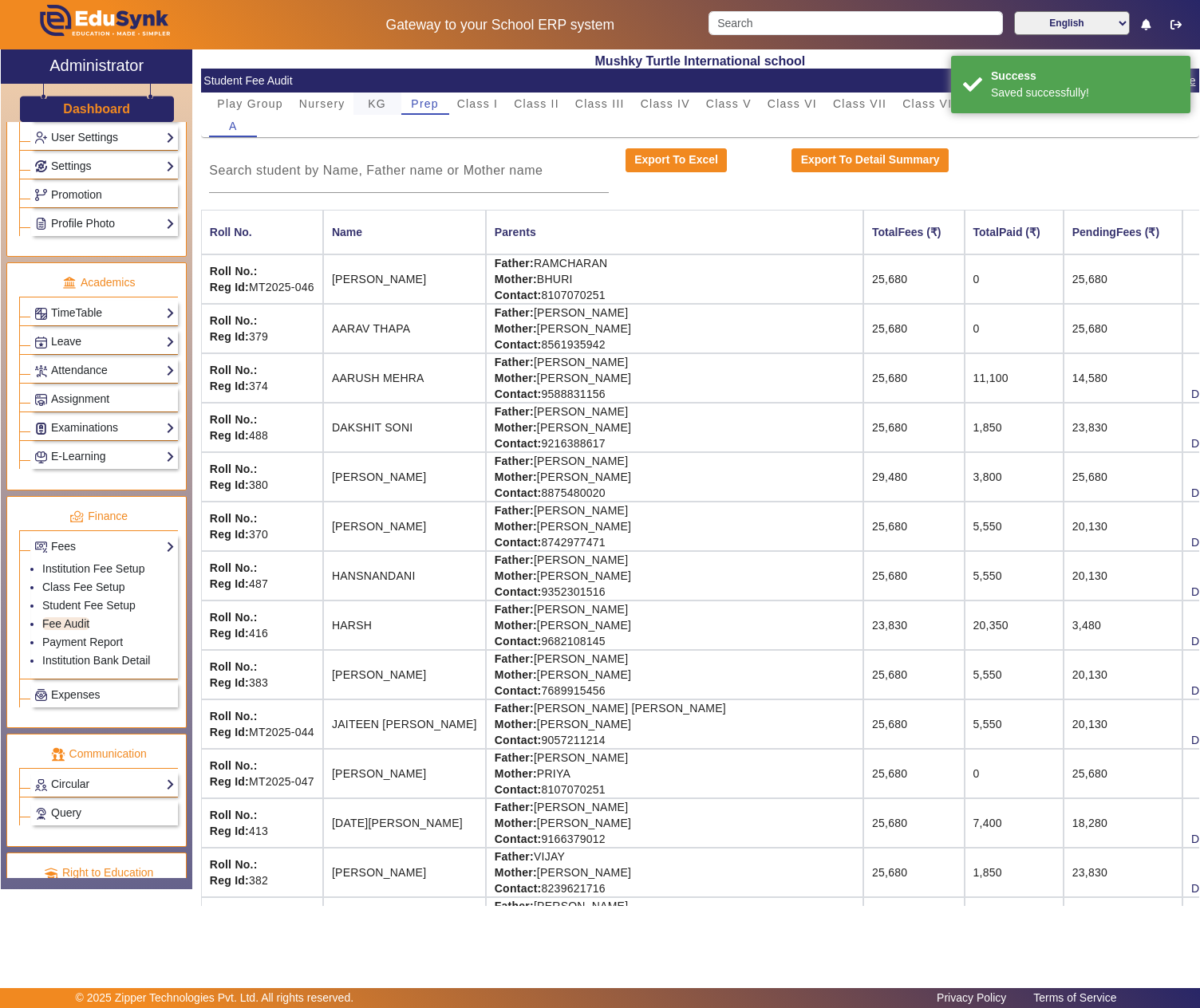
click at [380, 105] on span "KG" at bounding box center [377, 104] width 18 height 11
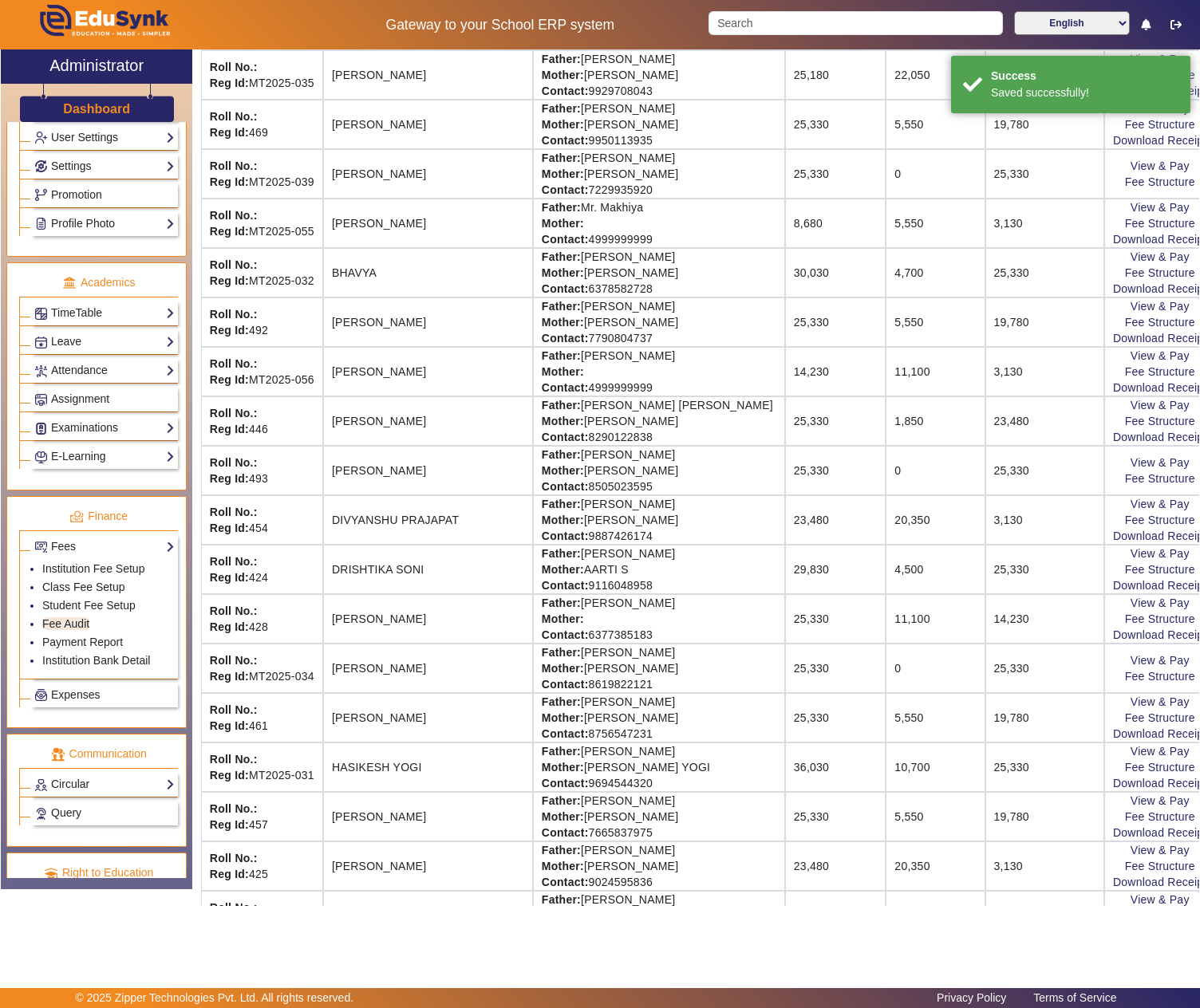
scroll to position [798, 0]
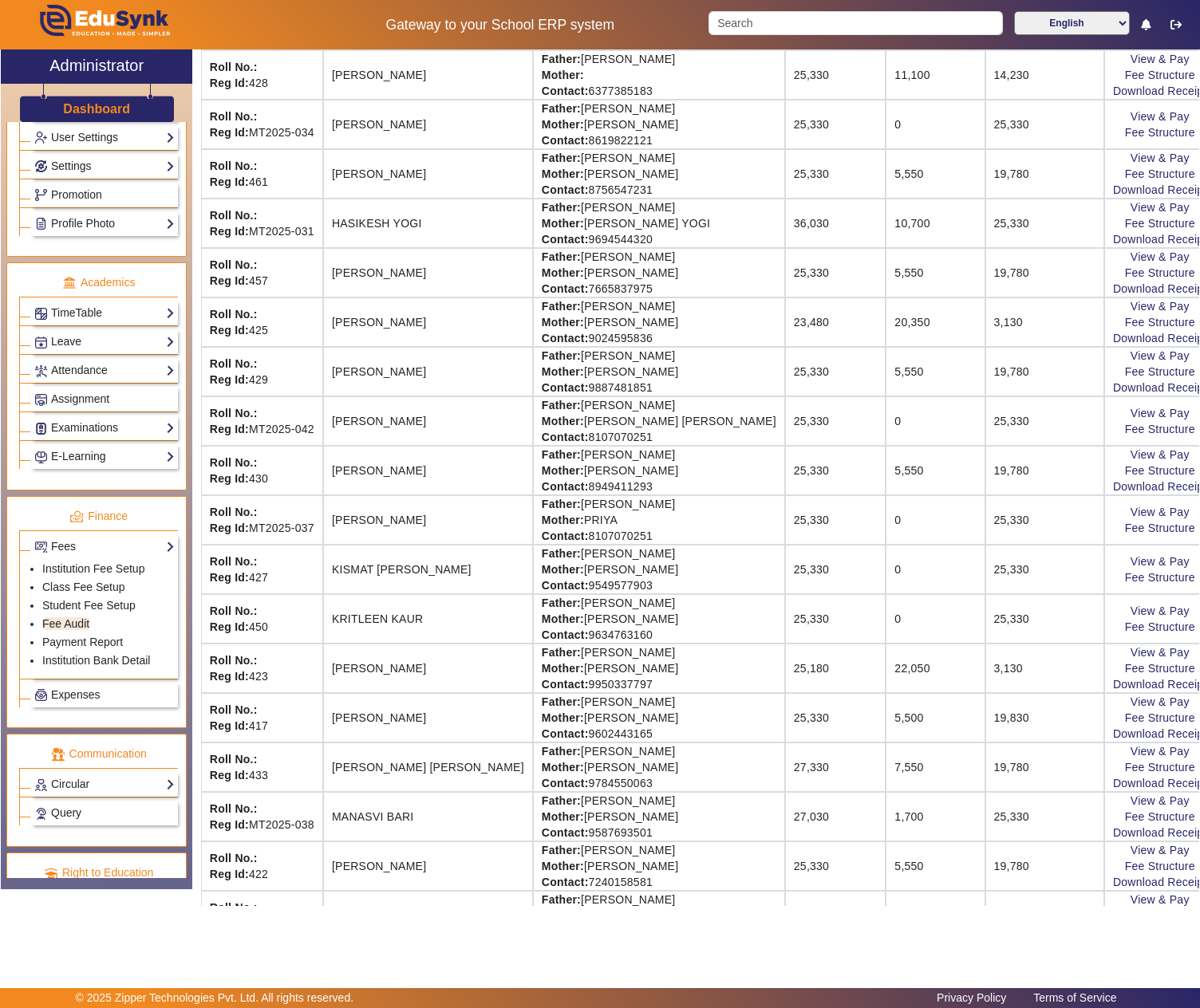
click at [542, 841] on td "Father: JAGDISH BARI Mother: SAPNA BARI Contact: 9587693501" at bounding box center [659, 816] width 252 height 50
click at [637, 841] on td "Father: JAGDISH BARI Mother: SAPNA BARI Contact: 9587693501" at bounding box center [659, 816] width 252 height 50
click at [1131, 807] on link "View & Pay" at bounding box center [1160, 801] width 59 height 13
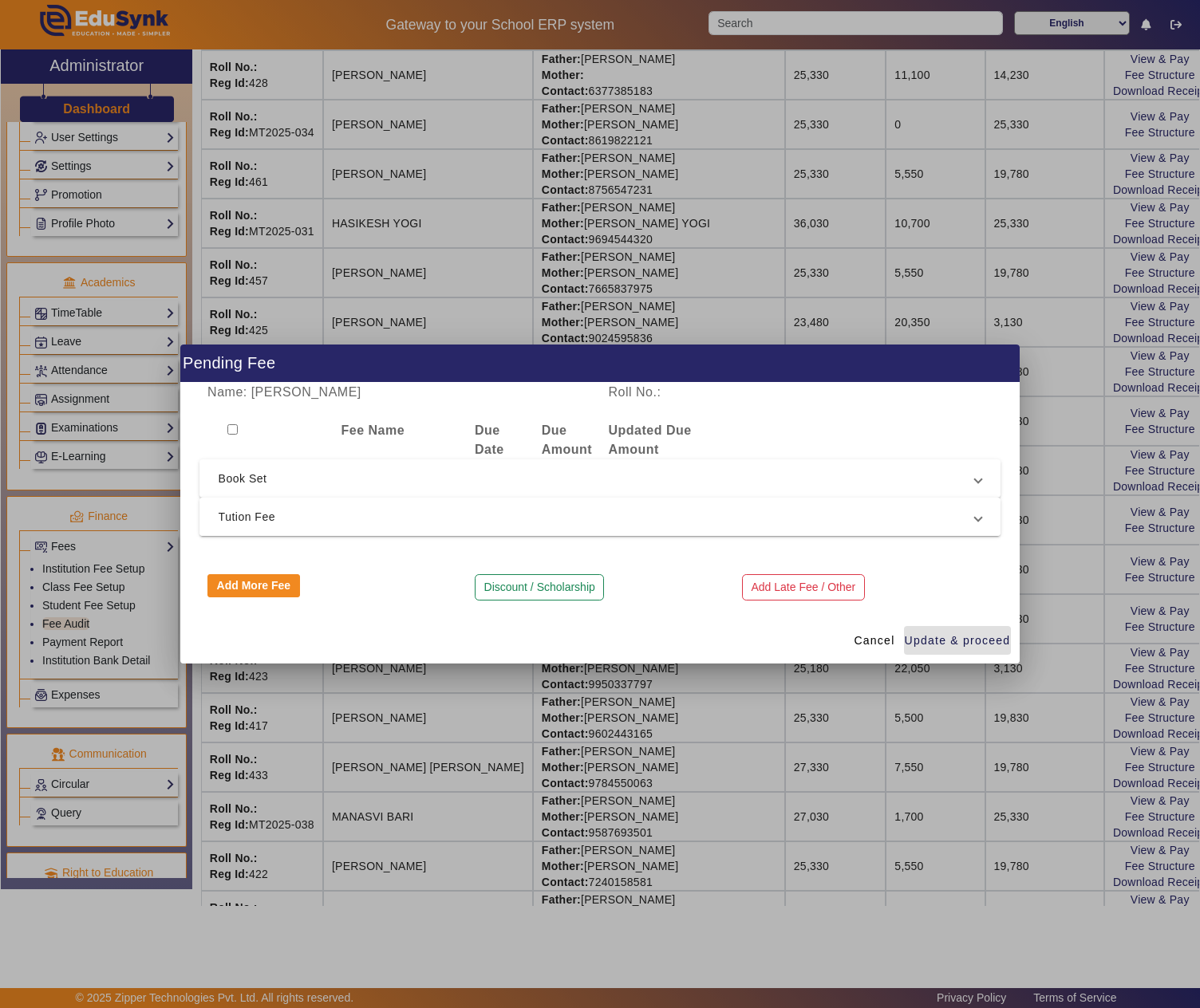
click at [287, 509] on span "Tution Fee" at bounding box center [597, 516] width 757 height 19
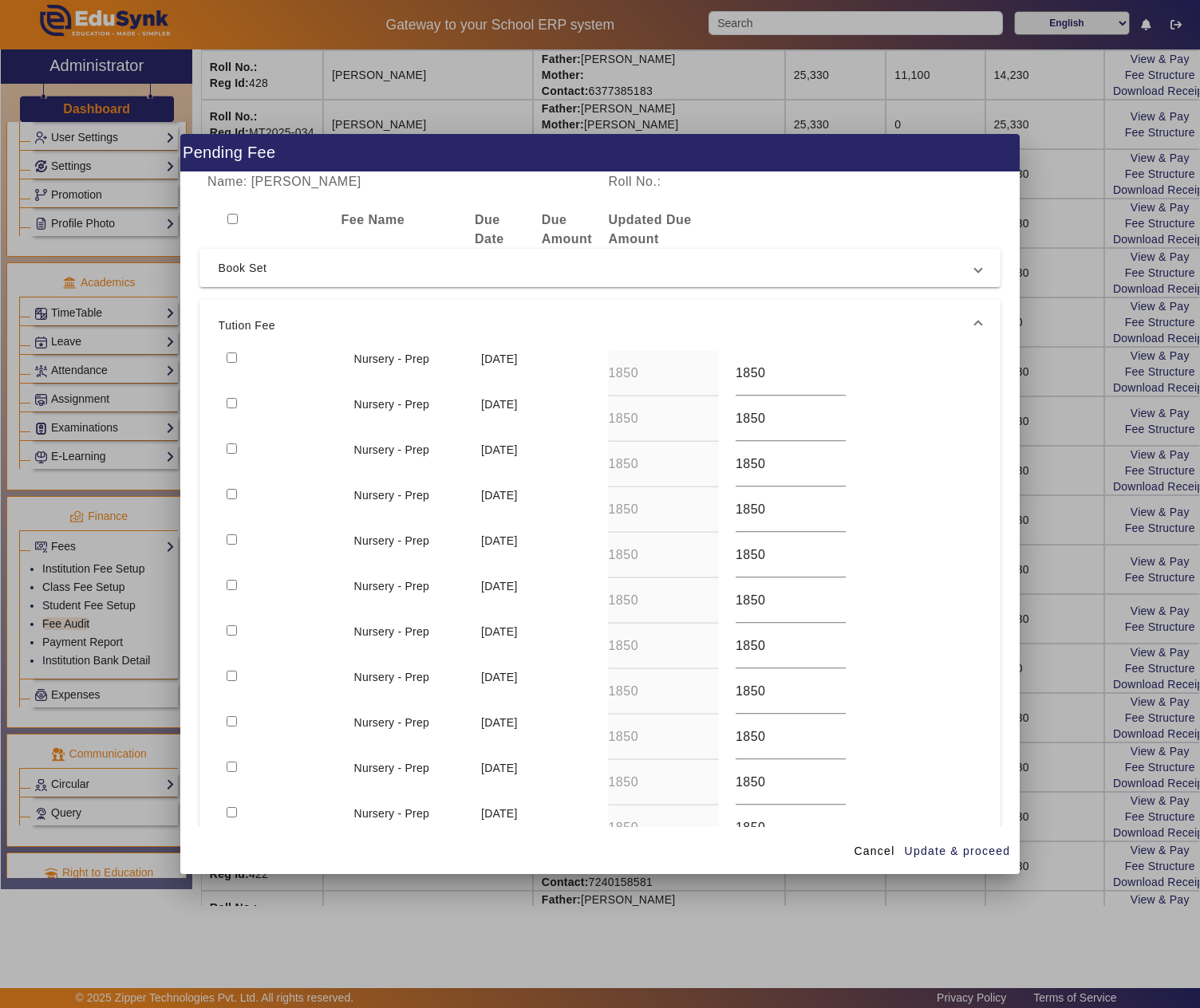
click at [234, 495] on input "checkbox" at bounding box center [232, 495] width 11 height 11
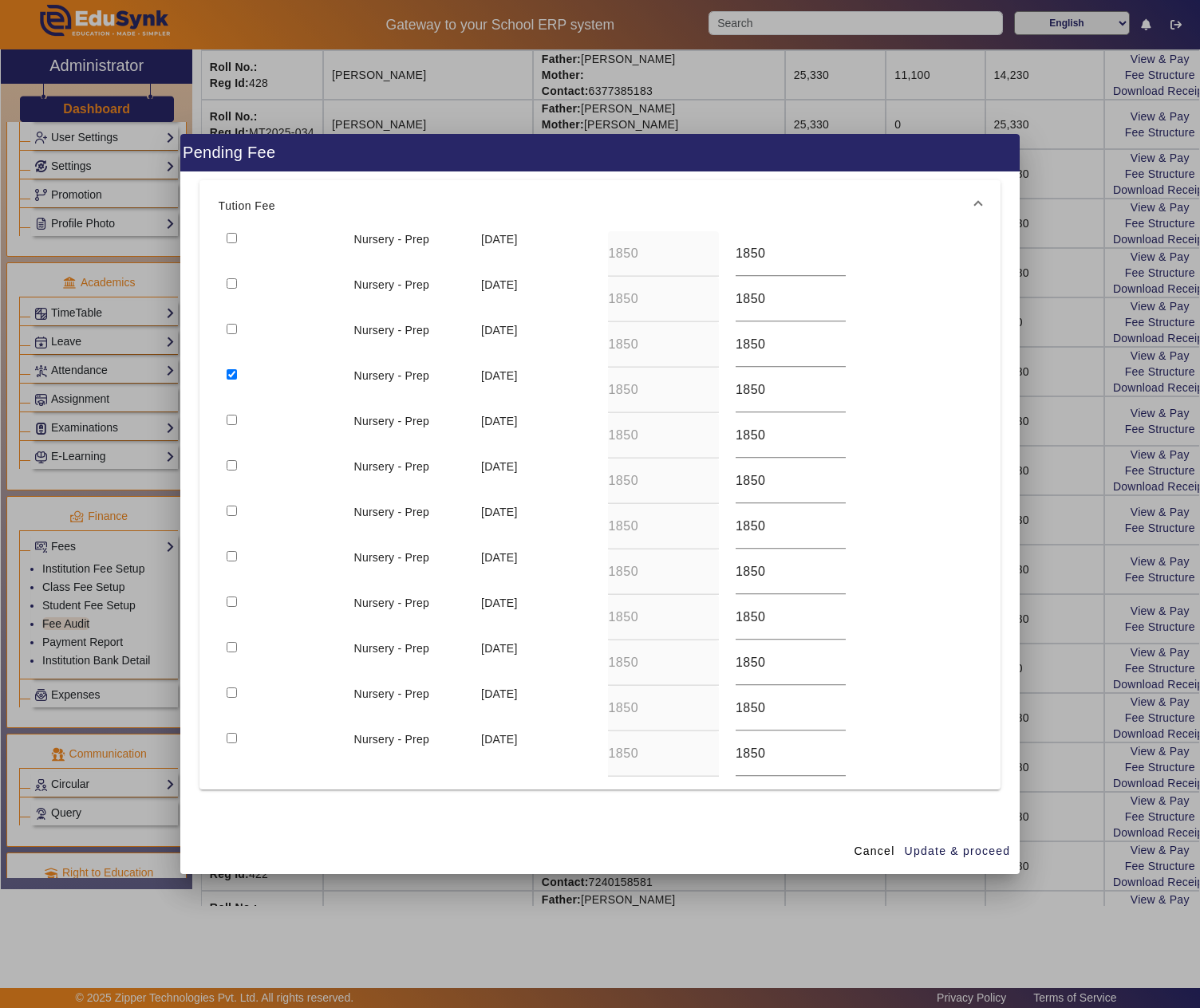
scroll to position [174, 0]
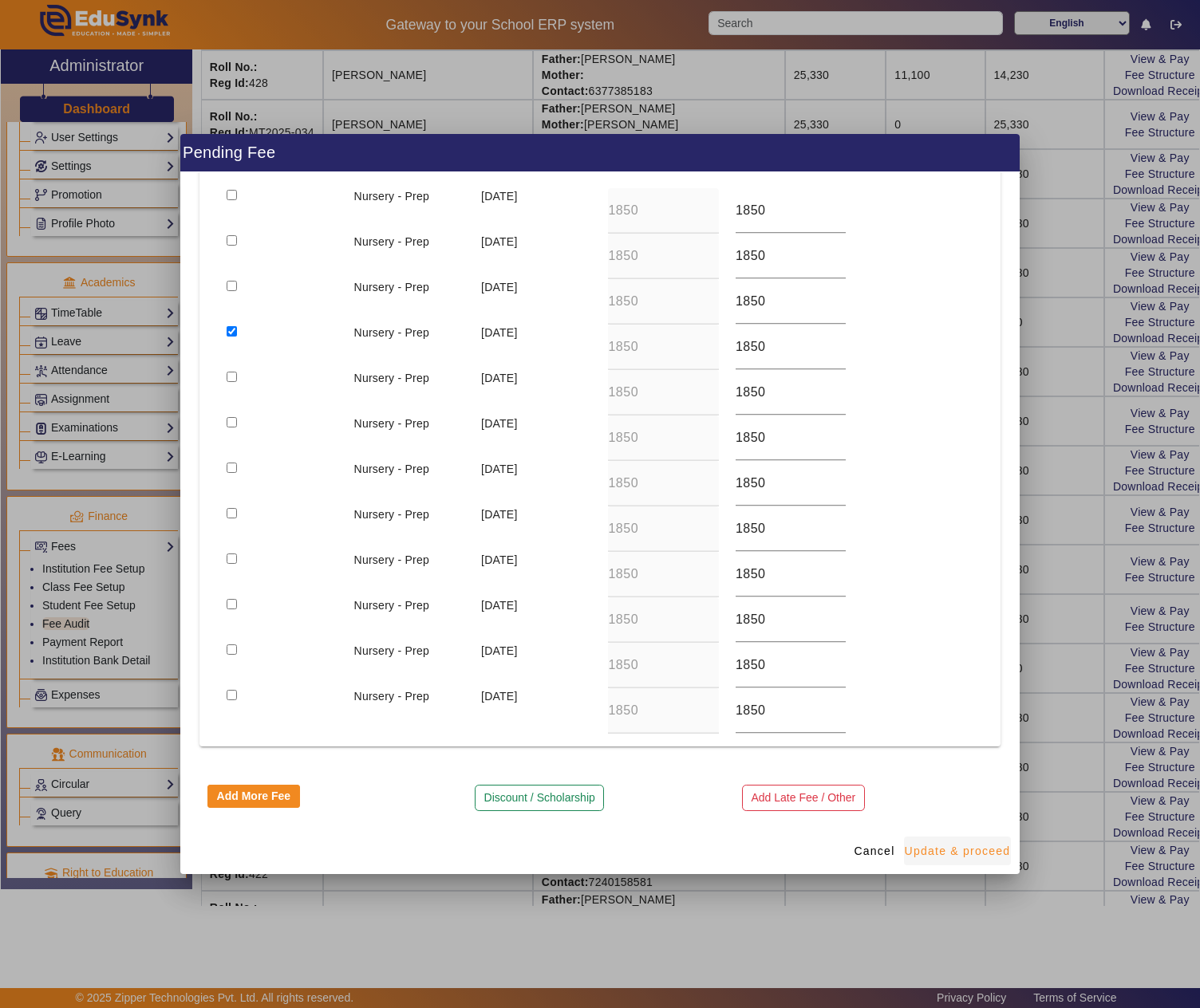
click at [975, 855] on span "Update & proceed" at bounding box center [958, 851] width 106 height 17
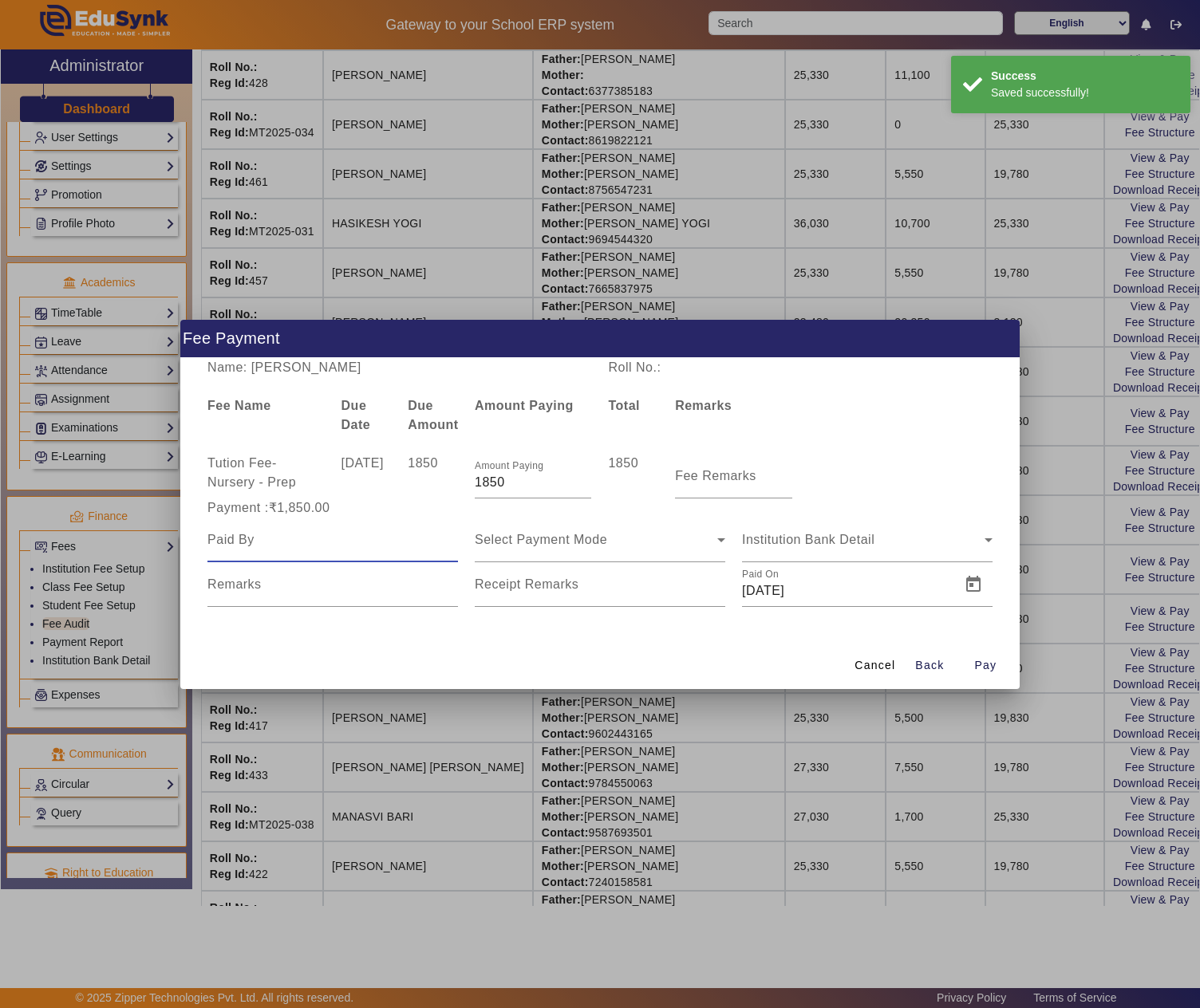
click at [294, 533] on input at bounding box center [332, 540] width 250 height 19
paste input "JAGDISH BARI"
click at [567, 534] on span "Select Payment Mode" at bounding box center [541, 540] width 132 height 14
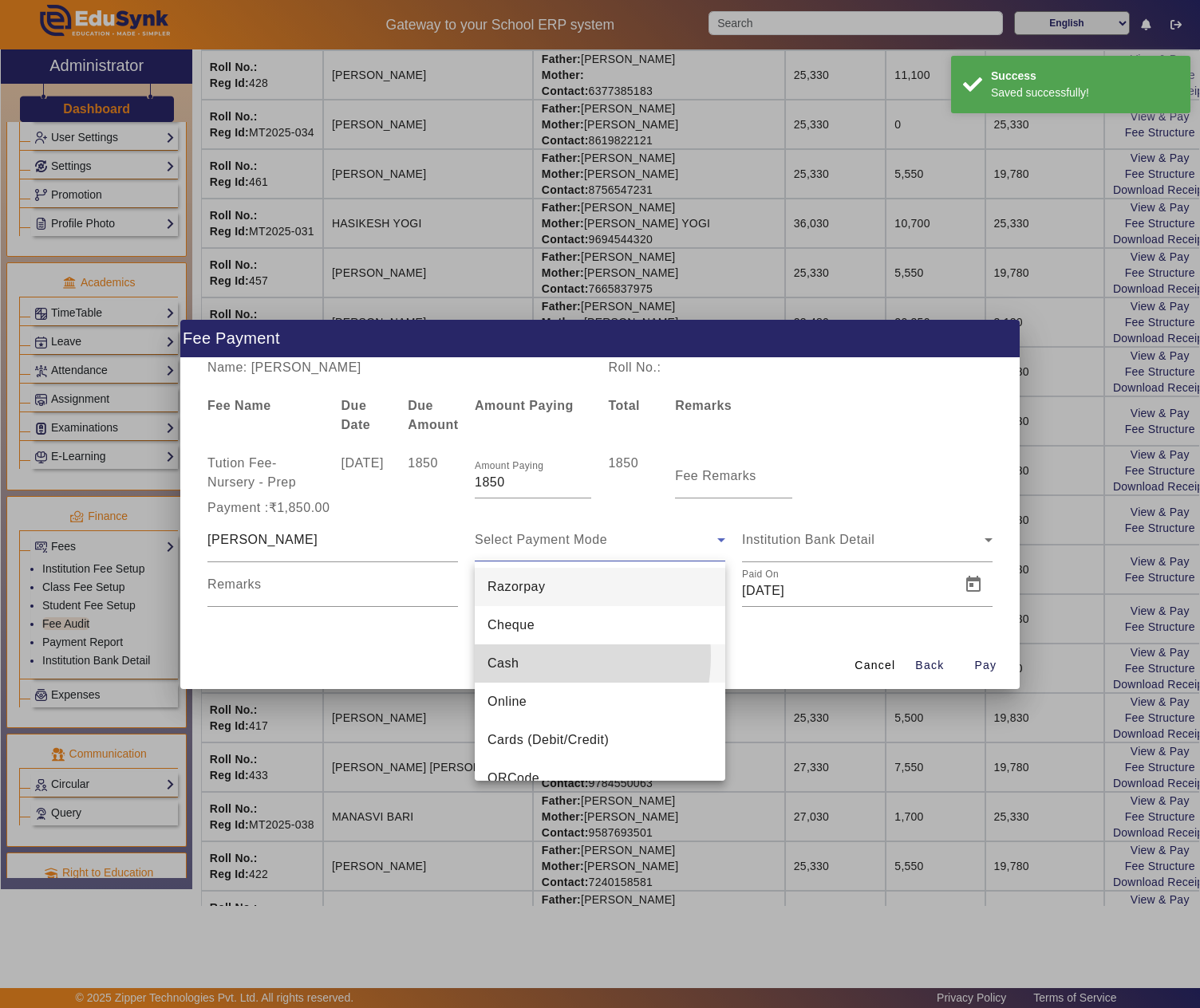
click at [523, 656] on mat-option "Cash" at bounding box center [600, 664] width 250 height 39
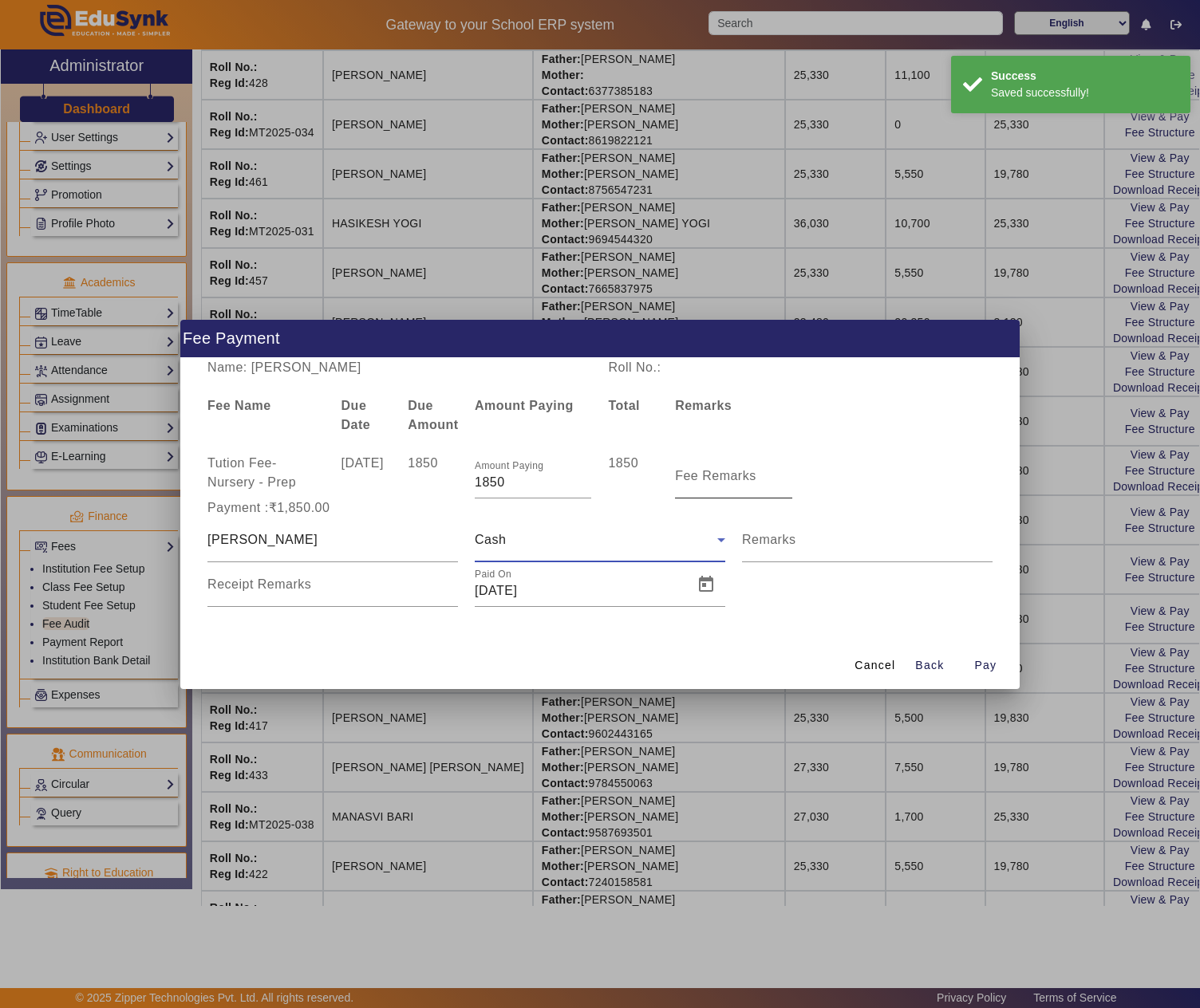
click at [704, 477] on mat-label "Fee Remarks" at bounding box center [715, 476] width 81 height 14
click at [704, 477] on input "Fee Remarks" at bounding box center [732, 482] width 116 height 19
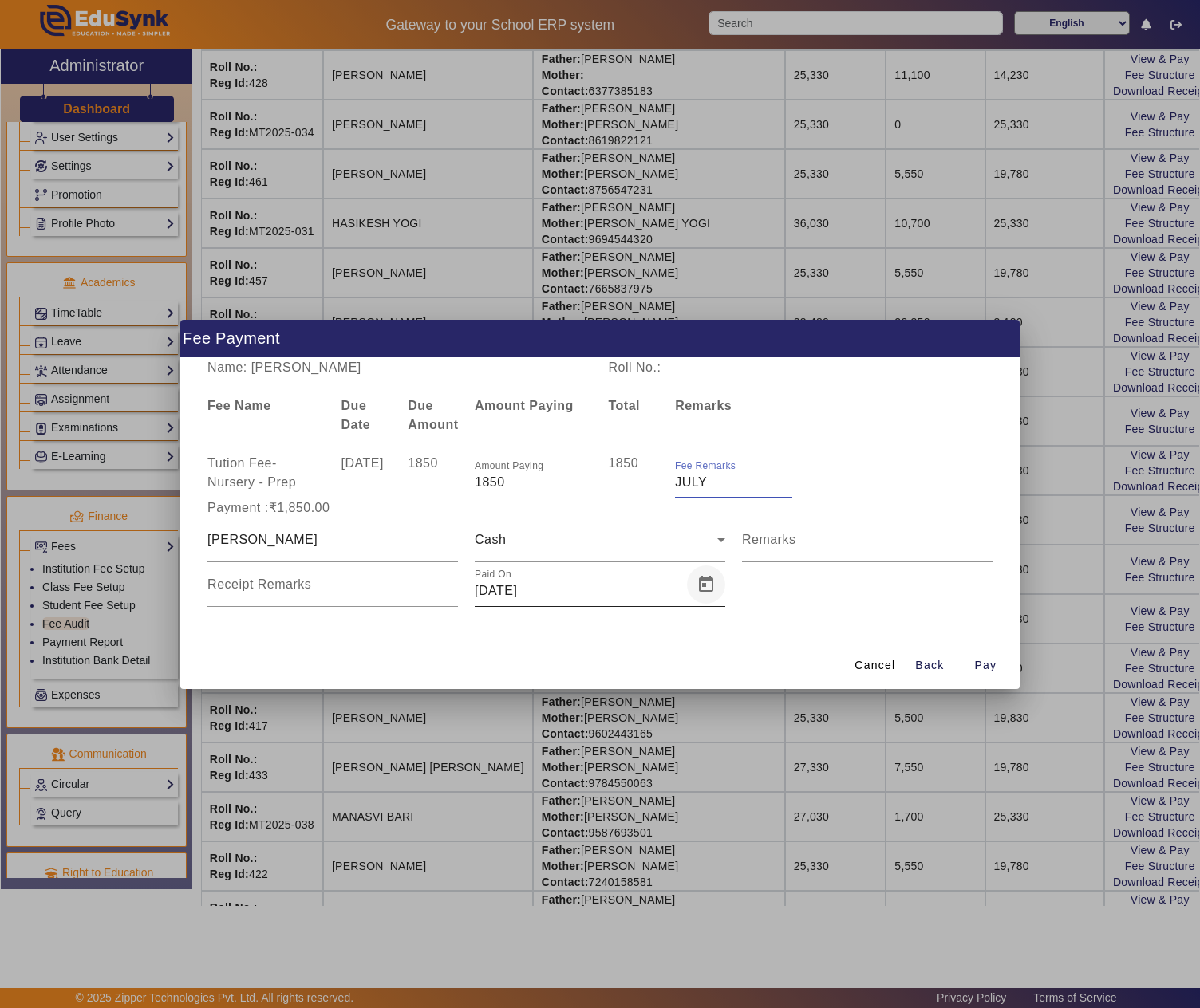
click at [707, 584] on span "Open calendar" at bounding box center [705, 585] width 39 height 39
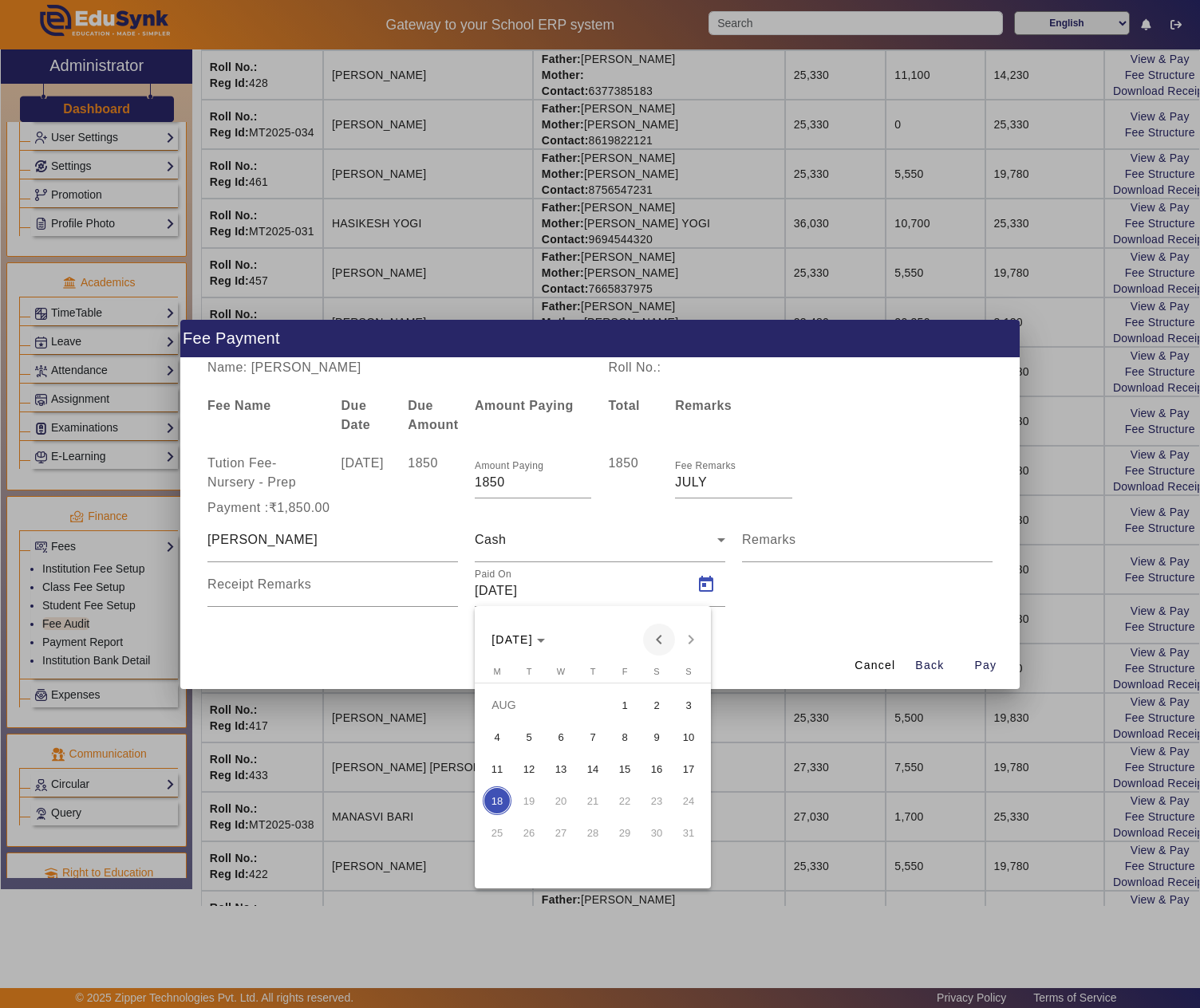
click at [664, 633] on span "Previous month" at bounding box center [659, 640] width 32 height 32
click at [490, 796] on span "14" at bounding box center [497, 801] width 29 height 29
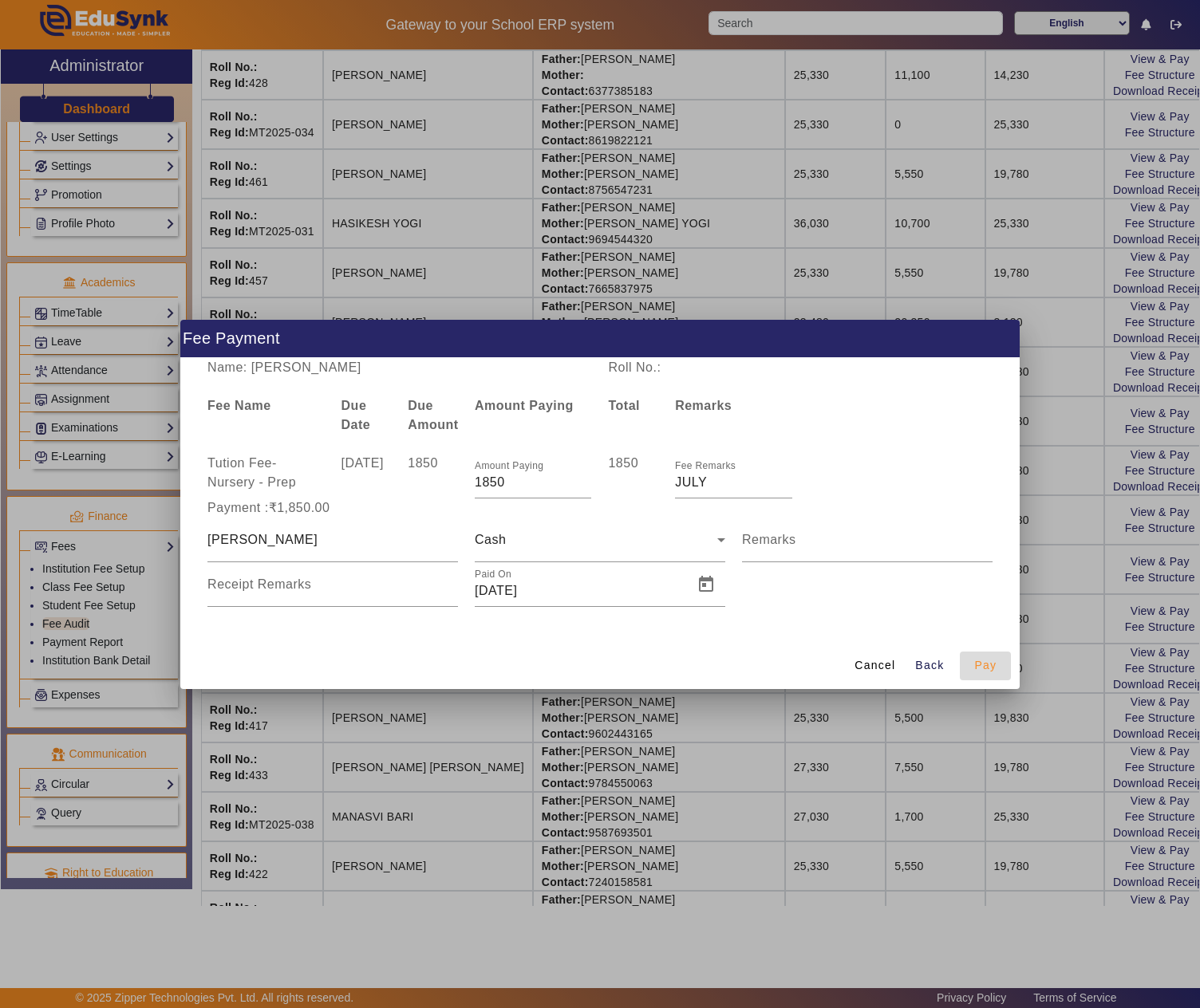
click at [993, 667] on span "Pay" at bounding box center [985, 666] width 23 height 17
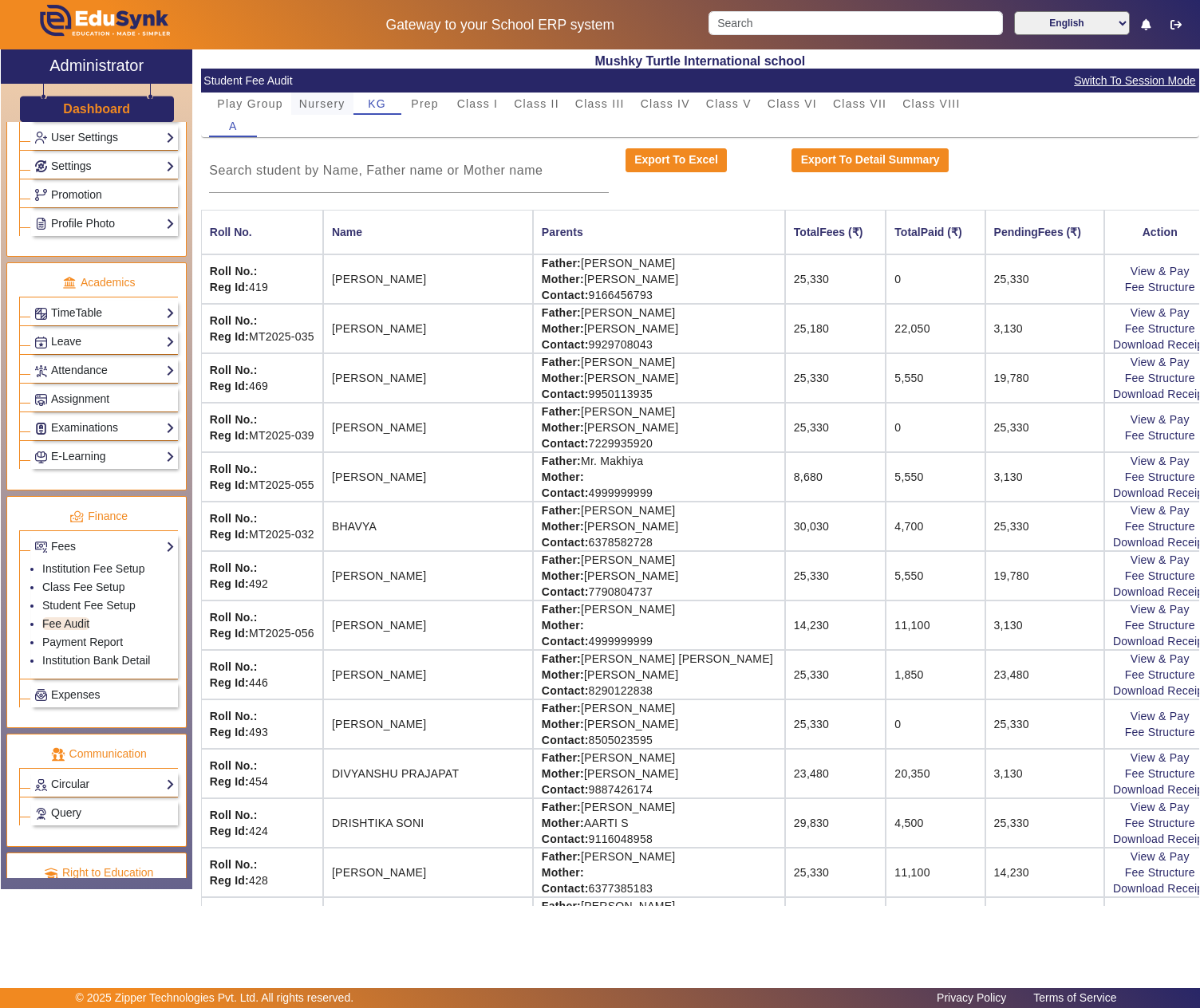
click at [327, 108] on span "Nursery" at bounding box center [322, 104] width 46 height 11
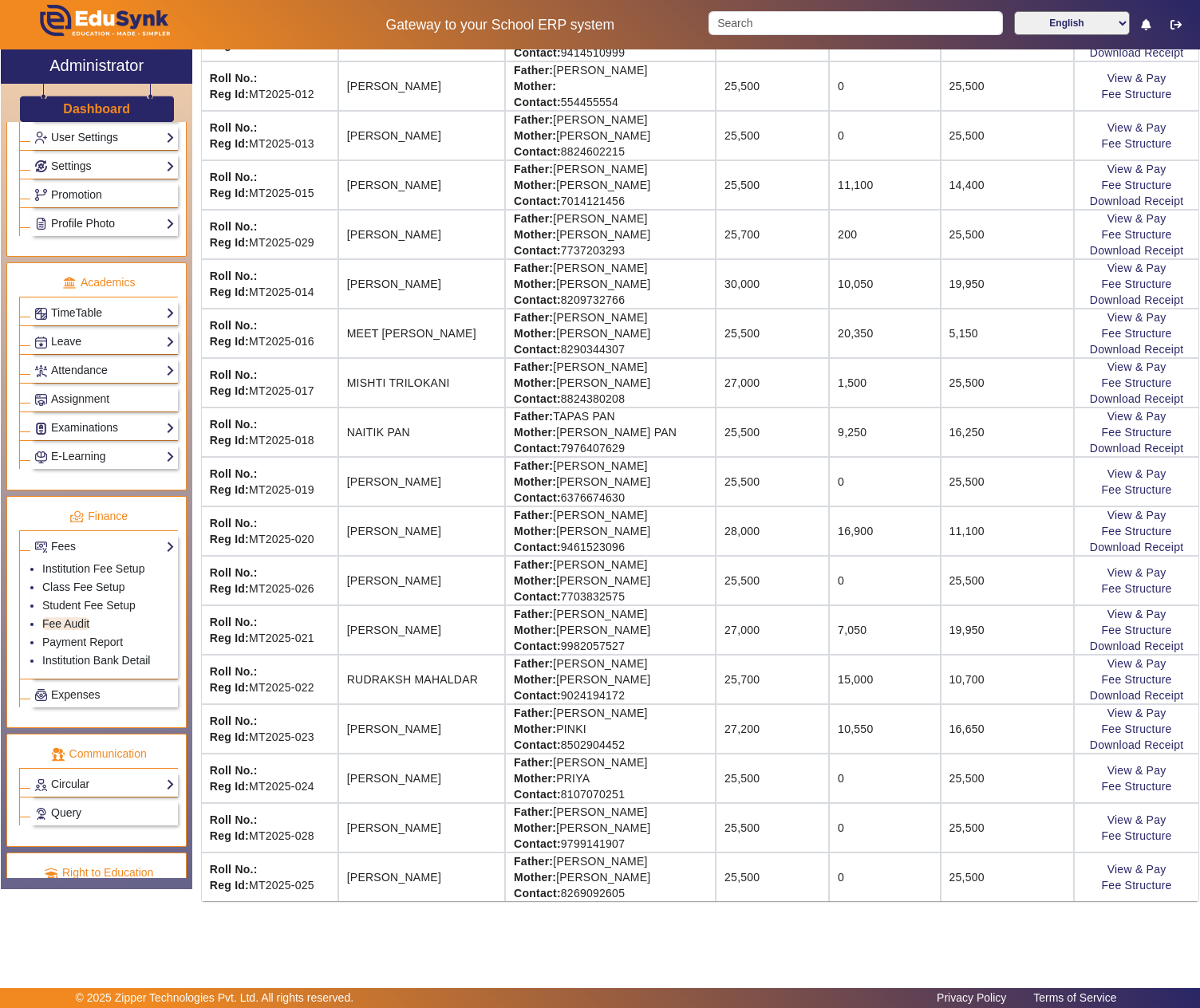
scroll to position [798, 0]
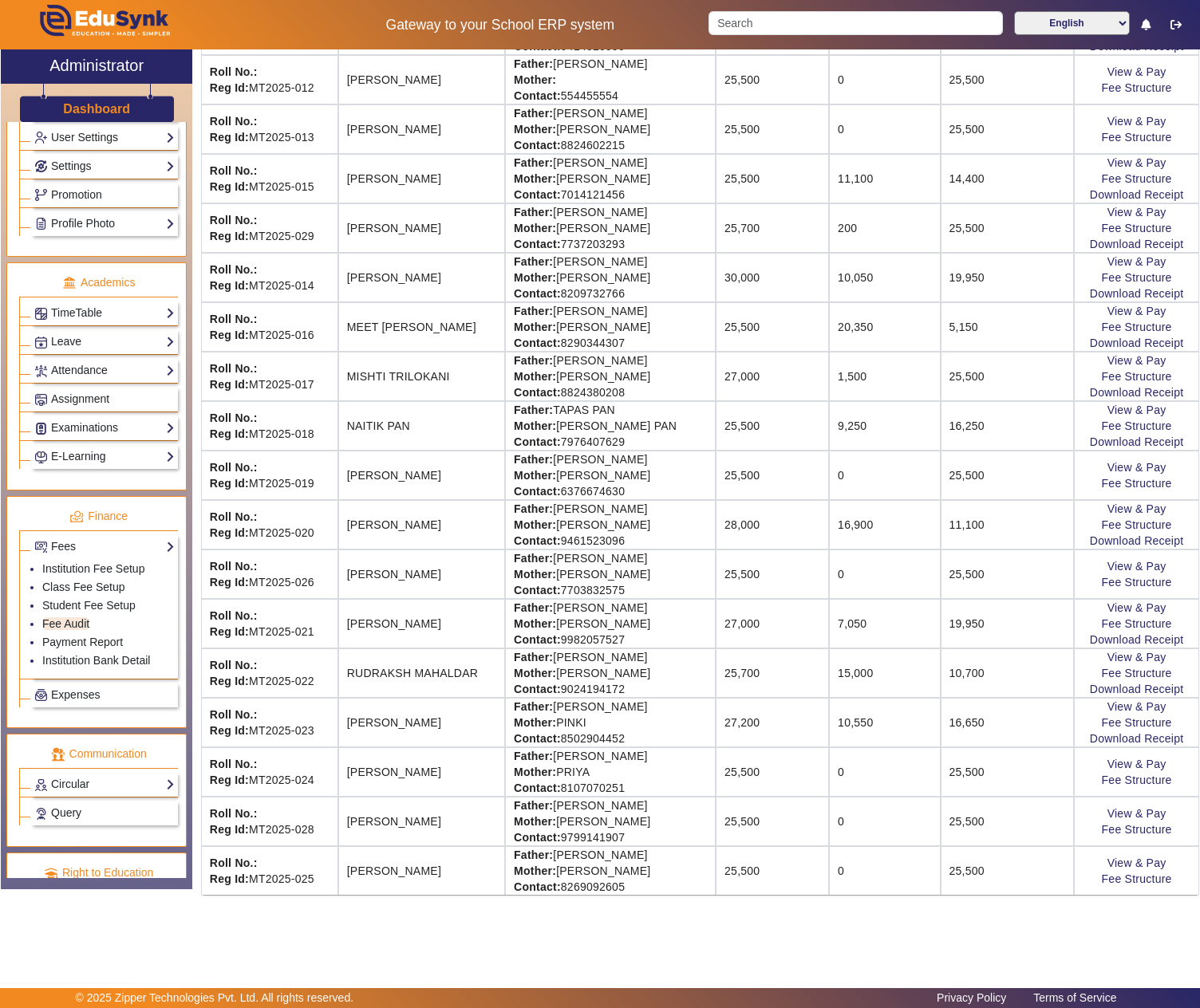
drag, startPoint x: 540, startPoint y: 589, endPoint x: 651, endPoint y: 590, distance: 111.0
click at [651, 590] on td "Father: NIRANJAN SINGH Mother: SUKHDEEP KAUR Contact: 7703832575" at bounding box center [611, 574] width 211 height 50
click at [1130, 573] on link "View & Pay" at bounding box center [1137, 567] width 59 height 13
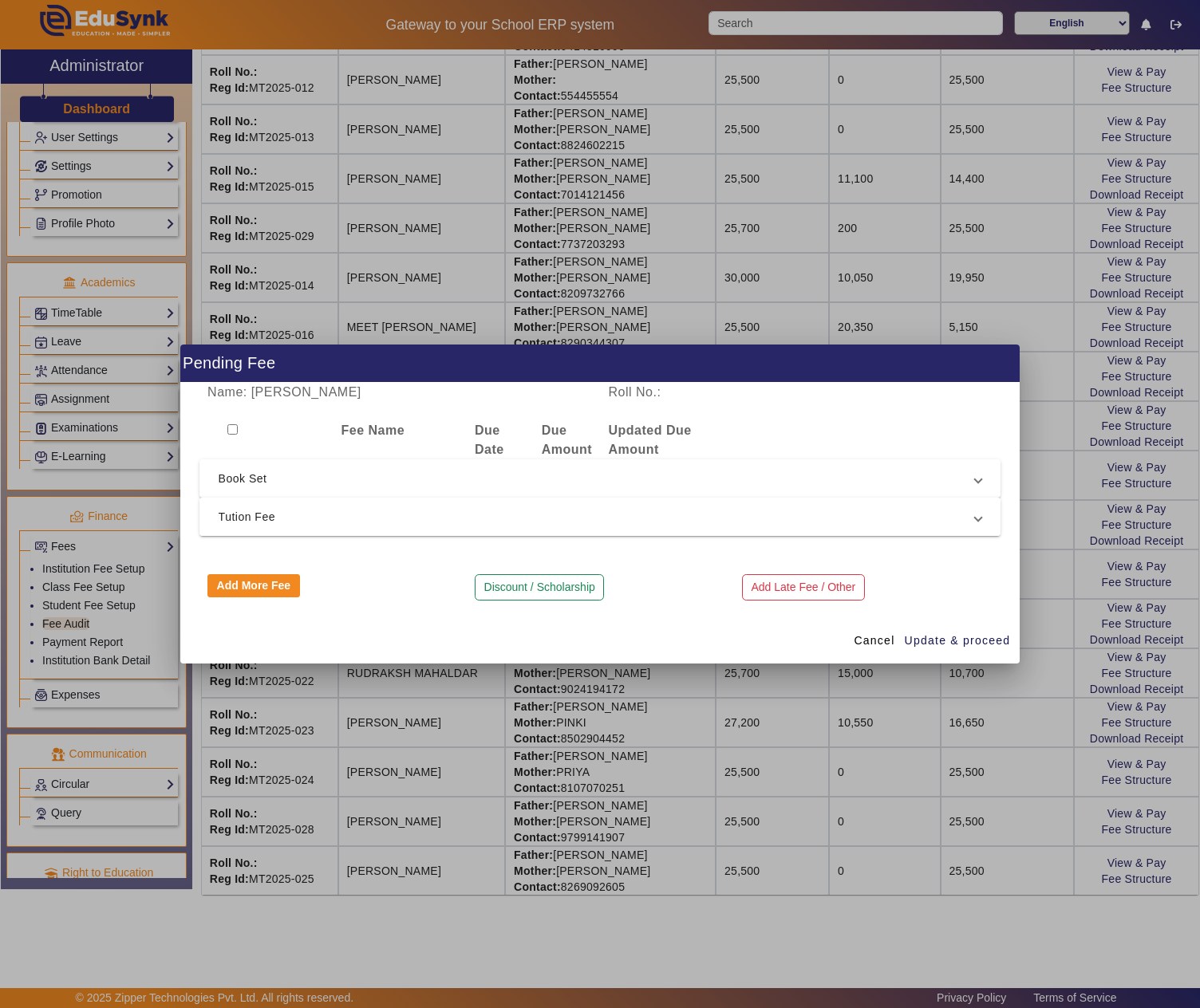
click at [259, 520] on span "Tution Fee" at bounding box center [597, 516] width 757 height 19
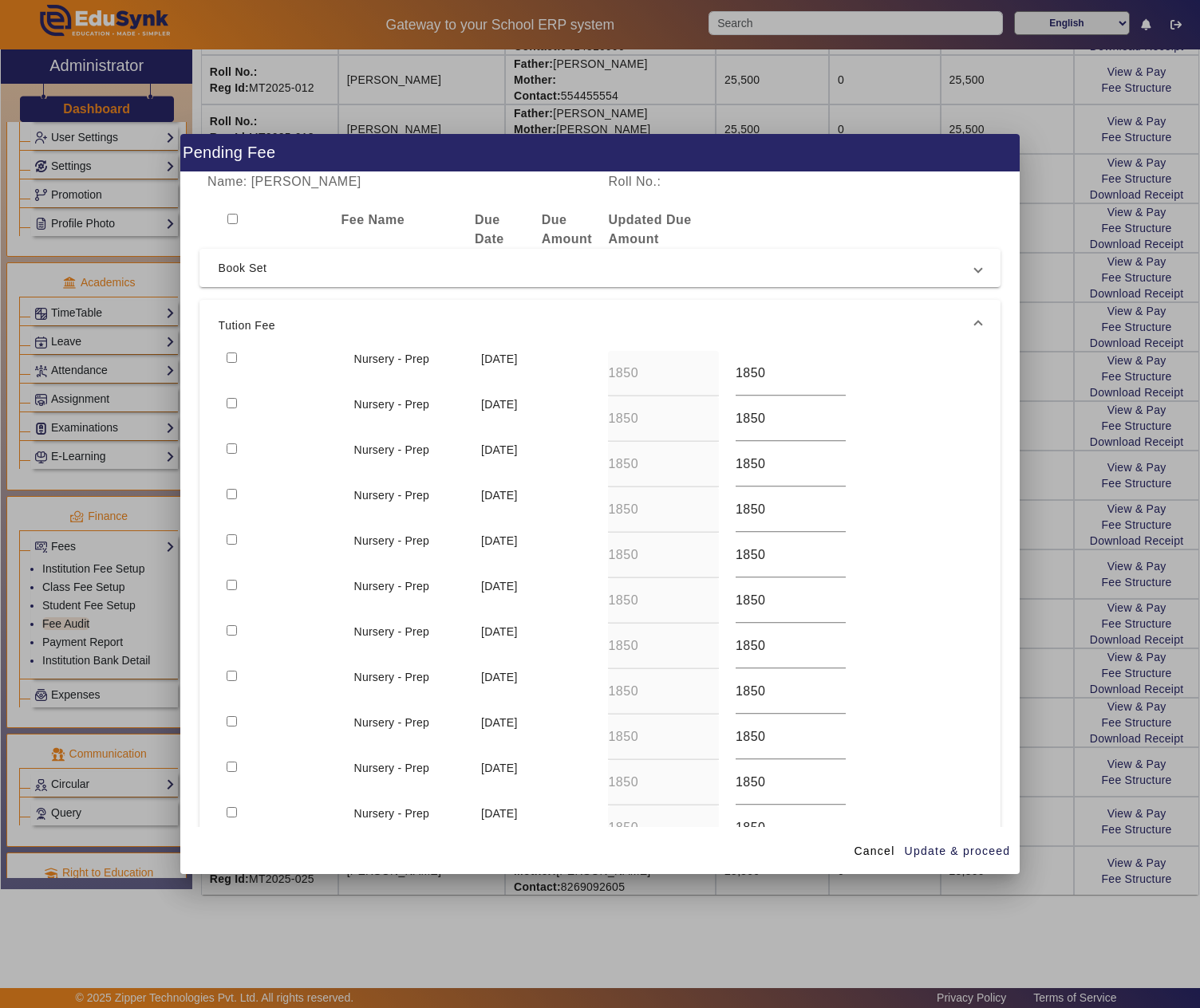
click at [232, 493] on input "checkbox" at bounding box center [232, 495] width 11 height 11
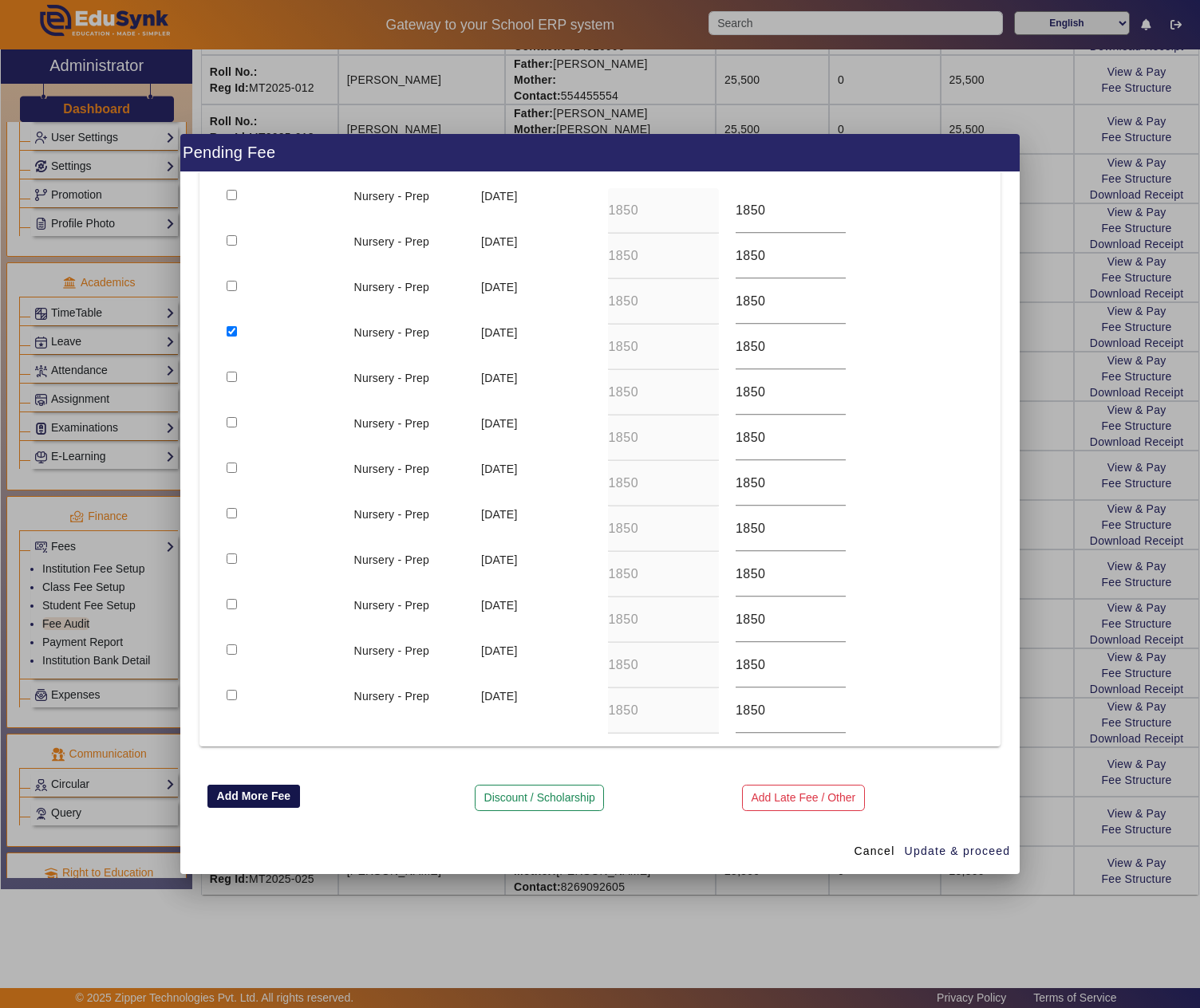
click at [230, 793] on button "Add More Fee" at bounding box center [253, 796] width 93 height 24
click at [249, 795] on button "Add More Fee" at bounding box center [253, 796] width 93 height 24
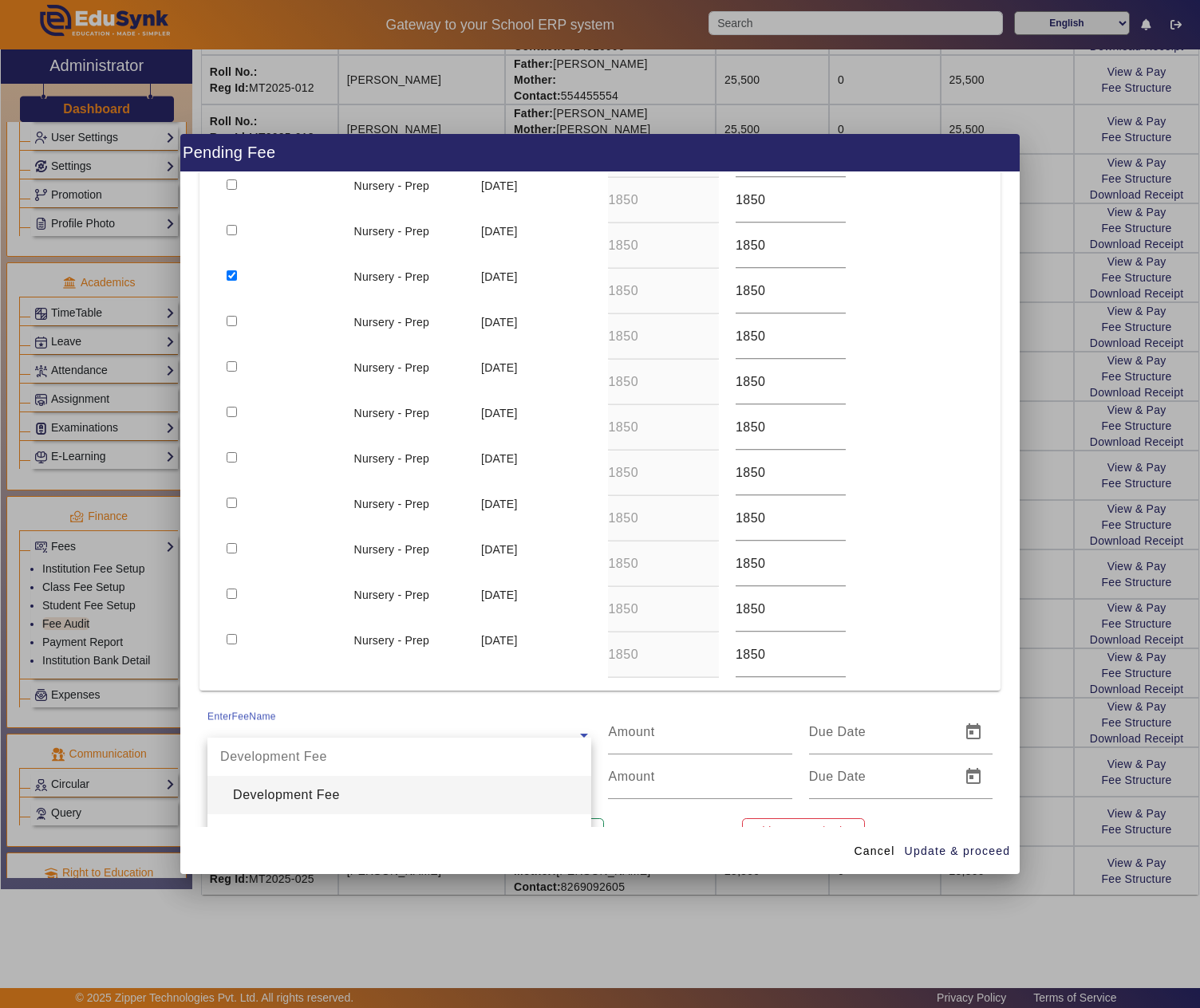
click at [268, 742] on input "text" at bounding box center [399, 735] width 384 height 19
click at [296, 793] on div "Prospectus Fee" at bounding box center [399, 795] width 384 height 39
click at [277, 786] on input "text" at bounding box center [399, 779] width 384 height 19
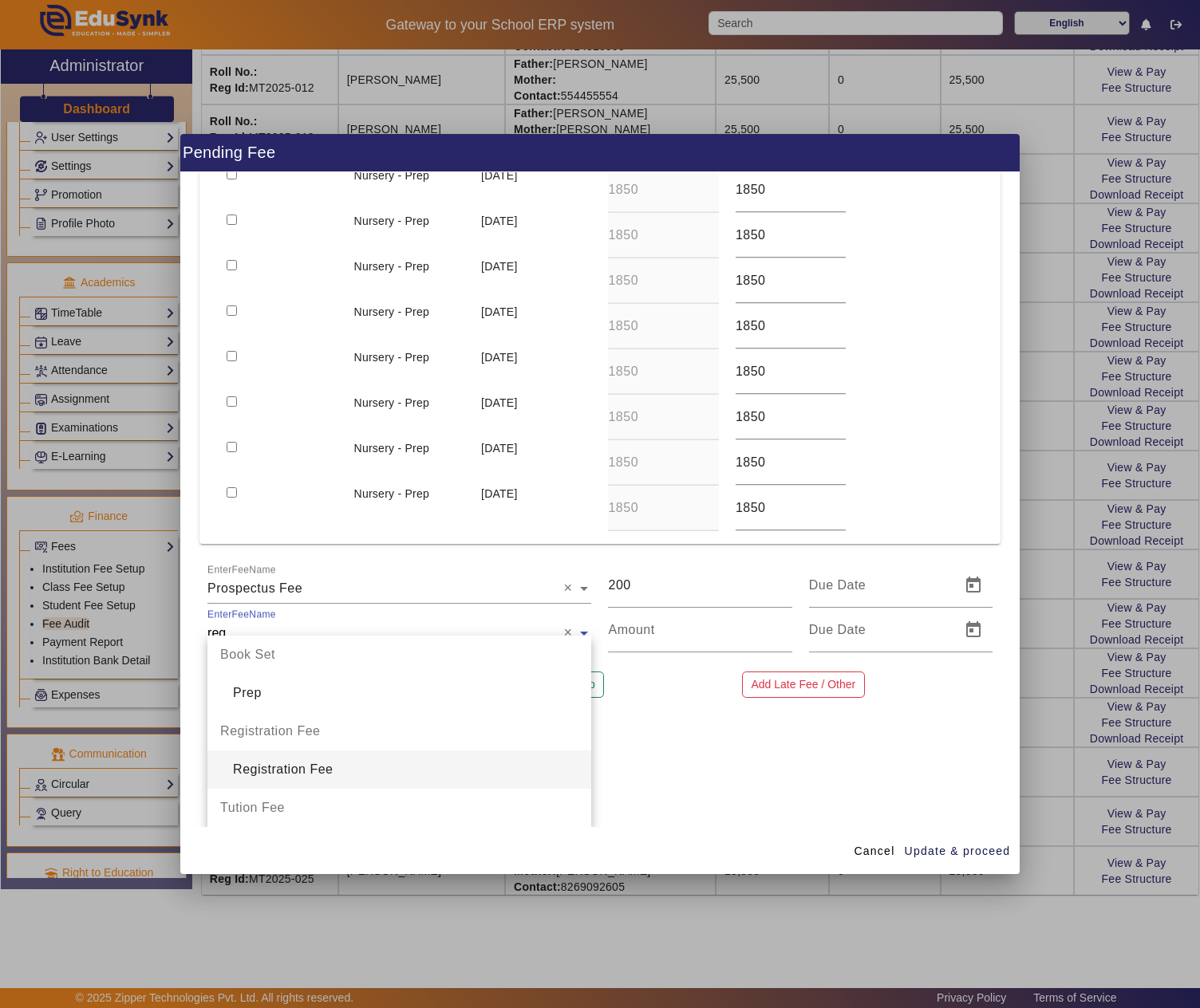
scroll to position [263, 0]
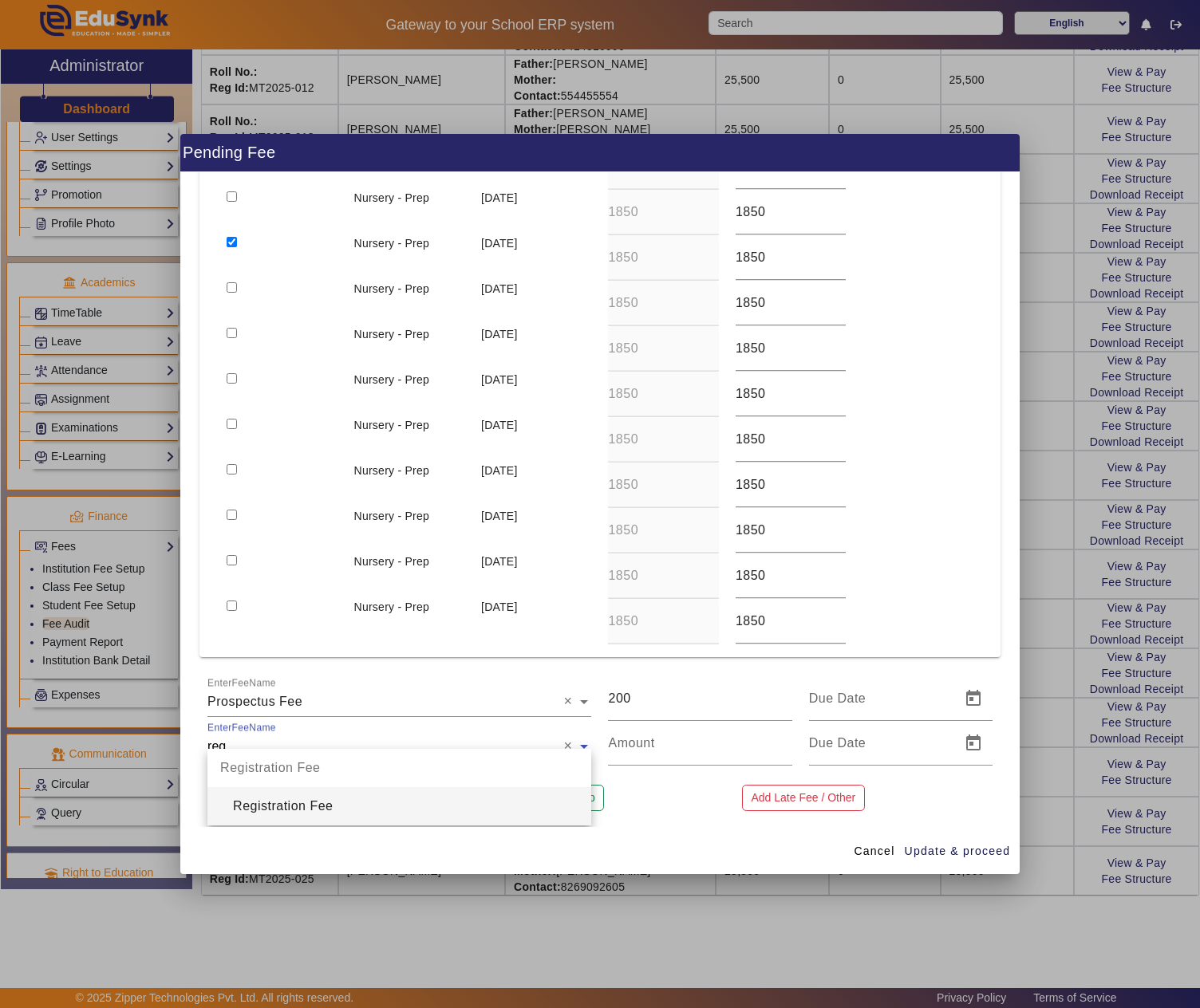
drag, startPoint x: 324, startPoint y: 804, endPoint x: 616, endPoint y: 701, distance: 309.6
click at [327, 804] on div "Registration Fee" at bounding box center [399, 806] width 384 height 39
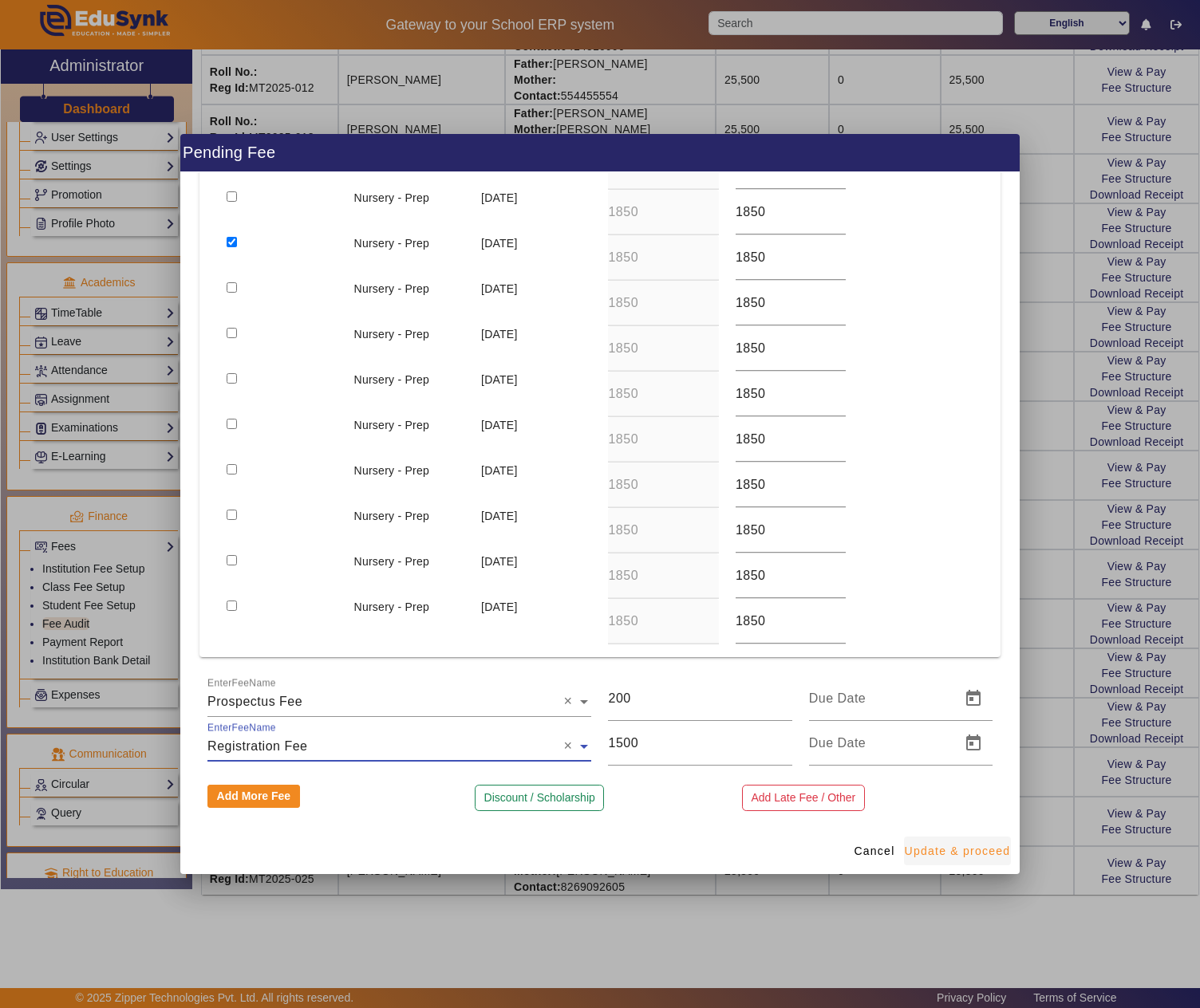
click at [959, 850] on span "Update & proceed" at bounding box center [958, 851] width 106 height 17
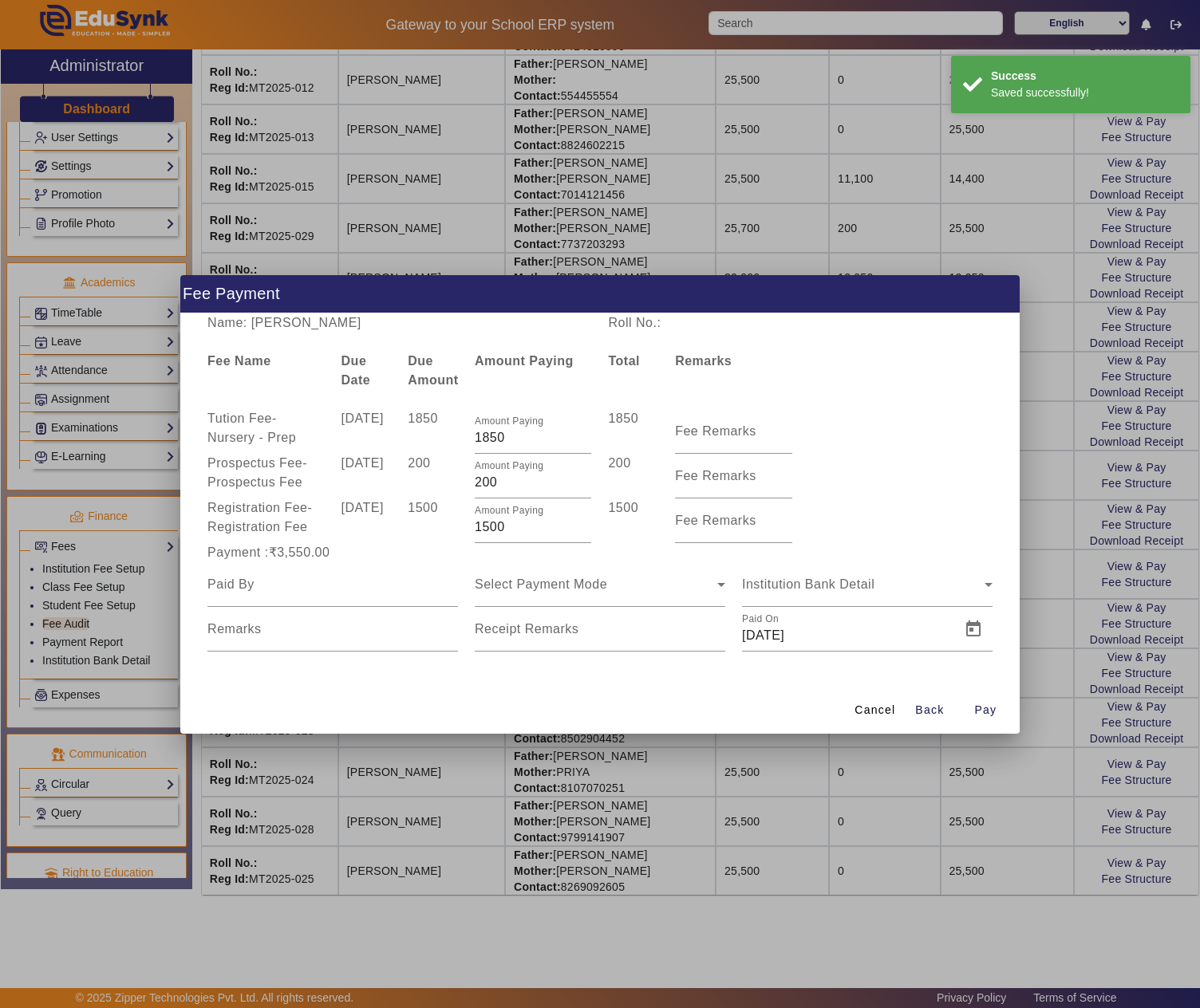
scroll to position [0, 0]
click at [338, 600] on div at bounding box center [332, 585] width 250 height 45
paste input "NIRANJAN SINGH"
click at [560, 595] on div "Select Payment Mode" at bounding box center [600, 585] width 250 height 45
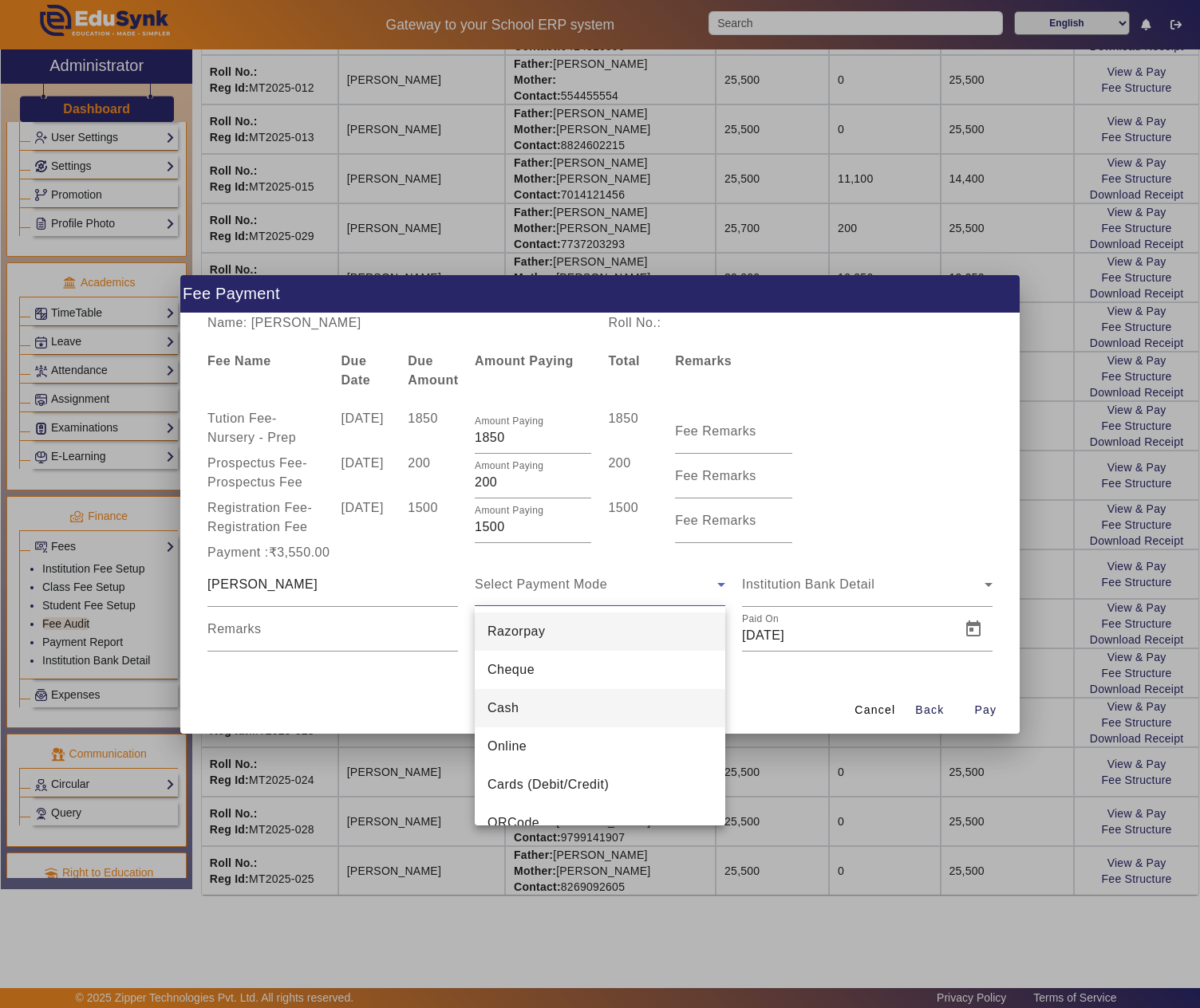
click at [533, 702] on mat-option "Cash" at bounding box center [600, 708] width 250 height 39
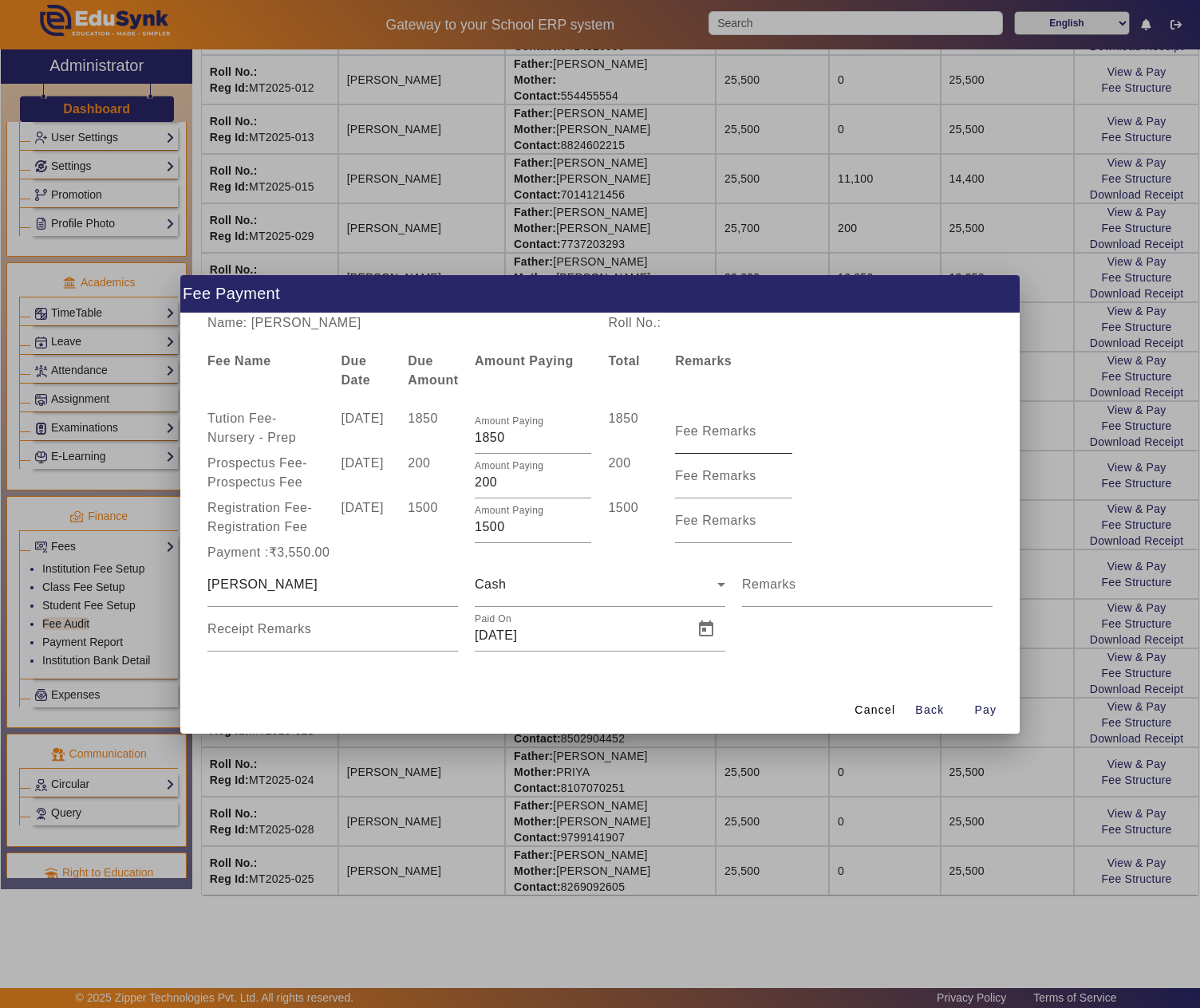
click at [716, 437] on mat-label "Fee Remarks" at bounding box center [715, 431] width 81 height 14
click at [716, 437] on input "Fee Remarks" at bounding box center [732, 438] width 116 height 19
click at [705, 631] on span "Open calendar" at bounding box center [705, 629] width 39 height 39
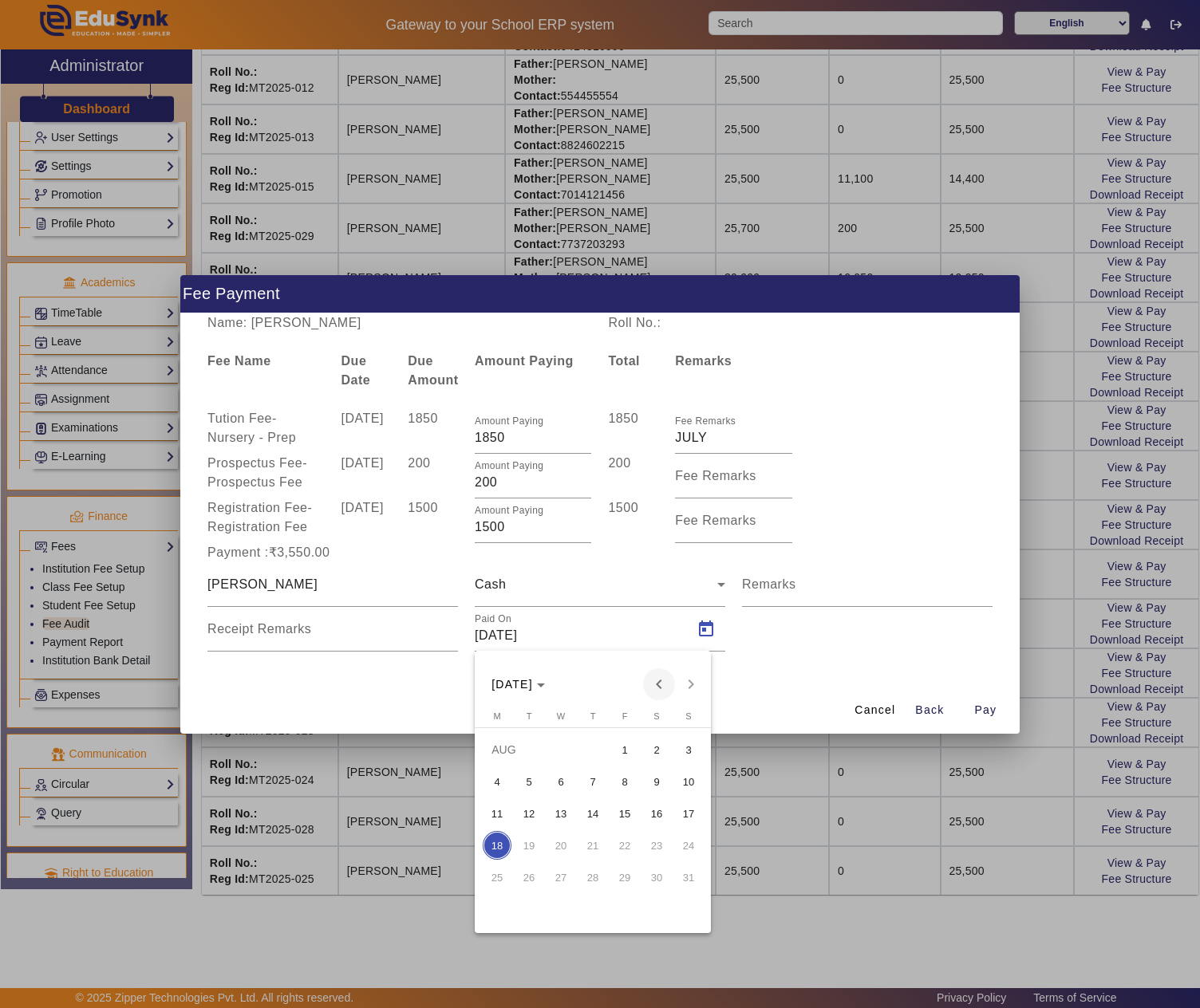
click at [652, 678] on span "Previous month" at bounding box center [659, 684] width 32 height 32
click at [499, 847] on span "14" at bounding box center [497, 846] width 29 height 29
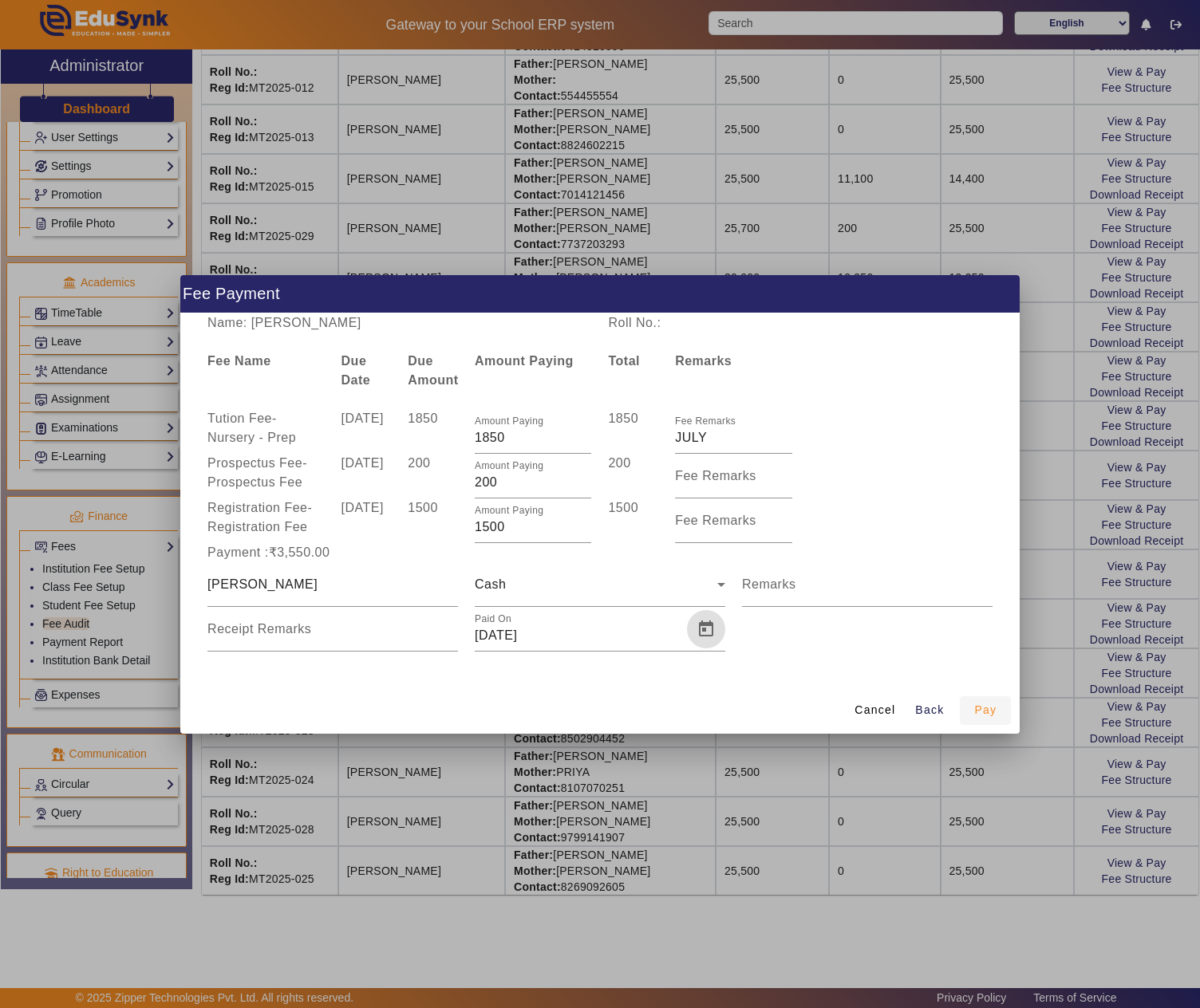
click at [986, 704] on span "Pay" at bounding box center [985, 710] width 23 height 17
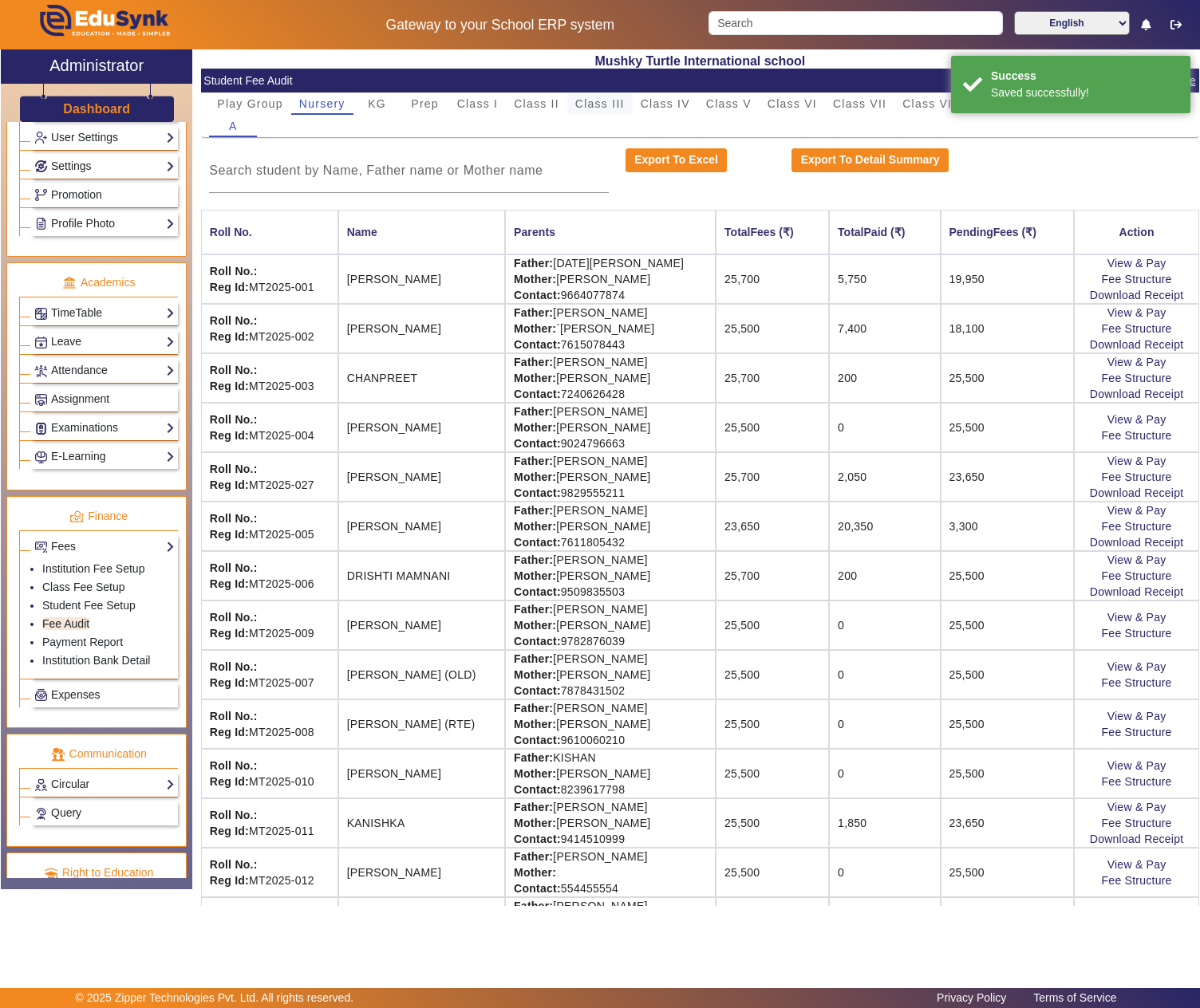
click at [617, 105] on span "Class III" at bounding box center [600, 104] width 50 height 11
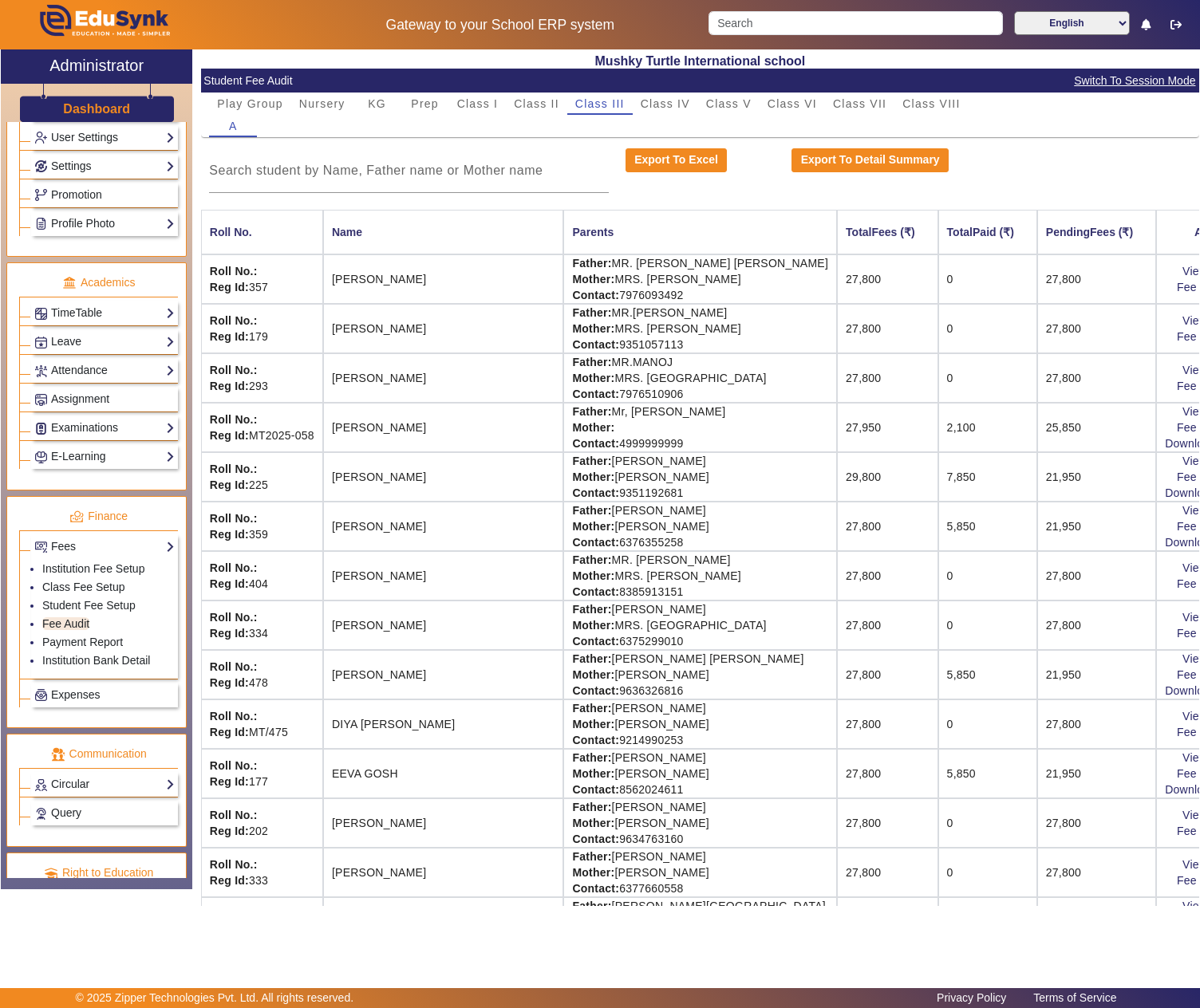
drag, startPoint x: 568, startPoint y: 770, endPoint x: 704, endPoint y: 769, distance: 136.0
click at [704, 769] on td "Father: MR.BAPPA GHOSH Mother: MRS. MAMATA GHOSH Contact: 8562024611" at bounding box center [700, 774] width 274 height 50
click at [1182, 764] on link "View & Pay" at bounding box center [1212, 758] width 59 height 13
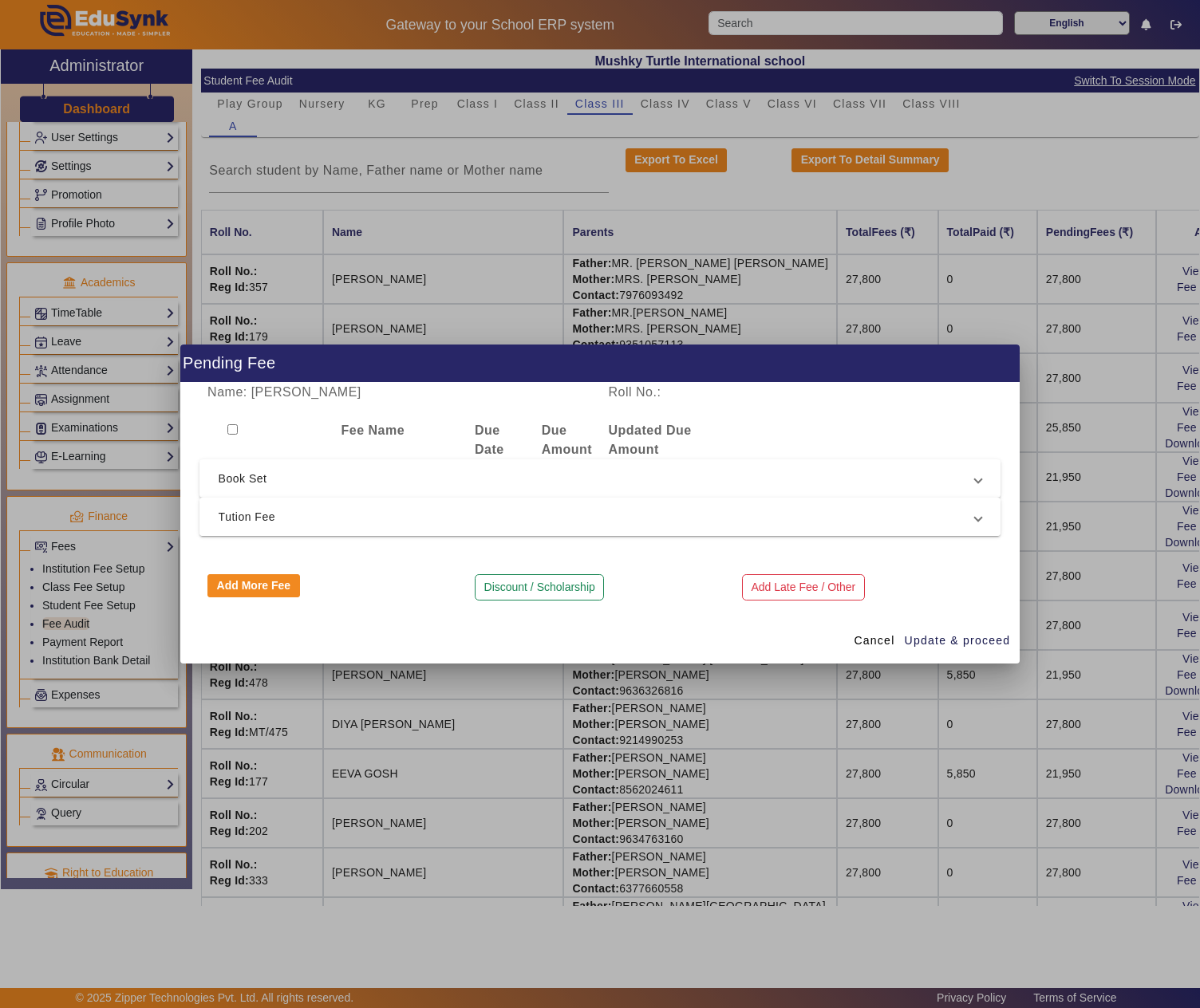
click at [381, 525] on span "Tution Fee" at bounding box center [597, 516] width 757 height 19
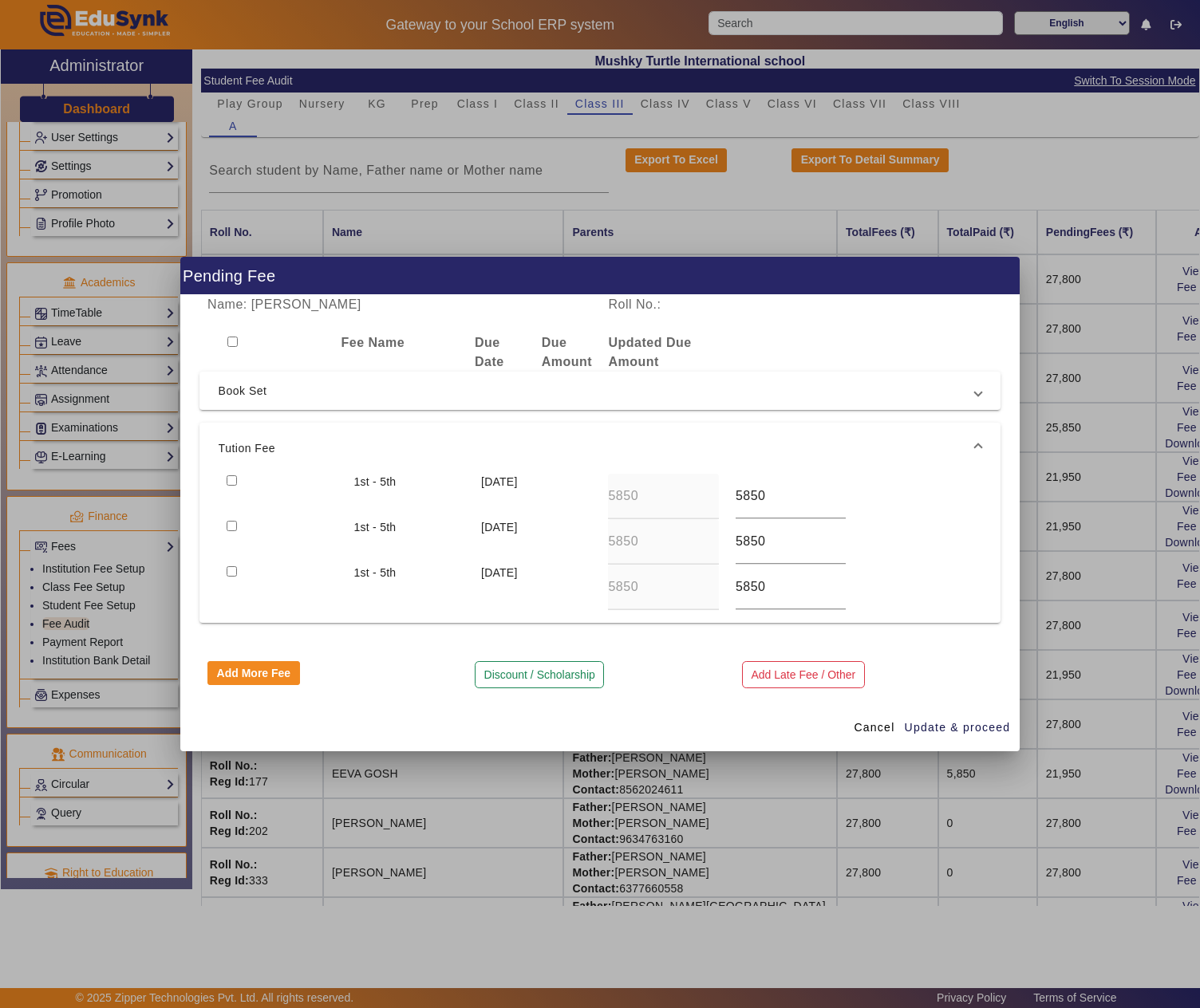
drag, startPoint x: 233, startPoint y: 480, endPoint x: 515, endPoint y: 546, distance: 289.6
click at [234, 480] on input "checkbox" at bounding box center [232, 481] width 11 height 11
click at [960, 731] on span "Update & proceed" at bounding box center [958, 728] width 106 height 17
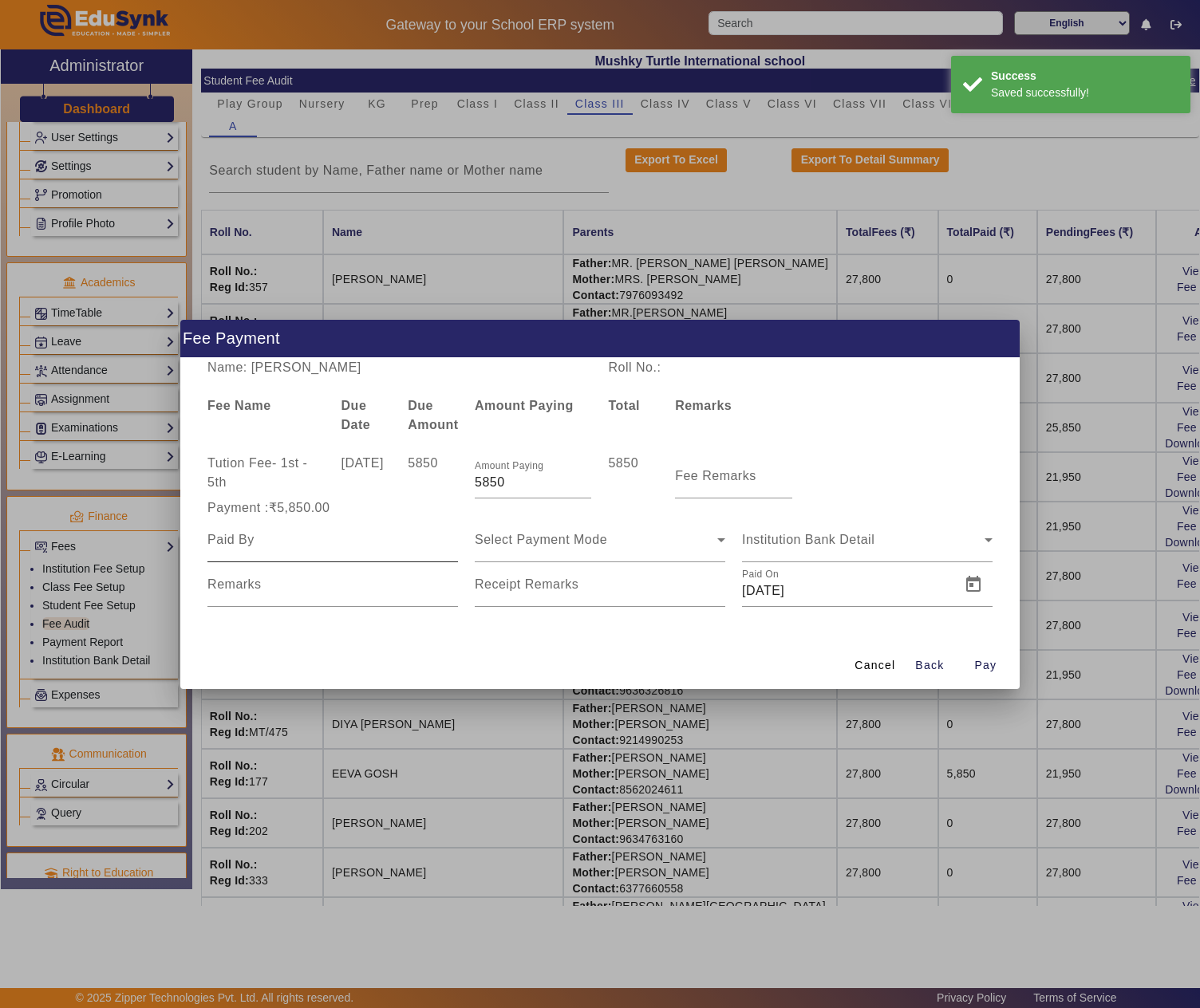
click at [338, 554] on div at bounding box center [332, 540] width 250 height 45
paste input ".BAPPA GHOSH"
click at [515, 536] on span "Select Payment Mode" at bounding box center [541, 540] width 132 height 14
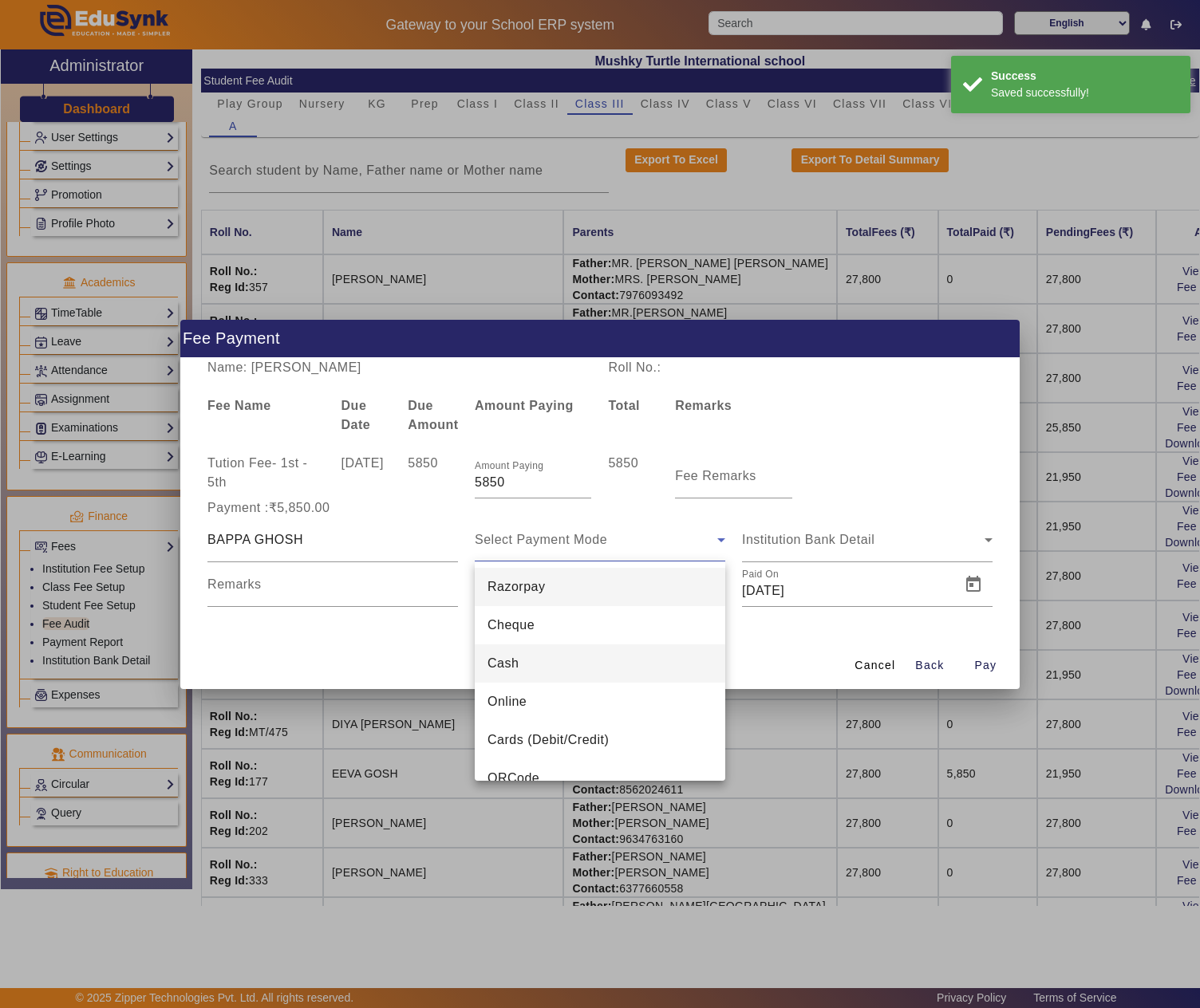
click at [533, 658] on mat-option "Cash" at bounding box center [600, 664] width 250 height 39
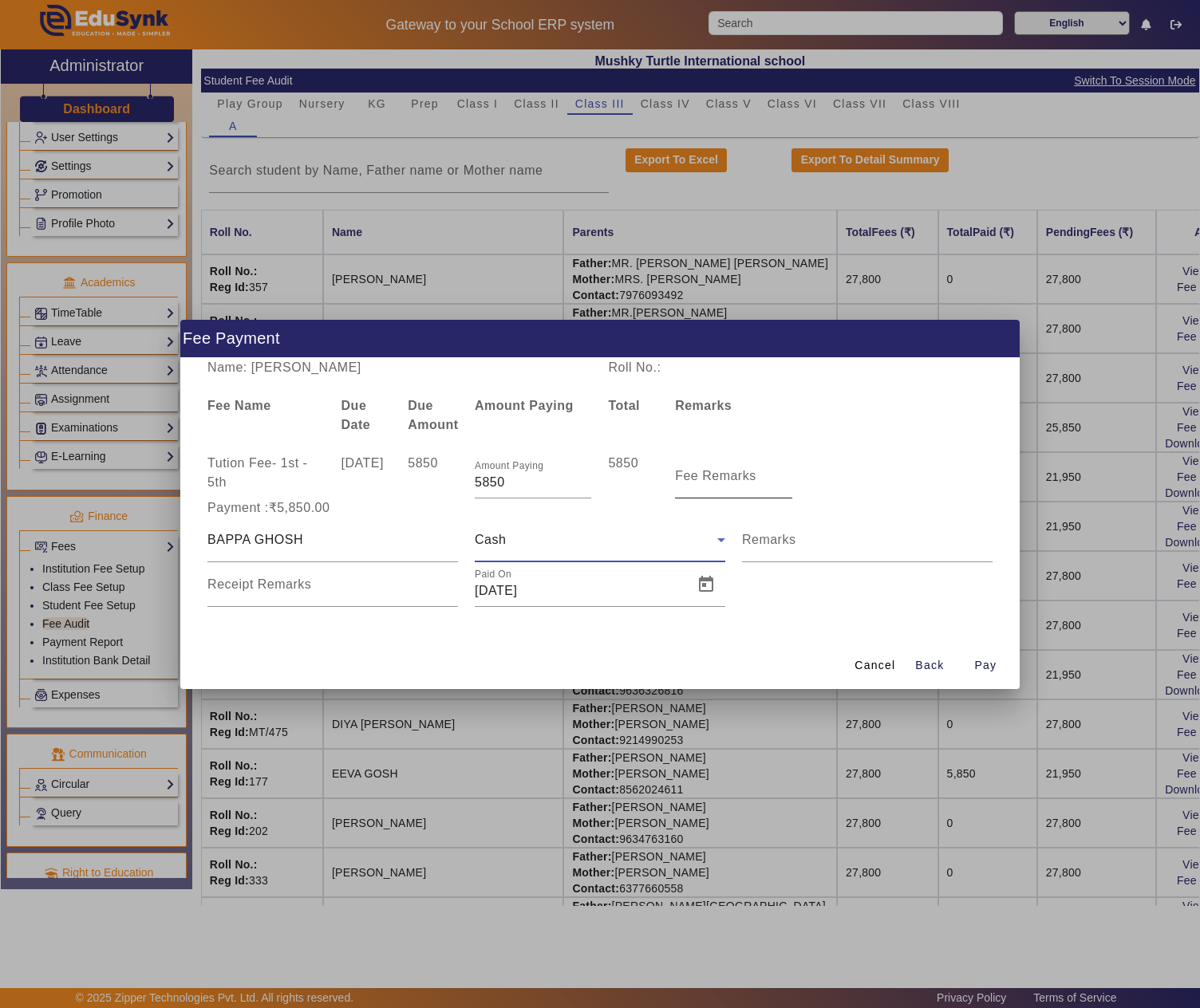
click at [749, 482] on mat-label "Fee Remarks" at bounding box center [715, 476] width 81 height 14
click at [749, 482] on input "Fee Remarks" at bounding box center [732, 482] width 116 height 19
click at [710, 582] on span "Open calendar" at bounding box center [705, 585] width 39 height 39
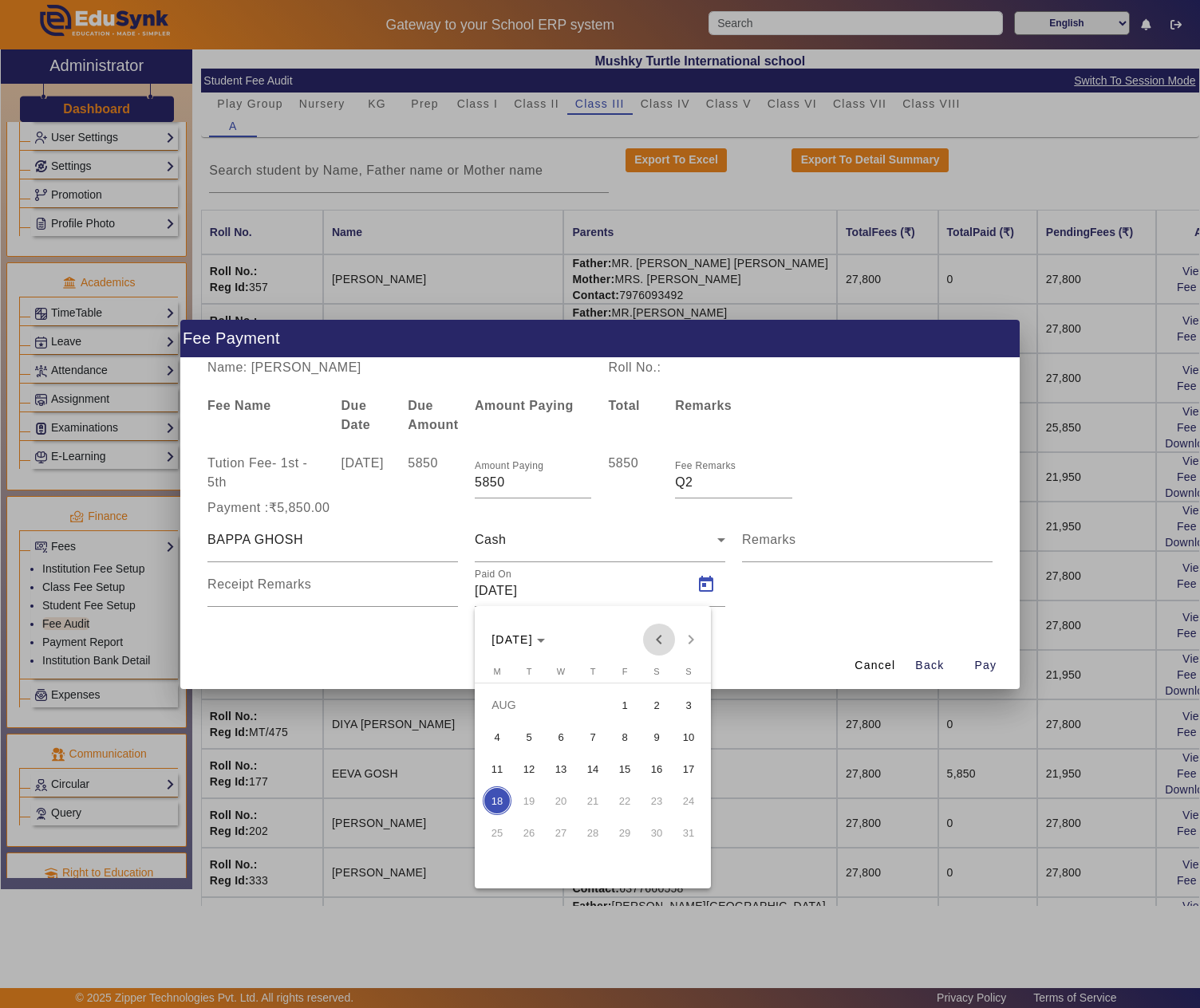
click at [666, 631] on span "Previous month" at bounding box center [659, 640] width 32 height 32
click at [493, 799] on span "14" at bounding box center [497, 801] width 29 height 29
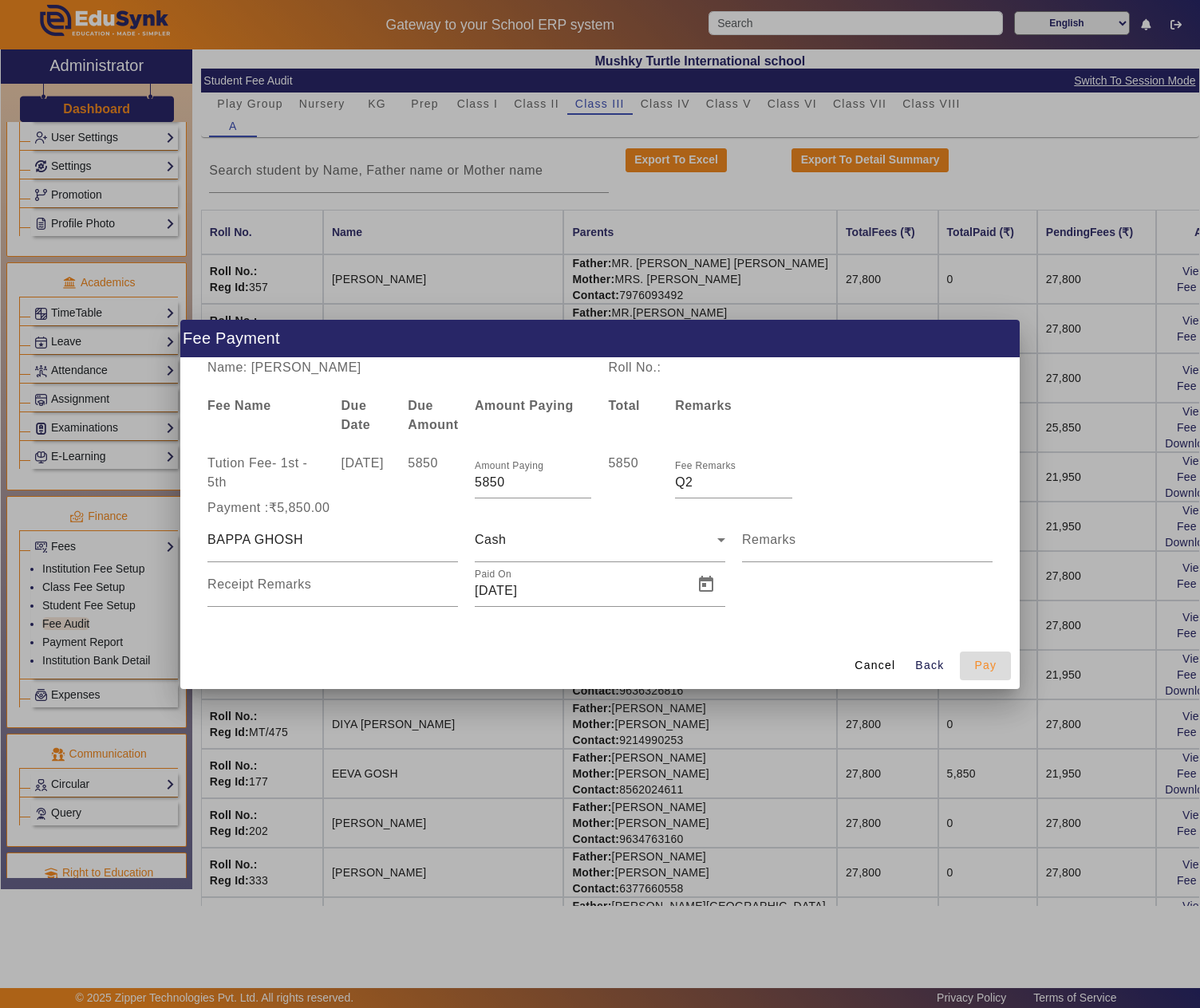
click at [985, 662] on span "Pay" at bounding box center [985, 666] width 23 height 17
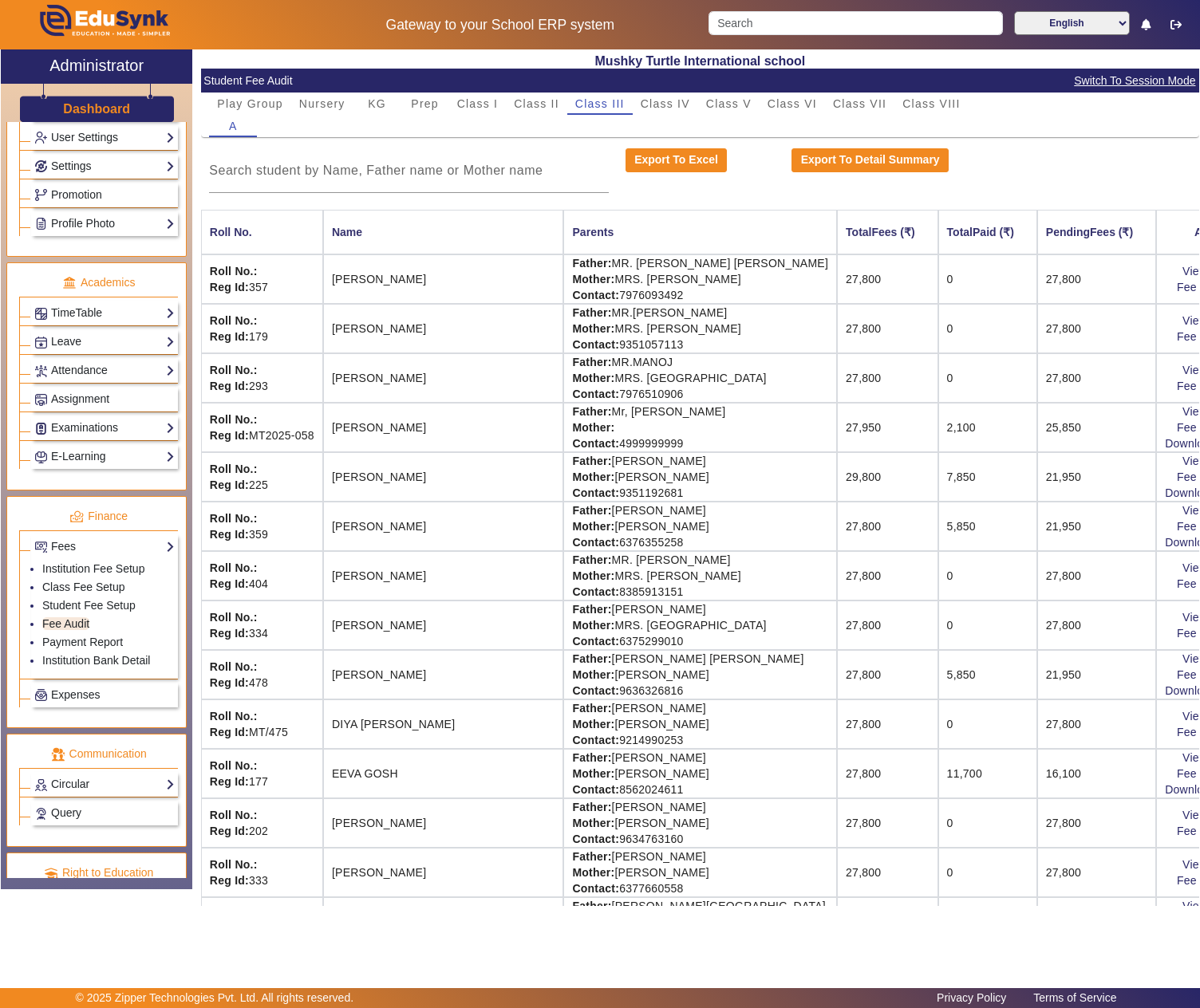
drag, startPoint x: 323, startPoint y: 97, endPoint x: 352, endPoint y: 118, distance: 35.8
click at [323, 98] on span "Nursery" at bounding box center [322, 104] width 46 height 11
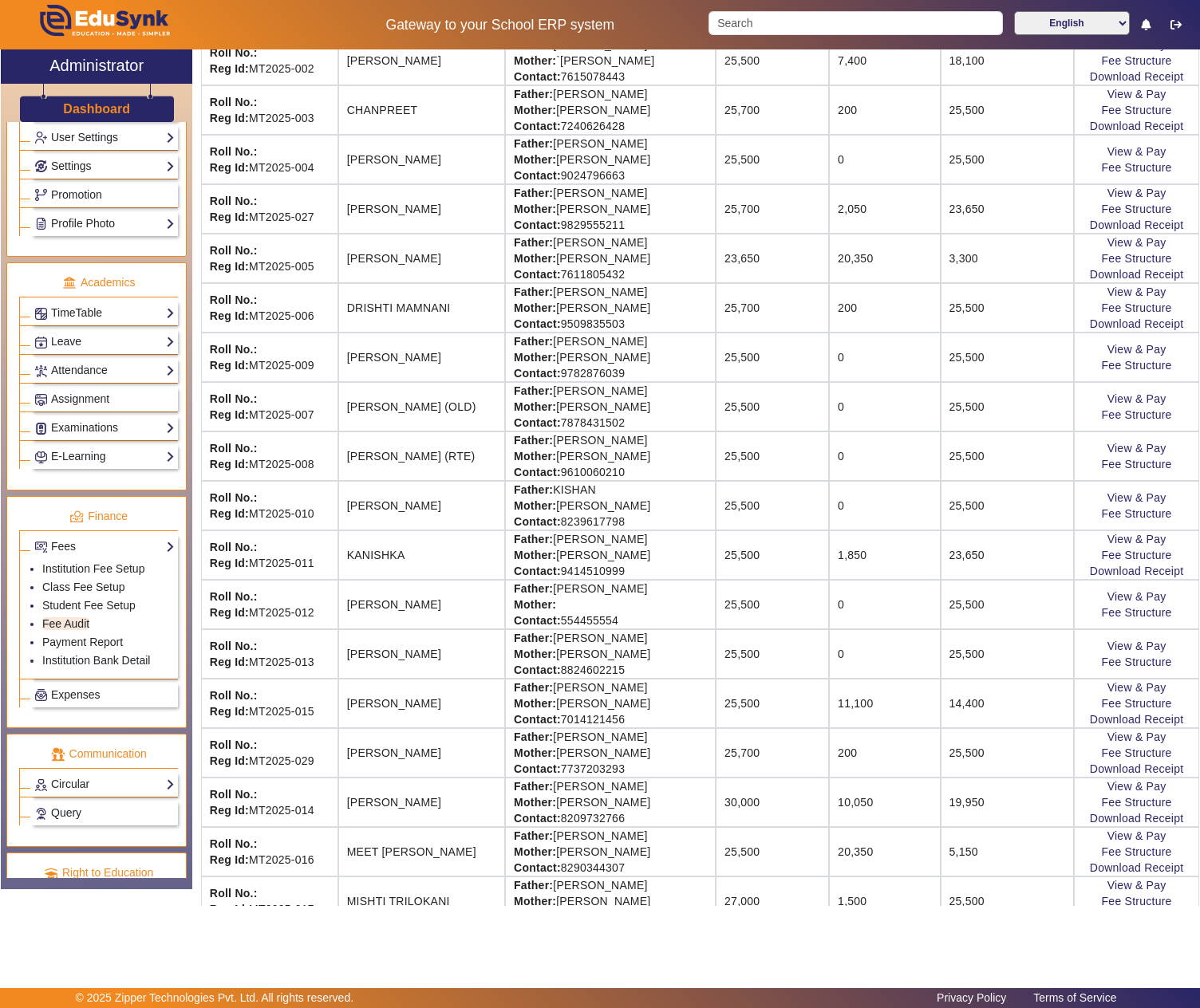
scroll to position [533, 0]
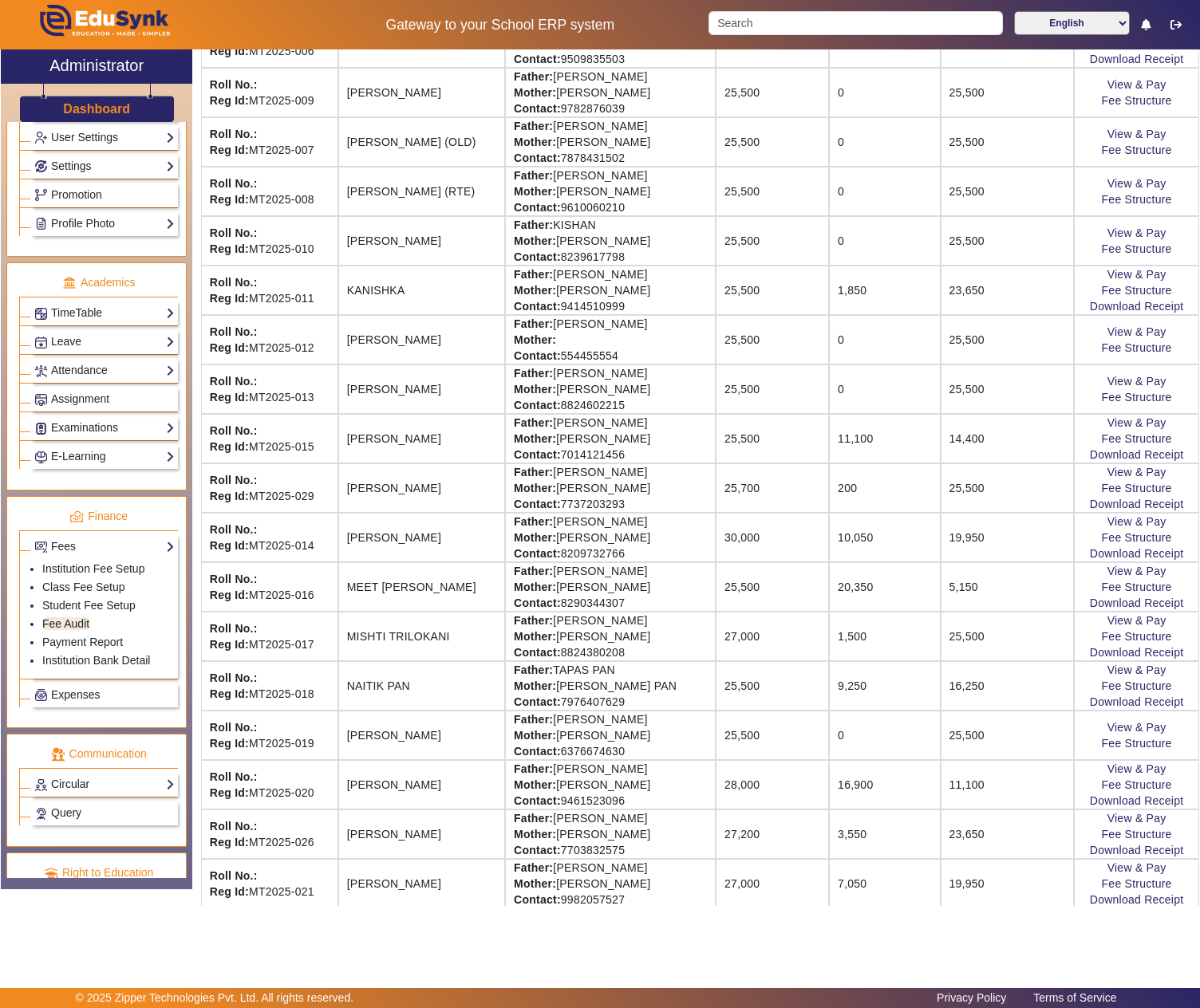
drag, startPoint x: 542, startPoint y: 495, endPoint x: 680, endPoint y: 495, distance: 138.0
click at [680, 495] on td "Father: KAPIL CHHANGANI Mother: JYOTI CHHANGANI Contact: 7737203293" at bounding box center [611, 488] width 211 height 50
click at [549, 495] on td "Father: KAPIL CHHANGANI Mother: JYOTI CHHANGANI Contact: 7737203293" at bounding box center [611, 488] width 211 height 50
click at [646, 498] on td "Father: KAPIL CHHANGANI Mother: JYOTI CHHANGANI Contact: 7737203293" at bounding box center [611, 488] width 211 height 50
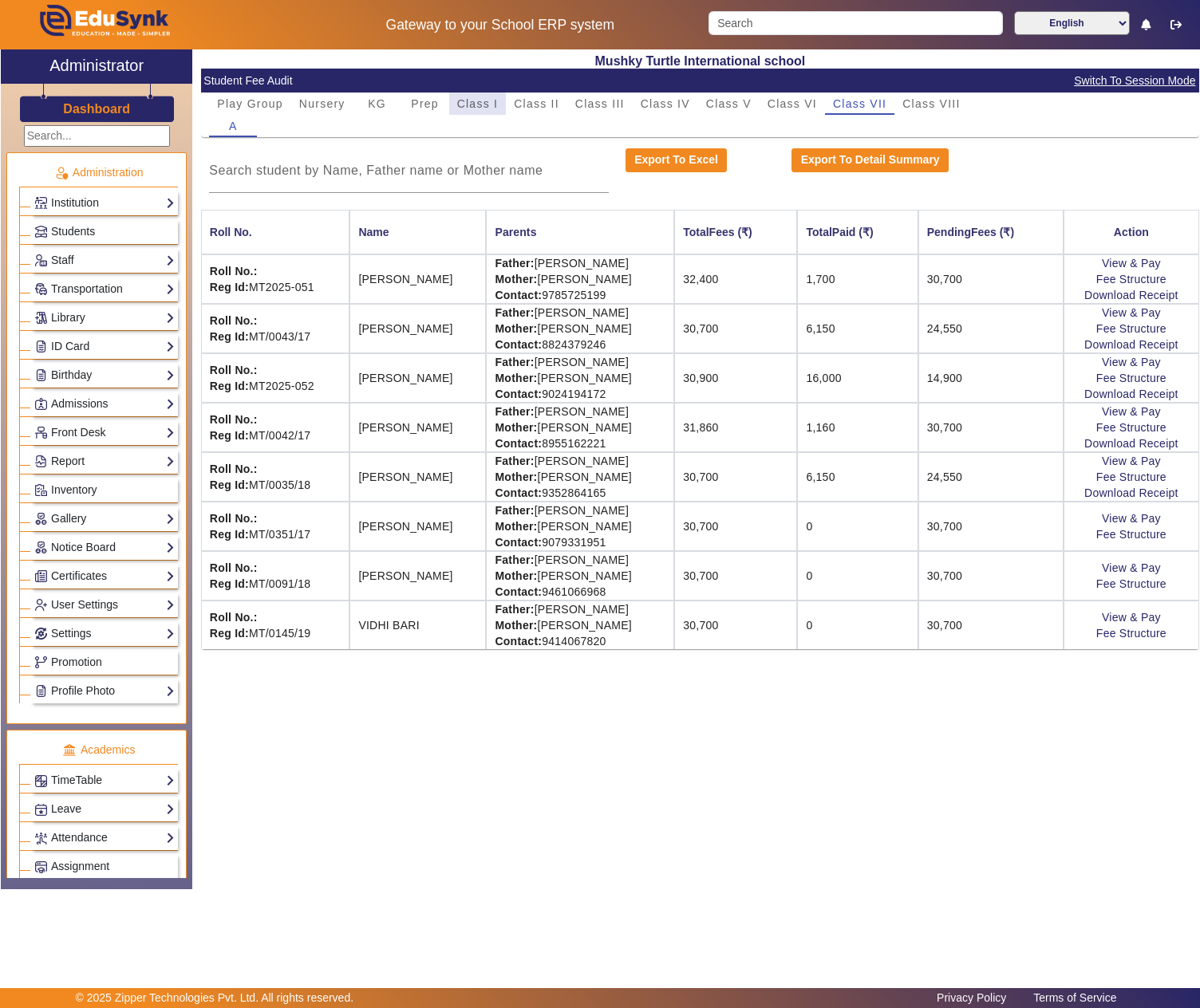
click at [470, 105] on span "Class I" at bounding box center [477, 104] width 41 height 11
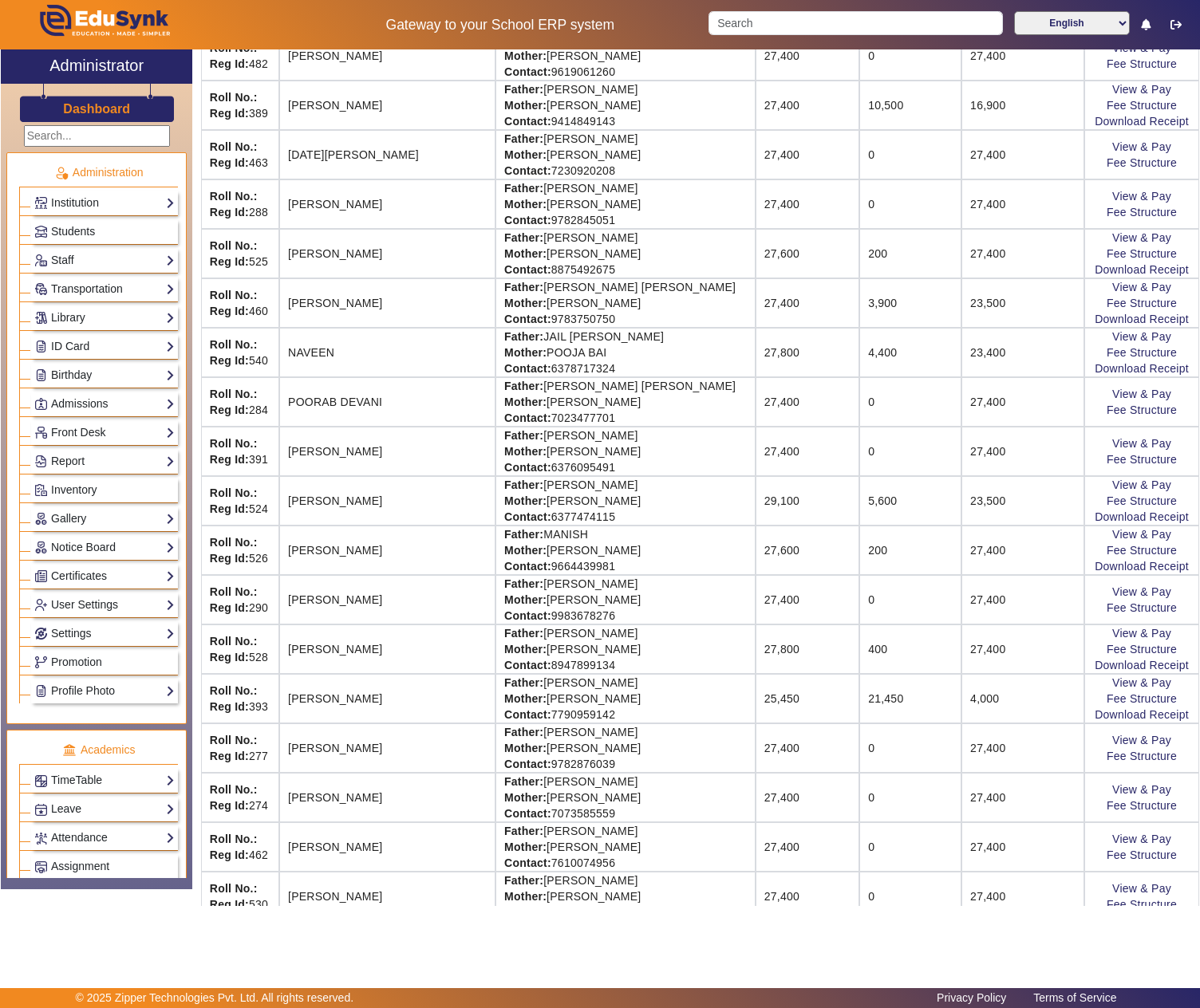
scroll to position [890, 0]
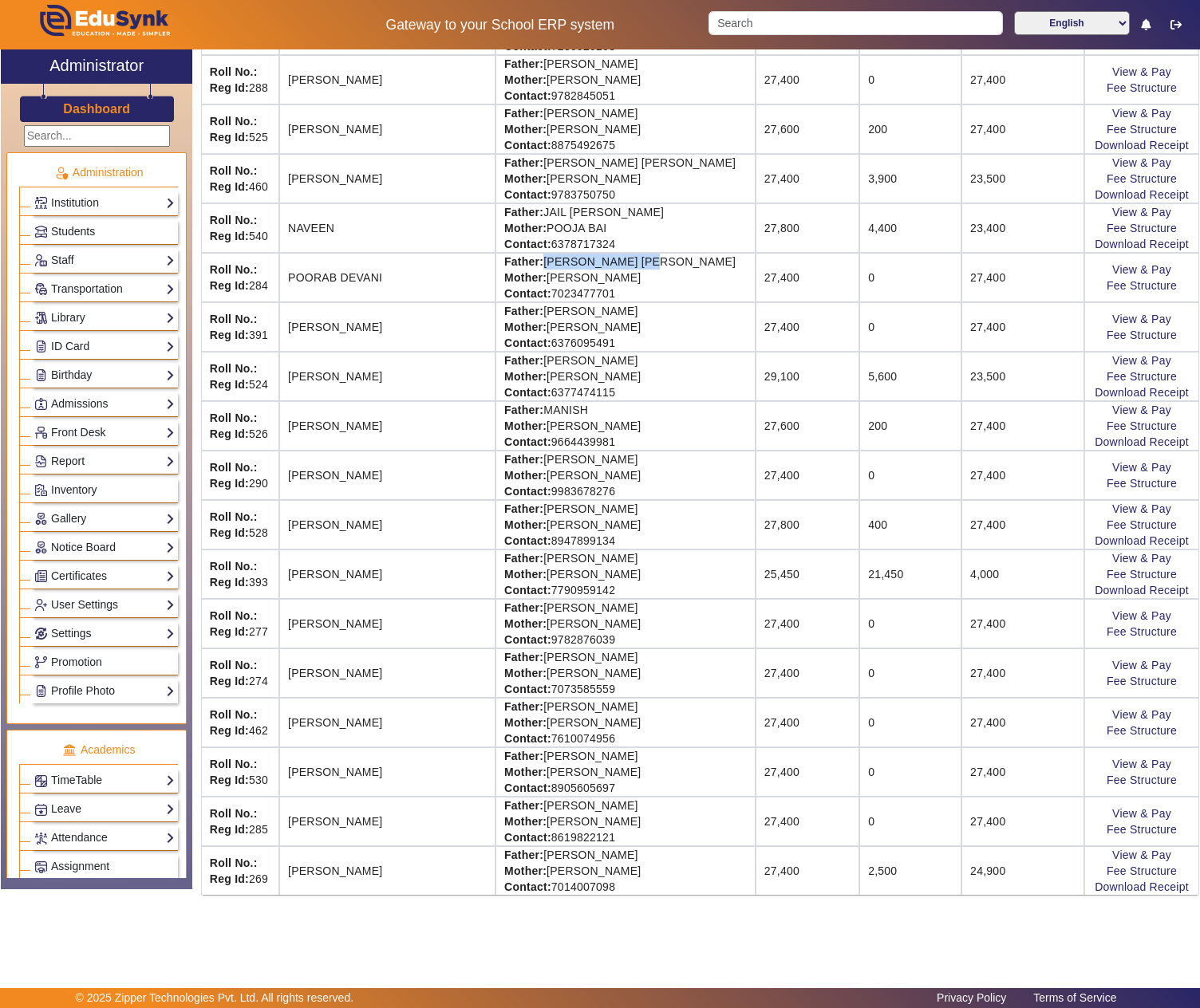
drag, startPoint x: 522, startPoint y: 244, endPoint x: 641, endPoint y: 234, distance: 119.4
click at [641, 253] on td "Father: JAY PRAKSH DEVANI Mother: JYOTI DEVANI Contact: 7023477701" at bounding box center [625, 277] width 260 height 50
copy td "JAY PRAKSH DEVANI"
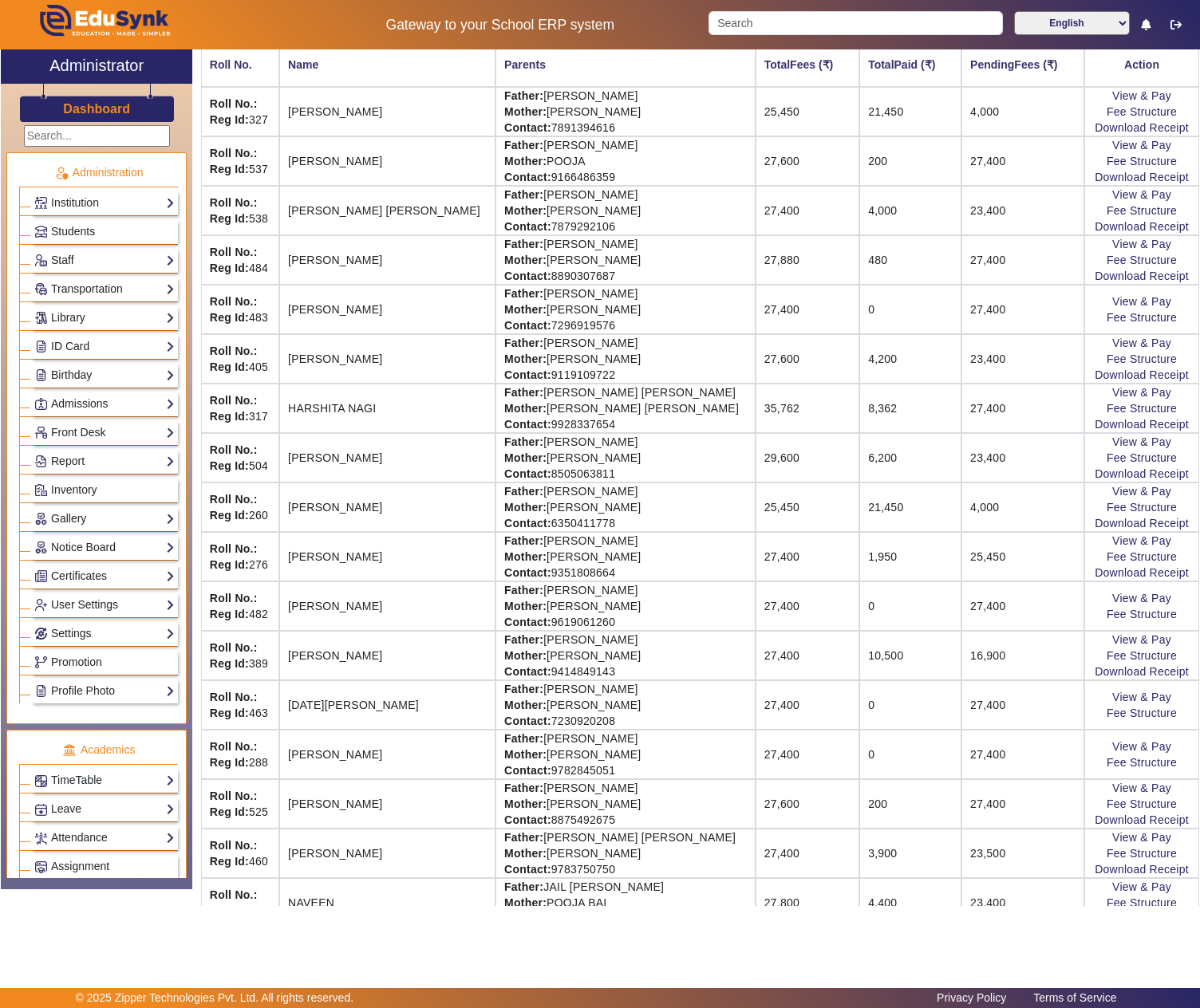
scroll to position [0, 0]
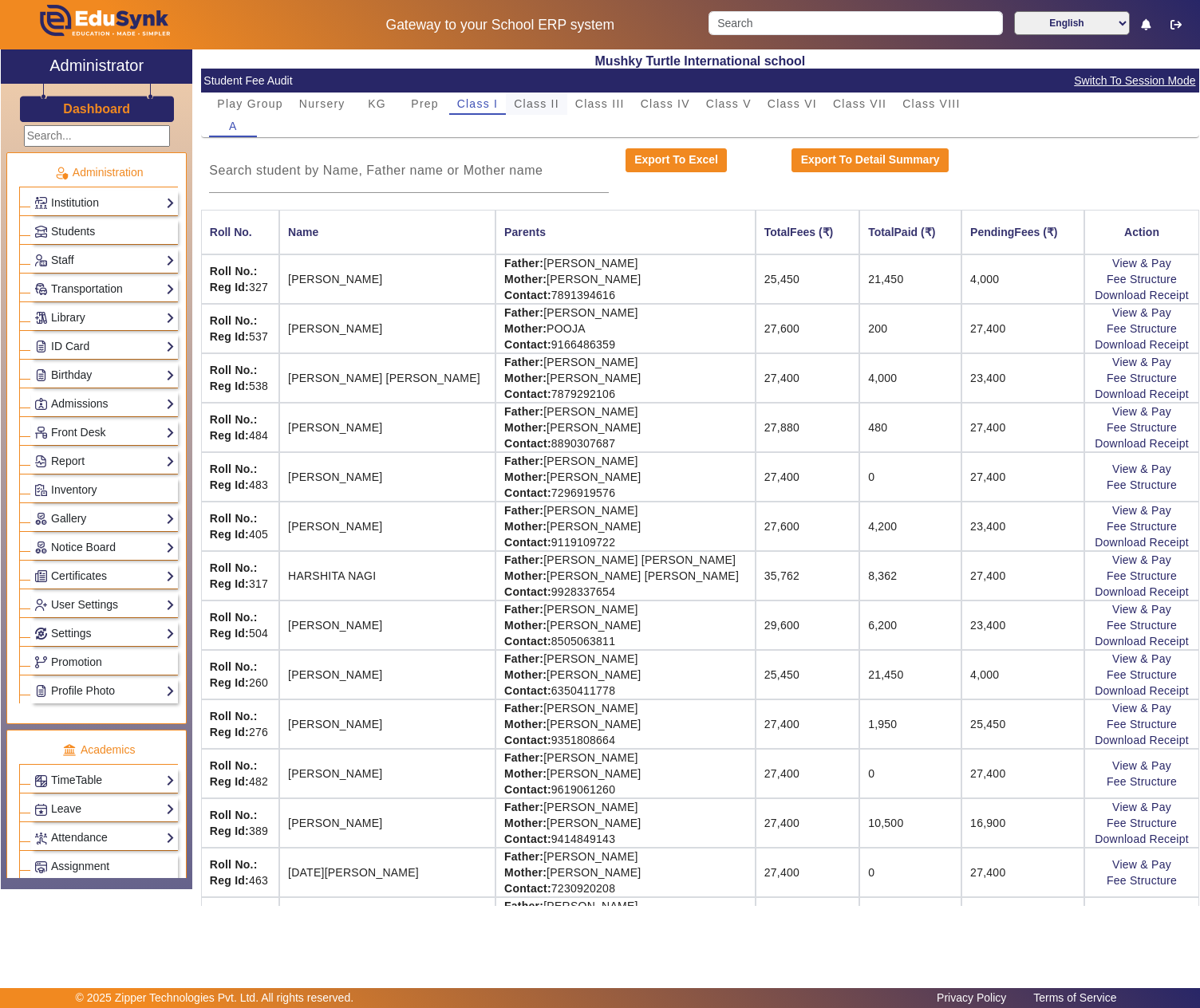
click at [528, 107] on span "Class II" at bounding box center [536, 104] width 45 height 11
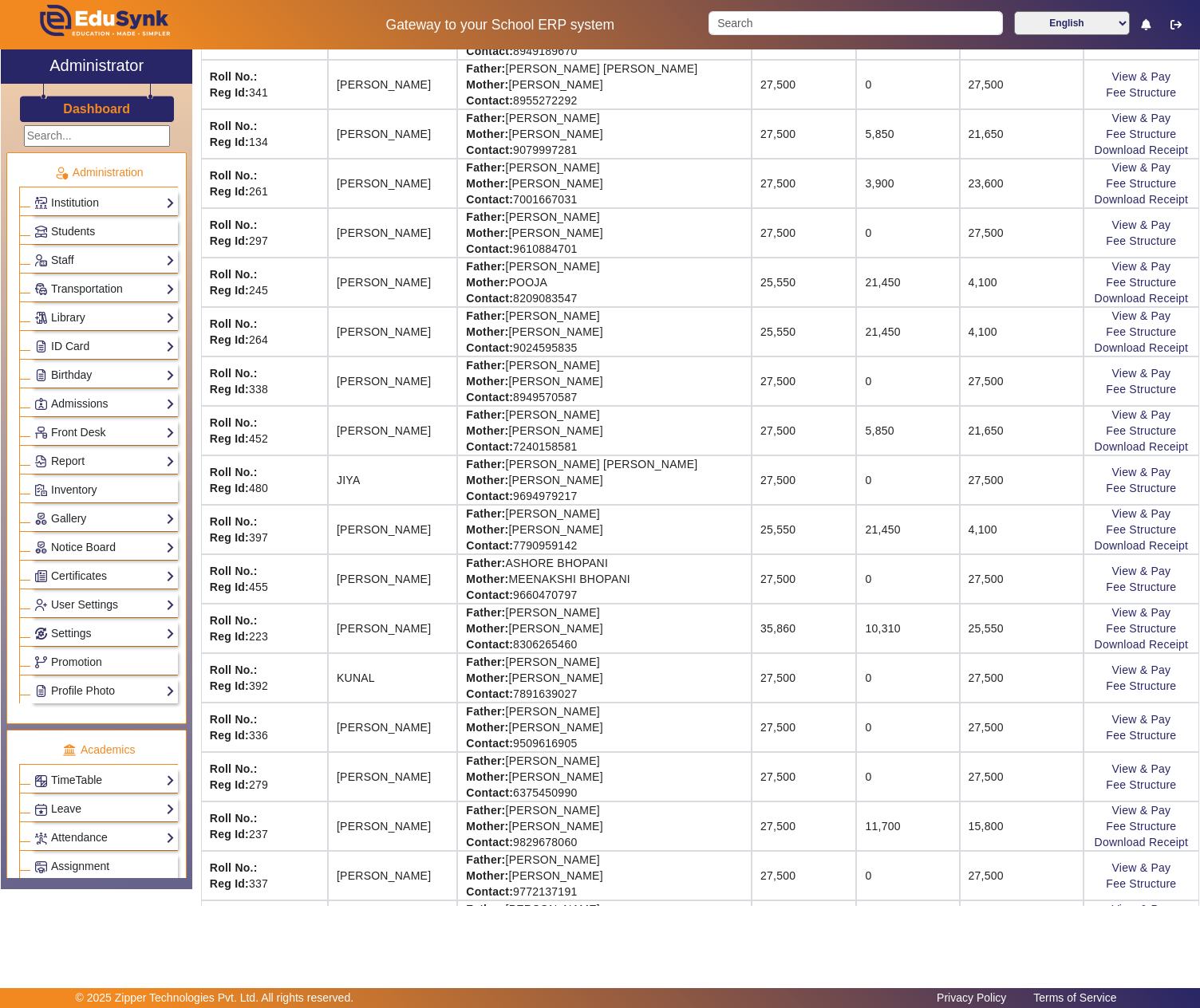
scroll to position [1064, 0]
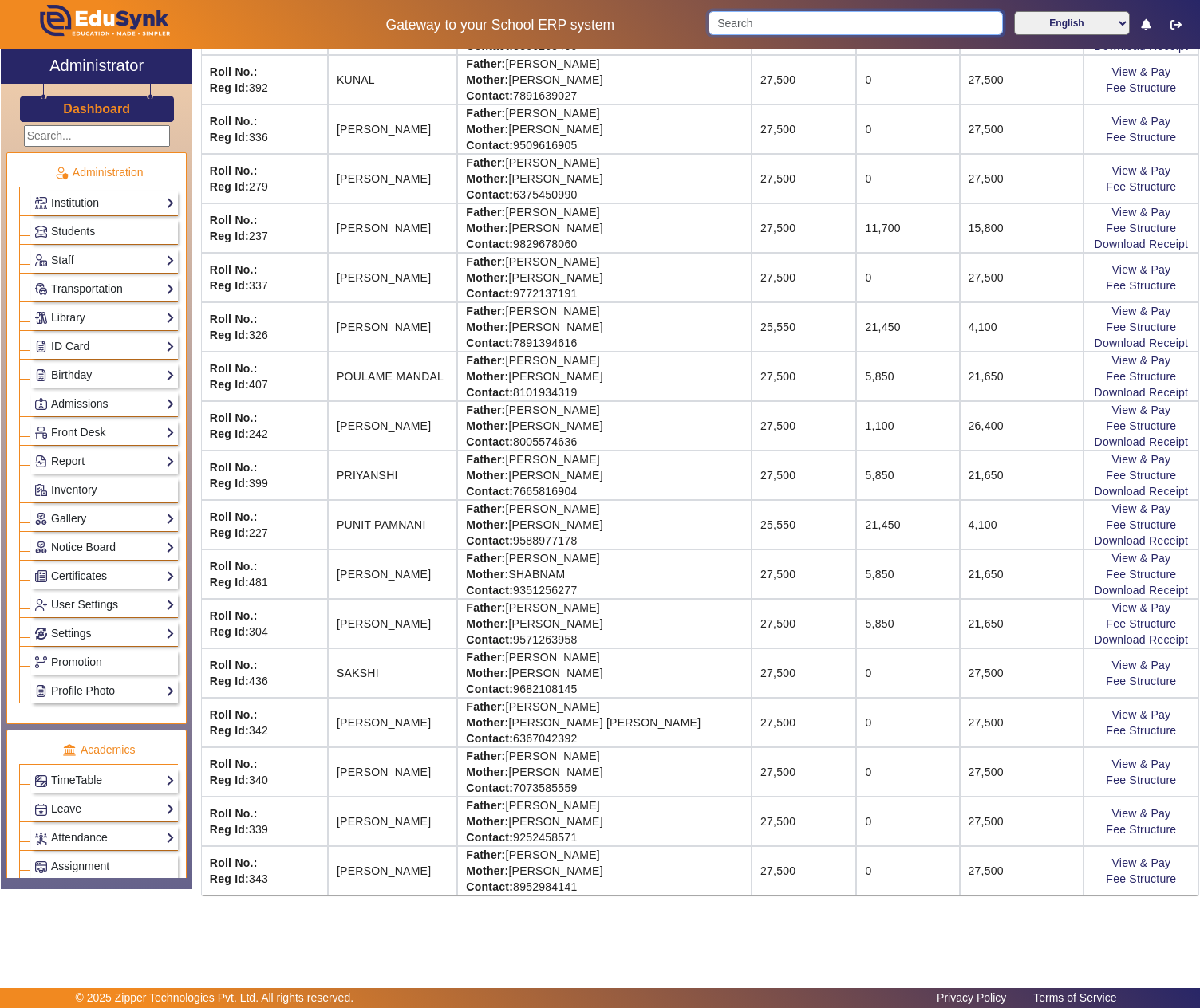
click at [763, 24] on input "Search" at bounding box center [855, 23] width 295 height 24
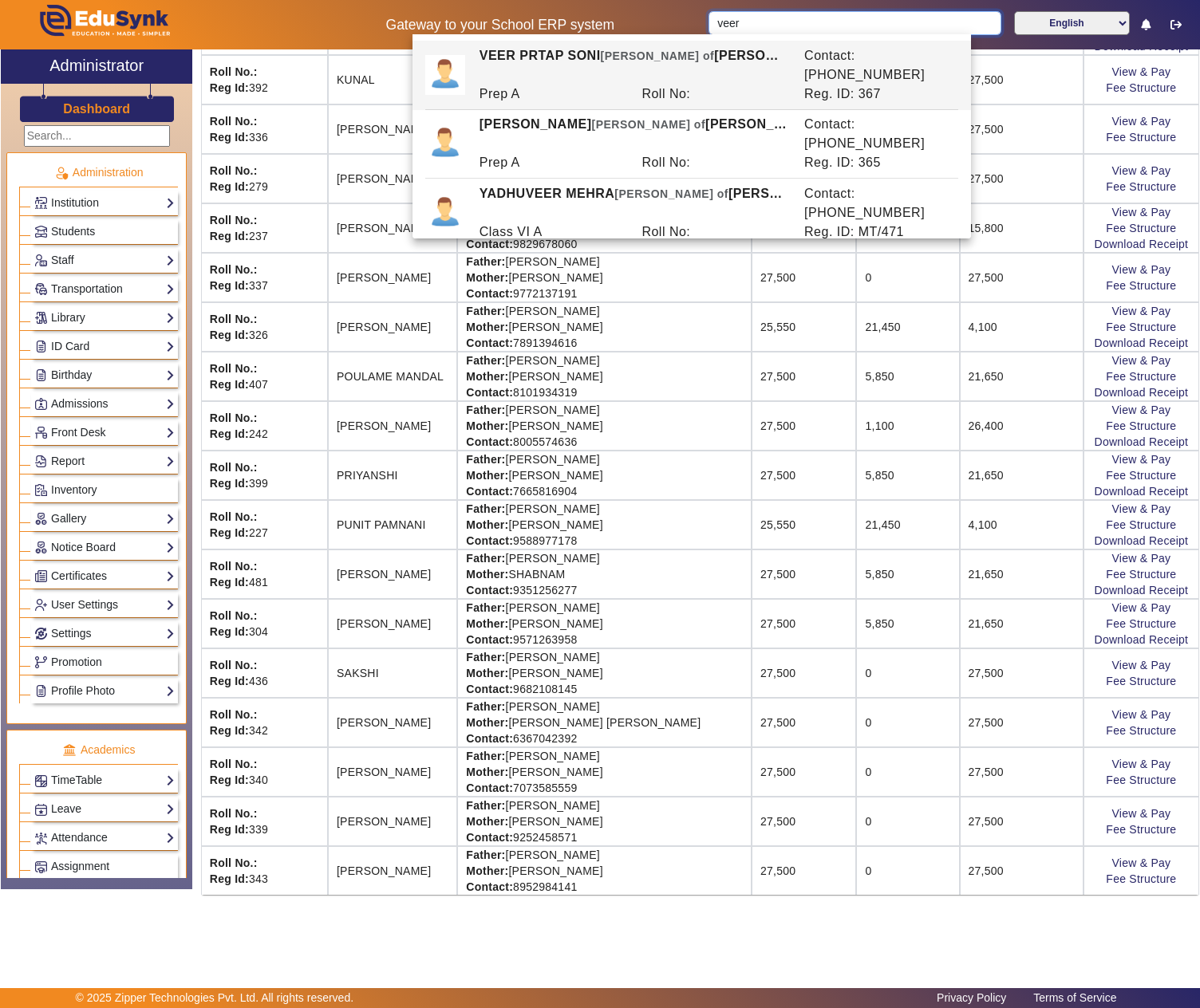
type input "veer"
click at [277, 10] on div at bounding box center [150, 24] width 300 height 50
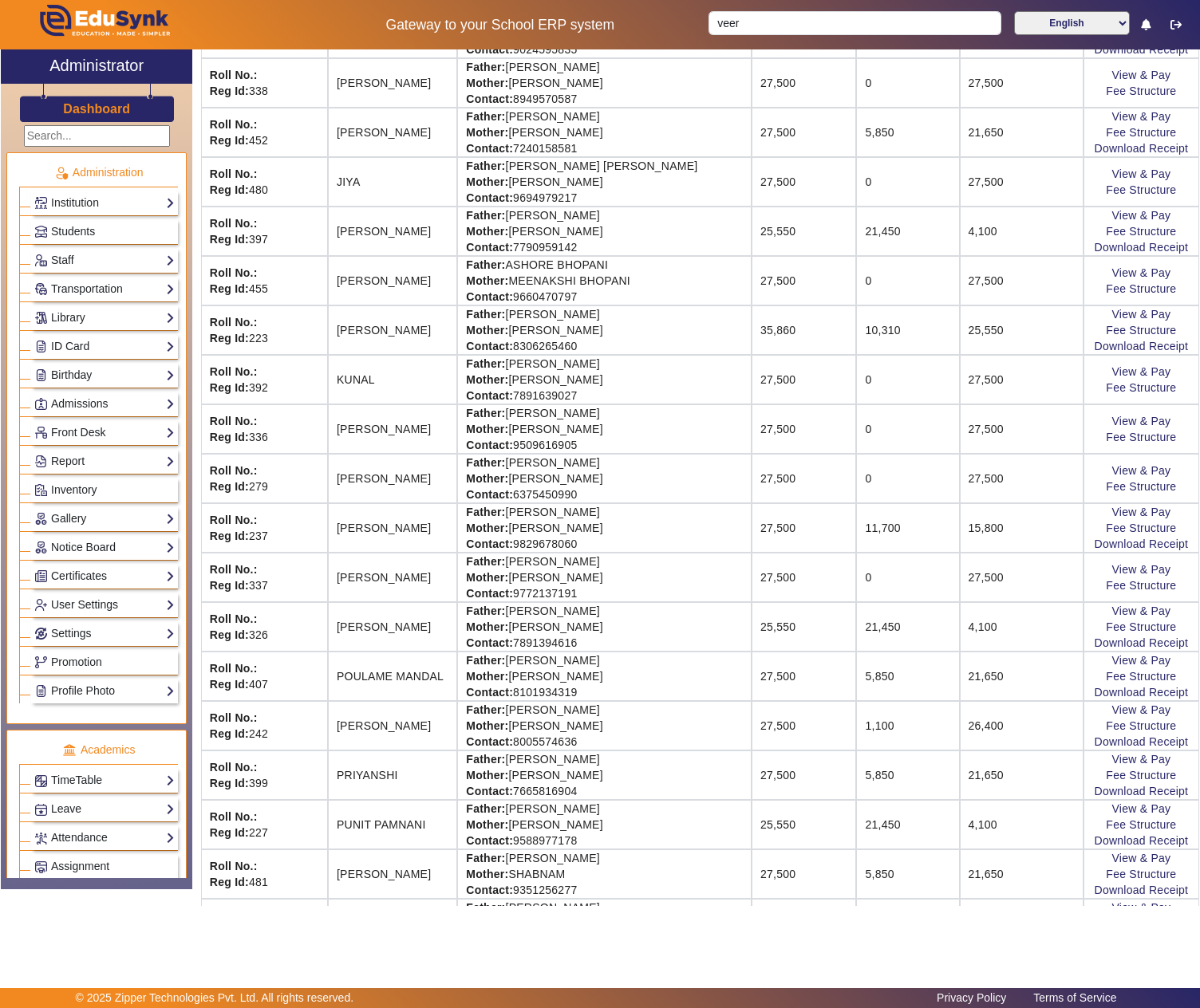
scroll to position [0, 0]
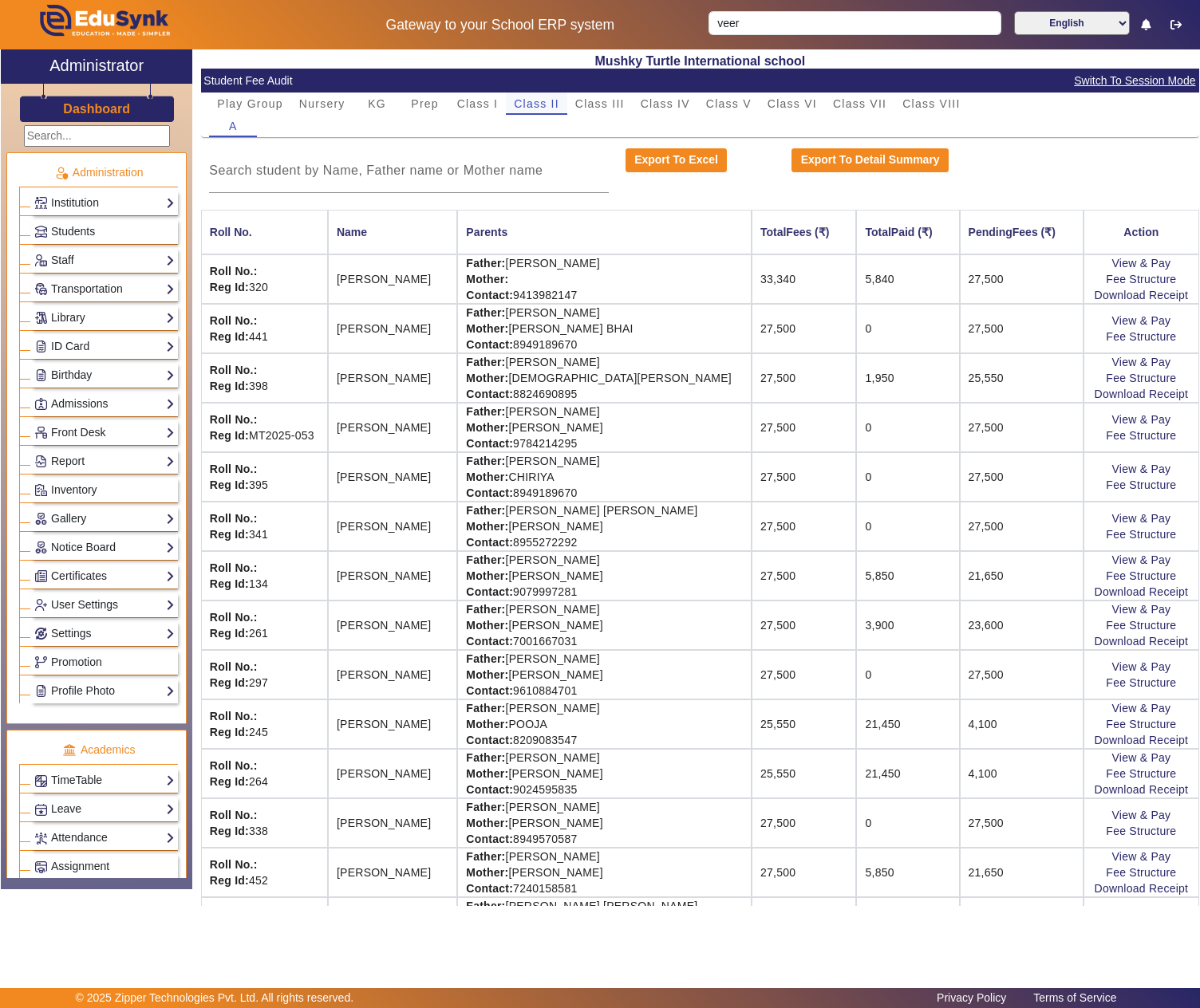
click at [546, 102] on span "Class II" at bounding box center [536, 104] width 45 height 11
drag, startPoint x: 550, startPoint y: 364, endPoint x: 623, endPoint y: 360, distance: 73.1
click at [623, 360] on td "Father: ASIM DEY Mother: SIKHA DEY Contact: 8824690895" at bounding box center [604, 377] width 295 height 50
copy td "ASIM DEY"
click at [662, 99] on span "Class IV" at bounding box center [665, 104] width 50 height 11
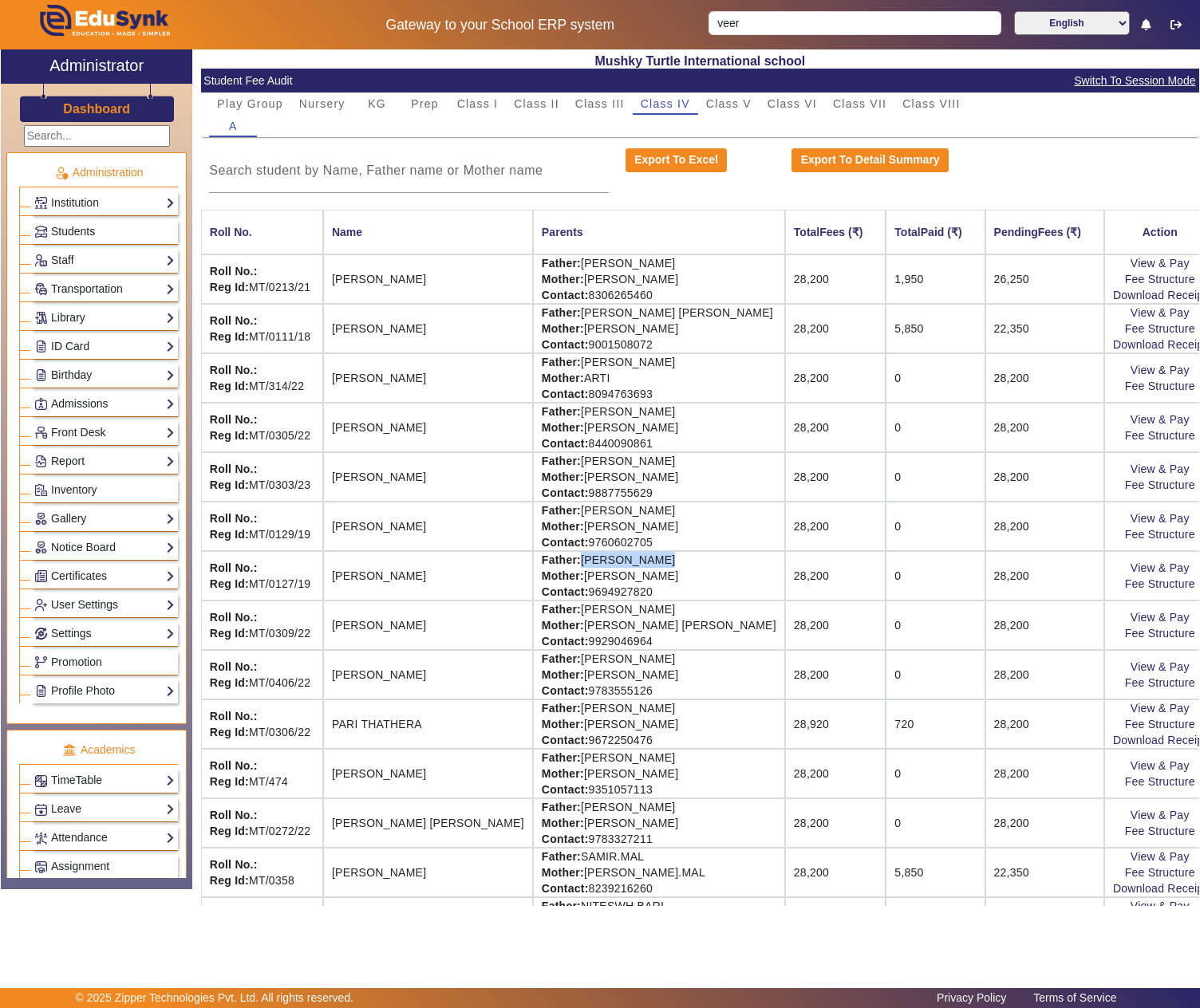
drag, startPoint x: 546, startPoint y: 571, endPoint x: 641, endPoint y: 567, distance: 95.1
click at [641, 567] on td "Father: BUNTY WATWANI Mother: POOJA WATWANI Contact: 9694927820" at bounding box center [659, 576] width 252 height 50
copy td "BUNTY WATWANI"
click at [568, 956] on main "X Administrator Dashboard Administration Institution Institution Details Sessio…" at bounding box center [600, 519] width 1200 height 939
click at [244, 107] on span "Play Group" at bounding box center [250, 104] width 67 height 11
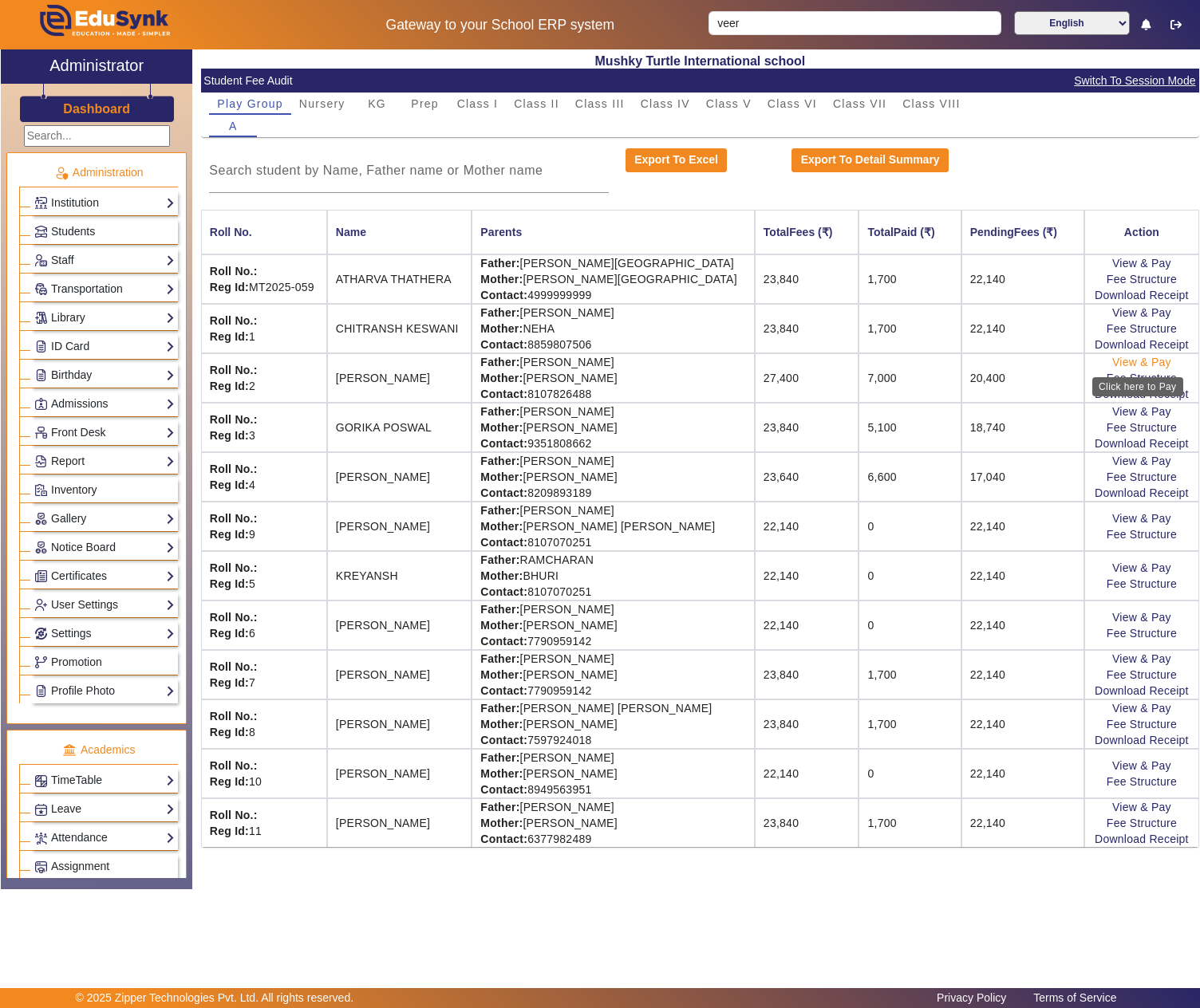
click at [1120, 366] on link "View & Pay" at bounding box center [1141, 362] width 59 height 13
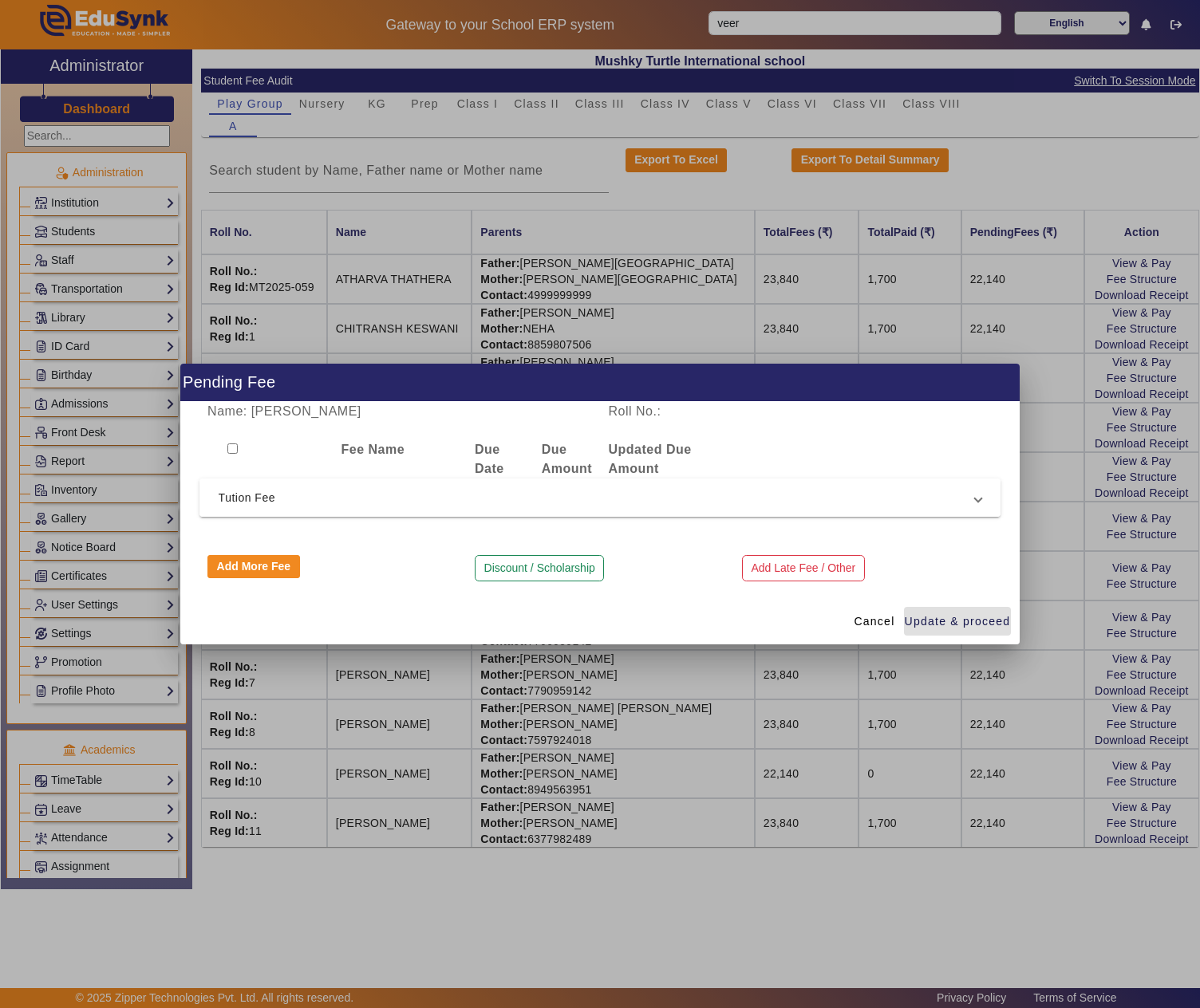
click at [255, 488] on span "Tution Fee" at bounding box center [597, 497] width 757 height 19
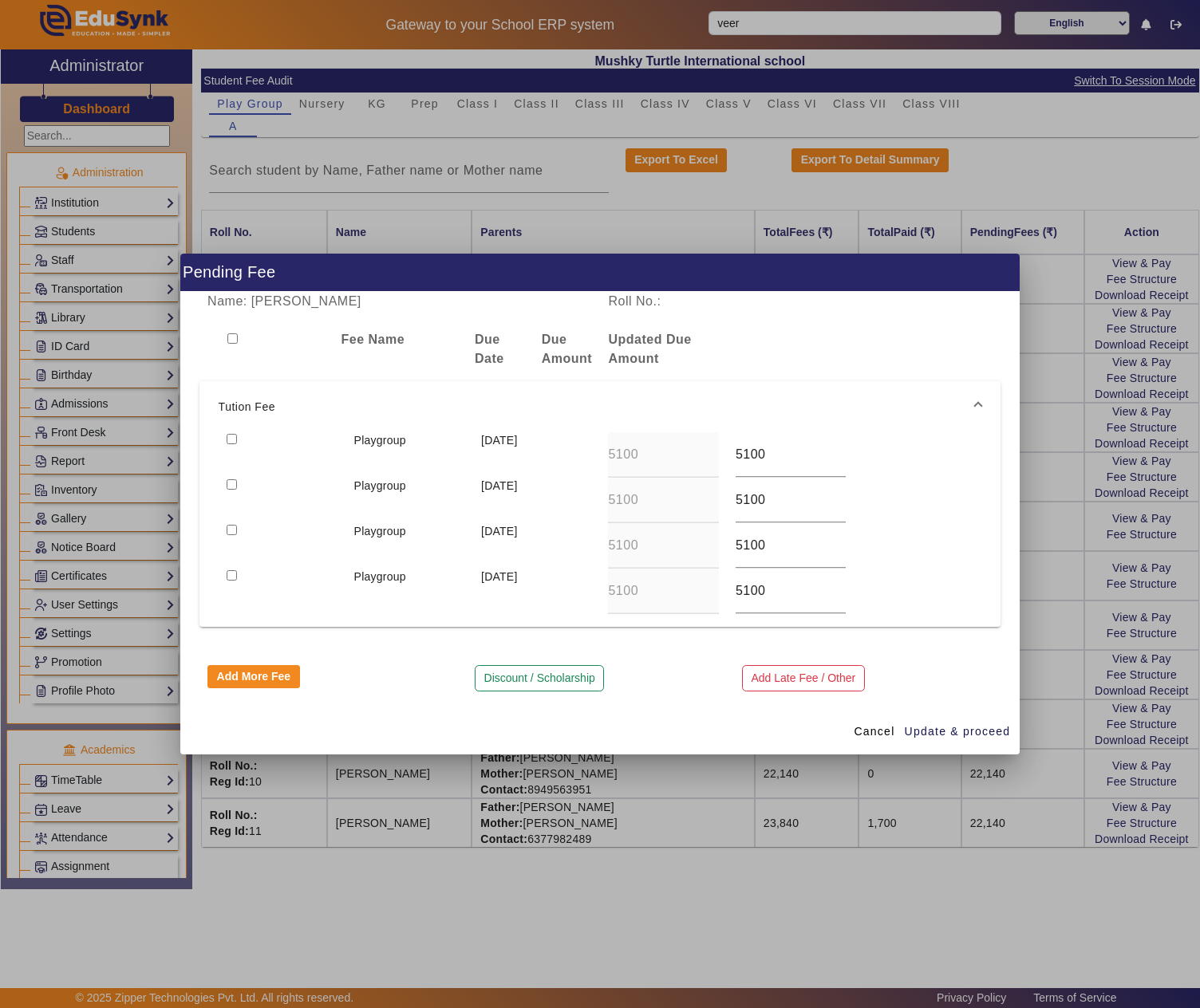
click at [234, 436] on input "checkbox" at bounding box center [232, 440] width 11 height 11
checkbox input "true"
click at [950, 731] on span "Update & proceed" at bounding box center [958, 731] width 106 height 17
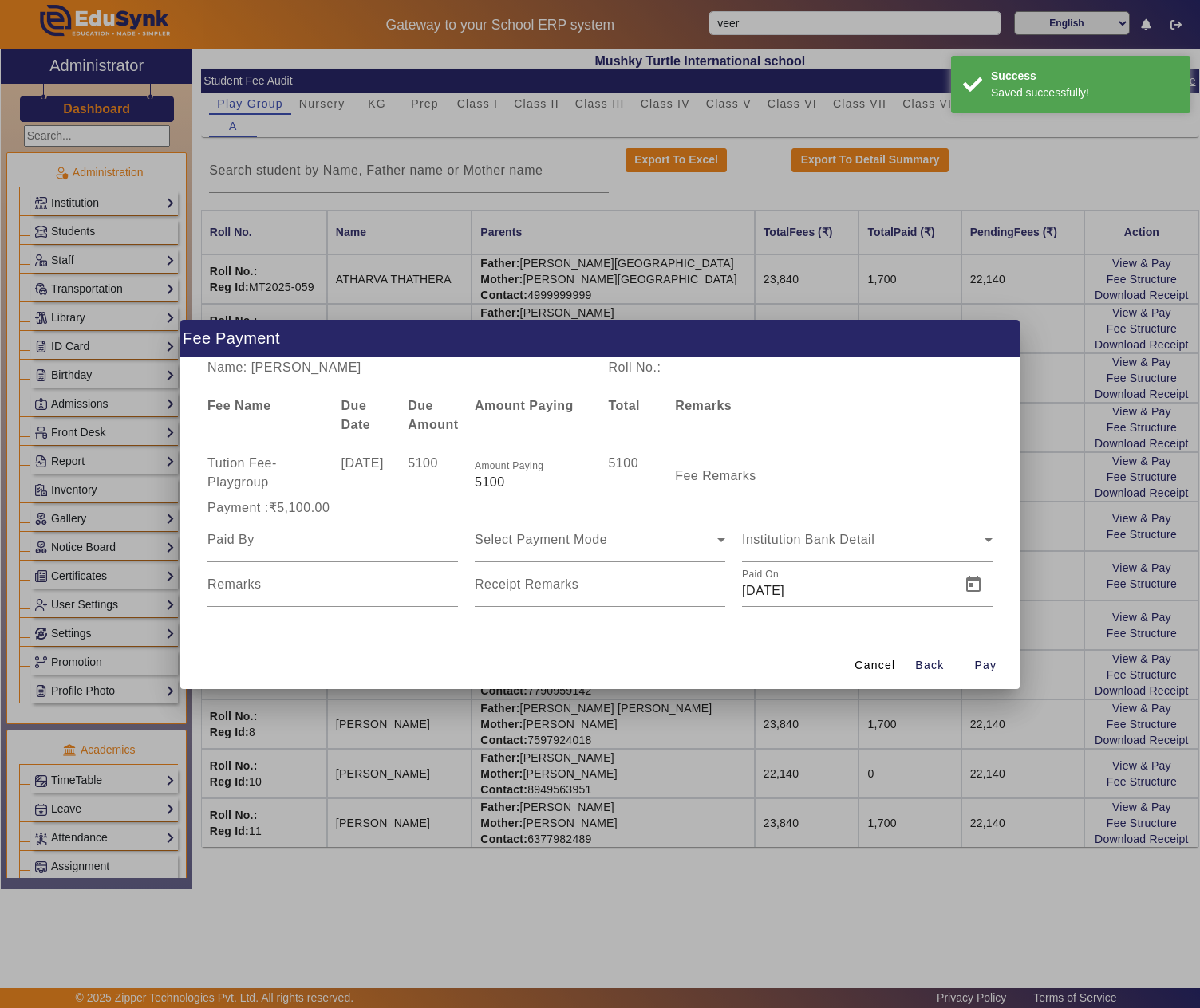
click at [490, 480] on input "5100" at bounding box center [532, 482] width 116 height 19
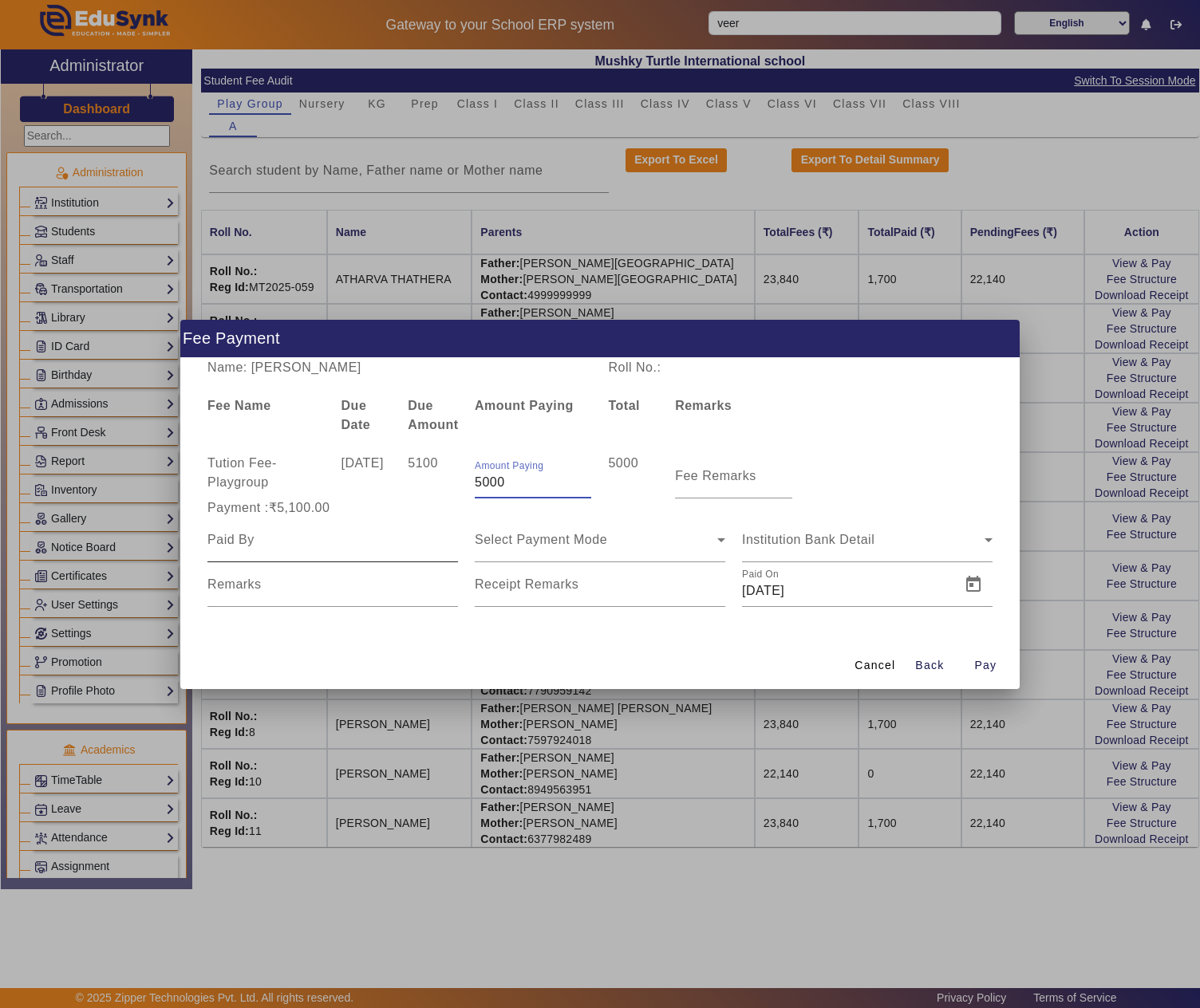
type input "5000"
click at [252, 544] on input at bounding box center [332, 540] width 250 height 19
type input "v"
type input "[PERSON_NAME]"
click at [568, 558] on mat-form-field "Select Payment Mode" at bounding box center [600, 540] width 250 height 45
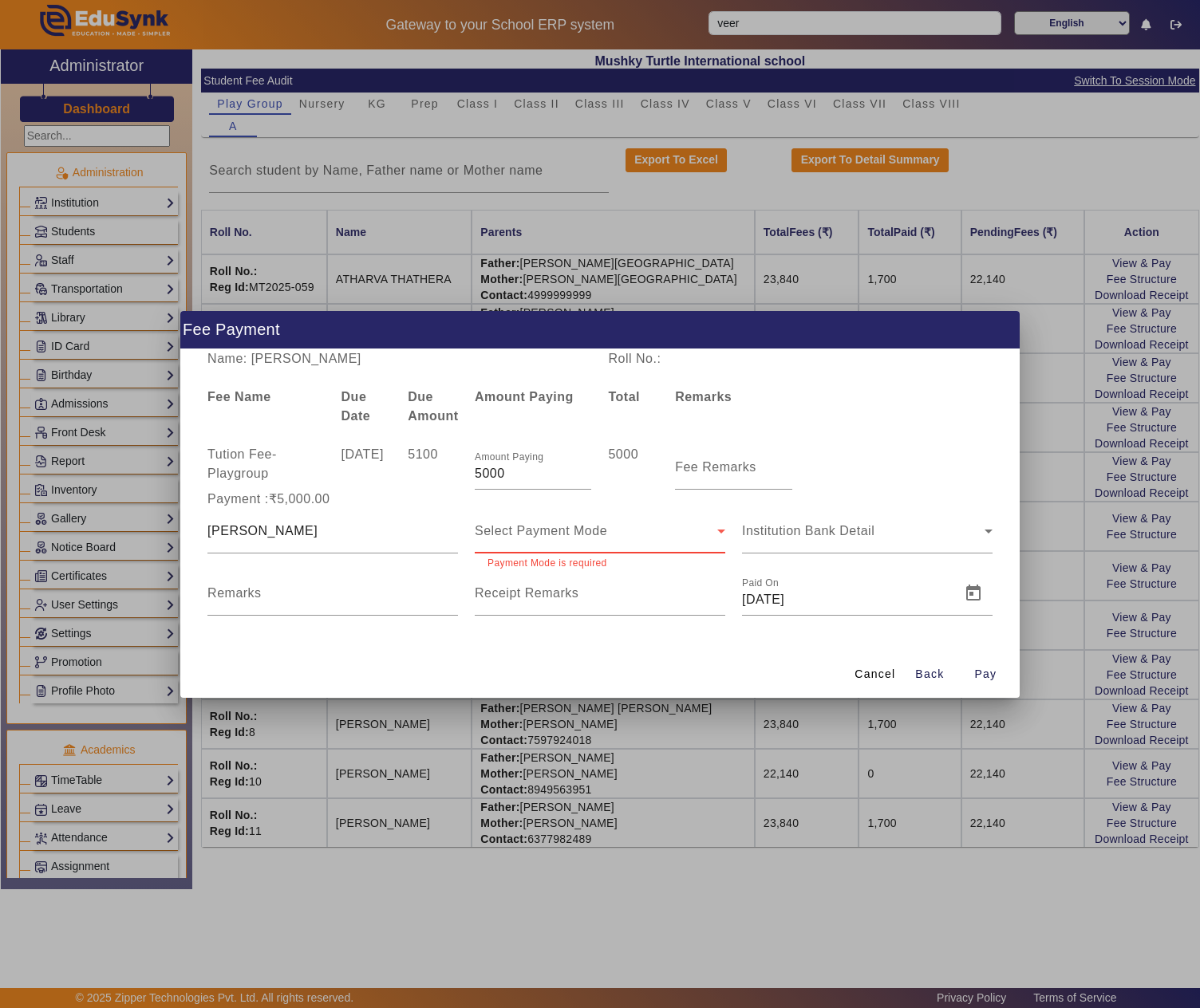
click at [523, 538] on div "Select Payment Mode" at bounding box center [595, 531] width 242 height 19
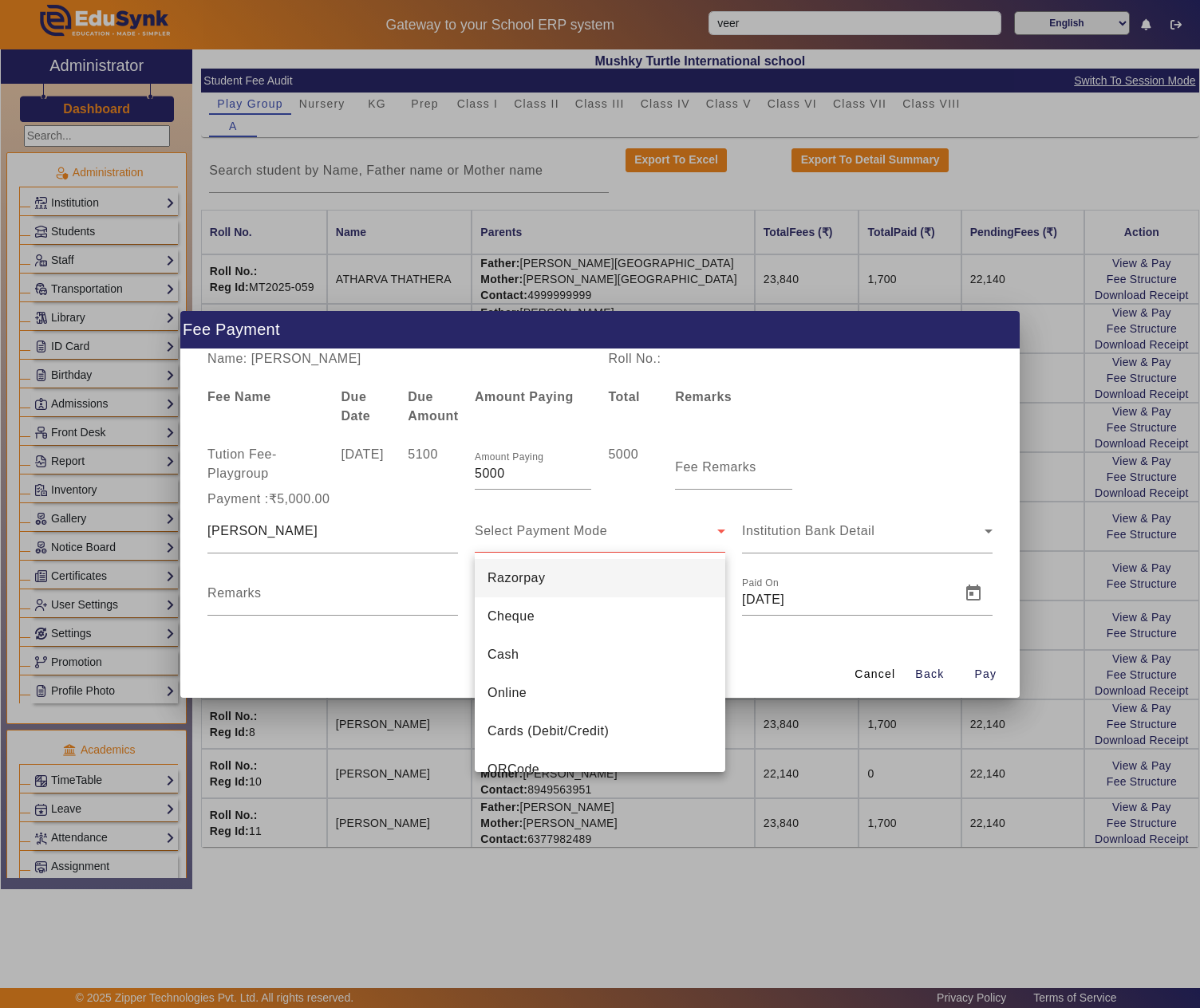
drag, startPoint x: 503, startPoint y: 662, endPoint x: 736, endPoint y: 629, distance: 235.3
click at [515, 662] on span "Cash" at bounding box center [503, 654] width 32 height 19
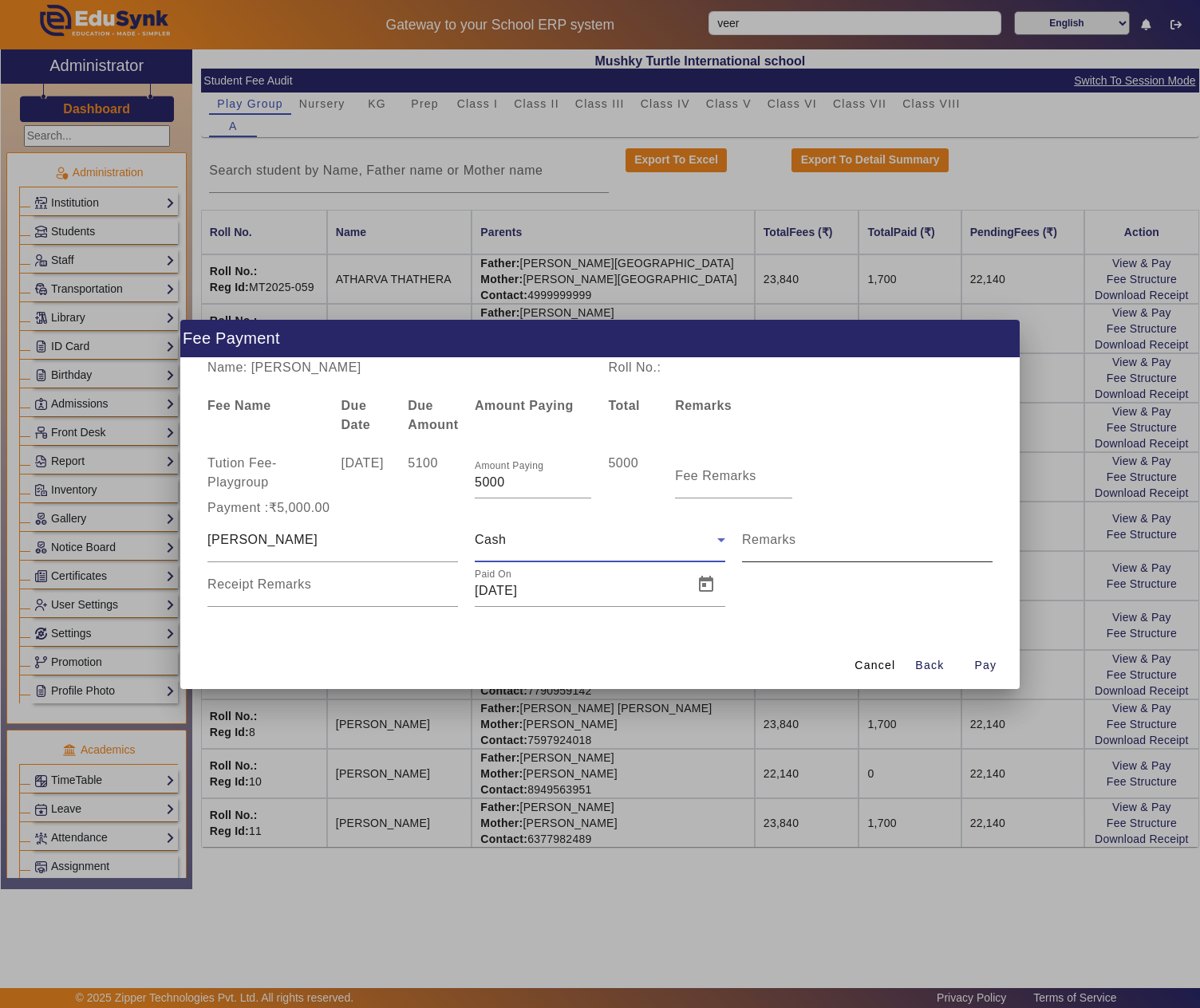
click at [875, 540] on input "Remarks" at bounding box center [868, 546] width 250 height 19
type input "PAID 5000/-"
click at [704, 590] on span "Open calendar" at bounding box center [705, 585] width 39 height 39
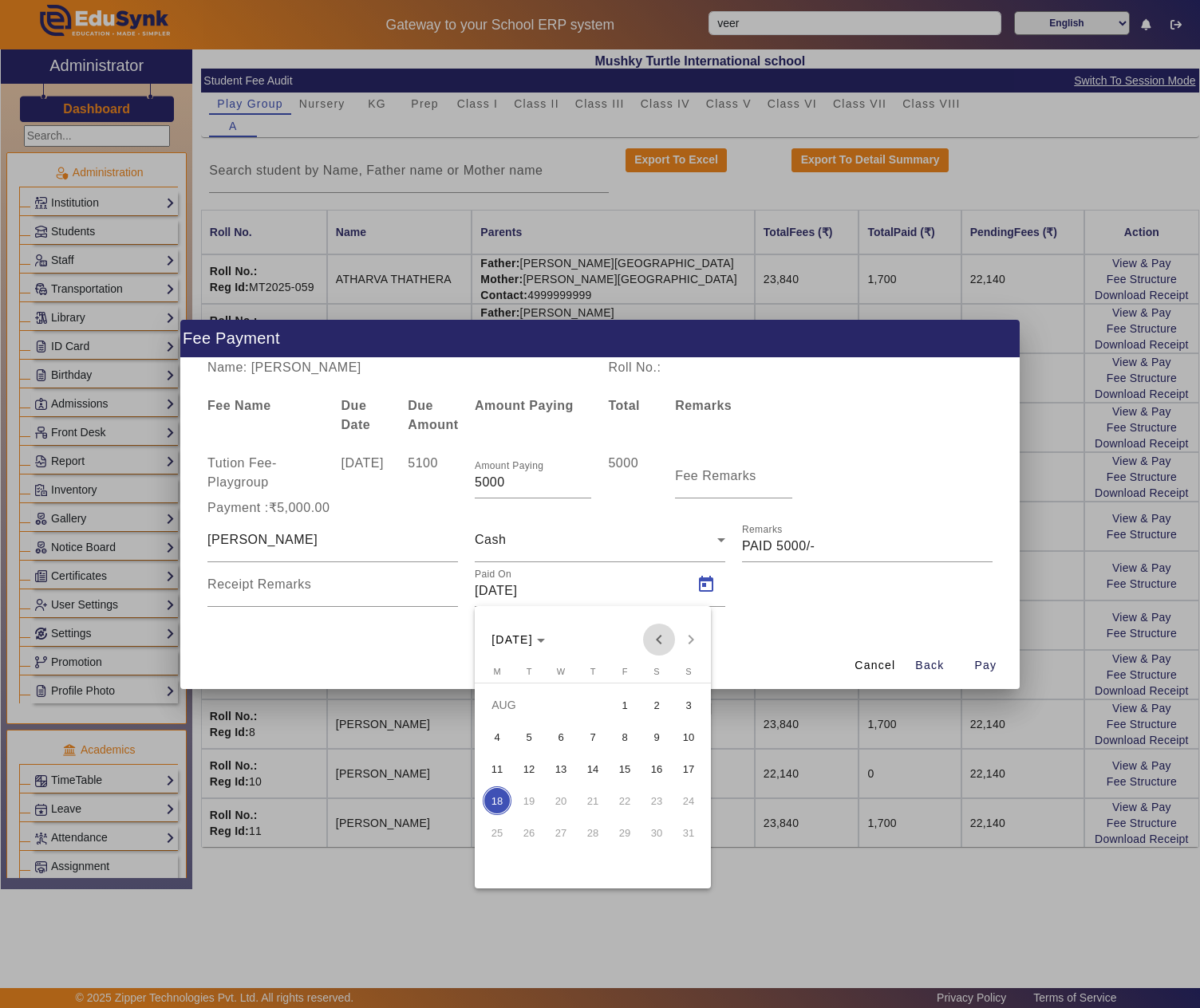
click at [664, 640] on span "Previous month" at bounding box center [659, 640] width 32 height 32
click at [619, 770] on span "11" at bounding box center [624, 769] width 29 height 29
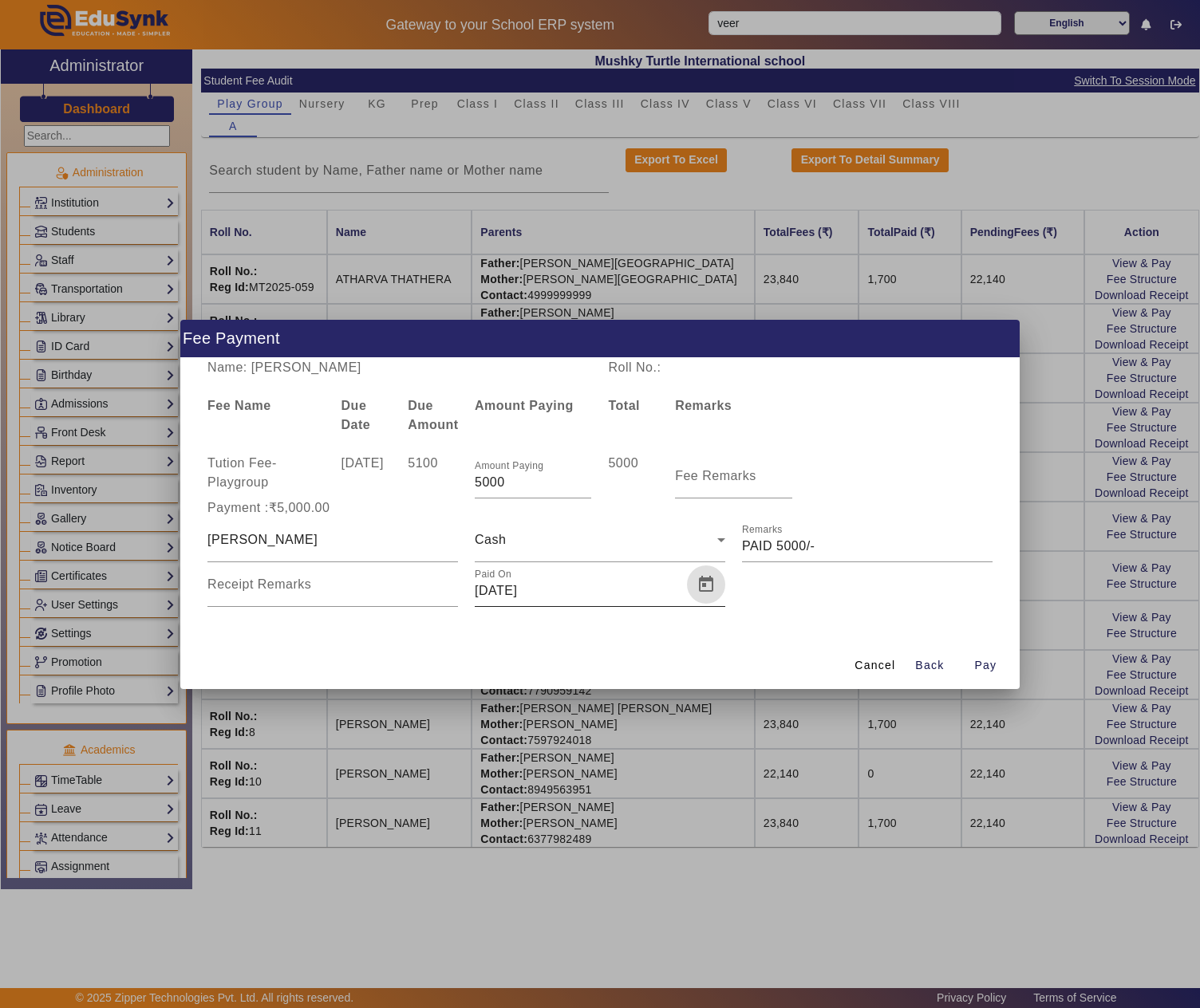
click at [704, 582] on span "Open calendar" at bounding box center [705, 585] width 39 height 39
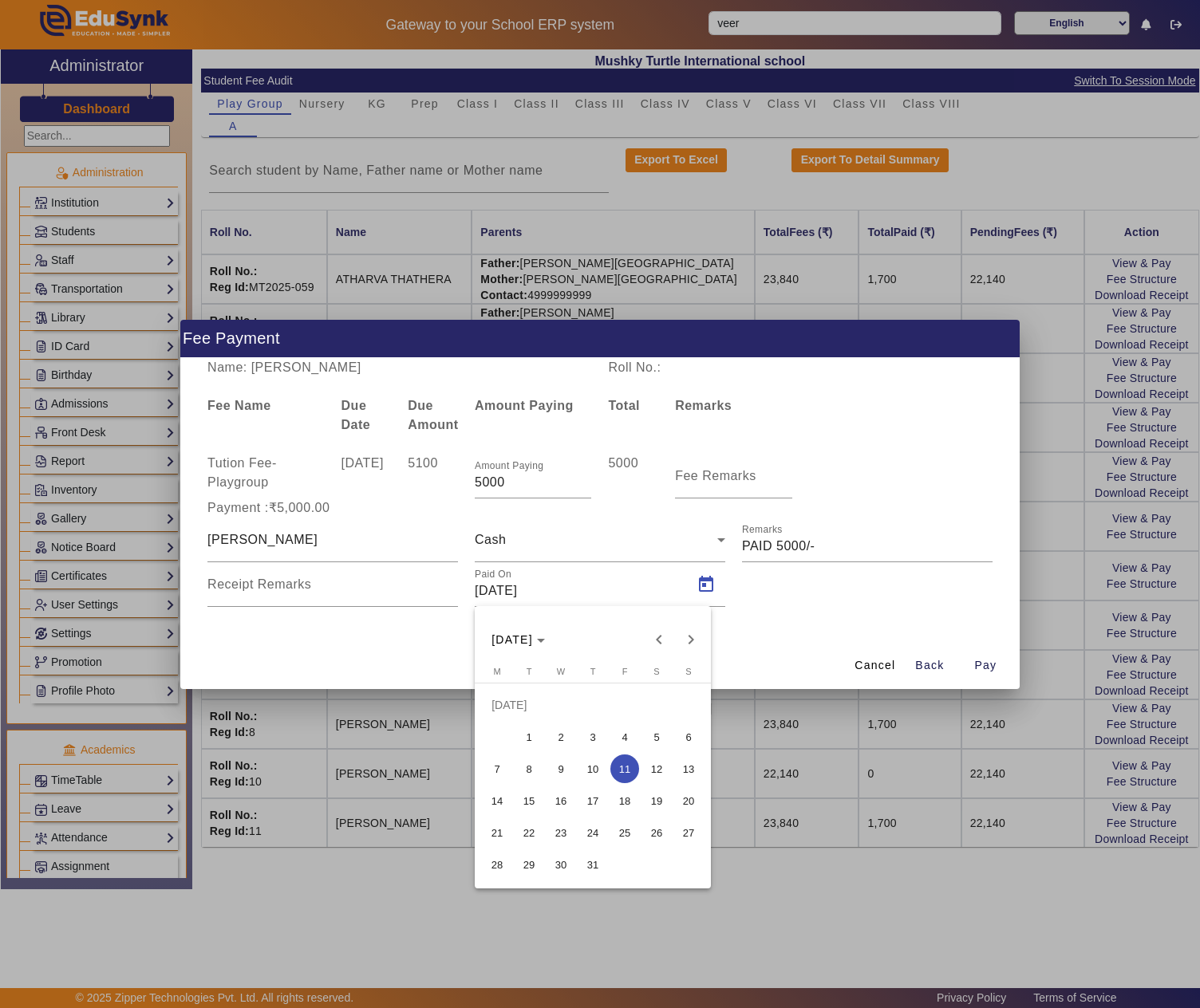
click at [656, 772] on span "12" at bounding box center [657, 769] width 29 height 29
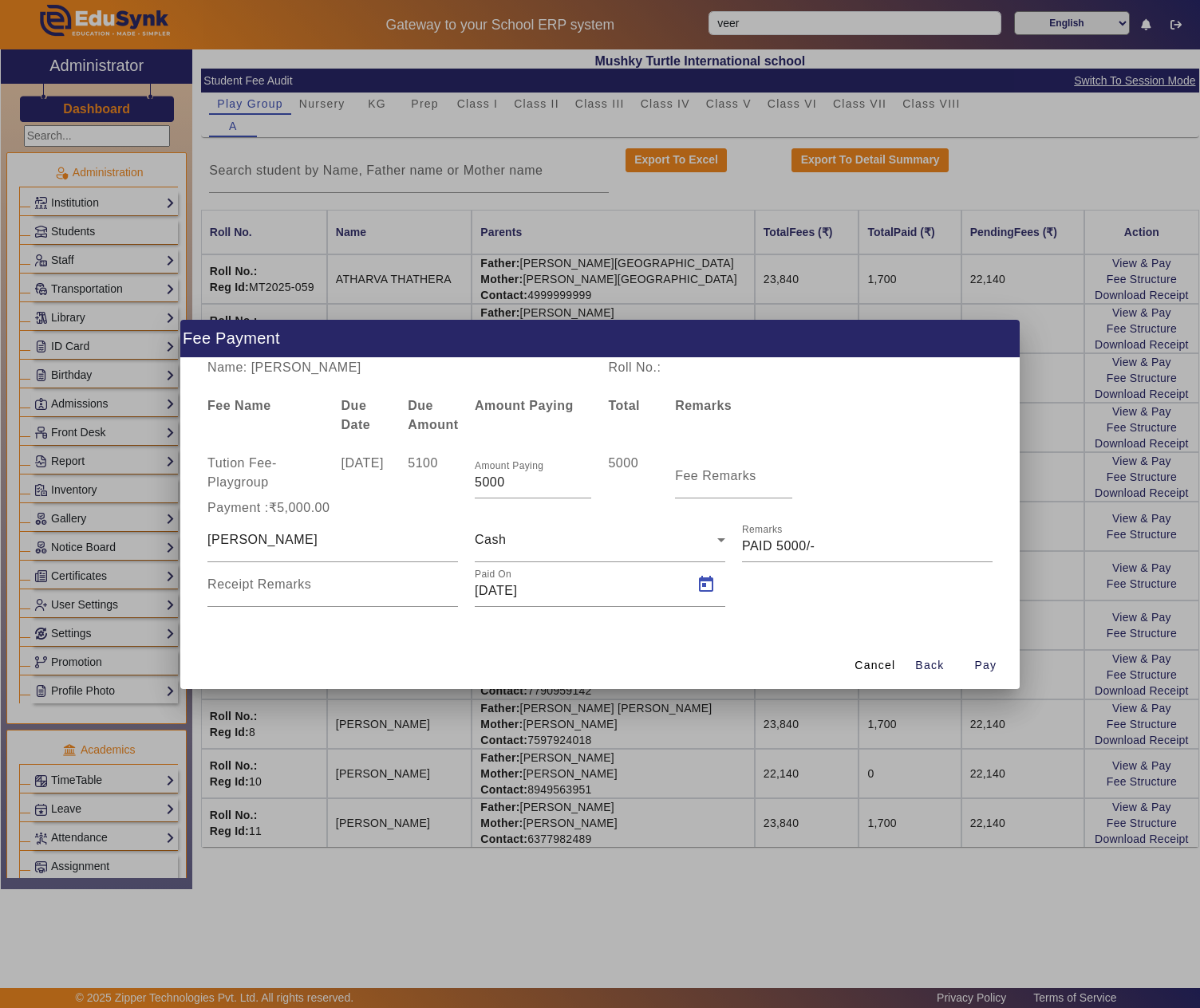
type input "12/07/2025"
click at [997, 660] on span "button" at bounding box center [985, 666] width 51 height 39
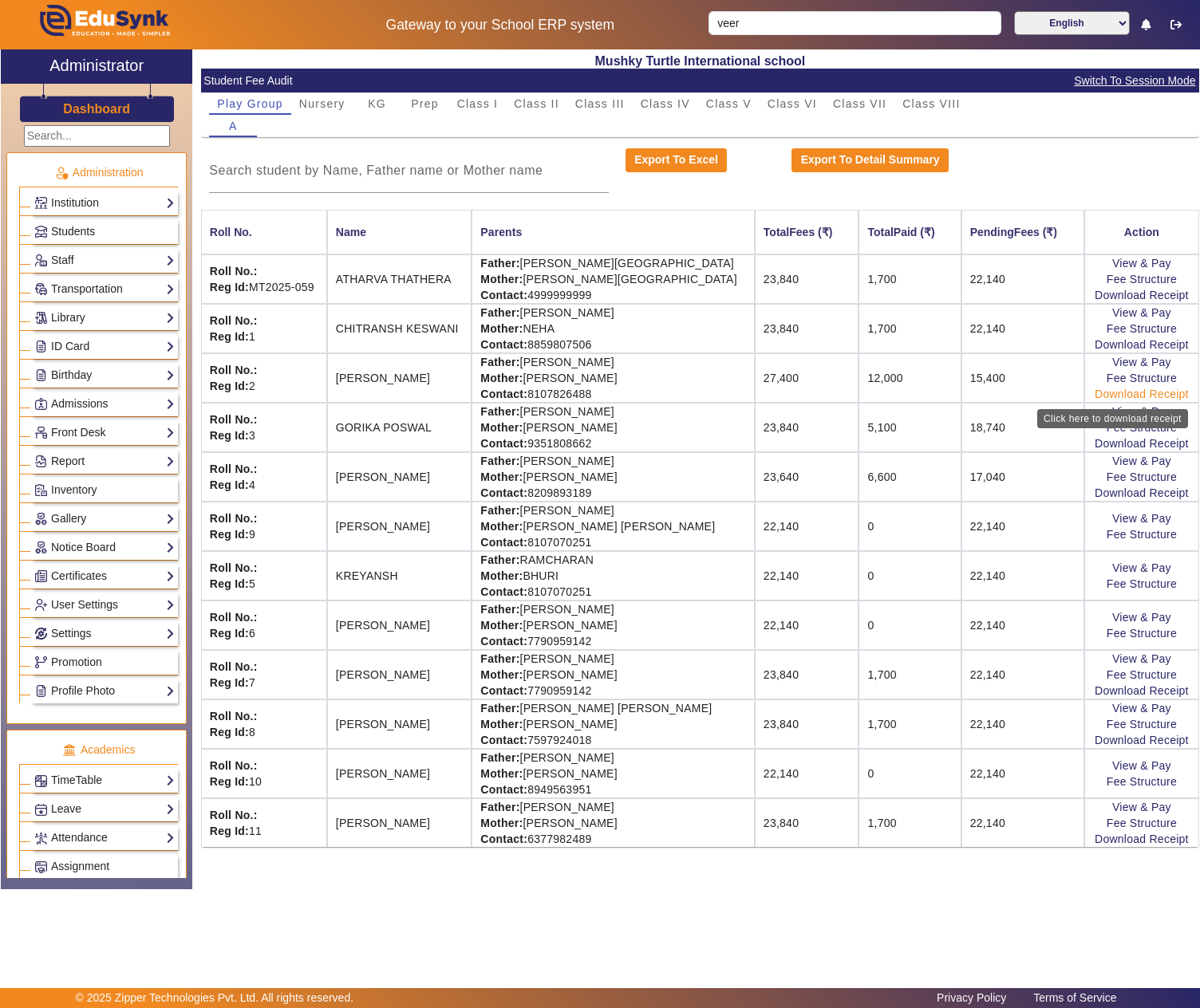
click at [1132, 394] on link "Download Receipt" at bounding box center [1141, 394] width 94 height 13
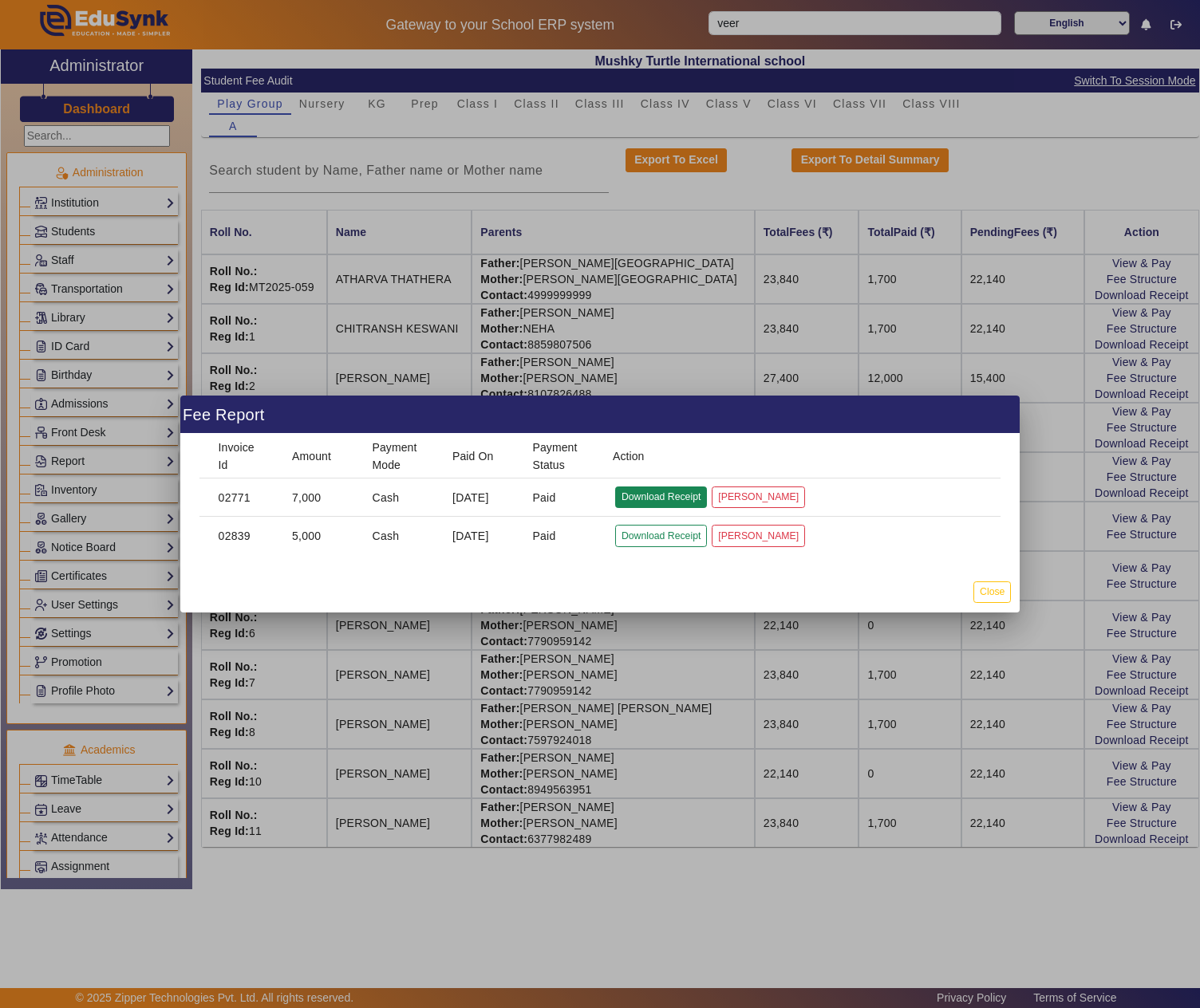
click at [659, 496] on button "Download Receipt" at bounding box center [661, 497] width 92 height 22
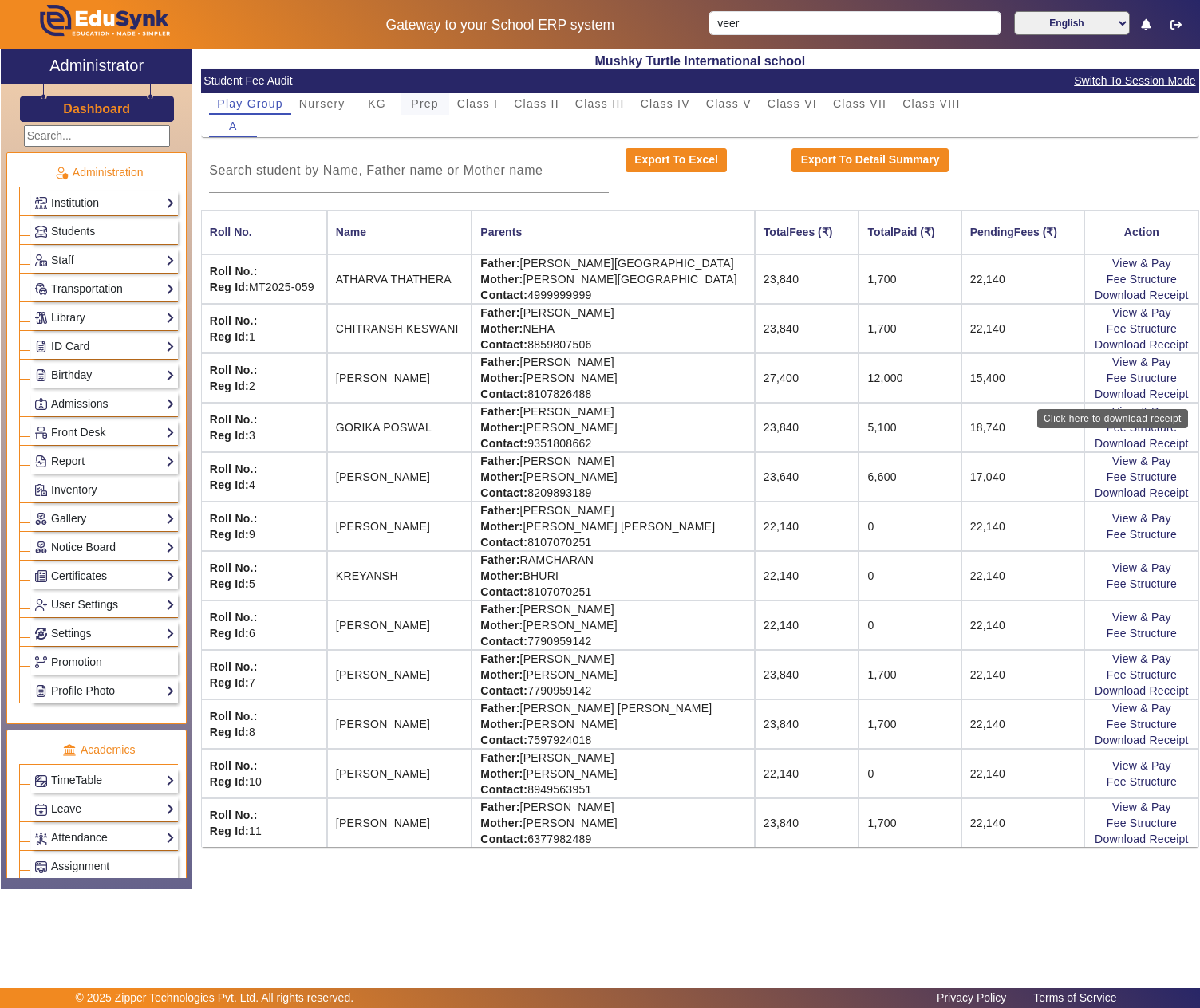
click at [431, 101] on span "Prep" at bounding box center [424, 104] width 28 height 11
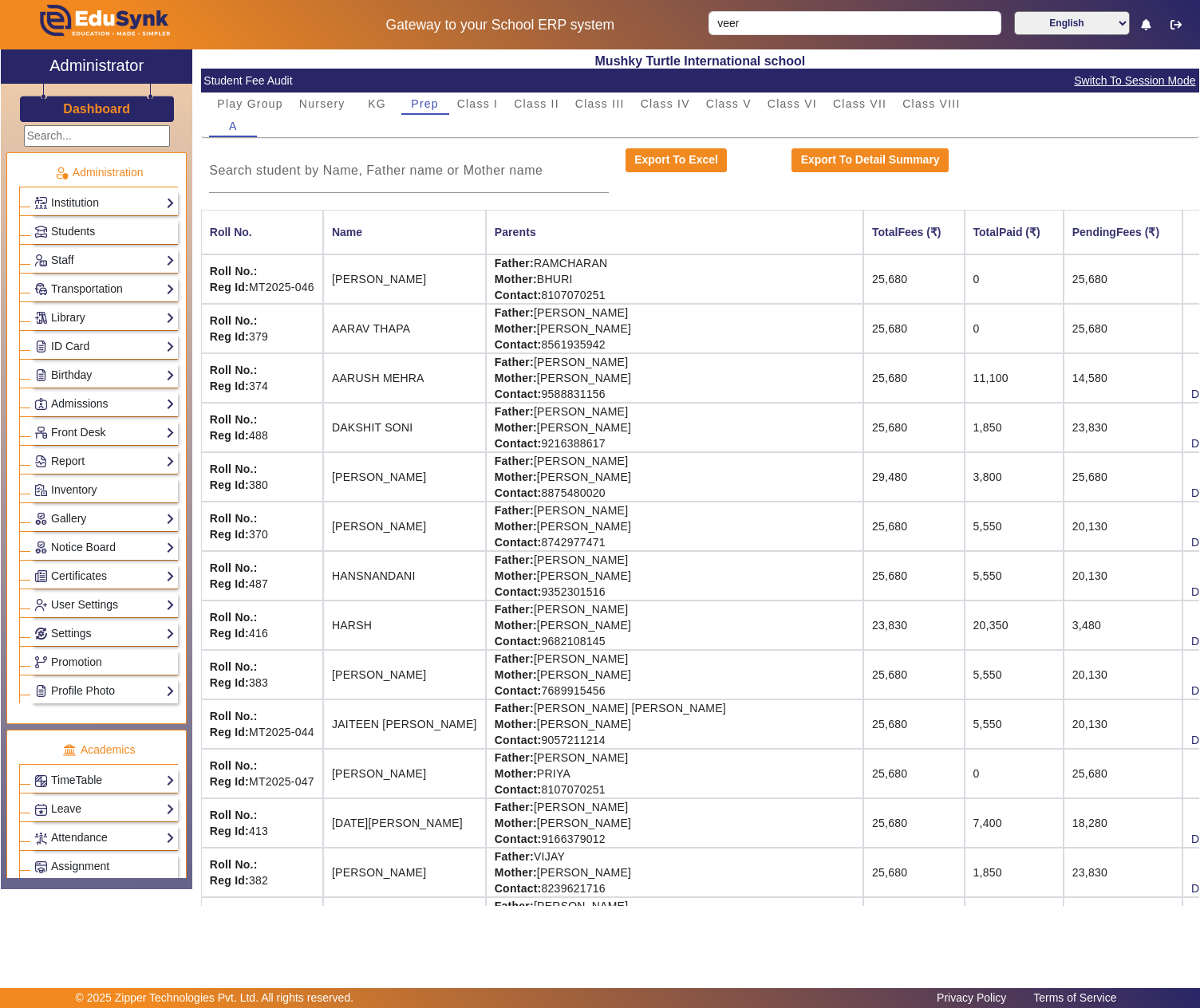
click at [528, 110] on span "Class II" at bounding box center [536, 104] width 45 height 23
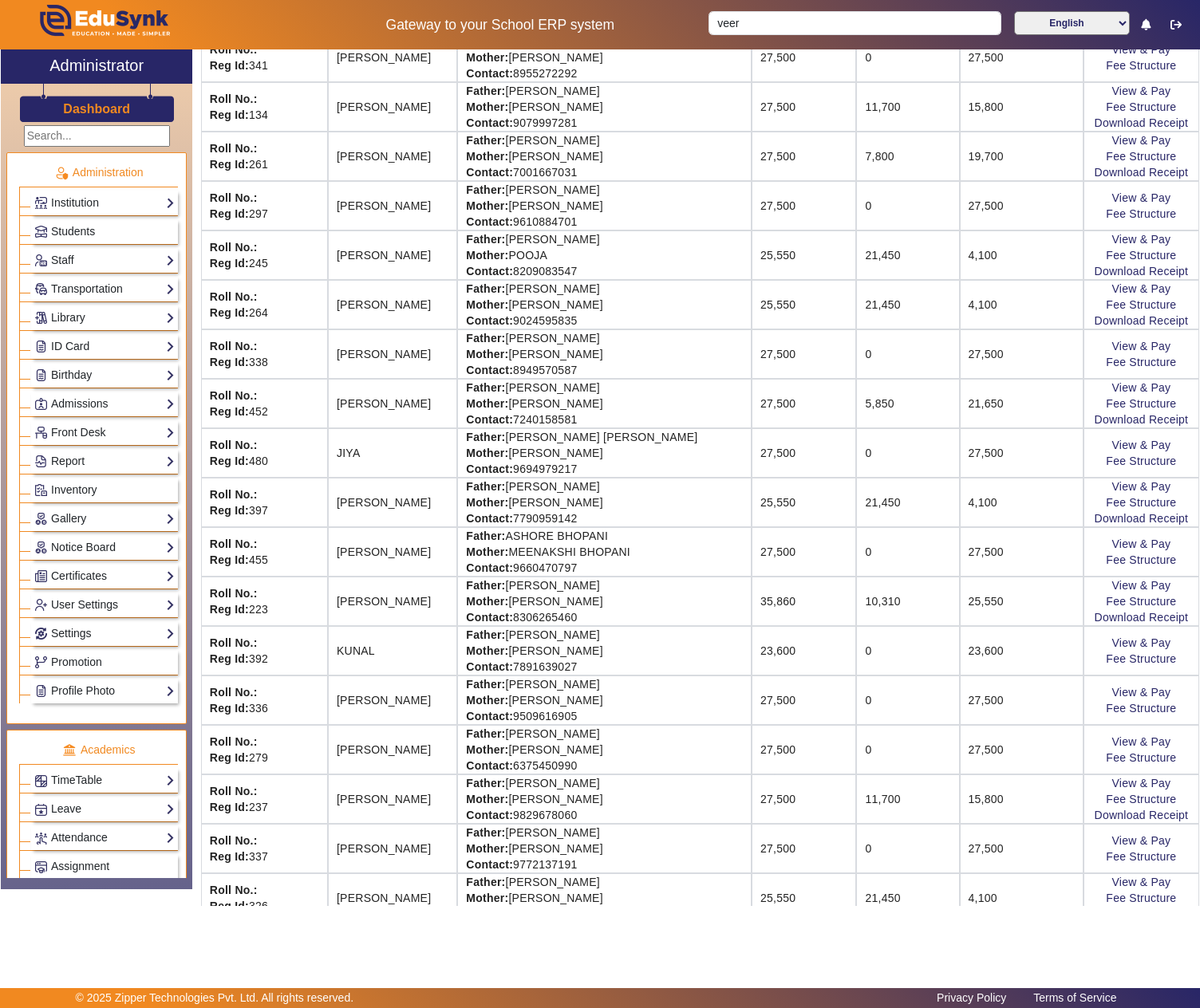
scroll to position [531, 0]
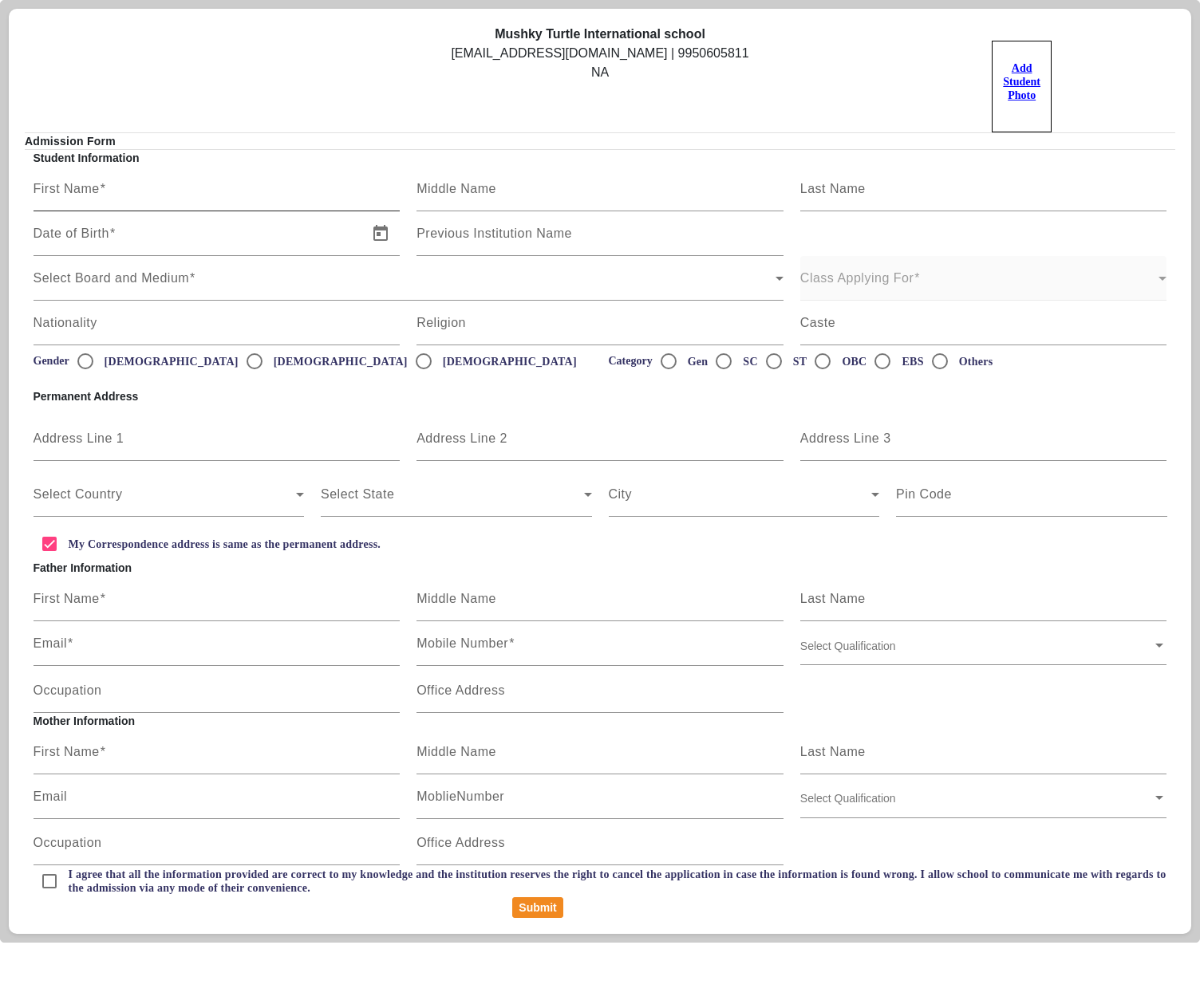
click at [177, 188] on input "First Name" at bounding box center [216, 195] width 367 height 19
type input "A"
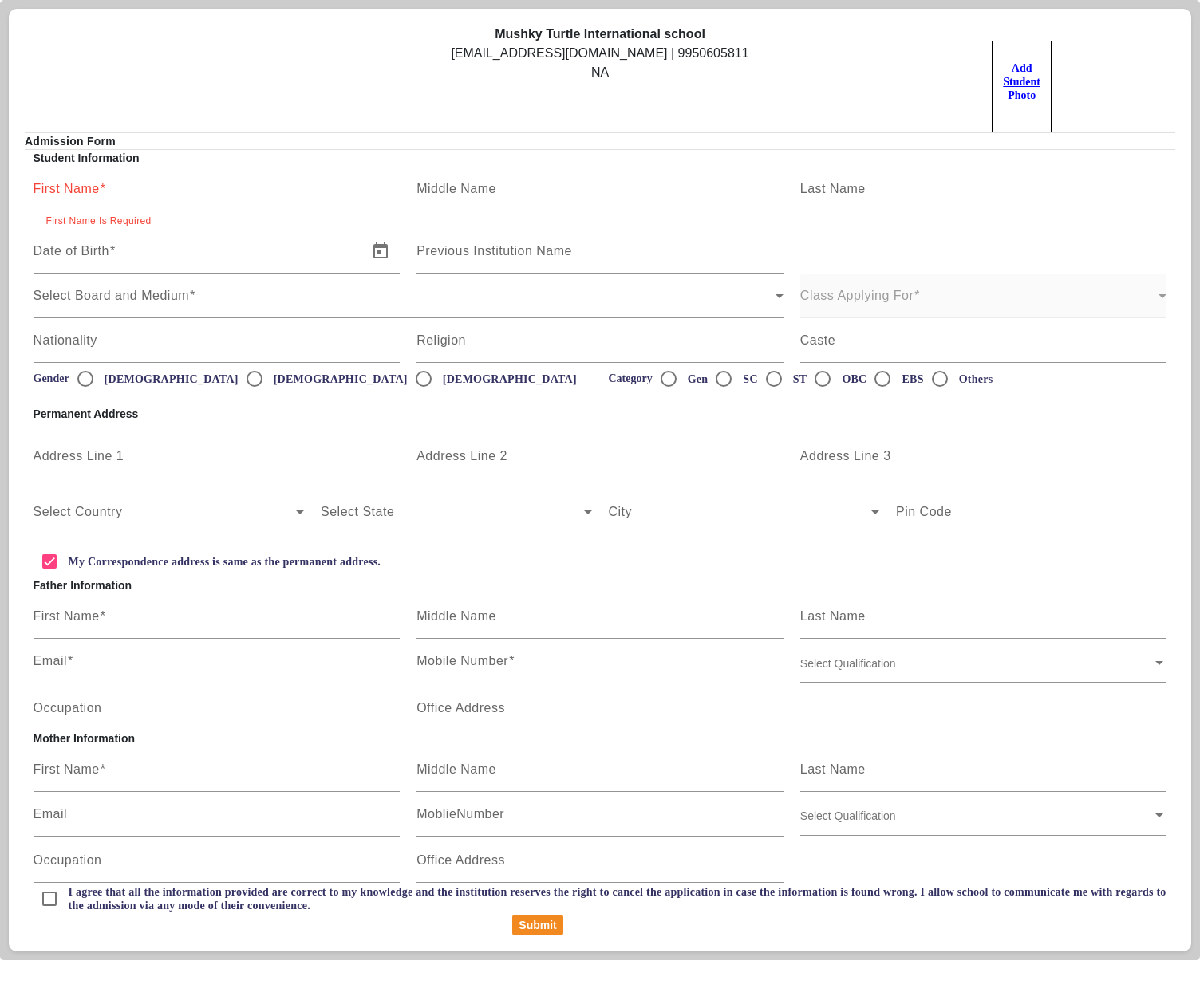
click at [161, 203] on input "First Name" at bounding box center [216, 195] width 367 height 19
paste input "ATHARVA THATHERA"
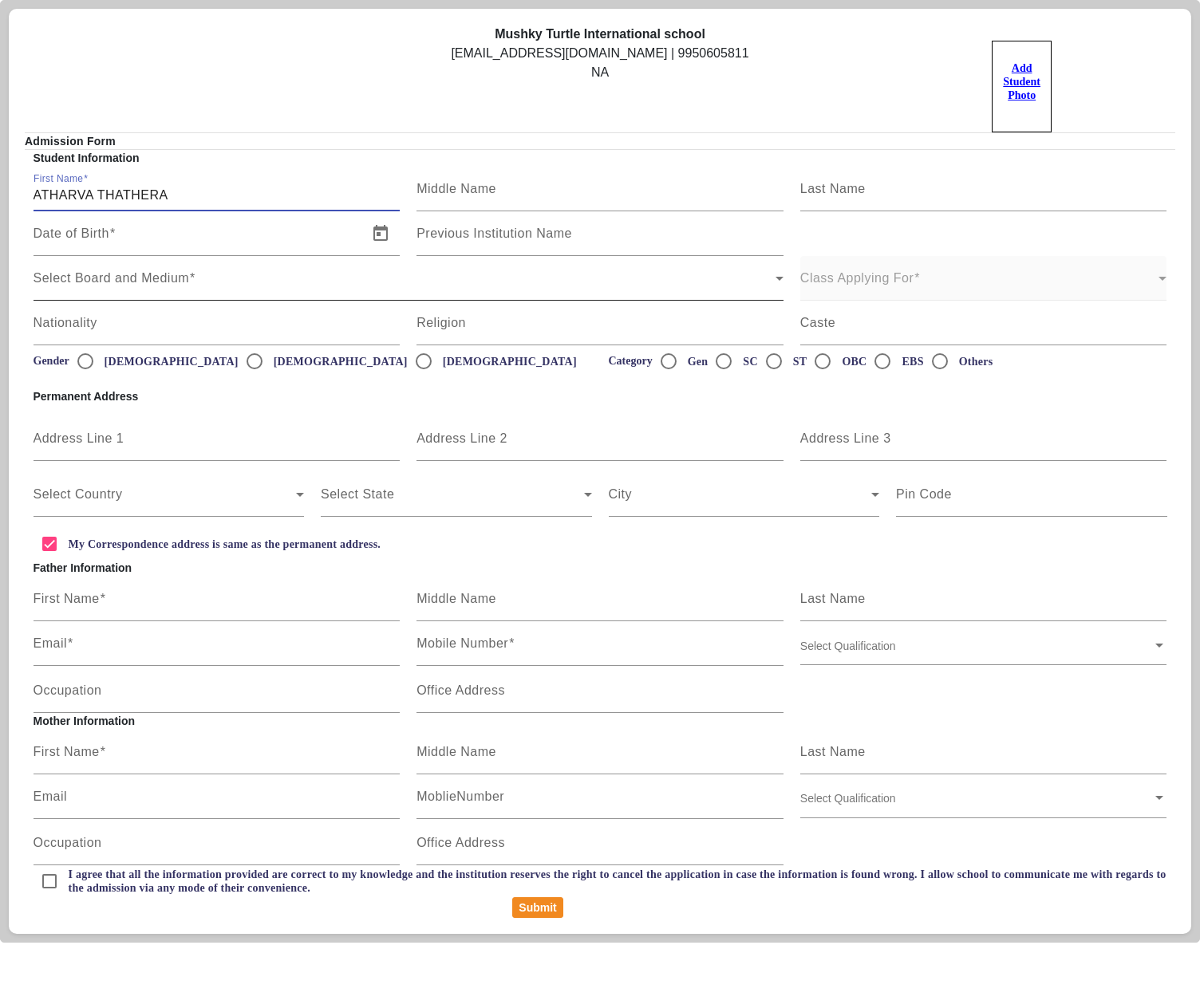
type input "ATHARVA THATHERA"
click at [172, 284] on span "Select Board and Medium" at bounding box center [405, 285] width 742 height 19
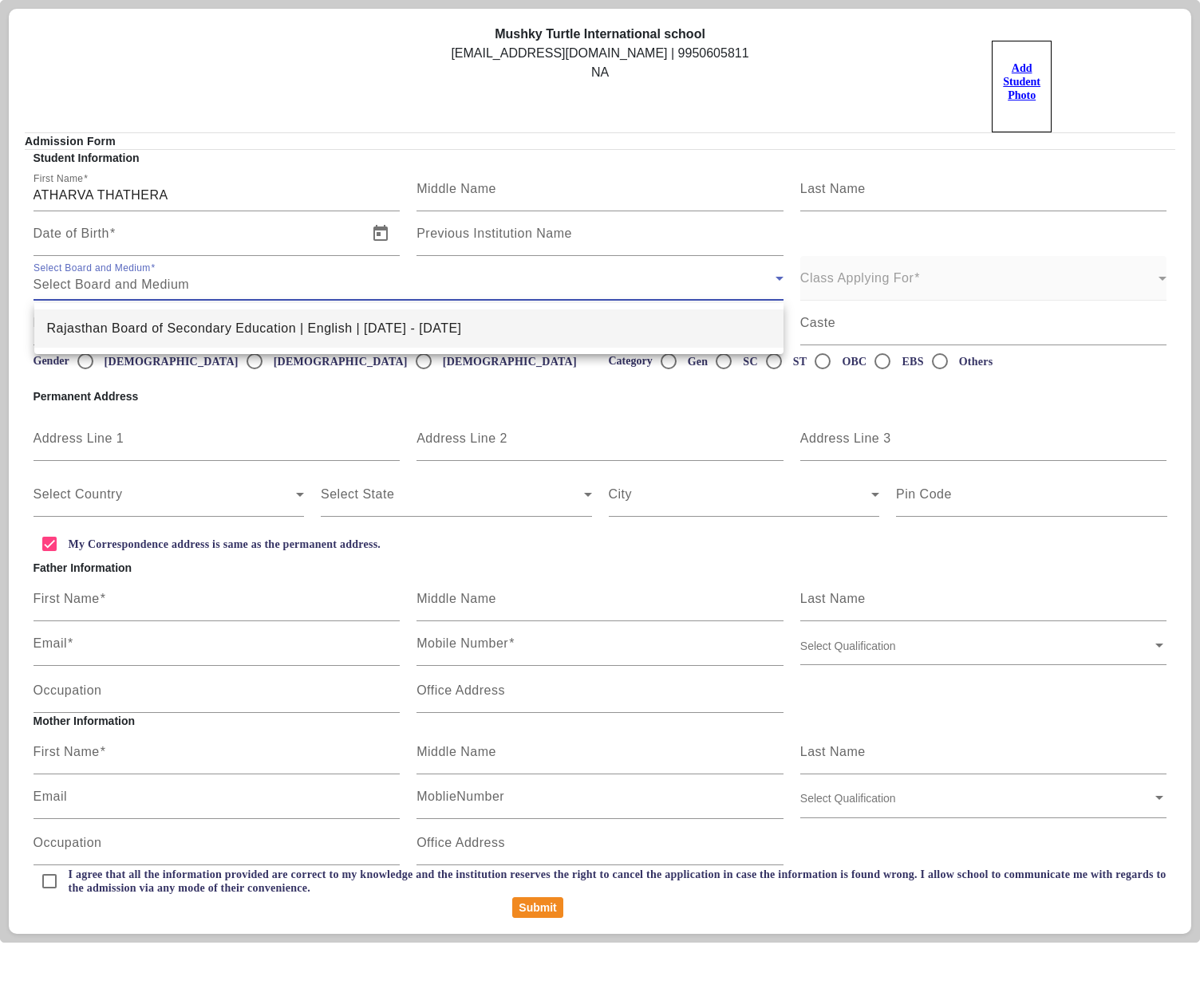
click at [147, 331] on span "Rajasthan Board of Secondary Education | English | Apr 2025 - Mar 2026" at bounding box center [254, 328] width 414 height 19
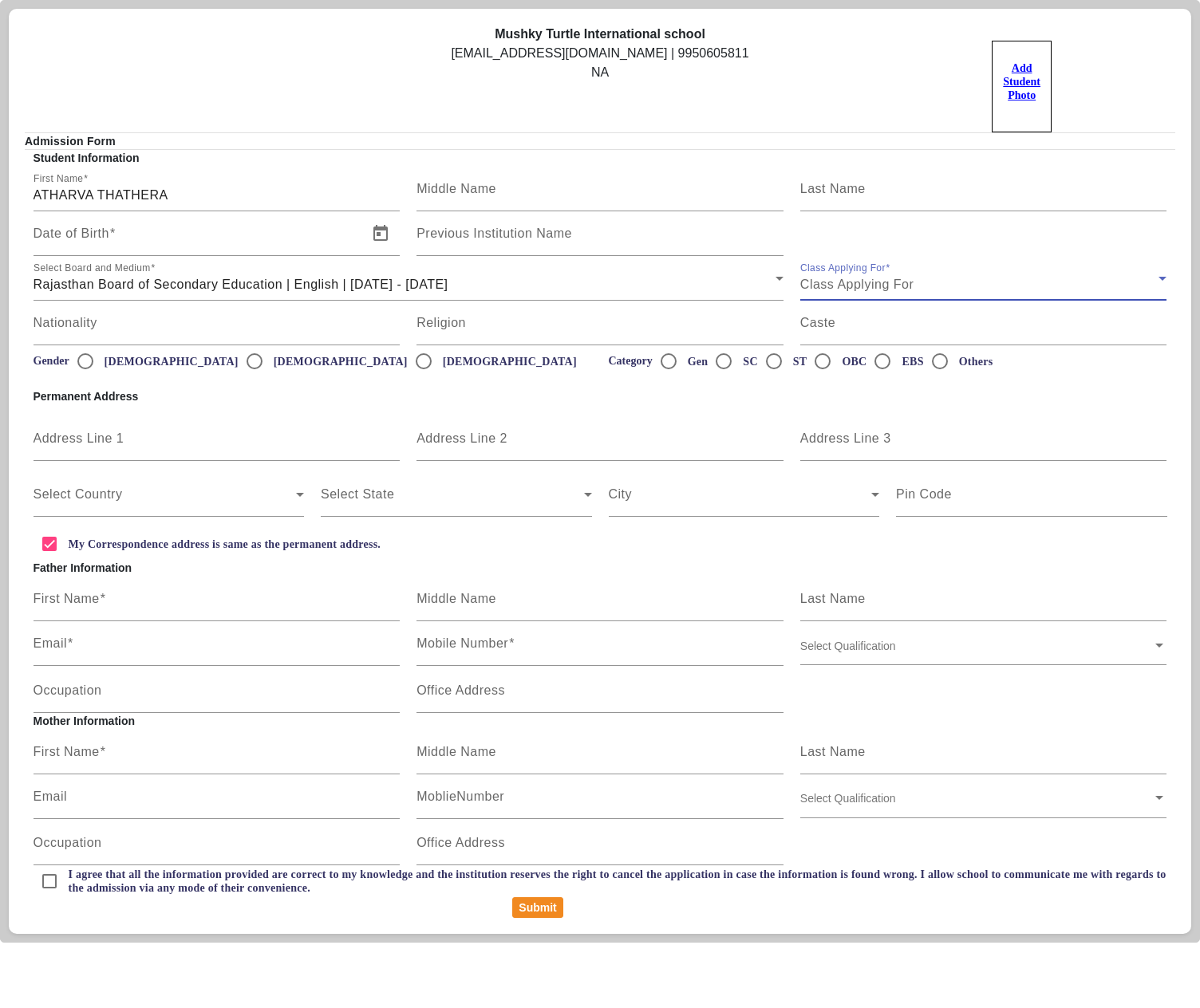
click at [895, 284] on span "Class Applying For" at bounding box center [857, 284] width 114 height 14
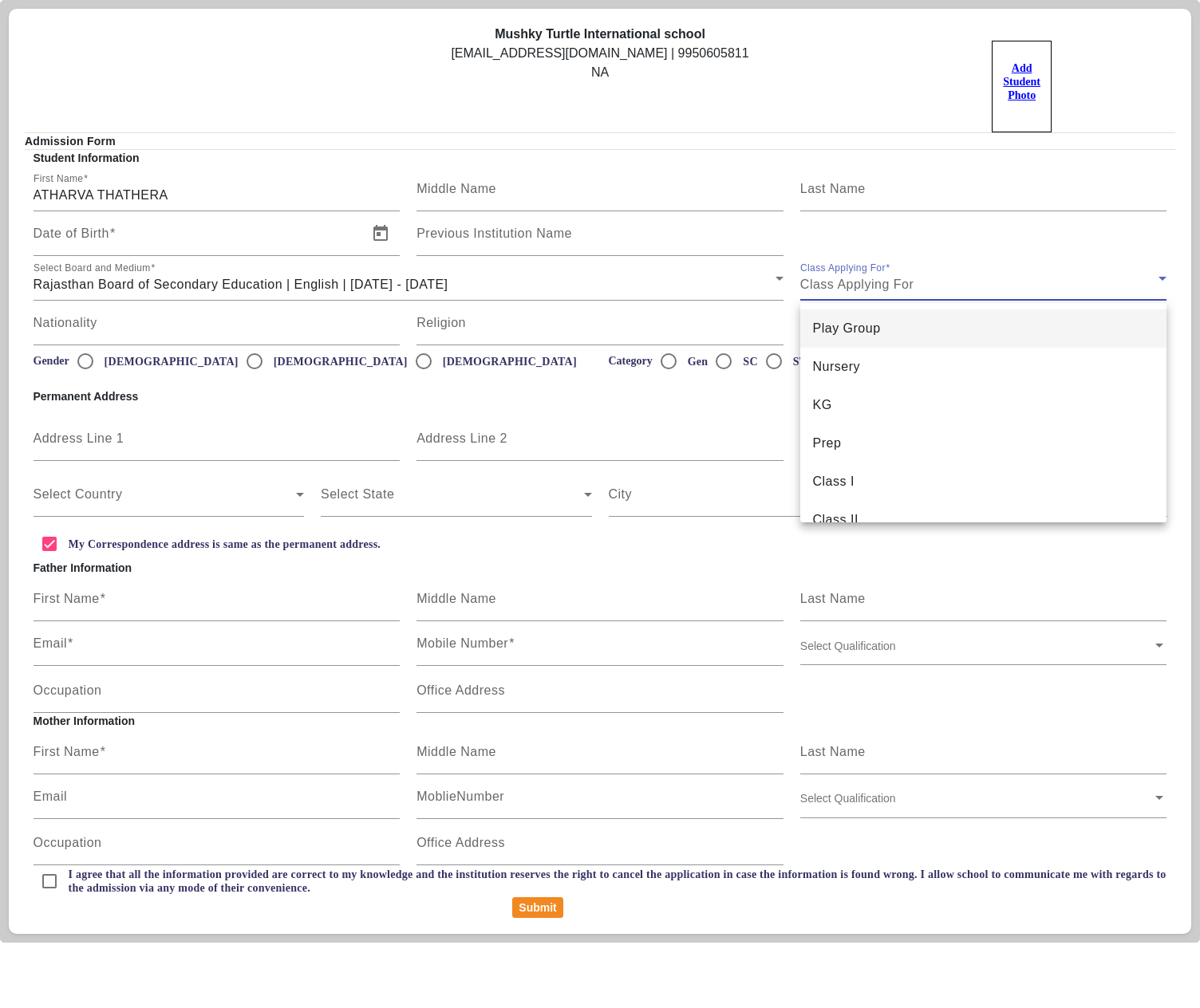
click at [854, 322] on span "Play Group" at bounding box center [846, 328] width 68 height 19
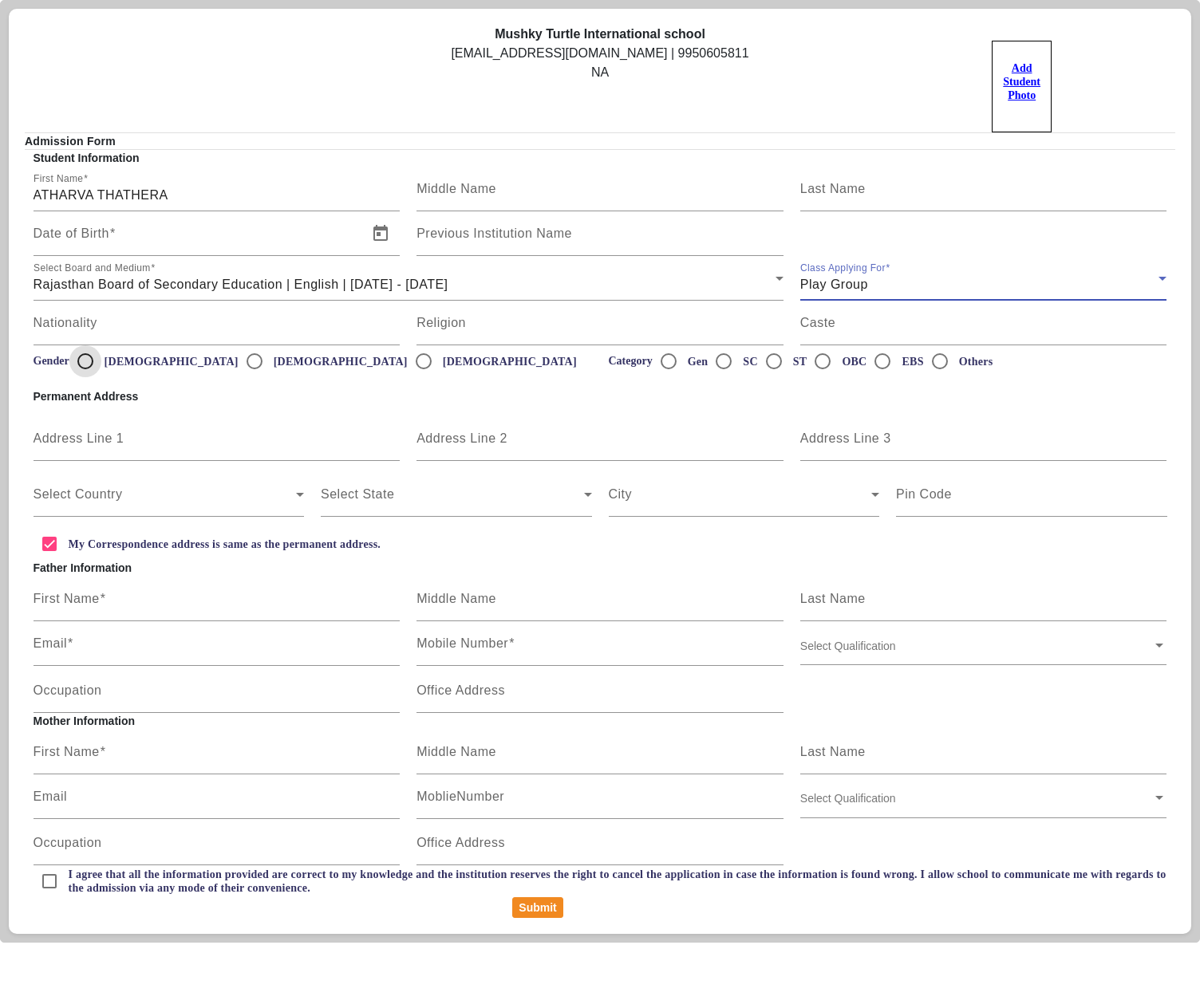
click at [83, 362] on input "Male" at bounding box center [85, 360] width 32 height 32
radio input "true"
click at [85, 596] on mat-label "First Name" at bounding box center [67, 598] width 67 height 14
click at [85, 596] on input "First Name" at bounding box center [216, 605] width 367 height 19
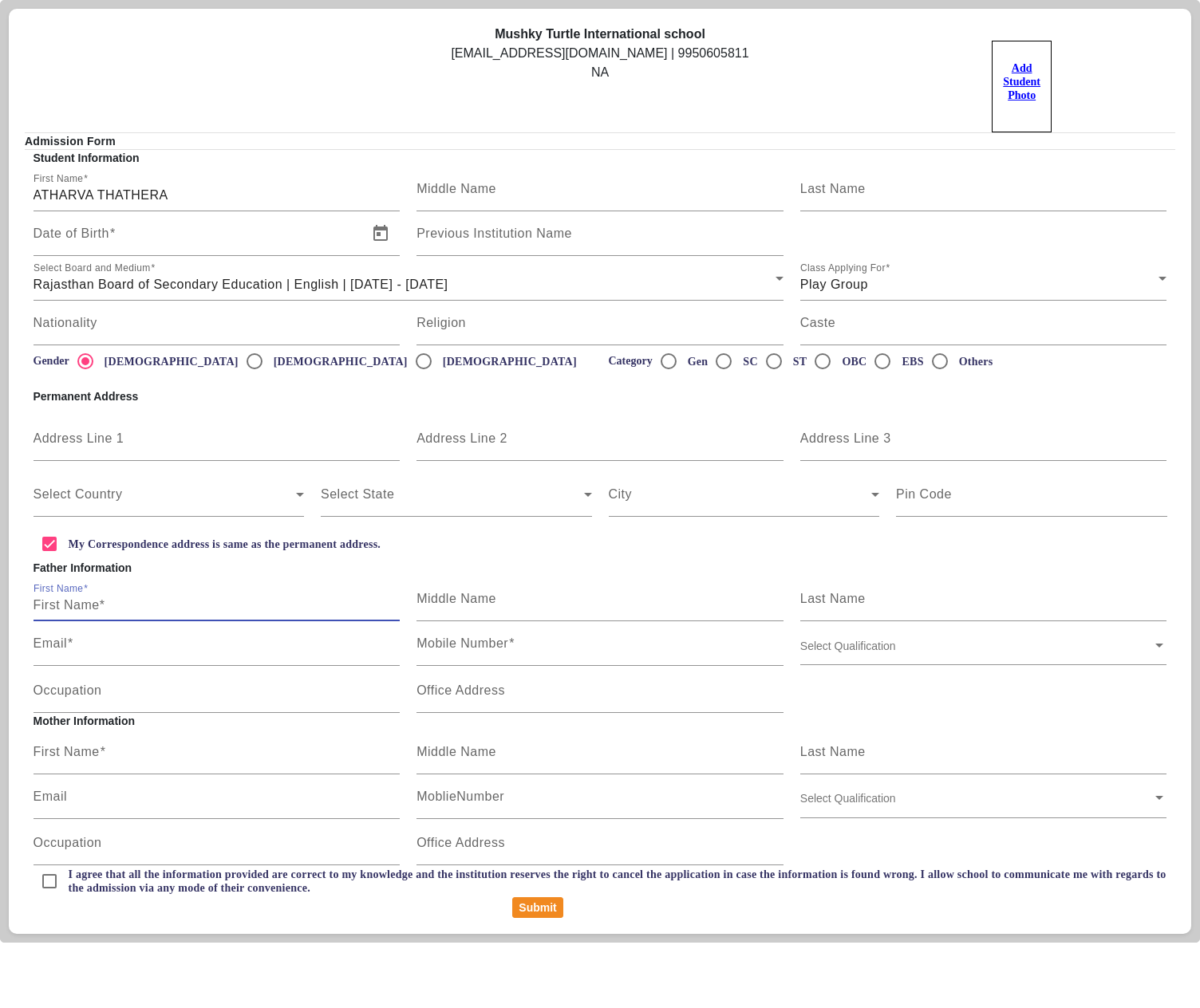
paste input "ATHARVA THATHERA"
drag, startPoint x: 97, startPoint y: 604, endPoint x: -2, endPoint y: 576, distance: 102.9
click at [0, 576] on html "Mushky Turtle International school mushkyturtleinternational@gmail.com | 995060…" at bounding box center [600, 471] width 1200 height 943
type input "[PERSON_NAME][GEOGRAPHIC_DATA]"
click at [58, 656] on input "Email" at bounding box center [216, 649] width 367 height 19
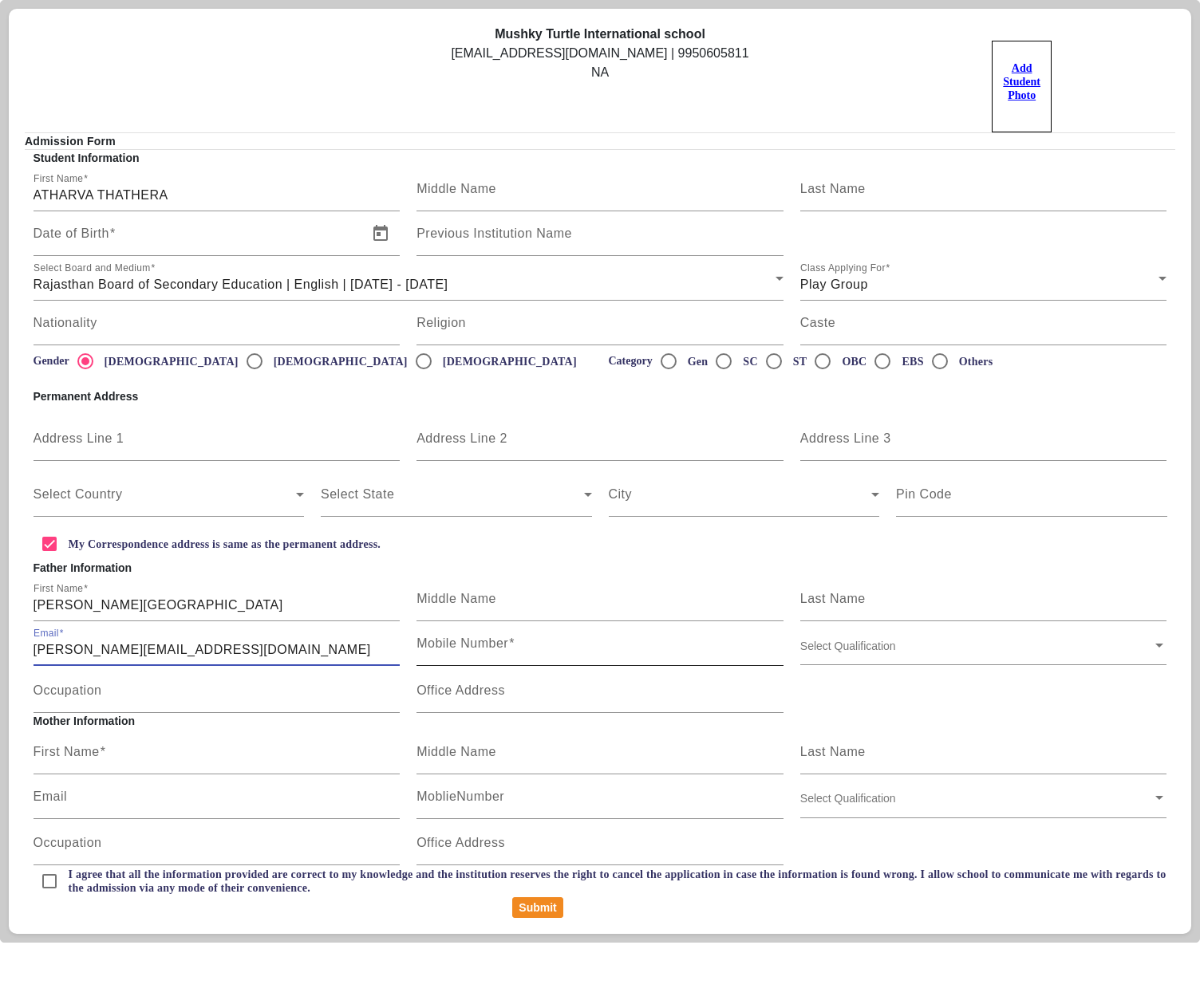
type input "[PERSON_NAME][EMAIL_ADDRESS][DOMAIN_NAME]"
click at [584, 651] on input "Mobile Number" at bounding box center [599, 649] width 367 height 19
type input "4999999999"
click at [195, 758] on input "First Name" at bounding box center [216, 758] width 367 height 19
type input "m"
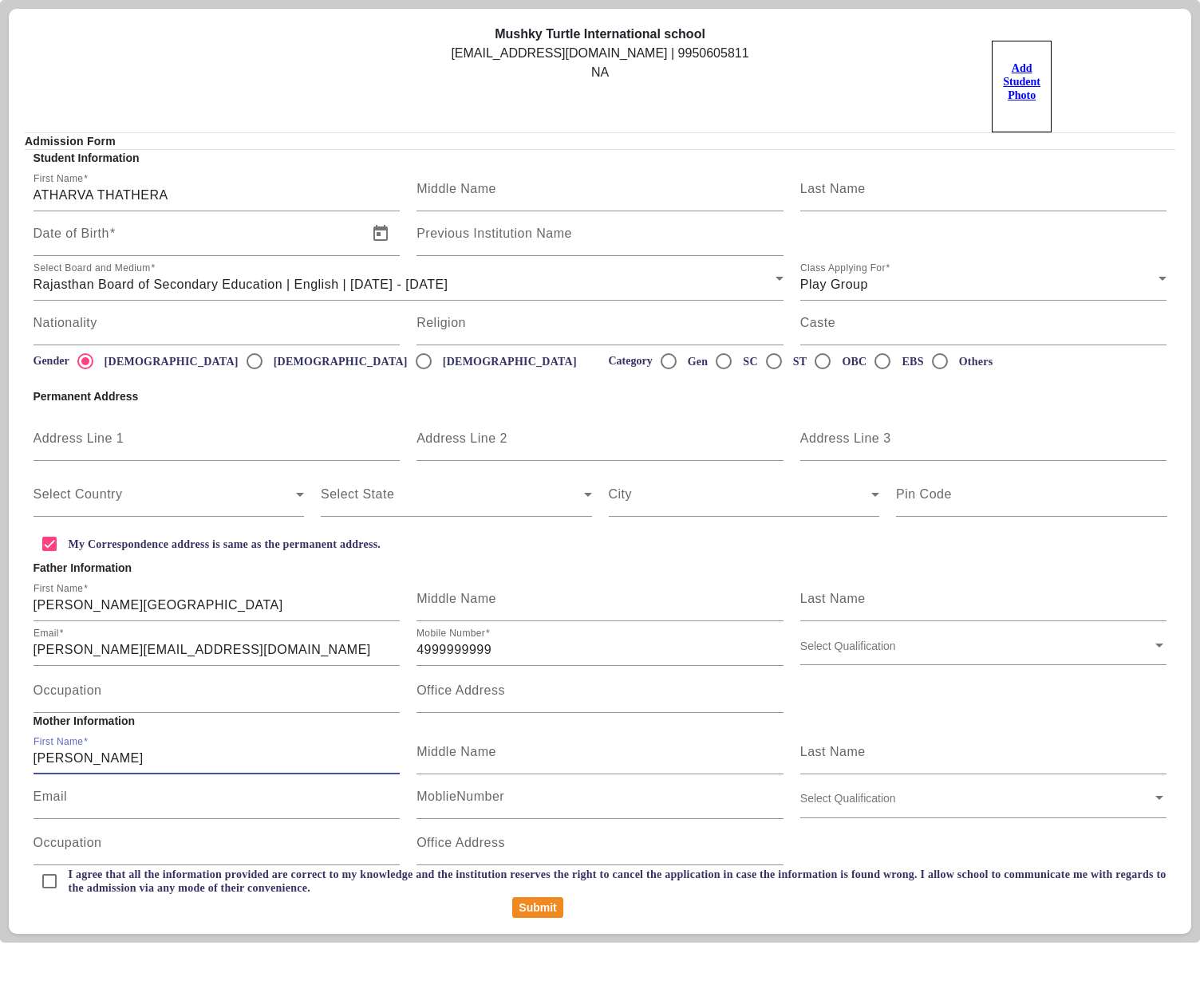
click at [51, 759] on input "MS THATHERA" at bounding box center [216, 758] width 367 height 19
type input "[PERSON_NAME][GEOGRAPHIC_DATA]"
click at [51, 889] on input "I agree that all the information provided are correct to my knowledge and the i…" at bounding box center [49, 881] width 32 height 32
checkbox input "true"
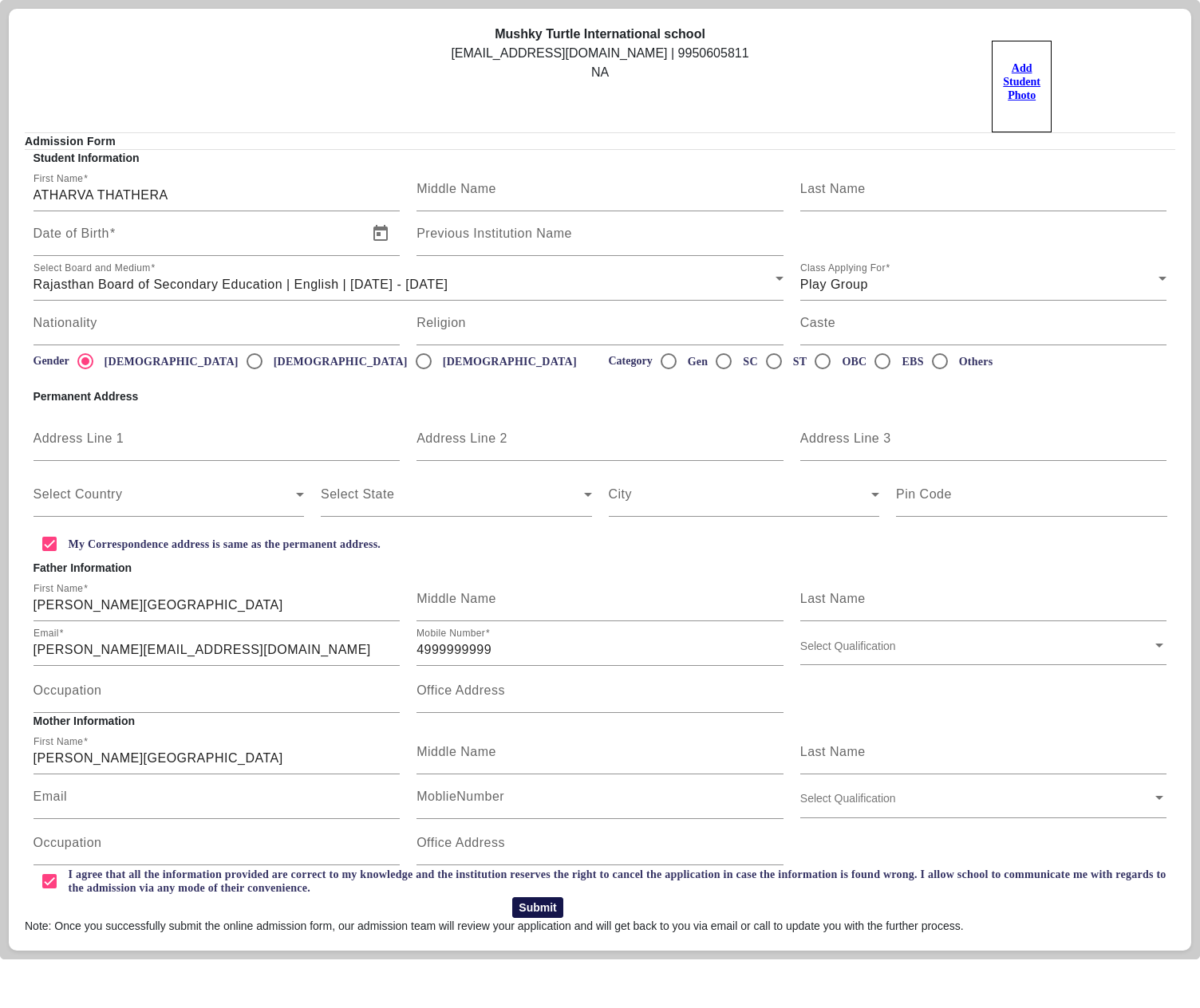
click at [538, 913] on button "Submit" at bounding box center [538, 907] width 50 height 21
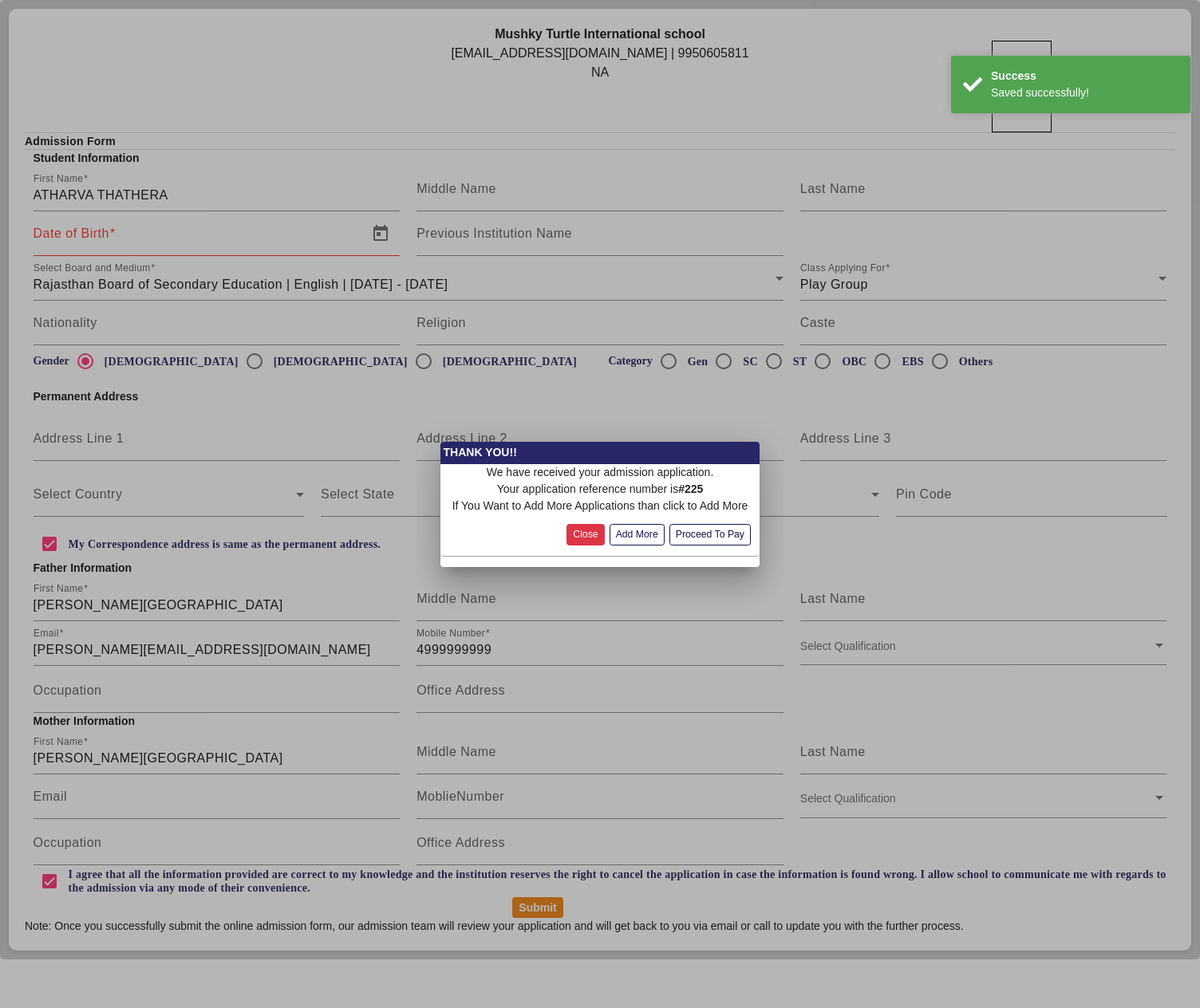
click at [586, 531] on button "Close" at bounding box center [586, 535] width 38 height 22
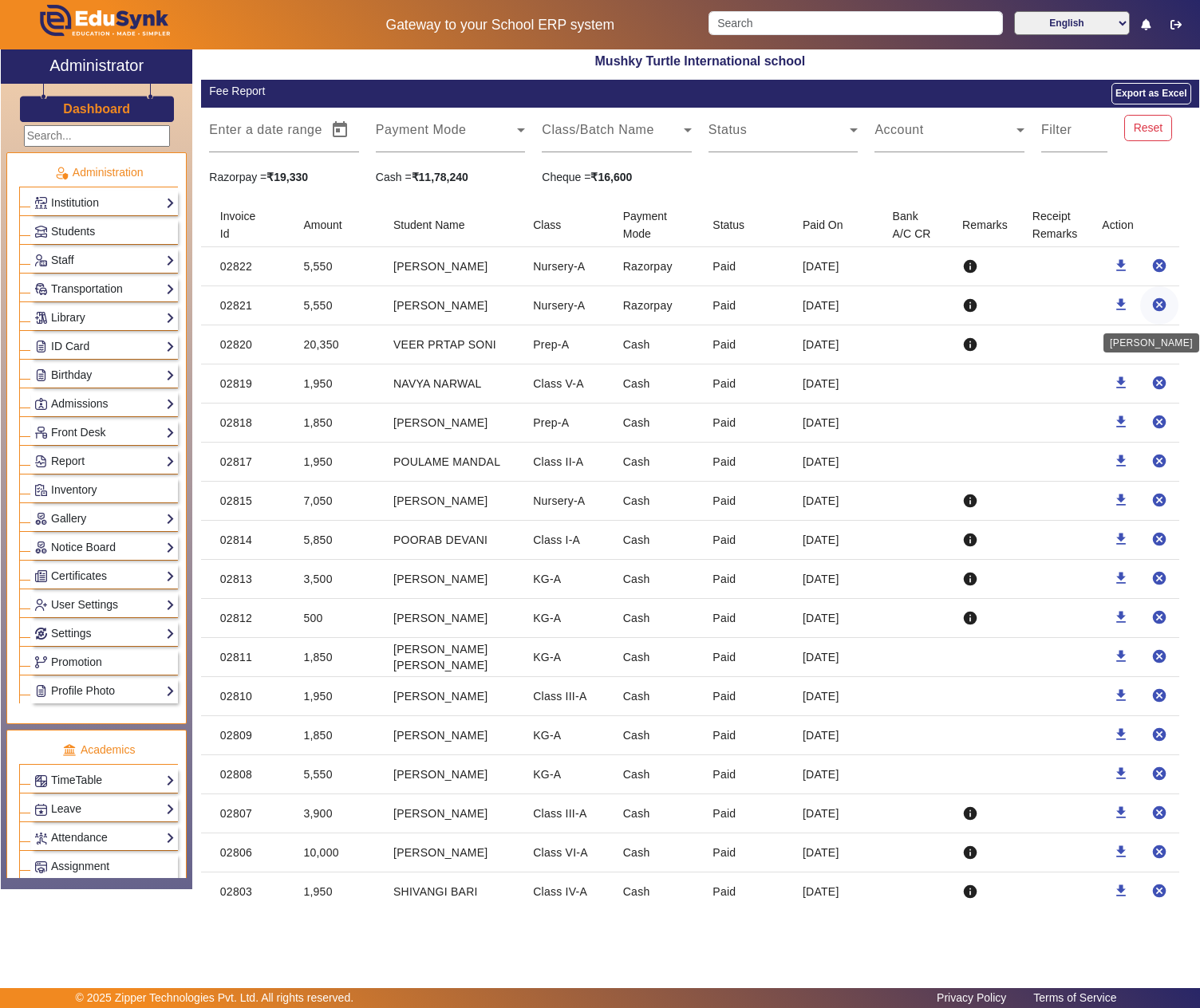
click at [1151, 308] on mat-icon "cancel" at bounding box center [1159, 304] width 16 height 16
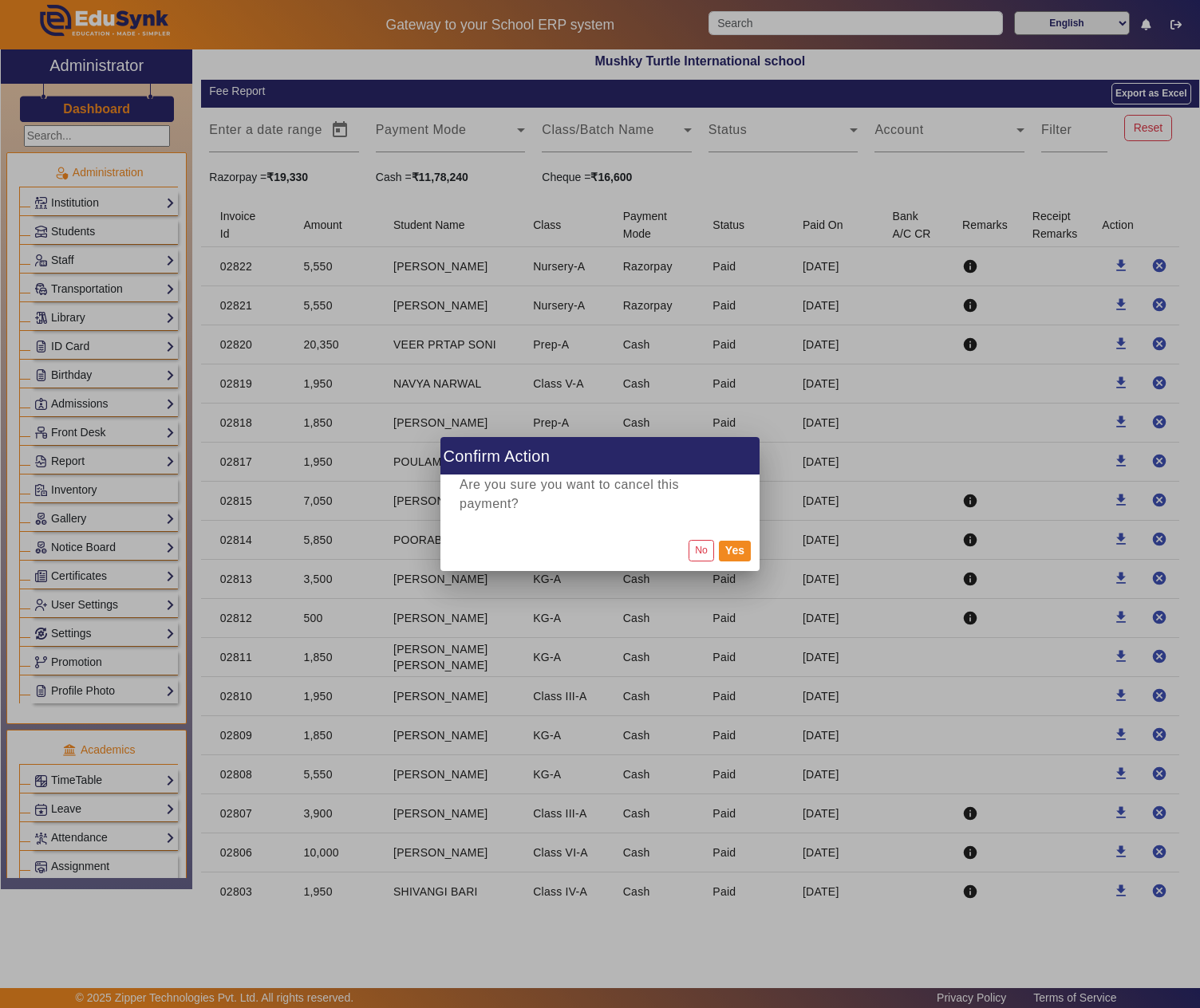
drag, startPoint x: 731, startPoint y: 554, endPoint x: 796, endPoint y: 513, distance: 76.9
click at [732, 554] on button "Yes" at bounding box center [734, 550] width 32 height 21
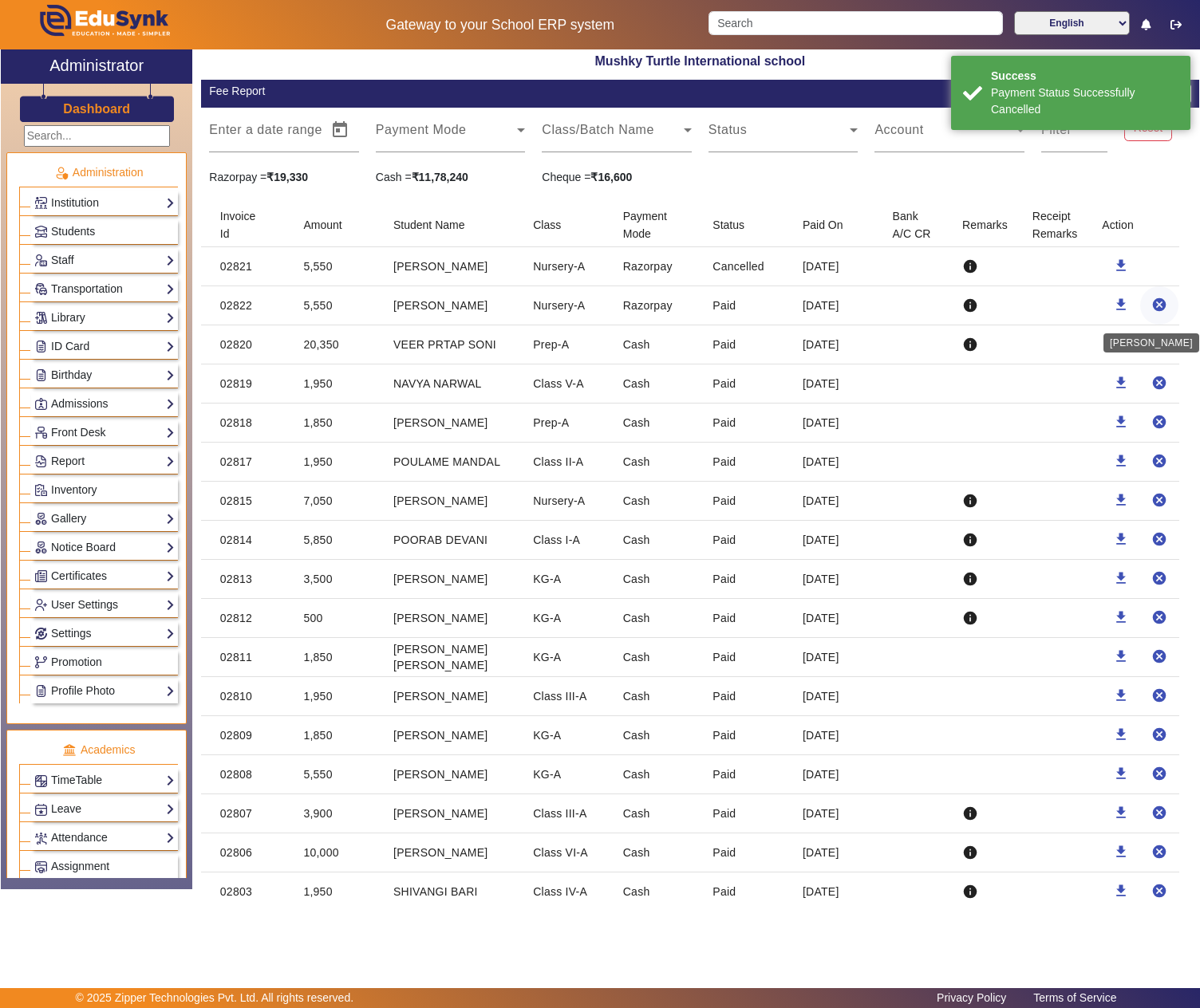
click at [1151, 311] on mat-icon "cancel" at bounding box center [1159, 304] width 16 height 16
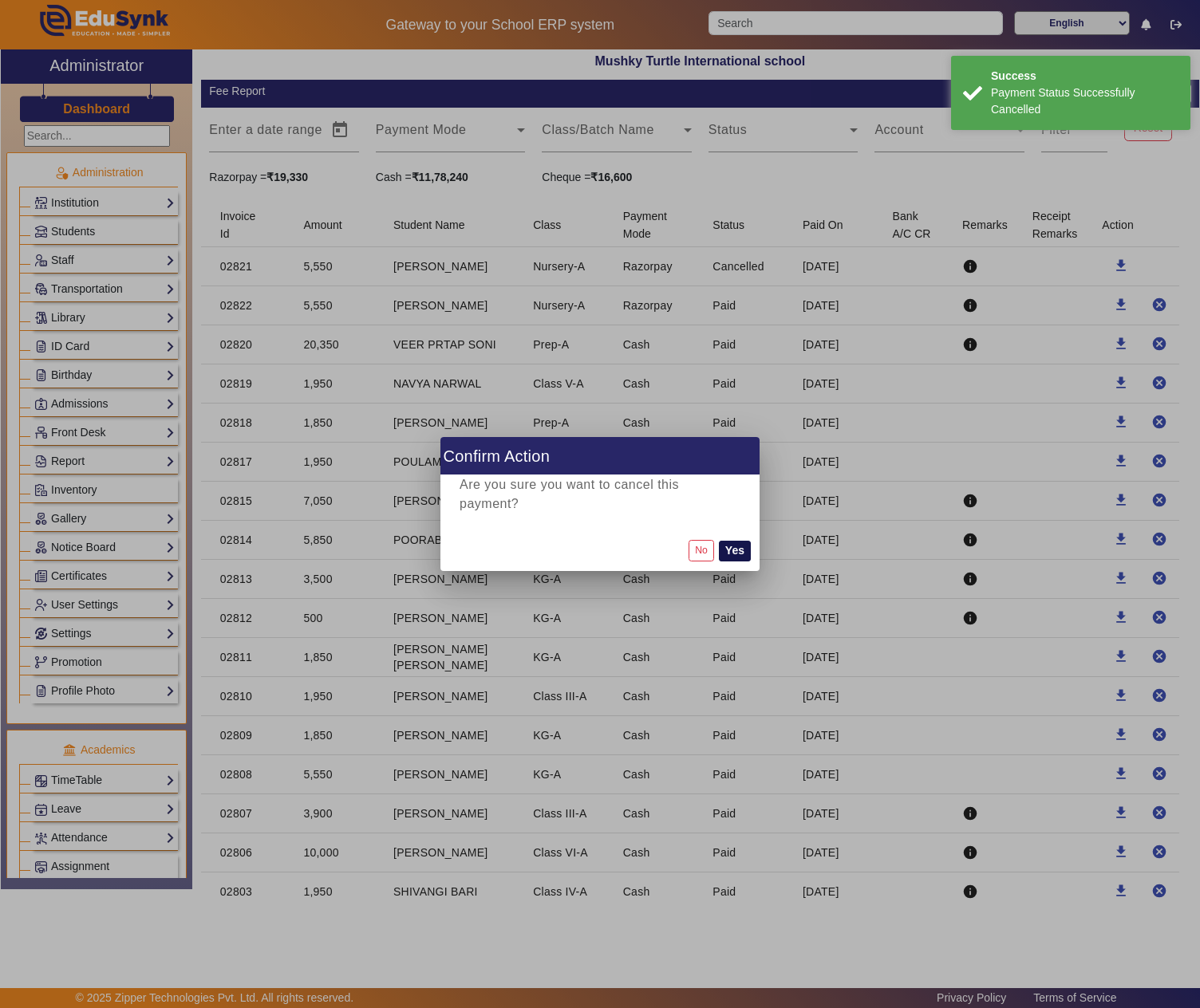
click at [742, 552] on button "Yes" at bounding box center [734, 550] width 32 height 21
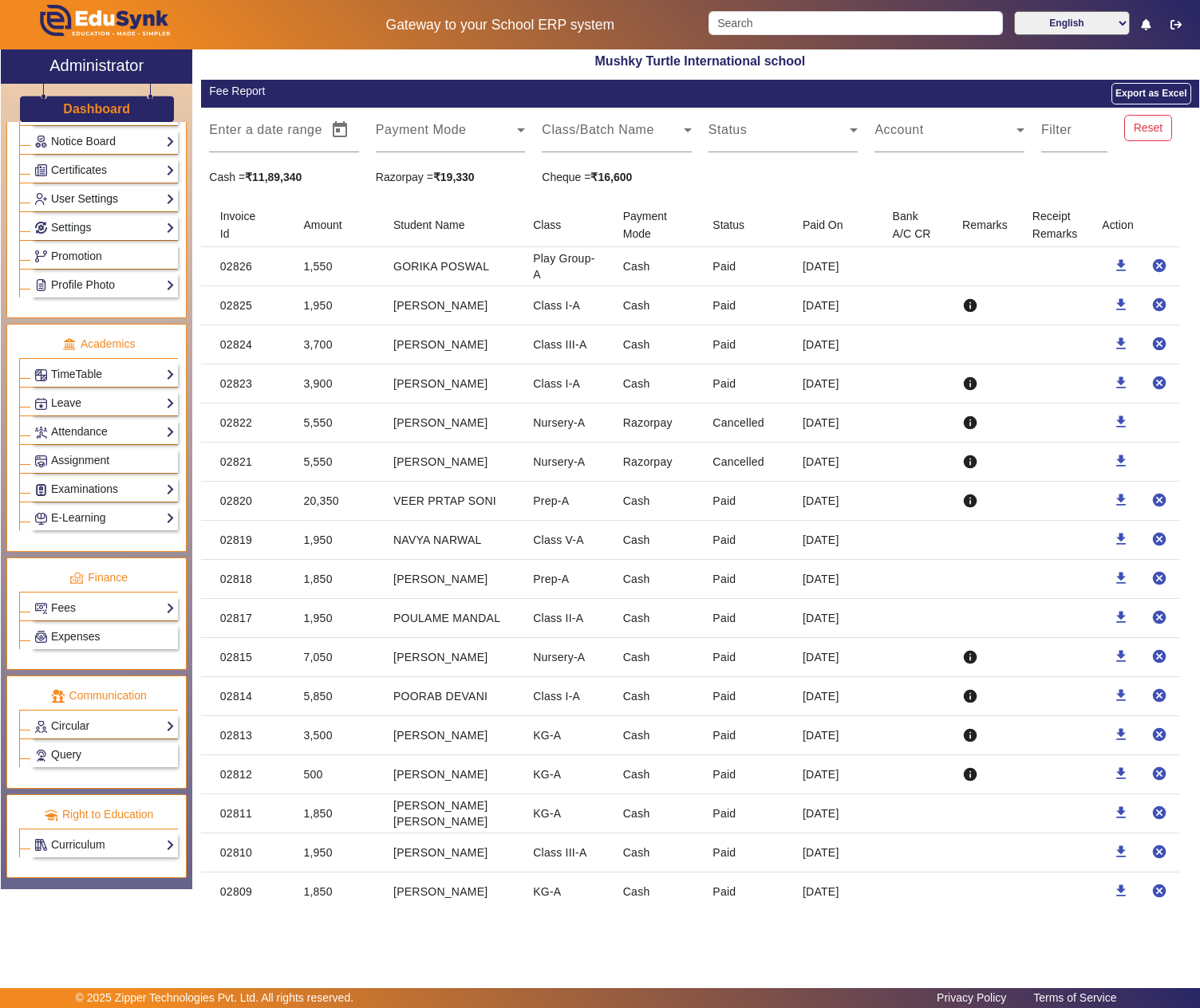
scroll to position [484, 0]
click at [104, 599] on link "Fees" at bounding box center [105, 608] width 141 height 18
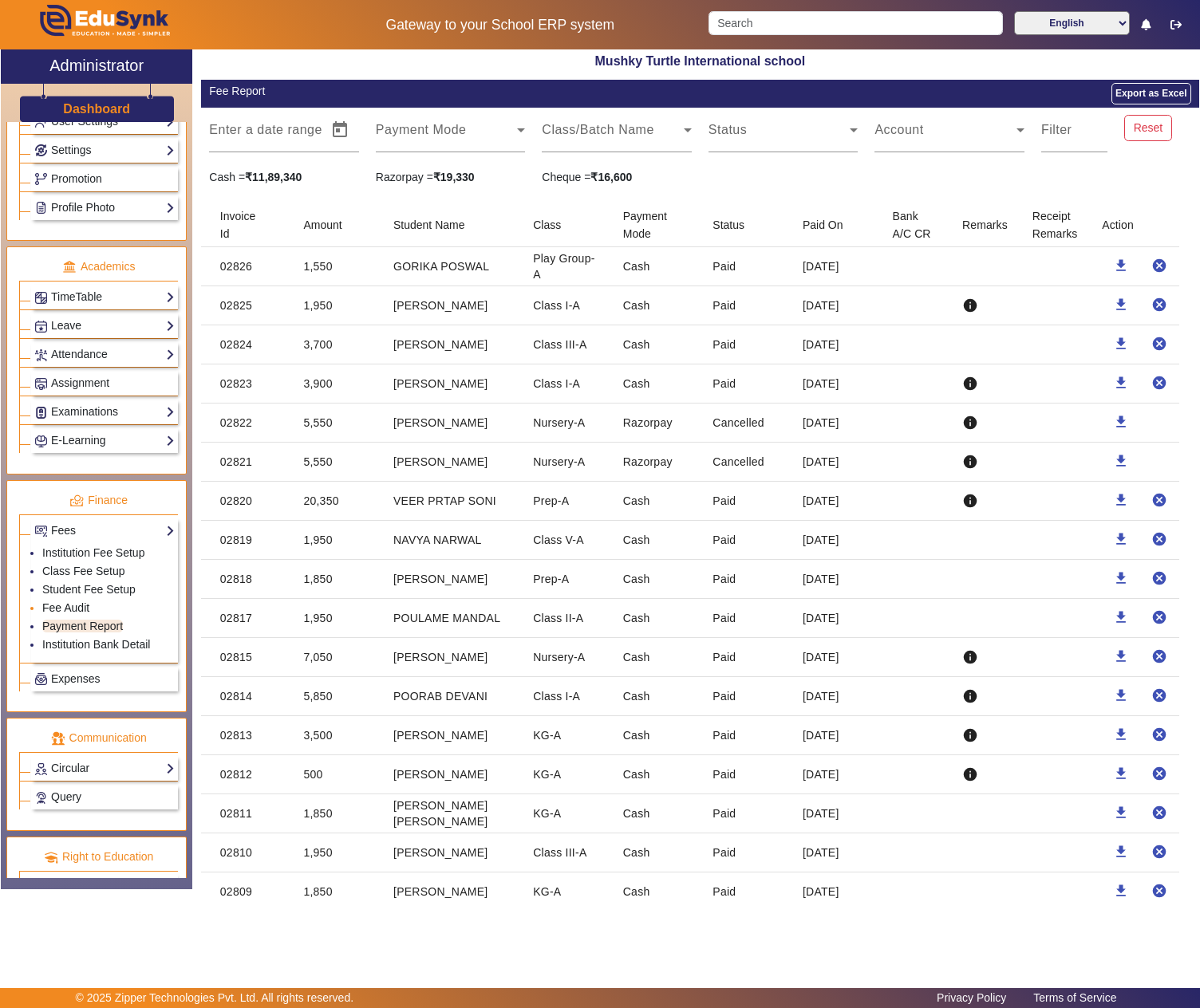
click at [86, 614] on link "Fee Audit" at bounding box center [66, 608] width 47 height 13
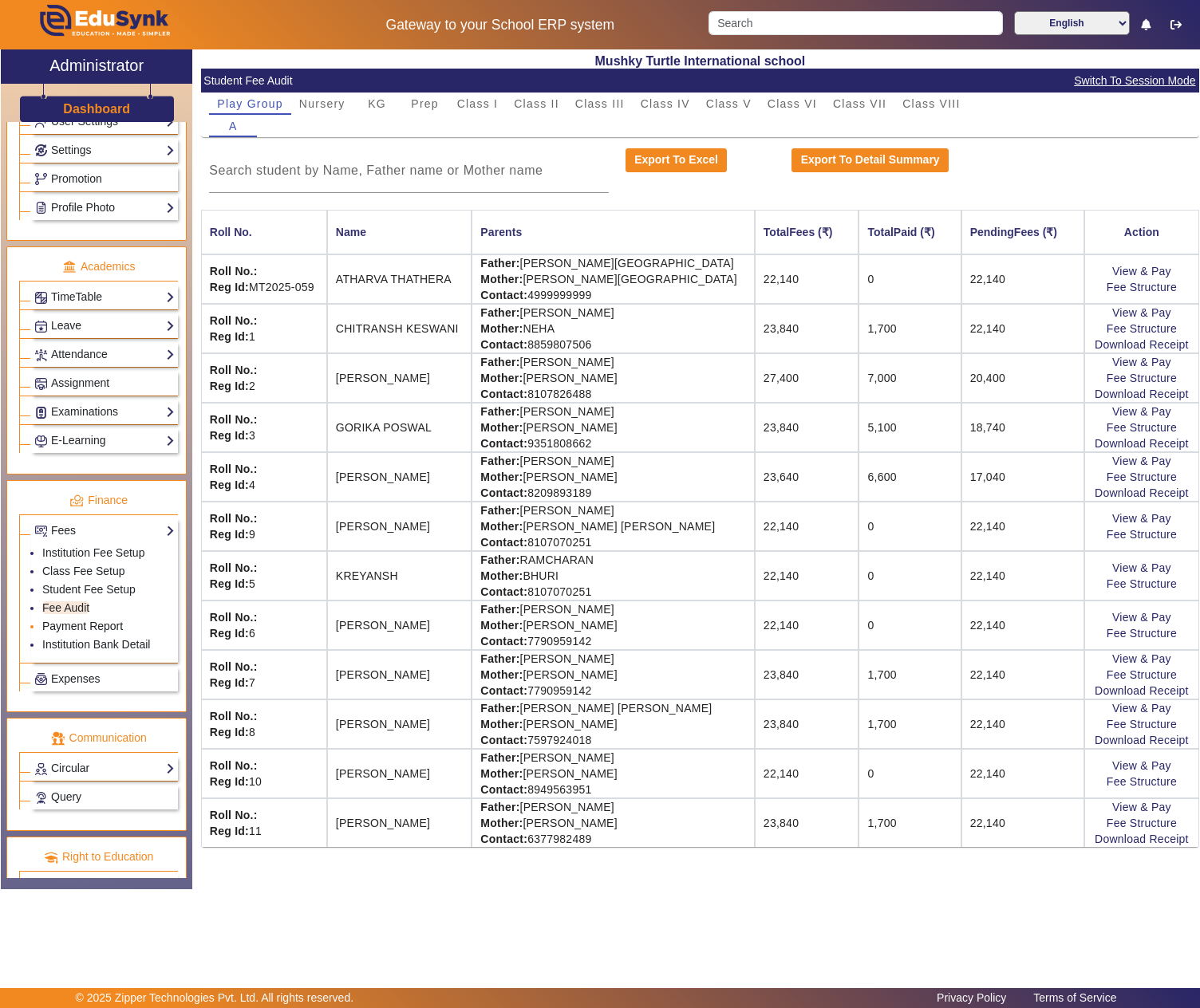
click at [62, 632] on link "Payment Report" at bounding box center [82, 626] width 80 height 13
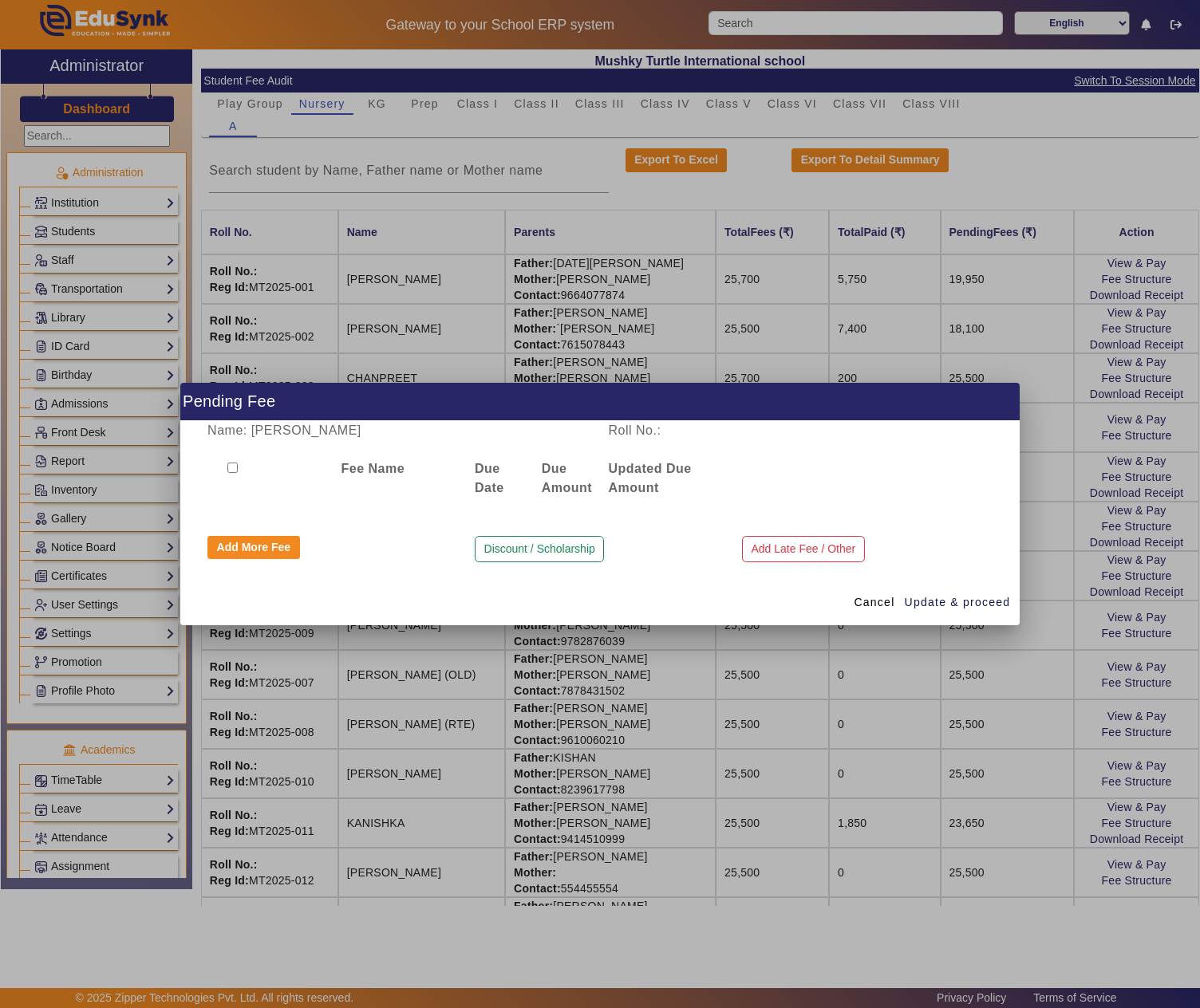
scroll to position [533, 0]
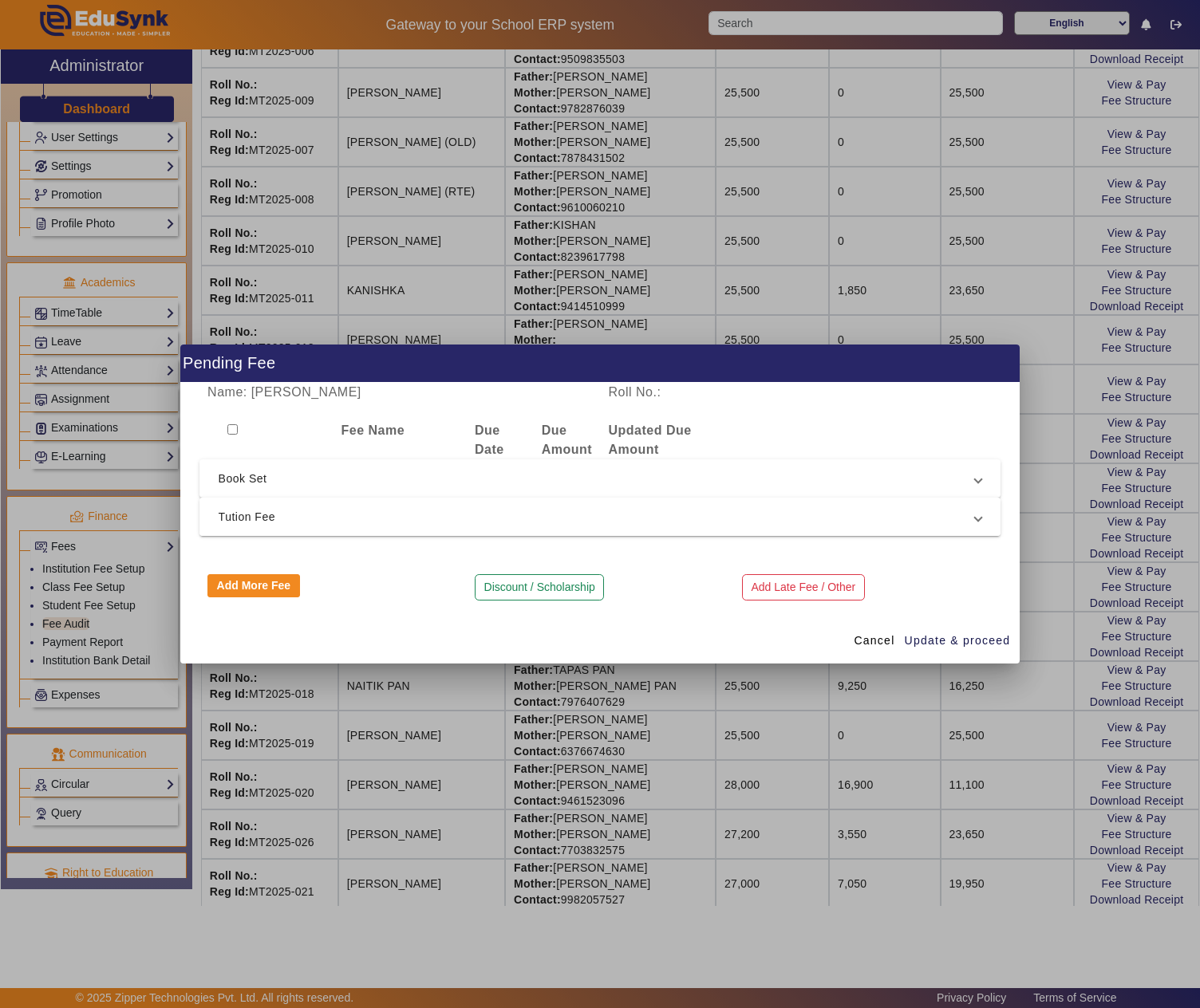
click at [378, 501] on mat-expansion-panel-header "Tution Fee" at bounding box center [600, 517] width 802 height 39
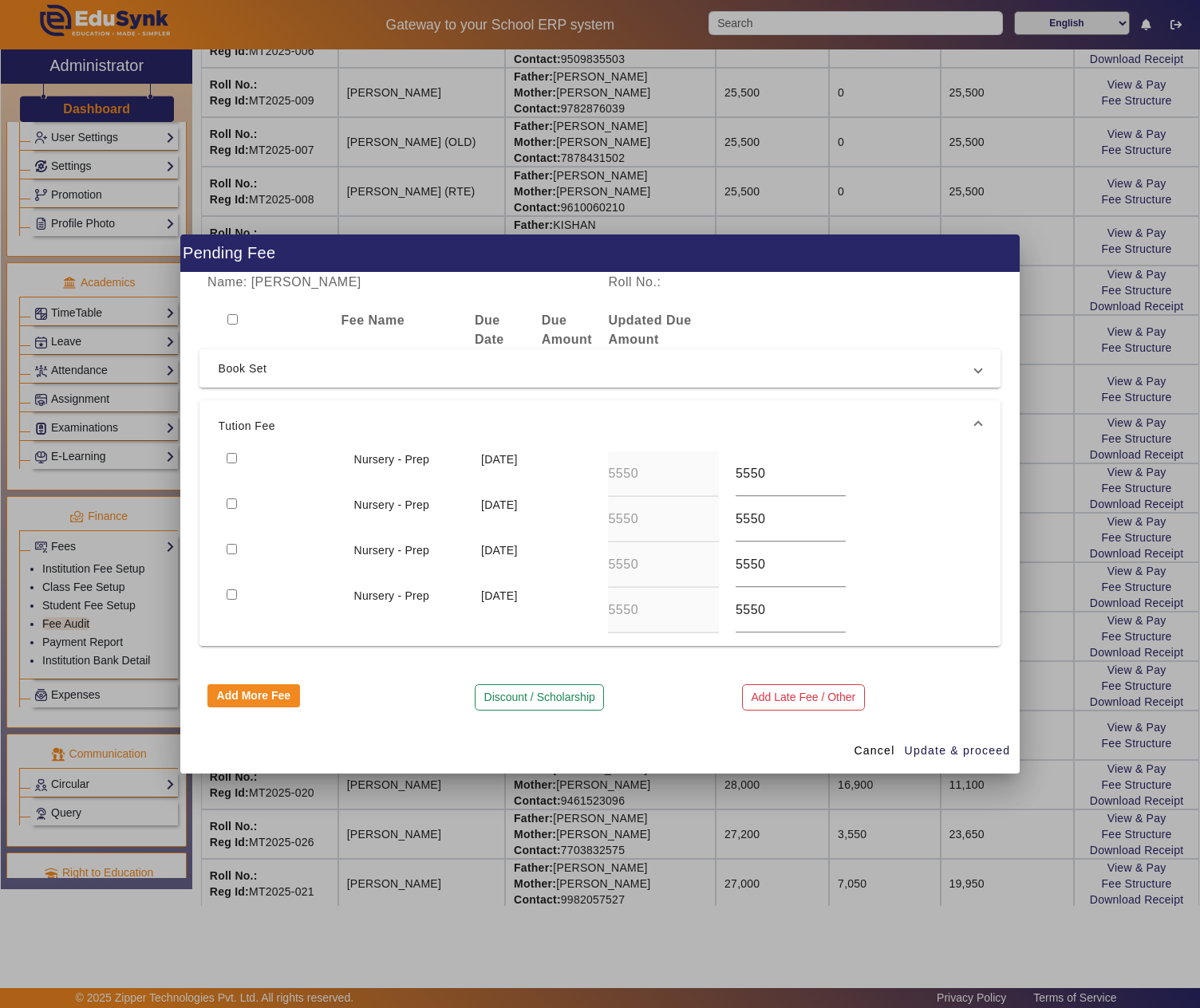
click at [232, 453] on input "checkbox" at bounding box center [232, 459] width 11 height 11
checkbox input "true"
click at [230, 504] on input "checkbox" at bounding box center [232, 504] width 11 height 11
checkbox input "true"
click at [236, 549] on input "checkbox" at bounding box center [232, 549] width 11 height 11
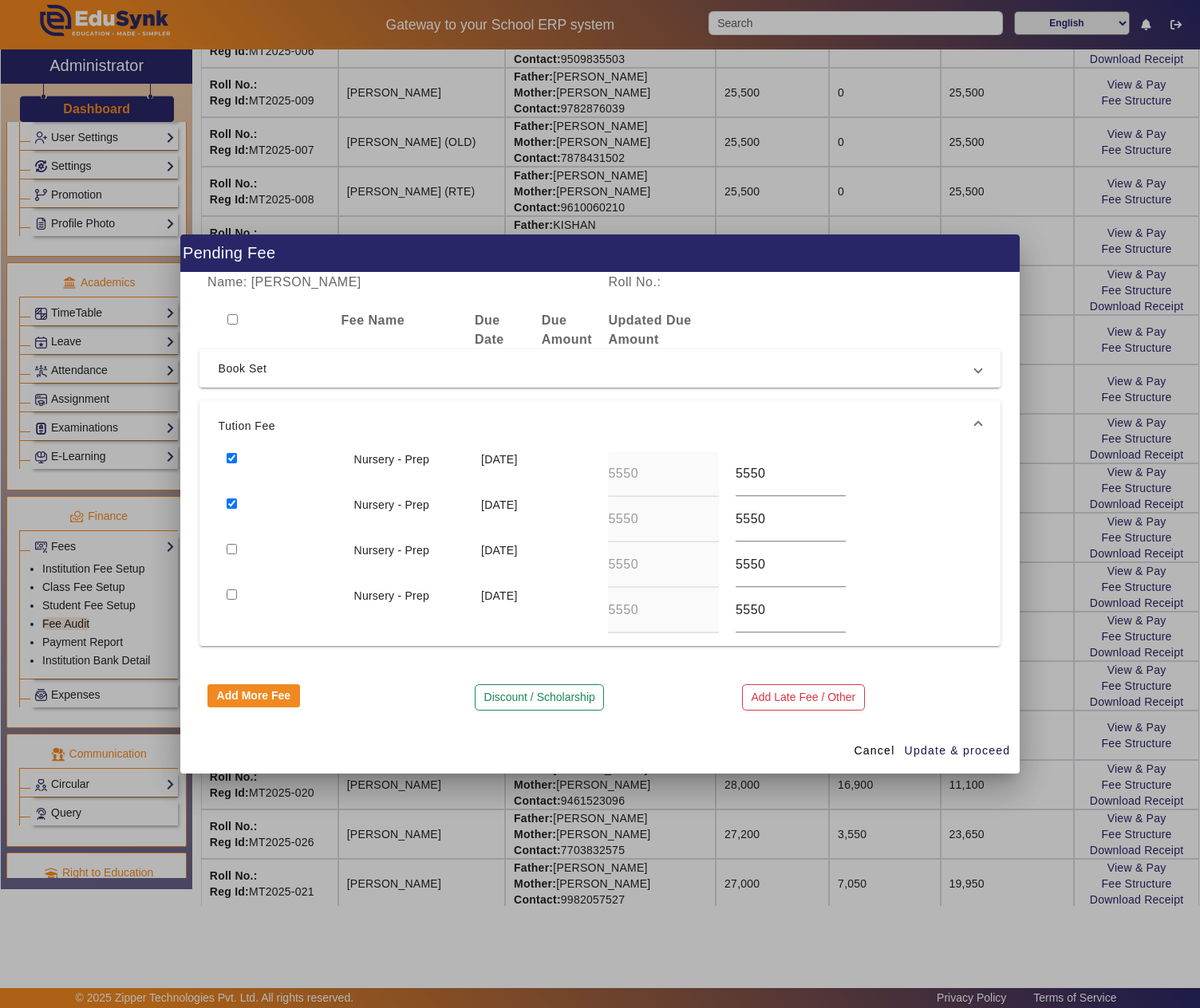
checkbox input "true"
click at [232, 590] on input "checkbox" at bounding box center [232, 595] width 11 height 11
checkbox input "true"
click at [230, 453] on input "checkbox" at bounding box center [232, 459] width 11 height 11
checkbox input "false"
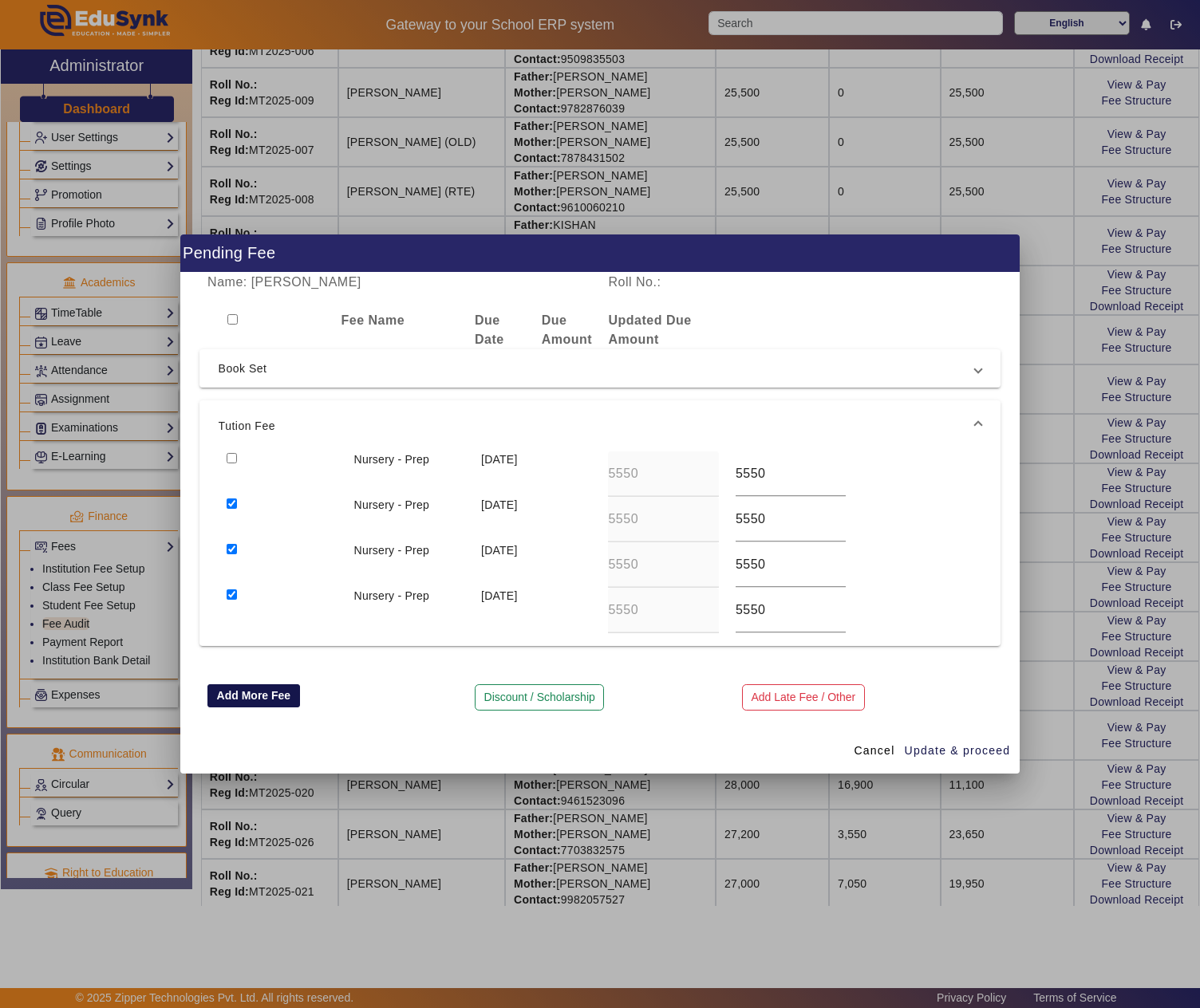
click at [252, 694] on button "Add More Fee" at bounding box center [253, 696] width 93 height 24
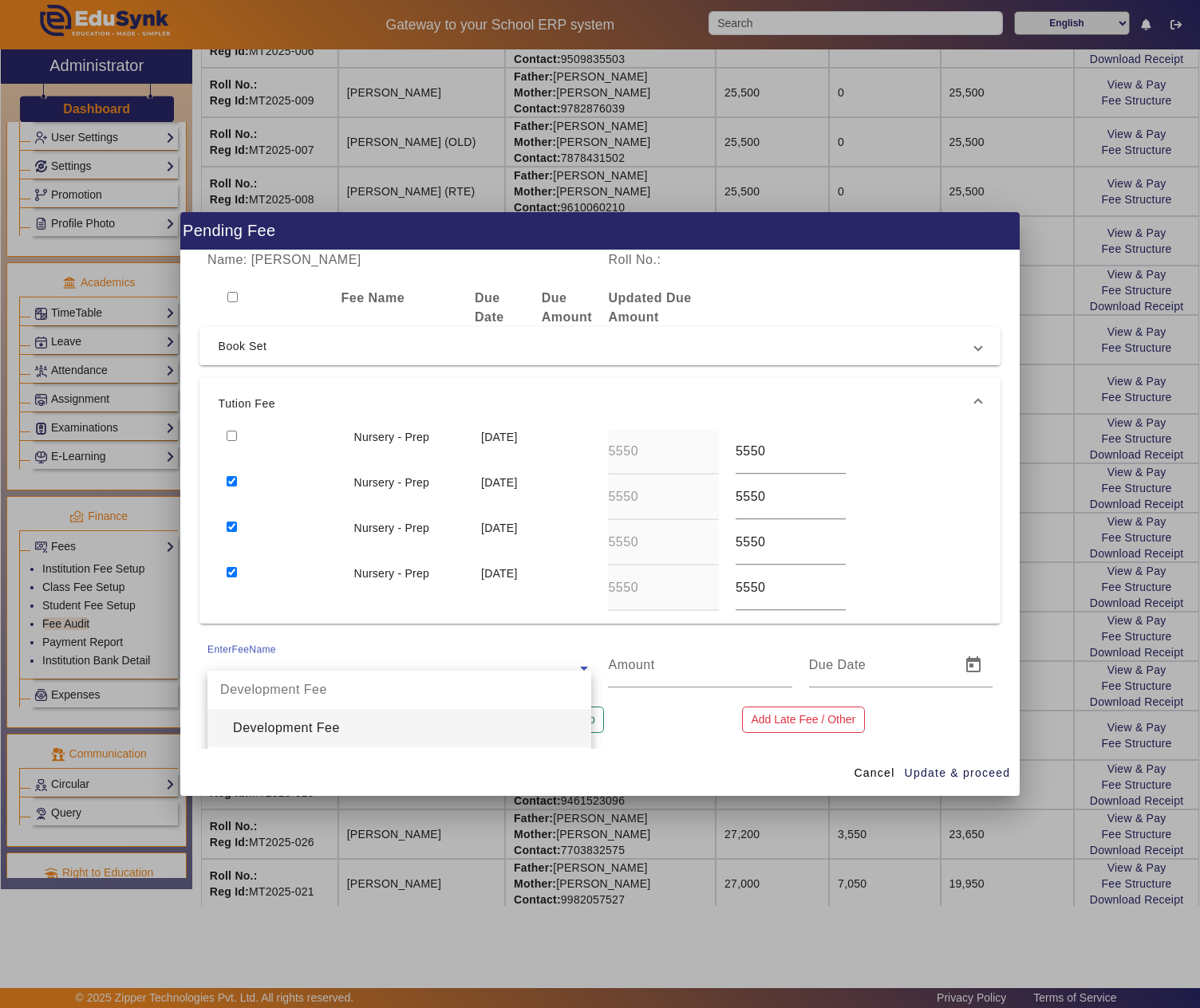
click at [261, 660] on input "text" at bounding box center [399, 667] width 384 height 19
type input "REG"
click at [281, 732] on div "Registration Fee" at bounding box center [399, 728] width 384 height 39
type input "1500"
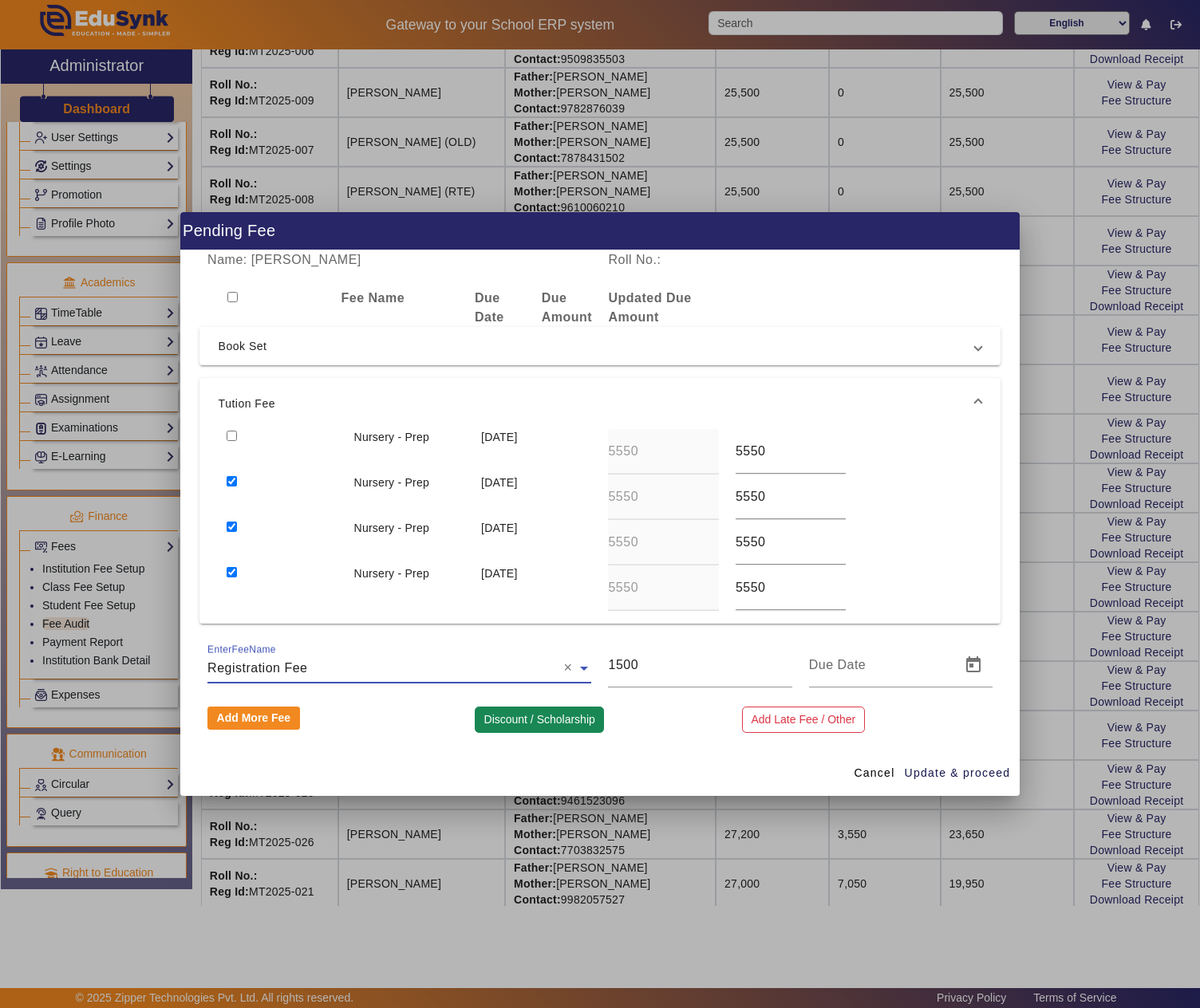
click at [536, 714] on button "Discount / Scholarship" at bounding box center [539, 721] width 129 height 27
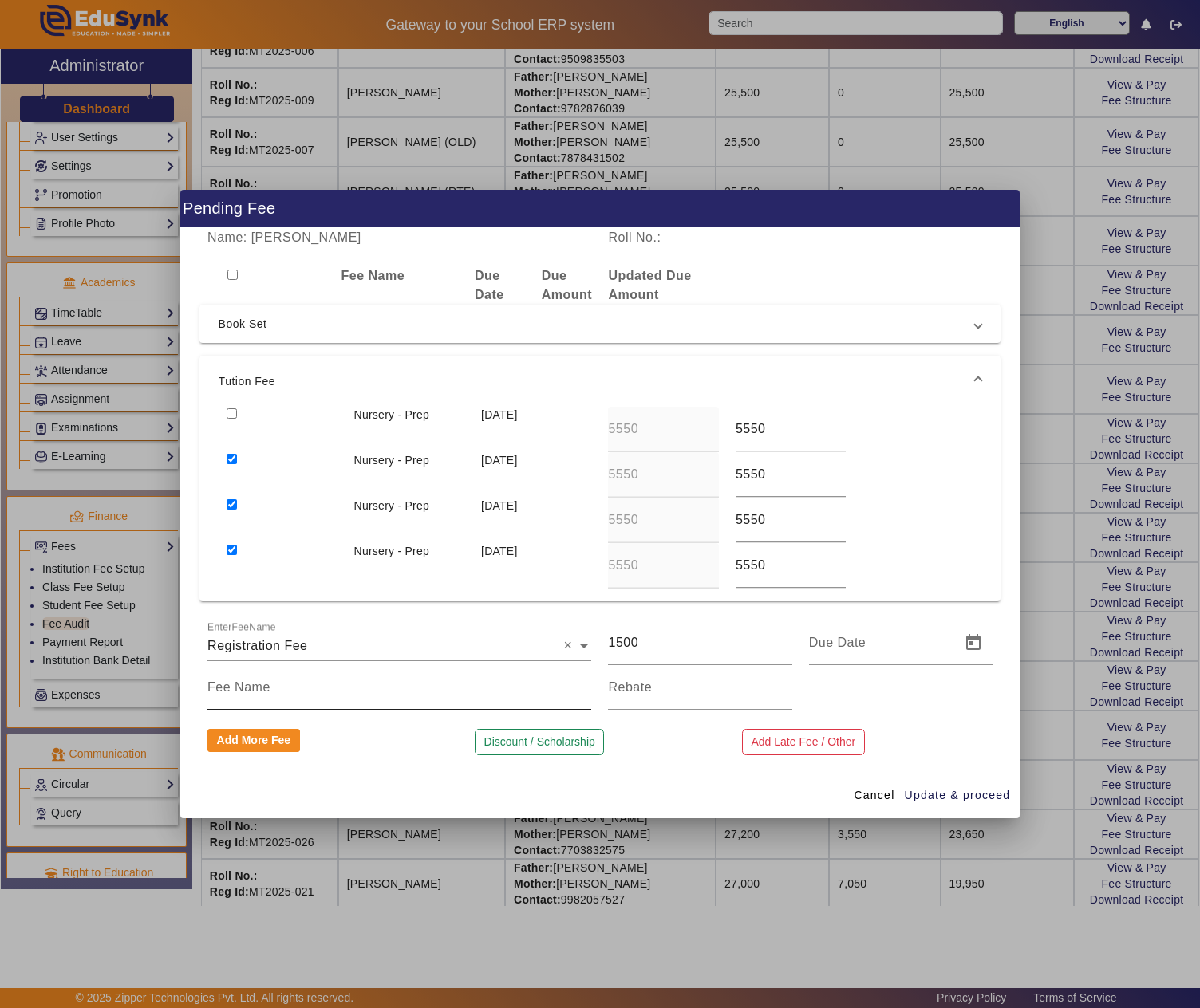
click at [434, 694] on input at bounding box center [399, 687] width 384 height 19
type input "DISCOUNT"
type input "1500"
click at [970, 796] on span "Update & proceed" at bounding box center [958, 795] width 106 height 17
type input "[DATE]"
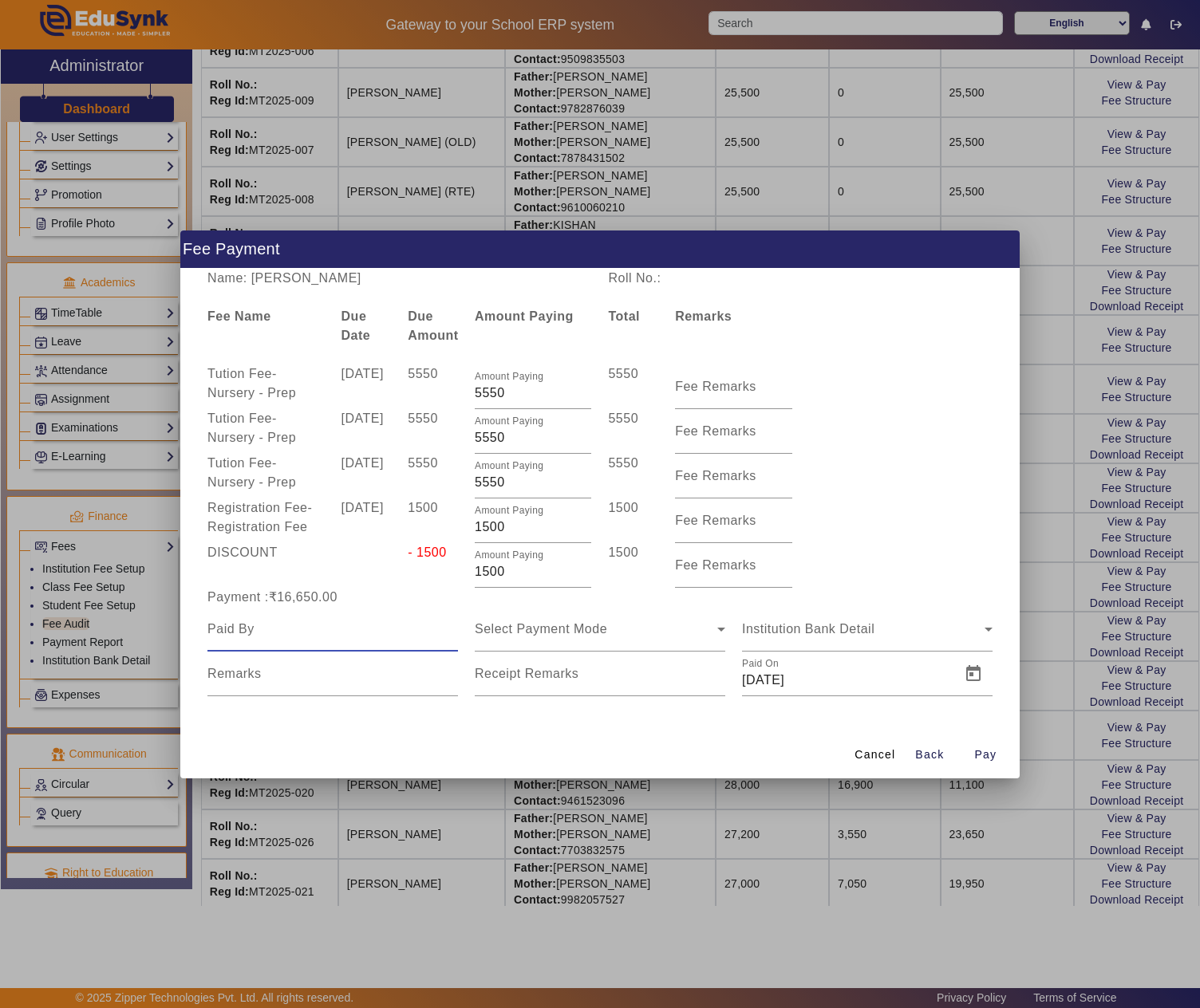
click at [333, 637] on input at bounding box center [332, 629] width 250 height 19
paste input "KAPIL CHHANGANI"
type input "KAPIL CHHANGANI"
click at [577, 637] on div "Select Payment Mode" at bounding box center [595, 629] width 242 height 19
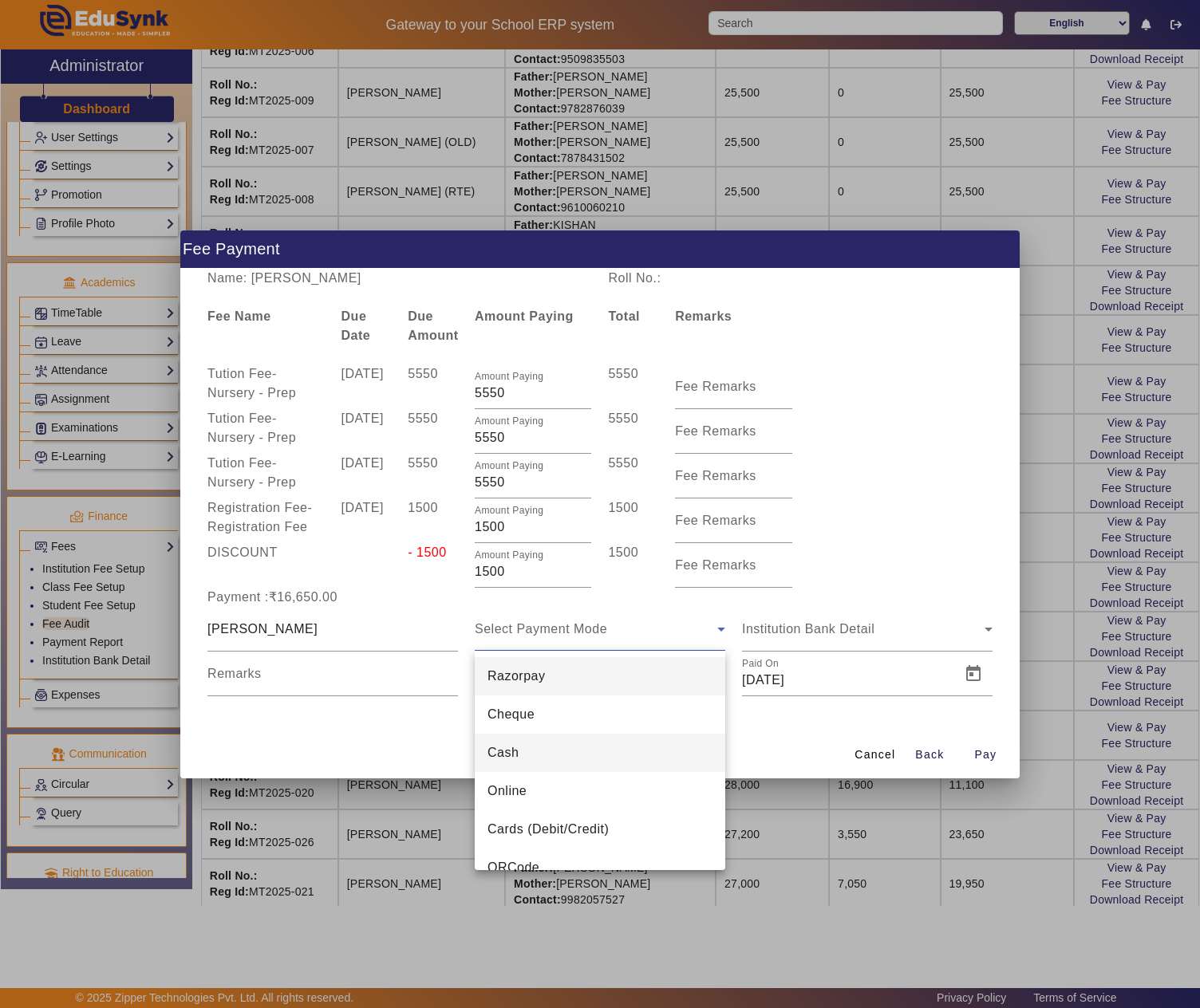
click at [530, 753] on mat-option "Cash" at bounding box center [600, 753] width 250 height 39
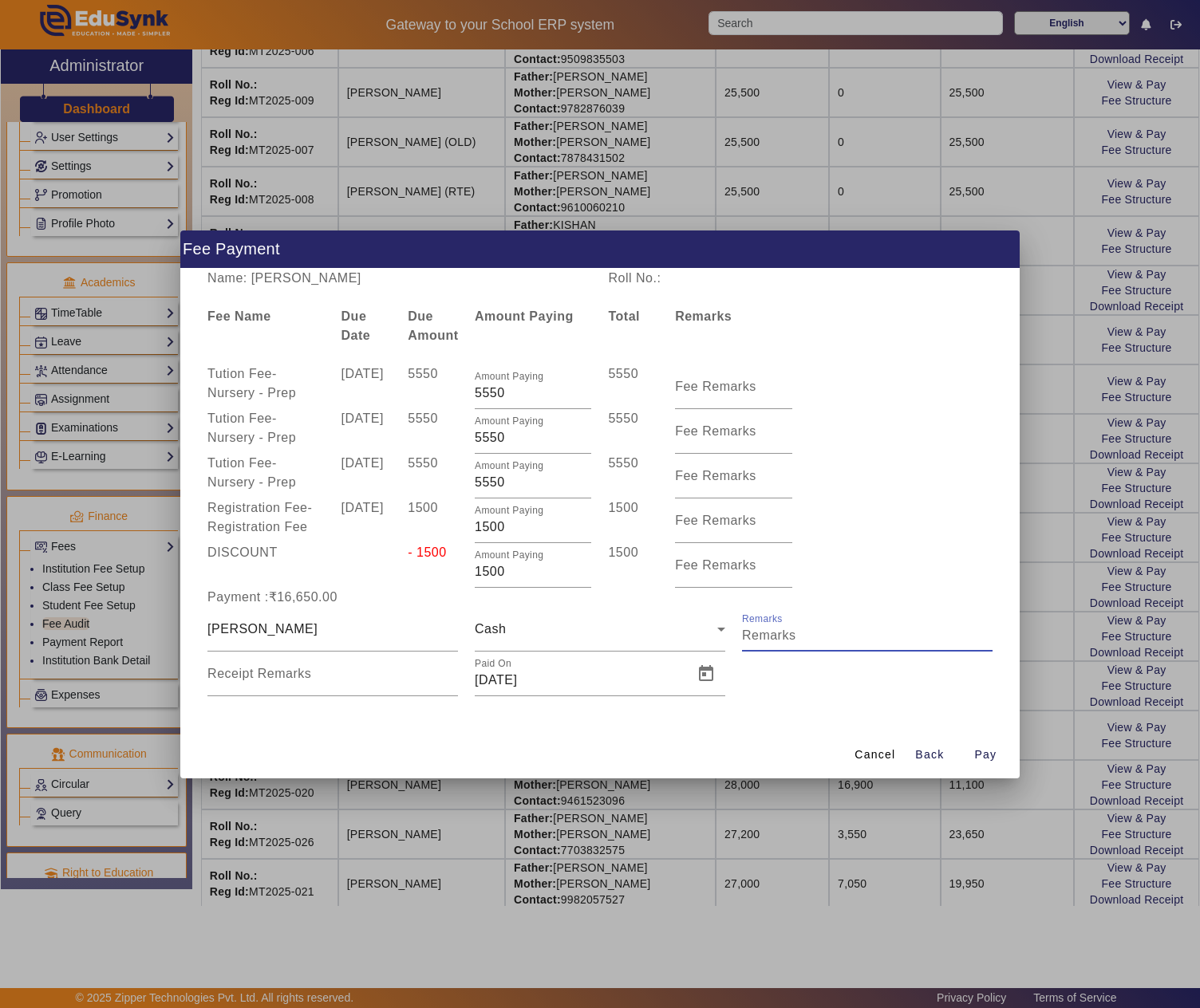
click at [801, 626] on input "Remarks" at bounding box center [868, 635] width 250 height 19
type input "FULL YEAR FEE (JULY ONWARD)"
click at [702, 673] on span "Open calendar" at bounding box center [705, 674] width 39 height 39
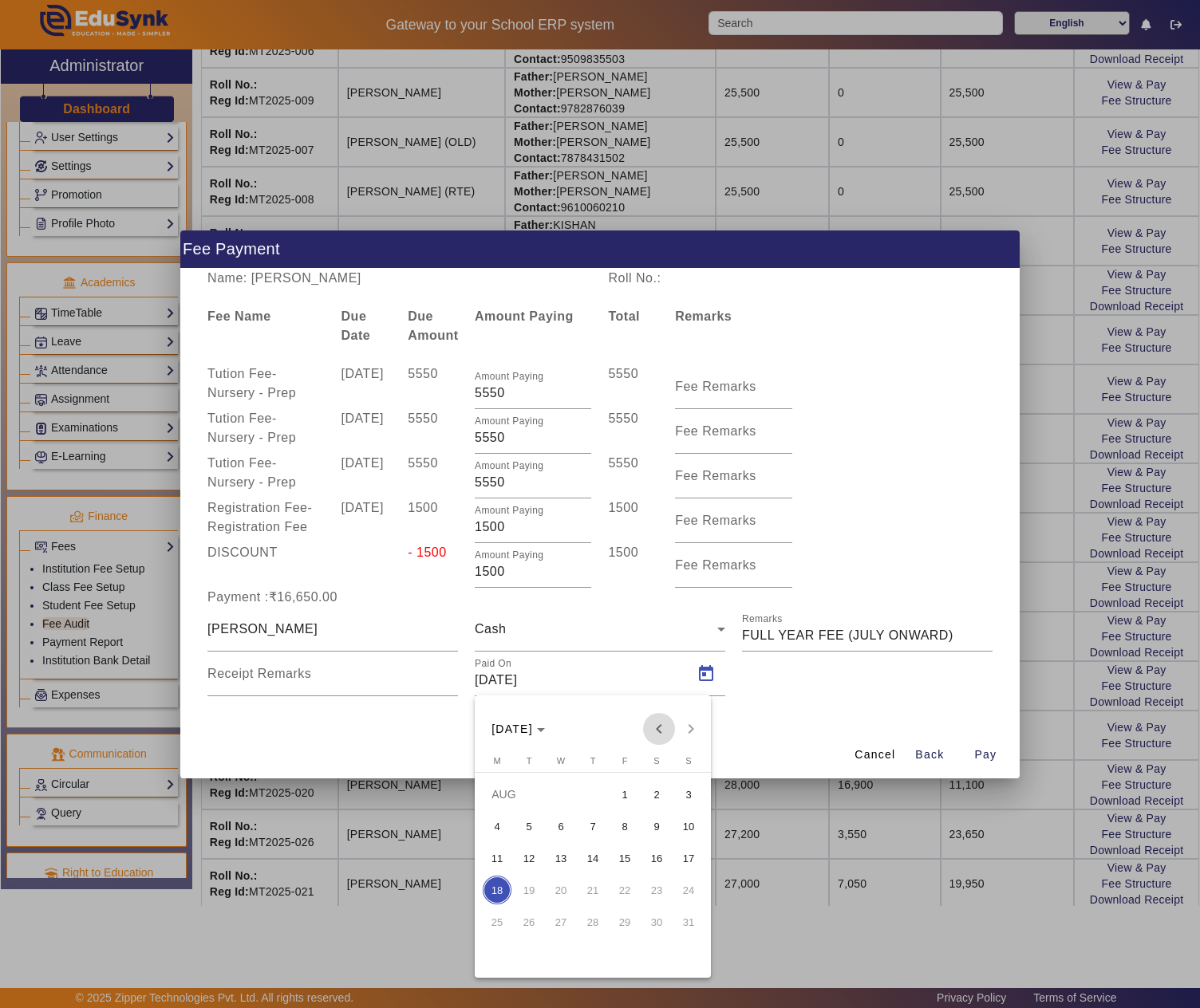
click at [664, 726] on span "Previous month" at bounding box center [659, 729] width 32 height 32
click at [560, 892] on span "16" at bounding box center [561, 890] width 29 height 29
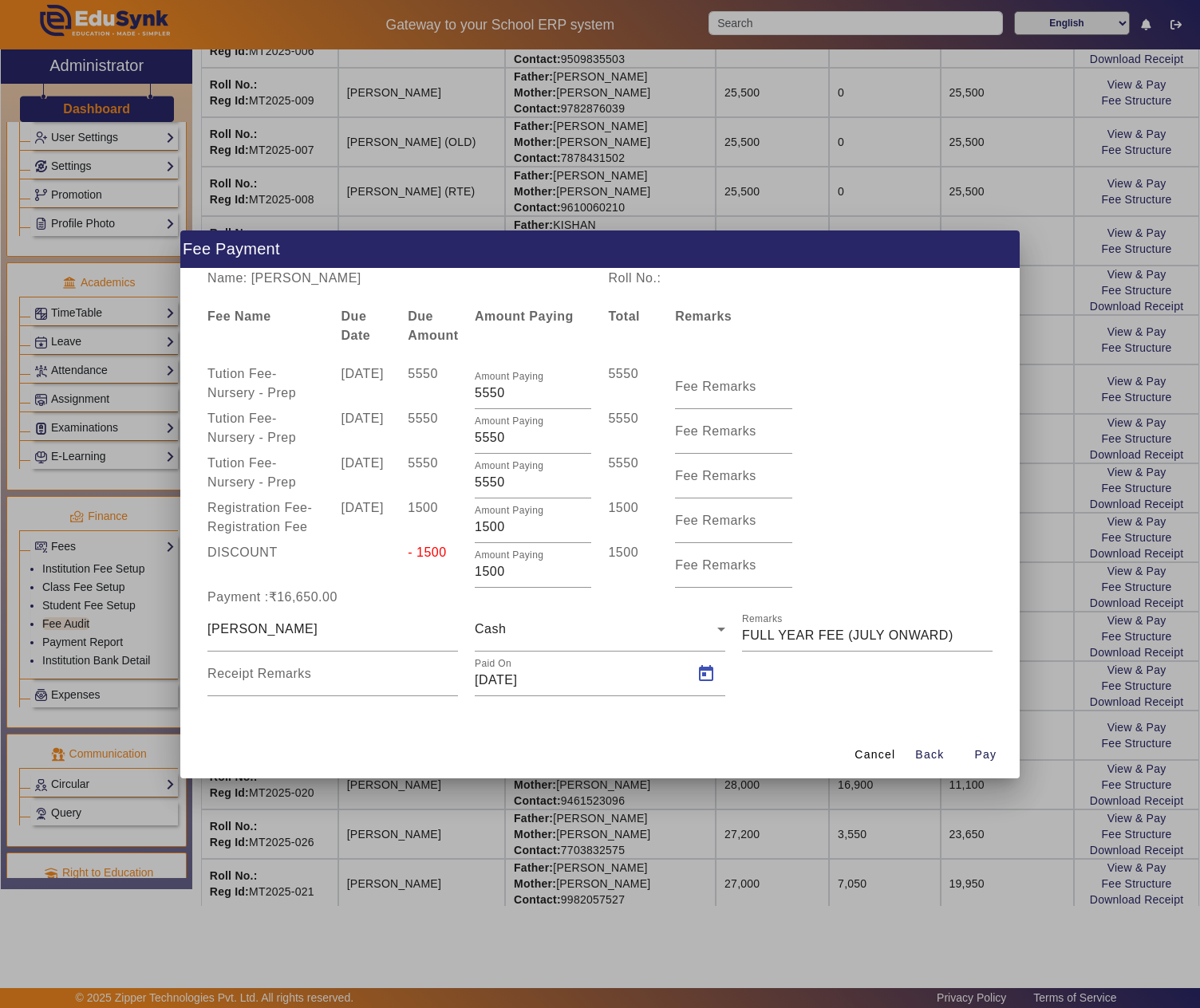
type input "16/07/2025"
click at [983, 755] on span "Pay" at bounding box center [985, 755] width 23 height 17
type input "0"
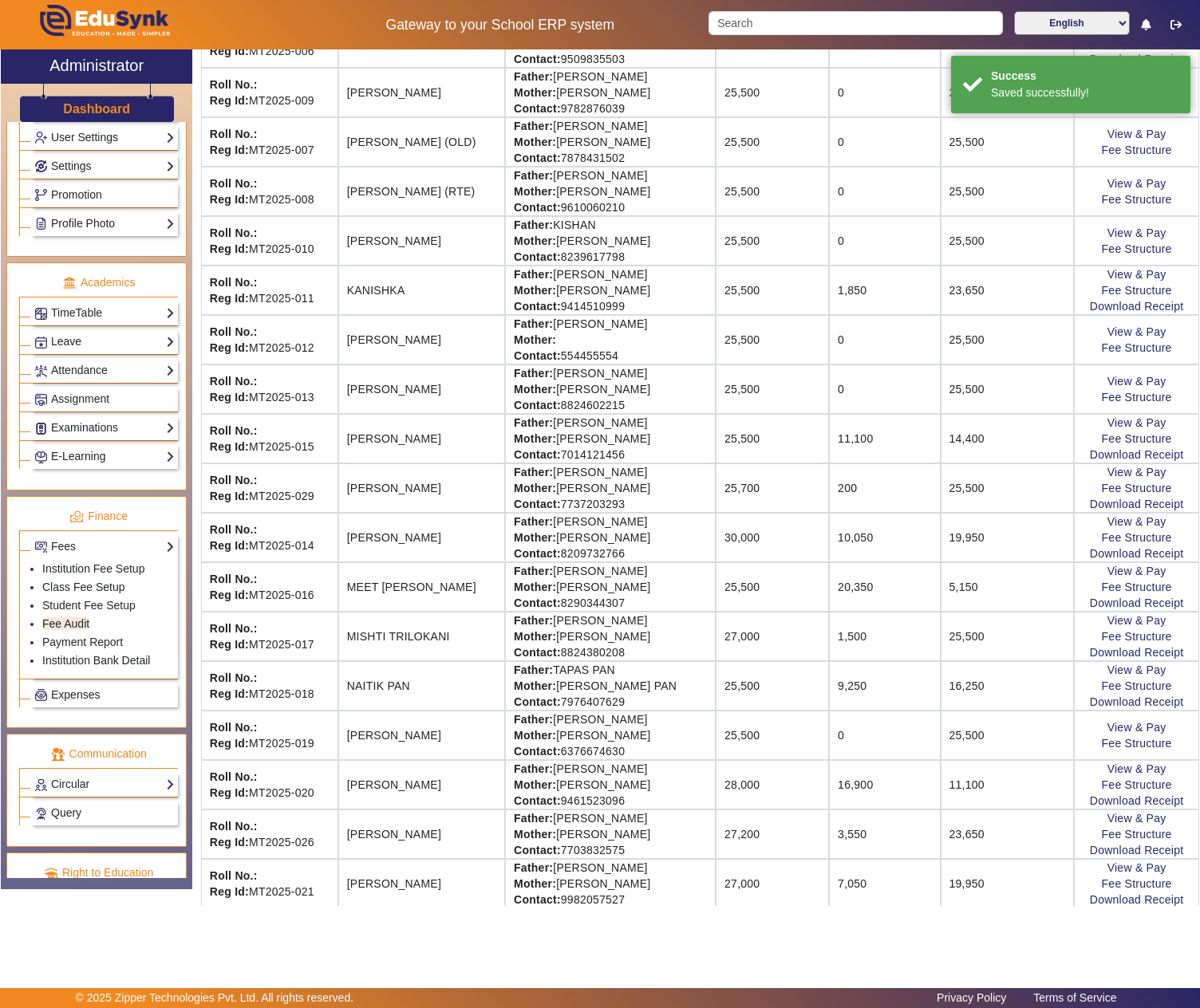
scroll to position [0, 0]
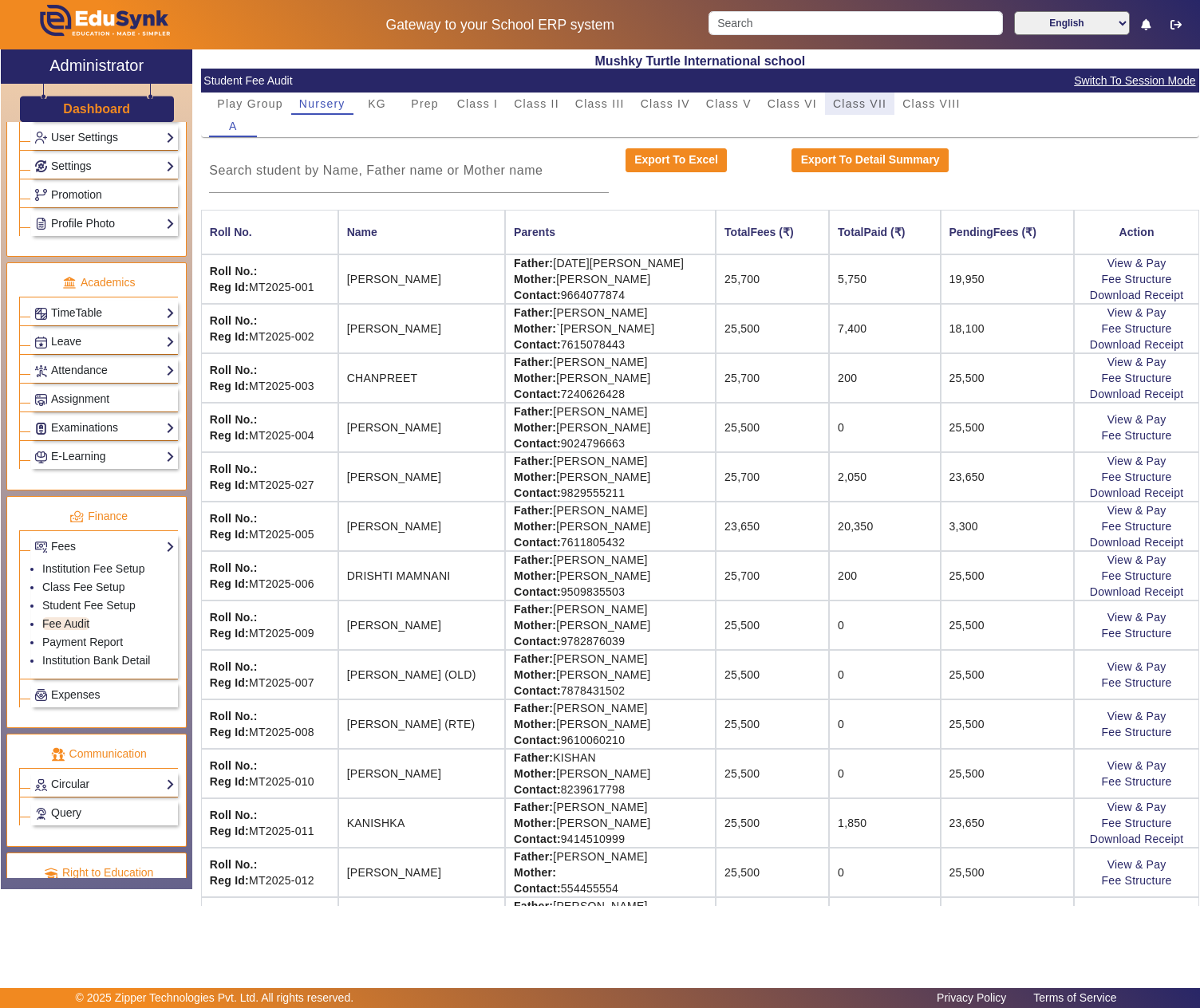
drag, startPoint x: 877, startPoint y: 99, endPoint x: 852, endPoint y: 123, distance: 34.7
click at [877, 99] on span "Class VII" at bounding box center [859, 104] width 53 height 11
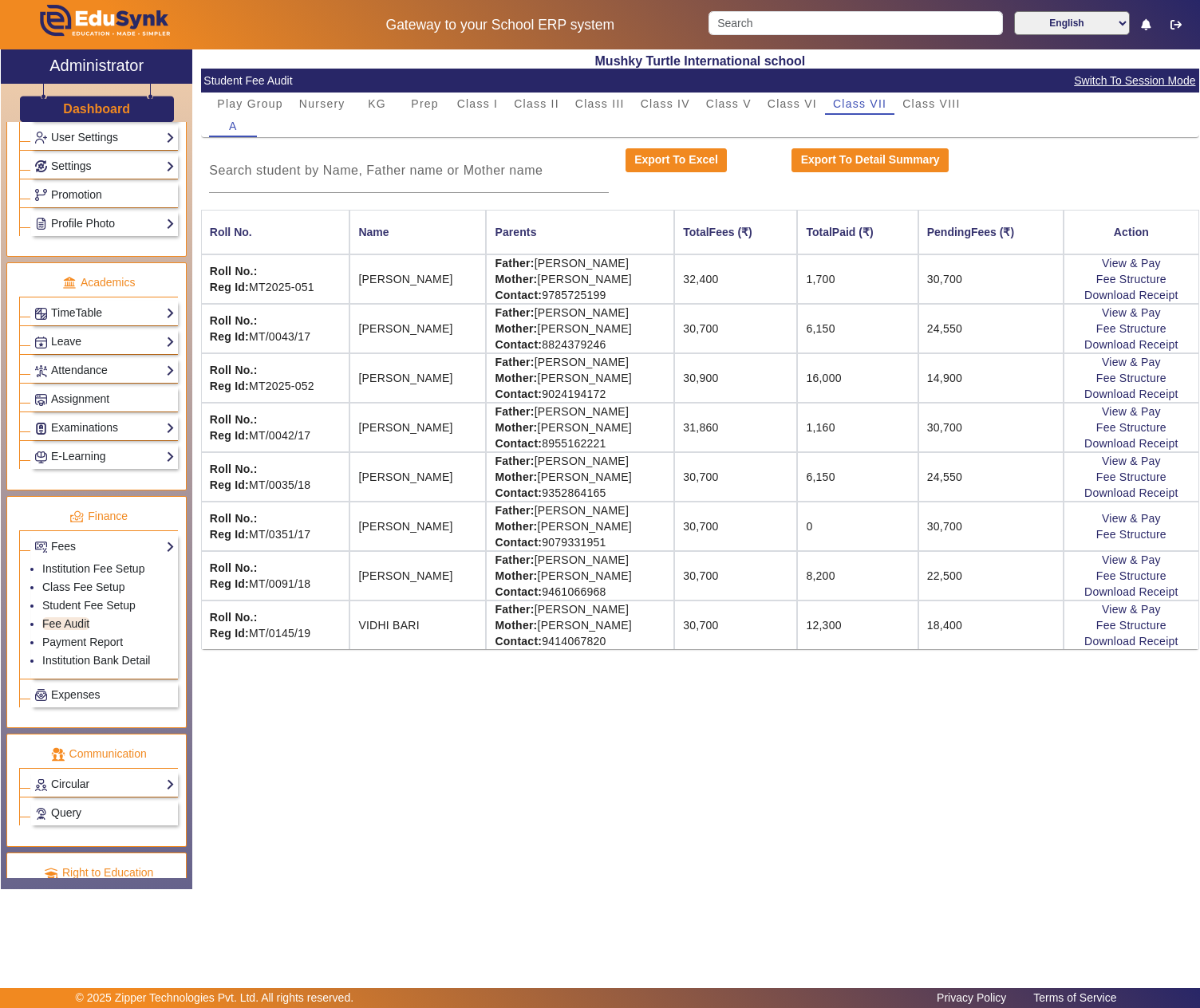
click at [548, 263] on td "Father: LOKESH SHARMA Mother: ANURADHA SHARMA Contact: 9785725199" at bounding box center [579, 278] width 188 height 50
drag, startPoint x: 548, startPoint y: 263, endPoint x: 652, endPoint y: 265, distance: 104.0
click at [552, 263] on td "Father: LOKESH SHARMA Mother: ANURADHA SHARMA Contact: 9785725199" at bounding box center [579, 278] width 188 height 50
click at [645, 265] on td "Father: LOKESH SHARMA Mother: ANURADHA SHARMA Contact: 9785725199" at bounding box center [579, 278] width 188 height 50
copy td "LOKESH SHARMA"
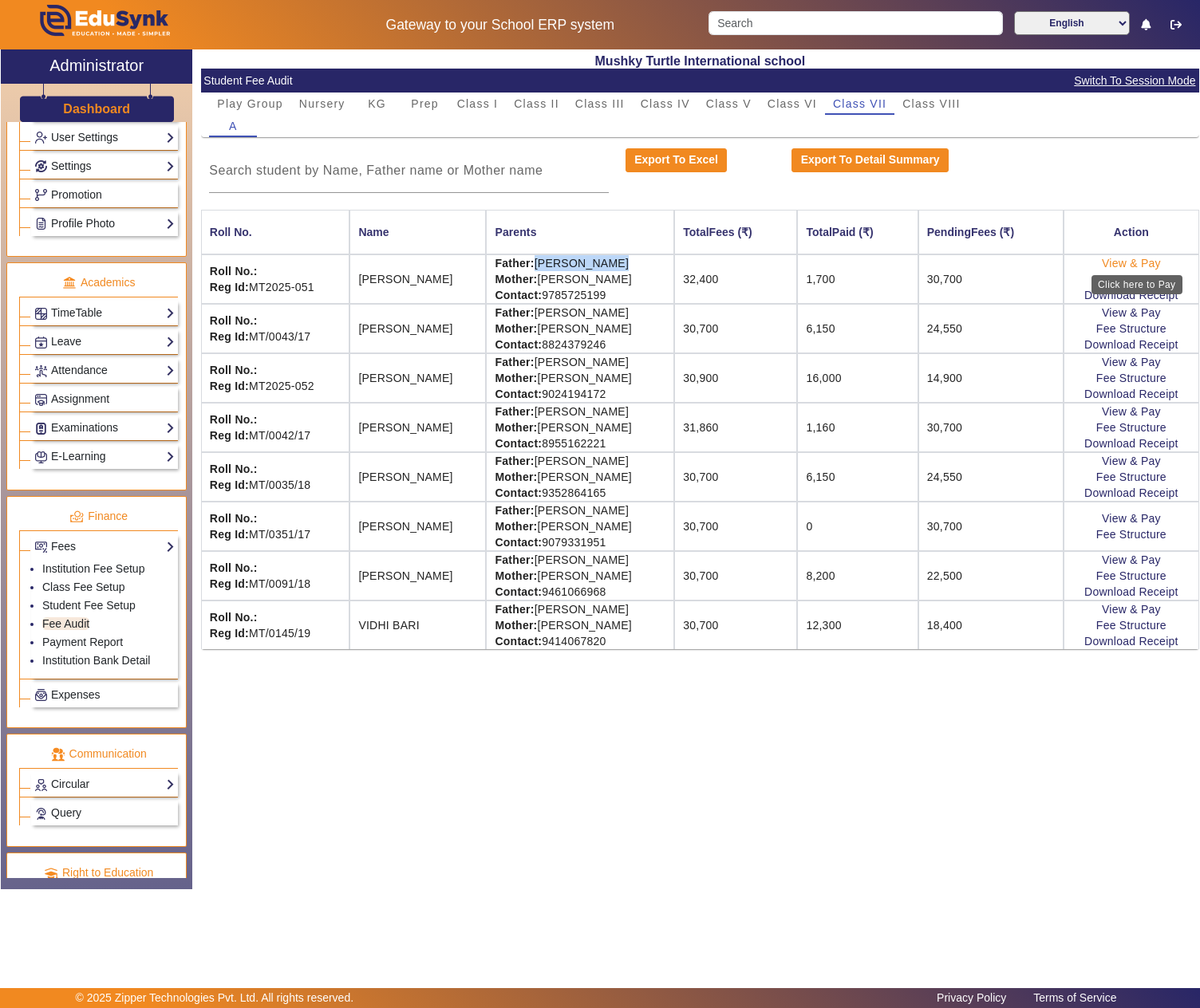
click at [1138, 259] on link "View & Pay" at bounding box center [1132, 263] width 59 height 13
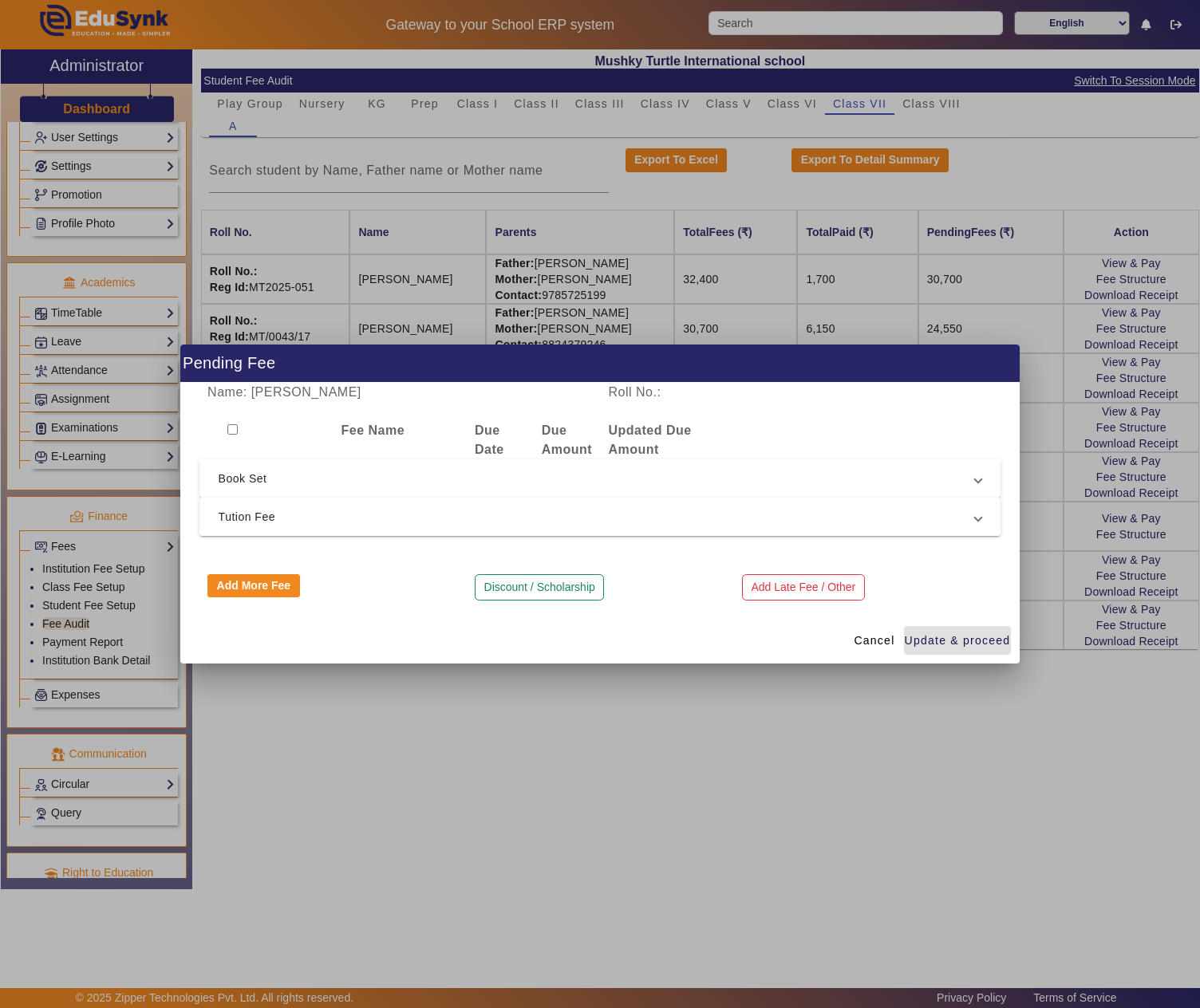
click at [269, 513] on span "Tution Fee" at bounding box center [597, 516] width 757 height 19
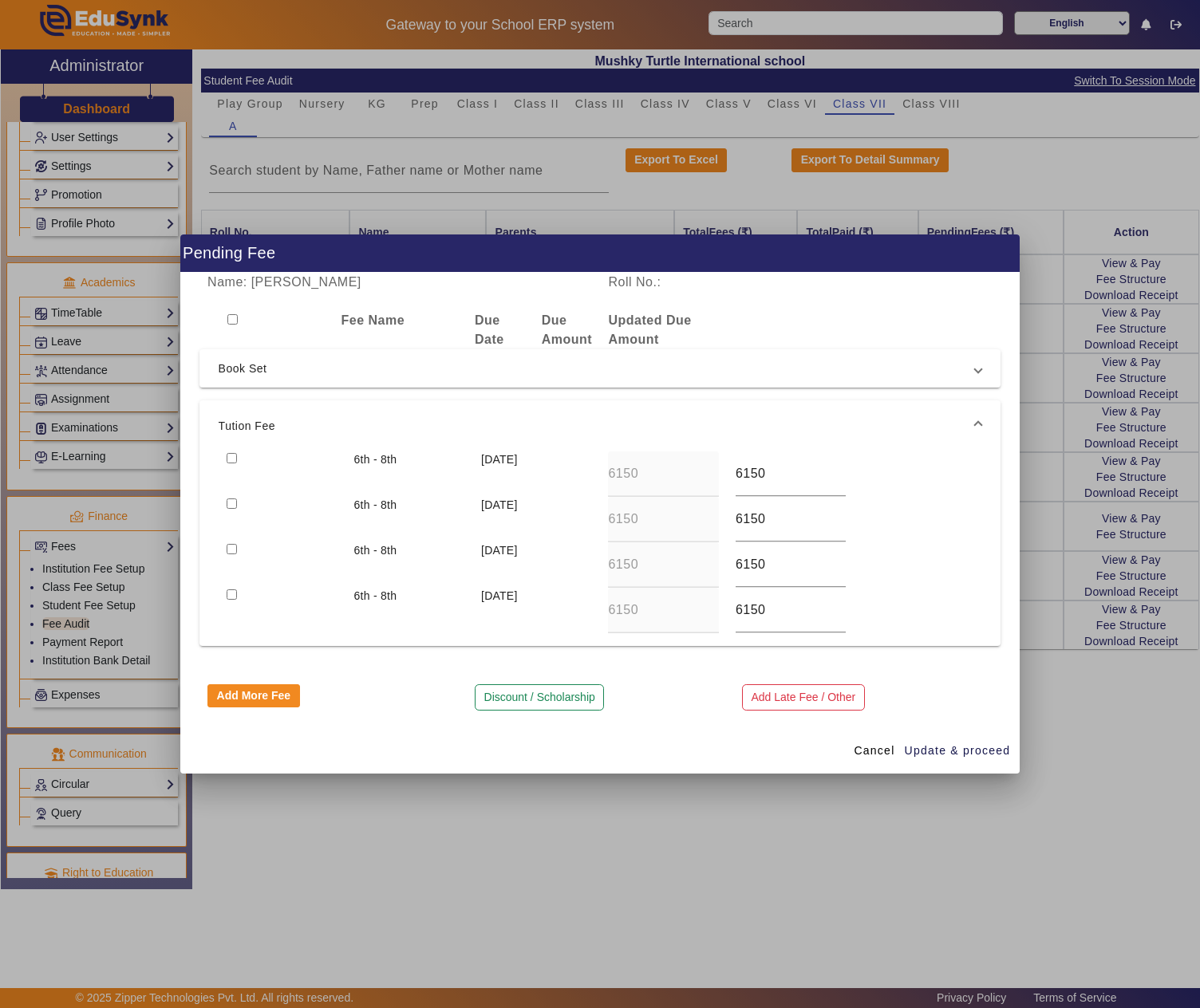
click at [233, 455] on input "checkbox" at bounding box center [232, 459] width 11 height 11
checkbox input "true"
click at [923, 749] on span "Update & proceed" at bounding box center [958, 750] width 106 height 17
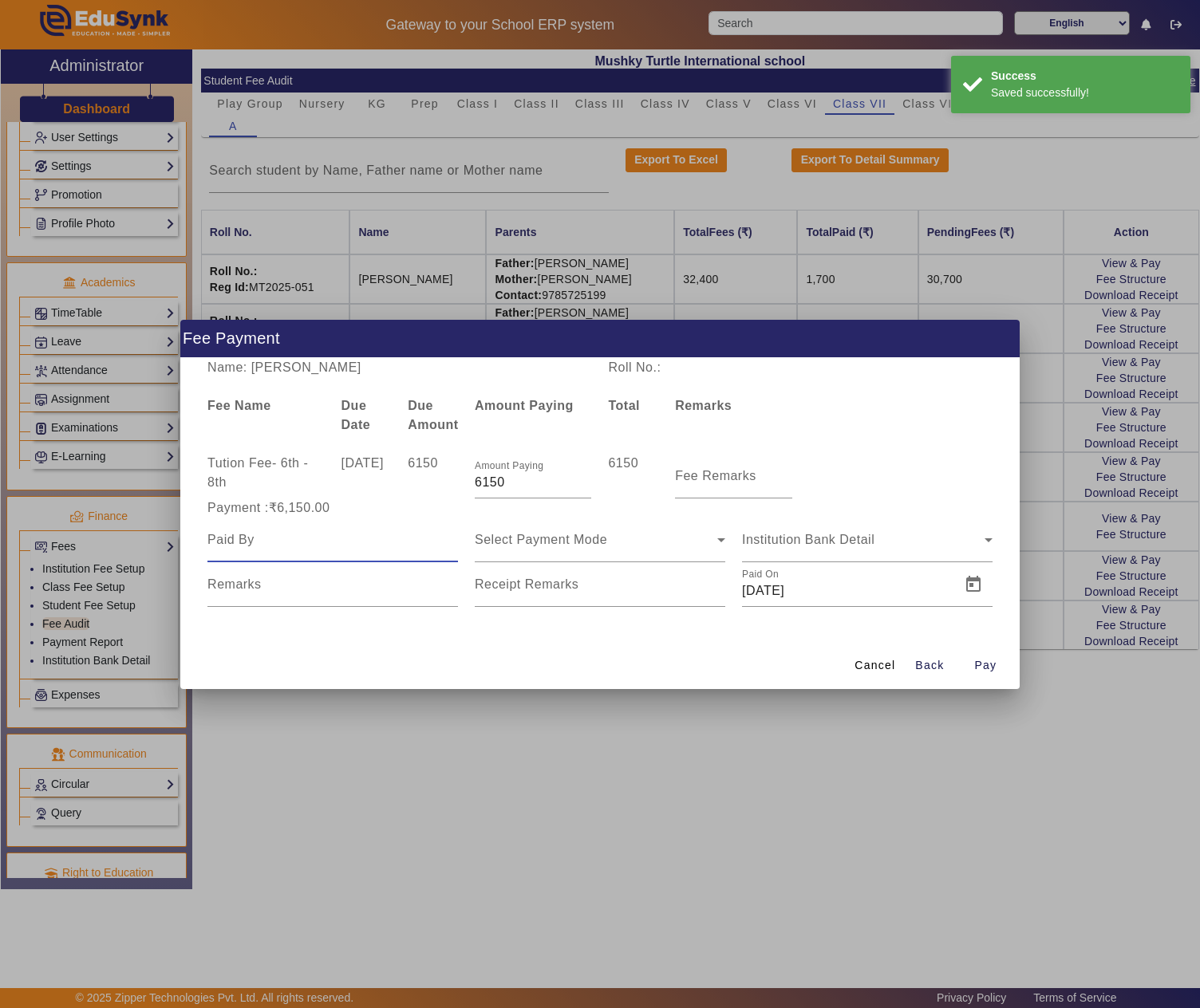
click at [230, 531] on input at bounding box center [332, 540] width 250 height 19
paste input "LOKESH SHARMA"
type input "LOKESH SHARMA"
click at [737, 476] on mat-label "Fee Remarks" at bounding box center [715, 476] width 81 height 14
click at [737, 476] on input "Fee Remarks" at bounding box center [732, 482] width 116 height 19
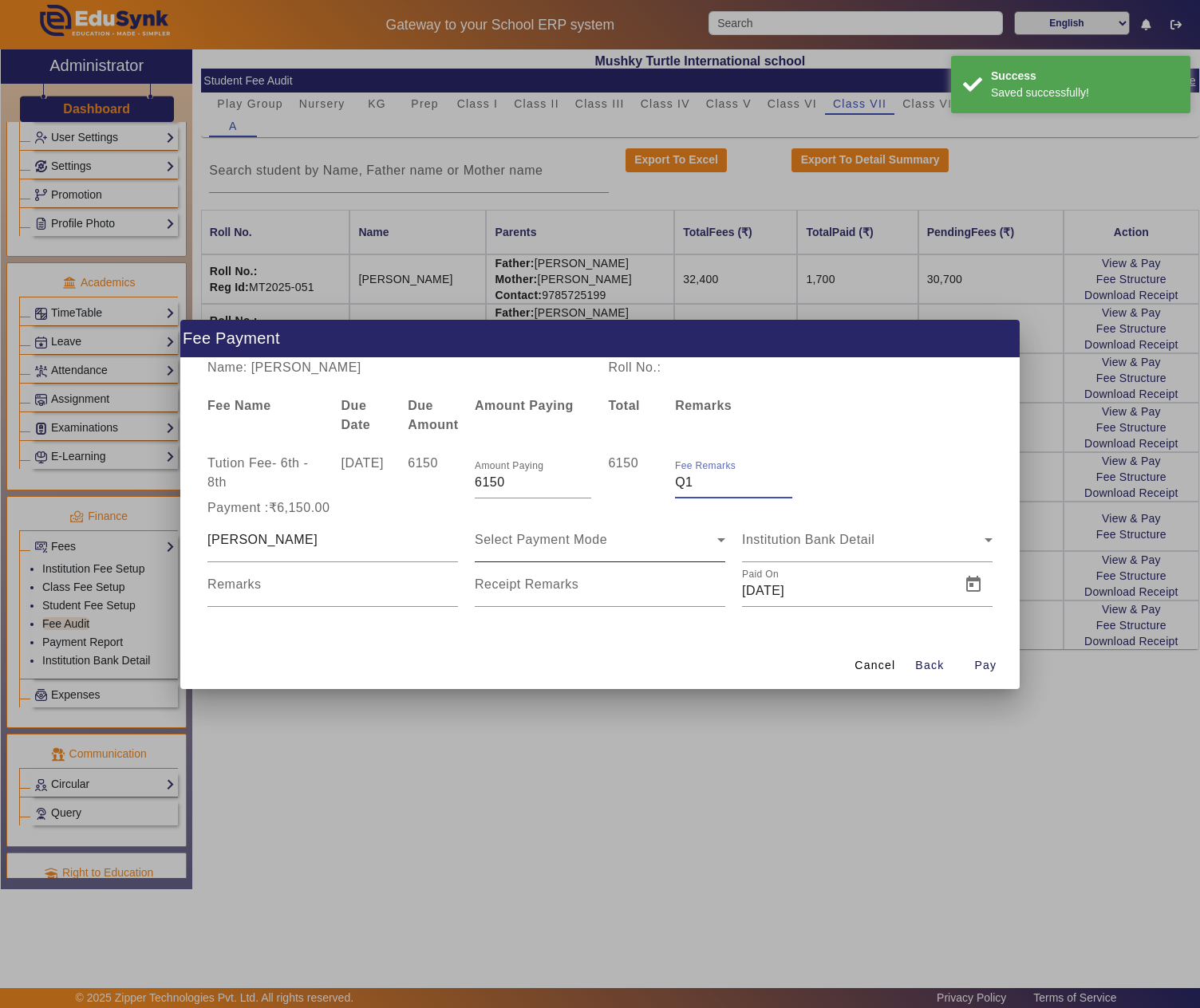
type input "Q1"
click at [614, 550] on div "Select Payment Mode" at bounding box center [600, 540] width 250 height 45
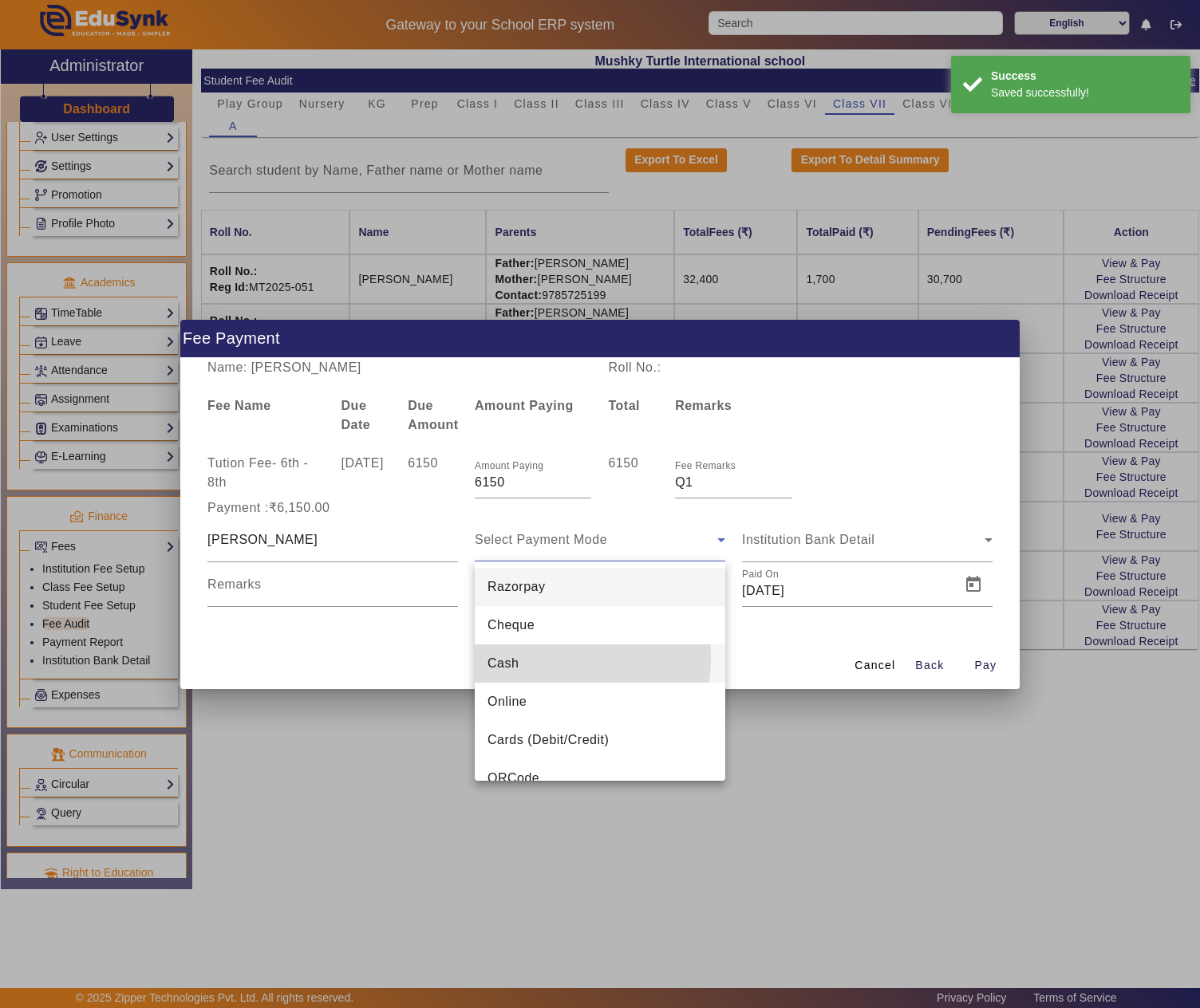
click at [540, 658] on mat-option "Cash" at bounding box center [600, 664] width 250 height 39
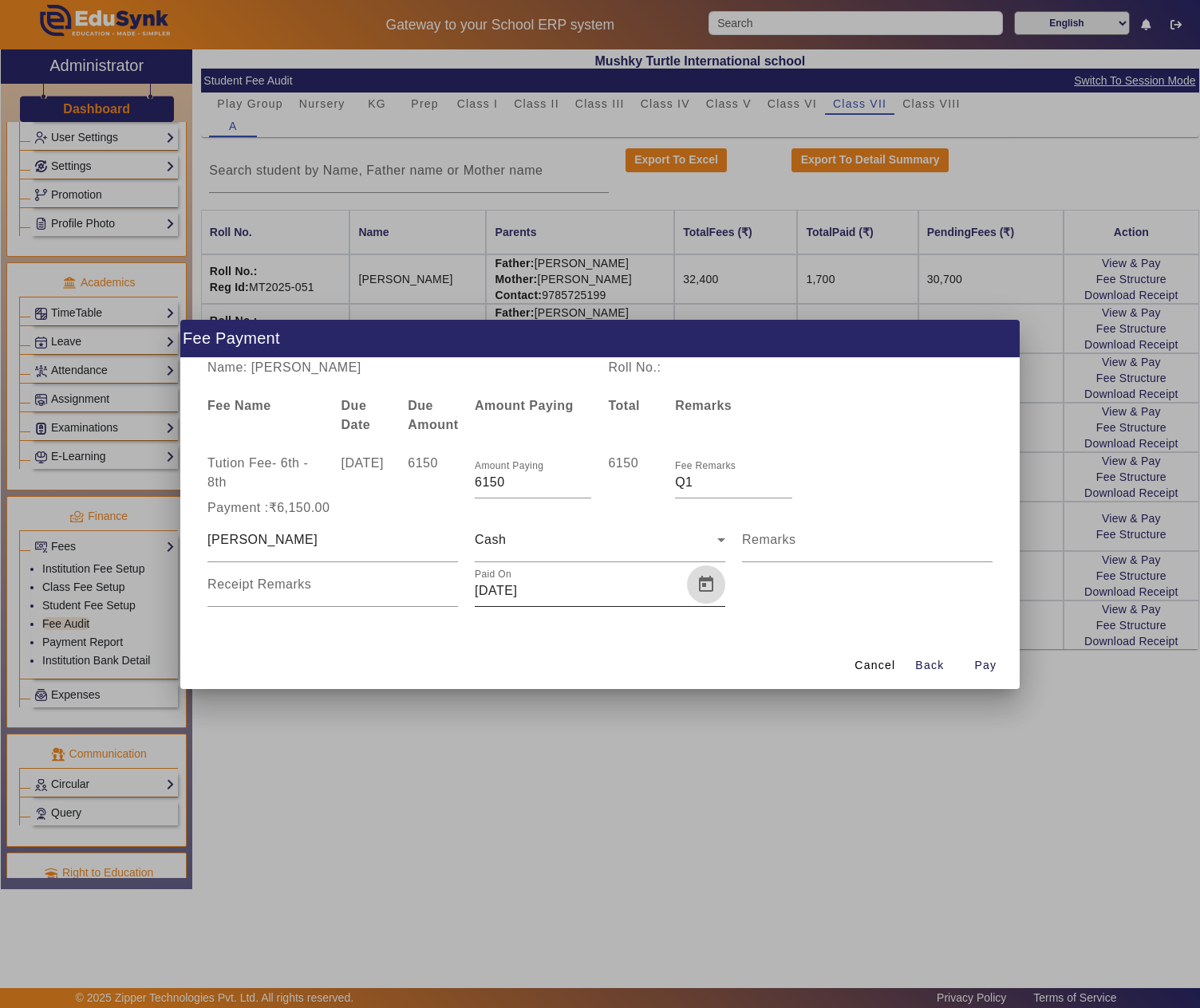
click at [699, 581] on span "Open calendar" at bounding box center [705, 585] width 39 height 39
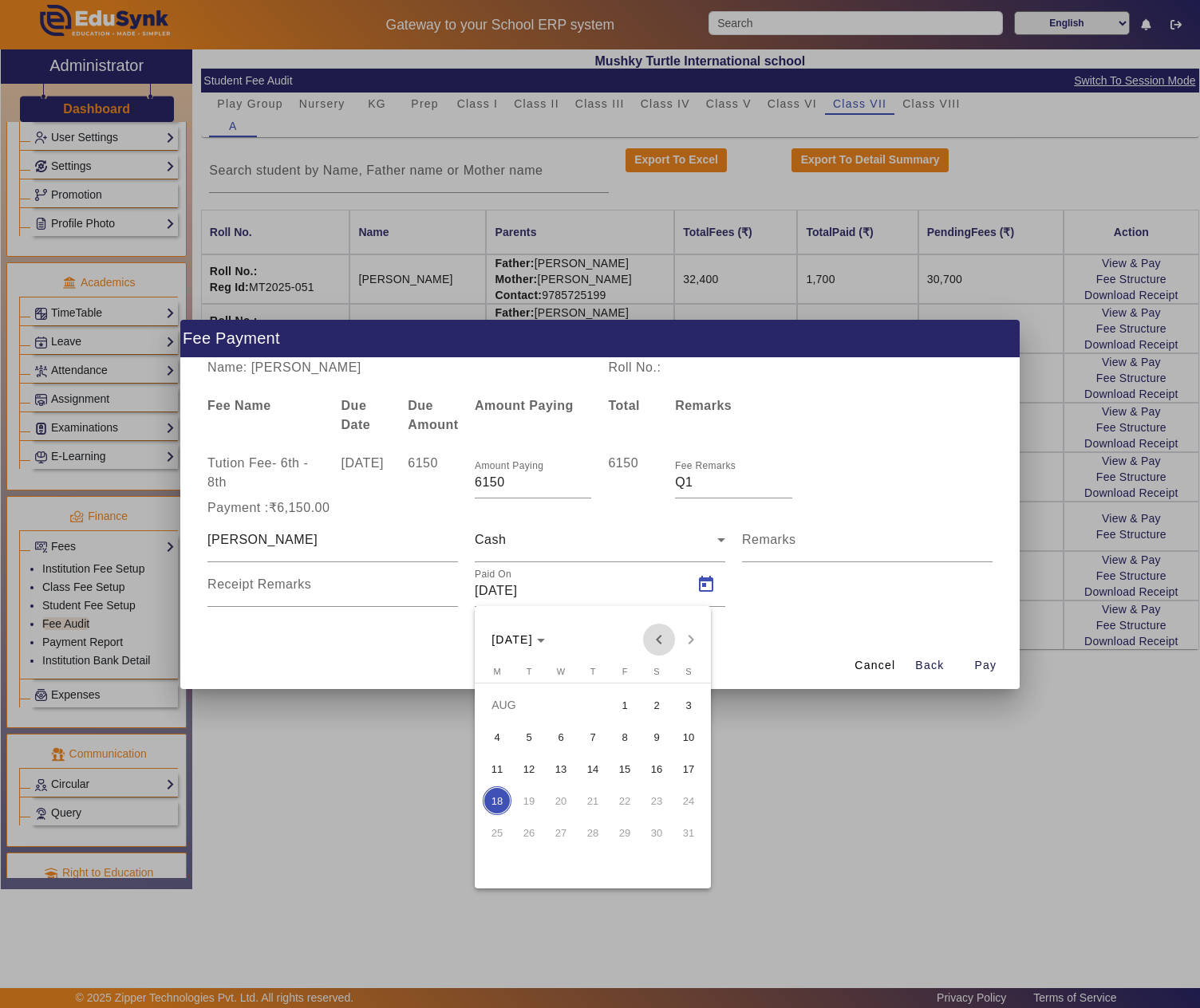
click at [651, 627] on span "Previous month" at bounding box center [659, 640] width 32 height 32
click at [594, 793] on span "17" at bounding box center [593, 801] width 29 height 29
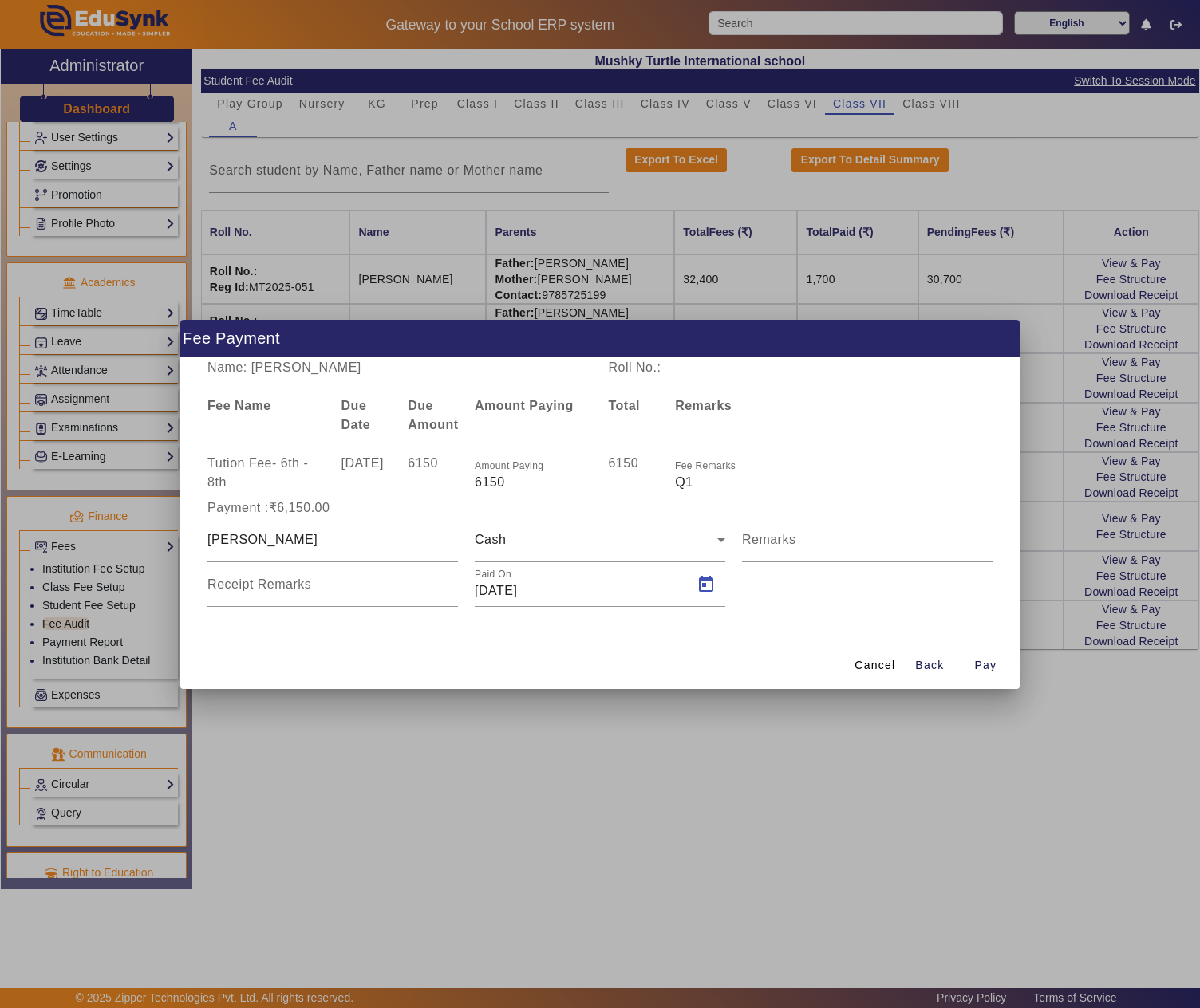
type input "17/07/2025"
click at [983, 654] on span "button" at bounding box center [985, 666] width 51 height 39
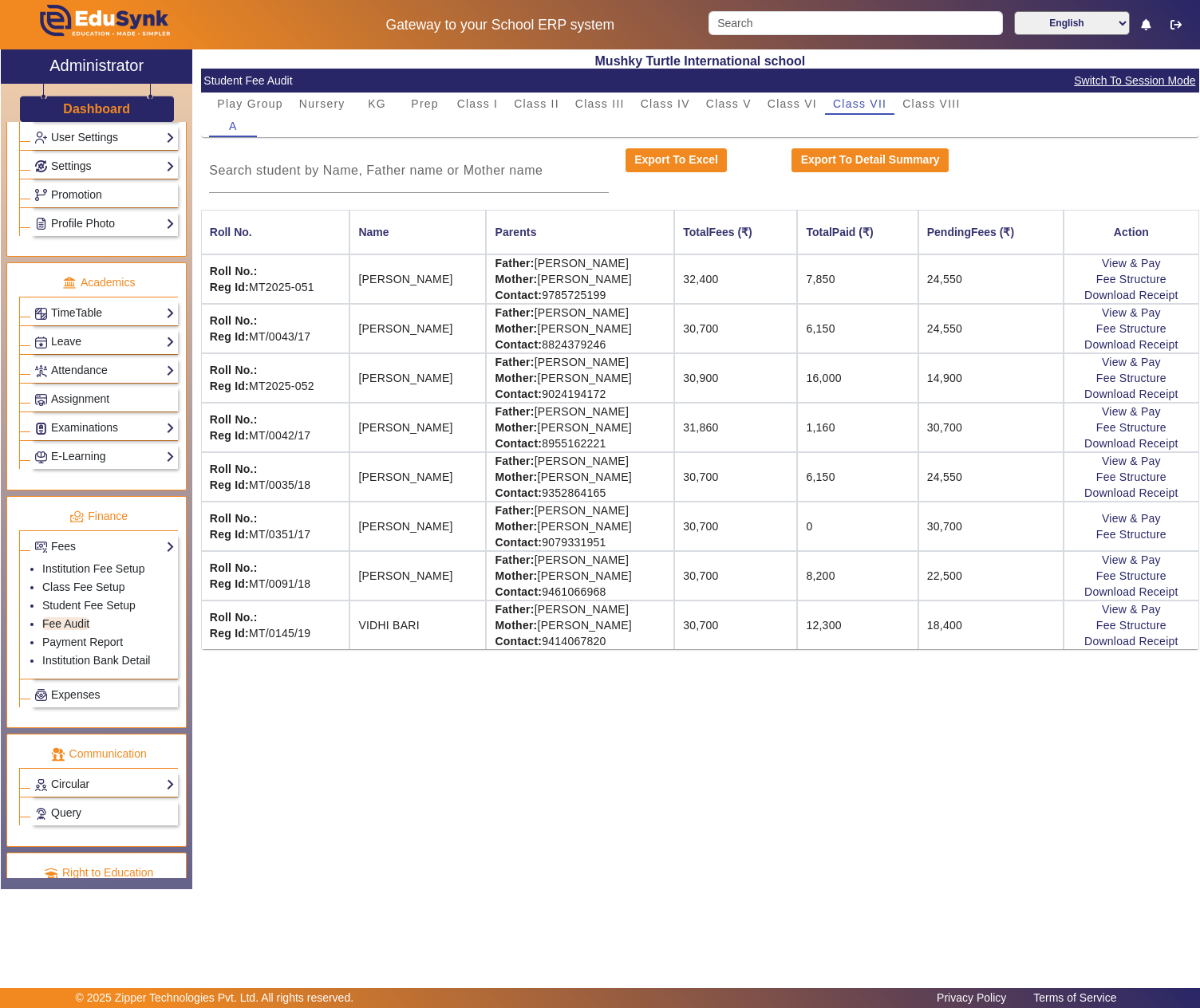
drag, startPoint x: 372, startPoint y: 108, endPoint x: 372, endPoint y: 118, distance: 10.0
click at [372, 108] on span "KG" at bounding box center [377, 104] width 18 height 11
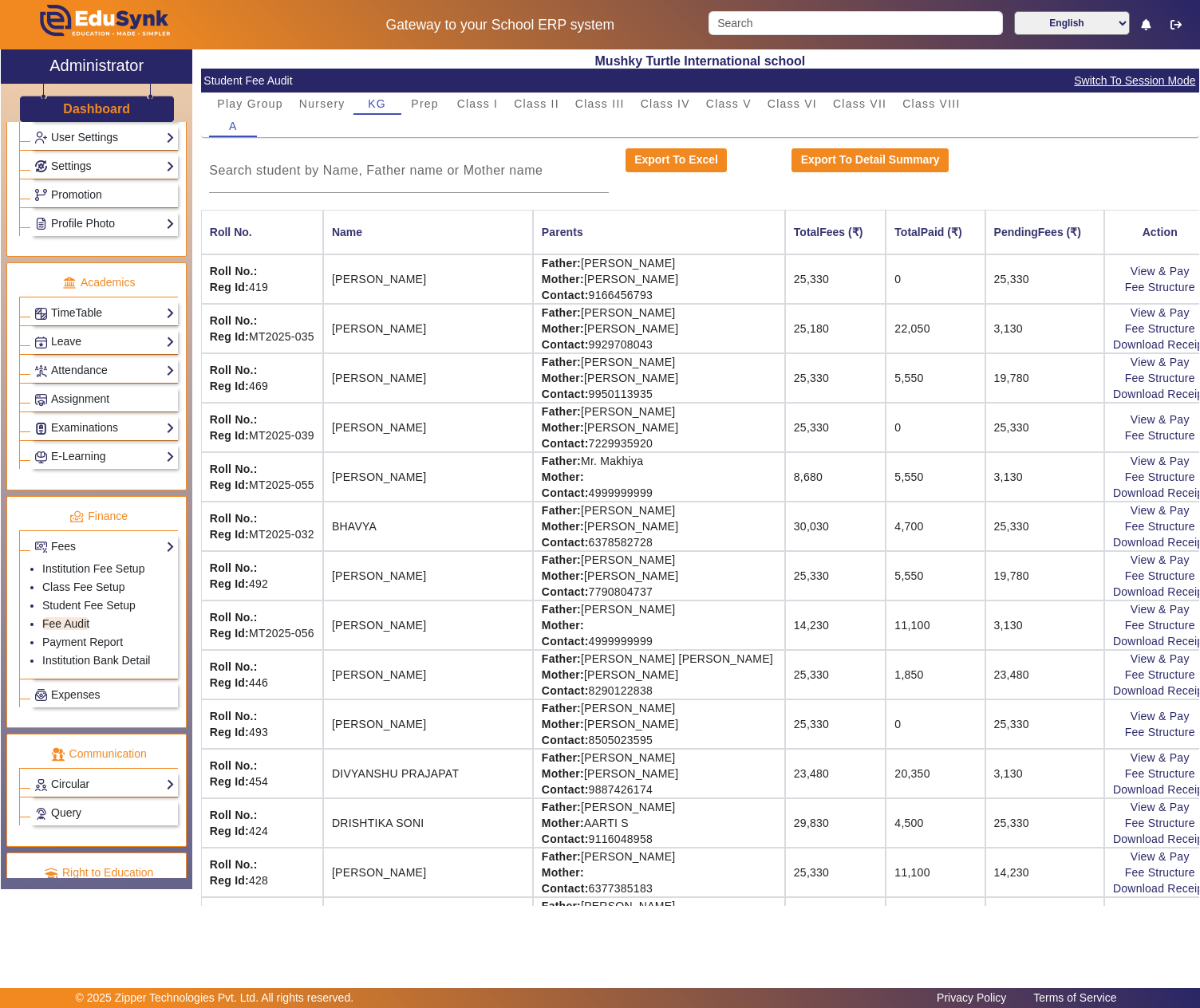
click at [541, 413] on strong "Father:" at bounding box center [560, 412] width 39 height 13
click at [554, 416] on td "Father: MANOJ SINGH Mother: ANKI SINGH Contact: 7229935920" at bounding box center [659, 427] width 252 height 50
drag, startPoint x: 554, startPoint y: 416, endPoint x: 617, endPoint y: 422, distance: 63.3
click at [557, 418] on td "Father: MANOJ SINGH Mother: ANKI SINGH Contact: 7229935920" at bounding box center [659, 427] width 252 height 50
click at [617, 422] on td "Father: MANOJ SINGH Mother: ANKI SINGH Contact: 7229935920" at bounding box center [659, 427] width 252 height 50
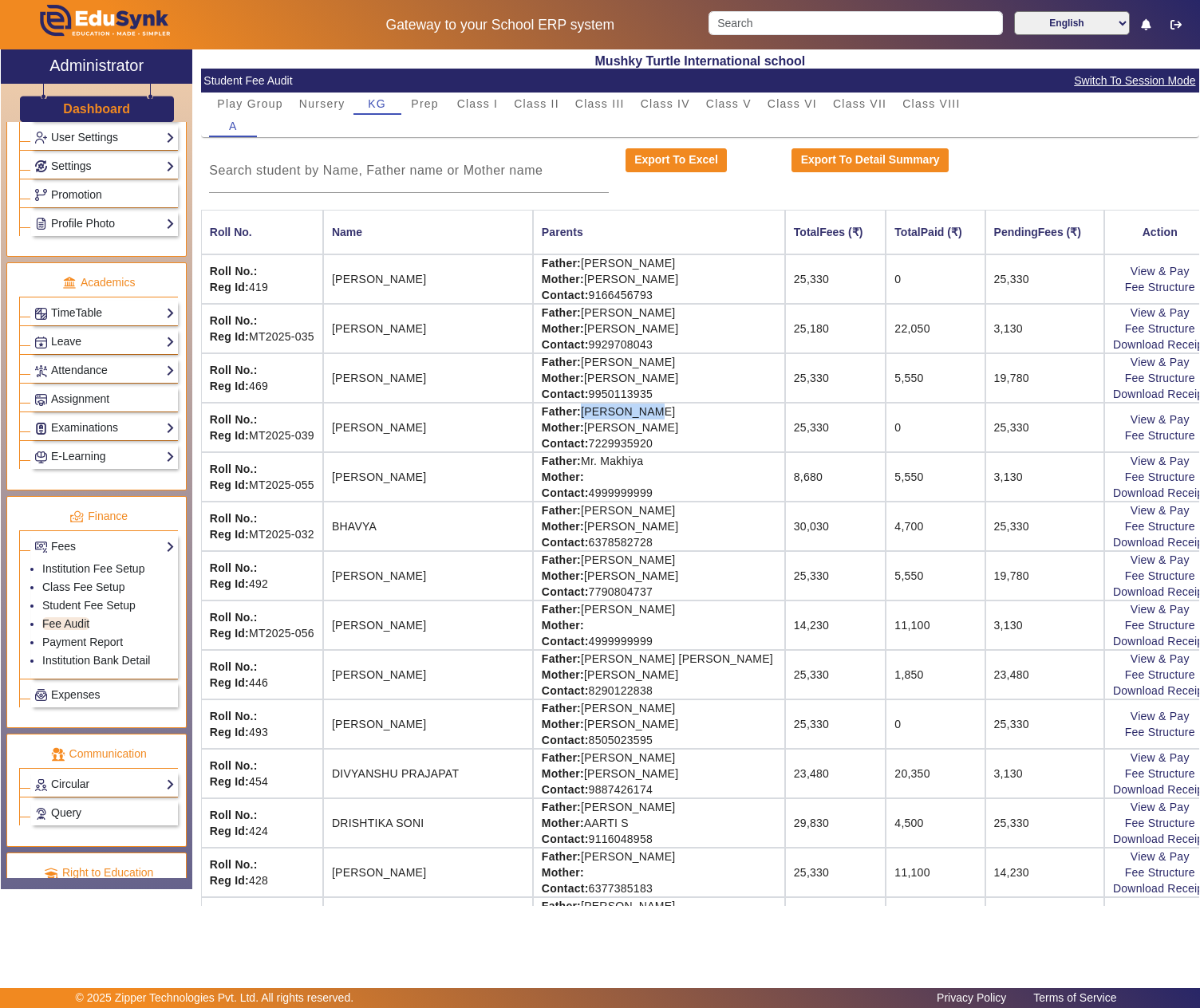
copy td "MANOJ SINGH"
click at [1131, 420] on link "View & Pay" at bounding box center [1160, 420] width 59 height 13
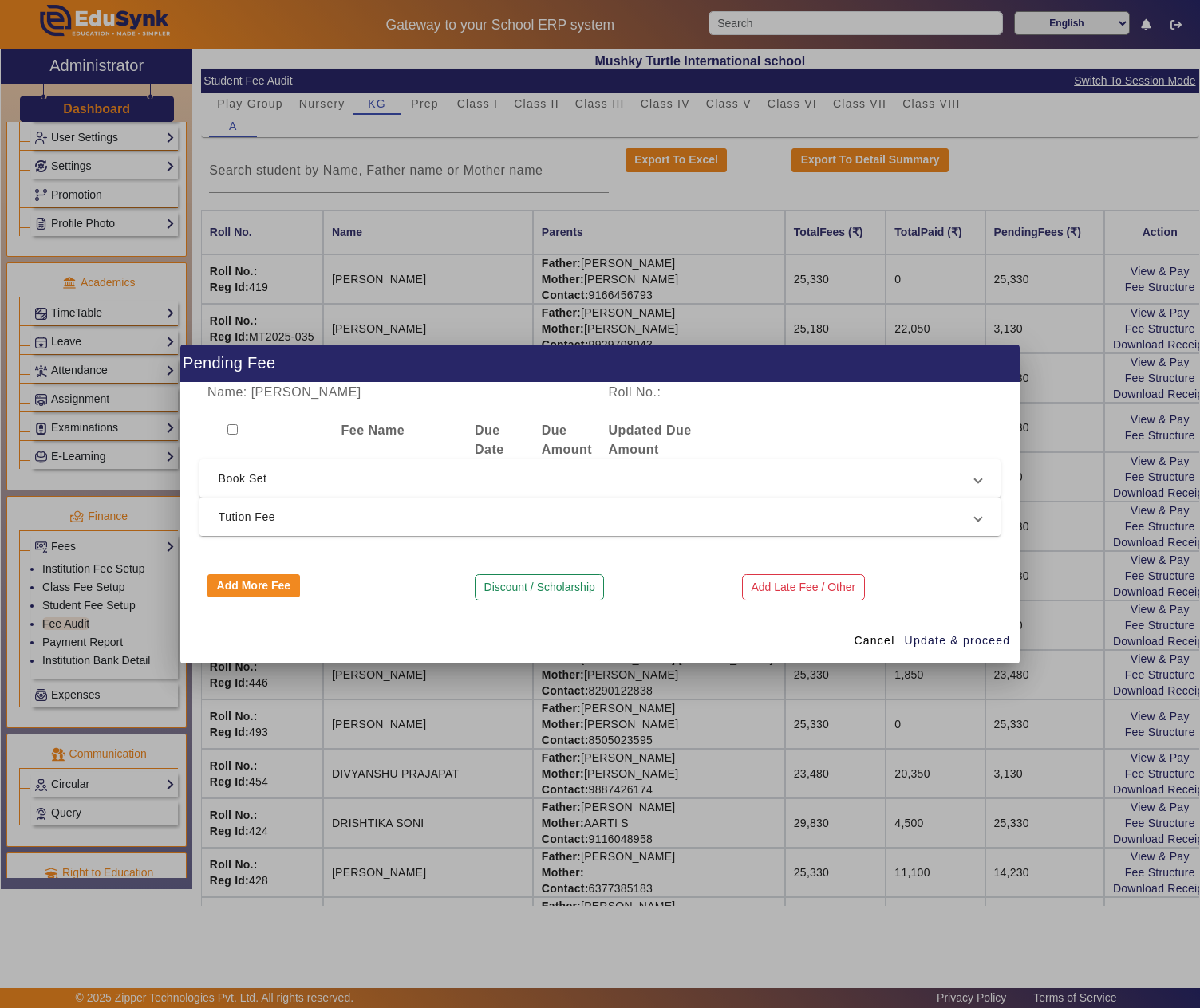
click at [437, 504] on mat-expansion-panel-header "Tution Fee" at bounding box center [600, 517] width 802 height 39
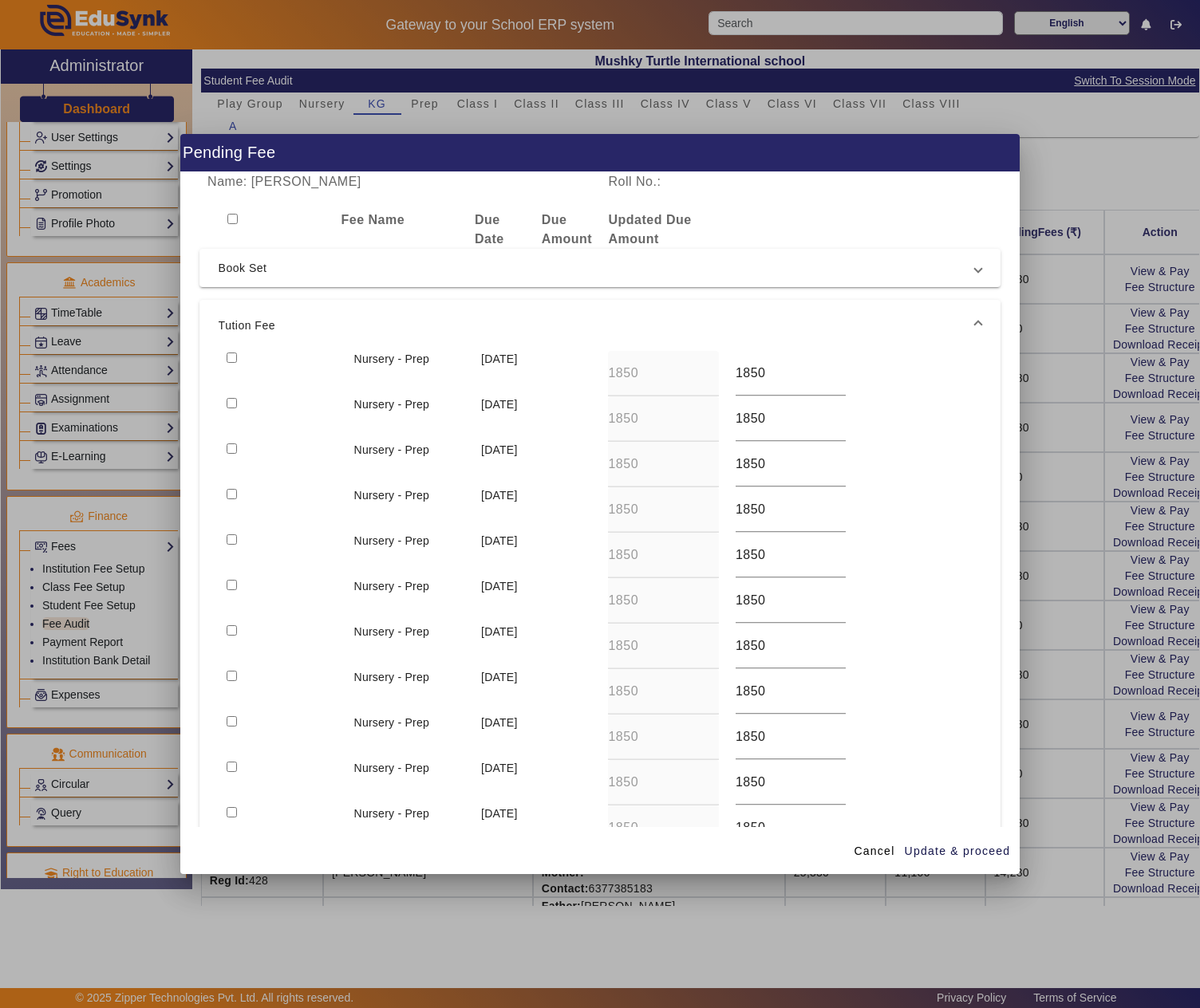
click at [230, 356] on input "checkbox" at bounding box center [232, 358] width 11 height 11
click at [230, 360] on input "checkbox" at bounding box center [232, 358] width 11 height 11
checkbox input "false"
click at [233, 492] on input "checkbox" at bounding box center [232, 495] width 11 height 11
checkbox input "true"
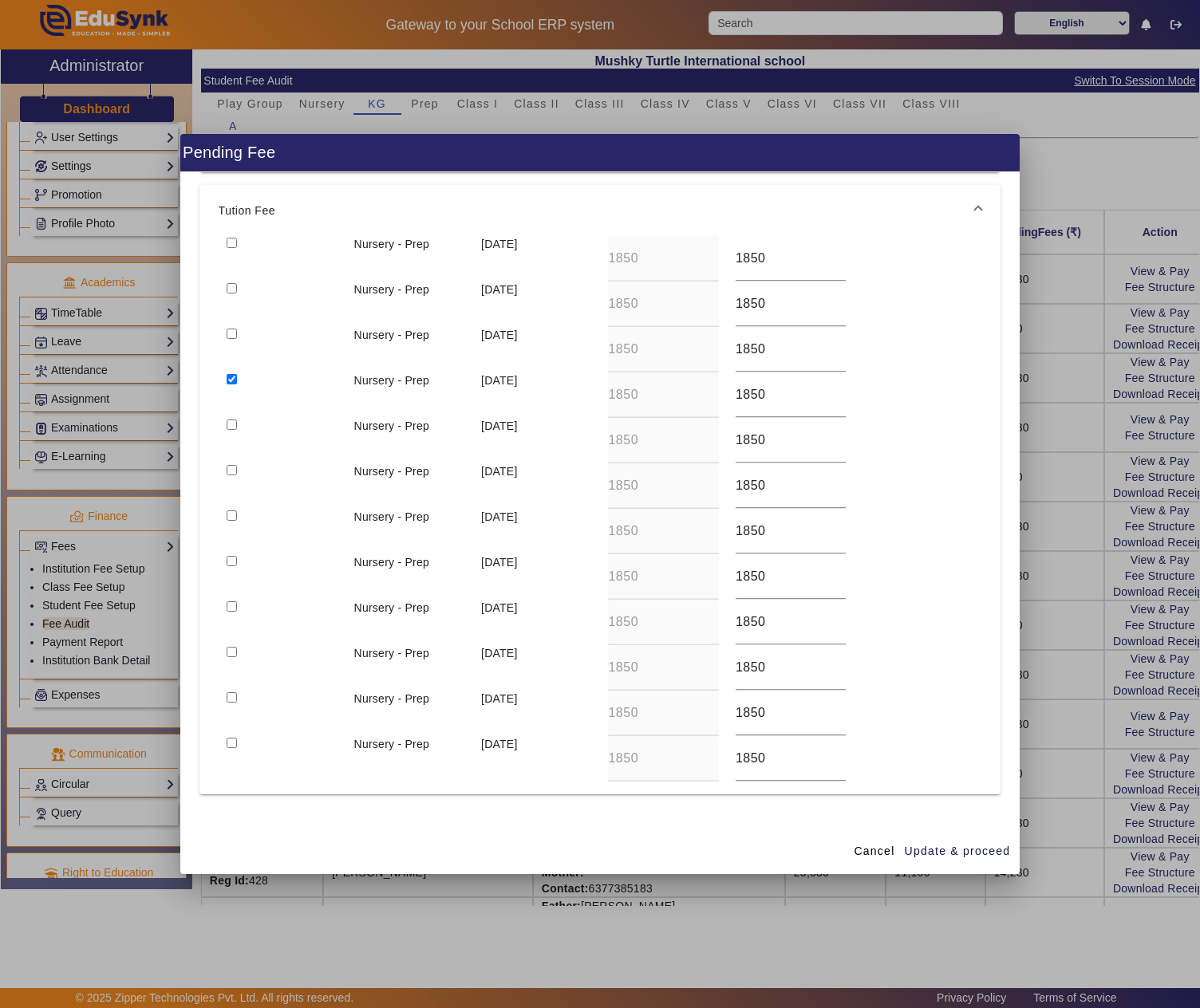
scroll to position [174, 0]
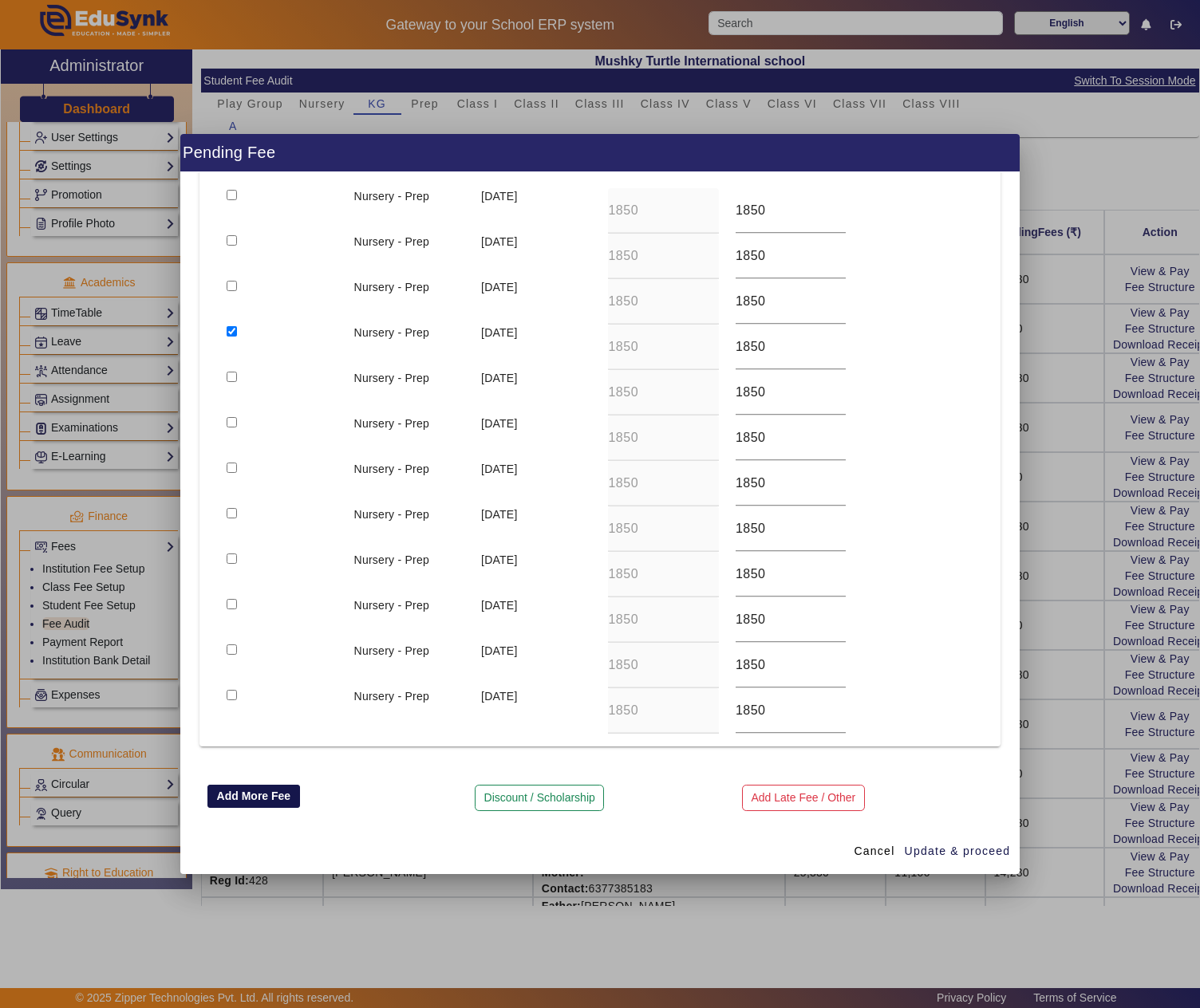
click at [236, 791] on button "Add More Fee" at bounding box center [253, 796] width 93 height 24
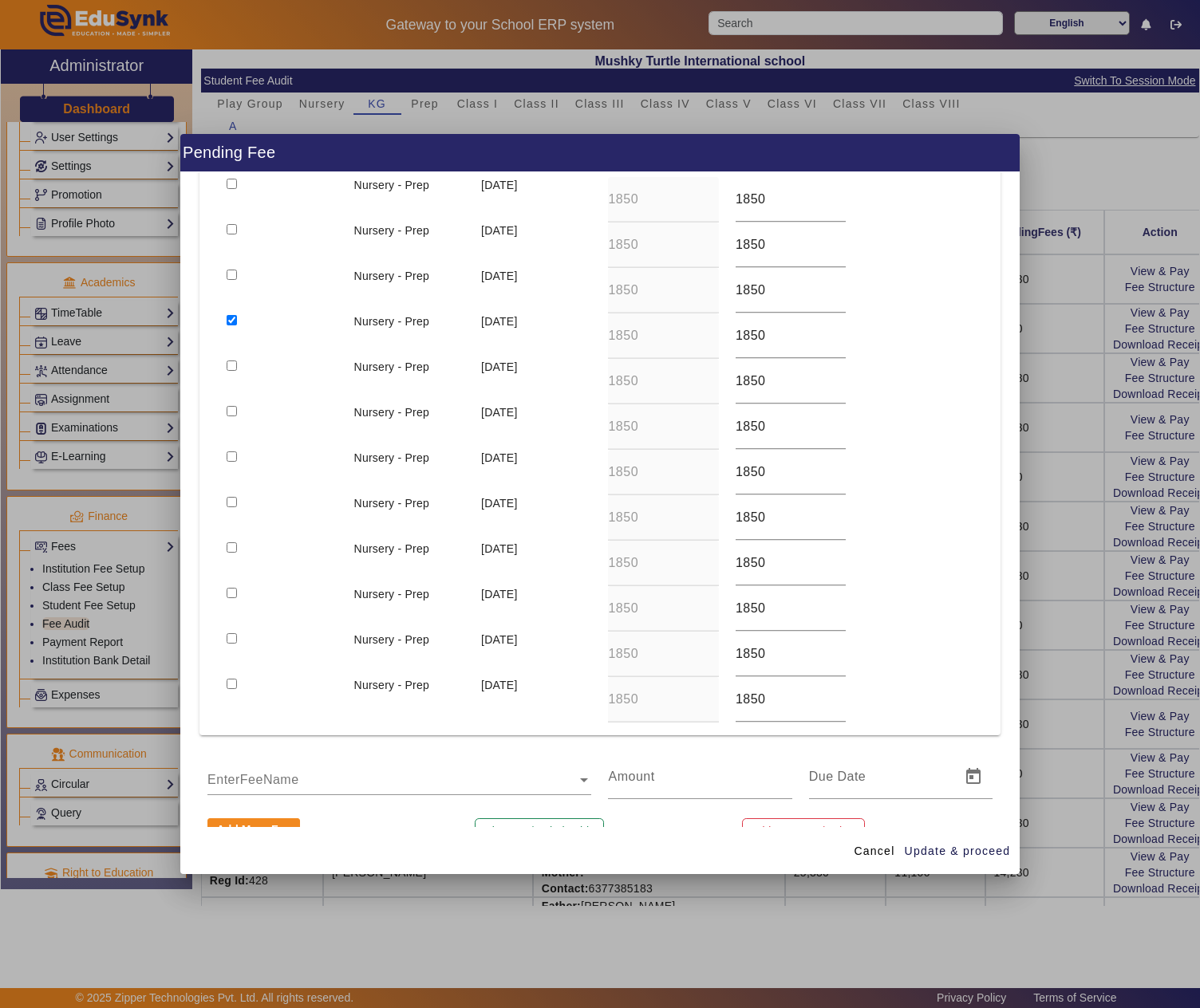
click at [240, 778] on input "text" at bounding box center [399, 779] width 384 height 19
type input "REGIS"
type input "1500"
click at [943, 846] on span "Update & proceed" at bounding box center [958, 851] width 106 height 17
type input "18/08/2025"
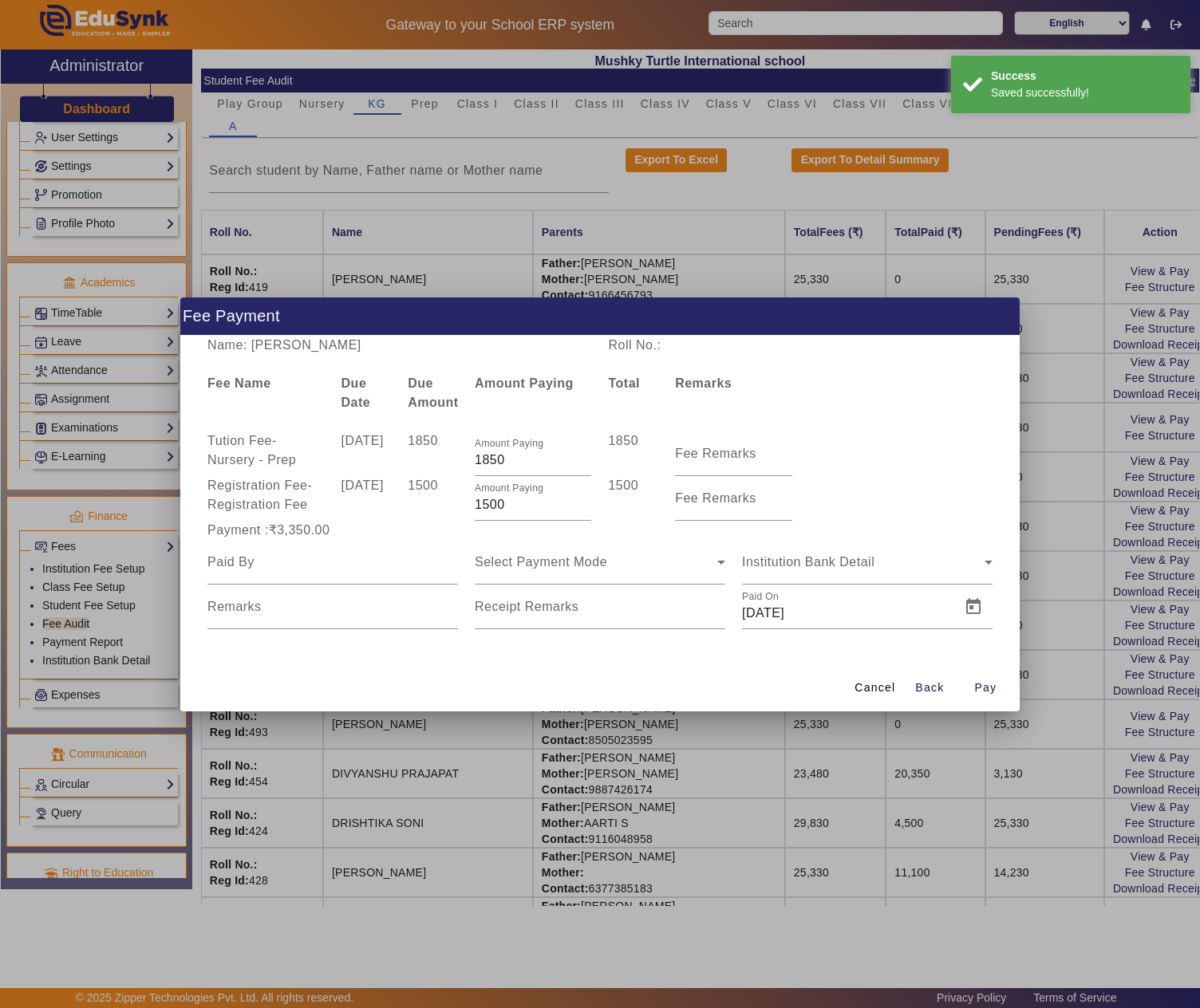
scroll to position [0, 0]
click at [333, 569] on input at bounding box center [332, 562] width 250 height 19
paste input "MANOJ SINGH"
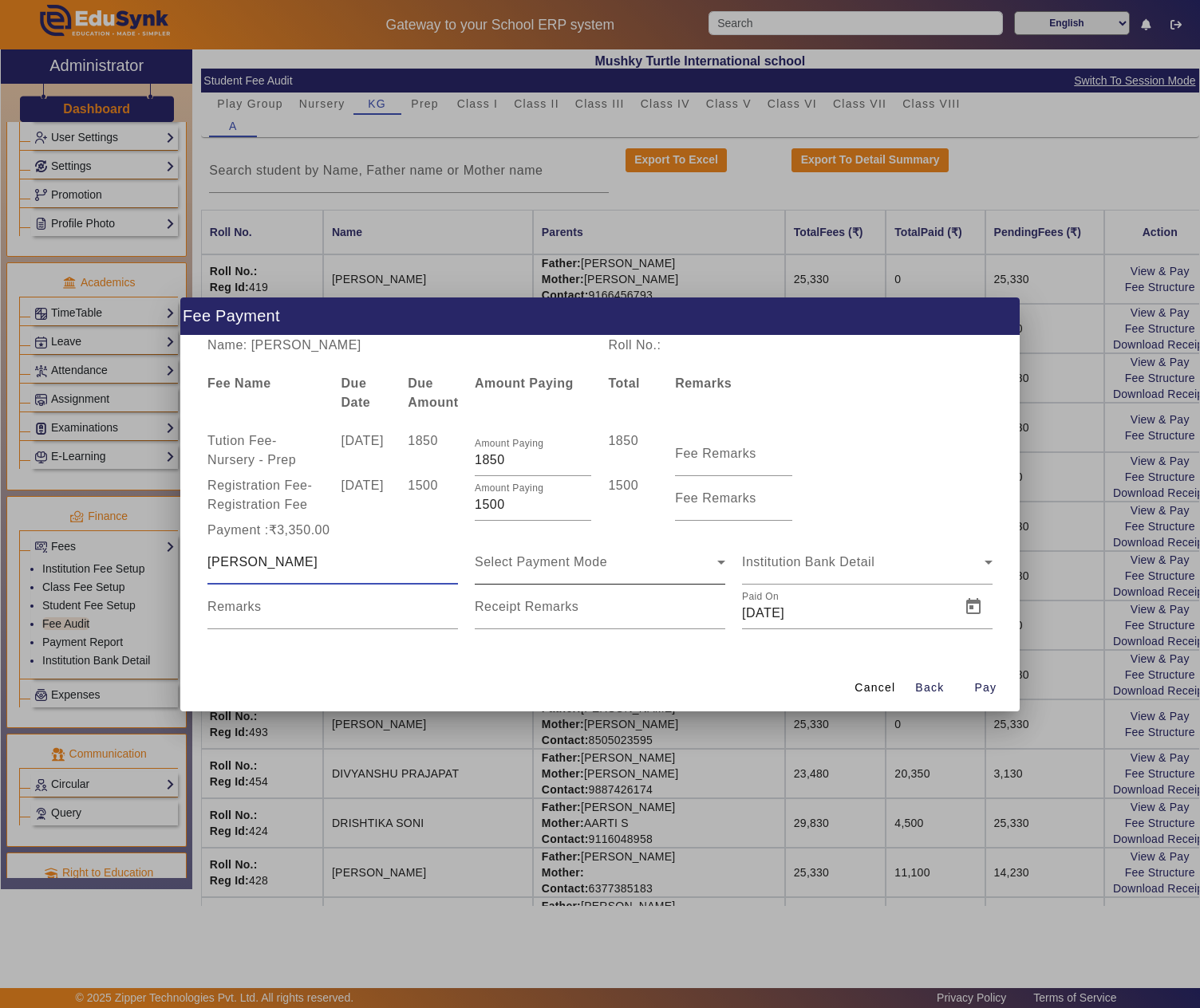
type input "MANOJ SINGH"
click at [608, 555] on div "Select Payment Mode" at bounding box center [595, 562] width 242 height 19
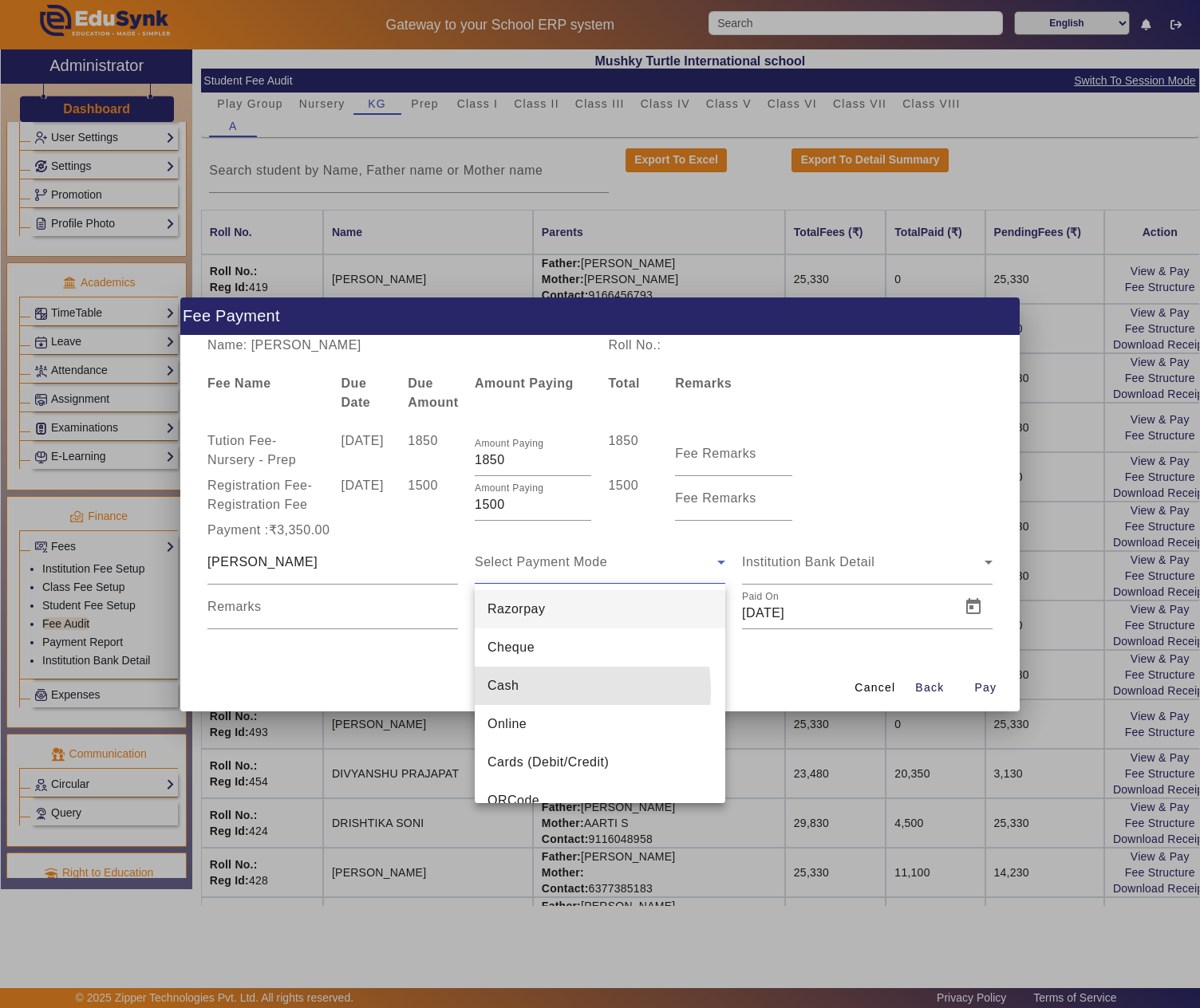
drag, startPoint x: 525, startPoint y: 691, endPoint x: 814, endPoint y: 611, distance: 299.9
click at [526, 691] on mat-option "Cash" at bounding box center [600, 686] width 250 height 39
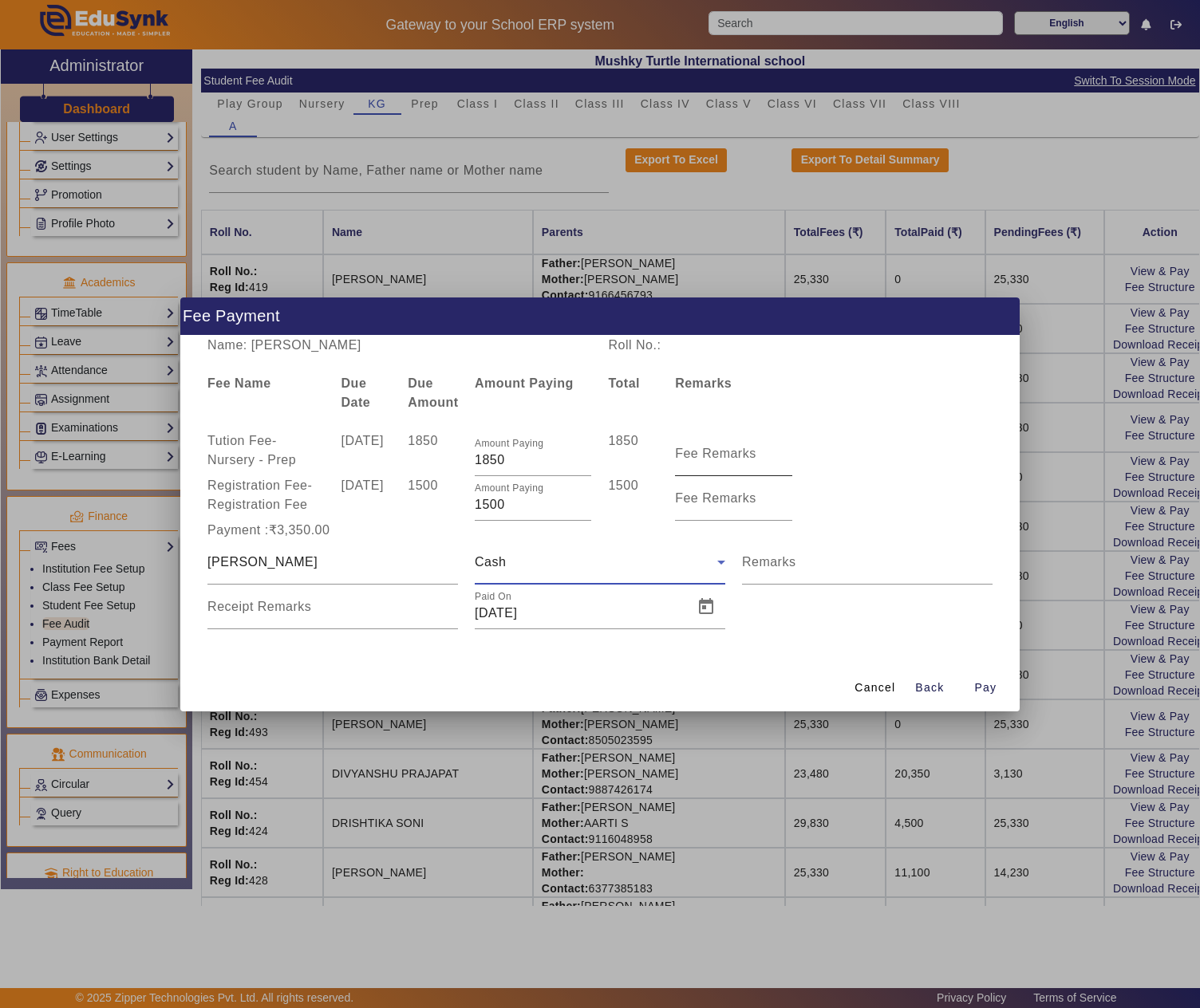
click at [728, 451] on mat-label "Fee Remarks" at bounding box center [715, 453] width 81 height 14
click at [728, 451] on input "Fee Remarks" at bounding box center [732, 459] width 116 height 19
type input "JULY"
click at [704, 603] on span "Open calendar" at bounding box center [705, 607] width 39 height 39
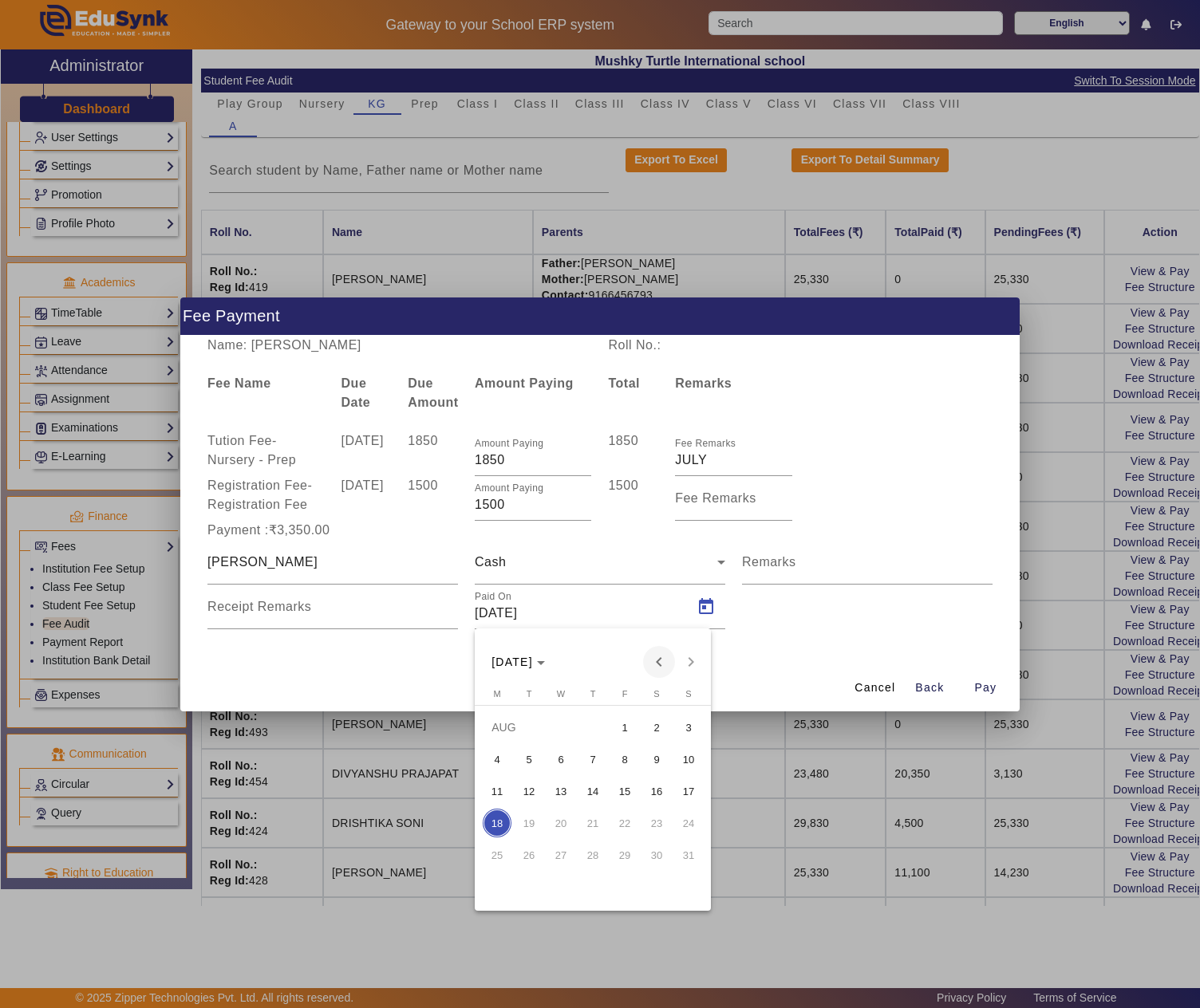
click at [658, 660] on span "Previous month" at bounding box center [659, 661] width 32 height 32
click at [598, 813] on span "17" at bounding box center [593, 823] width 29 height 29
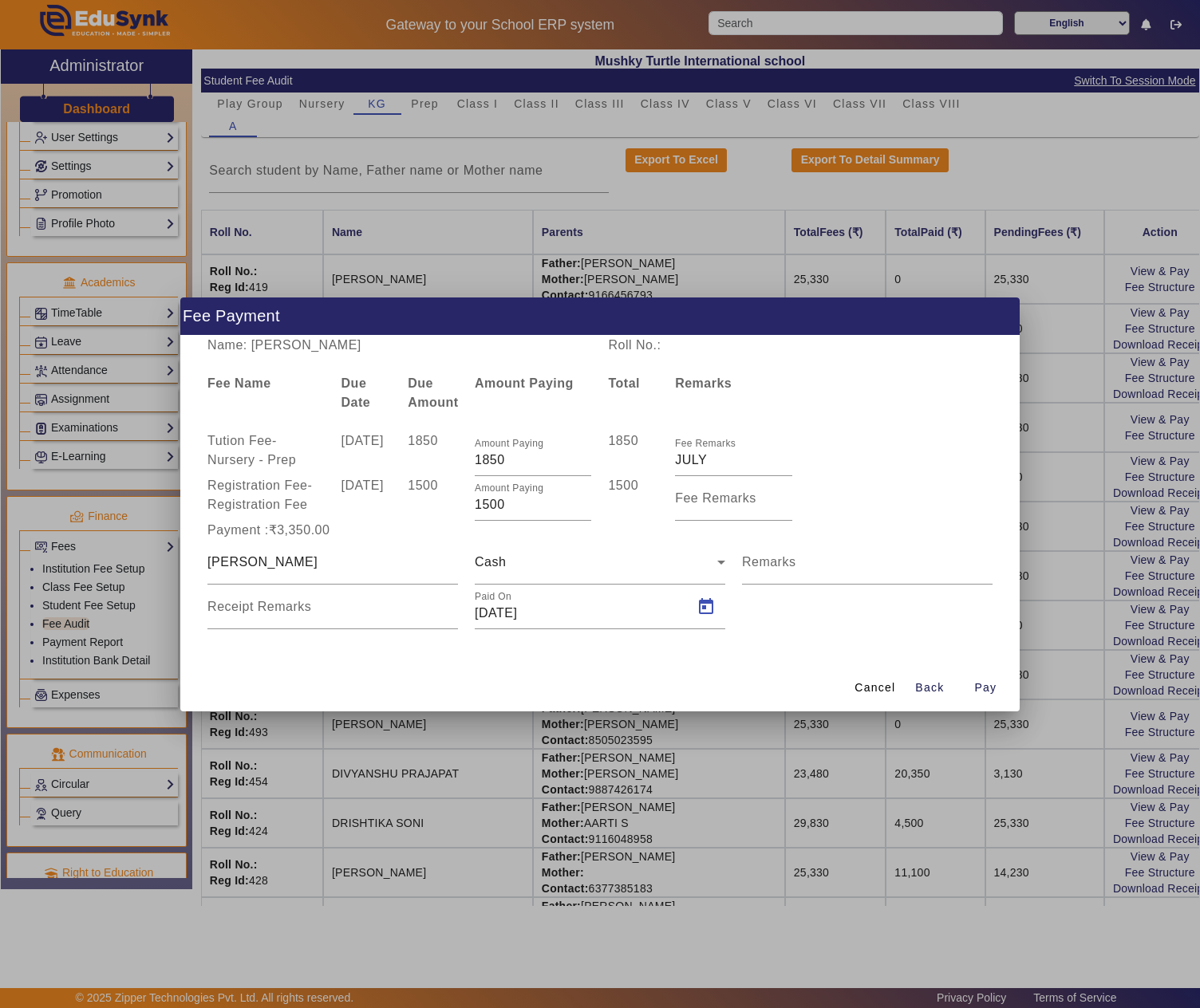
type input "17/07/2025"
click at [987, 681] on span "Pay" at bounding box center [985, 688] width 23 height 17
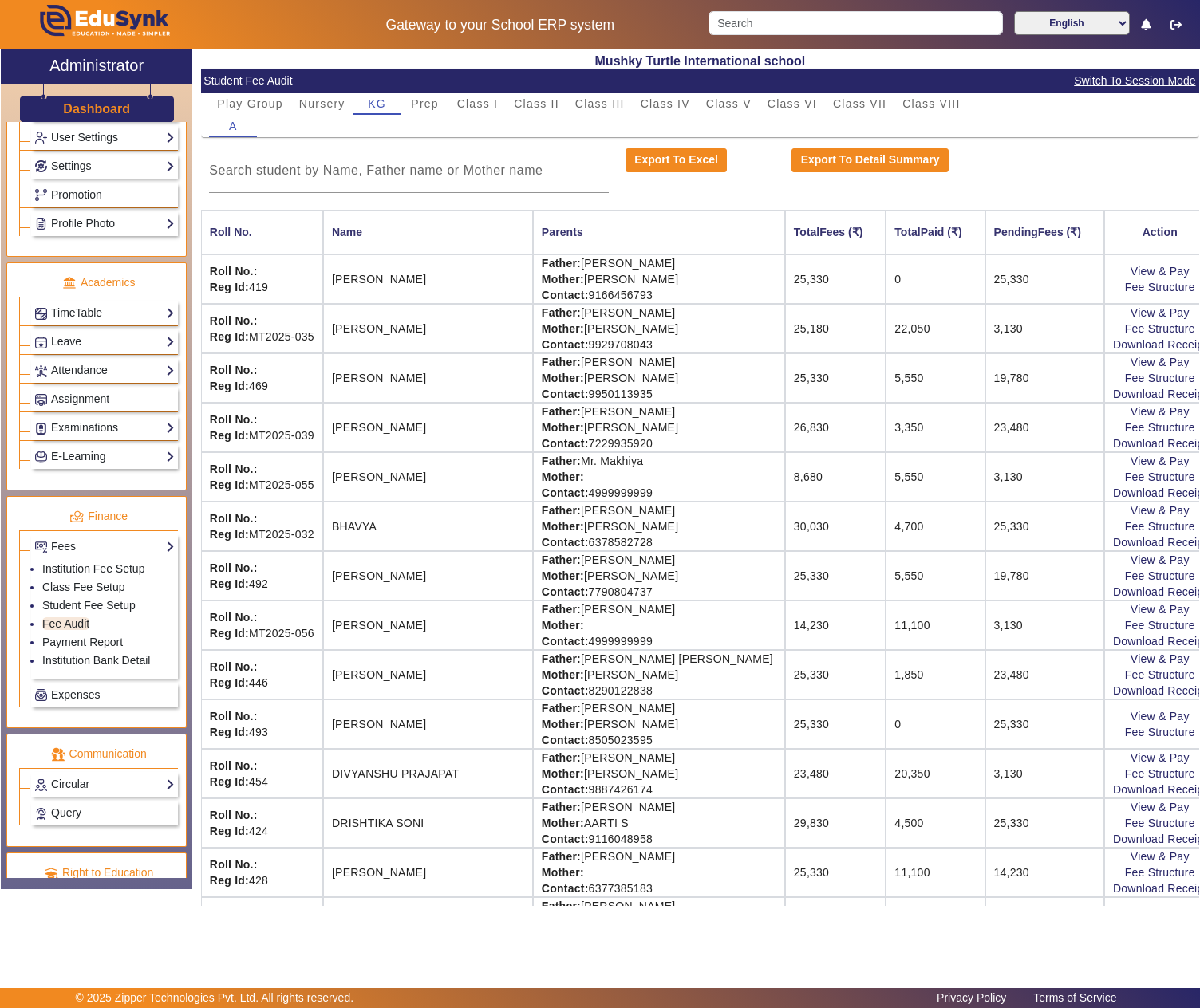
drag, startPoint x: 589, startPoint y: 102, endPoint x: 571, endPoint y: 120, distance: 25.5
click at [589, 102] on span "Class III" at bounding box center [600, 104] width 50 height 11
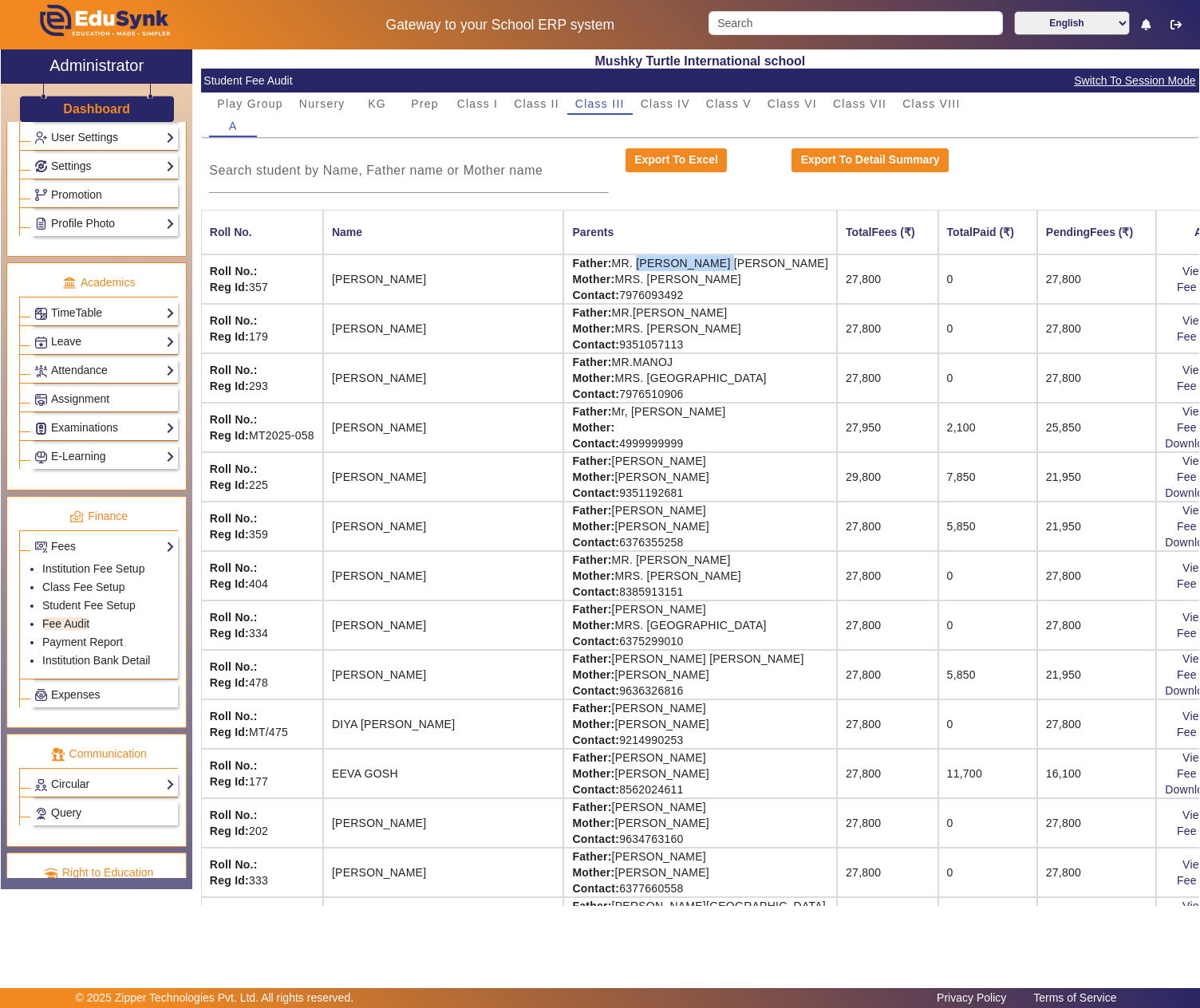
drag, startPoint x: 576, startPoint y: 267, endPoint x: 672, endPoint y: 268, distance: 96.0
click at [672, 268] on td "Father: MR. DEVI LAL SAINI Mother: MRS. KIRAN DEVI Contact: 7976093492" at bounding box center [700, 278] width 274 height 50
copy td "DEVI LAL SAINI"
click at [1182, 267] on link "View & Pay" at bounding box center [1212, 271] width 59 height 13
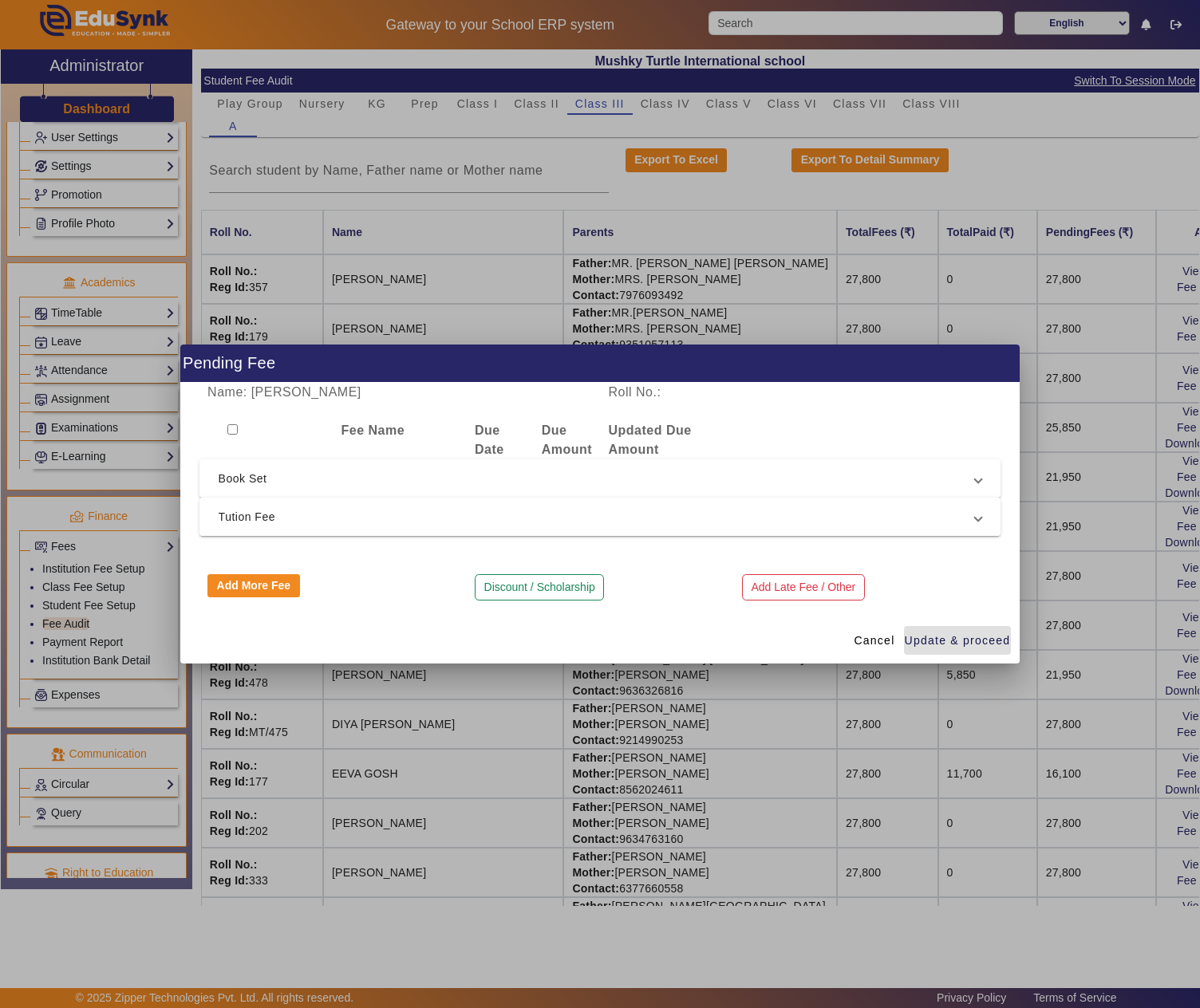
click at [287, 507] on span "Tution Fee" at bounding box center [597, 516] width 757 height 19
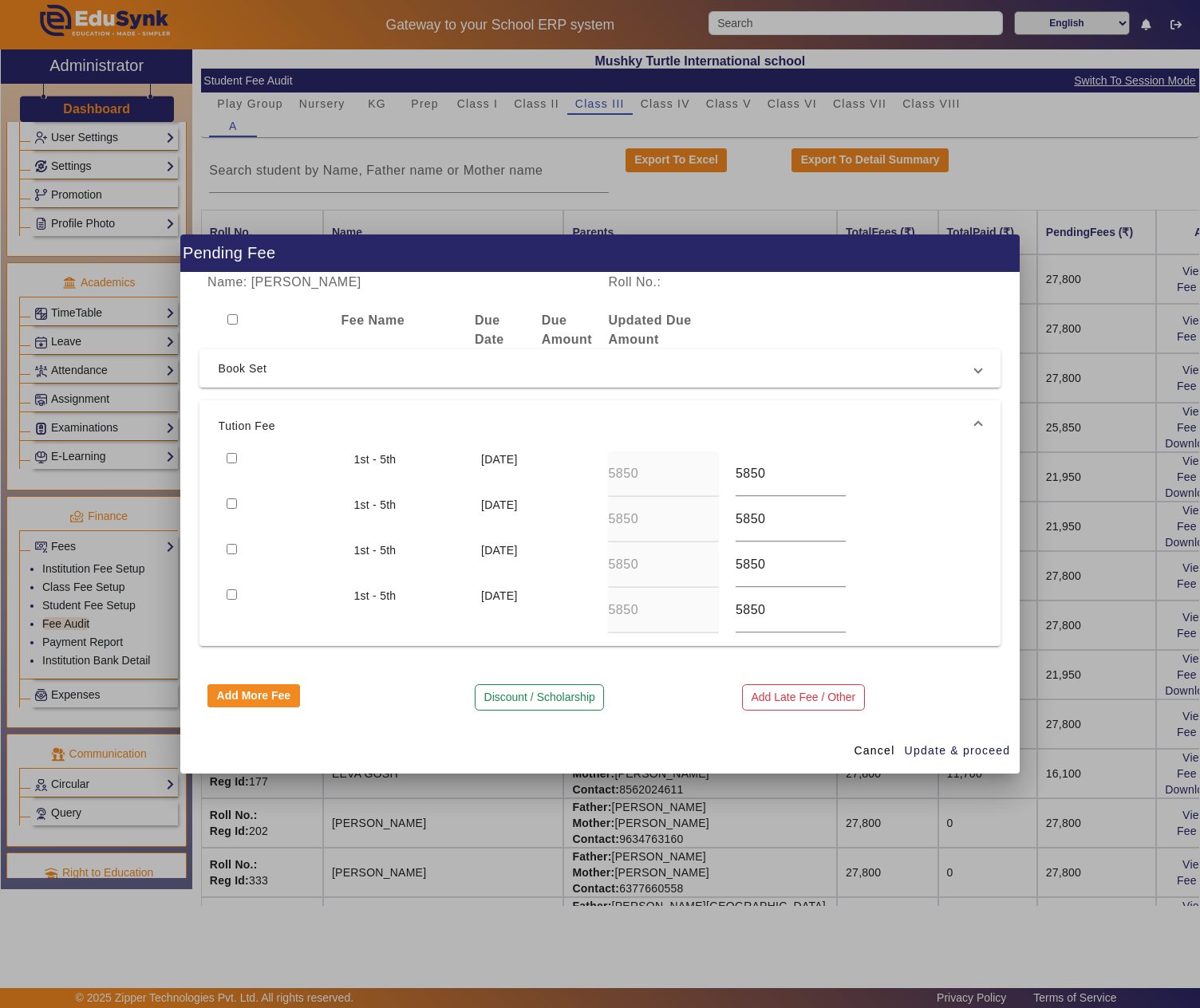
click at [234, 314] on input "checkbox" at bounding box center [232, 320] width 11 height 11
checkbox input "true"
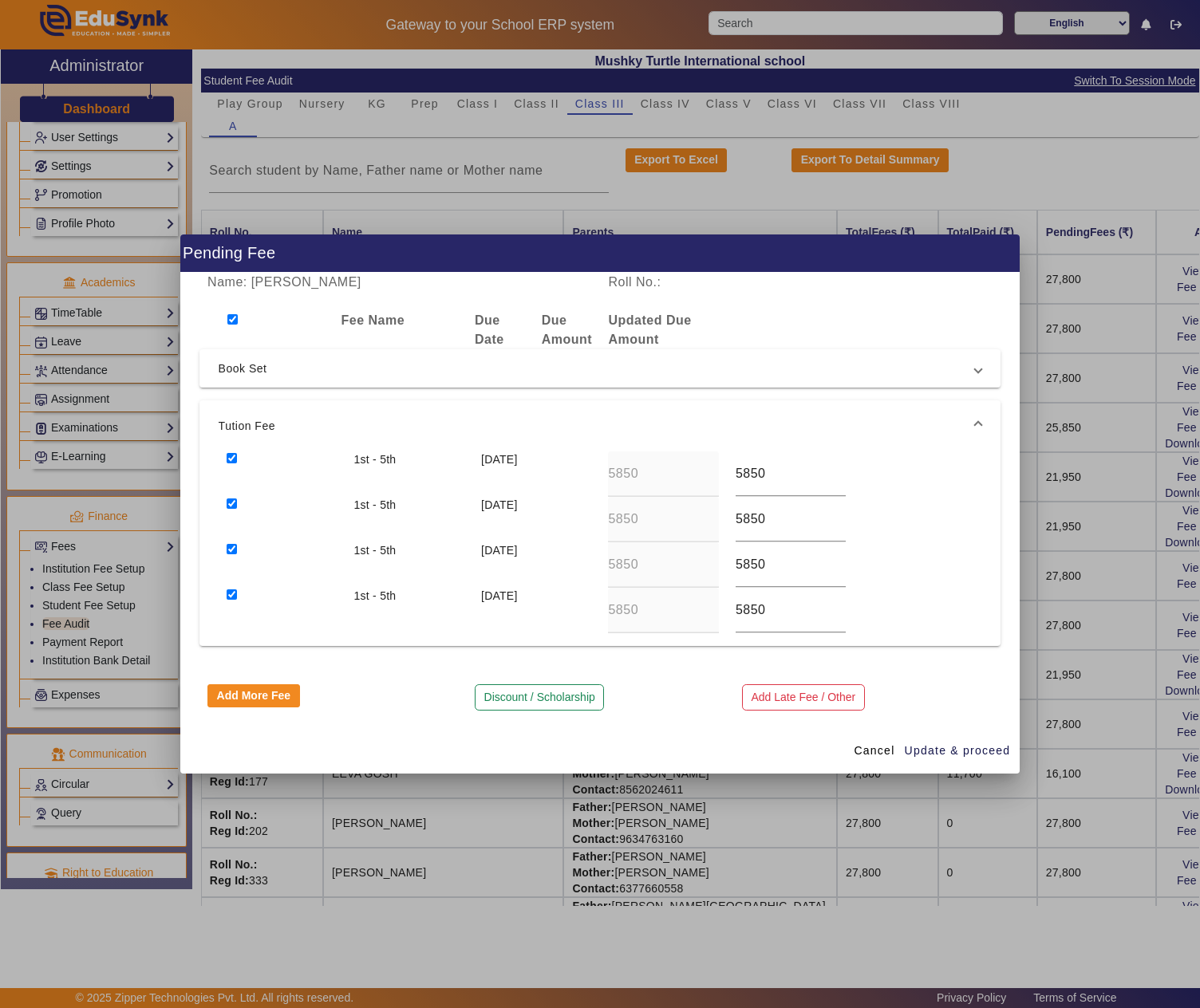
checkbox input "true"
click at [249, 367] on span "Book Set" at bounding box center [597, 368] width 757 height 19
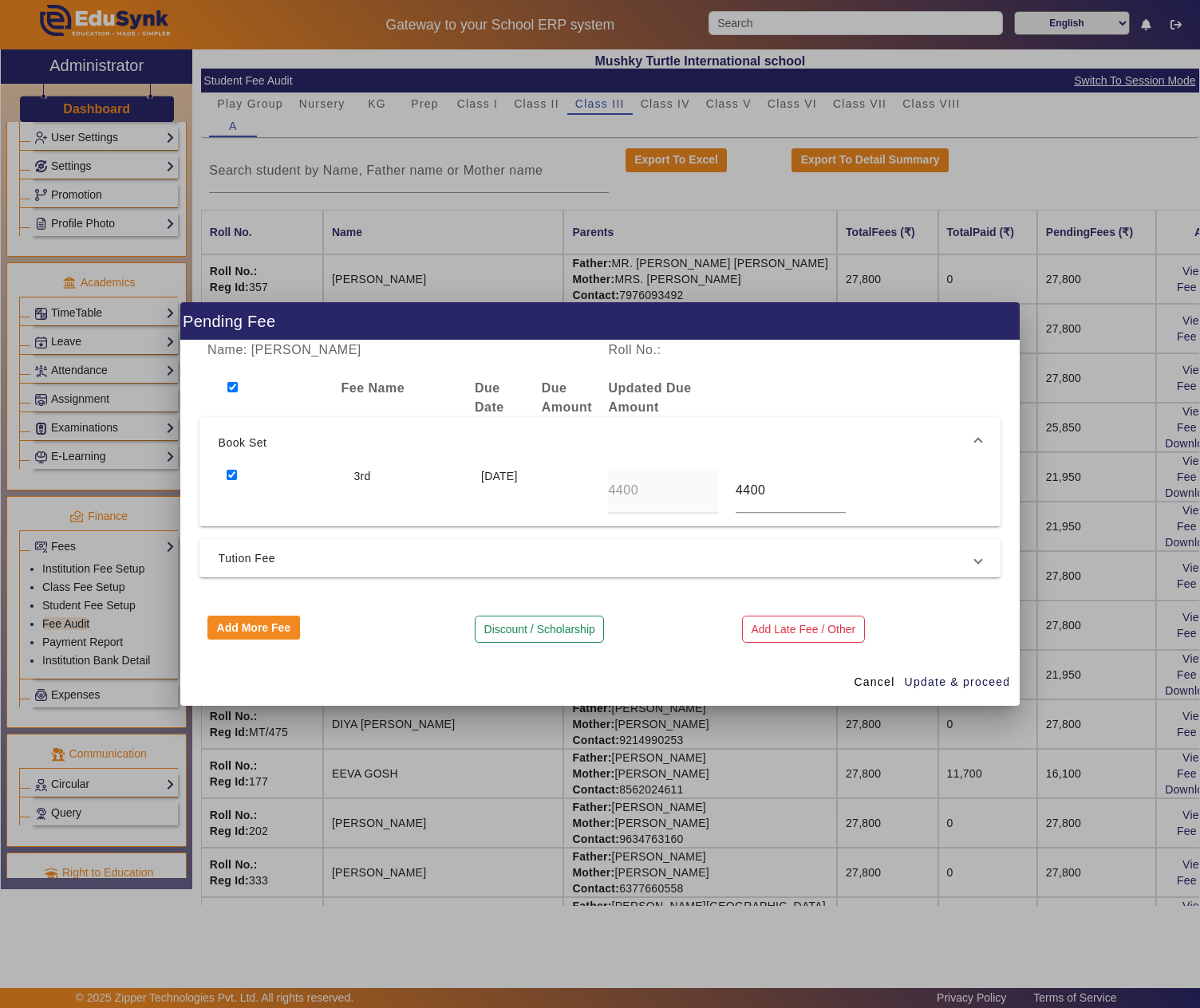
click at [230, 470] on input "checkbox" at bounding box center [232, 476] width 11 height 11
checkbox input "false"
click at [298, 568] on mat-expansion-panel-header "Tution Fee" at bounding box center [600, 558] width 802 height 39
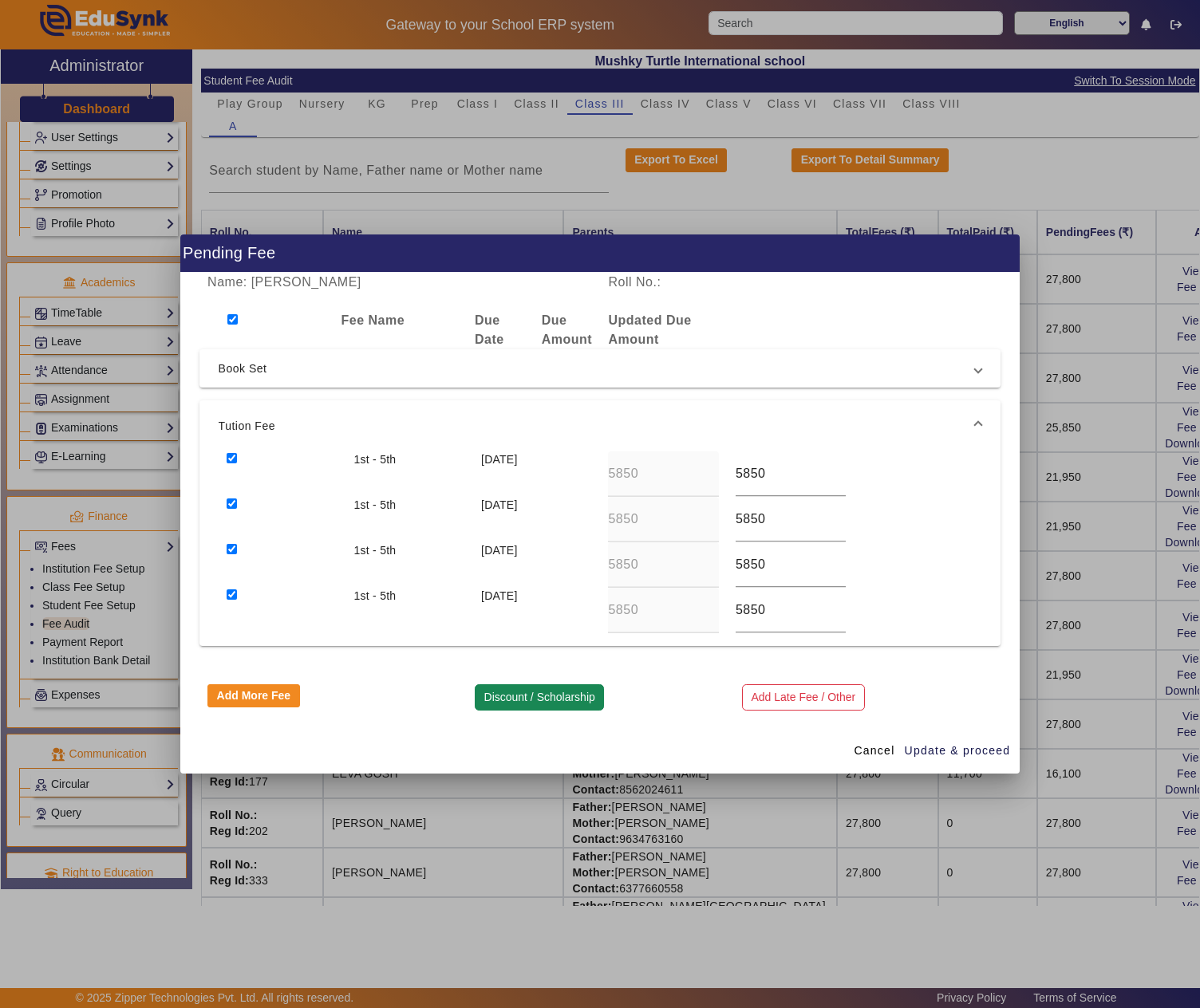
click at [542, 694] on button "Discount / Scholarship" at bounding box center [539, 698] width 129 height 27
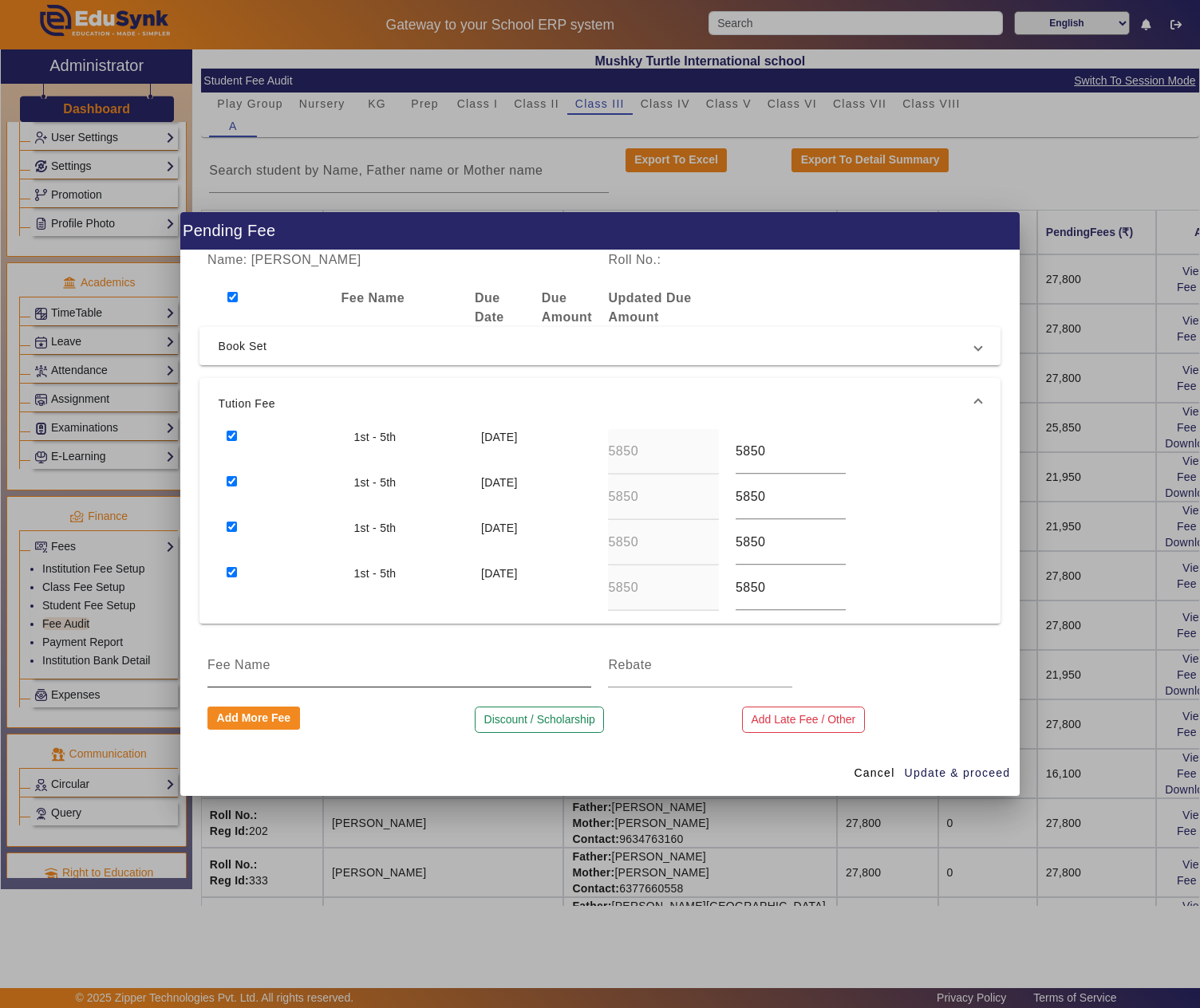
click at [420, 673] on input at bounding box center [399, 665] width 384 height 19
type input "1 MONTH DISCOUNT"
type input "1950"
click at [968, 770] on span "Update & proceed" at bounding box center [958, 773] width 106 height 17
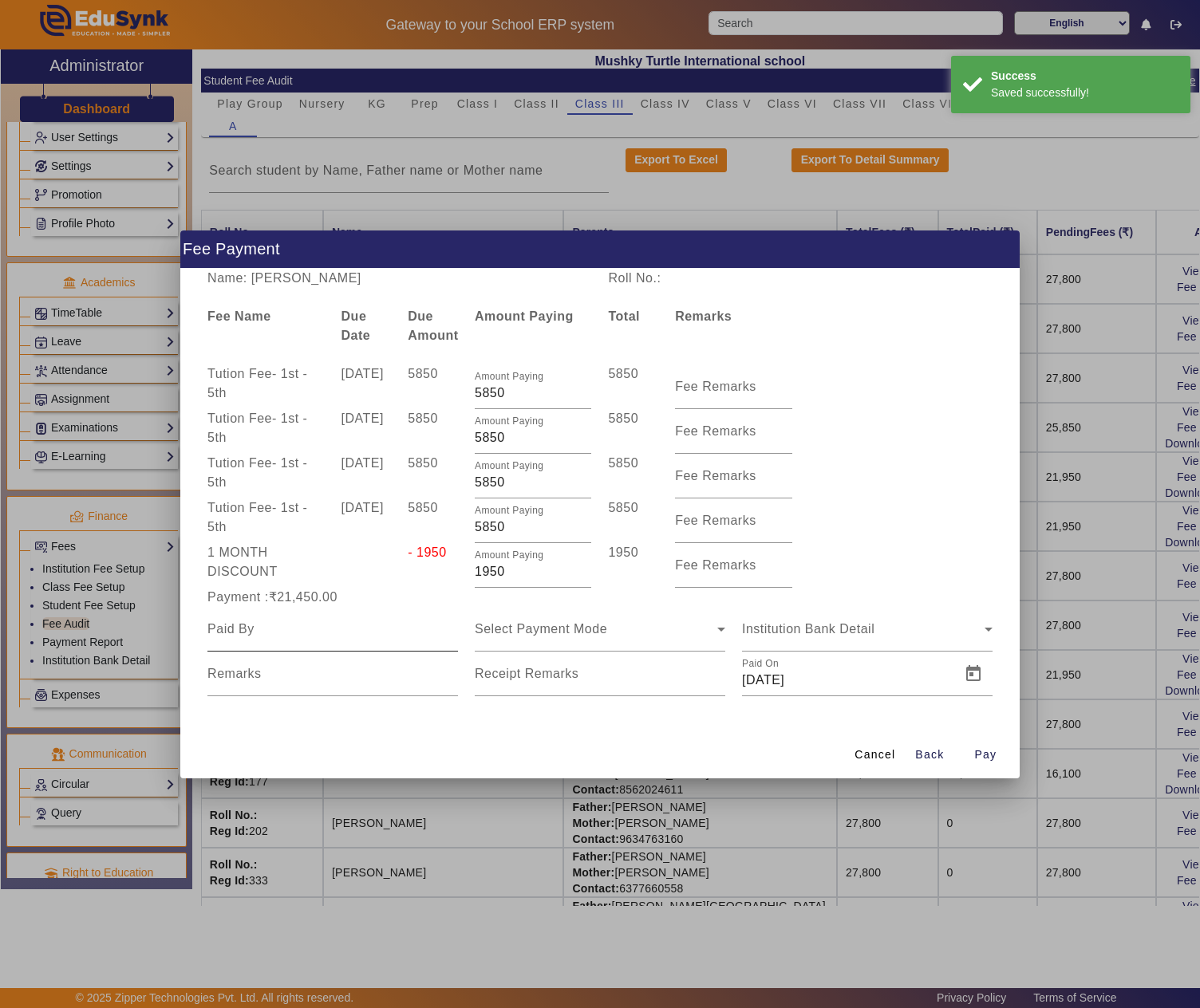
click at [370, 624] on input at bounding box center [332, 629] width 250 height 19
paste input "DEVI LAL SAINI"
type input "DEVI LAL SAINI"
click at [528, 633] on span "Select Payment Mode" at bounding box center [541, 629] width 132 height 14
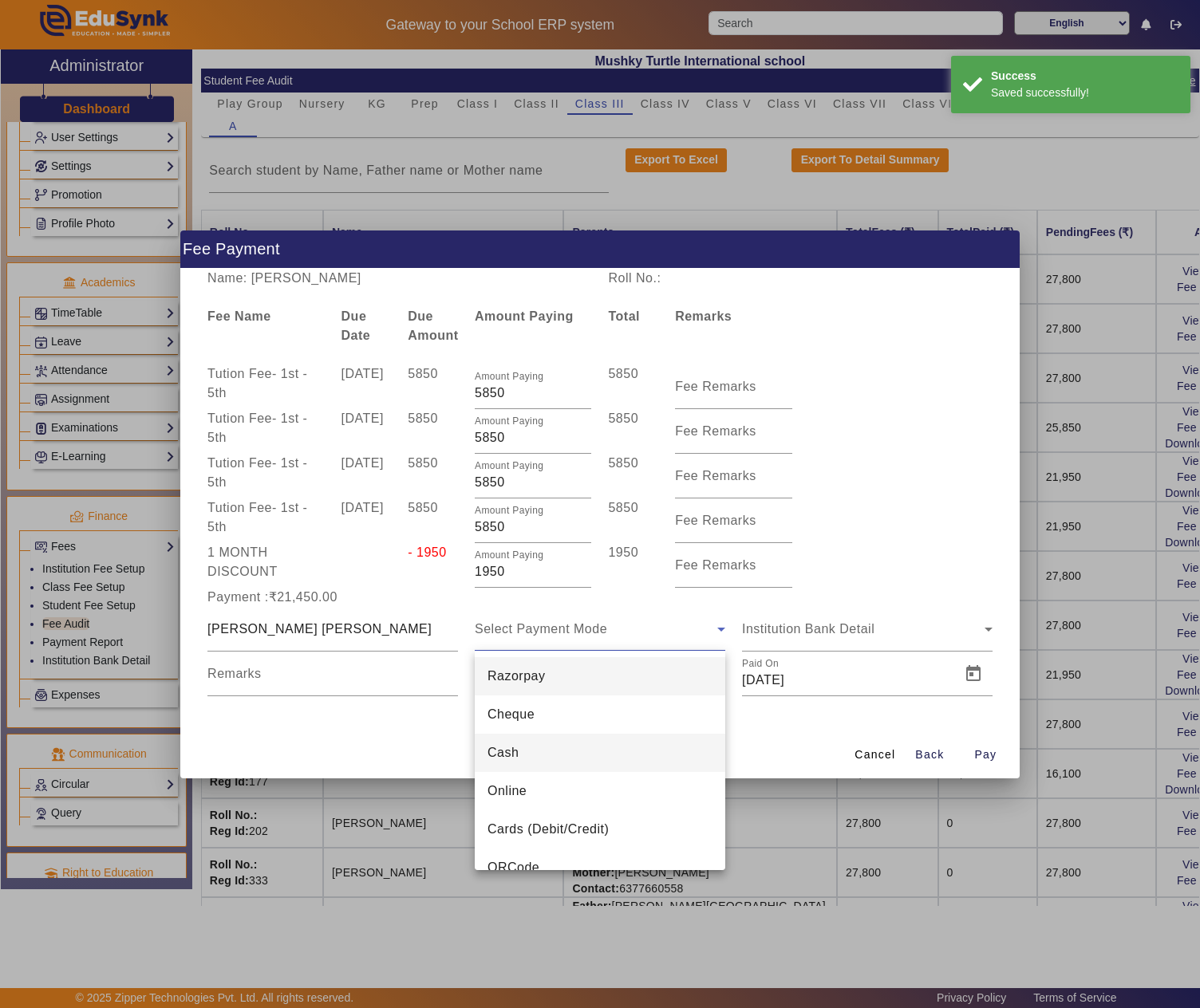
click at [513, 751] on span "Cash" at bounding box center [503, 752] width 32 height 19
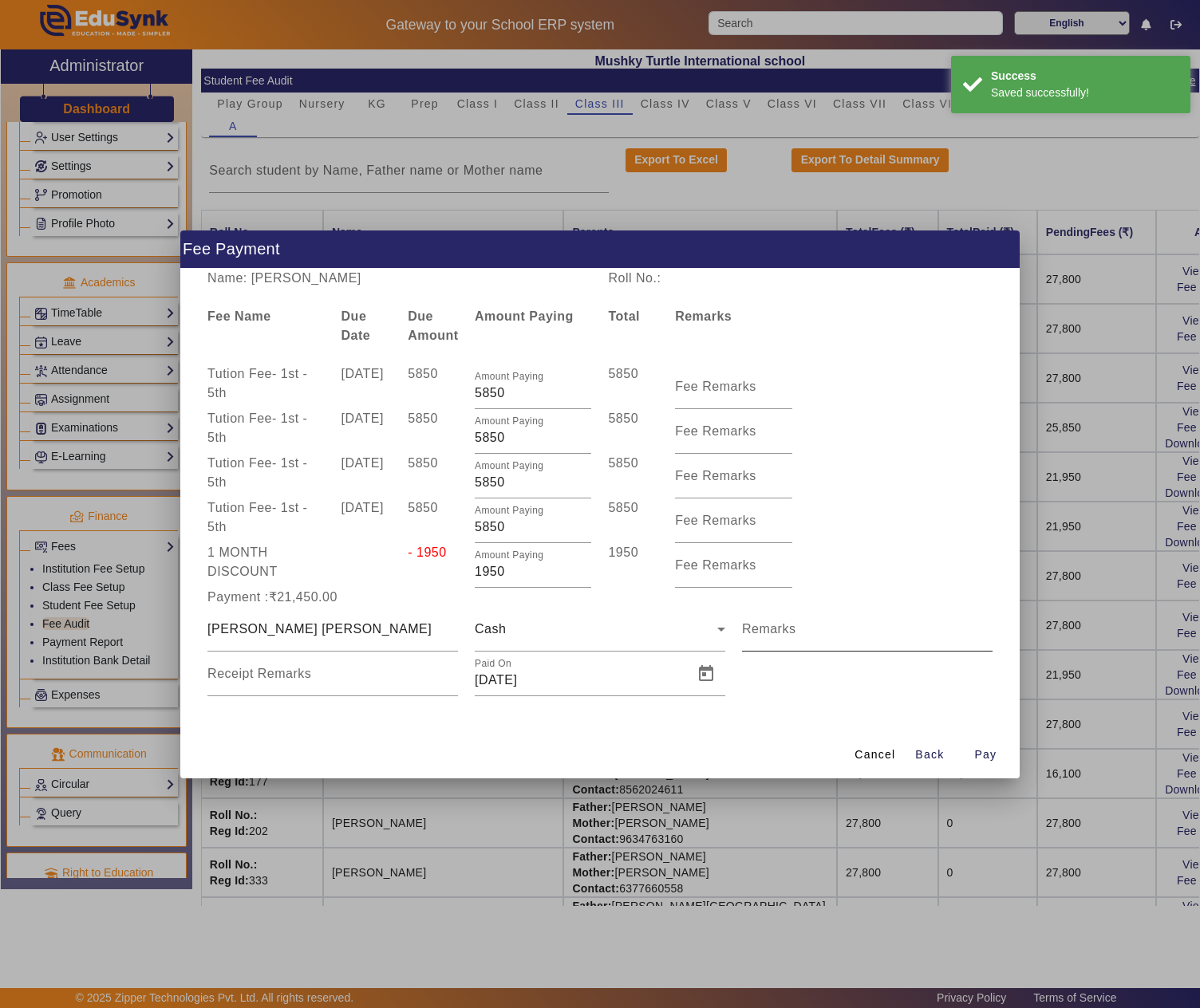
click at [778, 622] on mat-label "Remarks" at bounding box center [769, 629] width 54 height 14
click at [778, 626] on input "Remarks" at bounding box center [868, 635] width 250 height 19
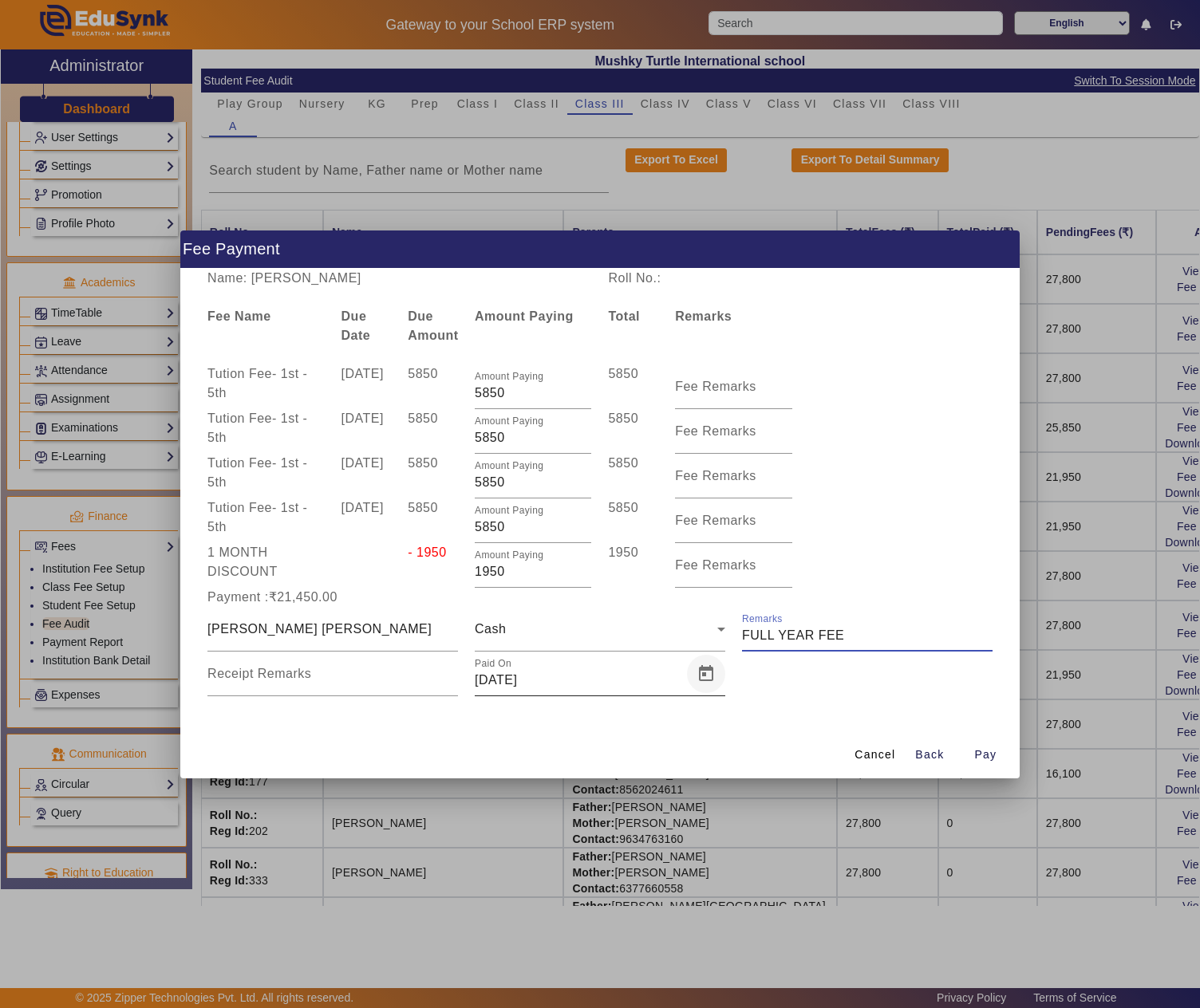
type input "FULL YEAR FEE"
click at [708, 668] on span "Open calendar" at bounding box center [705, 674] width 39 height 39
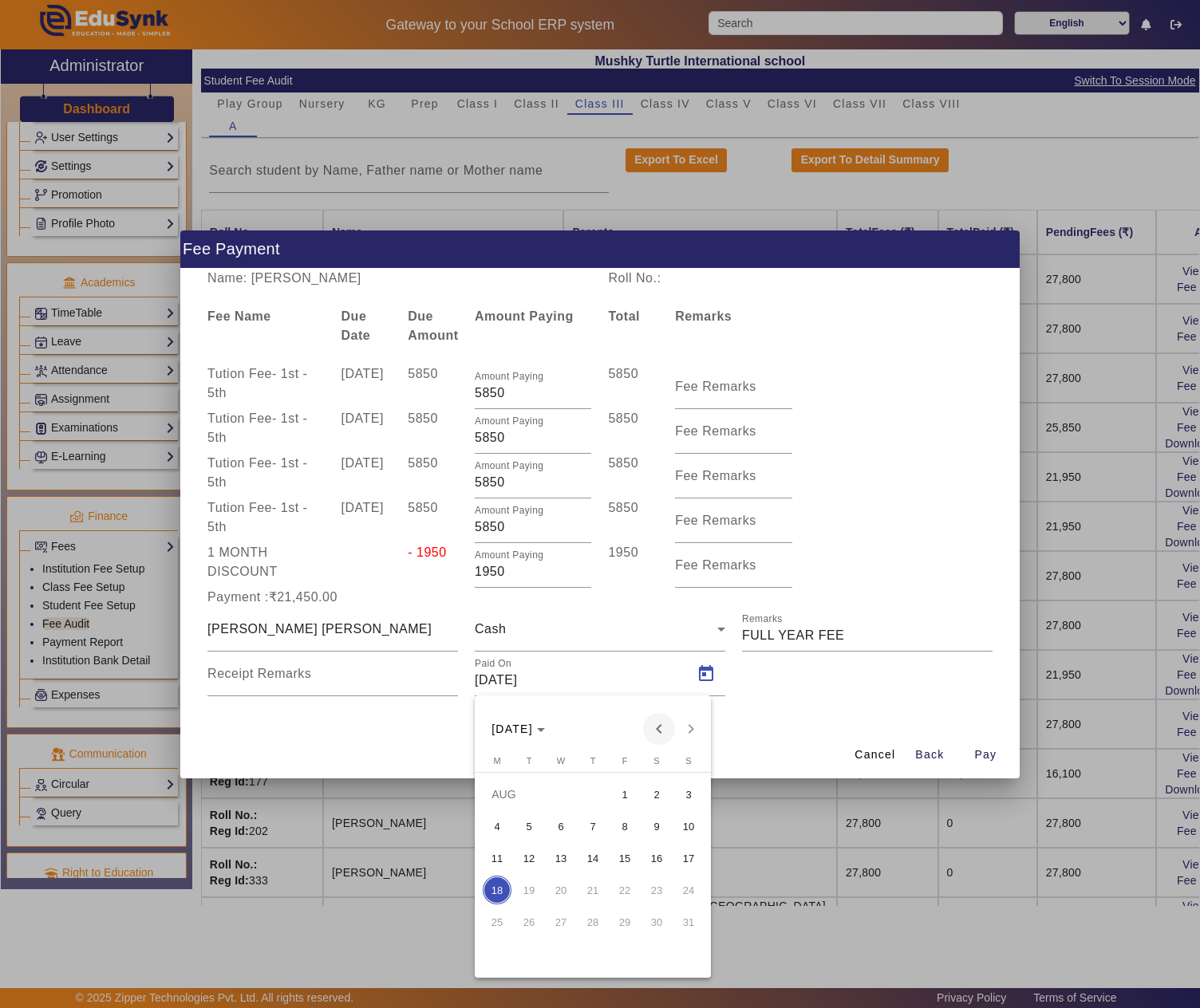
click at [654, 729] on span "Previous month" at bounding box center [659, 729] width 32 height 32
click at [602, 890] on span "17" at bounding box center [593, 890] width 29 height 29
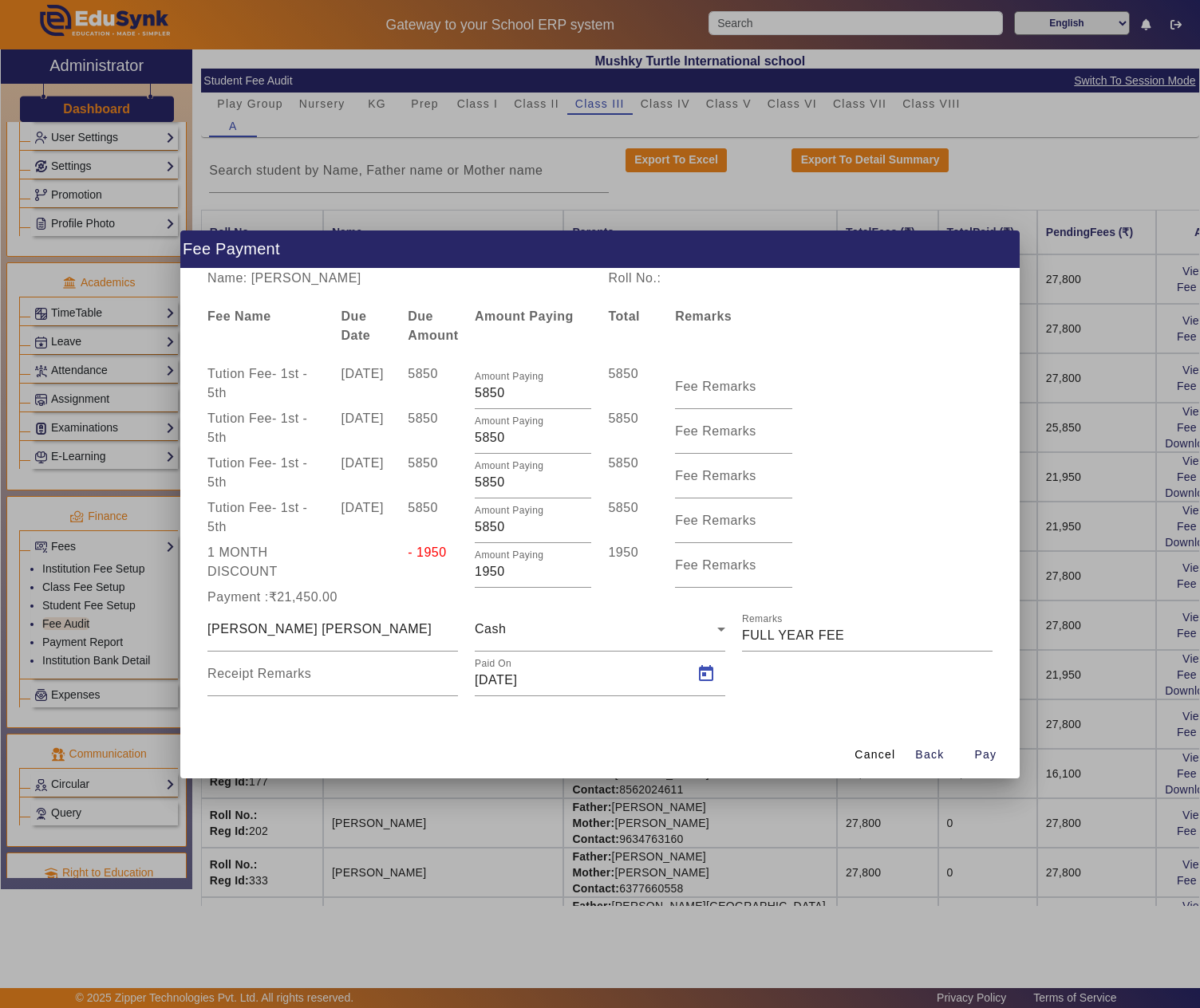
type input "17/07/2025"
click at [985, 763] on span "Pay" at bounding box center [985, 755] width 23 height 17
type input "0"
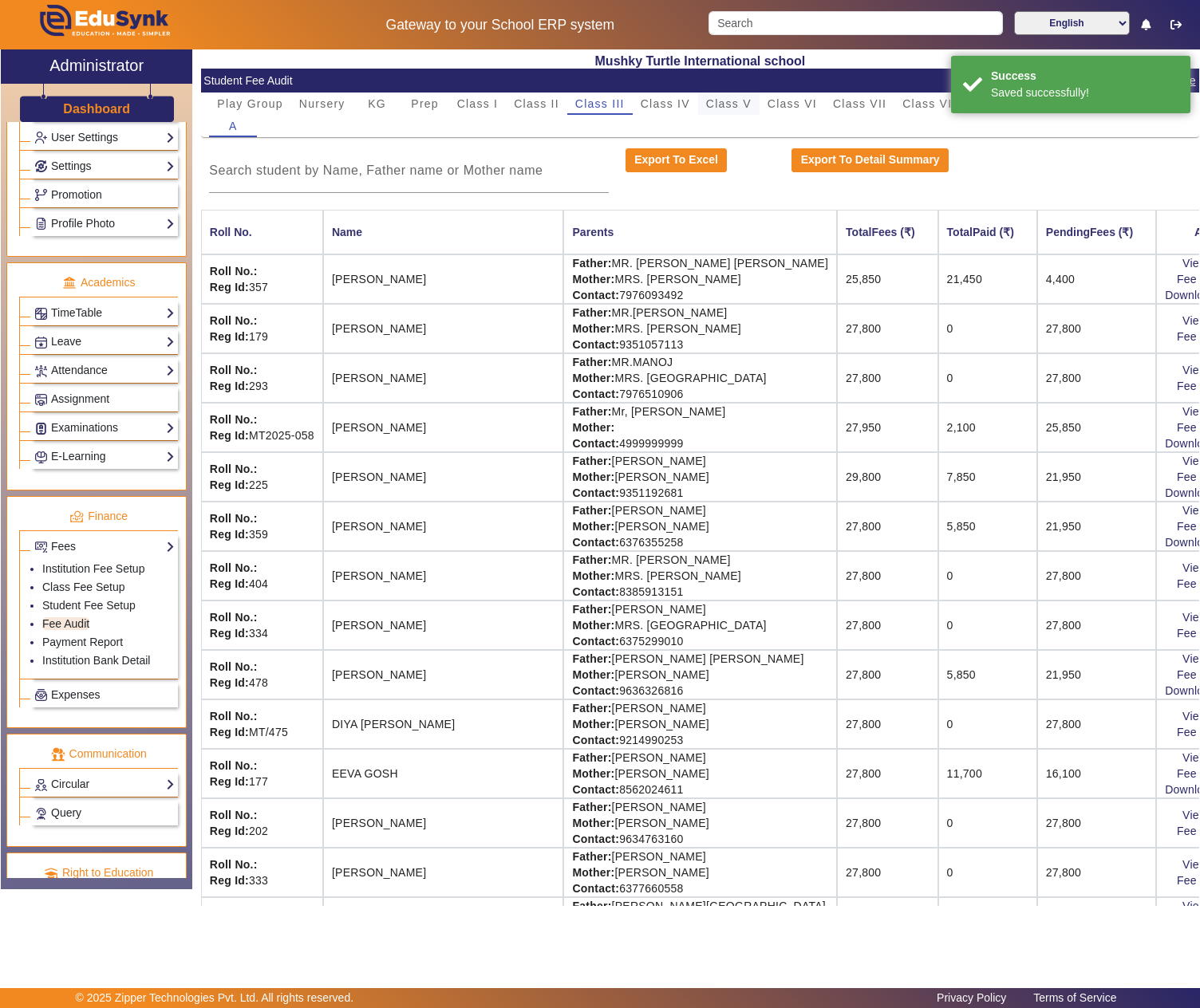
drag, startPoint x: 741, startPoint y: 99, endPoint x: 731, endPoint y: 112, distance: 16.4
click at [741, 99] on span "Class V" at bounding box center [729, 104] width 45 height 11
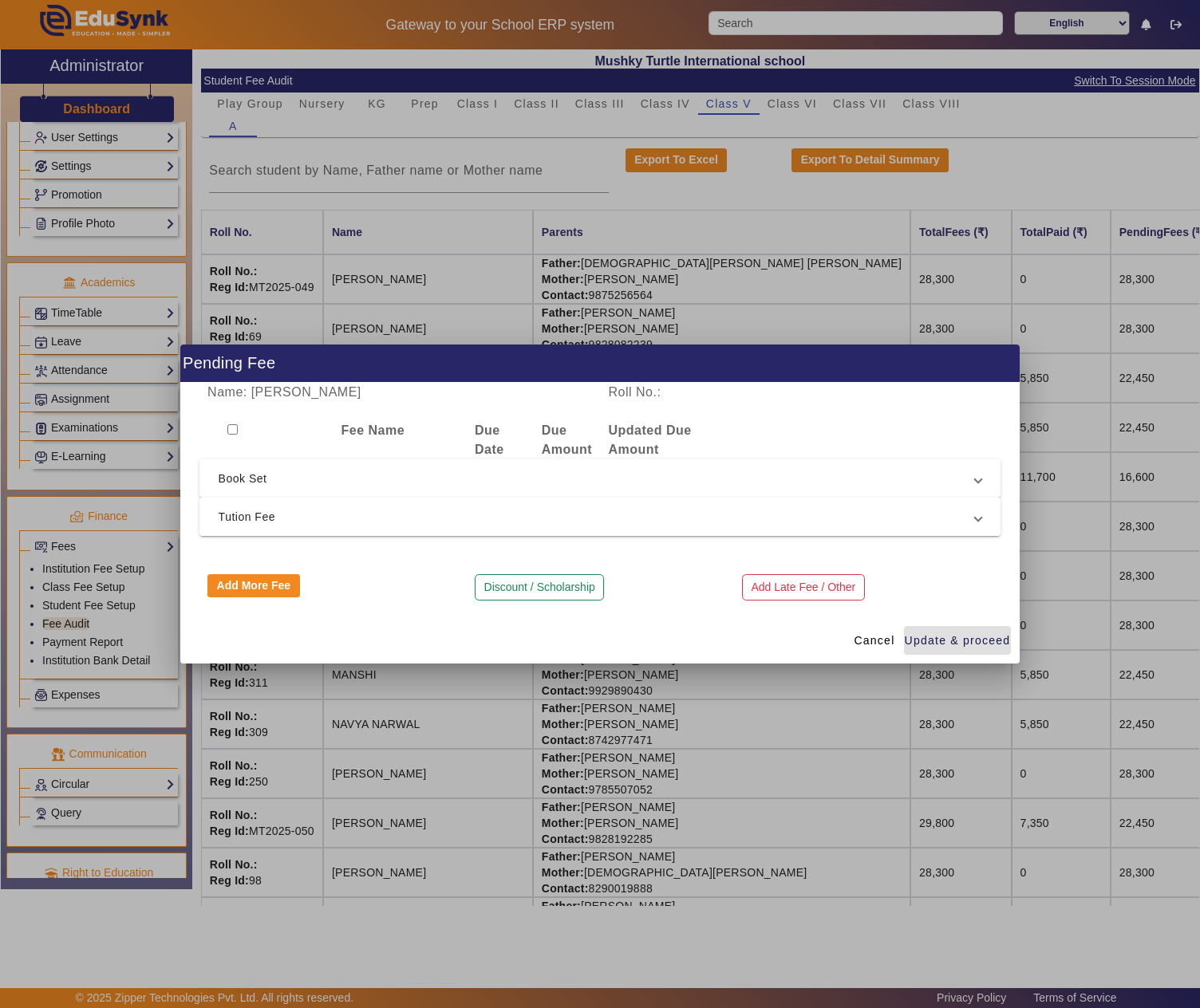
click at [387, 525] on span "Tution Fee" at bounding box center [597, 516] width 757 height 19
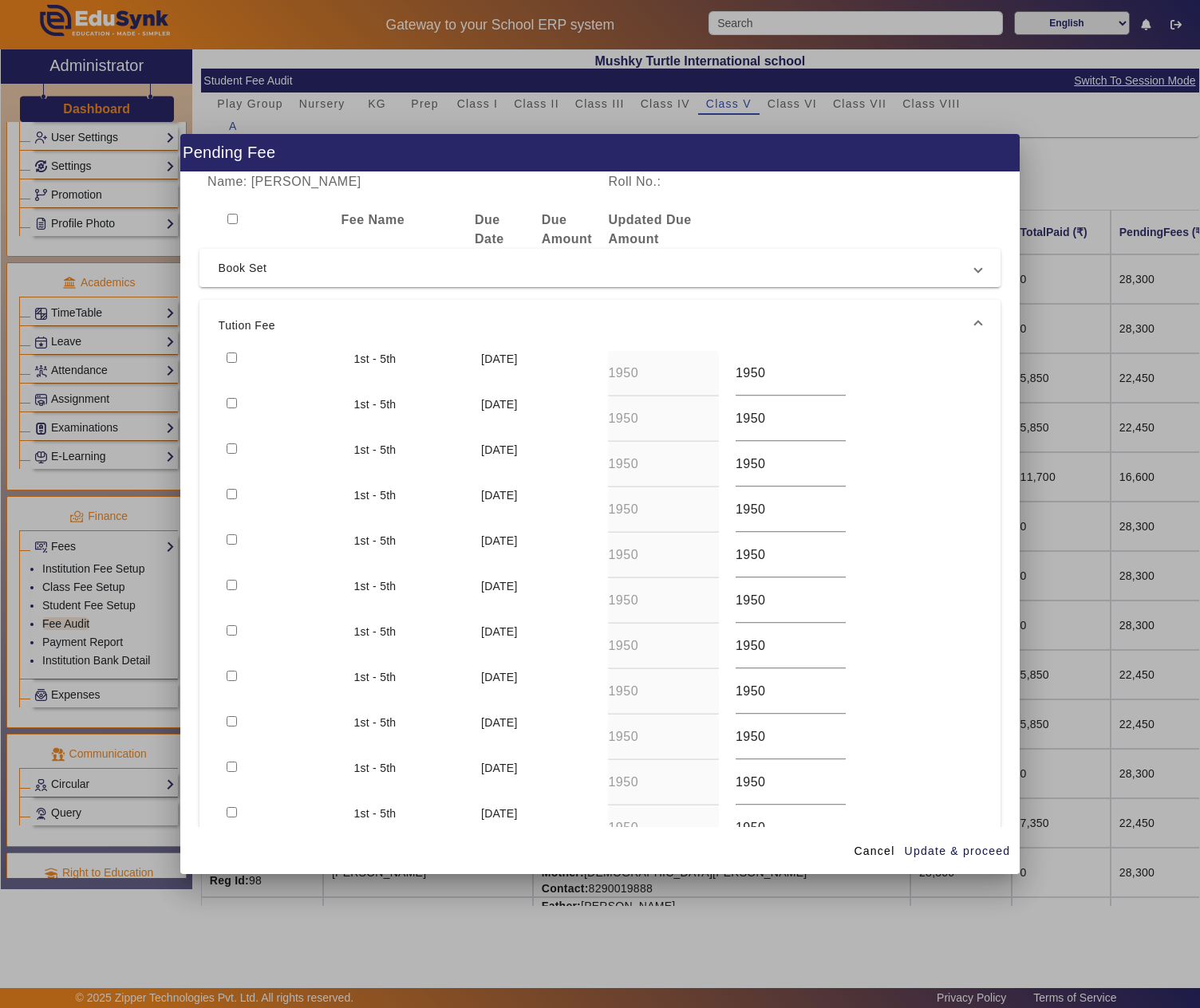
click at [236, 217] on input "checkbox" at bounding box center [232, 219] width 11 height 11
checkbox input "true"
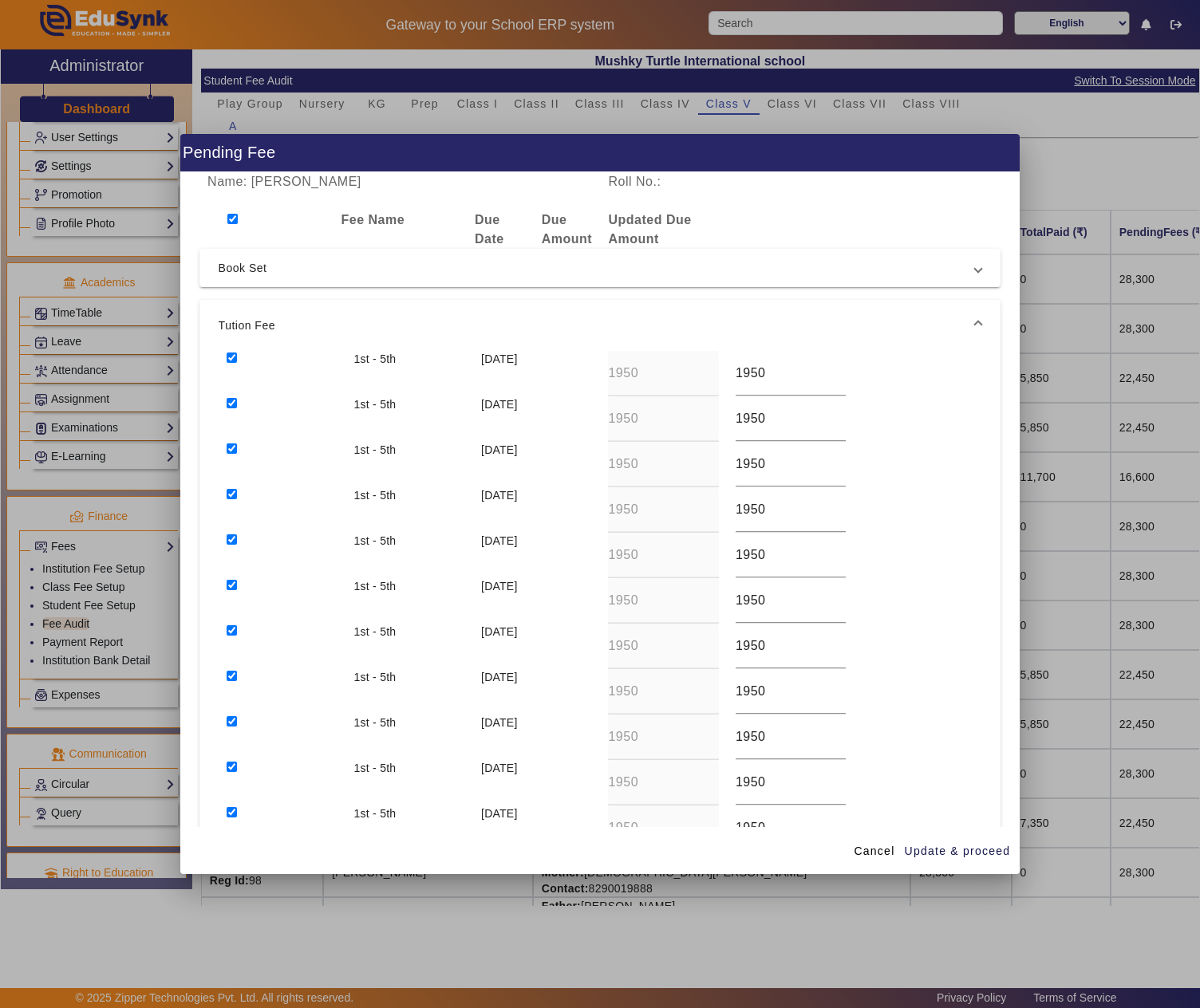
checkbox input "true"
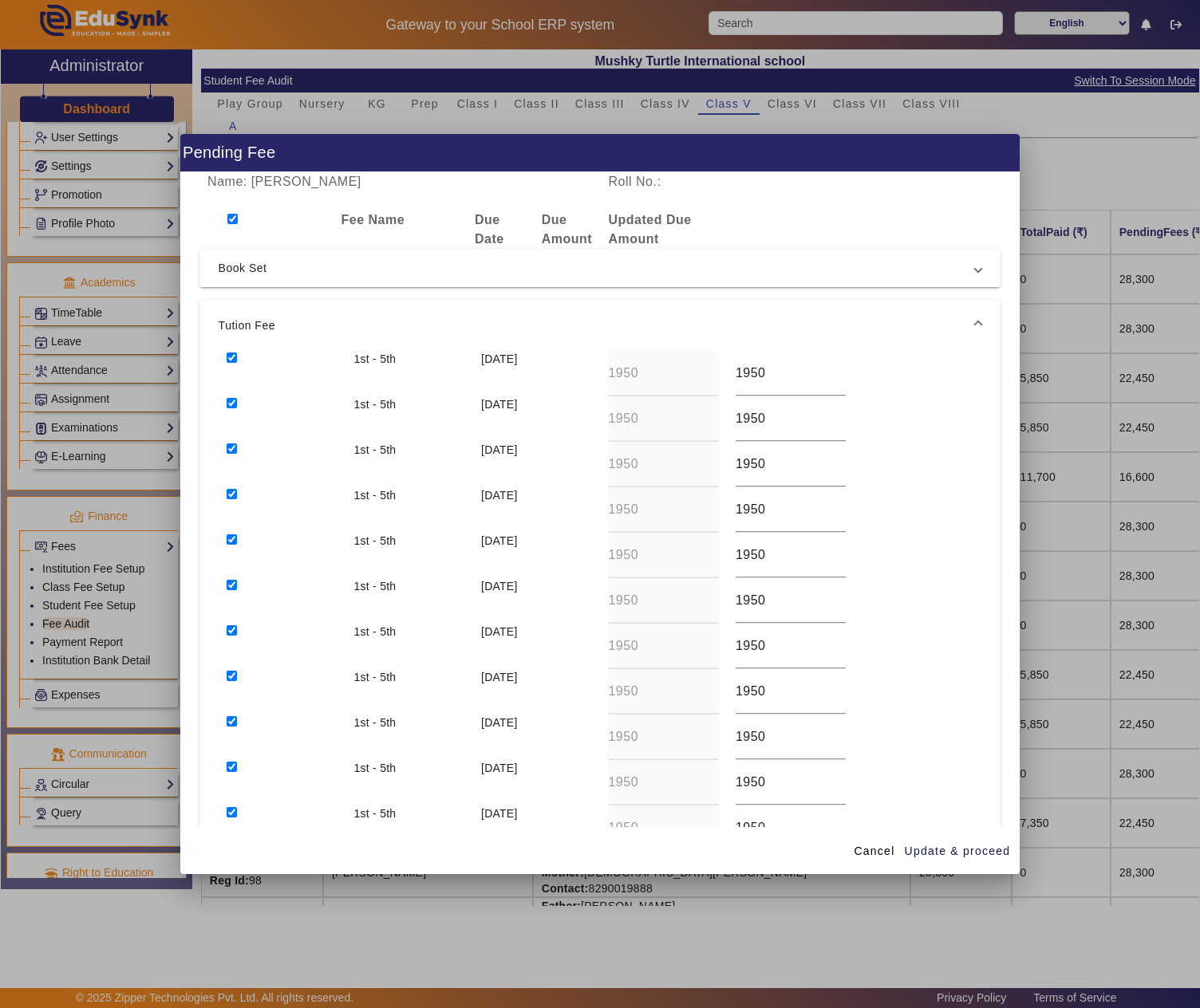
checkbox input "true"
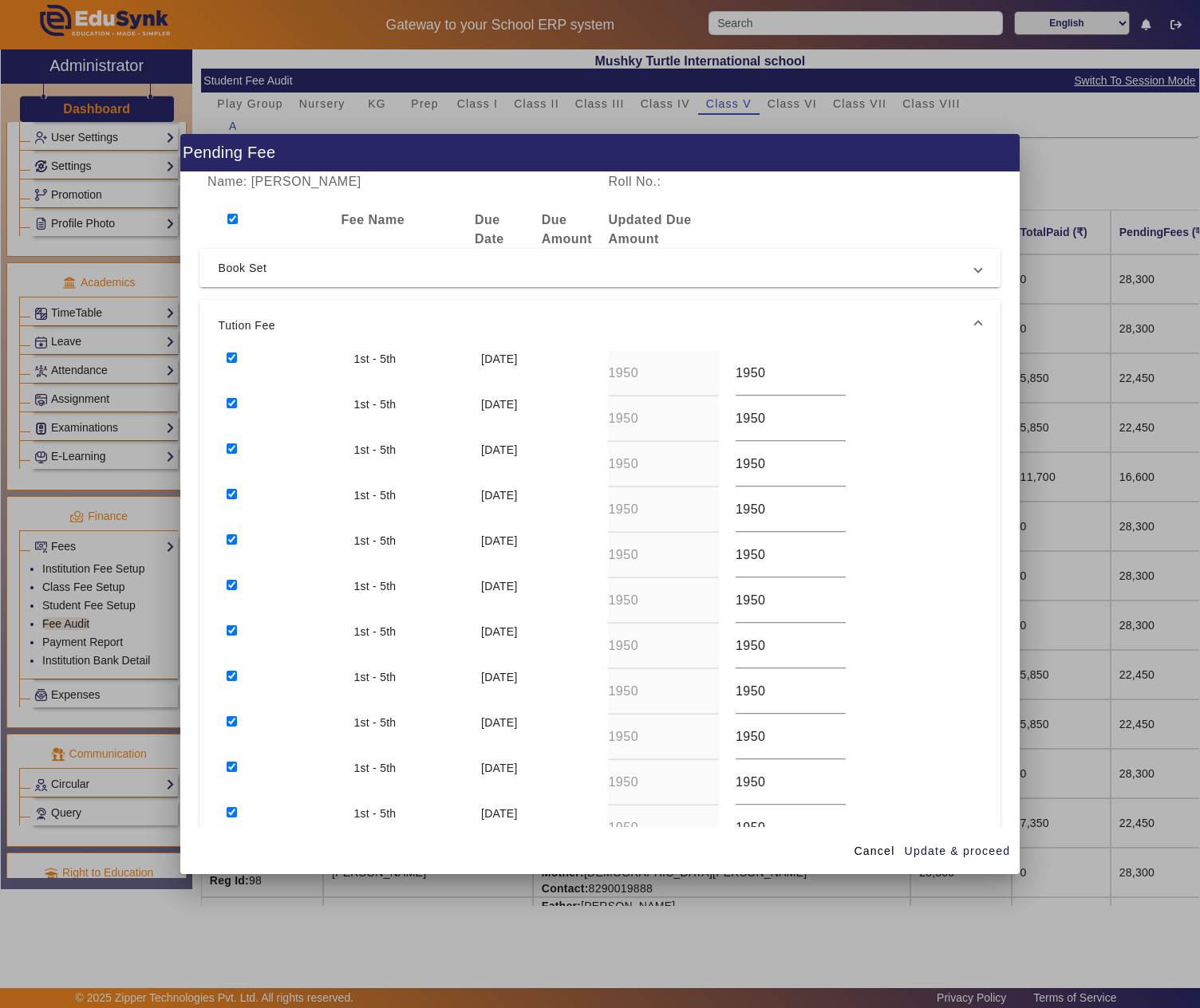
click at [255, 269] on span "Book Set" at bounding box center [597, 268] width 757 height 19
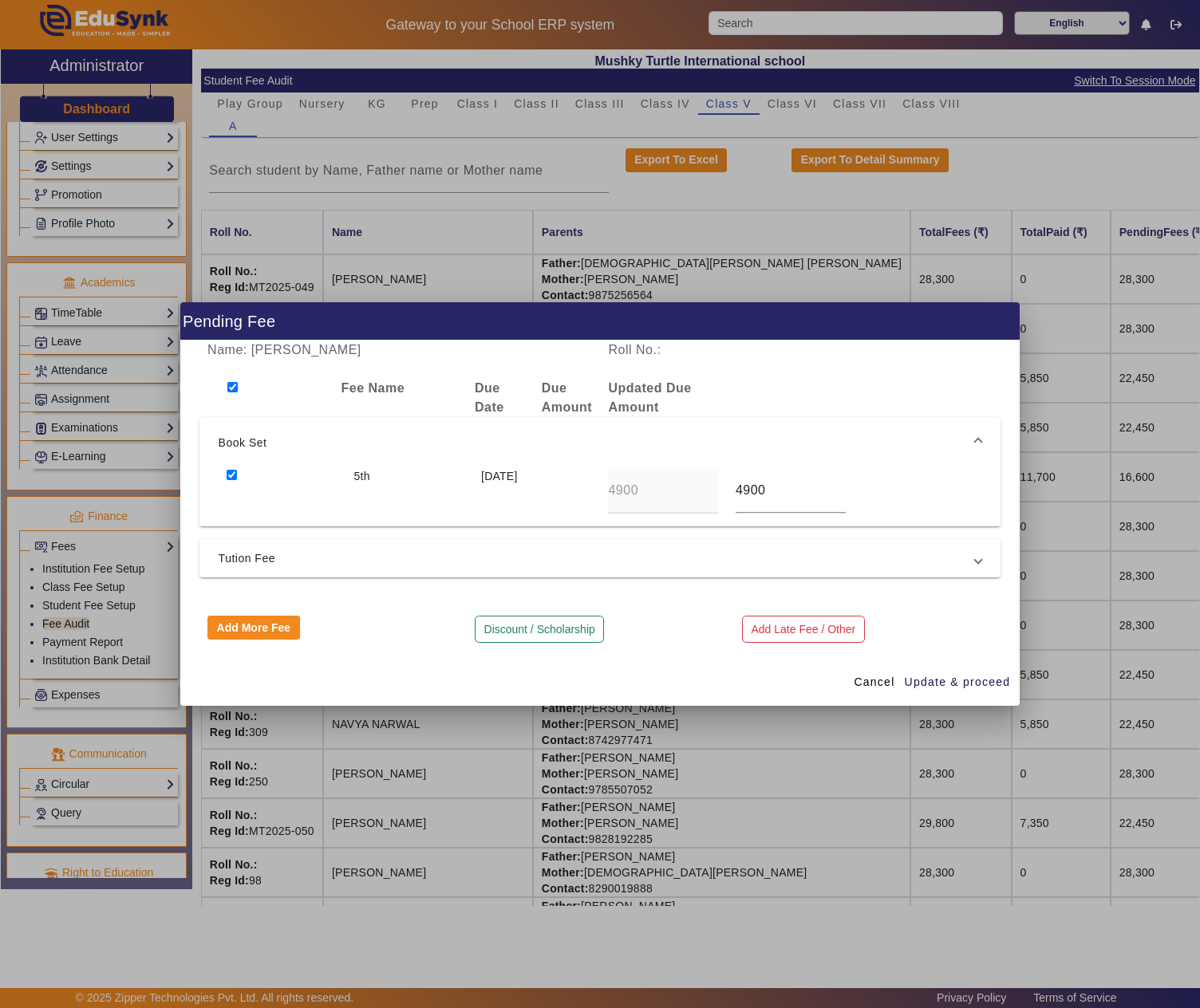
click at [233, 470] on input "checkbox" at bounding box center [232, 476] width 11 height 11
checkbox input "false"
click at [499, 558] on span "Tution Fee" at bounding box center [597, 558] width 757 height 19
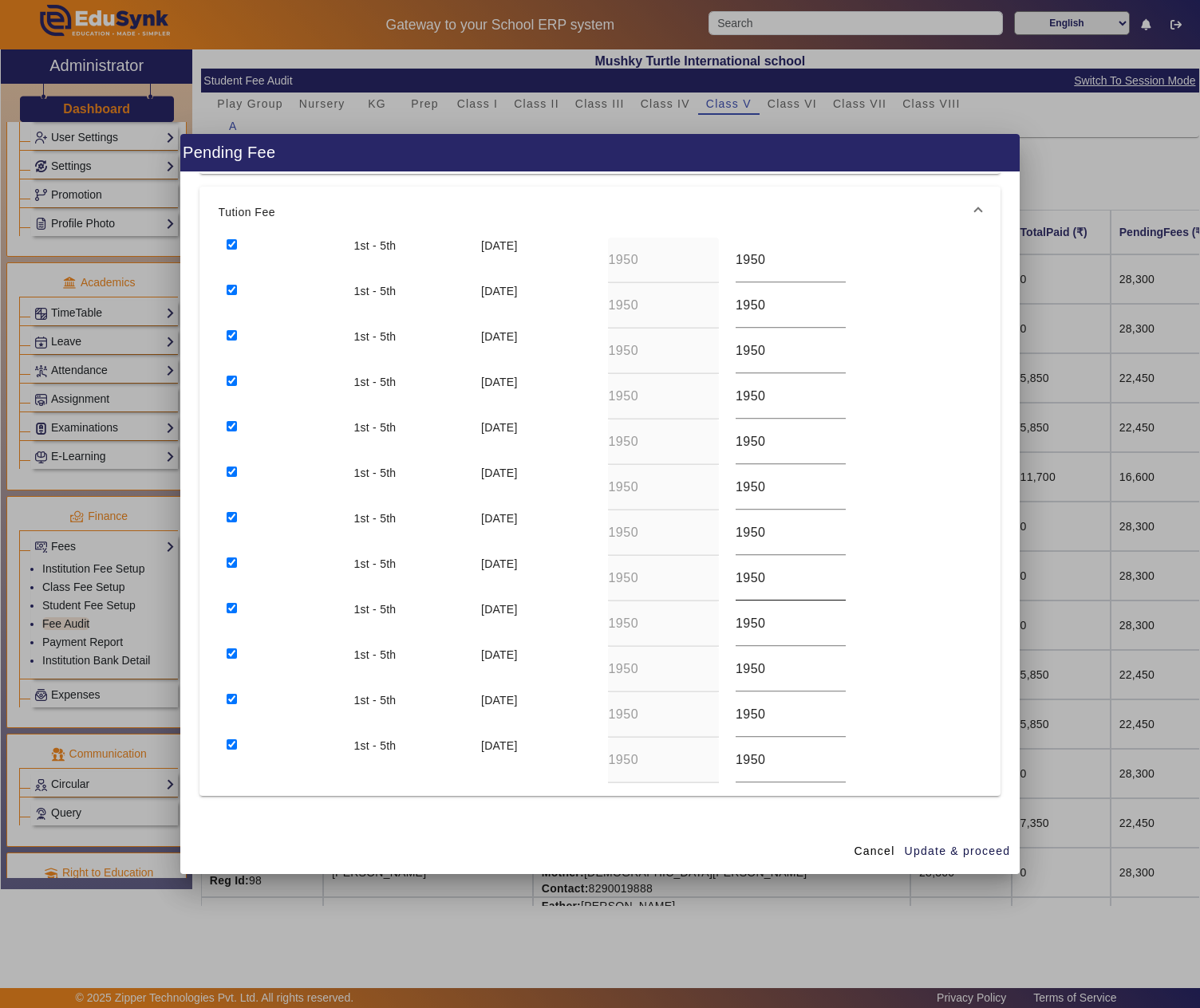
scroll to position [174, 0]
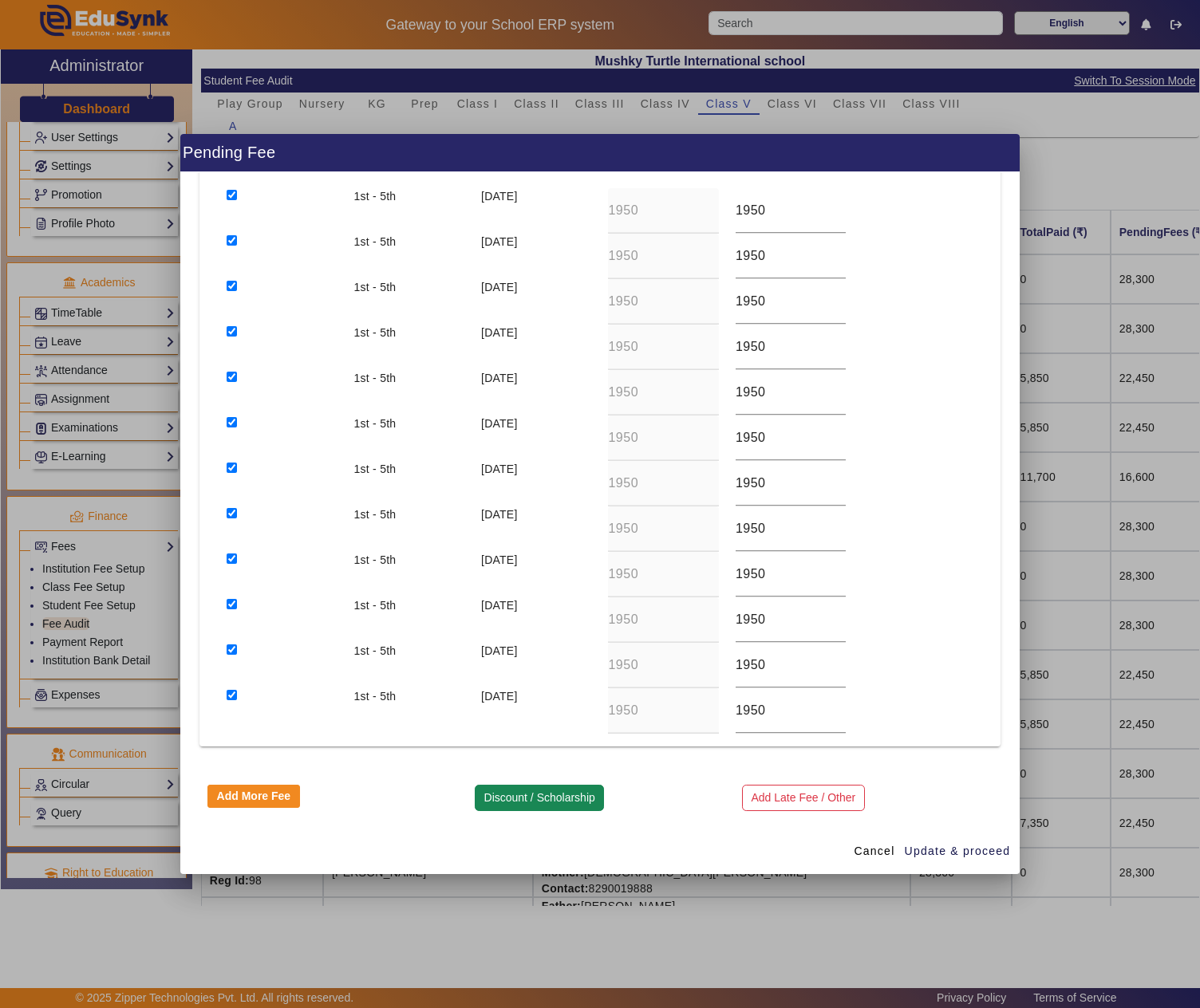
click at [546, 795] on button "Discount / Scholarship" at bounding box center [539, 798] width 129 height 27
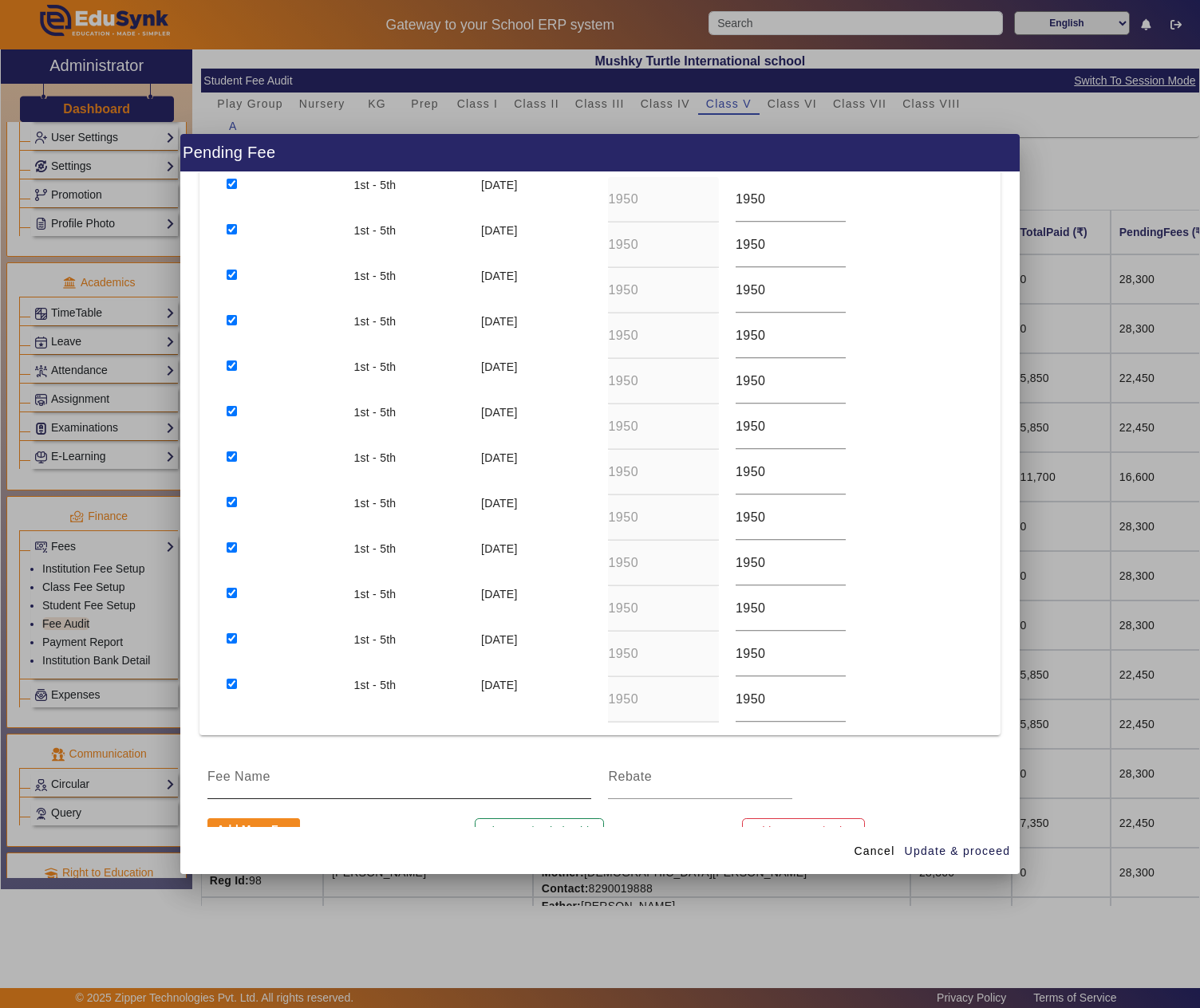
click at [428, 786] on input at bounding box center [399, 776] width 384 height 19
type input "1 MONTH DISCOUNT"
type input "1950"
click at [964, 847] on span "Update & proceed" at bounding box center [958, 851] width 106 height 17
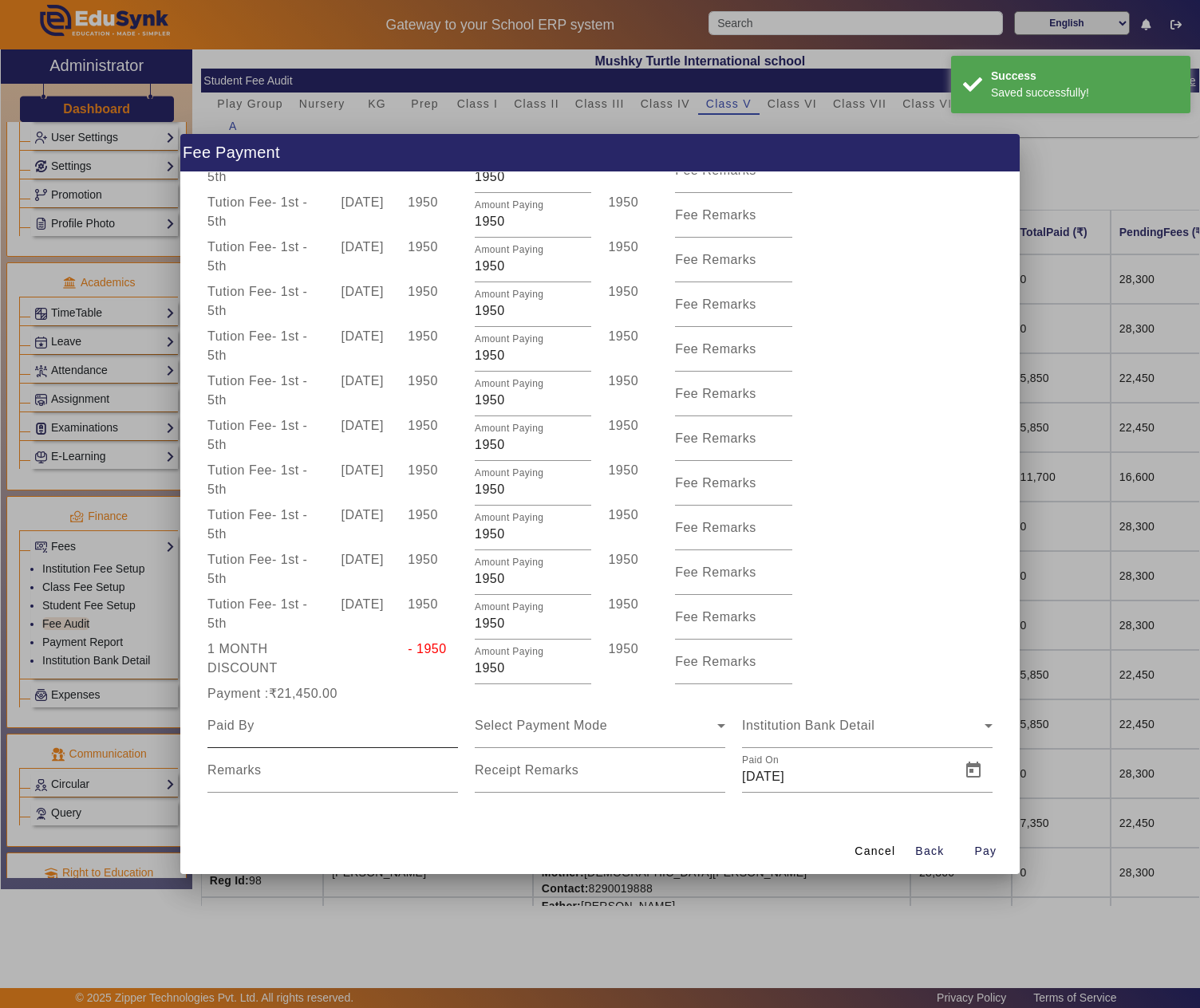
click at [259, 731] on input at bounding box center [332, 725] width 250 height 19
paste input "DEVI LAL SAINI"
type input "DEVI LAL SAINI"
click at [525, 729] on span "Select Payment Mode" at bounding box center [541, 725] width 132 height 14
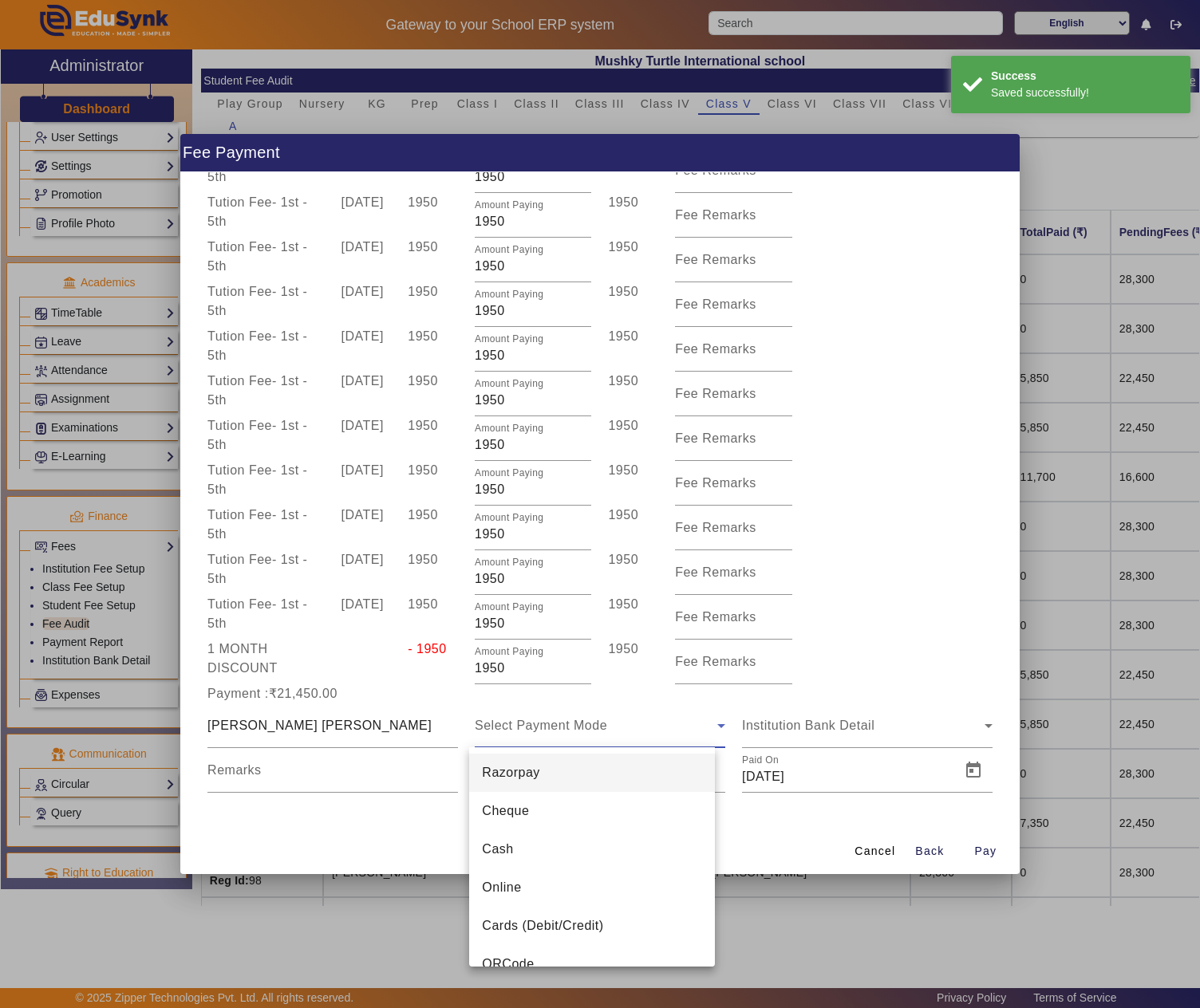
drag, startPoint x: 509, startPoint y: 847, endPoint x: 611, endPoint y: 819, distance: 105.8
click at [514, 846] on mat-option "Cash" at bounding box center [592, 849] width 245 height 39
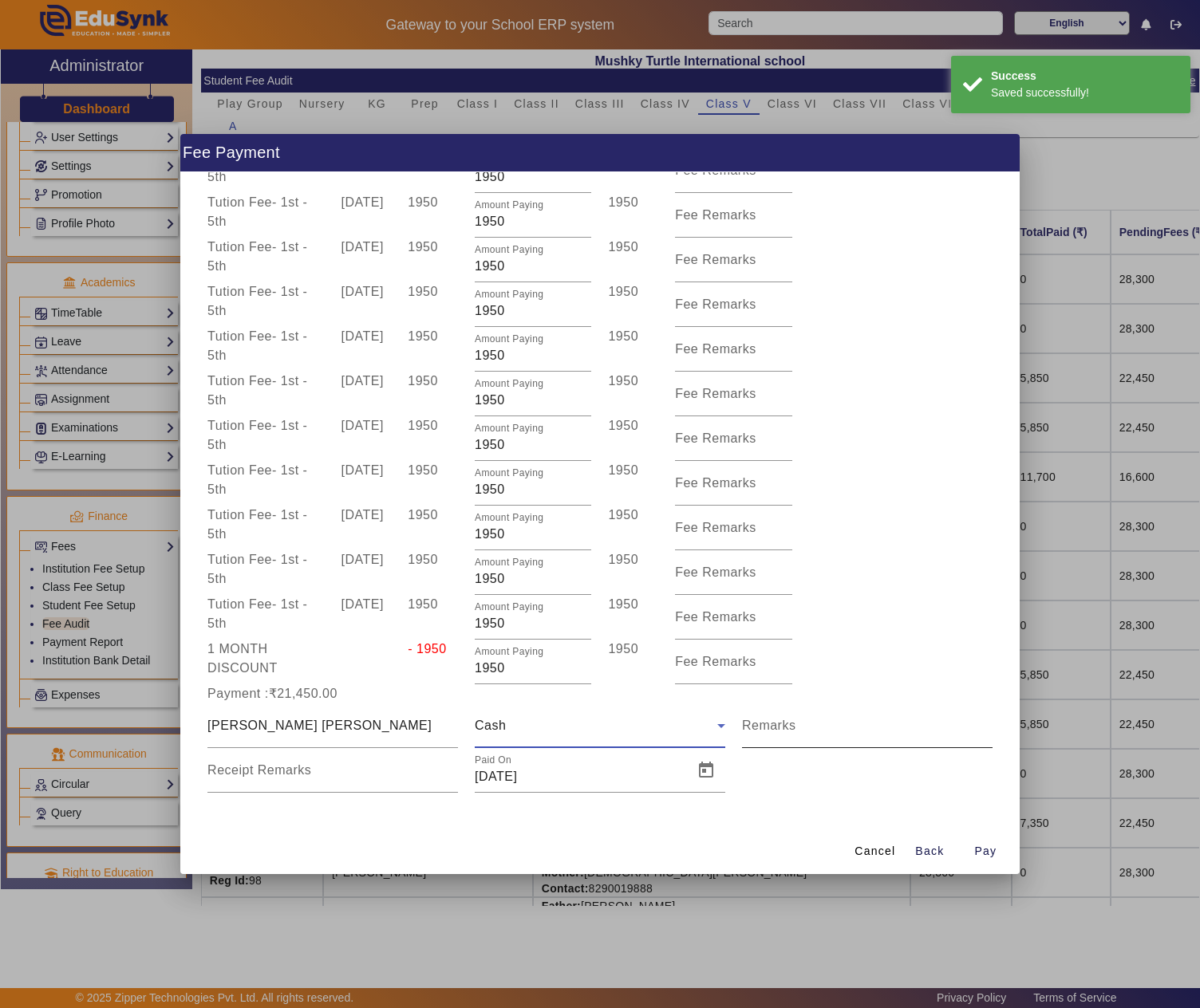
click at [841, 731] on input "Remarks" at bounding box center [868, 731] width 250 height 19
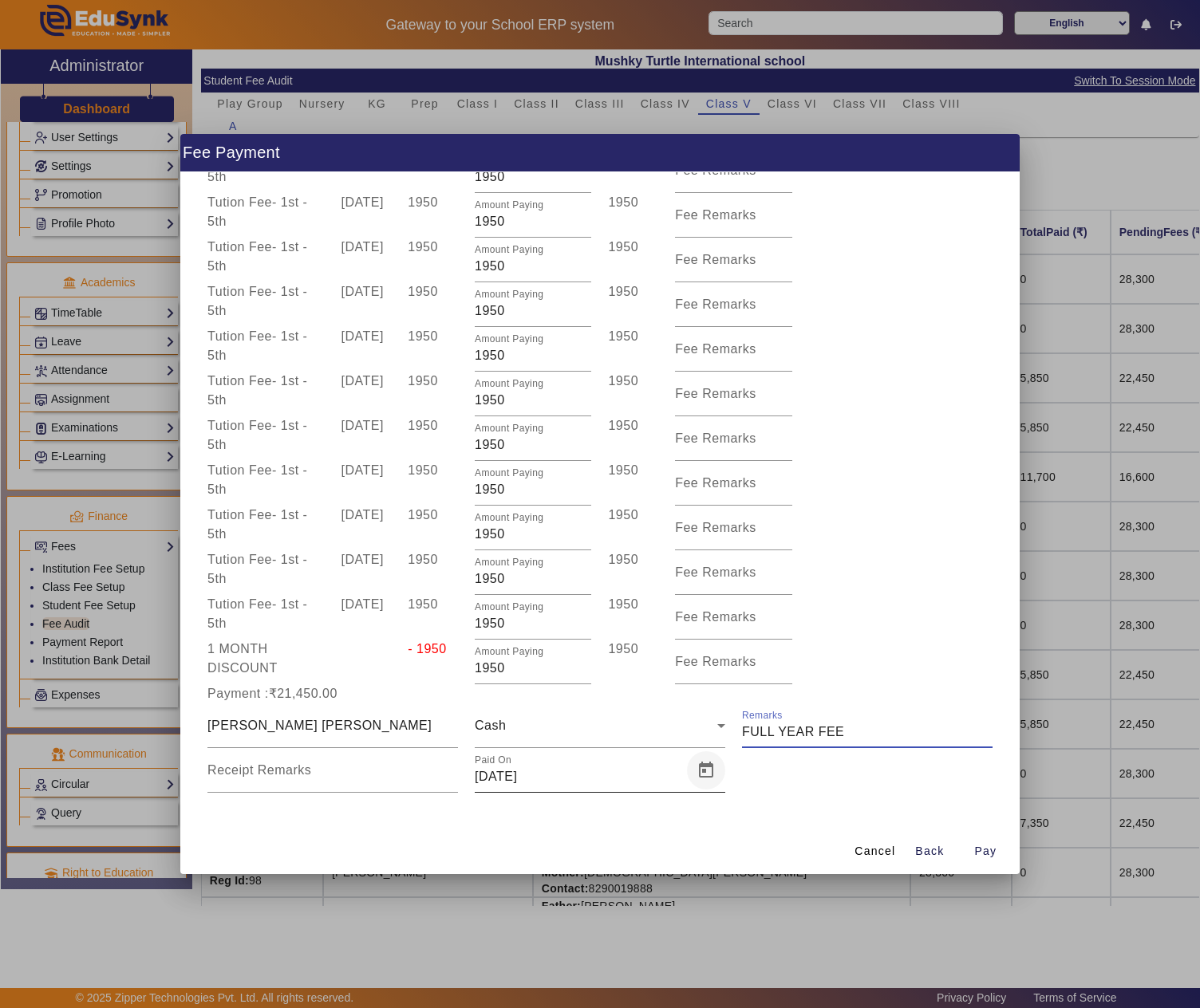
type input "FULL YEAR FEE"
click at [701, 767] on span "Open calendar" at bounding box center [705, 770] width 39 height 39
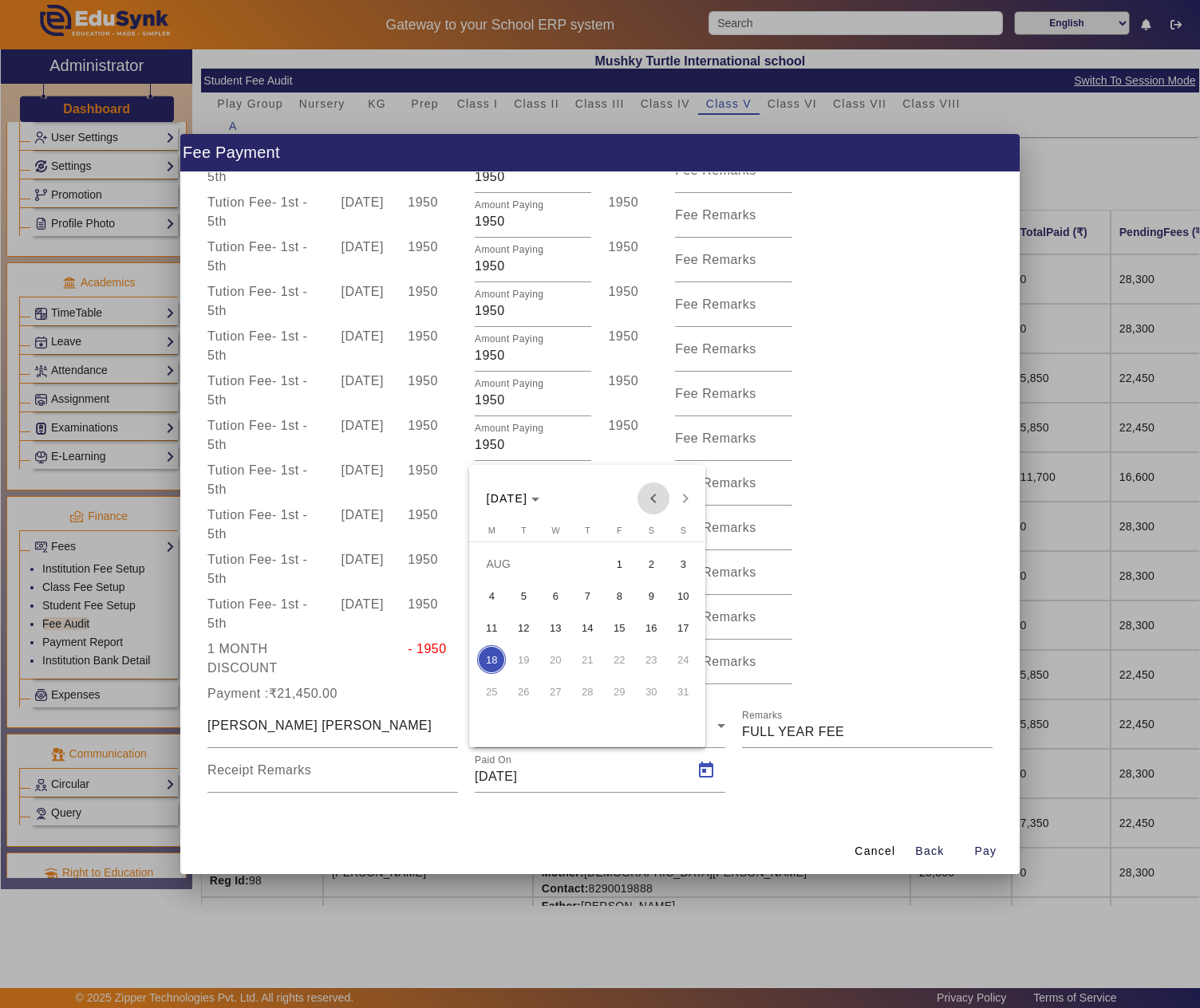
click at [654, 496] on span "Previous month" at bounding box center [653, 498] width 32 height 32
click at [590, 658] on span "17" at bounding box center [587, 659] width 29 height 29
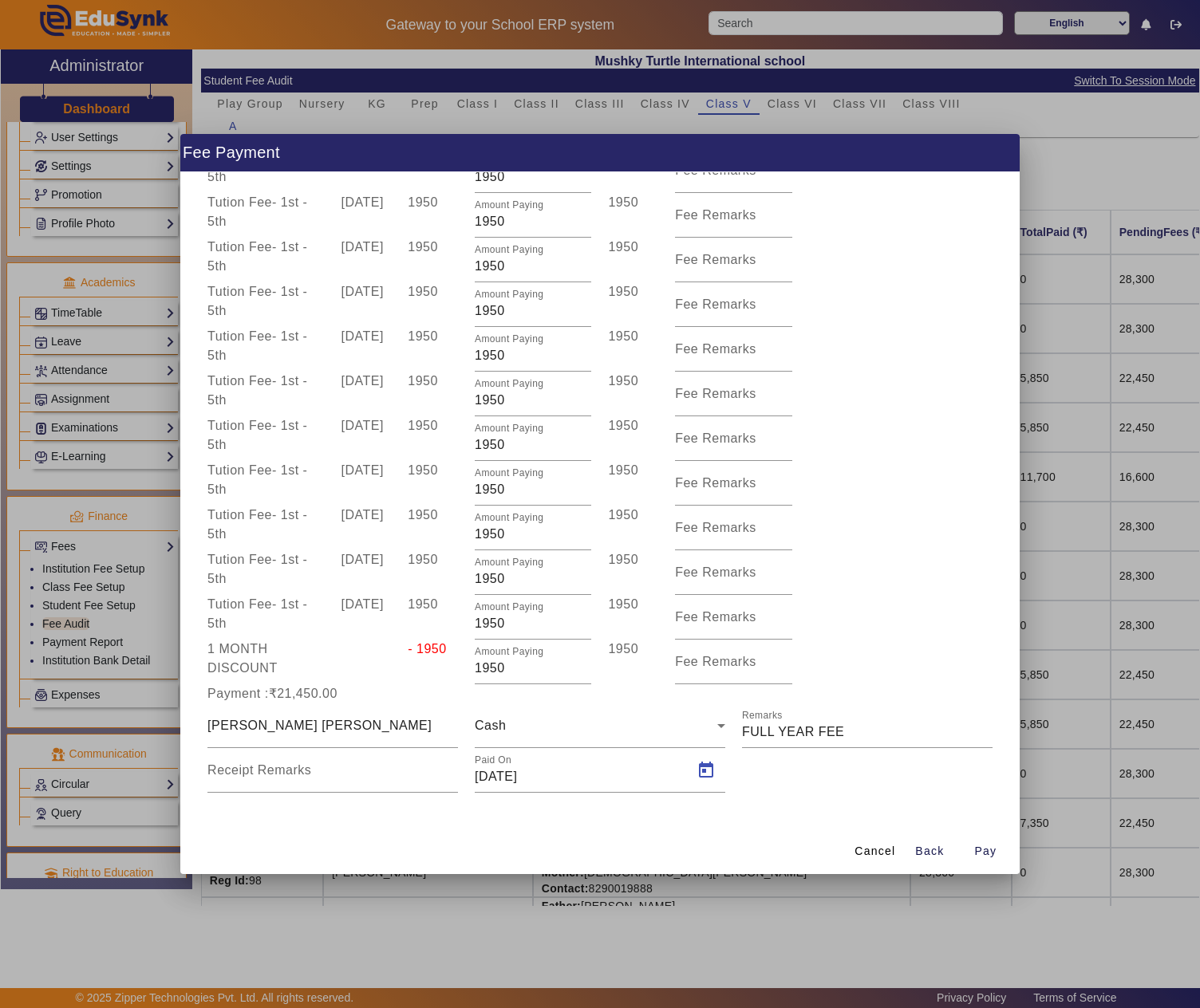
type input "17/07/2025"
click at [977, 840] on span "button" at bounding box center [985, 851] width 51 height 39
type input "0"
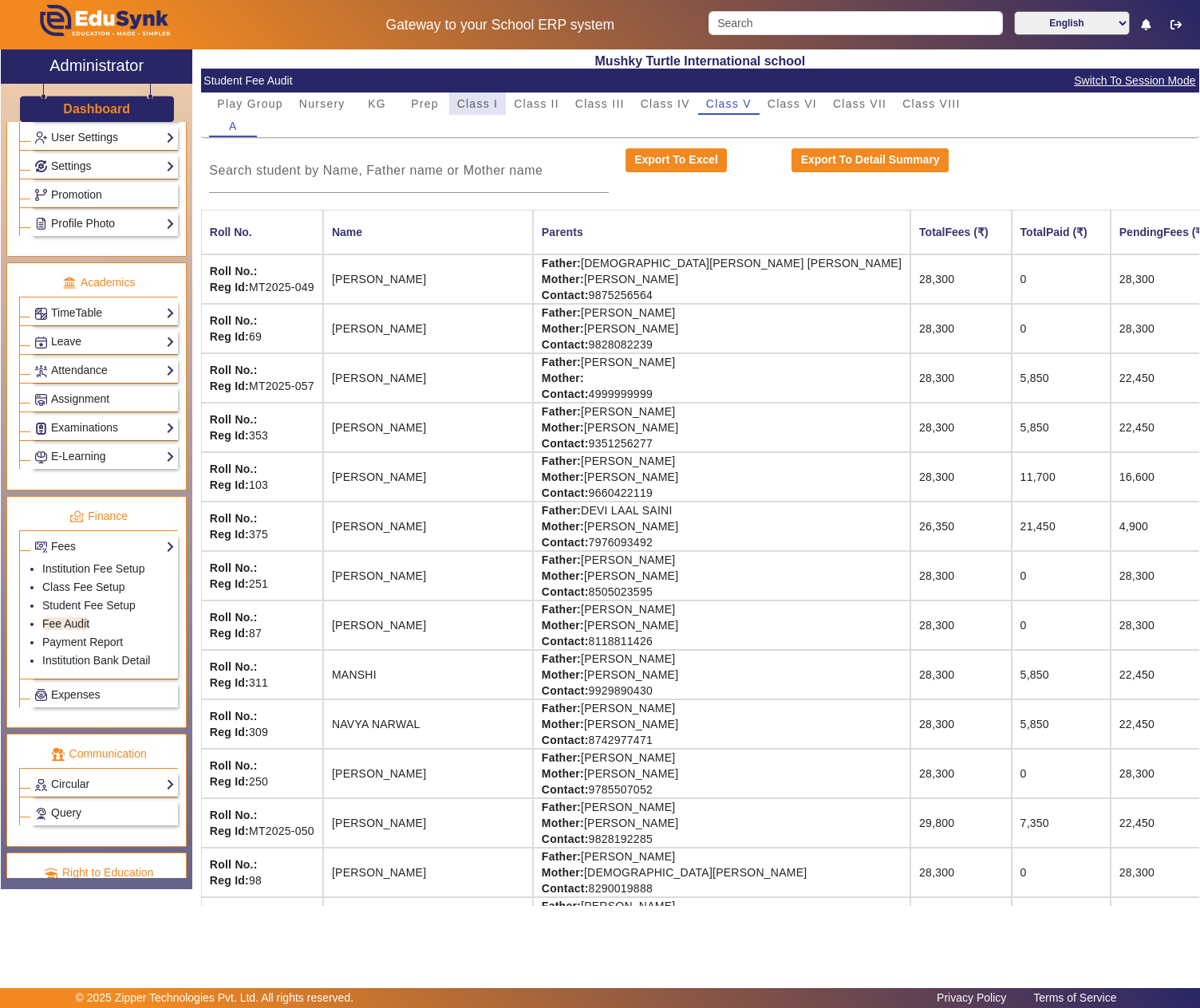
click at [474, 105] on span "Class I" at bounding box center [477, 104] width 41 height 11
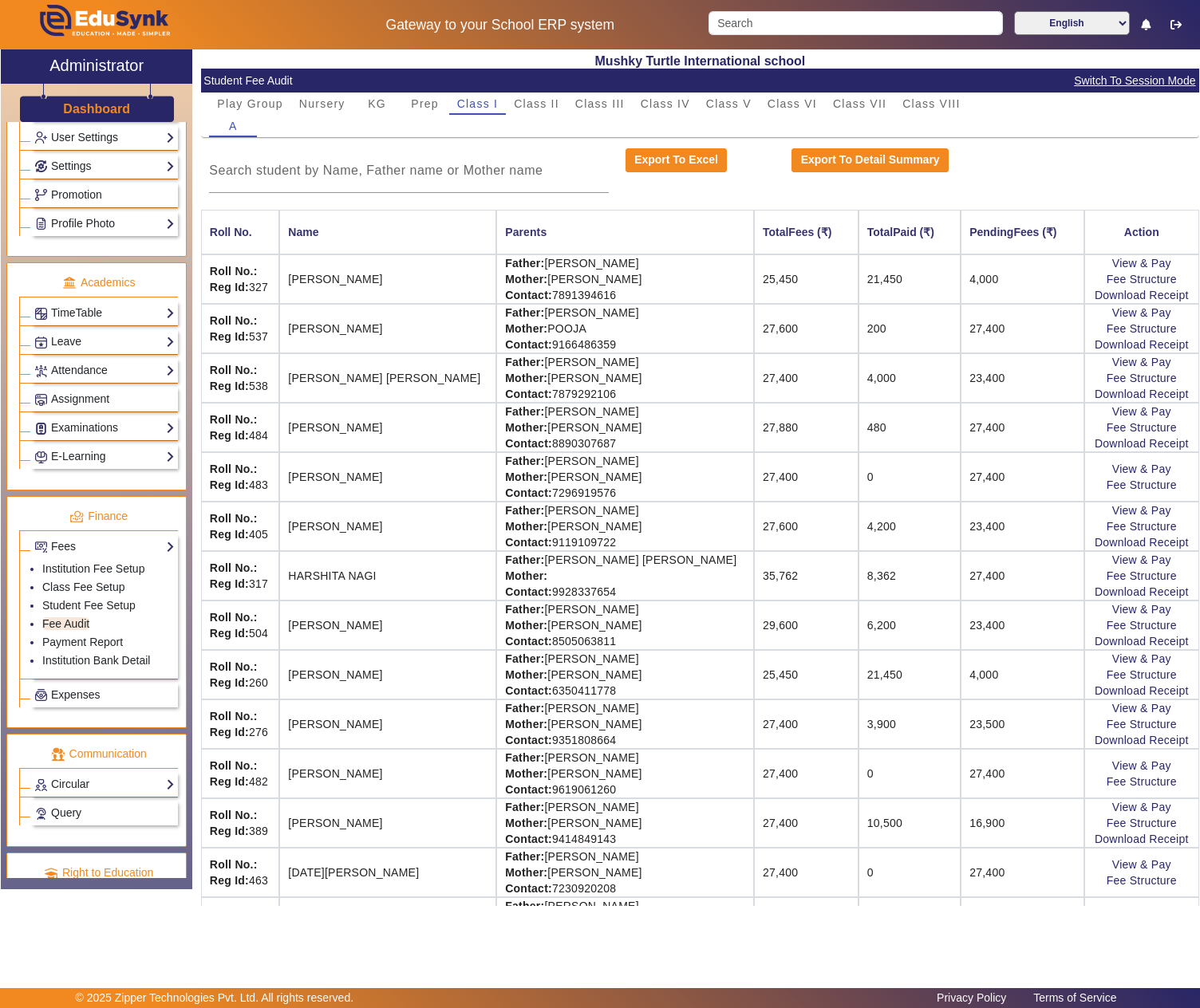
click at [557, 766] on td "Father: RAVINDRA SAIN Mother: SAPNA SAIN Contact: 9619061260" at bounding box center [625, 774] width 258 height 50
click at [625, 776] on td "Father: RAVINDRA SAIN Mother: SAPNA SAIN Contact: 9619061260" at bounding box center [625, 774] width 258 height 50
copy td "RAVINDRA SAIN"
click at [1140, 772] on link "View & Pay" at bounding box center [1141, 766] width 59 height 13
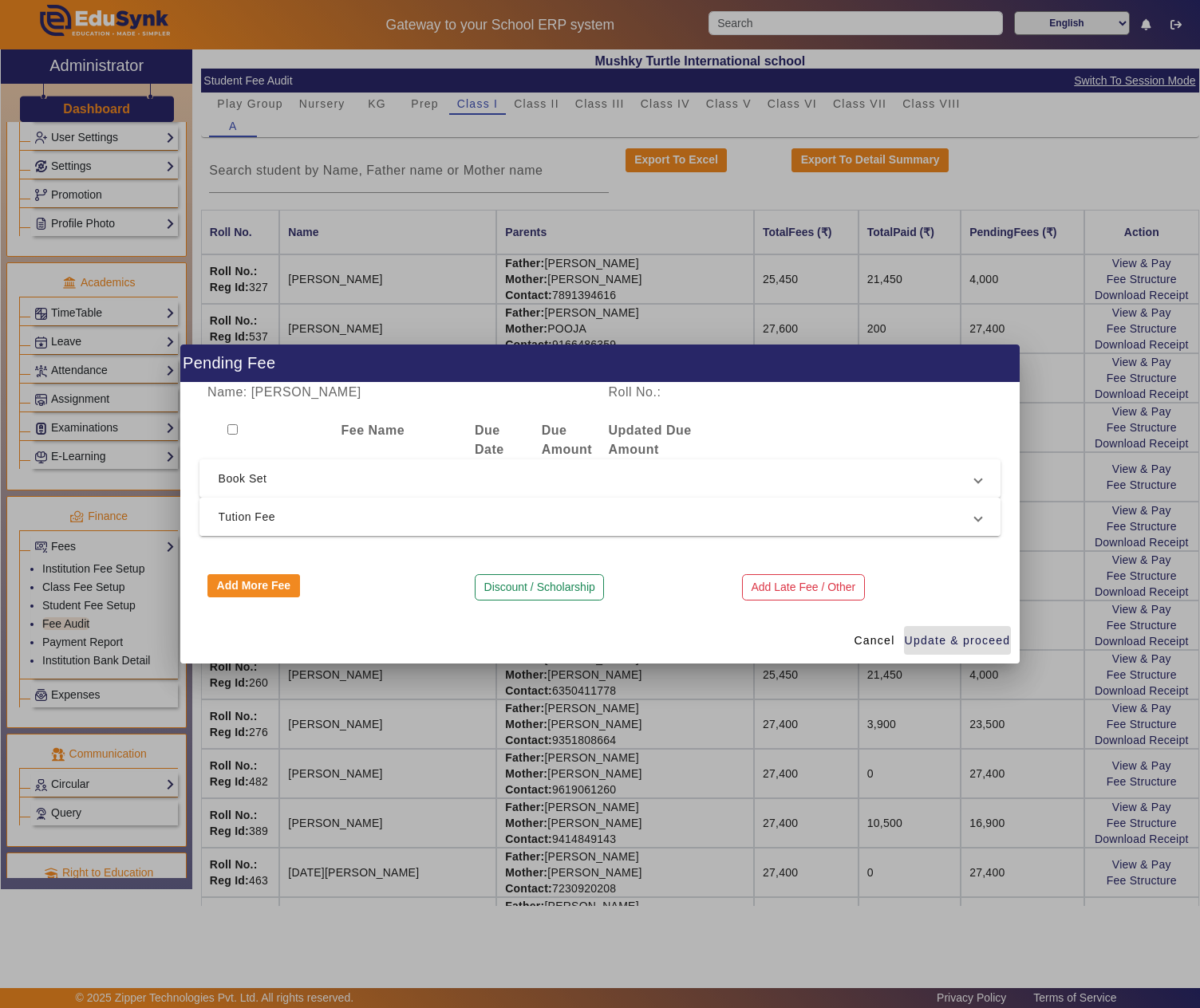
click at [461, 522] on span "Tution Fee" at bounding box center [597, 516] width 757 height 19
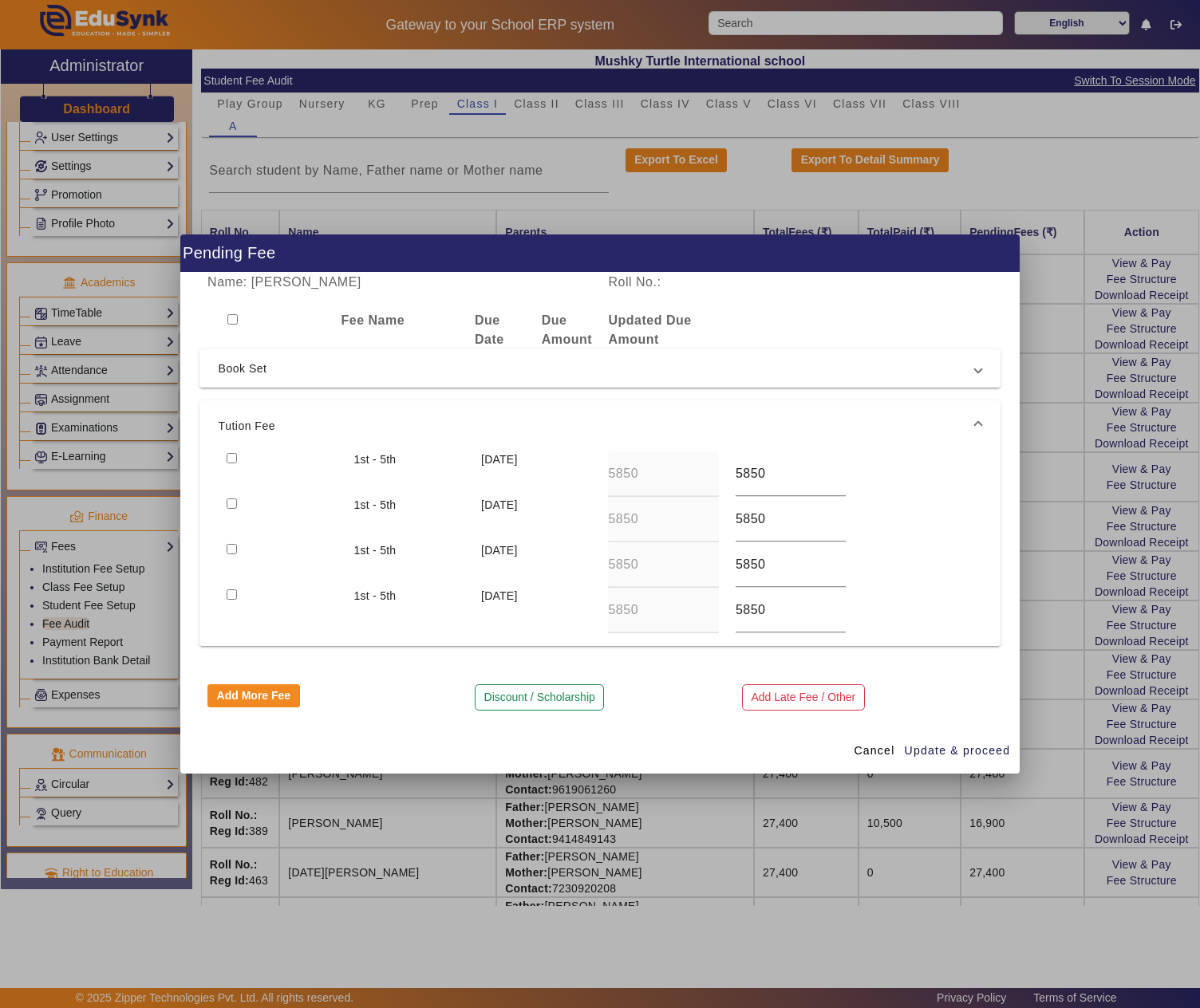
click at [232, 455] on input "checkbox" at bounding box center [232, 459] width 11 height 11
checkbox input "true"
click at [987, 751] on span "Update & proceed" at bounding box center [958, 750] width 106 height 17
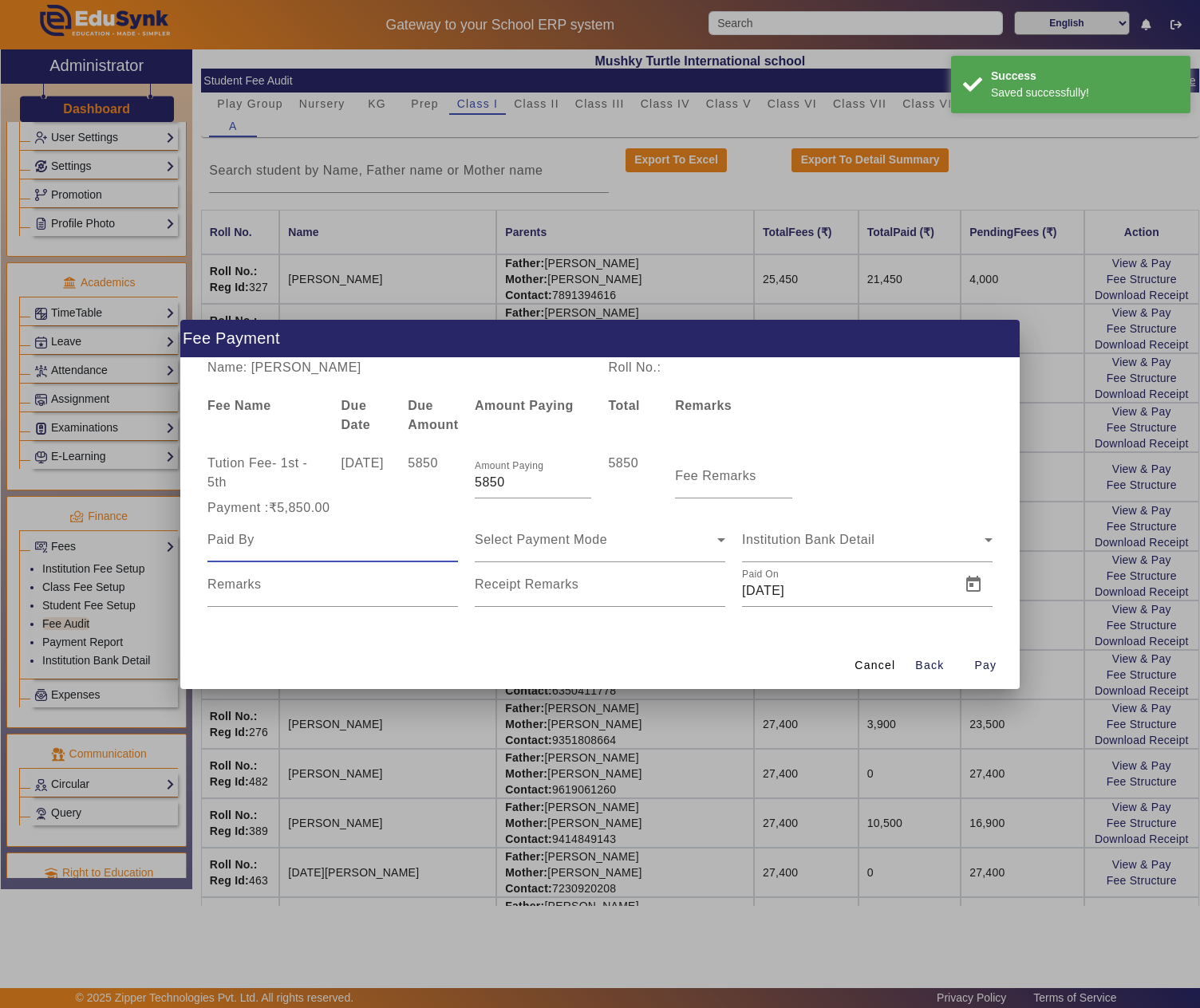
click at [372, 538] on input at bounding box center [332, 540] width 250 height 19
paste input "RAVINDRA SAIN"
type input "RAVINDRA SAIN"
click at [704, 472] on mat-label "Fee Remarks" at bounding box center [715, 476] width 81 height 14
click at [704, 473] on input "Fee Remarks" at bounding box center [732, 482] width 116 height 19
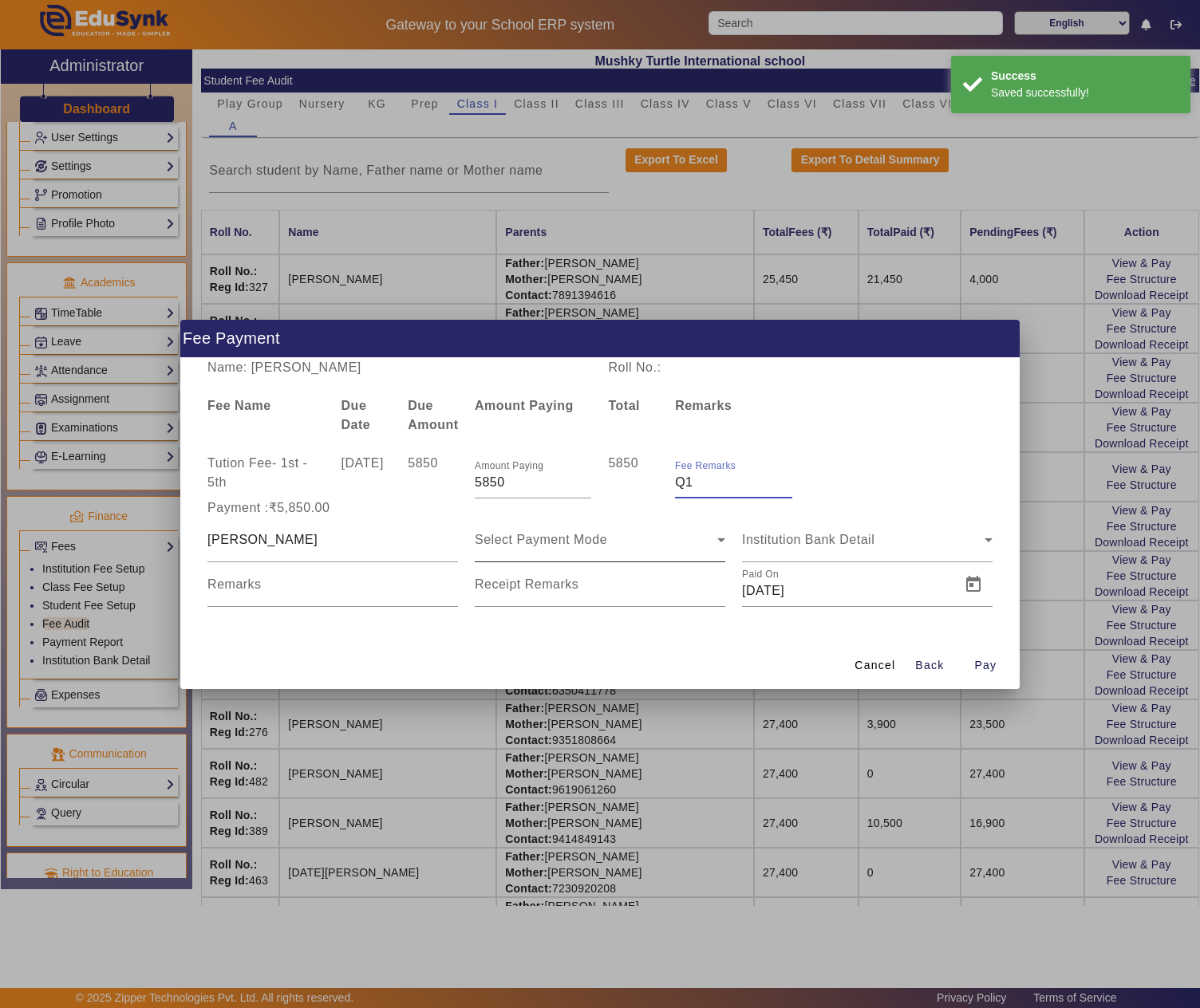
type input "Q1"
click at [654, 534] on div "Select Payment Mode" at bounding box center [595, 540] width 242 height 19
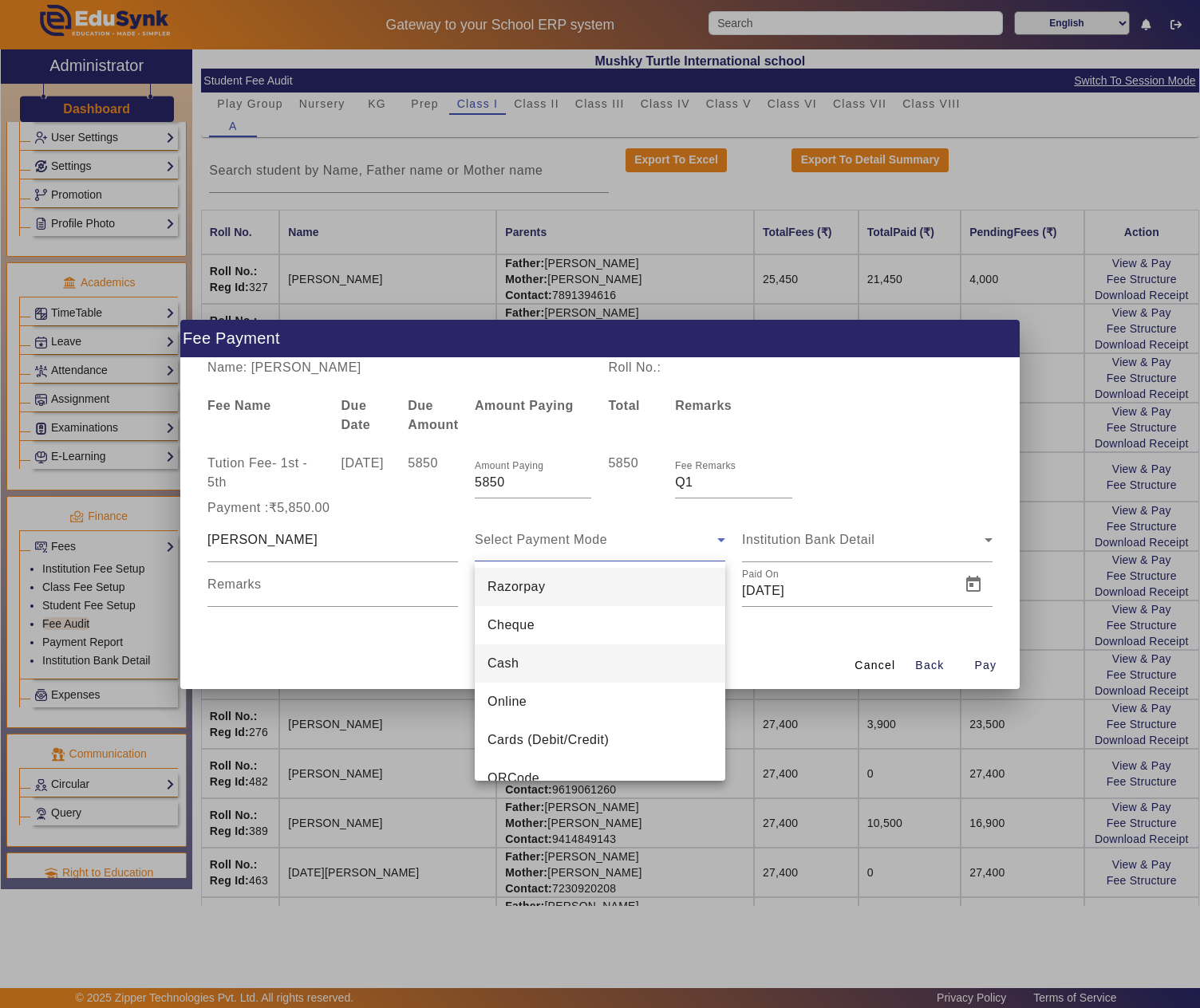
click at [568, 654] on mat-option "Cash" at bounding box center [600, 664] width 250 height 39
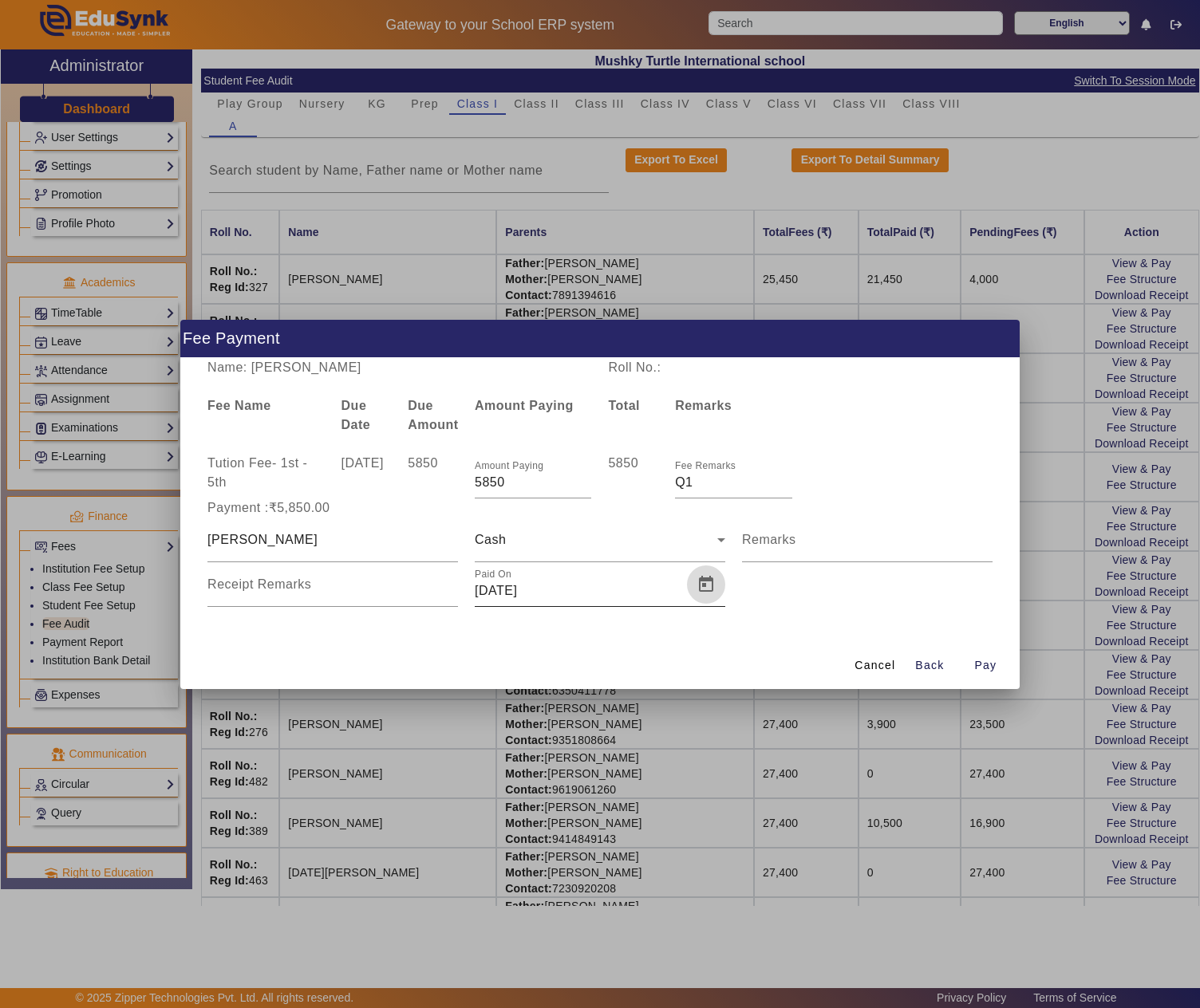
click at [712, 577] on span "Open calendar" at bounding box center [705, 585] width 39 height 39
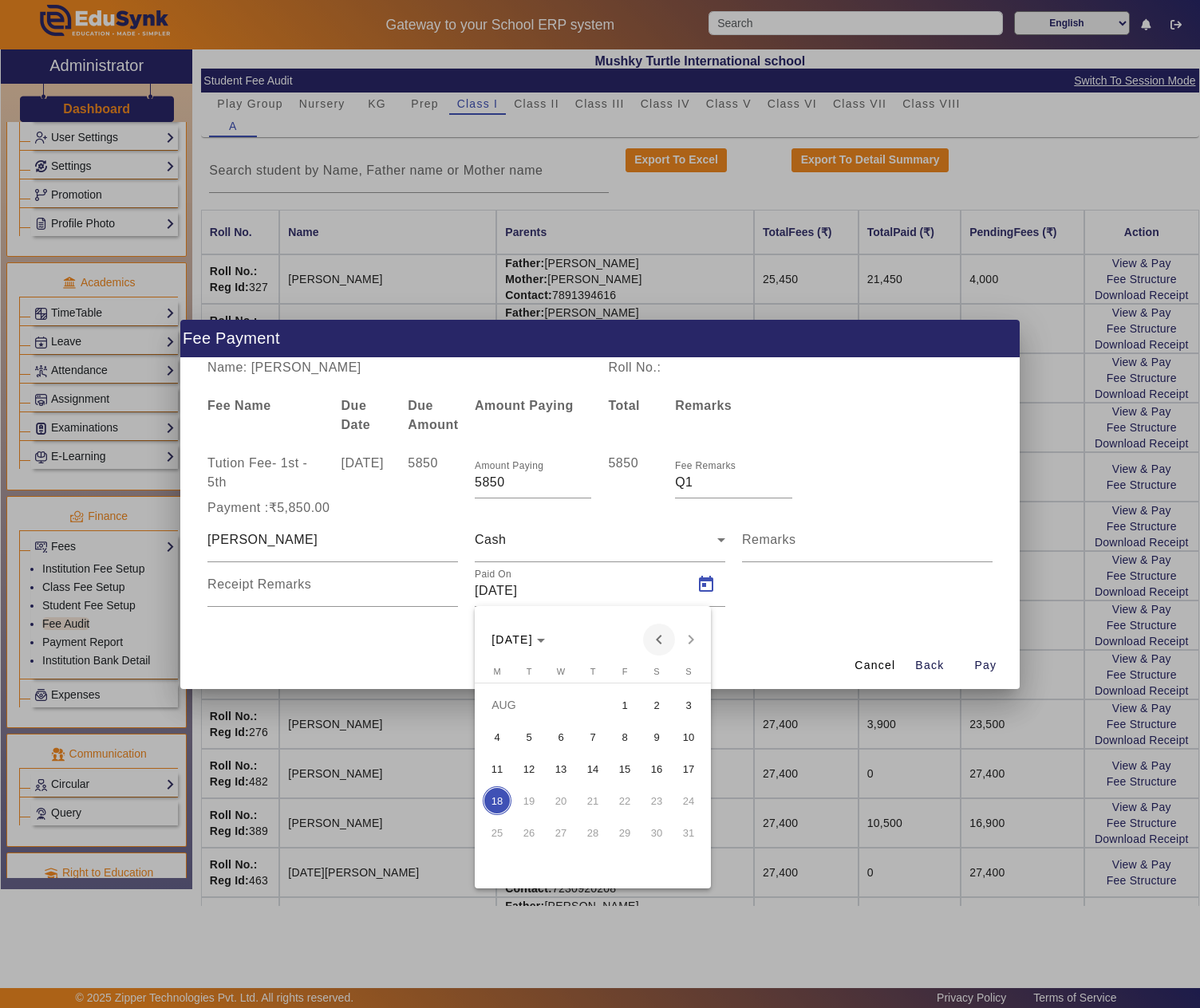
click at [668, 638] on span "Previous month" at bounding box center [659, 640] width 32 height 32
click at [638, 796] on span "18" at bounding box center [624, 801] width 29 height 29
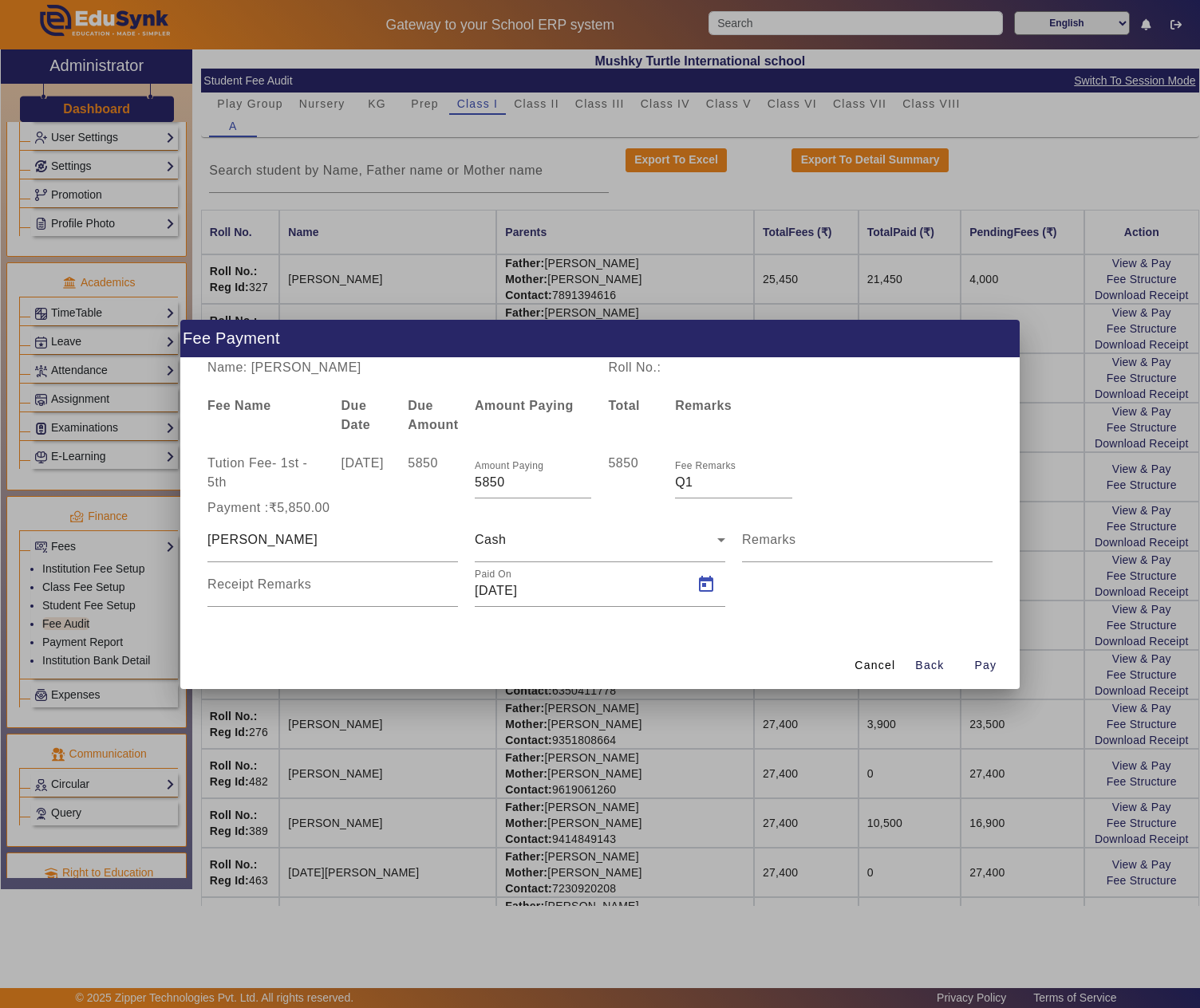
type input "18/07/2025"
click at [993, 658] on span "Pay" at bounding box center [985, 666] width 23 height 17
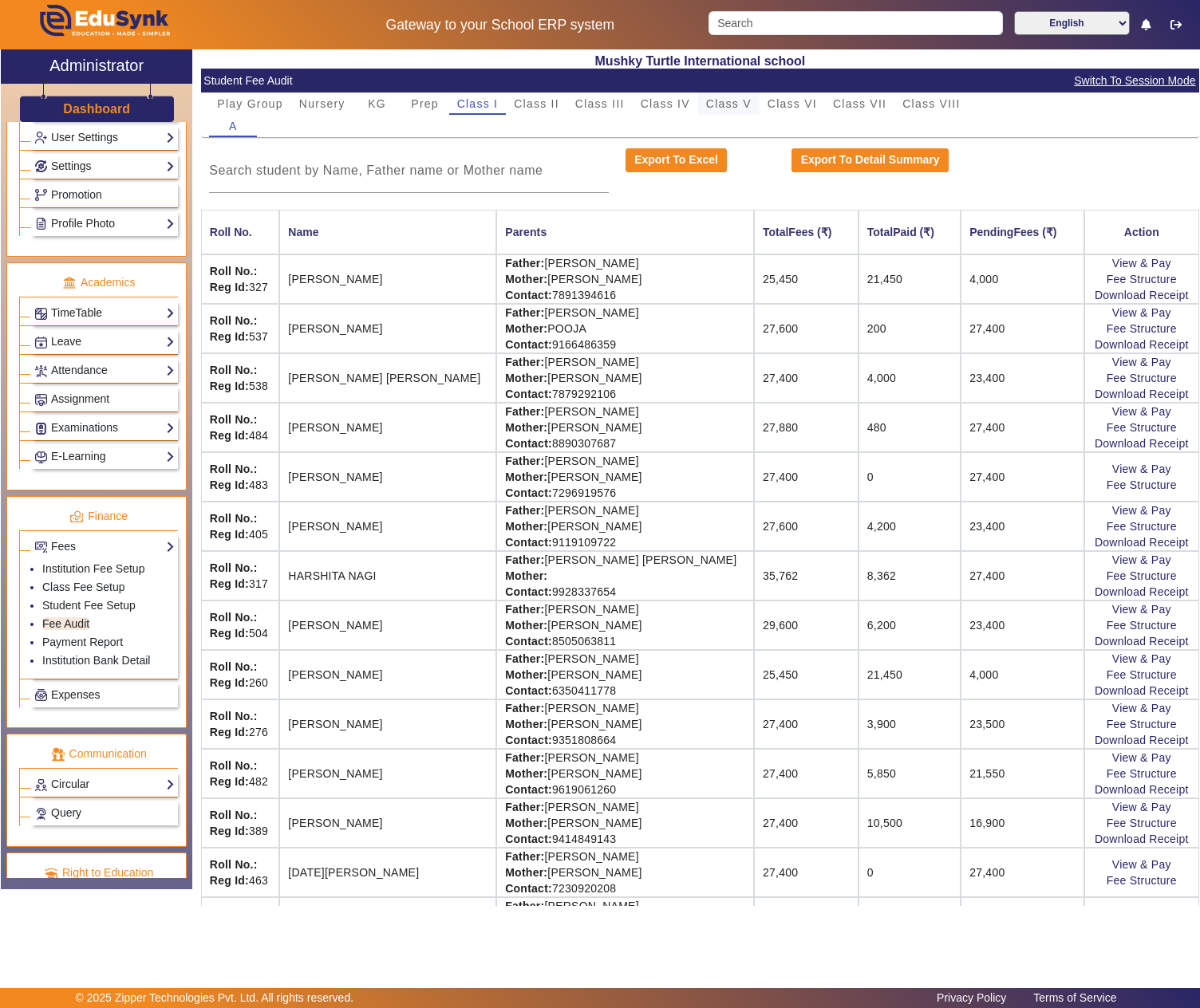
click at [716, 104] on span "Class V" at bounding box center [729, 104] width 45 height 11
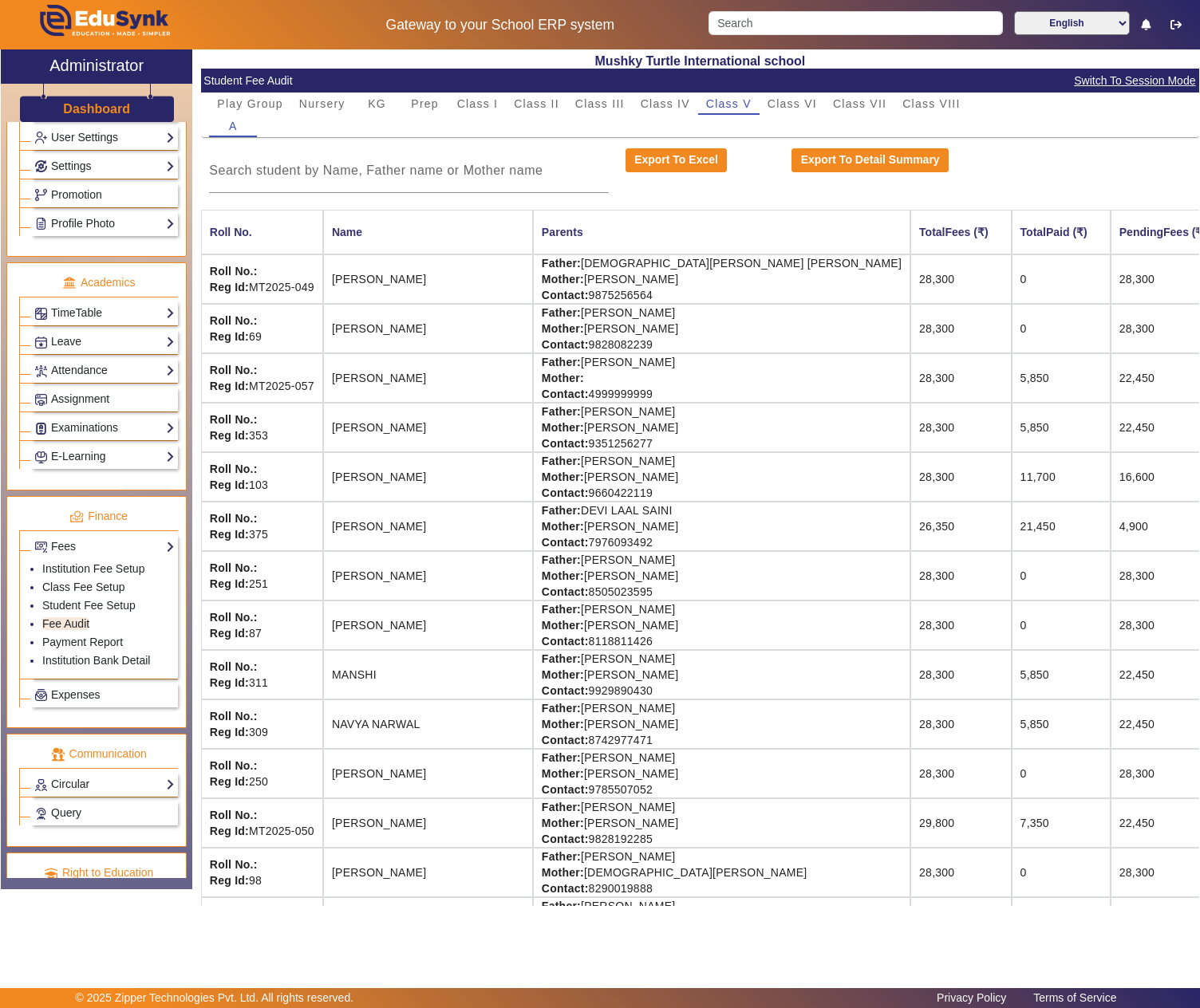
click at [559, 316] on td "Father: SATYA PRAKASH SHARMA Mother: BHARATI SHARMA Contact: 9828082239" at bounding box center [722, 328] width 377 height 50
click at [694, 317] on td "Father: SATYA PRAKASH SHARMA Mother: BHARATI SHARMA Contact: 9828082239" at bounding box center [722, 328] width 377 height 50
copy td "SATYA PRAKASH SHARMA"
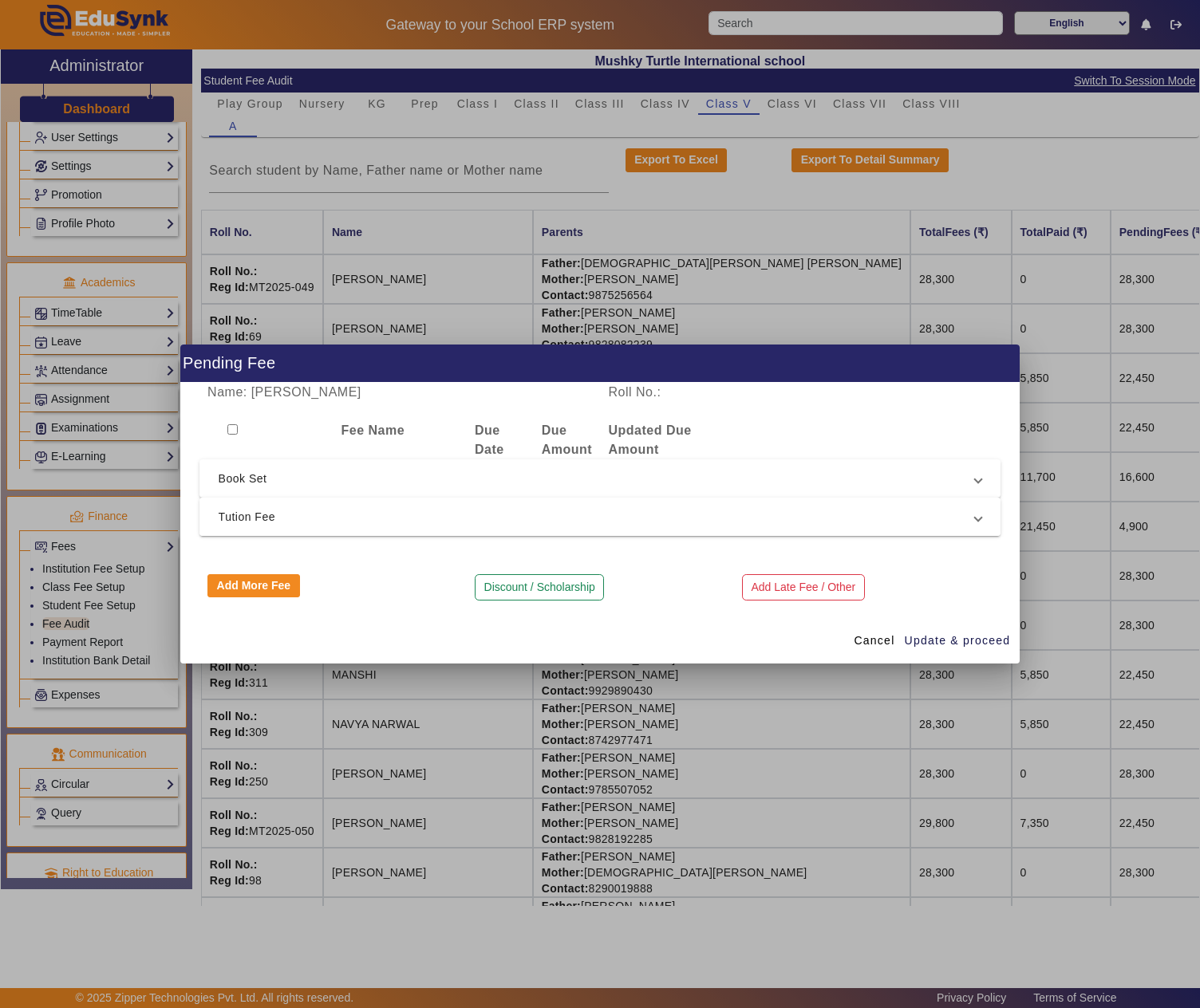
click at [414, 515] on span "Tution Fee" at bounding box center [597, 516] width 757 height 19
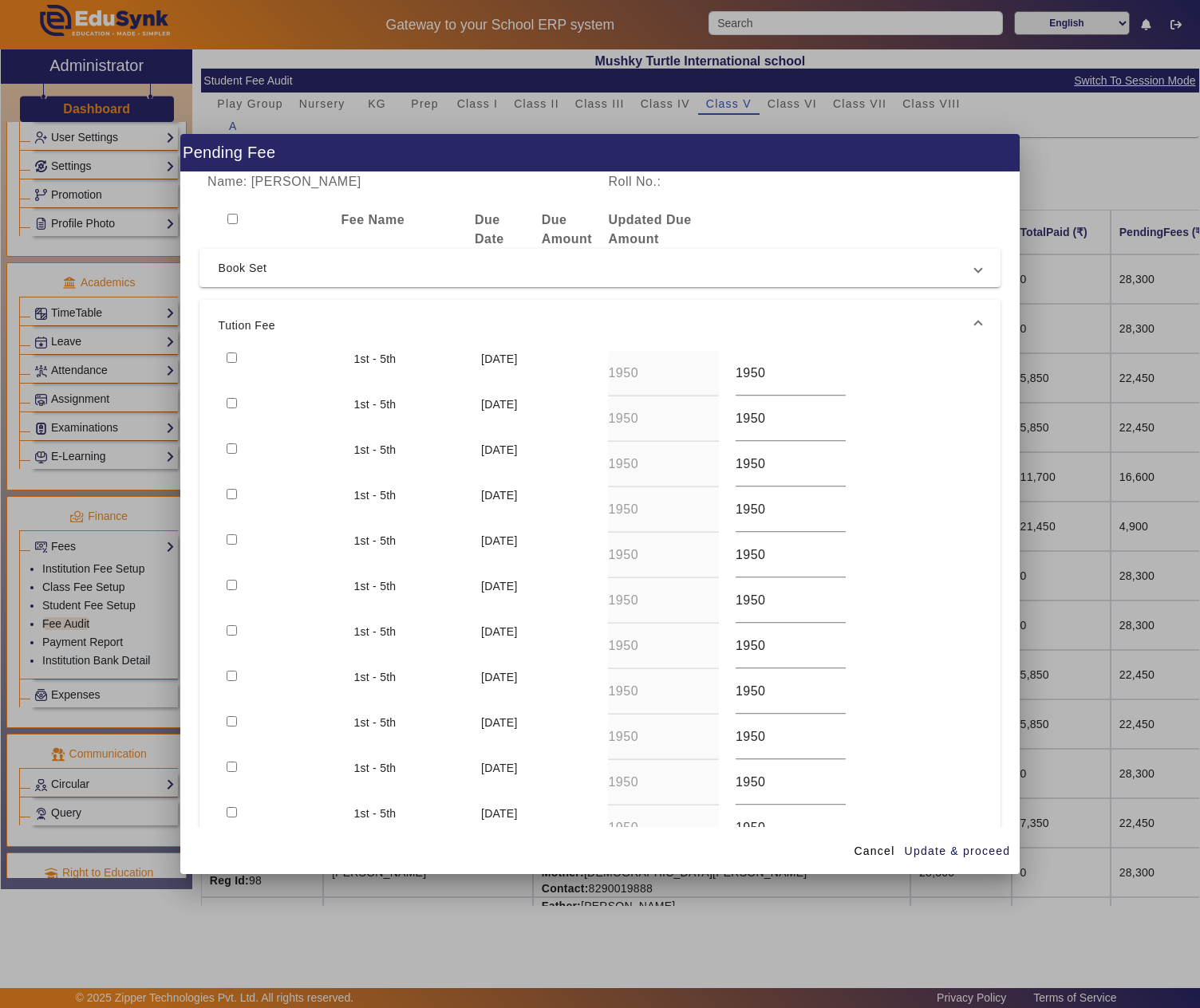
click at [233, 354] on input "checkbox" at bounding box center [232, 358] width 11 height 11
checkbox input "true"
click at [238, 404] on div at bounding box center [282, 419] width 127 height 45
drag, startPoint x: 228, startPoint y: 401, endPoint x: 236, endPoint y: 437, distance: 36.9
click at [228, 402] on input "checkbox" at bounding box center [232, 404] width 11 height 11
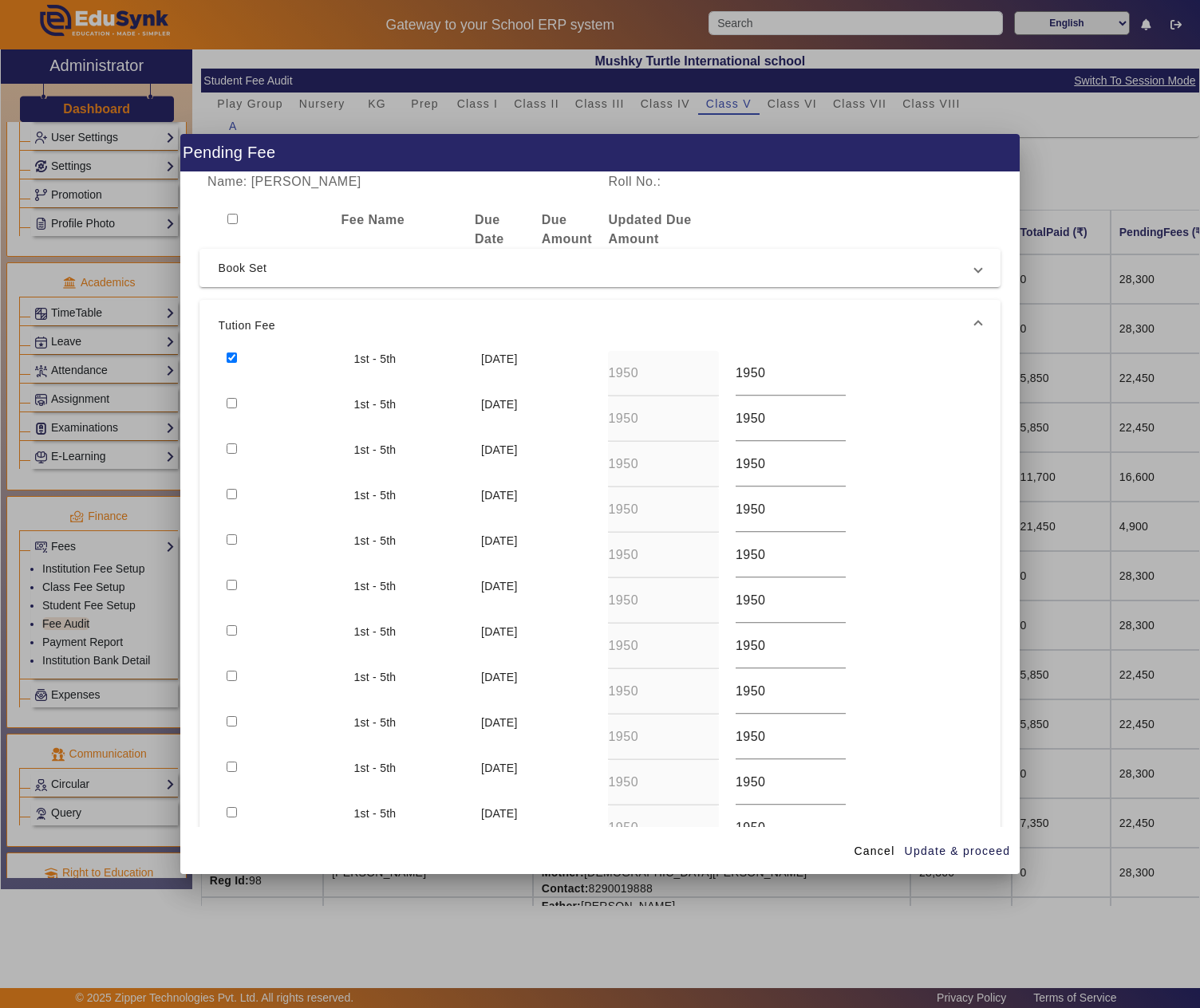
checkbox input "true"
click at [232, 449] on input "checkbox" at bounding box center [232, 449] width 11 height 11
checkbox input "true"
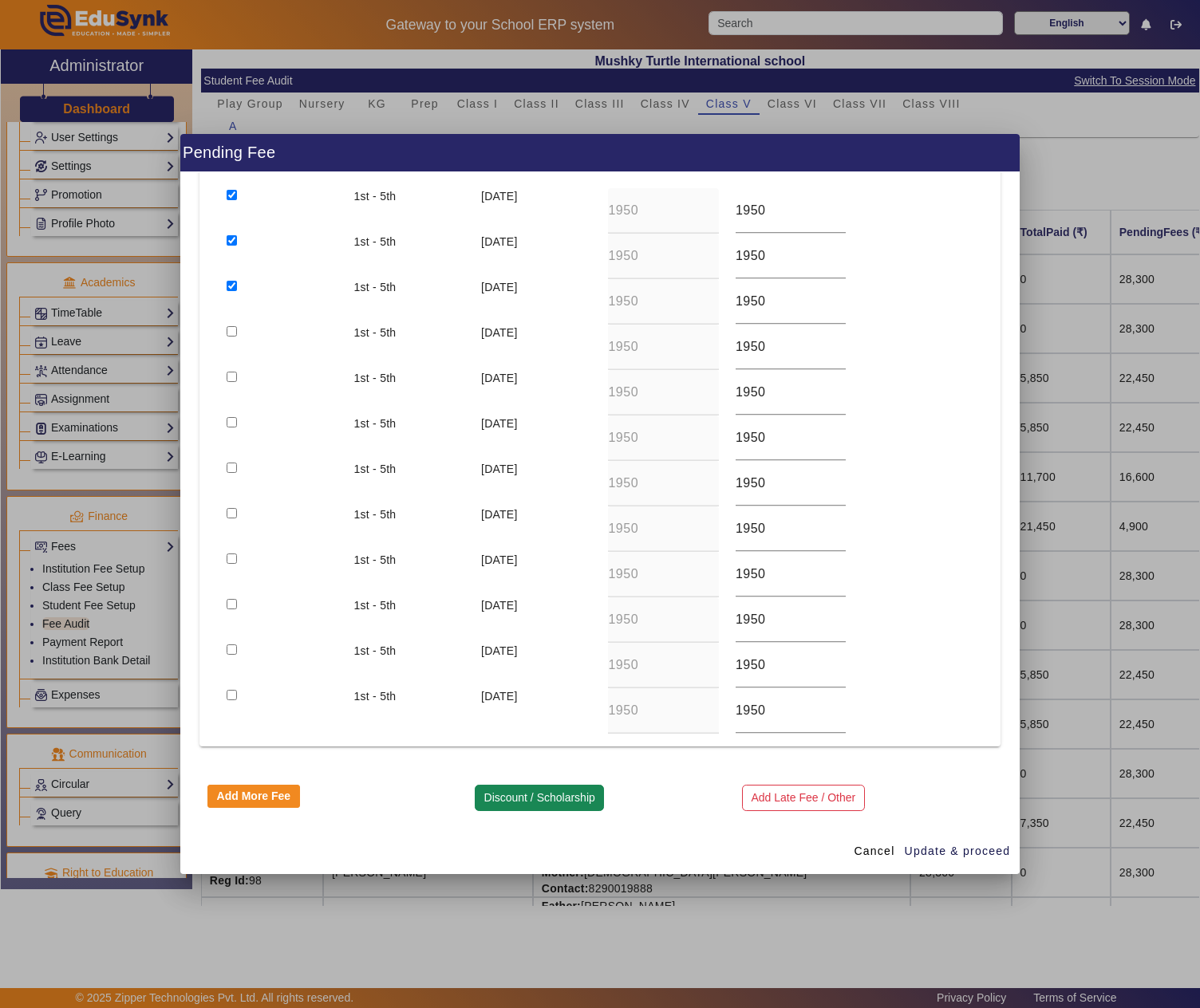
click at [550, 791] on button "Discount / Scholarship" at bounding box center [539, 798] width 129 height 27
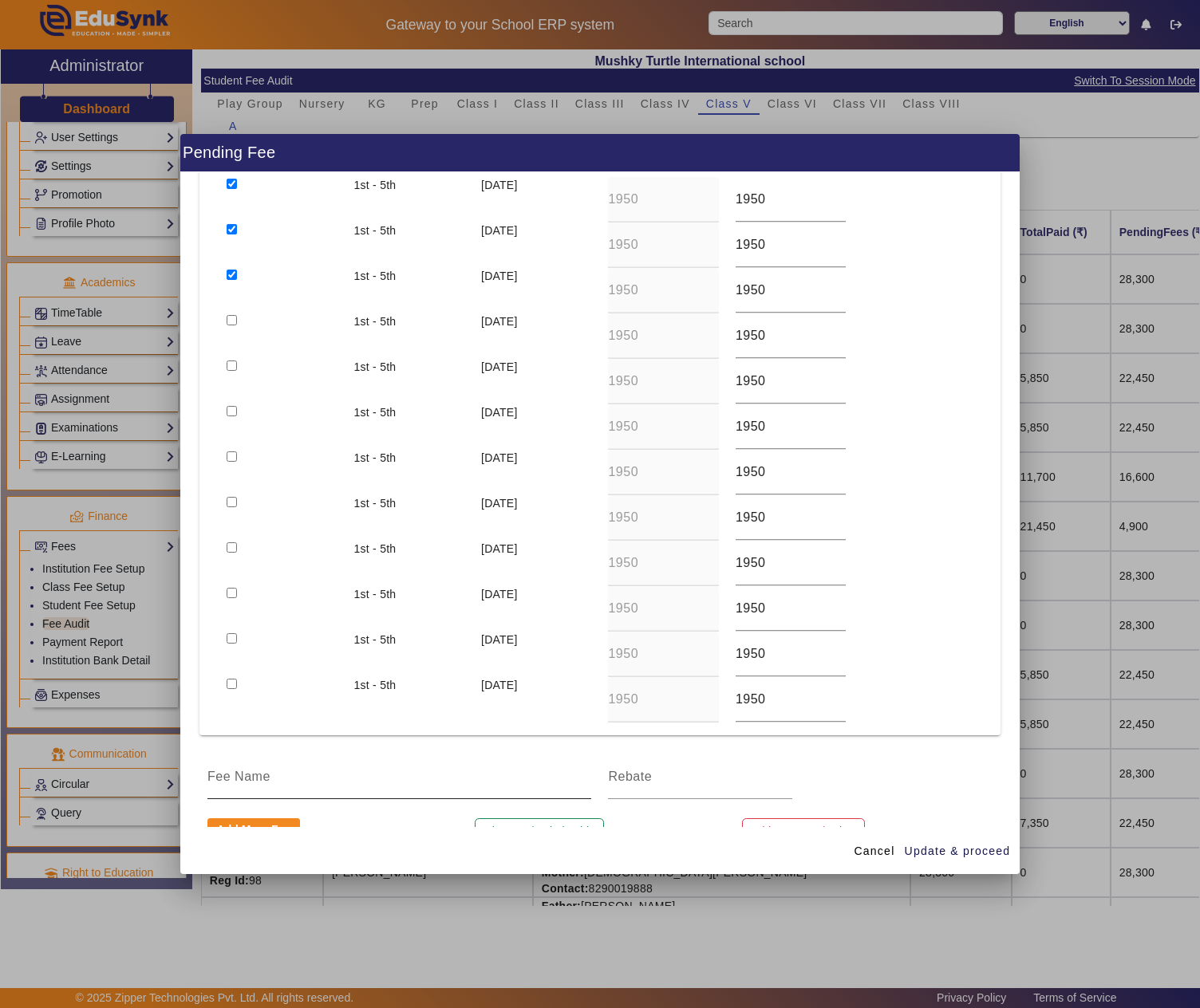
click at [269, 782] on input at bounding box center [399, 776] width 384 height 19
type input "STAFF KID DISCOUNT (50%)"
type input "2925"
click at [945, 850] on span "Update & proceed" at bounding box center [958, 851] width 106 height 17
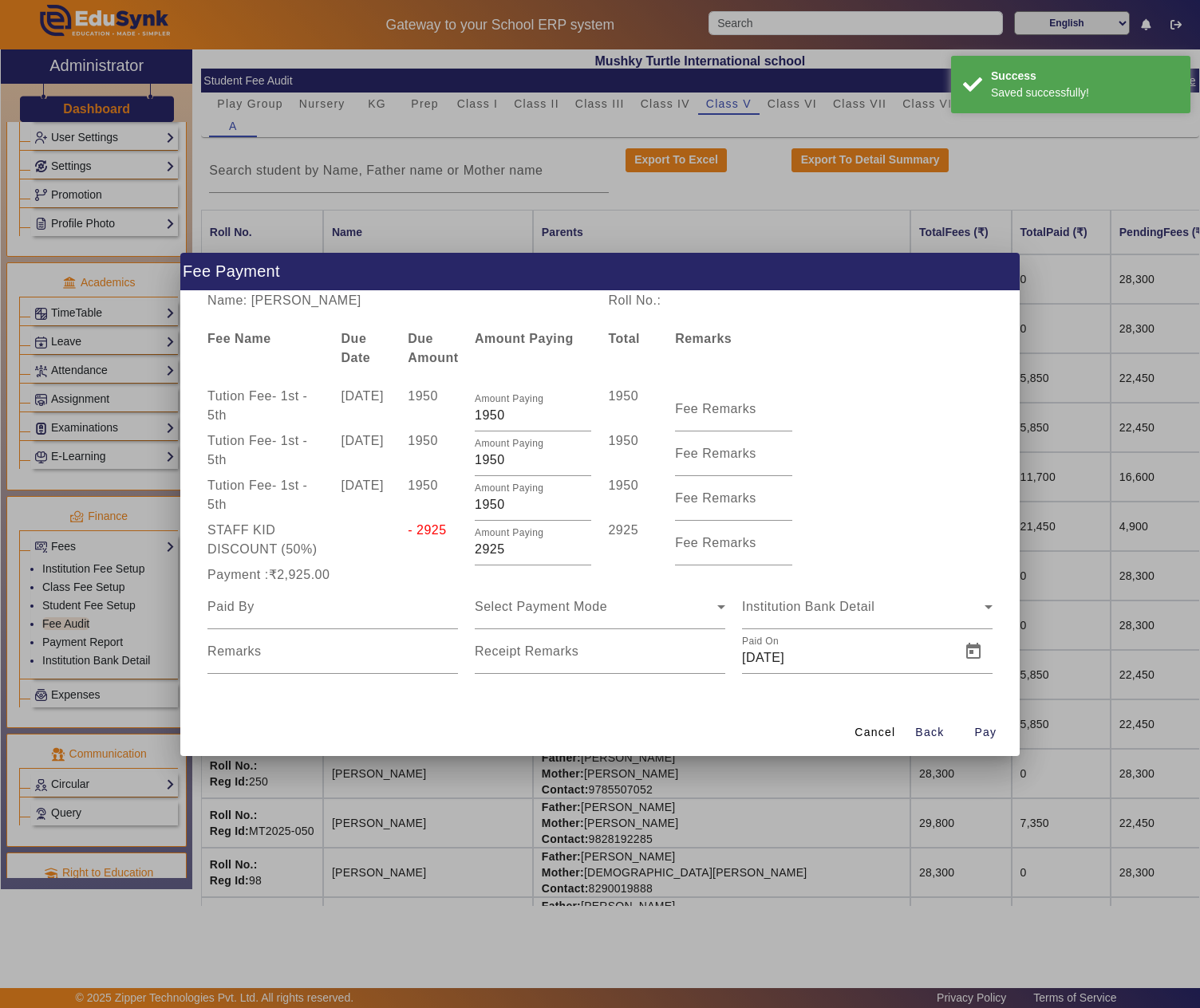
scroll to position [0, 0]
click at [327, 606] on input at bounding box center [332, 606] width 250 height 19
paste input "SATYA PRAKASH SHARMA"
type input "SATYA PRAKASH SHARMA"
click at [559, 610] on span "Select Payment Mode" at bounding box center [541, 606] width 132 height 14
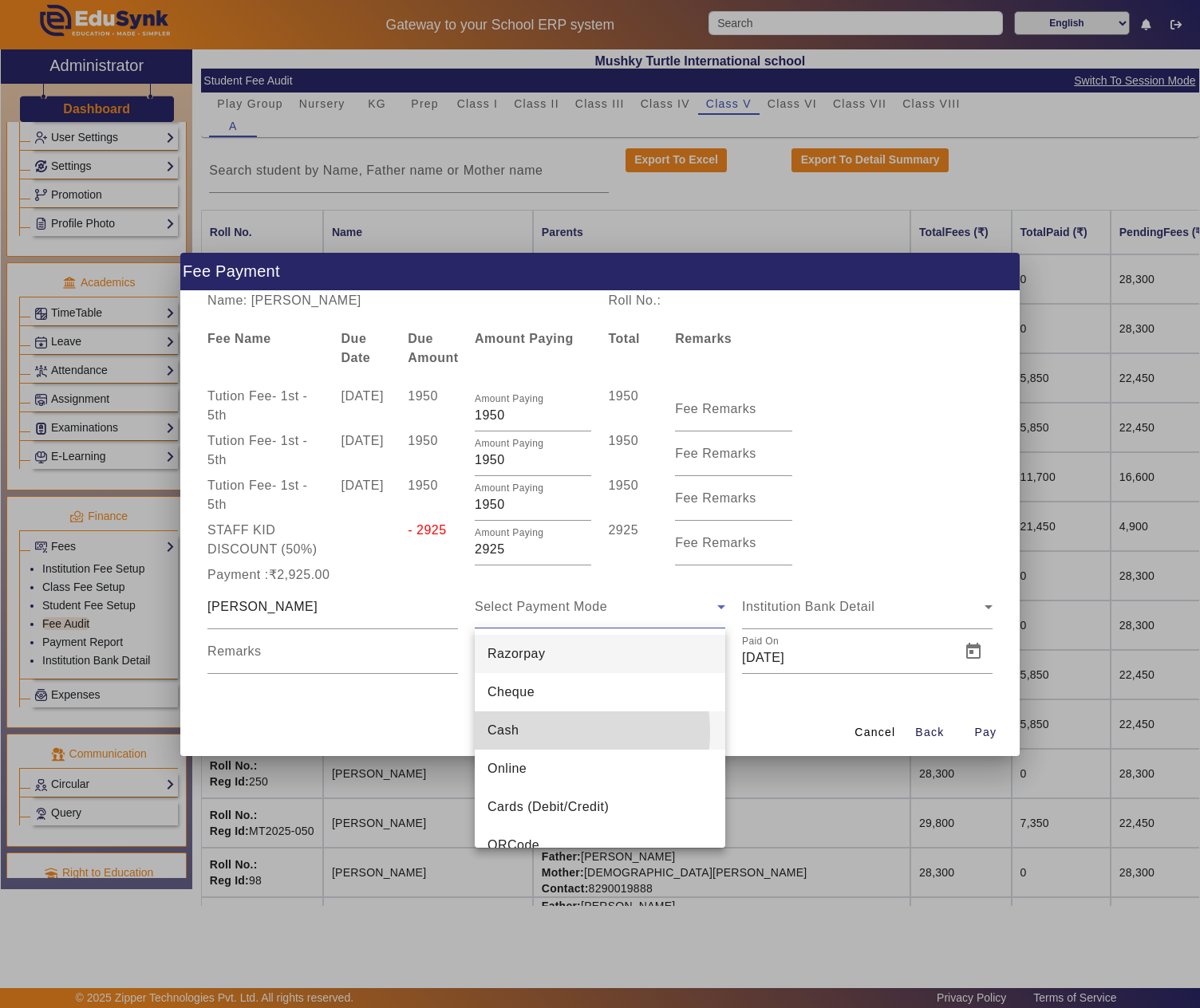
click at [540, 732] on mat-option "Cash" at bounding box center [600, 731] width 250 height 39
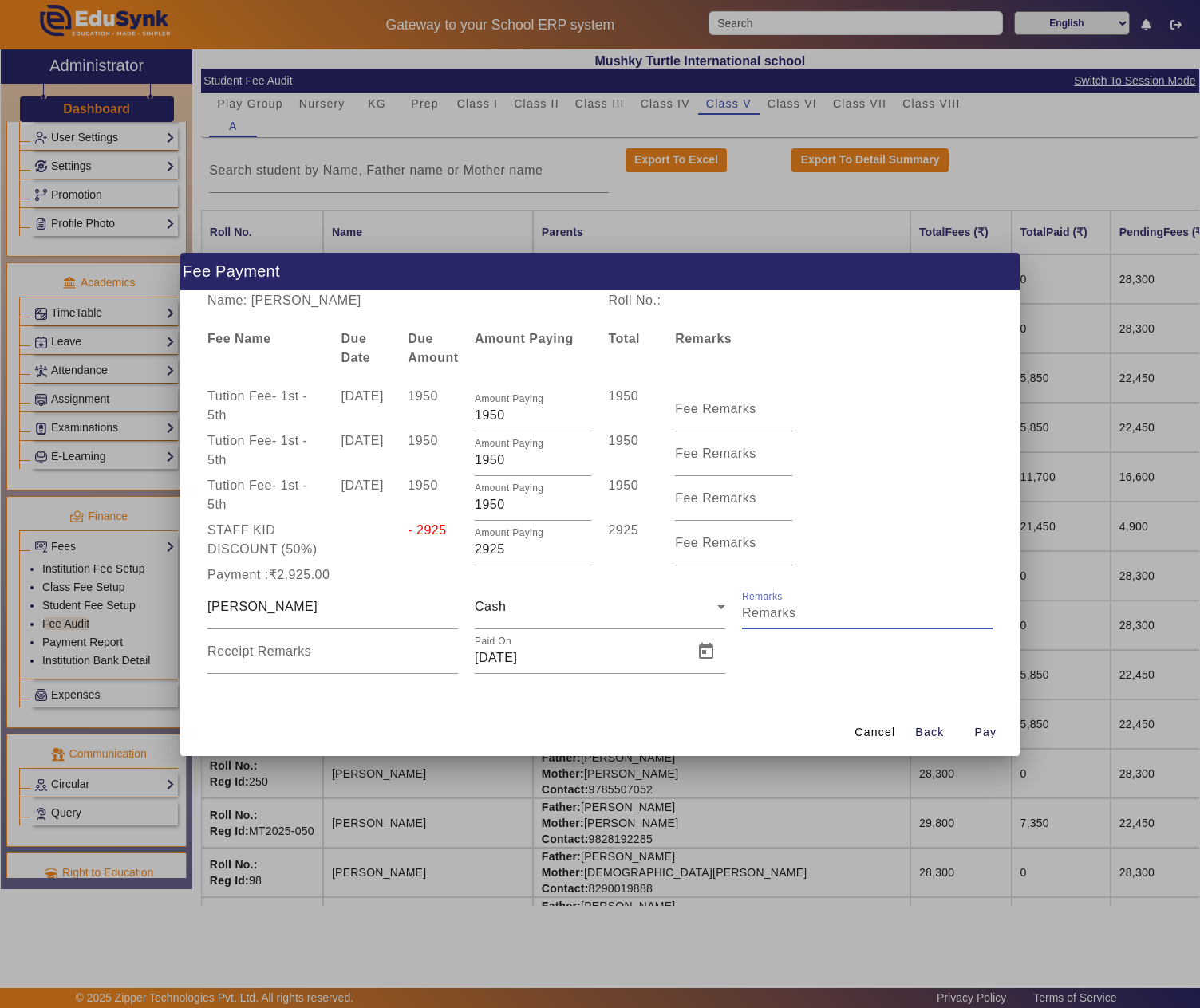
click at [790, 614] on input "Remarks" at bounding box center [868, 613] width 250 height 19
type input "Q1"
click at [710, 645] on span "Open calendar" at bounding box center [705, 651] width 39 height 39
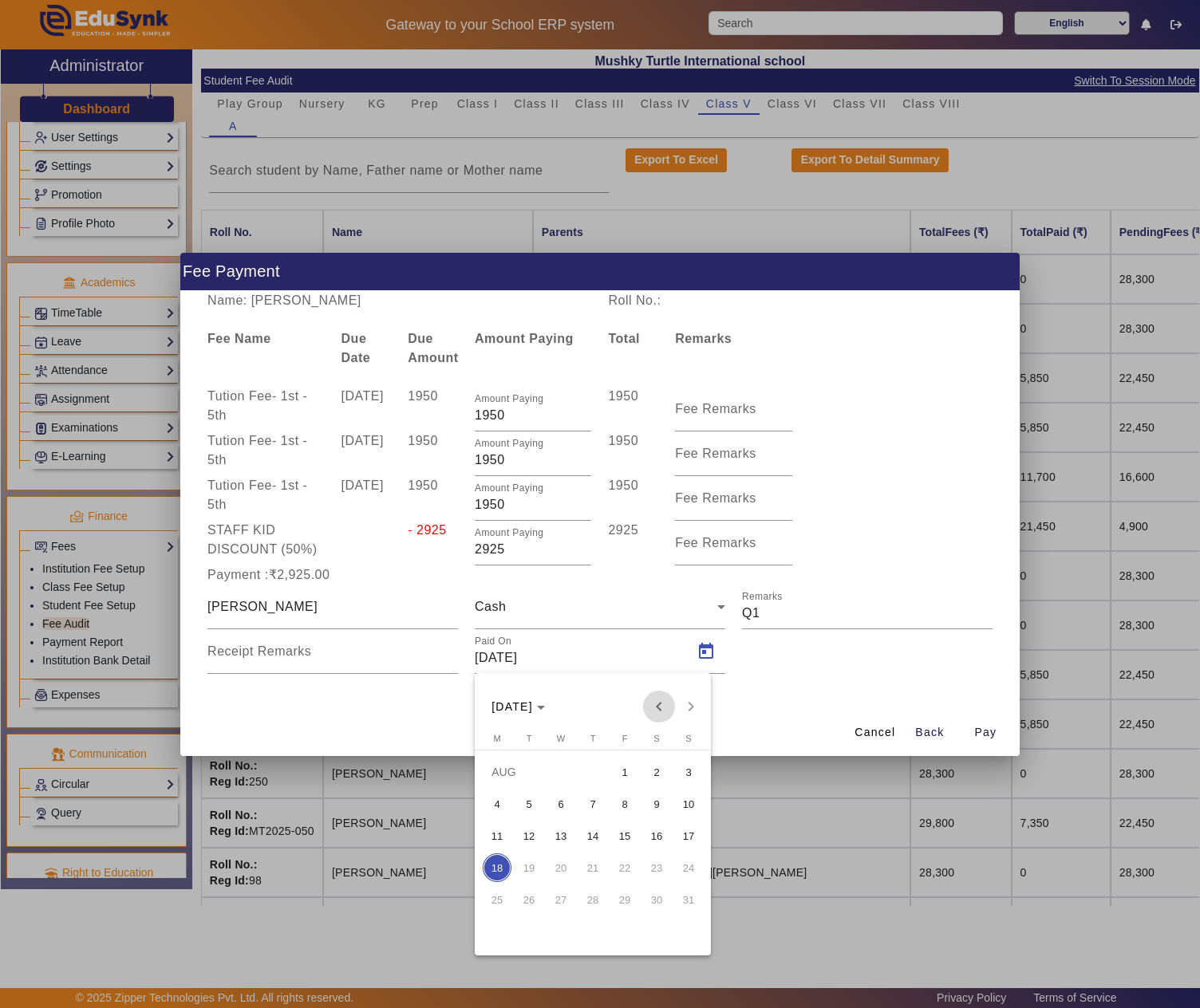
click at [656, 705] on span "Previous month" at bounding box center [659, 706] width 32 height 32
click at [623, 863] on span "18" at bounding box center [624, 868] width 29 height 29
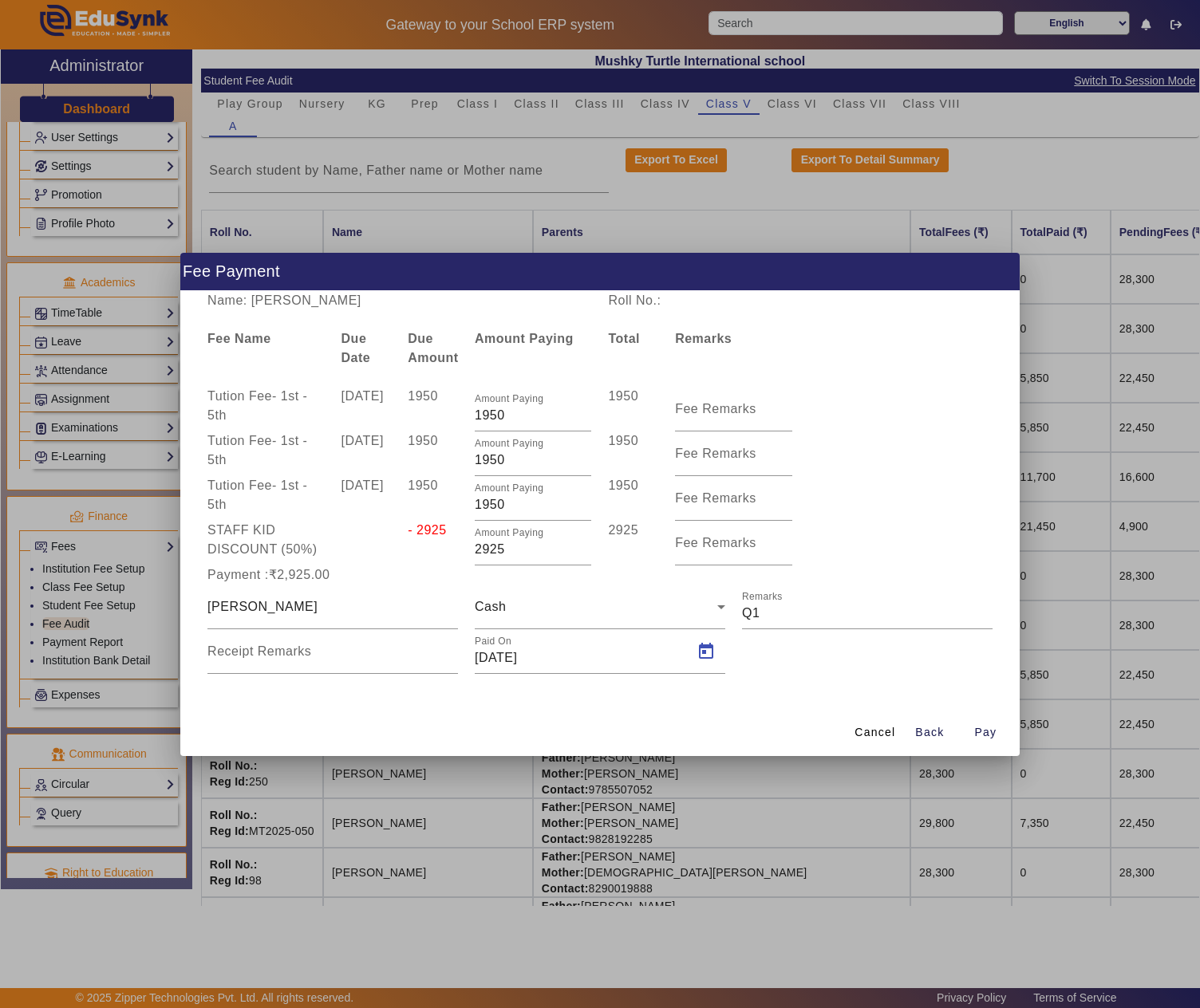
type input "18/07/2025"
click at [993, 732] on span "Pay" at bounding box center [985, 732] width 23 height 17
type input "0"
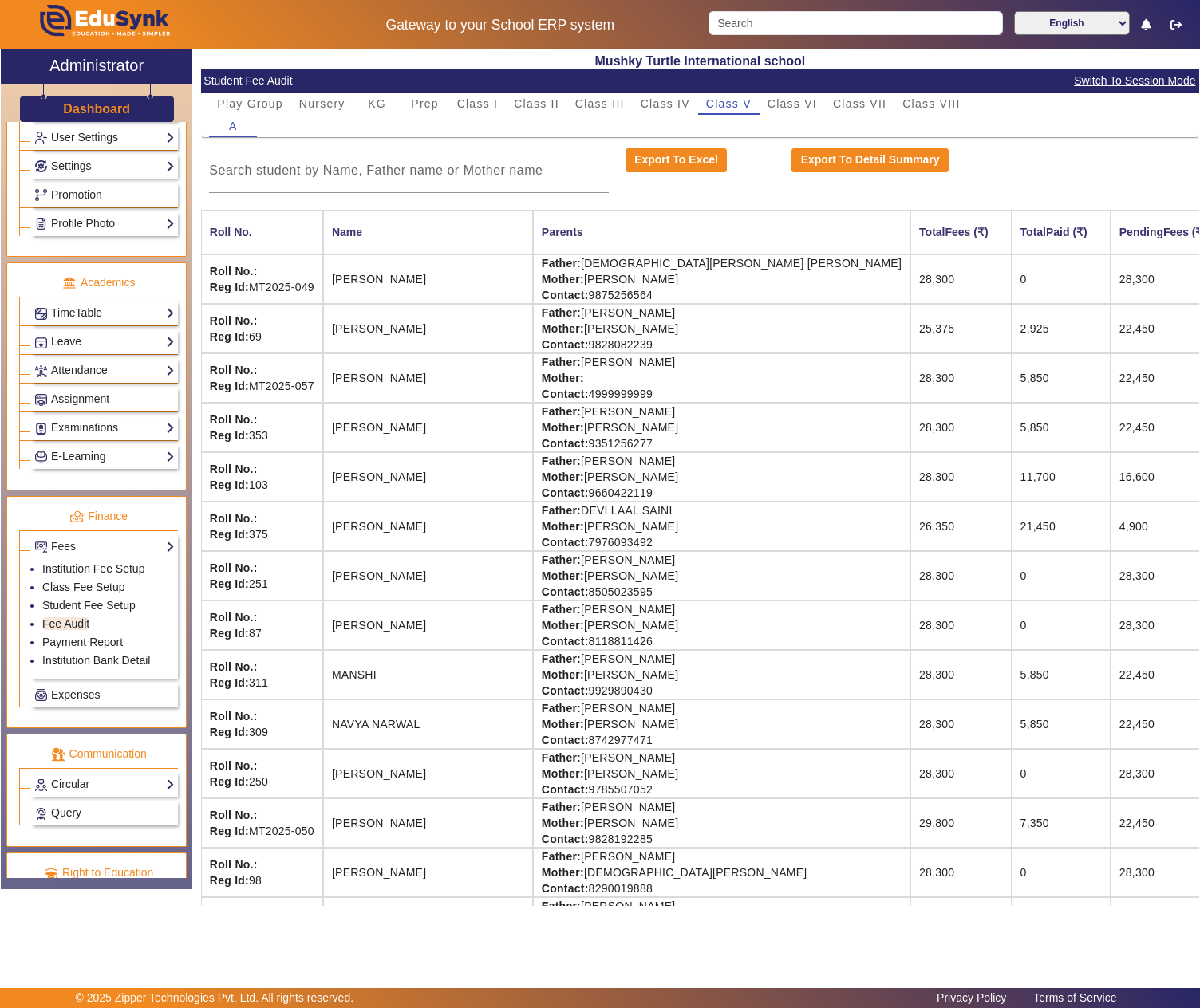
click at [565, 871] on td "Father: YOGESH SAIN Mother: SUNITA SAINI Contact: 8290019888" at bounding box center [722, 872] width 377 height 50
click at [624, 879] on td "Father: YOGESH SAIN Mother: SUNITA SAINI Contact: 8290019888" at bounding box center [722, 872] width 377 height 50
copy td "YOGESH SAIN"
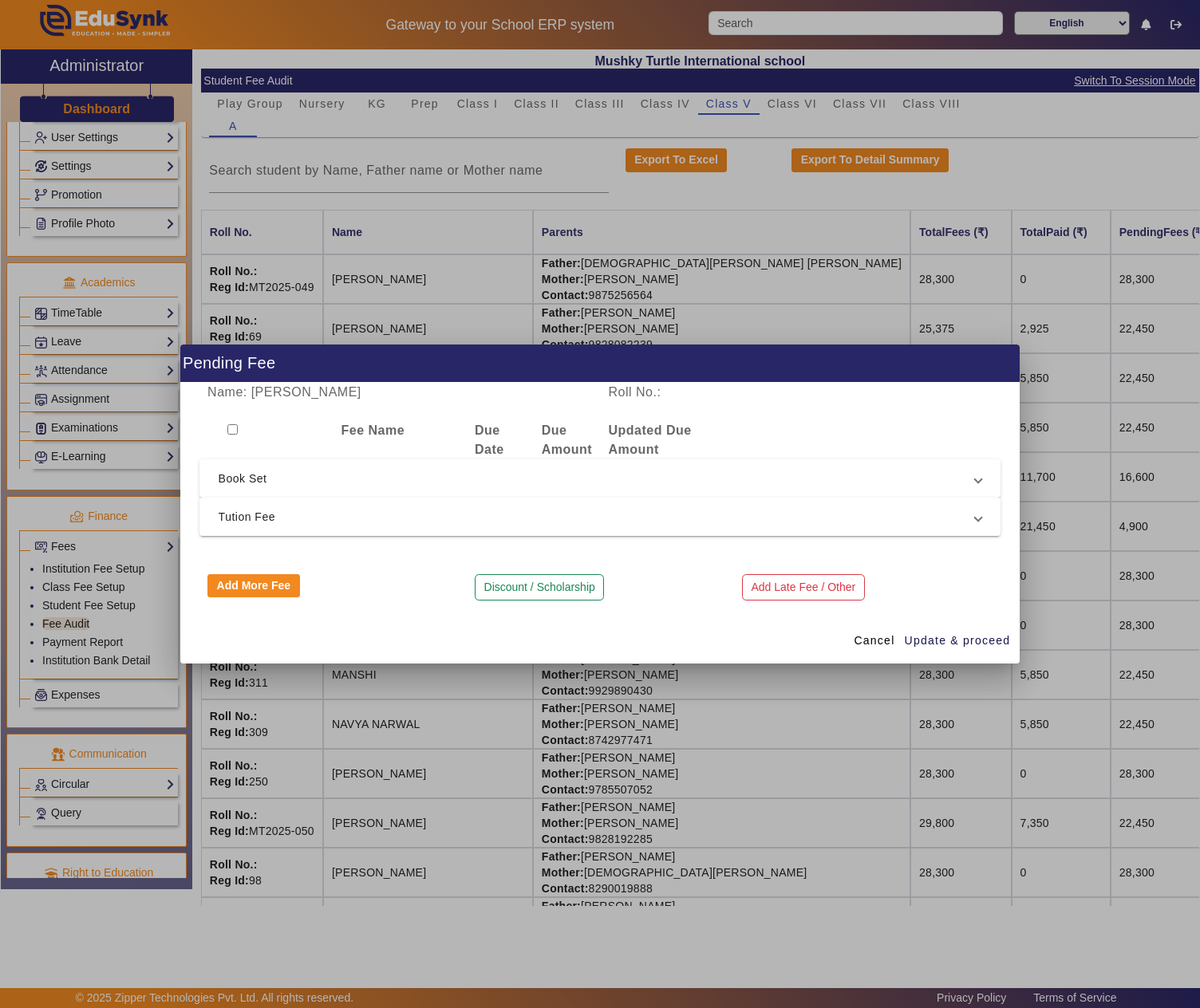
click at [352, 528] on mat-expansion-panel-header "Tution Fee" at bounding box center [600, 517] width 802 height 39
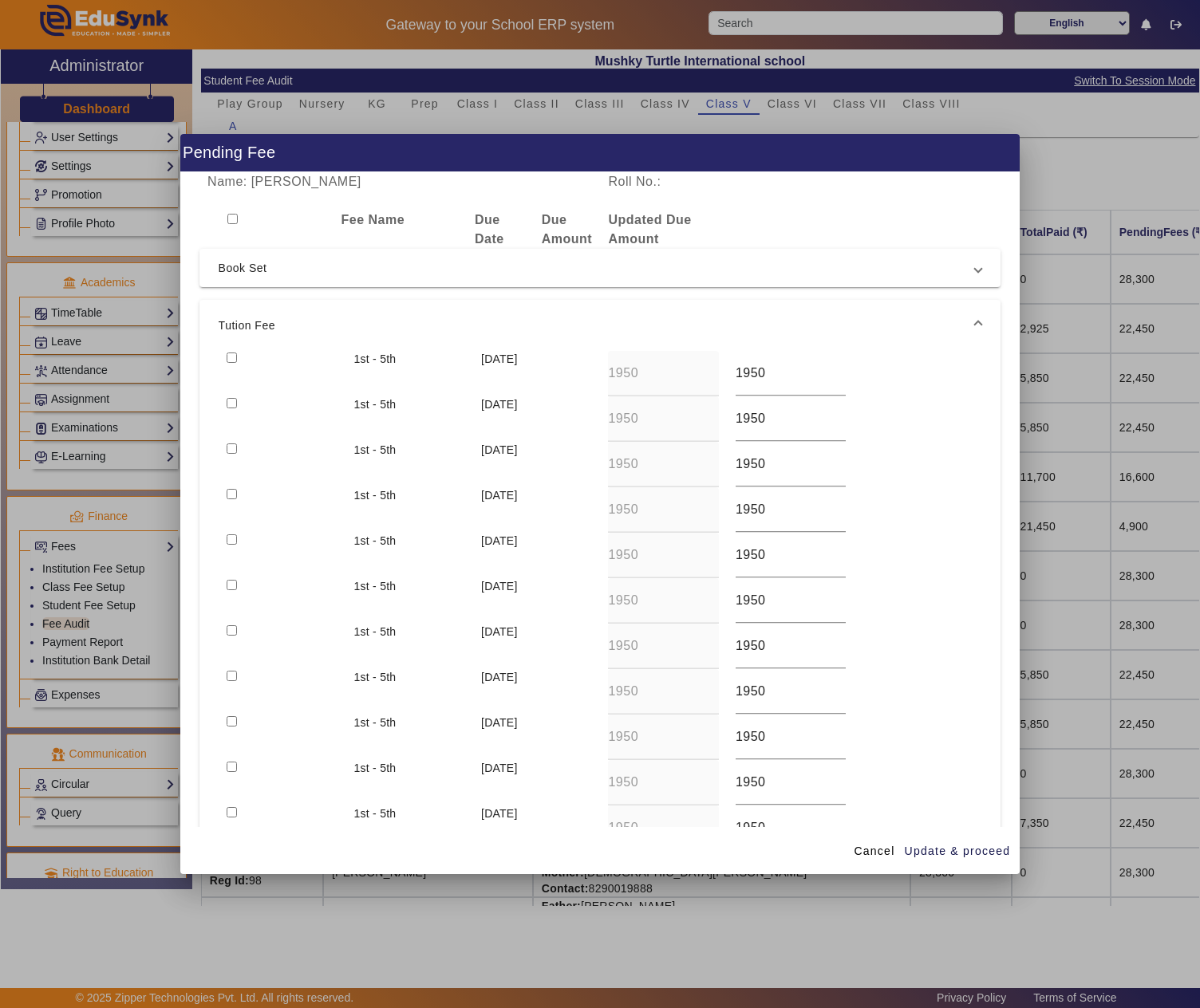
click at [233, 498] on input "checkbox" at bounding box center [232, 495] width 11 height 11
checkbox input "true"
click at [233, 542] on input "checkbox" at bounding box center [232, 540] width 11 height 11
checkbox input "true"
click at [233, 586] on input "checkbox" at bounding box center [232, 586] width 11 height 11
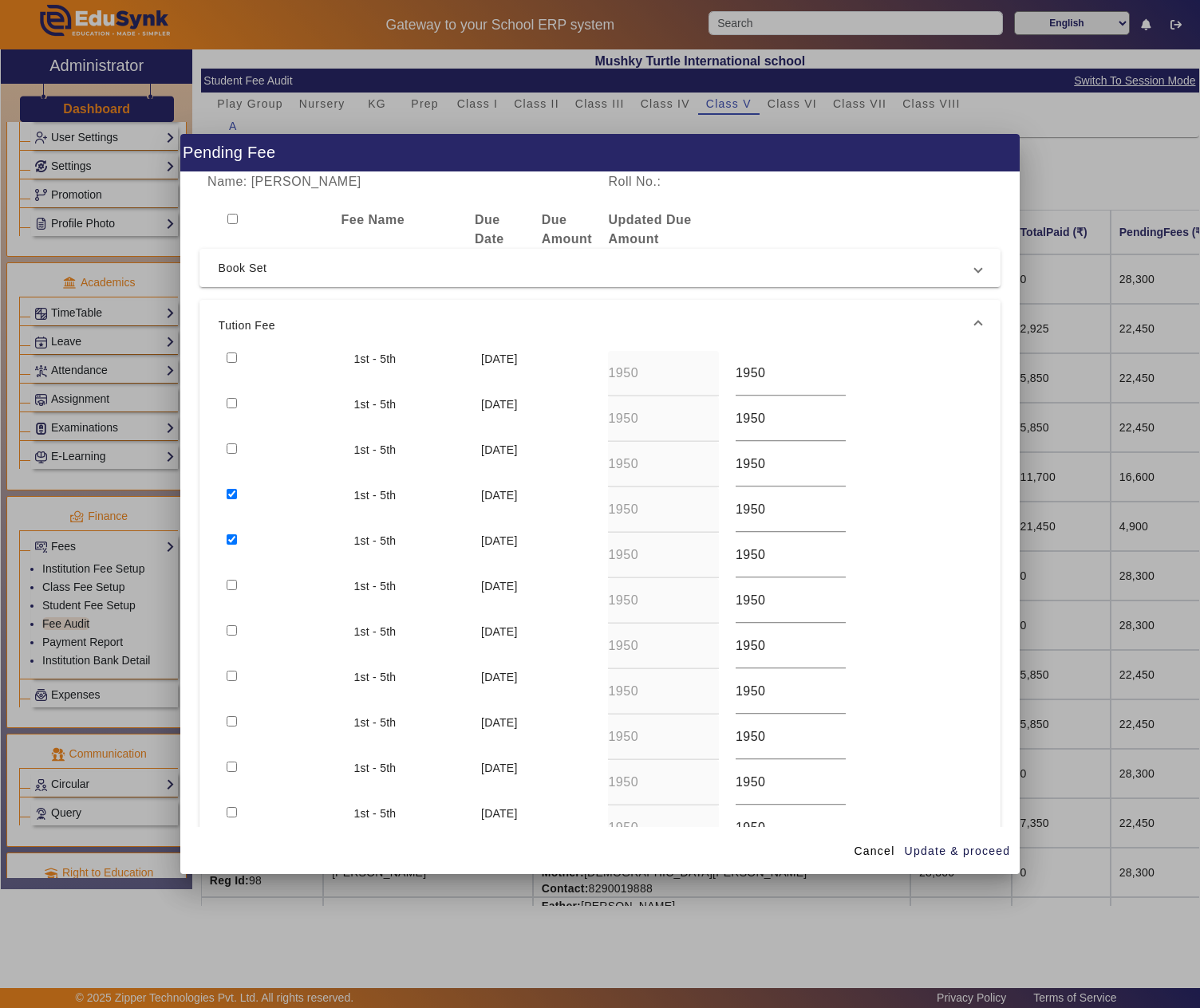
checkbox input "true"
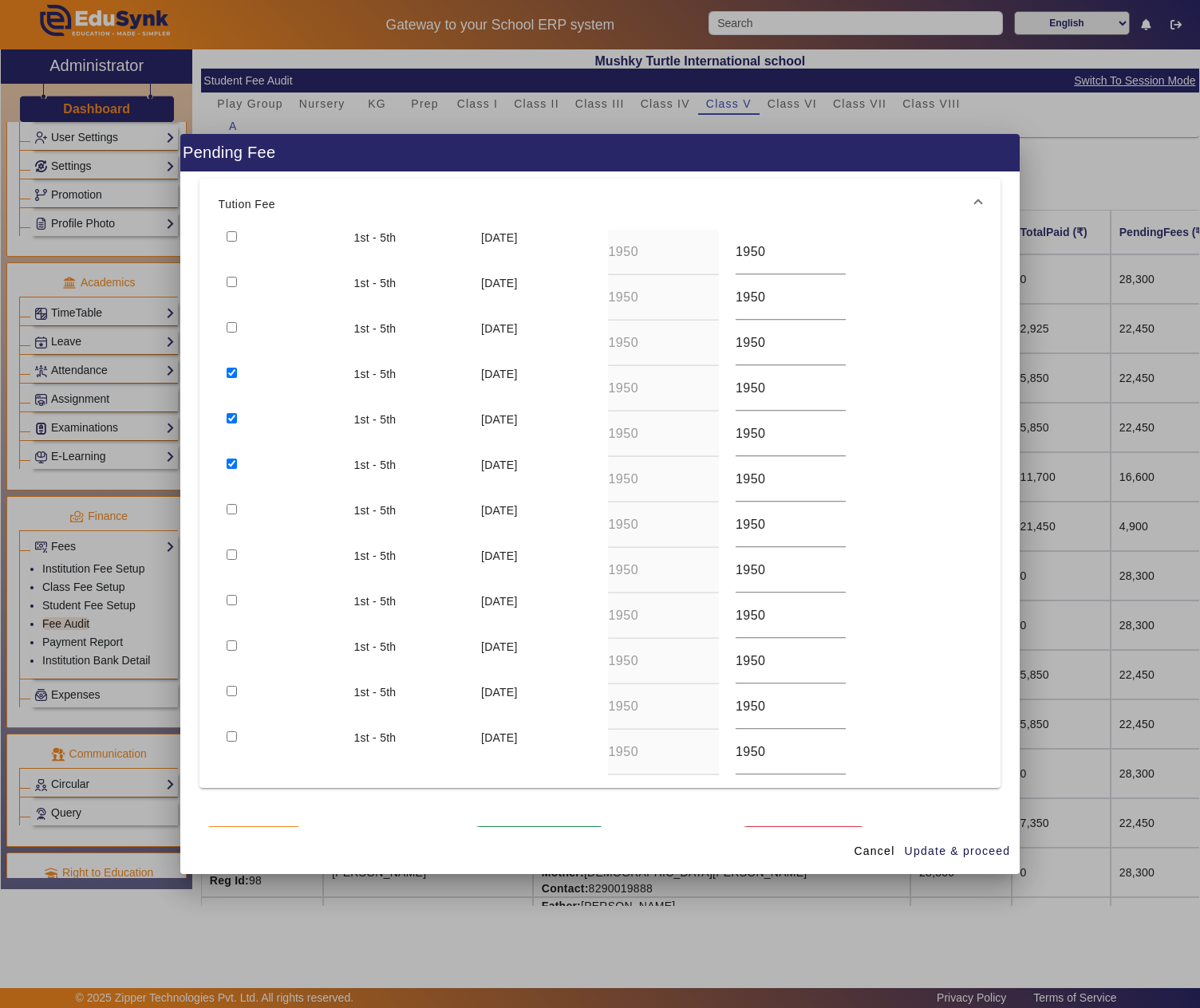
scroll to position [174, 0]
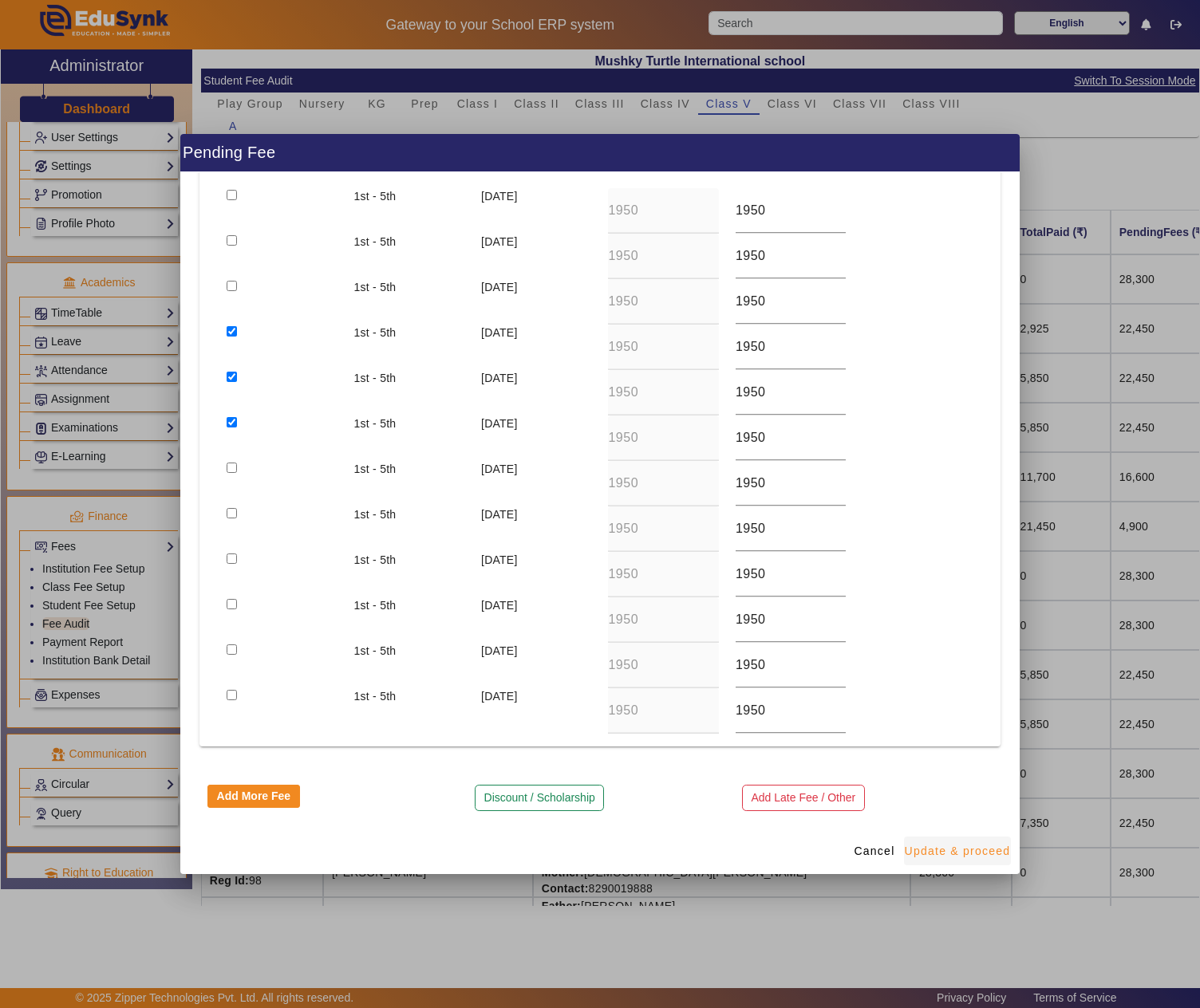
click at [960, 857] on span "Update & proceed" at bounding box center [958, 851] width 106 height 17
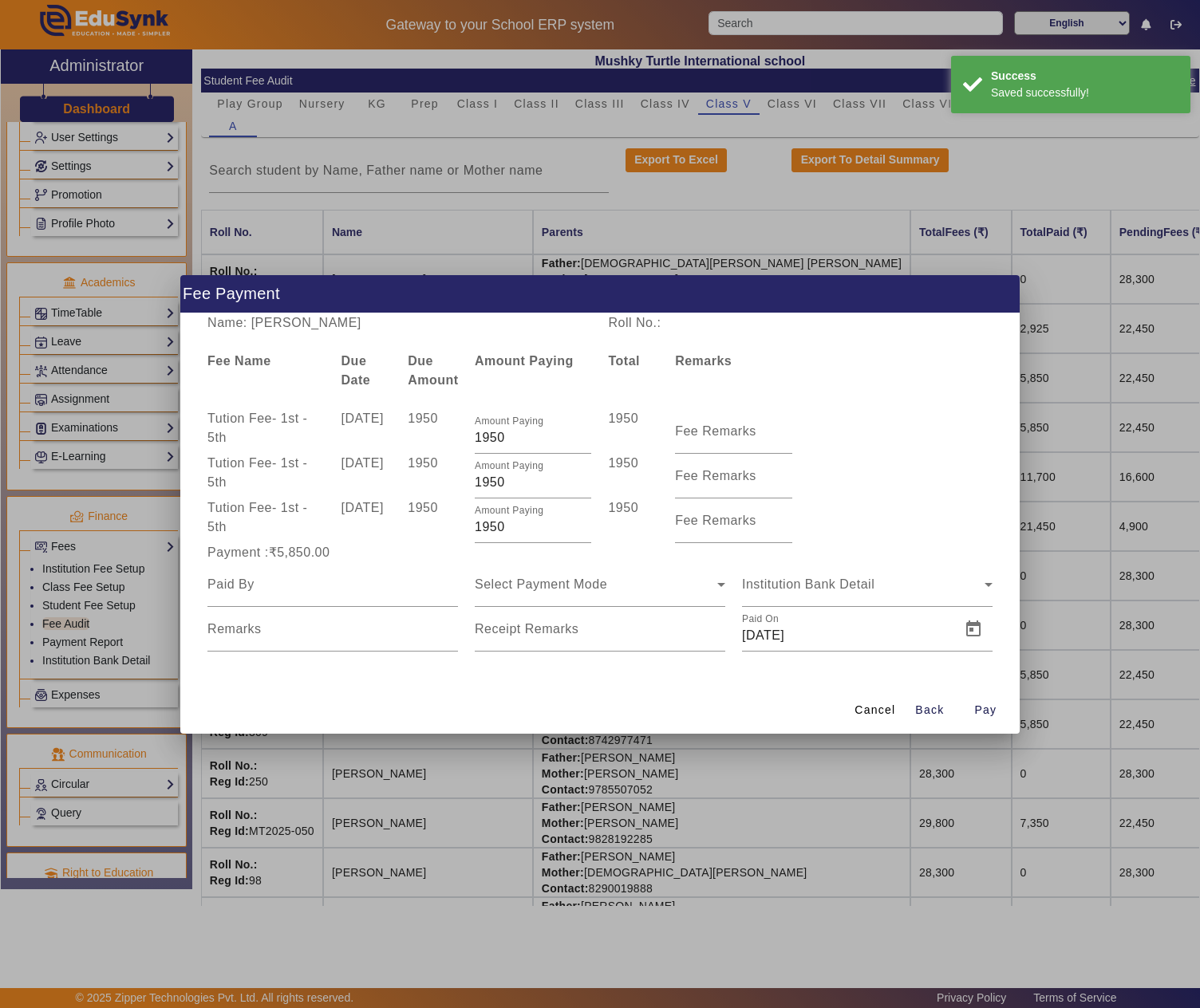
scroll to position [0, 0]
click at [304, 576] on input at bounding box center [332, 585] width 250 height 19
paste input "YOGESH SAIN"
type input "YOGESH SAIN"
click at [575, 577] on span "Select Payment Mode" at bounding box center [541, 584] width 132 height 14
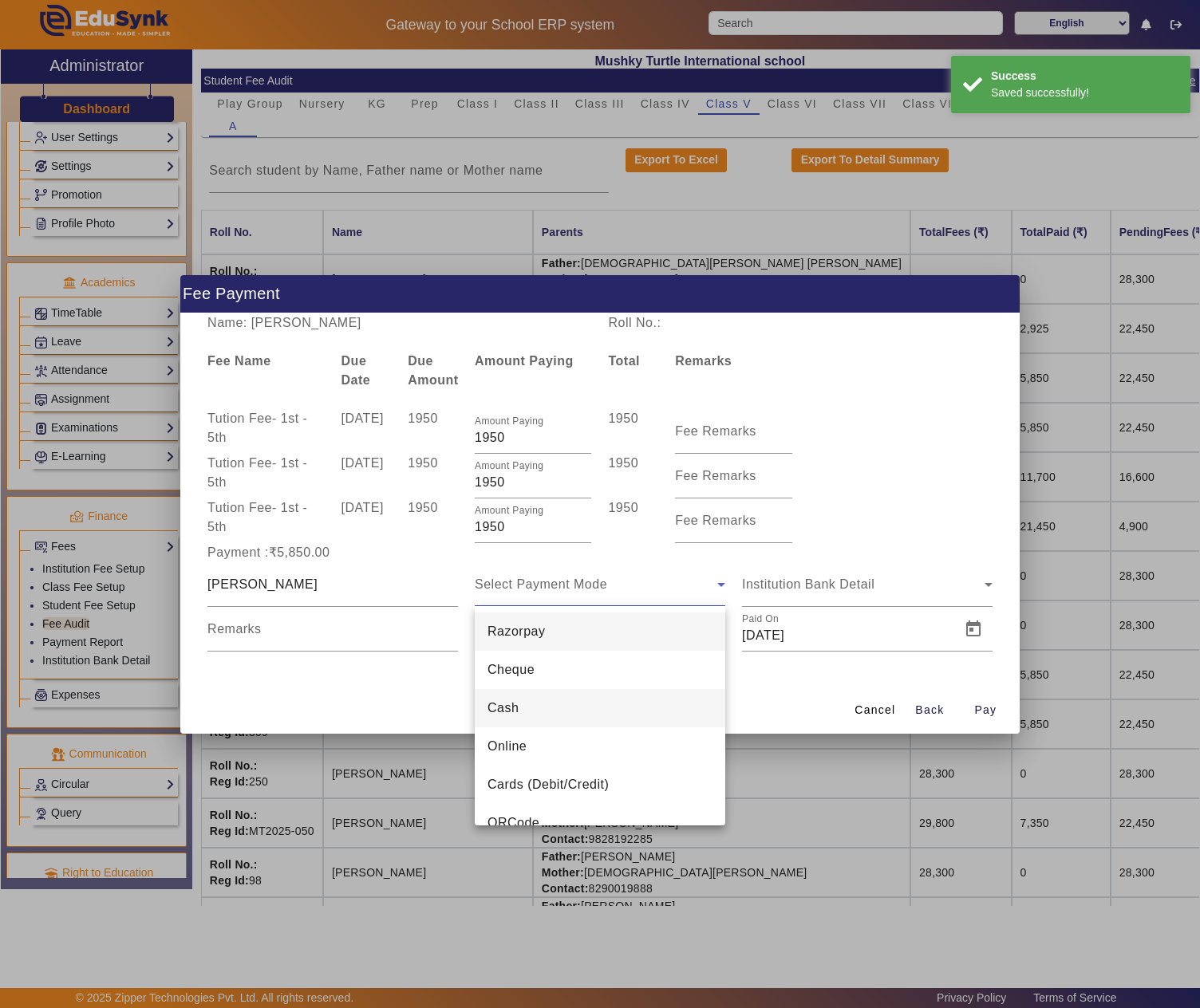
click at [554, 693] on mat-option "Cash" at bounding box center [600, 708] width 250 height 39
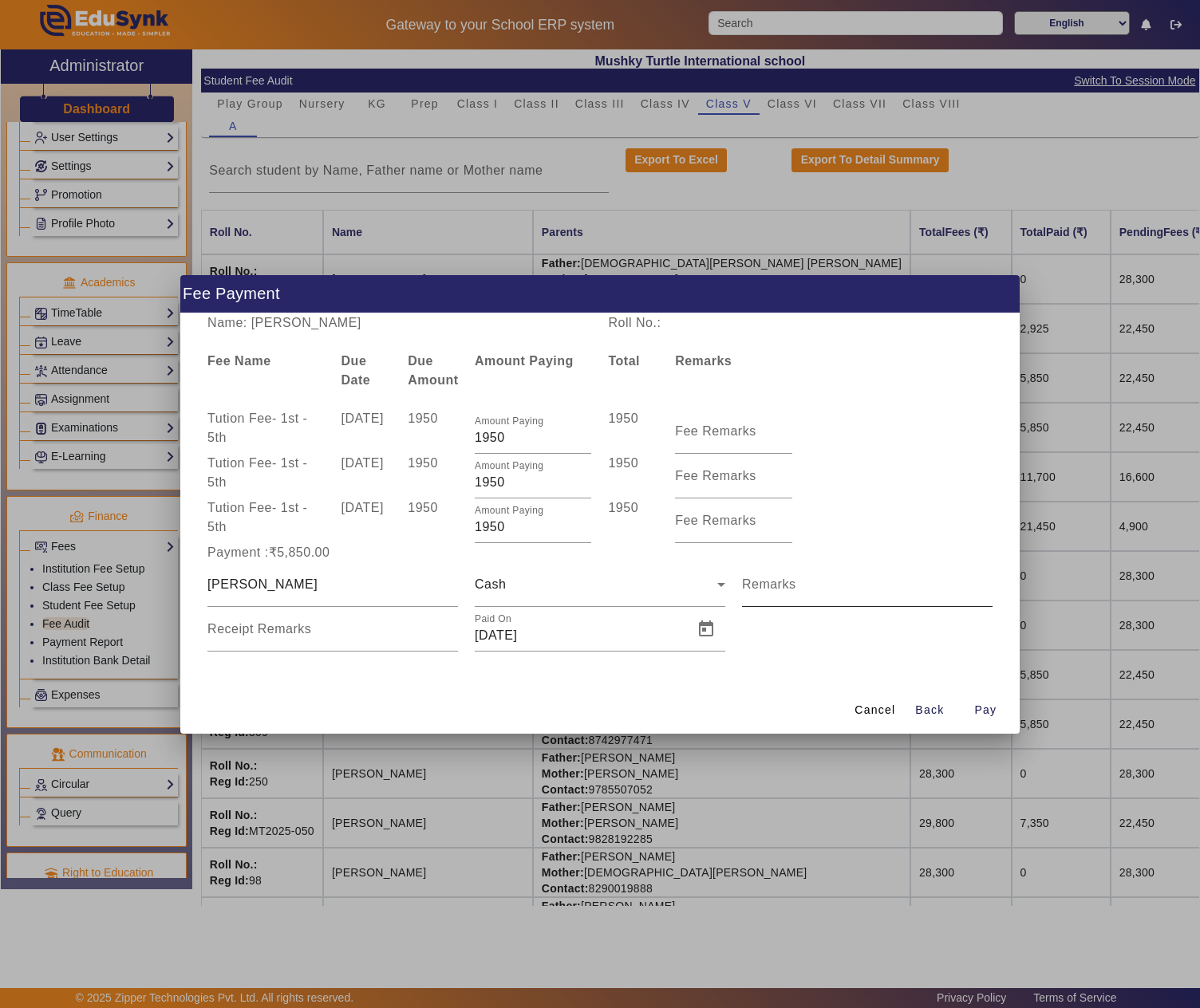
click at [795, 589] on mat-label "Remarks" at bounding box center [769, 584] width 54 height 14
click at [795, 589] on input "Remarks" at bounding box center [868, 591] width 250 height 19
type input "Q2"
click at [705, 625] on span "Open calendar" at bounding box center [705, 629] width 39 height 39
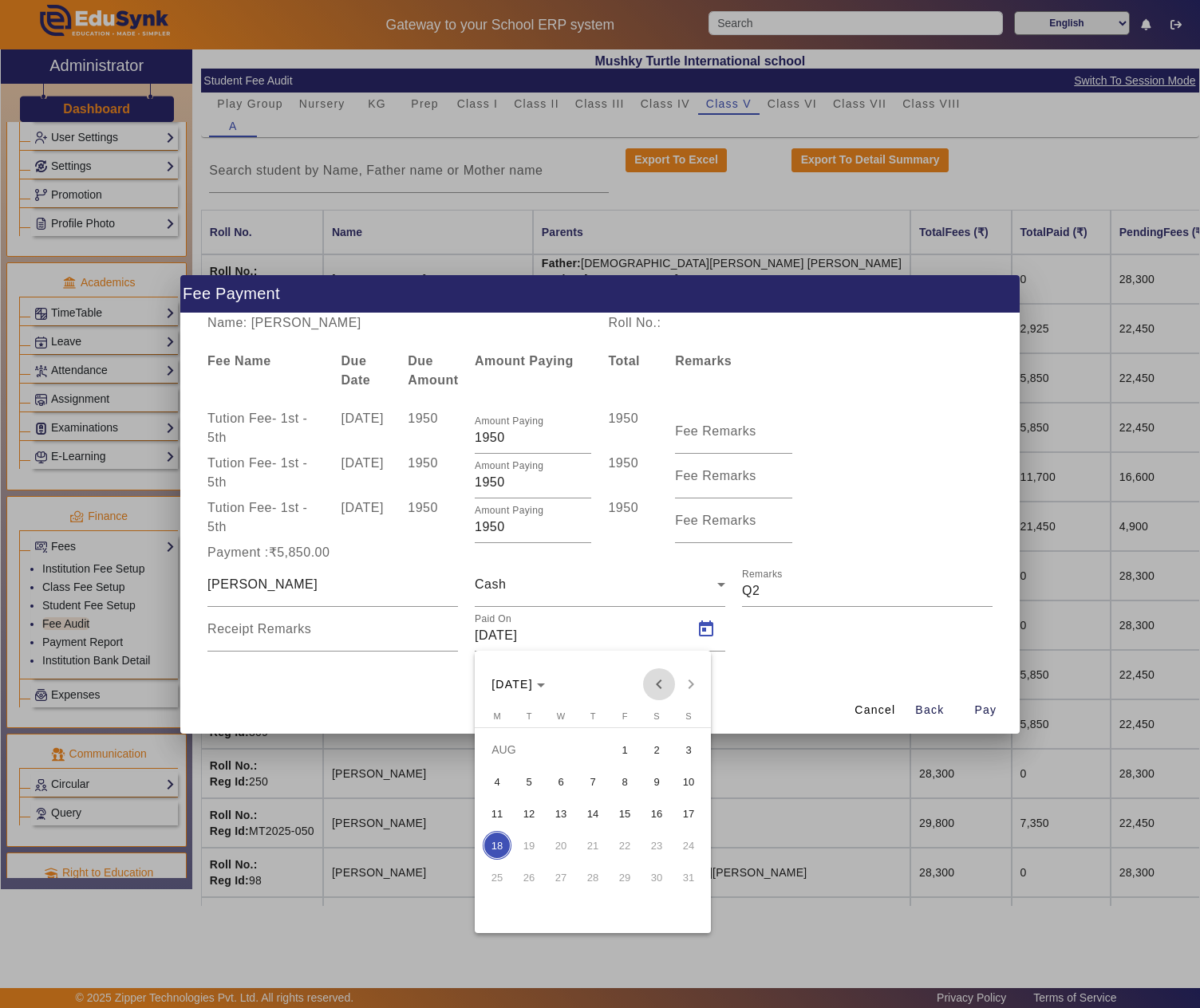
click at [652, 678] on span "Previous month" at bounding box center [659, 684] width 32 height 32
click at [624, 838] on span "18" at bounding box center [624, 846] width 29 height 29
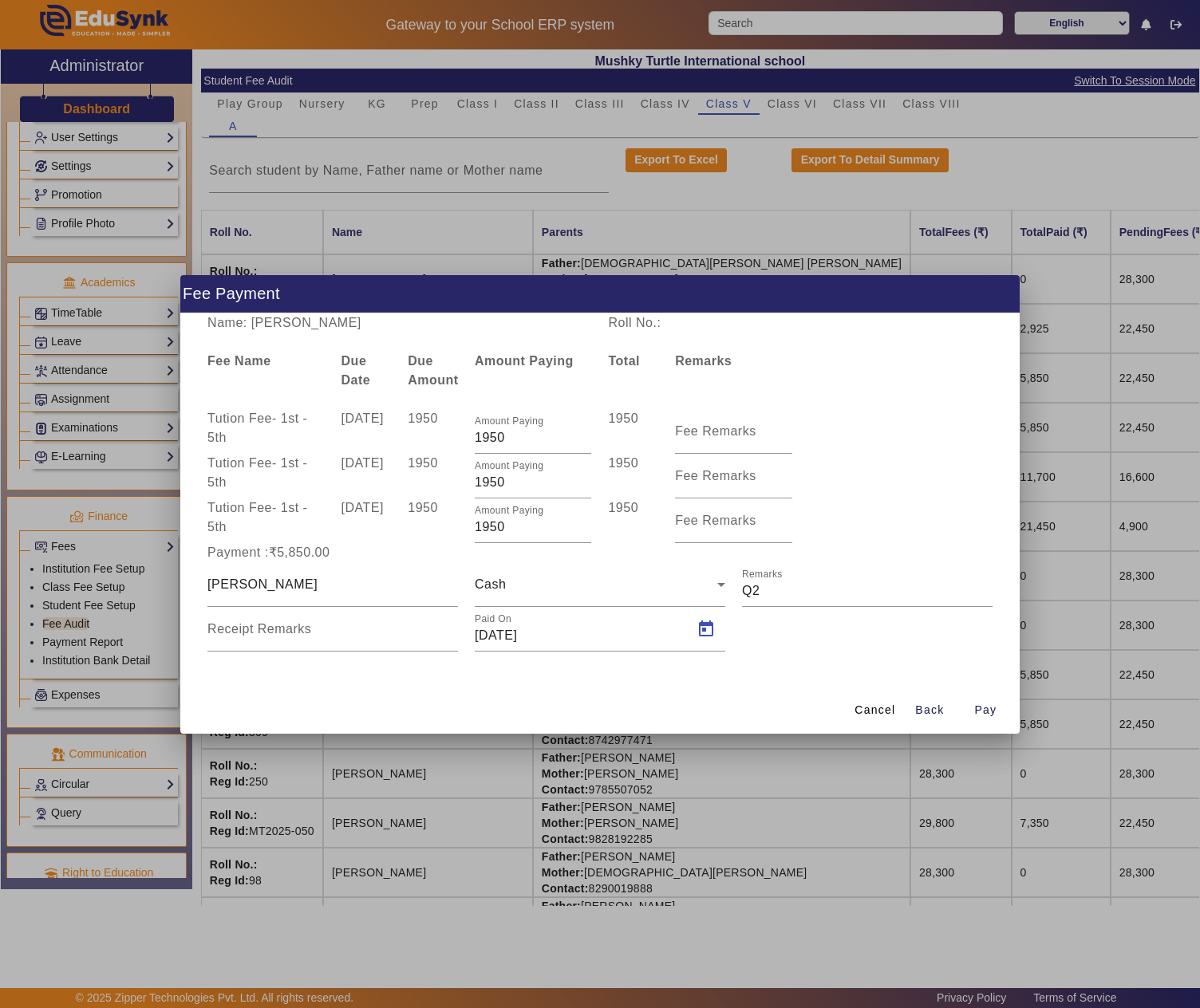
type input "18/07/2025"
click at [993, 710] on span "Pay" at bounding box center [985, 710] width 23 height 17
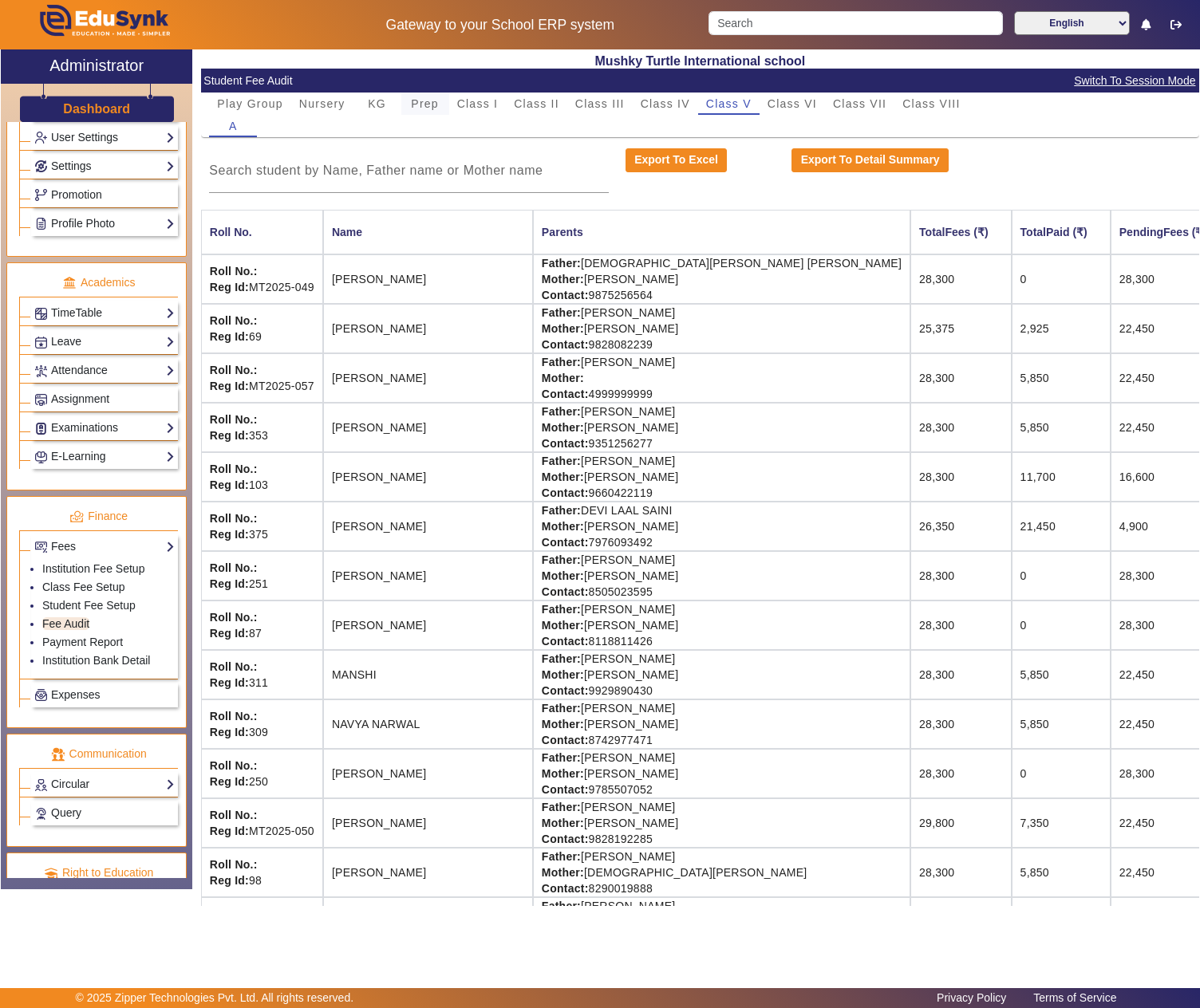
click at [429, 109] on span "Prep" at bounding box center [424, 104] width 28 height 11
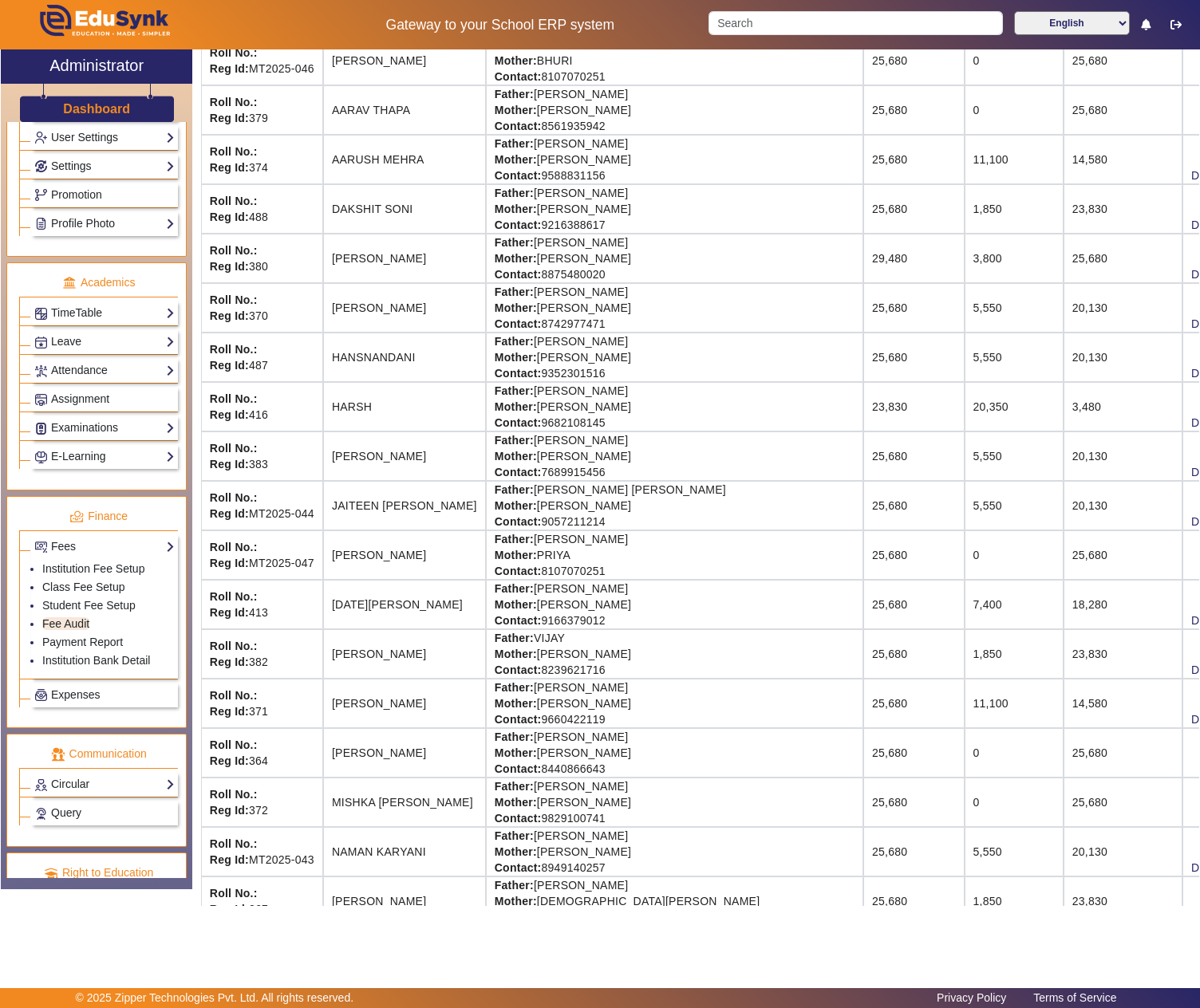
scroll to position [531, 0]
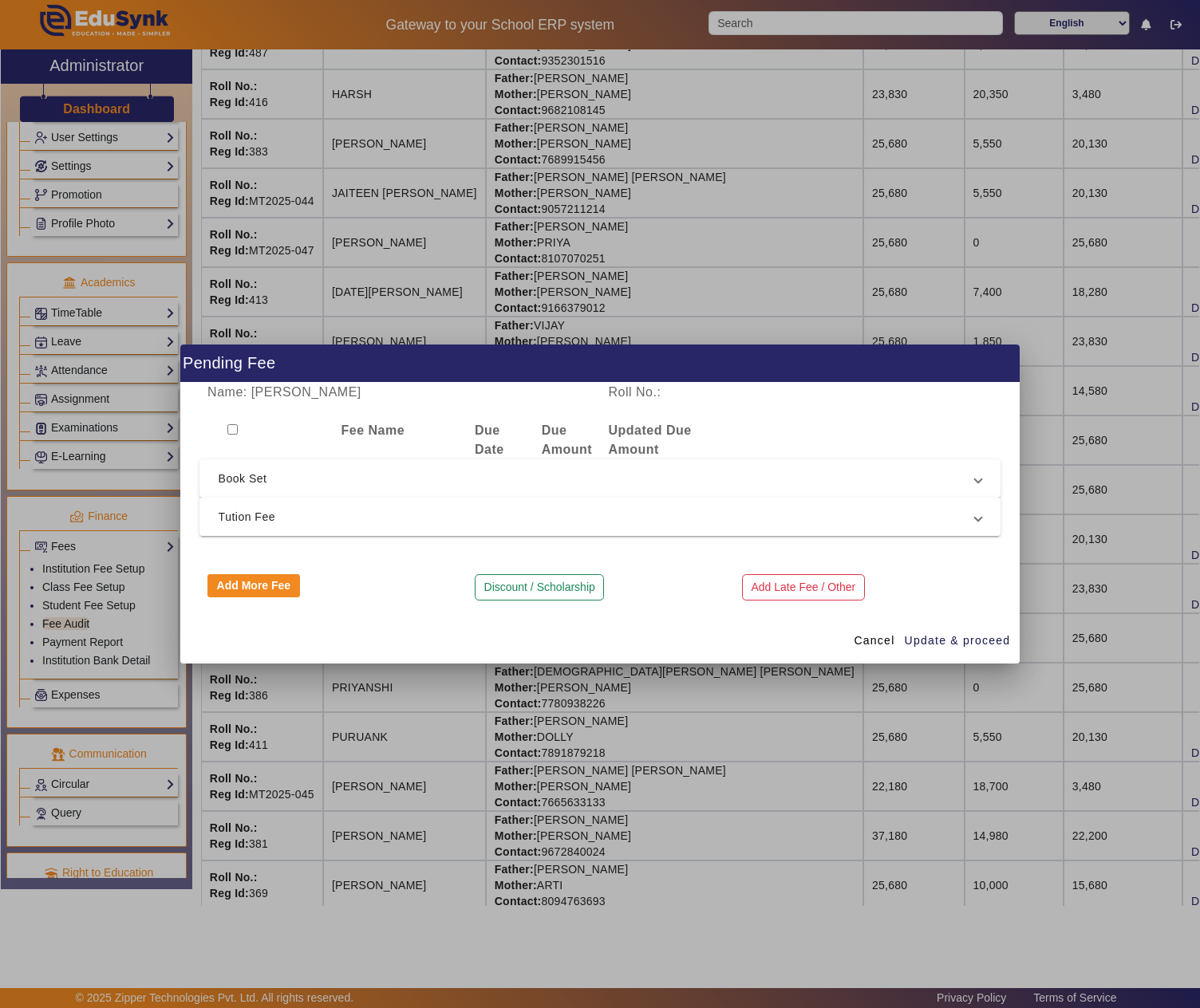
click at [310, 517] on span "Tution Fee" at bounding box center [597, 516] width 757 height 19
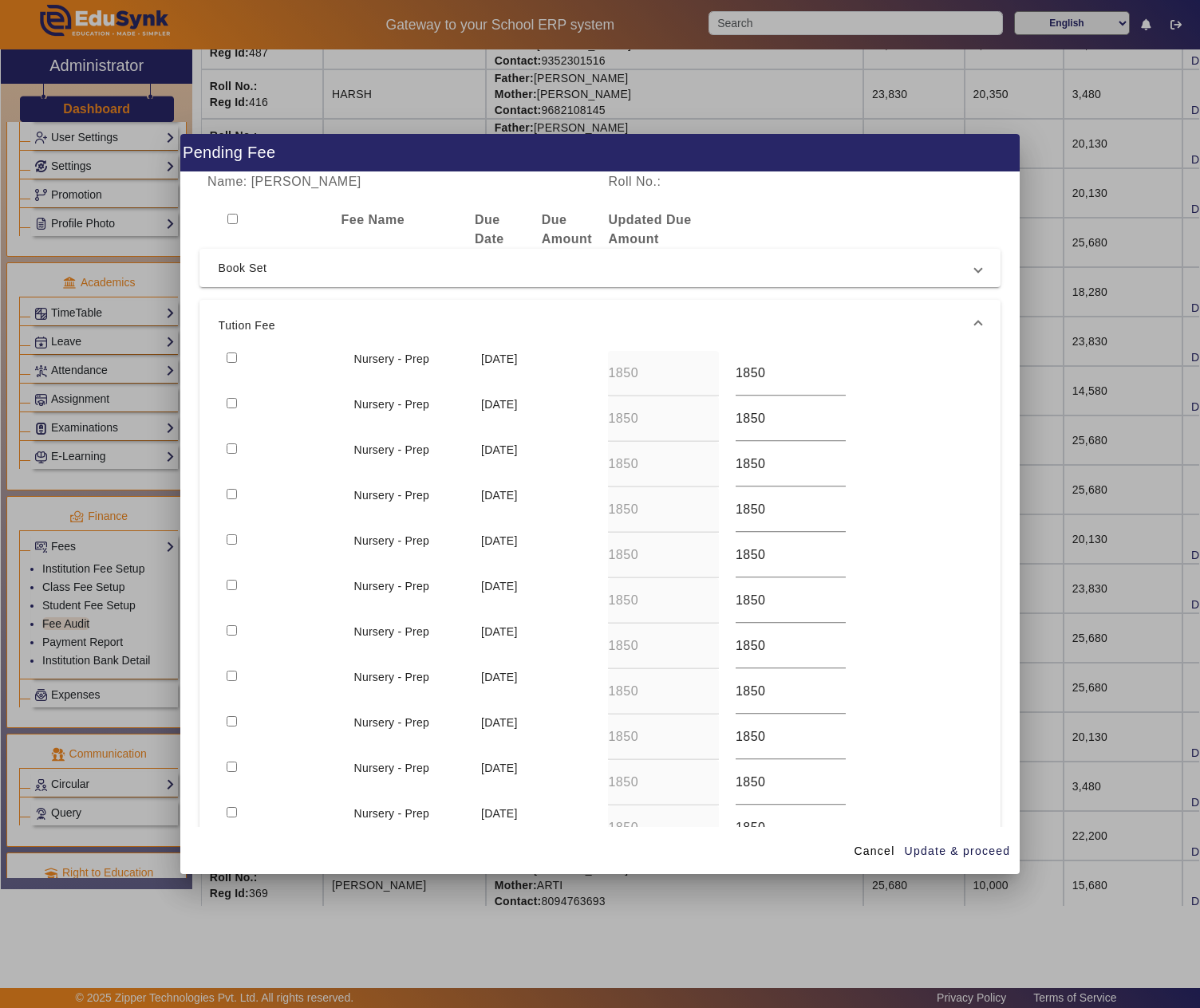
click at [232, 356] on input "checkbox" at bounding box center [232, 358] width 11 height 11
checkbox input "true"
click at [234, 399] on input "checkbox" at bounding box center [232, 404] width 11 height 11
checkbox input "true"
click at [236, 451] on input "checkbox" at bounding box center [232, 449] width 11 height 11
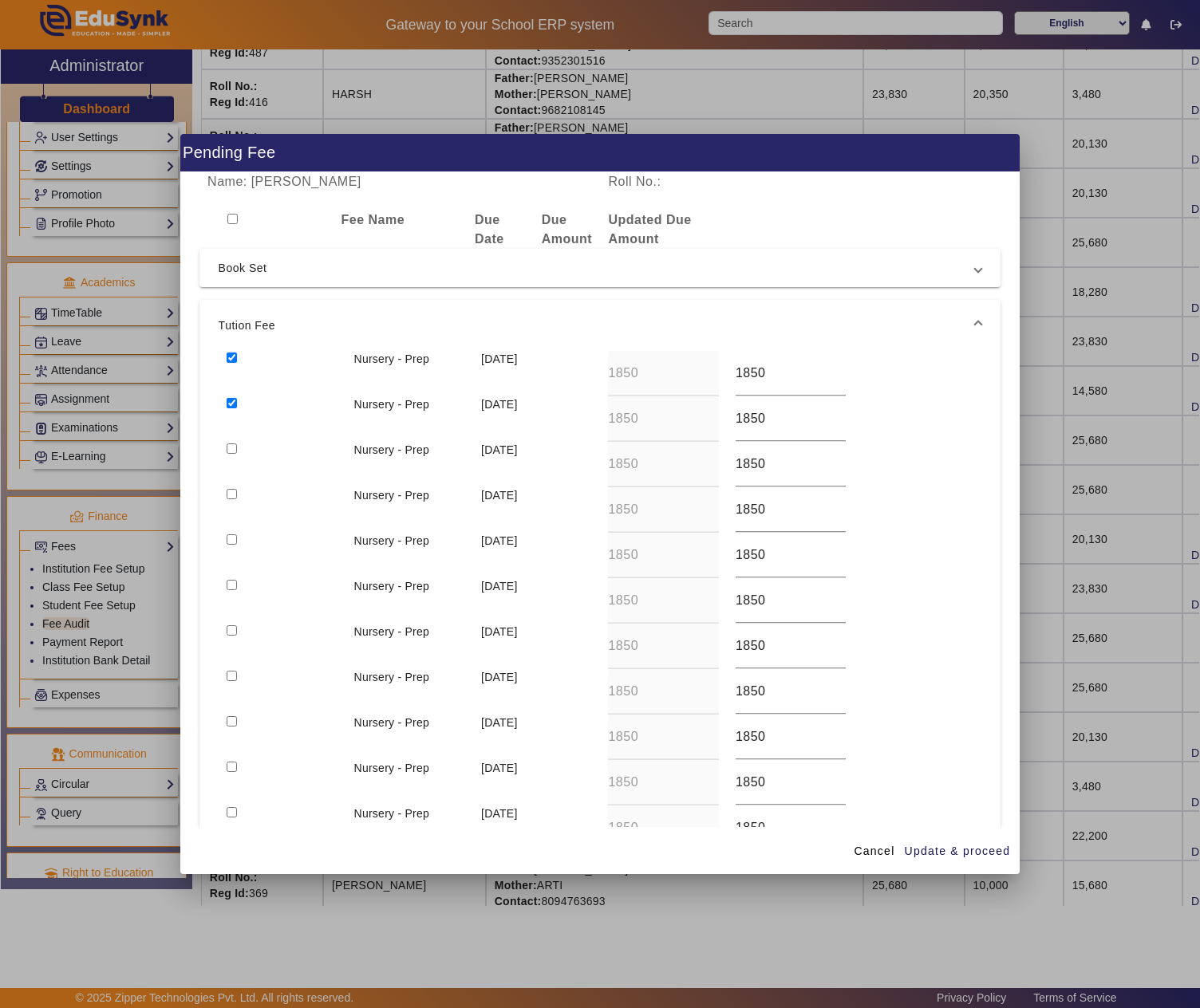
checkbox input "true"
click at [232, 490] on input "checkbox" at bounding box center [232, 495] width 11 height 11
checkbox input "true"
click at [232, 540] on input "checkbox" at bounding box center [232, 540] width 11 height 11
checkbox input "true"
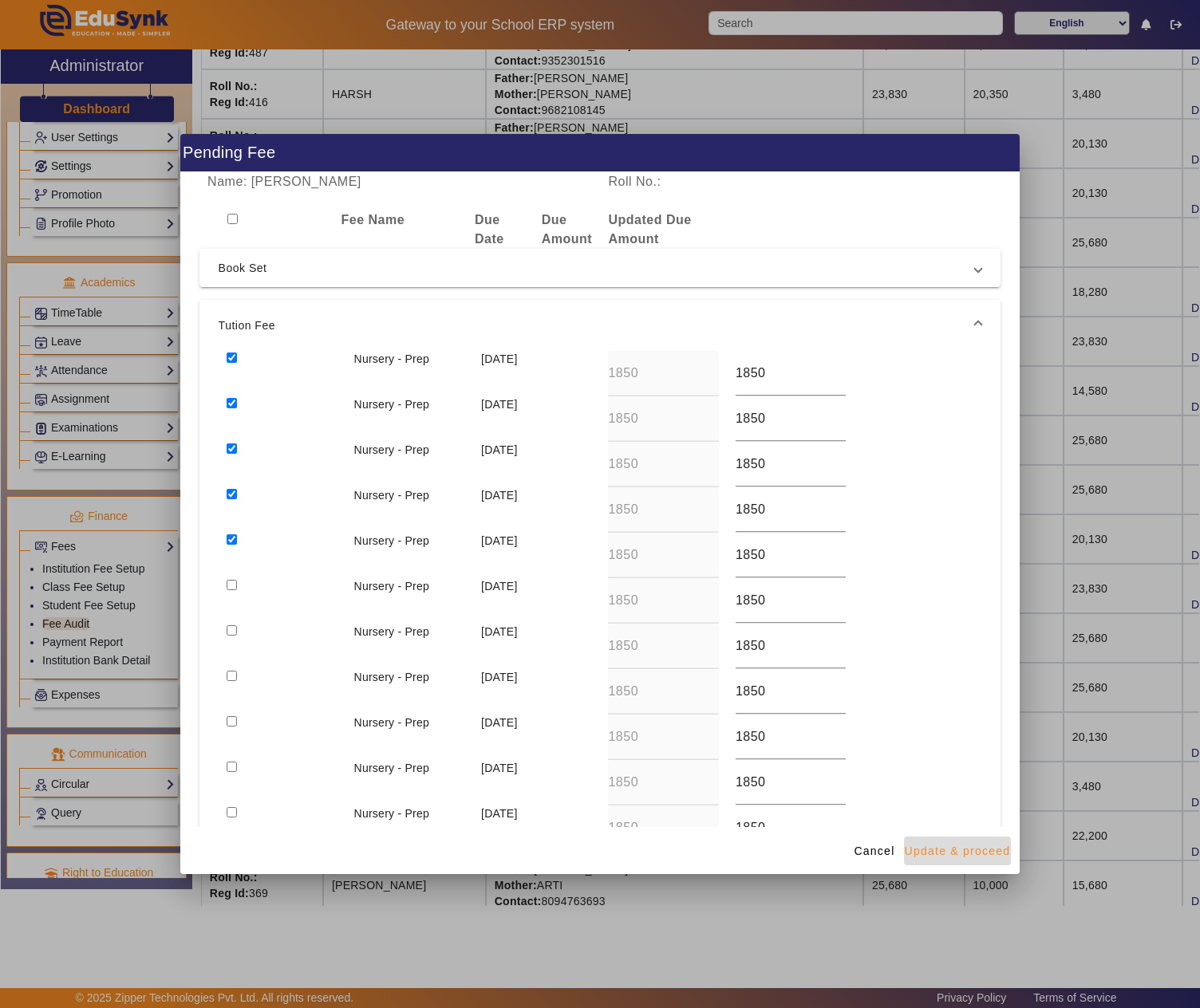
click at [970, 844] on span "Update & proceed" at bounding box center [958, 851] width 106 height 17
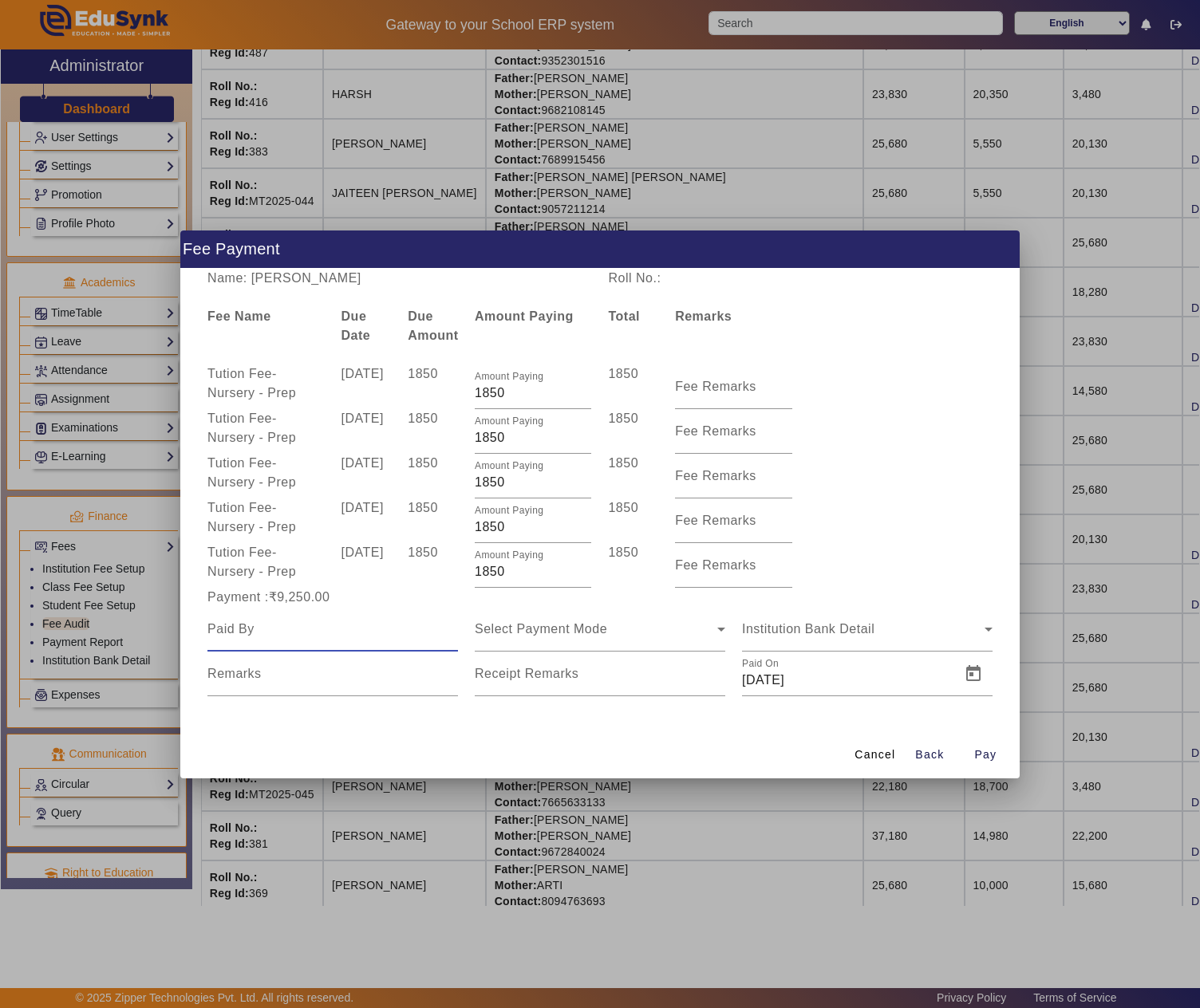
click at [343, 621] on input at bounding box center [332, 629] width 250 height 19
paste input "YOGESH SAIN"
type input "YOGESH SAIN"
click at [598, 637] on div "Select Payment Mode" at bounding box center [595, 629] width 242 height 19
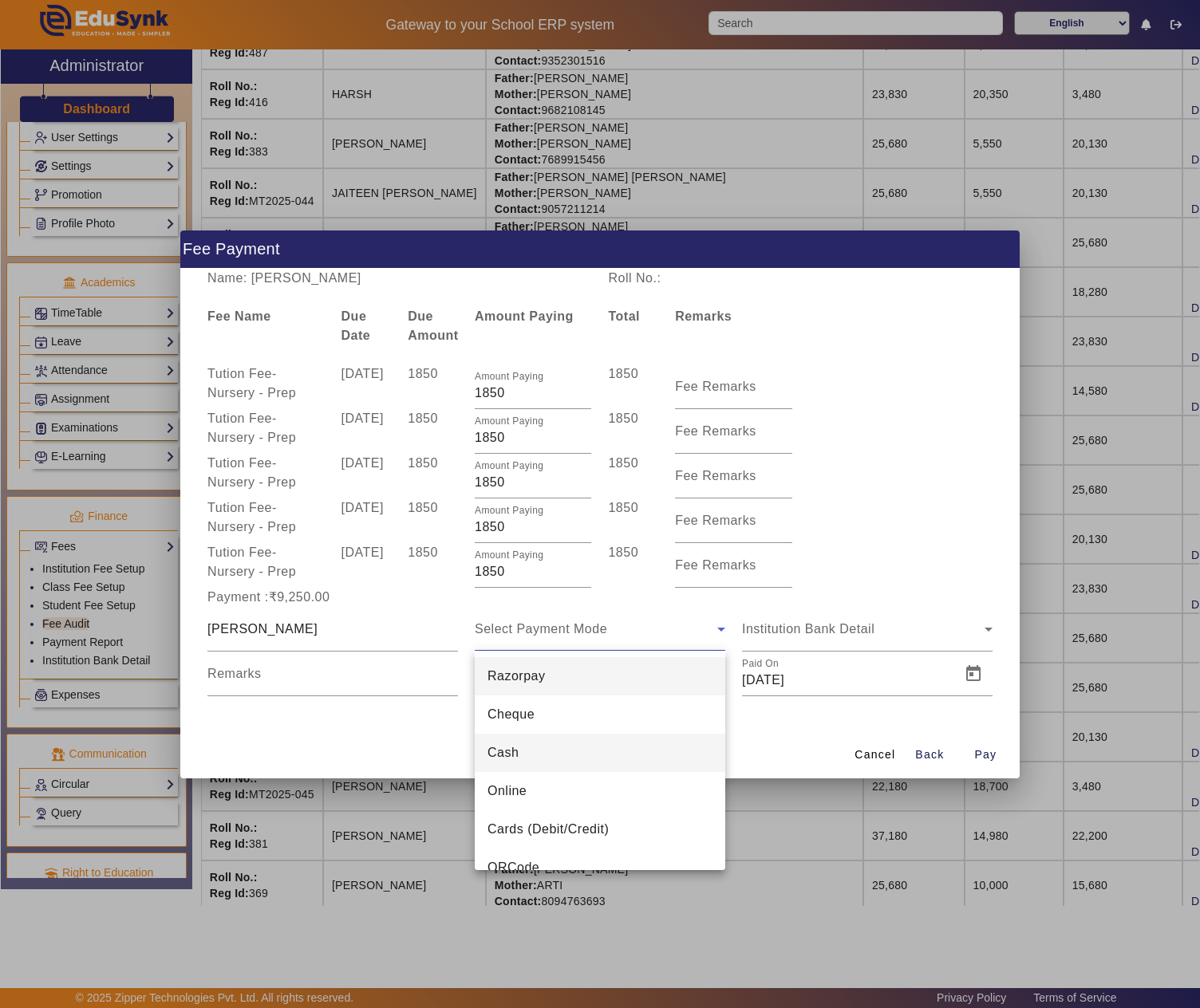
click at [546, 743] on mat-option "Cash" at bounding box center [600, 753] width 250 height 39
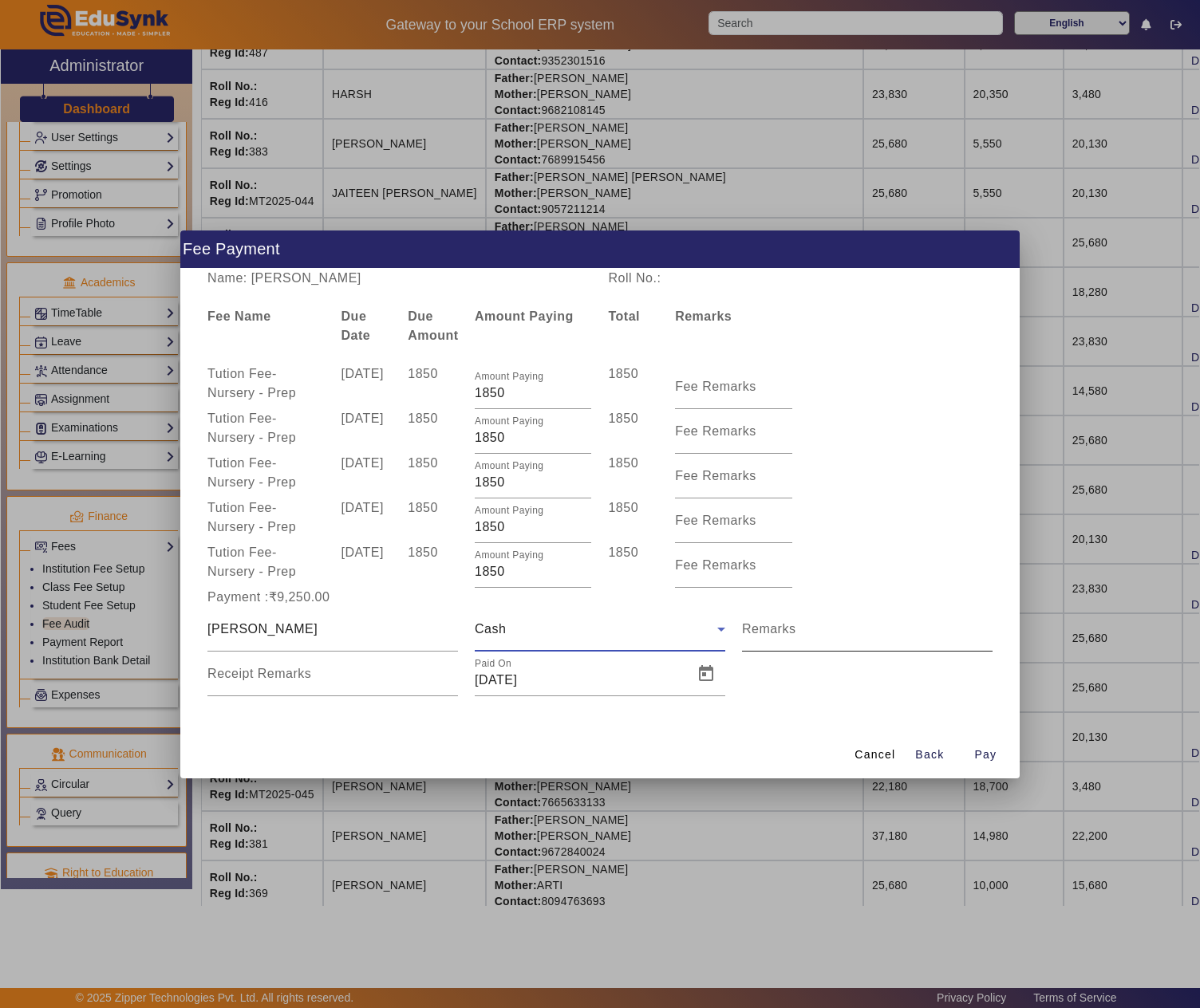
click at [780, 631] on mat-label "Remarks" at bounding box center [769, 629] width 54 height 14
click at [780, 631] on input "Remarks" at bounding box center [868, 635] width 250 height 19
type input "MAY-SEP TUTION FEE"
click at [695, 670] on span "Open calendar" at bounding box center [705, 674] width 39 height 39
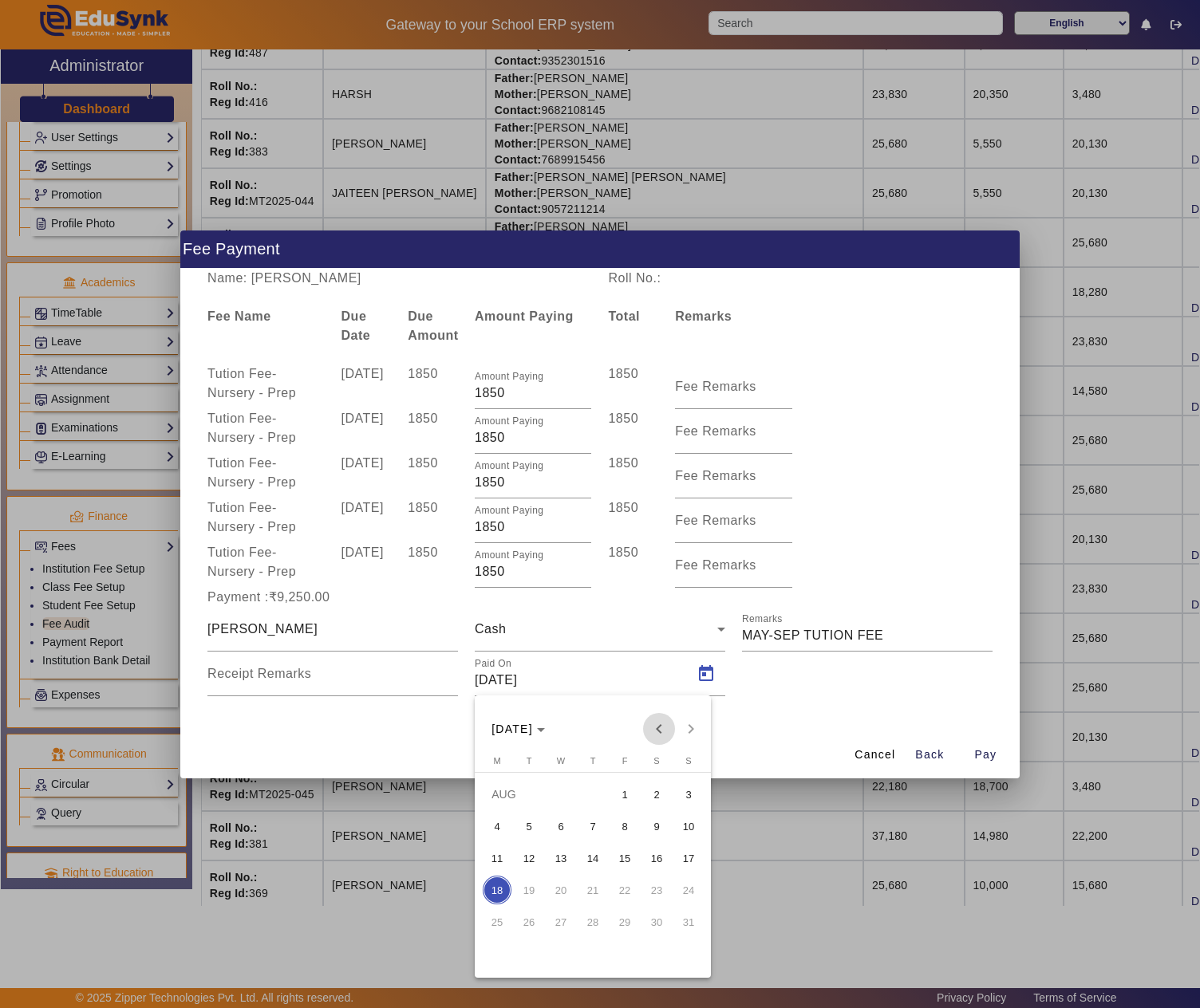
click at [652, 728] on span "Previous month" at bounding box center [659, 729] width 32 height 32
click at [632, 887] on span "18" at bounding box center [624, 890] width 29 height 29
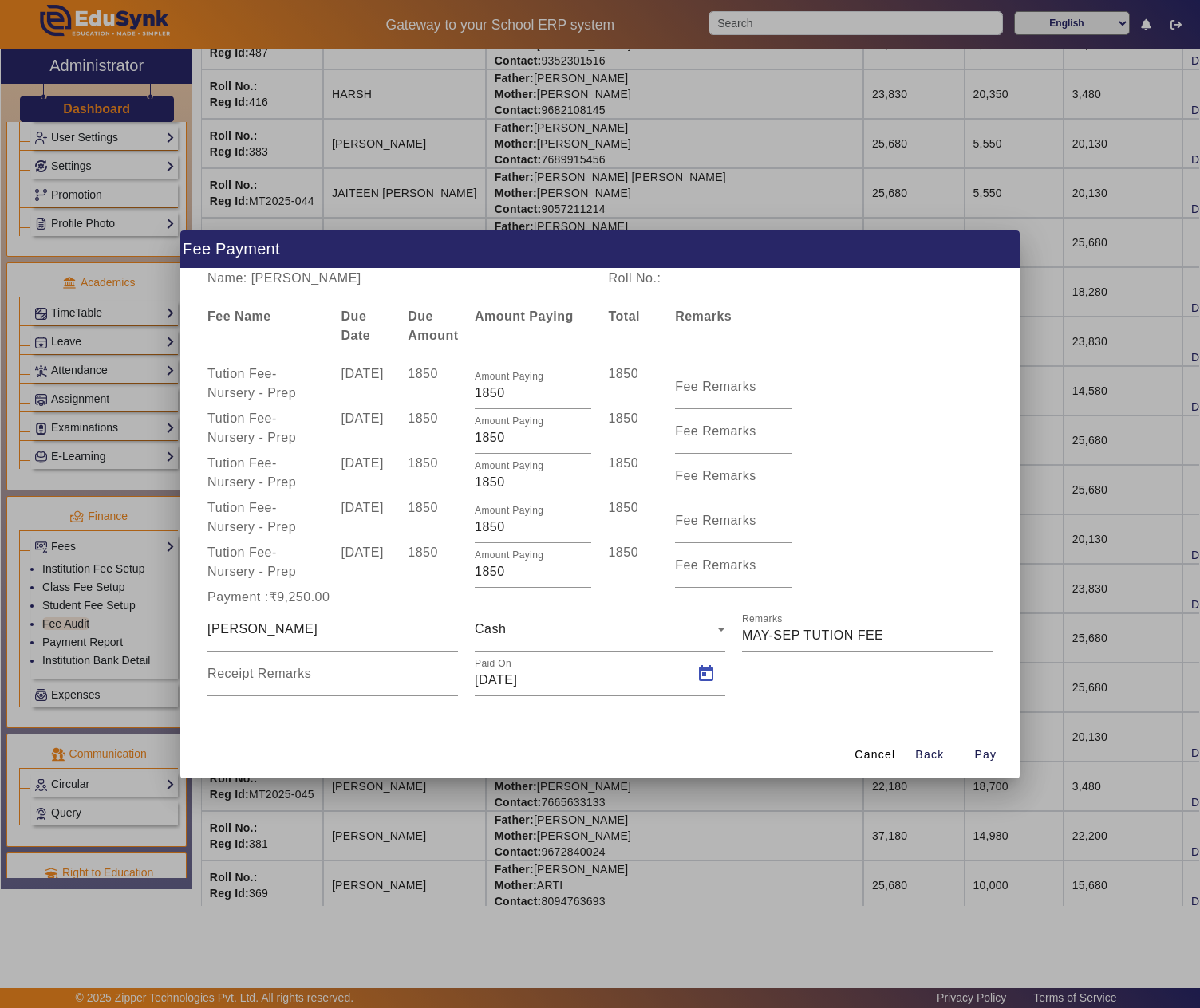
type input "18/07/2025"
click at [993, 747] on span "Pay" at bounding box center [985, 755] width 23 height 17
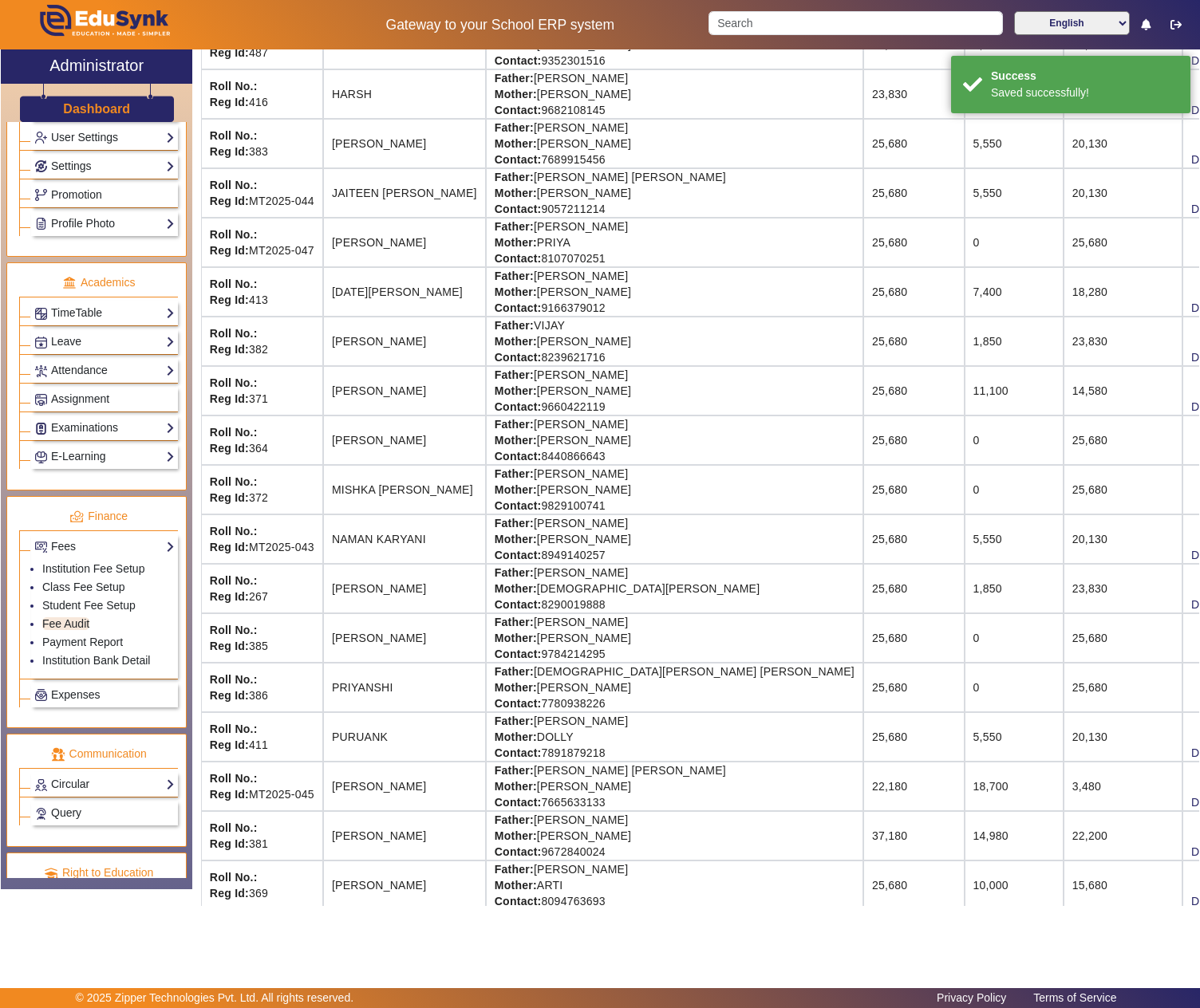
scroll to position [0, 0]
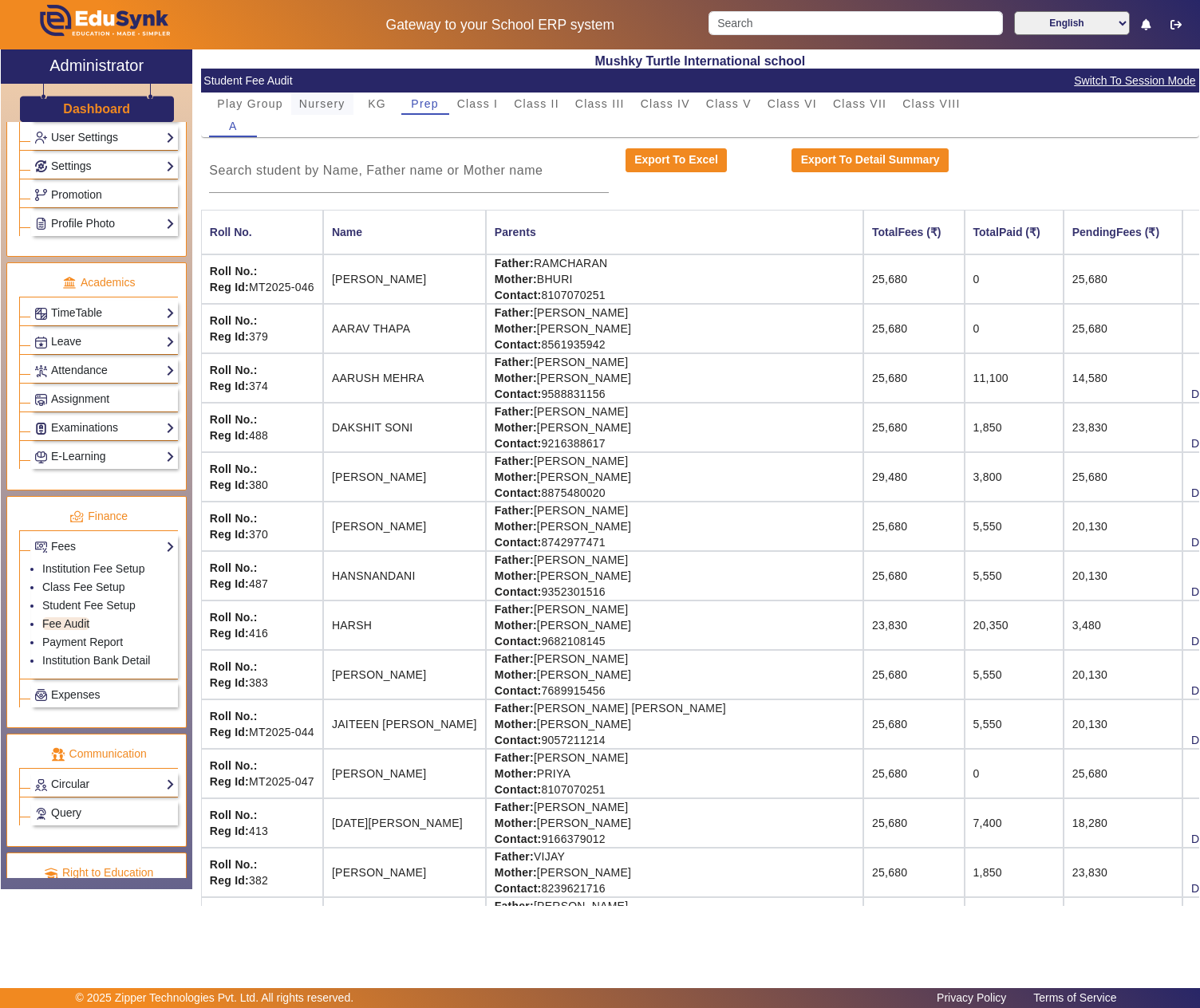
click at [338, 101] on span "Nursery" at bounding box center [322, 104] width 46 height 11
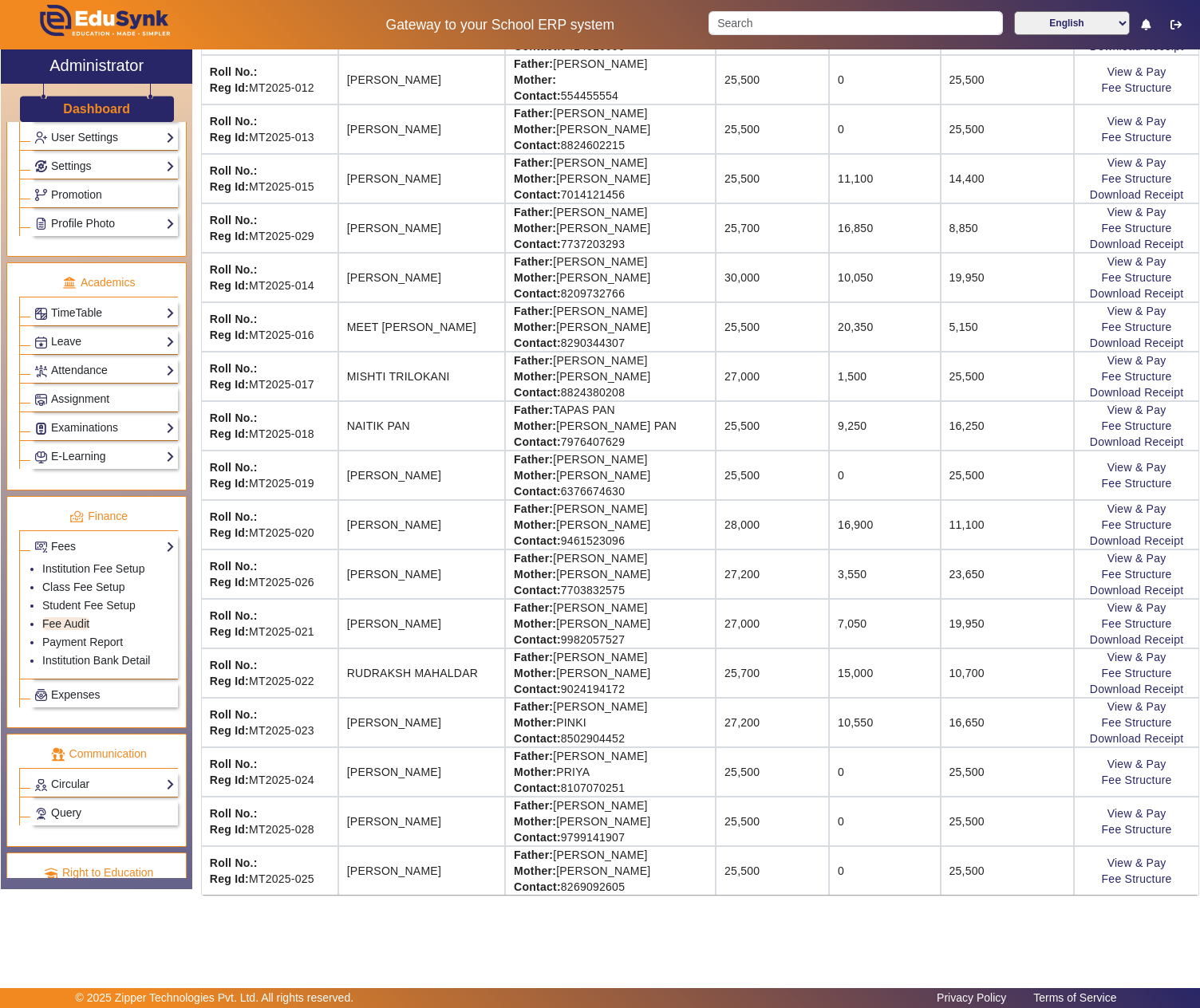
scroll to position [840, 0]
click at [1125, 809] on link "View & Pay" at bounding box center [1137, 813] width 59 height 13
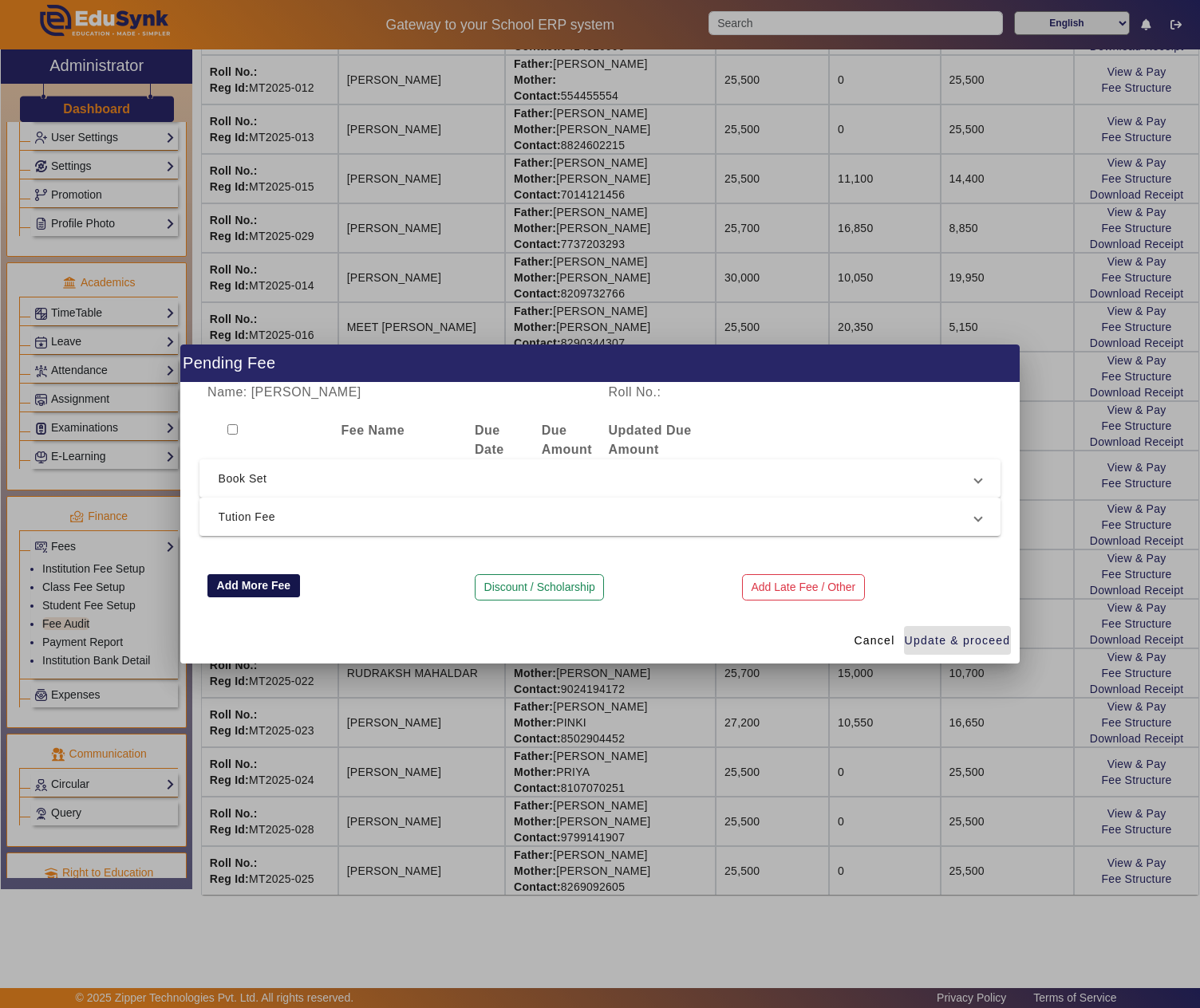
click at [233, 576] on button "Add More Fee" at bounding box center [253, 586] width 93 height 24
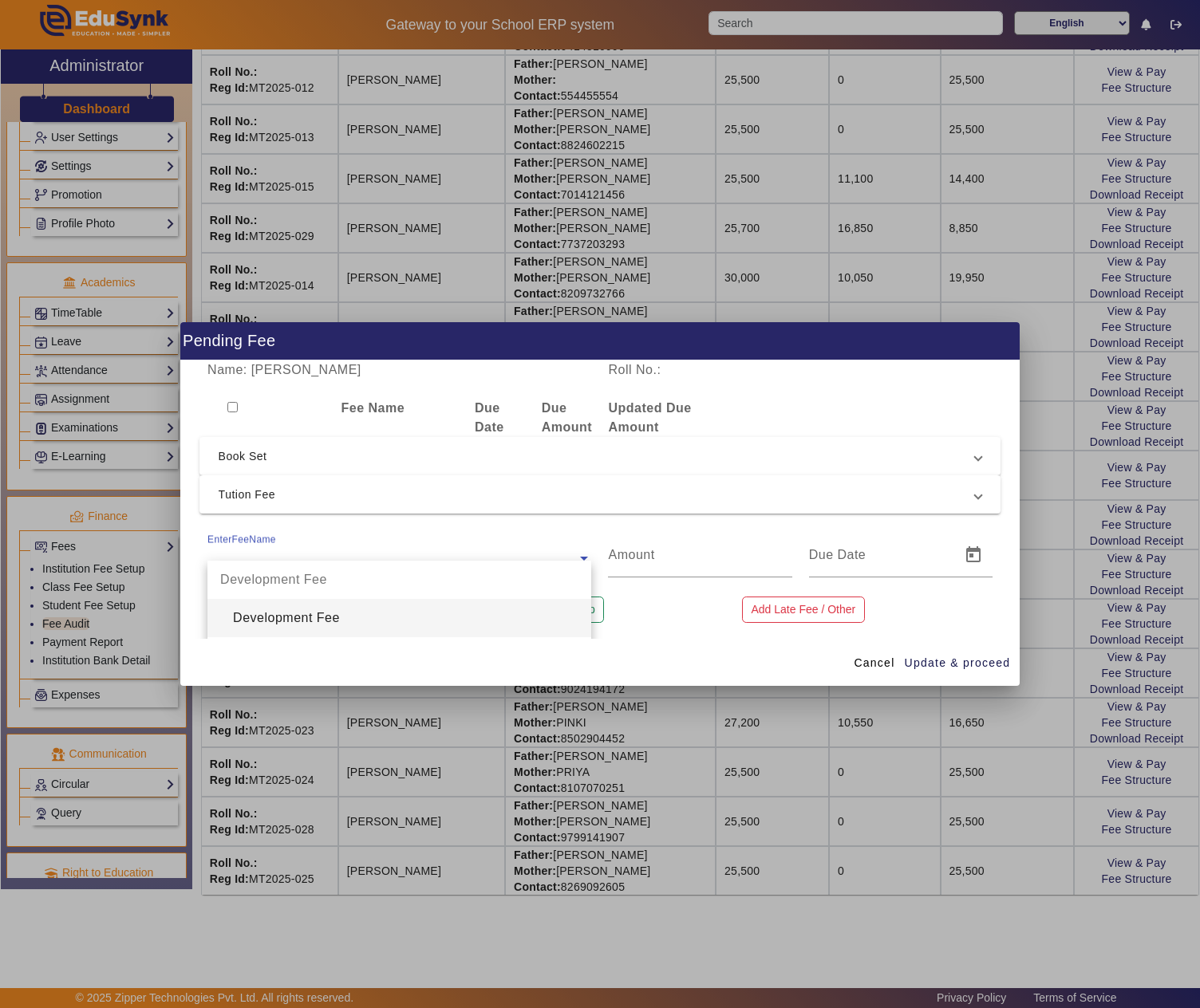
click at [295, 552] on input "text" at bounding box center [399, 558] width 384 height 19
type input "PROS"
click at [304, 627] on div "Prospectus Fee" at bounding box center [399, 618] width 384 height 39
type input "200"
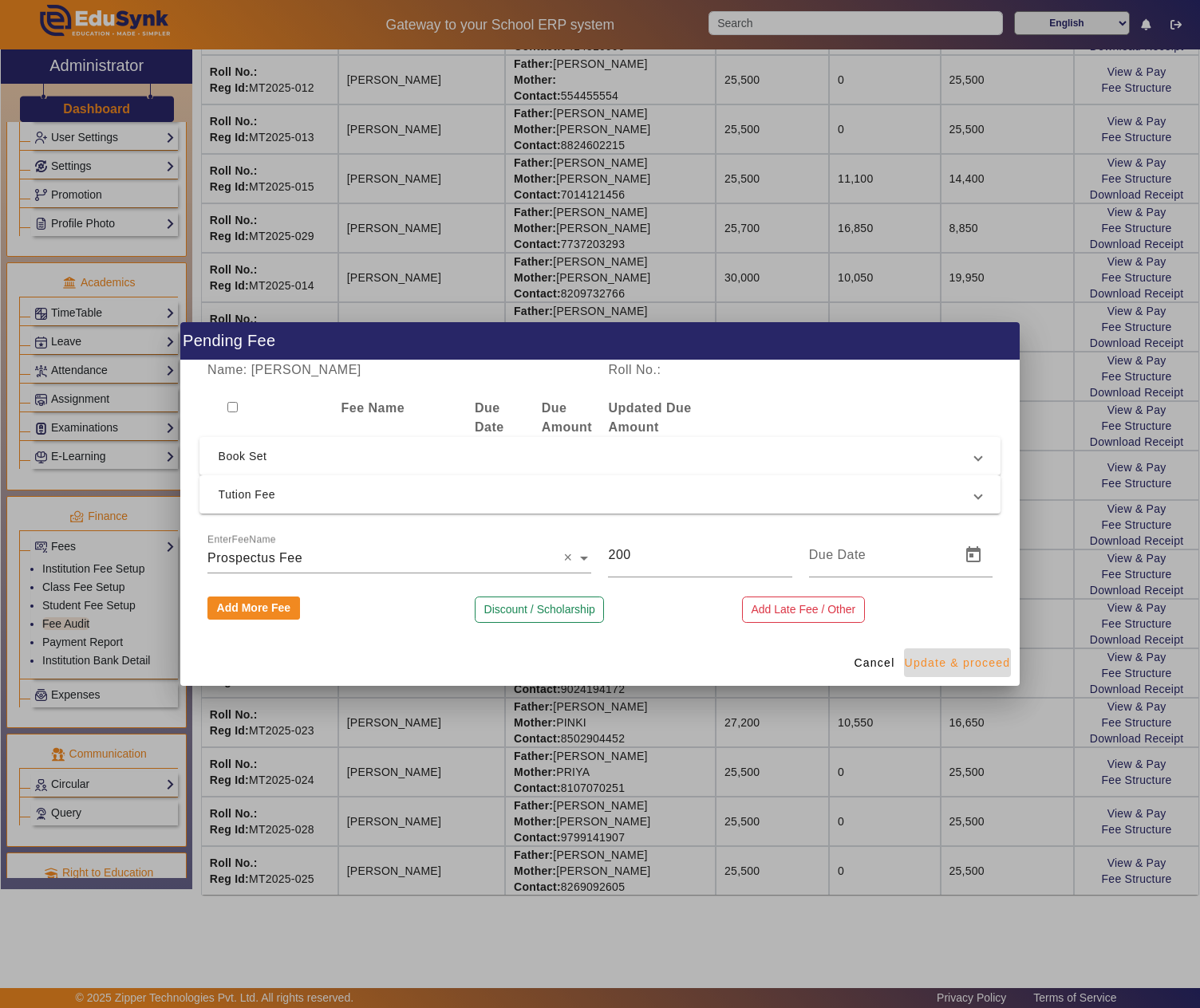
click at [973, 662] on span "Update & proceed" at bounding box center [958, 663] width 106 height 17
type input "18/08/2025"
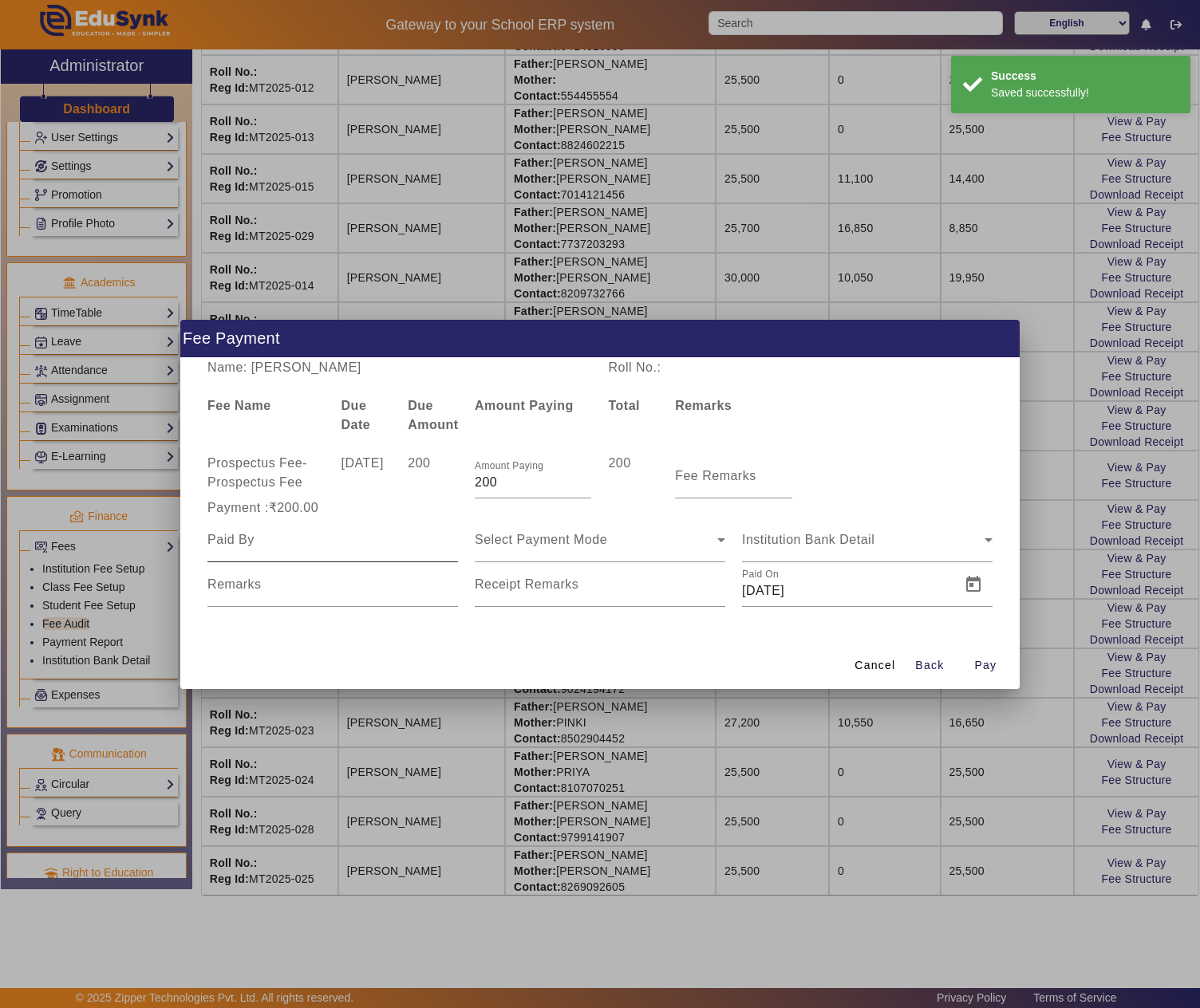
click at [358, 540] on input at bounding box center [332, 540] width 250 height 19
paste input "YOGESH SAIN"
type input "YOGESH SAIN"
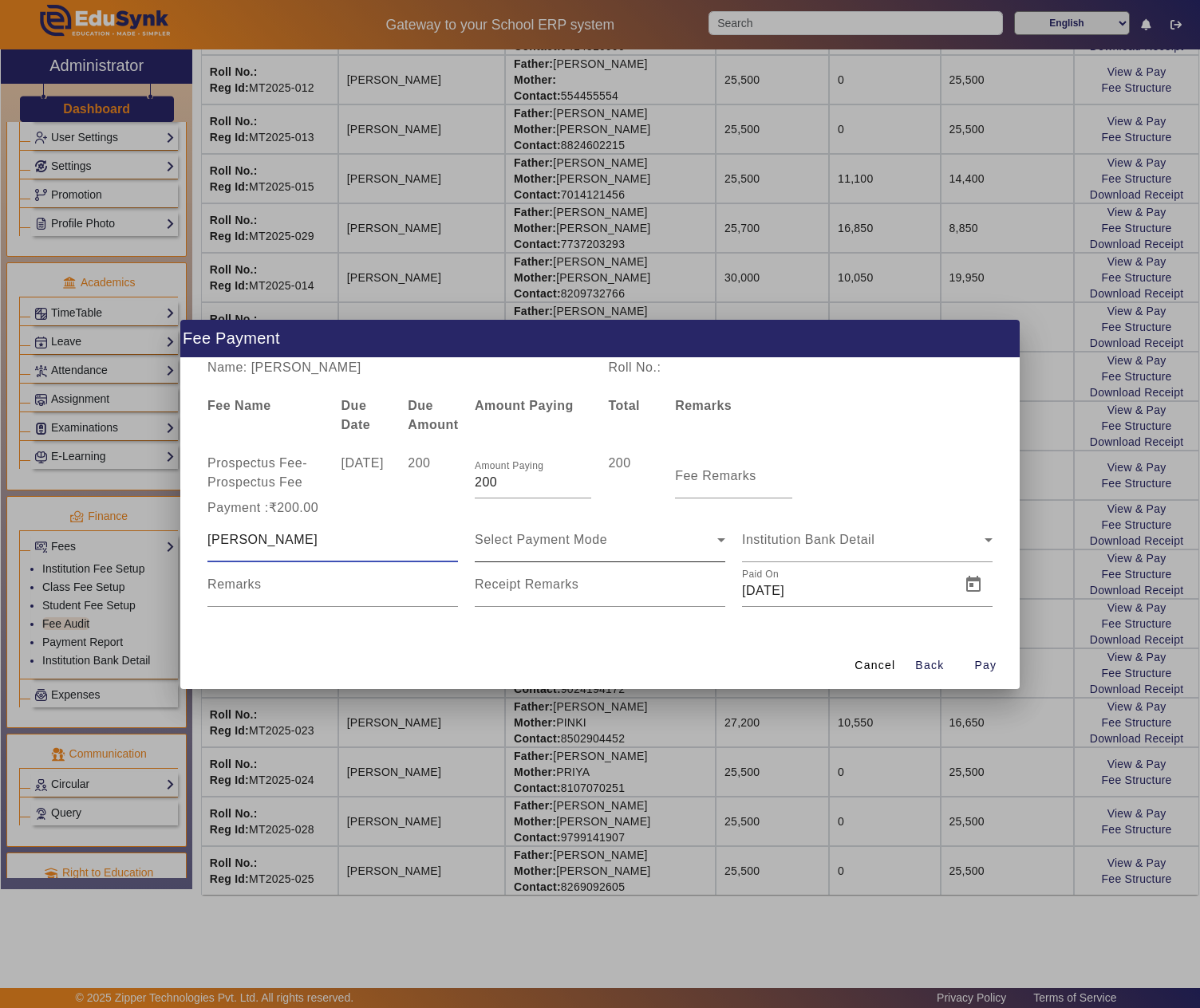
type input "ROHIT SINGH"
click at [567, 538] on span "Select Payment Mode" at bounding box center [541, 540] width 132 height 14
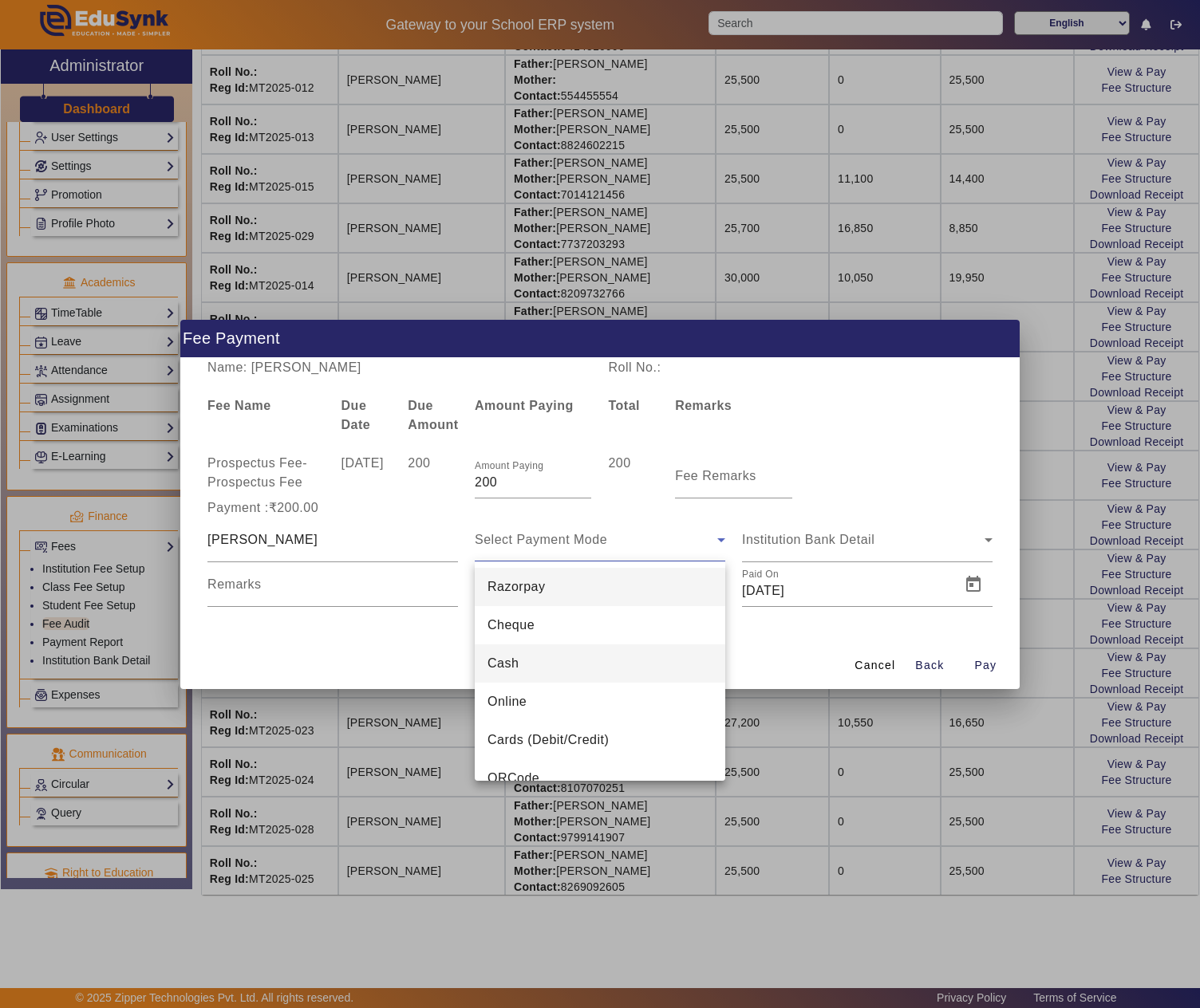
click at [505, 666] on span "Cash" at bounding box center [503, 663] width 32 height 19
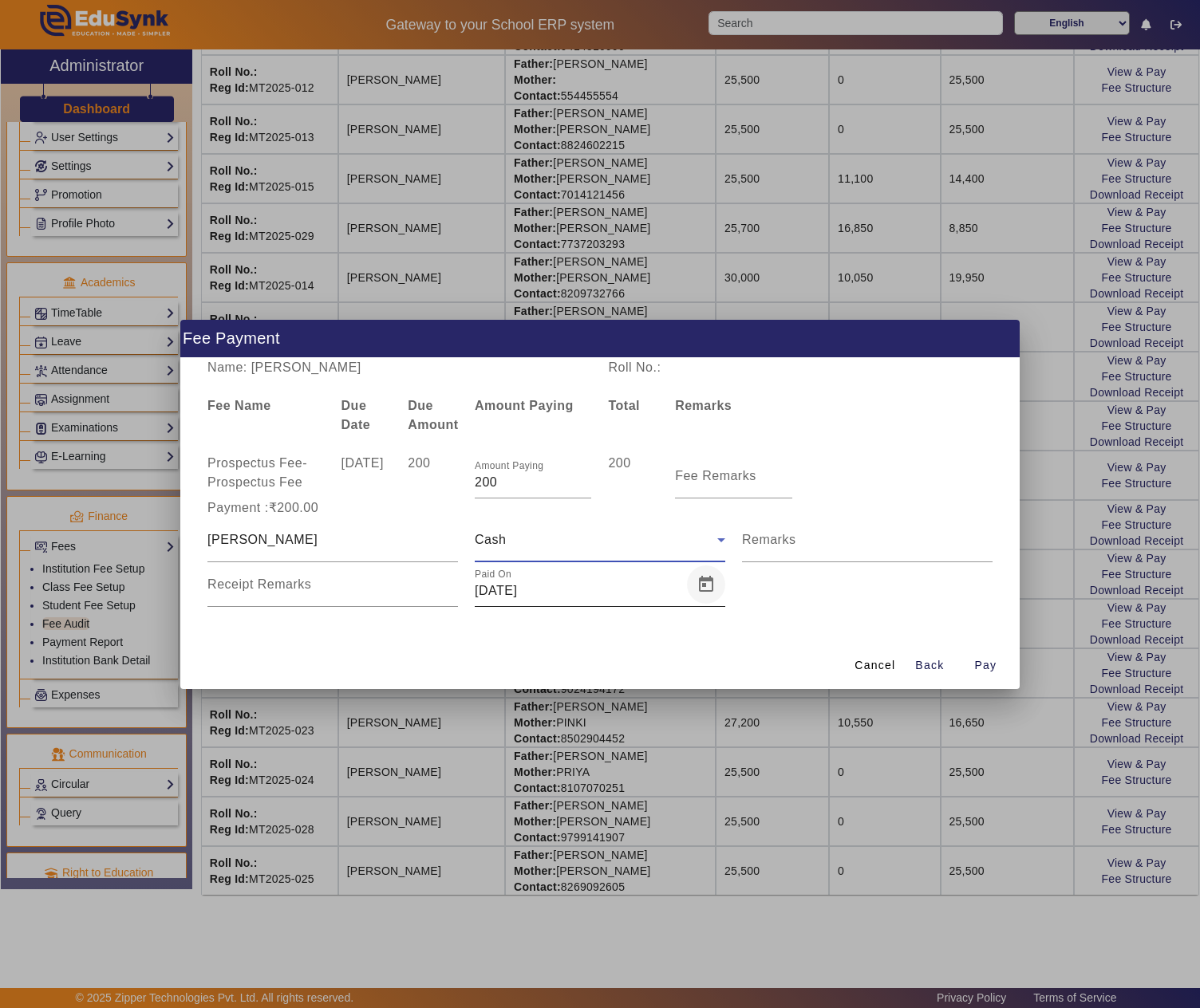
click at [702, 568] on span "Open calendar" at bounding box center [705, 585] width 39 height 39
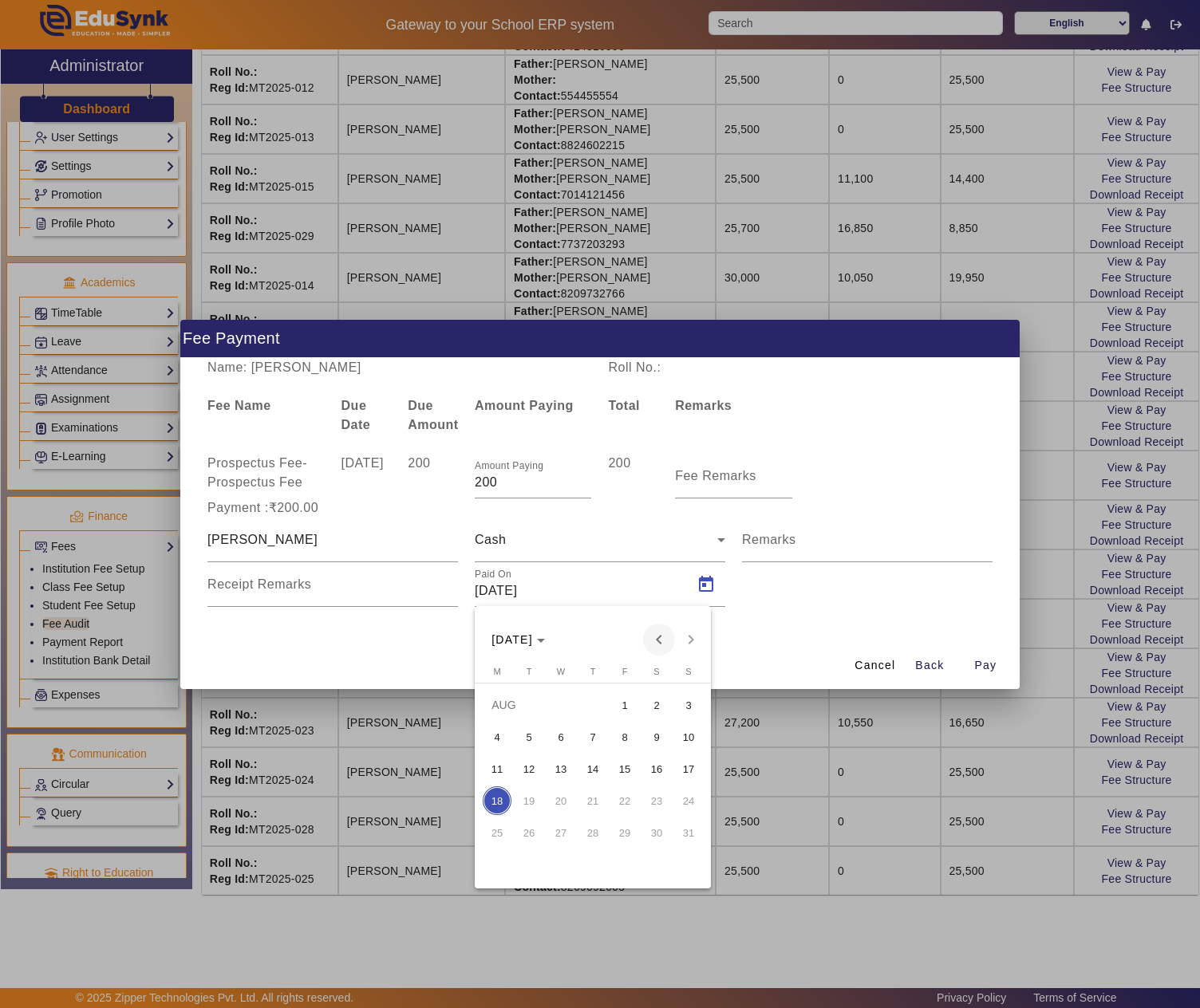
click at [658, 637] on span "Previous month" at bounding box center [659, 640] width 32 height 32
click at [662, 631] on span "Previous month" at bounding box center [659, 640] width 32 height 32
click at [683, 643] on span "Next month" at bounding box center [690, 640] width 32 height 32
click at [499, 828] on span "21" at bounding box center [497, 833] width 29 height 29
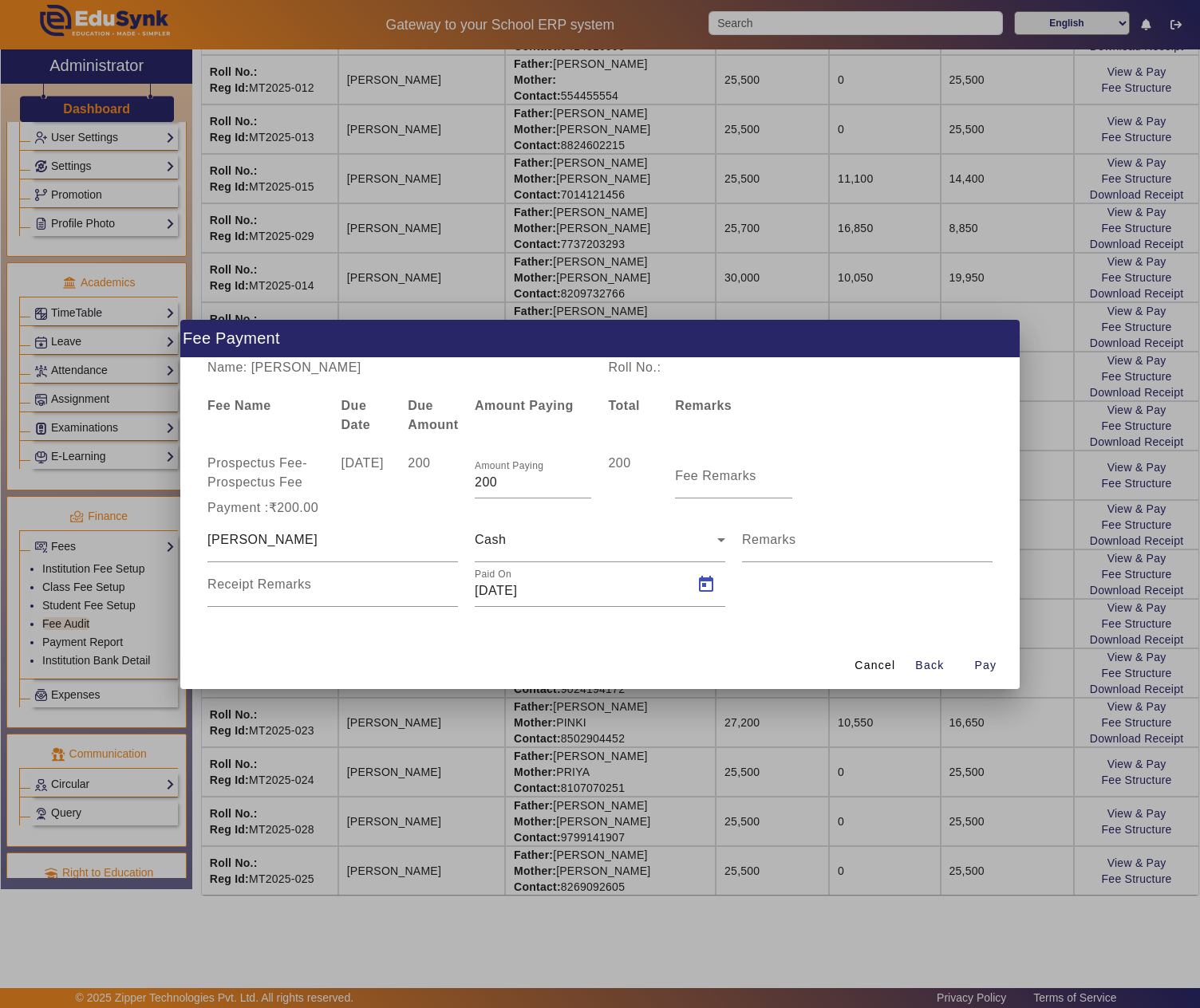
type input "21/07/2025"
click at [991, 660] on span "Pay" at bounding box center [985, 666] width 23 height 17
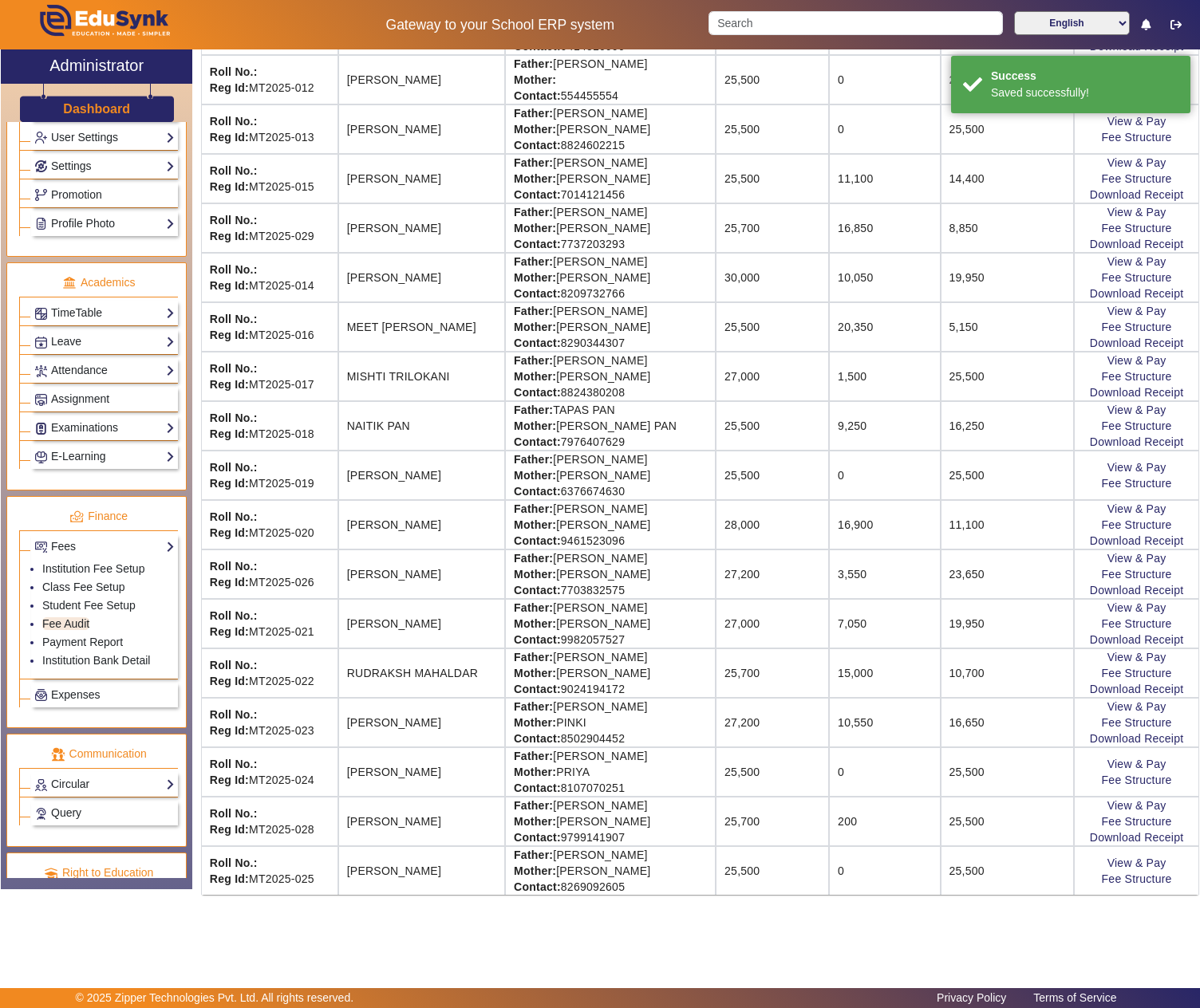
scroll to position [0, 0]
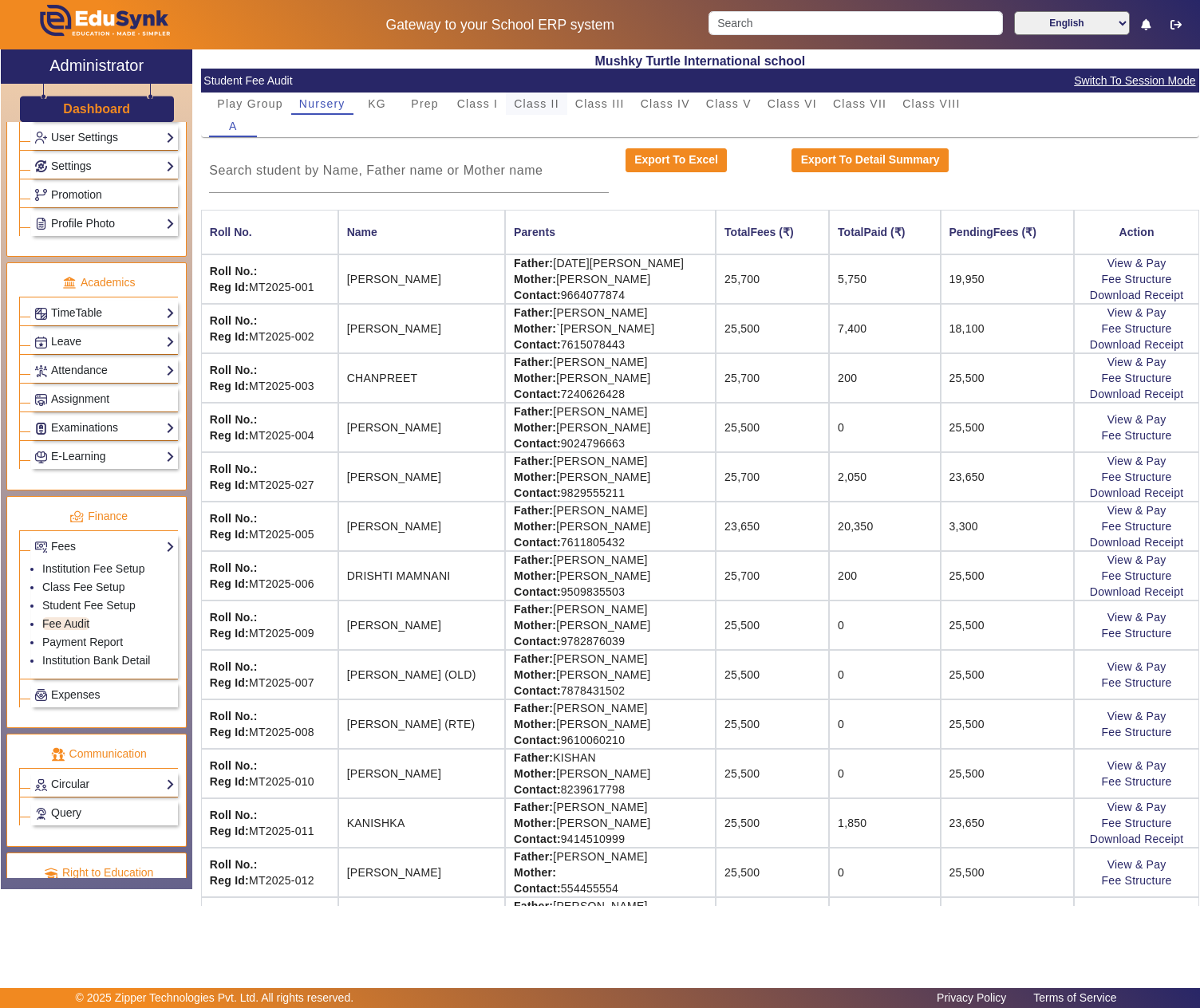
click at [538, 101] on span "Class II" at bounding box center [536, 104] width 45 height 11
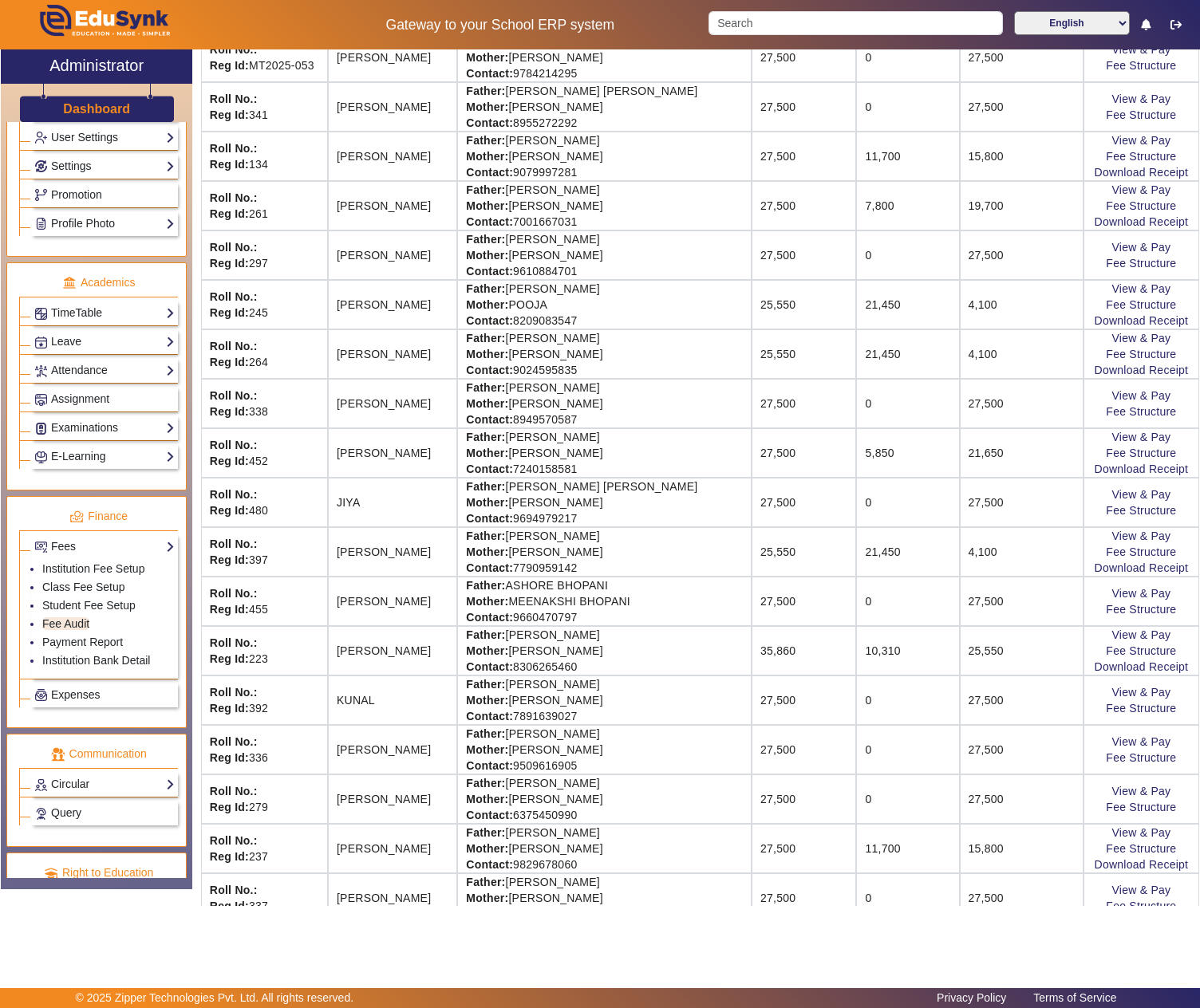
scroll to position [531, 0]
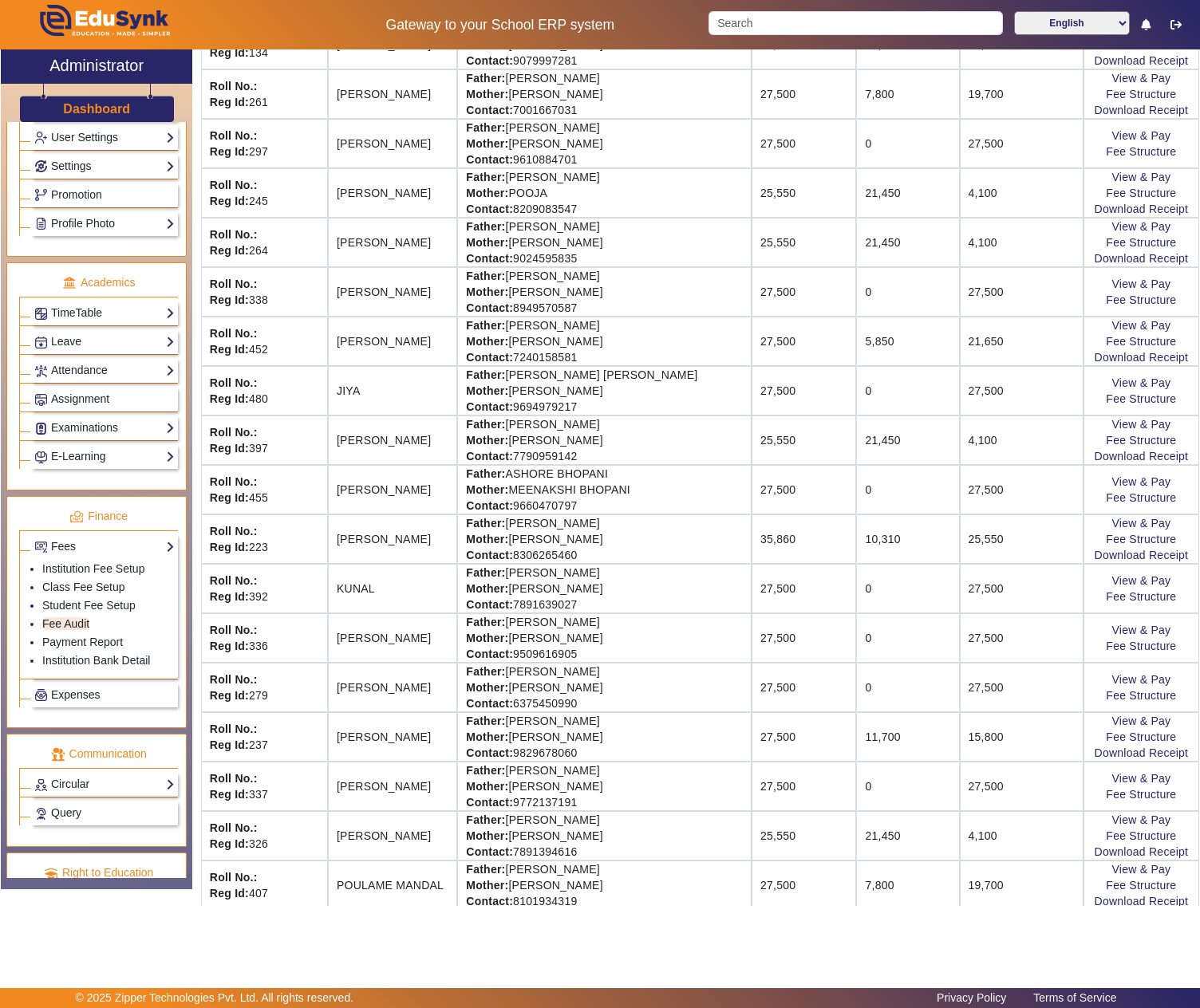
click at [561, 603] on td "Father: GOPAL RAM SAINI Mother: MITLESH DEVI Contact: 7891639027" at bounding box center [604, 588] width 295 height 50
drag, startPoint x: 561, startPoint y: 603, endPoint x: 586, endPoint y: 603, distance: 25.0
click at [565, 603] on td "Father: GOPAL RAM SAINI Mother: MITLESH DEVI Contact: 7891639027" at bounding box center [604, 588] width 295 height 50
click at [666, 602] on td "Father: GOPAL RAM SAINI Mother: MITLESH DEVI Contact: 7891639027" at bounding box center [604, 588] width 295 height 50
copy td "GOPAL RAM SAINI"
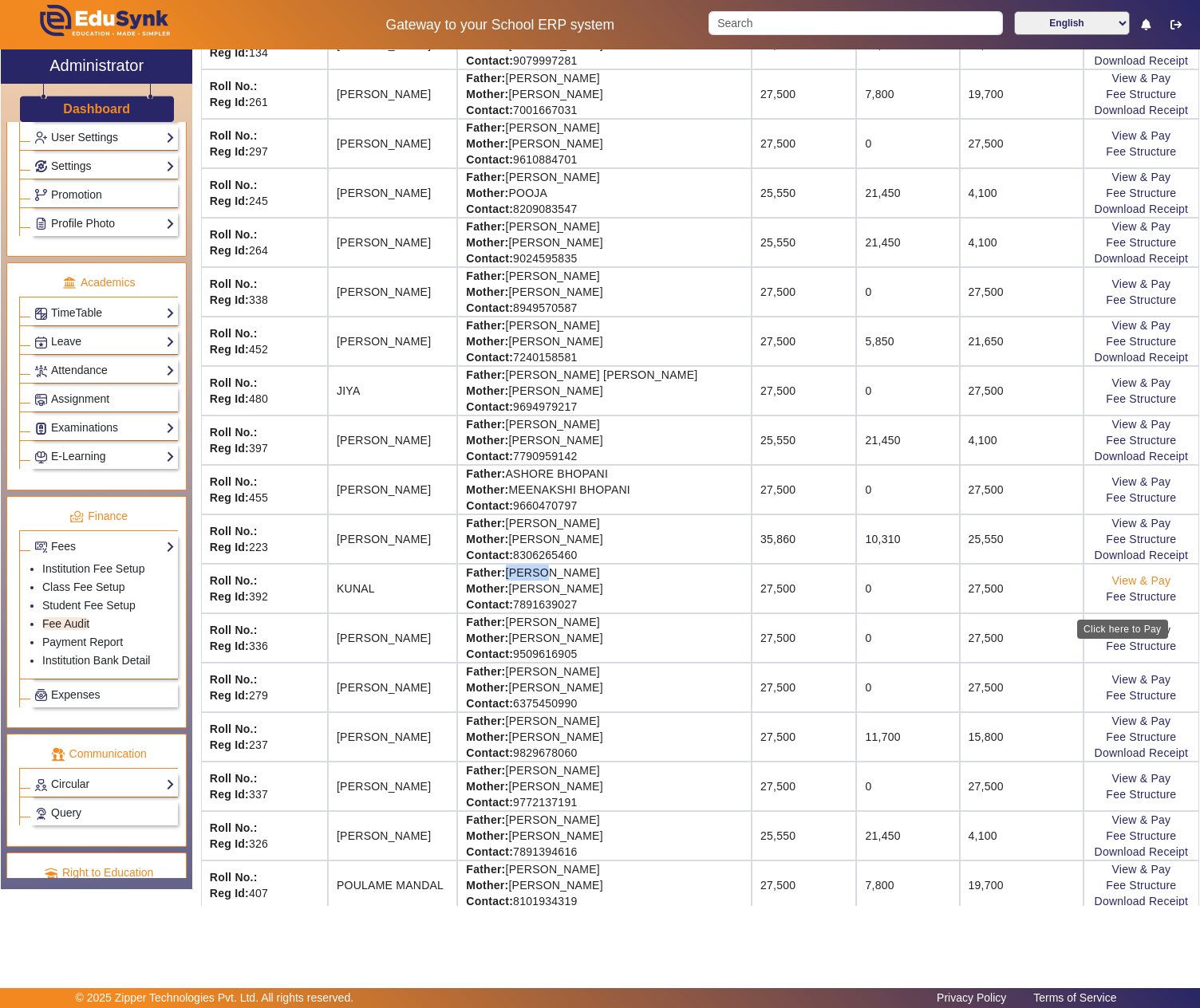
click at [1134, 587] on link "View & Pay" at bounding box center [1141, 581] width 59 height 13
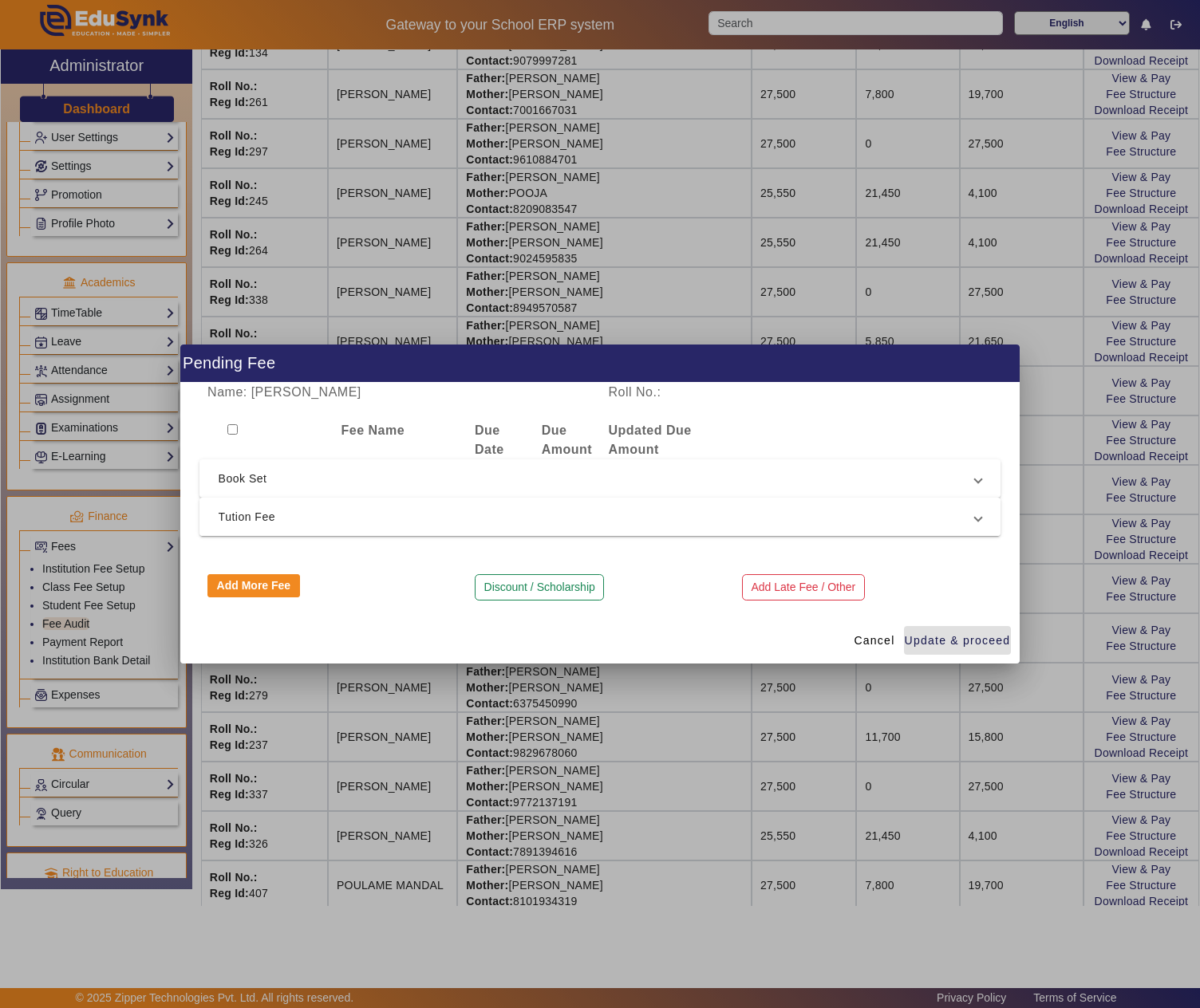
click at [325, 507] on span "Tution Fee" at bounding box center [597, 516] width 757 height 19
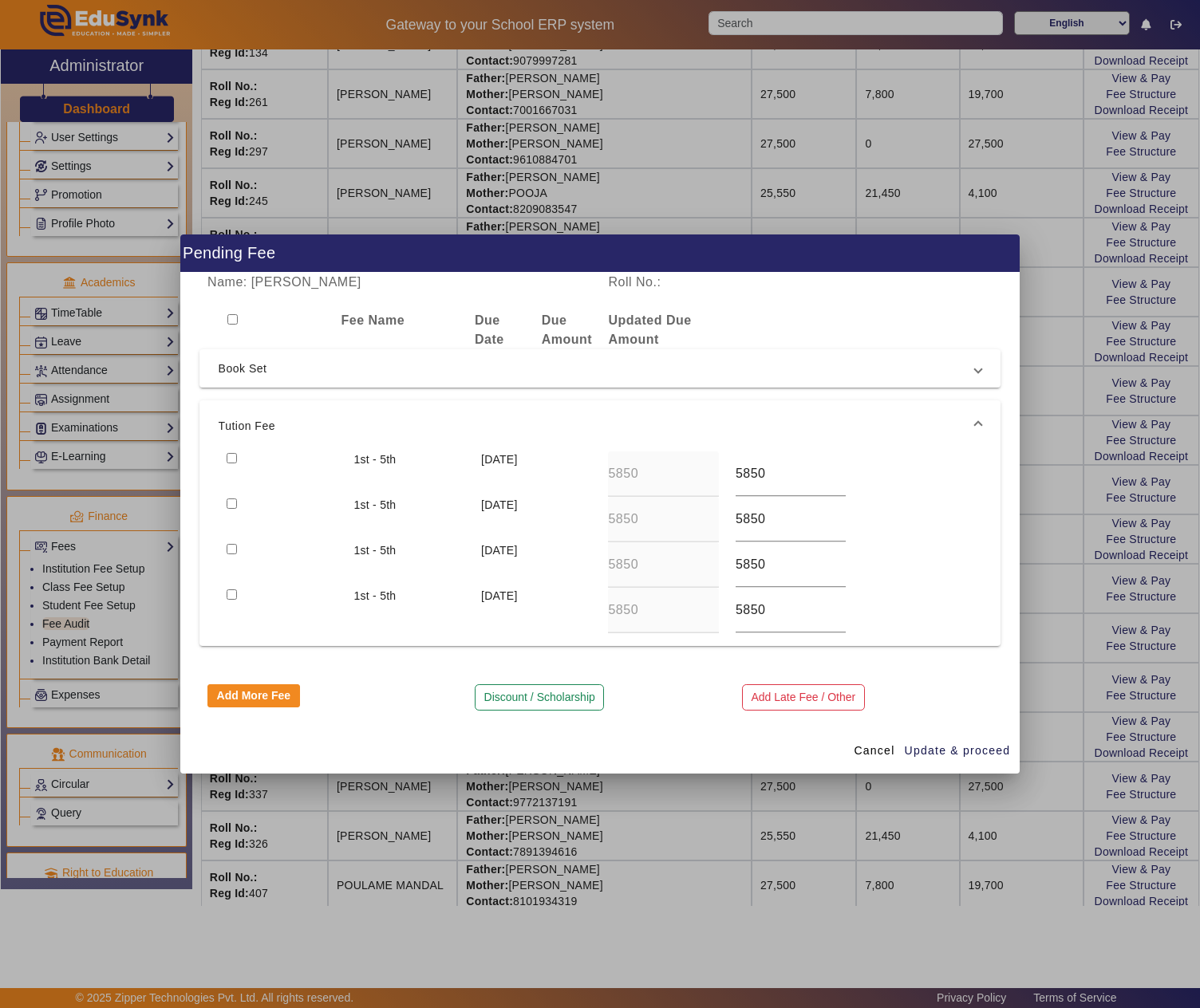
click at [228, 453] on input "checkbox" at bounding box center [232, 459] width 11 height 11
checkbox input "true"
click at [234, 504] on input "checkbox" at bounding box center [232, 504] width 11 height 11
checkbox input "true"
click at [232, 550] on input "checkbox" at bounding box center [232, 549] width 11 height 11
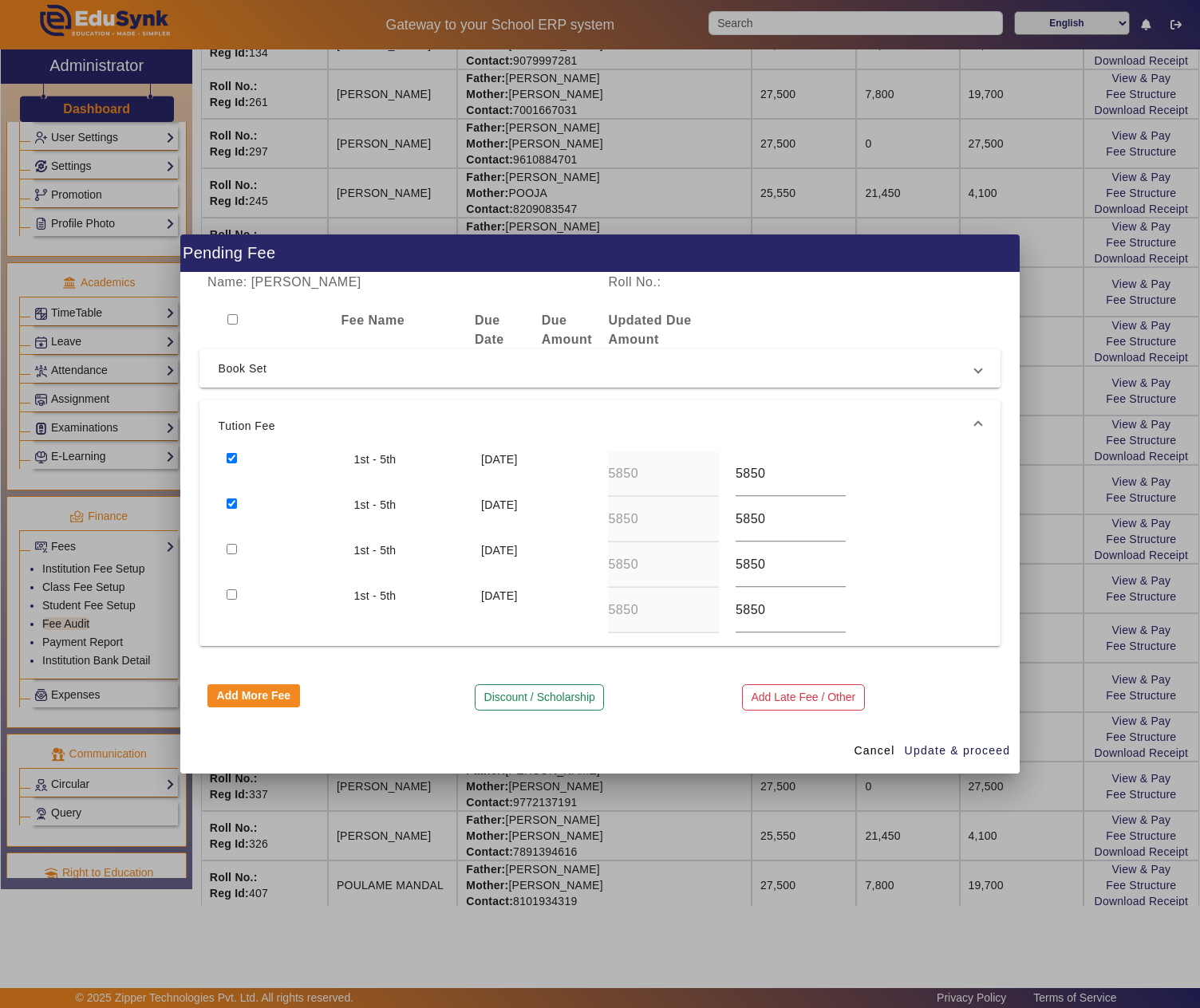
checkbox input "true"
click at [232, 596] on input "checkbox" at bounding box center [232, 595] width 11 height 11
checkbox input "true"
click at [533, 694] on button "Discount / Scholarship" at bounding box center [539, 698] width 129 height 27
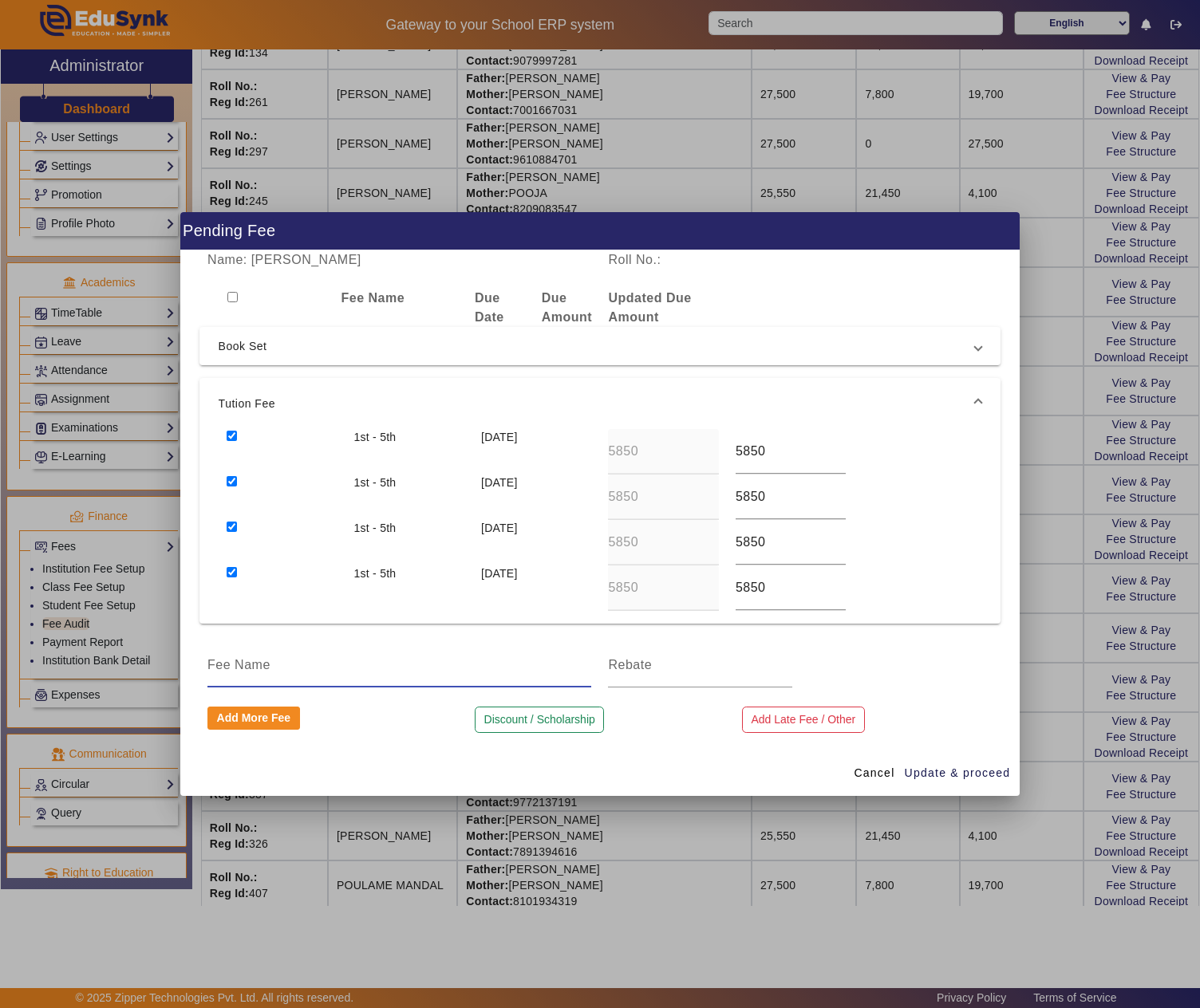
click at [385, 666] on input at bounding box center [399, 665] width 384 height 19
type input "1 MONTH DISCOUNT"
type input "1950"
click at [209, 658] on input "1 MONTH DISCOUNT" at bounding box center [399, 665] width 384 height 19
type input "2 MONTH DISCOUNT"
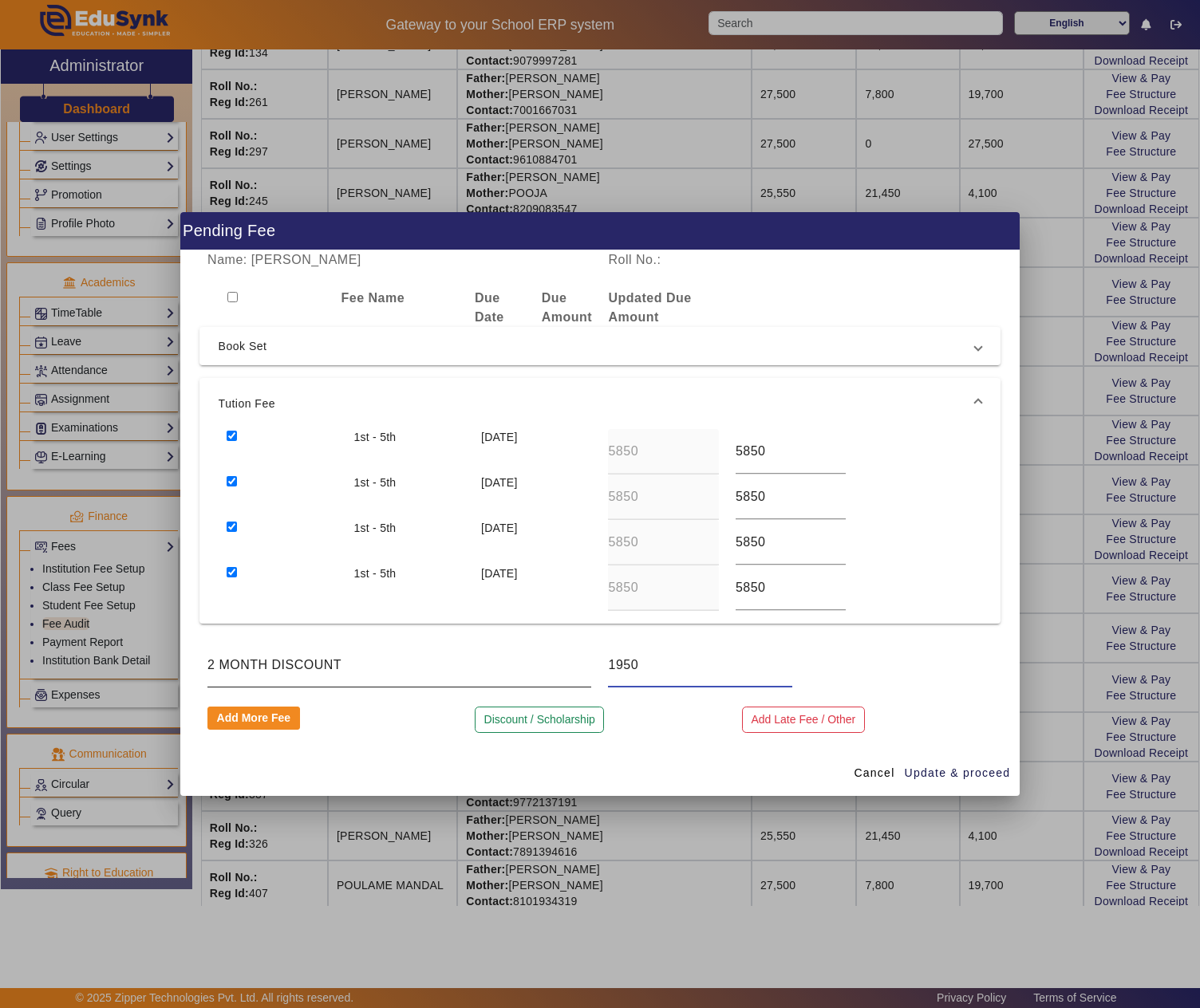
drag, startPoint x: 577, startPoint y: 656, endPoint x: 557, endPoint y: 656, distance: 20.0
click at [557, 656] on div "2 MONTH DISCOUNT 1950" at bounding box center [600, 666] width 802 height 45
type input "3750"
click at [978, 777] on span "Update & proceed" at bounding box center [958, 773] width 106 height 17
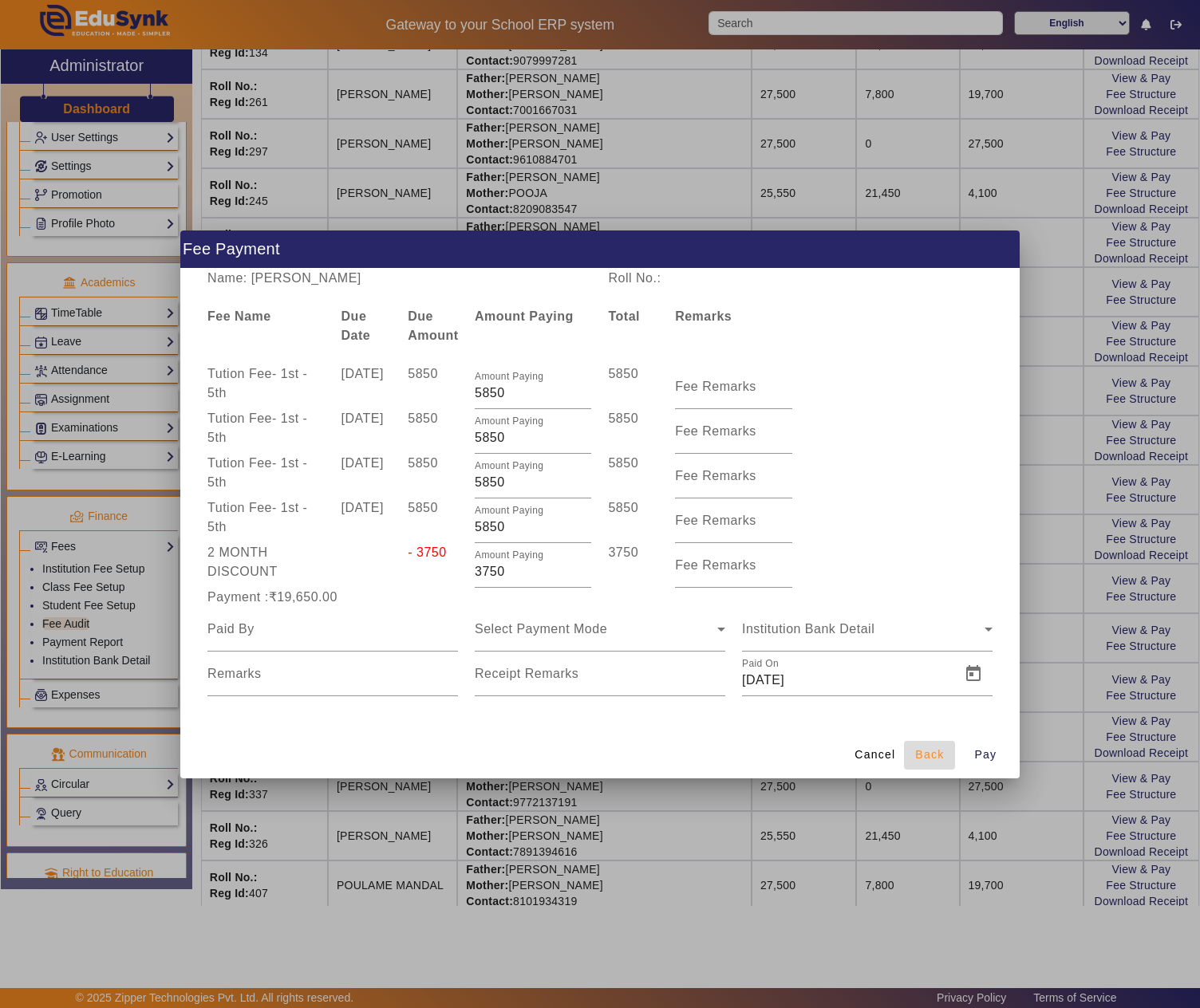
click at [931, 749] on span "Back" at bounding box center [930, 755] width 29 height 17
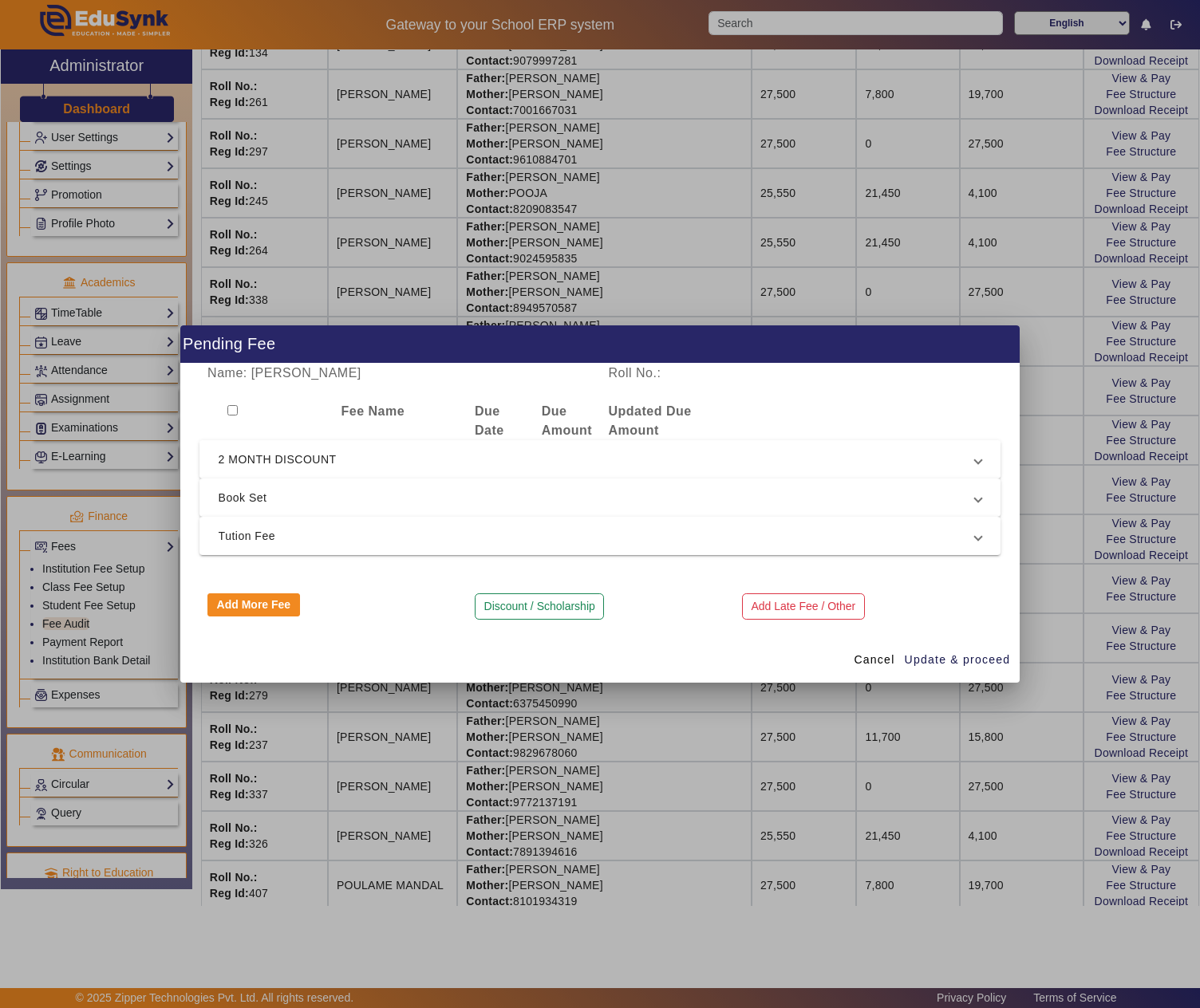
click at [356, 459] on span "2 MONTH DISCOUNT" at bounding box center [597, 459] width 757 height 19
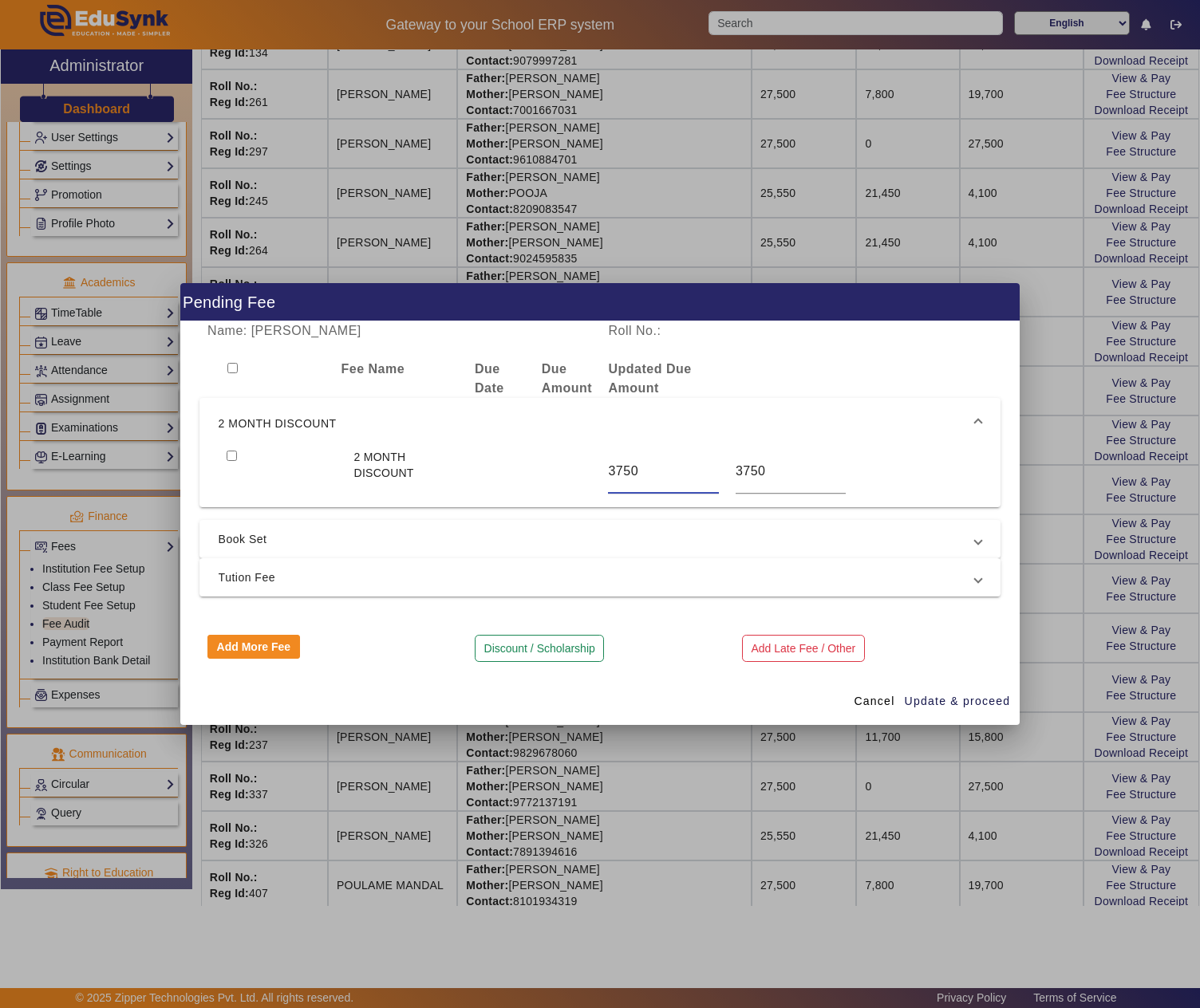
drag, startPoint x: 640, startPoint y: 469, endPoint x: 575, endPoint y: 463, distance: 65.3
click at [575, 463] on div "2 MONTH DISCOUNT 3750 3750" at bounding box center [600, 472] width 763 height 45
type input "3900"
click at [233, 458] on input "checkbox" at bounding box center [232, 456] width 11 height 11
checkbox input "true"
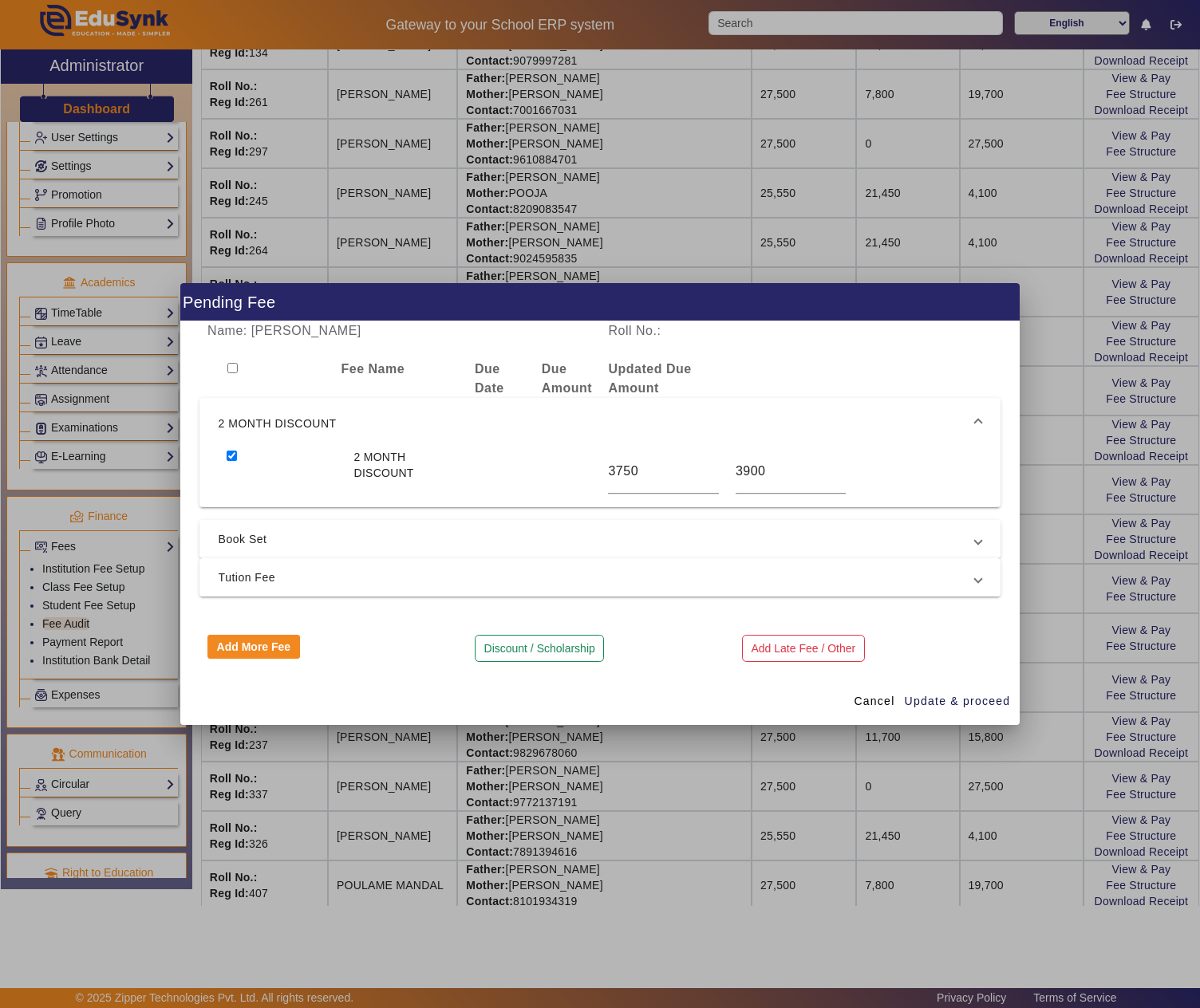
click at [248, 579] on span "Tution Fee" at bounding box center [597, 577] width 757 height 19
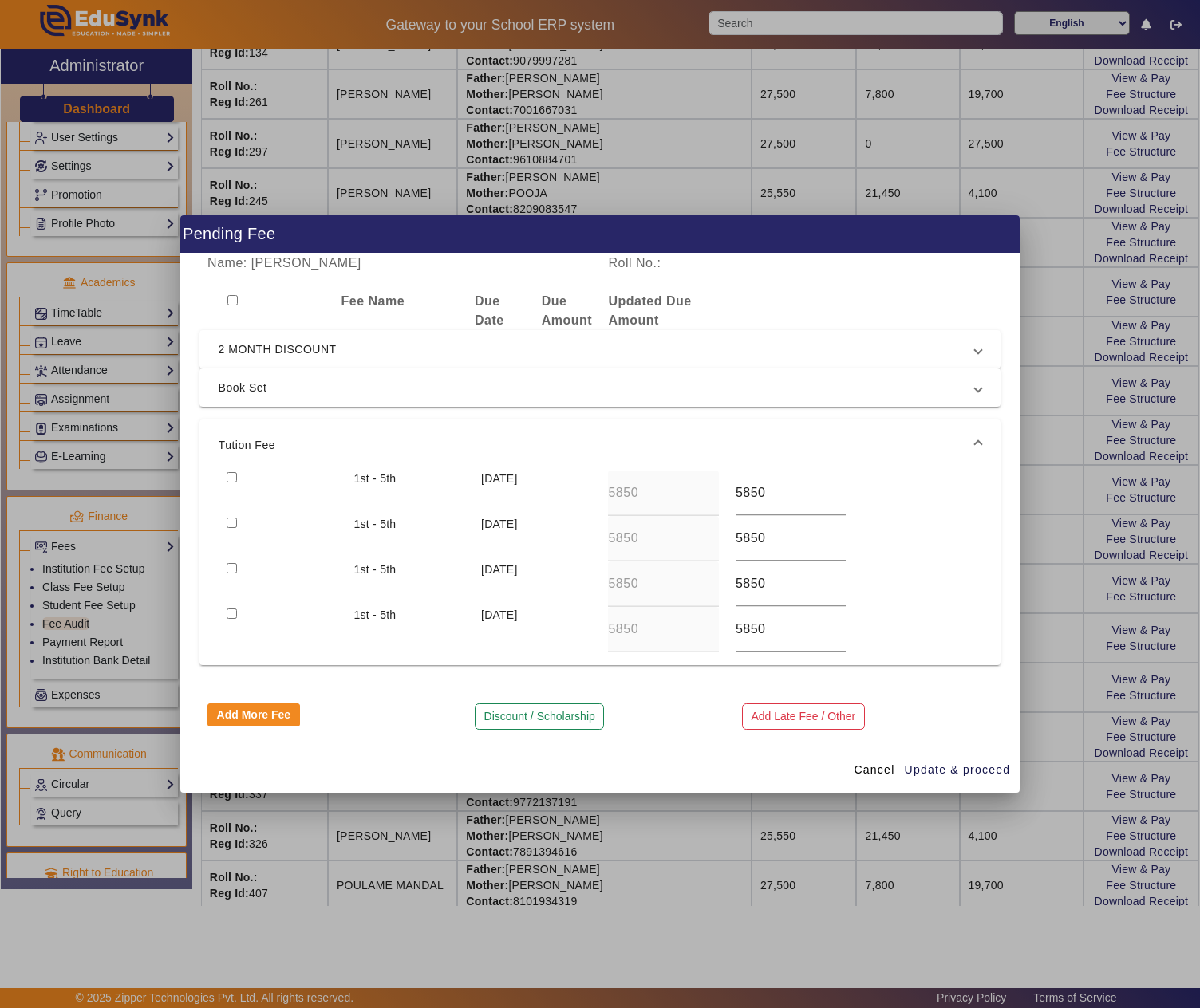
click at [232, 474] on input "checkbox" at bounding box center [232, 477] width 11 height 11
checkbox input "true"
click at [232, 522] on input "checkbox" at bounding box center [232, 523] width 11 height 11
checkbox input "true"
click at [234, 567] on input "checkbox" at bounding box center [232, 568] width 11 height 11
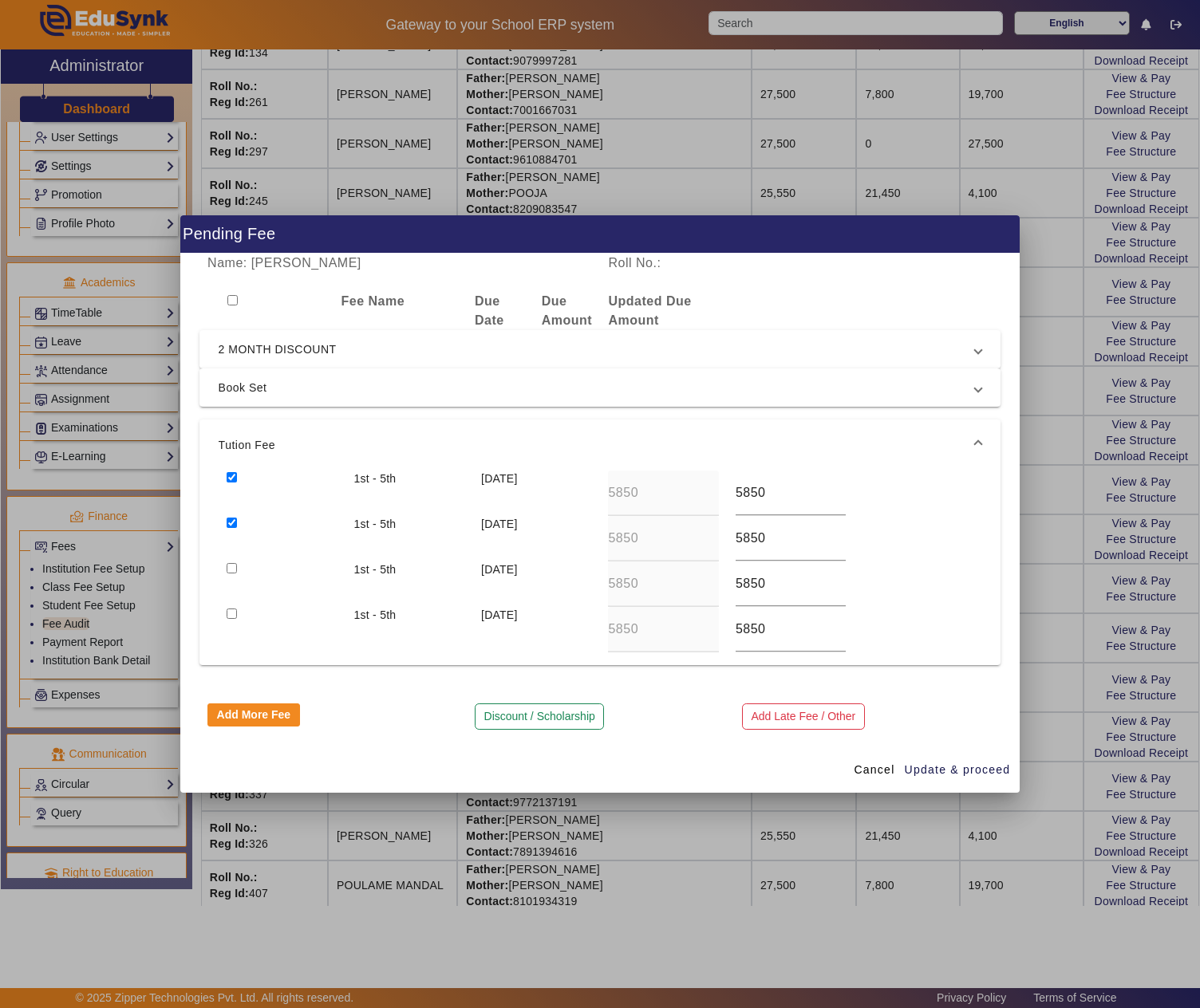
checkbox input "true"
click at [230, 616] on input "checkbox" at bounding box center [232, 614] width 11 height 11
checkbox input "true"
click at [1007, 763] on span "button" at bounding box center [958, 769] width 108 height 39
type input "3900"
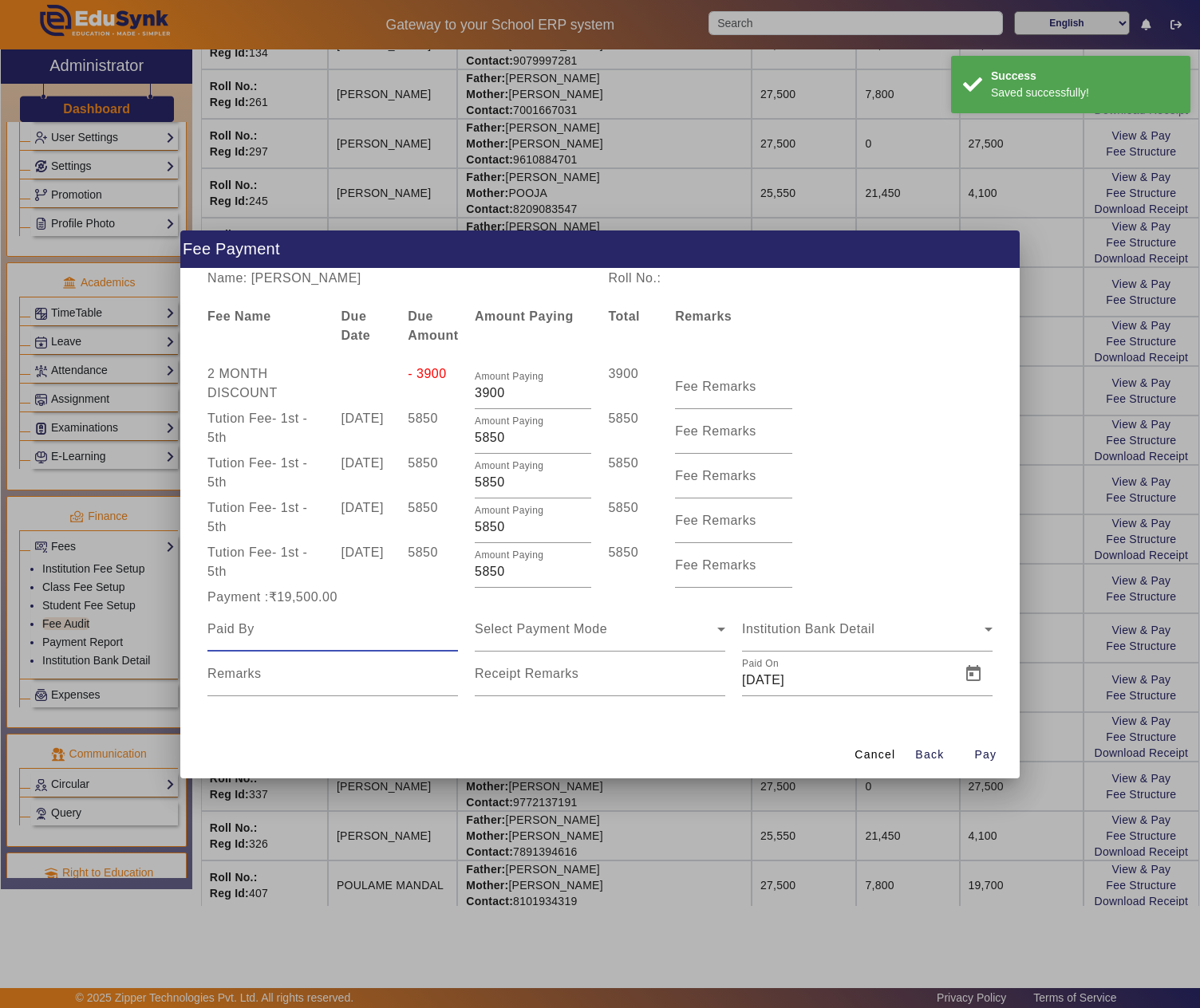
click at [360, 624] on input at bounding box center [332, 629] width 250 height 19
paste input "GOPAL RAM SAINI"
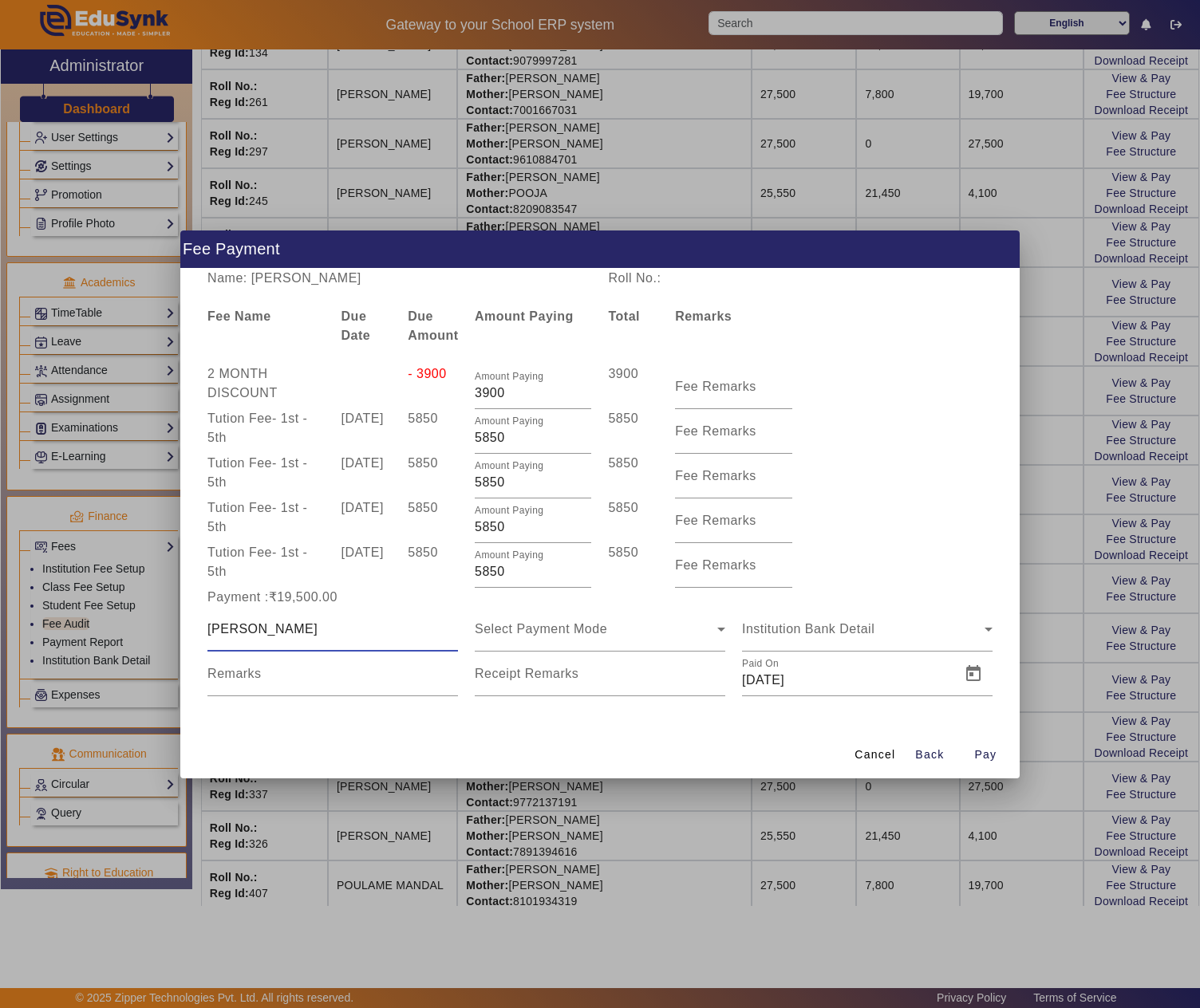
type input "GOPAL RAM SAINI"
click at [624, 610] on div "Select Payment Mode" at bounding box center [600, 630] width 250 height 45
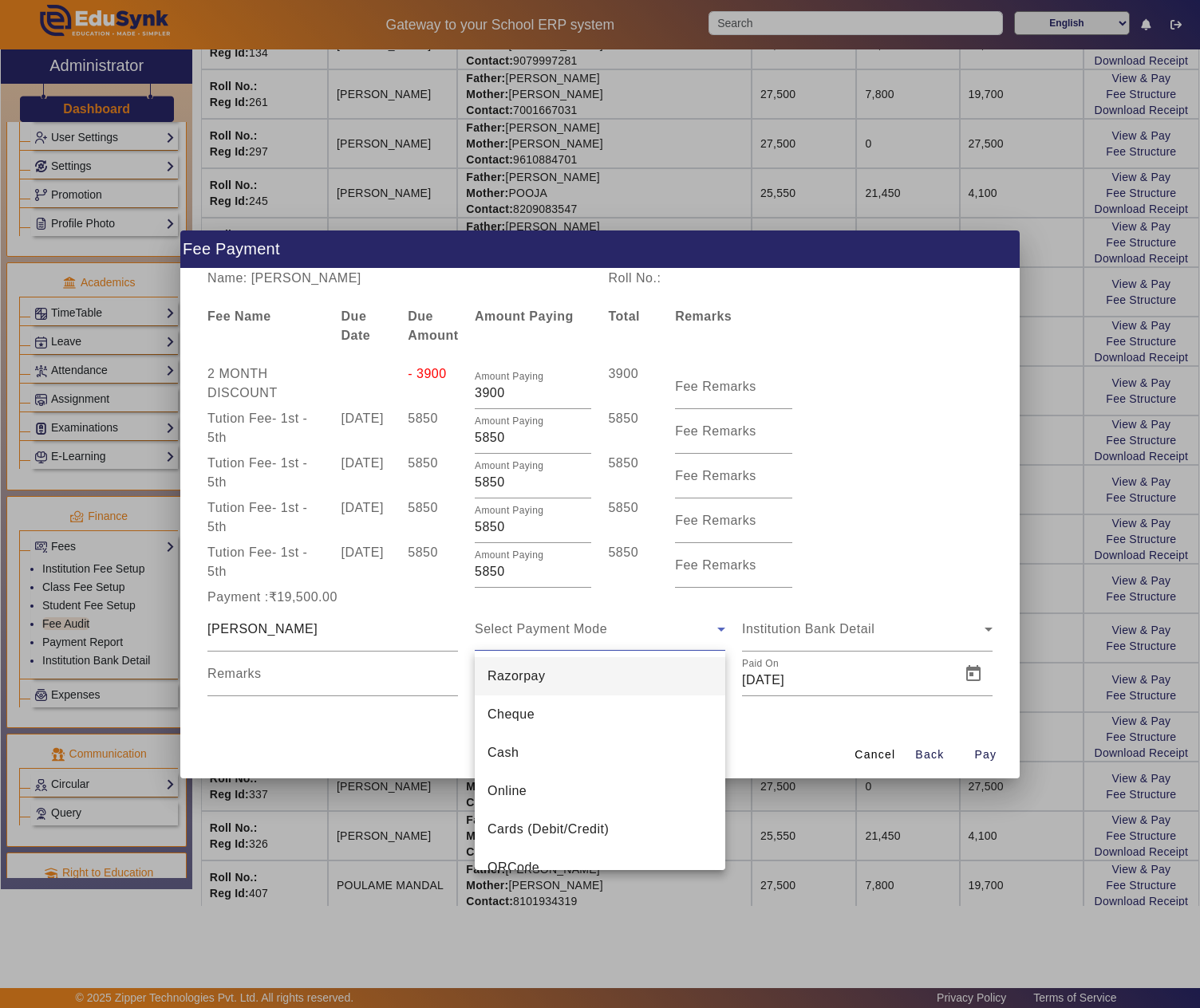
drag, startPoint x: 542, startPoint y: 740, endPoint x: 643, endPoint y: 705, distance: 106.9
click at [542, 742] on mat-option "Cash" at bounding box center [600, 753] width 250 height 39
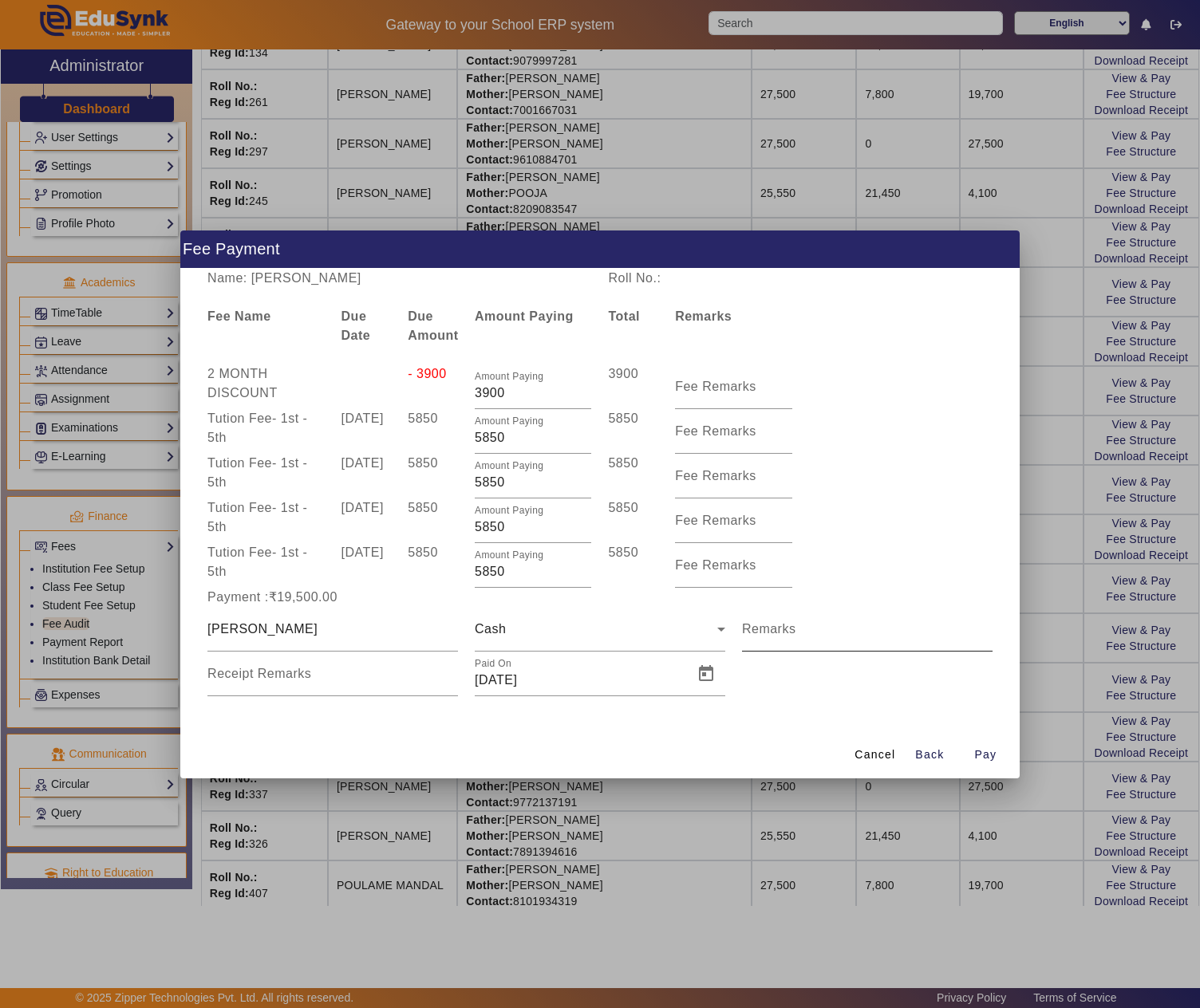
click at [777, 635] on mat-label "Remarks" at bounding box center [769, 629] width 54 height 14
click at [777, 635] on input "Remarks" at bounding box center [868, 635] width 250 height 19
type input "FULL YEAR FEE"
click at [716, 672] on span "Open calendar" at bounding box center [705, 674] width 39 height 39
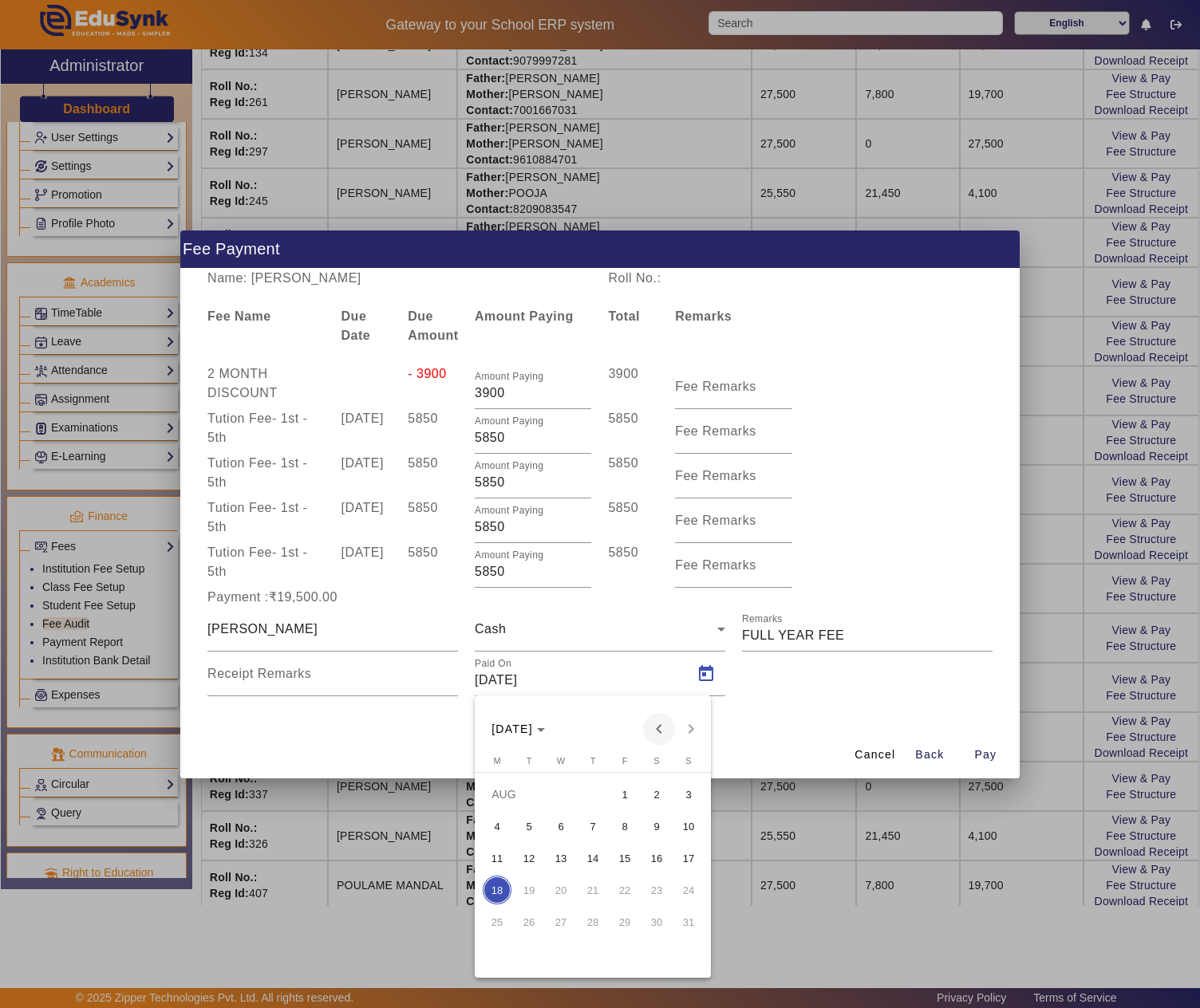
click at [666, 728] on span "Previous month" at bounding box center [659, 729] width 32 height 32
click at [498, 921] on span "21" at bounding box center [497, 922] width 29 height 29
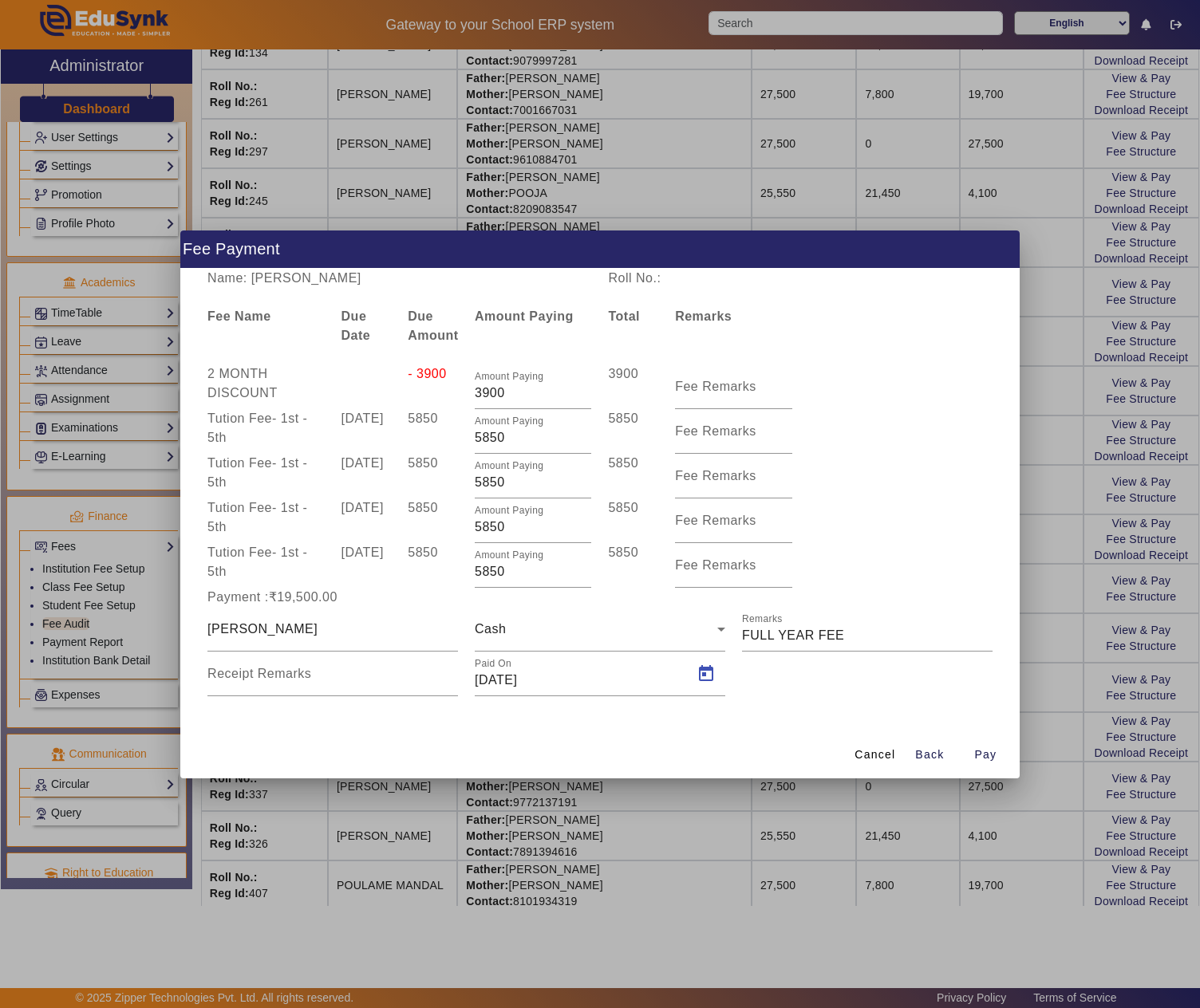
type input "21/07/2025"
click at [983, 753] on span "Pay" at bounding box center [985, 755] width 23 height 17
type input "0"
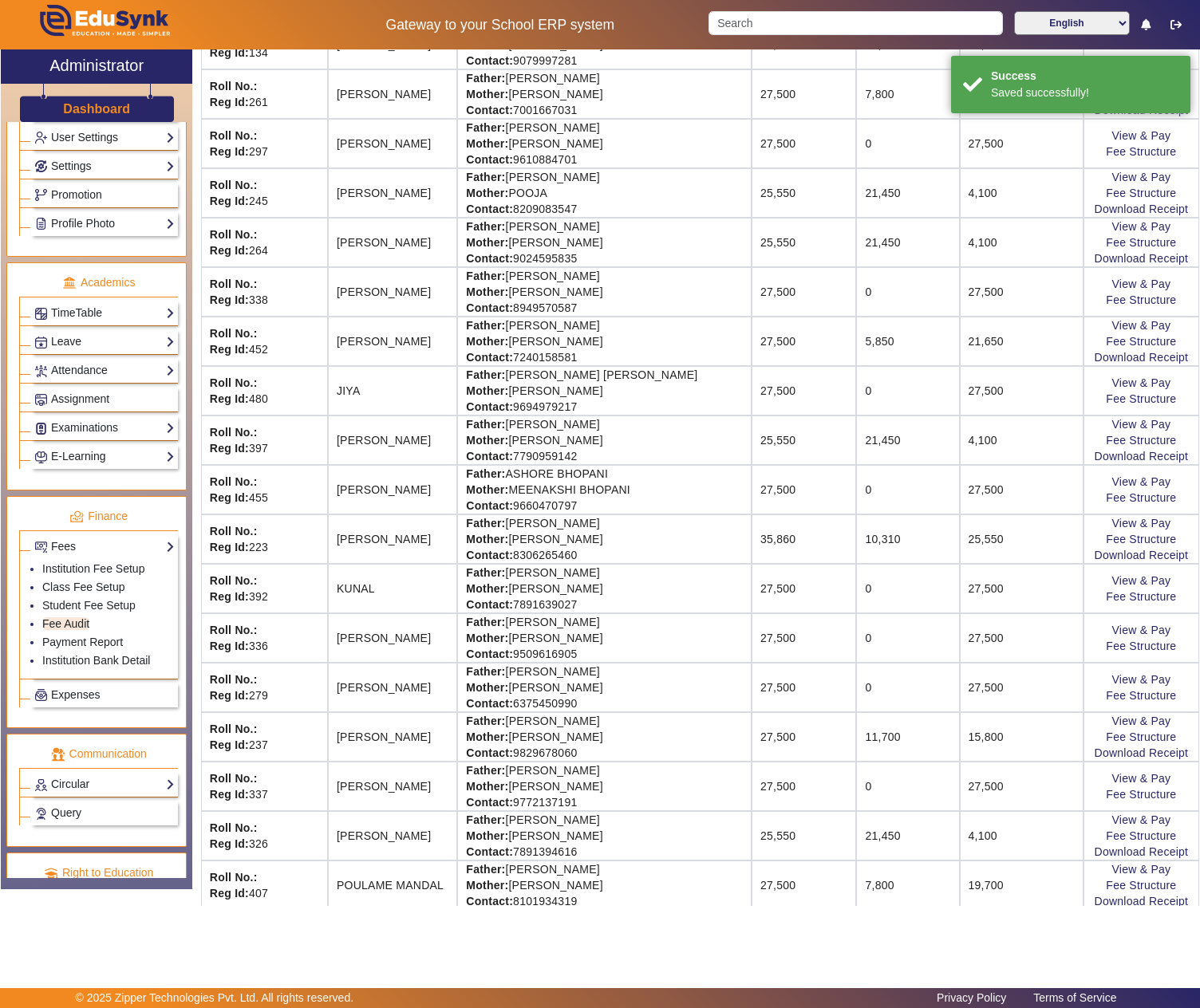
scroll to position [0, 0]
